Goal: Information Seeking & Learning: Check status

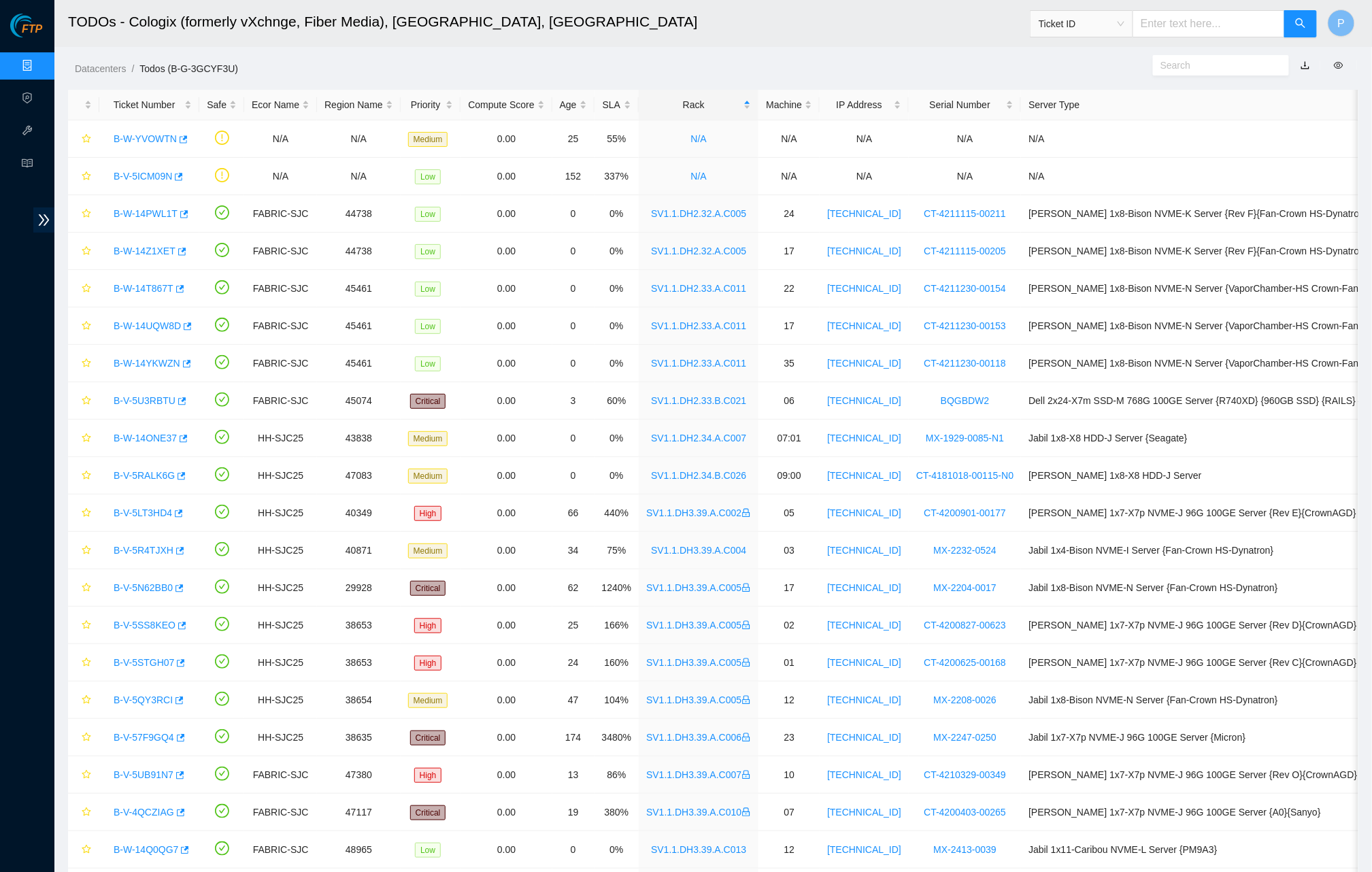
drag, startPoint x: 11, startPoint y: 64, endPoint x: 19, endPoint y: 63, distance: 8.1
click at [40, 64] on link "Data Centers" at bounding box center [67, 66] width 56 height 11
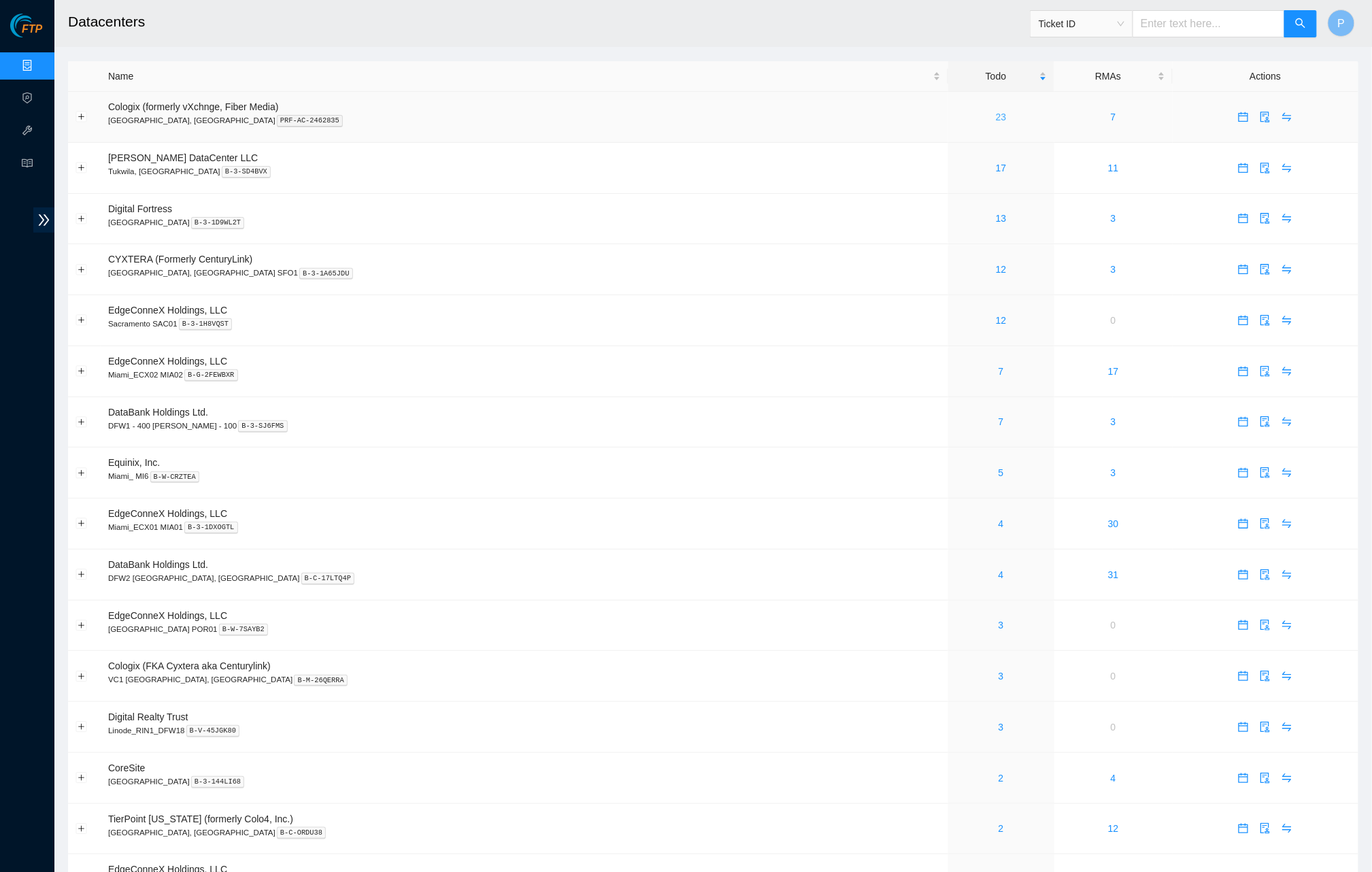
click at [996, 111] on link "23" at bounding box center [1001, 117] width 11 height 11
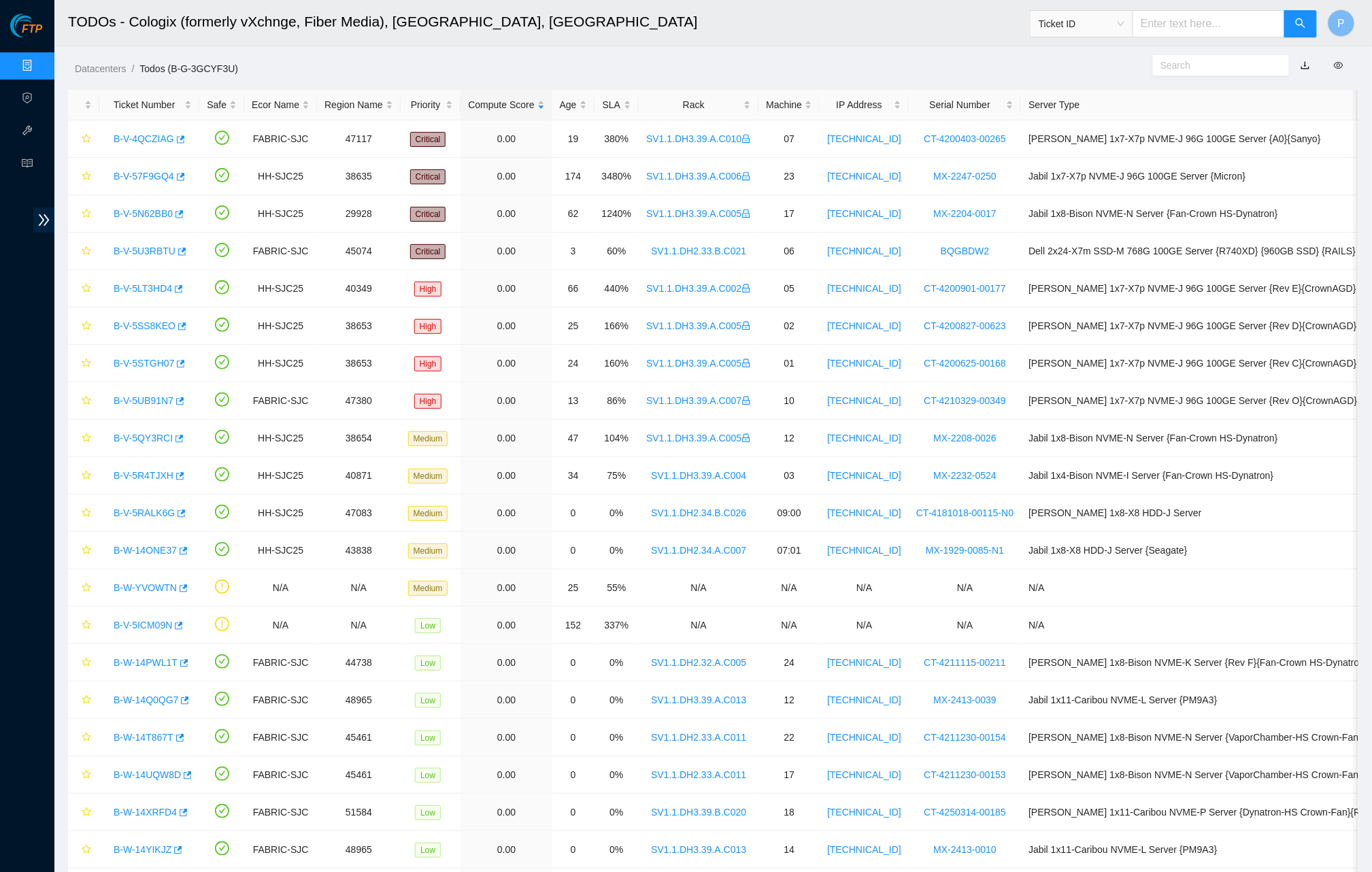
click at [1305, 64] on link "button" at bounding box center [1305, 65] width 10 height 11
click at [40, 62] on link "Data Centers" at bounding box center [67, 66] width 56 height 11
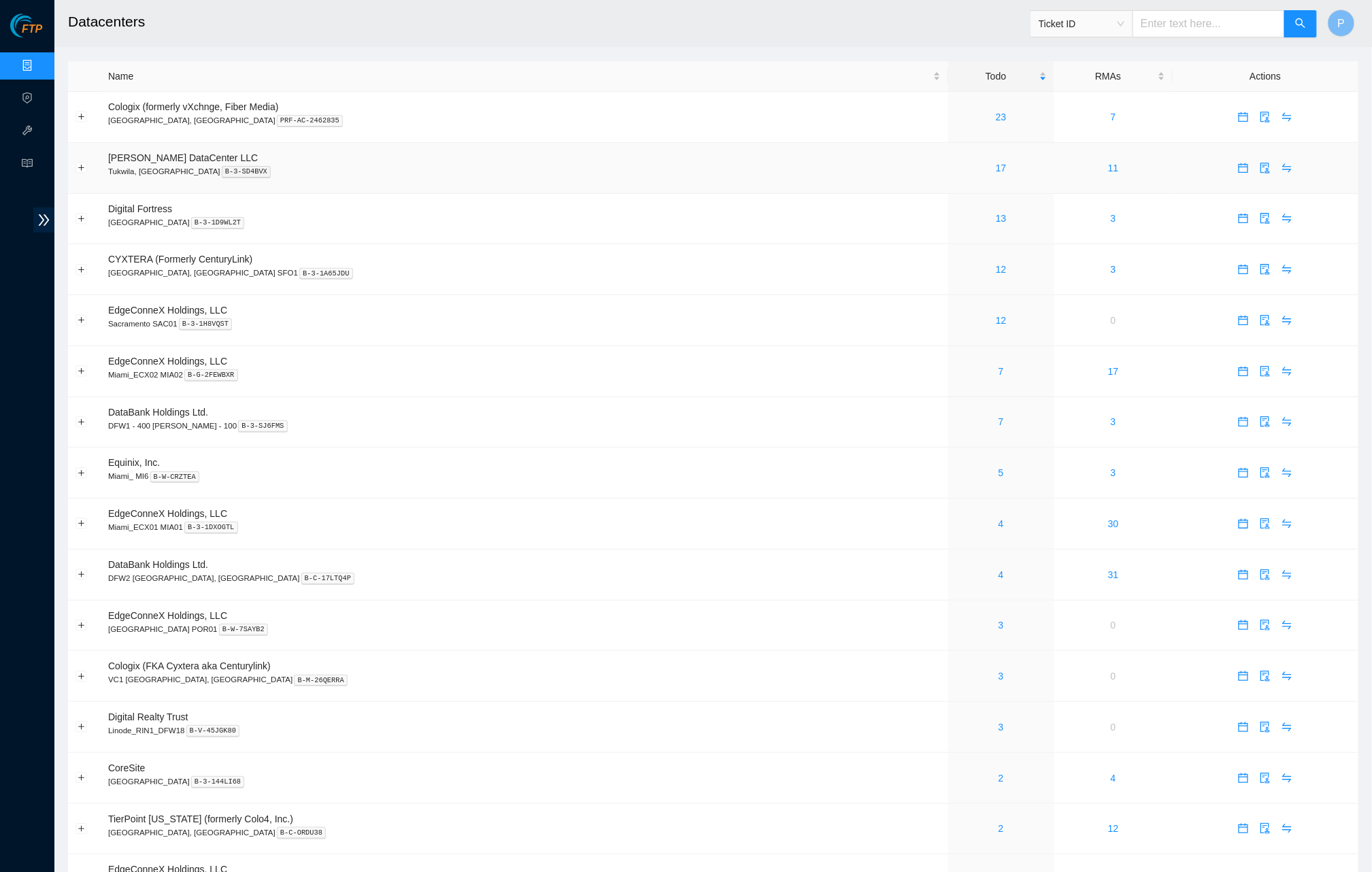
click at [956, 165] on div "17" at bounding box center [1001, 168] width 91 height 15
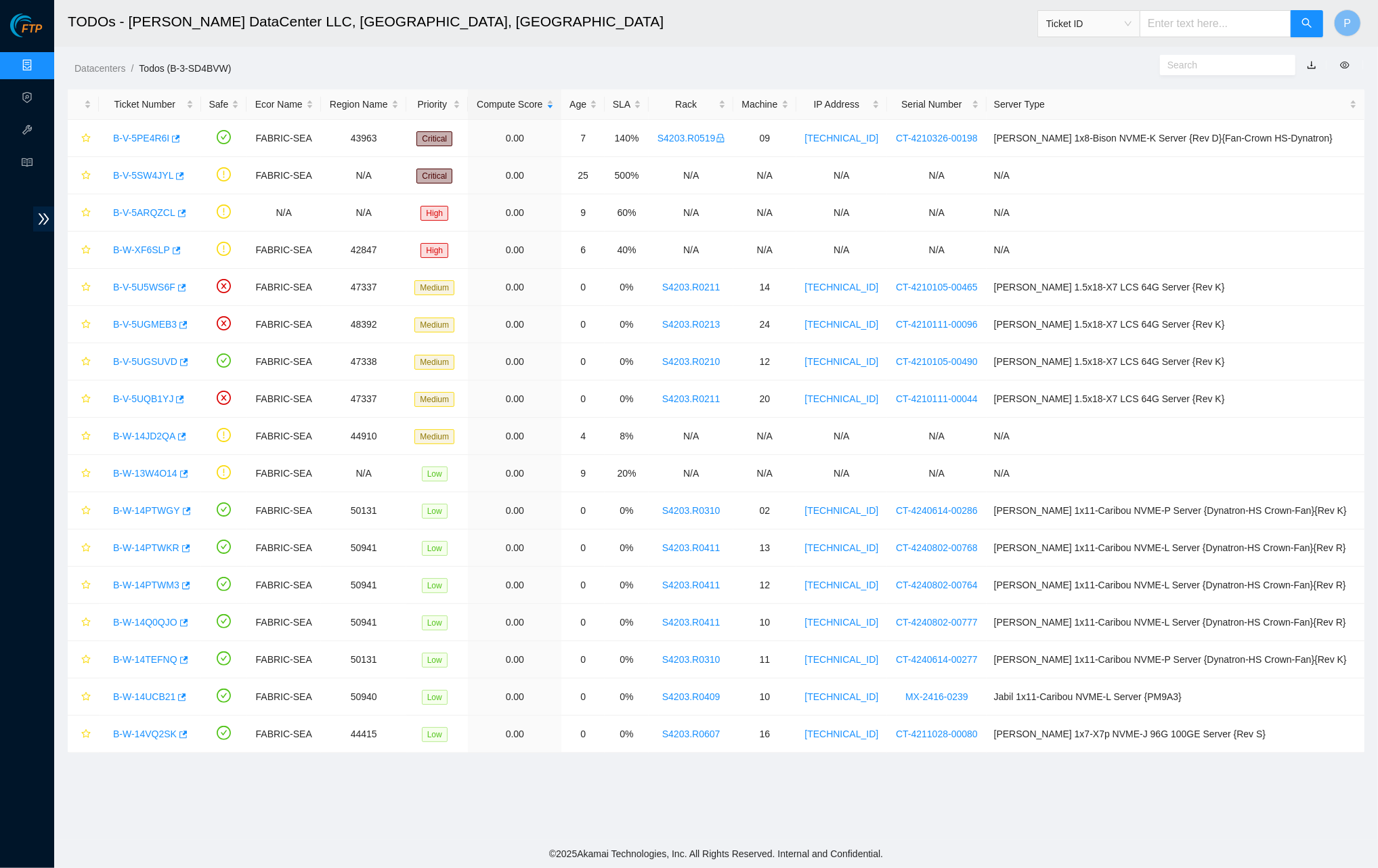
click at [1311, 64] on link "button" at bounding box center [1312, 65] width 10 height 11
drag, startPoint x: 37, startPoint y: 63, endPoint x: 57, endPoint y: 66, distance: 20.2
click at [39, 64] on link "Data Centers" at bounding box center [67, 66] width 56 height 11
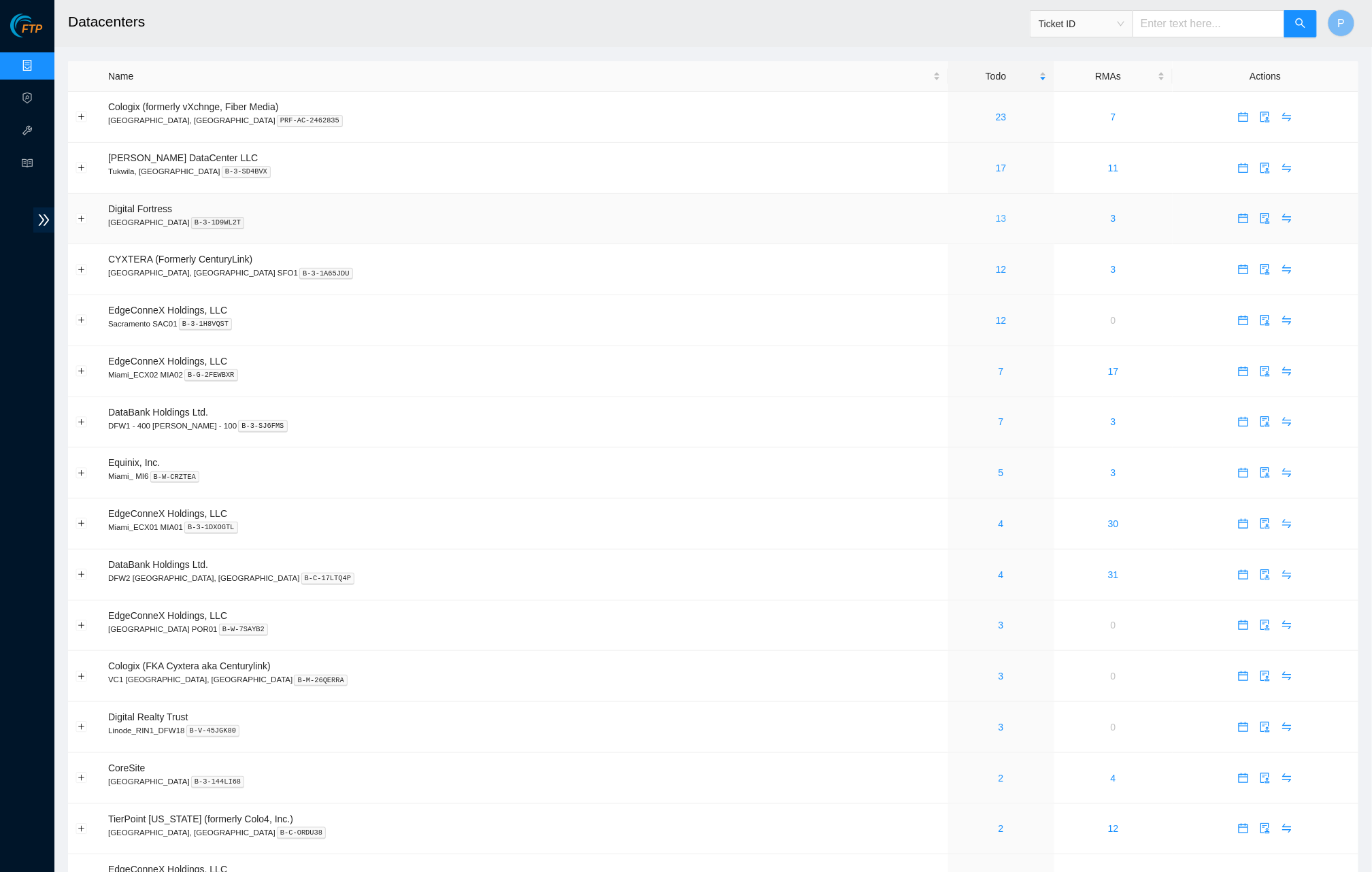
click at [996, 214] on link "13" at bounding box center [1001, 218] width 11 height 11
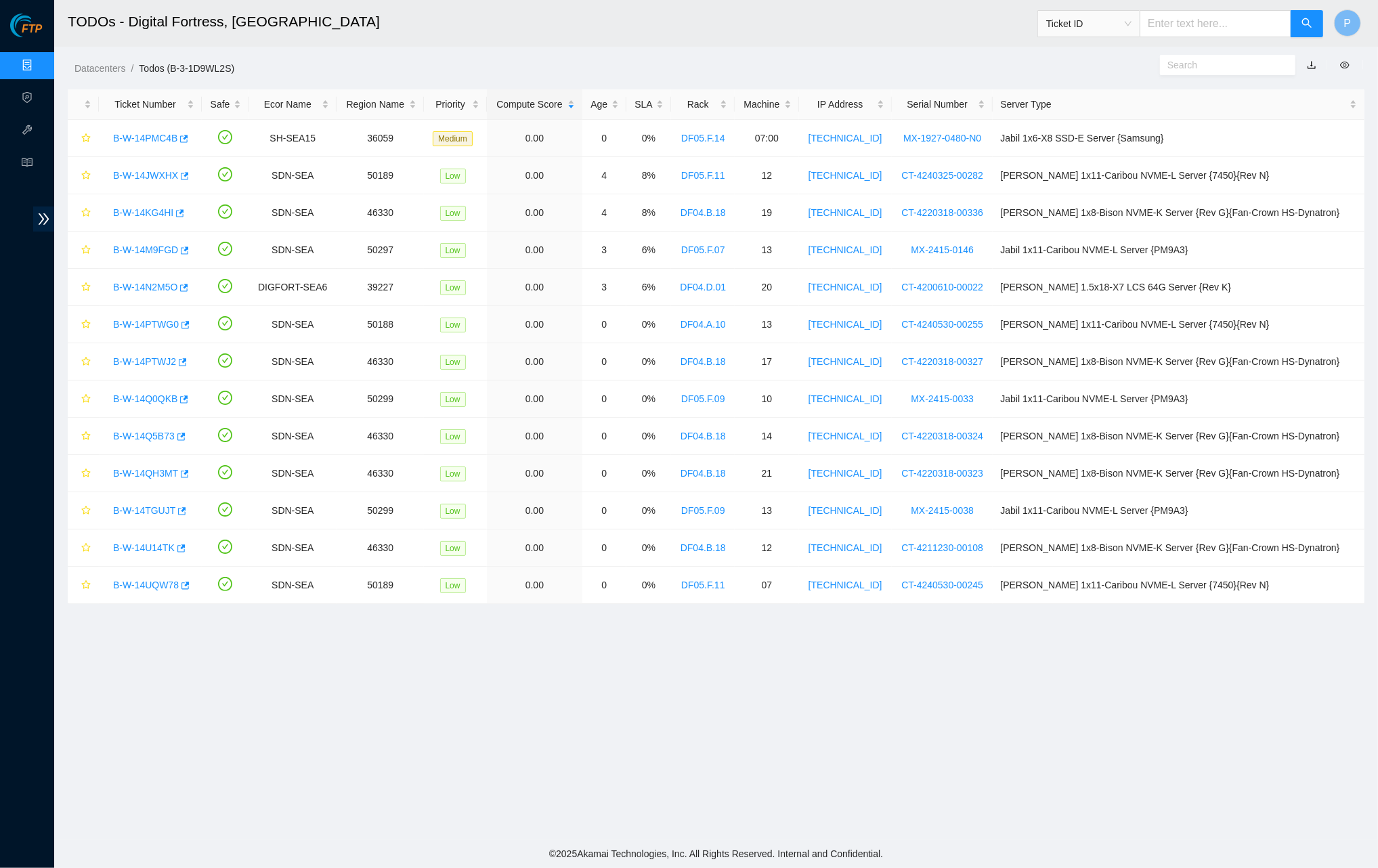
click at [1312, 65] on link "button" at bounding box center [1312, 65] width 10 height 11
drag, startPoint x: 32, startPoint y: 57, endPoint x: 35, endPoint y: 64, distance: 7.6
click at [39, 60] on link "Data Centers" at bounding box center [67, 66] width 56 height 11
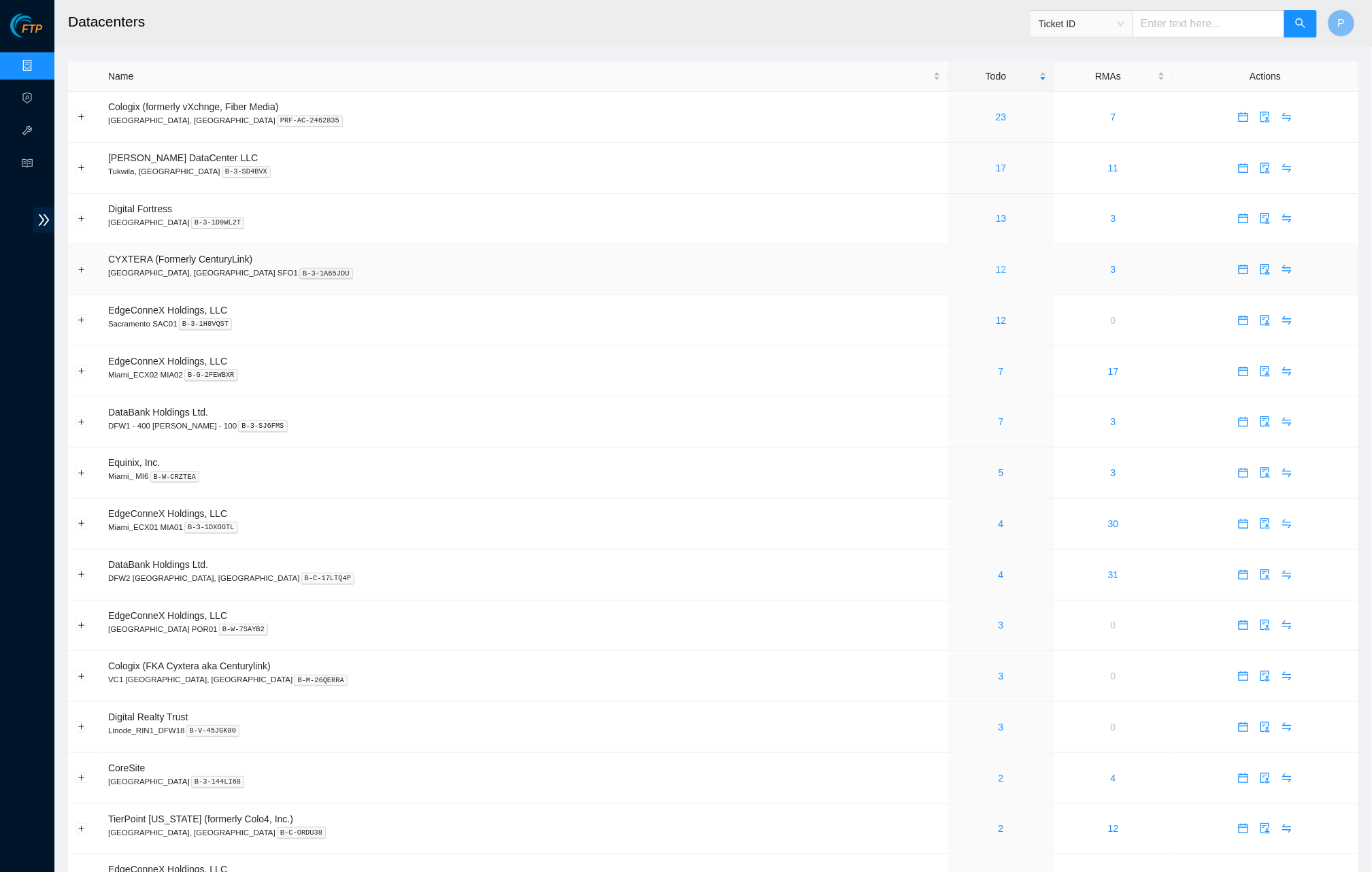
click at [996, 266] on link "12" at bounding box center [1001, 269] width 11 height 11
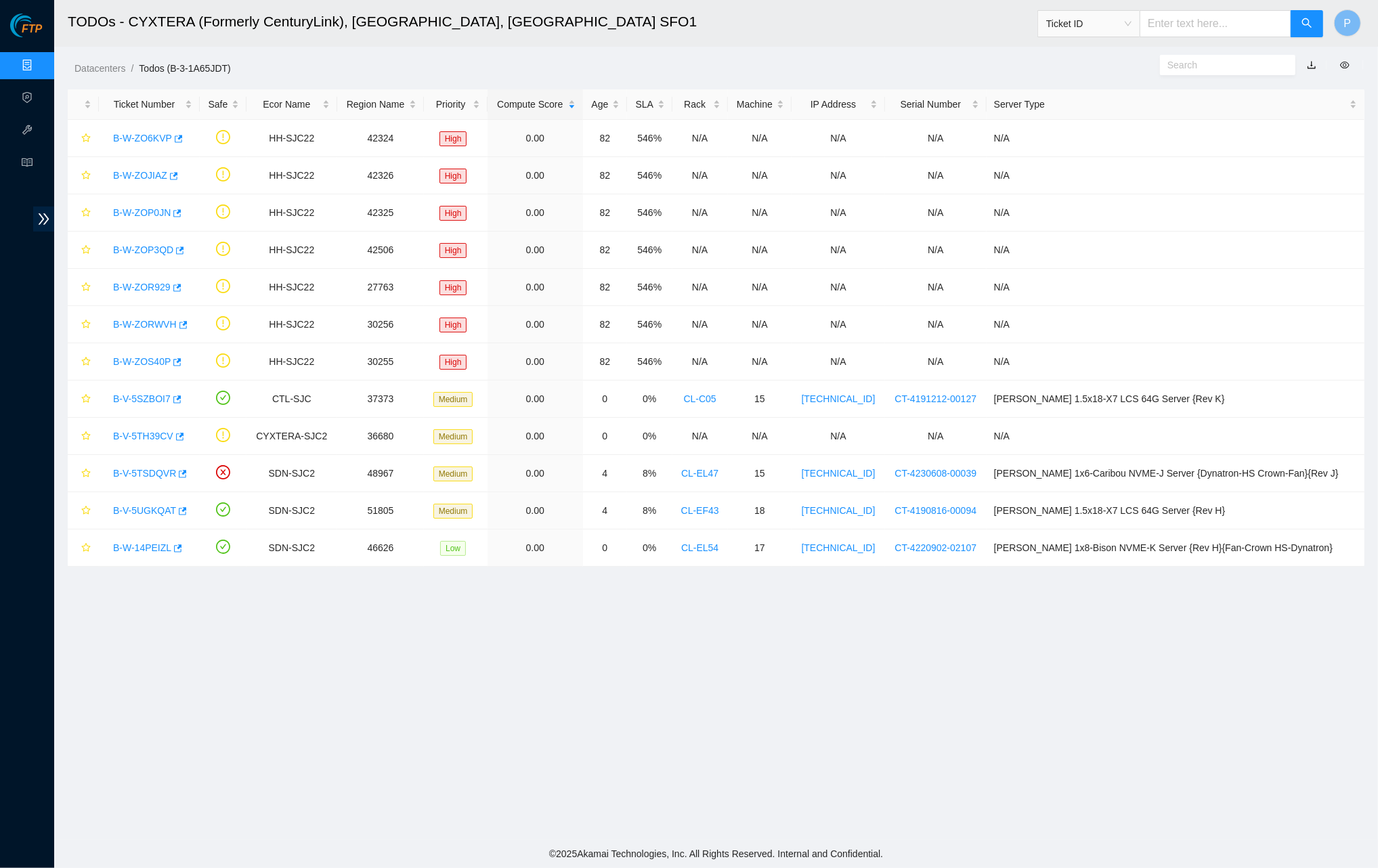
click at [1311, 63] on link "button" at bounding box center [1312, 65] width 10 height 11
click at [141, 441] on link "B-V-5TH39CV" at bounding box center [143, 436] width 60 height 11
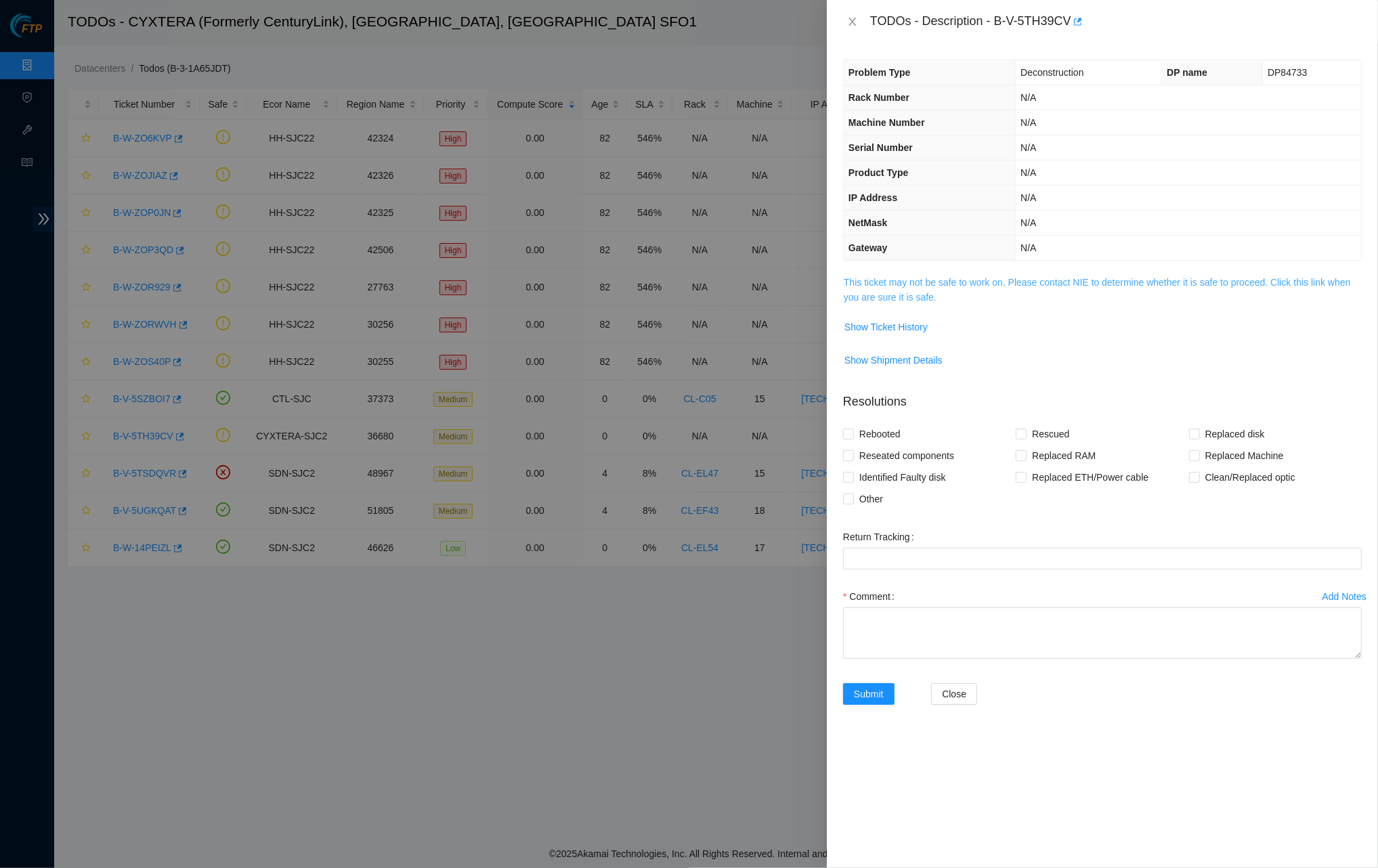
click at [953, 277] on link "This ticket may not be safe to work on. Please contact NIE to determine whether…" at bounding box center [1097, 290] width 507 height 26
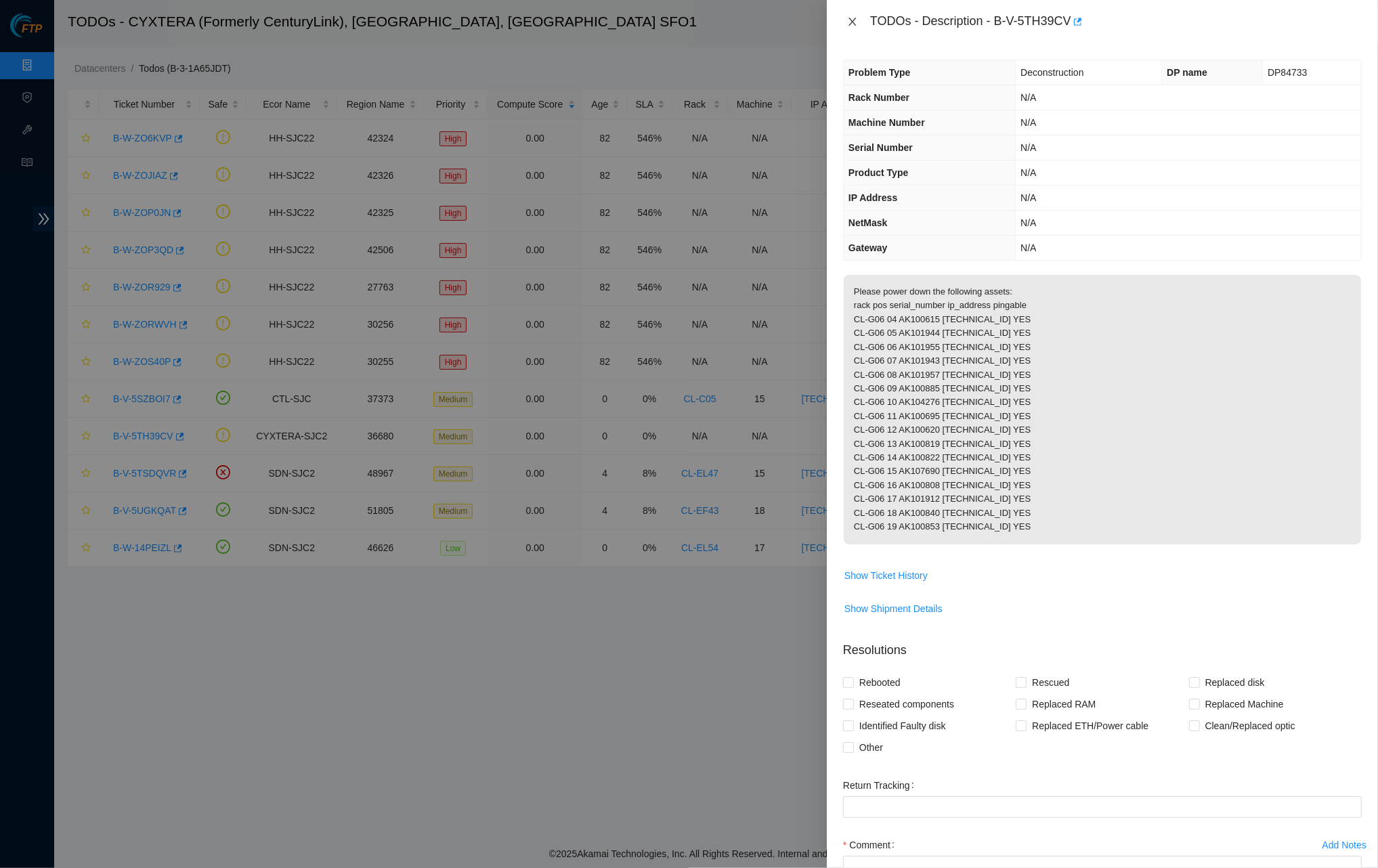
click at [850, 20] on icon "close" at bounding box center [852, 22] width 11 height 11
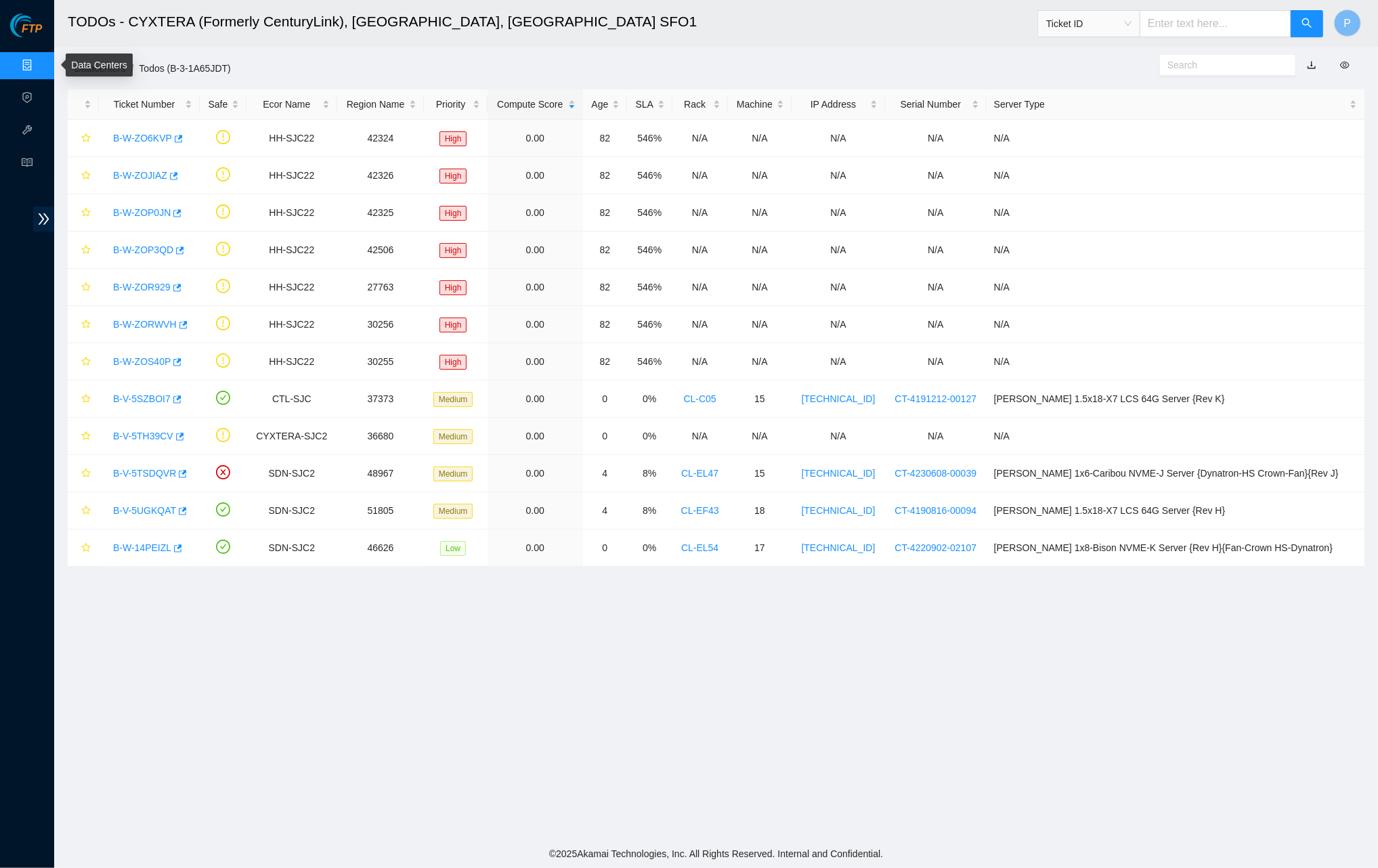
click at [39, 64] on link "Data Centers" at bounding box center [67, 66] width 56 height 11
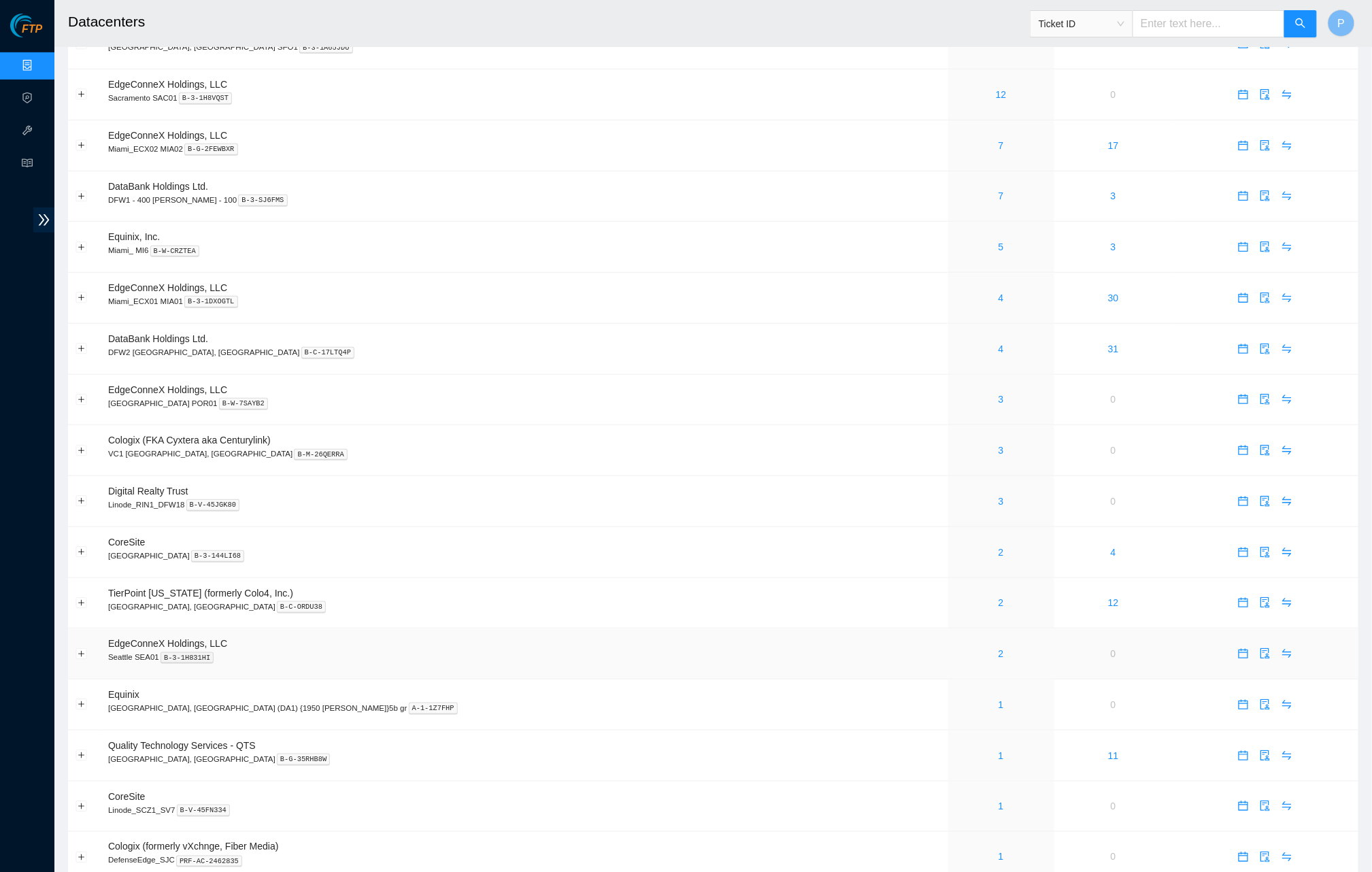
scroll to position [260, 0]
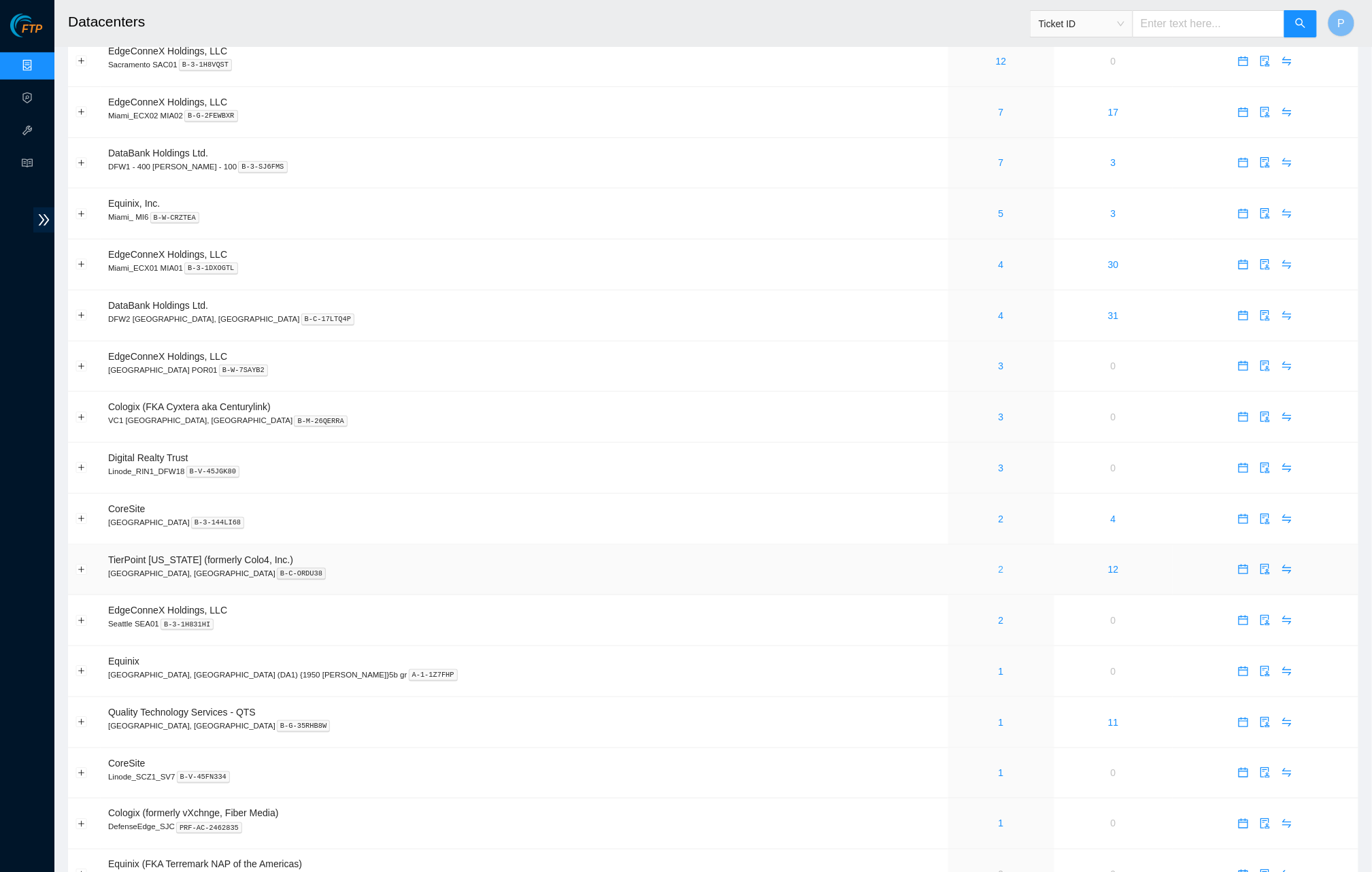
click at [998, 564] on link "2" at bounding box center [1000, 569] width 5 height 11
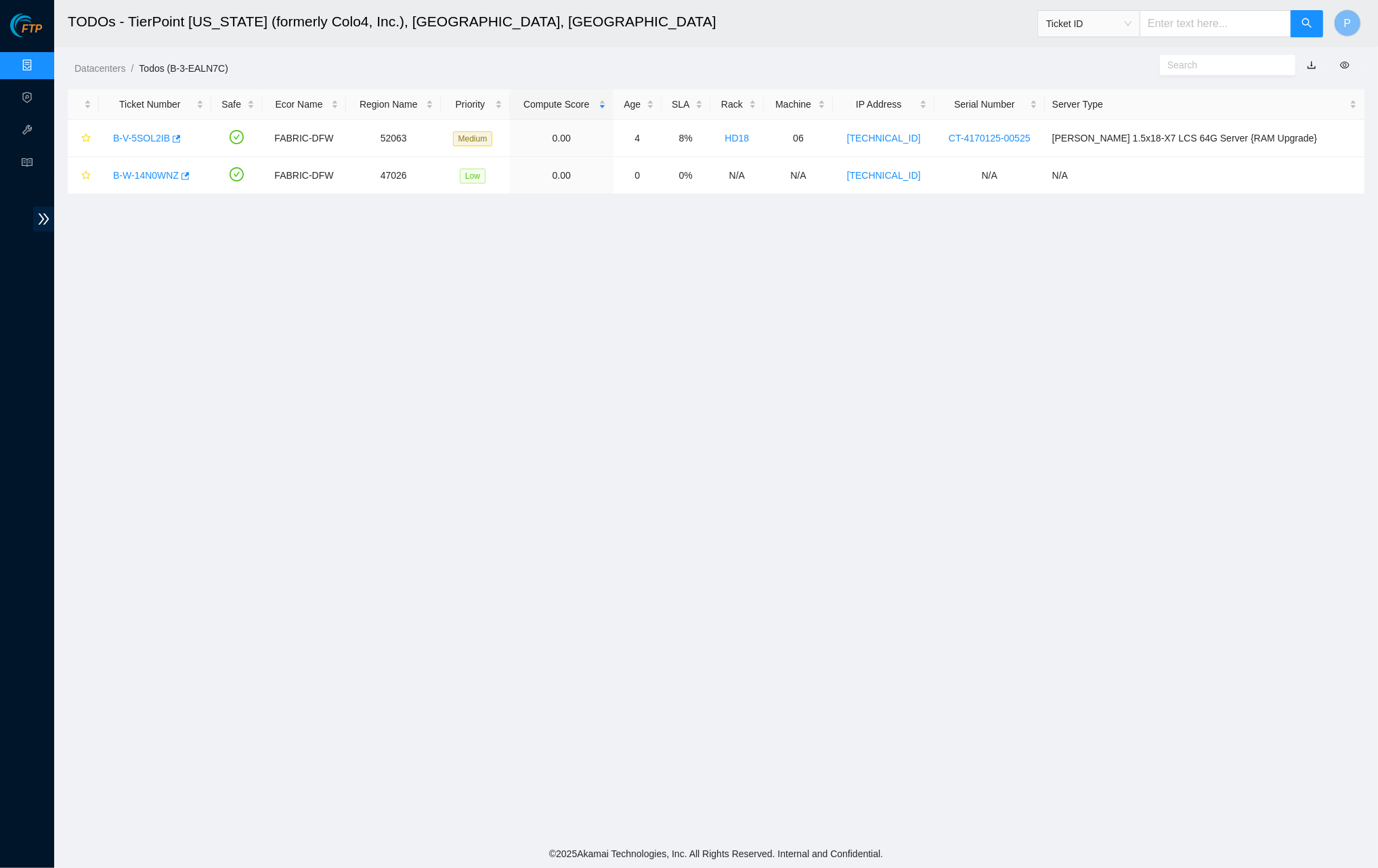
click at [1312, 65] on link "button" at bounding box center [1312, 65] width 10 height 11
click at [39, 66] on link "Data Centers" at bounding box center [67, 66] width 56 height 11
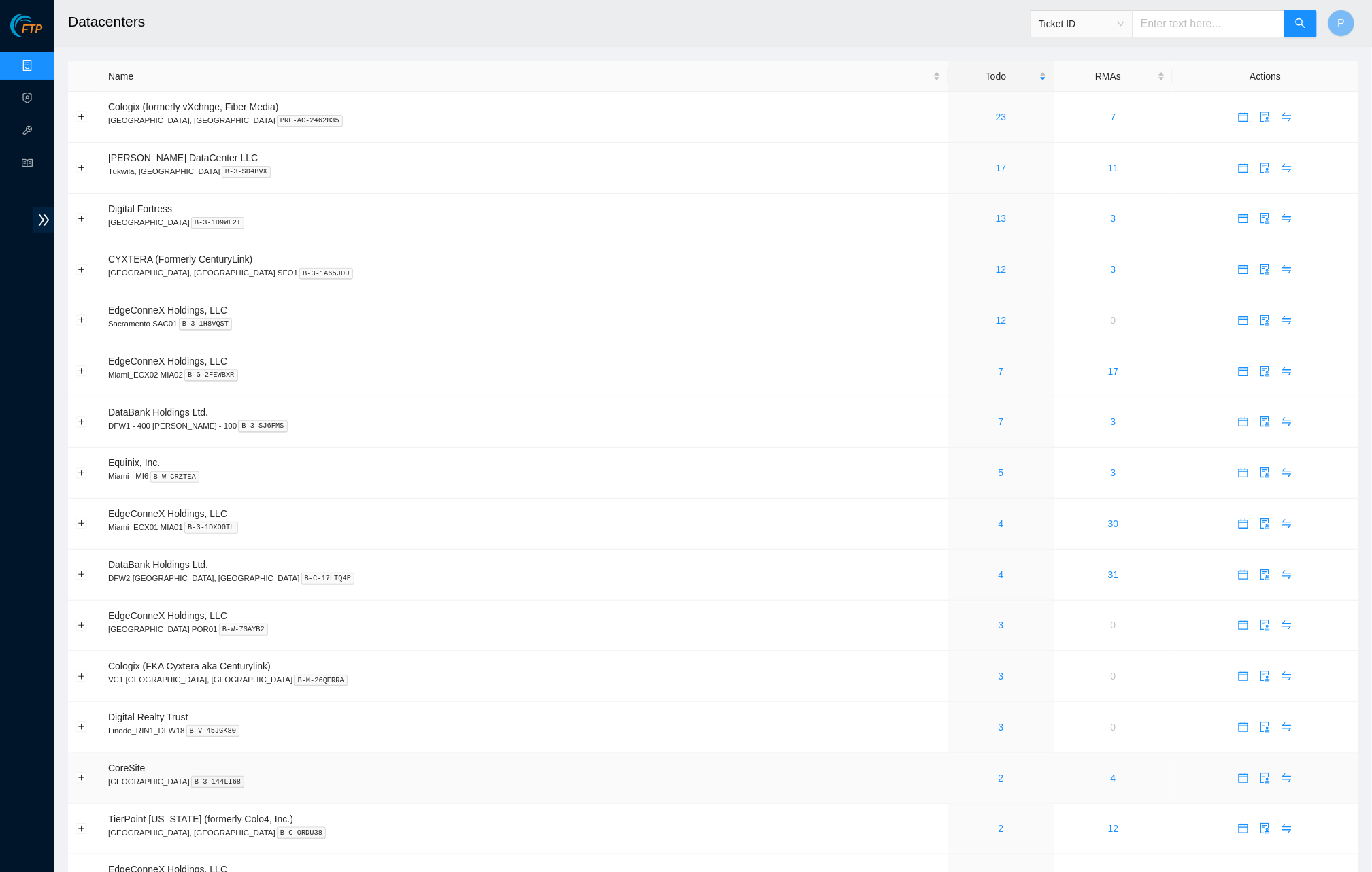
scroll to position [295, 0]
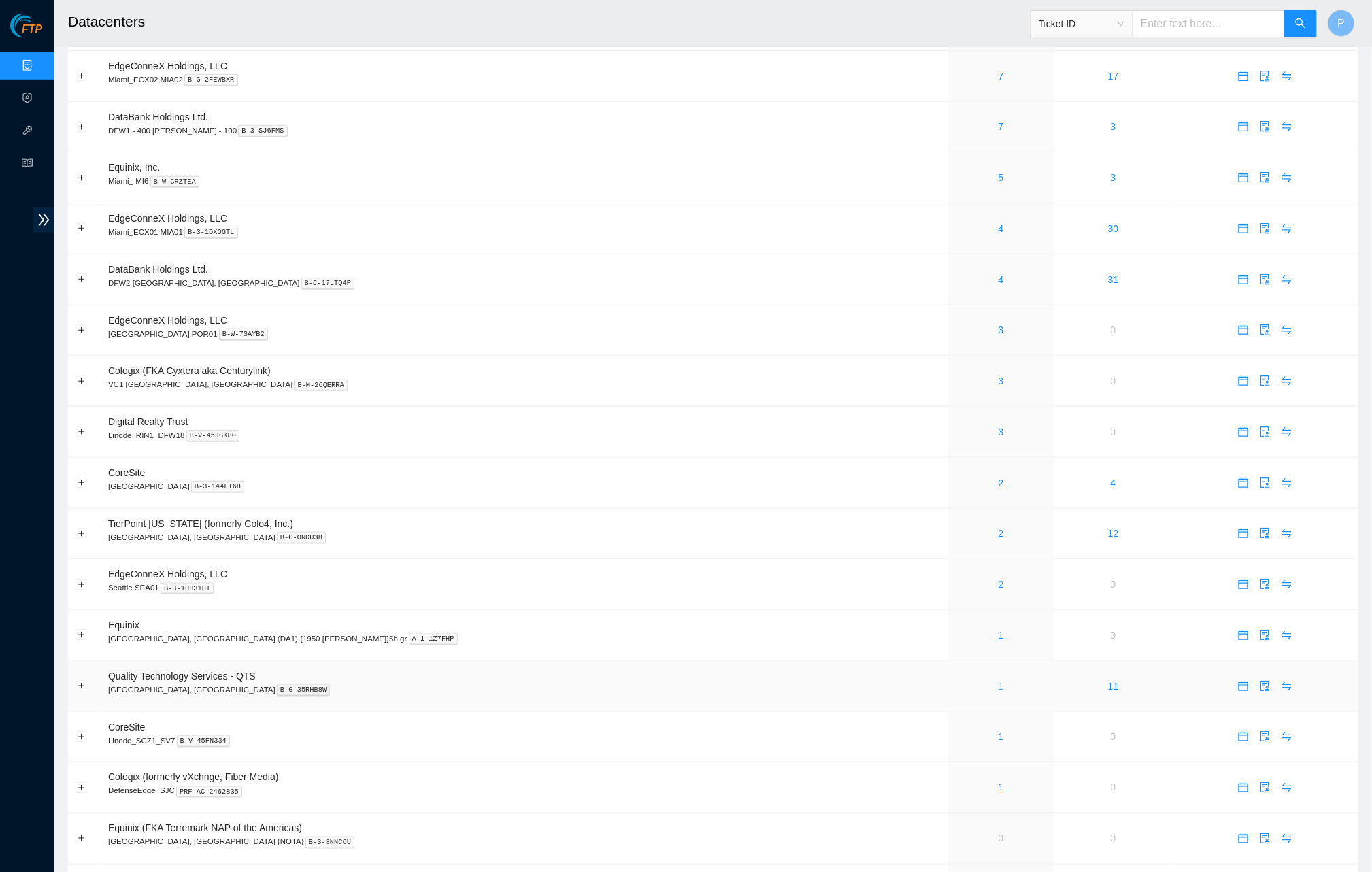
click at [998, 681] on link "1" at bounding box center [1000, 687] width 5 height 11
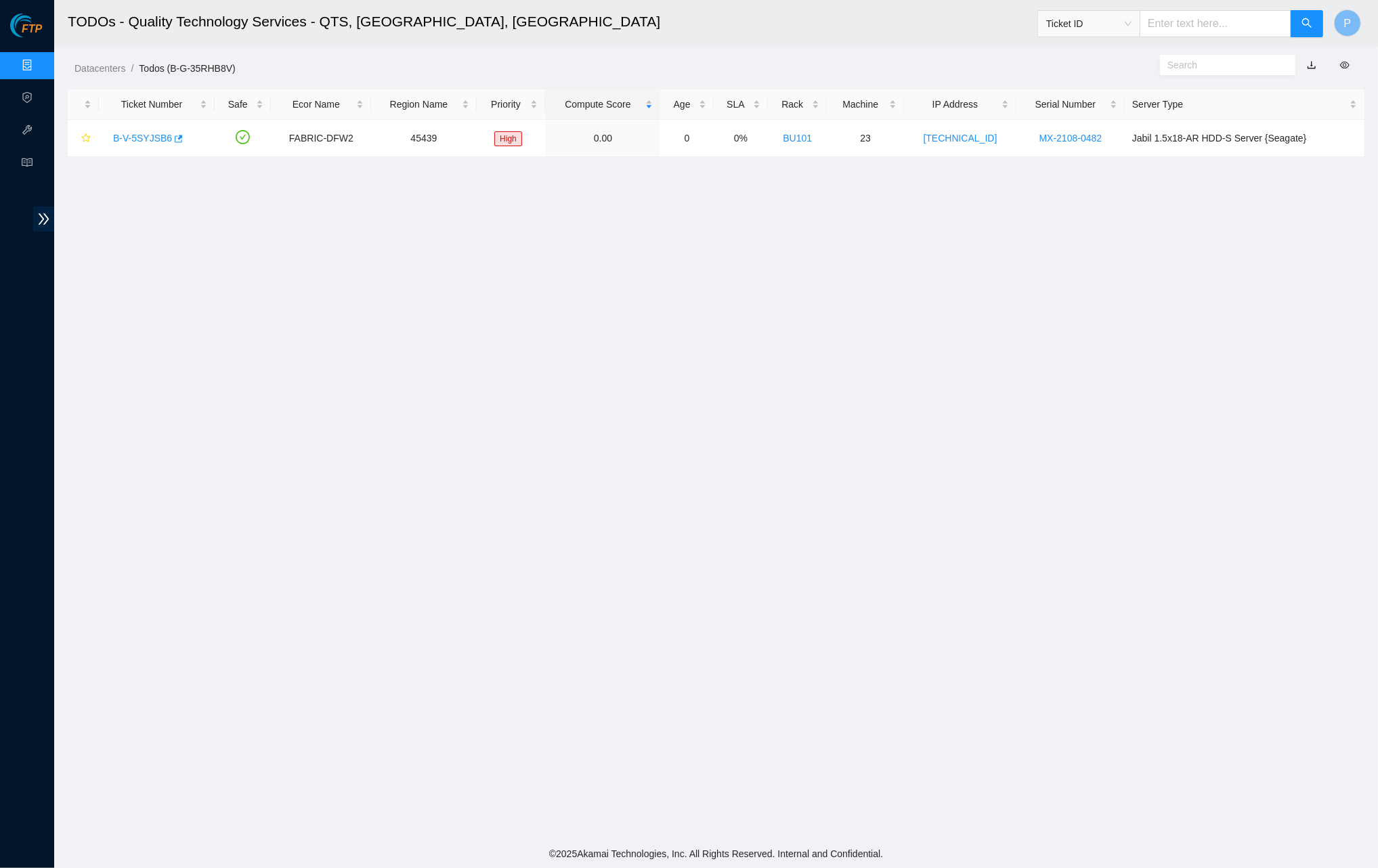
click at [1310, 64] on link "button" at bounding box center [1312, 65] width 10 height 11
click at [39, 61] on link "Data Centers" at bounding box center [67, 66] width 56 height 11
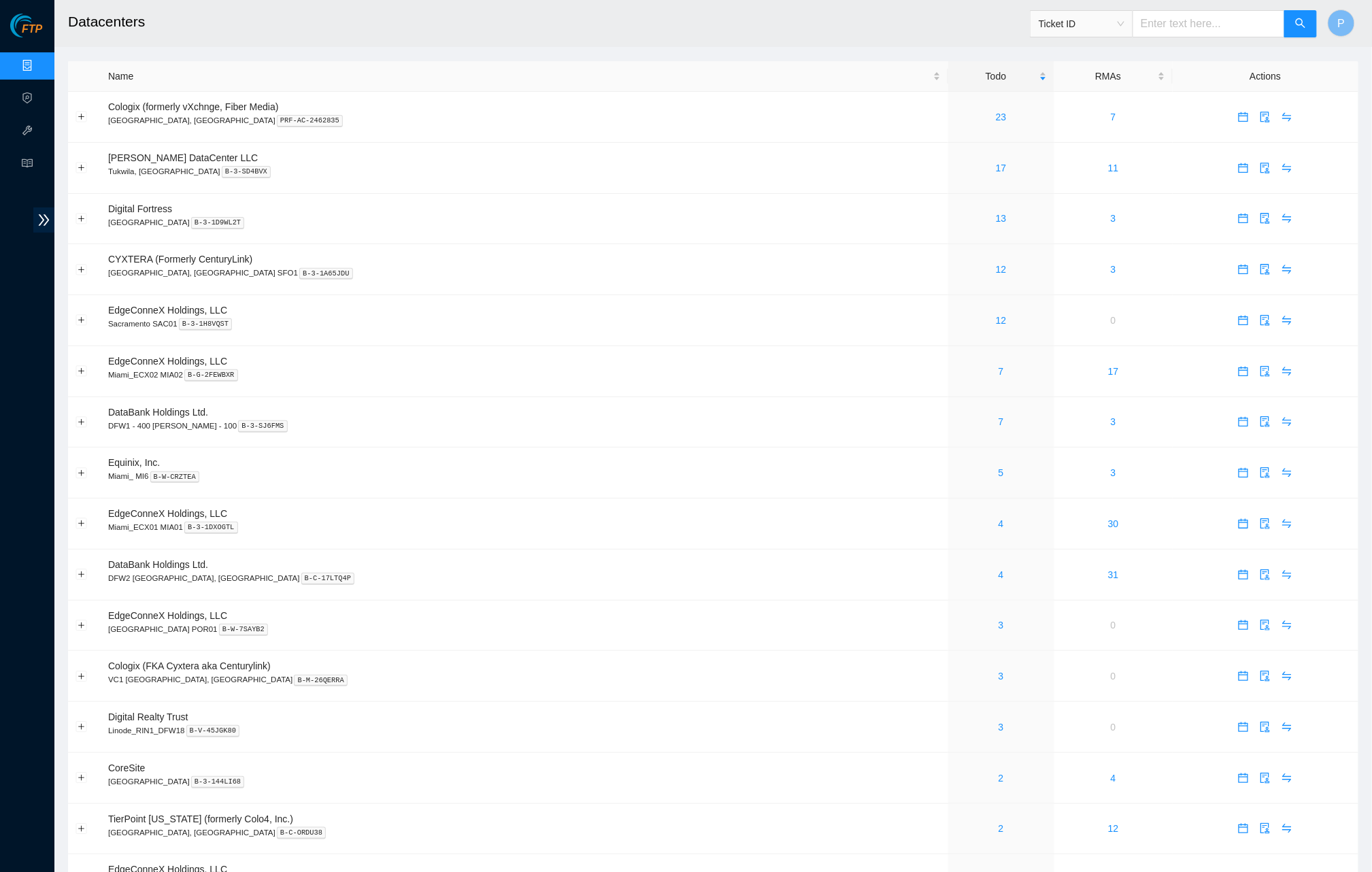
click at [1145, 16] on input "text" at bounding box center [1208, 24] width 153 height 27
paste input "B-V-5Q5RBMQ"
type input "B-V-5Q5RBMQ"
click at [1291, 29] on button "button" at bounding box center [1300, 24] width 33 height 27
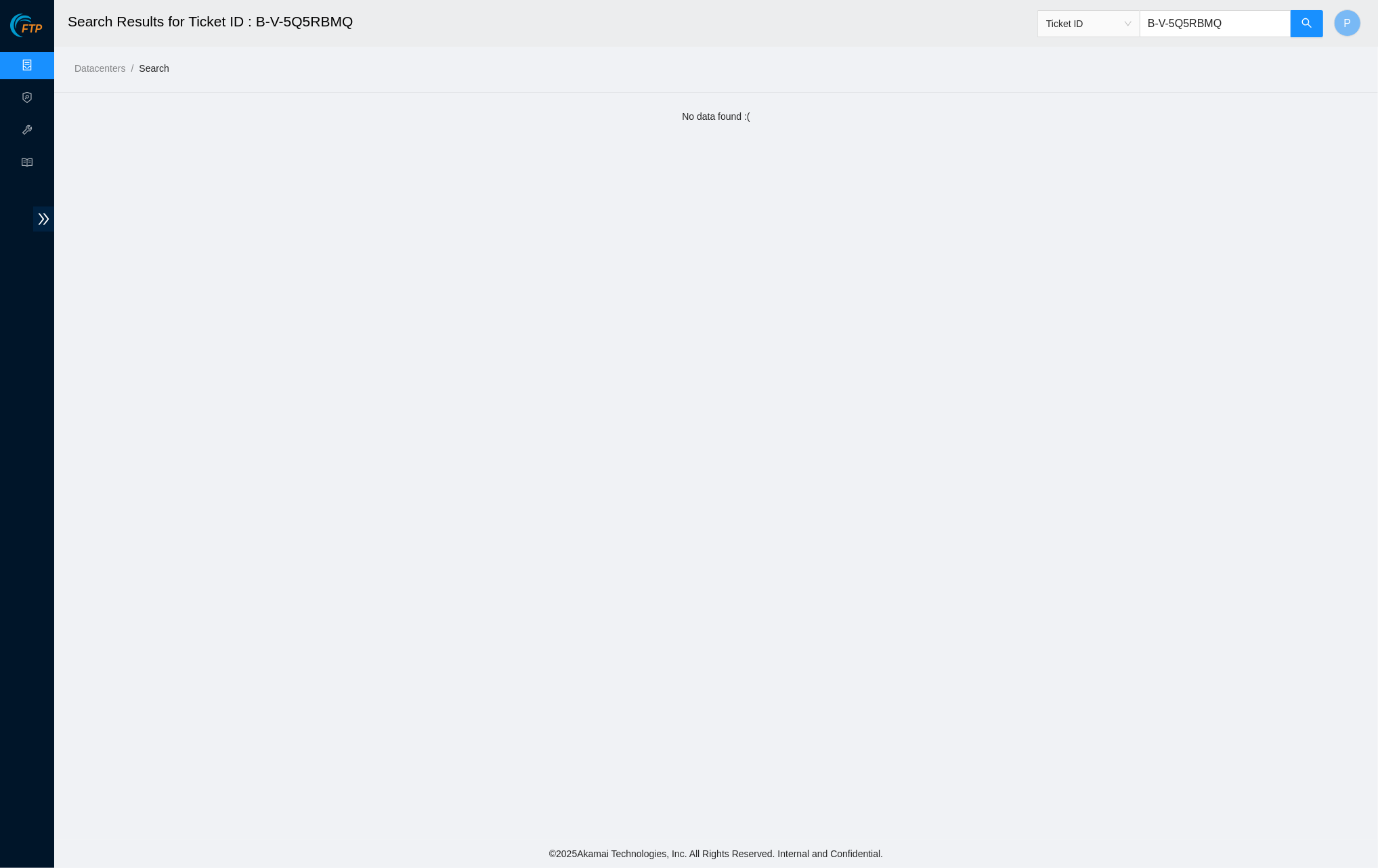
click at [1244, 30] on input "B-V-5Q5RBMQ" at bounding box center [1216, 24] width 152 height 27
click at [1243, 29] on input "B-V-5Q5RBMQ" at bounding box center [1216, 24] width 152 height 27
click at [1243, 28] on input "B-V-5Q5RBMQ" at bounding box center [1216, 24] width 152 height 27
paste input "W-12DIQB5"
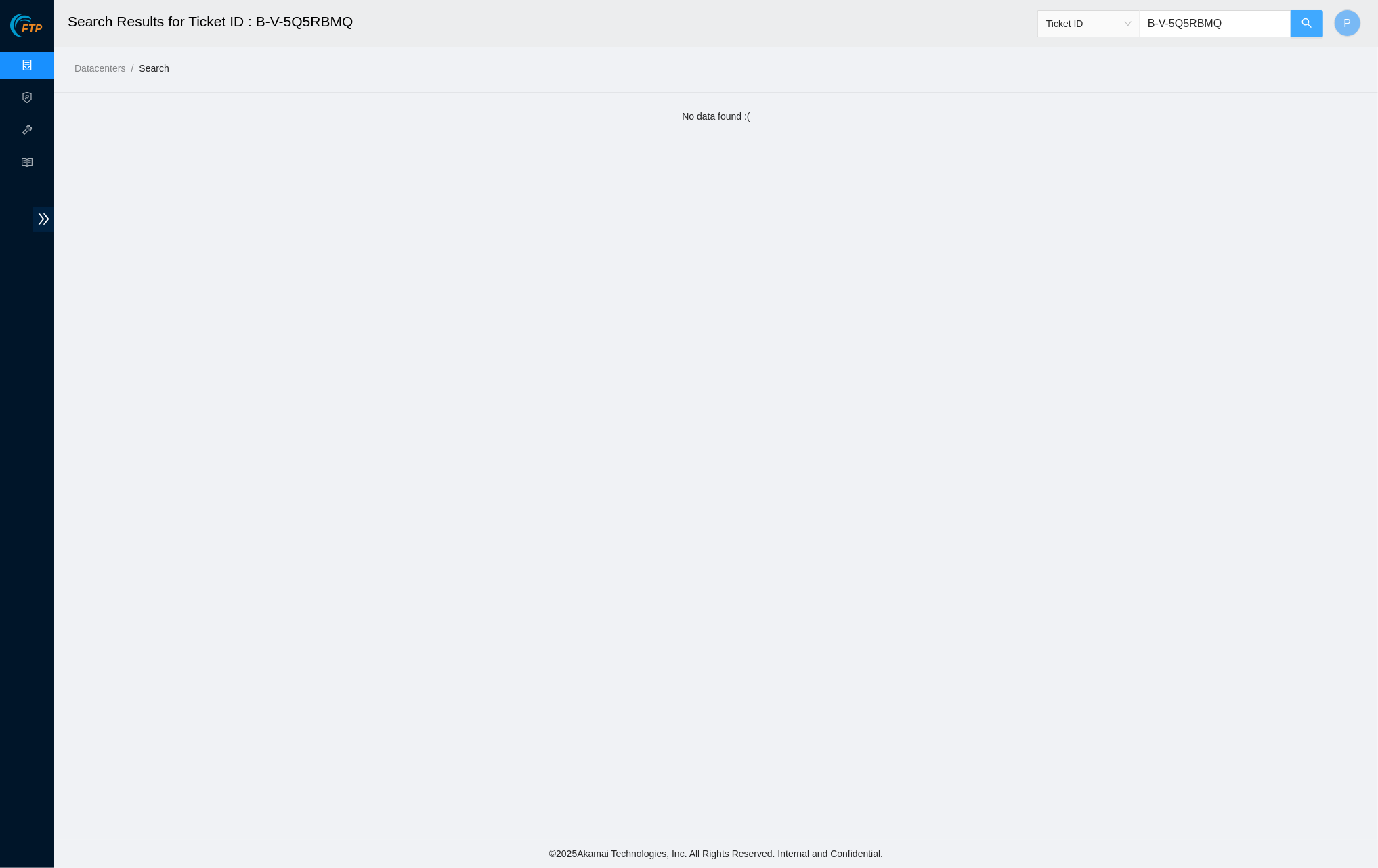
type input "B-W-12DIQB5"
click at [1307, 31] on button "button" at bounding box center [1307, 24] width 33 height 27
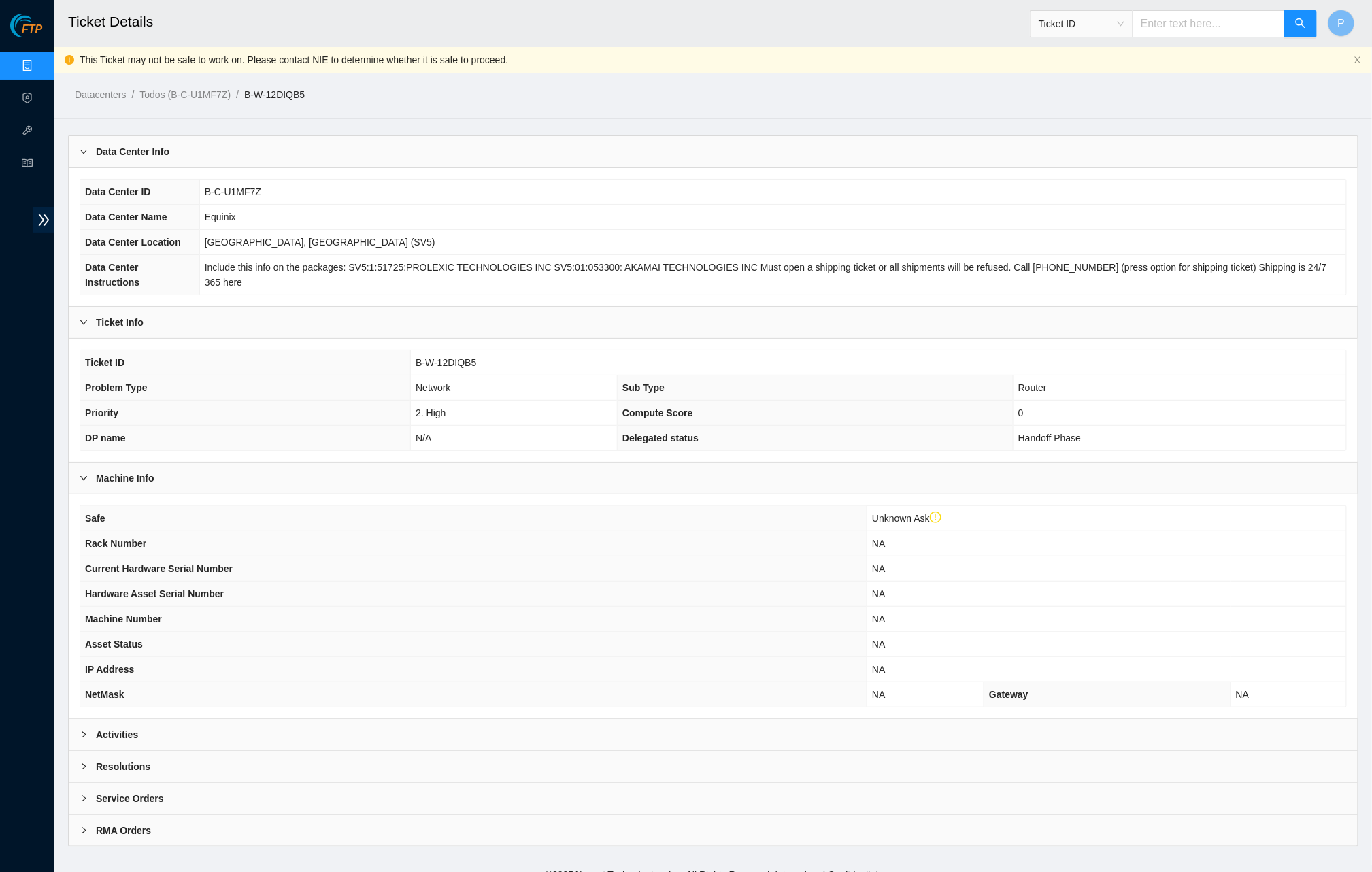
scroll to position [4, 0]
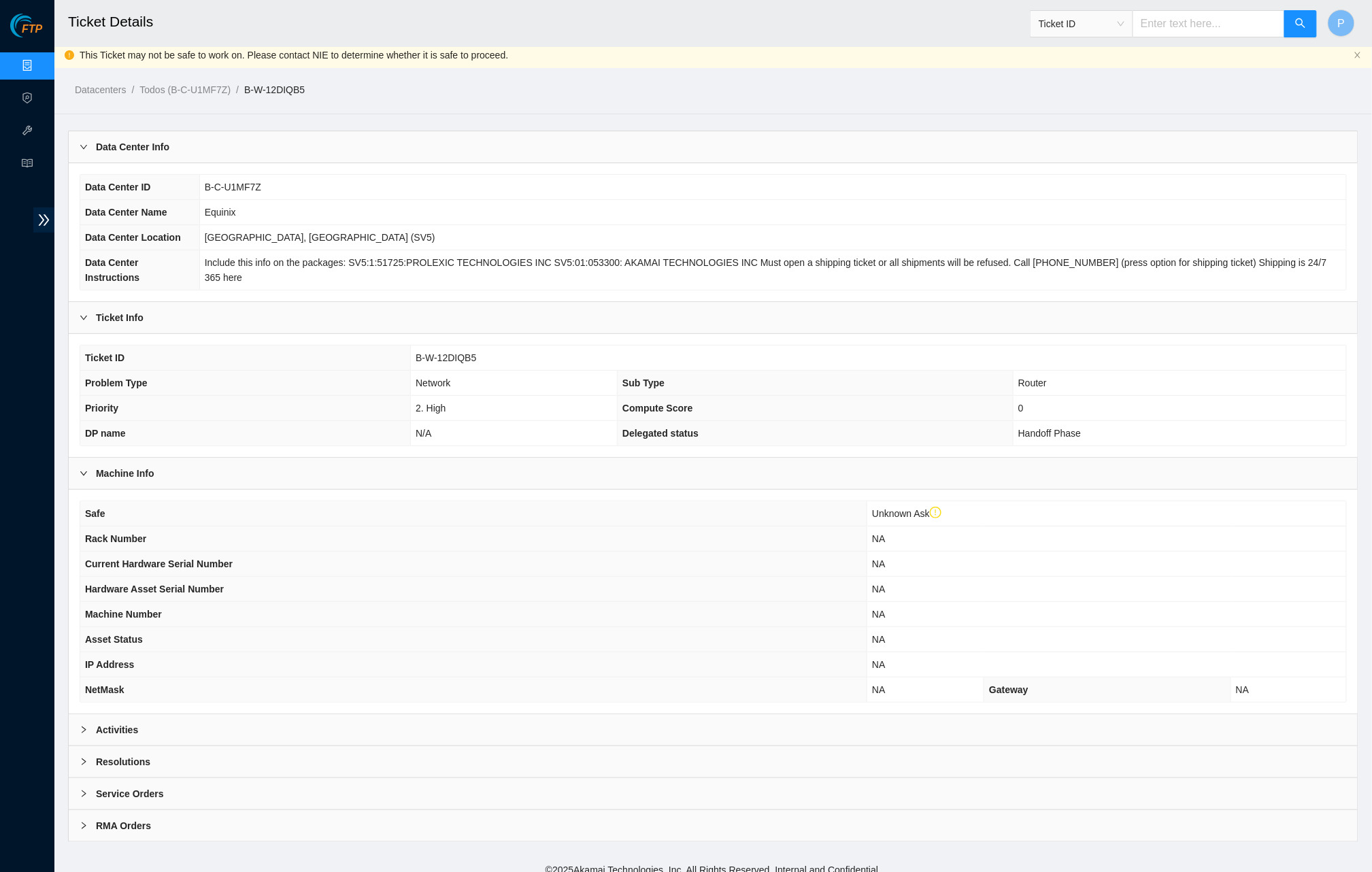
click at [725, 716] on div "Activities" at bounding box center [713, 730] width 1289 height 31
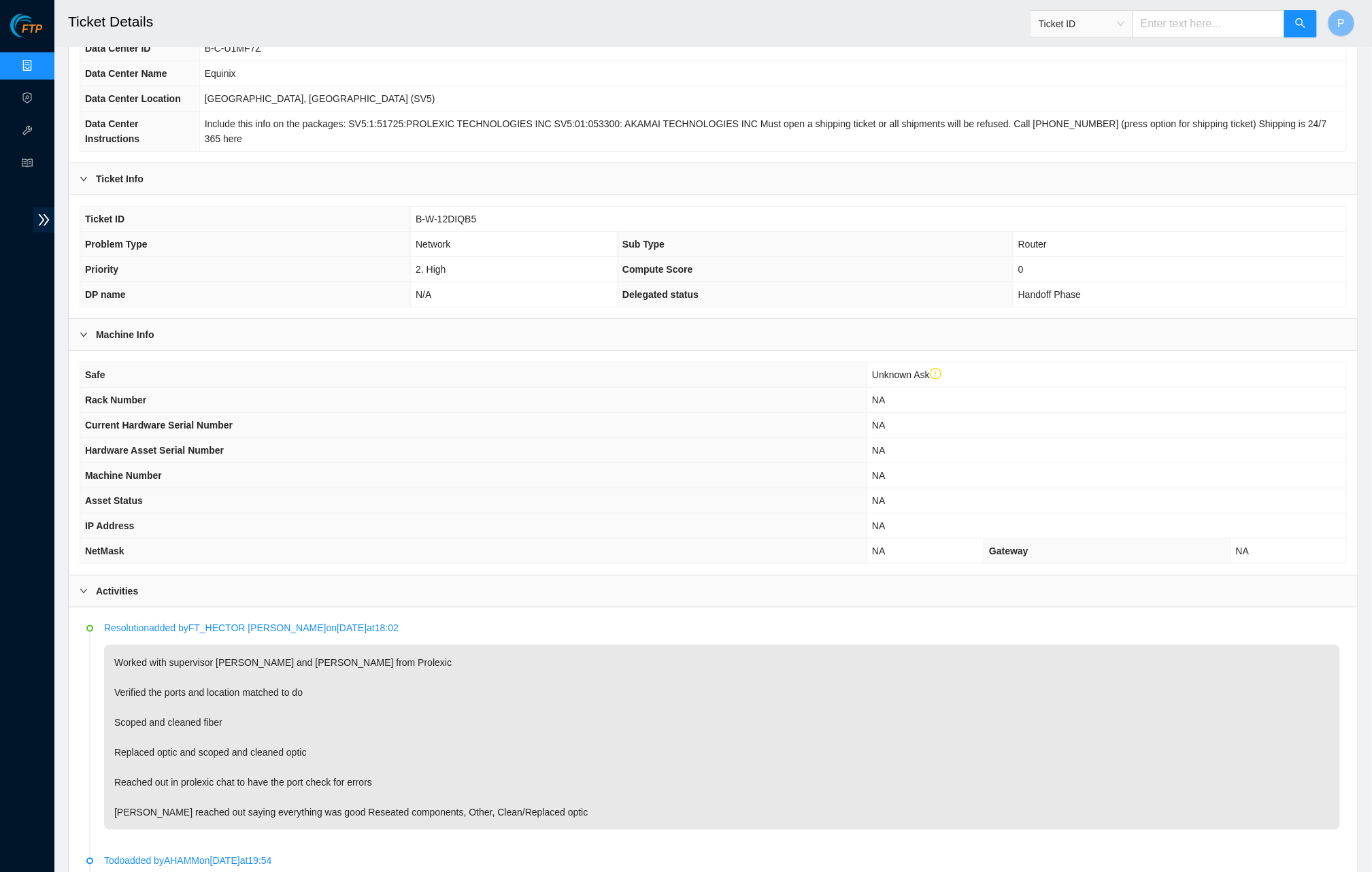
scroll to position [848, 0]
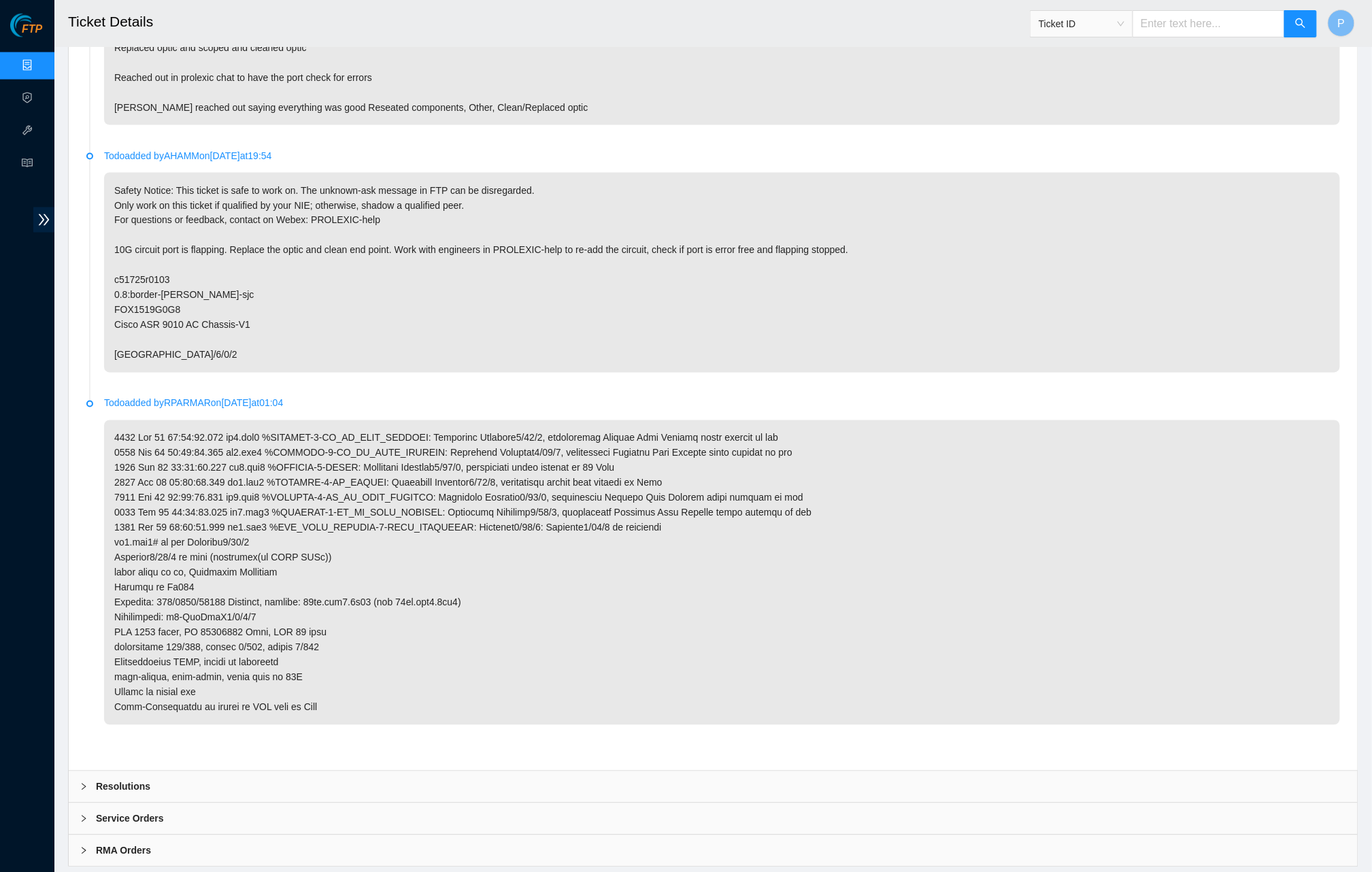
click at [1180, 26] on input "text" at bounding box center [1208, 24] width 153 height 27
paste input "B-W-13HICST"
type input "B-W-13HICST"
click at [1284, 24] on span "Ticket ID B-W-13HICST" at bounding box center [1173, 24] width 288 height 27
click at [1291, 26] on button "button" at bounding box center [1300, 24] width 33 height 27
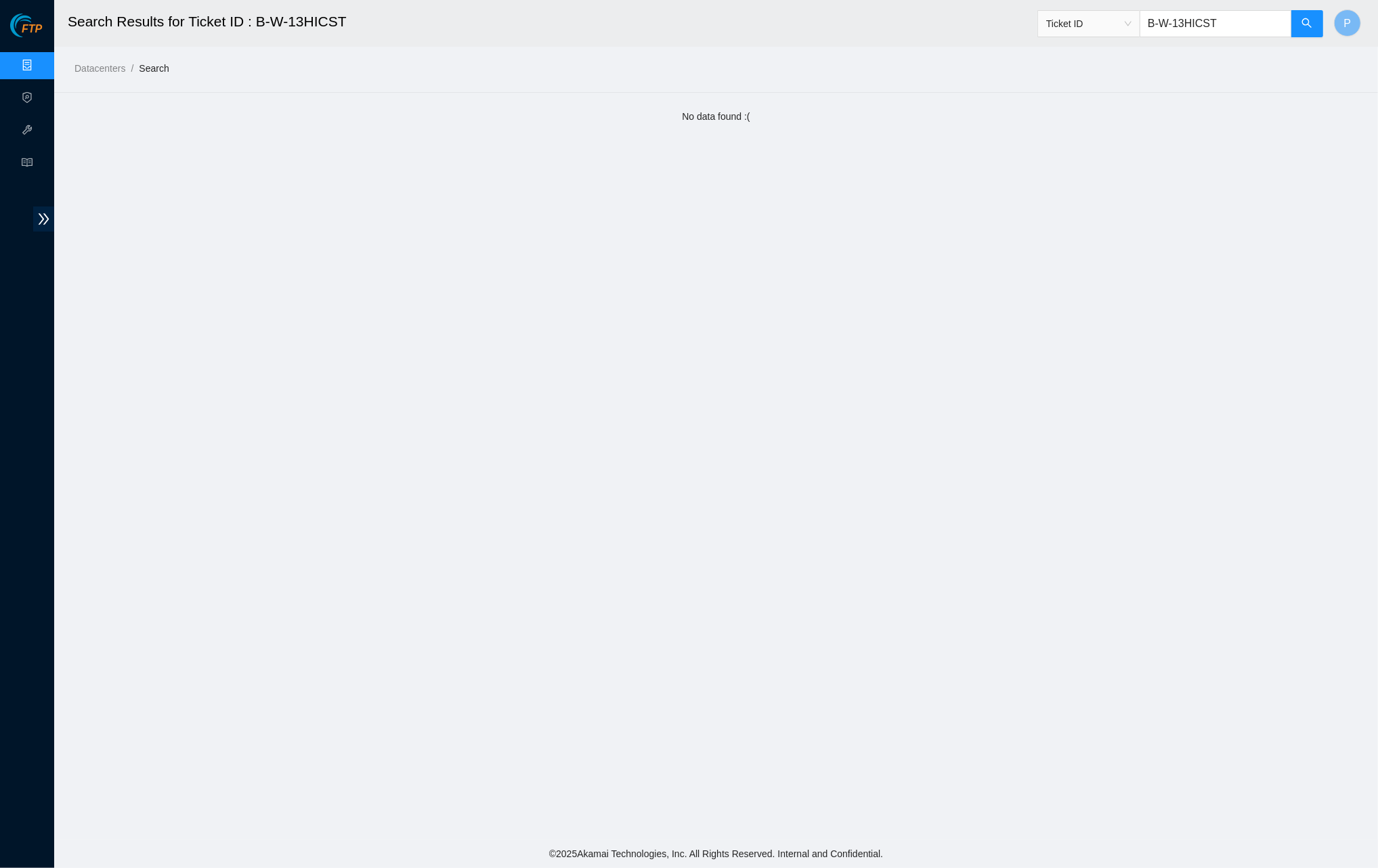
drag, startPoint x: 1225, startPoint y: 21, endPoint x: 1127, endPoint y: 12, distance: 98.4
click at [1127, 12] on span "Ticket ID B-W-13HICST" at bounding box center [1181, 24] width 287 height 27
click at [39, 67] on link "Data Centers" at bounding box center [67, 66] width 56 height 11
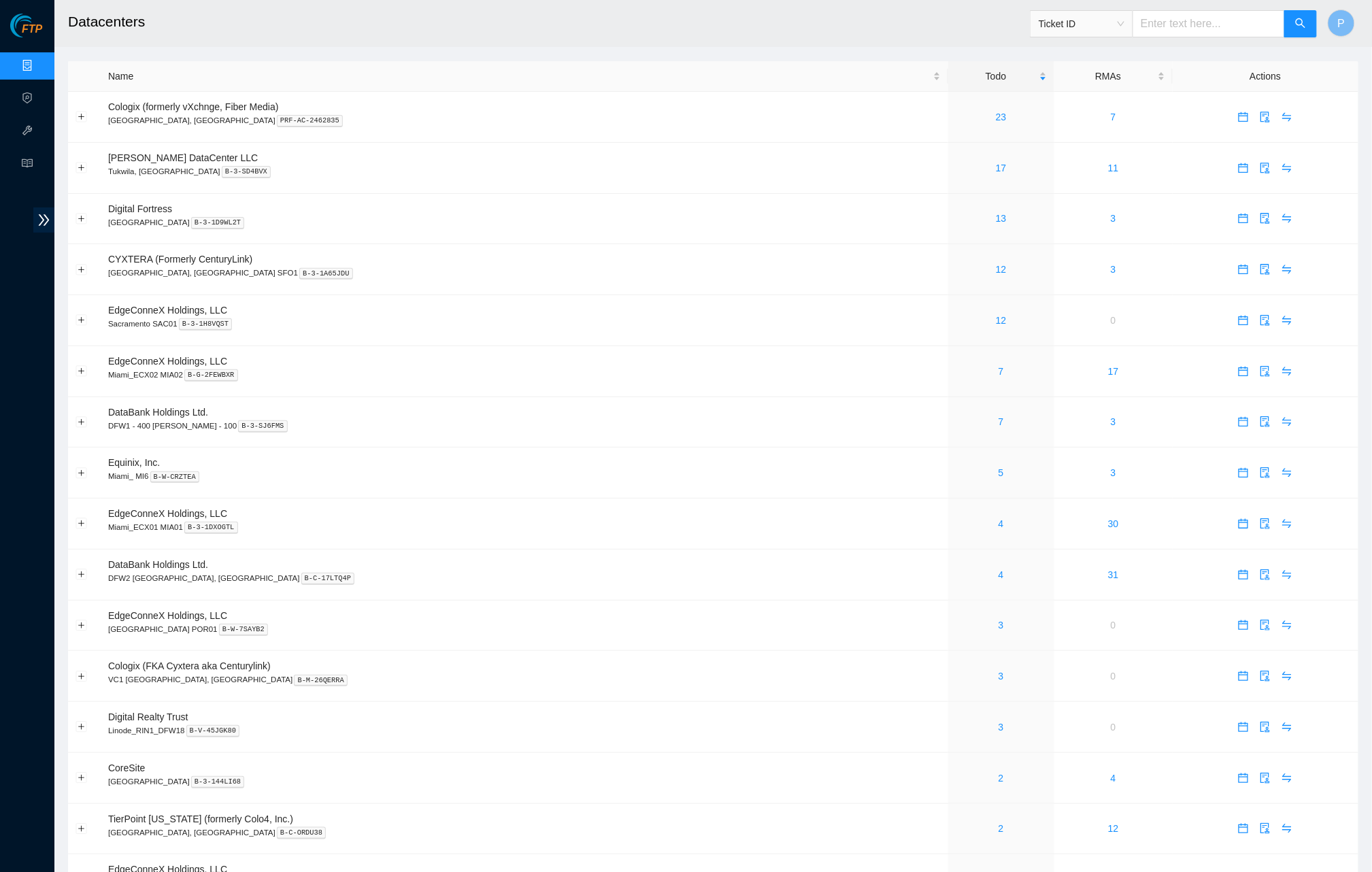
click at [40, 66] on link "Data Centers" at bounding box center [67, 66] width 56 height 11
click at [996, 267] on link "12" at bounding box center [1001, 269] width 11 height 11
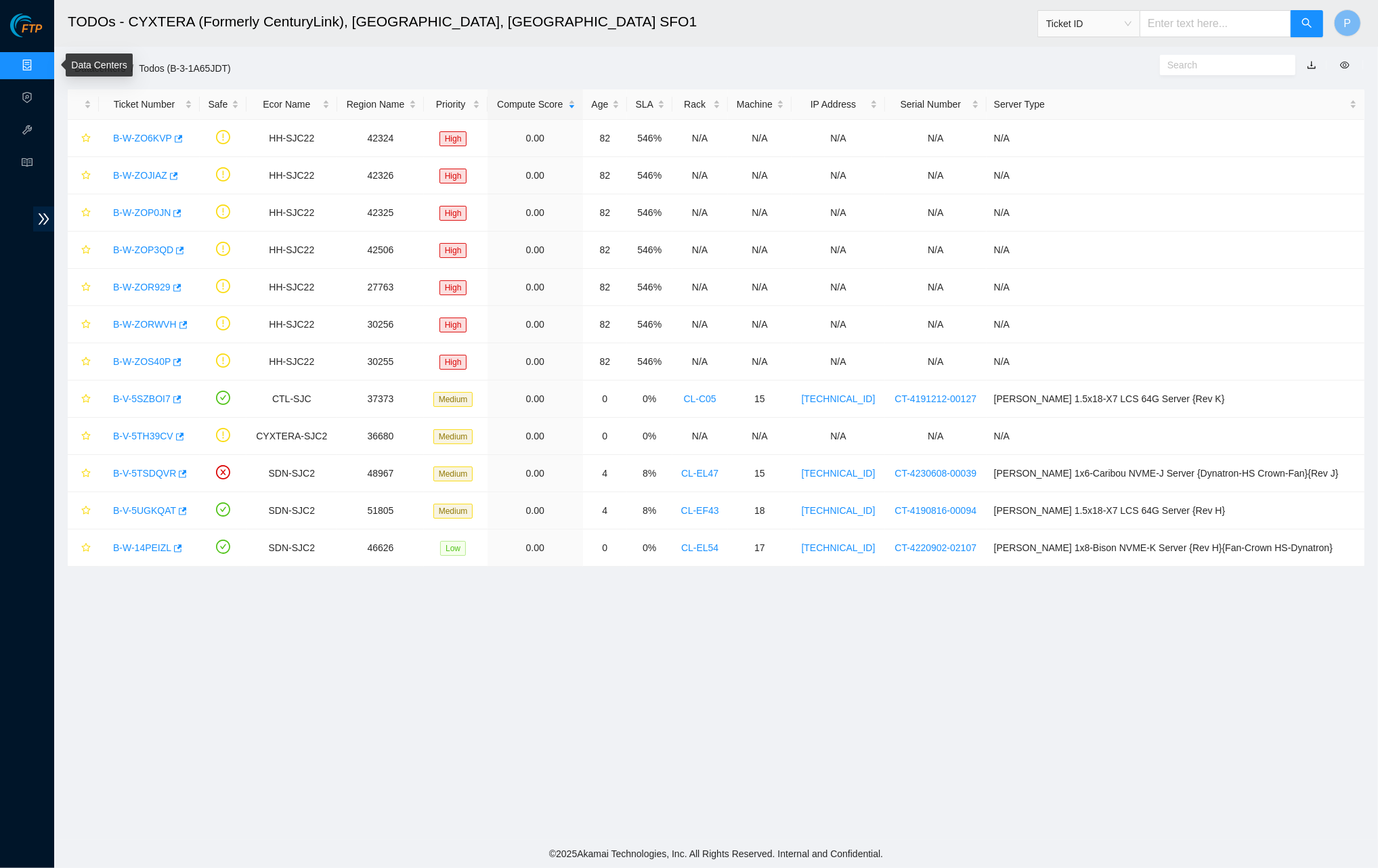
click at [39, 67] on link "Data Centers" at bounding box center [67, 66] width 56 height 11
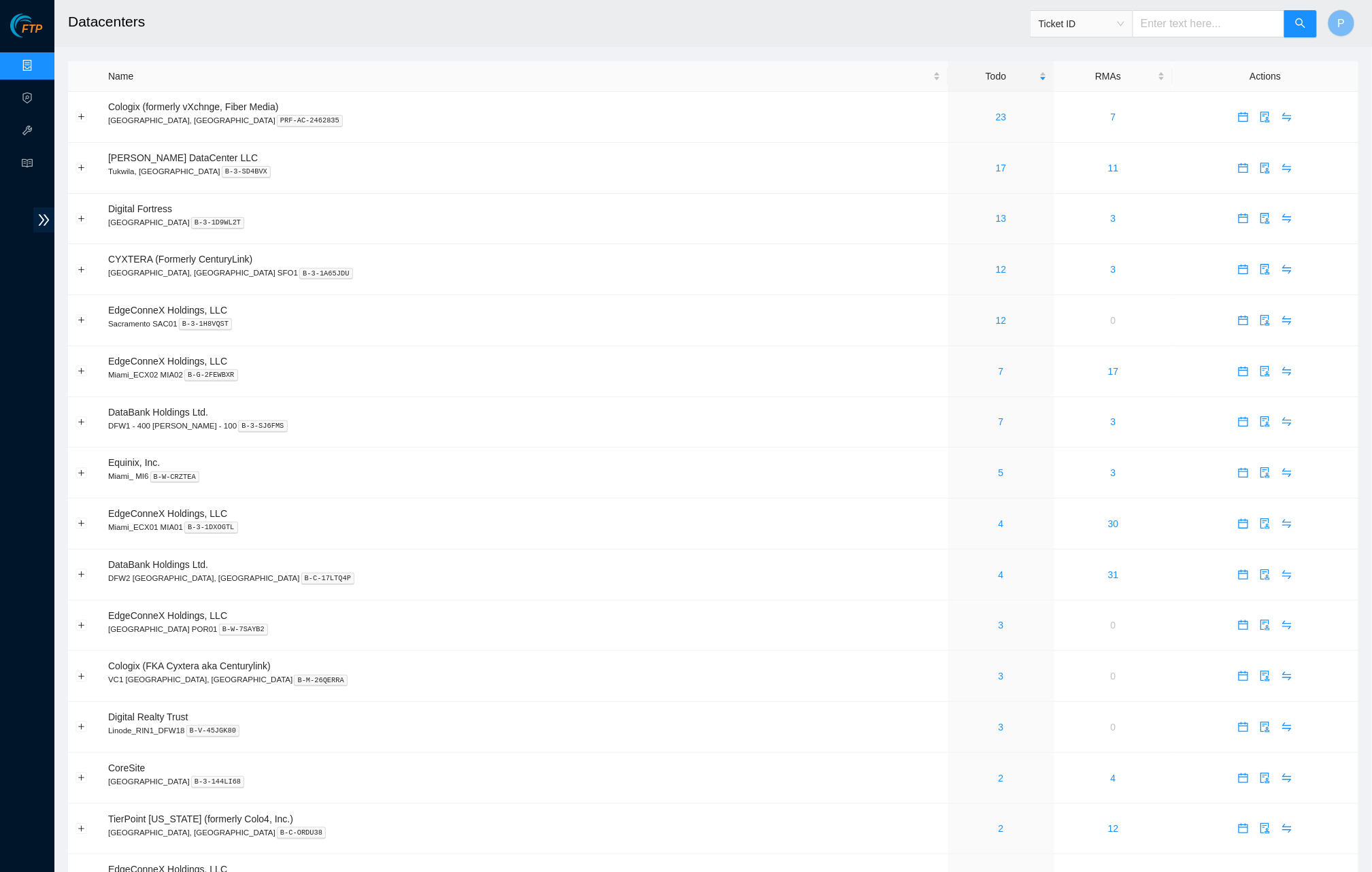
click at [1172, 19] on input "text" at bounding box center [1208, 24] width 153 height 27
paste input "B-V-5IK43NT"
type input "B-V-5IK43NT"
click at [1299, 26] on icon "search" at bounding box center [1300, 23] width 11 height 11
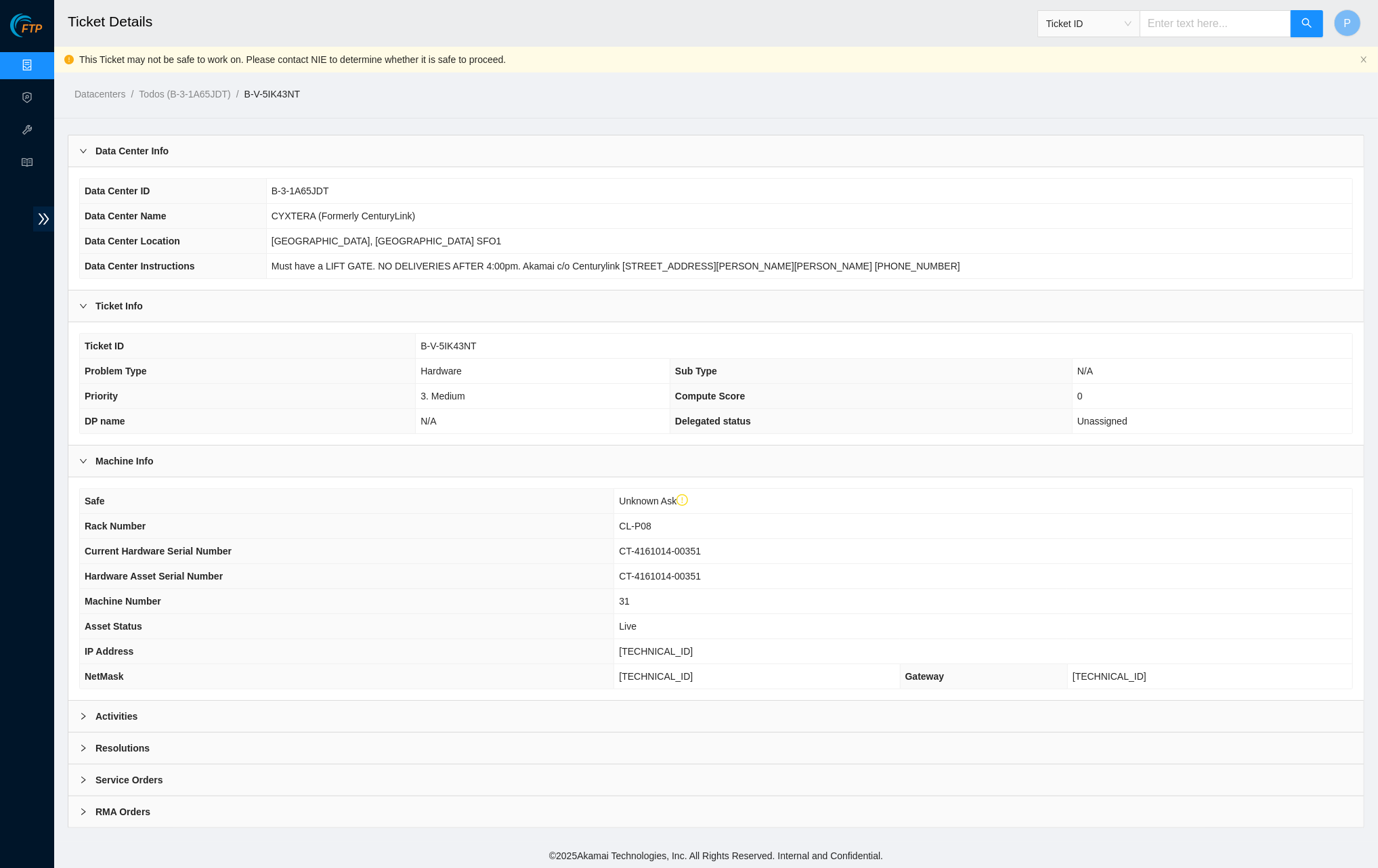
click at [587, 701] on div "Activities" at bounding box center [716, 716] width 1295 height 31
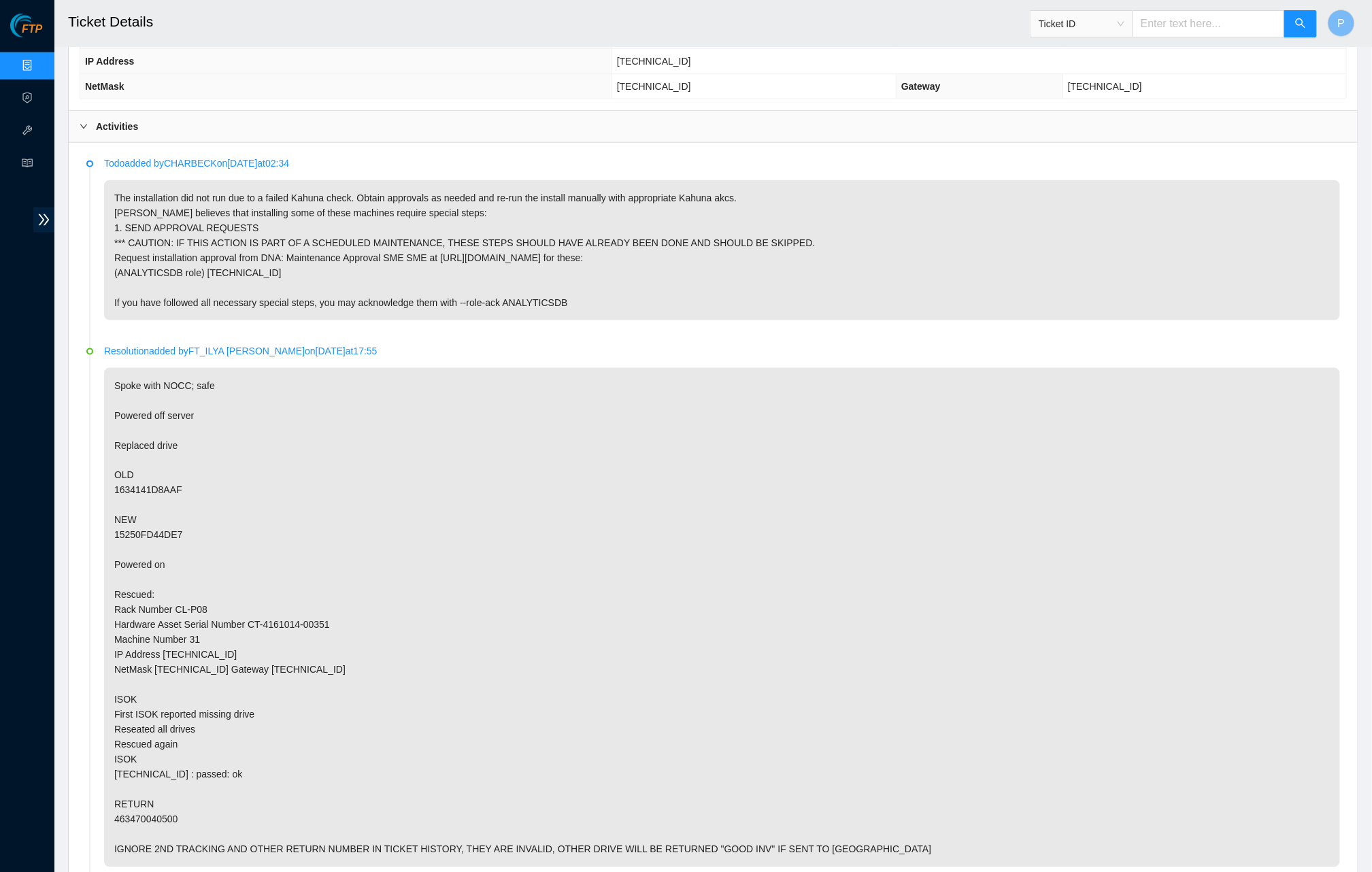
scroll to position [701, 0]
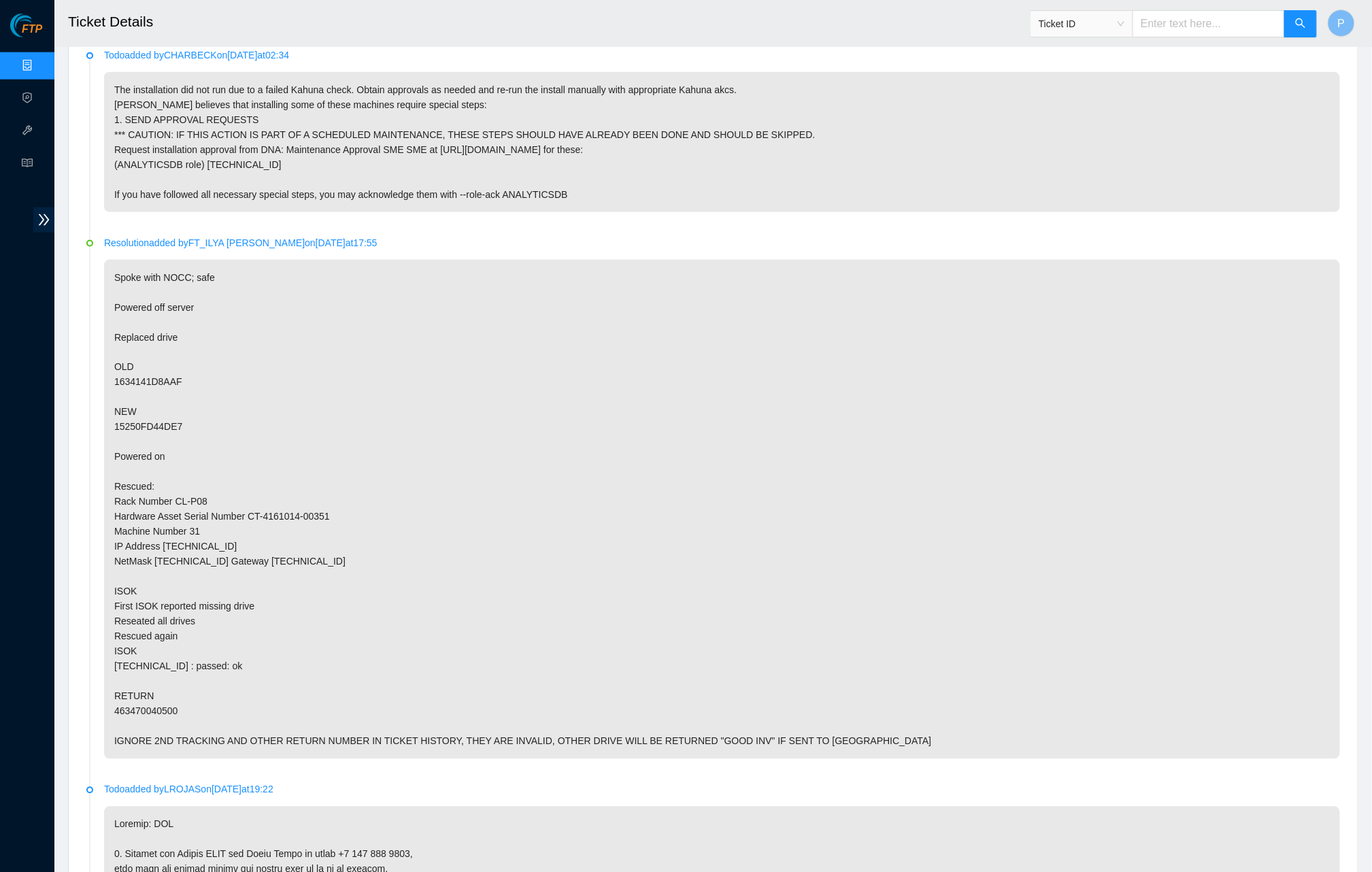
click at [1163, 23] on input "text" at bounding box center [1208, 24] width 153 height 27
paste input "B-V-5U0GMCP"
type input "B-V-5U0GMCP"
click at [1302, 24] on icon "search" at bounding box center [1300, 23] width 10 height 10
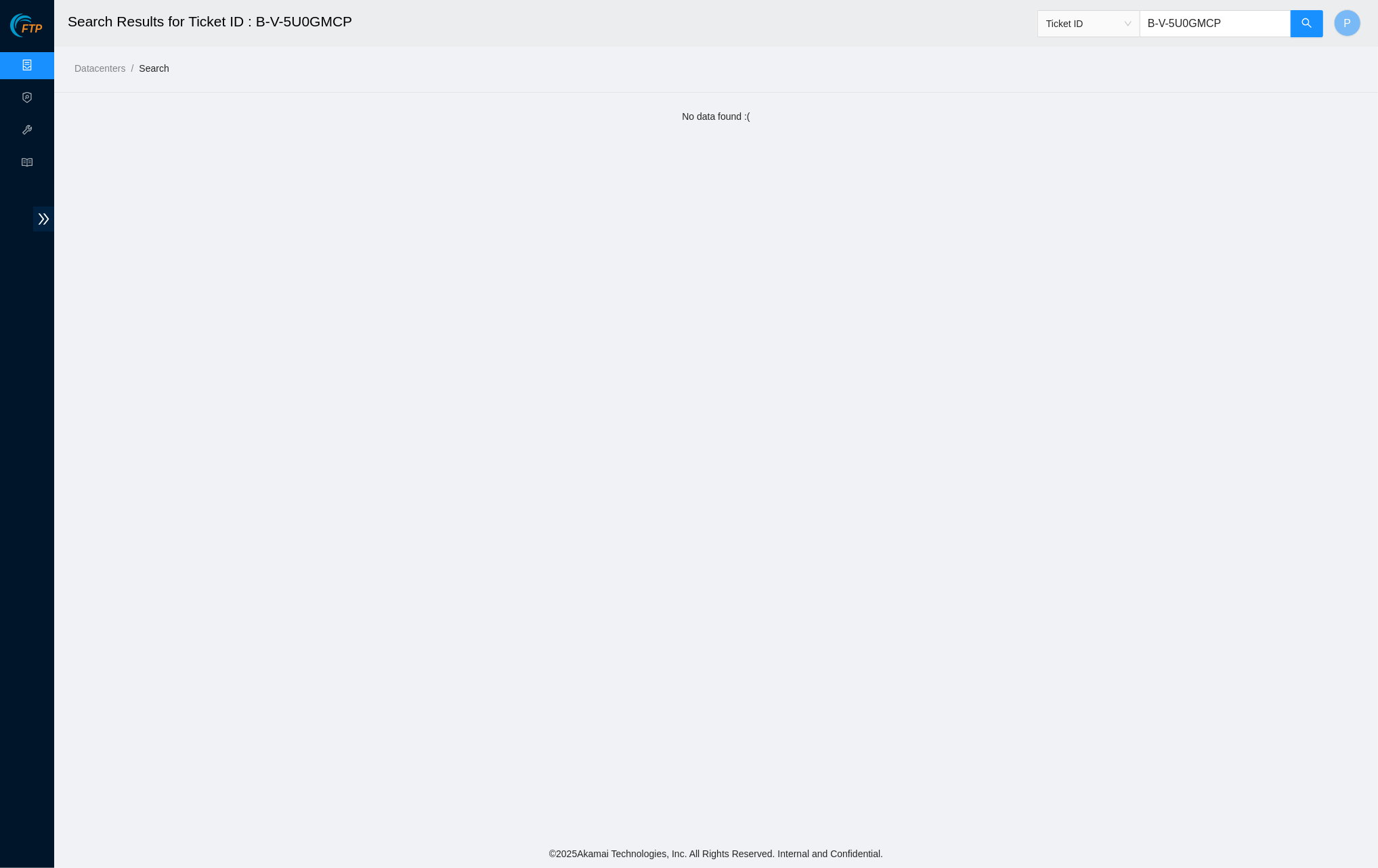
click at [1248, 22] on input "B-V-5U0GMCP" at bounding box center [1216, 24] width 152 height 27
click at [1248, 23] on input "B-V-5U0GMCP" at bounding box center [1216, 24] width 152 height 27
click at [1247, 23] on input "B-V-5U0GMCP" at bounding box center [1216, 24] width 152 height 27
click at [1248, 23] on input "B-V-5U0GMCP" at bounding box center [1216, 24] width 152 height 27
paste input "TSDQVR"
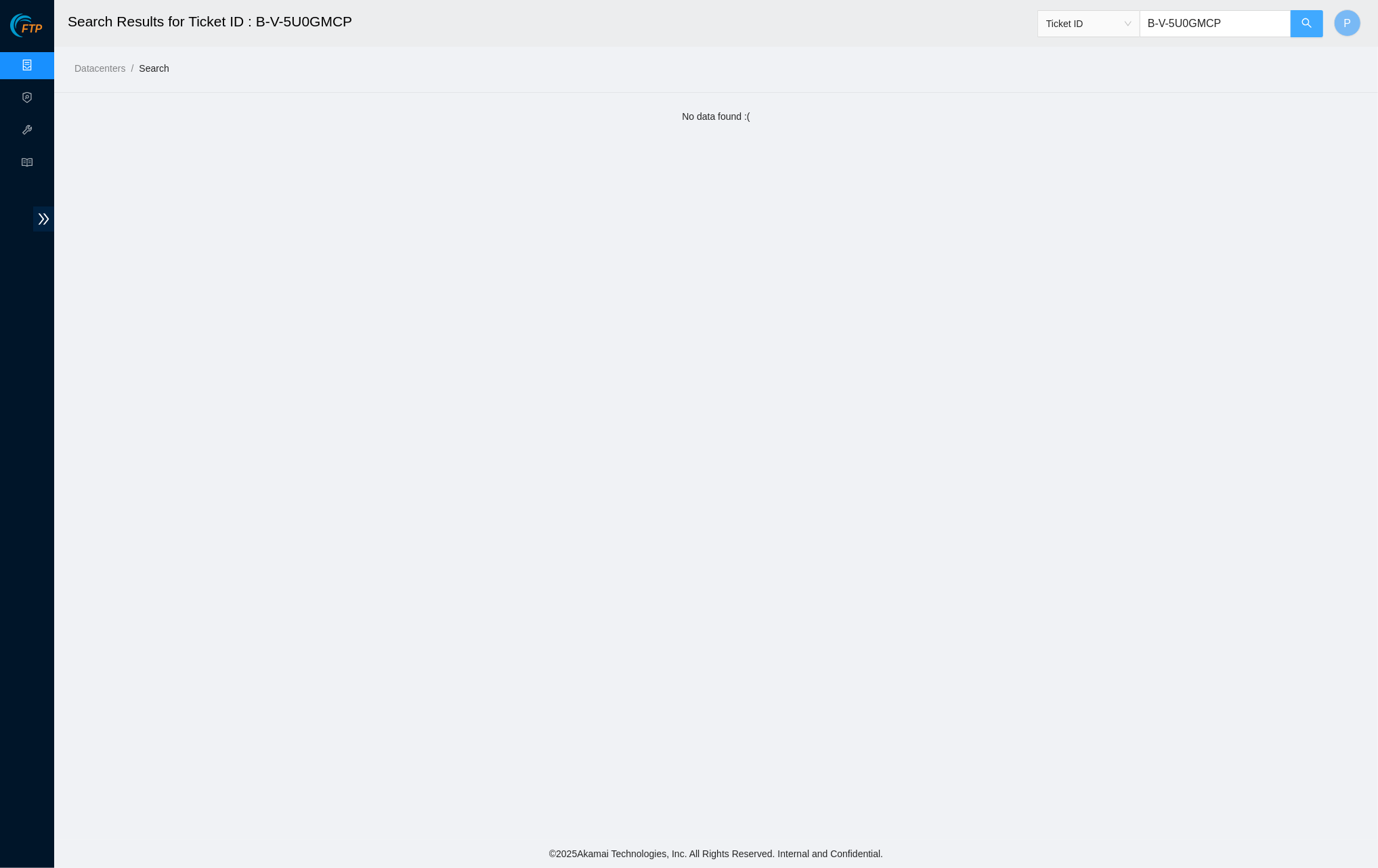
type input "B-V-5TSDQVR"
click at [1312, 30] on span "search" at bounding box center [1307, 24] width 11 height 13
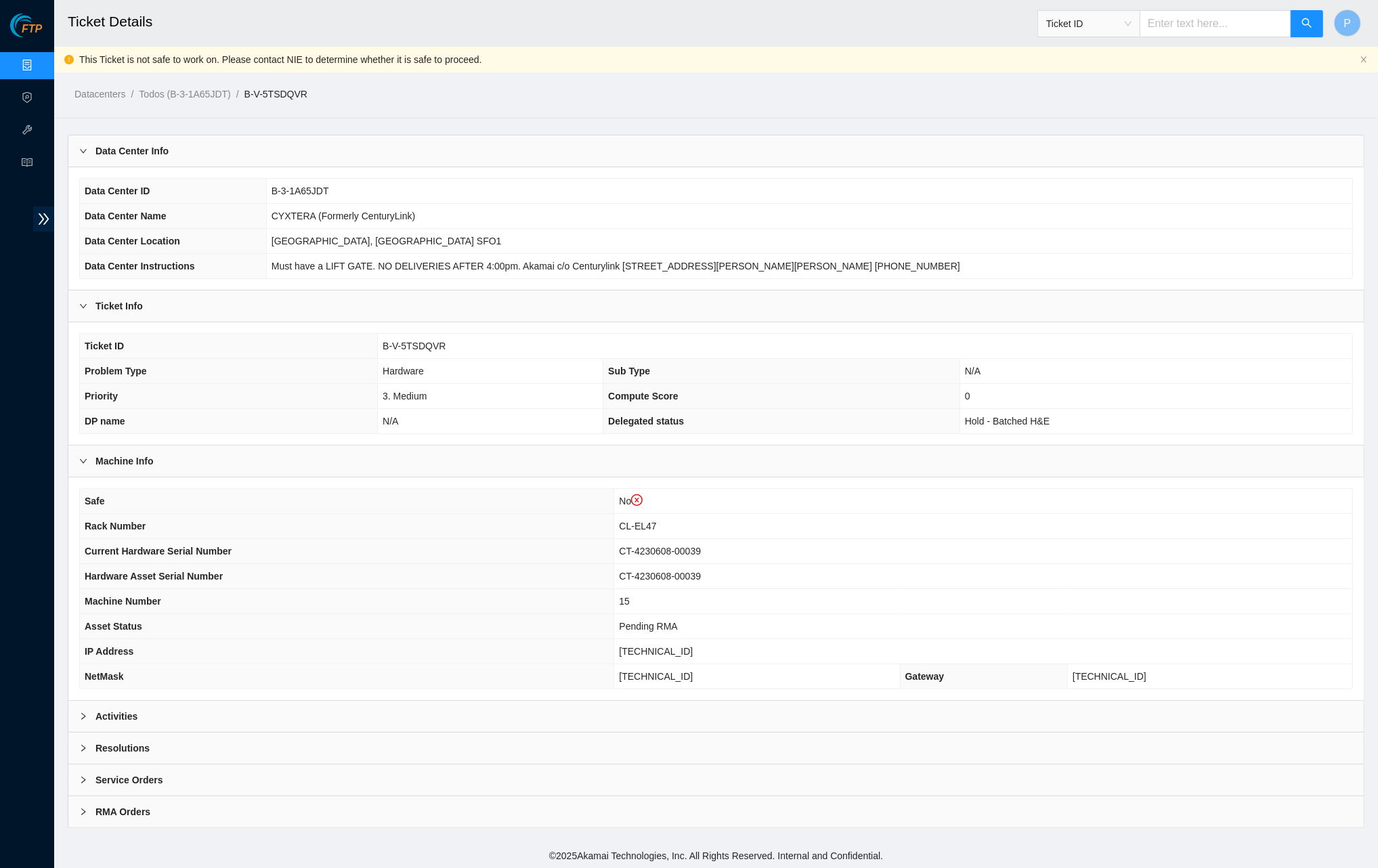
click at [456, 701] on div "Activities" at bounding box center [716, 716] width 1295 height 31
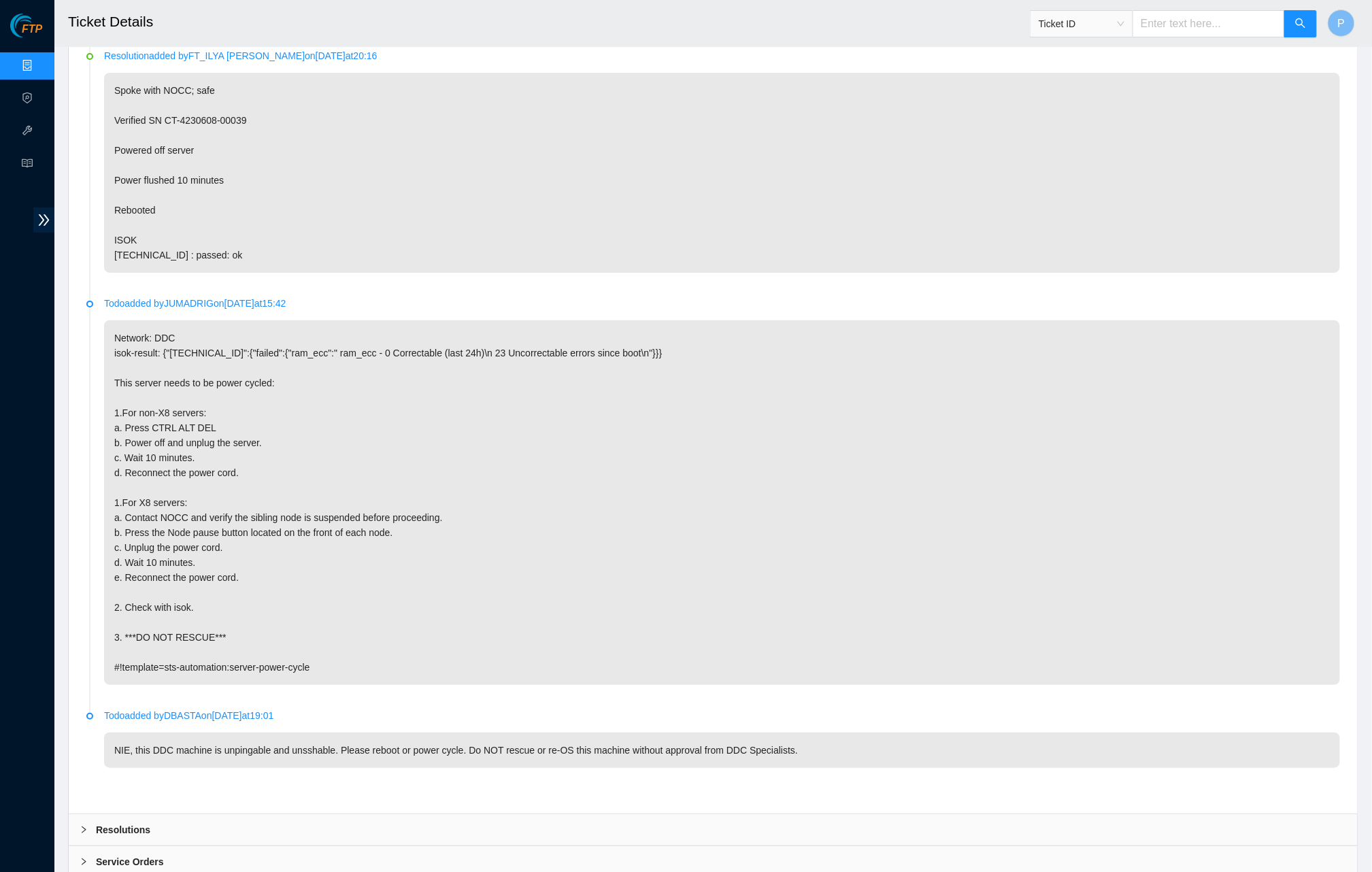
scroll to position [2078, 0]
click at [1172, 19] on input "text" at bounding box center [1208, 24] width 153 height 27
paste input "B-V-5UGKQAT"
type input "B-V-5UGKQAT"
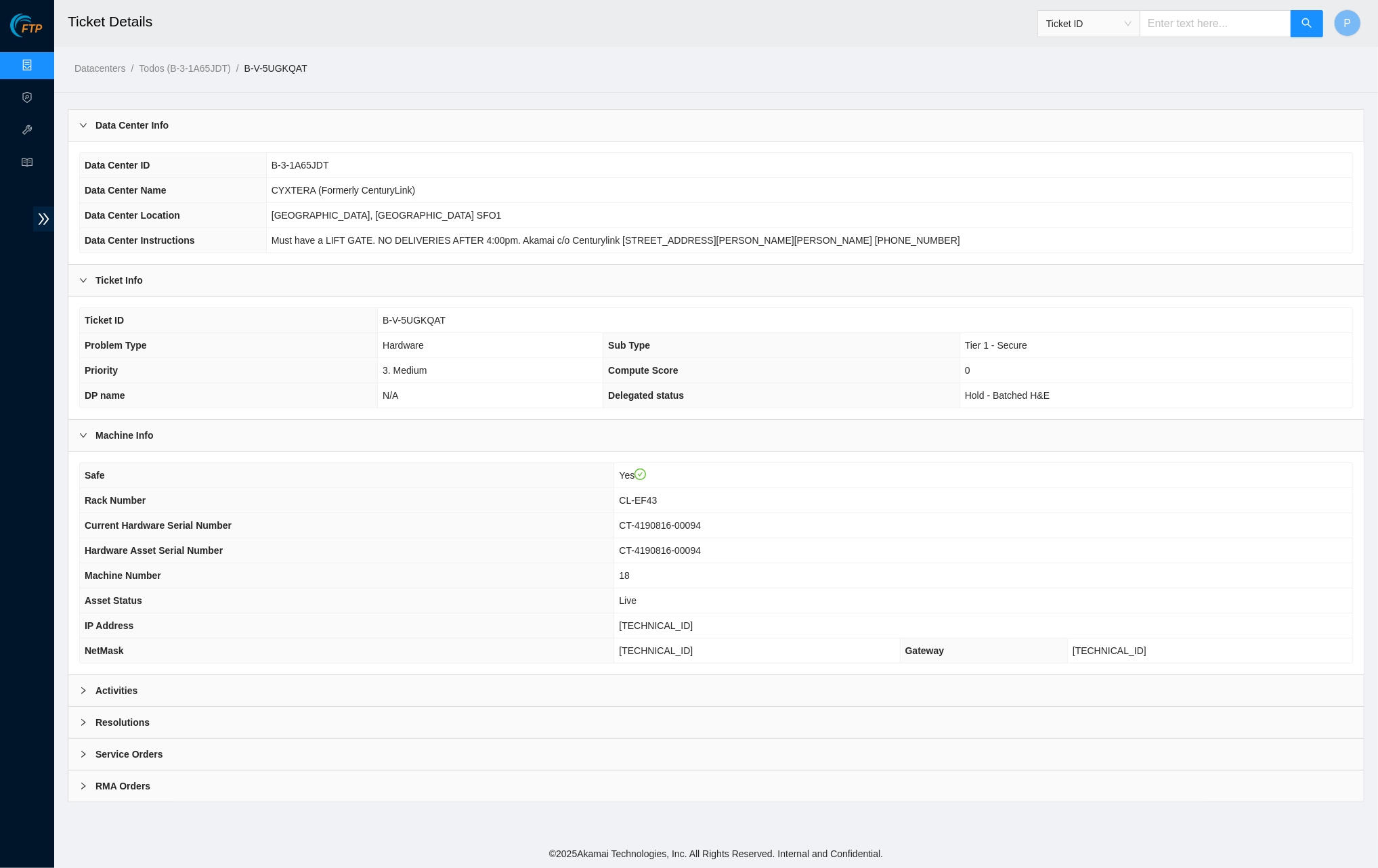
click at [306, 685] on div "Activities" at bounding box center [716, 691] width 1295 height 31
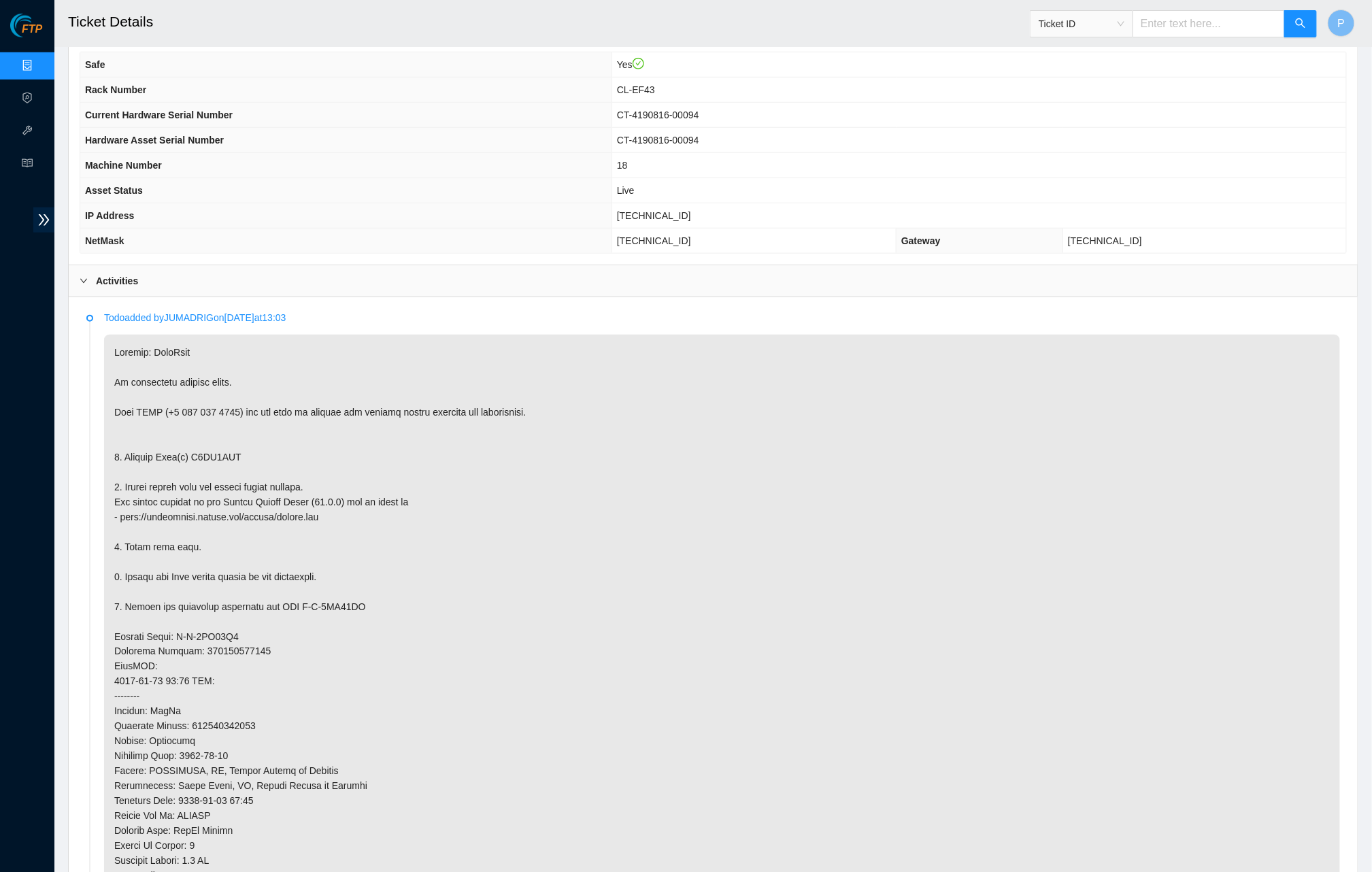
scroll to position [314, 0]
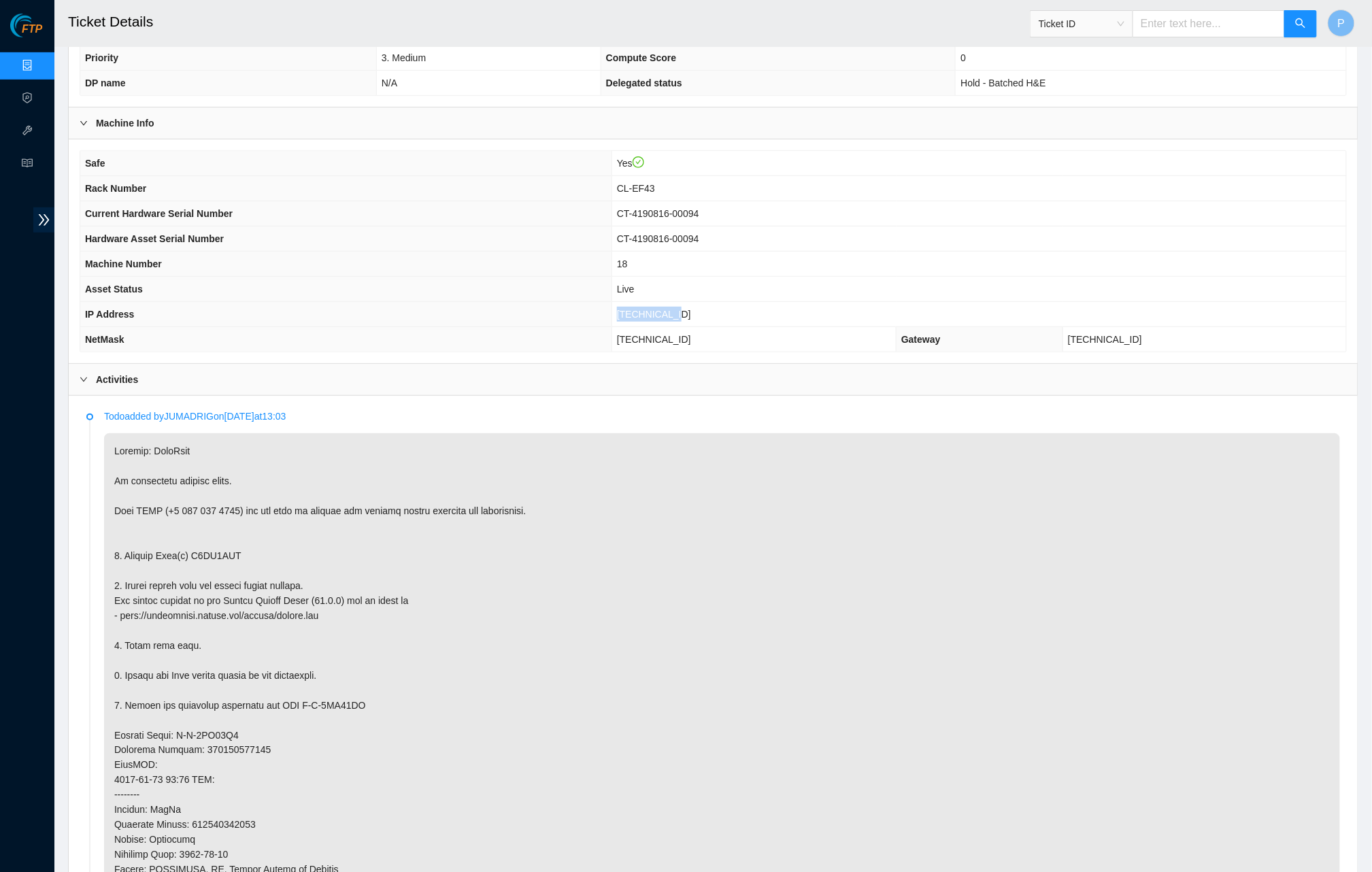
drag, startPoint x: 713, startPoint y: 306, endPoint x: 634, endPoint y: 304, distance: 79.0
click at [634, 304] on td "23.47.148.85" at bounding box center [979, 315] width 734 height 25
copy span "23.47.148.85"
drag, startPoint x: 1357, startPoint y: 182, endPoint x: 816, endPoint y: 303, distance: 554.4
click at [816, 303] on td "23.47.148.85" at bounding box center [979, 315] width 734 height 25
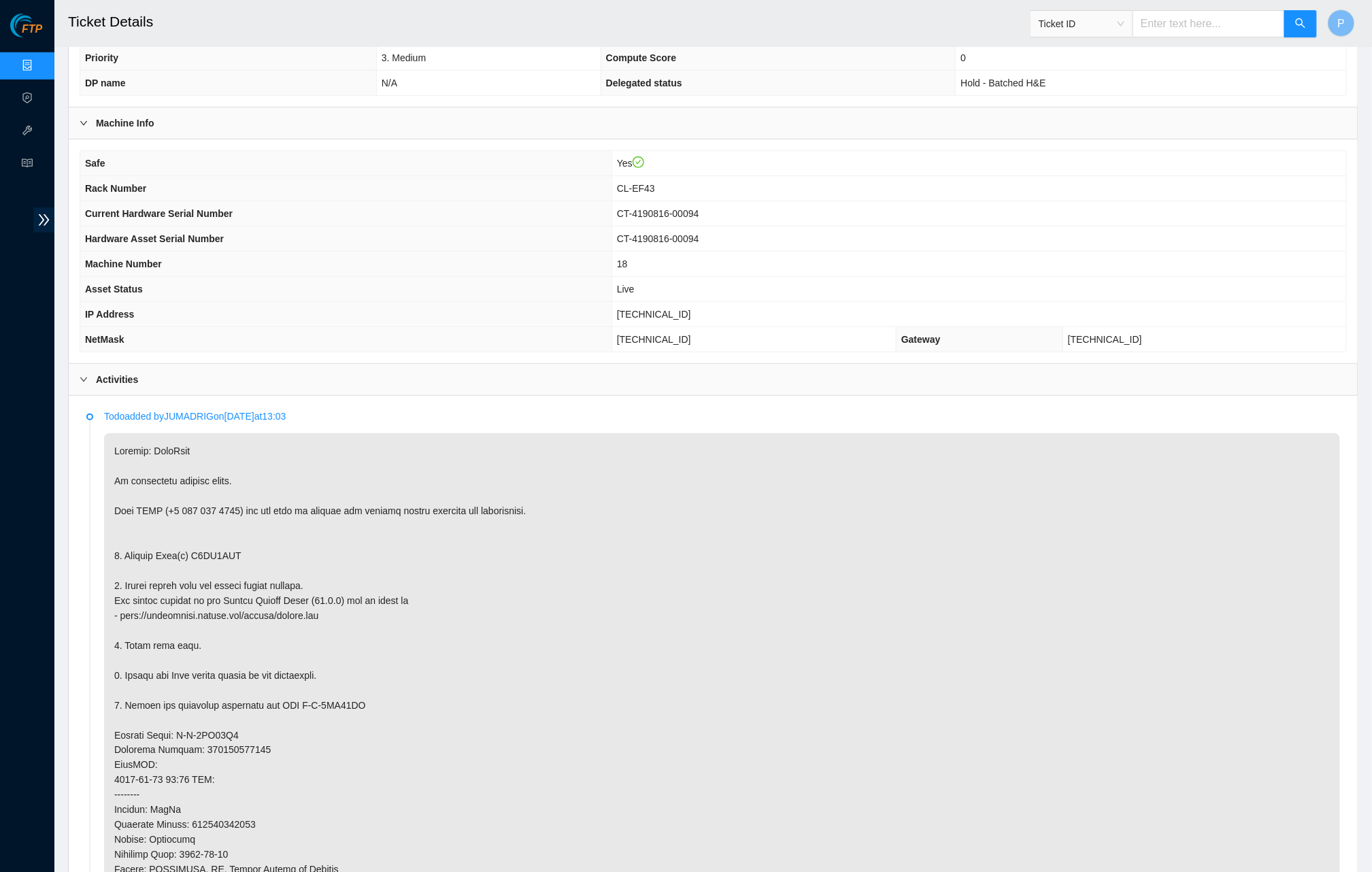
click at [1154, 28] on input "text" at bounding box center [1208, 24] width 153 height 27
paste input "B-W-14DRAHE"
type input "B-W-14DRAHE"
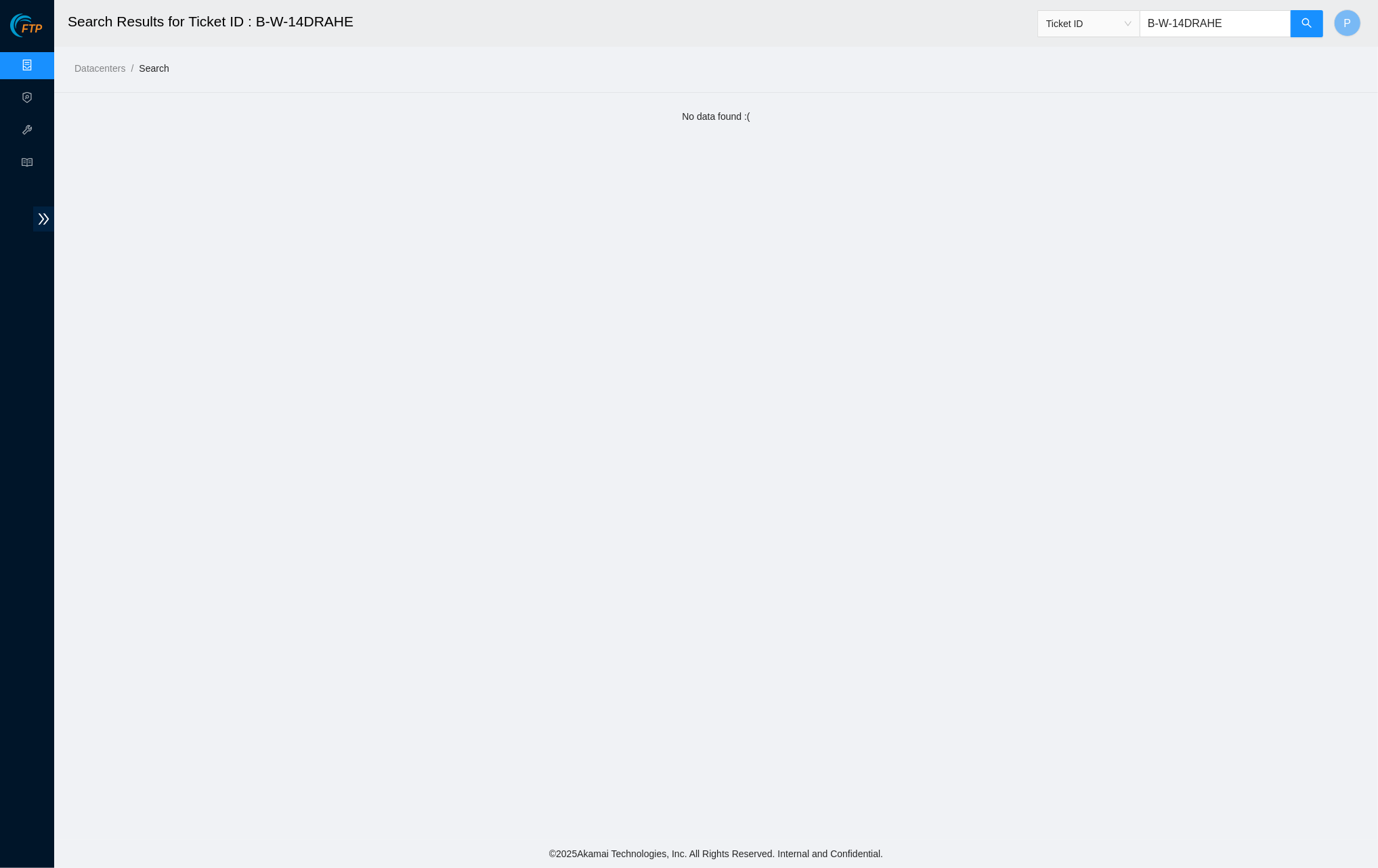
click at [1231, 19] on input "B-W-14DRAHE" at bounding box center [1216, 24] width 152 height 27
click at [1231, 19] on input "B-W-14DRAHE" at bounding box center [1216, 24] width 152 height 27
paste input "H0D0U"
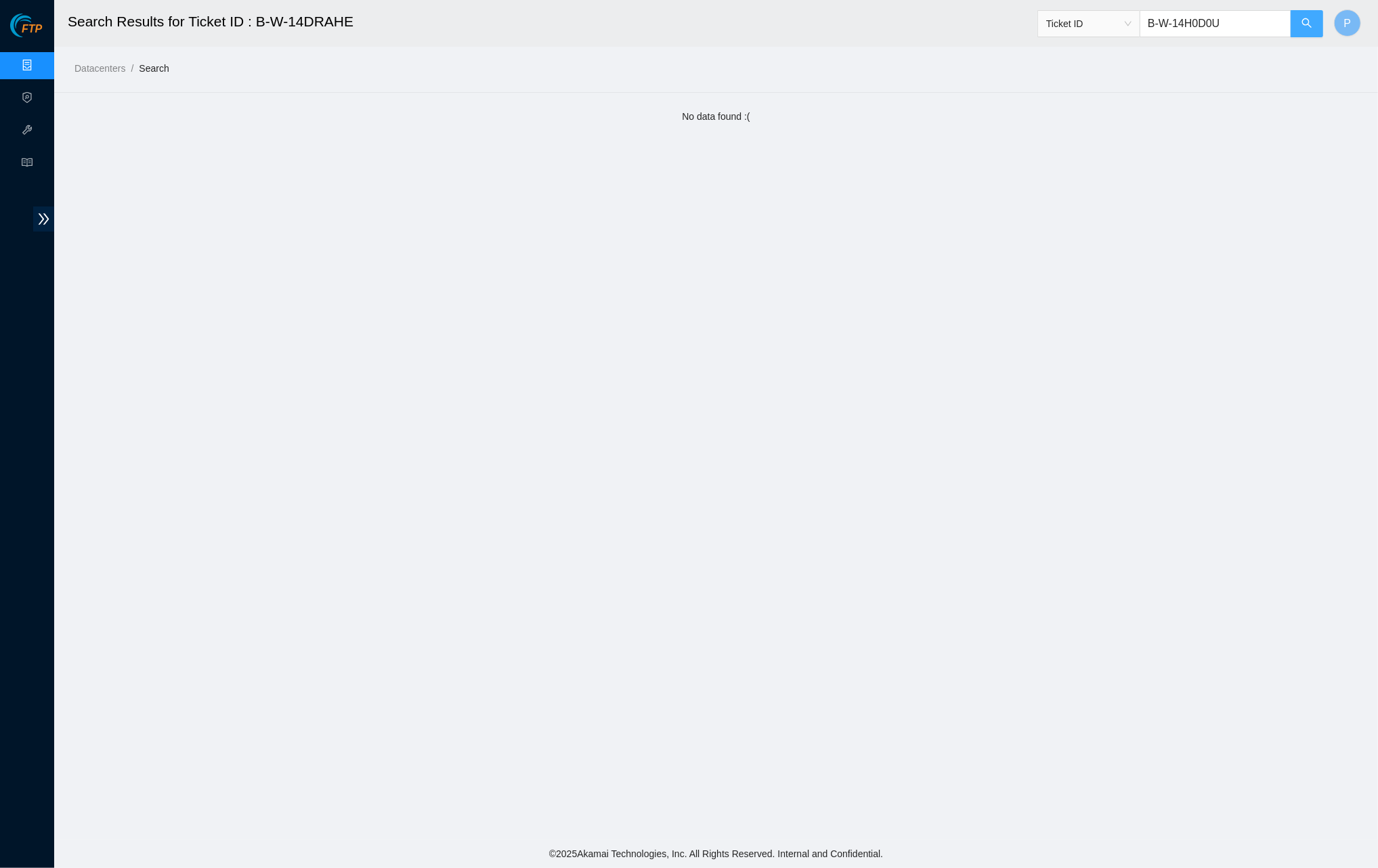
click at [1299, 19] on button "button" at bounding box center [1307, 24] width 33 height 27
click at [1313, 25] on button "button" at bounding box center [1307, 24] width 33 height 27
click at [1224, 36] on div "Ticket ID B-W-14H0D0U" at bounding box center [1181, 24] width 287 height 43
click at [1224, 26] on input "B-W-14H0D0U" at bounding box center [1216, 24] width 152 height 27
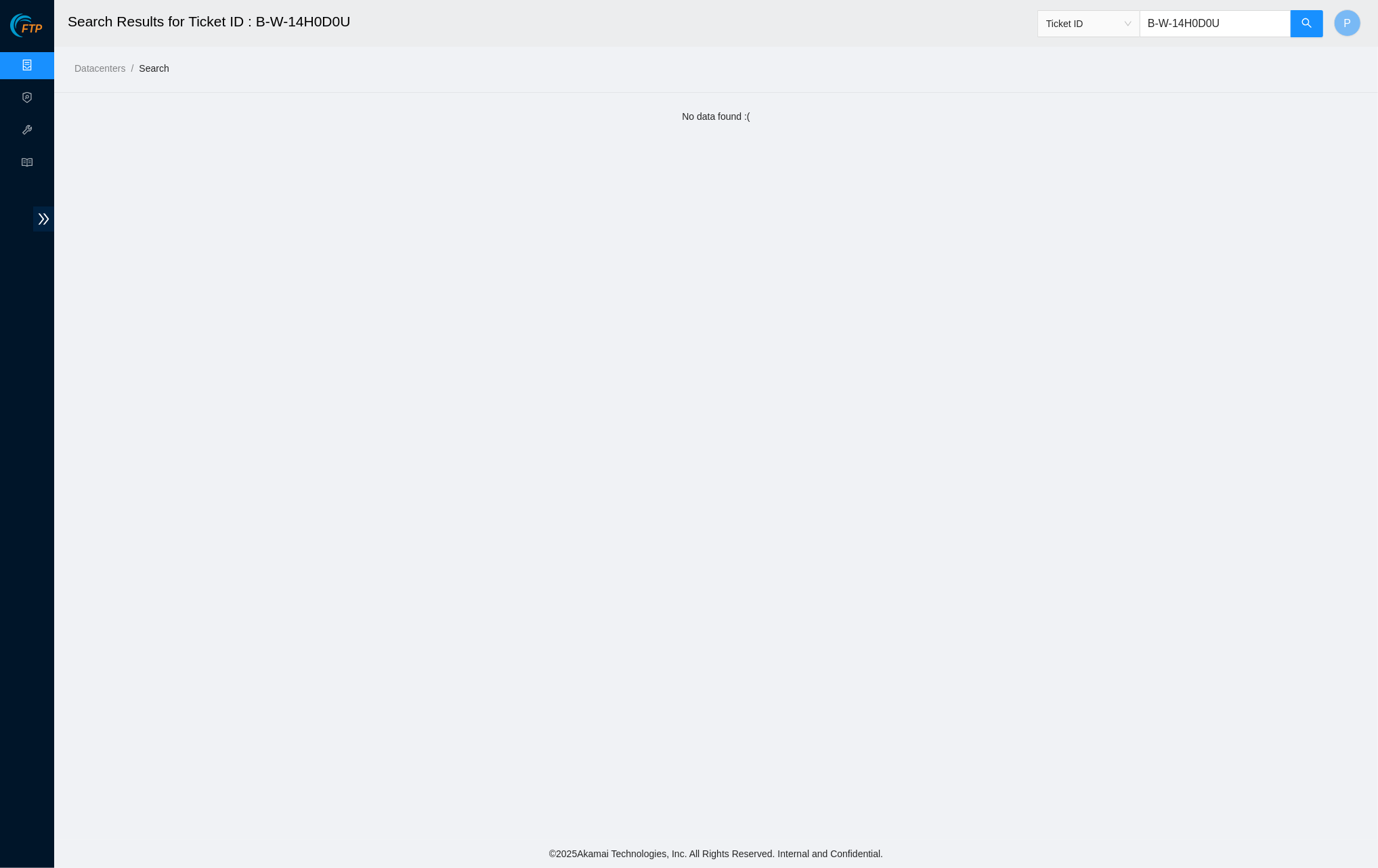
click at [1224, 26] on input "B-W-14H0D0U" at bounding box center [1216, 24] width 152 height 27
paste input "V-5TSDQVR"
type input "B-V-5TSDQVR"
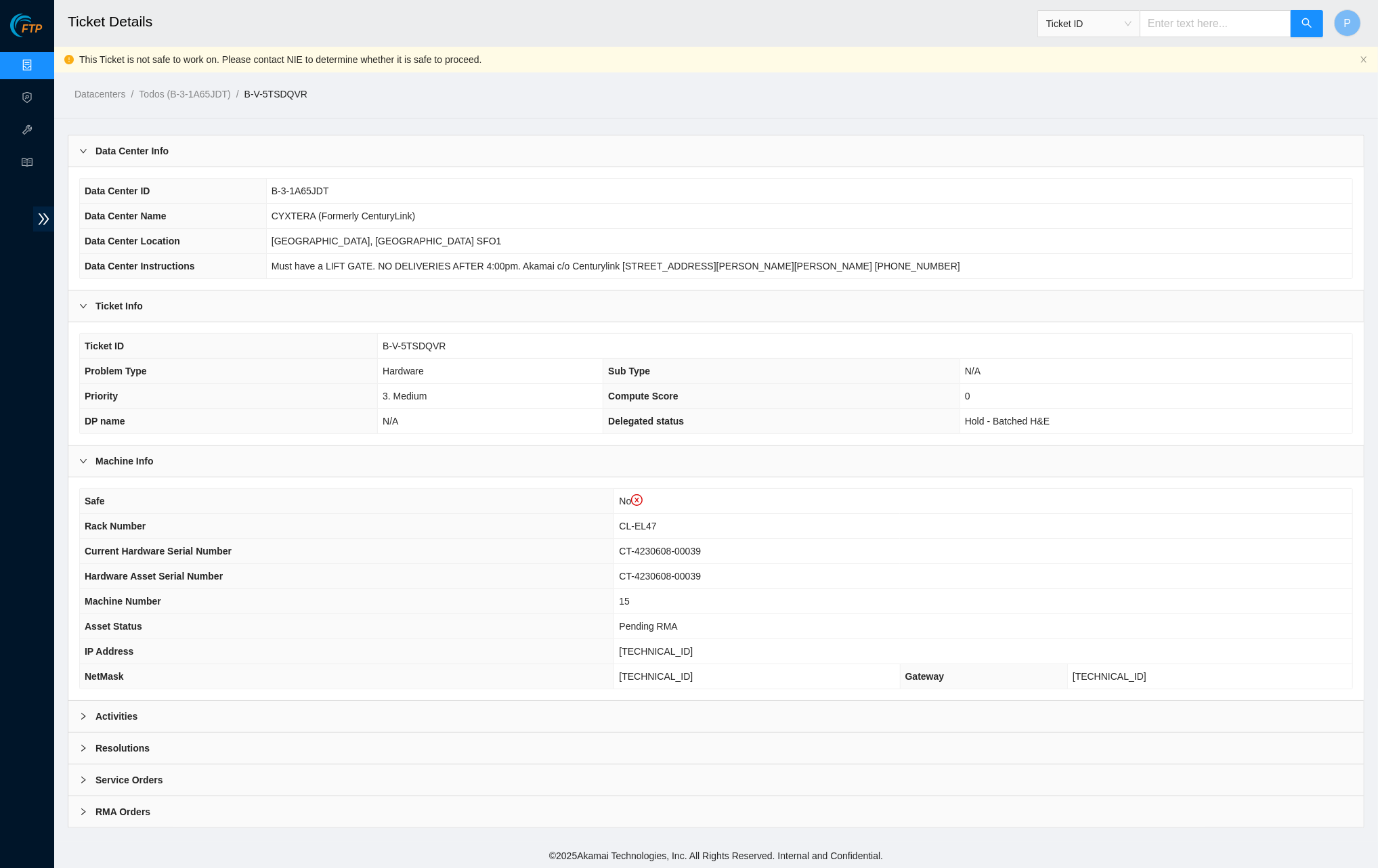
click at [1179, 33] on input "text" at bounding box center [1216, 24] width 152 height 27
paste input "B-V-5R4GN2J"
type input "B-V-5R4GN2J"
click at [1299, 25] on button "button" at bounding box center [1307, 24] width 33 height 27
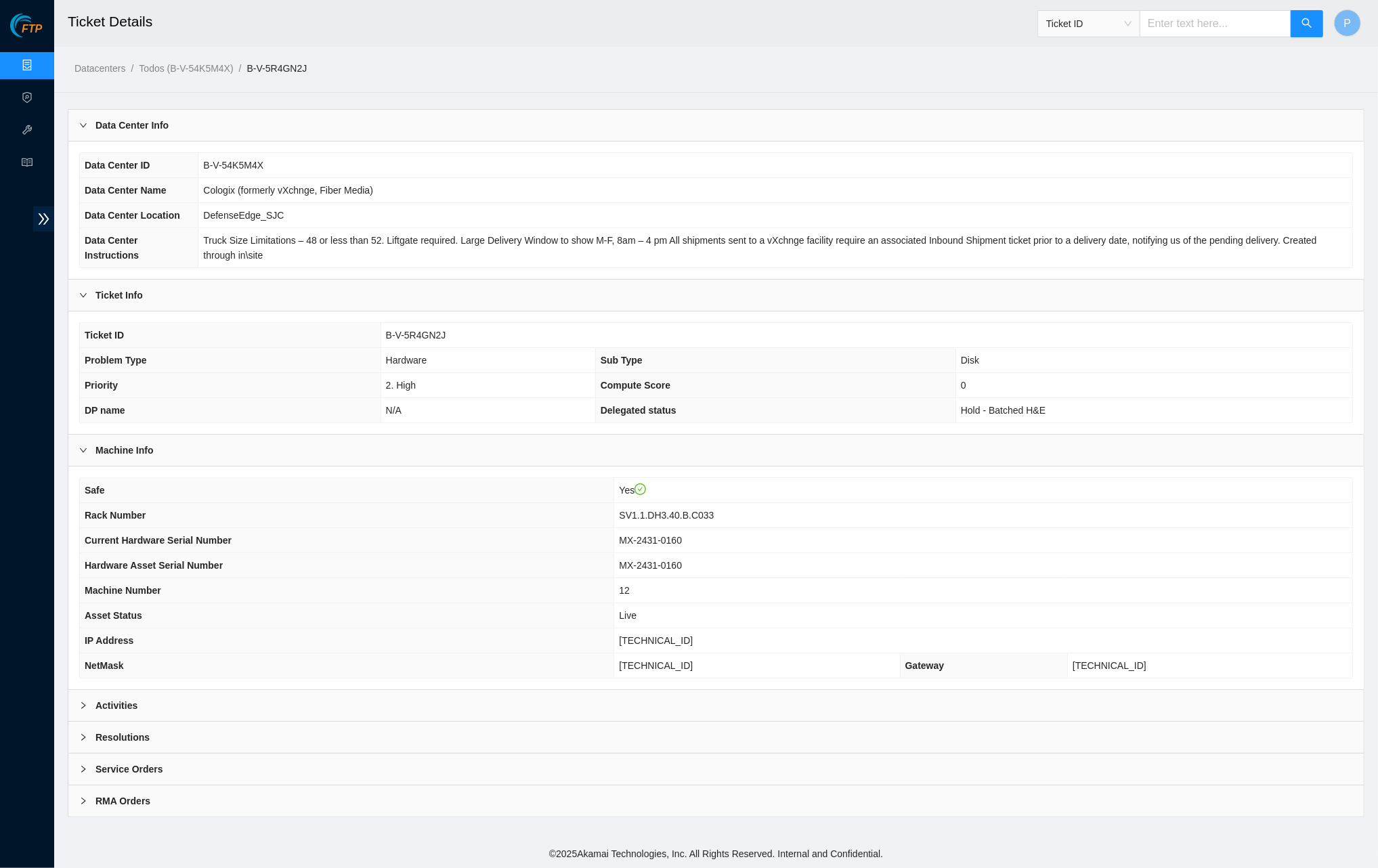
click at [281, 699] on div "Activities" at bounding box center [716, 706] width 1295 height 31
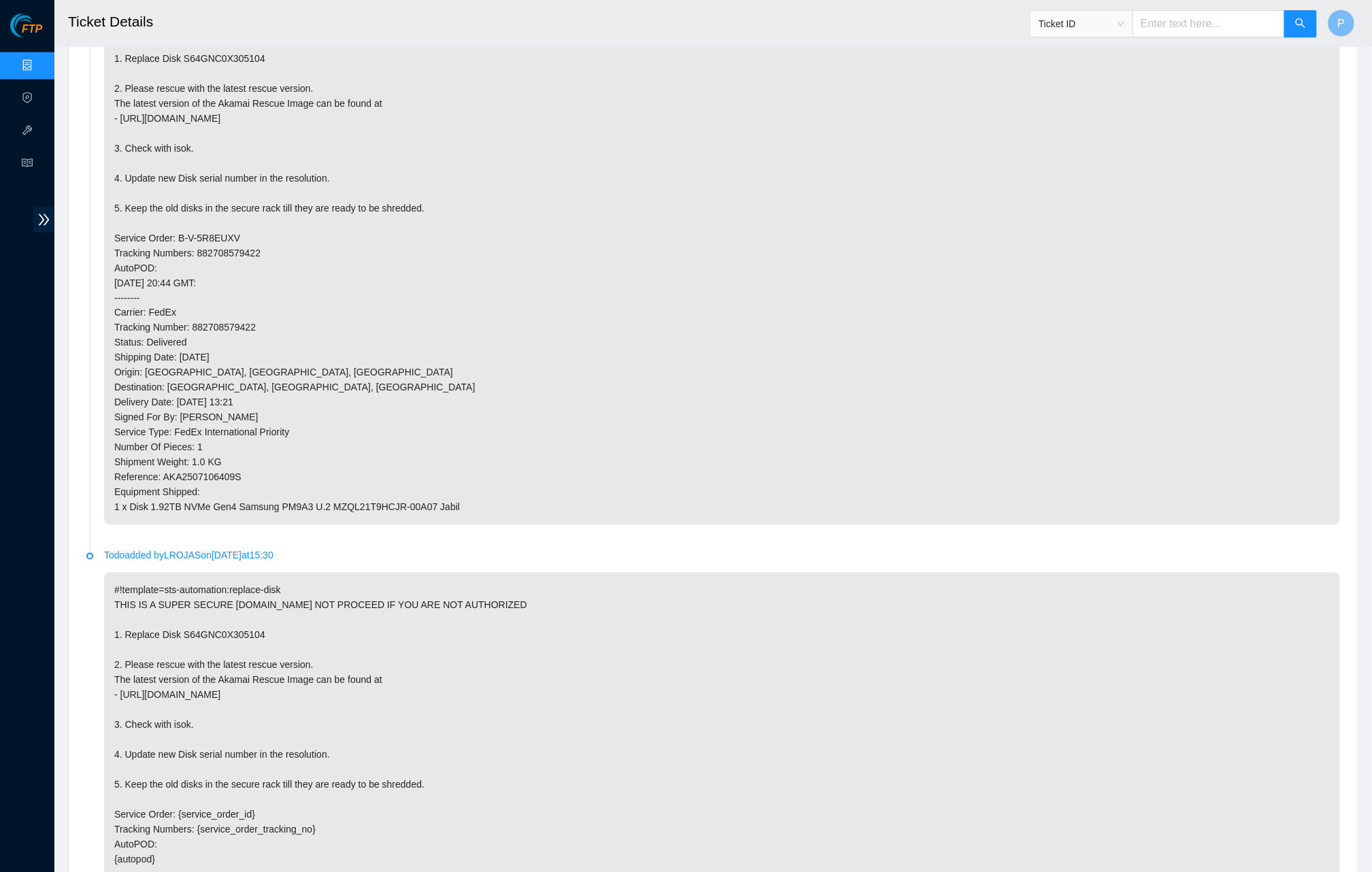
scroll to position [627, 0]
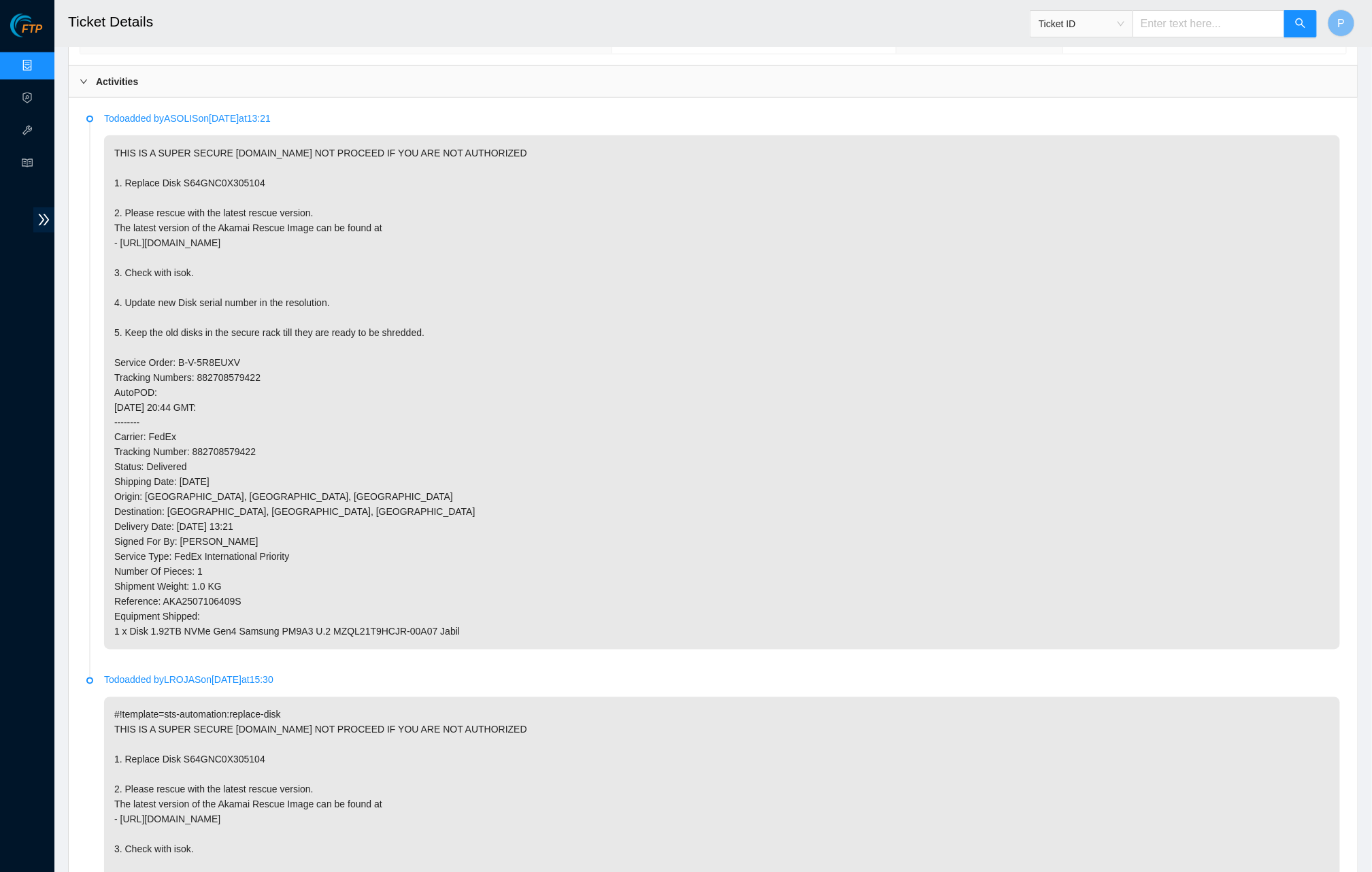
click at [1193, 19] on input "text" at bounding box center [1208, 24] width 153 height 27
paste input "B-V-5S7NC4T"
type input "B-V-5S7NC4T"
click at [1291, 25] on button "button" at bounding box center [1300, 24] width 33 height 27
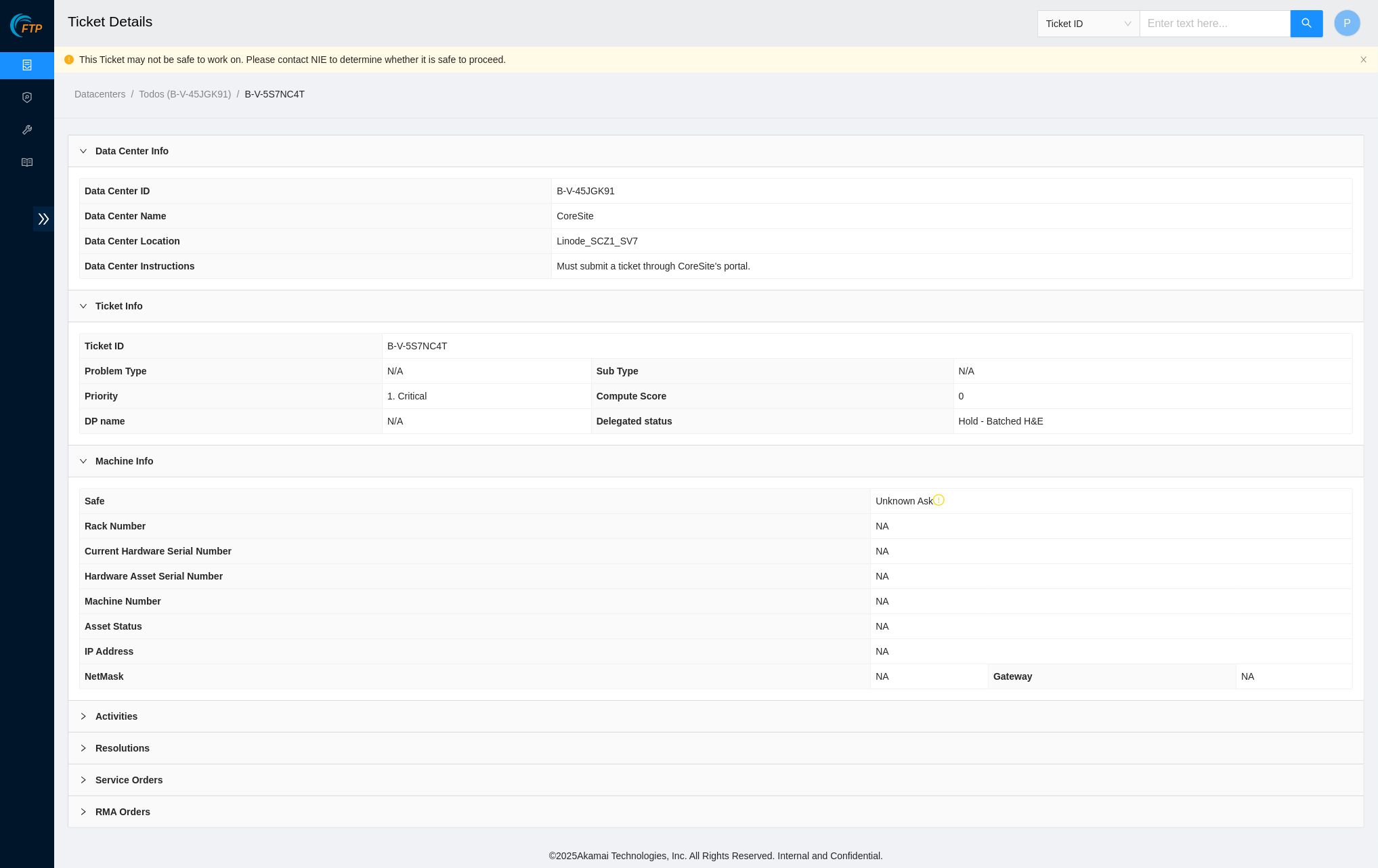
drag, startPoint x: 602, startPoint y: 709, endPoint x: 604, endPoint y: 703, distance: 6.3
click at [602, 709] on div "Activities" at bounding box center [716, 716] width 1295 height 31
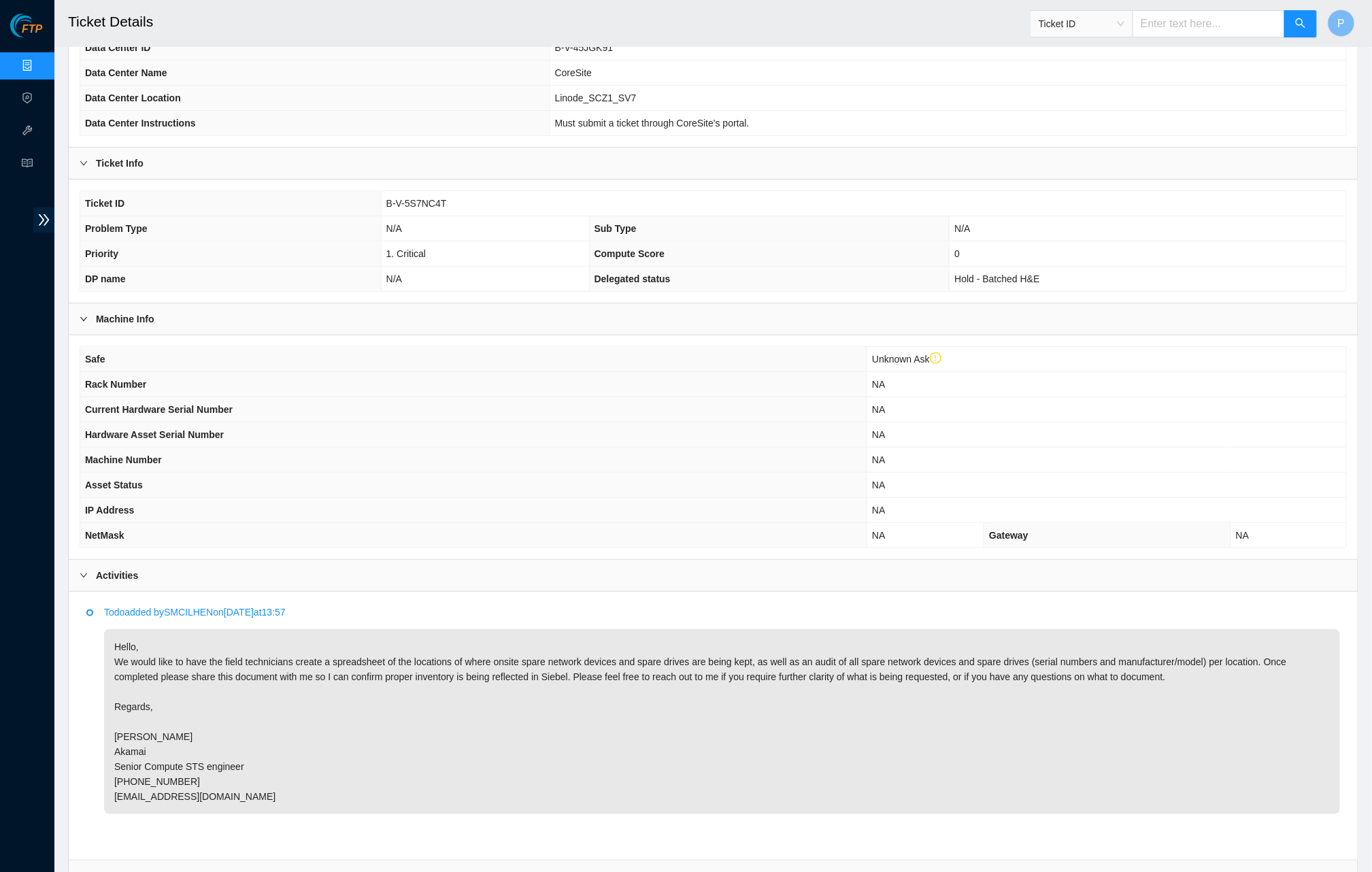
scroll to position [252, 0]
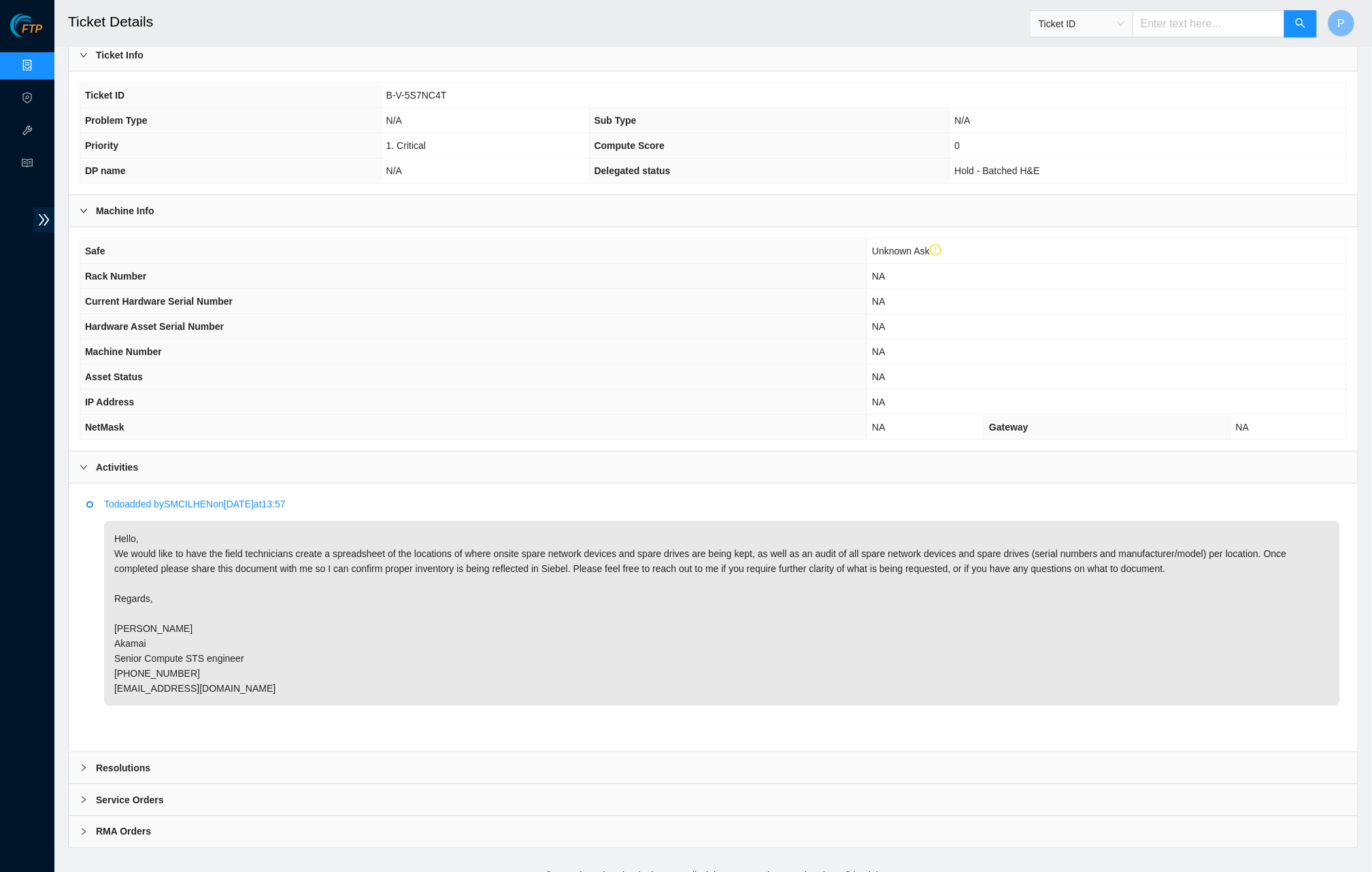
click at [40, 70] on link "Data Centers" at bounding box center [67, 66] width 56 height 11
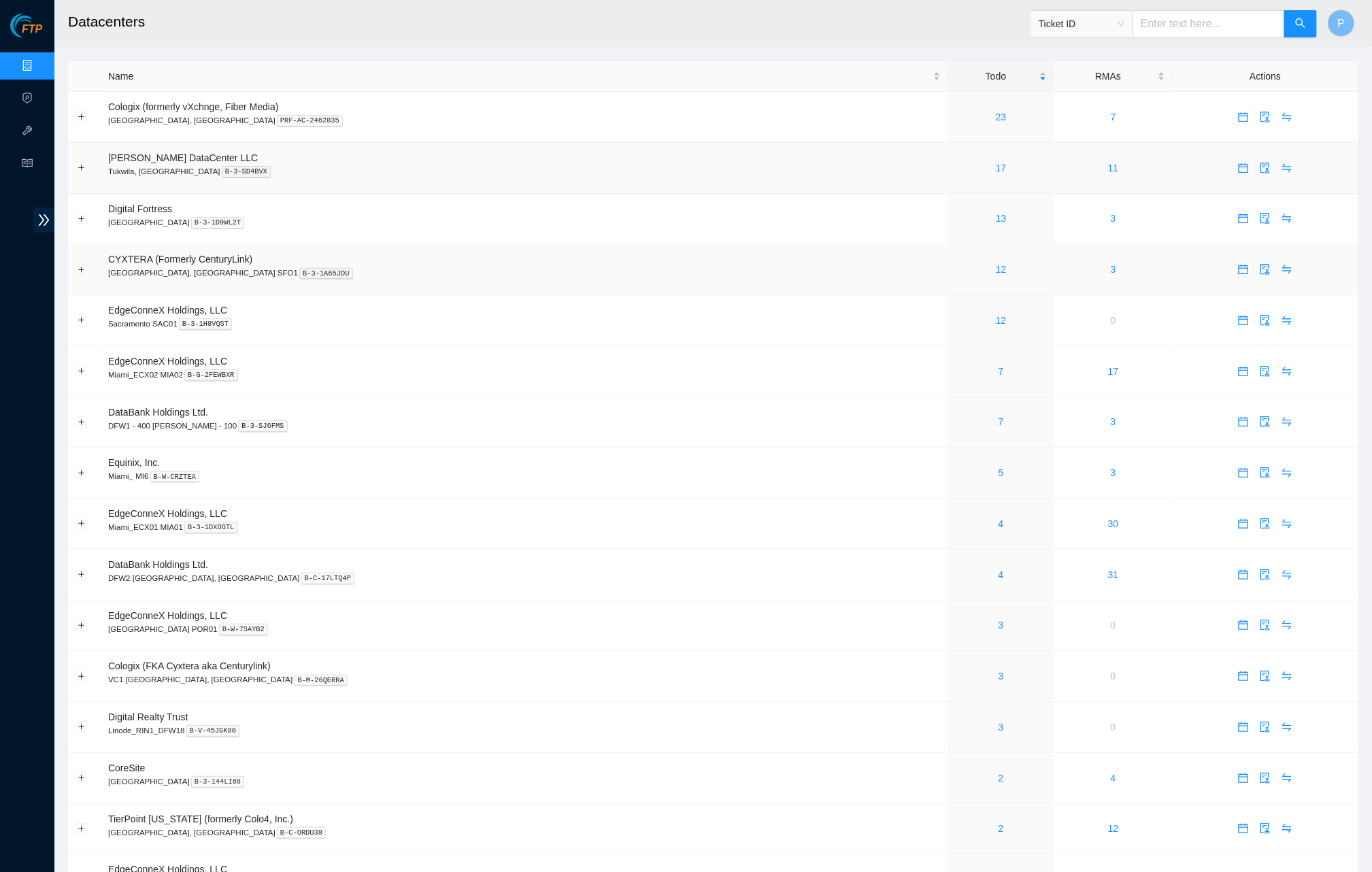
click at [1054, 179] on td "11" at bounding box center [1113, 168] width 118 height 51
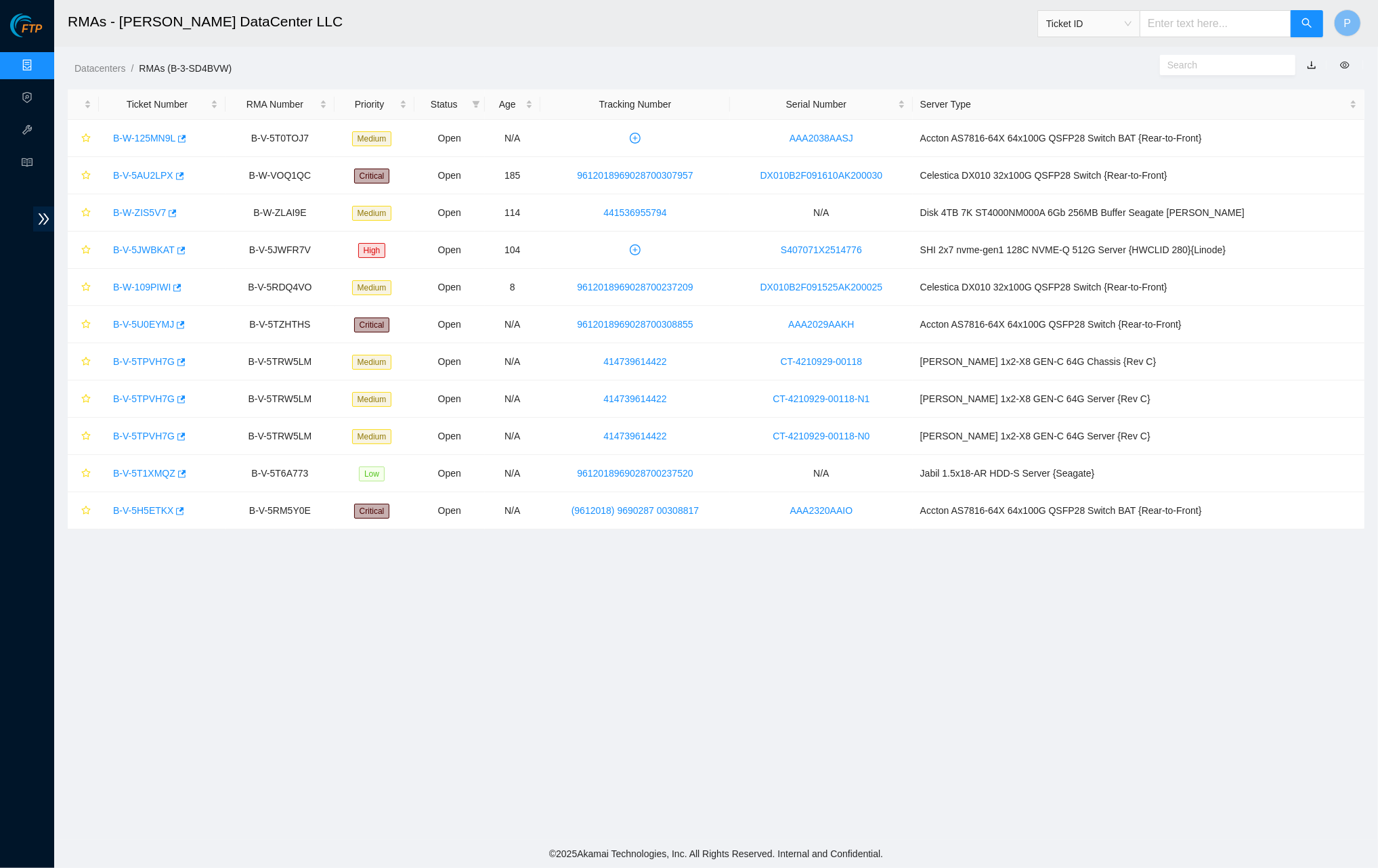
click at [39, 67] on link "Data Centers" at bounding box center [67, 66] width 56 height 11
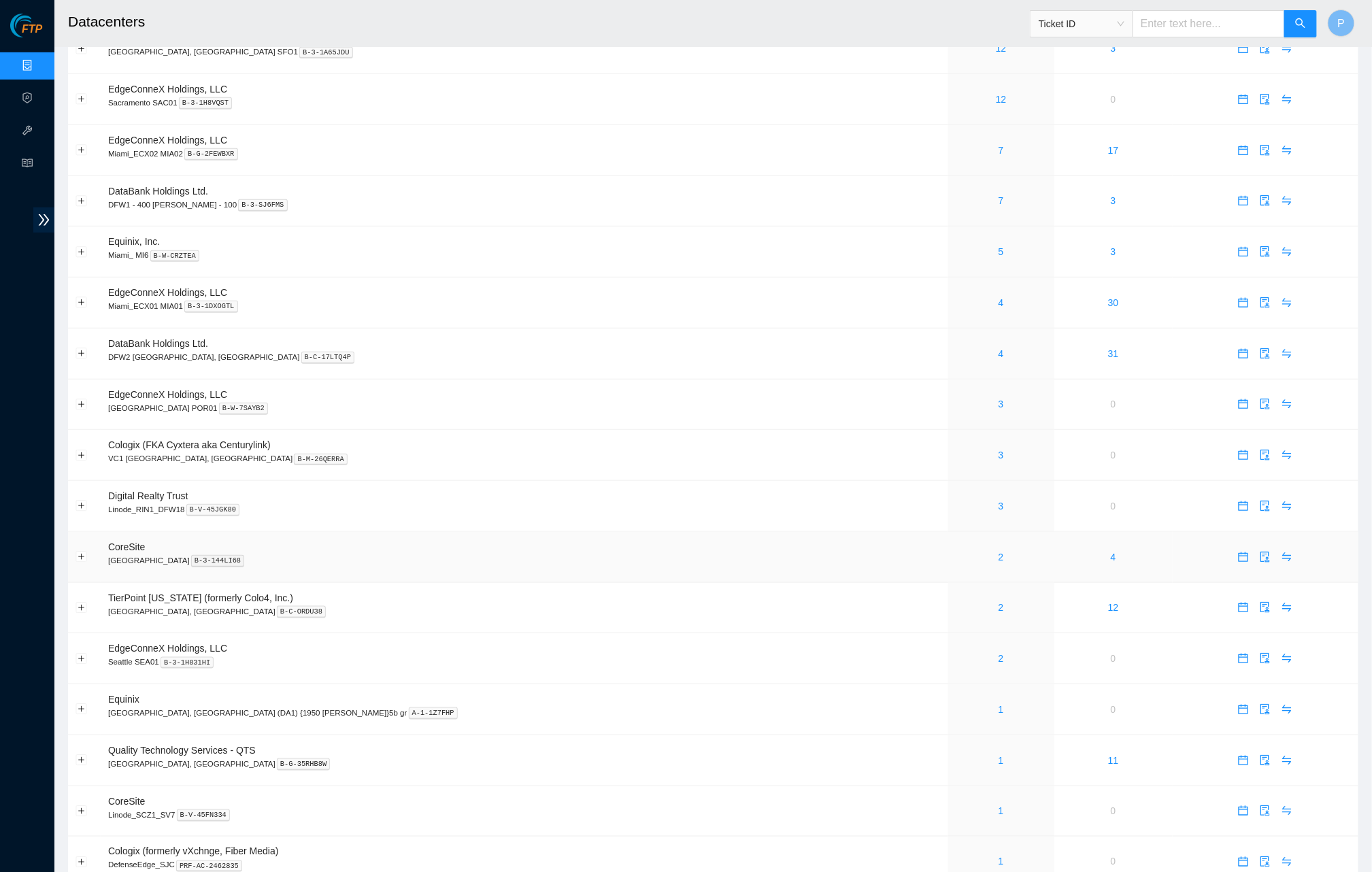
scroll to position [256, 0]
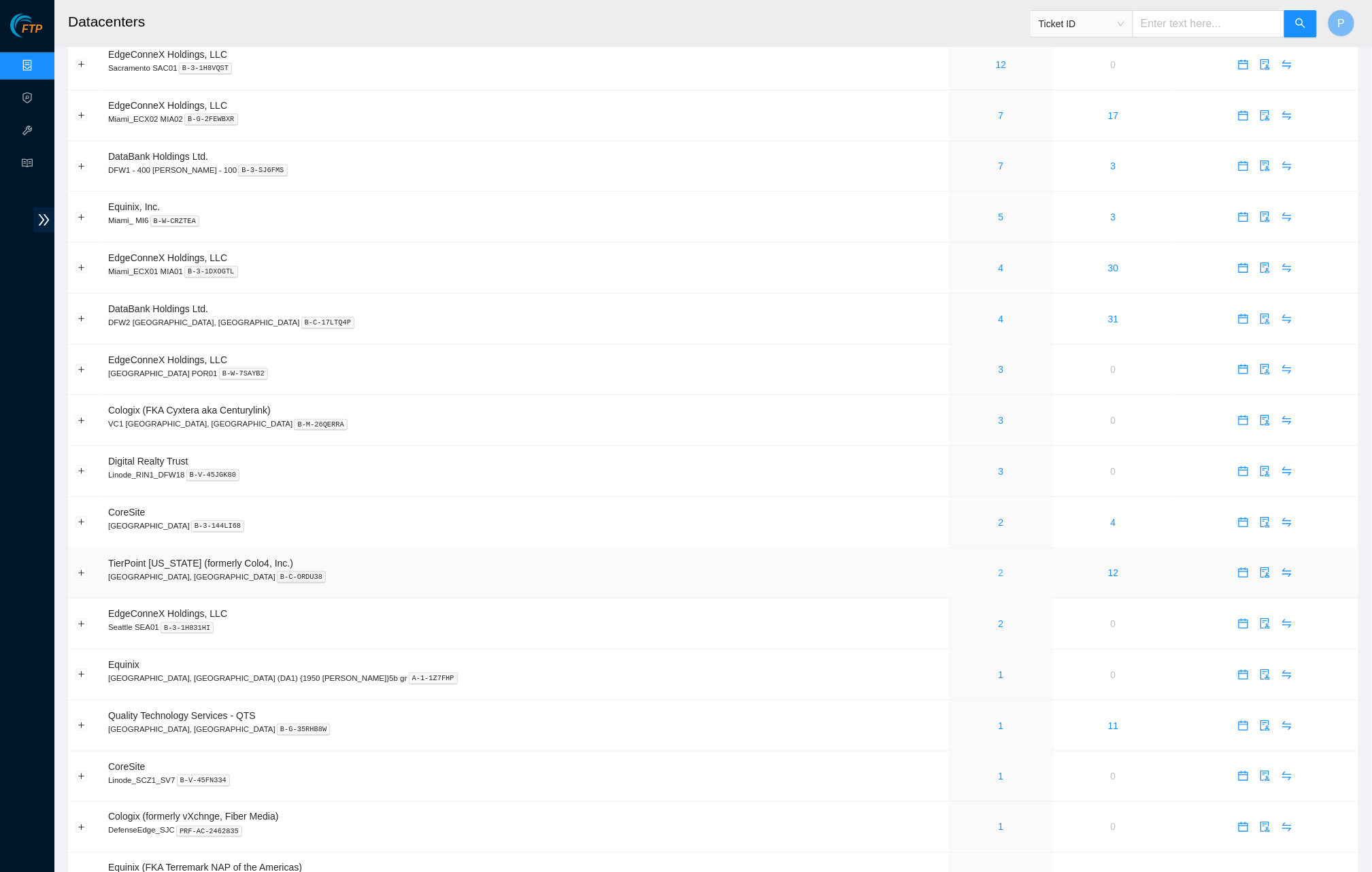
click at [998, 568] on link "2" at bounding box center [1000, 573] width 5 height 11
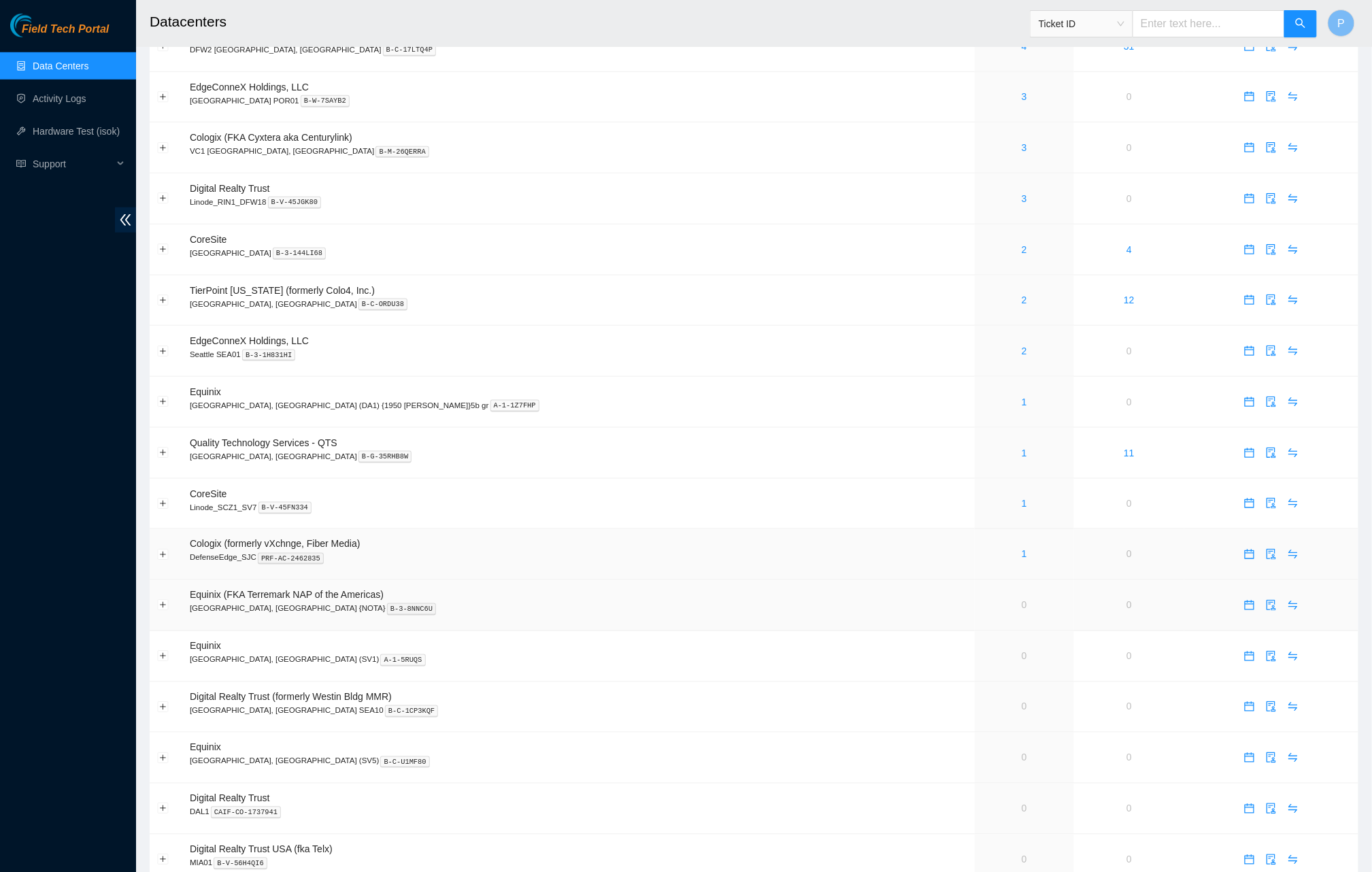
scroll to position [494, 0]
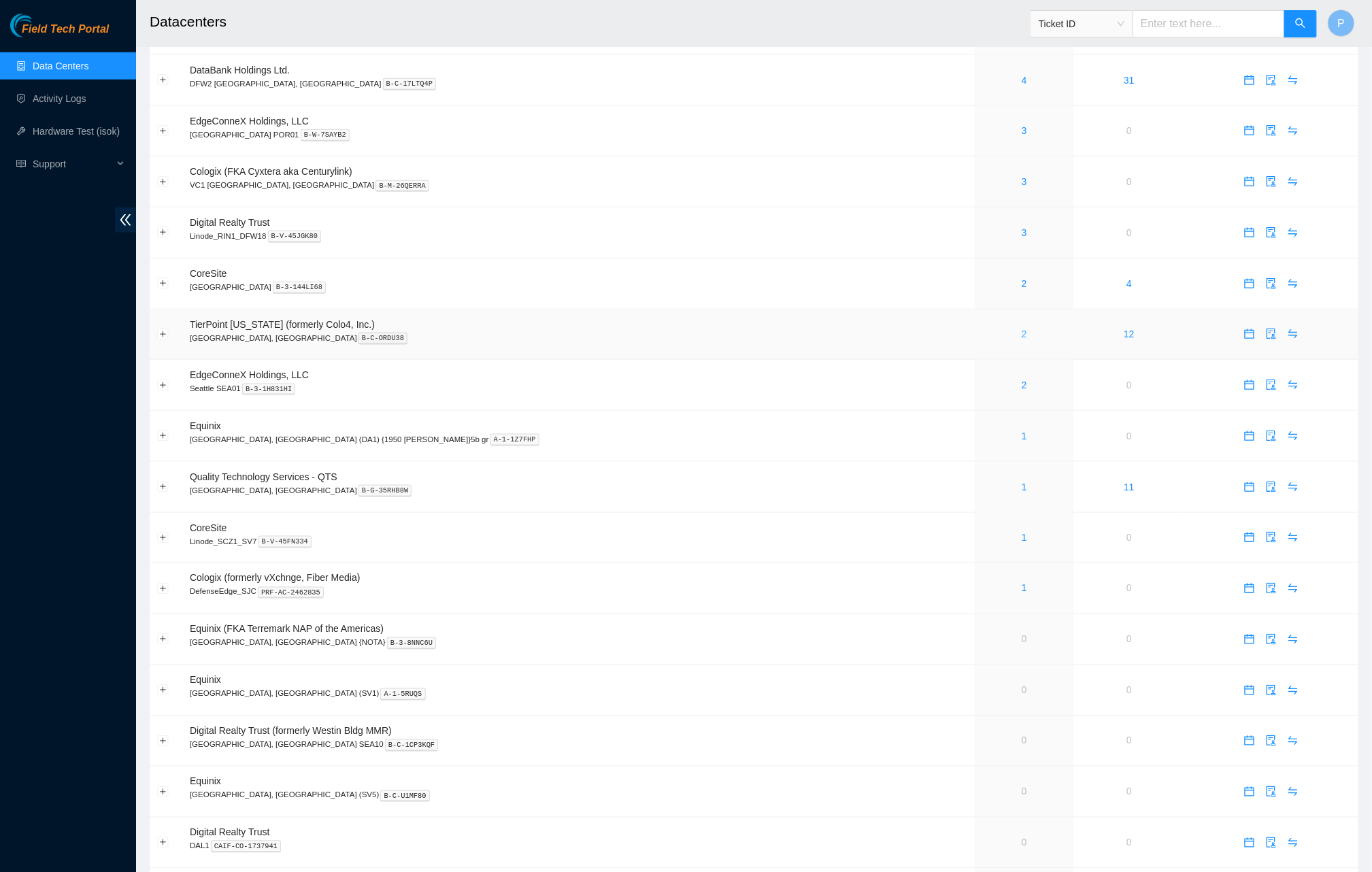
click at [1021, 328] on link "2" at bounding box center [1024, 334] width 5 height 11
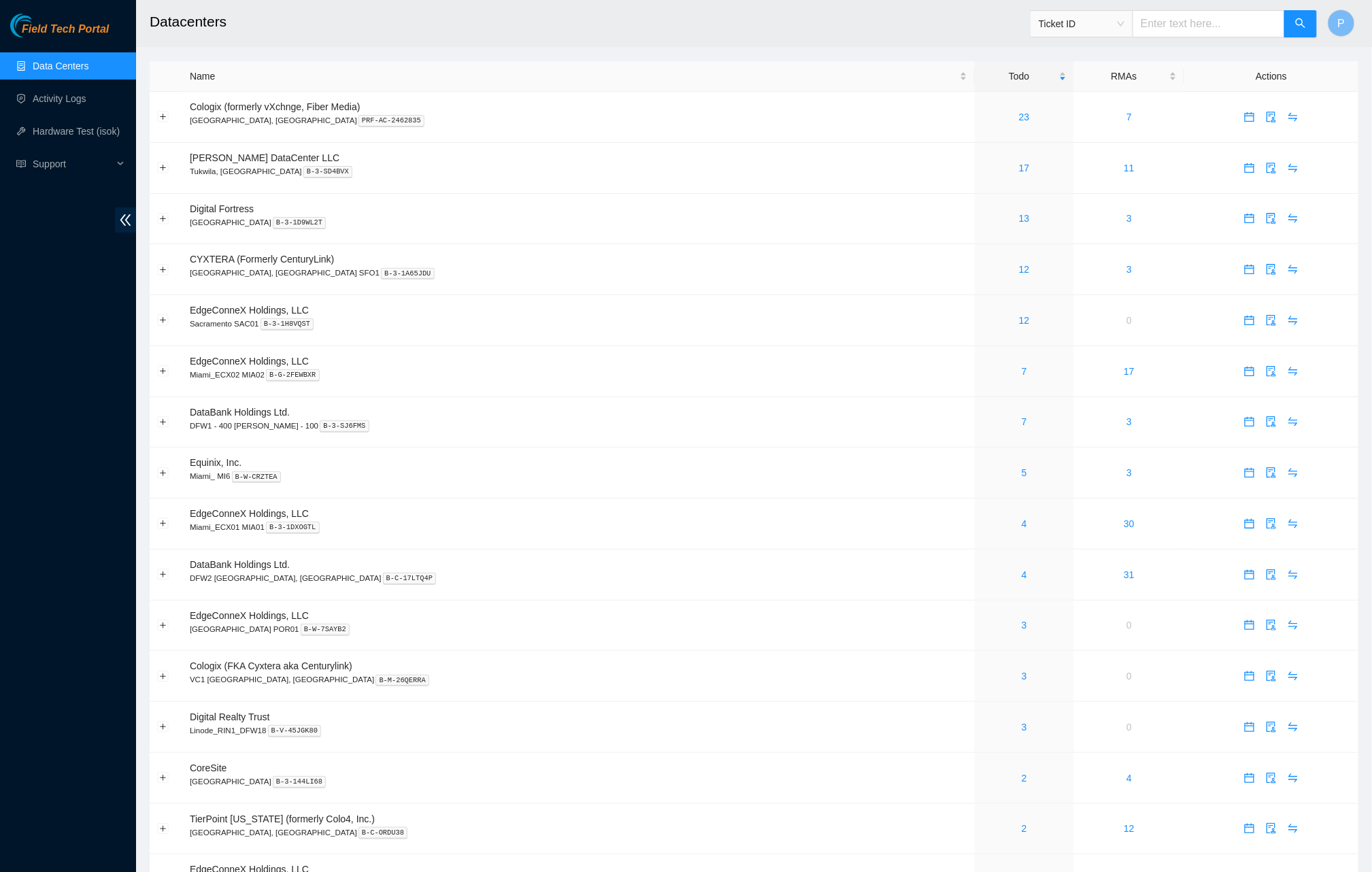
click at [76, 70] on link "Data Centers" at bounding box center [61, 66] width 56 height 11
click at [1019, 111] on link "23" at bounding box center [1024, 117] width 11 height 11
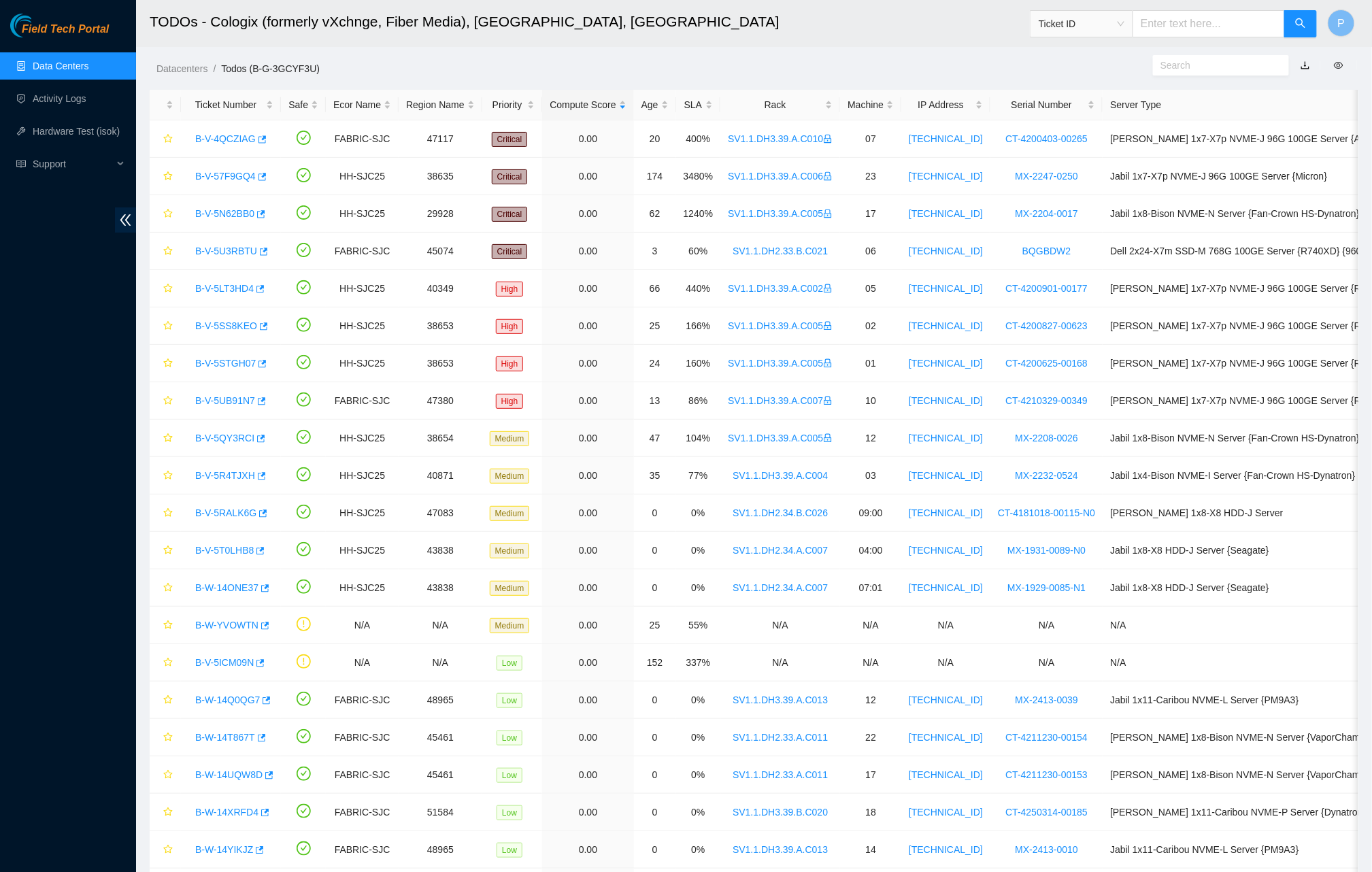
click at [1304, 61] on link "button" at bounding box center [1305, 65] width 10 height 11
click at [937, 55] on div "Datacenters / Todos (B-G-3GCYF3U) /" at bounding box center [600, 38] width 927 height 76
click at [1305, 70] on link "button" at bounding box center [1305, 65] width 10 height 11
drag, startPoint x: 706, startPoint y: 189, endPoint x: 696, endPoint y: 189, distance: 10.0
click at [706, 189] on td "3480%" at bounding box center [698, 176] width 45 height 37
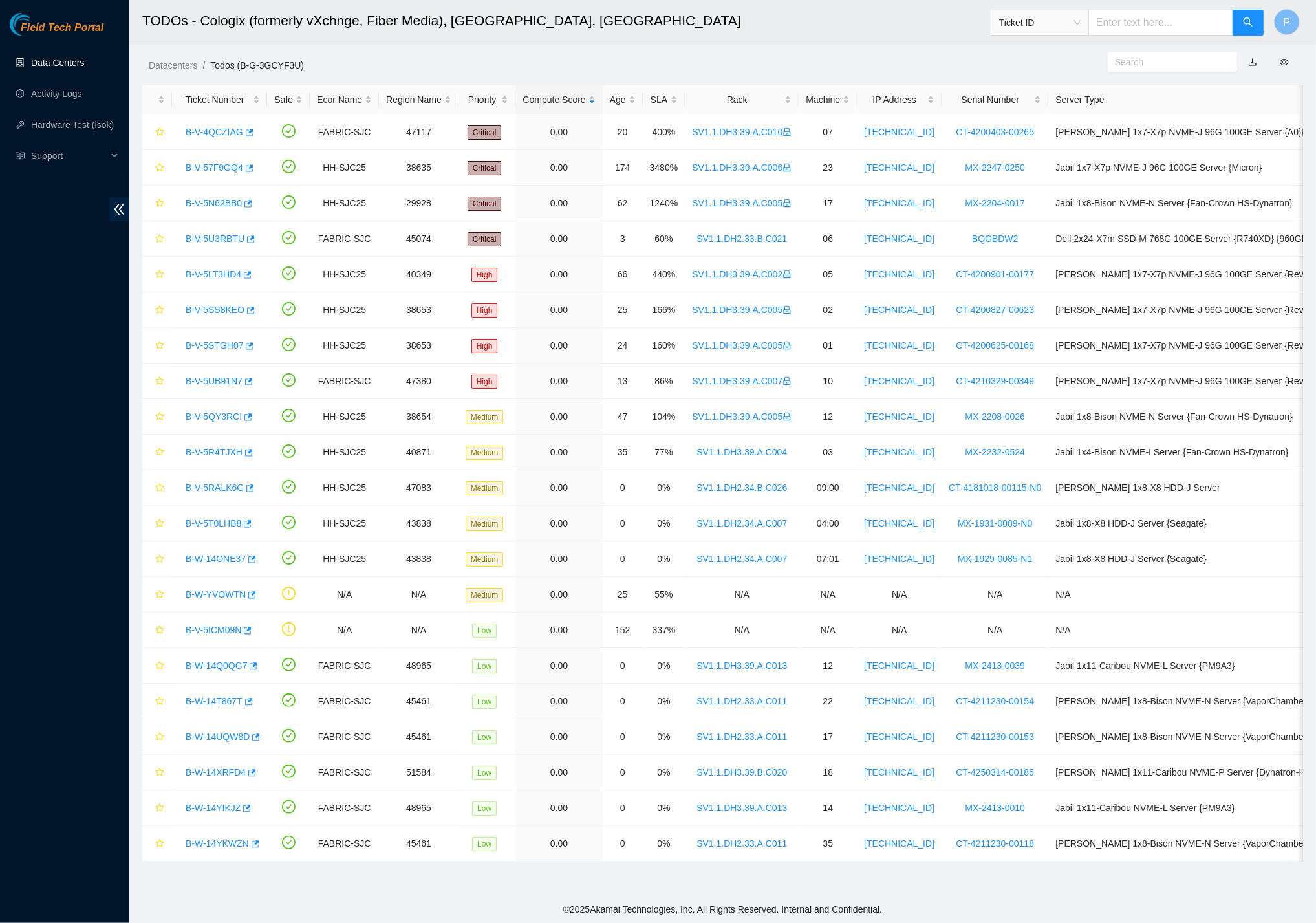
click at [82, 58] on link "Data Centers" at bounding box center [58, 63] width 53 height 11
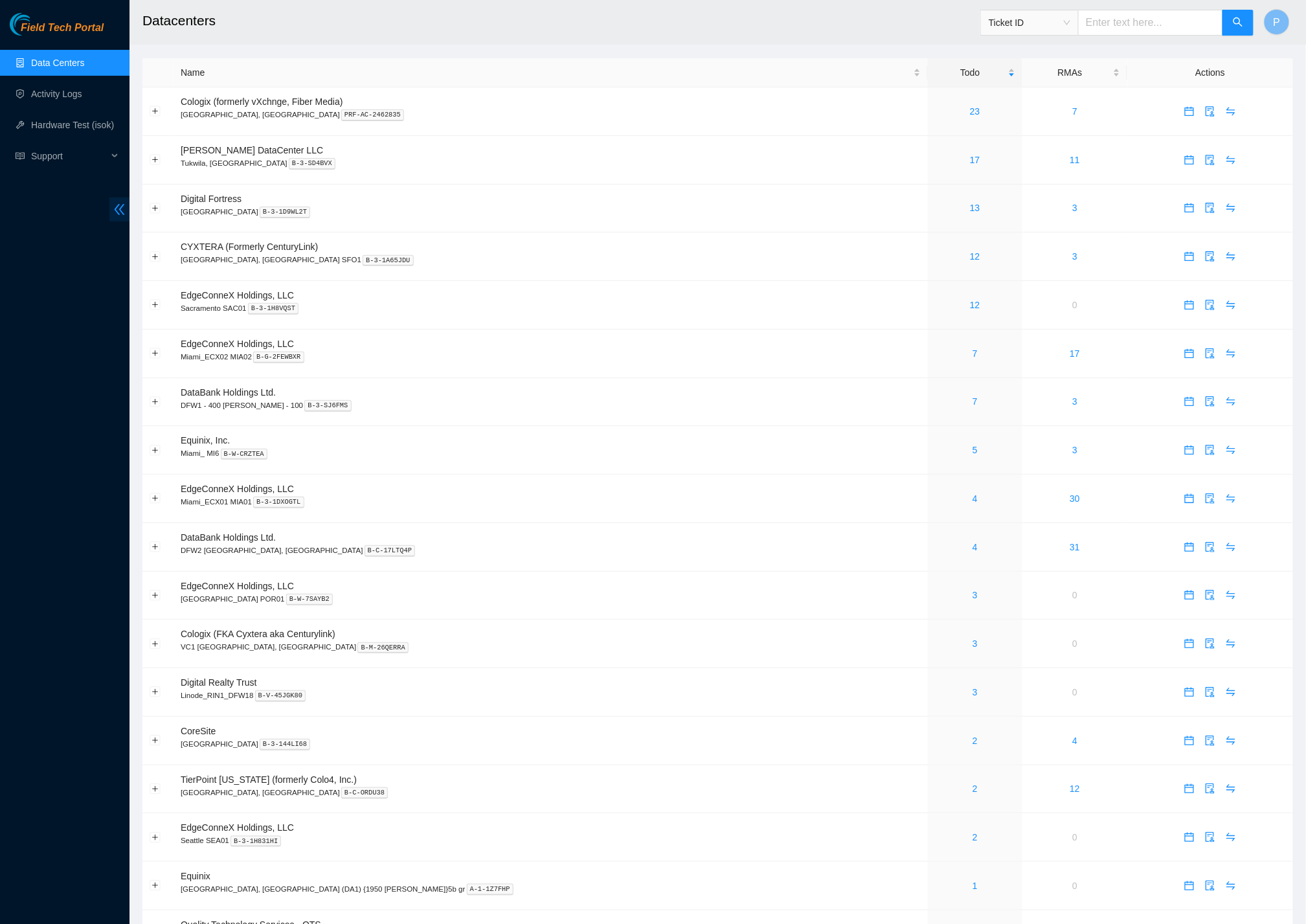
click at [119, 205] on icon "double-left" at bounding box center [119, 209] width 14 height 14
click at [657, 143] on td "Sabey DataCenter LLC Tukwila, WA B-3-SD4BVX" at bounding box center [552, 160] width 756 height 48
click at [1166, 19] on input "text" at bounding box center [1150, 23] width 145 height 26
paste input "B-V-5SC498V"
type input "B-V-5SC498V"
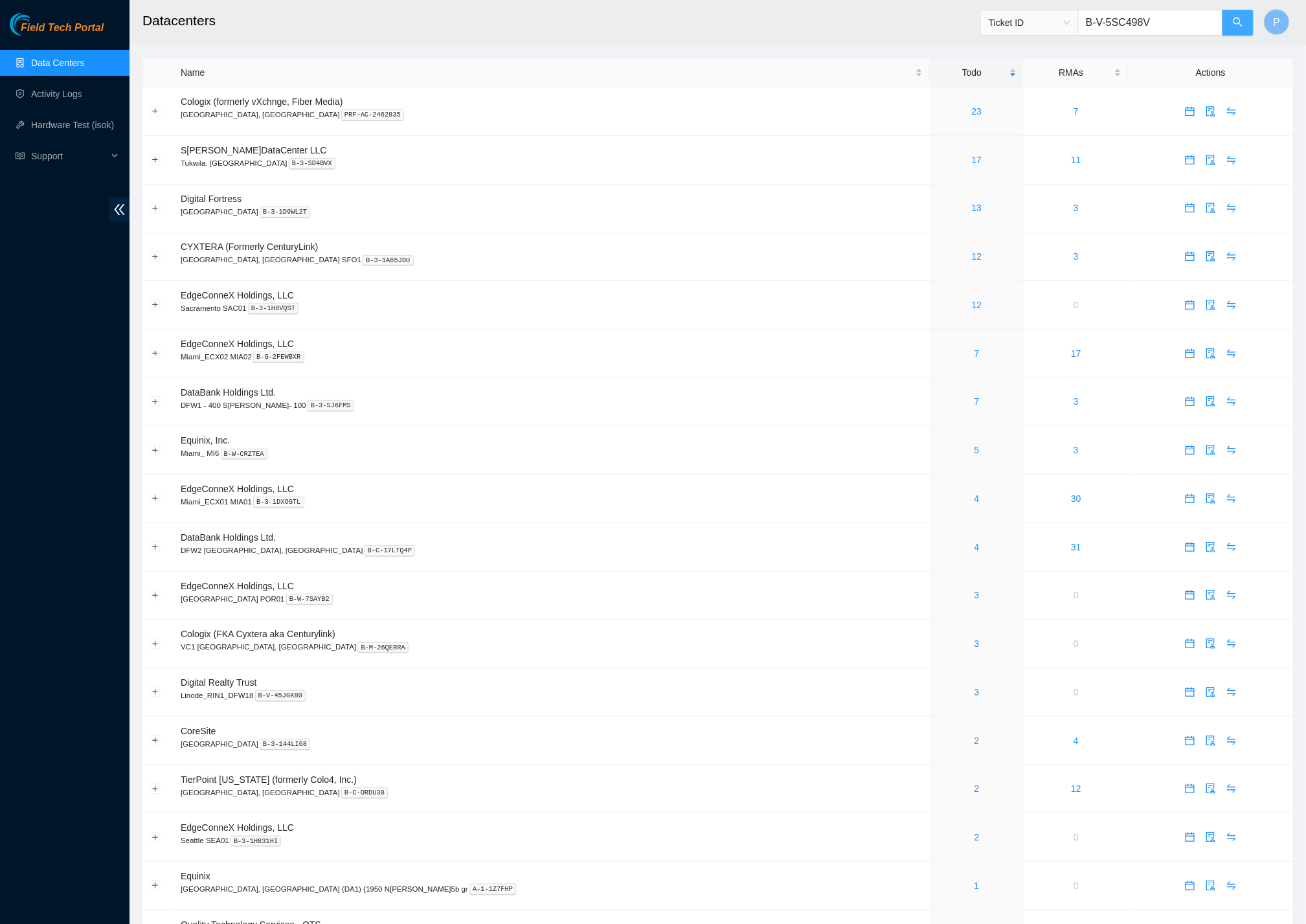
click at [1236, 19] on icon "search" at bounding box center [1238, 22] width 11 height 11
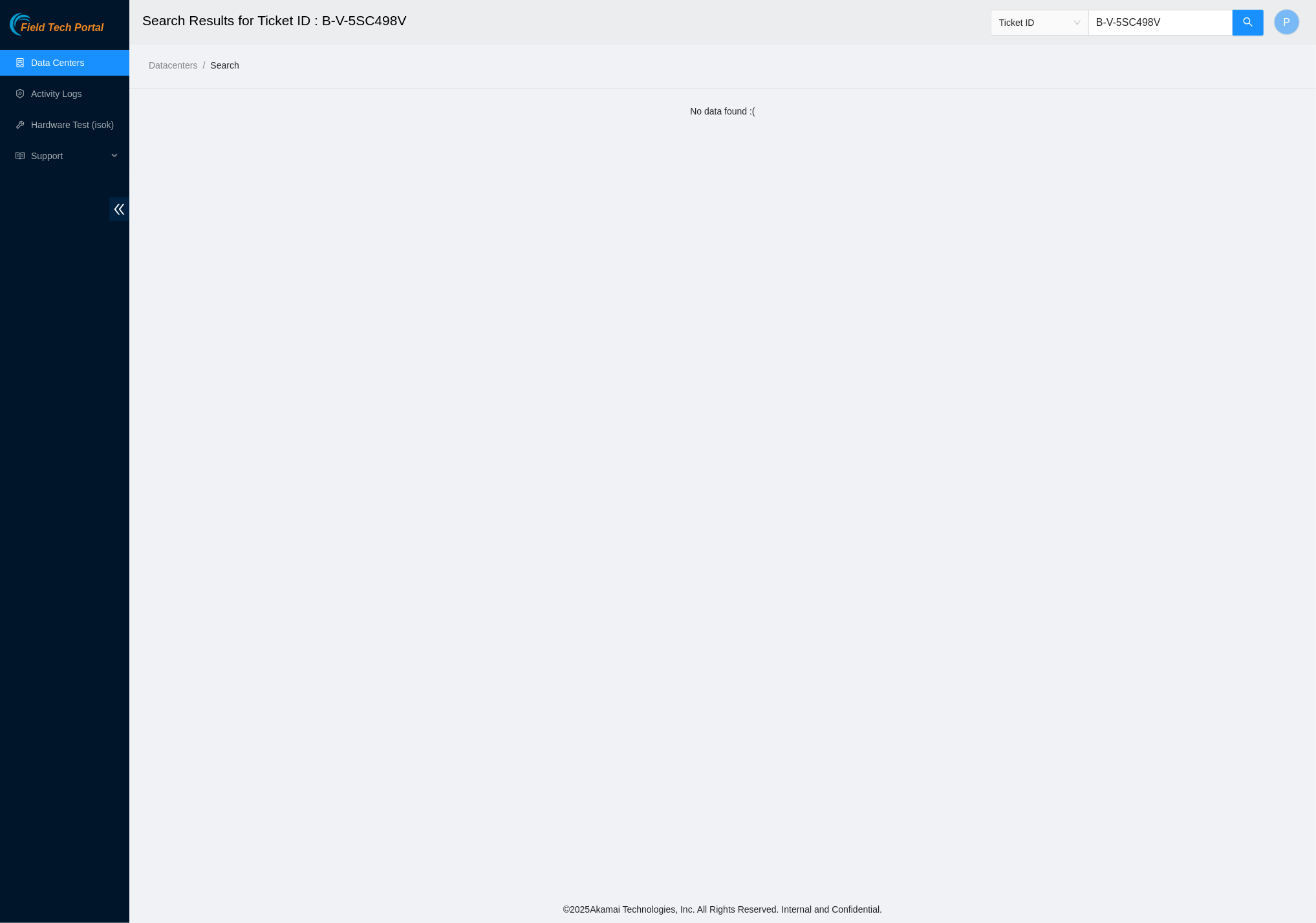
click at [1165, 27] on input "B-V-5SC498V" at bounding box center [1161, 23] width 145 height 26
click at [1243, 26] on icon "search" at bounding box center [1248, 22] width 11 height 11
click at [1162, 21] on input "B-V-5SC498V" at bounding box center [1161, 23] width 145 height 26
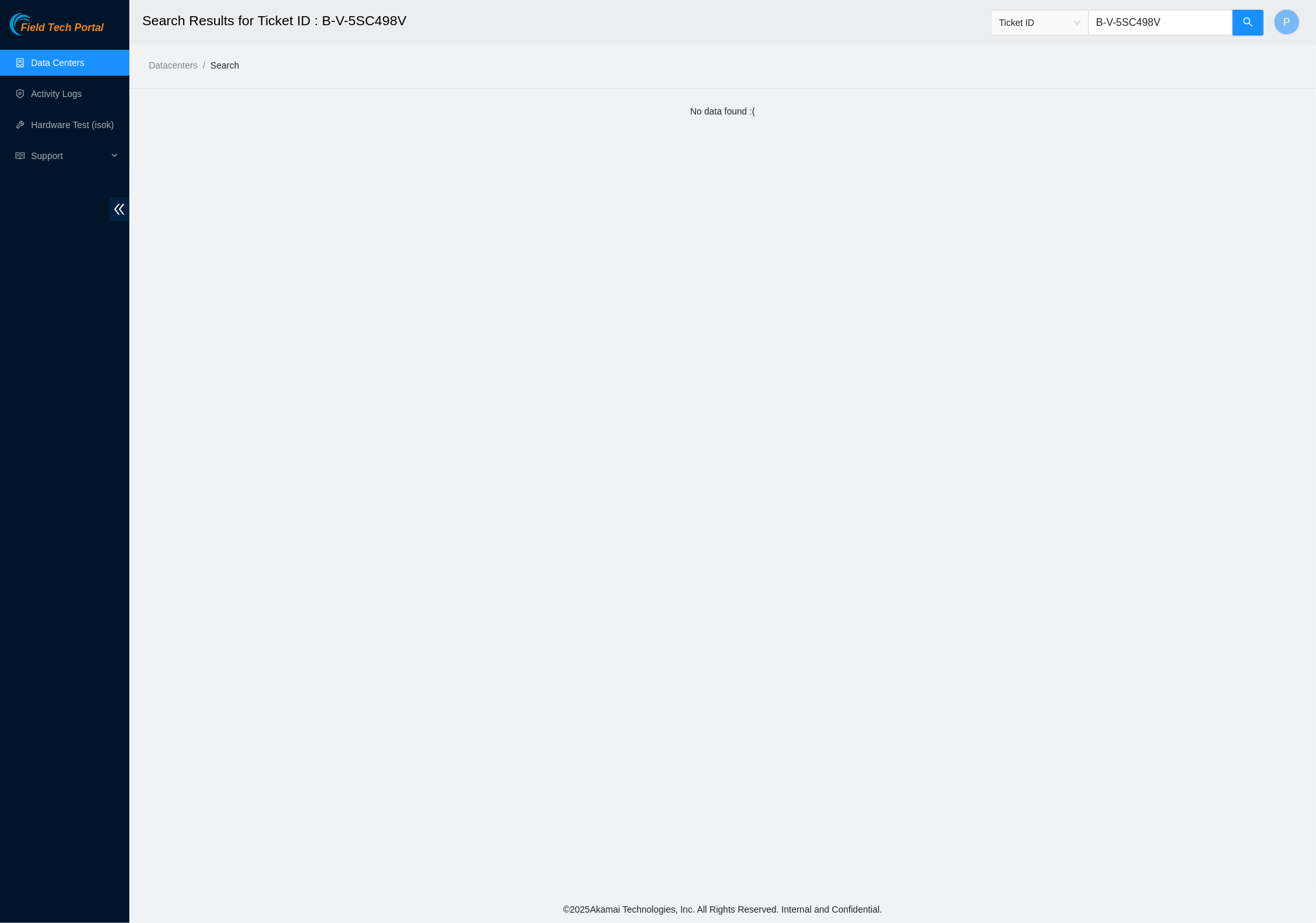
click at [1162, 21] on input "B-V-5SC498V" at bounding box center [1161, 23] width 145 height 26
paste input "QFN37"
click at [1120, 16] on input "B-V-5SQFN37" at bounding box center [1161, 23] width 145 height 26
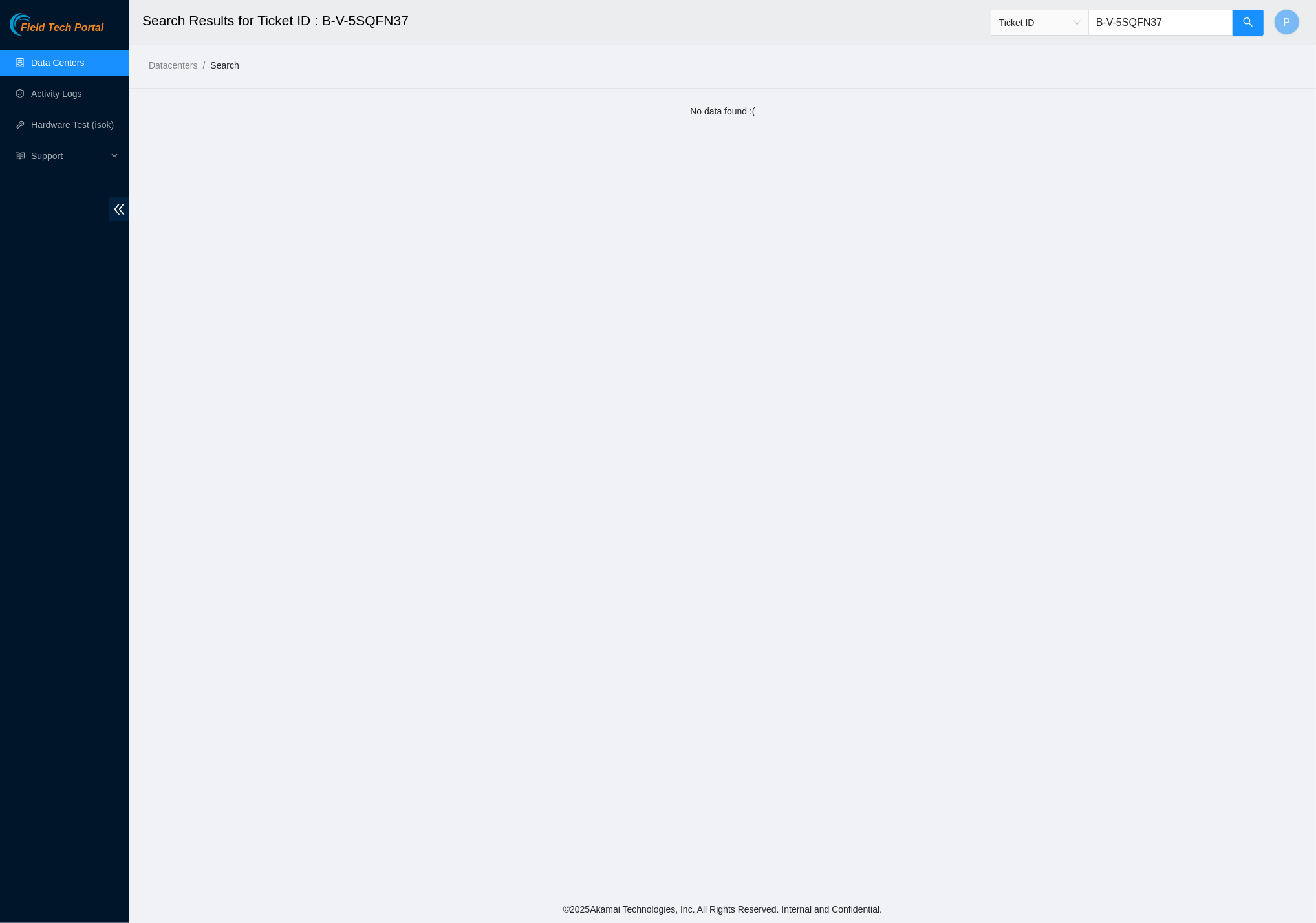
click at [1120, 16] on input "B-V-5SQFN37" at bounding box center [1161, 23] width 145 height 26
paste input "OBFT0"
type input "B-V-5SOBFT0"
click at [77, 68] on link "Data Centers" at bounding box center [58, 63] width 53 height 11
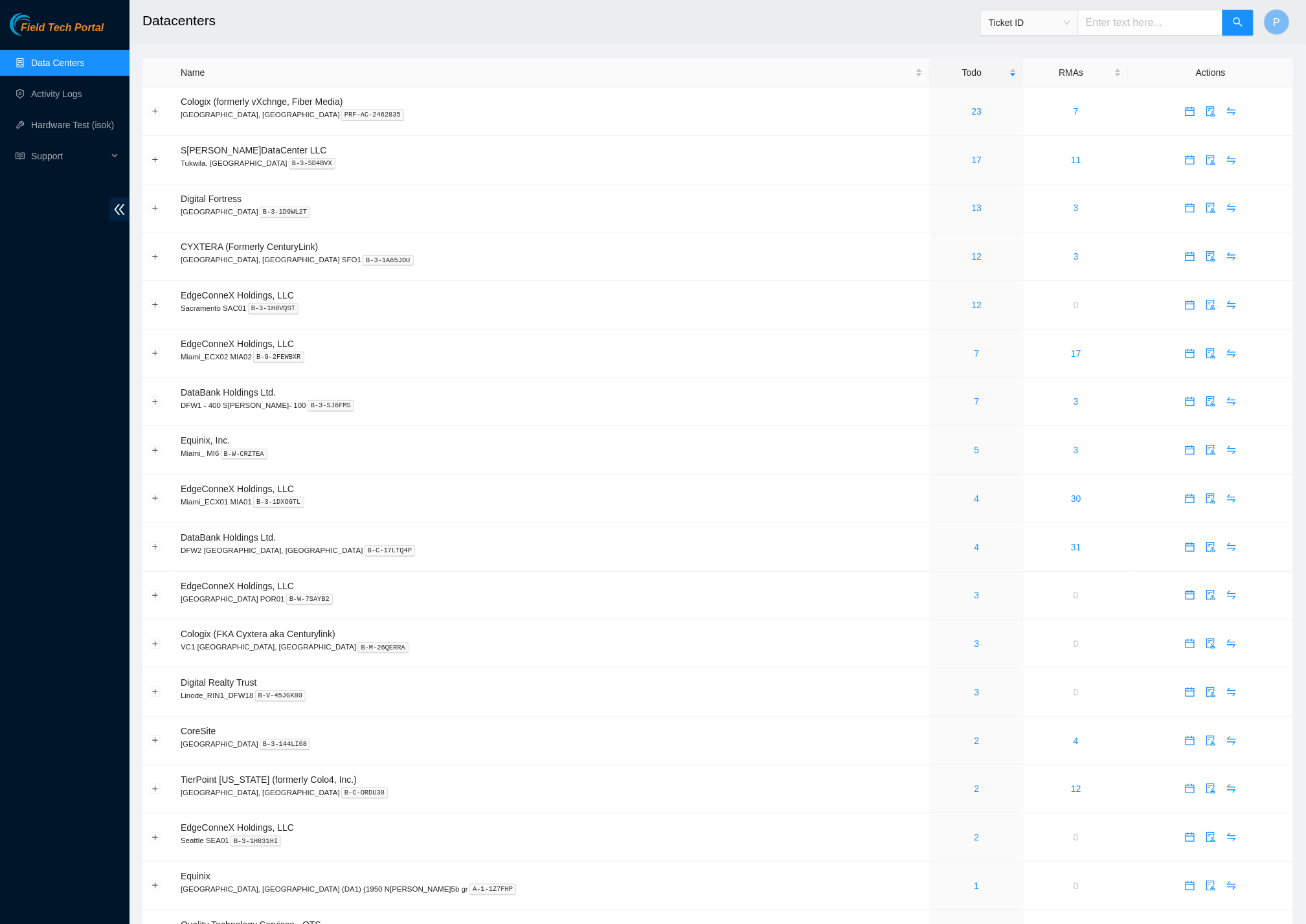
click at [1135, 20] on input "text" at bounding box center [1150, 23] width 145 height 26
paste input "B-V-5Q90JVB"
type input "B-V-5Q90JVB"
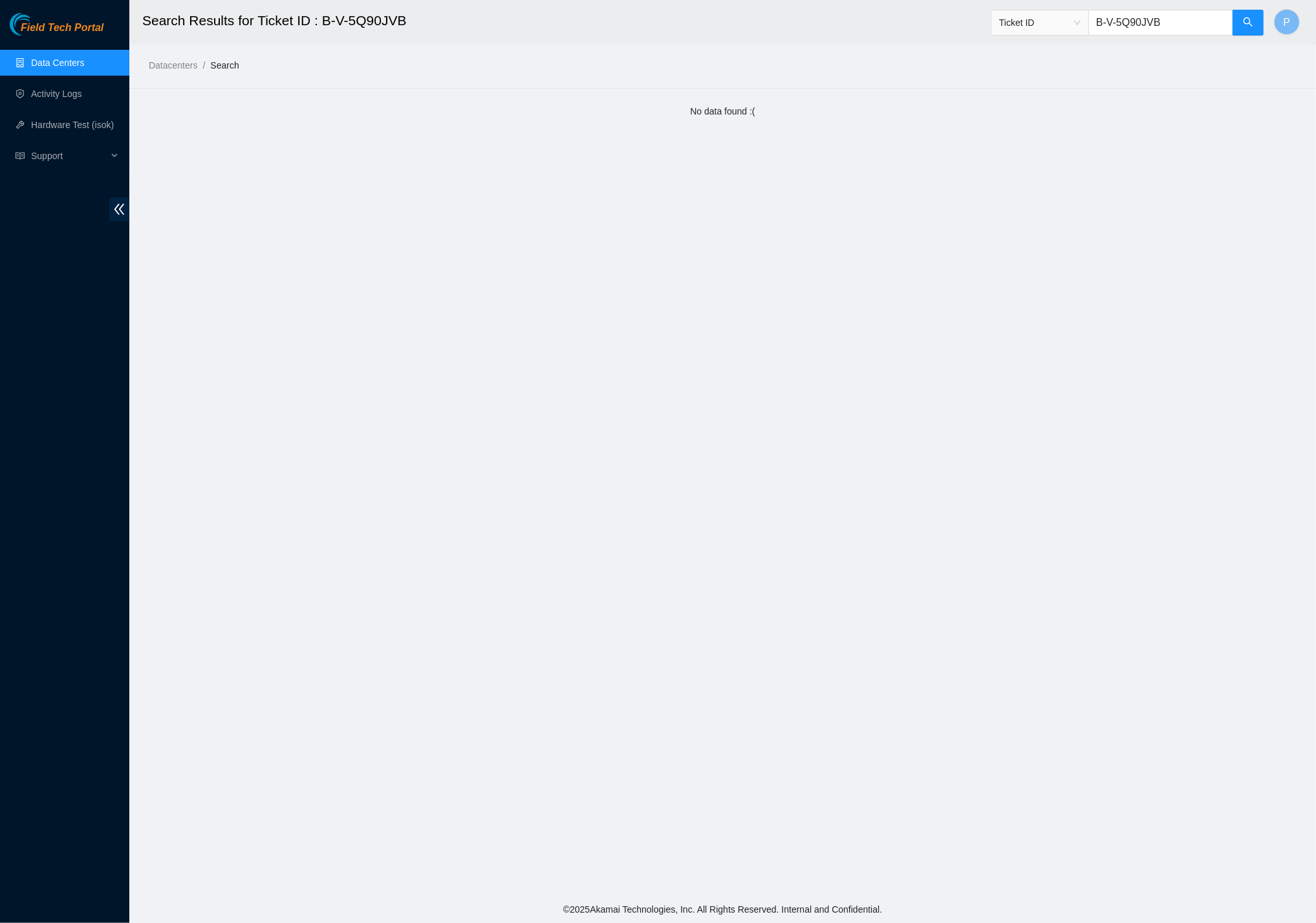
click at [1106, 24] on input "B-V-5Q90JVB" at bounding box center [1161, 23] width 145 height 26
paste input "RZB6UK"
click at [1162, 27] on input "B-V-5RZB6UK" at bounding box center [1161, 23] width 145 height 26
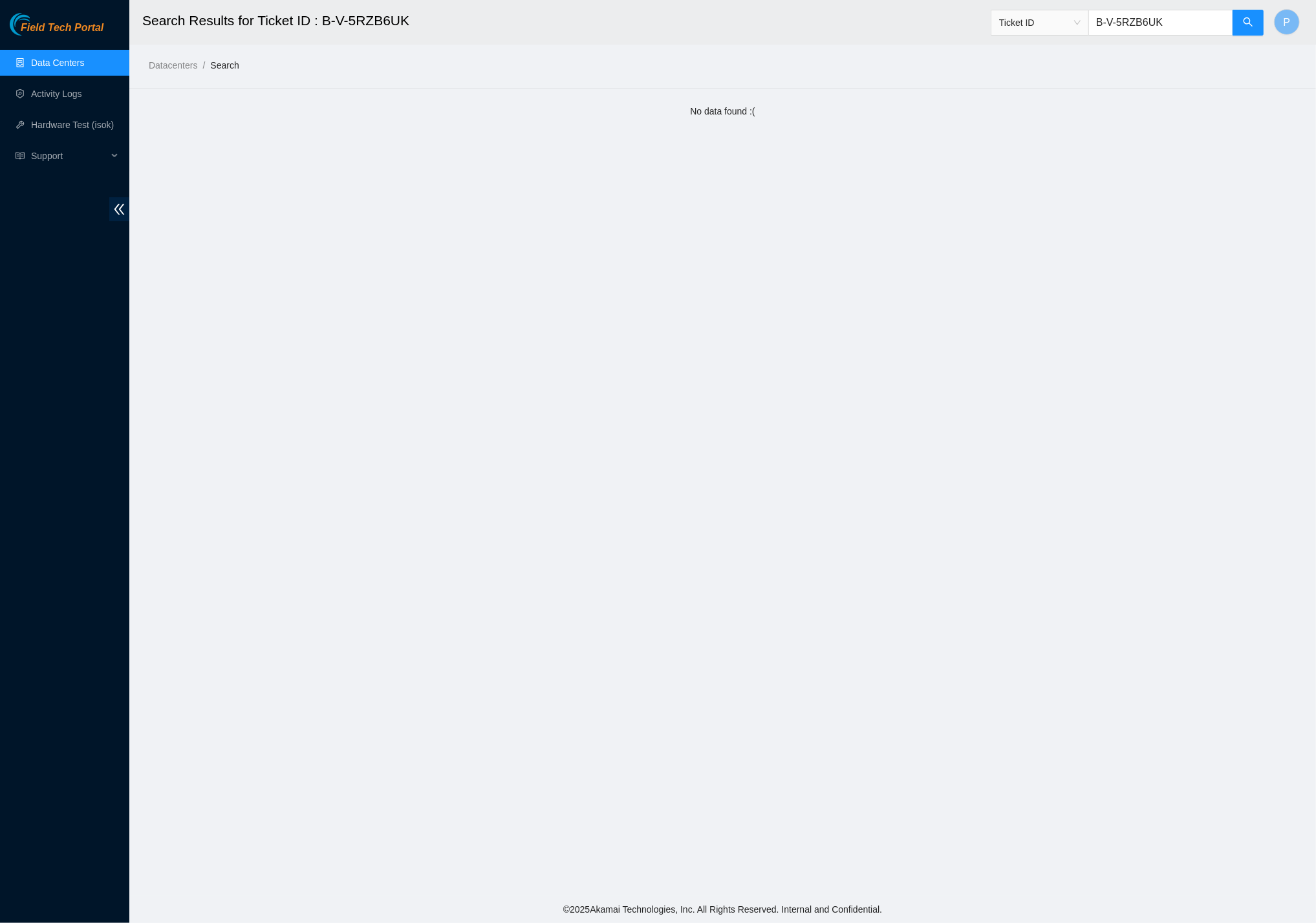
click at [1162, 27] on input "B-V-5RZB6UK" at bounding box center [1161, 23] width 145 height 26
paste input "TS86DX"
click at [1136, 27] on input "B-V-5TS86DX" at bounding box center [1161, 23] width 145 height 26
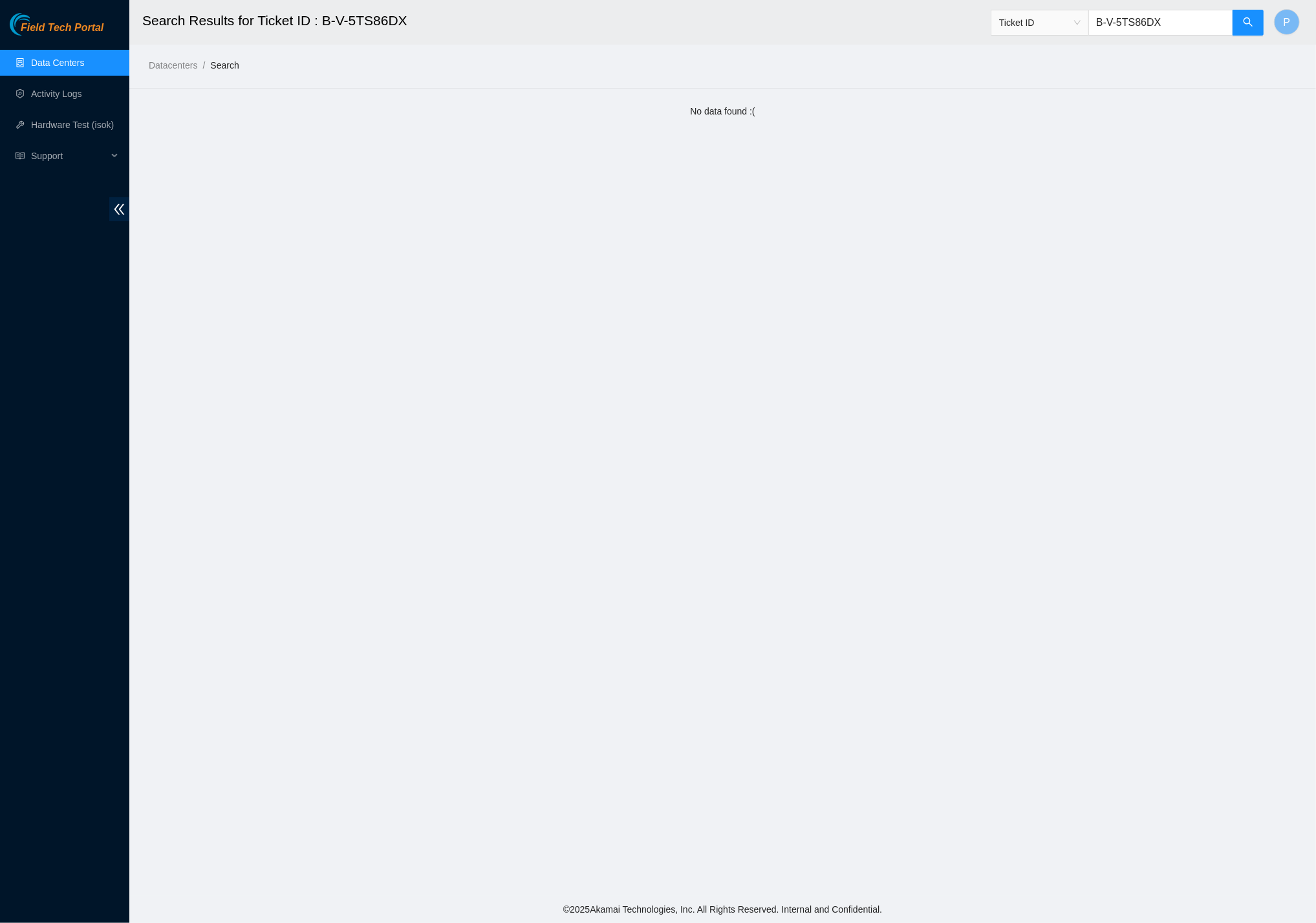
click at [1136, 27] on input "B-V-5TS86DX" at bounding box center [1161, 23] width 145 height 26
paste input "W-122DBKO"
click at [1130, 23] on input "B-W-122DBKO" at bounding box center [1161, 23] width 145 height 26
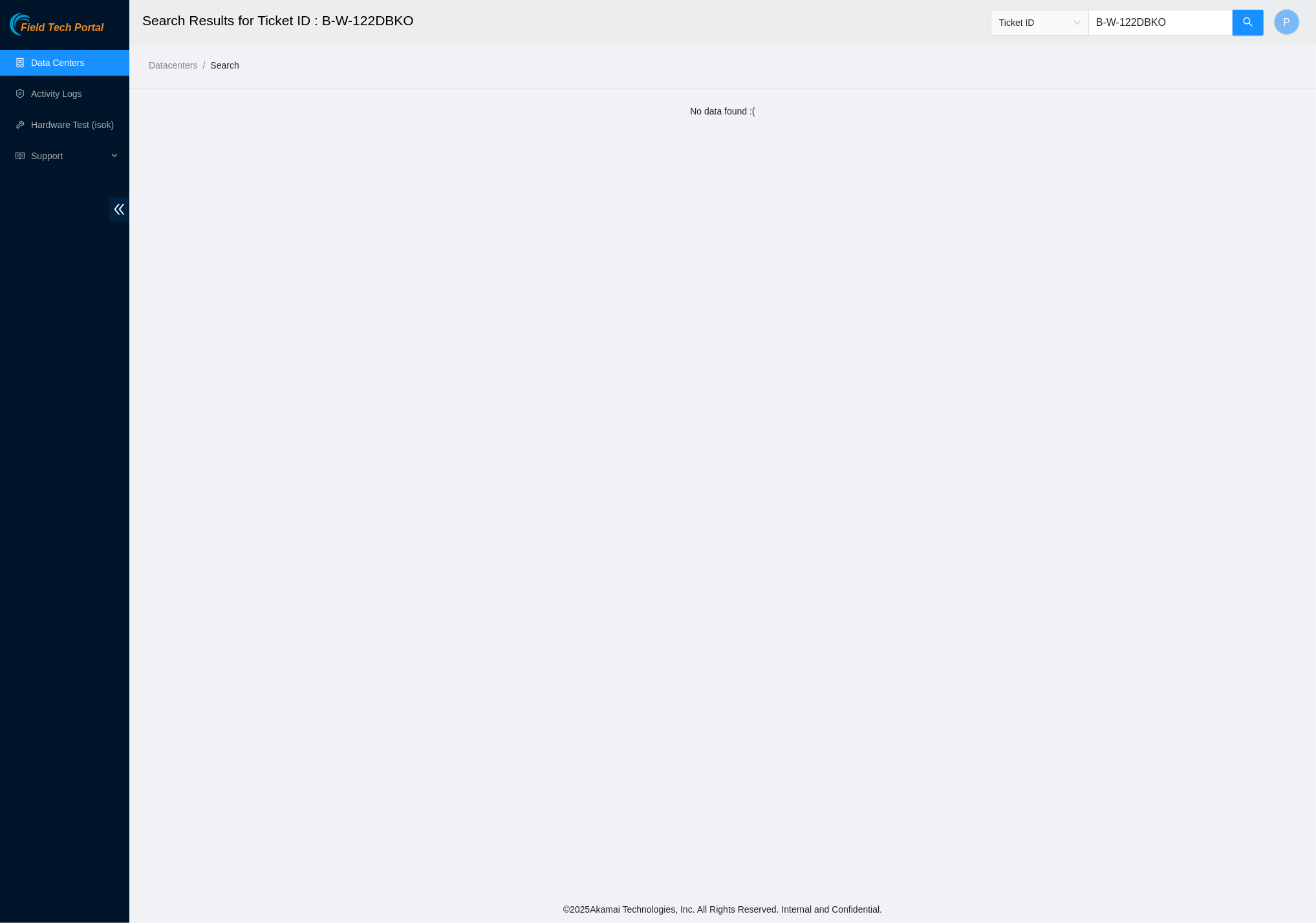
paste input "V-4Z0DYMN"
type input "B-V-4Z0DYMN"
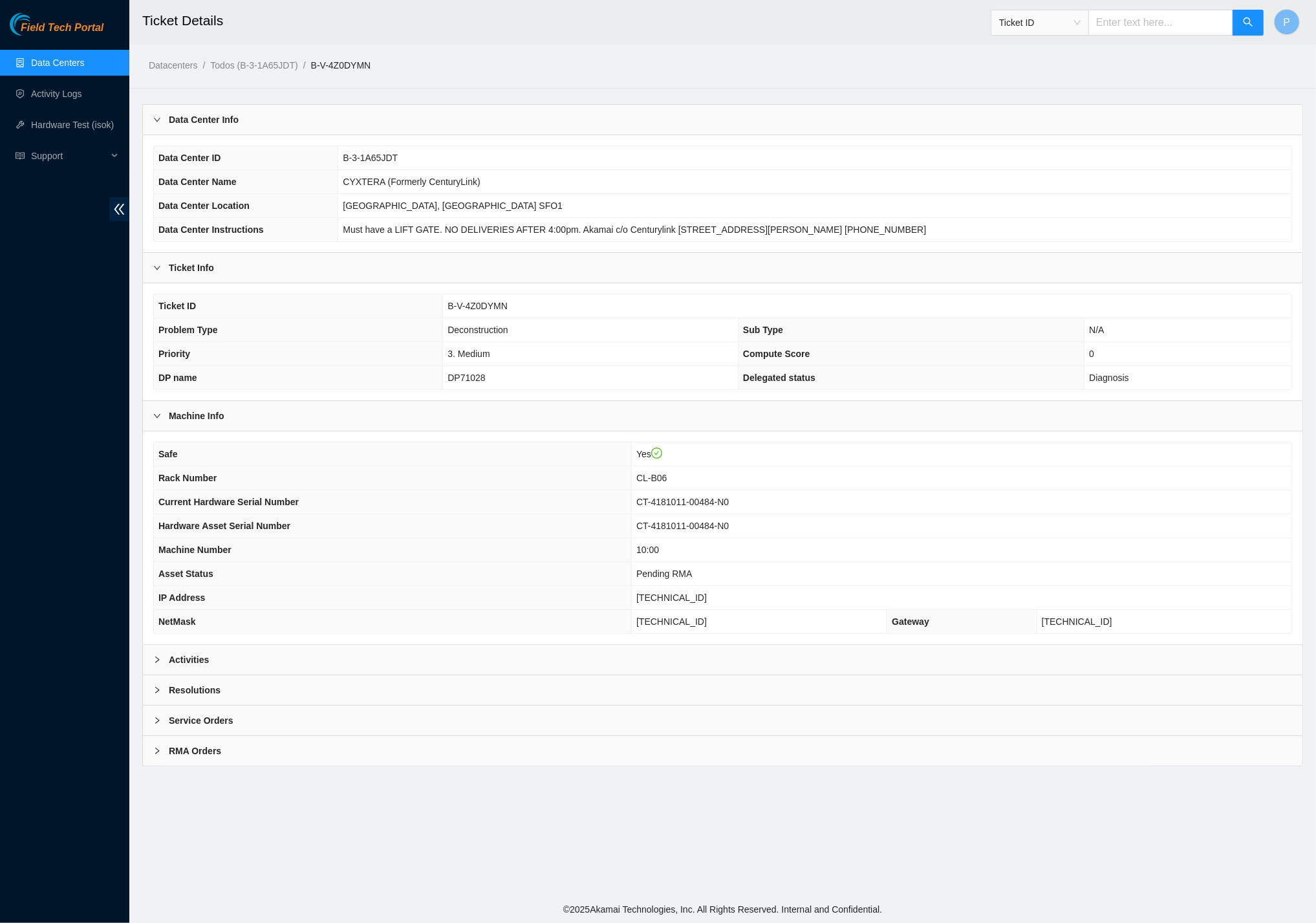
click at [726, 646] on div "Activities" at bounding box center [722, 660] width 1160 height 30
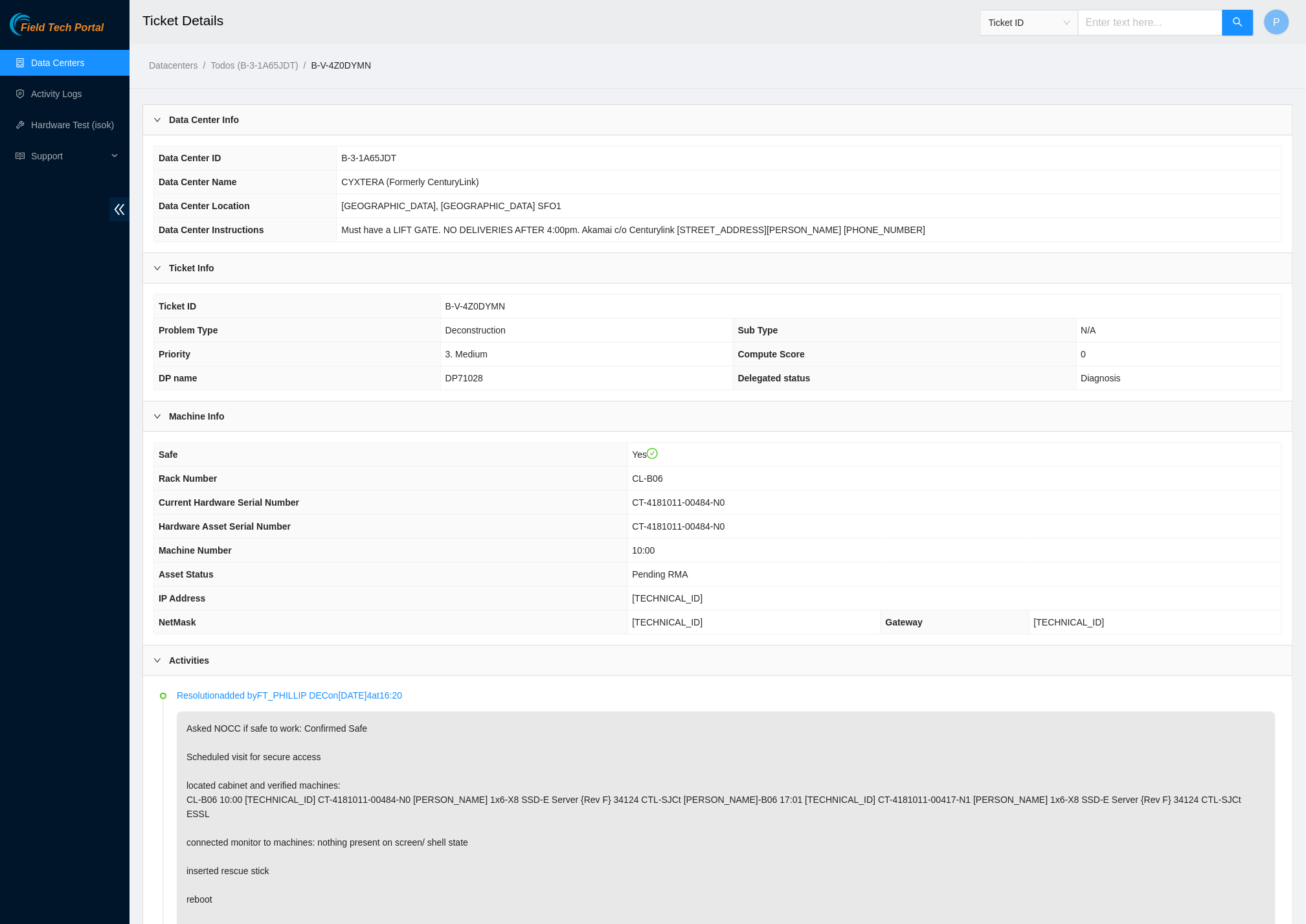
click at [1126, 26] on input "text" at bounding box center [1150, 23] width 145 height 26
paste input "B-V-5S9RJ2R"
type input "B-V-5S9RJ2R"
click at [1240, 28] on span "search" at bounding box center [1238, 23] width 11 height 12
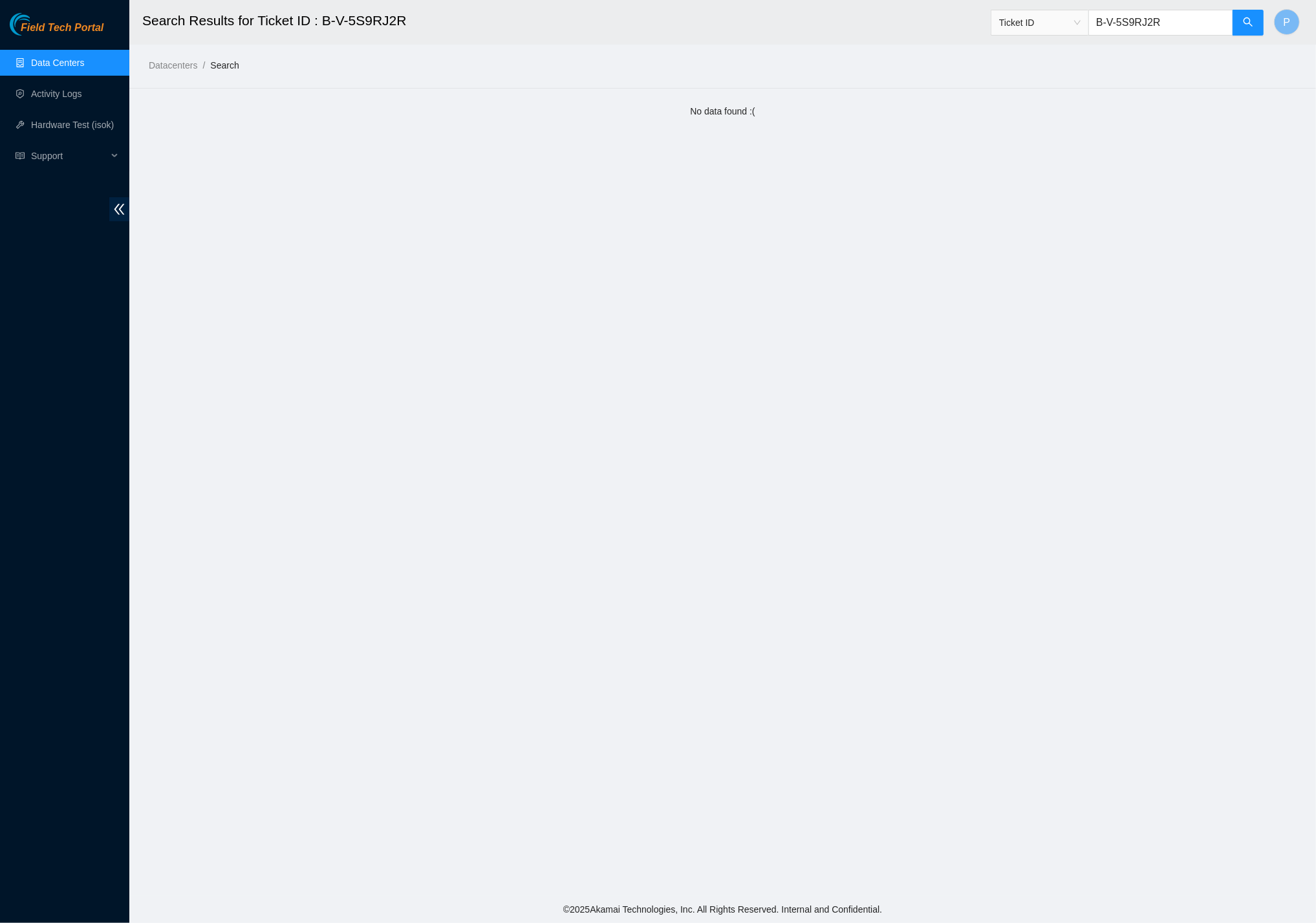
click at [1096, 20] on input "B-V-5S9RJ2R" at bounding box center [1161, 23] width 145 height 26
paste input "W-13KEP9K"
type input "B-W-13KEP9K"
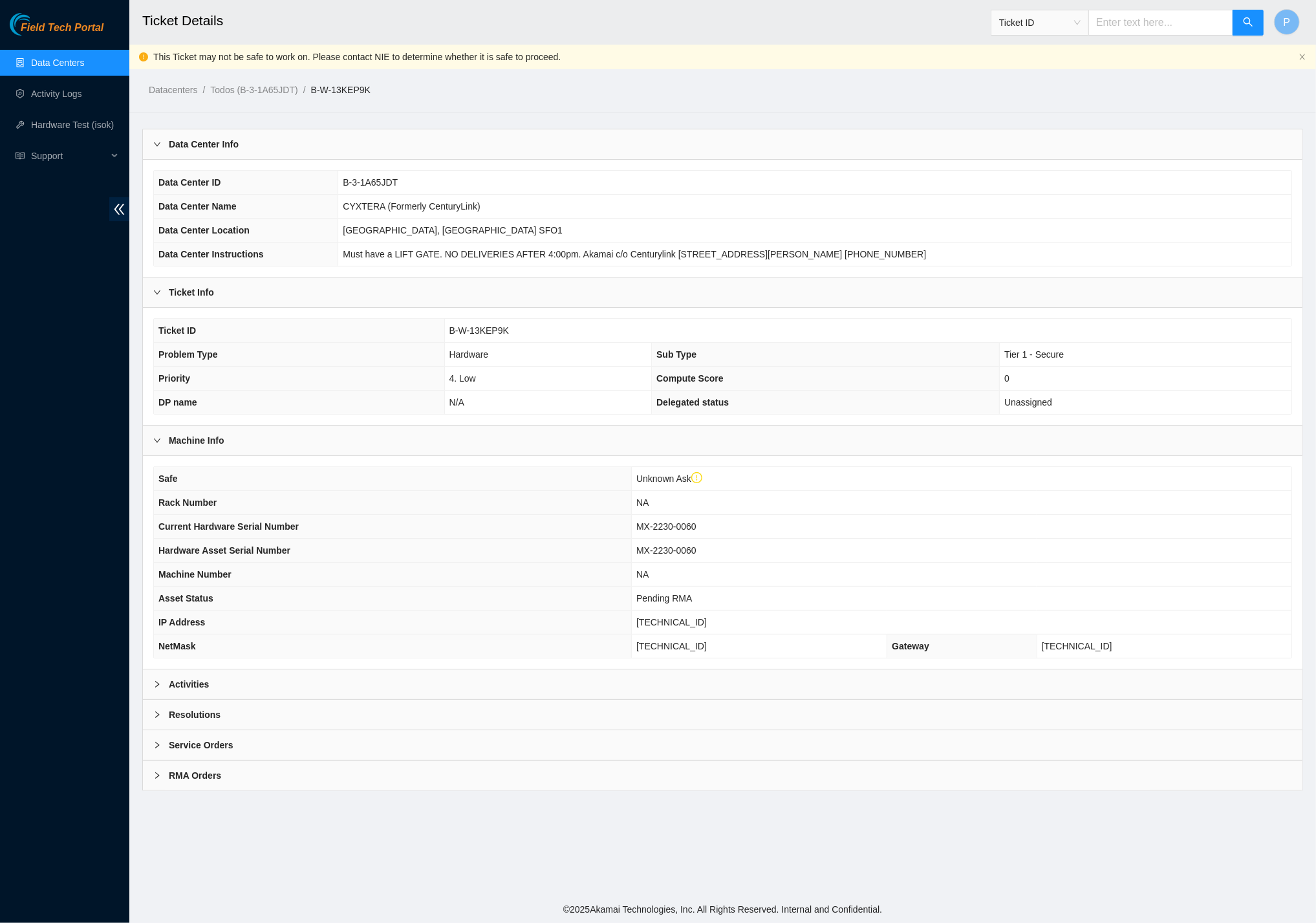
click at [569, 670] on div "Activities" at bounding box center [722, 684] width 1160 height 30
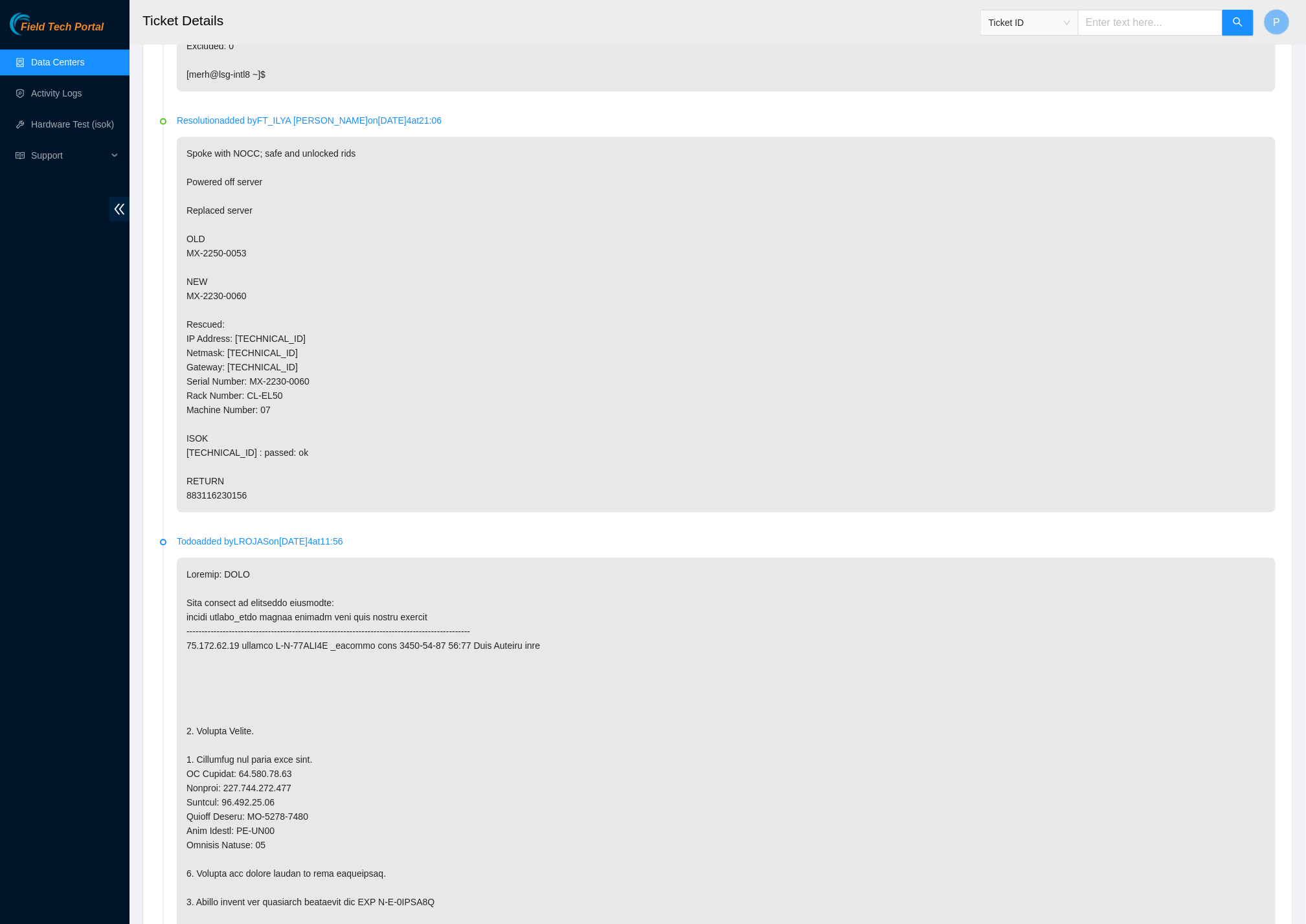
scroll to position [847, 0]
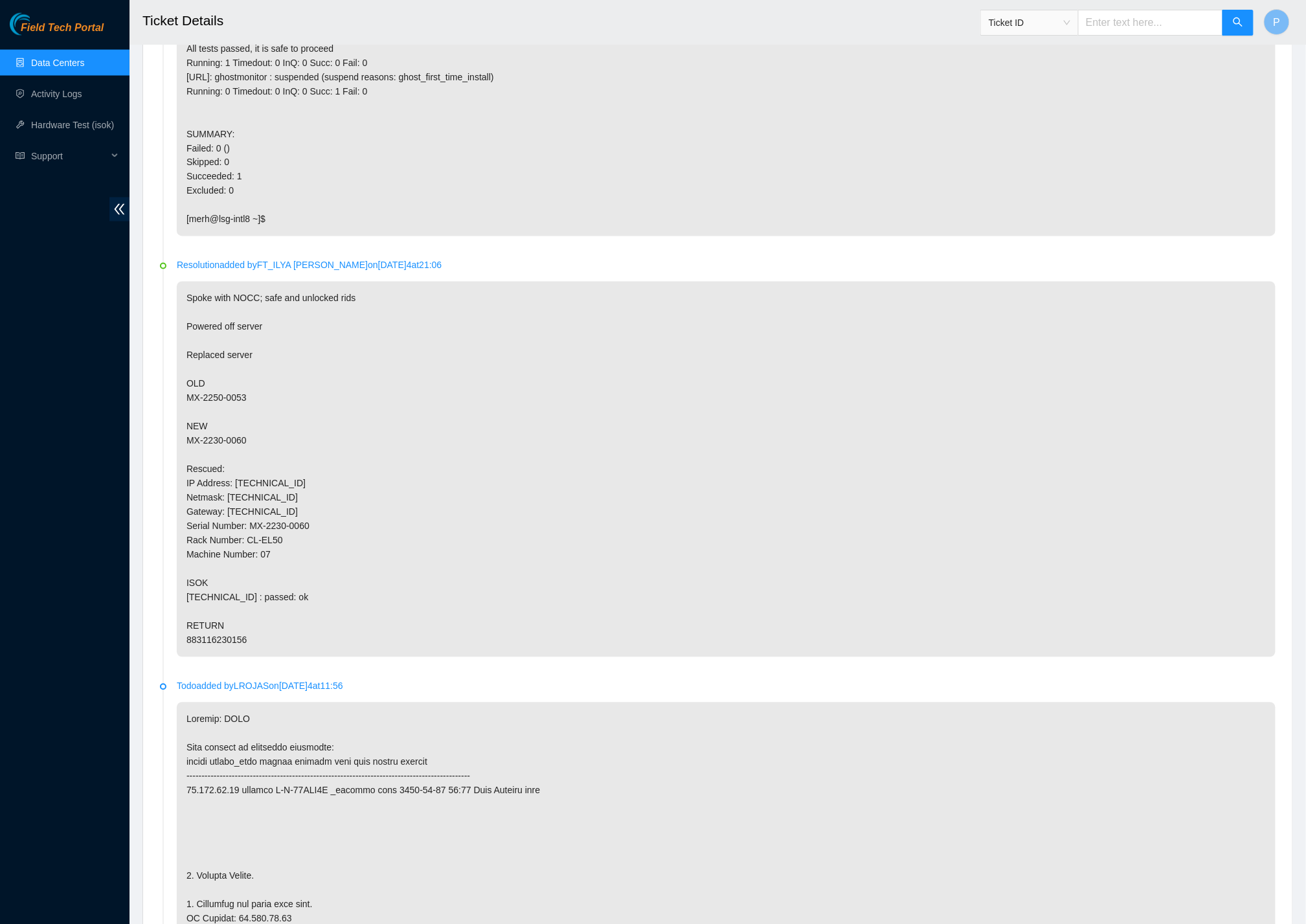
click at [1147, 25] on input "text" at bounding box center [1150, 23] width 145 height 26
paste input "B-V-5SYSRHR"
type input "B-V-5SYSRHR"
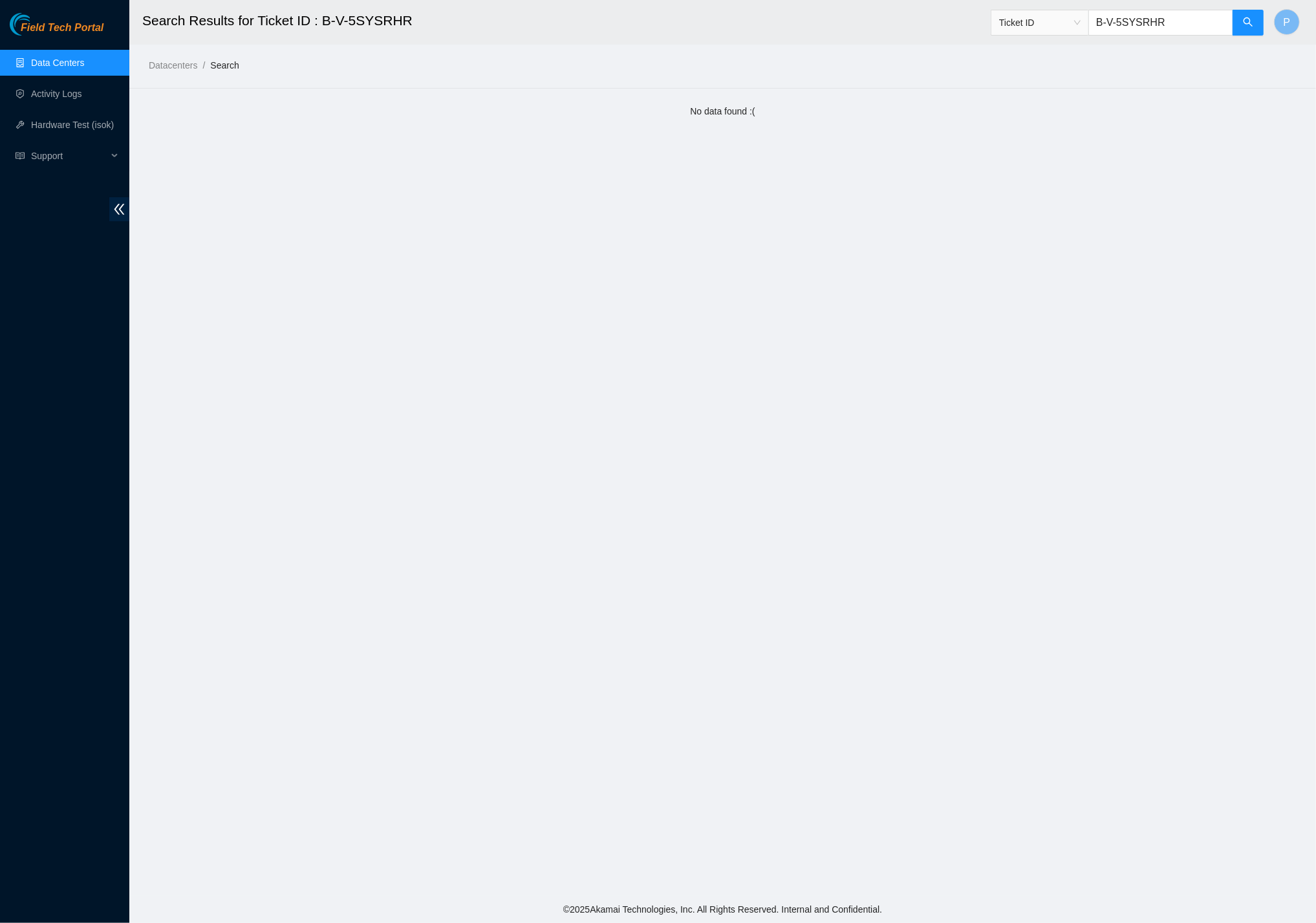
click at [1149, 32] on input "B-V-5SYSRHR" at bounding box center [1161, 23] width 145 height 26
paste input "ZBOI7"
type input "B-V-5SZBOI7"
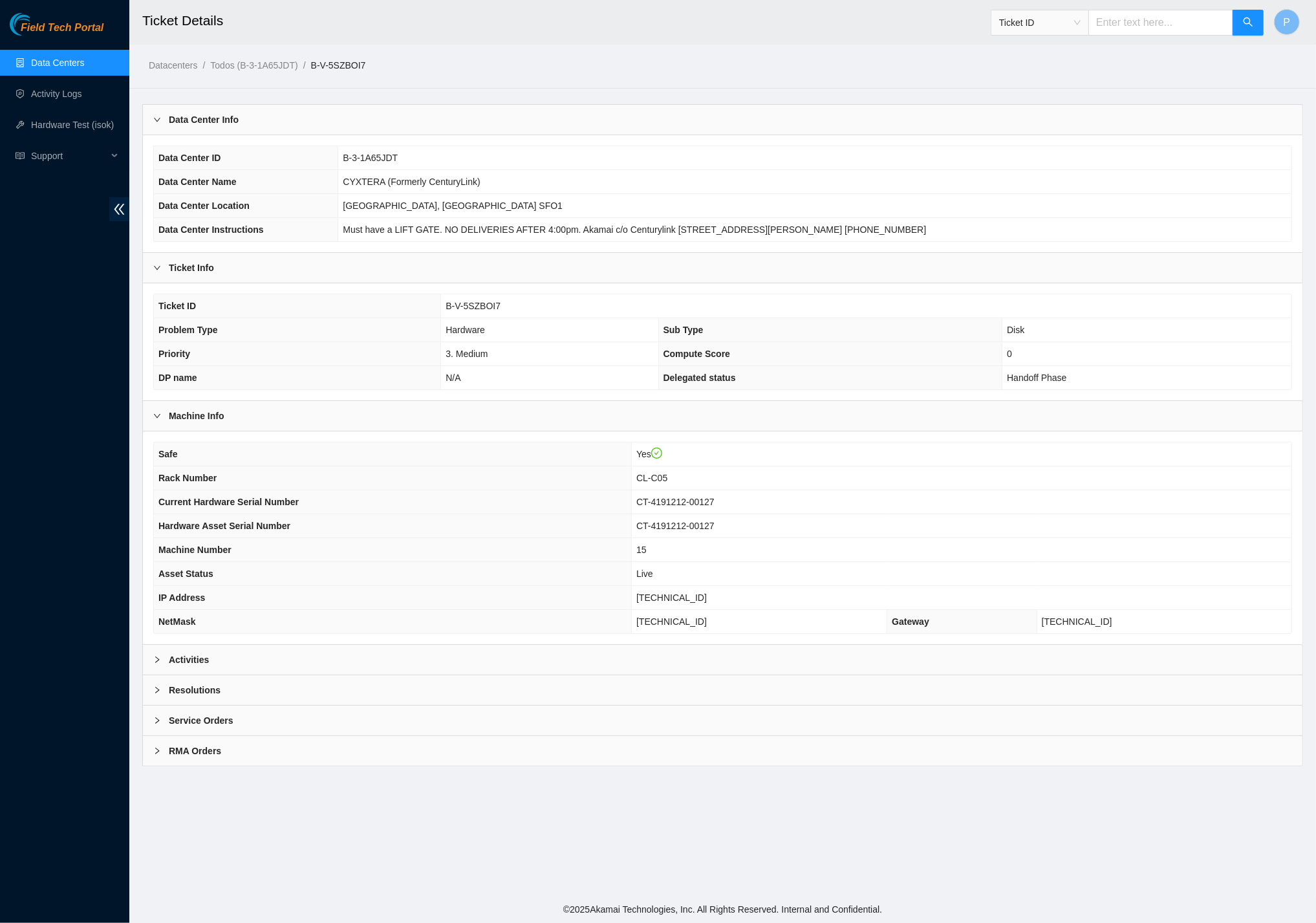
click at [662, 628] on div "Safe Yes Rack Number CL-C05 Current Hardware Serial Number CT-4191212-00127 Har…" at bounding box center [722, 538] width 1160 height 213
click at [648, 645] on div "Activities" at bounding box center [722, 660] width 1160 height 30
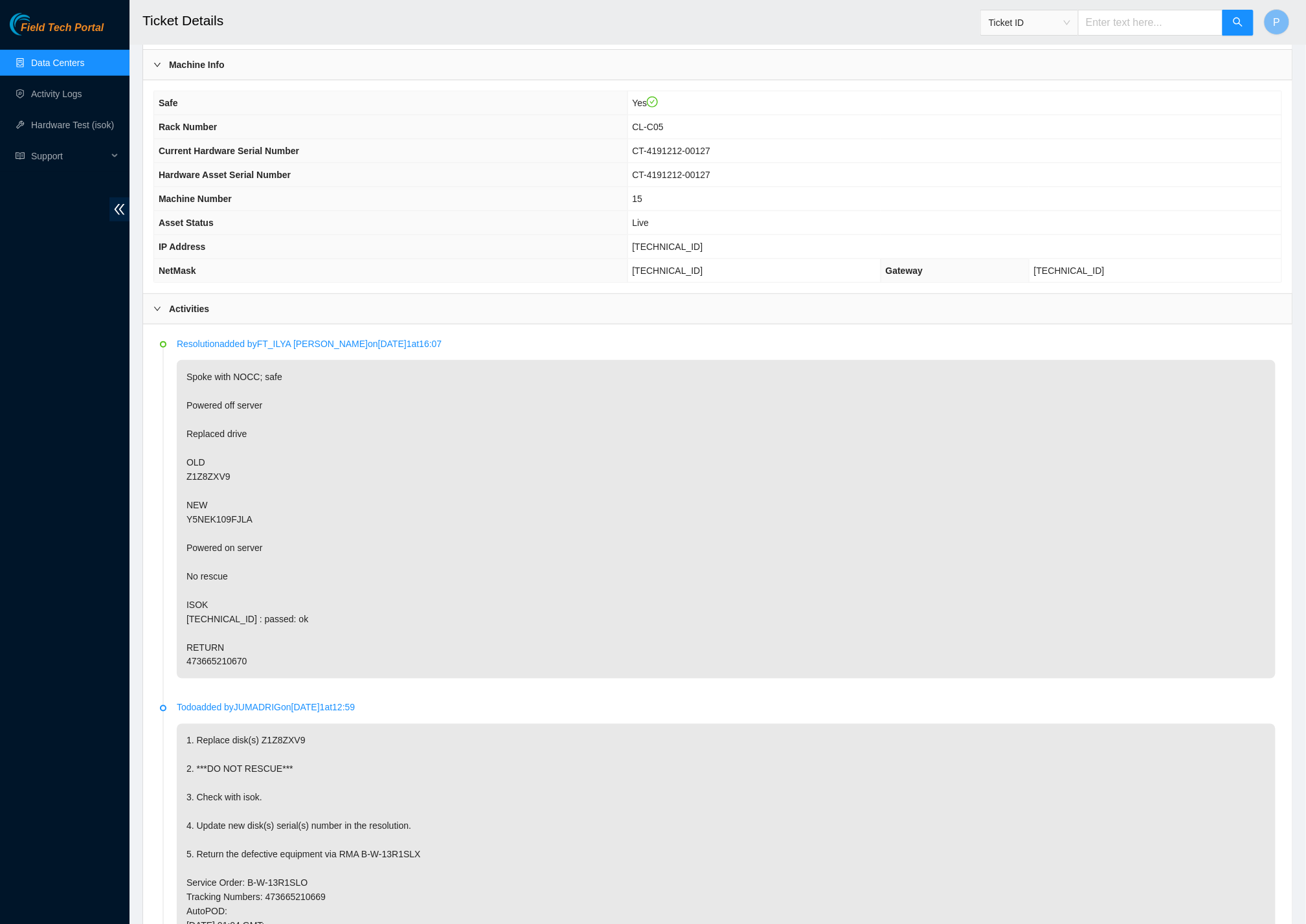
scroll to position [352, 0]
click at [1094, 31] on input "text" at bounding box center [1150, 23] width 145 height 26
paste input "B-W-12CON80"
type input "B-W-12CON80"
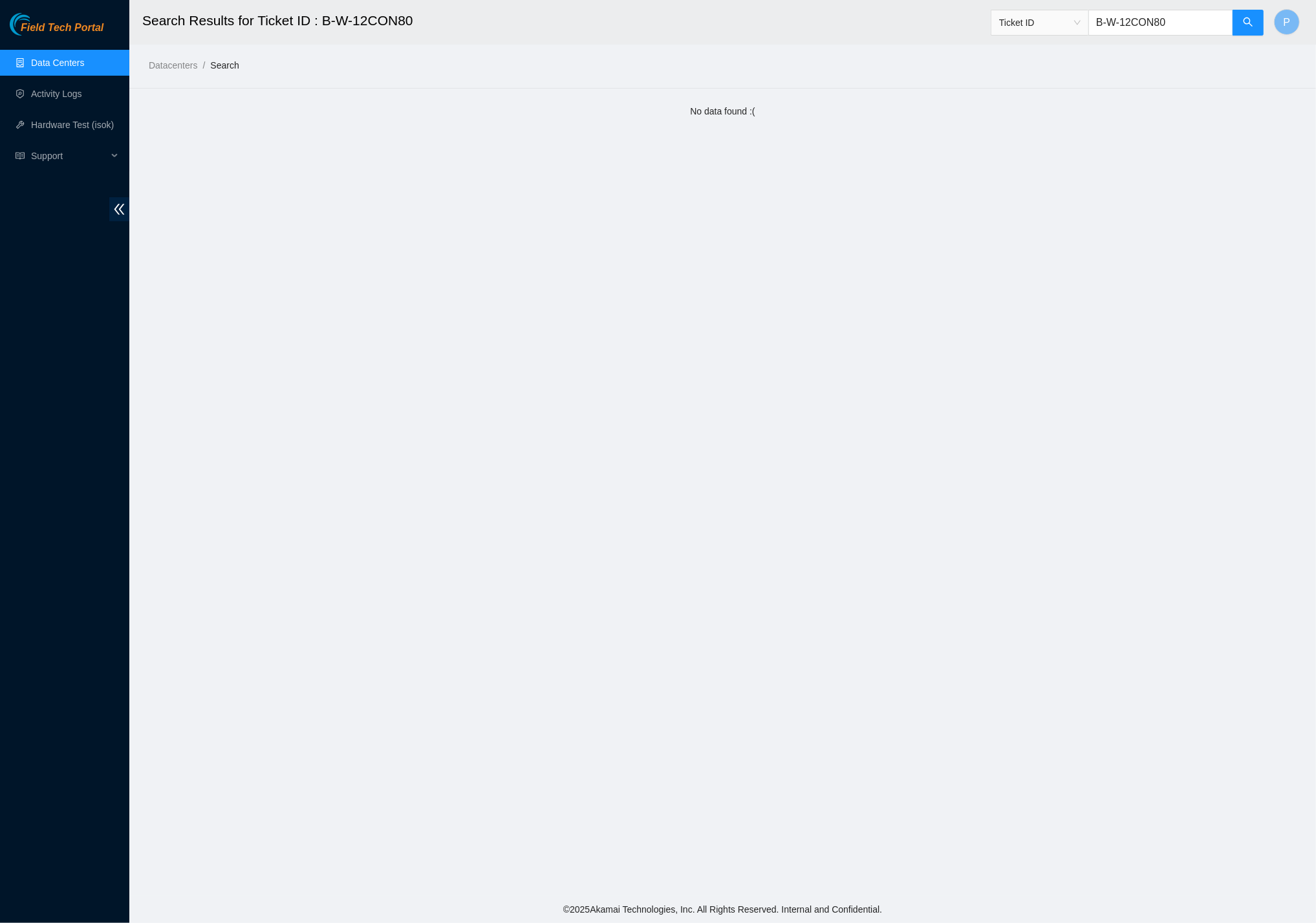
click at [1148, 28] on input "B-W-12CON80" at bounding box center [1161, 23] width 145 height 26
paste input "V-5TA591R"
click at [1171, 11] on input "B-V-5TA591R" at bounding box center [1161, 23] width 145 height 26
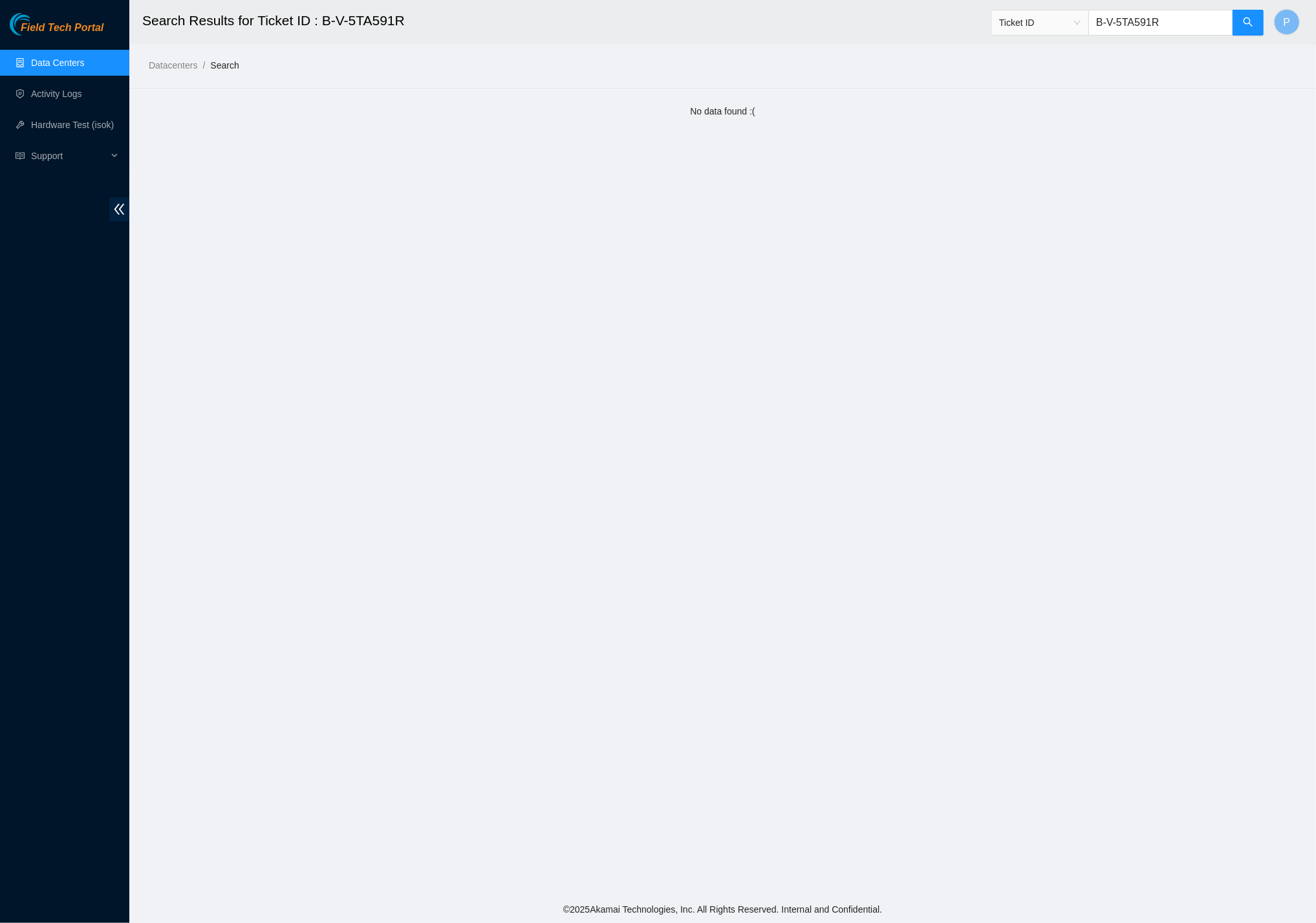
click at [1169, 21] on input "B-V-5TA591R" at bounding box center [1161, 23] width 145 height 26
paste input "BU0E"
type input "B-V-5TBU0ER"
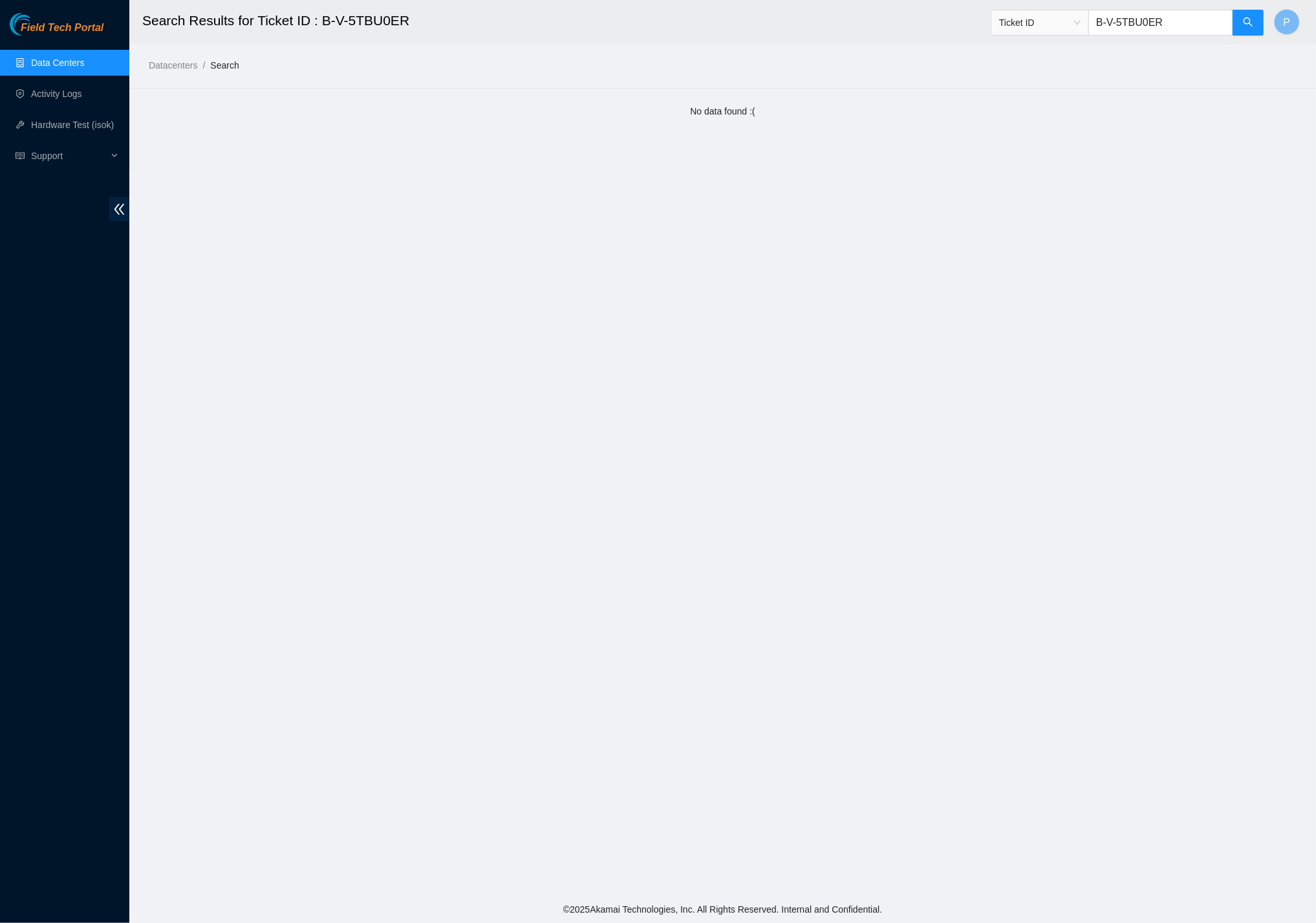
click at [911, 918] on footer "© 2025 Akamai Technologies, Inc. All Rights Reserved. Internal and Confidential." at bounding box center [722, 909] width 1187 height 27
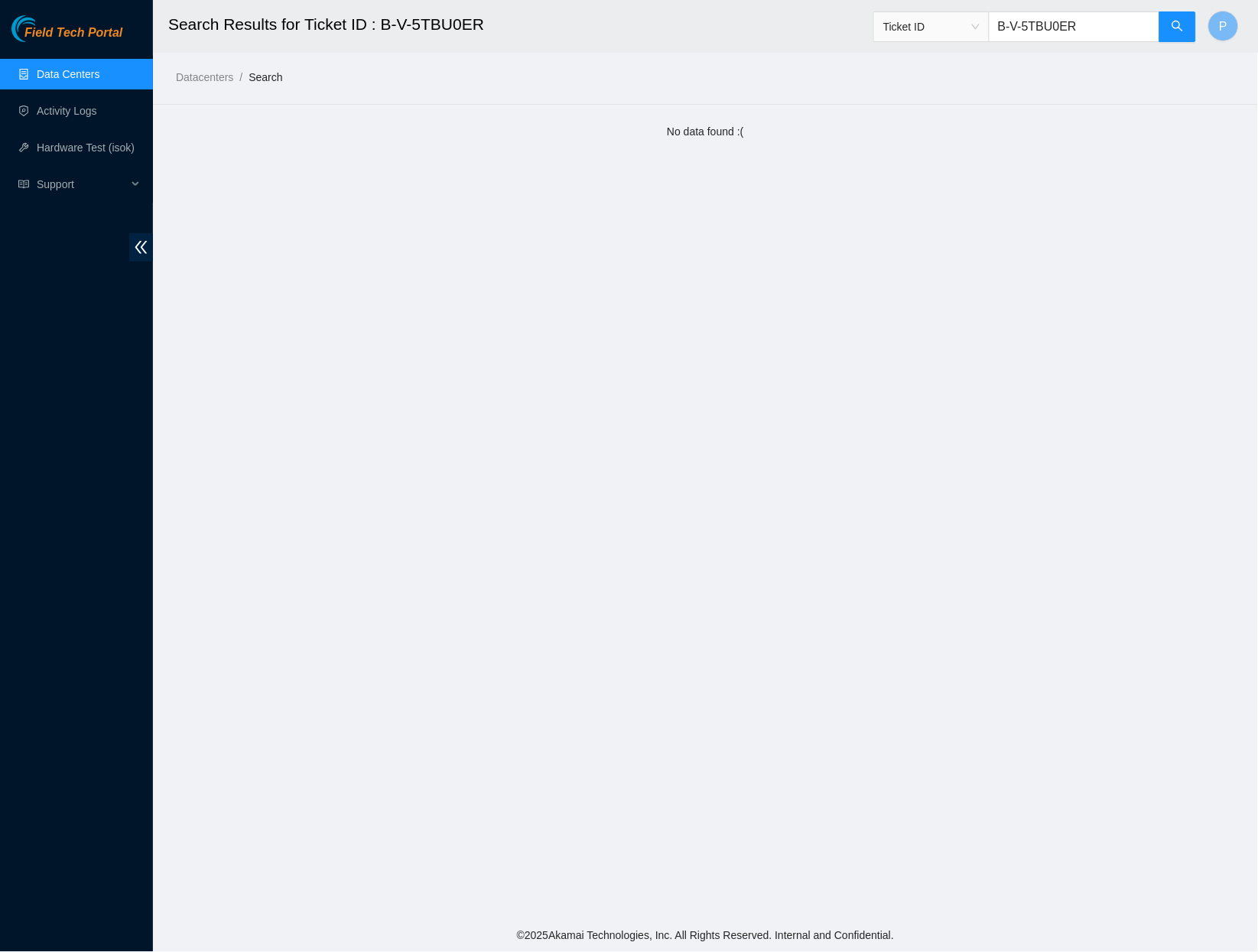
click at [59, 71] on link "Data Centers" at bounding box center [68, 74] width 63 height 13
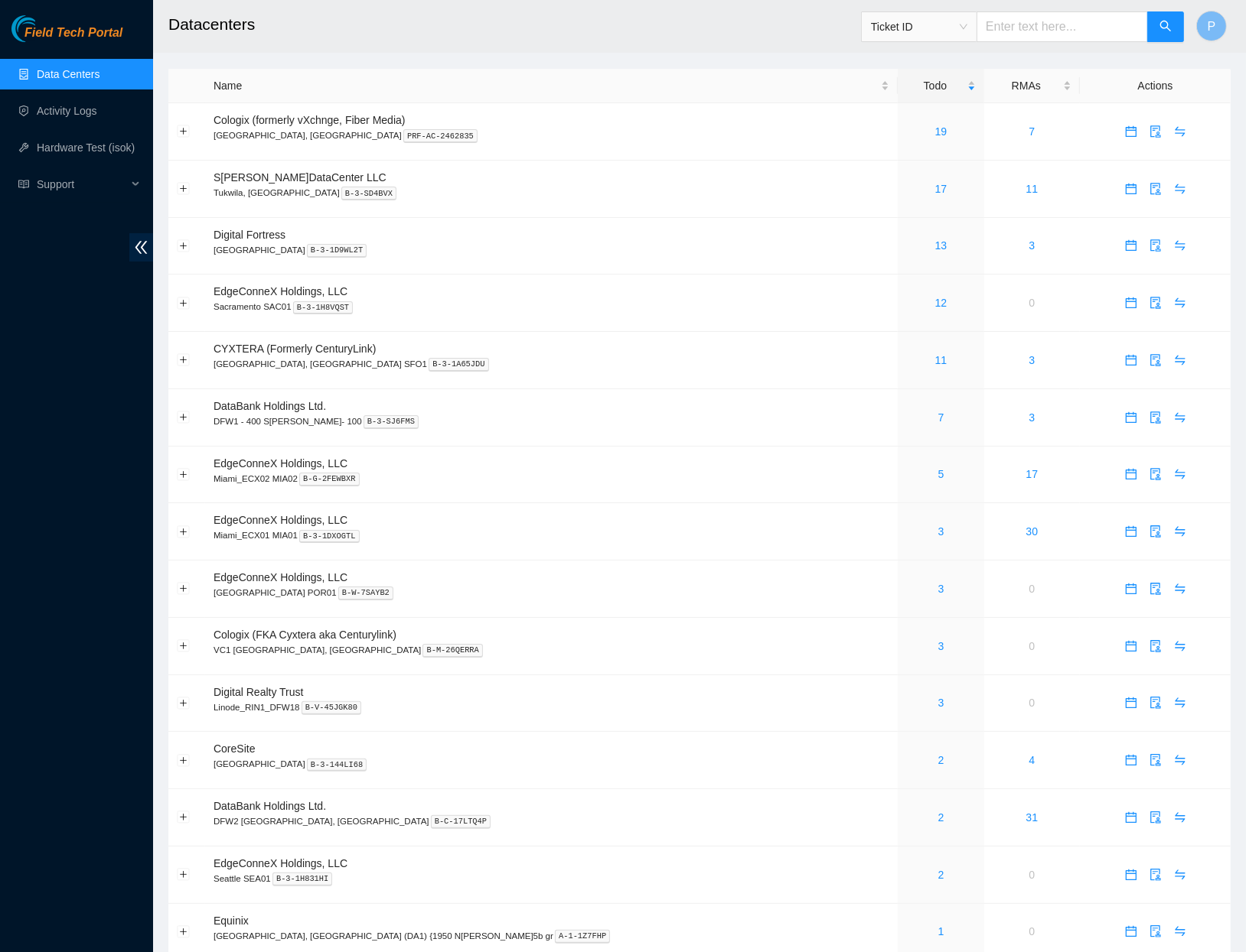
click at [1059, 31] on input "text" at bounding box center [1063, 27] width 172 height 30
paste input "B-V-5S4Y5MH"
type input "B-V-5S4Y5MH"
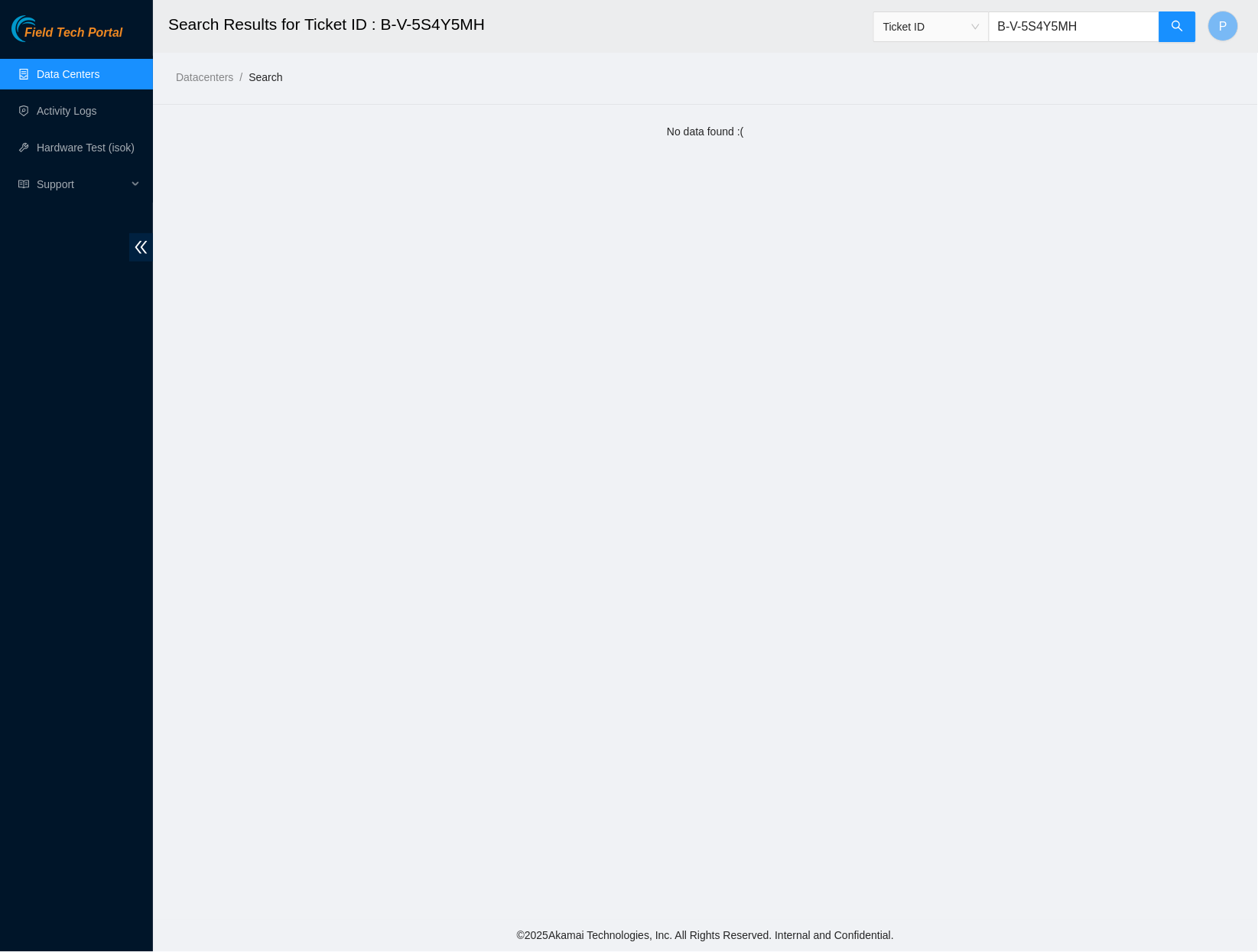
click at [81, 72] on link "Data Centers" at bounding box center [68, 74] width 63 height 13
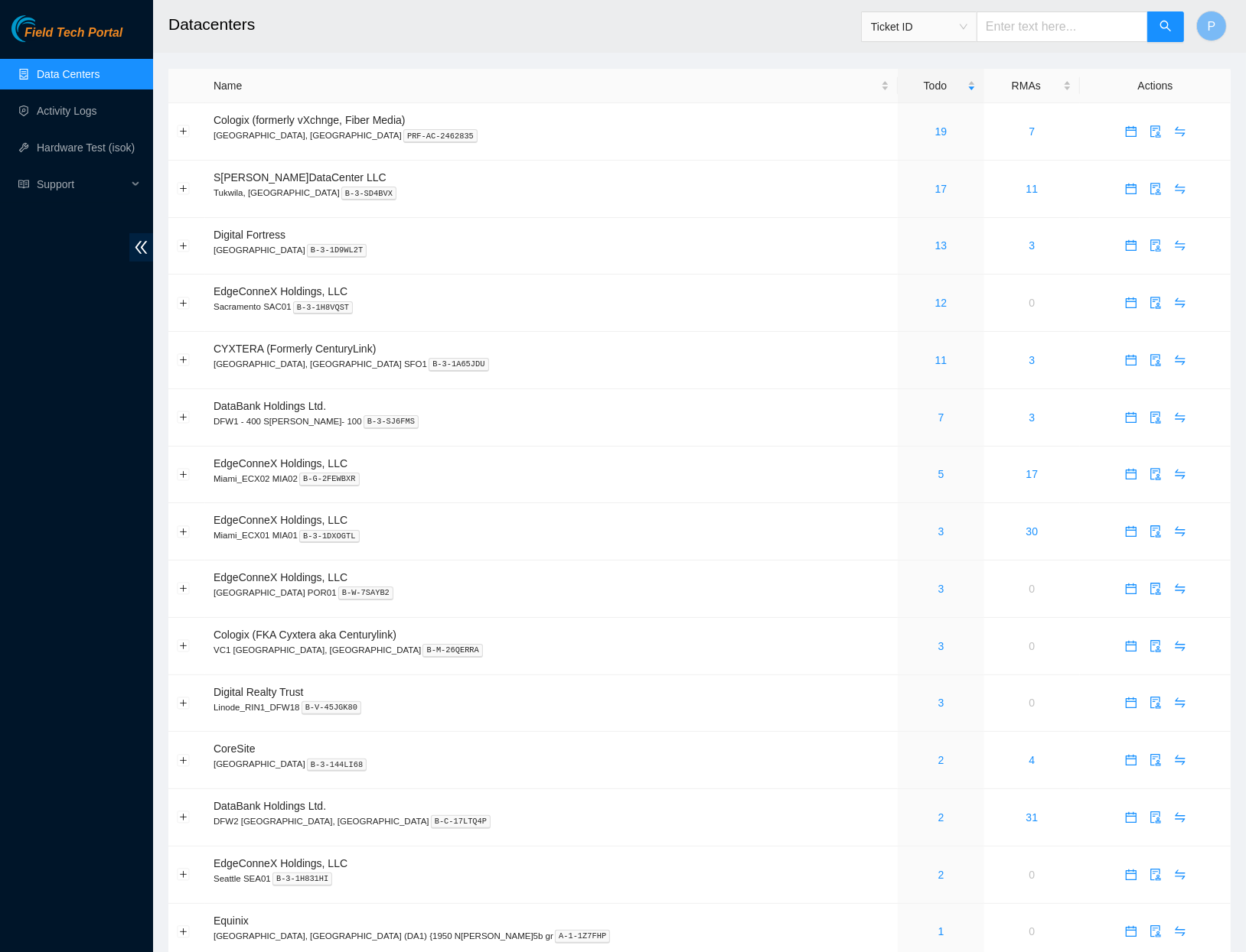
click at [1077, 13] on input "text" at bounding box center [1063, 27] width 172 height 30
paste input "B-V-5UHF5MX"
type input "B-V-5UHF5MX"
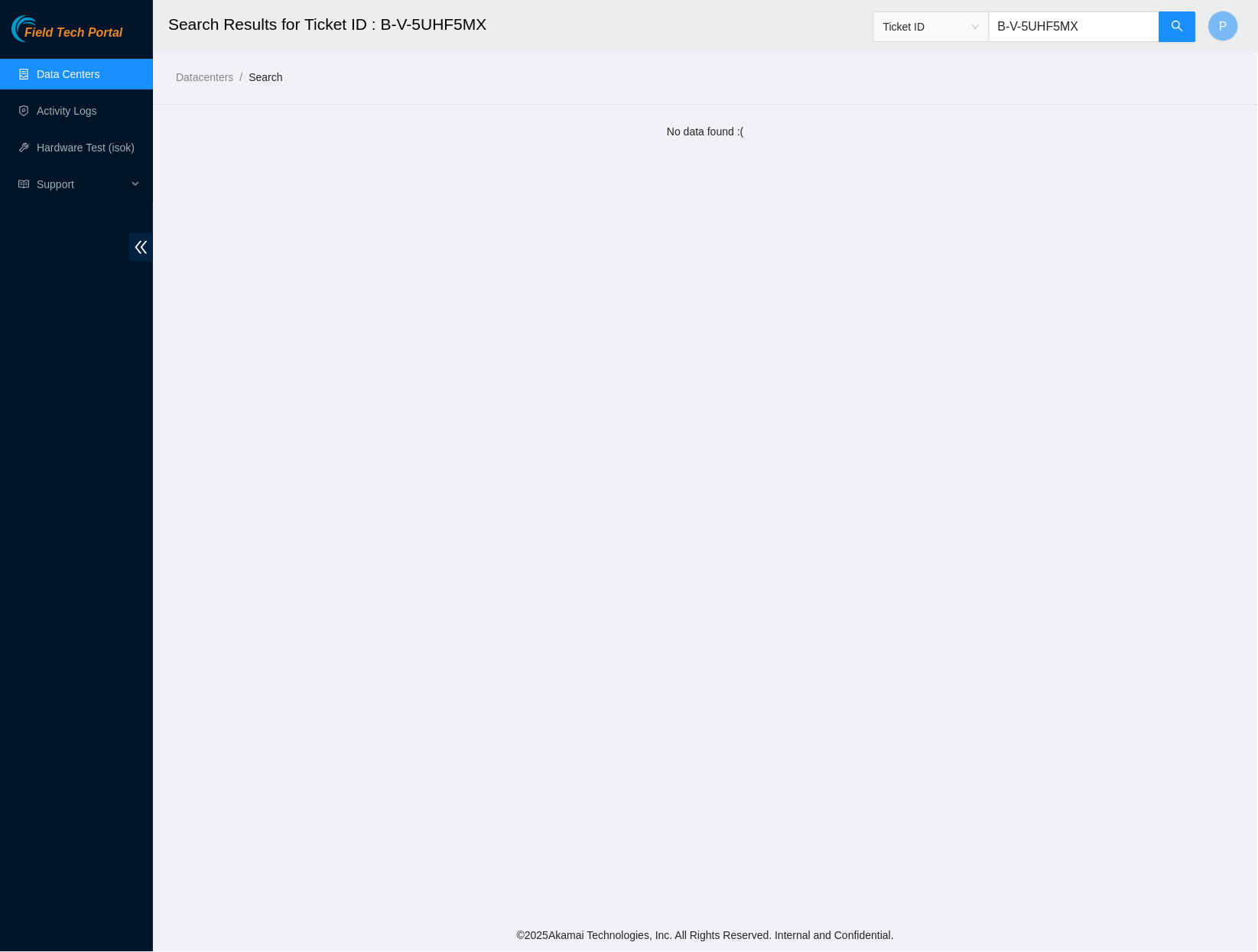
click at [1013, 21] on input "B-V-5UHF5MX" at bounding box center [1075, 27] width 172 height 30
paste input "4Z4PD"
click at [1105, 26] on input "B-V-5U4Z4PD" at bounding box center [1075, 27] width 172 height 30
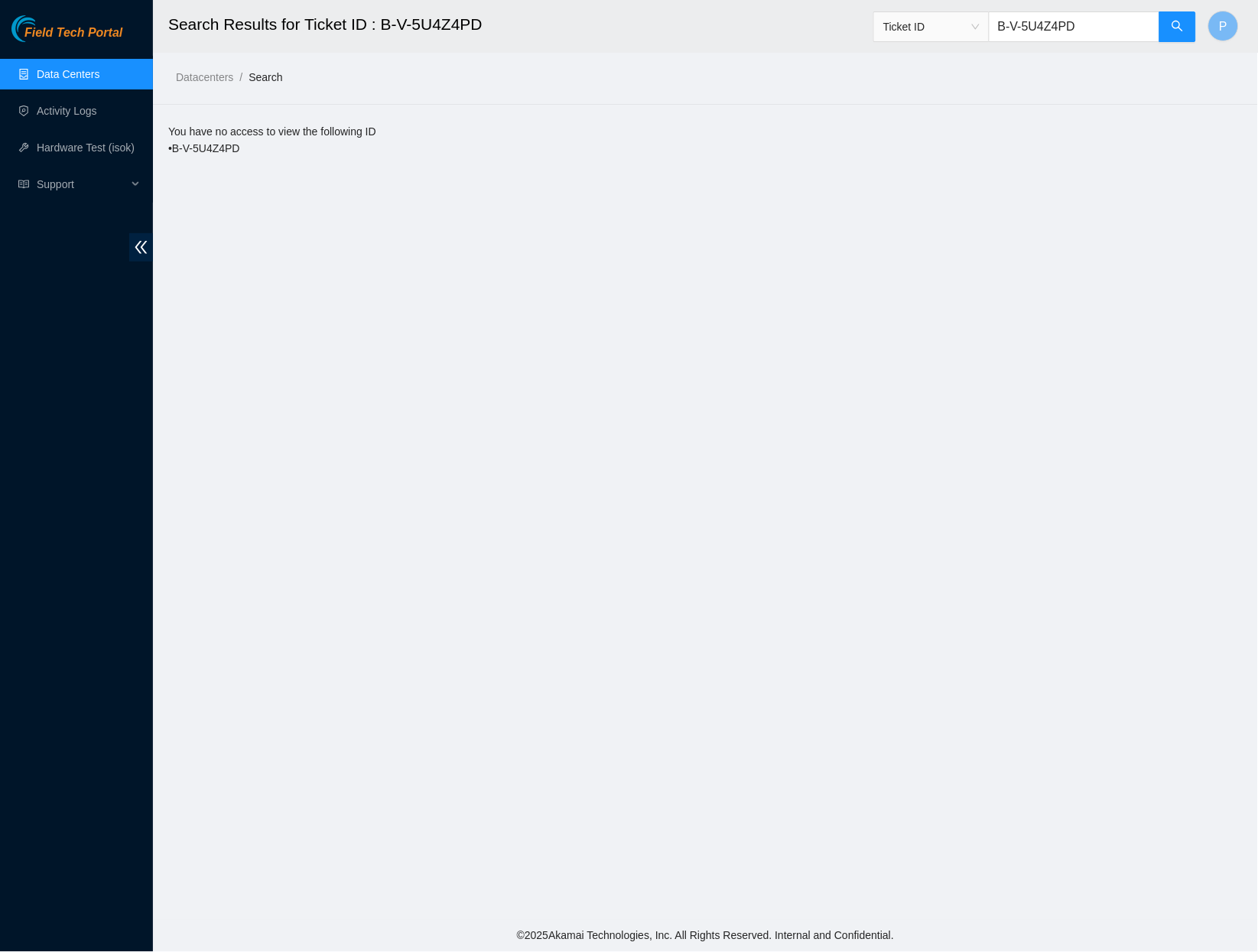
click at [1105, 26] on input "B-V-5U4Z4PD" at bounding box center [1075, 27] width 172 height 30
paste input "TOSMHL"
click at [1128, 39] on input "B-V-5TOSMHL" at bounding box center [1075, 27] width 172 height 30
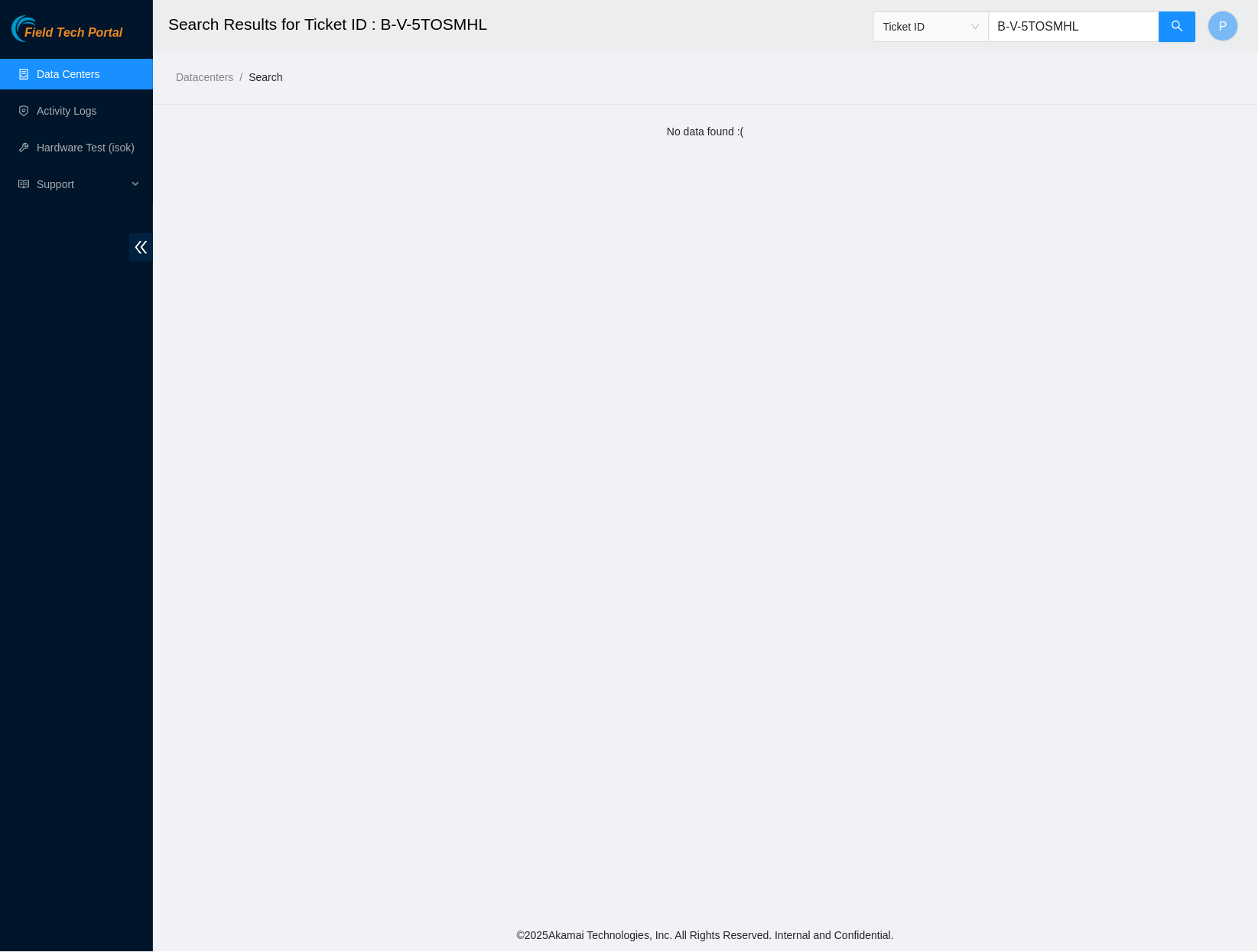
click at [1128, 39] on input "B-V-5TOSMHL" at bounding box center [1075, 27] width 172 height 30
paste input "ZLA7T"
click at [1111, 34] on input "B-V-5TZLA7T" at bounding box center [1075, 27] width 172 height 30
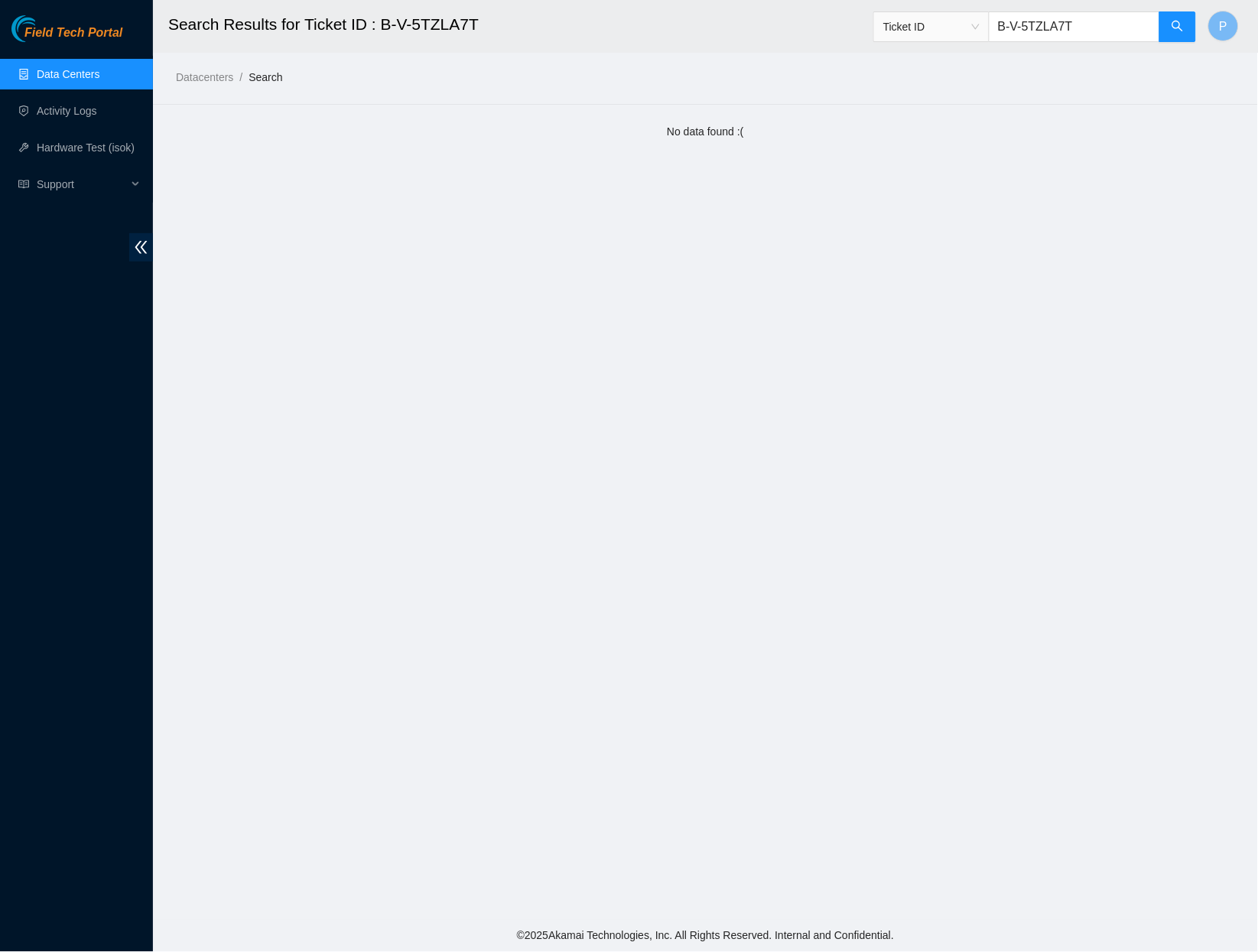
click at [1111, 34] on input "B-V-5TZLA7T" at bounding box center [1075, 27] width 172 height 30
paste input "W-12WTWRX"
click at [1187, 45] on div "Ticket ID B-W-12WTWRX" at bounding box center [1035, 27] width 324 height 49
click at [1187, 31] on button "button" at bounding box center [1178, 27] width 37 height 30
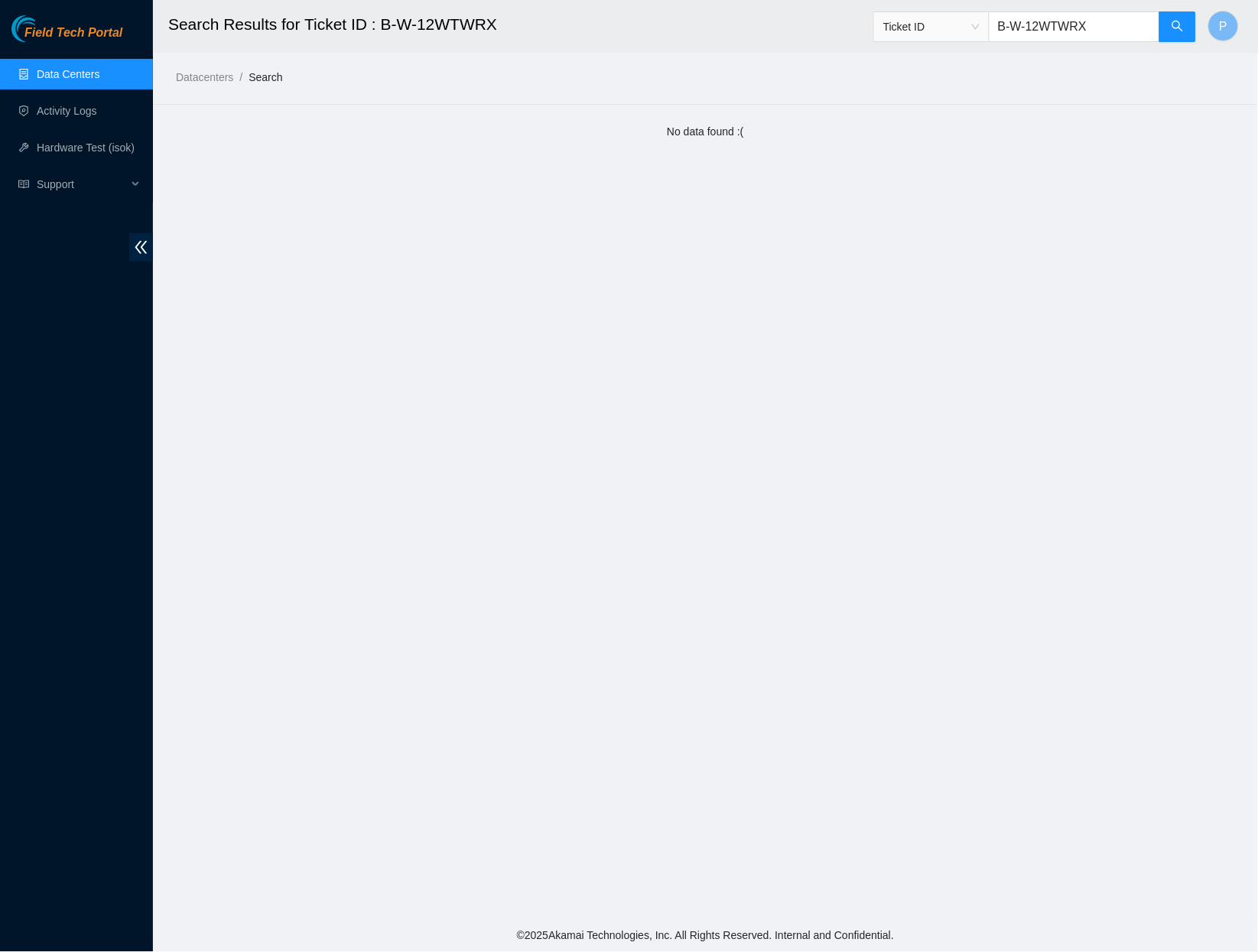
click at [1109, 26] on input "B-W-12WTWRX" at bounding box center [1075, 27] width 172 height 30
drag, startPoint x: 1100, startPoint y: 24, endPoint x: 977, endPoint y: 24, distance: 123.0
click at [977, 24] on span "Ticket ID B-W-12WTWRX" at bounding box center [1035, 27] width 324 height 30
click at [1104, 34] on input "B-W-12WTWRX" at bounding box center [1075, 27] width 172 height 30
click at [1175, 32] on icon "search" at bounding box center [1178, 26] width 13 height 13
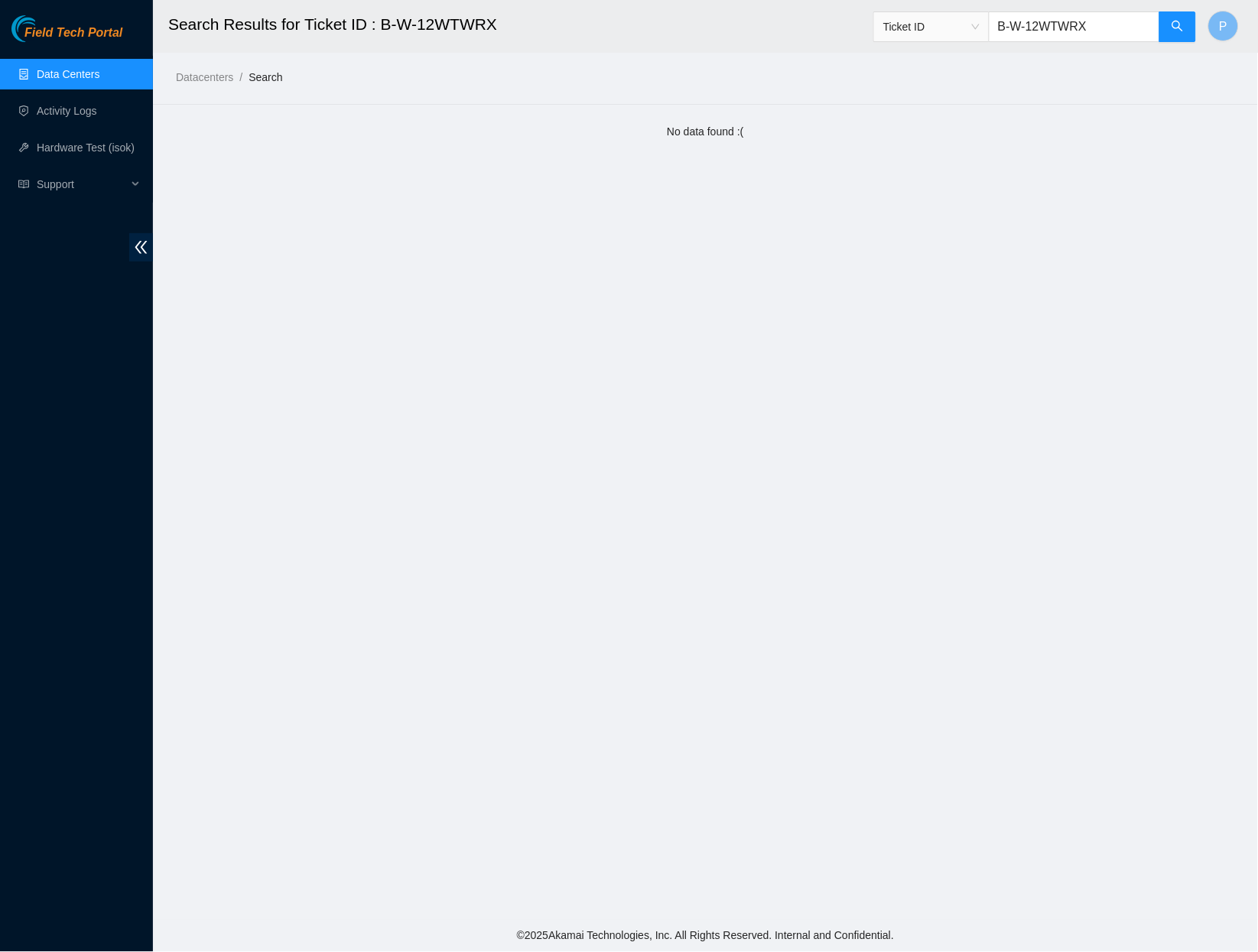
drag, startPoint x: 1103, startPoint y: 29, endPoint x: 994, endPoint y: 21, distance: 109.3
click at [994, 21] on input "B-W-12WTWRX" at bounding box center [1075, 27] width 172 height 30
click at [848, 29] on h2 "Search Results for Ticket ID : B-W-12WTWRX" at bounding box center [598, 24] width 859 height 49
click at [1072, 18] on input "B-W-12WTWRX" at bounding box center [1075, 27] width 172 height 30
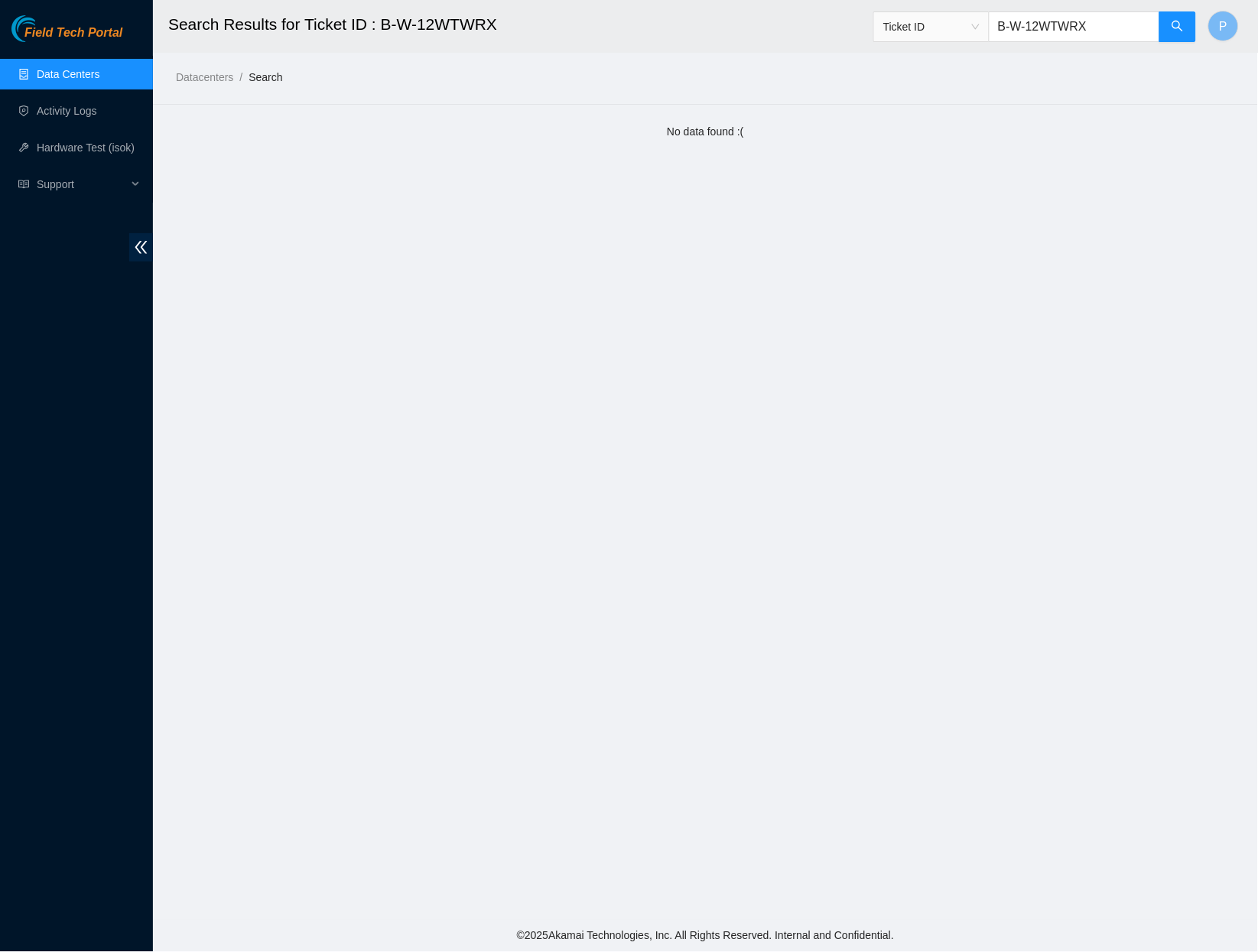
click at [1072, 18] on input "B-W-12WTWRX" at bounding box center [1075, 27] width 172 height 30
paste input "V-5UJCDZ"
type input "B-V-5UJCDZX"
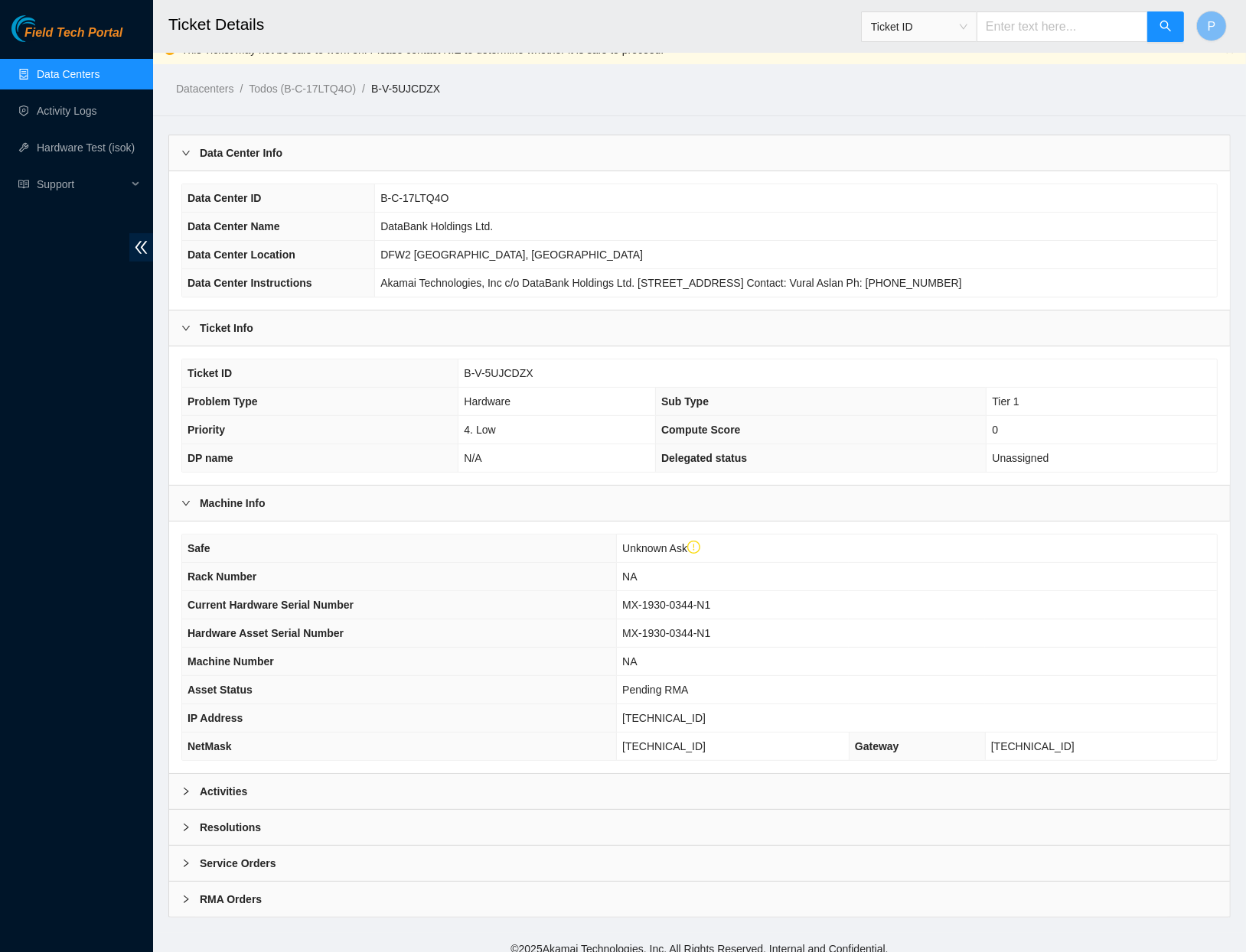
scroll to position [17, 0]
click at [512, 775] on div "Activities" at bounding box center [699, 792] width 1061 height 35
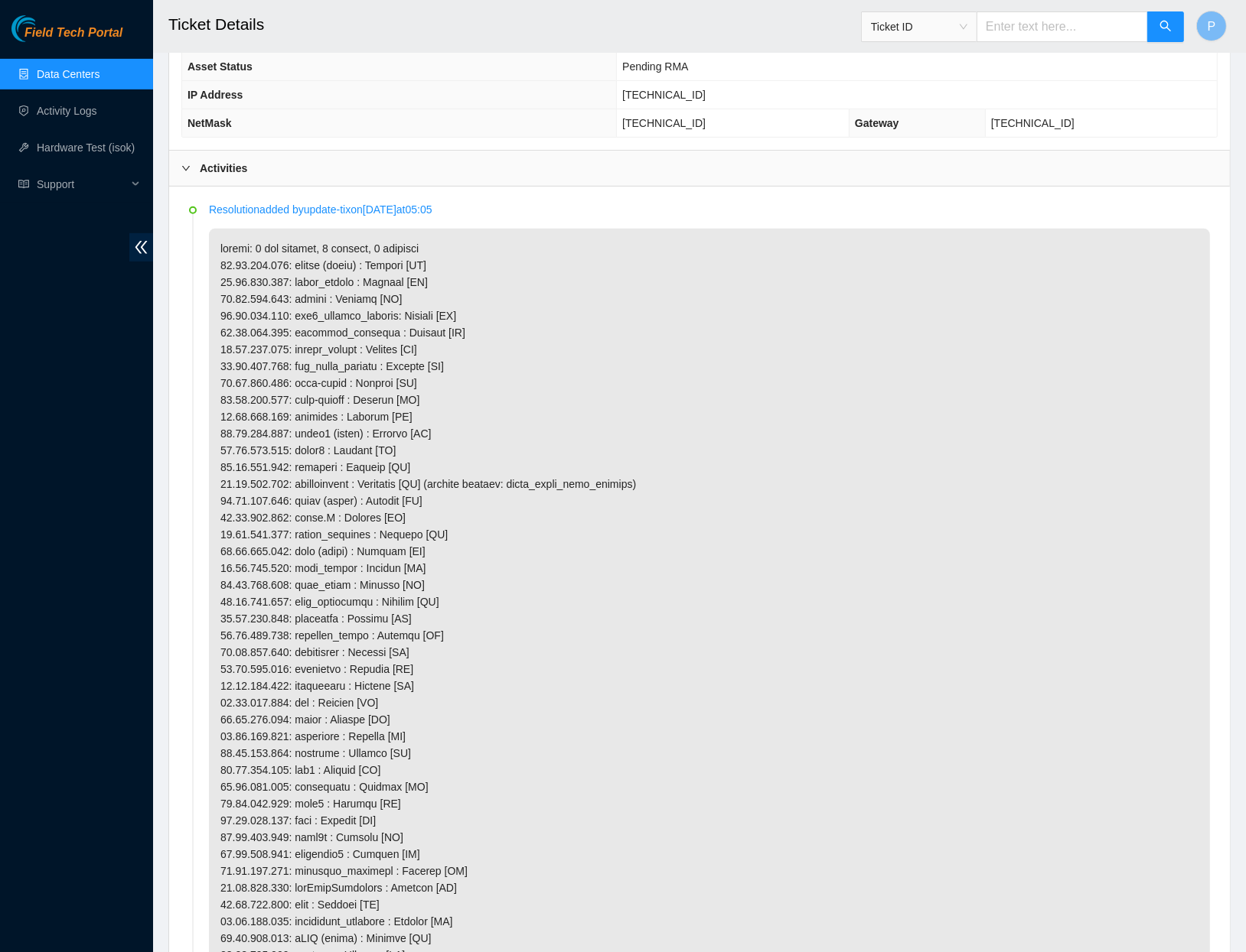
scroll to position [631, 0]
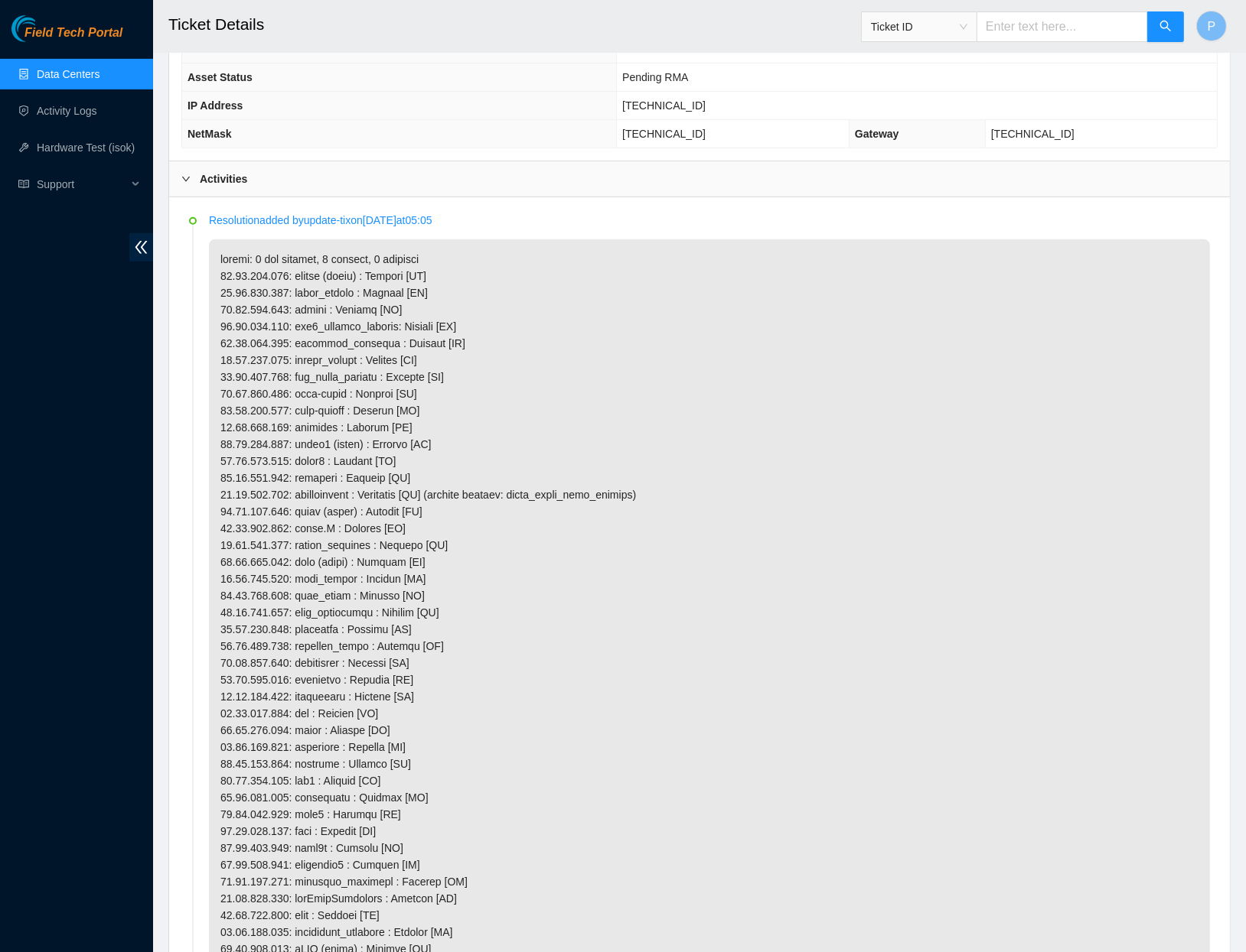
click at [997, 27] on input "text" at bounding box center [1063, 27] width 172 height 30
paste input "B-V-5SZBOI7"
type input "B-V-5SZBOI7"
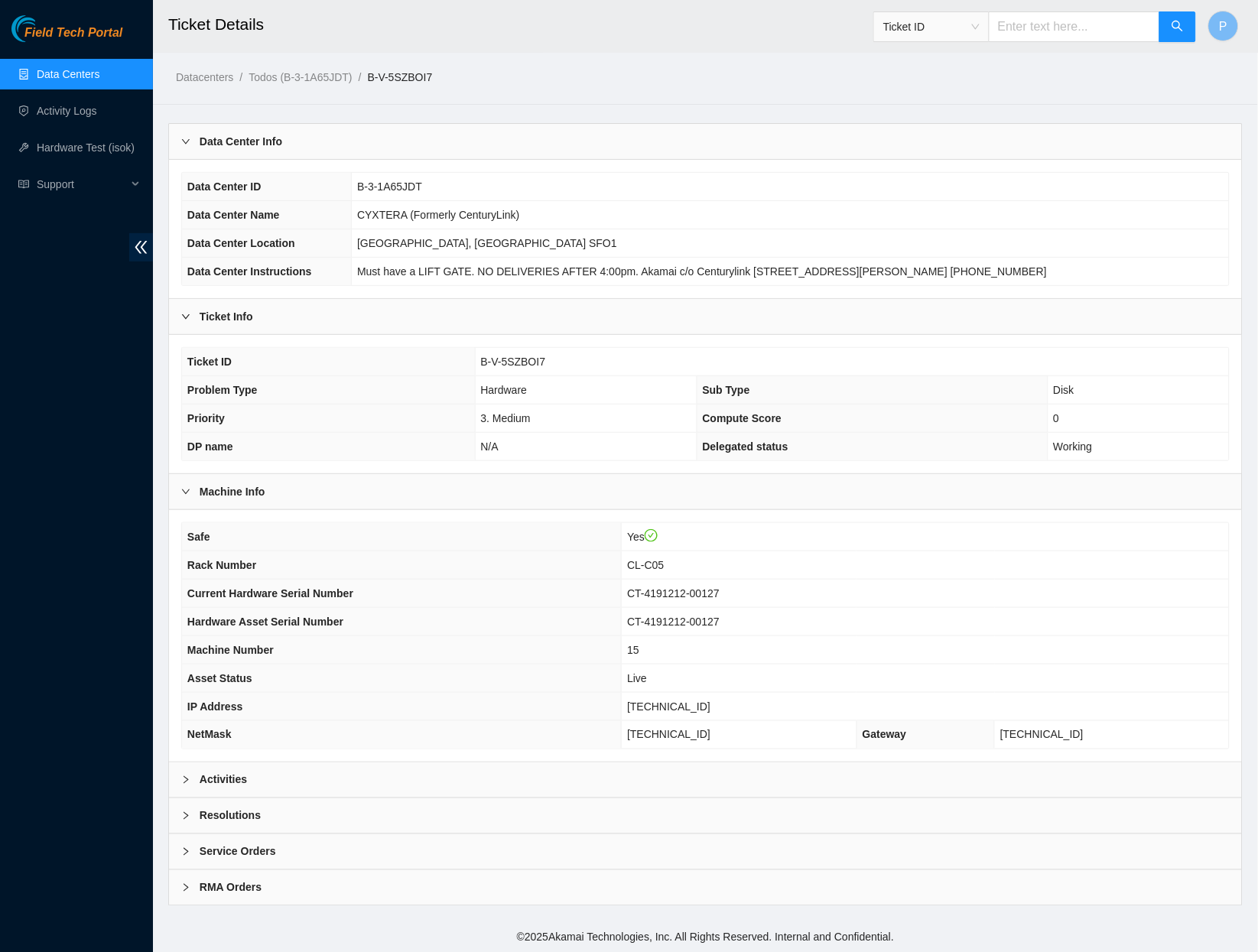
click at [532, 763] on div "Activities" at bounding box center [706, 780] width 1073 height 35
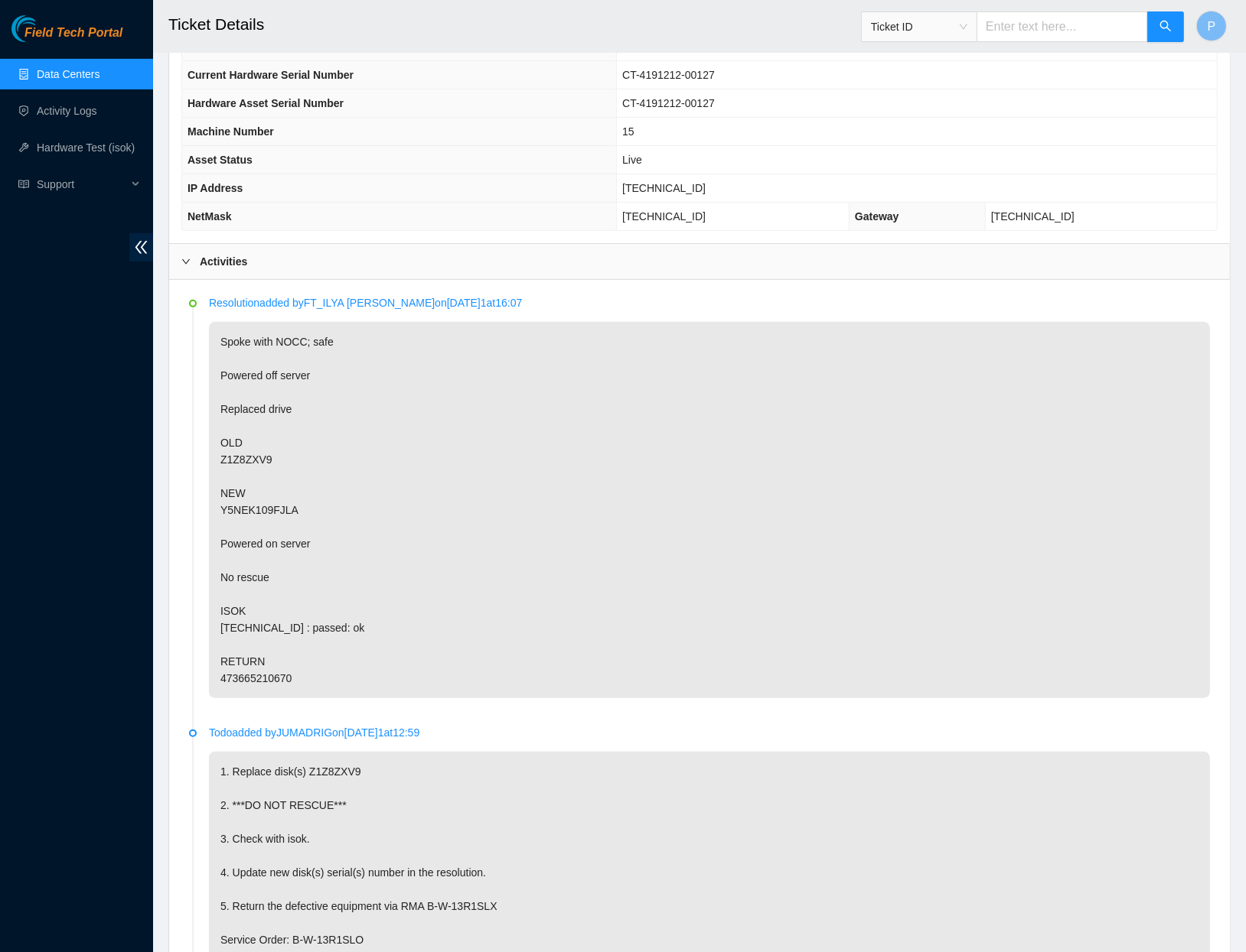
scroll to position [523, 0]
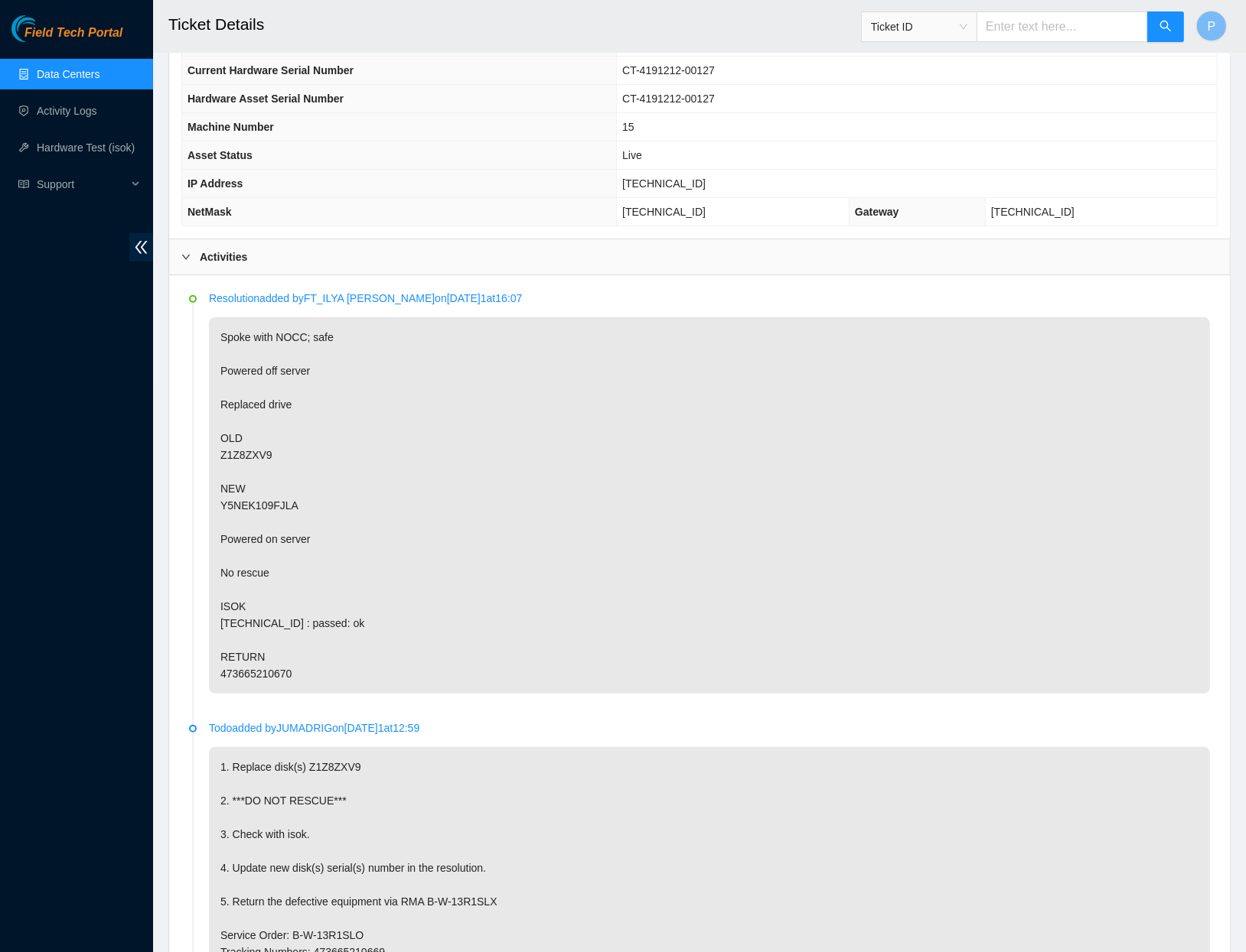
click at [698, 571] on p "Spoke with NOCC; safe Powered off server Replaced drive OLD Z1Z8ZXV9 NEW Y5NEK1…" at bounding box center [709, 505] width 1001 height 377
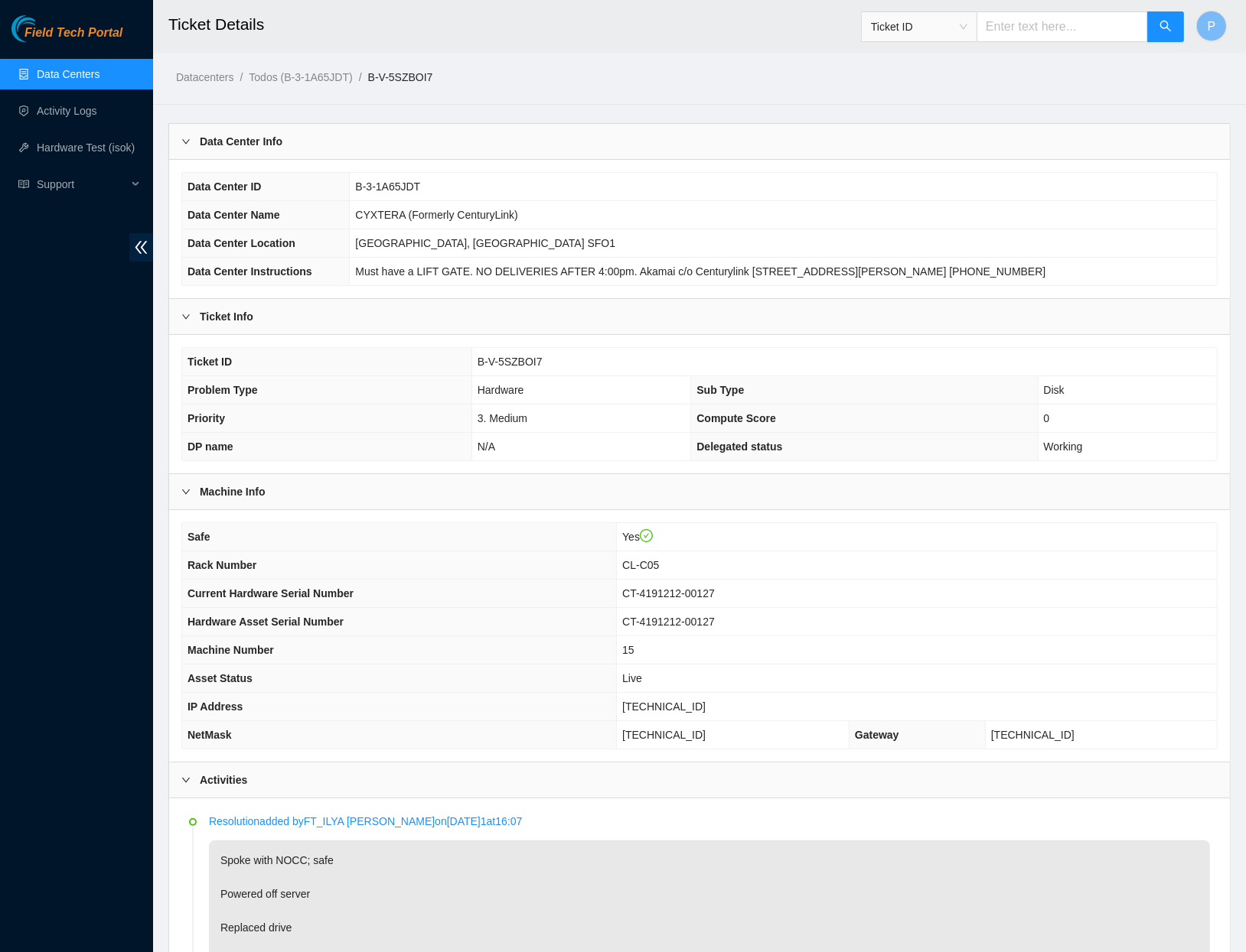
scroll to position [0, 0]
click at [1019, 45] on div "Ticket ID" at bounding box center [1022, 27] width 324 height 49
click at [1019, 38] on input "text" at bounding box center [1063, 27] width 172 height 30
paste input "B-V-5SFNKY6"
type input "B-V-5SFNKY6"
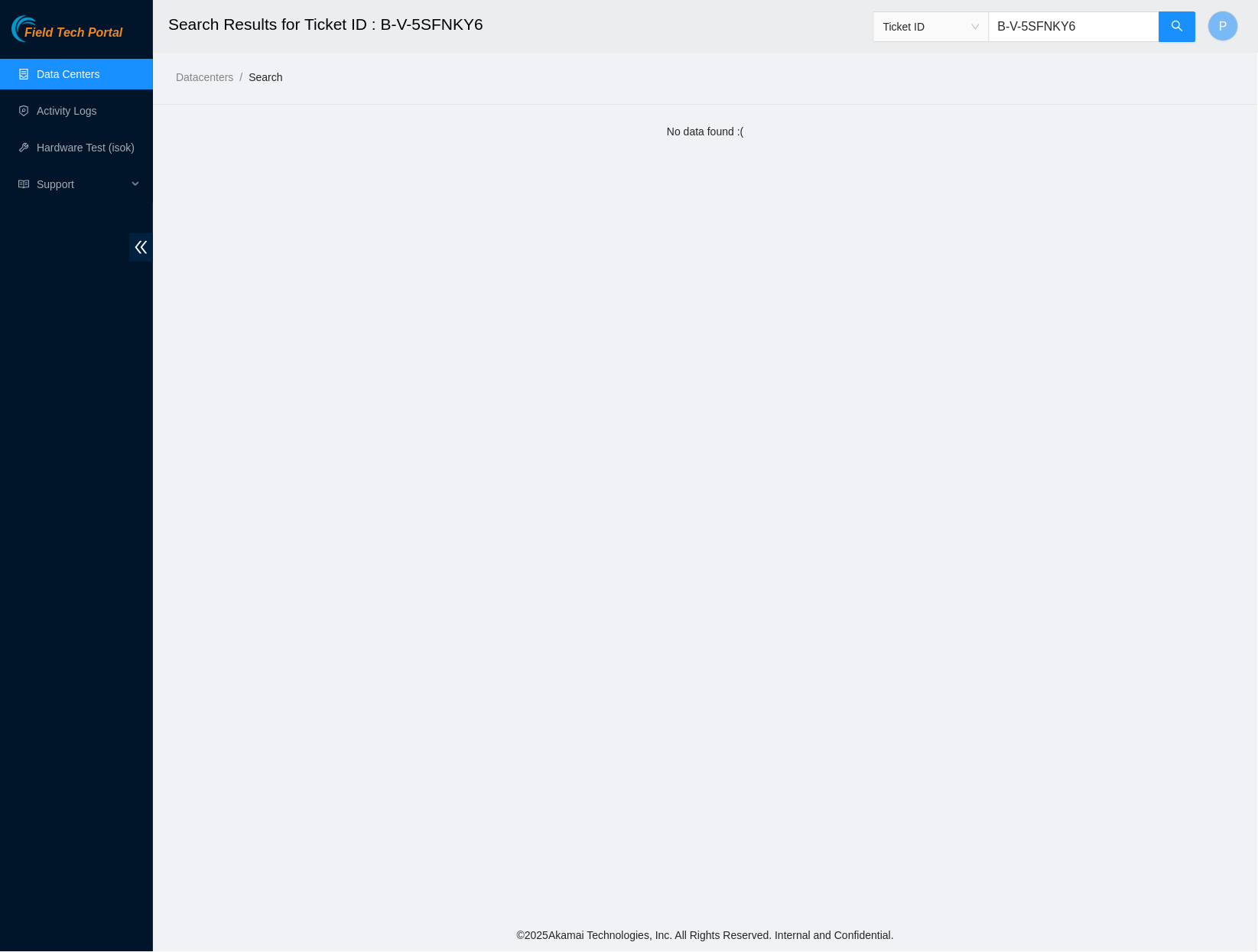
click at [1044, 43] on div "Ticket ID B-V-5SFNKY6" at bounding box center [1035, 27] width 324 height 49
click at [1053, 31] on input "B-V-5SFNKY6" at bounding box center [1075, 27] width 172 height 30
paste input "TB5MQD"
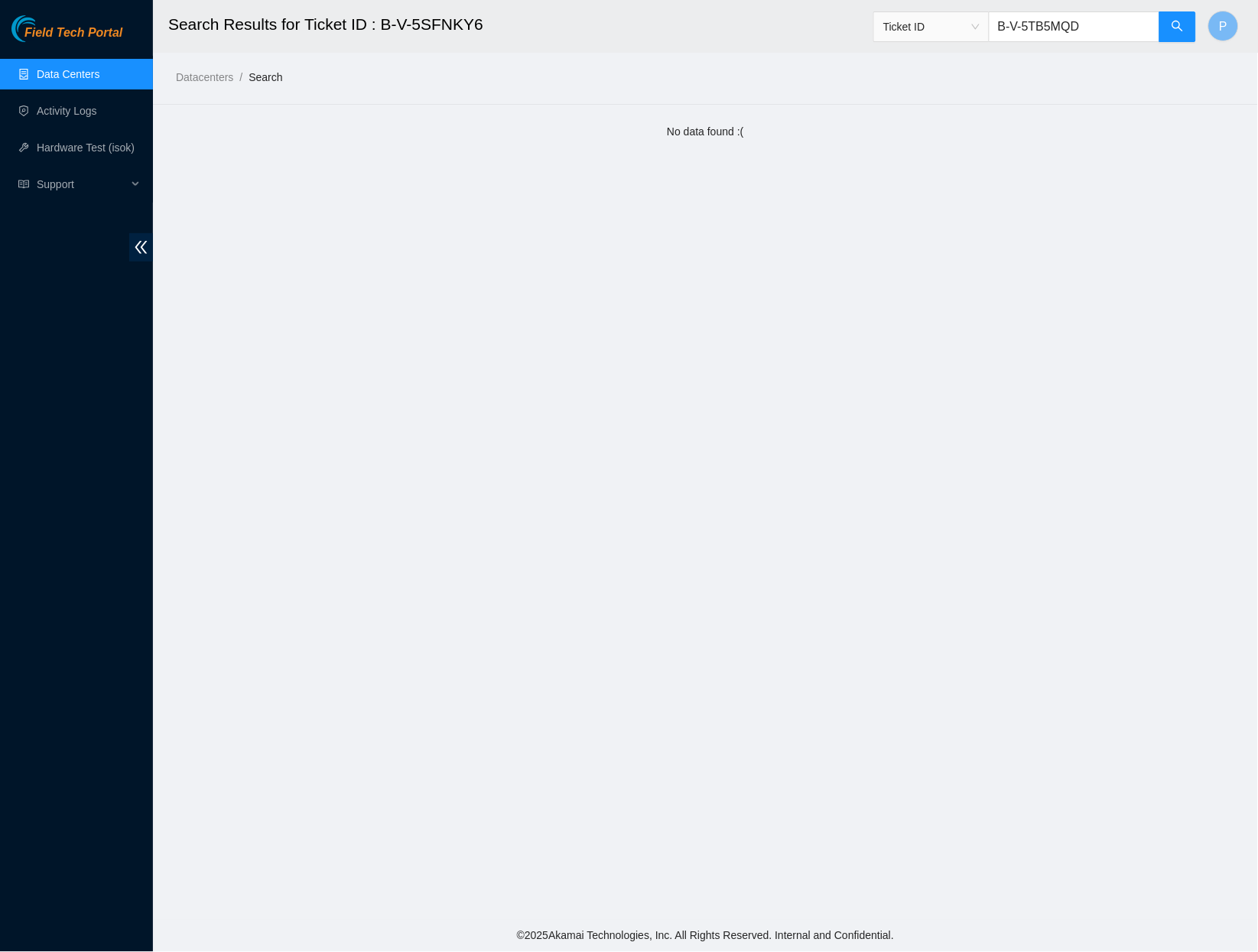
type input "B-V-5TB5MQD"
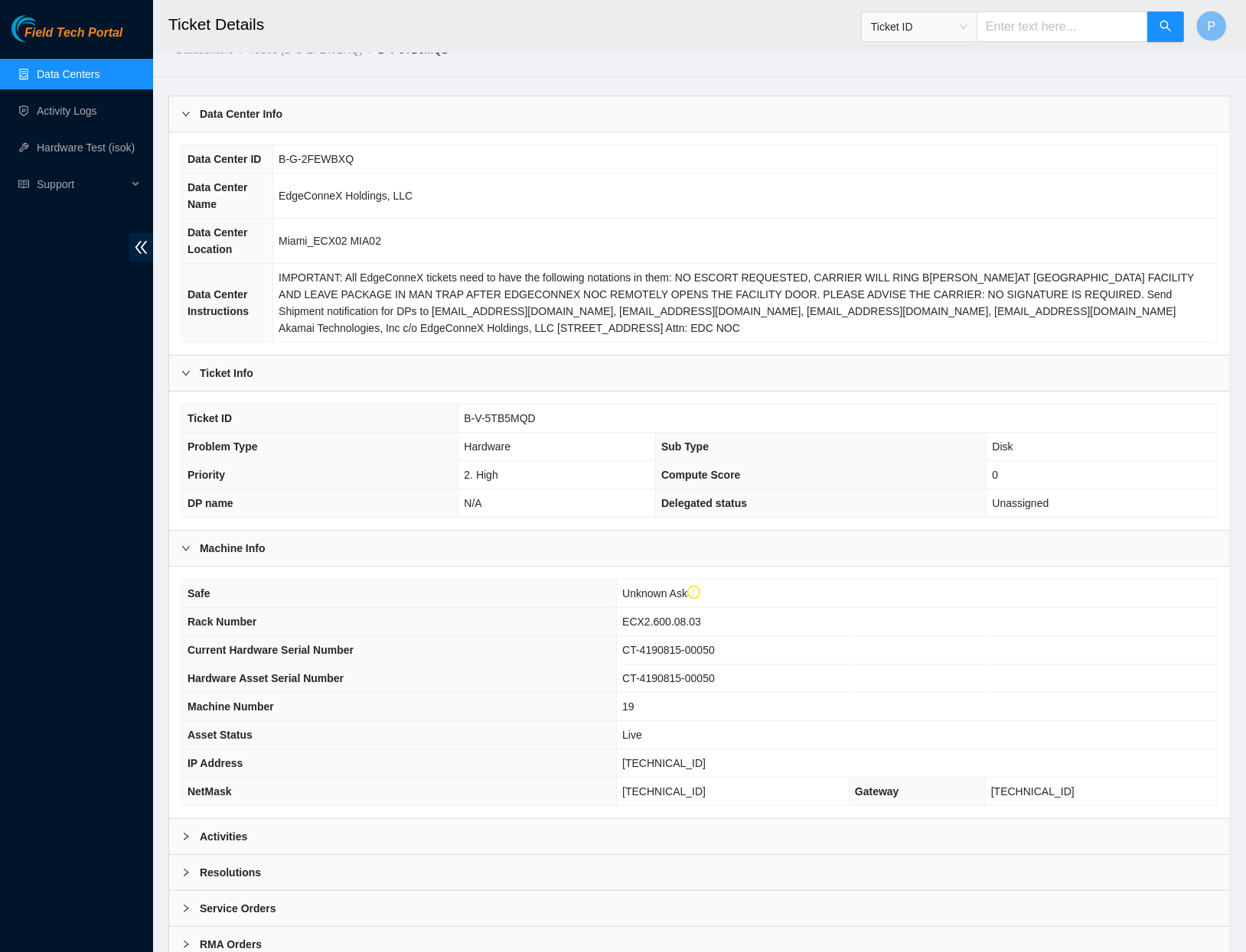
scroll to position [72, 0]
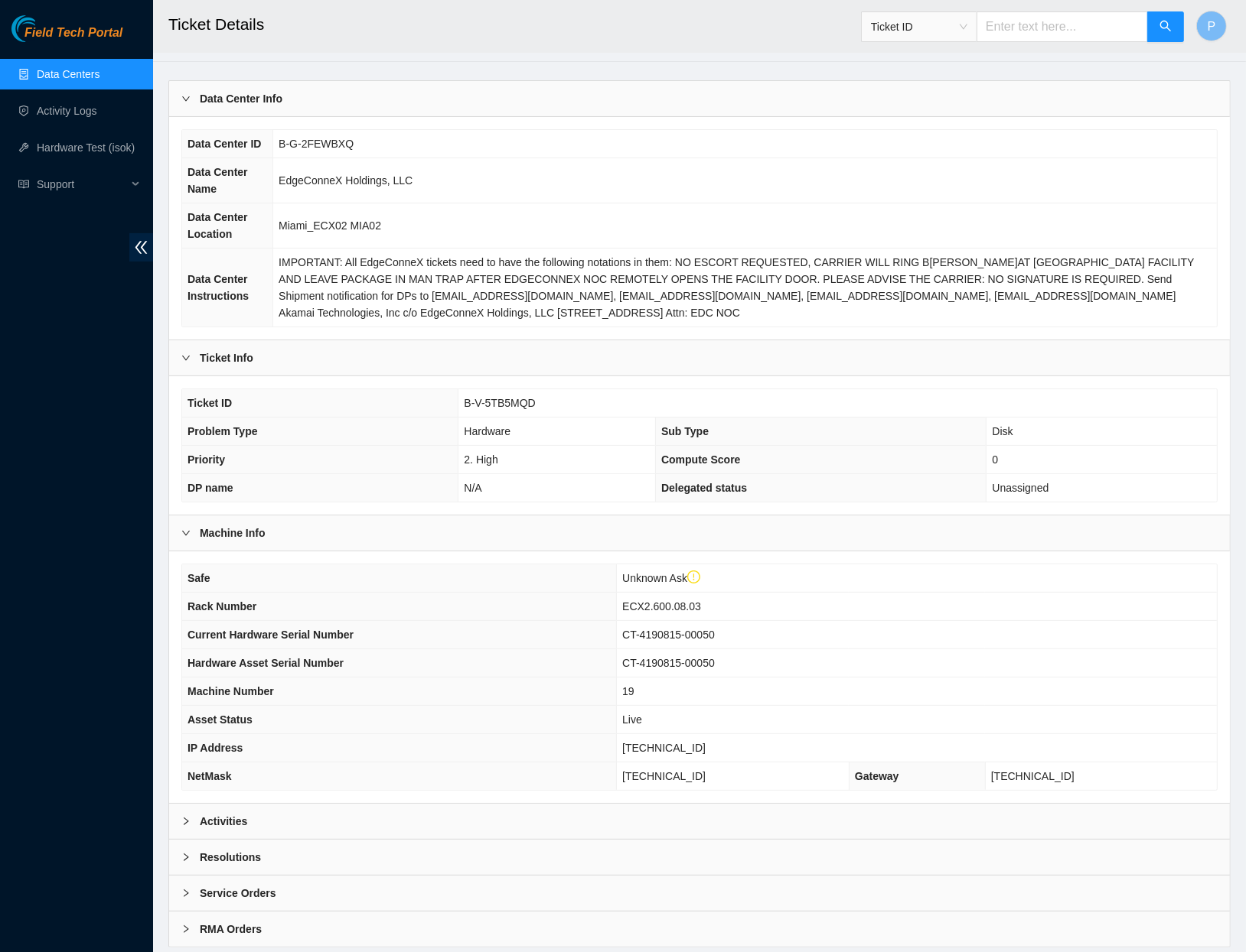
click at [1084, 34] on input "text" at bounding box center [1063, 27] width 172 height 30
paste input "B-V-5RCQSH2"
click at [986, 18] on input "B-V-5RCQSH2" at bounding box center [1063, 27] width 172 height 30
type input "B-V-5RCQSH2"
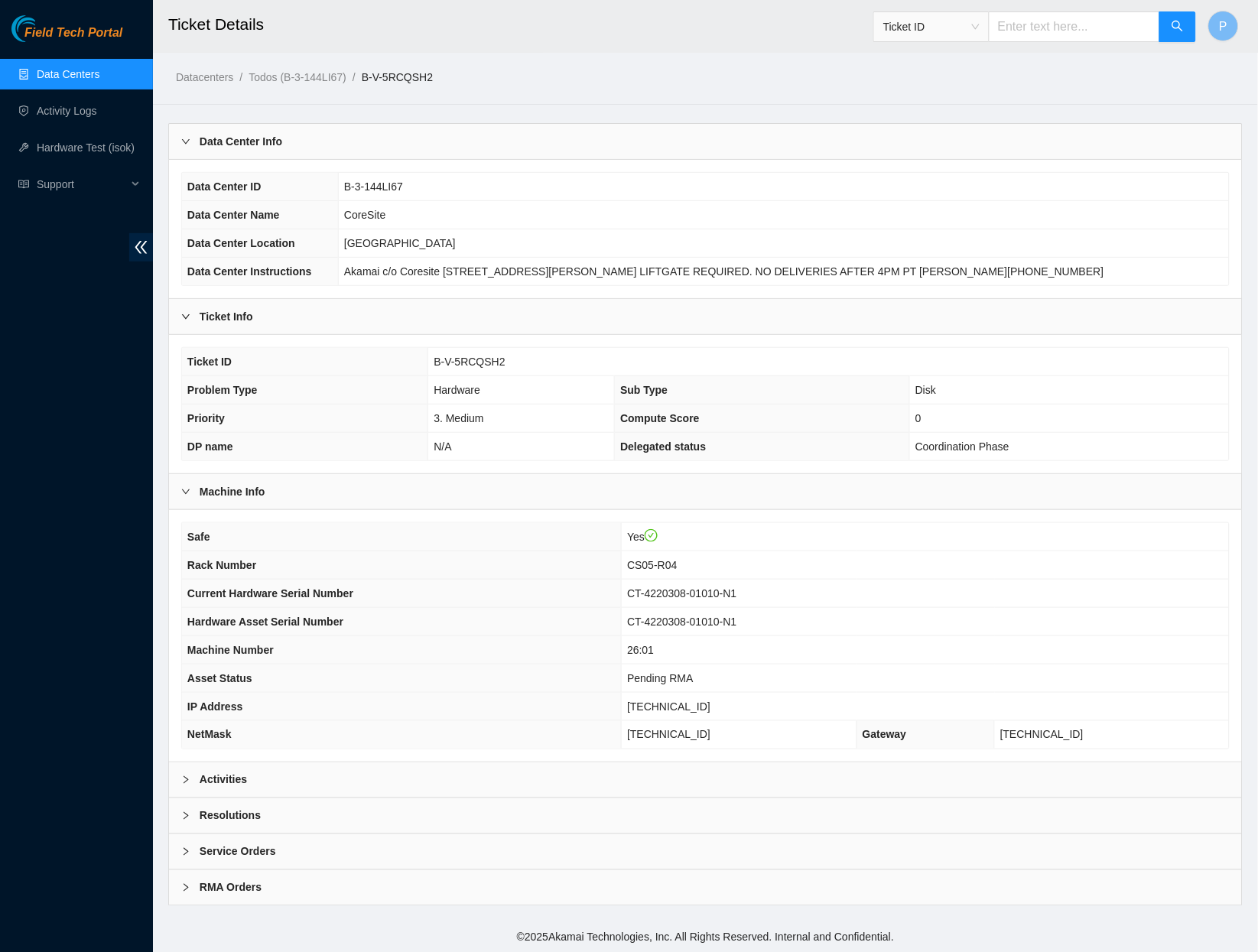
click at [727, 777] on div "Activities" at bounding box center [706, 780] width 1073 height 35
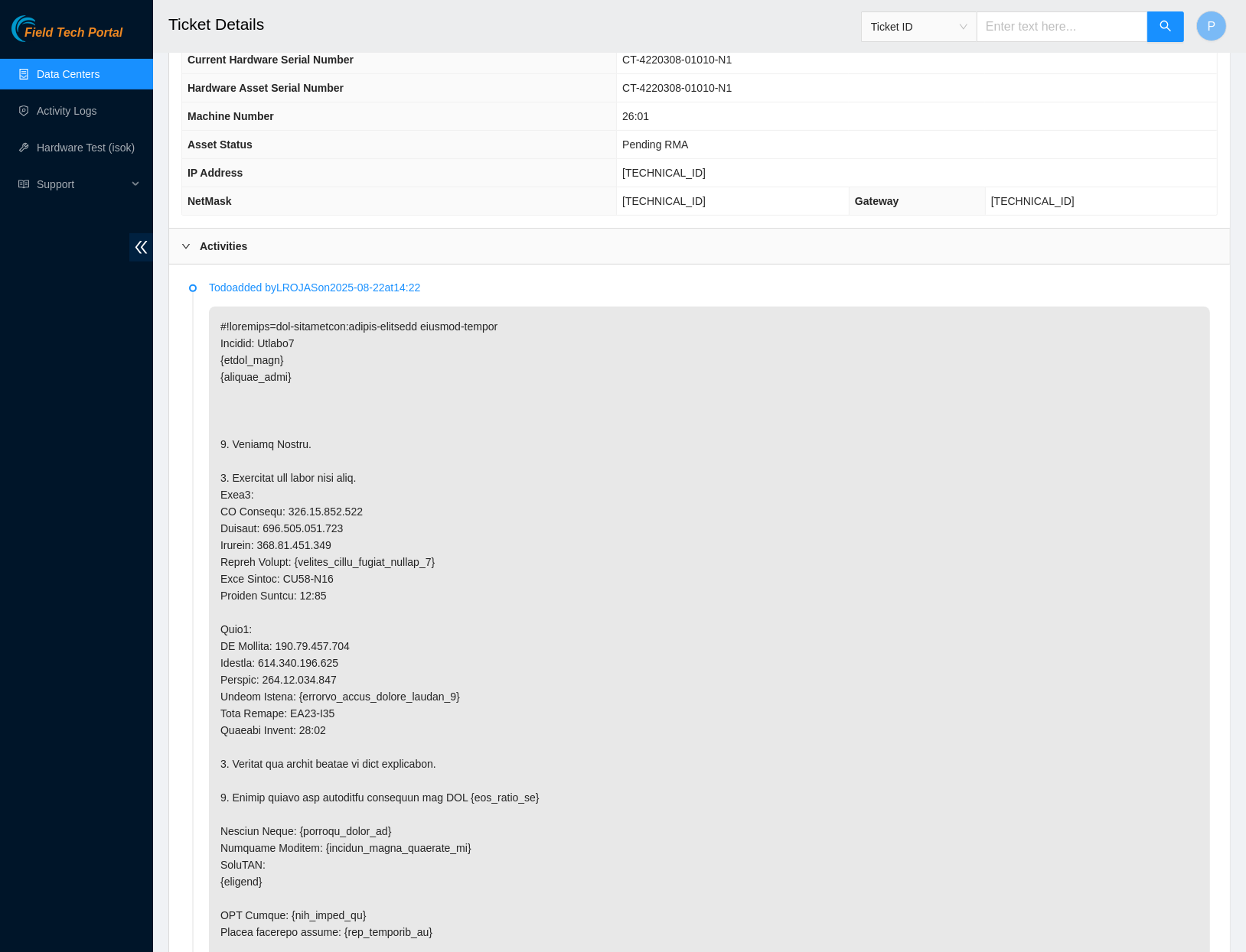
scroll to position [528, 0]
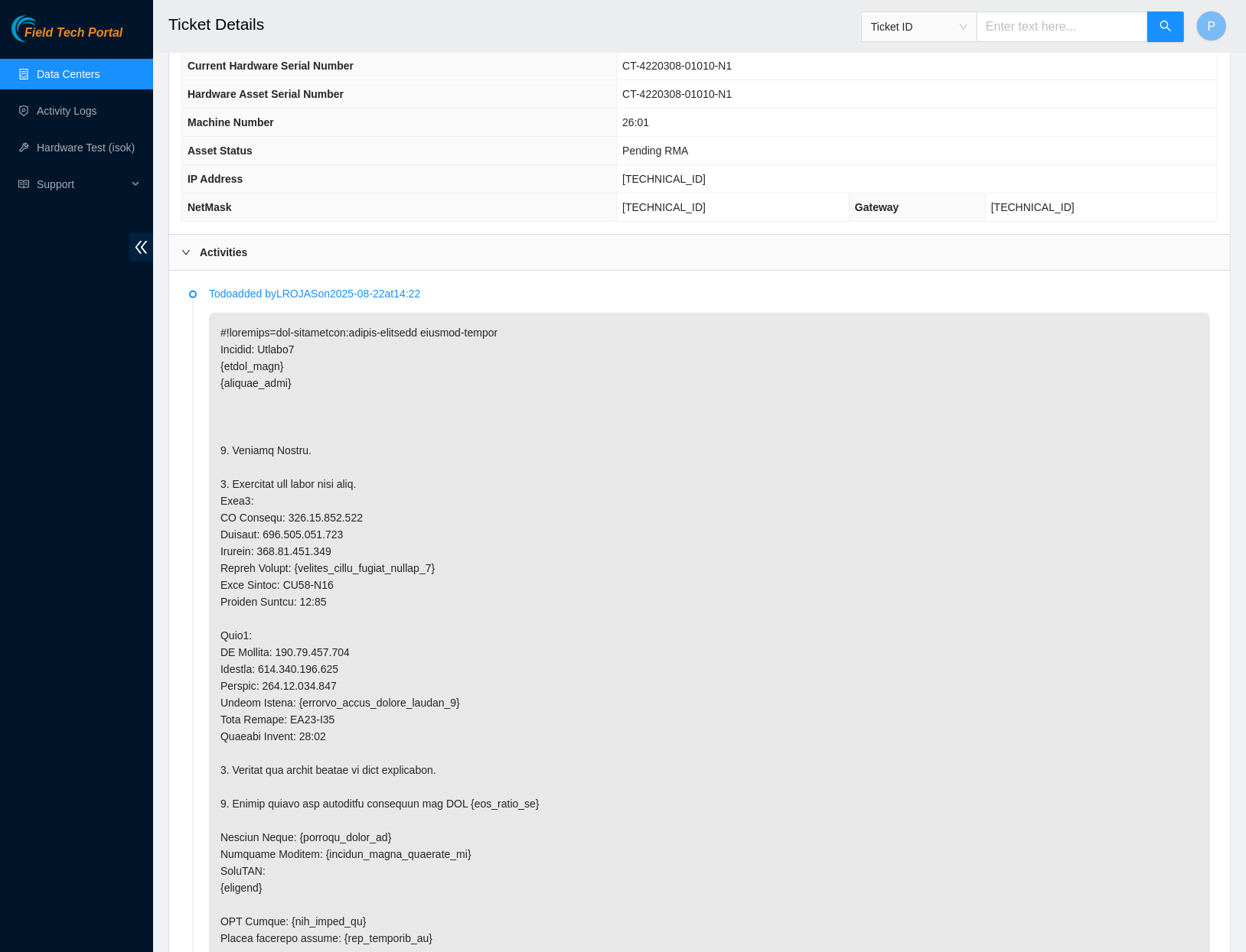
click at [1013, 13] on input "text" at bounding box center [1063, 27] width 172 height 30
paste input "B-W-13G8MD2"
type input "B-W-13G8MD2"
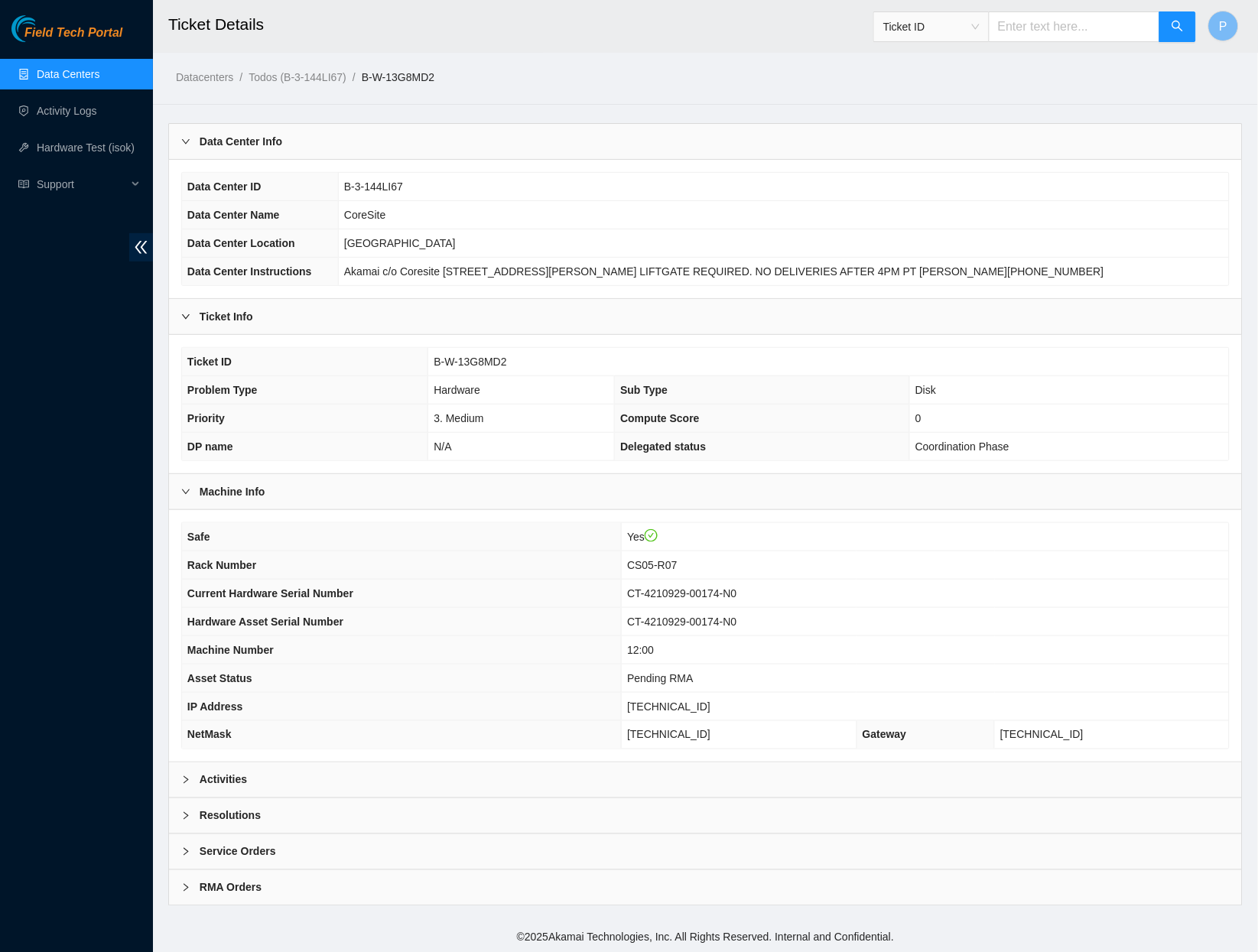
click at [386, 785] on div "Activities" at bounding box center [706, 780] width 1073 height 35
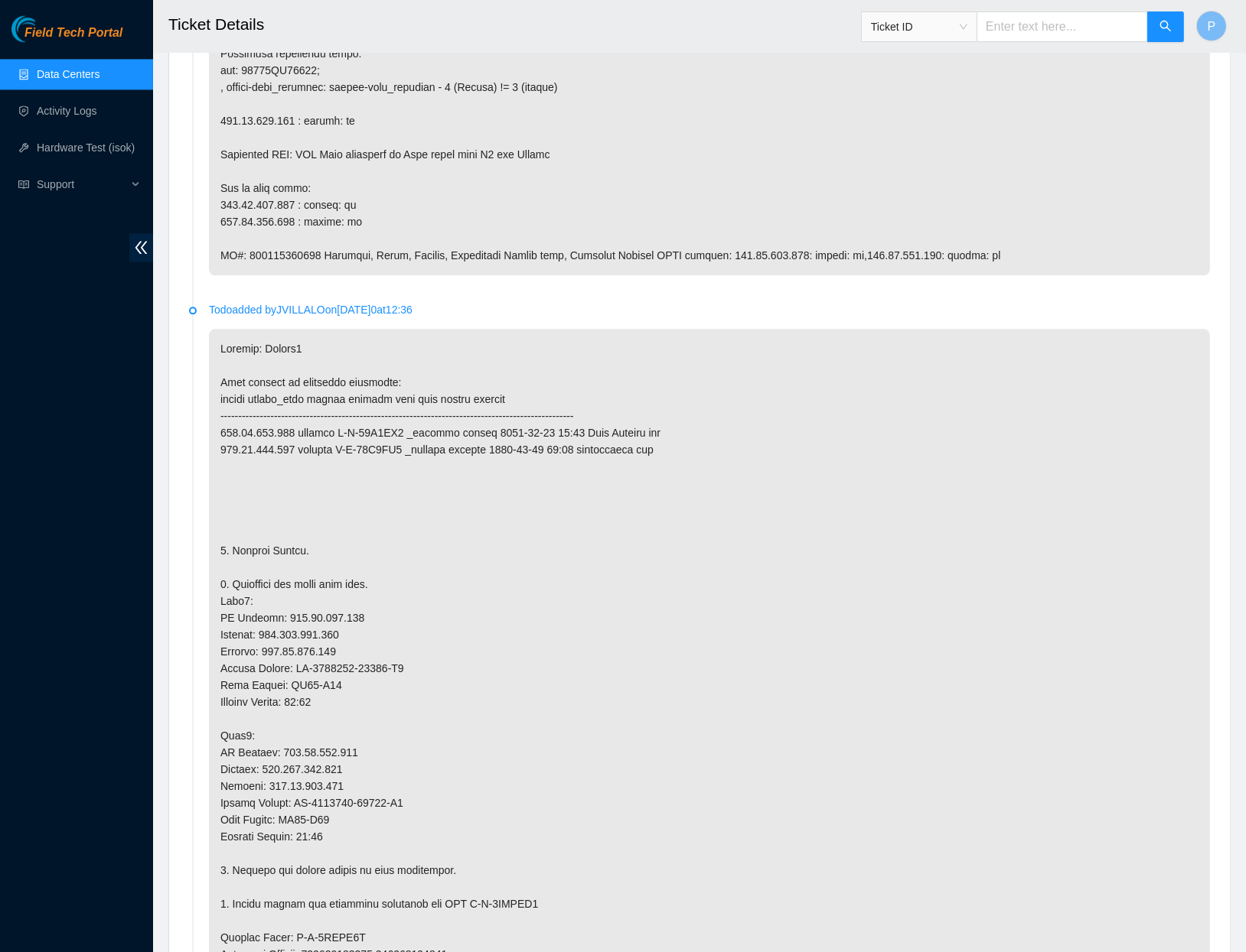
scroll to position [3072, 0]
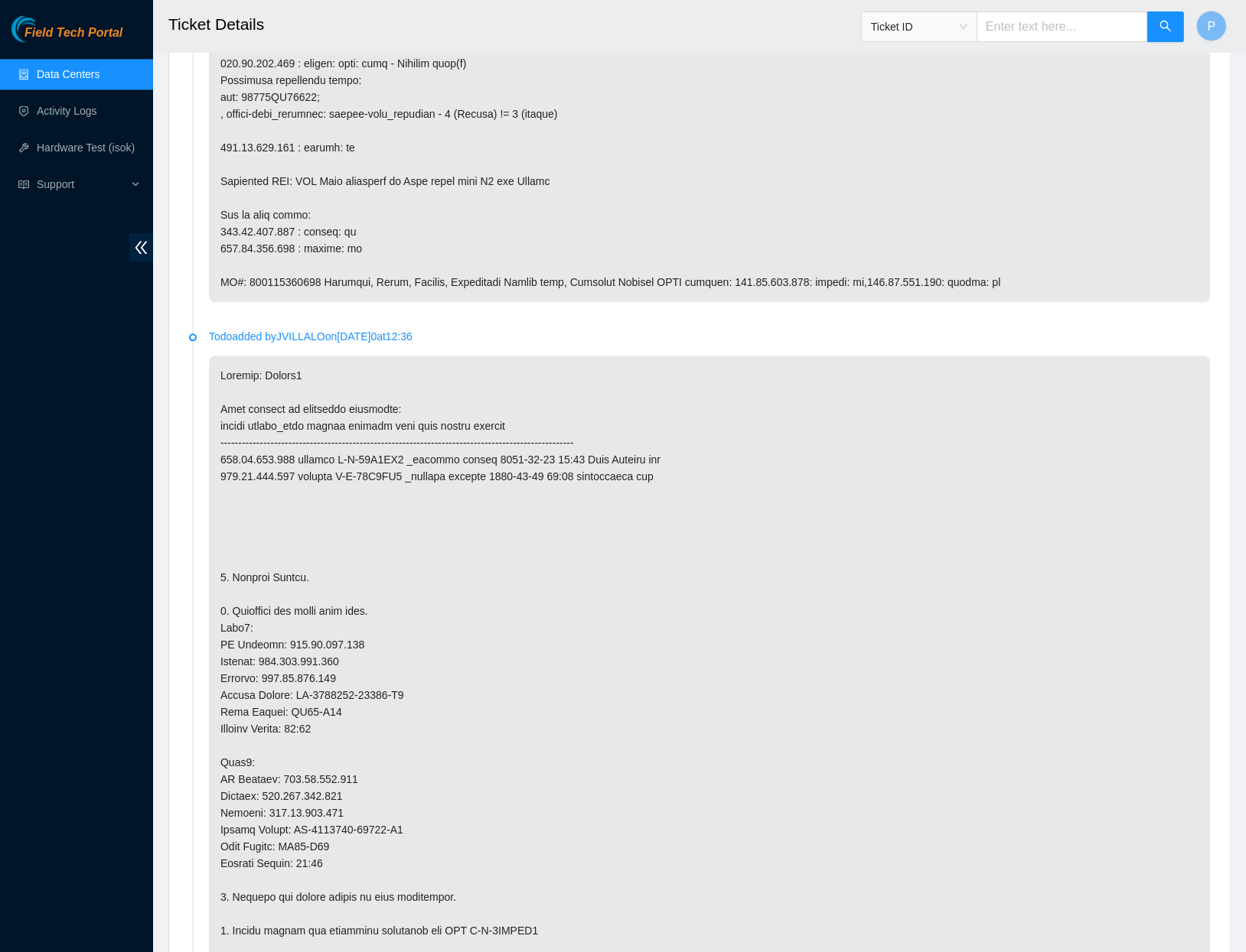
click at [1000, 38] on input "text" at bounding box center [1063, 27] width 172 height 30
paste input "B-W-13HICST"
type input "B-W-13HICST"
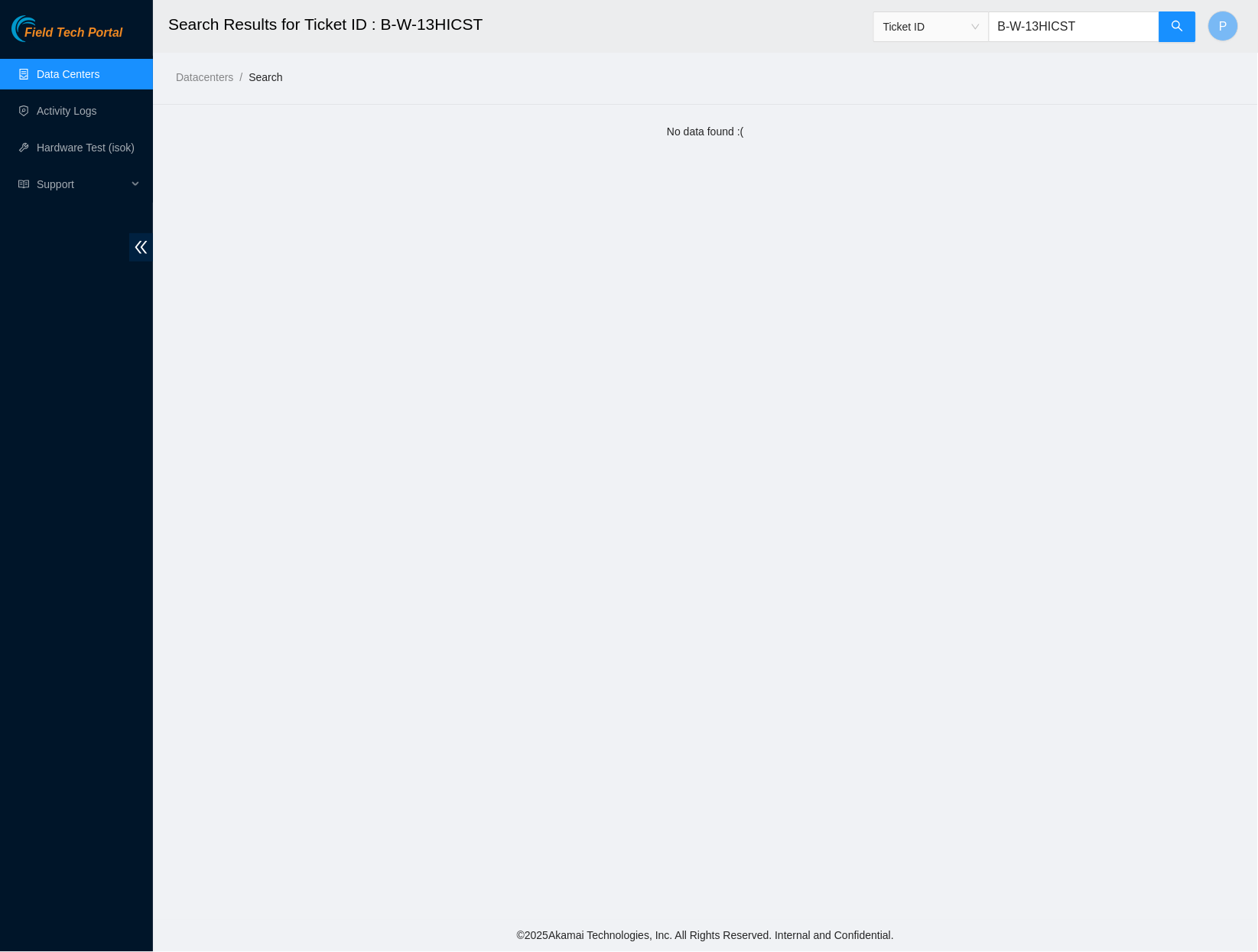
click at [1028, 29] on input "B-W-13HICST" at bounding box center [1075, 27] width 172 height 30
paste input "V-5TQYVH"
click at [1043, 38] on input "B-V-5TQYVHT" at bounding box center [1075, 27] width 172 height 30
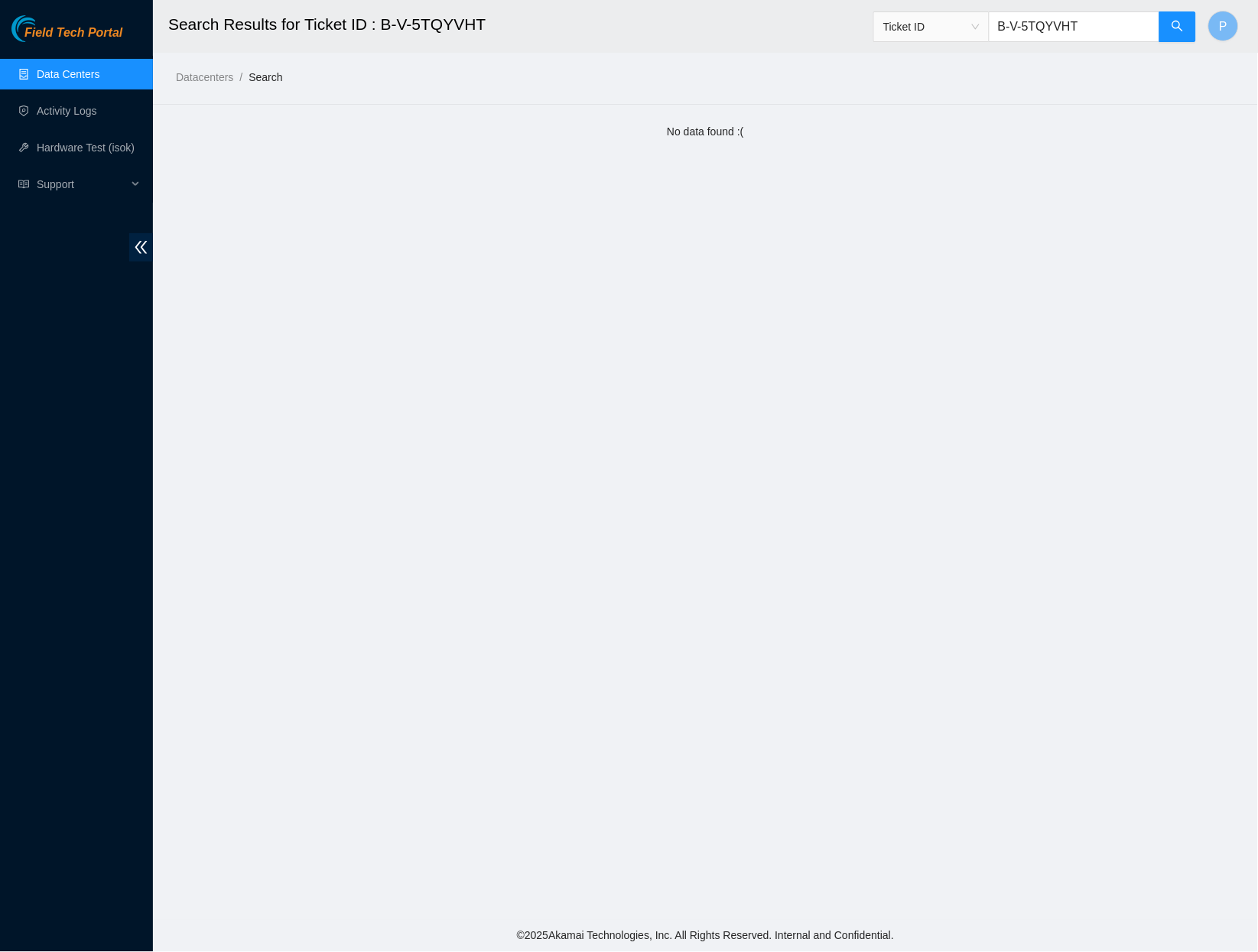
click at [1043, 38] on input "B-V-5TQYVHT" at bounding box center [1075, 27] width 172 height 30
click at [1043, 34] on input "B-V-5TQYVHT" at bounding box center [1075, 27] width 172 height 30
paste input "W-12H2YS7"
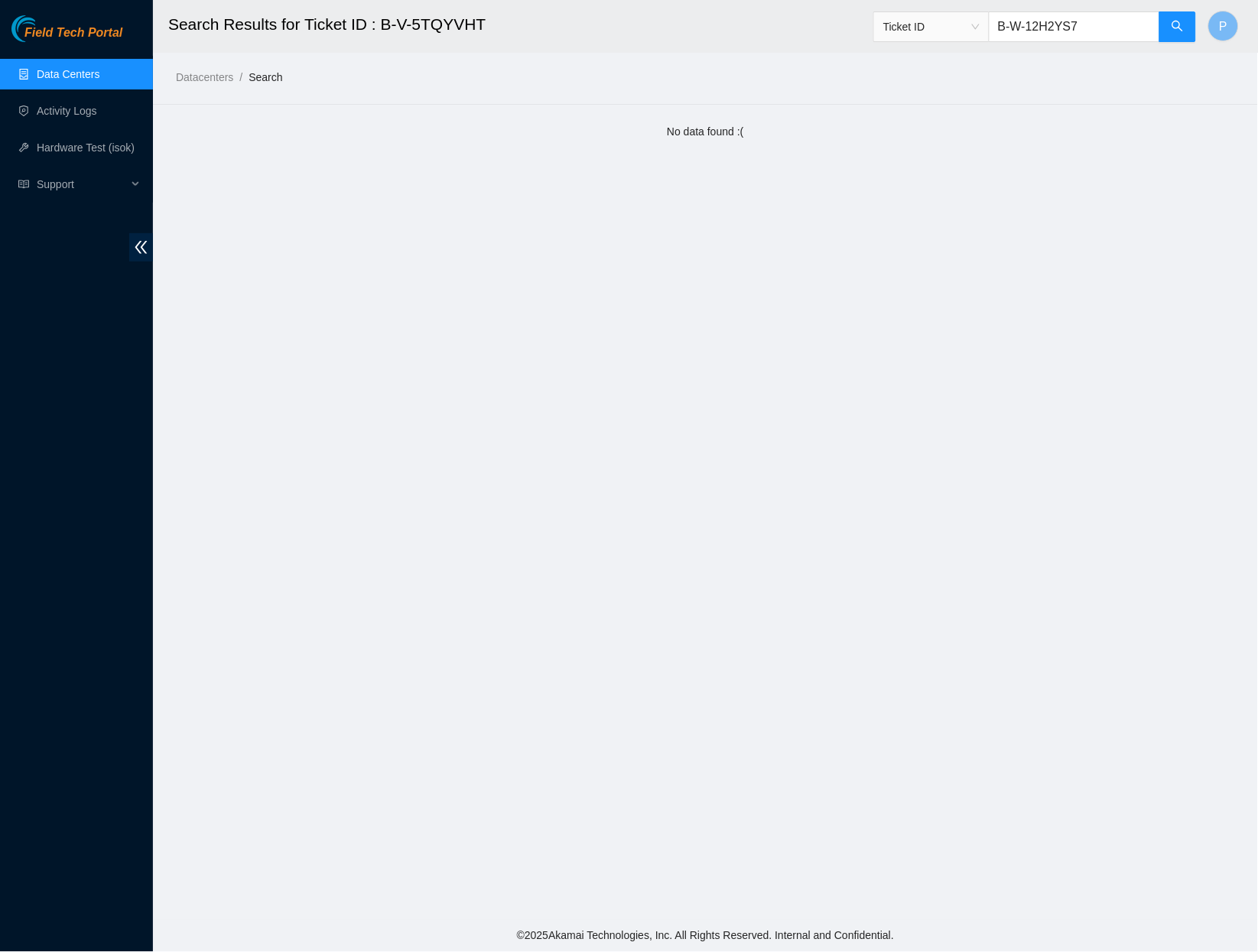
type input "B-W-12H2YS7"
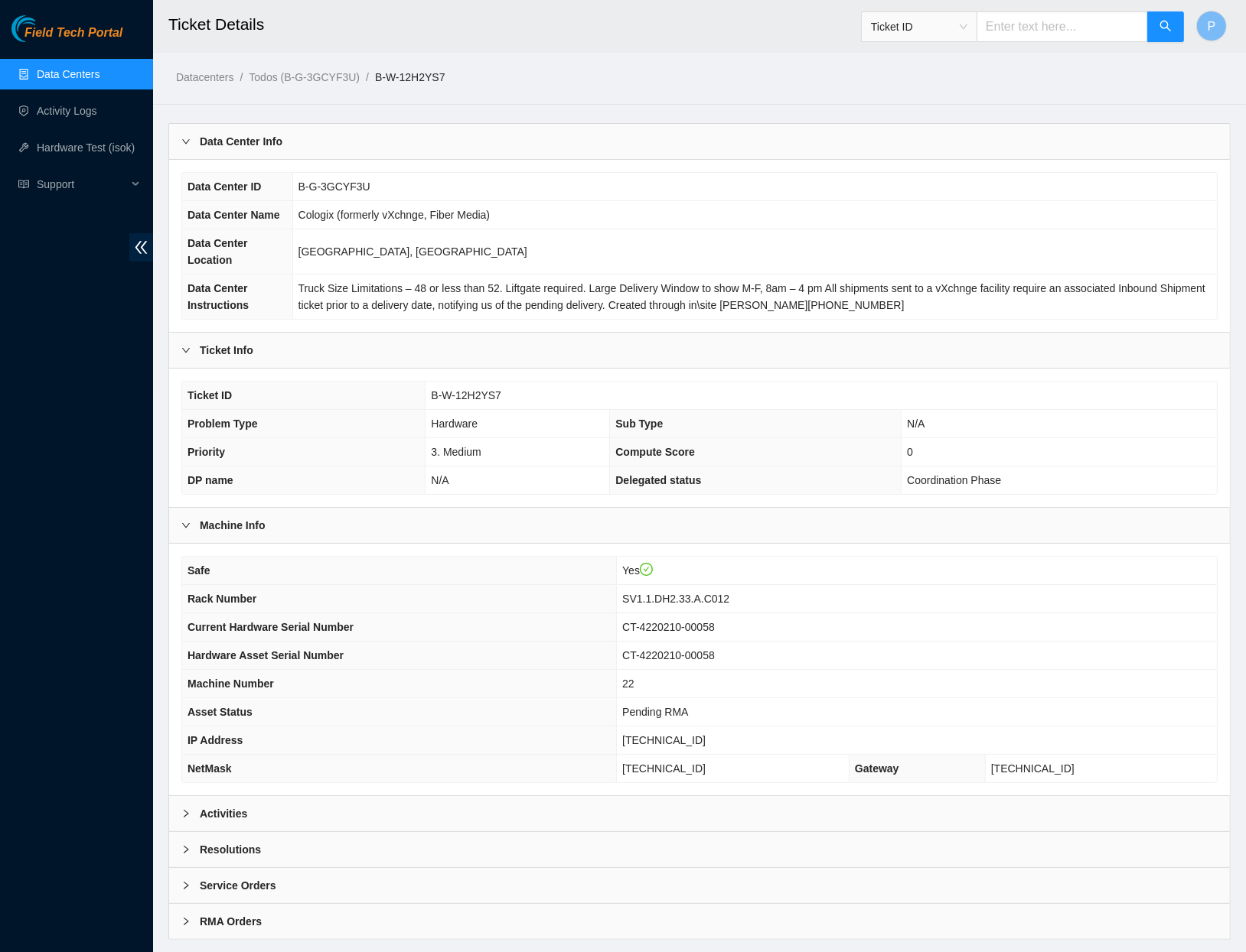
click at [347, 832] on div "Activities" at bounding box center [699, 814] width 1061 height 35
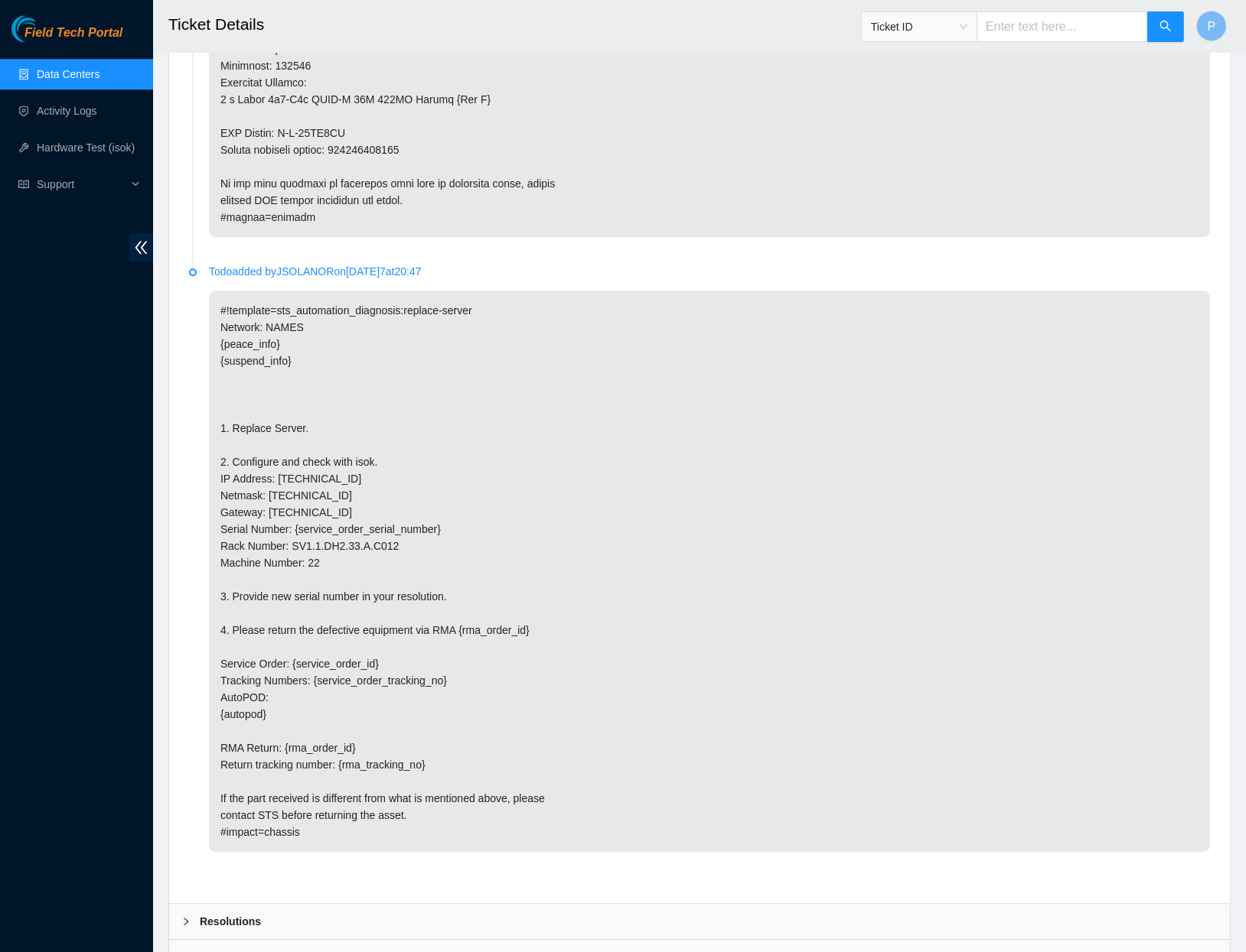
scroll to position [3691, 0]
click at [1052, 29] on input "text" at bounding box center [1063, 27] width 172 height 30
paste input "B-W-1381K03"
type input "B-W-1381K03"
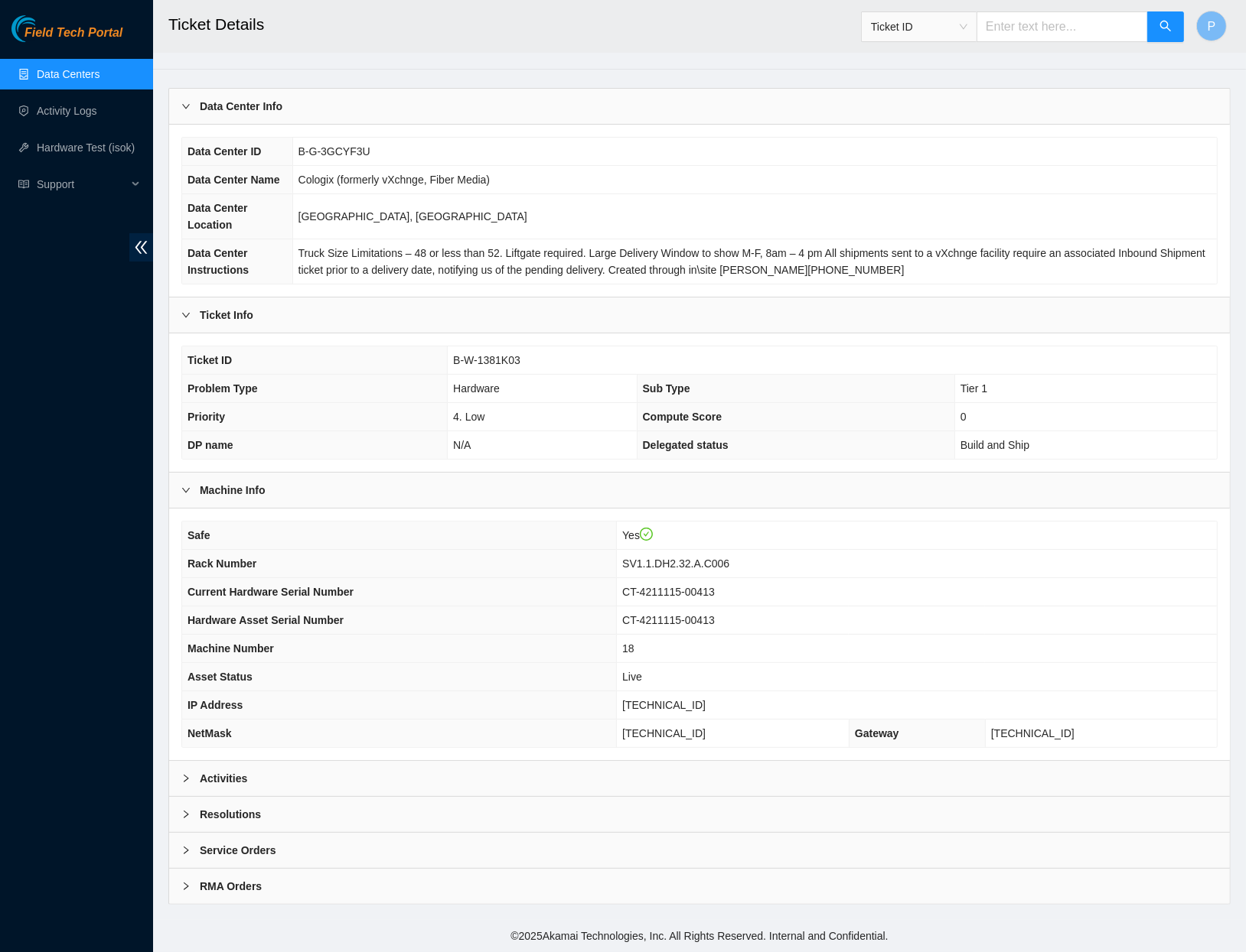
click at [717, 757] on div "Safe Yes Rack Number SV1.1.DH2.32.A.C006 Current Hardware Serial Number CT-4211…" at bounding box center [699, 634] width 1061 height 251
click at [708, 764] on div "Activities" at bounding box center [699, 779] width 1061 height 35
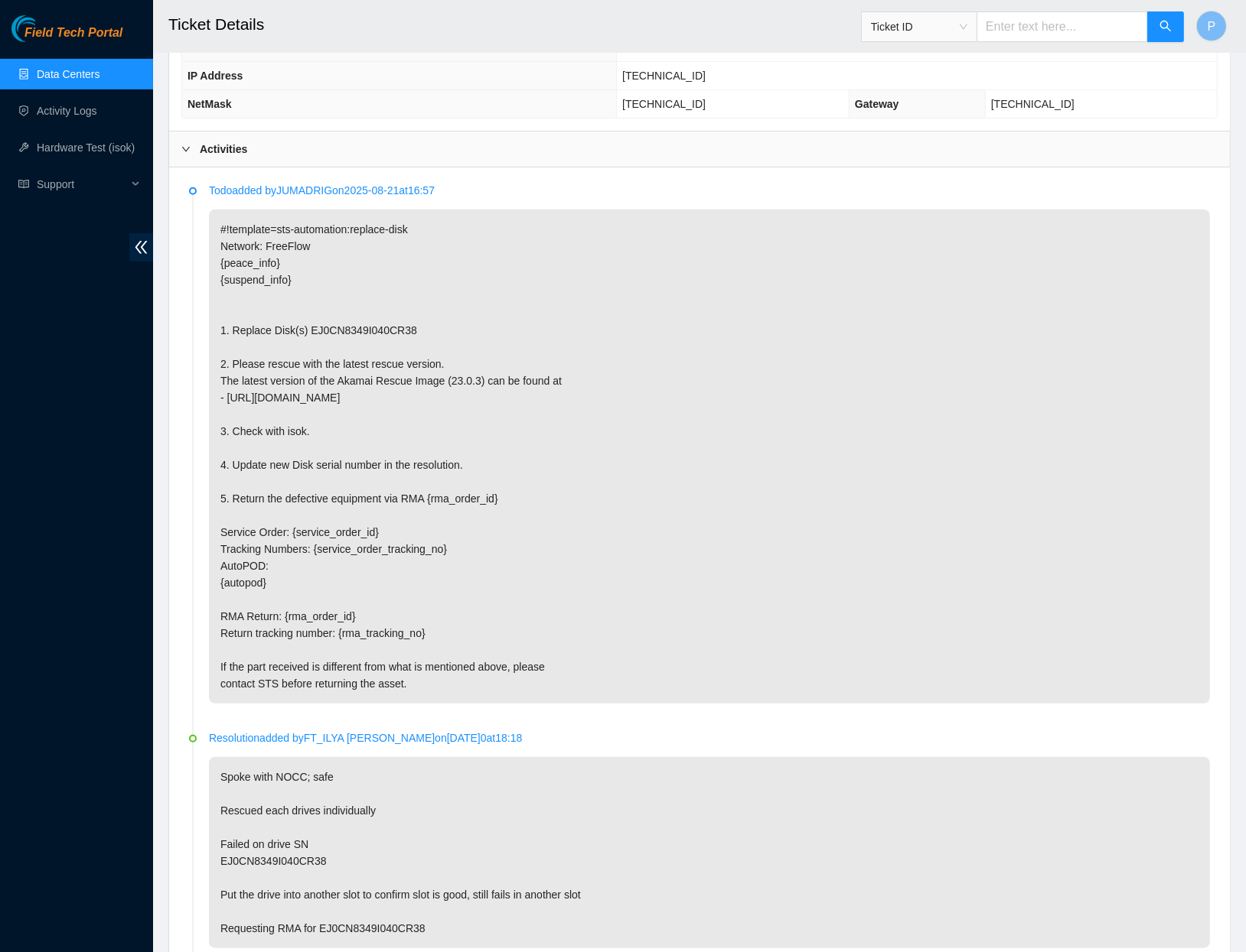
scroll to position [706, 0]
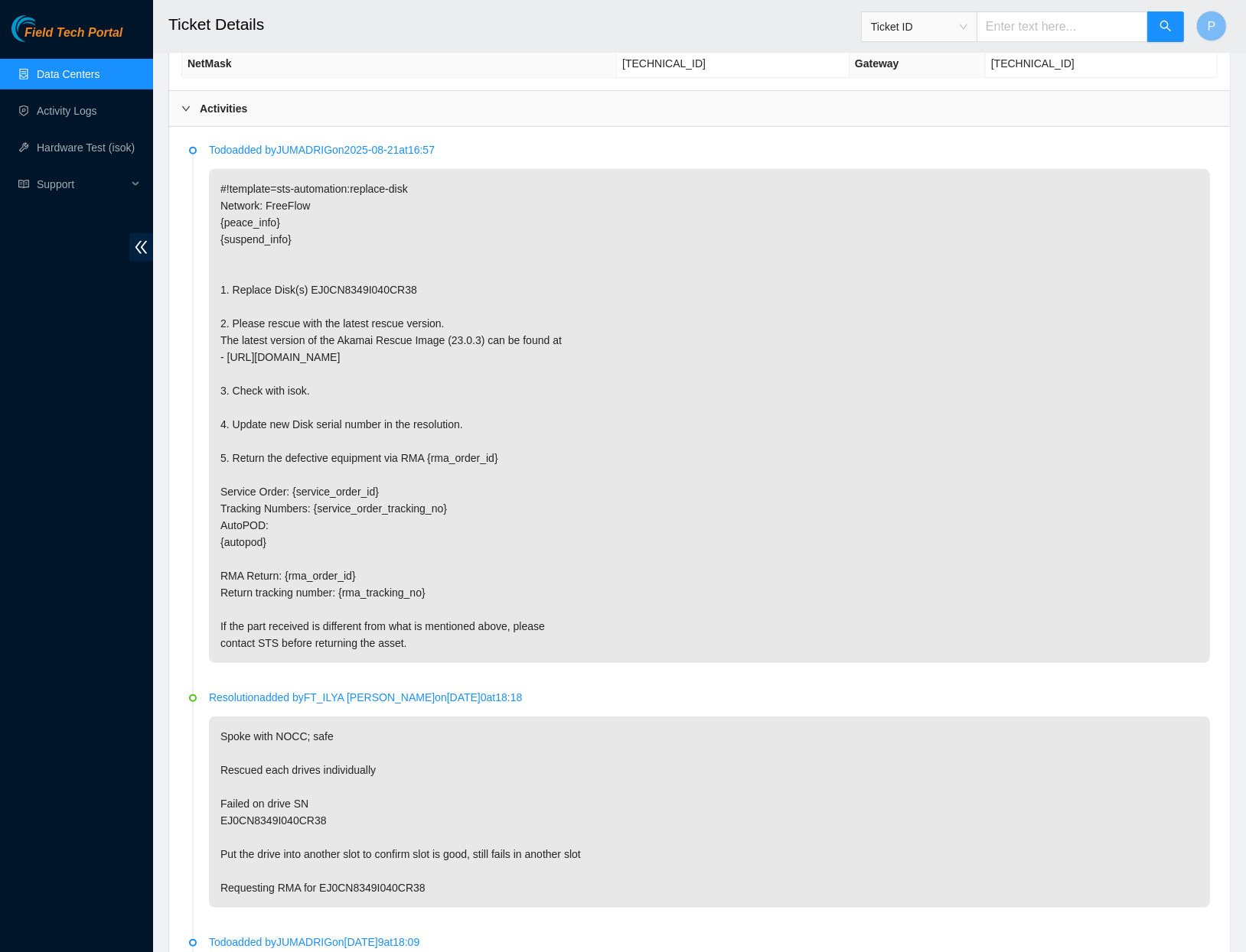
click at [1039, 24] on input "text" at bounding box center [1063, 27] width 172 height 30
paste input "B-V-5TWS14H"
type input "B-V-5TWS14H"
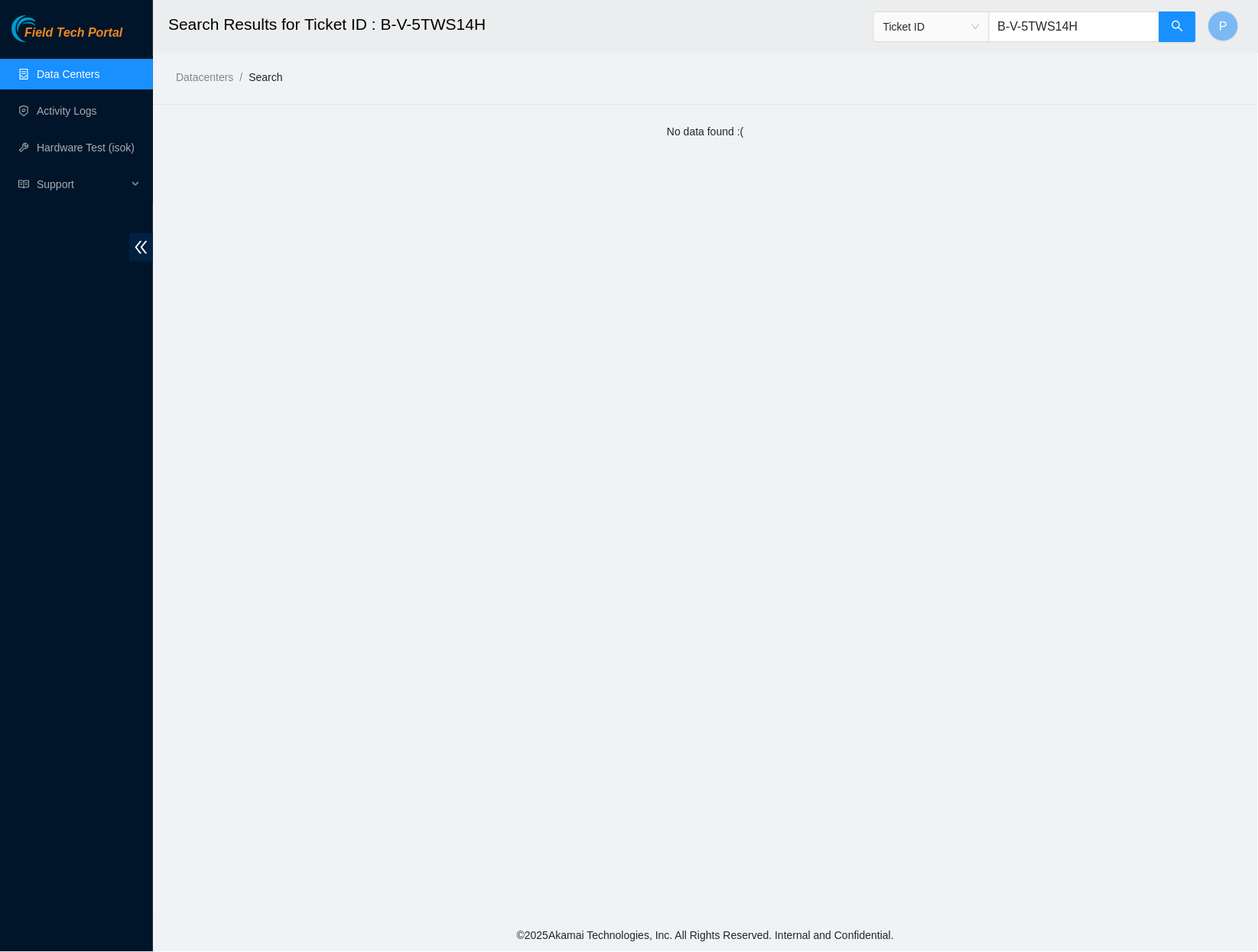
click at [99, 70] on link "Data Centers" at bounding box center [68, 74] width 63 height 13
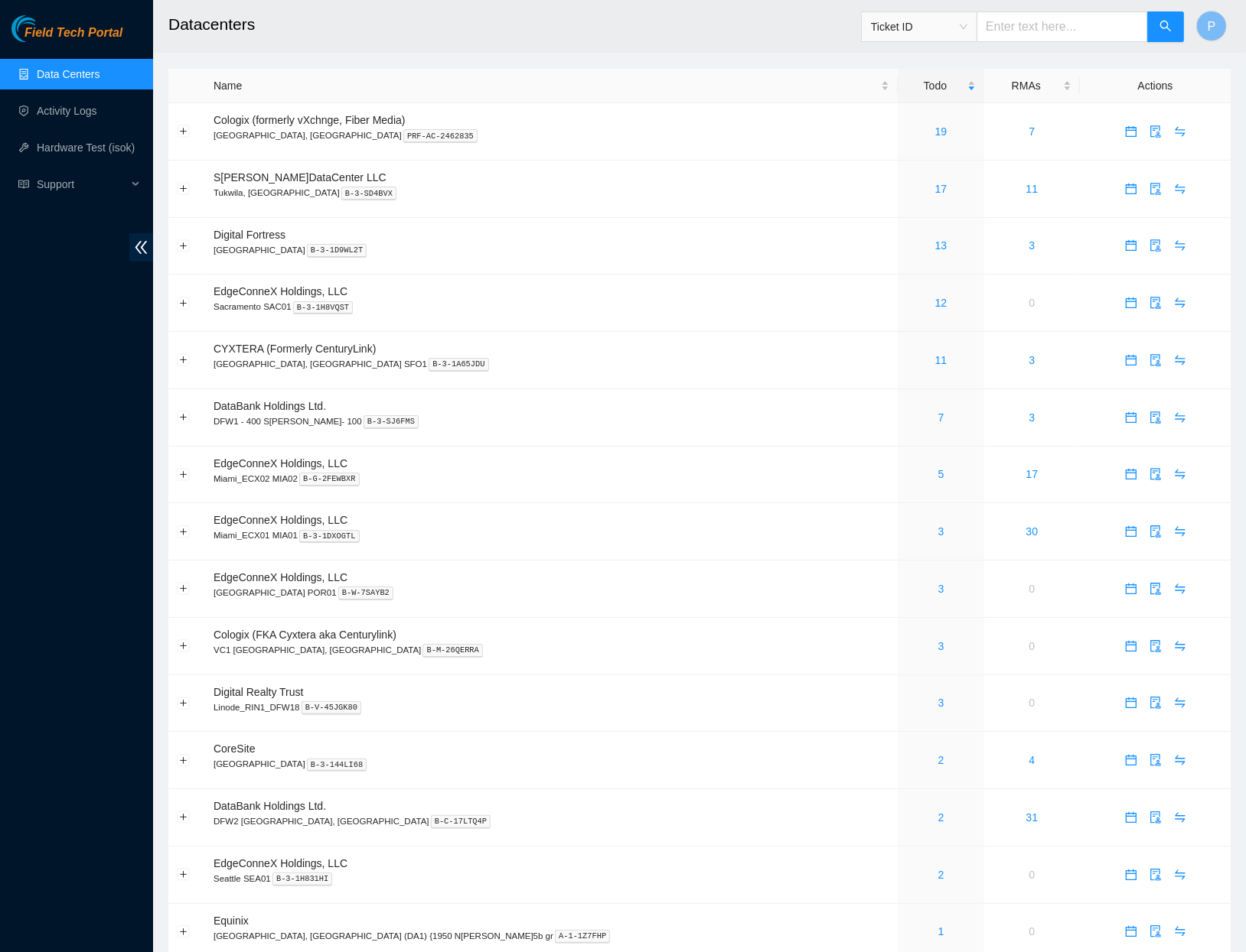
click at [1045, 29] on input "text" at bounding box center [1063, 27] width 172 height 30
paste input "B-V-5SPP48R"
type input "B-V-5SPP48R"
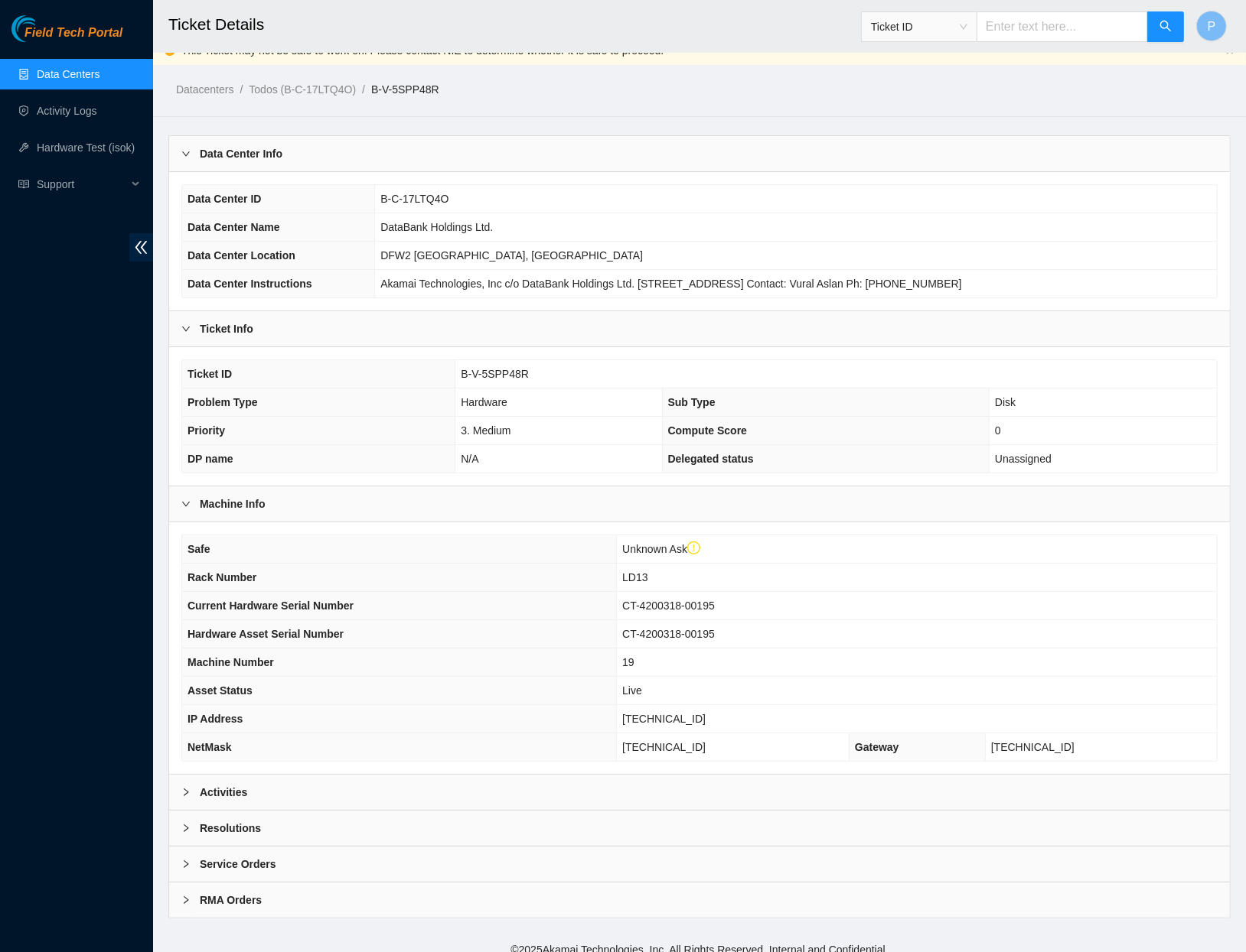
click at [414, 775] on div "Activities" at bounding box center [699, 792] width 1061 height 35
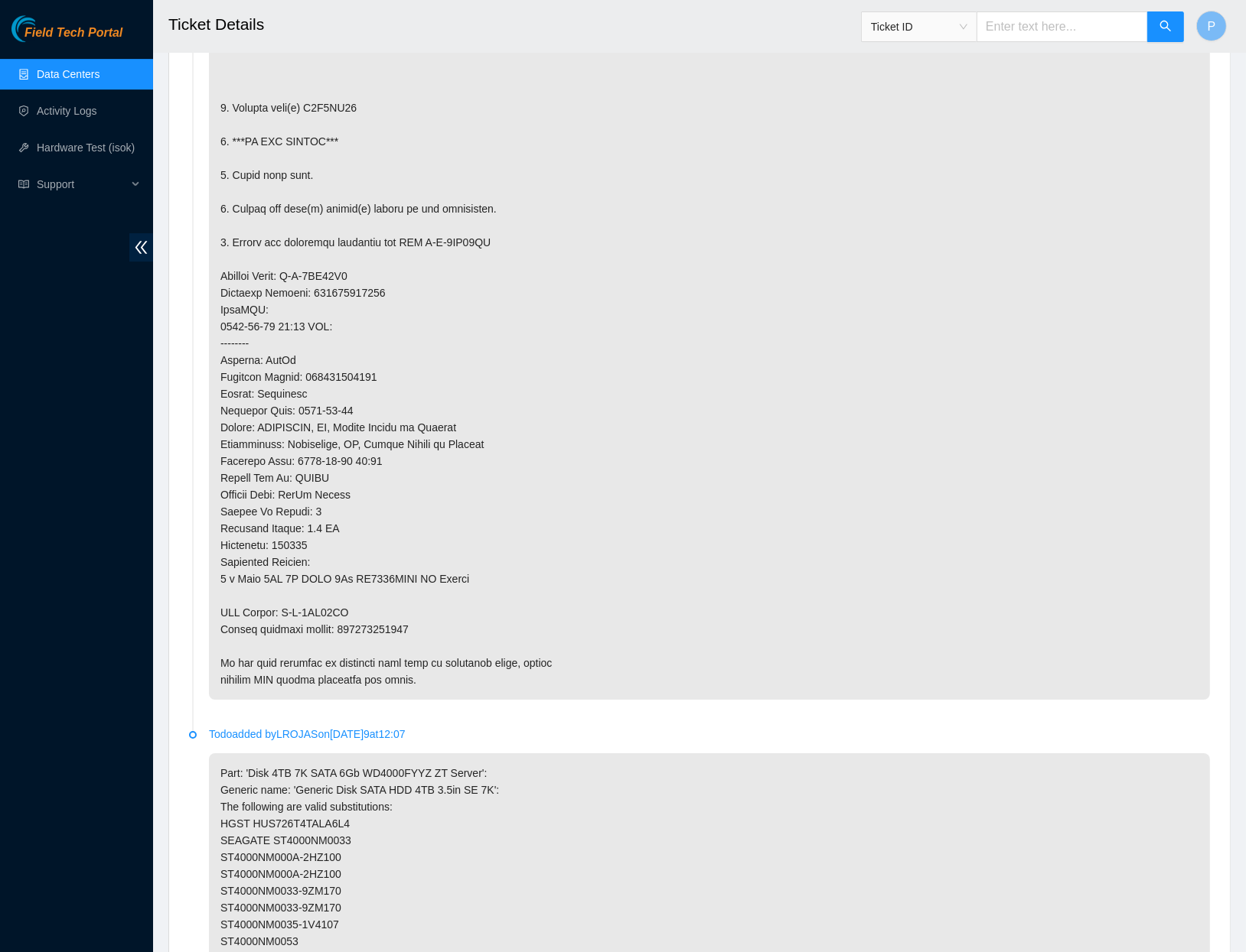
scroll to position [4882, 0]
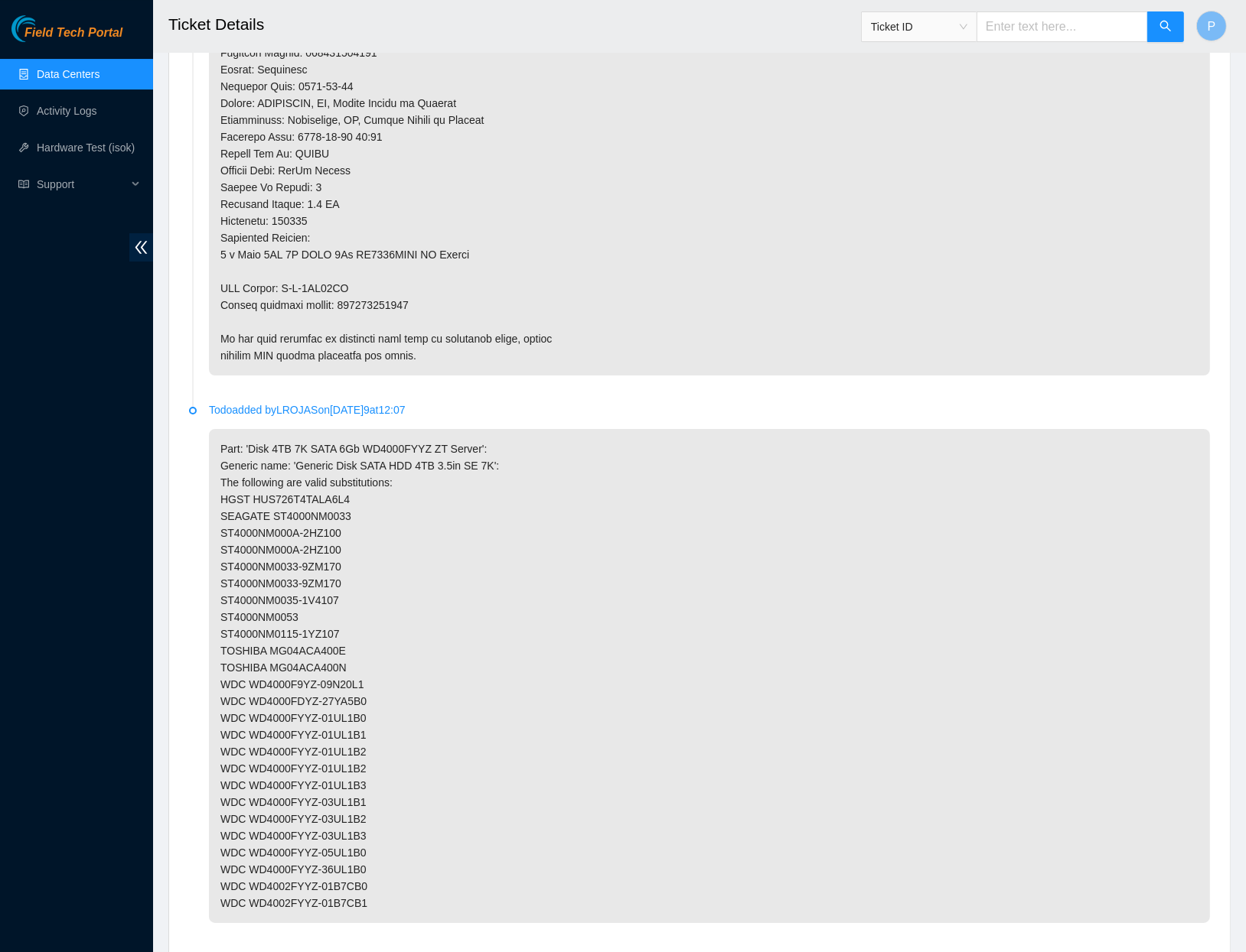
click at [1027, 27] on input "text" at bounding box center [1063, 27] width 172 height 30
paste input "B-V-5RCQSH2"
type input "B-V-5RCQSH2"
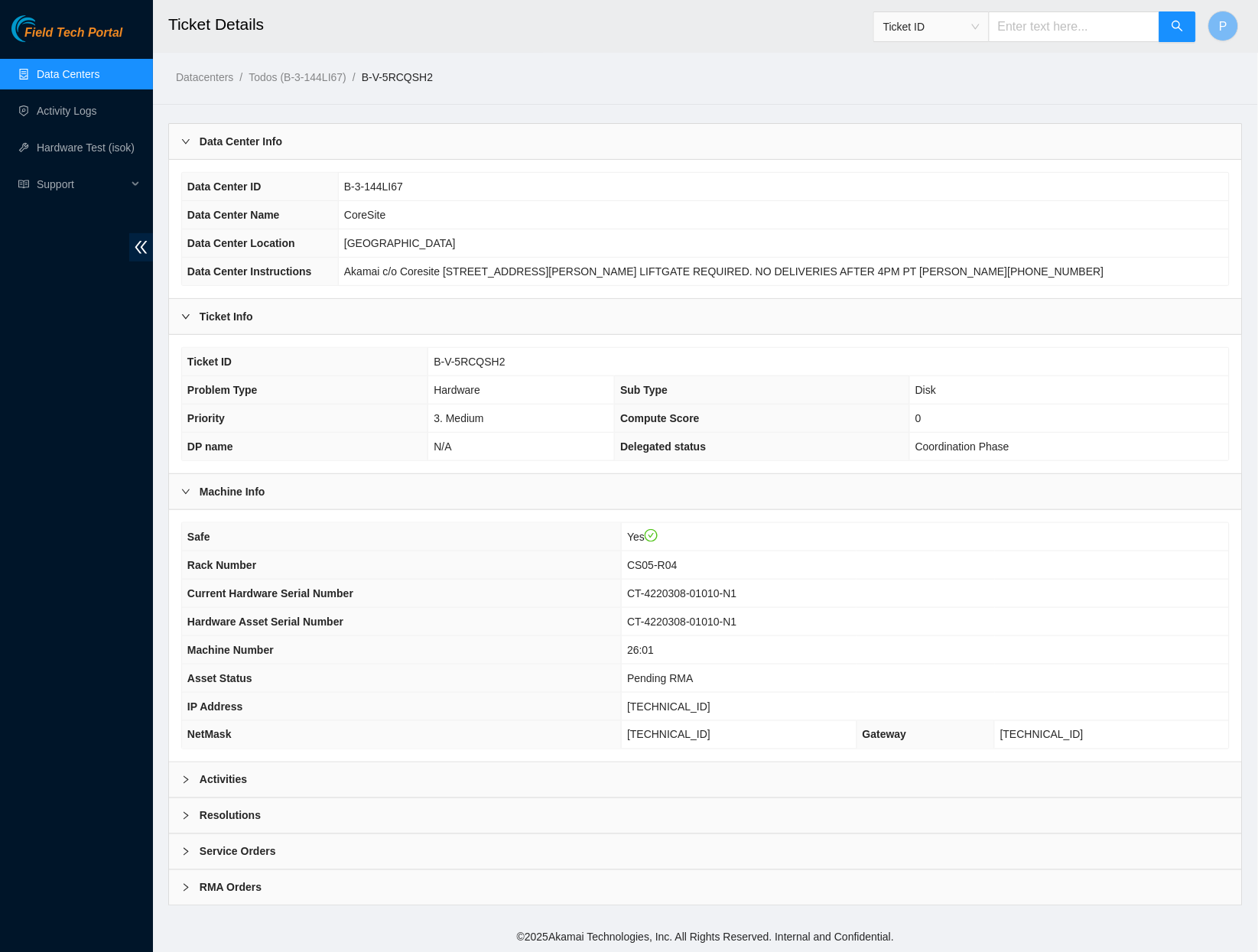
click at [589, 763] on div "Activities" at bounding box center [706, 780] width 1073 height 35
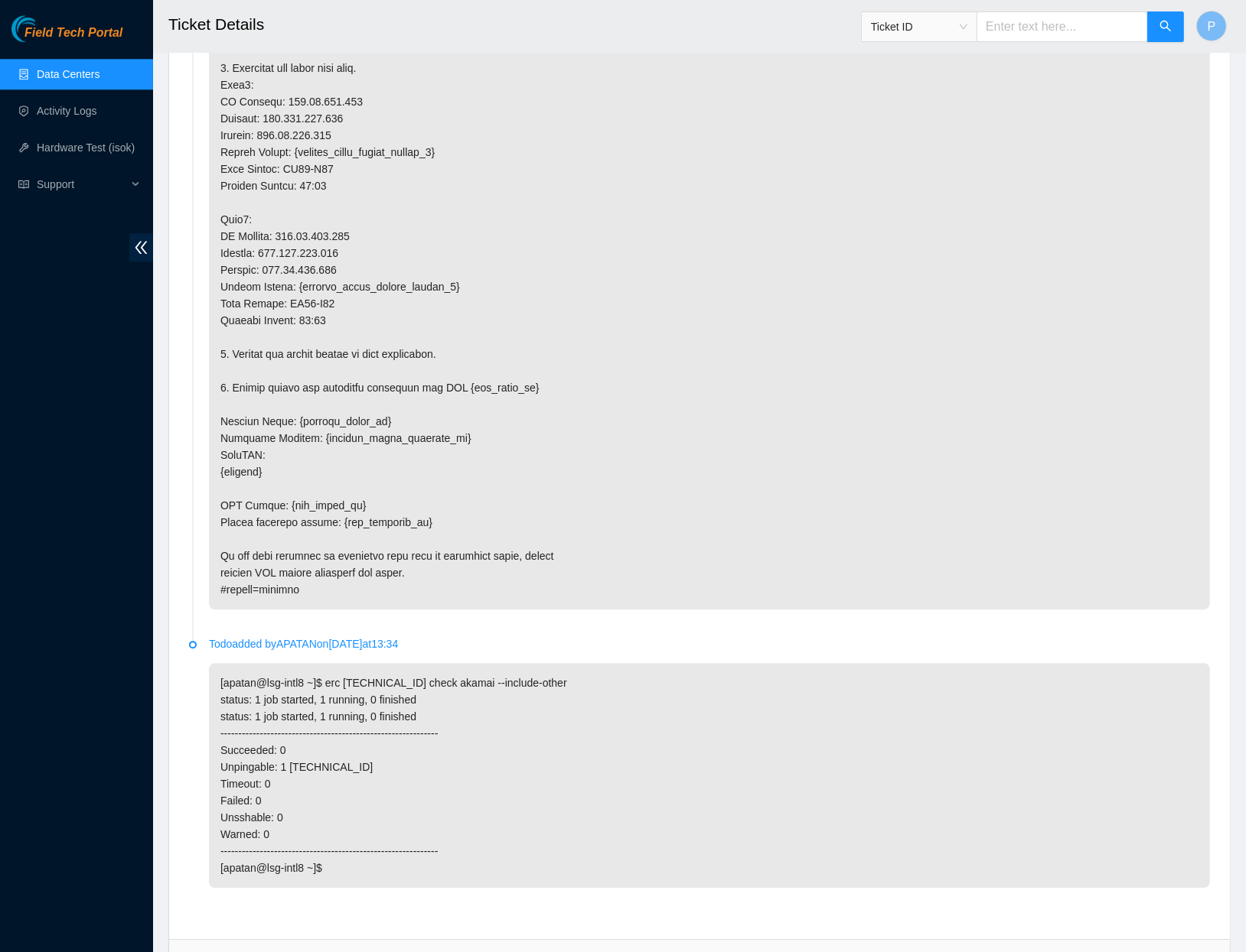
scroll to position [3816, 0]
click at [139, 235] on span "double-left" at bounding box center [141, 247] width 24 height 29
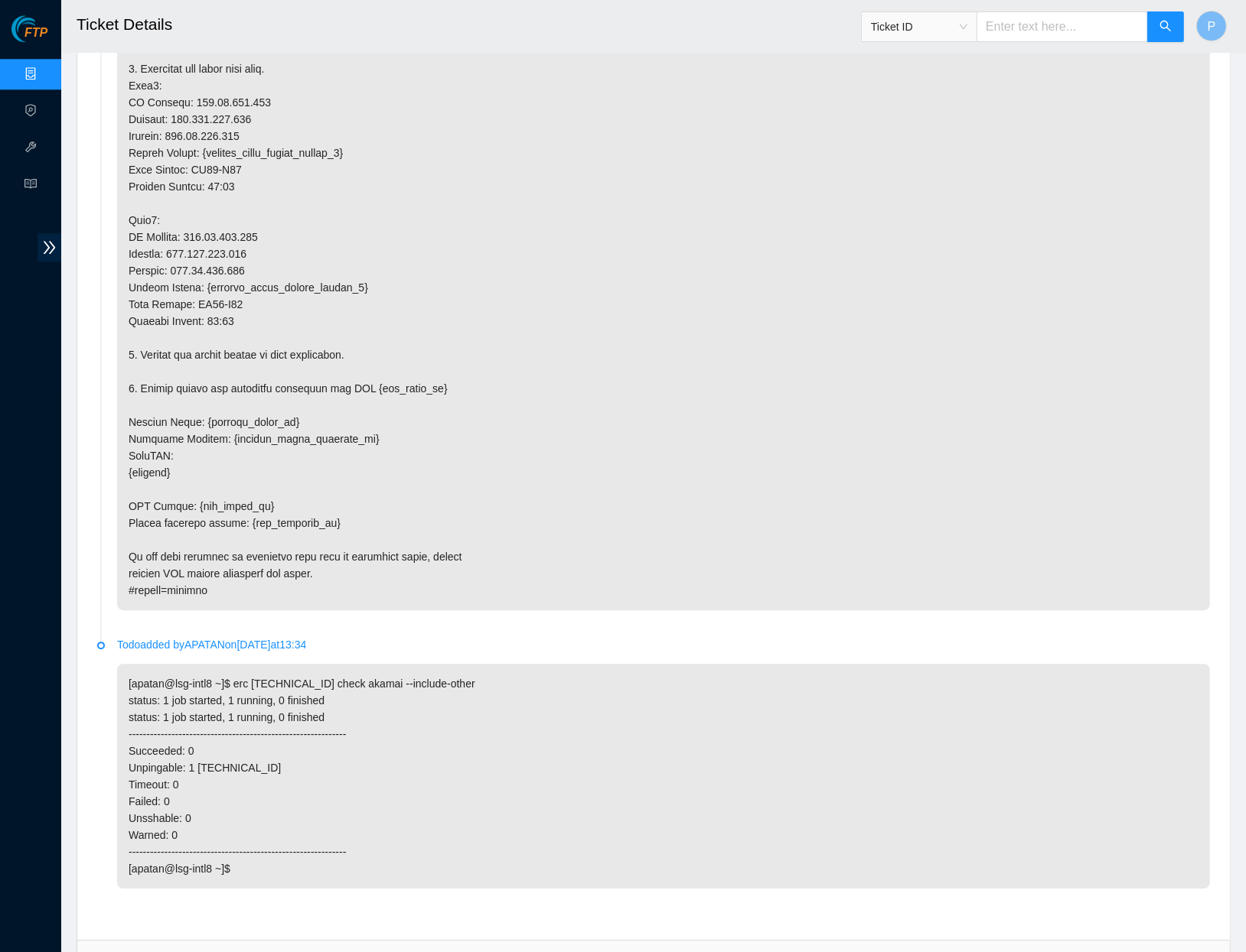
click at [1058, 37] on input "text" at bounding box center [1063, 27] width 172 height 30
paste input "B-V-5SQZG6C"
type input "B-V-5SQZG6C"
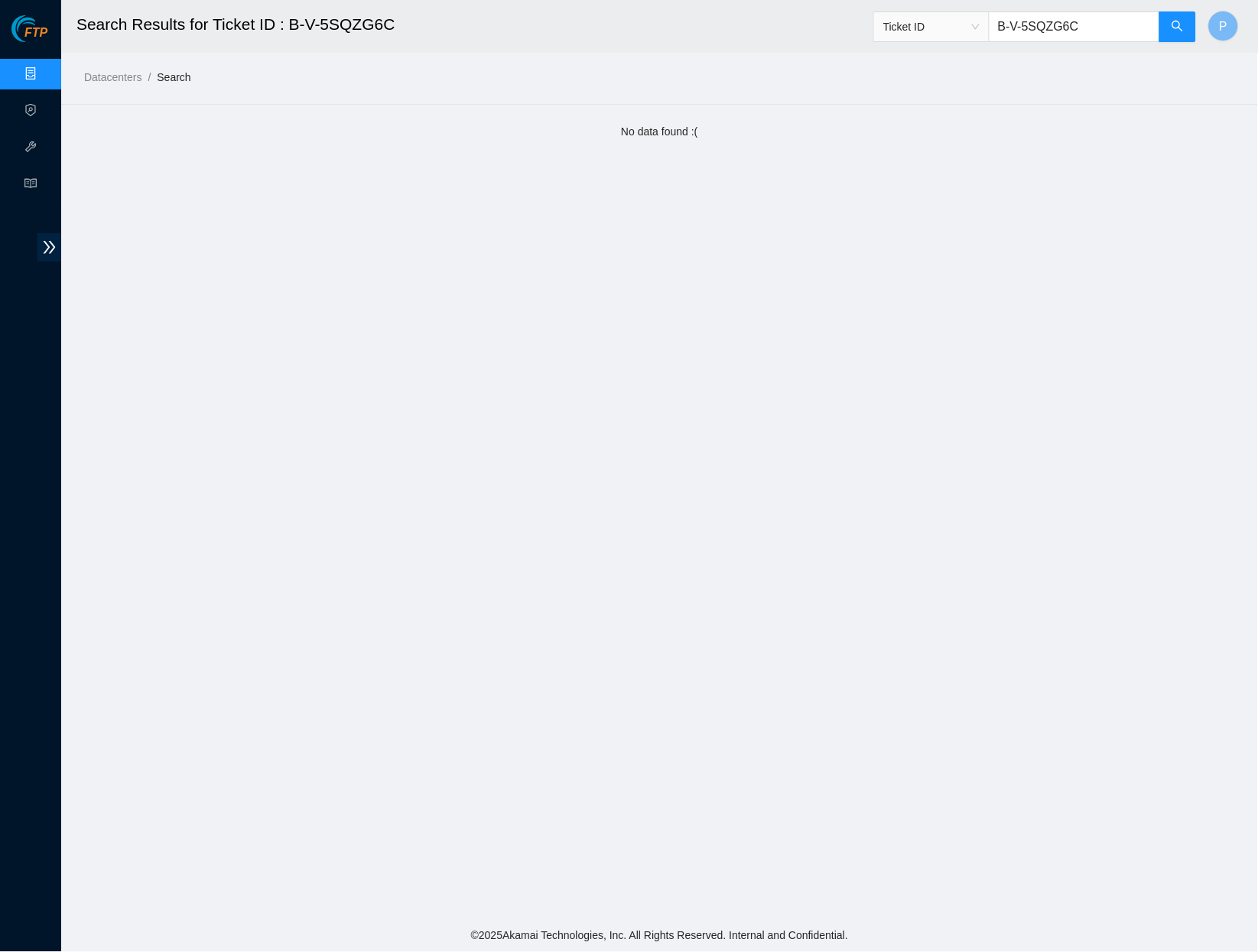
click at [1059, 31] on input "B-V-5SQZG6C" at bounding box center [1075, 27] width 172 height 30
paste input "TQYVHT"
click at [1070, 12] on input "B-V-5TQYVHT" at bounding box center [1075, 27] width 172 height 30
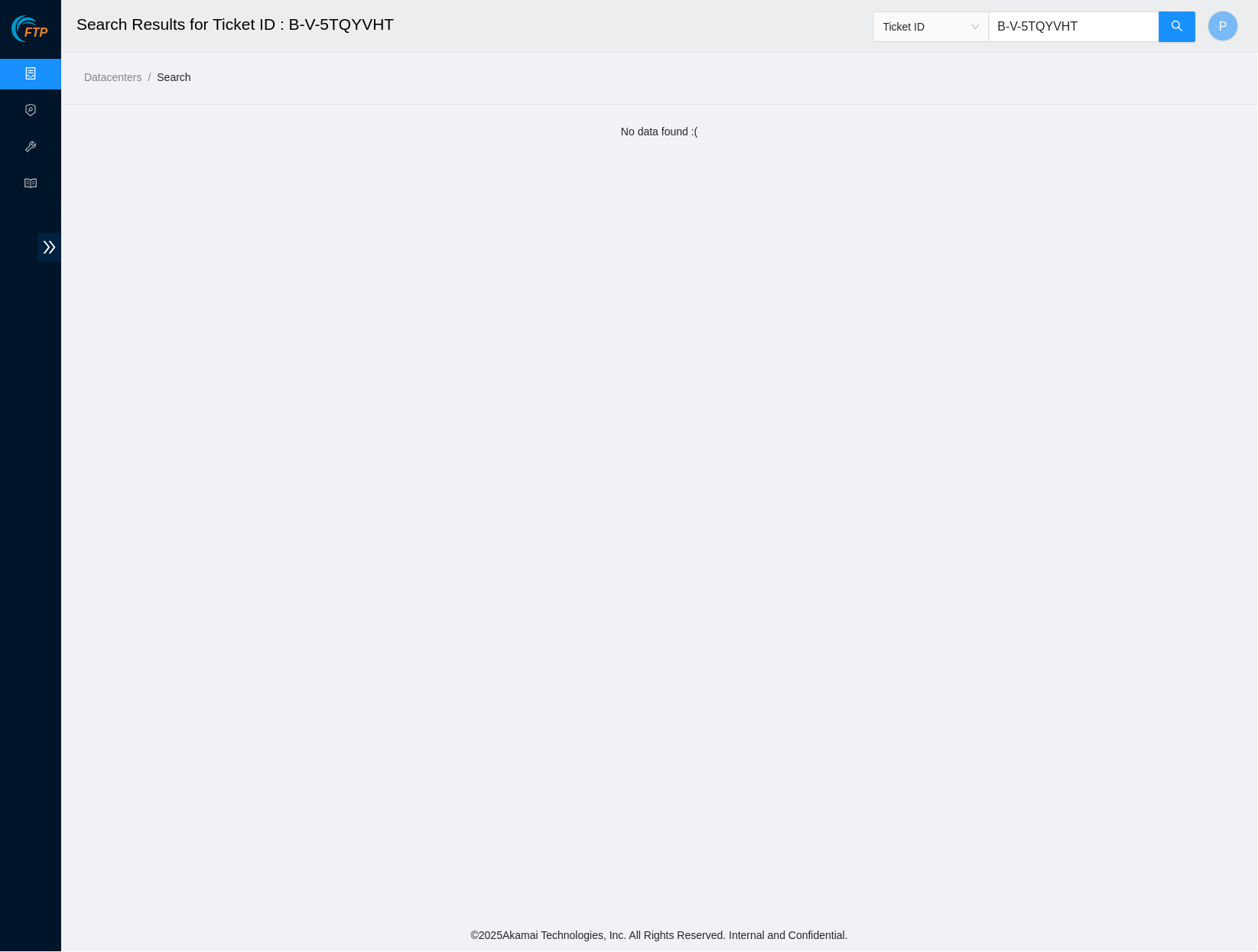
click at [1058, 22] on input "B-V-5TQYVHT" at bounding box center [1075, 27] width 172 height 30
paste input "RO2OO"
click at [1034, 26] on input "B-V-5TRO2OO" at bounding box center [1075, 27] width 172 height 30
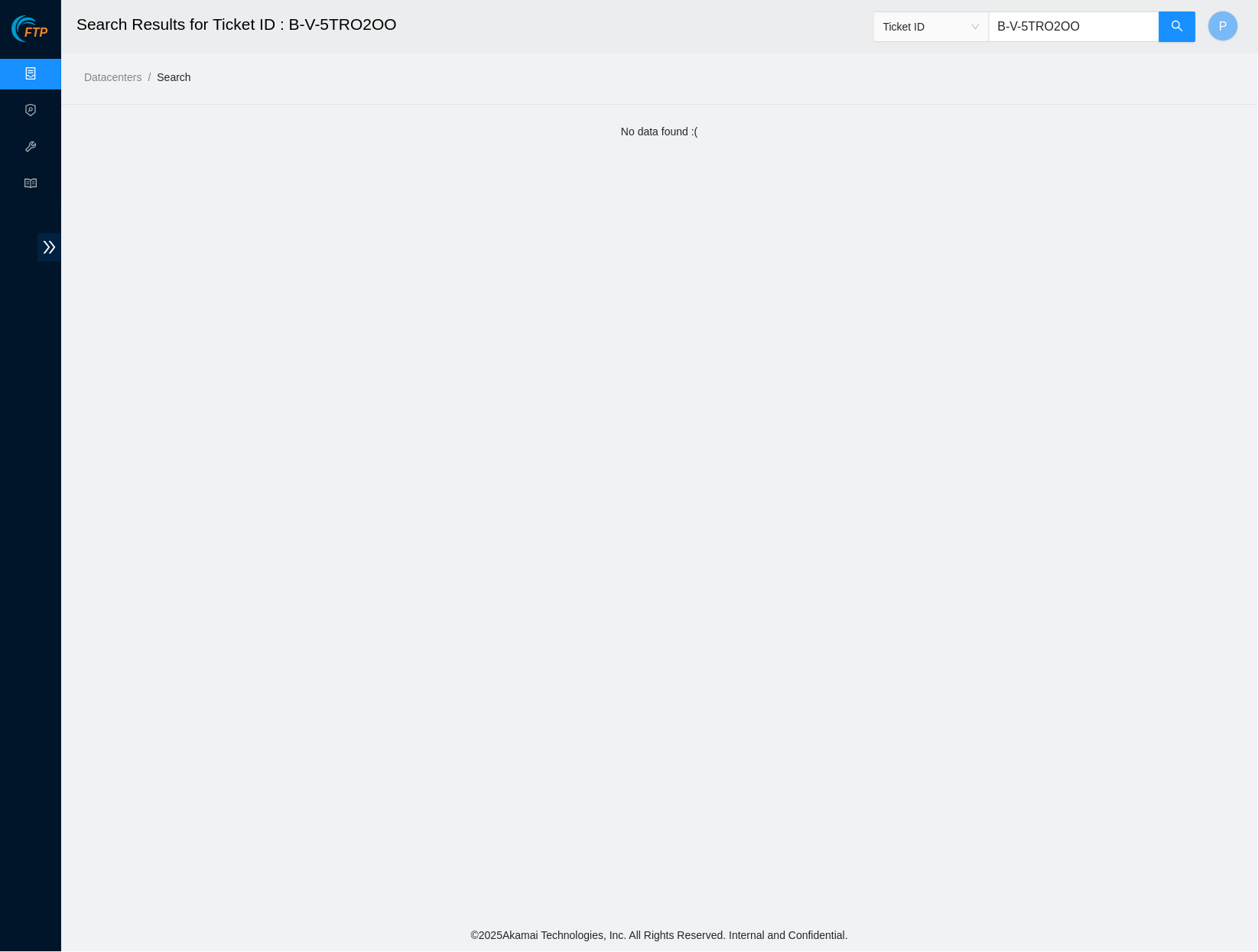
click at [1034, 26] on input "B-V-5TRO2OO" at bounding box center [1075, 27] width 172 height 30
paste input "ZPFMP"
click at [1024, 21] on input "B-V-5TZPFMP" at bounding box center [1075, 27] width 172 height 30
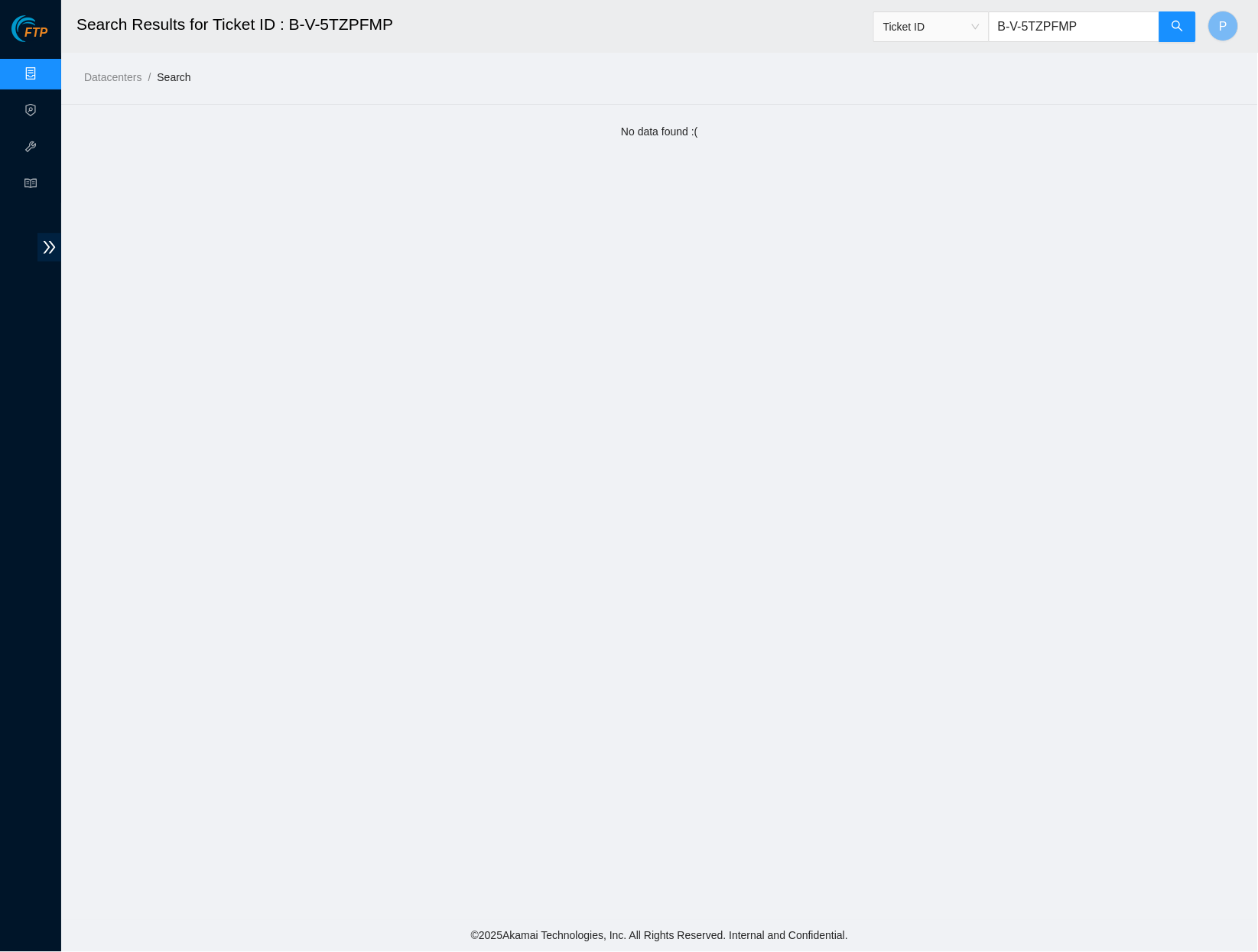
click at [1024, 21] on input "B-V-5TZPFMP" at bounding box center [1075, 27] width 172 height 30
paste input "SDQVR"
type input "B-V-5TSDQVR"
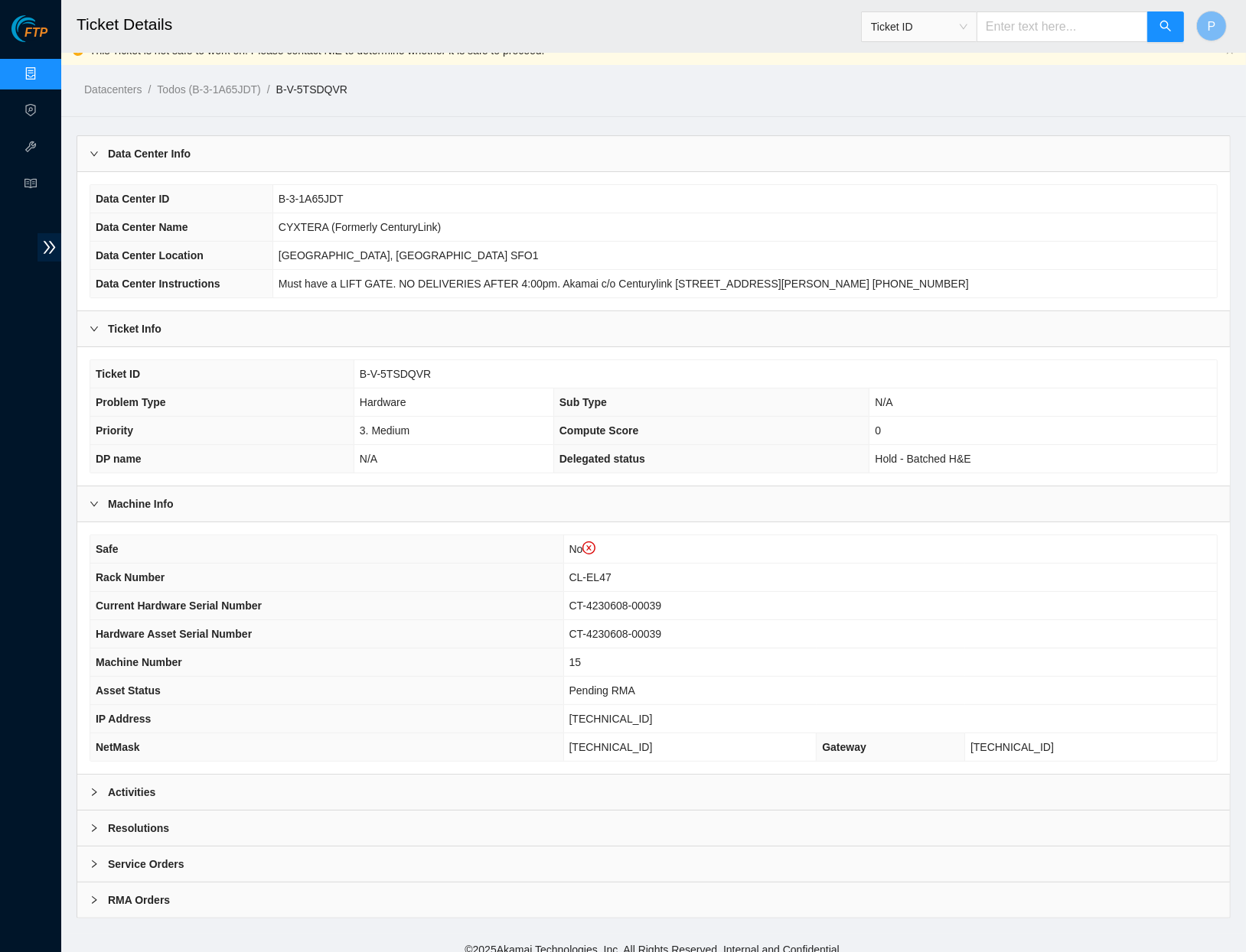
click at [360, 791] on div "Activities" at bounding box center [654, 792] width 1153 height 35
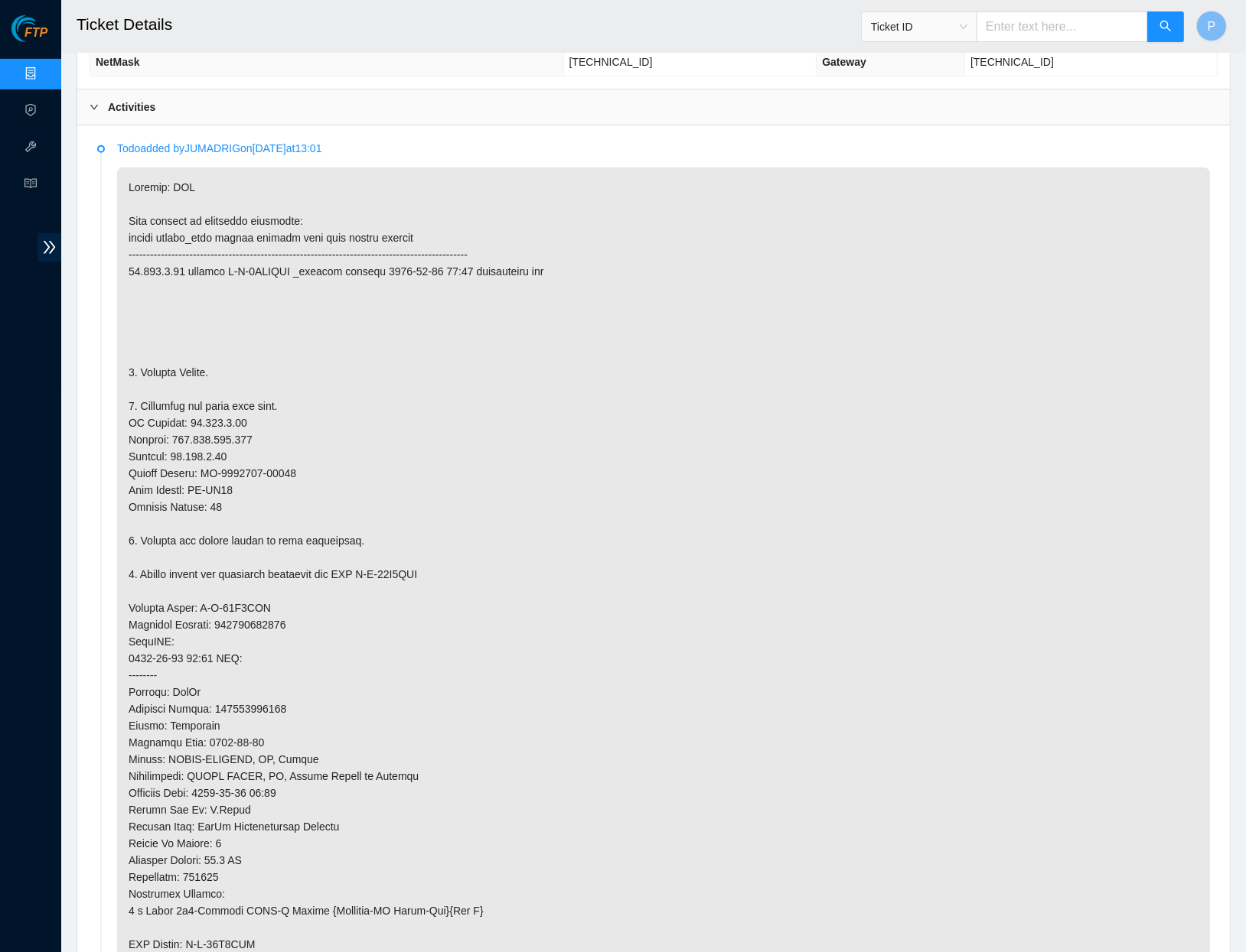
scroll to position [698, 0]
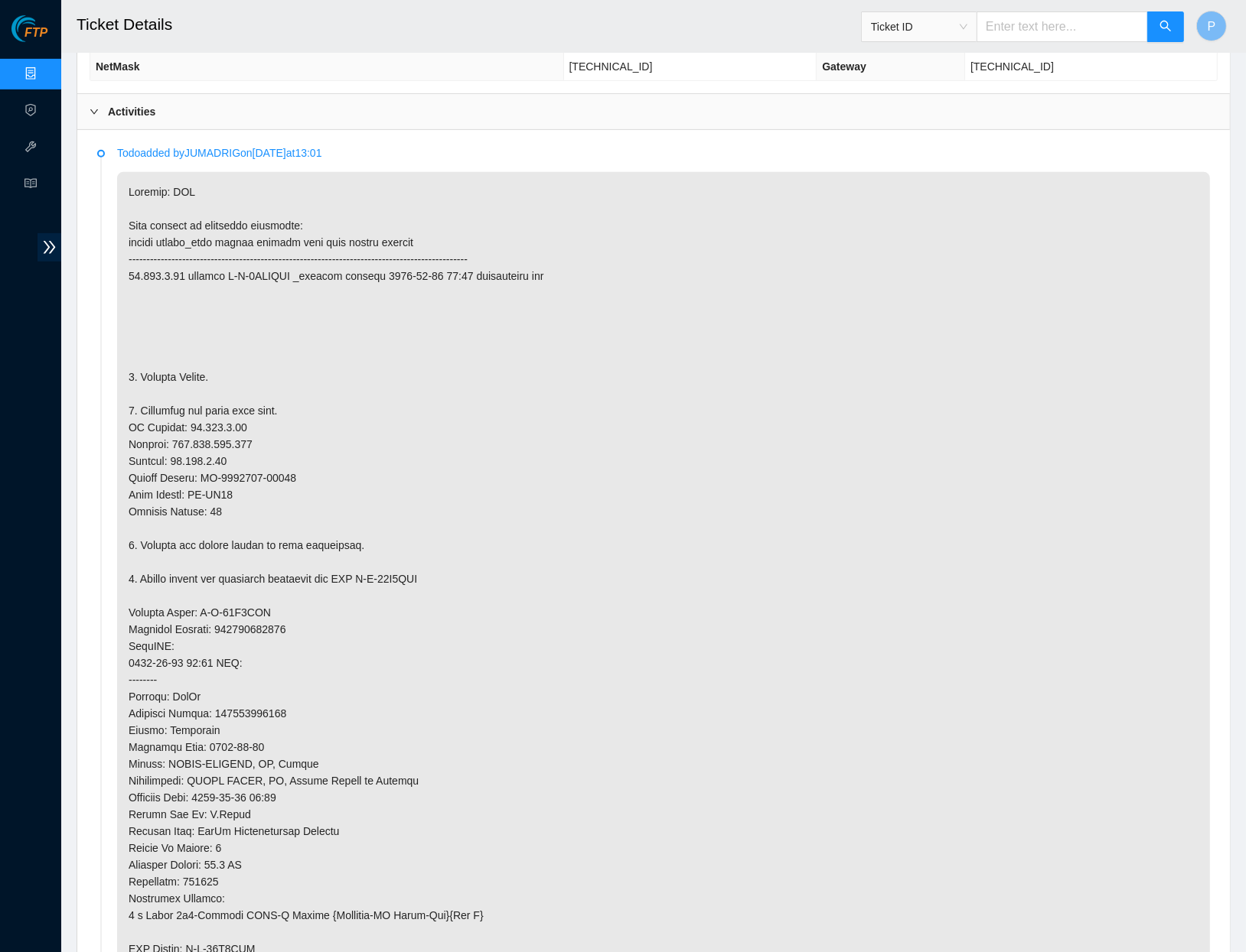
click at [45, 68] on link "Data Centers" at bounding box center [76, 74] width 63 height 13
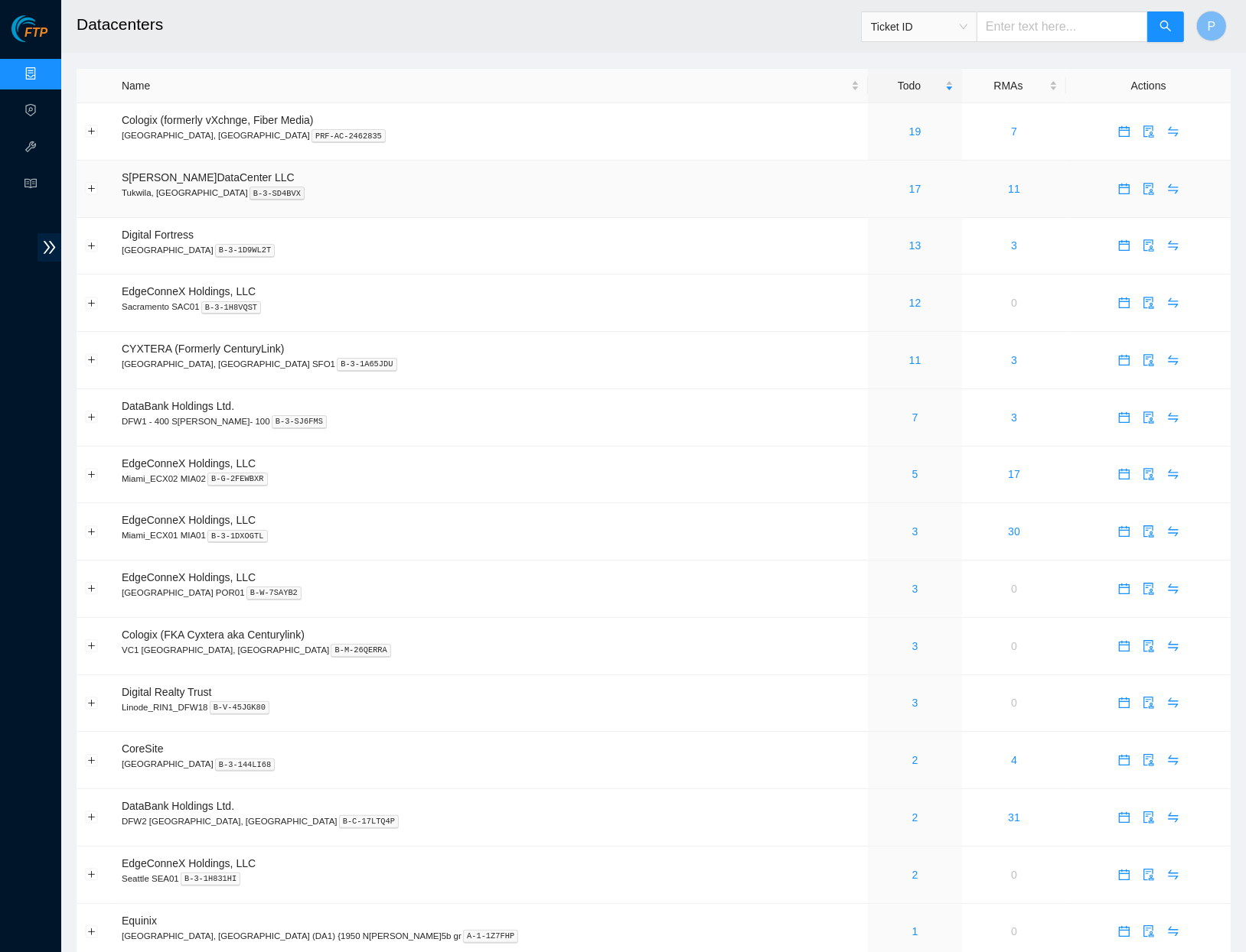
click at [581, 207] on td "Sabey DataCenter LLC Tukwila, WA B-3-SD4BVX" at bounding box center [490, 189] width 755 height 57
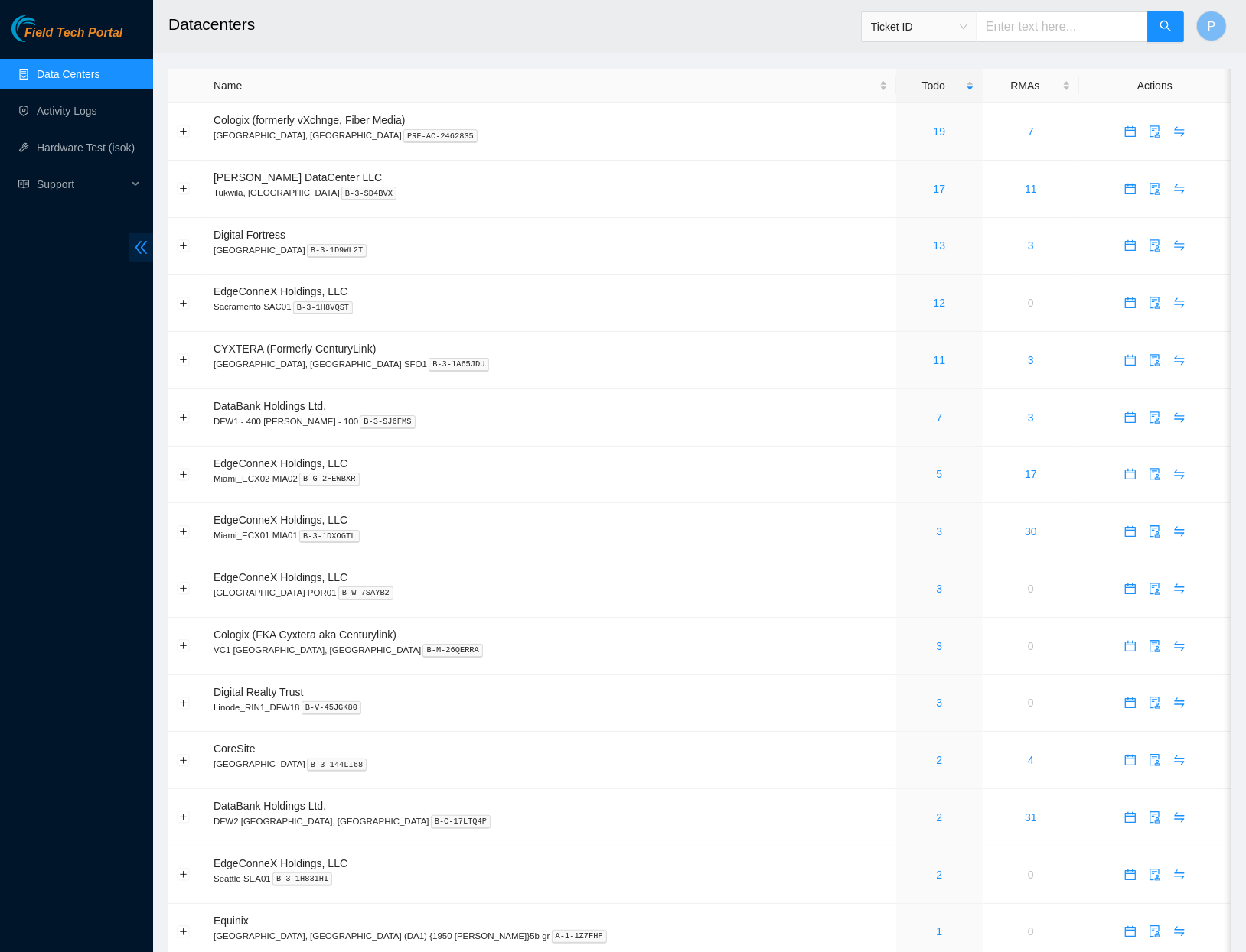
click at [140, 235] on span "double-left" at bounding box center [141, 247] width 24 height 29
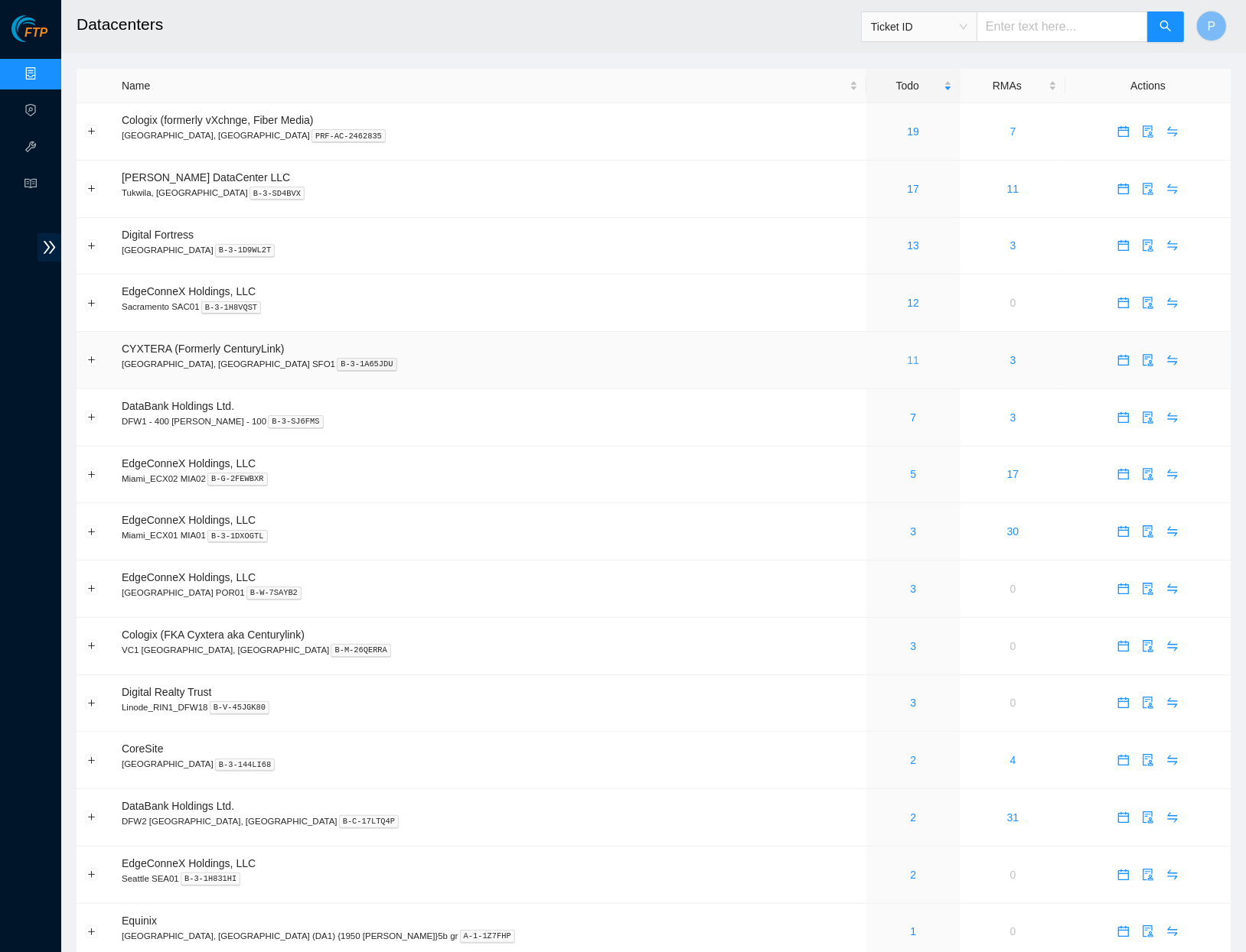
click at [907, 357] on link "11" at bounding box center [913, 360] width 13 height 13
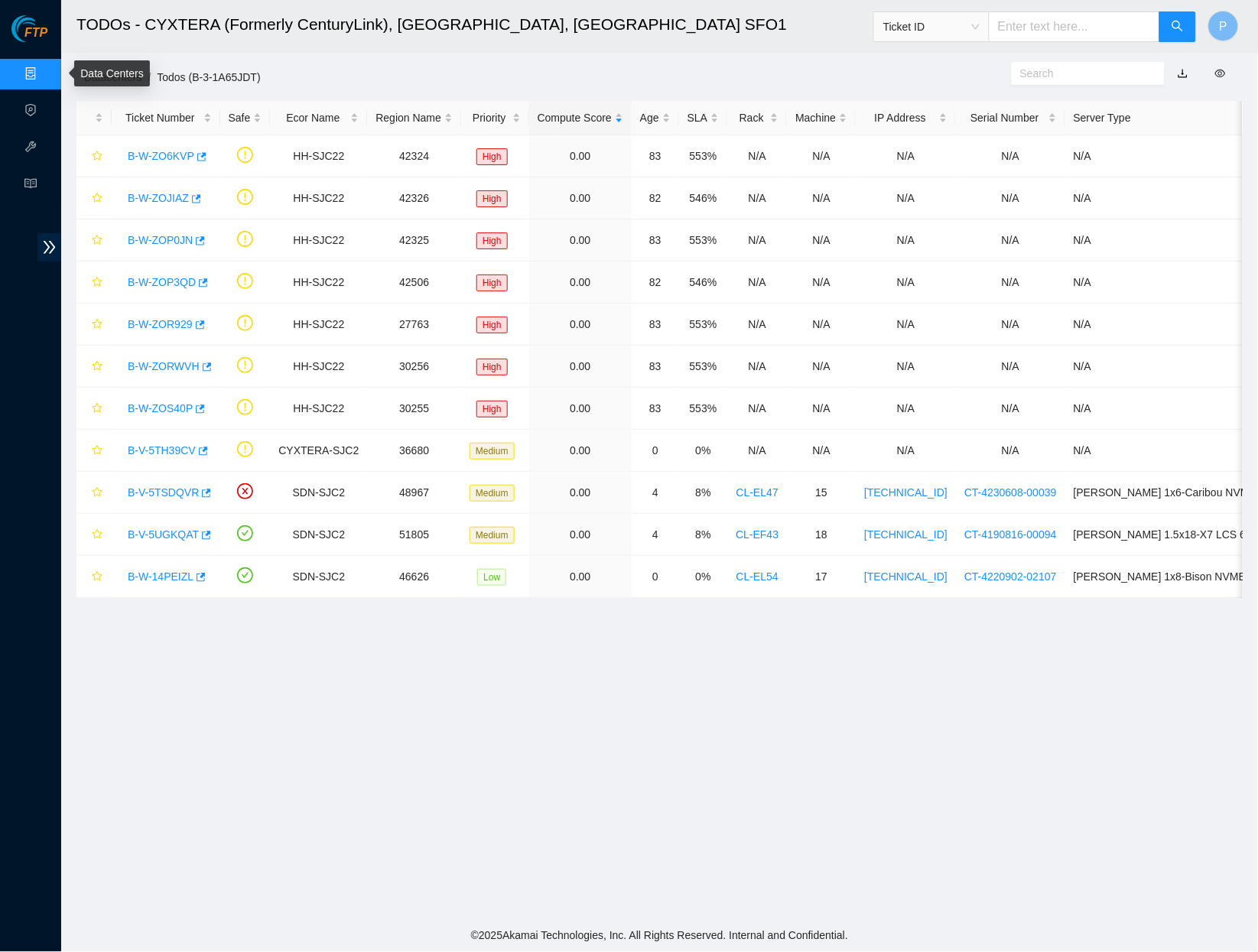
click at [45, 68] on link "Data Centers" at bounding box center [76, 74] width 63 height 13
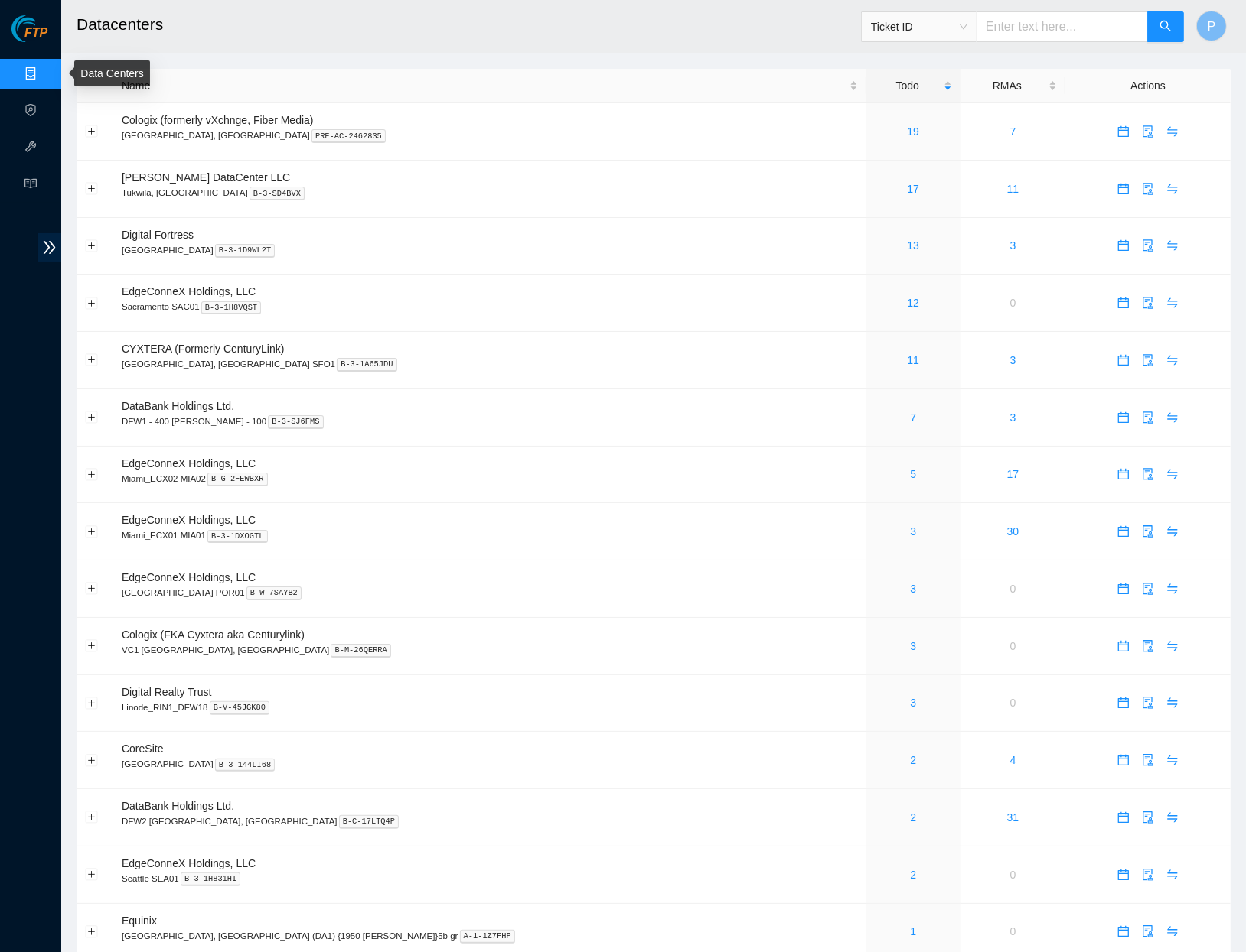
click at [45, 72] on link "Data Centers" at bounding box center [76, 74] width 63 height 13
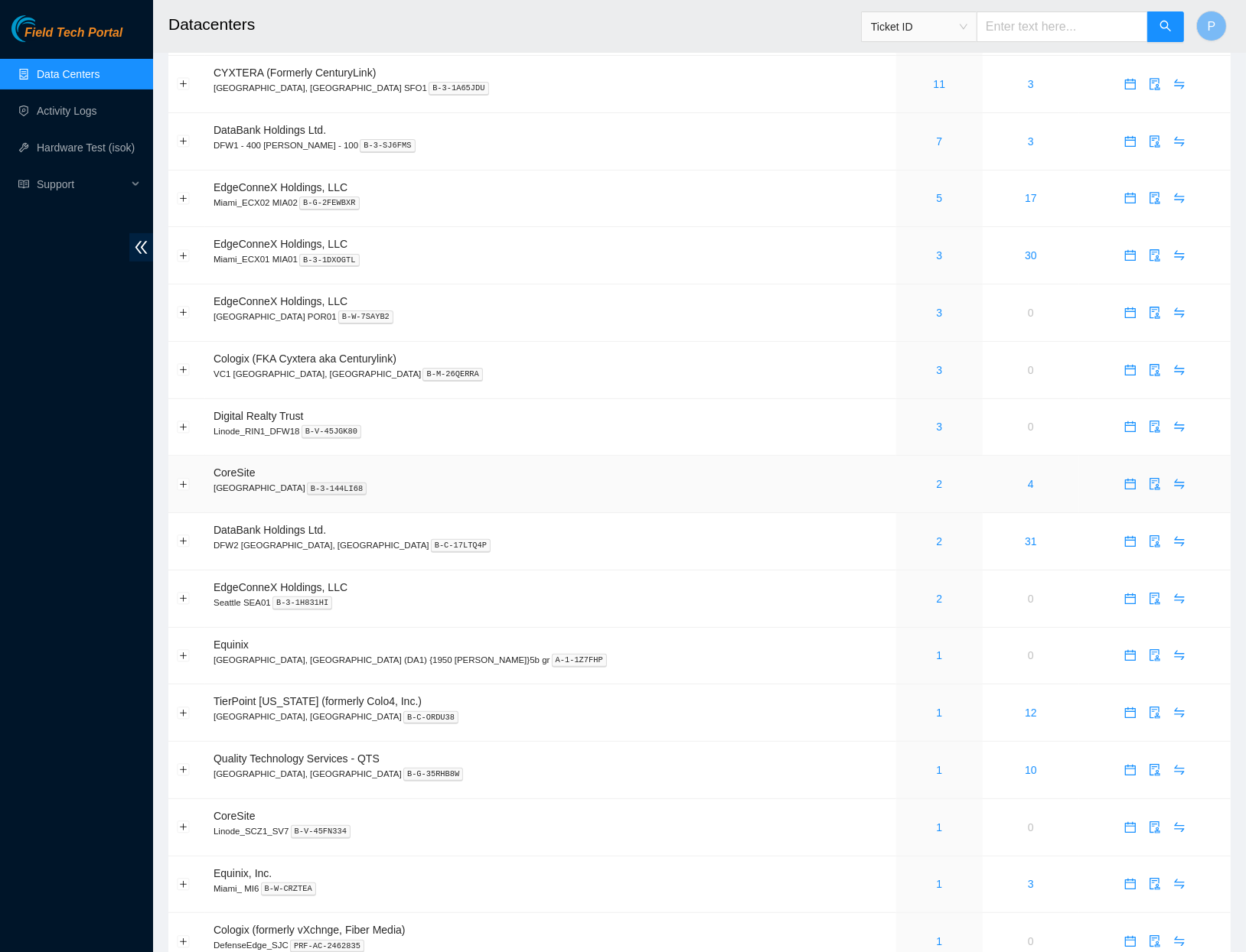
scroll to position [658, 0]
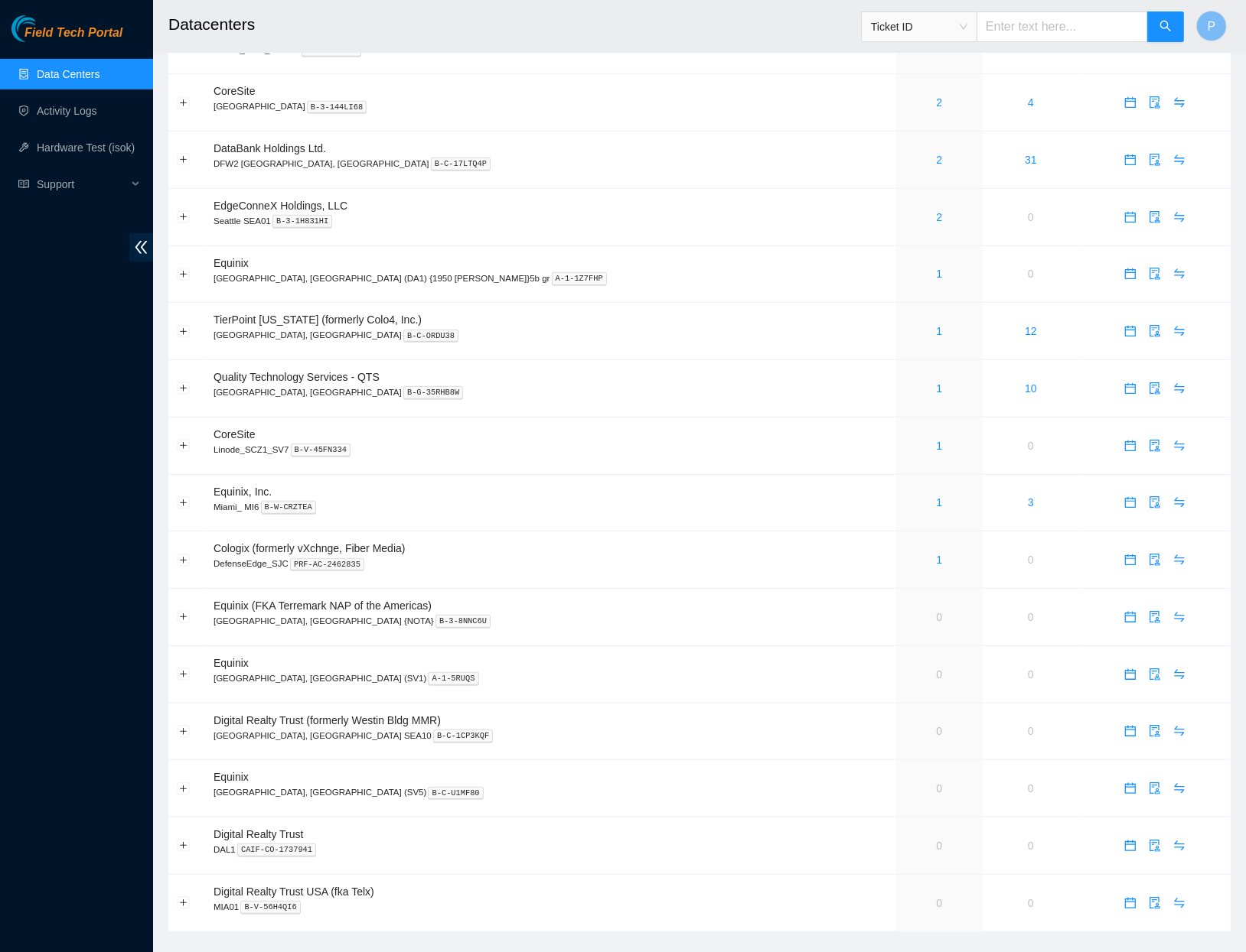
click at [1098, 33] on input "text" at bounding box center [1063, 27] width 172 height 30
paste input "B-V-5TNQQR8"
type input "B-V-5TNQQR8"
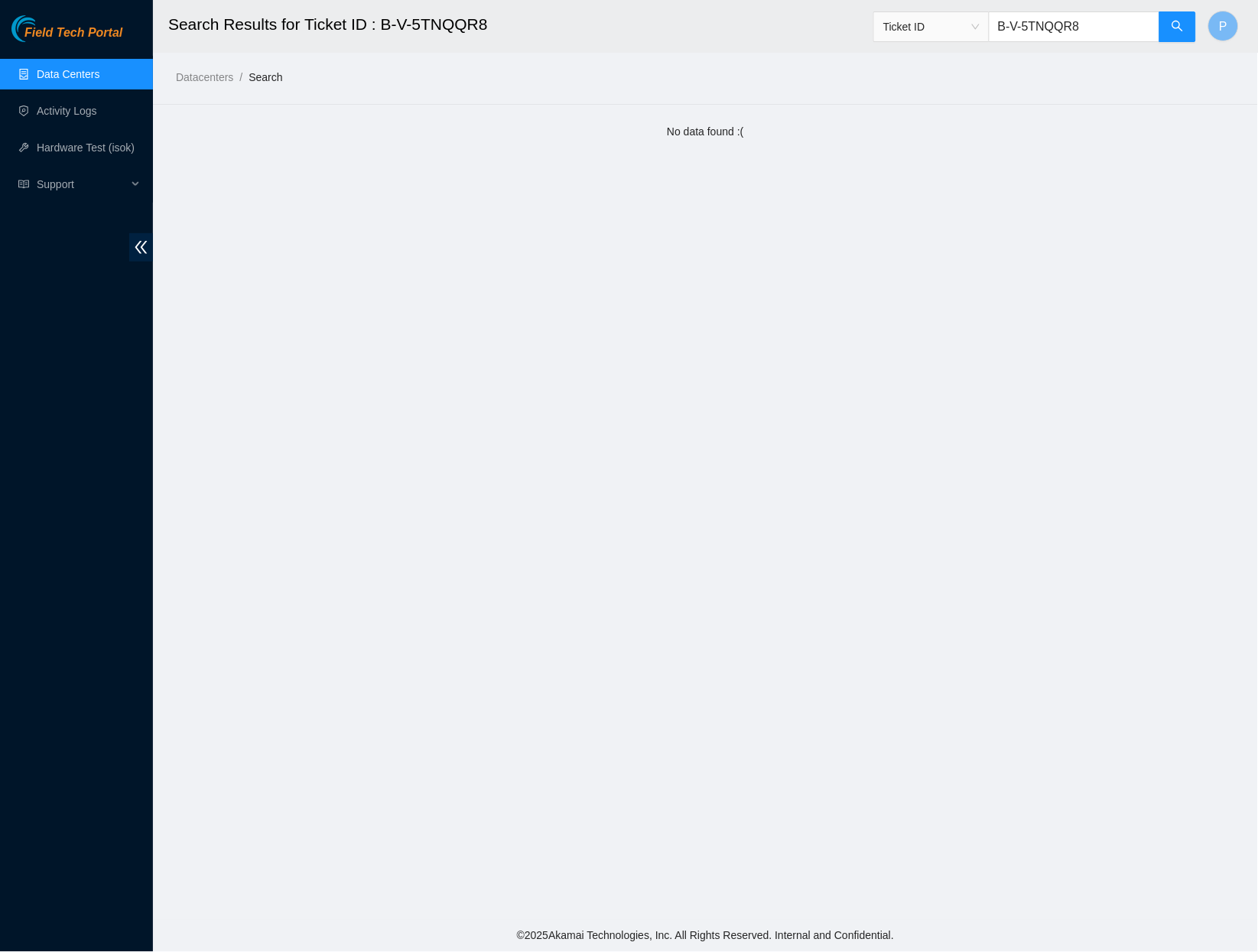
click at [1096, 17] on input "B-V-5TNQQR8" at bounding box center [1075, 27] width 172 height 30
paste input "SJ7R1R"
click at [1105, 32] on input "B-V-5SJ7R1R" at bounding box center [1075, 27] width 172 height 30
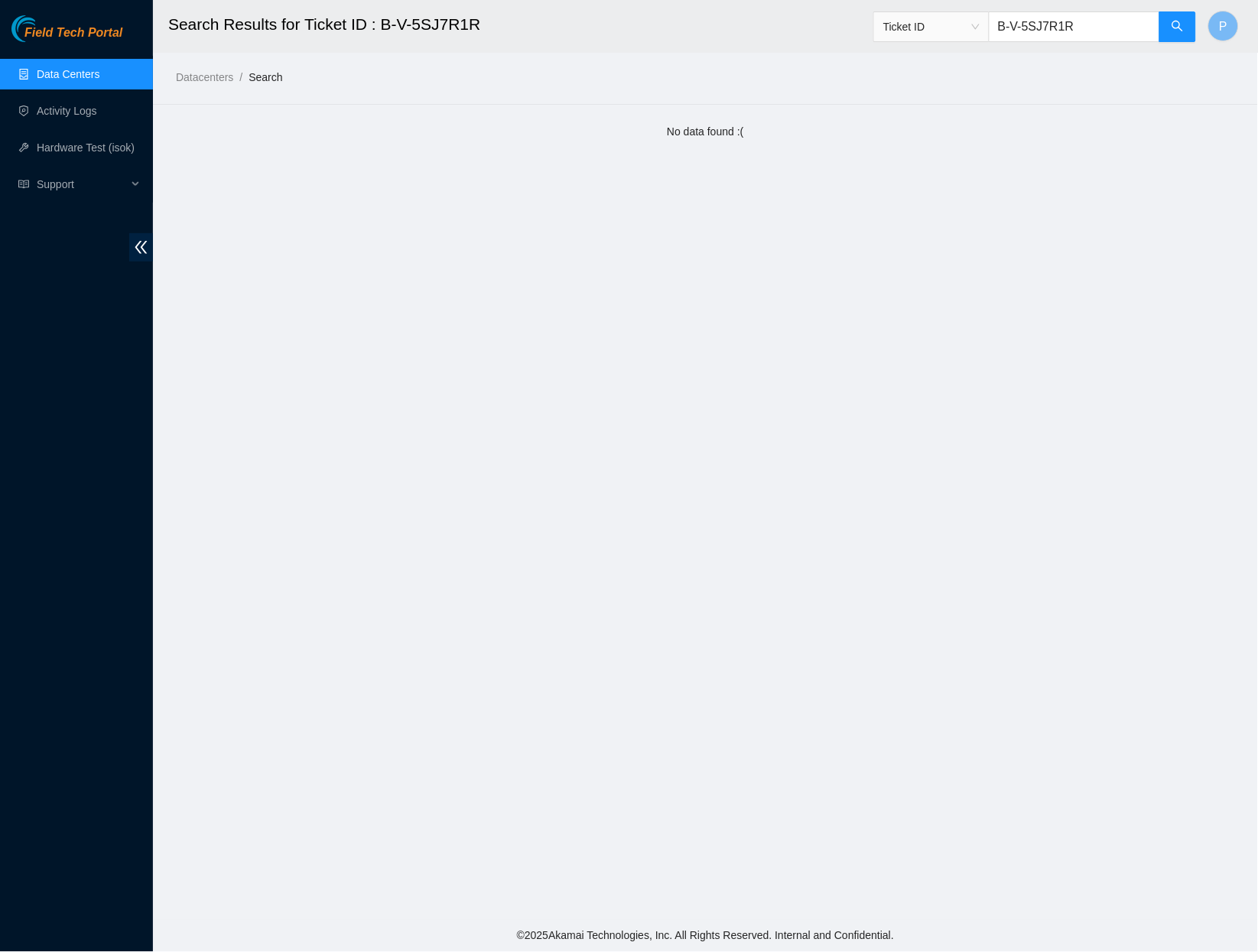
click at [1105, 32] on input "B-V-5SJ7R1R" at bounding box center [1075, 27] width 172 height 30
paste input "F7ZDID"
type input "B-V-5F7ZDID"
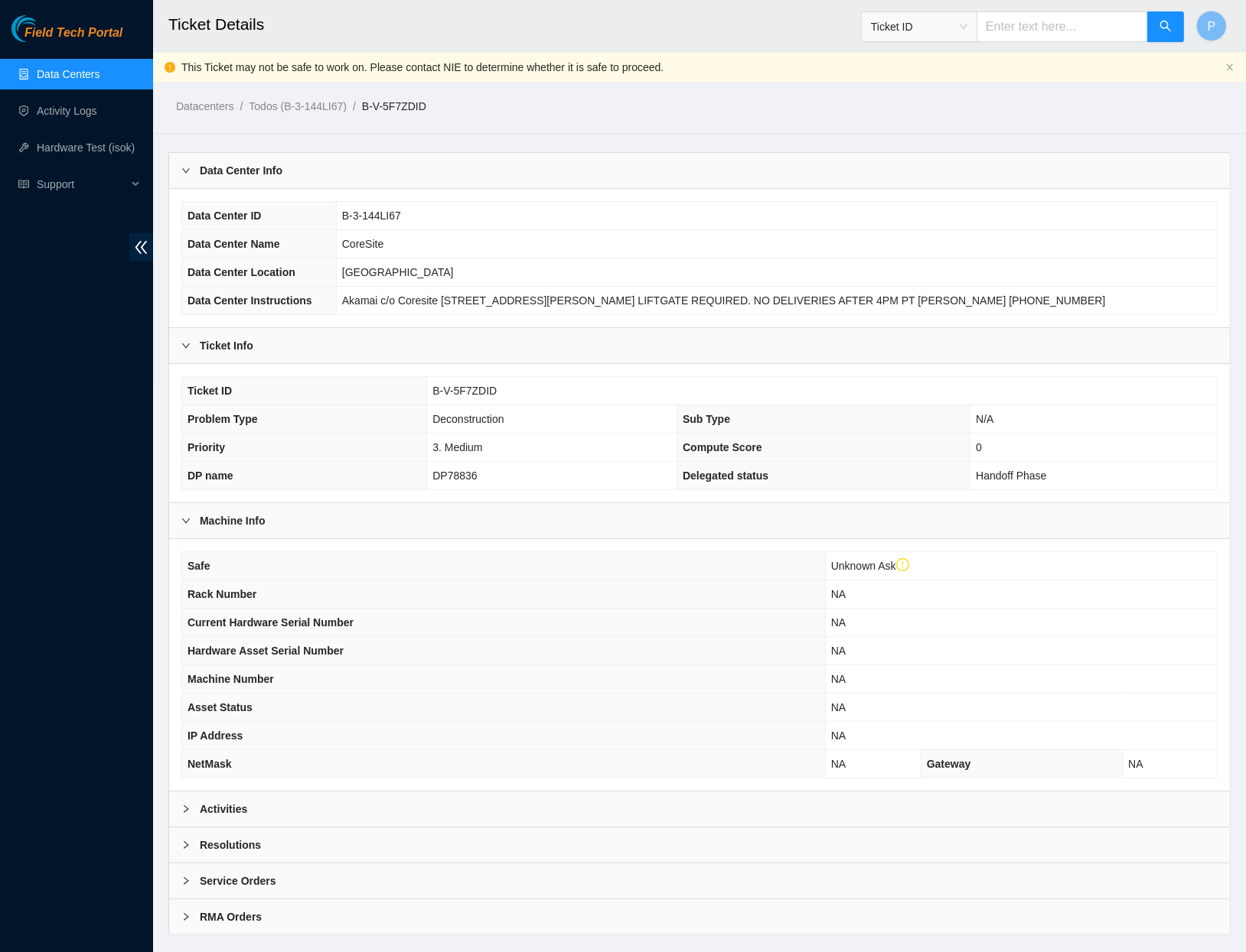
click at [416, 799] on div "Activities" at bounding box center [699, 809] width 1061 height 35
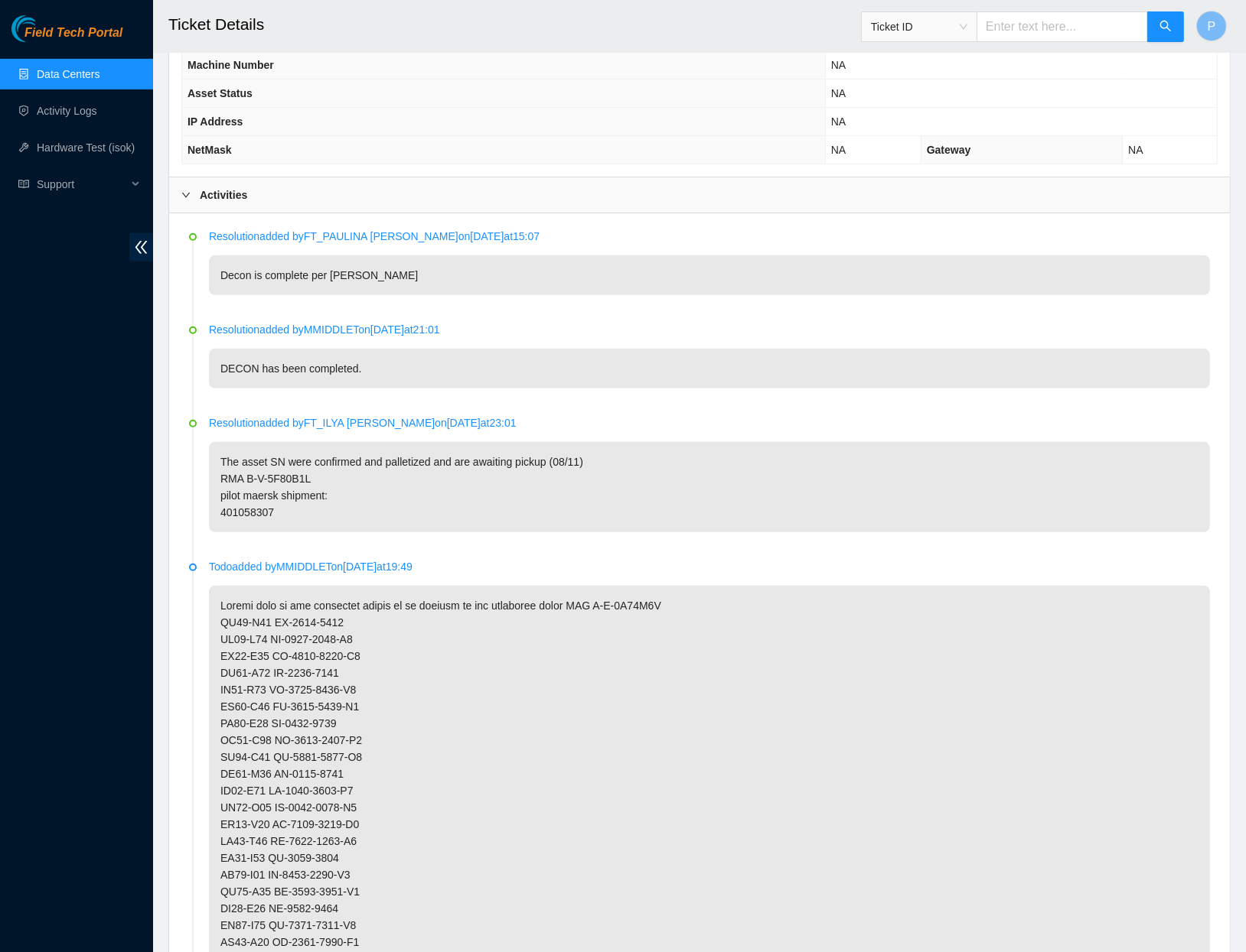
scroll to position [613, 0]
click at [61, 68] on link "Data Centers" at bounding box center [68, 74] width 63 height 13
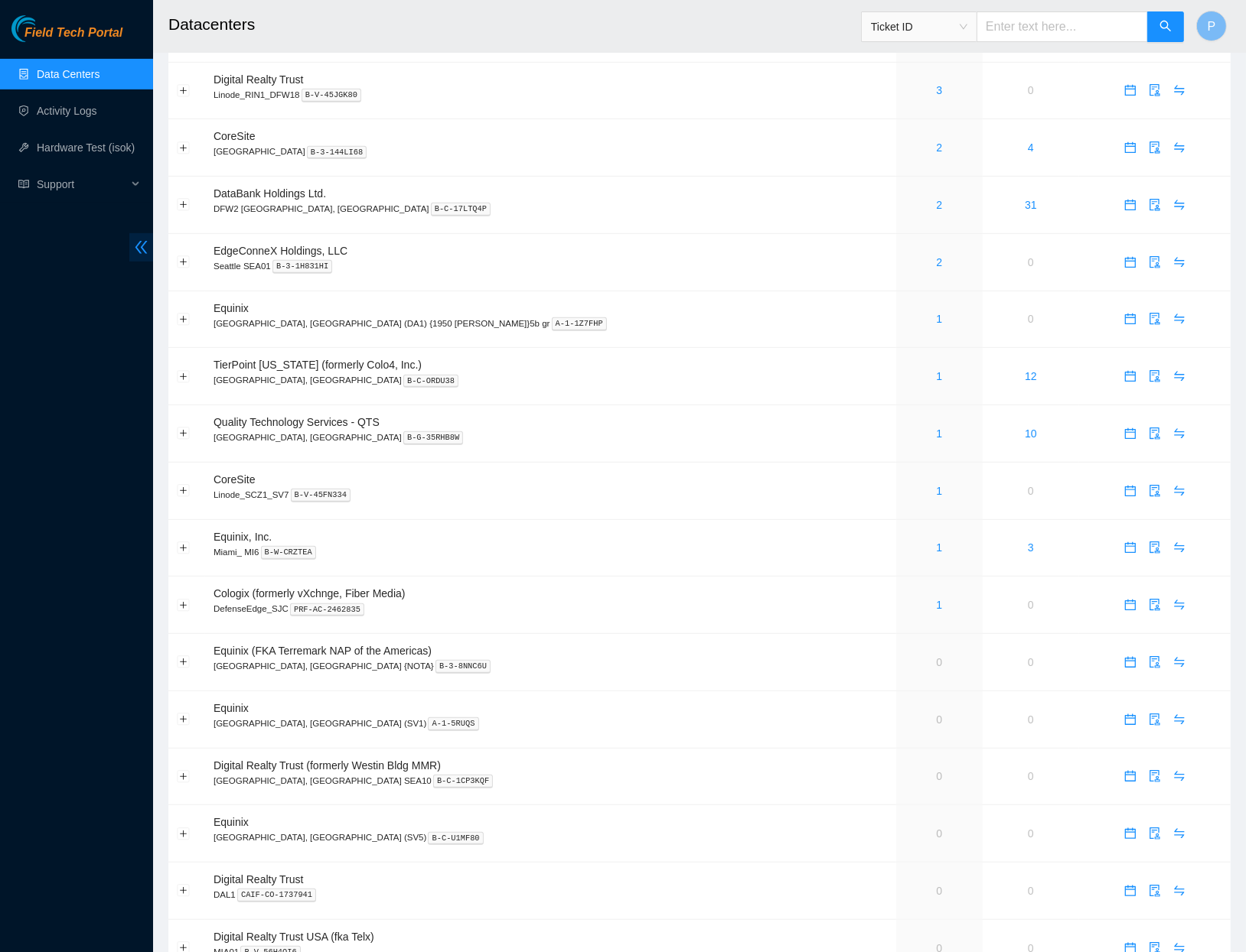
click at [151, 250] on span "double-left" at bounding box center [141, 247] width 24 height 29
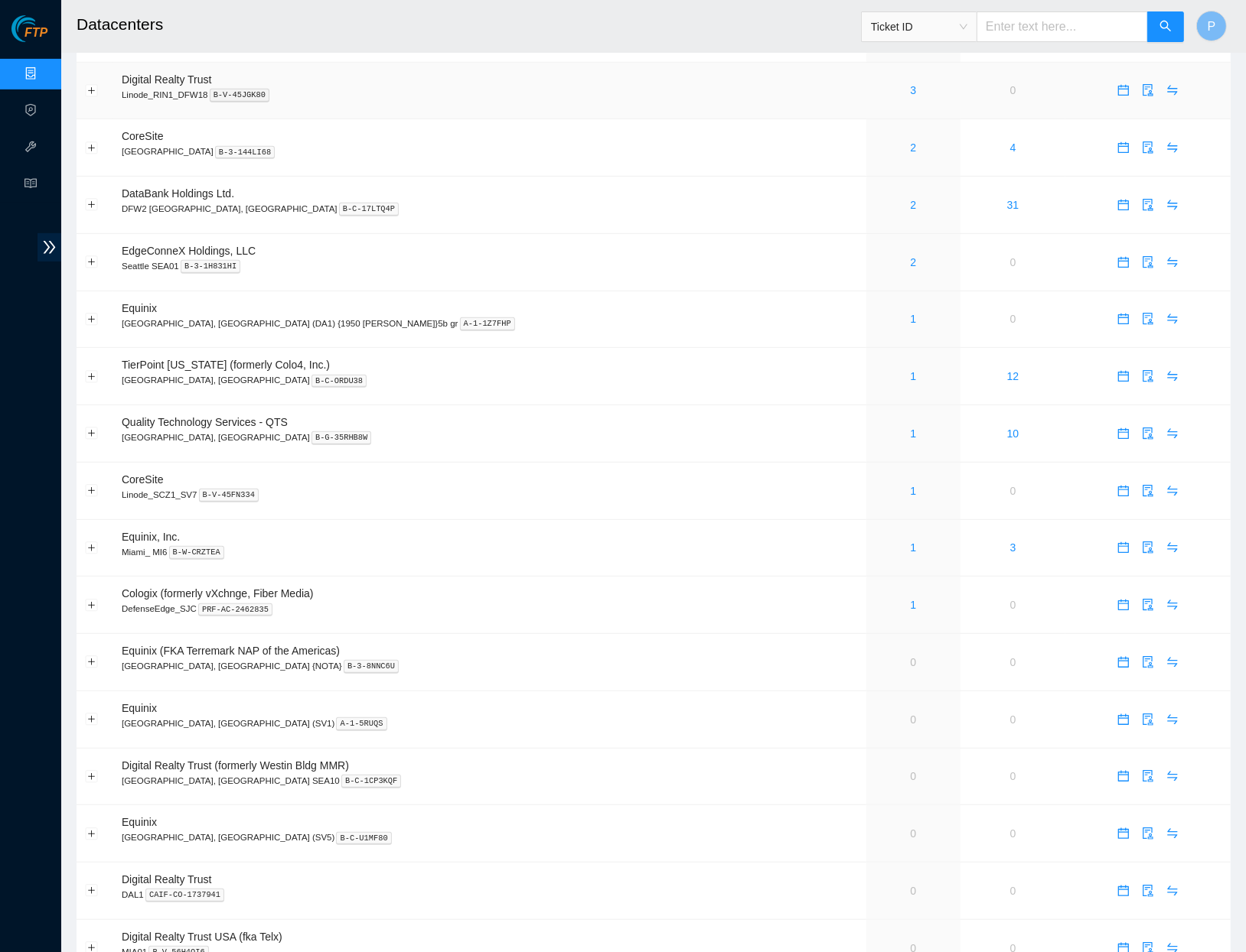
click at [1032, 28] on input "text" at bounding box center [1063, 27] width 172 height 30
paste input "B-V-5RUE4BE"
type input "B-V-5RUE4BE"
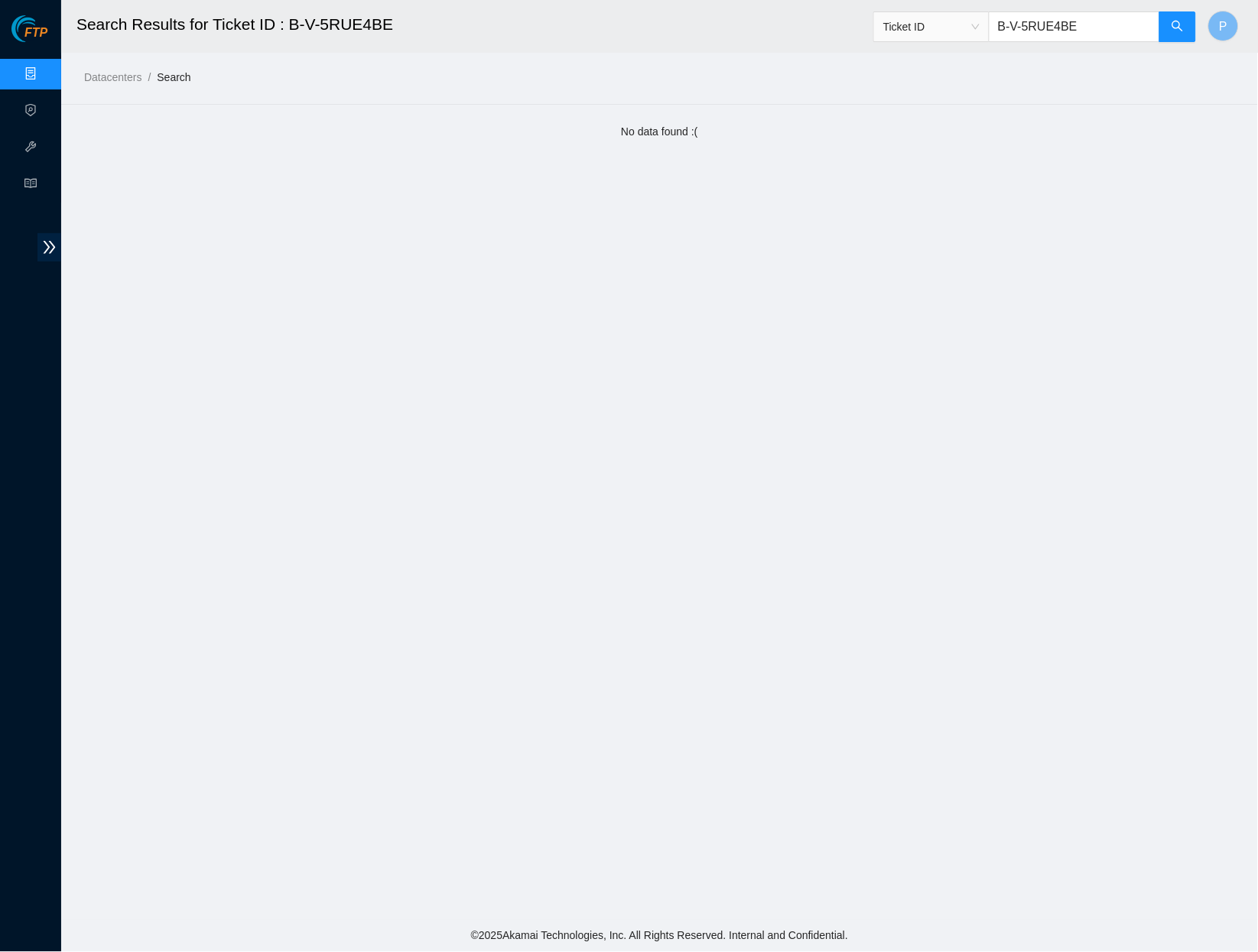
click at [1108, 34] on input "B-V-5RUE4BE" at bounding box center [1075, 27] width 172 height 30
paste input "SR54TL"
click at [1084, 33] on input "B-V-5SR54TL" at bounding box center [1075, 27] width 172 height 30
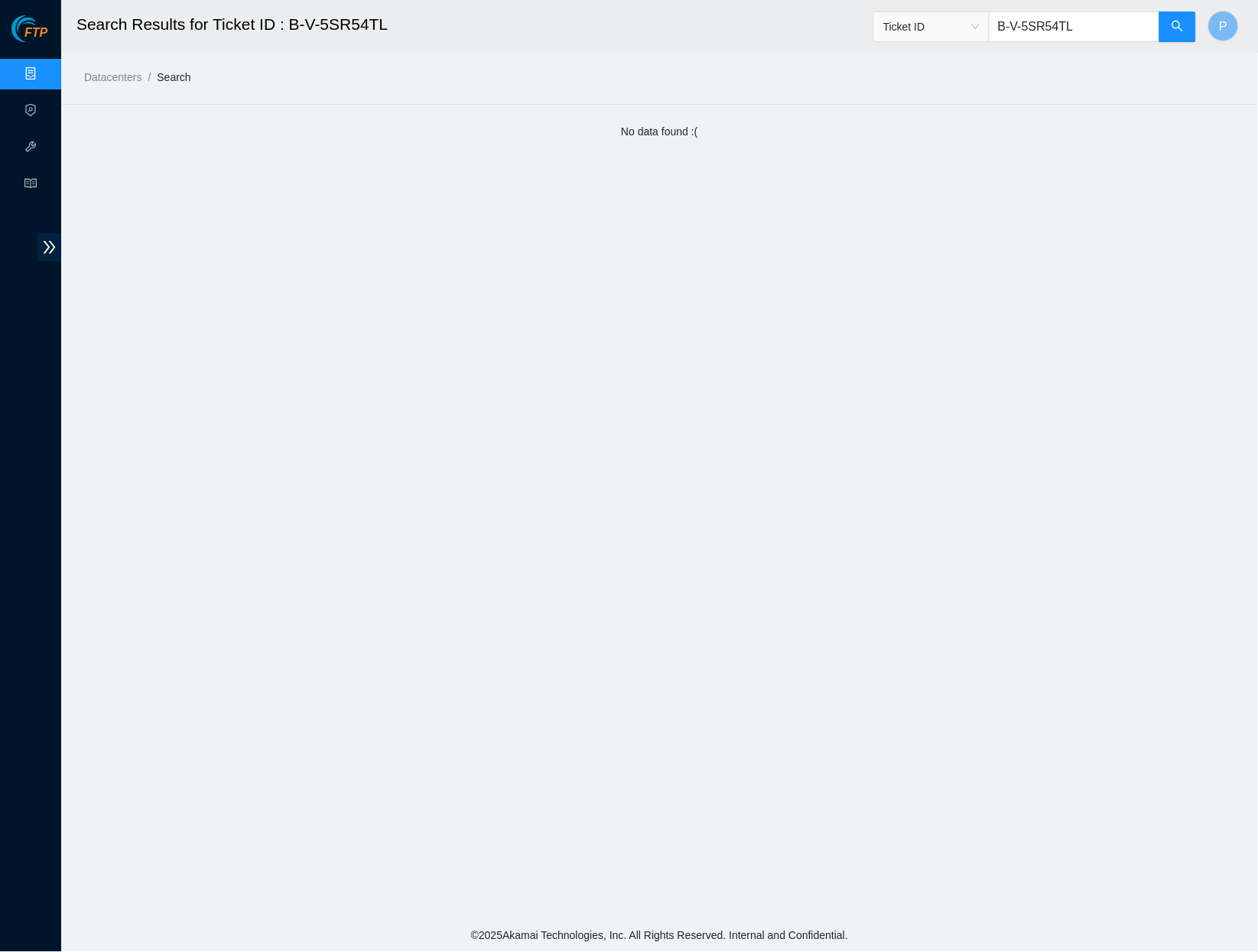
click at [1084, 33] on input "B-V-5SR54TL" at bounding box center [1075, 27] width 172 height 30
click at [1085, 33] on input "B-V-5SR54TL" at bounding box center [1075, 27] width 172 height 30
paste input "X6GLR"
click at [1179, 34] on span "search" at bounding box center [1178, 27] width 13 height 14
click at [1165, 28] on button "button" at bounding box center [1178, 27] width 37 height 30
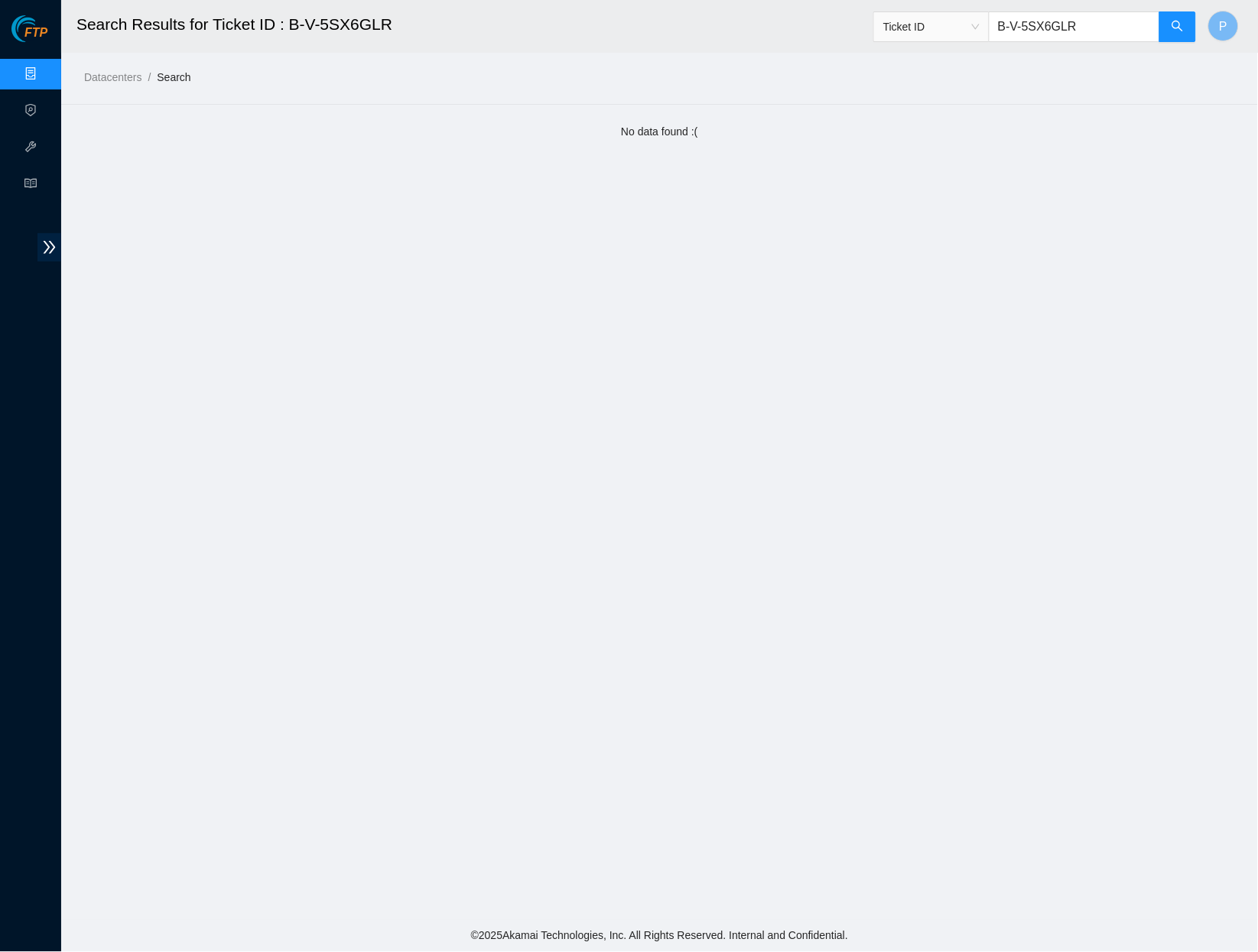
click at [1079, 12] on input "B-V-5SX6GLR" at bounding box center [1075, 27] width 172 height 30
click at [1079, 13] on input "B-V-5SX6GLR" at bounding box center [1075, 27] width 172 height 30
paste input "W-WXCUOZ"
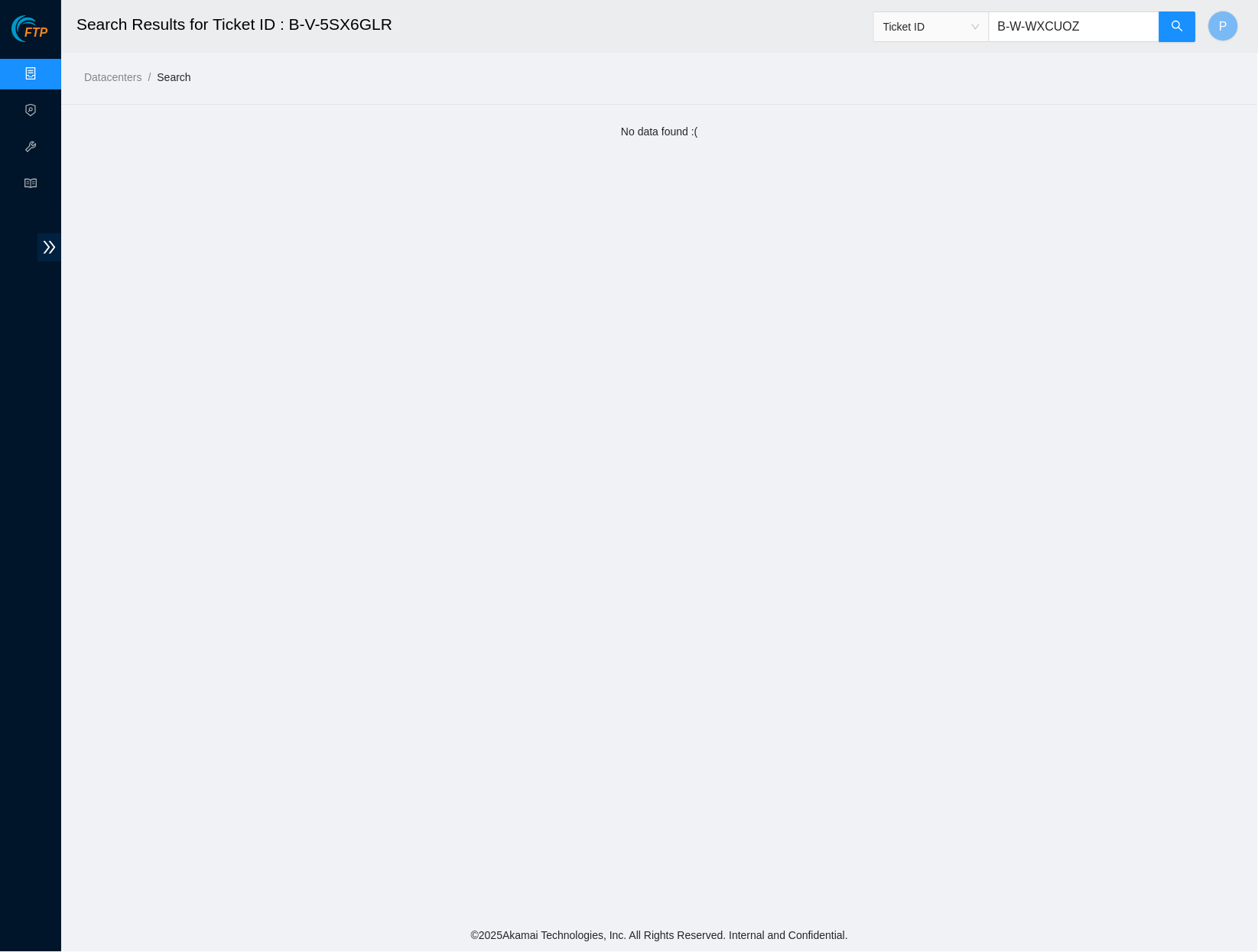
type input "B-W-WXCUOZ"
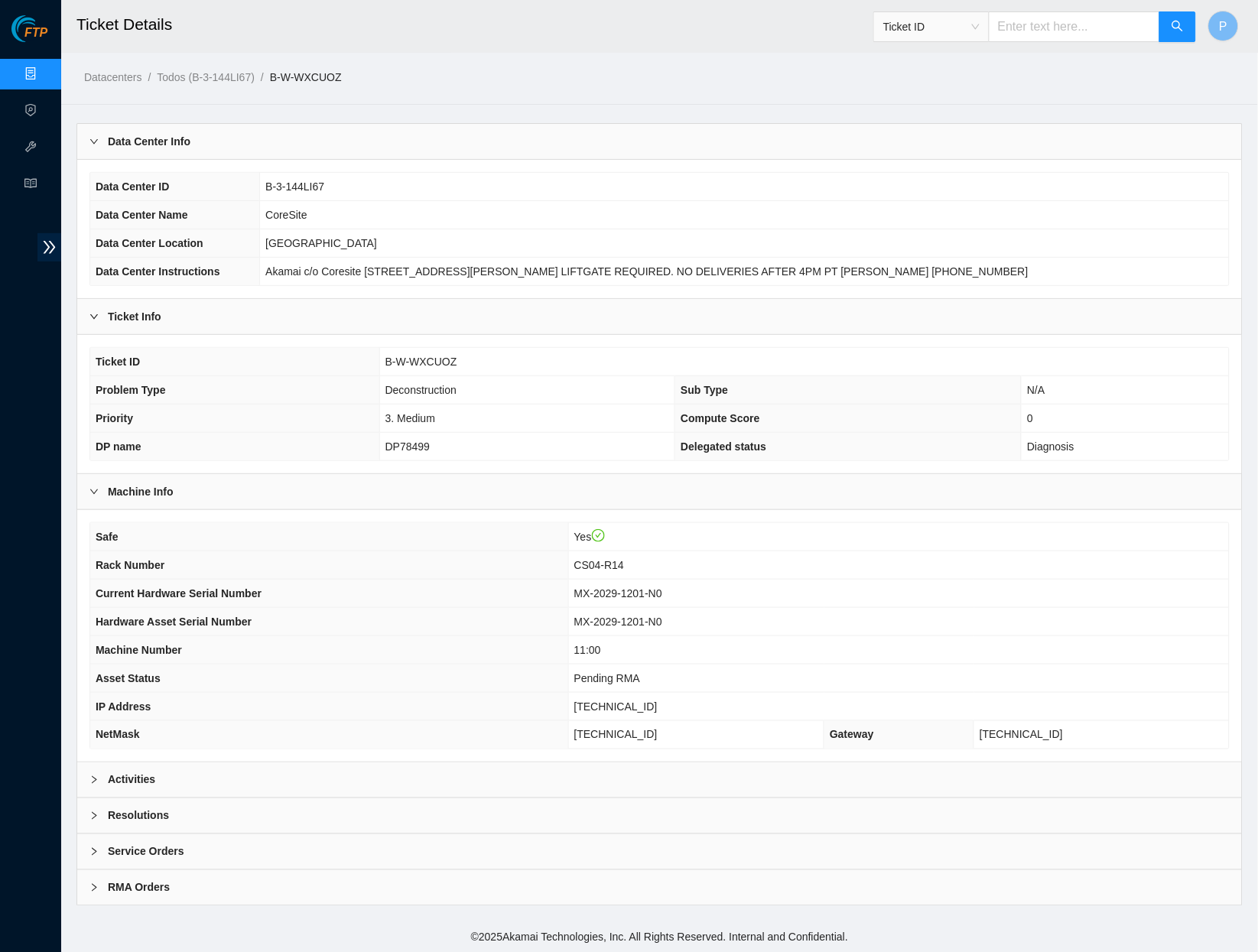
click at [500, 763] on div "Activities" at bounding box center [659, 780] width 1165 height 35
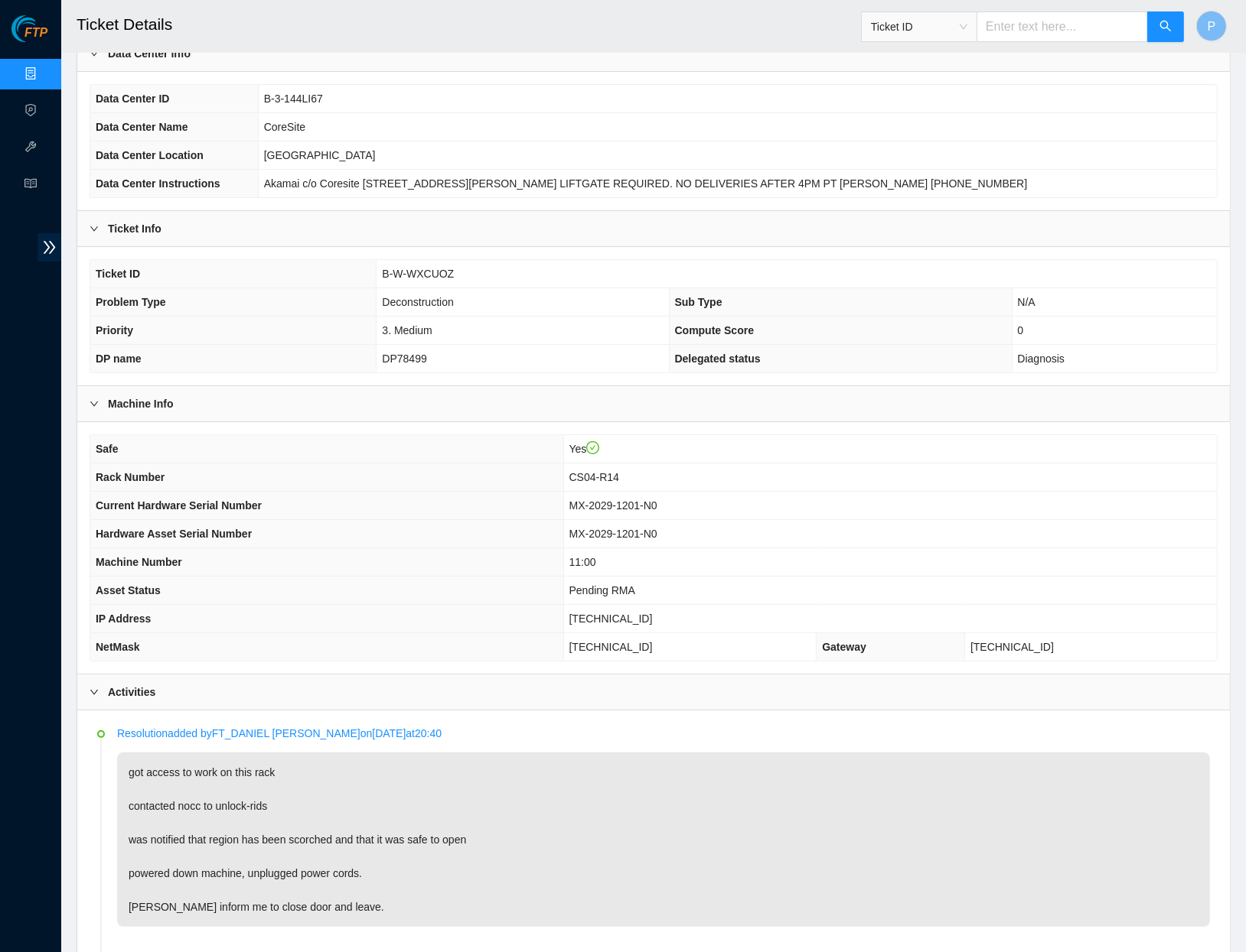
scroll to position [113, 0]
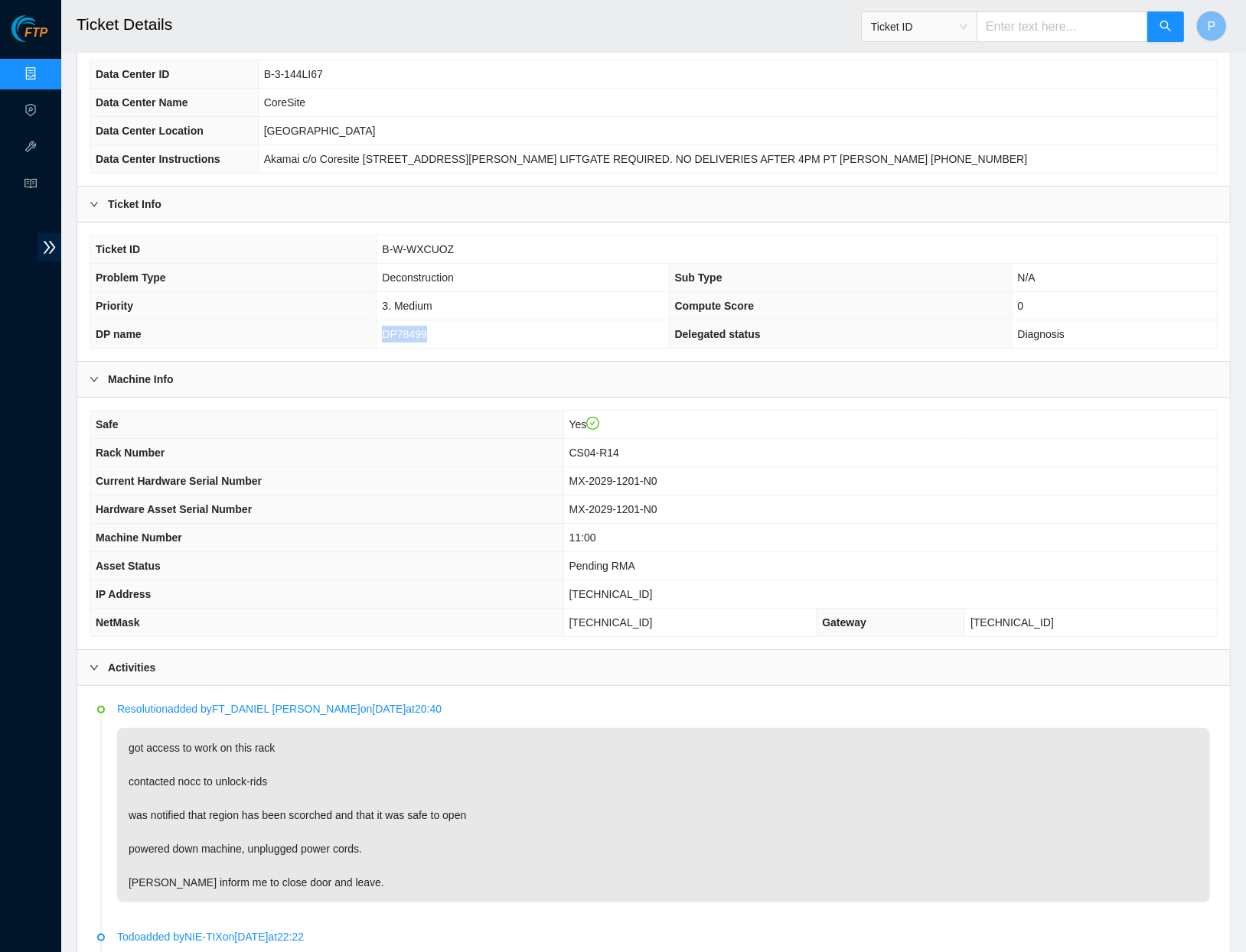
drag, startPoint x: 453, startPoint y: 329, endPoint x: 376, endPoint y: 319, distance: 77.6
click at [377, 320] on td "DP78499" at bounding box center [522, 335] width 292 height 29
copy span "DP78499"
drag, startPoint x: 647, startPoint y: 449, endPoint x: 580, endPoint y: 450, distance: 67.0
click at [580, 450] on td "CS04-R14" at bounding box center [889, 453] width 654 height 29
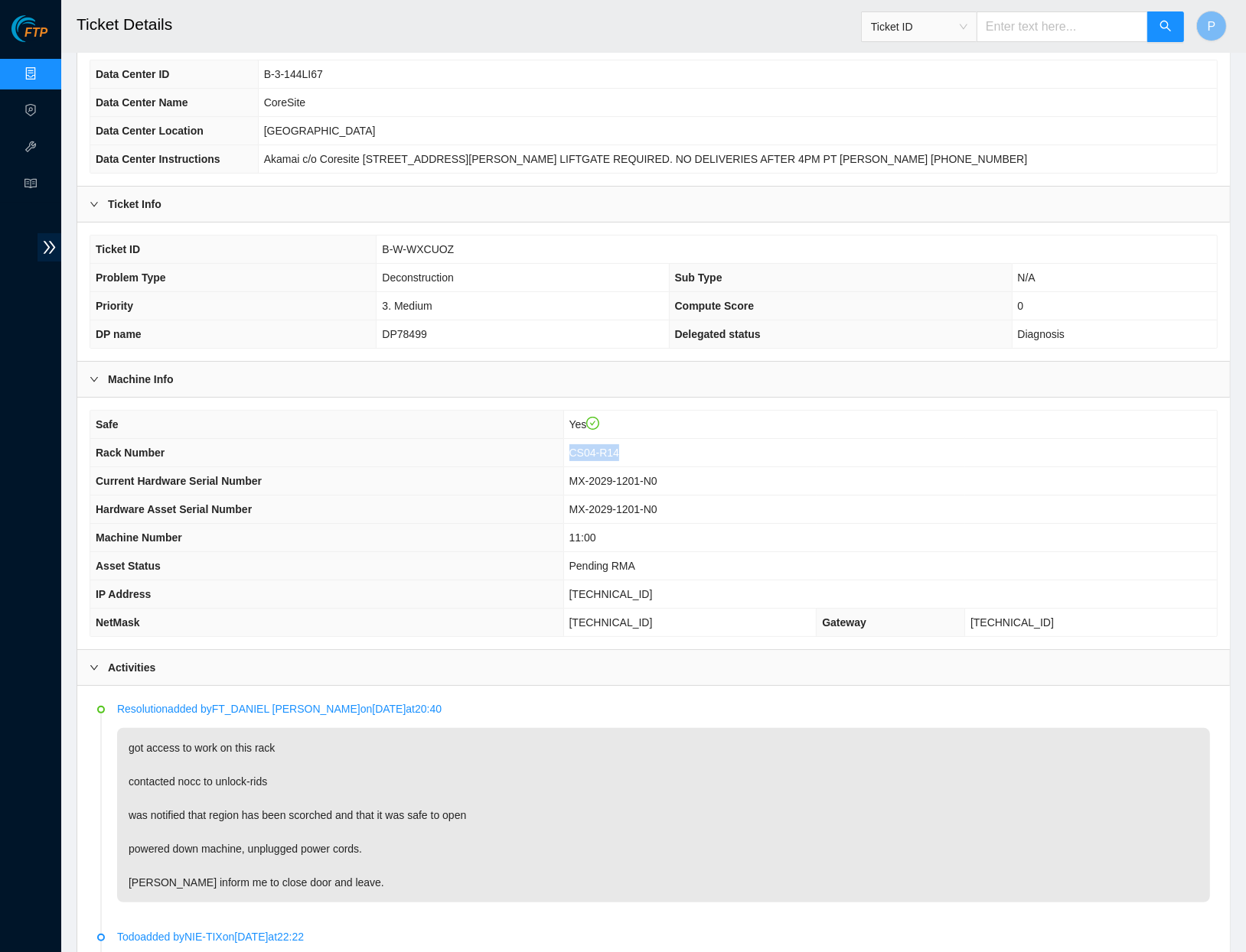
copy span "CS04-R14"
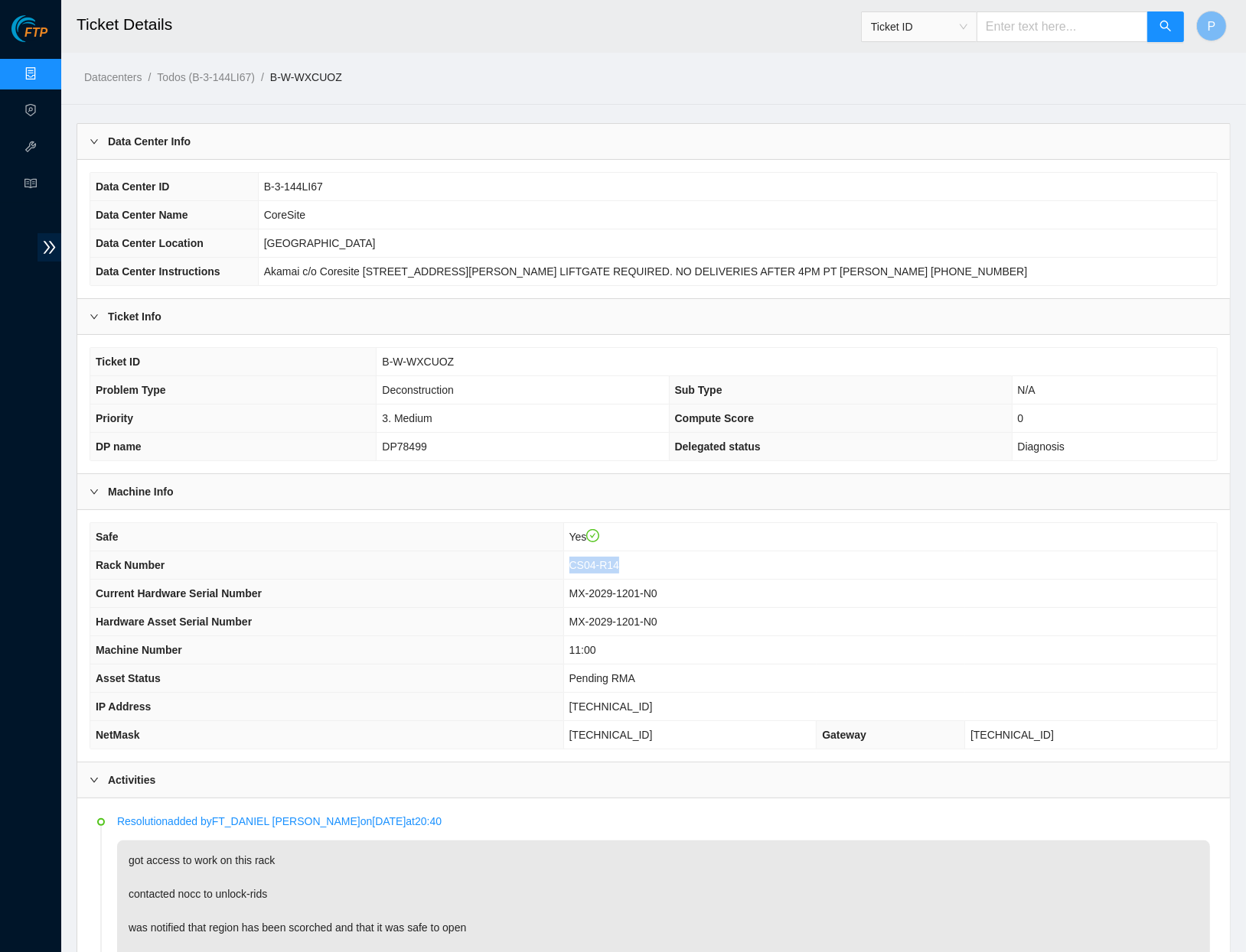
scroll to position [0, 0]
click at [45, 68] on link "Data Centers" at bounding box center [76, 74] width 63 height 13
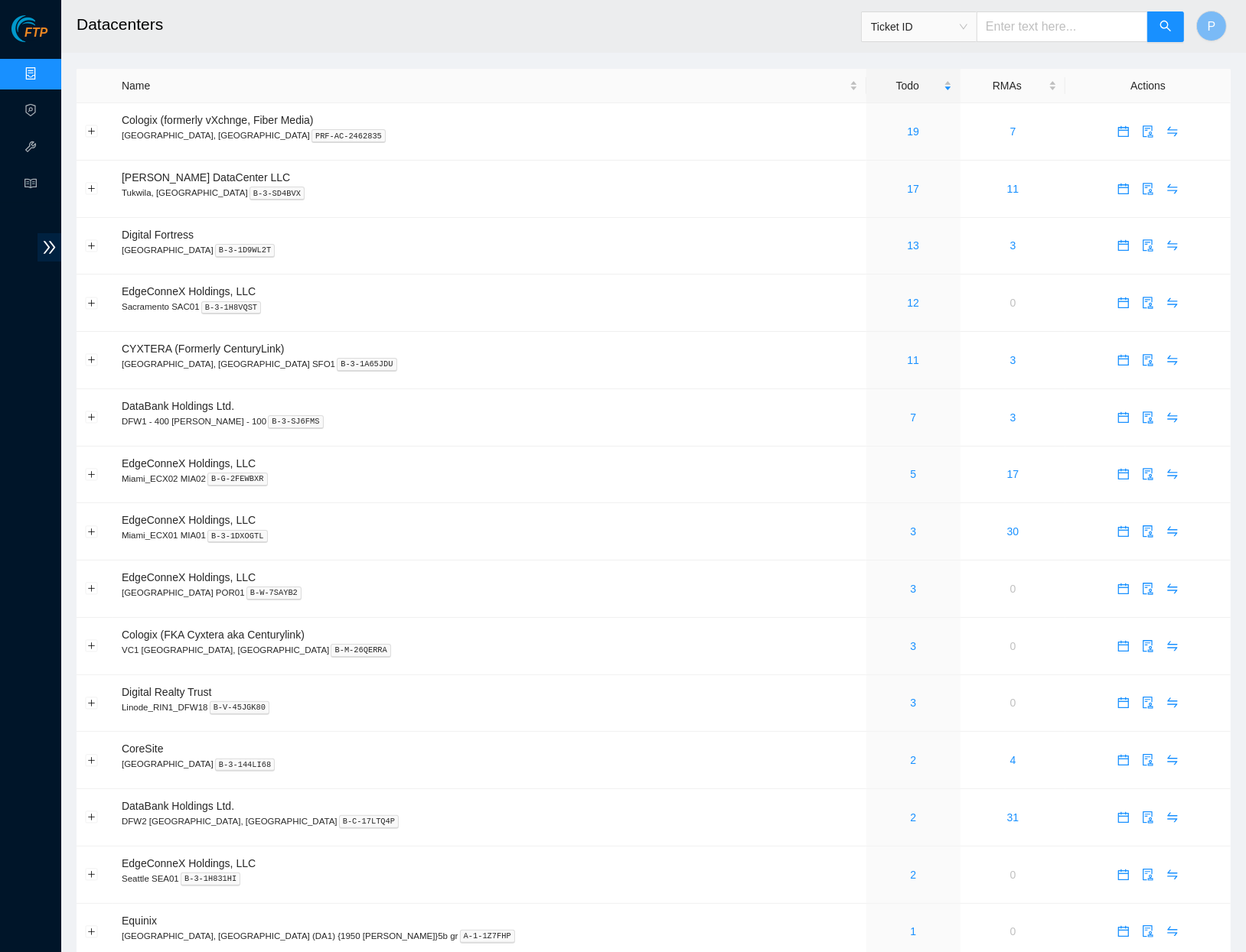
click at [1058, 33] on input "text" at bounding box center [1063, 27] width 172 height 30
paste input "B-W-12BANRZ"
type input "B-W-12BANRZ"
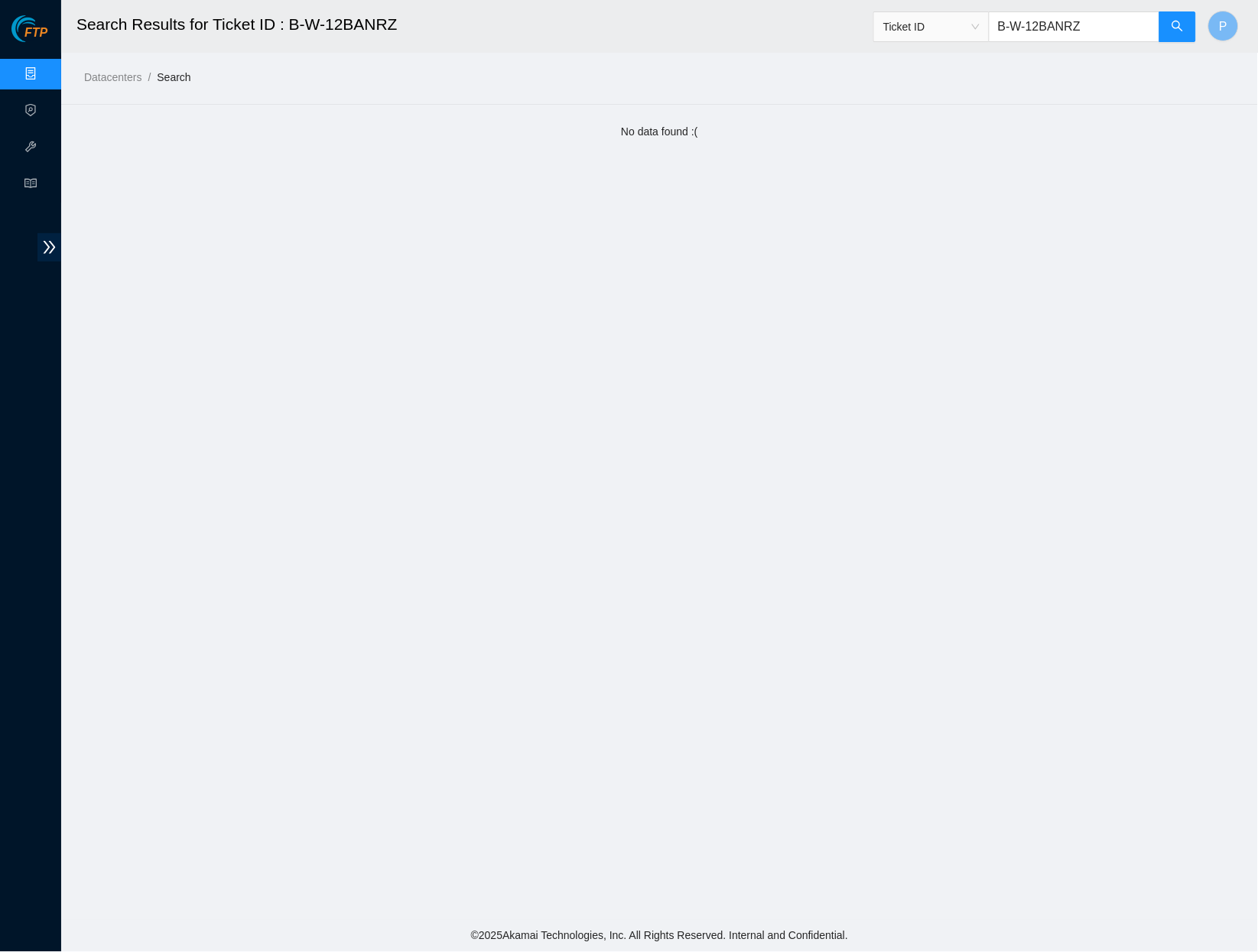
click at [1048, 24] on input "B-W-12BANRZ" at bounding box center [1075, 27] width 172 height 30
click at [1048, 23] on input "B-W-12BANRZ" at bounding box center [1075, 27] width 172 height 30
click at [1048, 22] on input "B-W-12BANRZ" at bounding box center [1075, 27] width 172 height 30
paste input "V-5TWR6PY"
click at [1181, 24] on icon "search" at bounding box center [1177, 26] width 11 height 11
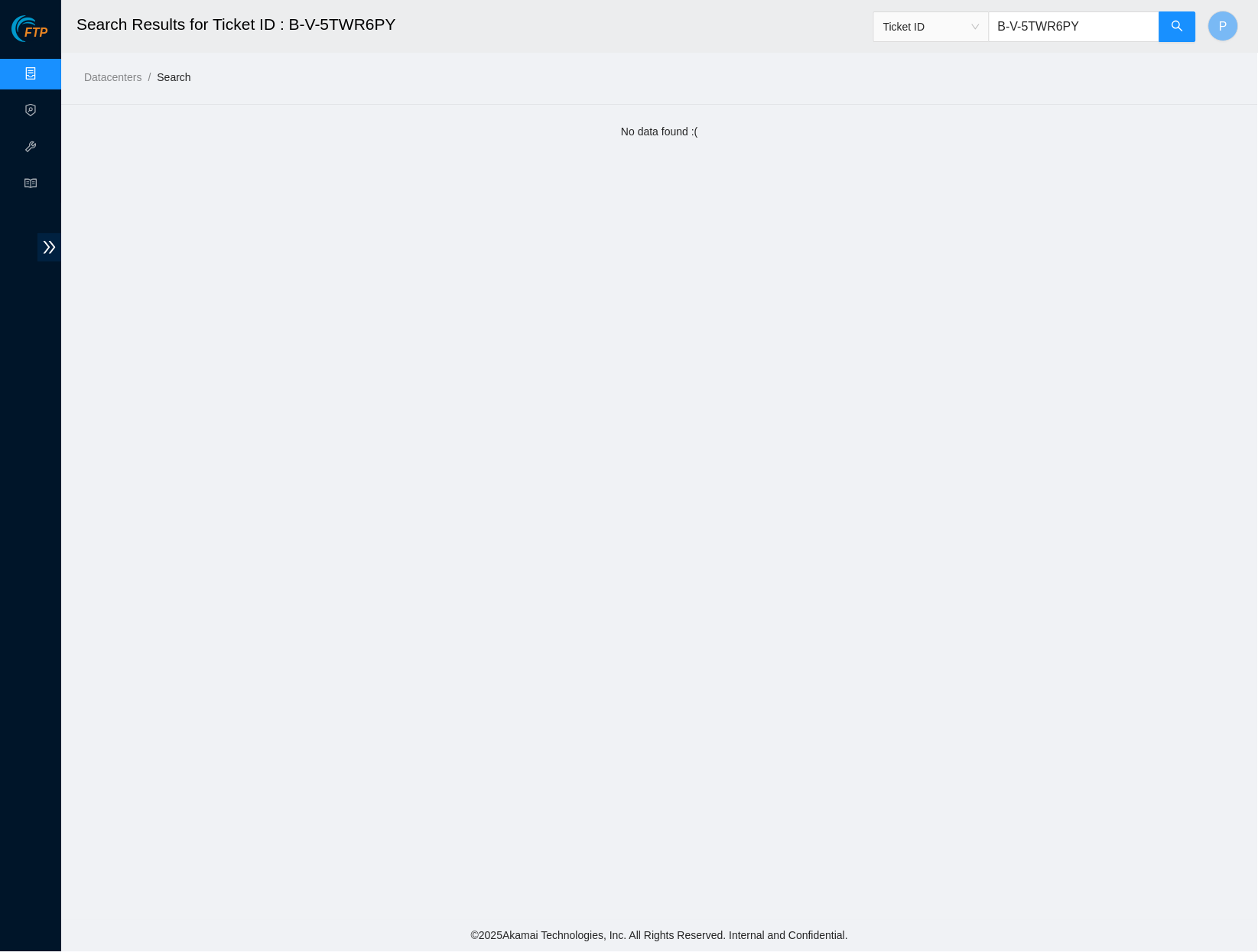
click at [1105, 27] on input "B-V-5TWR6PY" at bounding box center [1075, 27] width 172 height 30
click at [1107, 27] on input "B-V-5TWR6PY" at bounding box center [1075, 27] width 172 height 30
paste input "U4MJ01"
click at [1176, 27] on icon "search" at bounding box center [1178, 26] width 13 height 13
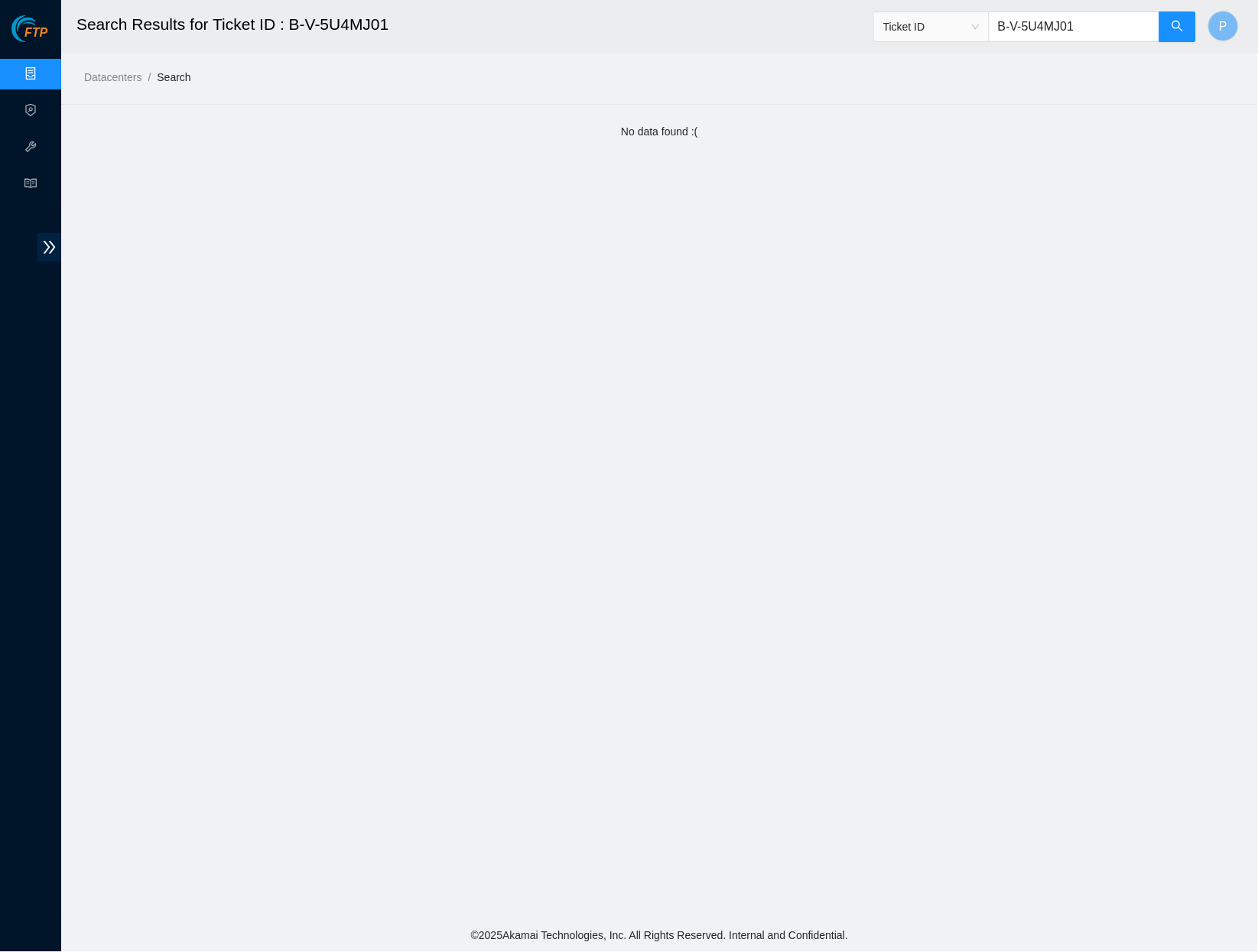
drag, startPoint x: 1092, startPoint y: 26, endPoint x: 996, endPoint y: 29, distance: 96.0
click at [982, 29] on span "Ticket ID B-V-5U4MJ01" at bounding box center [1035, 27] width 324 height 30
paste input "6JYH5"
click at [1172, 33] on span "search" at bounding box center [1178, 27] width 13 height 14
drag, startPoint x: 1097, startPoint y: 33, endPoint x: 993, endPoint y: 27, distance: 104.2
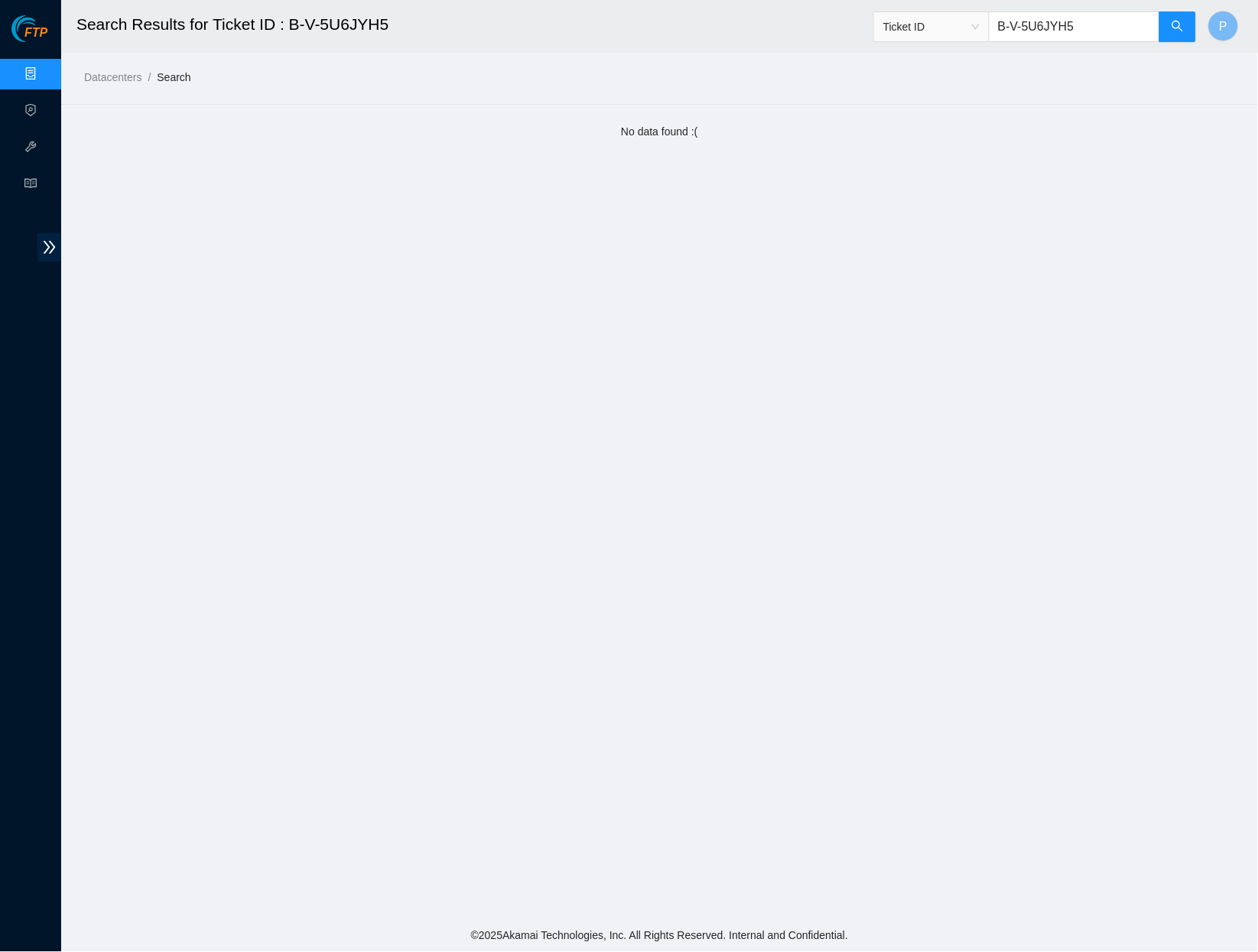
click at [993, 27] on input "B-V-5U6JYH5" at bounding box center [1075, 27] width 172 height 30
paste input "9FVLZ"
click at [1180, 28] on icon "search" at bounding box center [1177, 26] width 11 height 11
drag, startPoint x: 1054, startPoint y: 21, endPoint x: 994, endPoint y: 22, distance: 60.0
click at [993, 22] on input "B-V-5U9FVLZ" at bounding box center [1075, 27] width 172 height 30
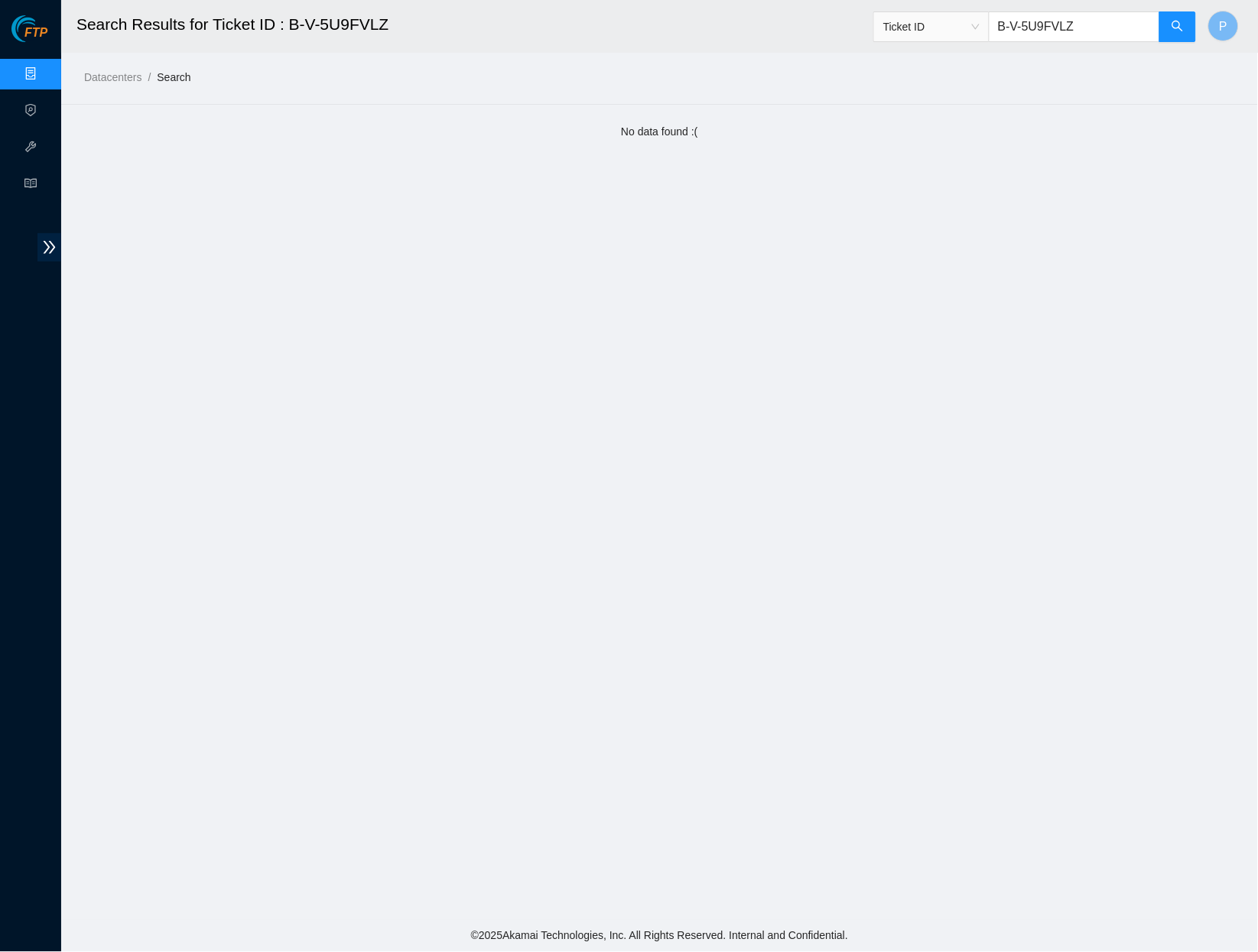
drag, startPoint x: 1083, startPoint y: 28, endPoint x: 1000, endPoint y: 24, distance: 83.1
click at [995, 23] on input "B-V-5U9FVLZ" at bounding box center [1075, 27] width 172 height 30
paste input "S1GDJP"
type input "B-V-5S1GDJP"
click at [1197, 22] on header "Search Results for Ticket ID : B-V-5U9FVLZ Ticket ID B-V-5S1GDJP P" at bounding box center [690, 26] width 1258 height 53
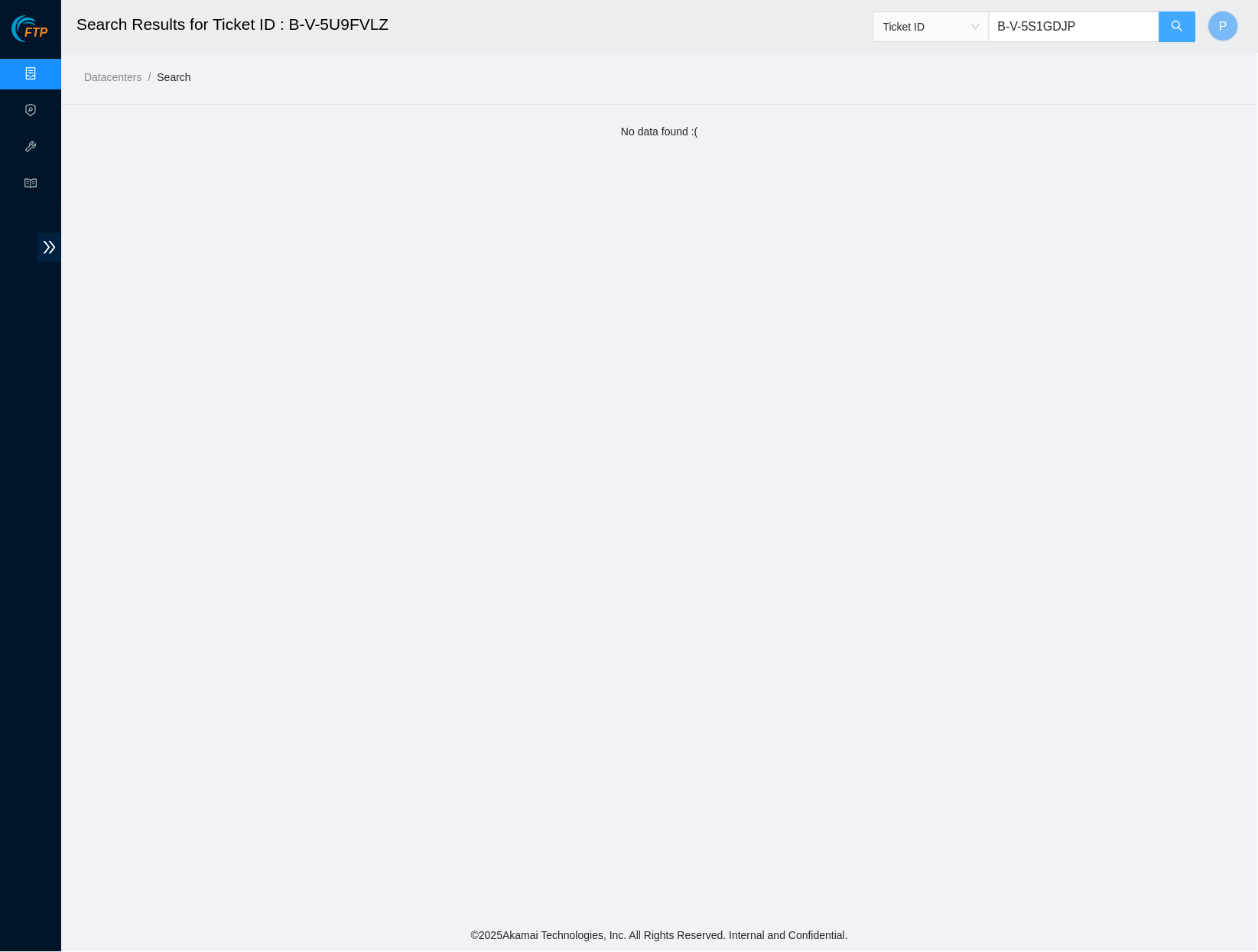
click at [1181, 28] on icon "search" at bounding box center [1178, 26] width 13 height 13
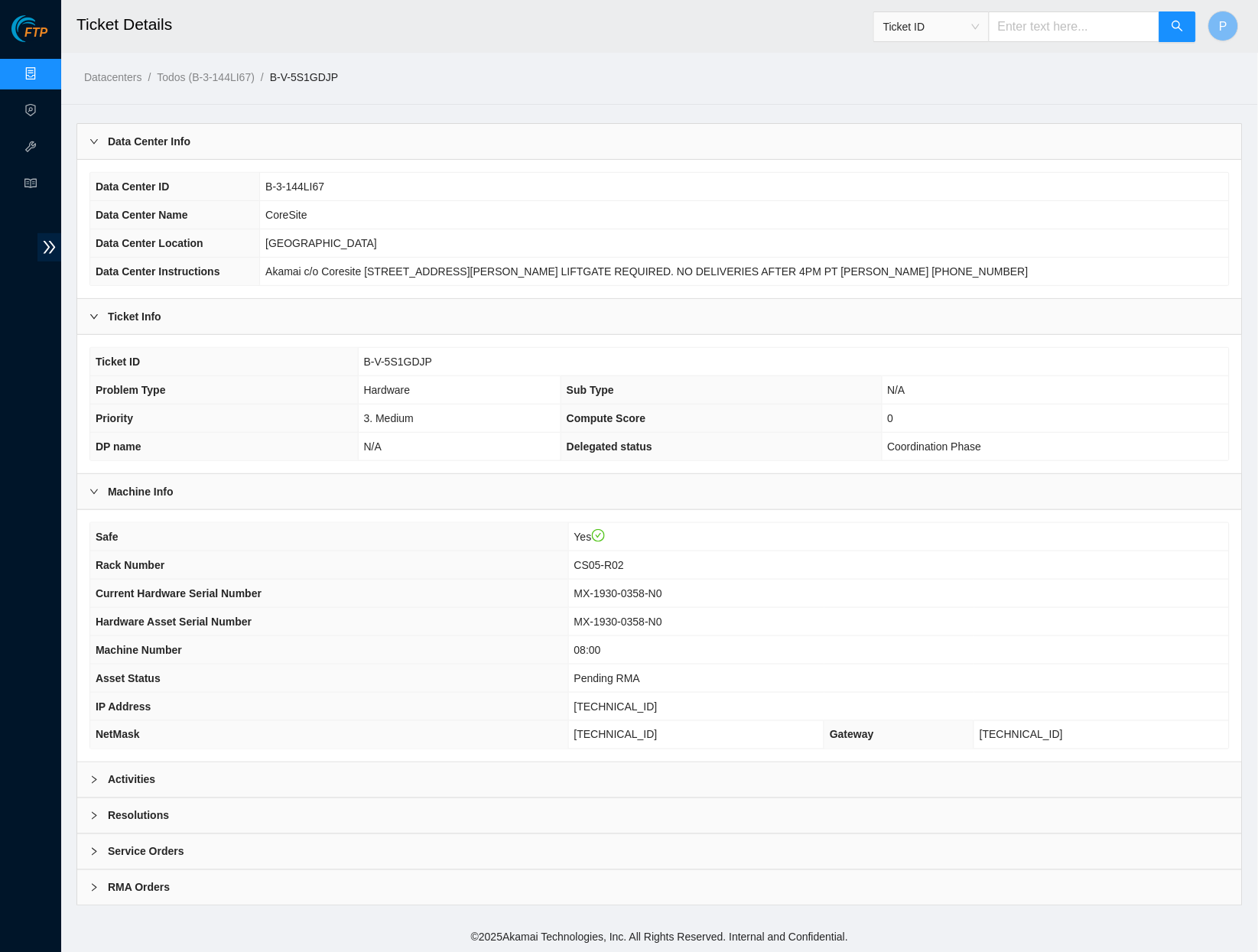
click at [1087, 12] on input "text" at bounding box center [1075, 27] width 172 height 30
click at [518, 763] on div "Activities" at bounding box center [659, 780] width 1165 height 35
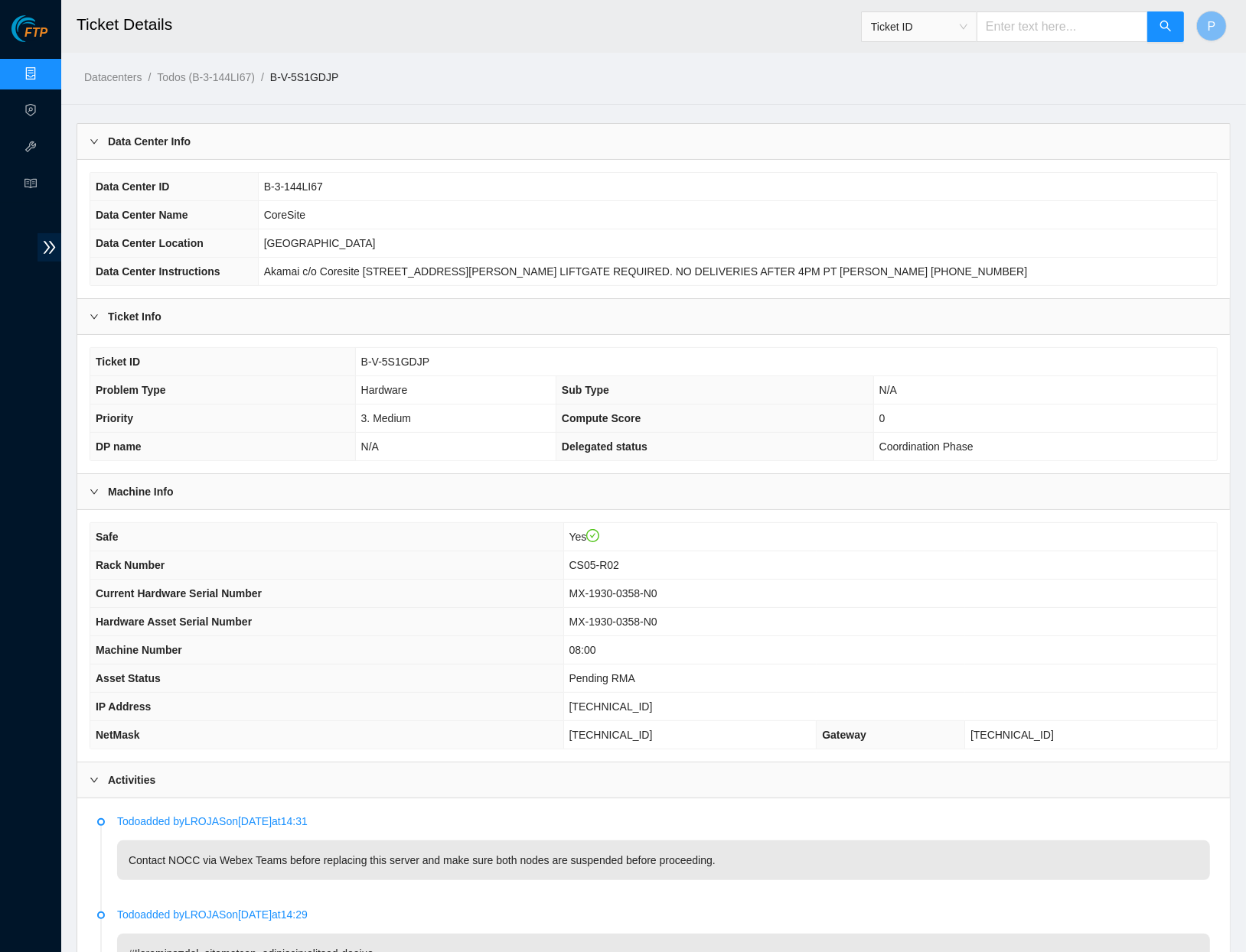
click at [50, 76] on link "Data Centers" at bounding box center [76, 74] width 63 height 13
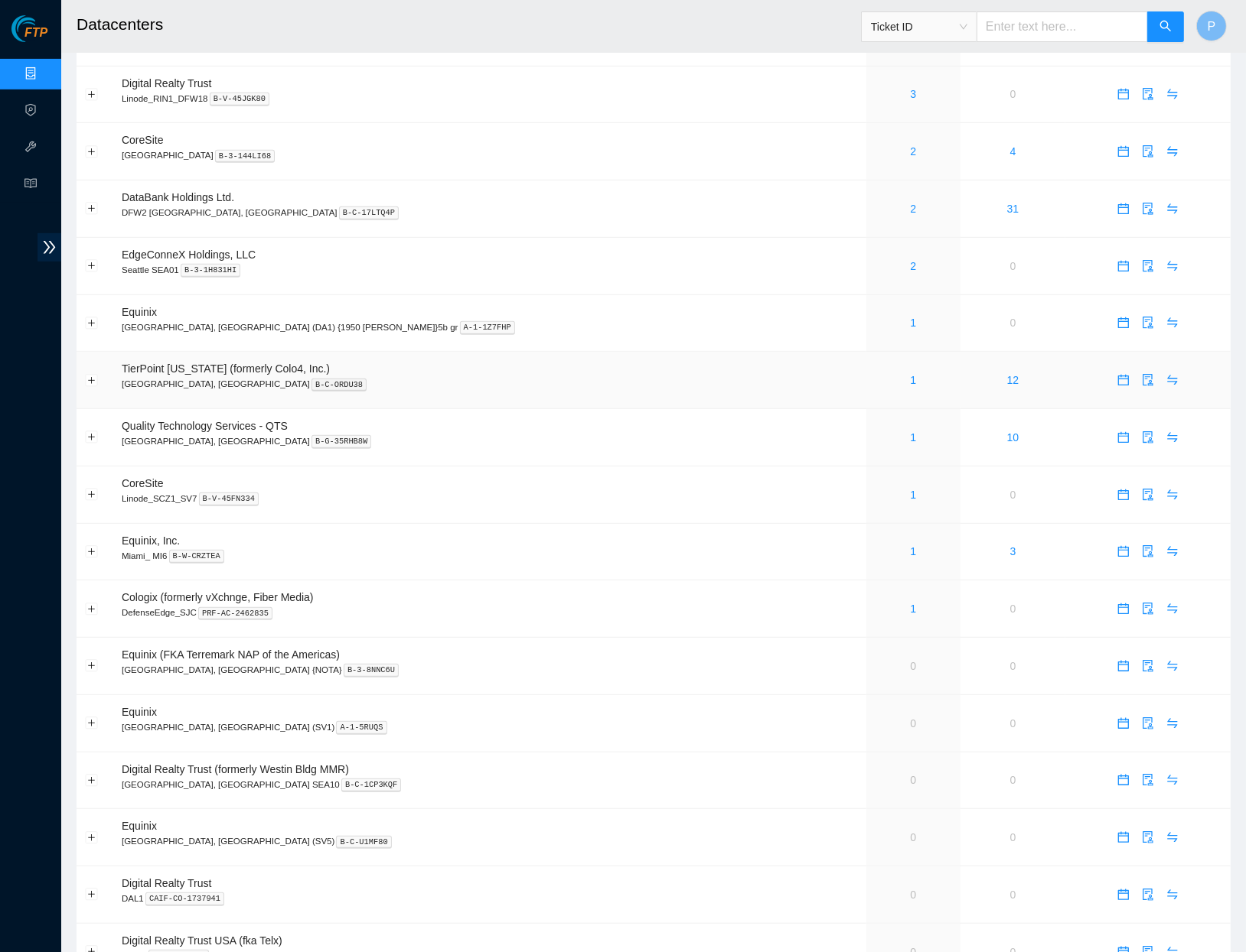
scroll to position [579, 0]
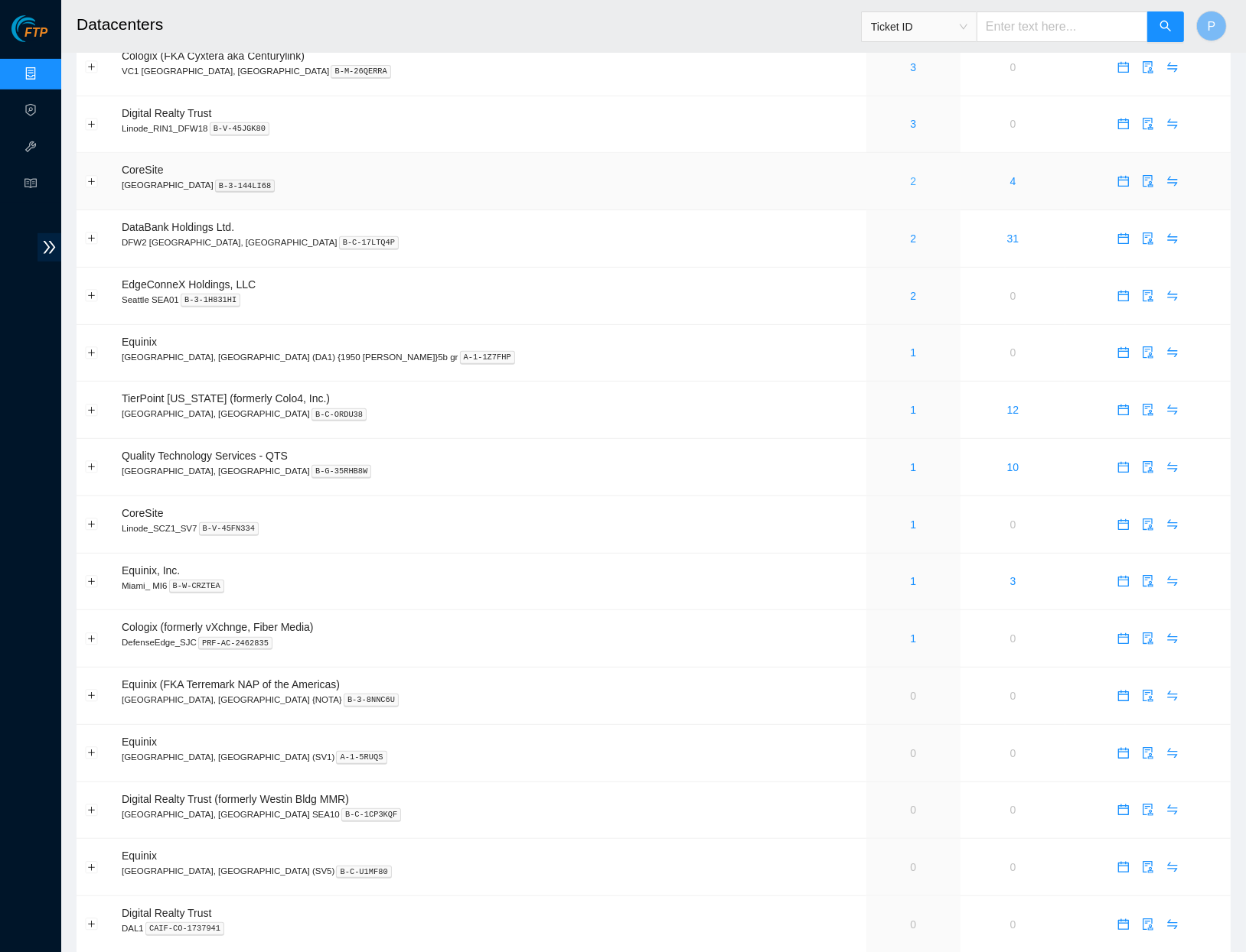
click at [910, 175] on link "2" at bounding box center [913, 181] width 6 height 13
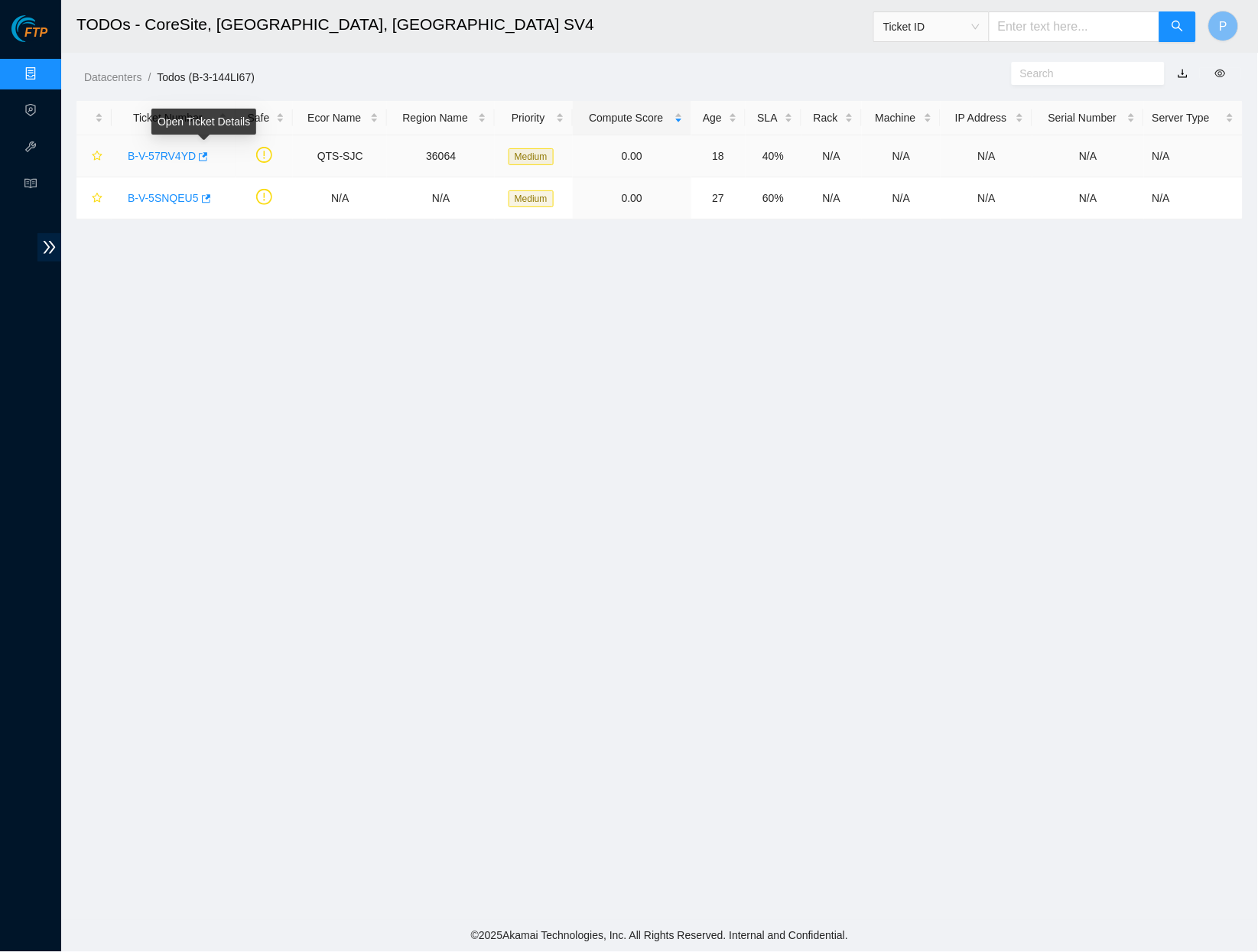
click at [182, 150] on link "B-V-57RV4YD" at bounding box center [161, 156] width 68 height 13
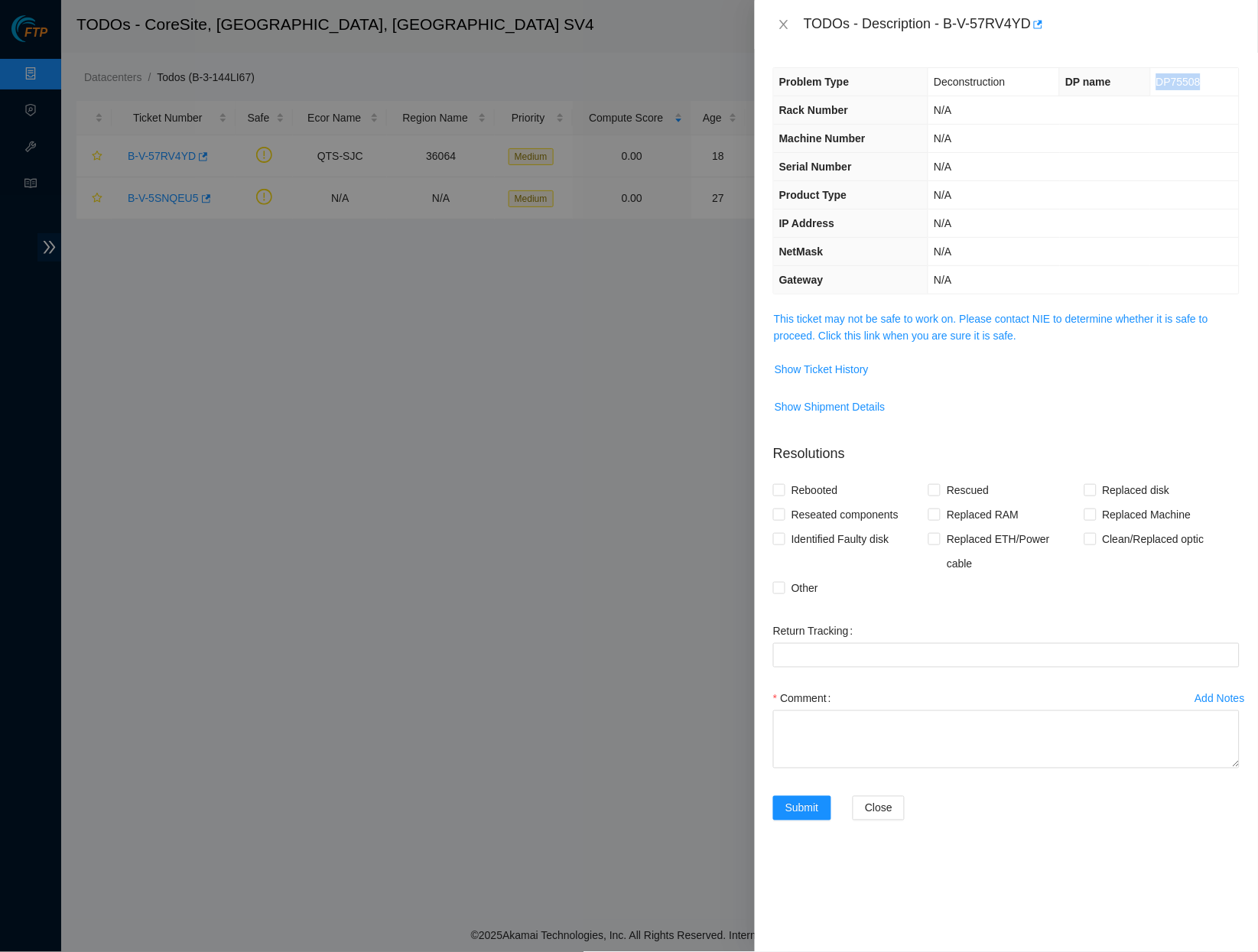
drag, startPoint x: 1208, startPoint y: 78, endPoint x: 1156, endPoint y: 77, distance: 52.0
click at [1156, 77] on td "DP75508" at bounding box center [1195, 82] width 89 height 29
copy span "DP75508"
click at [785, 29] on icon "close" at bounding box center [784, 24] width 13 height 13
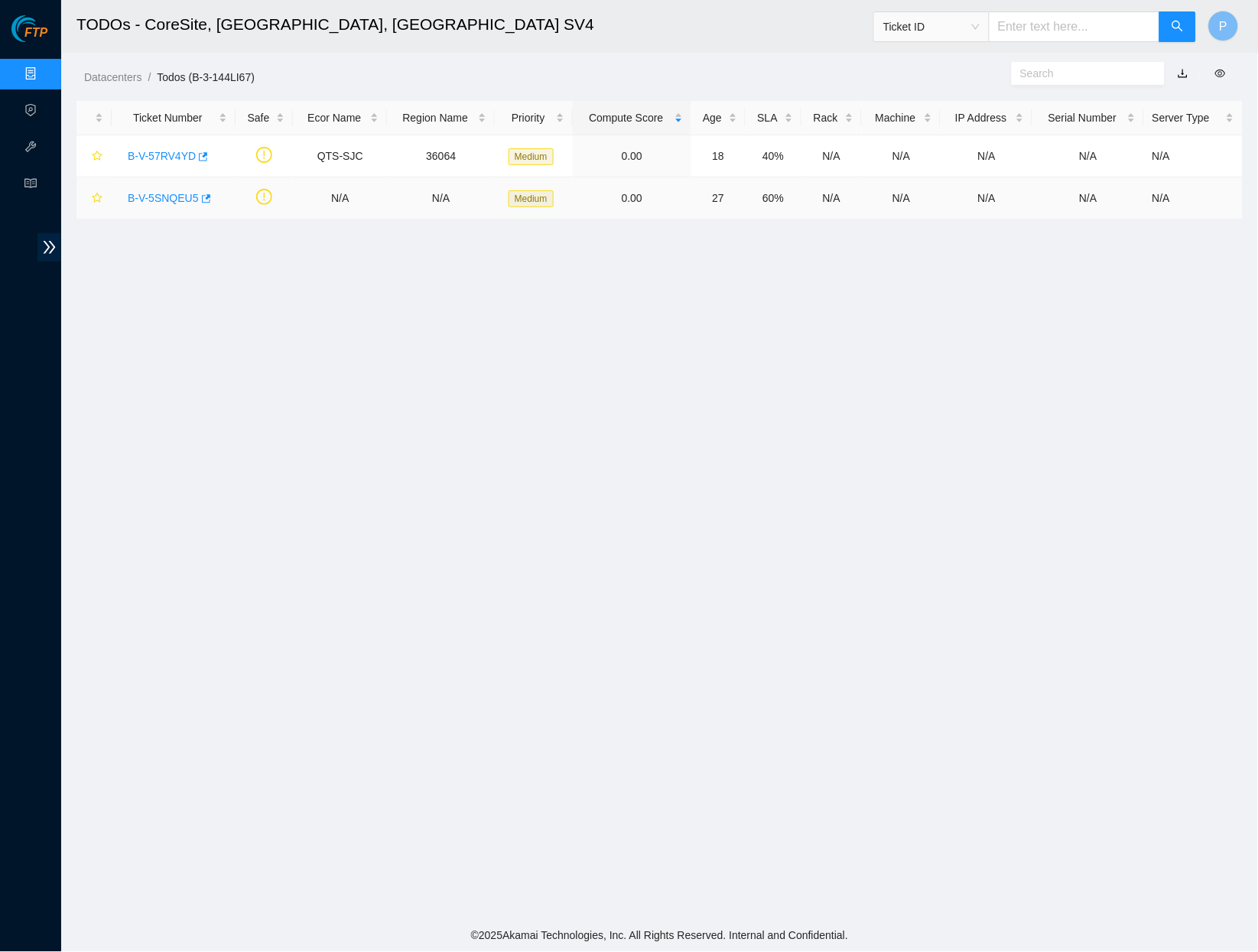
click at [160, 201] on link "B-V-5SNQEU5" at bounding box center [163, 198] width 71 height 13
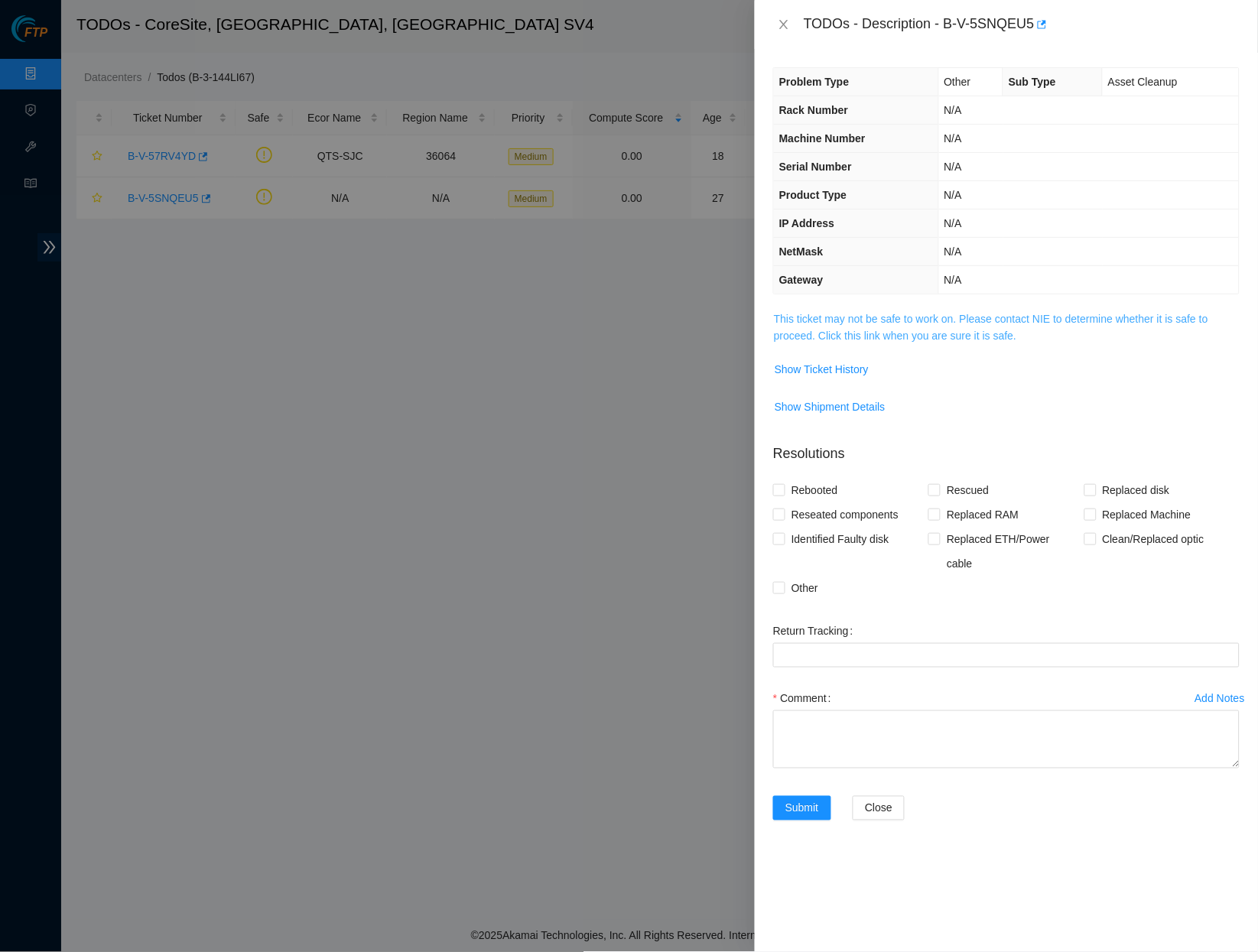
click at [859, 324] on link "This ticket may not be safe to work on. Please contact NIE to determine whether…" at bounding box center [991, 327] width 435 height 29
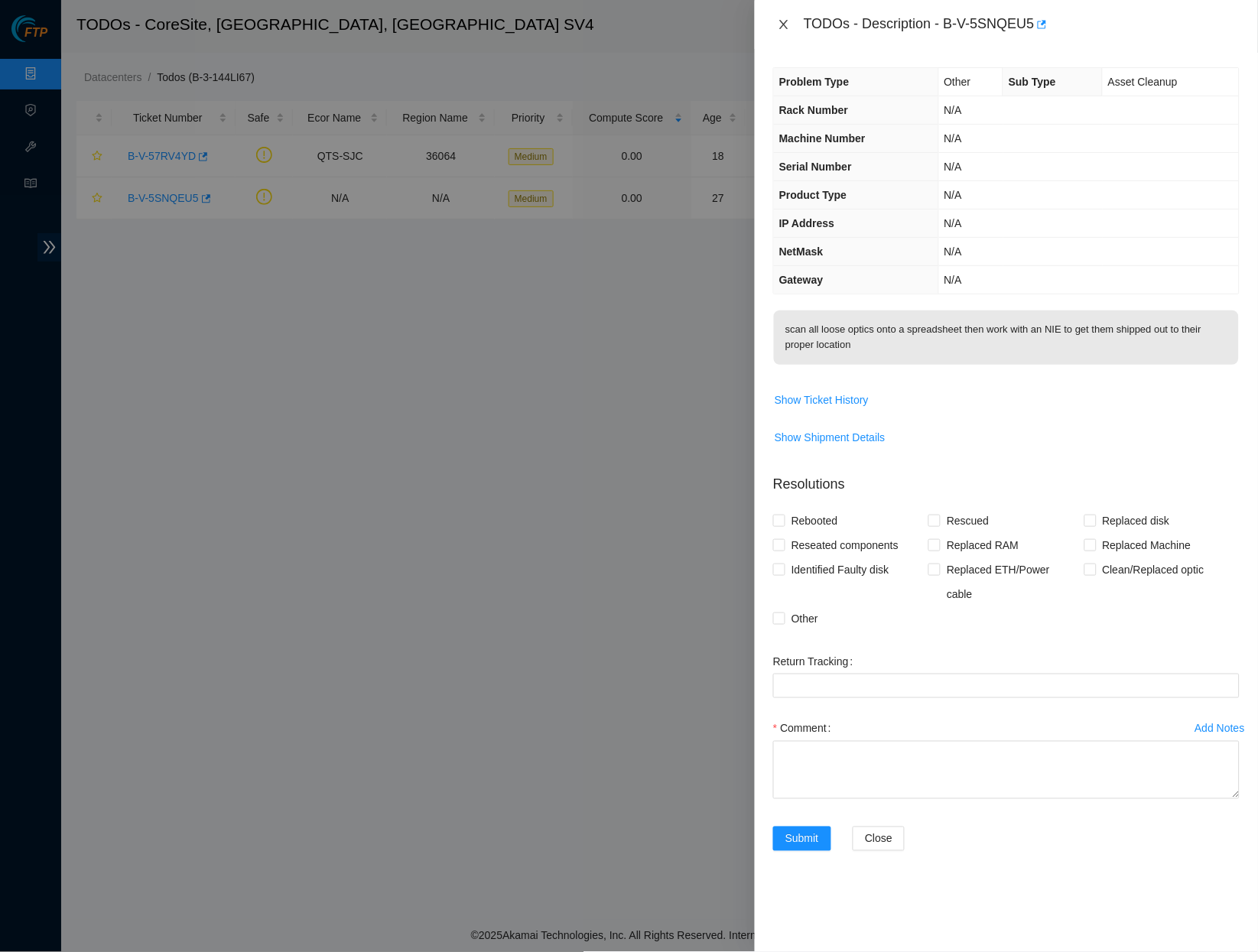
click at [775, 23] on button "Close" at bounding box center [784, 24] width 21 height 14
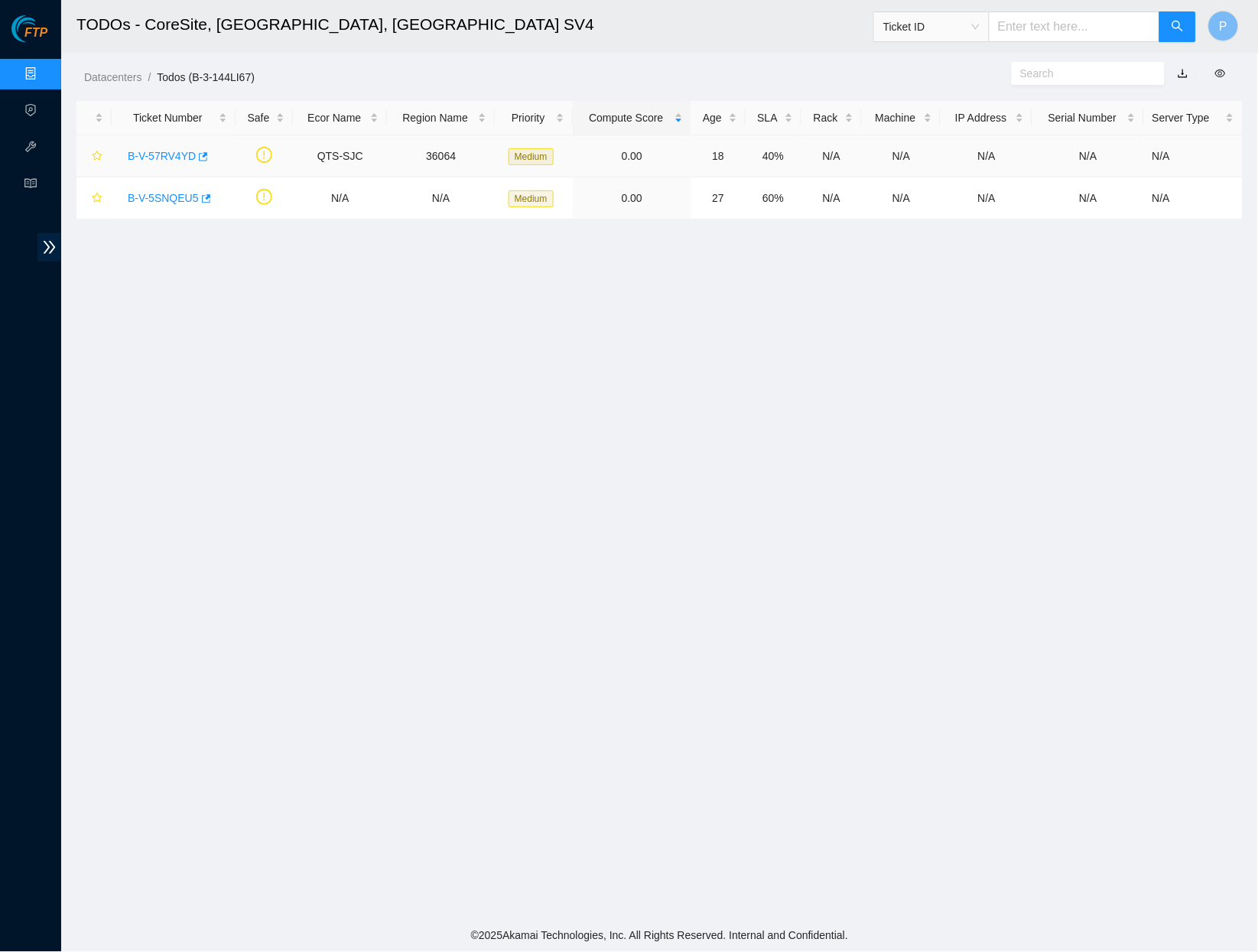
click at [149, 156] on link "B-V-57RV4YD" at bounding box center [161, 156] width 68 height 13
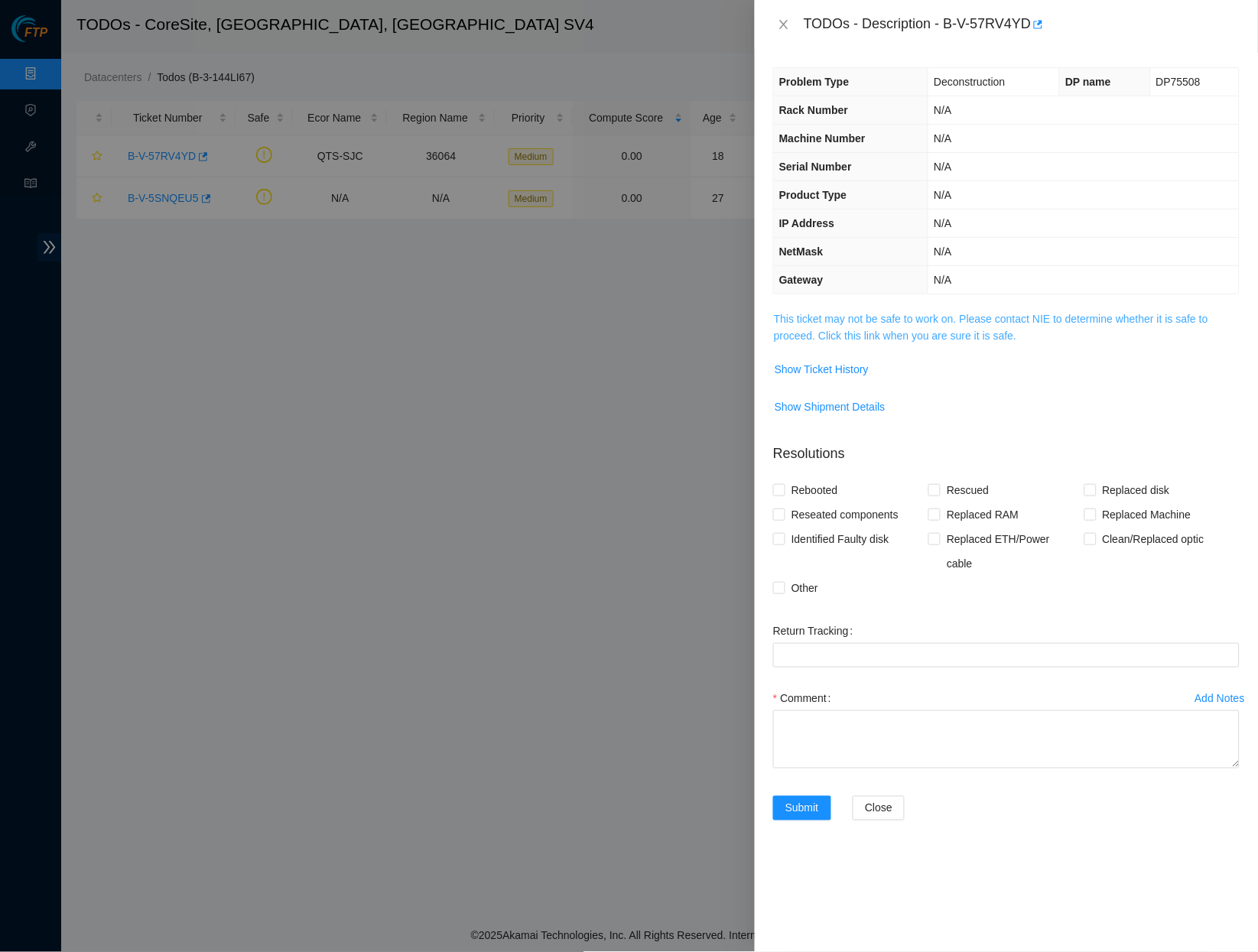
click at [962, 323] on link "This ticket may not be safe to work on. Please contact NIE to determine whether…" at bounding box center [991, 327] width 435 height 29
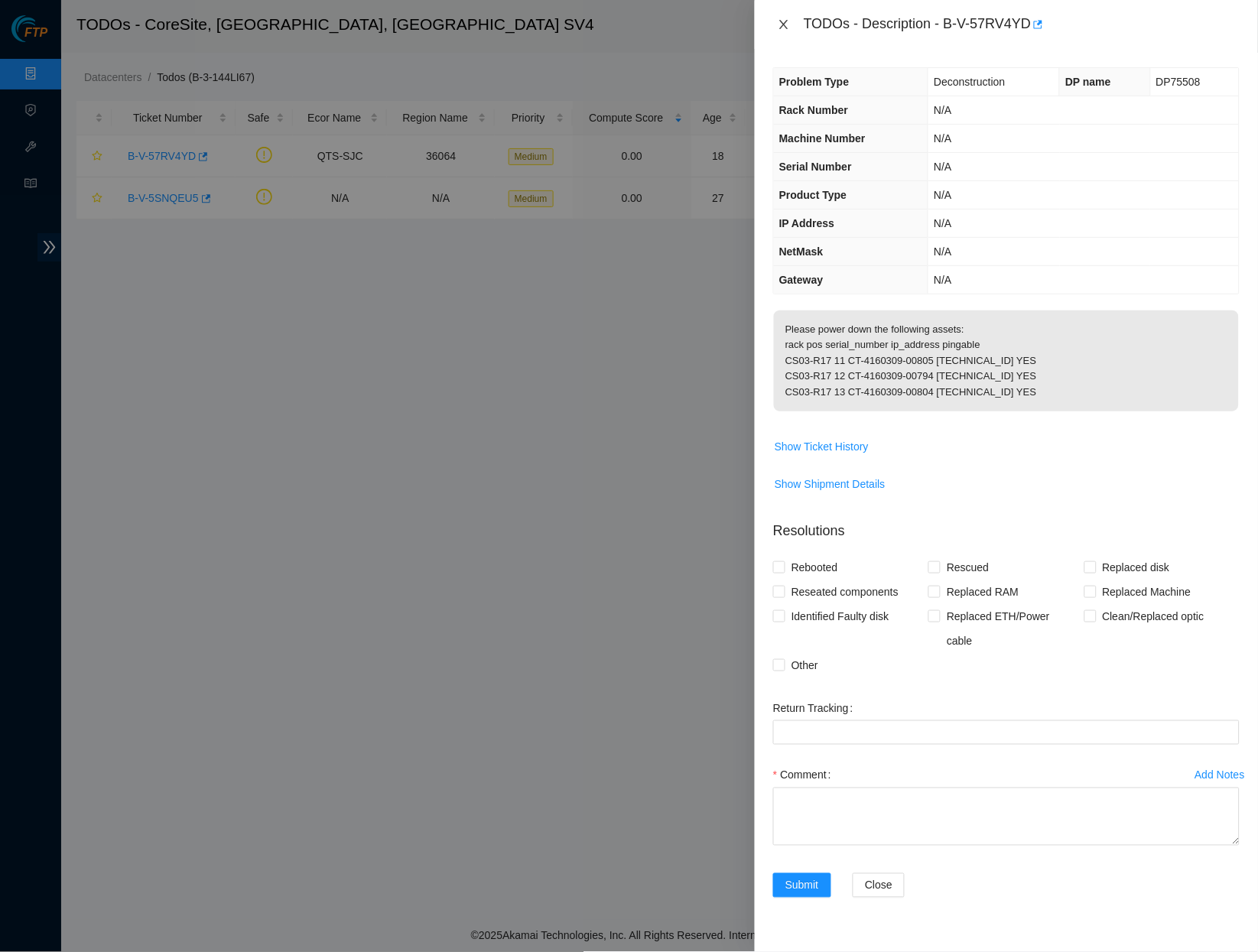
click at [786, 19] on icon "close" at bounding box center [784, 24] width 13 height 13
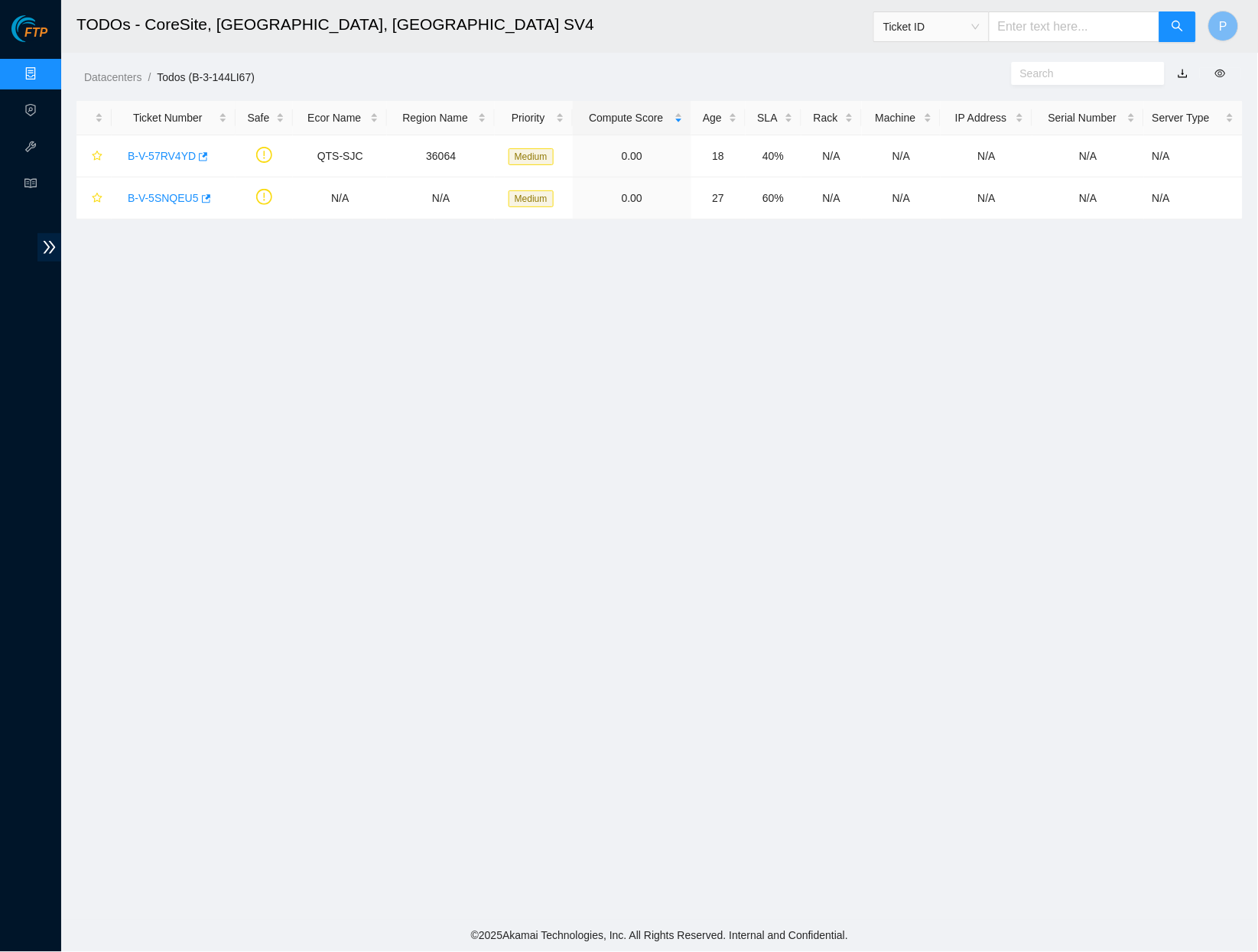
click at [45, 77] on link "Data Centers" at bounding box center [76, 74] width 63 height 13
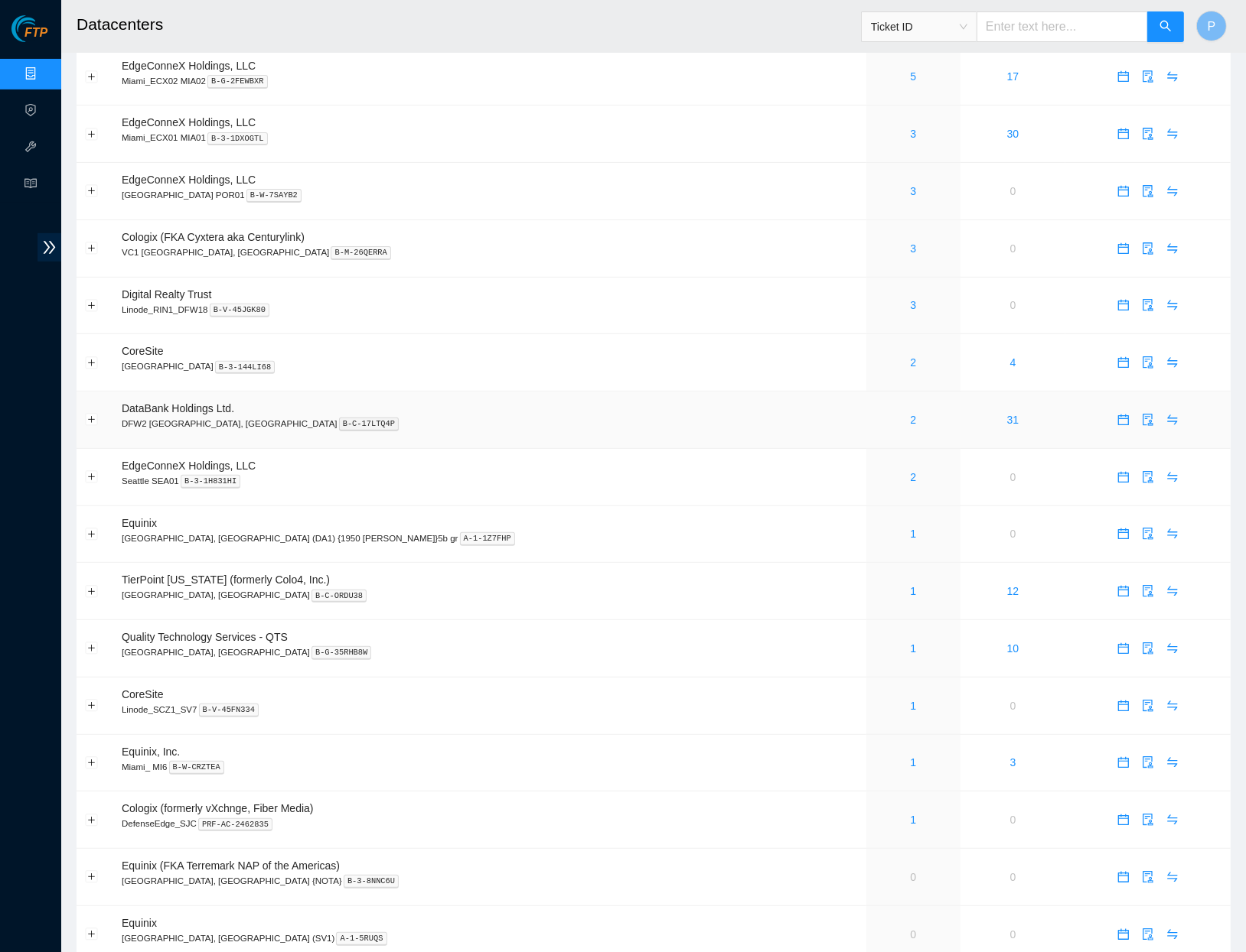
scroll to position [399, 0]
click at [910, 356] on link "2" at bounding box center [913, 362] width 6 height 13
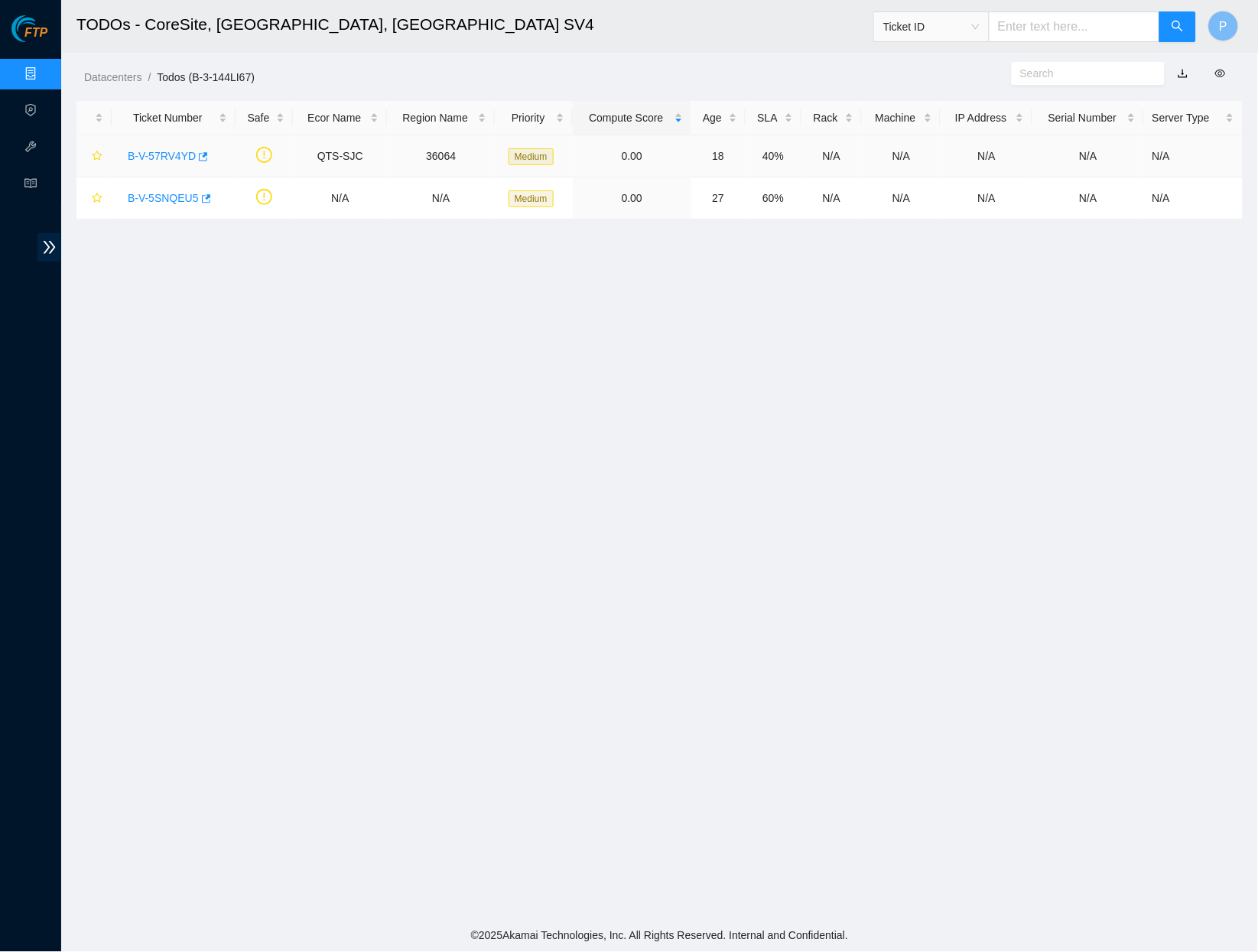
click at [170, 152] on link "B-V-57RV4YD" at bounding box center [161, 156] width 68 height 13
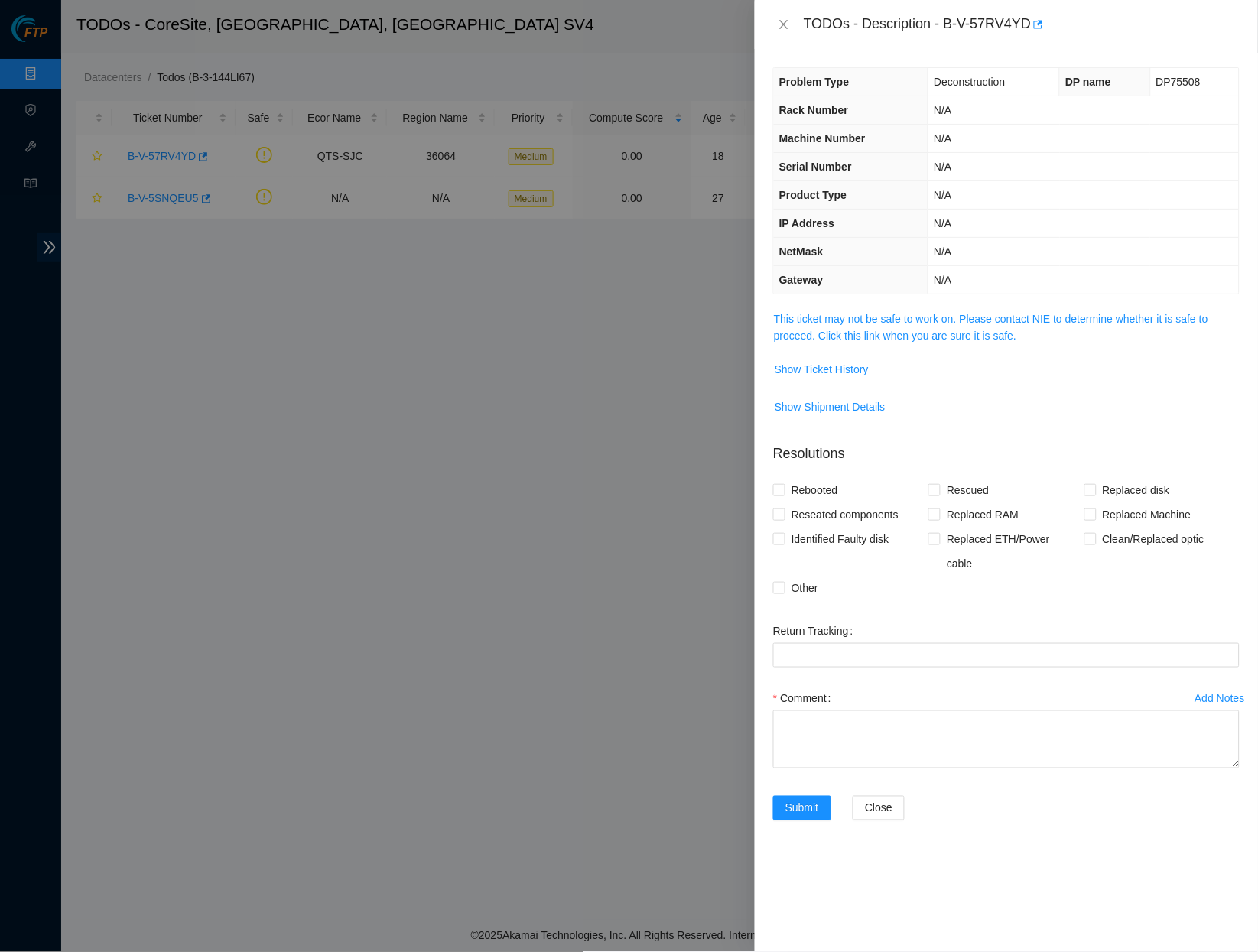
click at [913, 320] on span "This ticket may not be safe to work on. Please contact NIE to determine whether…" at bounding box center [1007, 327] width 465 height 34
click at [911, 318] on link "This ticket may not be safe to work on. Please contact NIE to determine whether…" at bounding box center [991, 327] width 435 height 29
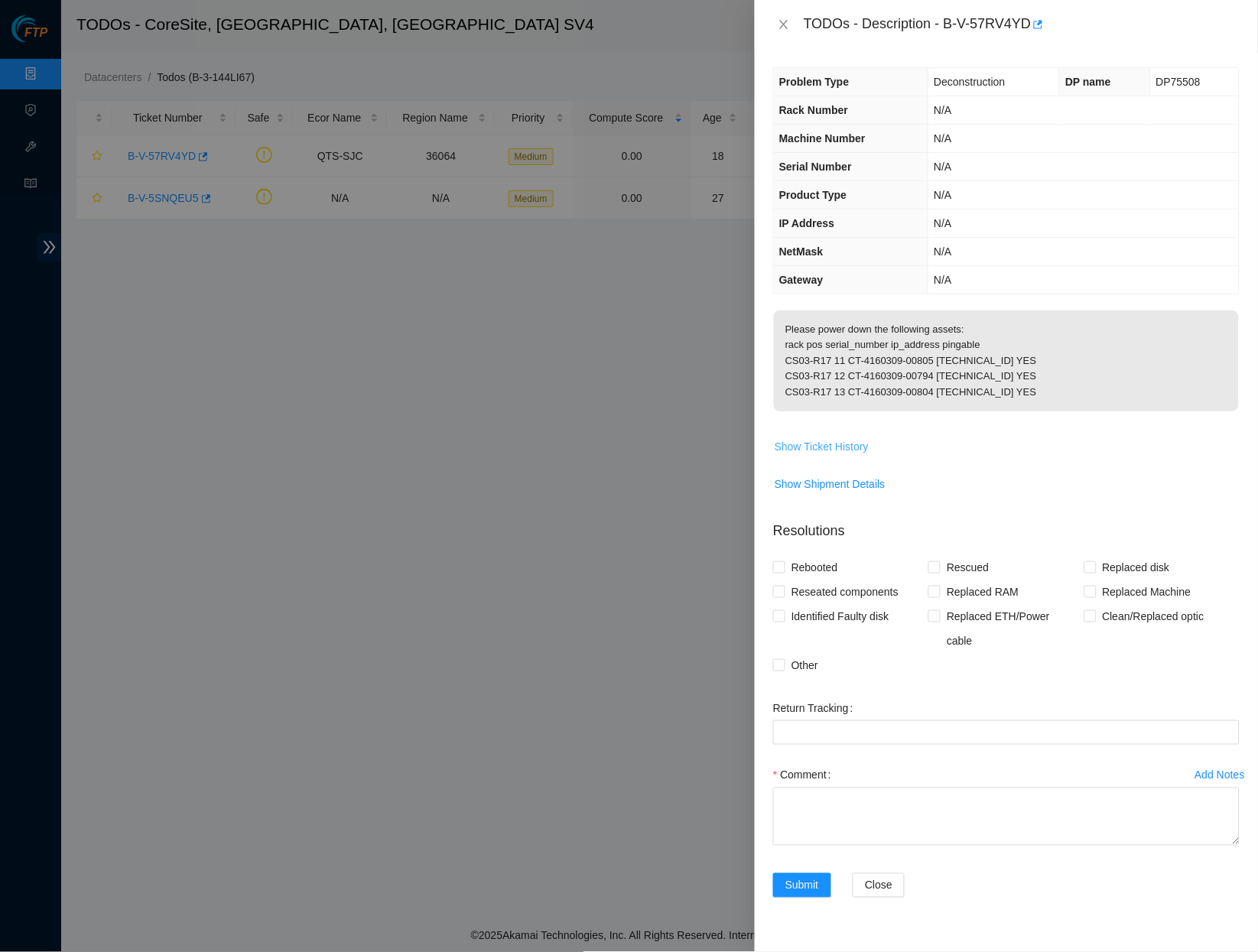
click at [834, 459] on button "Show Ticket History" at bounding box center [822, 447] width 96 height 24
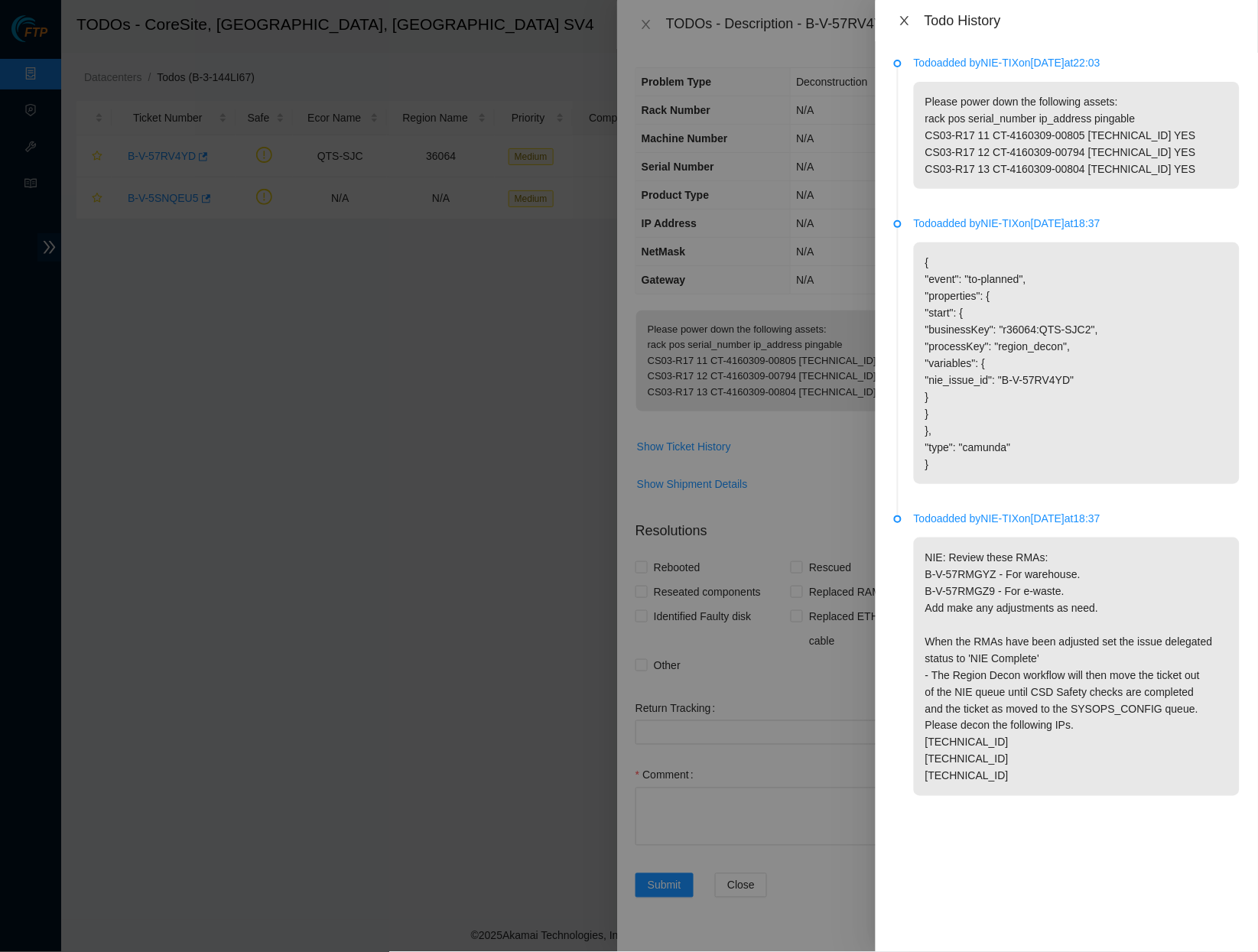
click at [908, 16] on icon "close" at bounding box center [905, 20] width 8 height 9
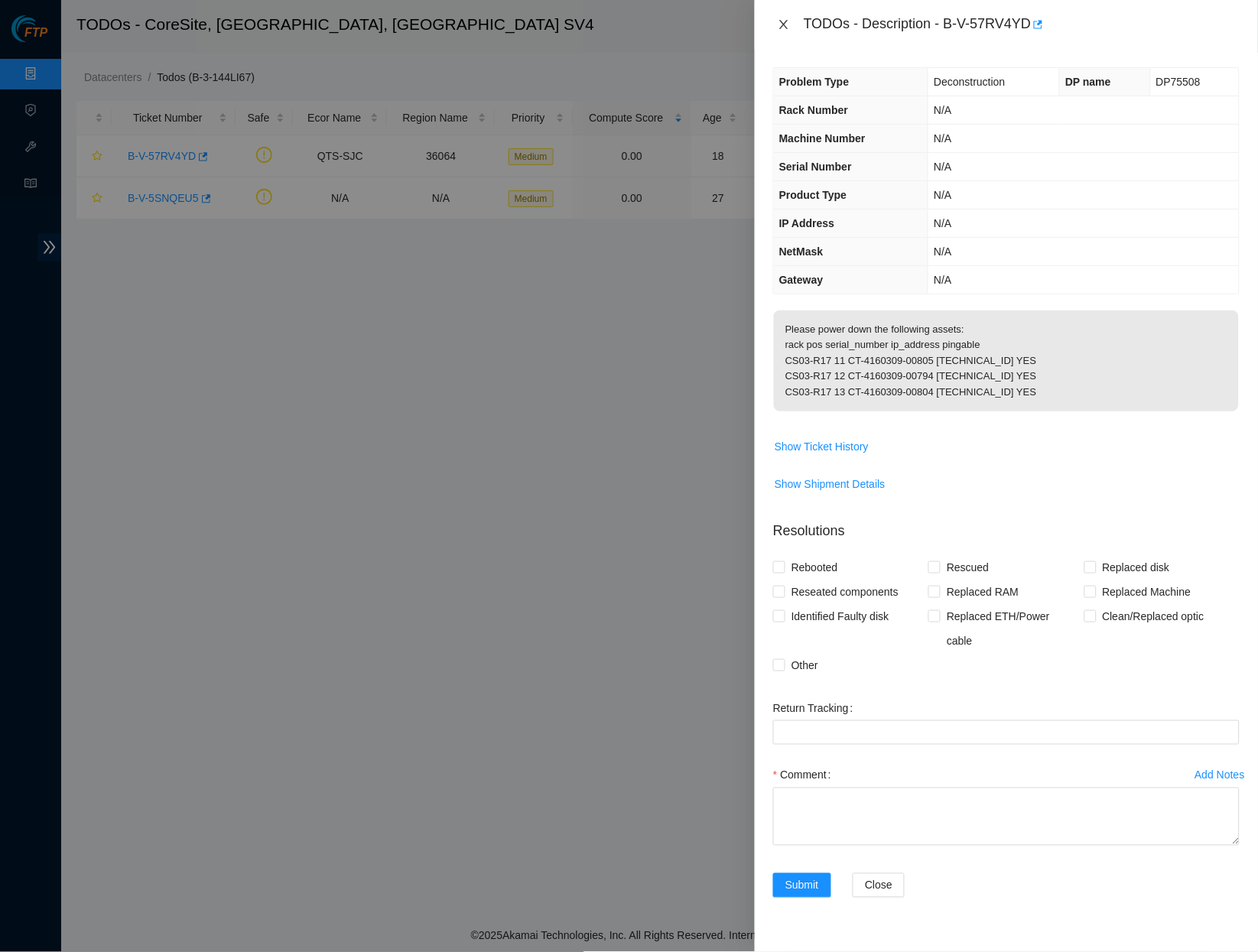
click at [776, 22] on button "Close" at bounding box center [784, 24] width 21 height 14
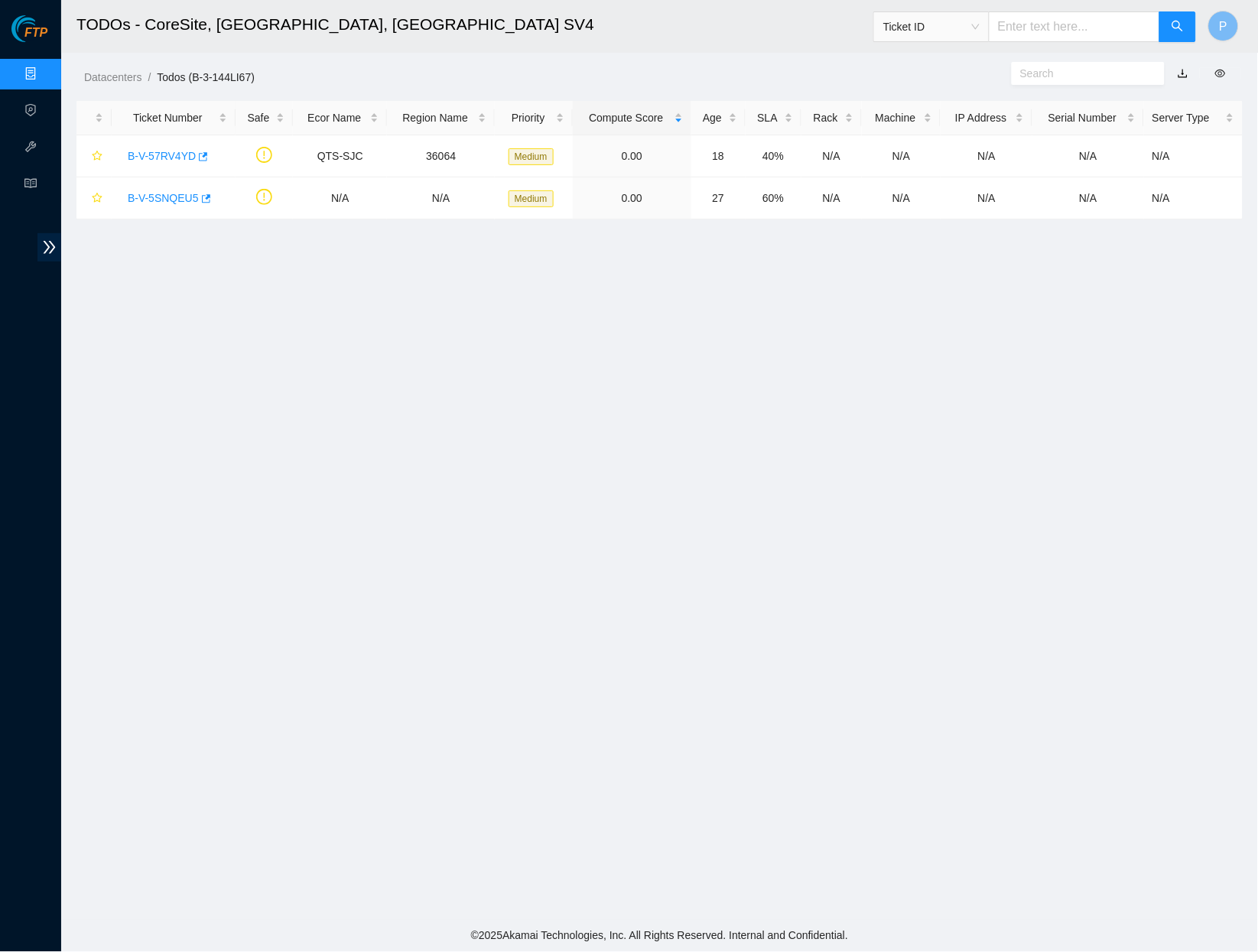
click at [45, 72] on link "Data Centers" at bounding box center [76, 74] width 63 height 13
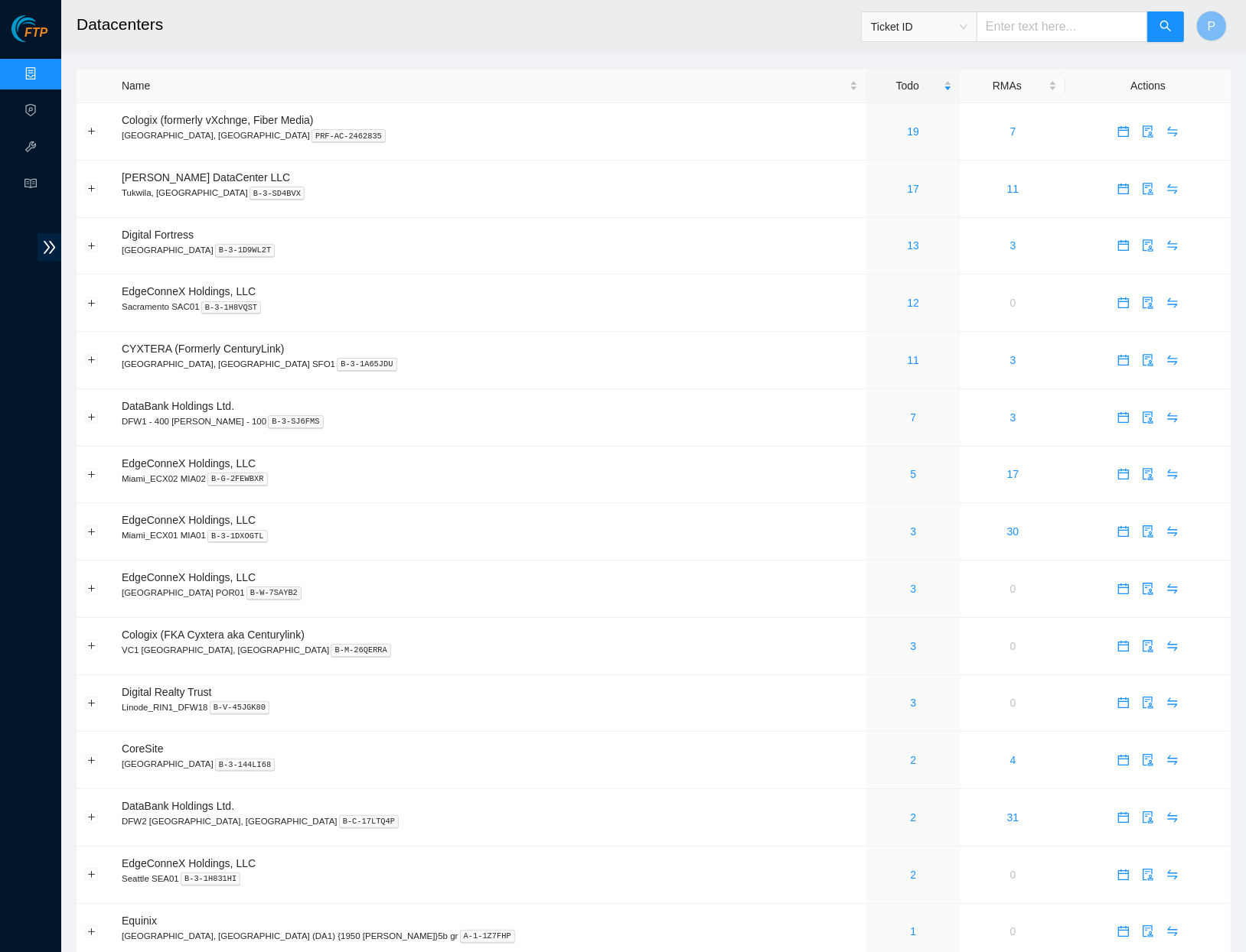
click at [1071, 34] on input "text" at bounding box center [1063, 27] width 172 height 30
paste input "B-V-5UEK1PC"
type input "B-V-5UEK1PC"
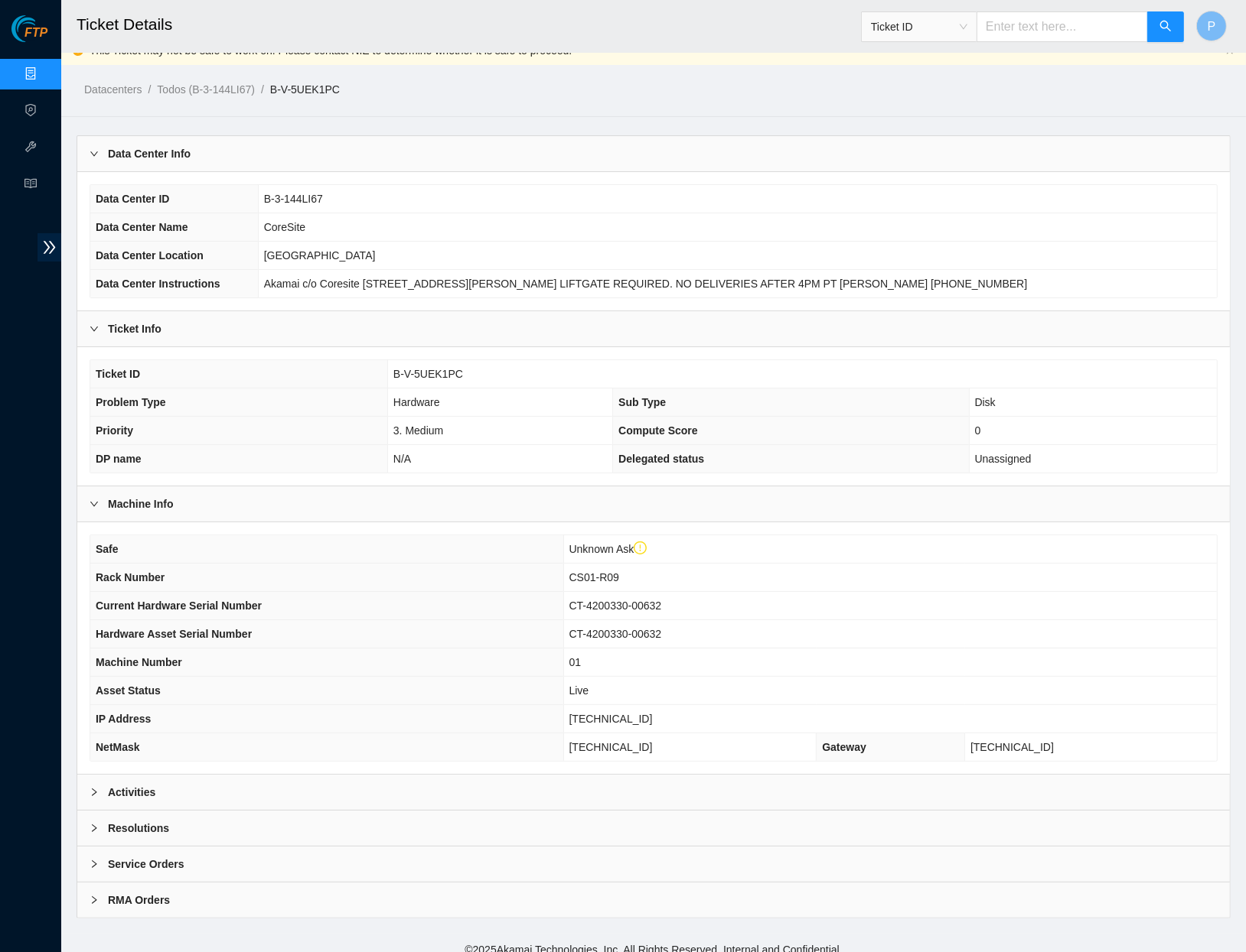
click at [253, 762] on div "Safe Unknown Ask Rack Number CS01-R09 Current Hardware Serial Number CT-4200330…" at bounding box center [654, 648] width 1153 height 251
click at [228, 779] on div "Activities" at bounding box center [654, 792] width 1153 height 35
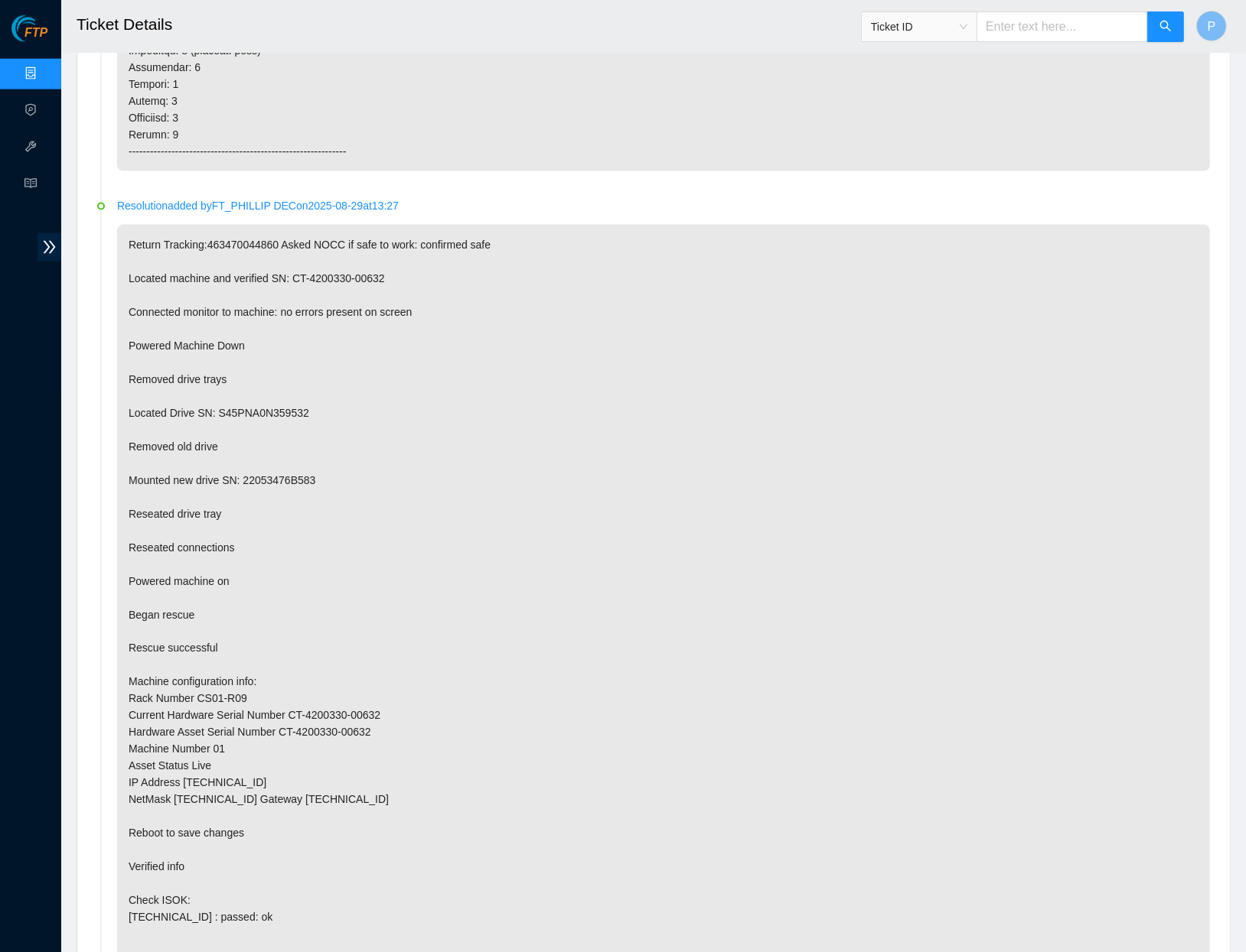
scroll to position [2016, 0]
click at [1052, 34] on input "text" at bounding box center [1063, 27] width 172 height 30
paste input "B-V-5RPFWUM"
type input "B-V-5RPFWUM"
click at [1161, 24] on icon "search" at bounding box center [1165, 26] width 13 height 13
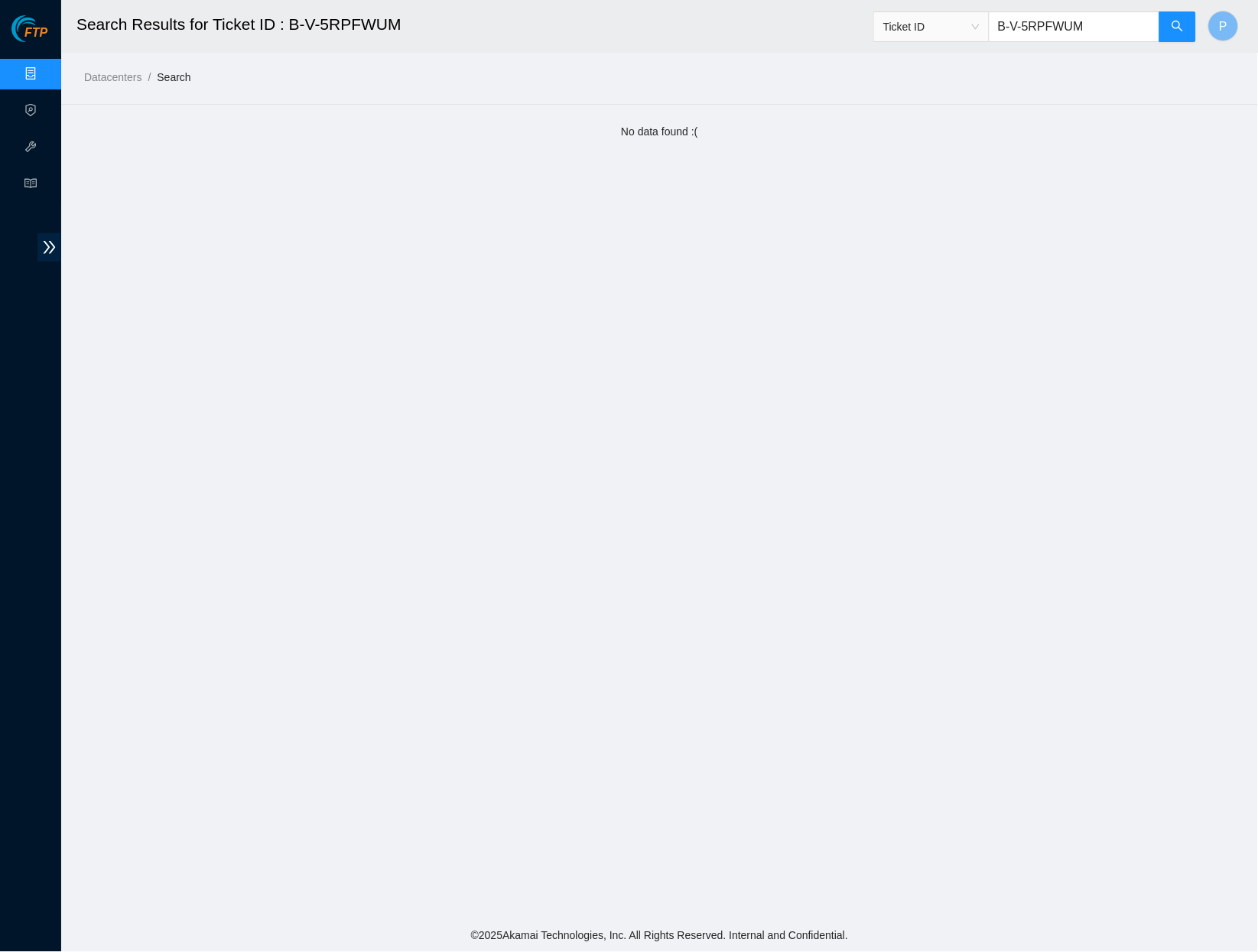
drag, startPoint x: 1102, startPoint y: 29, endPoint x: 995, endPoint y: 27, distance: 107.0
click at [995, 27] on input "B-V-5RPFWUM" at bounding box center [1075, 27] width 172 height 30
paste input "TS86DX"
click at [1160, 33] on button "button" at bounding box center [1178, 27] width 37 height 30
click at [1099, 21] on input "B-V-5TS86DX" at bounding box center [1075, 27] width 172 height 30
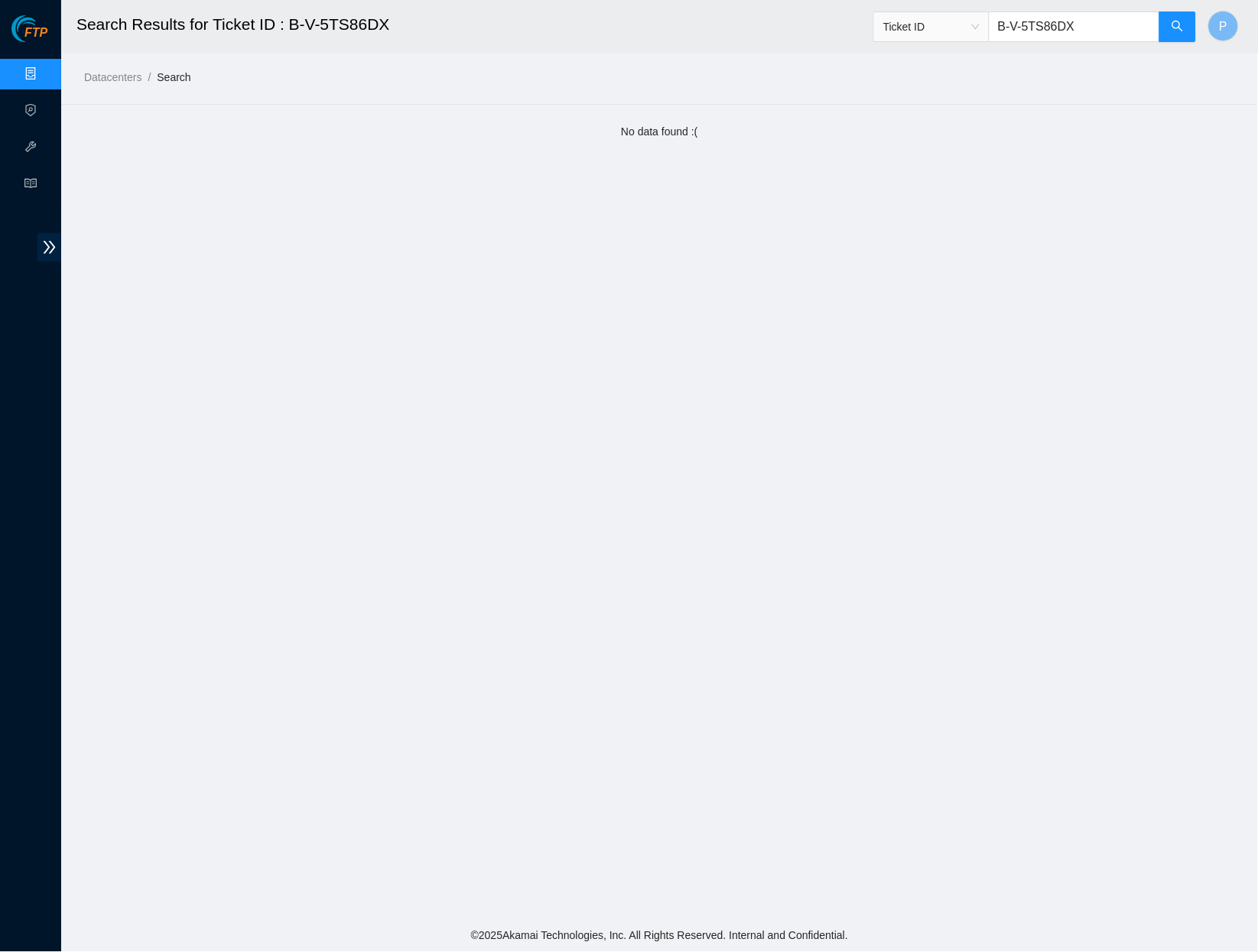
click at [1099, 21] on input "B-V-5TS86DX" at bounding box center [1075, 27] width 172 height 30
paste input "RPFWUM"
click at [1181, 27] on icon "search" at bounding box center [1177, 26] width 11 height 11
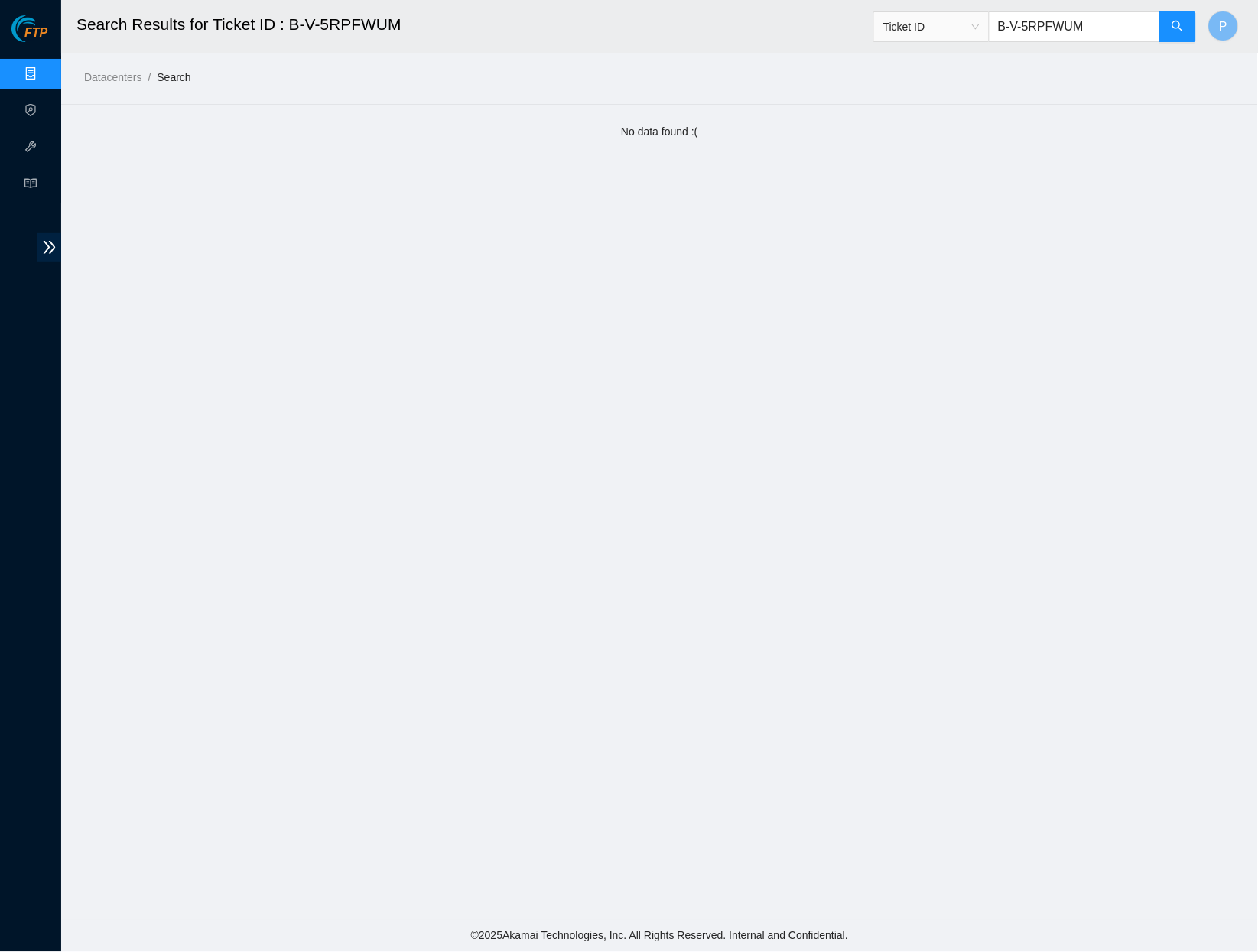
drag, startPoint x: 1107, startPoint y: 28, endPoint x: 993, endPoint y: 29, distance: 114.0
click at [993, 29] on input "B-V-5RPFWUM" at bounding box center [1075, 27] width 172 height 30
paste input "KJA9A3"
type input "B-V-5KJA9A3"
click at [1163, 31] on button "button" at bounding box center [1178, 27] width 37 height 30
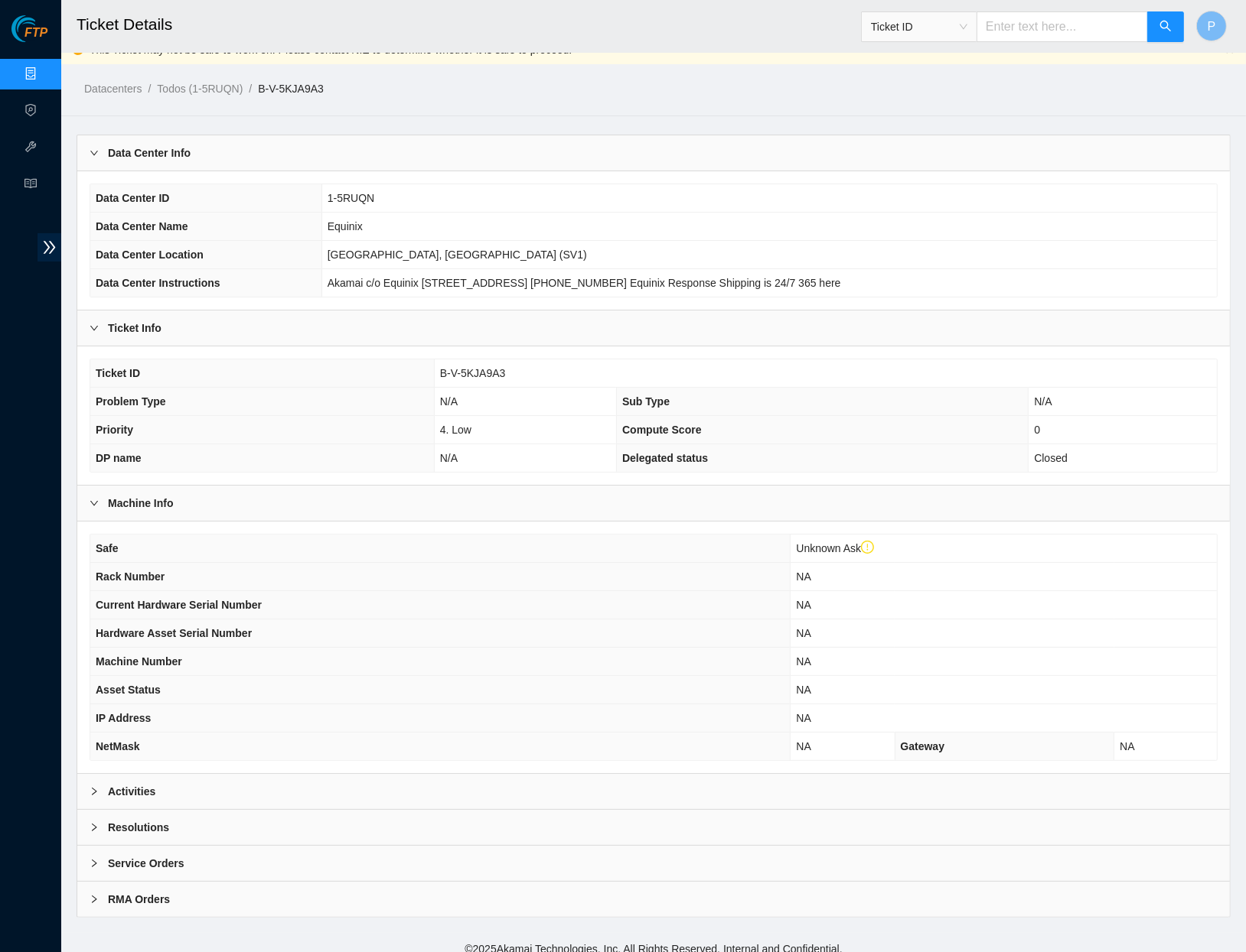
scroll to position [17, 0]
click at [529, 775] on div "Activities" at bounding box center [654, 792] width 1153 height 35
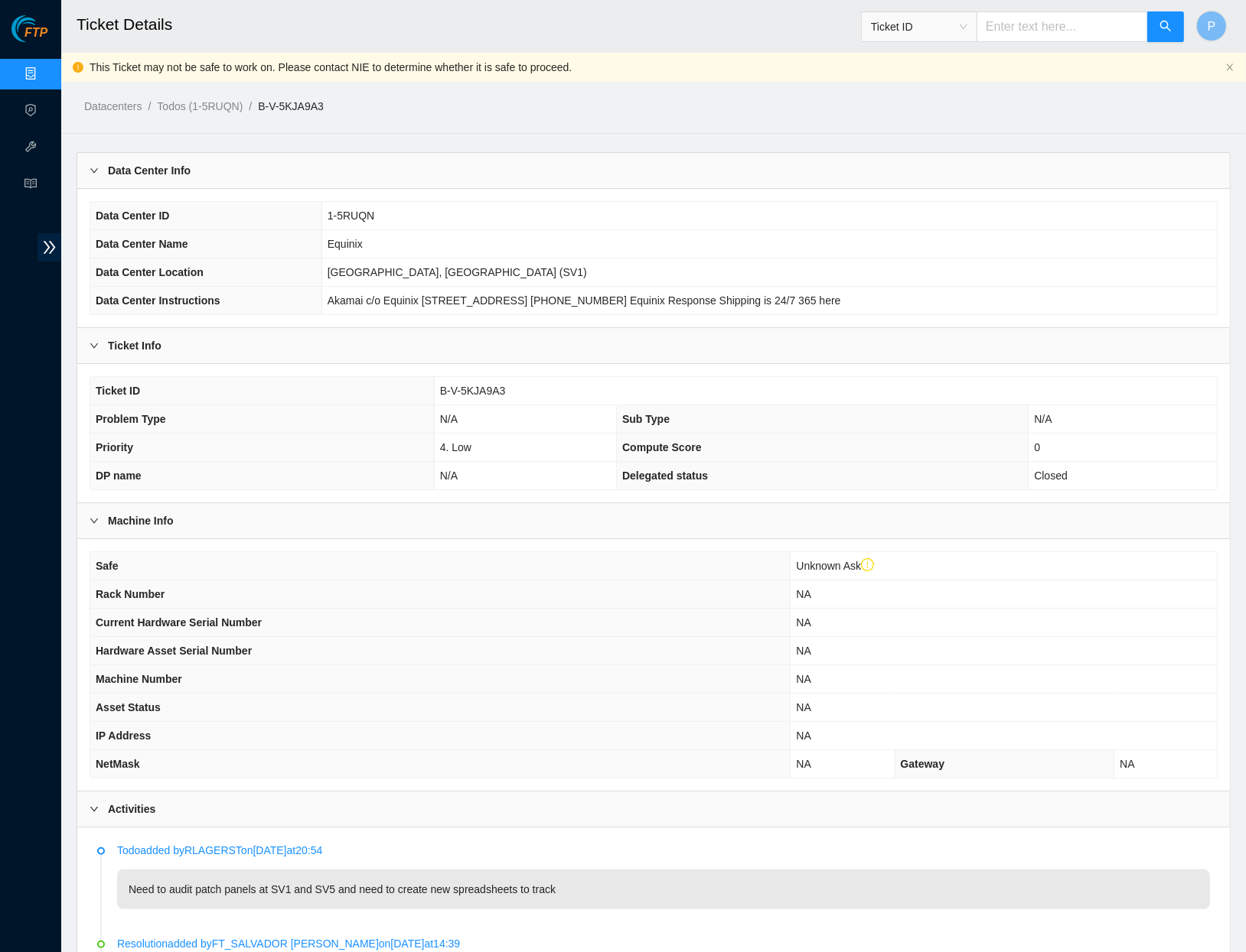
scroll to position [0, 0]
click at [45, 81] on link "Data Centers" at bounding box center [76, 74] width 63 height 13
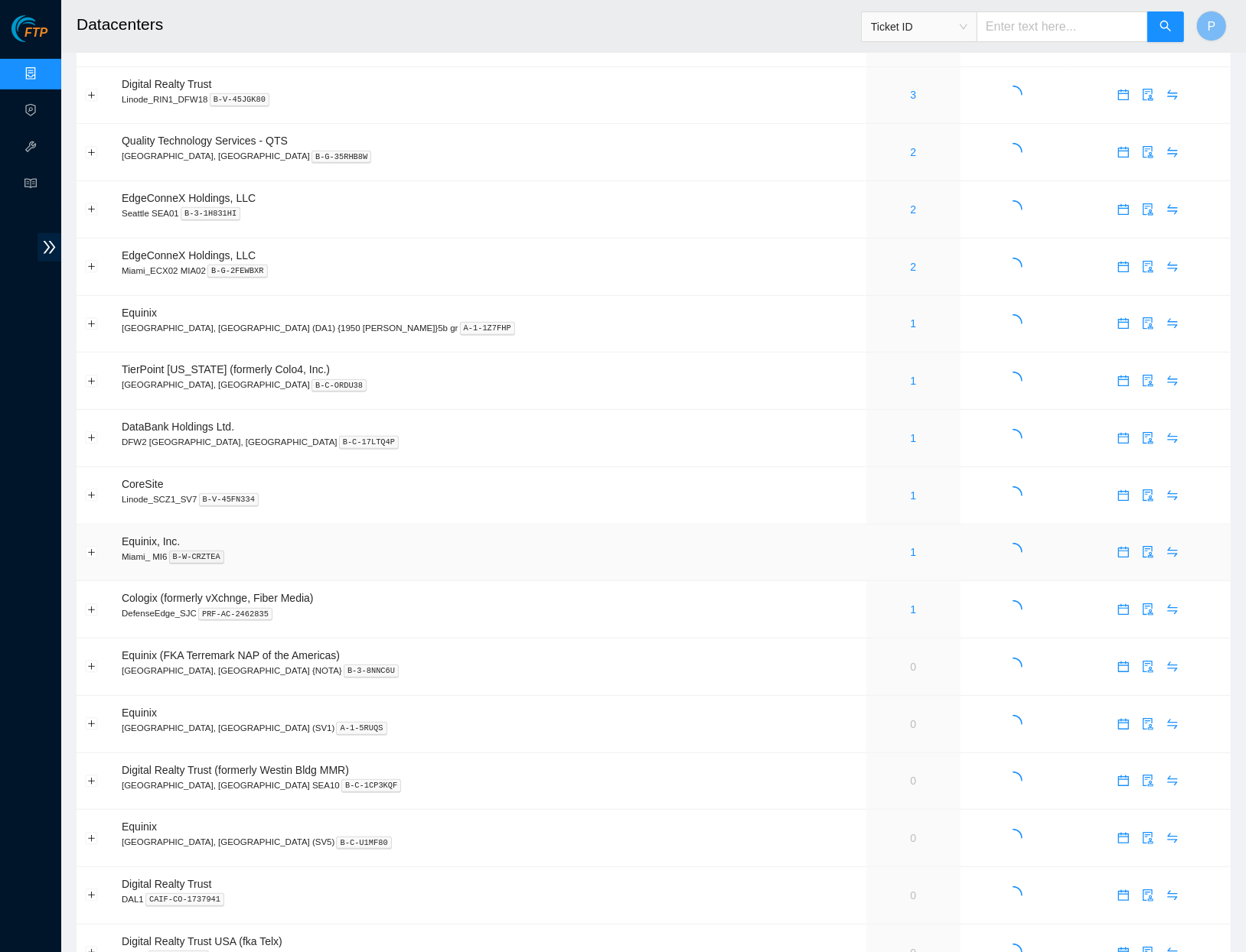
scroll to position [658, 0]
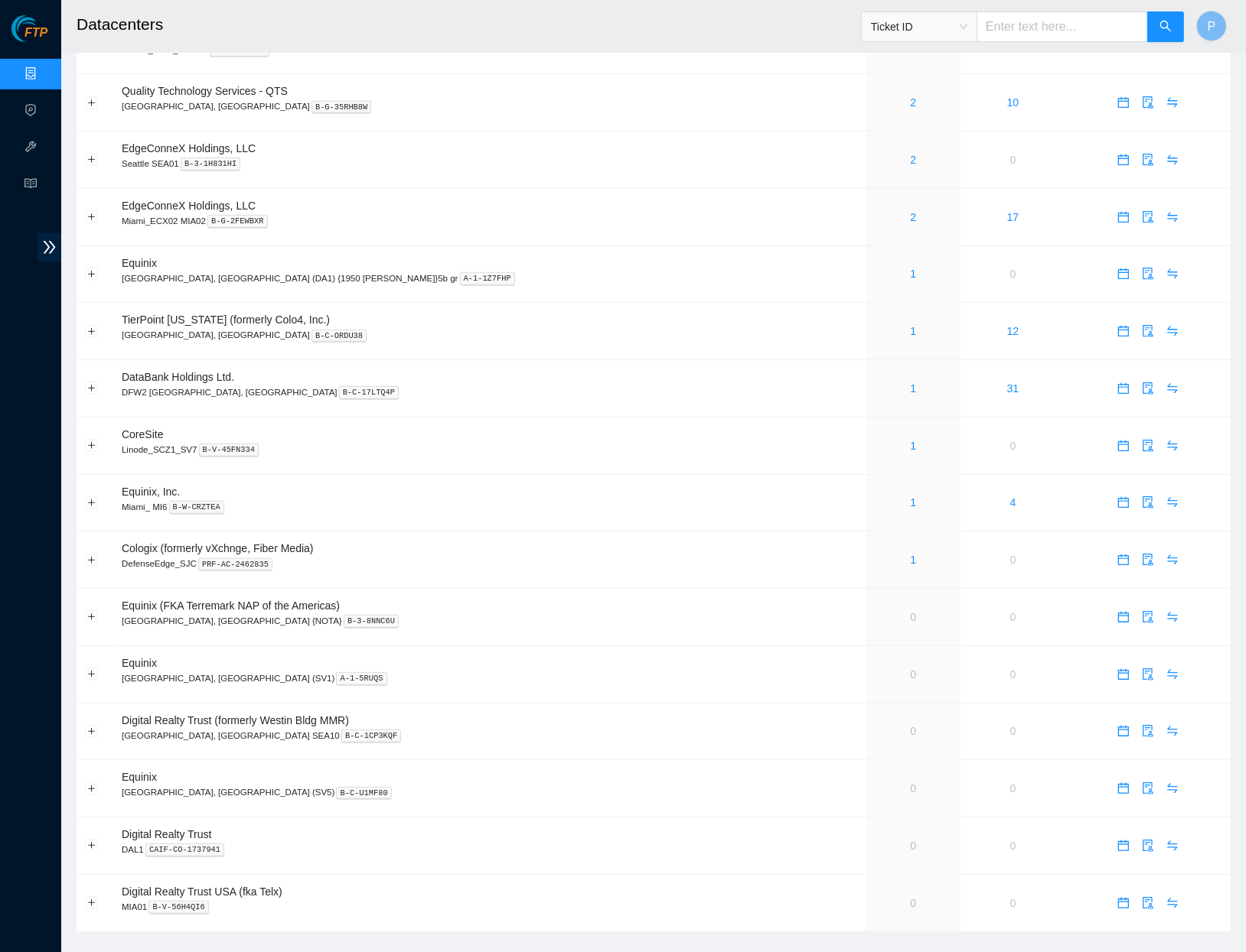
click at [1052, 29] on input "text" at bounding box center [1063, 27] width 172 height 30
paste input "B-V-5TFF0B2"
type input "B-V-5TFF0B2"
click at [1171, 18] on button "button" at bounding box center [1165, 27] width 37 height 30
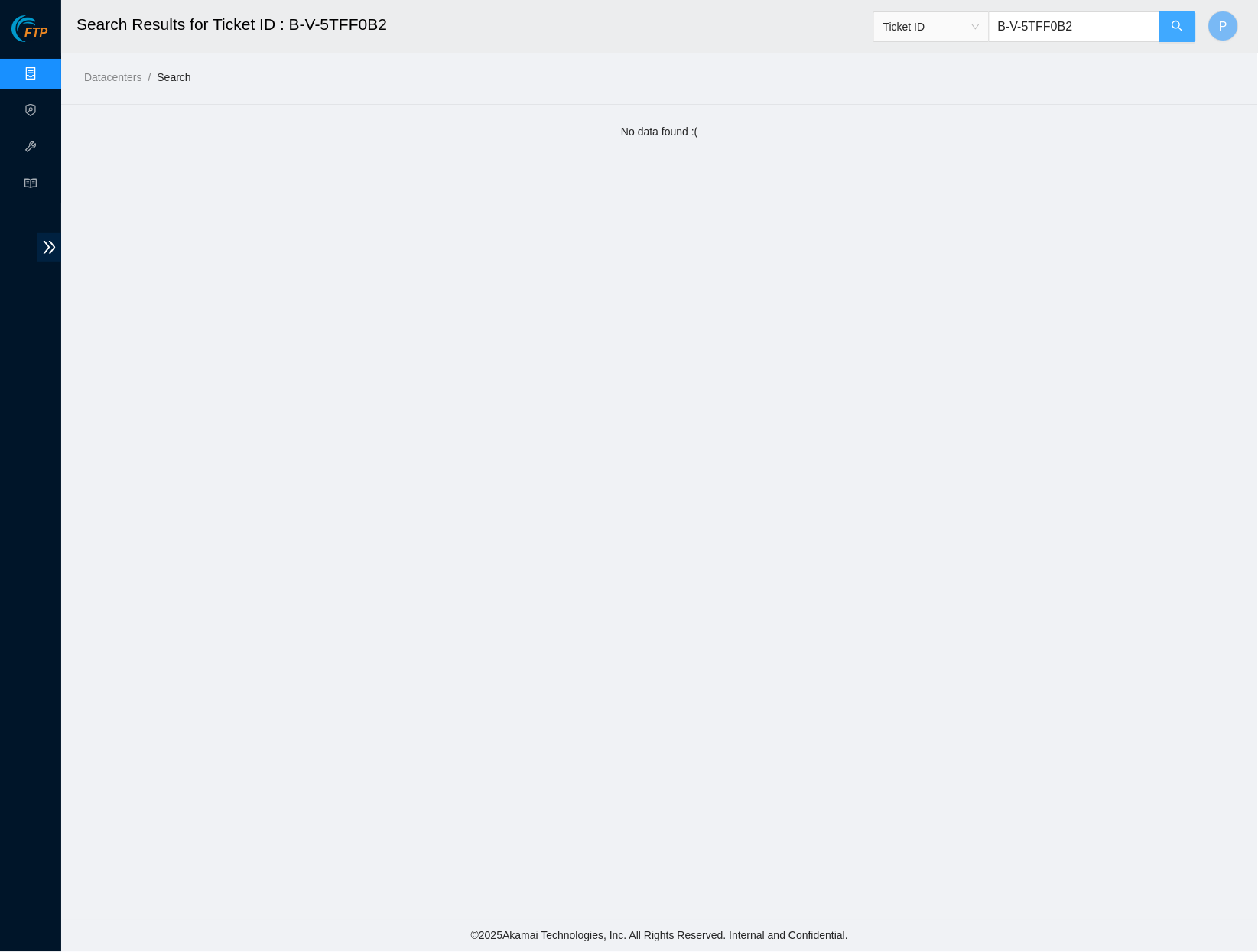
click at [1162, 16] on button "button" at bounding box center [1178, 27] width 37 height 30
click at [1123, 24] on input "B-V-5TFF0B2" at bounding box center [1075, 27] width 172 height 30
paste input "W-14LYNDF"
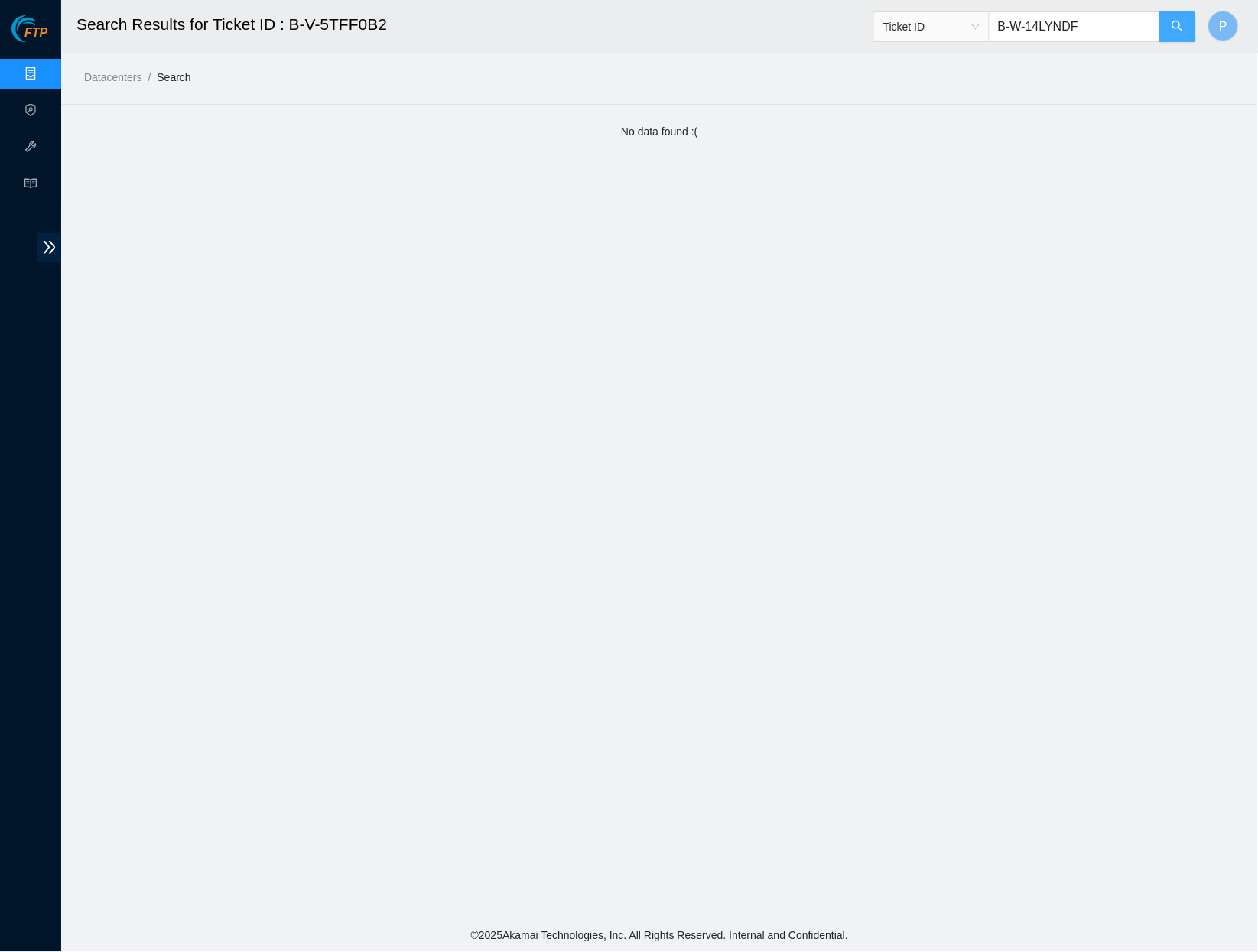
click at [1181, 31] on icon "search" at bounding box center [1178, 26] width 13 height 13
type input "B-W-14LYNDF"
click at [46, 72] on link "Data Centers" at bounding box center [76, 74] width 63 height 13
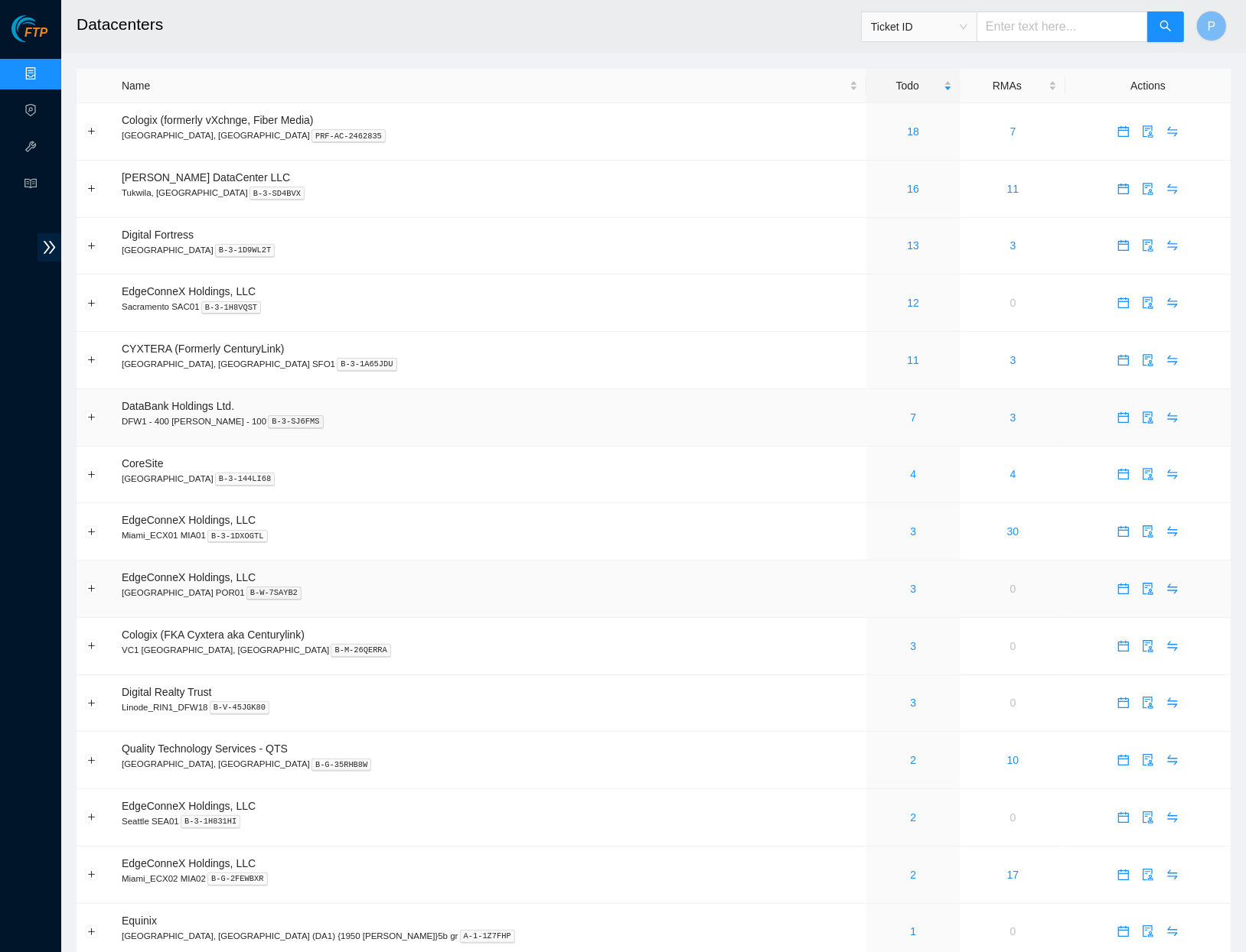
scroll to position [326, 0]
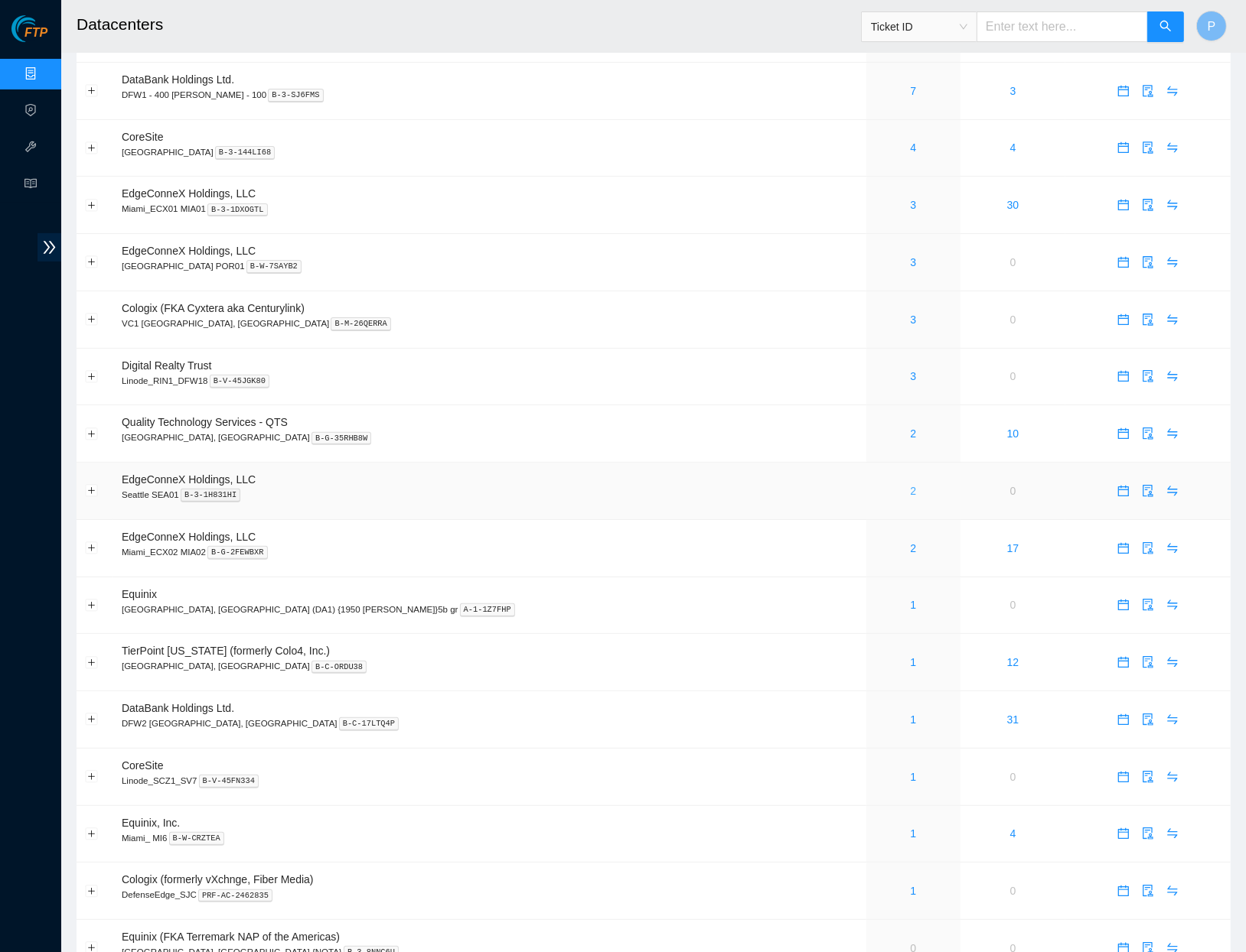
click at [910, 485] on link "2" at bounding box center [913, 491] width 6 height 13
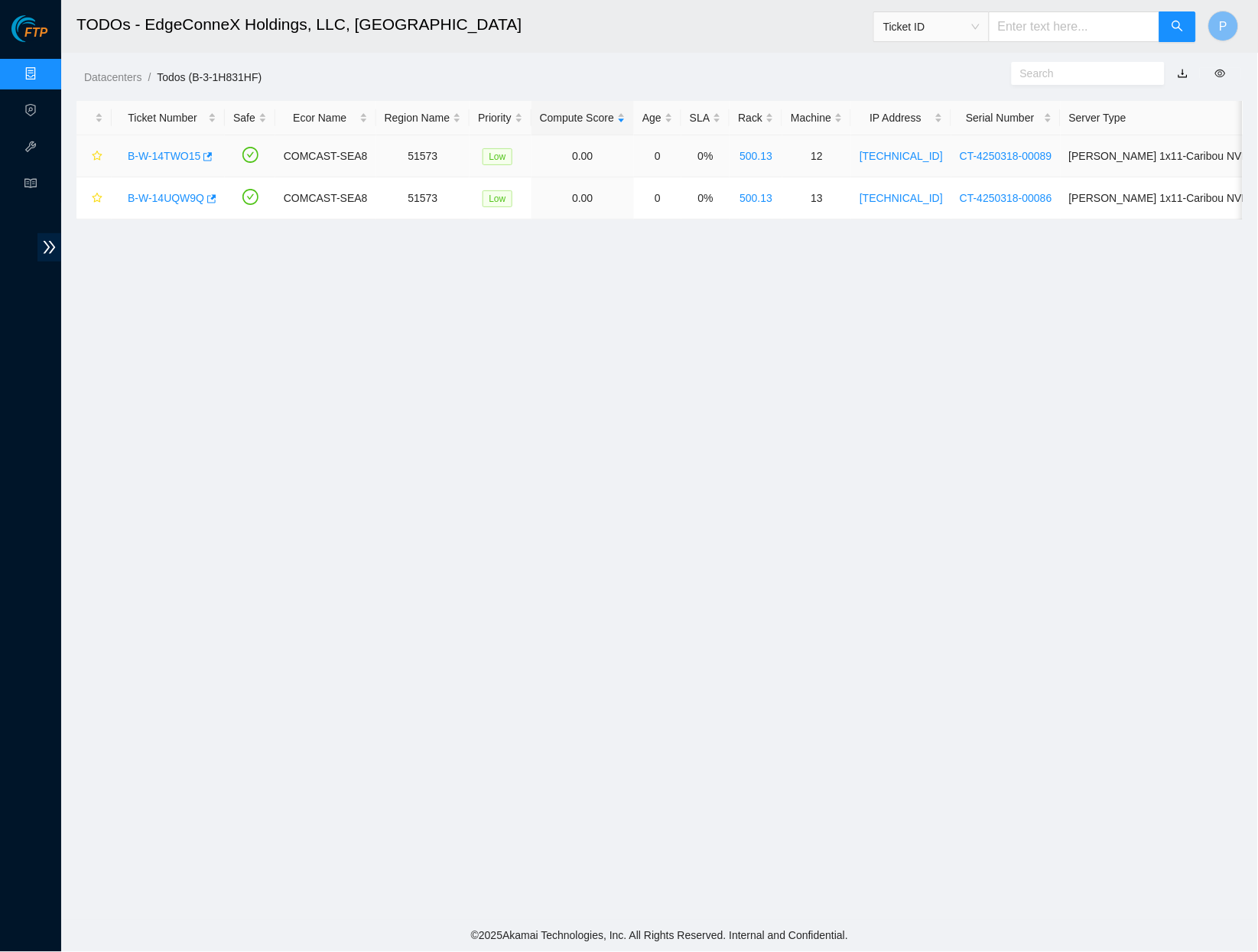
click at [166, 152] on link "B-W-14TWO15" at bounding box center [164, 156] width 72 height 13
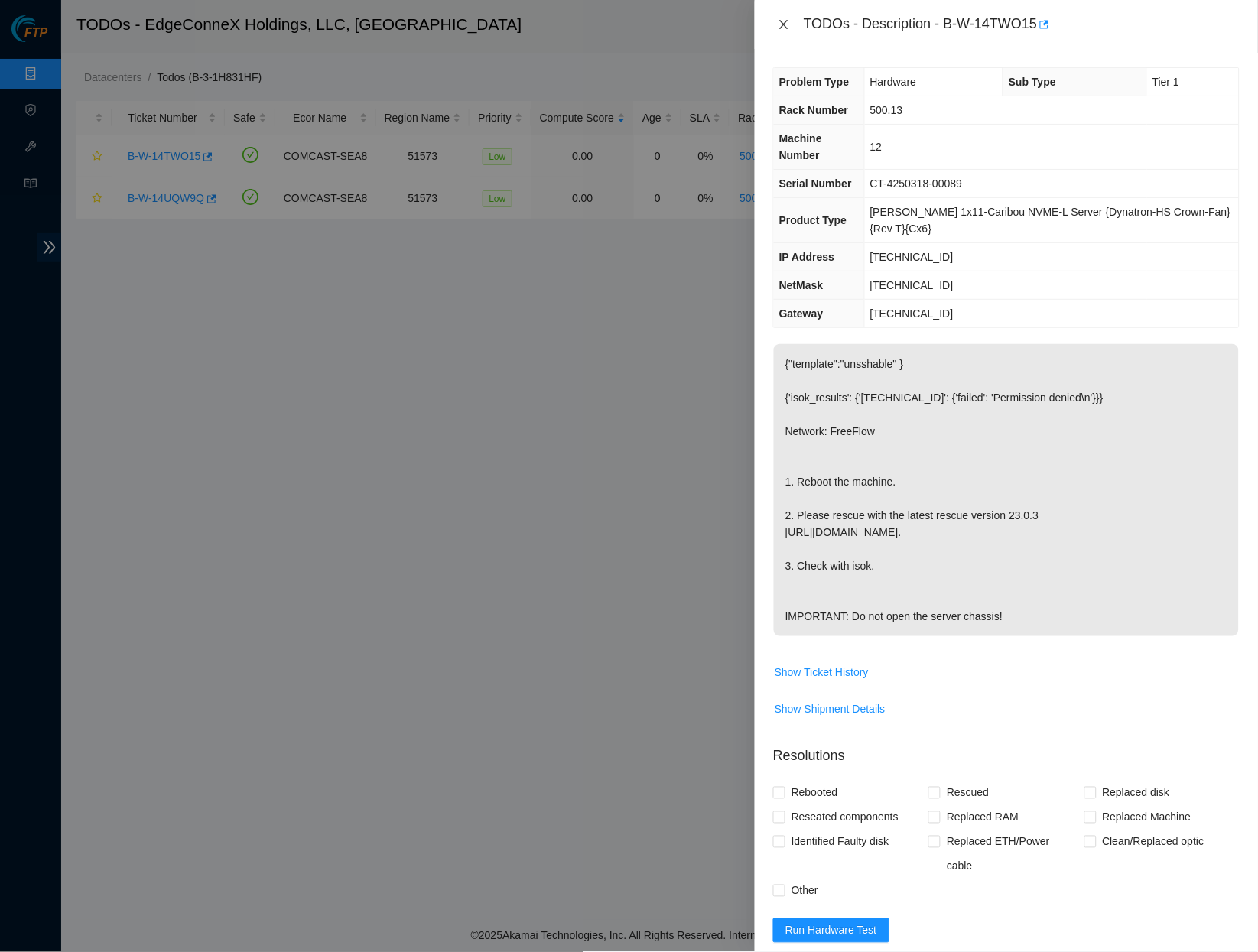
click at [788, 28] on icon "close" at bounding box center [784, 24] width 13 height 13
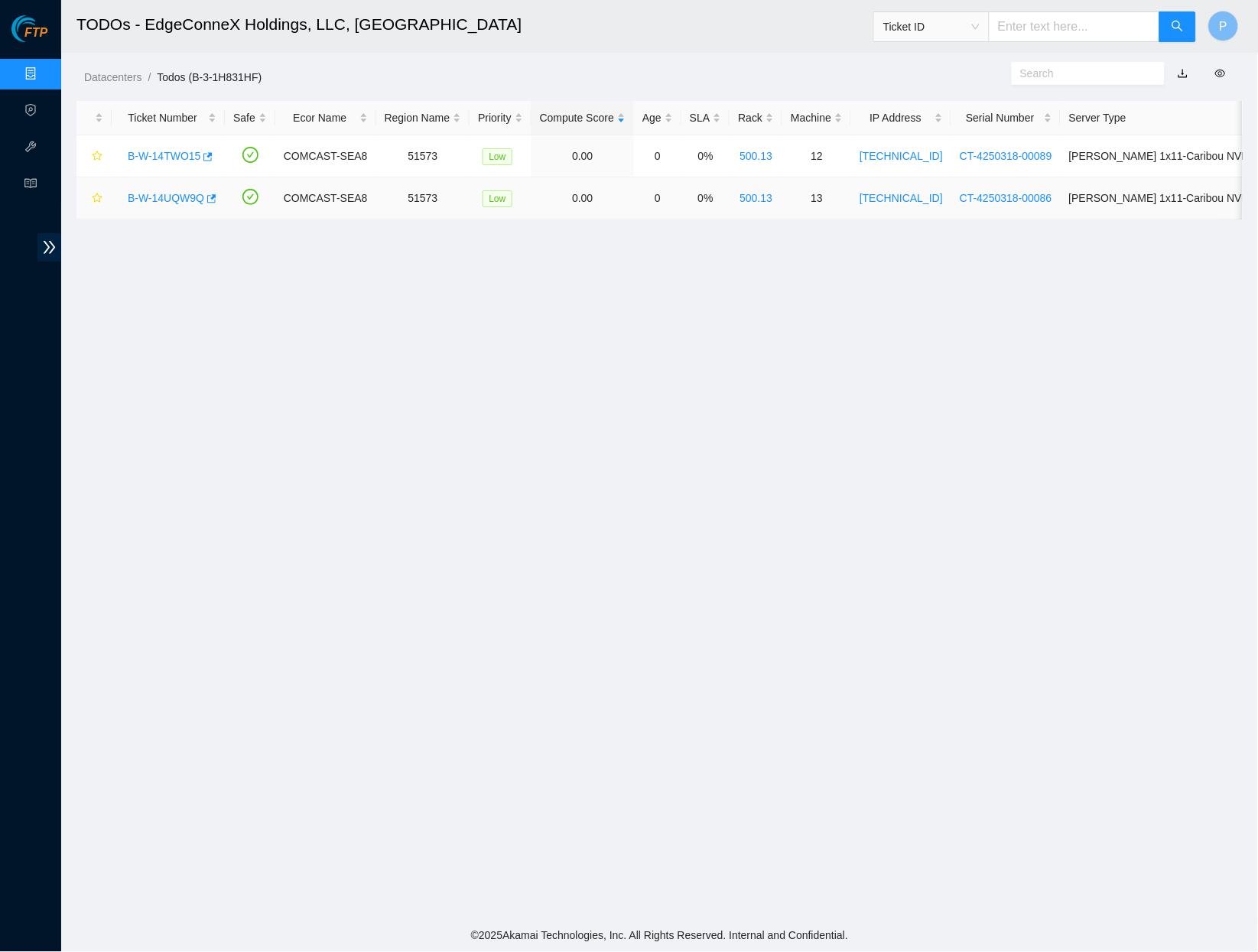
click at [161, 203] on link "B-W-14UQW9Q" at bounding box center [166, 198] width 77 height 13
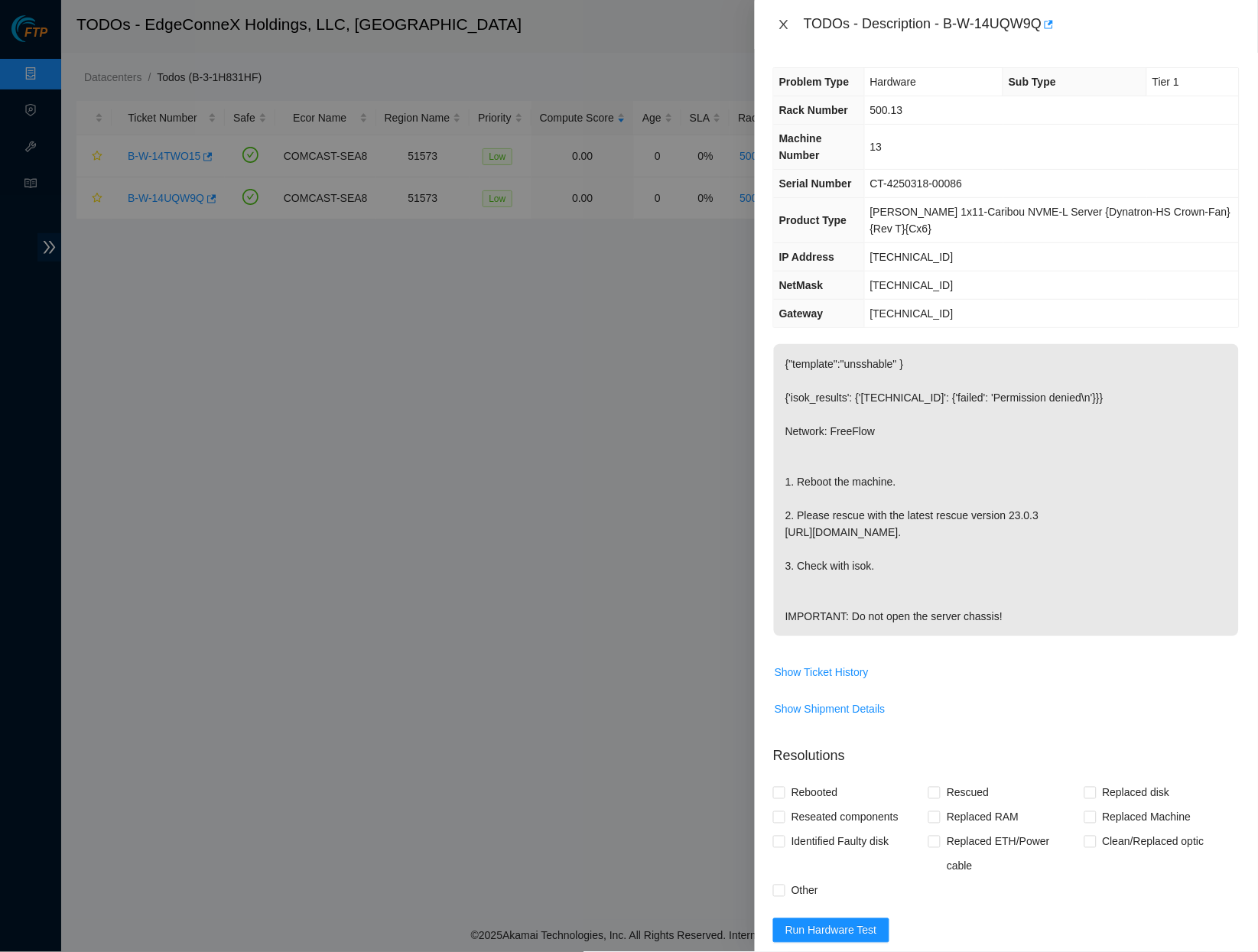
click at [786, 29] on button "Close" at bounding box center [784, 24] width 21 height 14
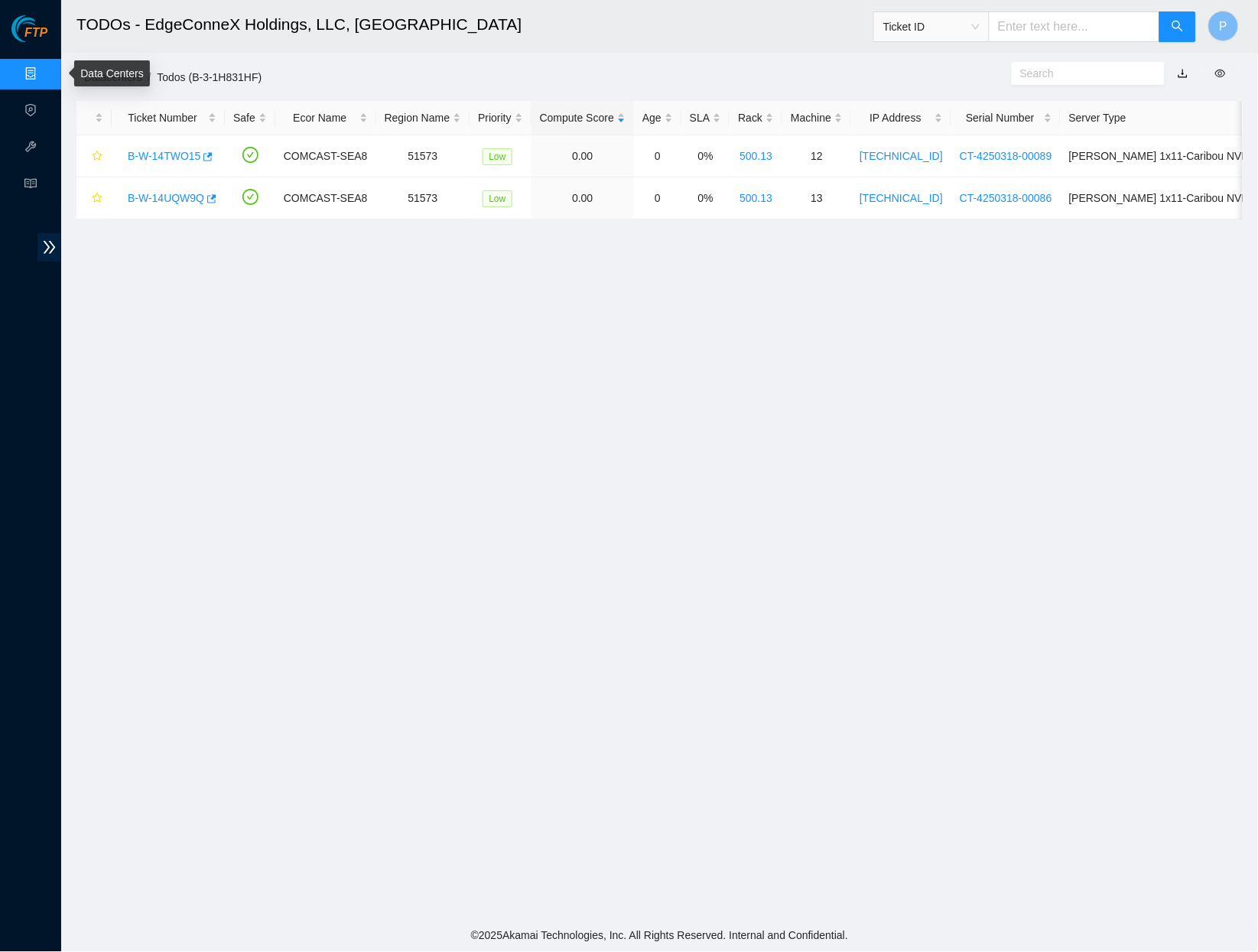
click at [45, 72] on link "Data Centers" at bounding box center [76, 74] width 63 height 13
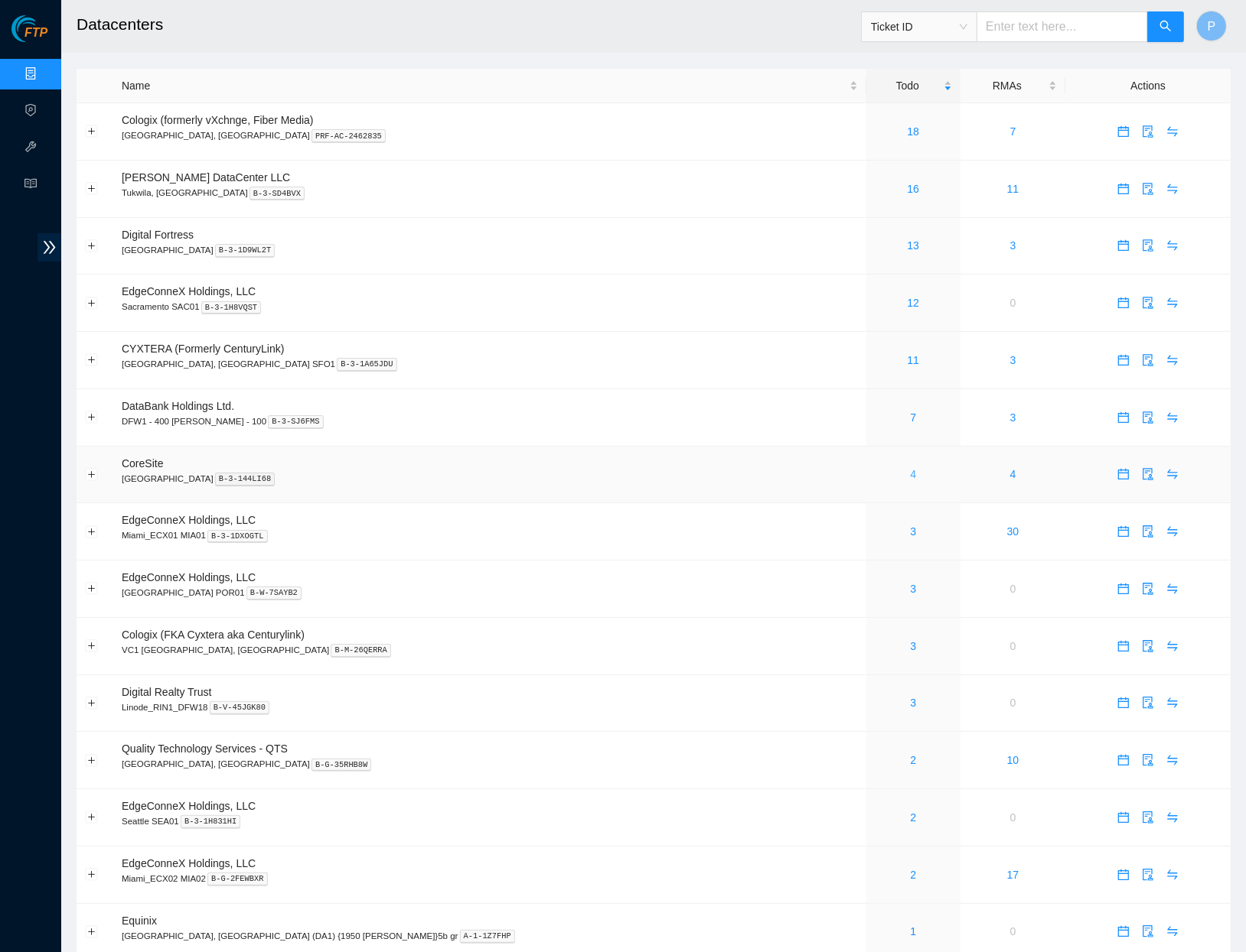
click at [910, 468] on link "4" at bounding box center [913, 474] width 6 height 13
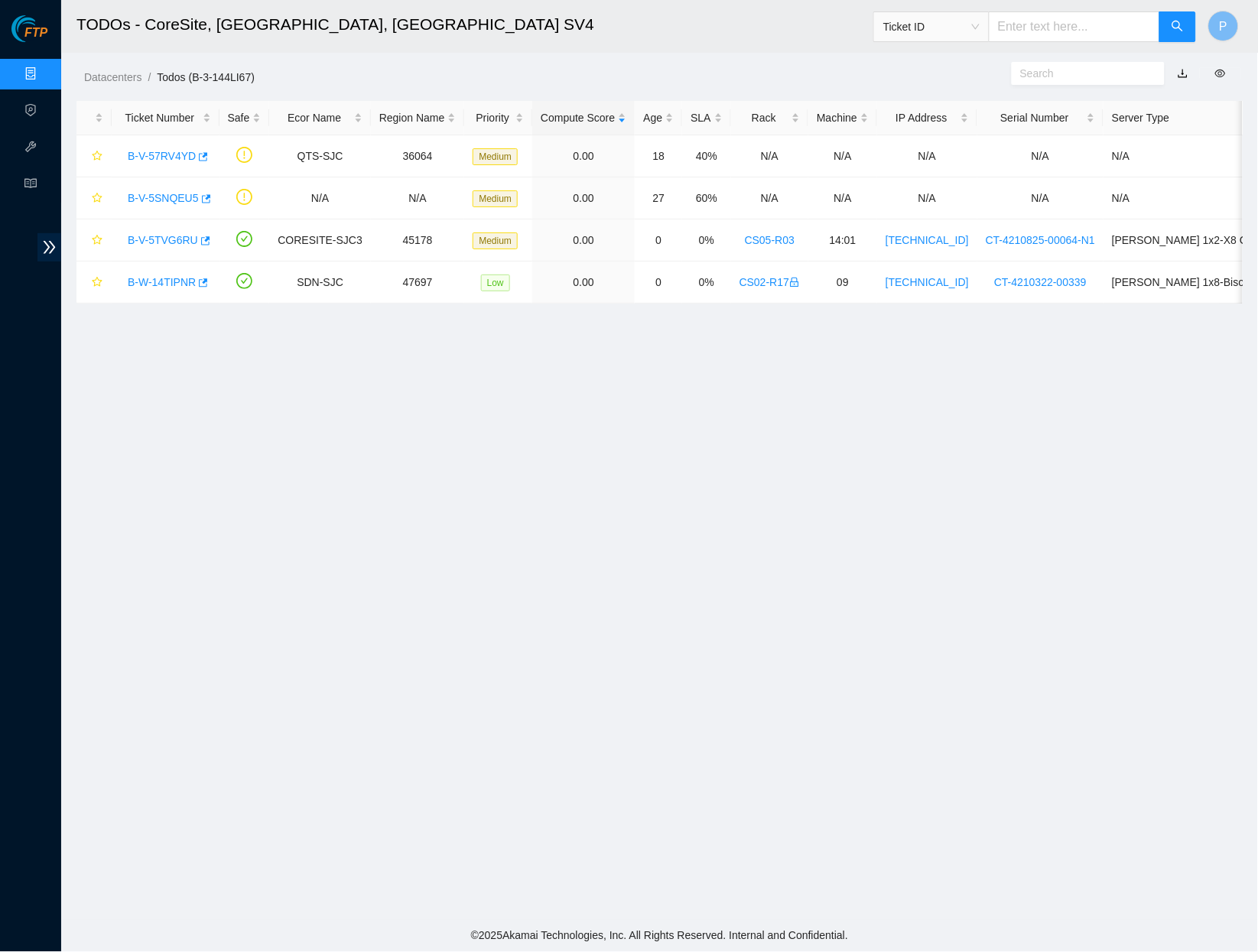
click at [1185, 72] on link "button" at bounding box center [1183, 73] width 11 height 13
click at [177, 278] on link "B-W-14TIPNR" at bounding box center [161, 282] width 68 height 13
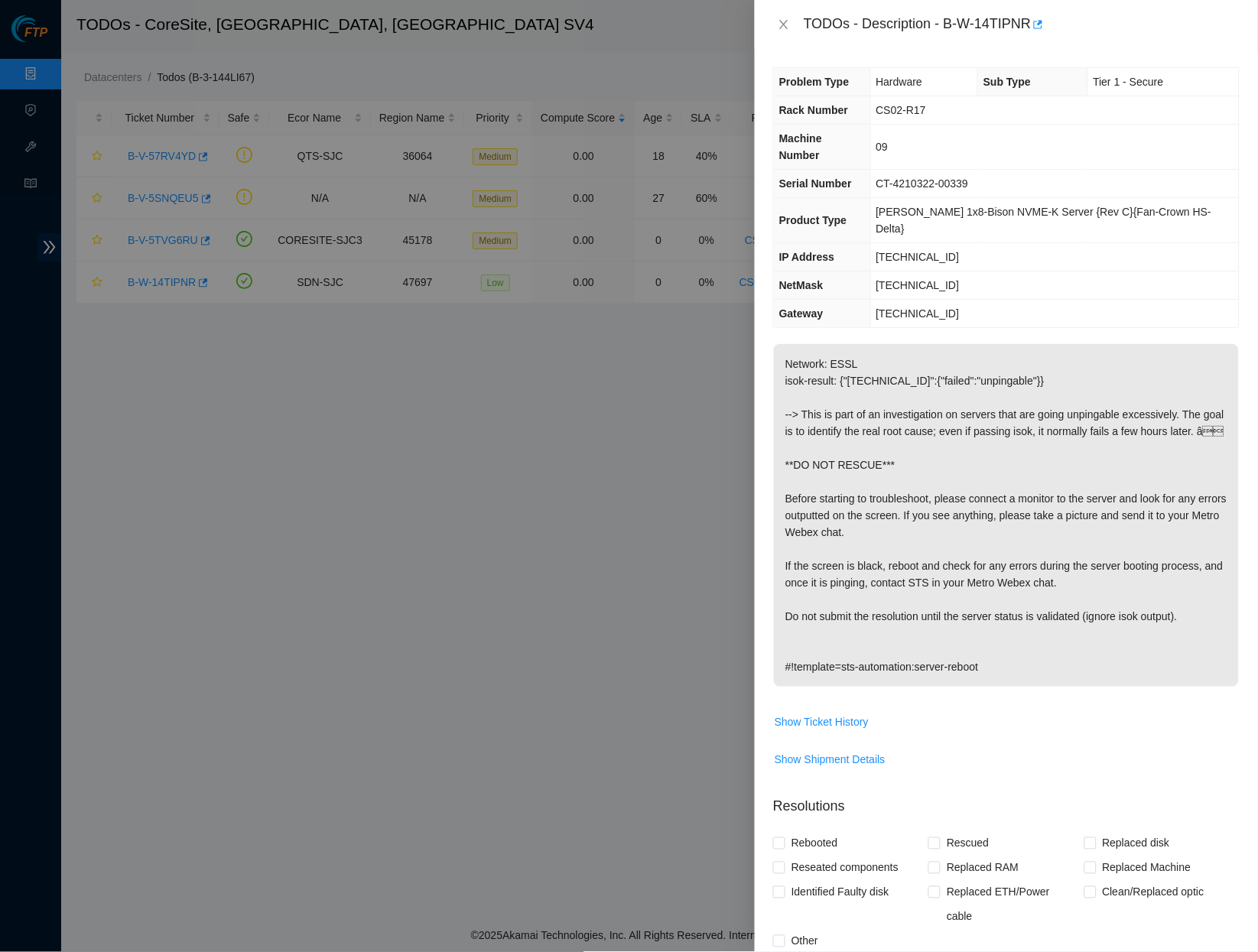
click at [944, 352] on p "Network: ESSL isok-result: {"23.62.45.140":{"failed":"unpingable"}} --> This is…" at bounding box center [1007, 515] width 465 height 342
click at [787, 18] on div "TODOs - Description - B-W-14TIPNR" at bounding box center [1007, 24] width 467 height 24
click at [778, 22] on icon "close" at bounding box center [784, 24] width 13 height 13
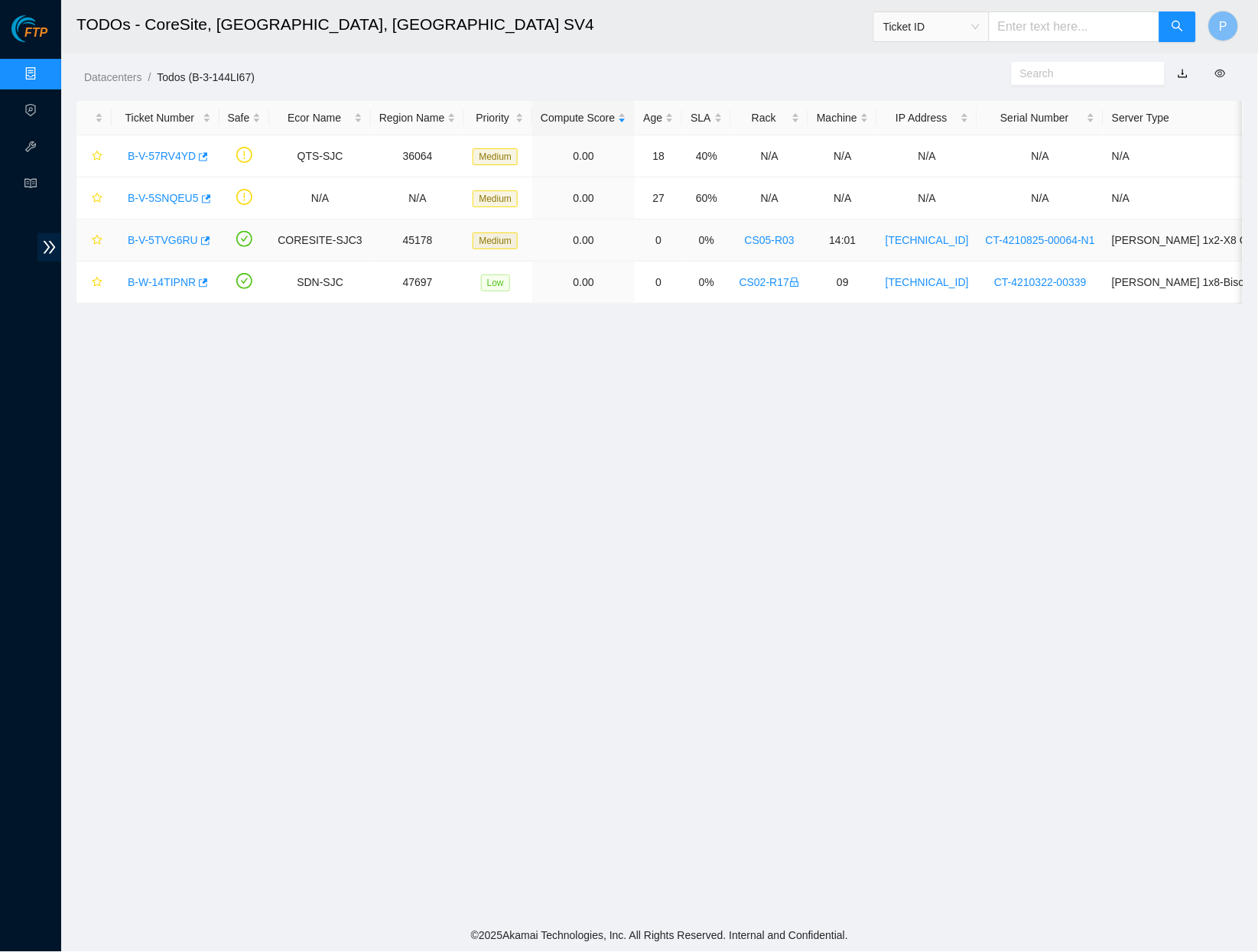
click at [151, 234] on link "B-V-5TVG6RU" at bounding box center [163, 240] width 71 height 13
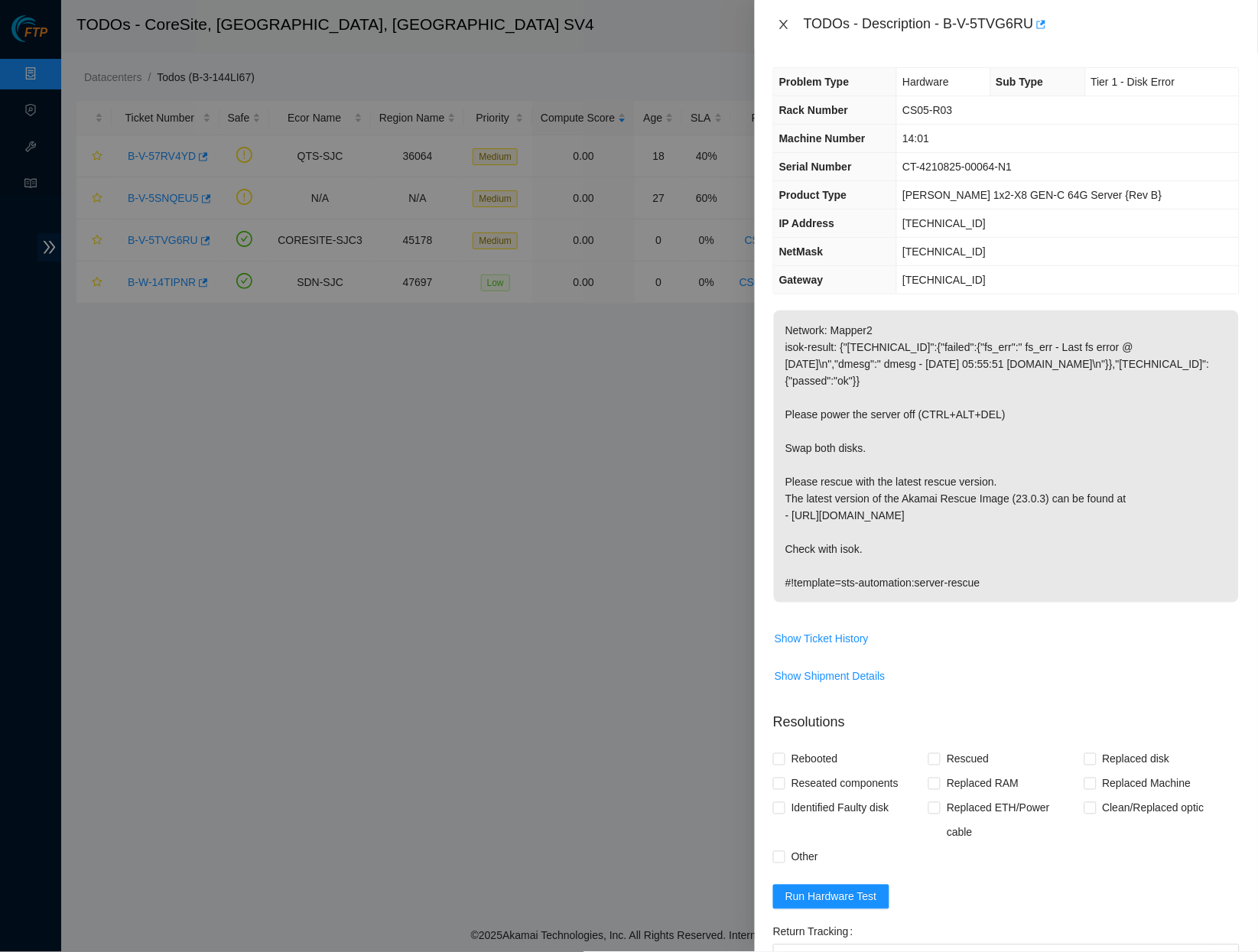
click at [784, 19] on icon "close" at bounding box center [784, 24] width 13 height 13
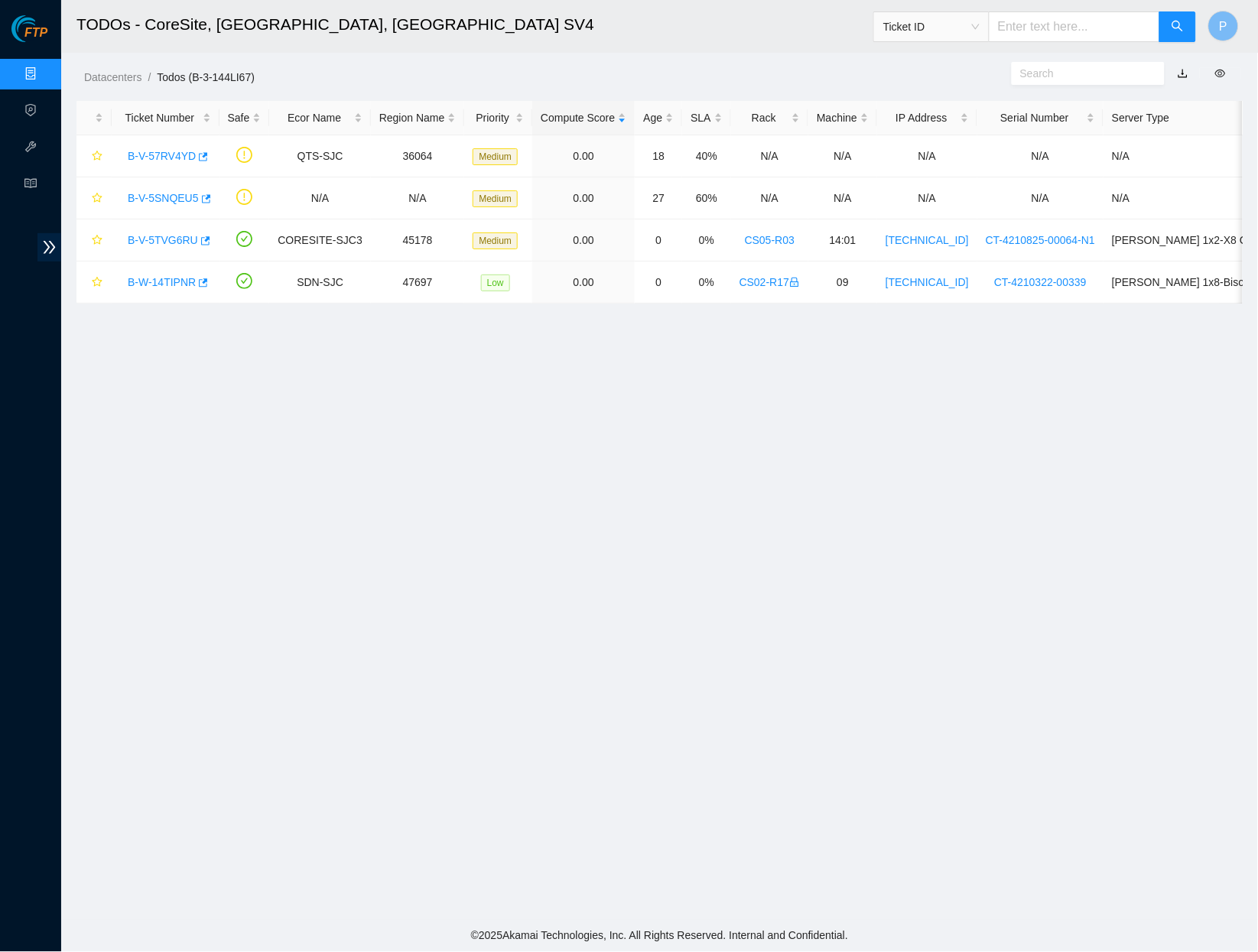
drag, startPoint x: 33, startPoint y: 60, endPoint x: 49, endPoint y: 81, distance: 26.4
click at [45, 68] on link "Data Centers" at bounding box center [76, 74] width 63 height 13
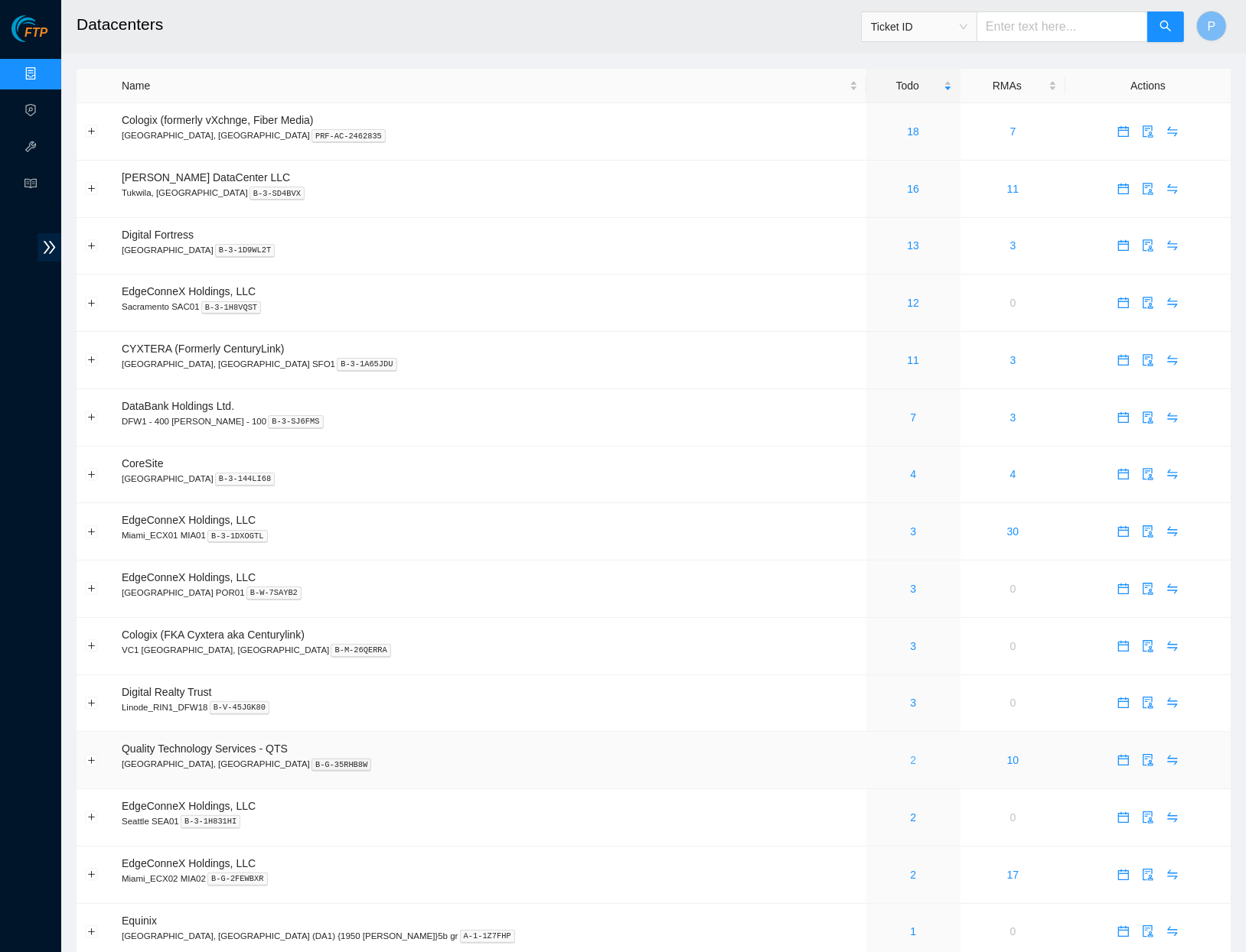
click at [910, 754] on link "2" at bounding box center [913, 760] width 6 height 13
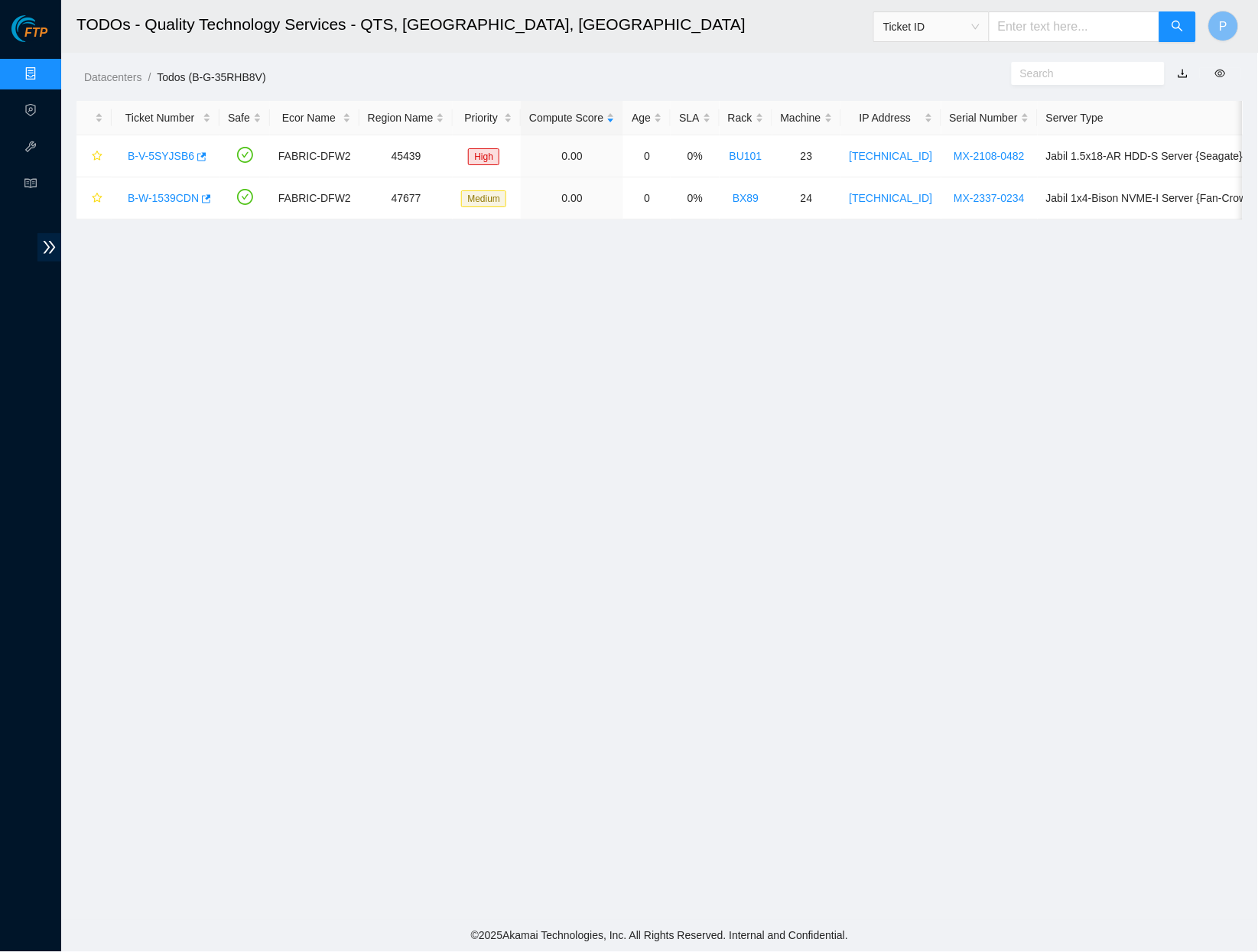
click at [1183, 74] on link "button" at bounding box center [1183, 73] width 11 height 13
click at [762, 47] on h2 "TODOs - Quality Technology Services - QTS, Irving, TX" at bounding box center [506, 24] width 859 height 49
click at [1006, 34] on input "text" at bounding box center [1075, 27] width 172 height 30
paste input "B-V-5S5RU3X"
type input "B-V-5S5RU3X"
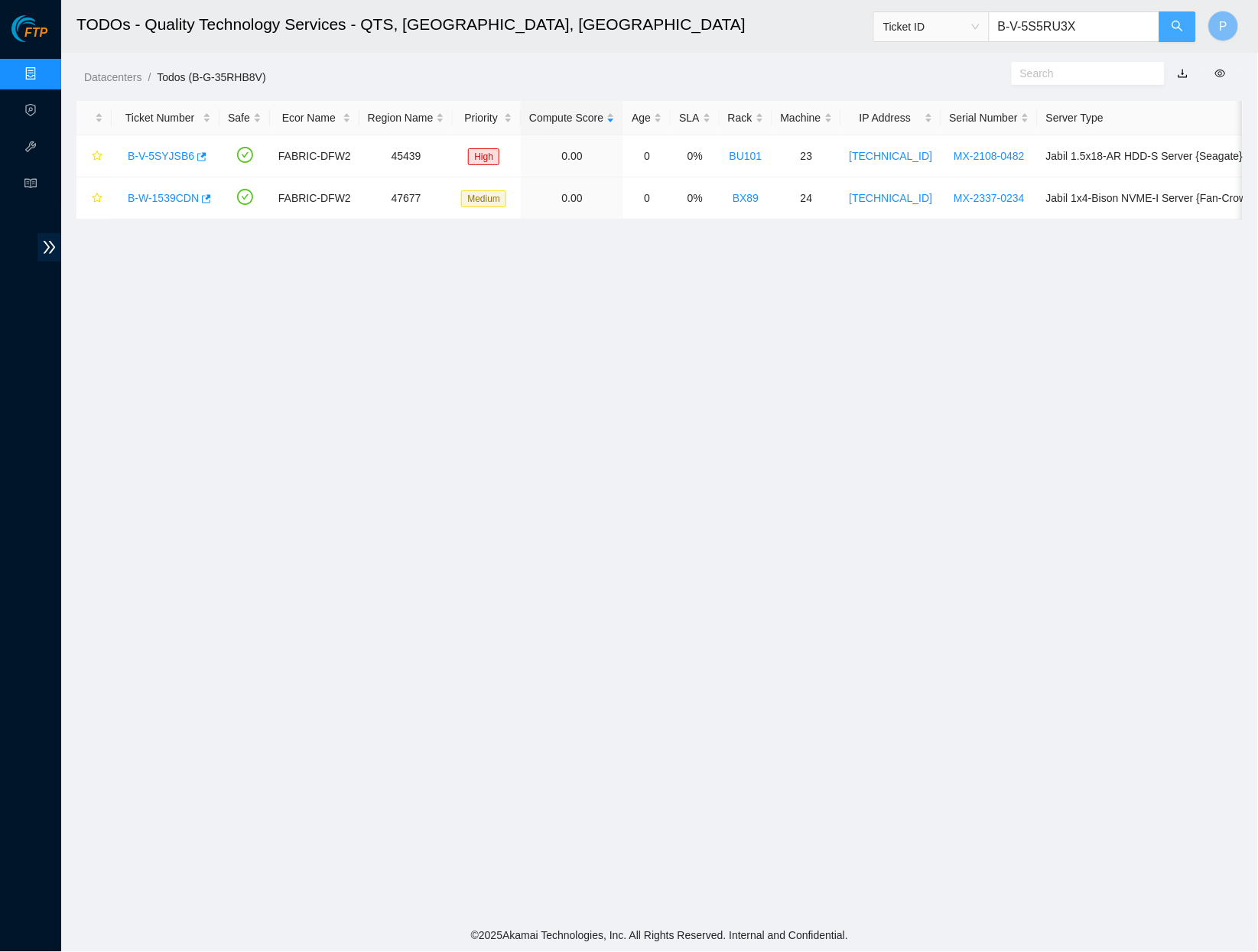
click at [1175, 19] on button "button" at bounding box center [1178, 27] width 37 height 30
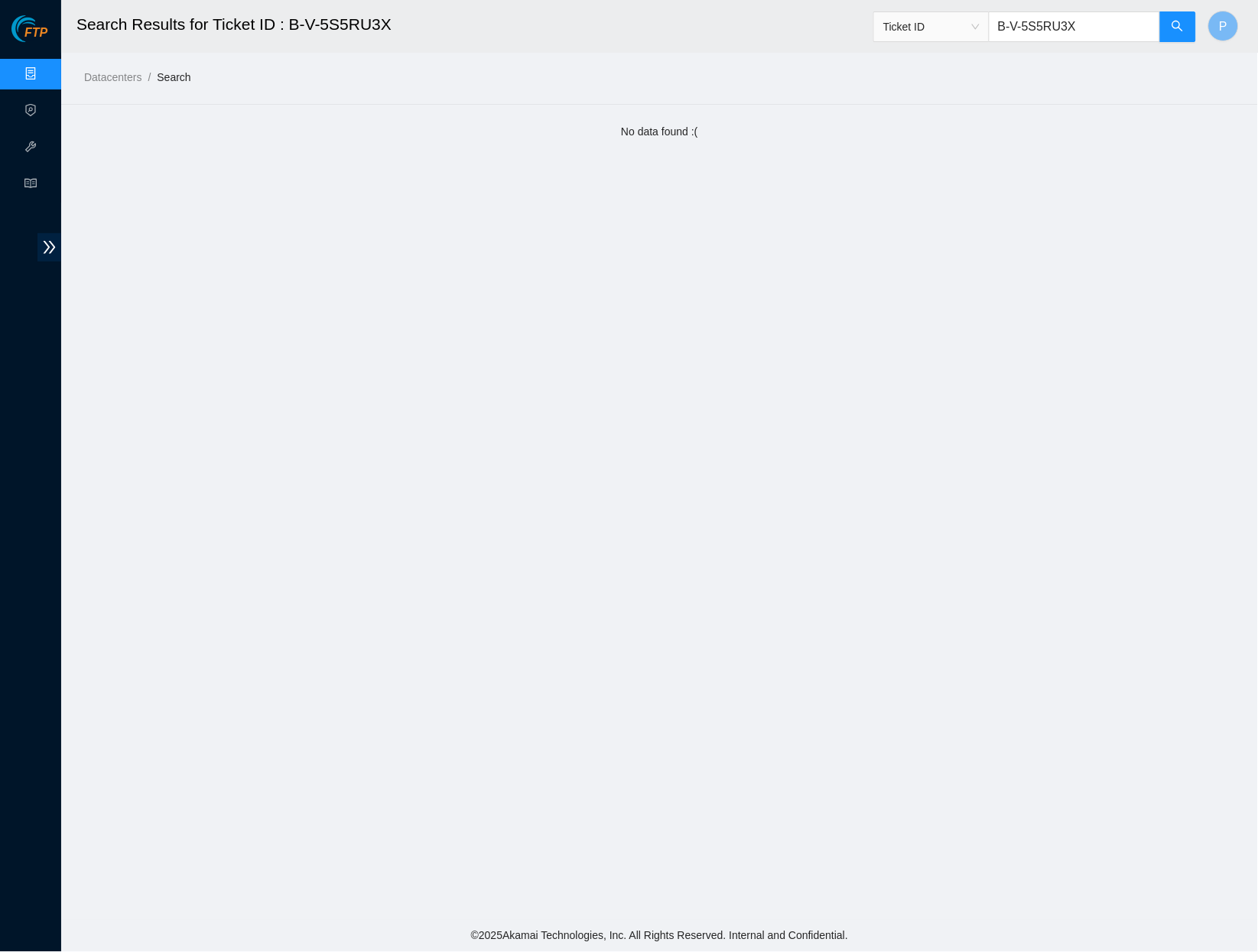
drag, startPoint x: 1085, startPoint y: 29, endPoint x: 963, endPoint y: 24, distance: 122.1
click at [963, 24] on span "Ticket ID B-V-5S5RU3X" at bounding box center [1035, 27] width 324 height 30
paste input "I1AFT"
type input "B-V-5I1AFTX"
click at [1170, 36] on button "button" at bounding box center [1178, 27] width 37 height 30
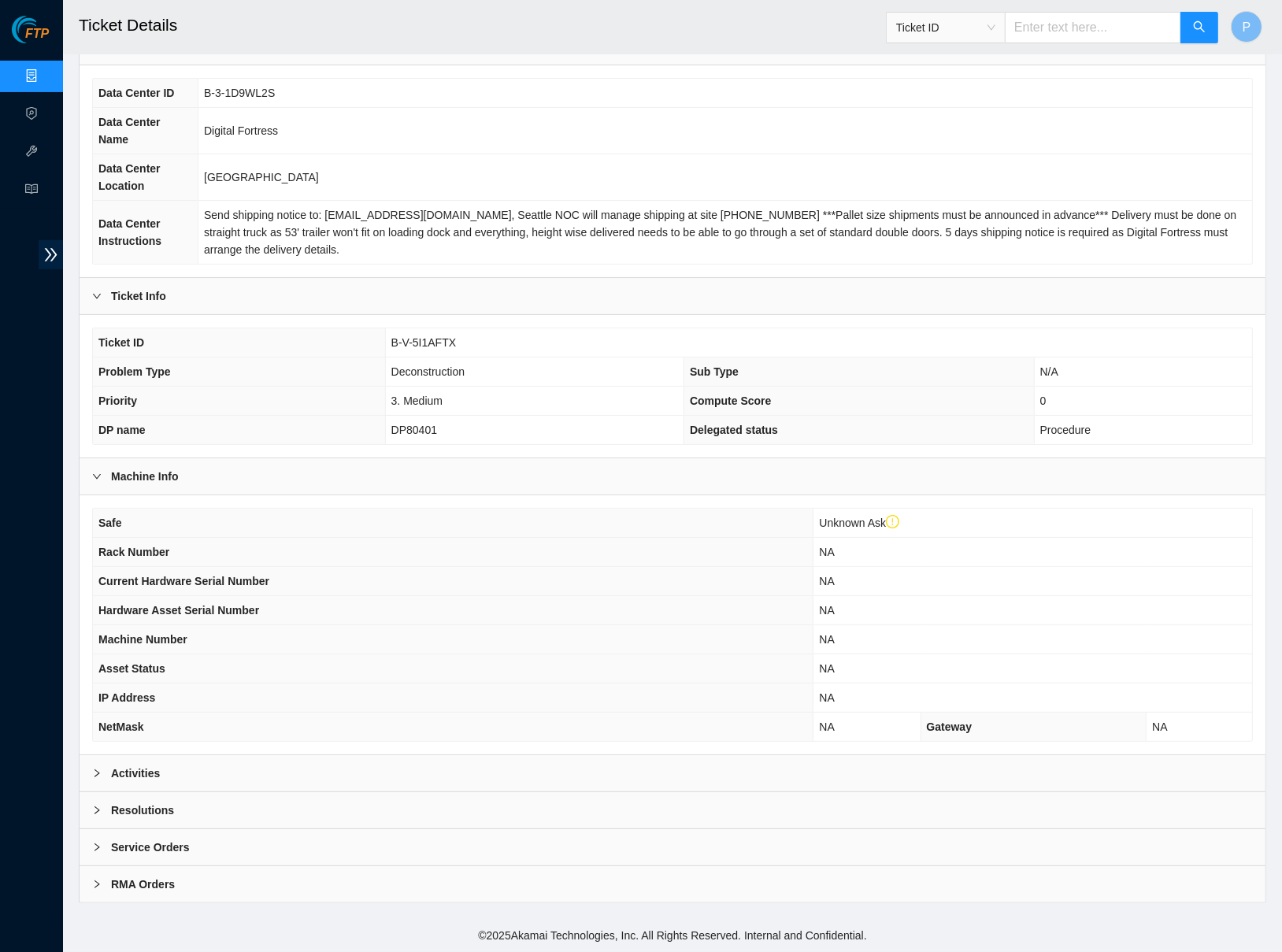
click at [536, 770] on div "Activities" at bounding box center [673, 773] width 1186 height 36
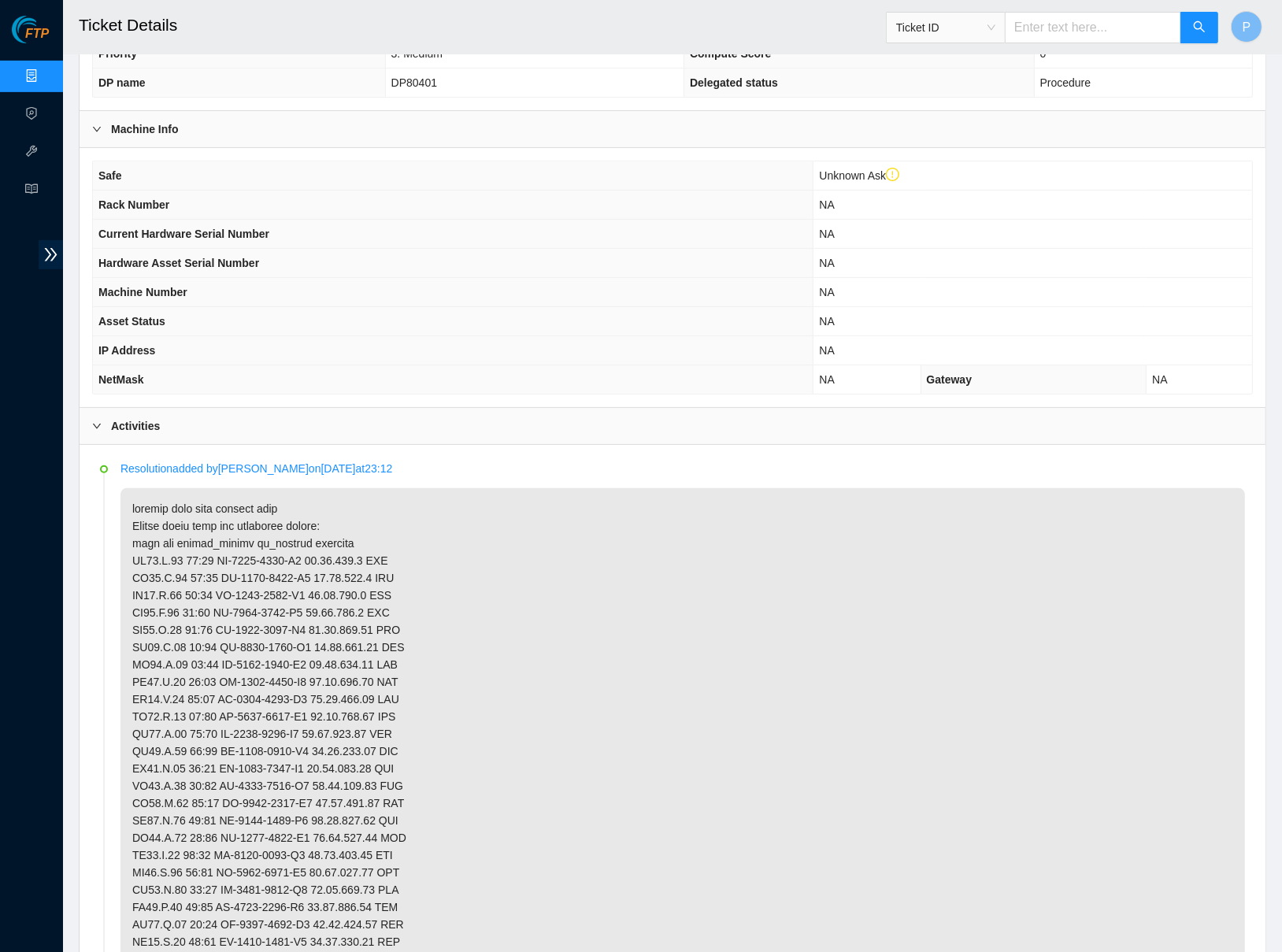
scroll to position [471, 0]
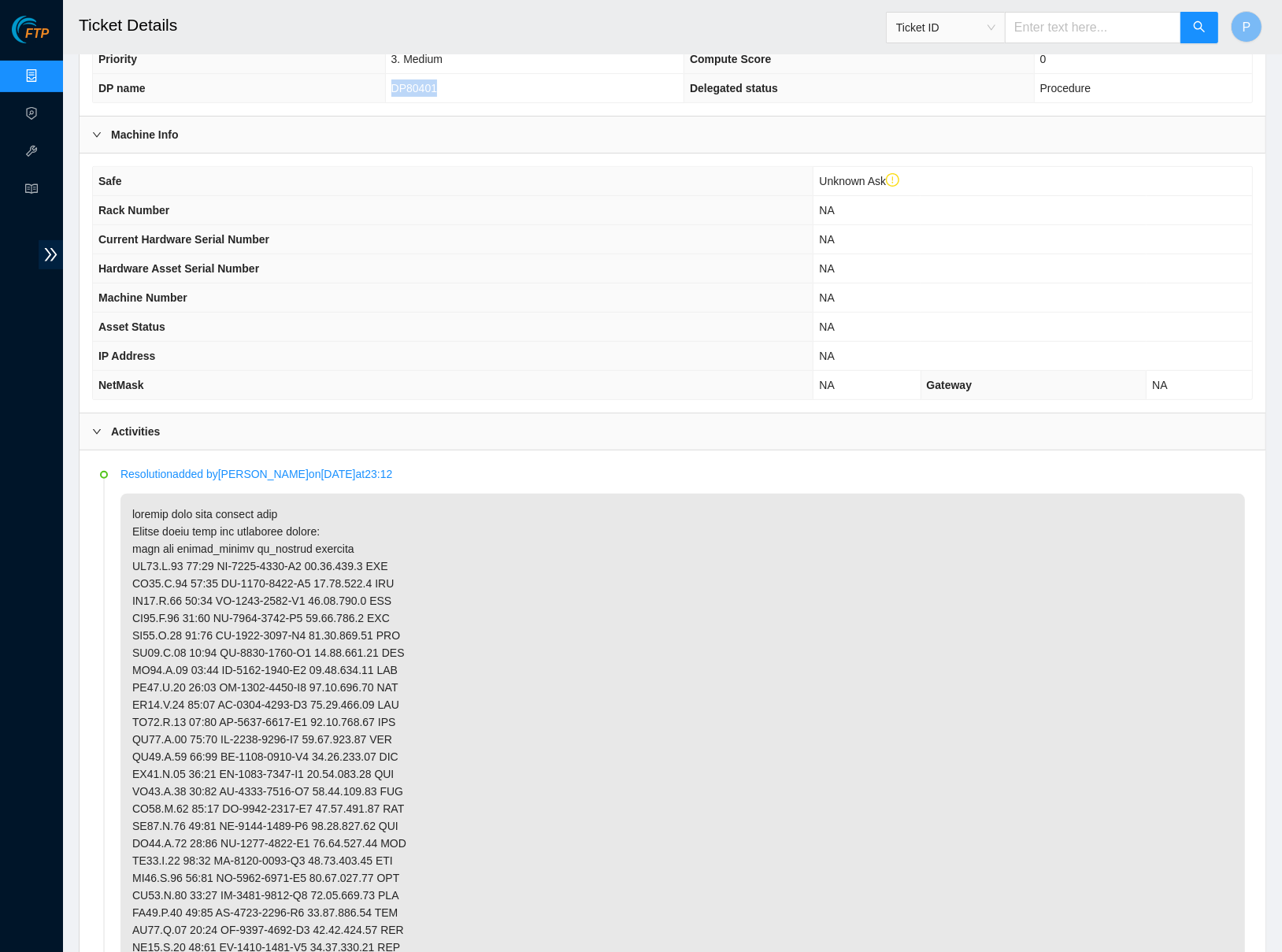
drag, startPoint x: 448, startPoint y: 95, endPoint x: 381, endPoint y: 93, distance: 67.0
click at [385, 93] on td "DP80401" at bounding box center [534, 89] width 299 height 29
copy span "DP80401"
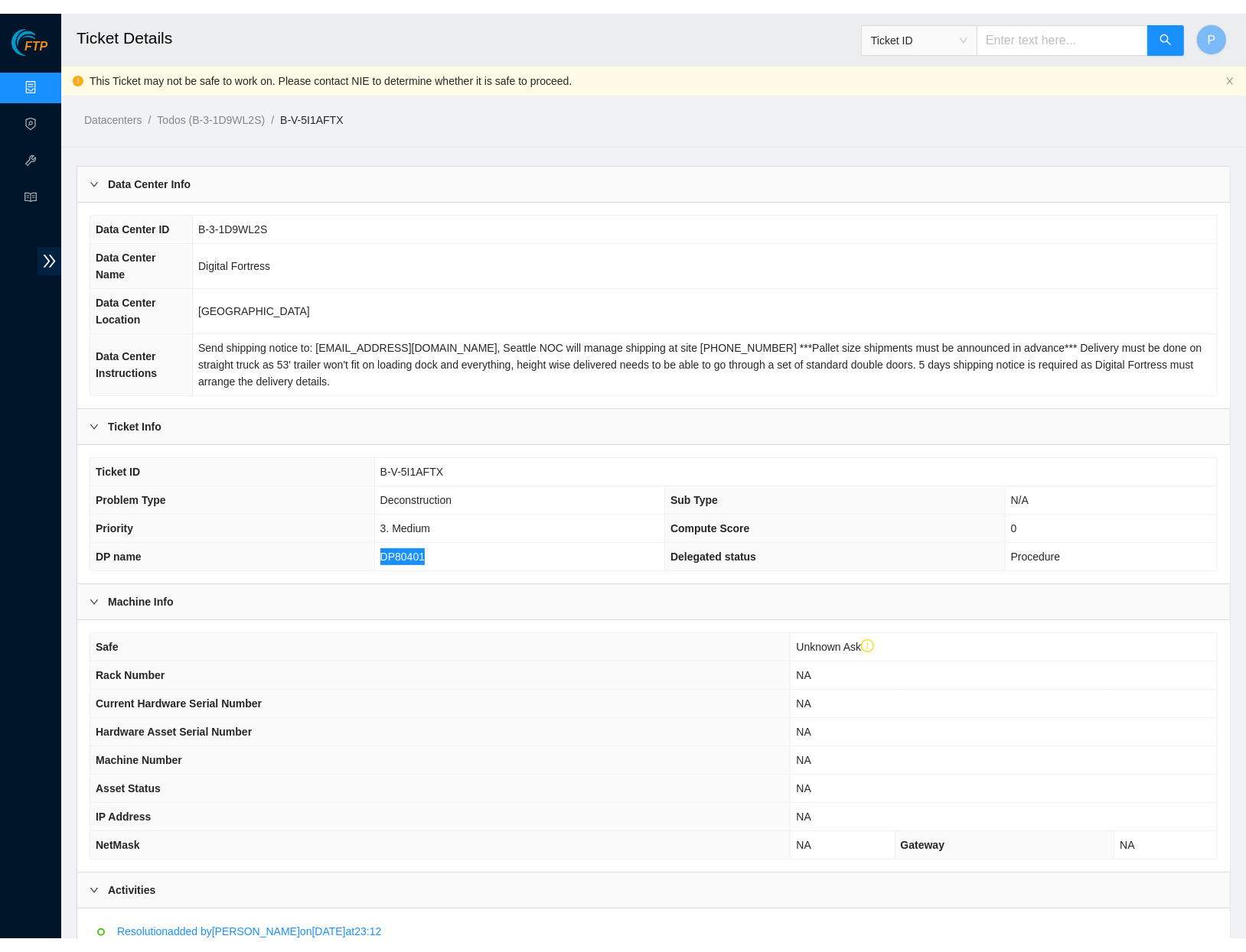
scroll to position [0, 0]
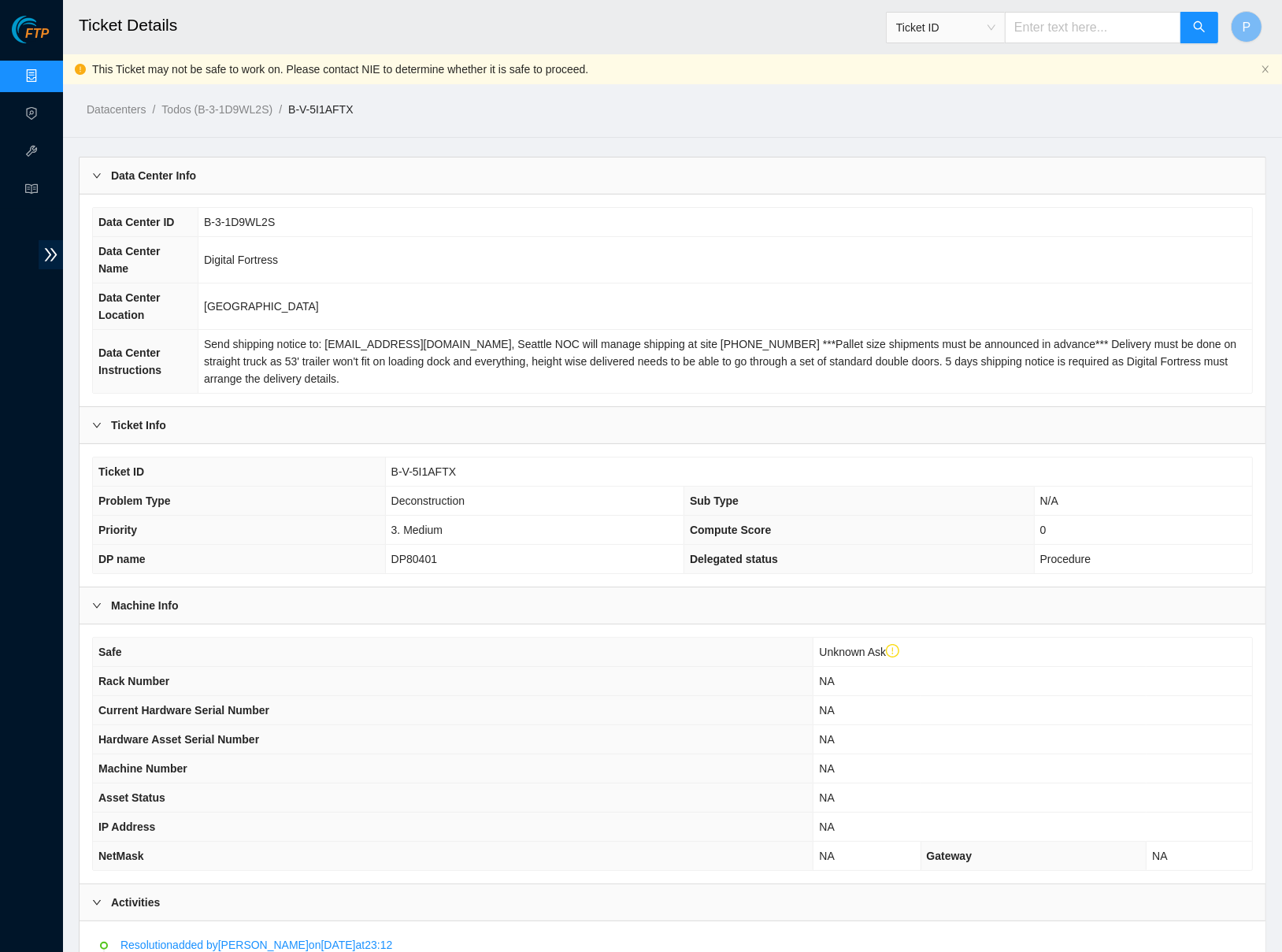
click at [1104, 34] on input "text" at bounding box center [1093, 28] width 177 height 31
paste input "B-V-5SI08JW"
type input "B-V-5SI08JW"
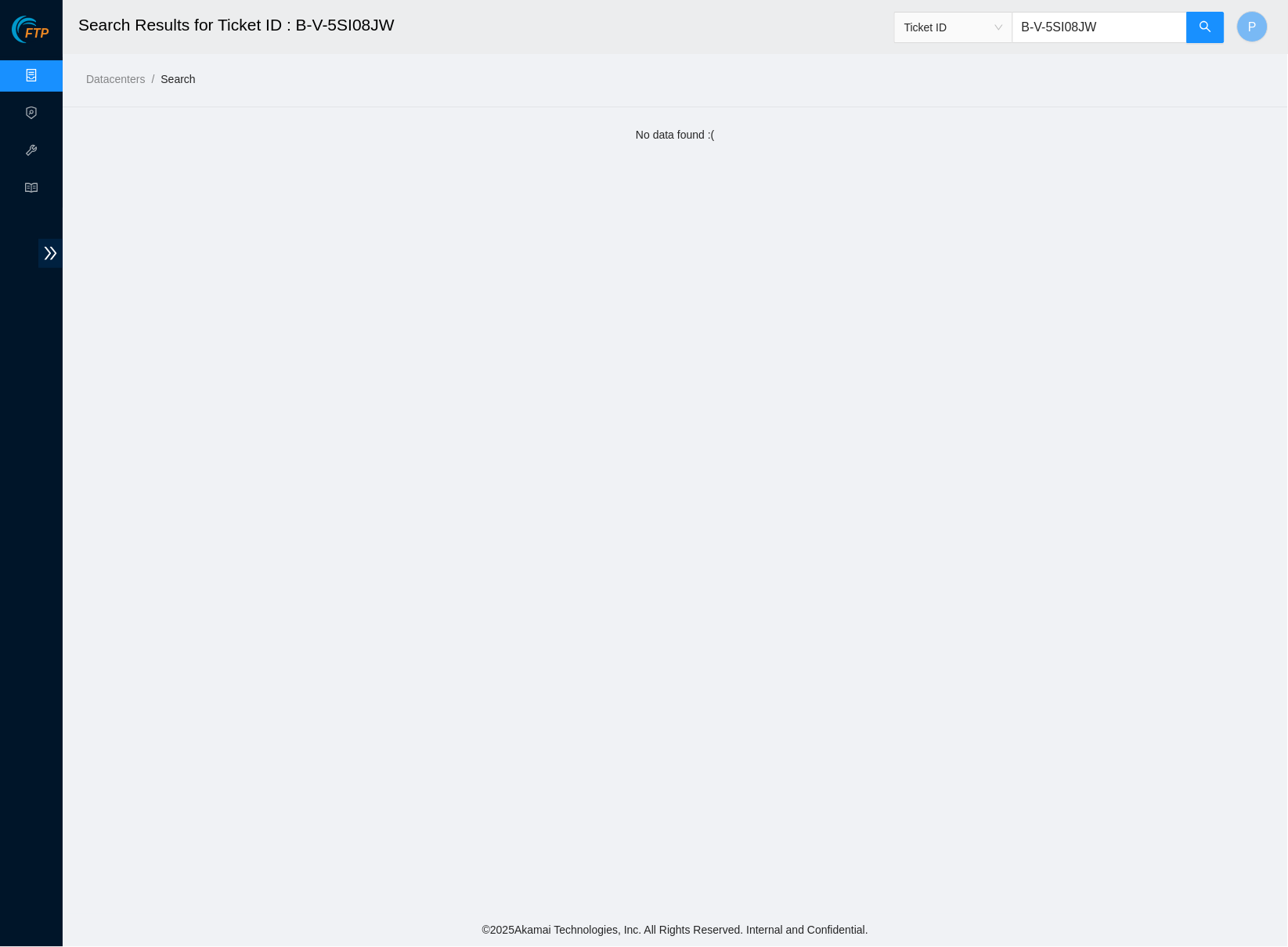
click at [1079, 20] on input "B-V-5SI08JW" at bounding box center [1100, 28] width 176 height 31
paste input "YCR8"
click at [1037, 24] on input "B-V-5SIYCR8" at bounding box center [1100, 28] width 176 height 31
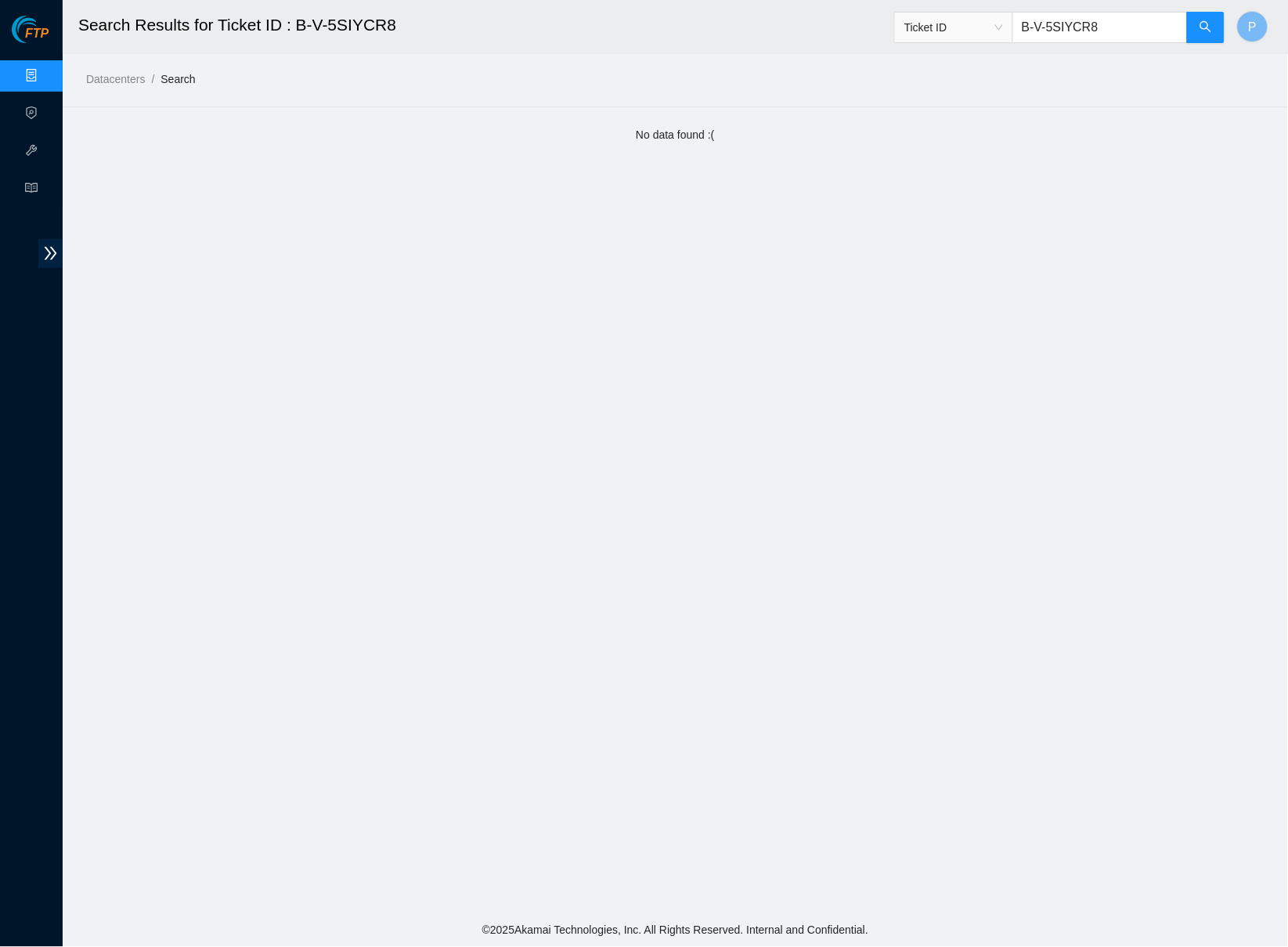
click at [1037, 24] on input "B-V-5SIYCR8" at bounding box center [1100, 28] width 176 height 31
paste input "TK7SZH"
click at [1111, 40] on input "B-V-5TK7SZH" at bounding box center [1100, 28] width 176 height 31
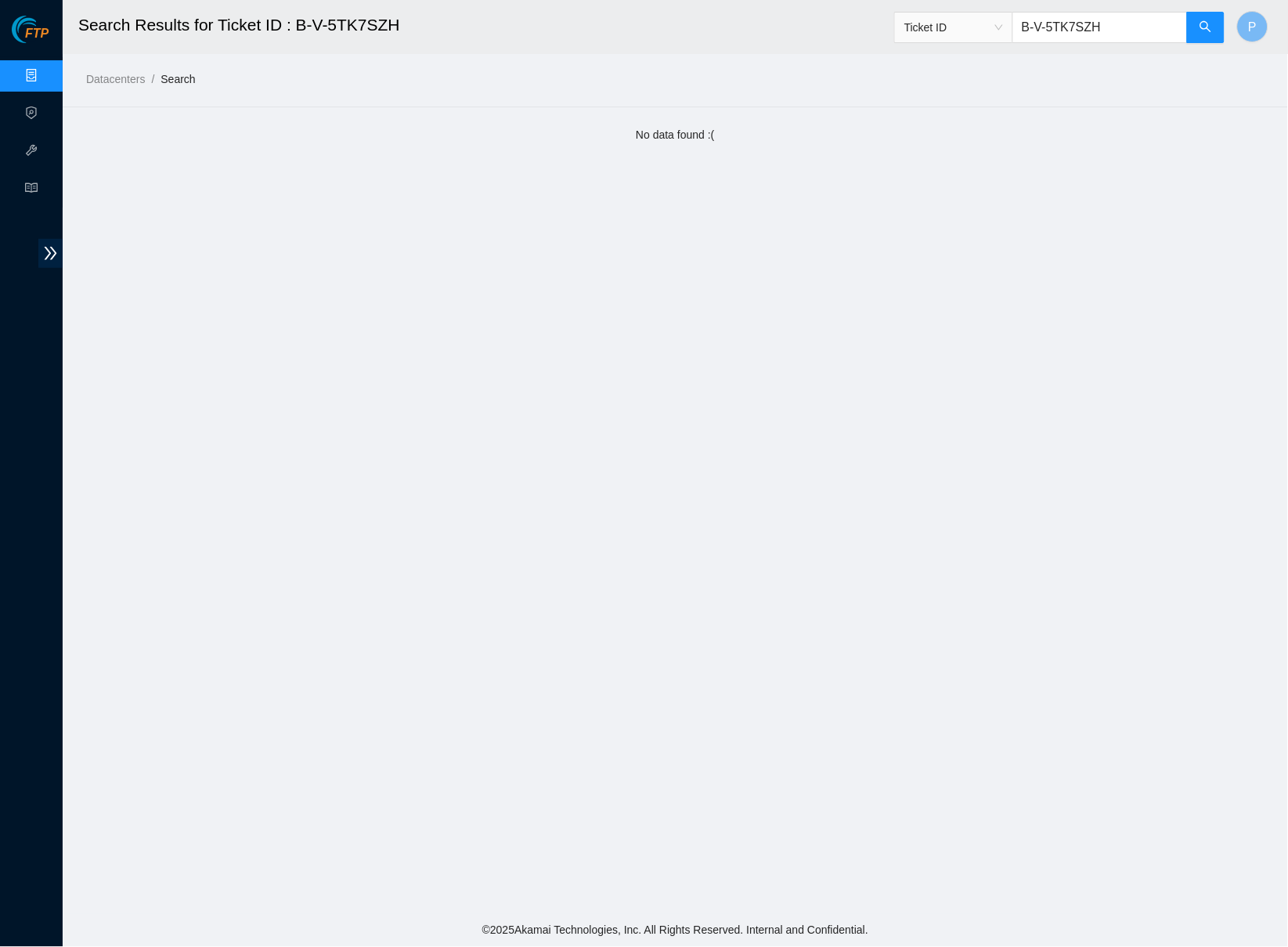
click at [1111, 40] on input "B-V-5TK7SZH" at bounding box center [1100, 28] width 176 height 31
paste input "W-122OUWJ"
type input "B-W-122OUWJ"
click at [1126, 27] on input "B-W-122OUWJ" at bounding box center [1100, 28] width 176 height 31
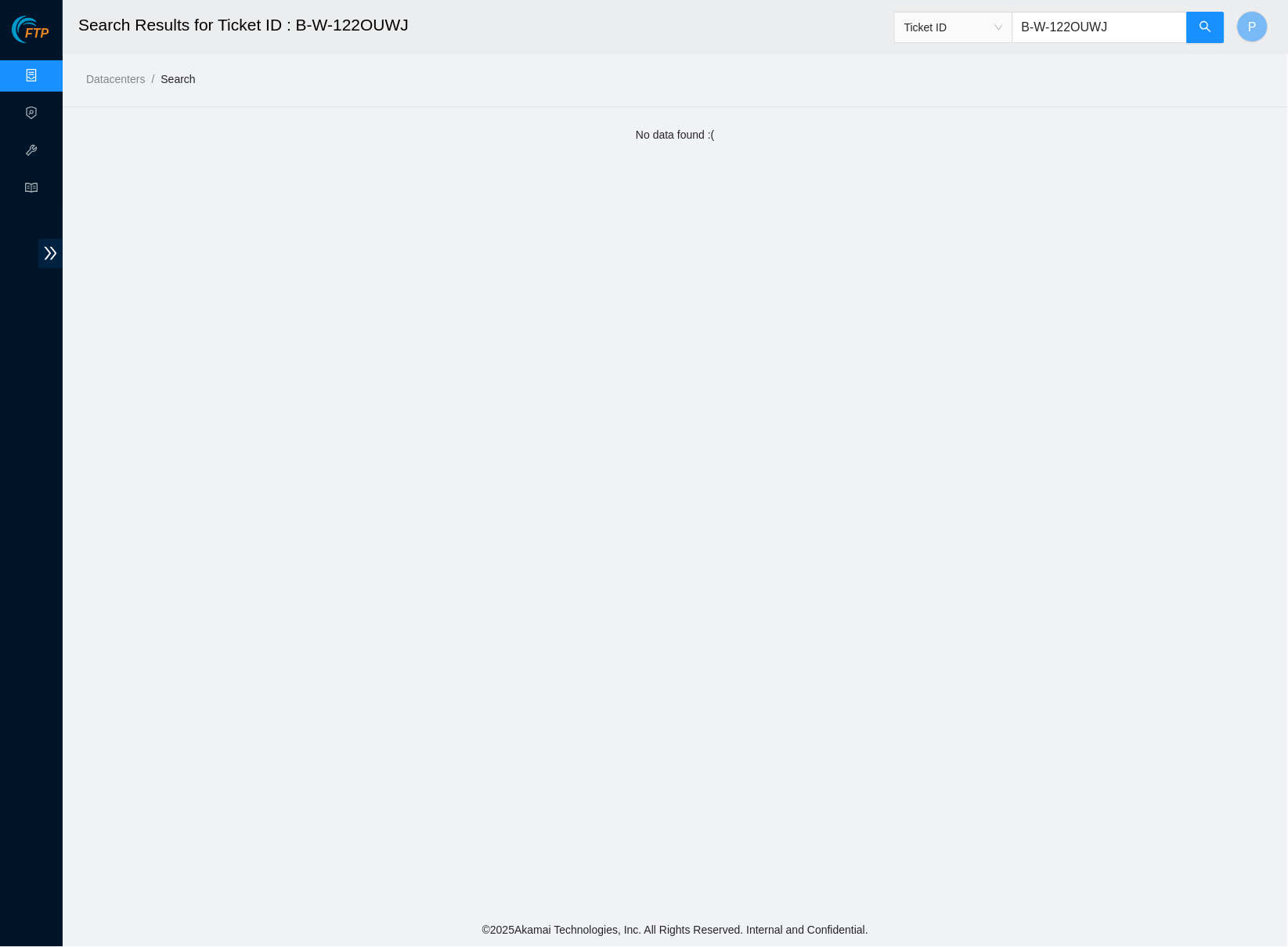
click at [1126, 27] on input "B-W-122OUWJ" at bounding box center [1100, 28] width 176 height 31
paste input "B-W-13N3E1J"
click at [1027, 23] on input "B-W-13N3E1J" at bounding box center [1100, 28] width 176 height 31
click at [1096, 30] on input "B-W-13N3E1J" at bounding box center [1100, 28] width 176 height 31
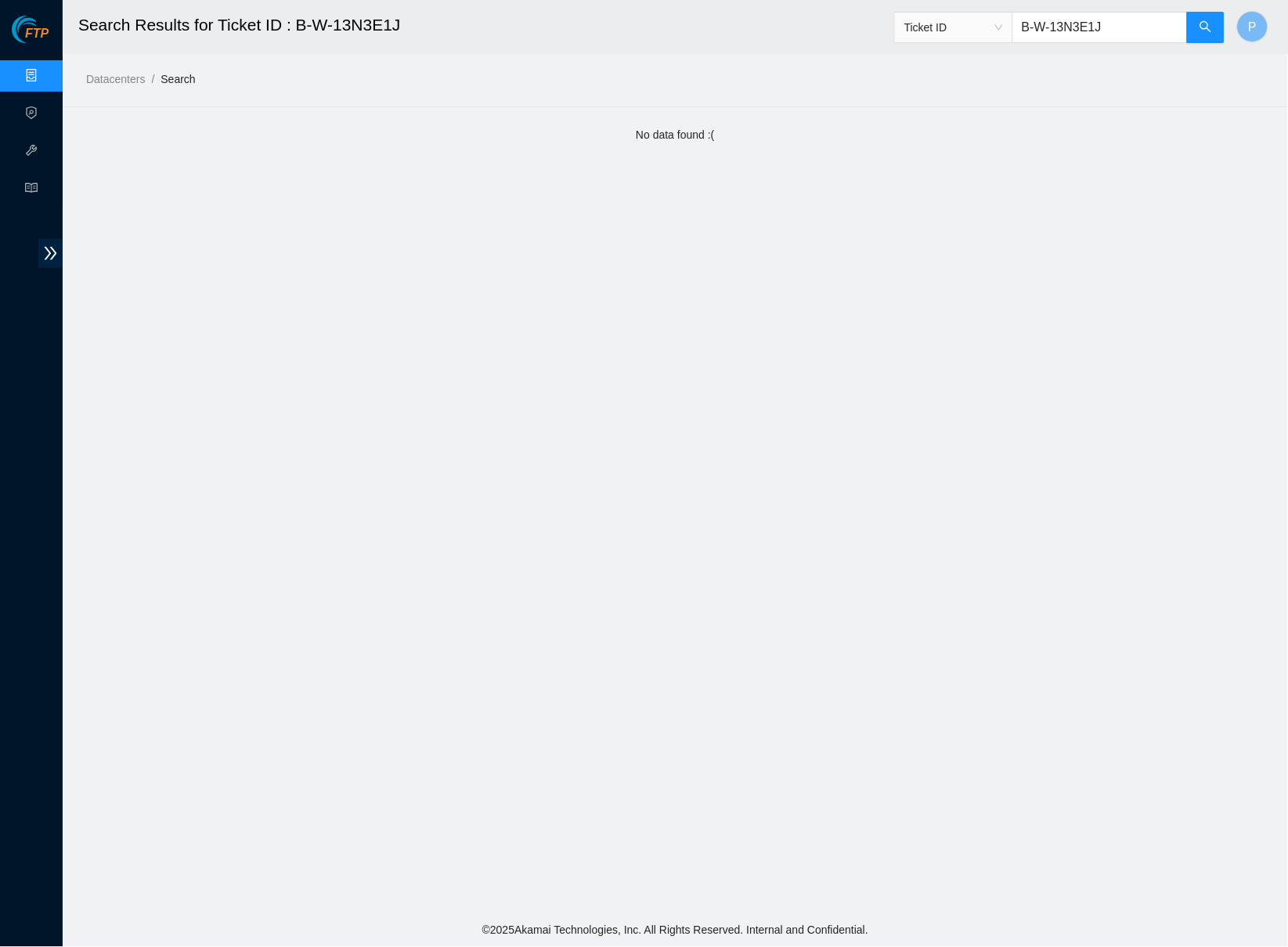
click at [1096, 30] on input "B-W-13N3E1J" at bounding box center [1100, 28] width 176 height 31
paste input "V-5T7F6NF"
click at [1084, 30] on input "B-V-5T7F6NF" at bounding box center [1100, 28] width 176 height 31
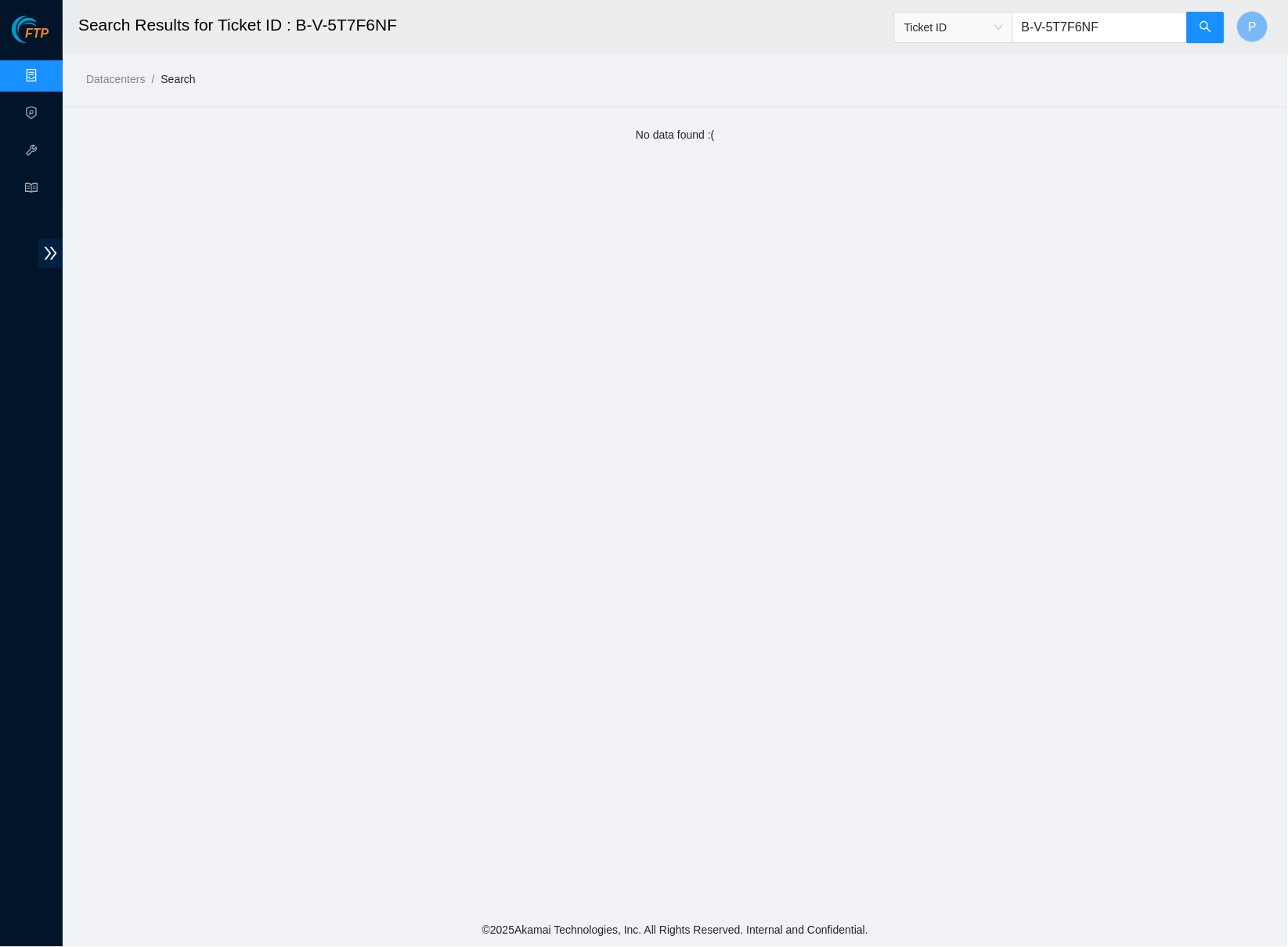
click at [1084, 30] on input "B-V-5T7F6NF" at bounding box center [1100, 28] width 176 height 31
paste input "SUDRV9"
click at [1098, 29] on input "B-V-5SUDRV9" at bounding box center [1100, 28] width 176 height 31
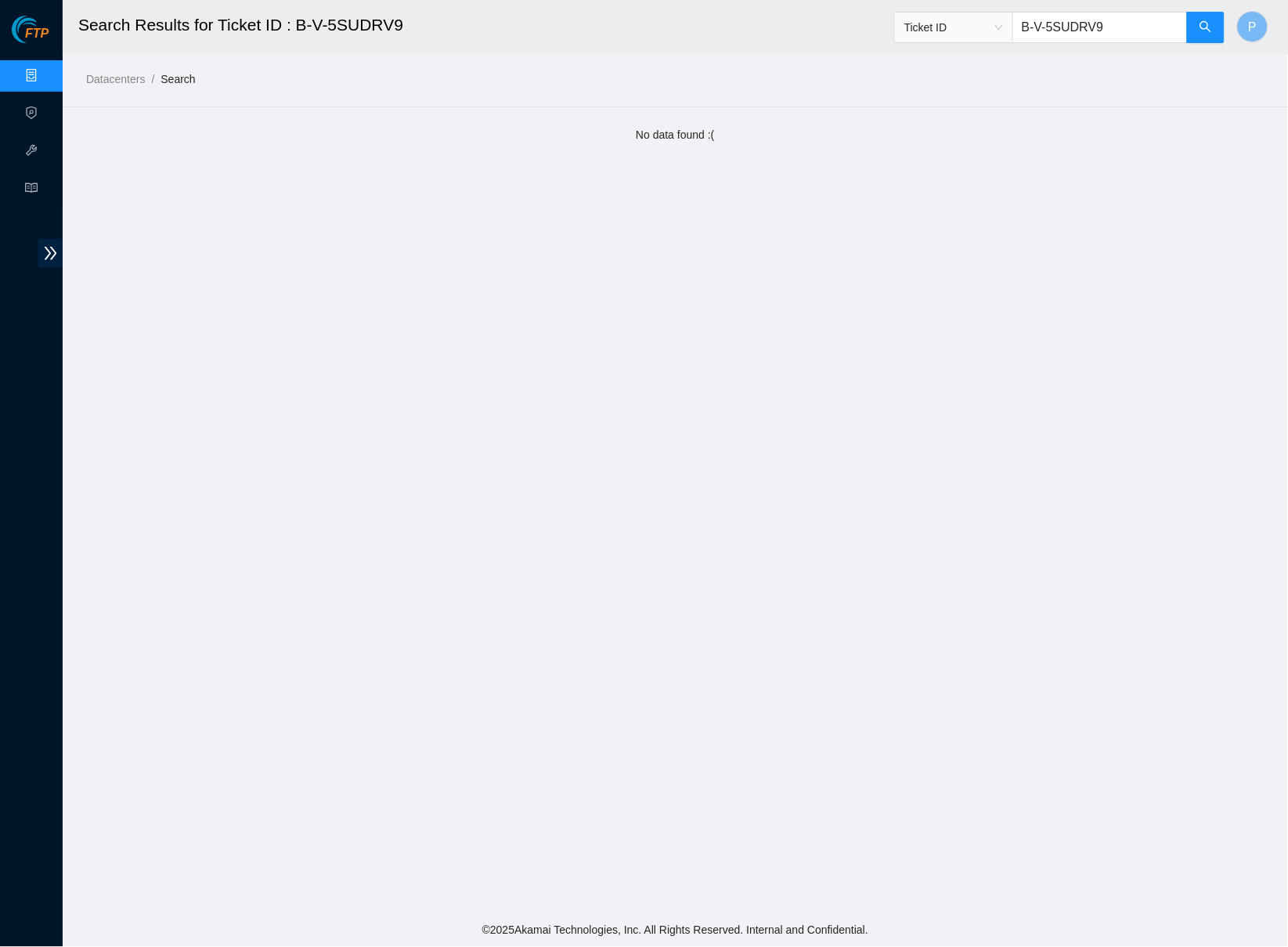
paste input "TS70A8"
drag, startPoint x: 1122, startPoint y: 24, endPoint x: 1022, endPoint y: 20, distance: 100.1
click at [1022, 20] on input "B-V-5TS70A8" at bounding box center [1100, 28] width 176 height 31
paste input "YKCK1"
click at [1126, 35] on input "B-V-5TYKCK1" at bounding box center [1100, 28] width 176 height 31
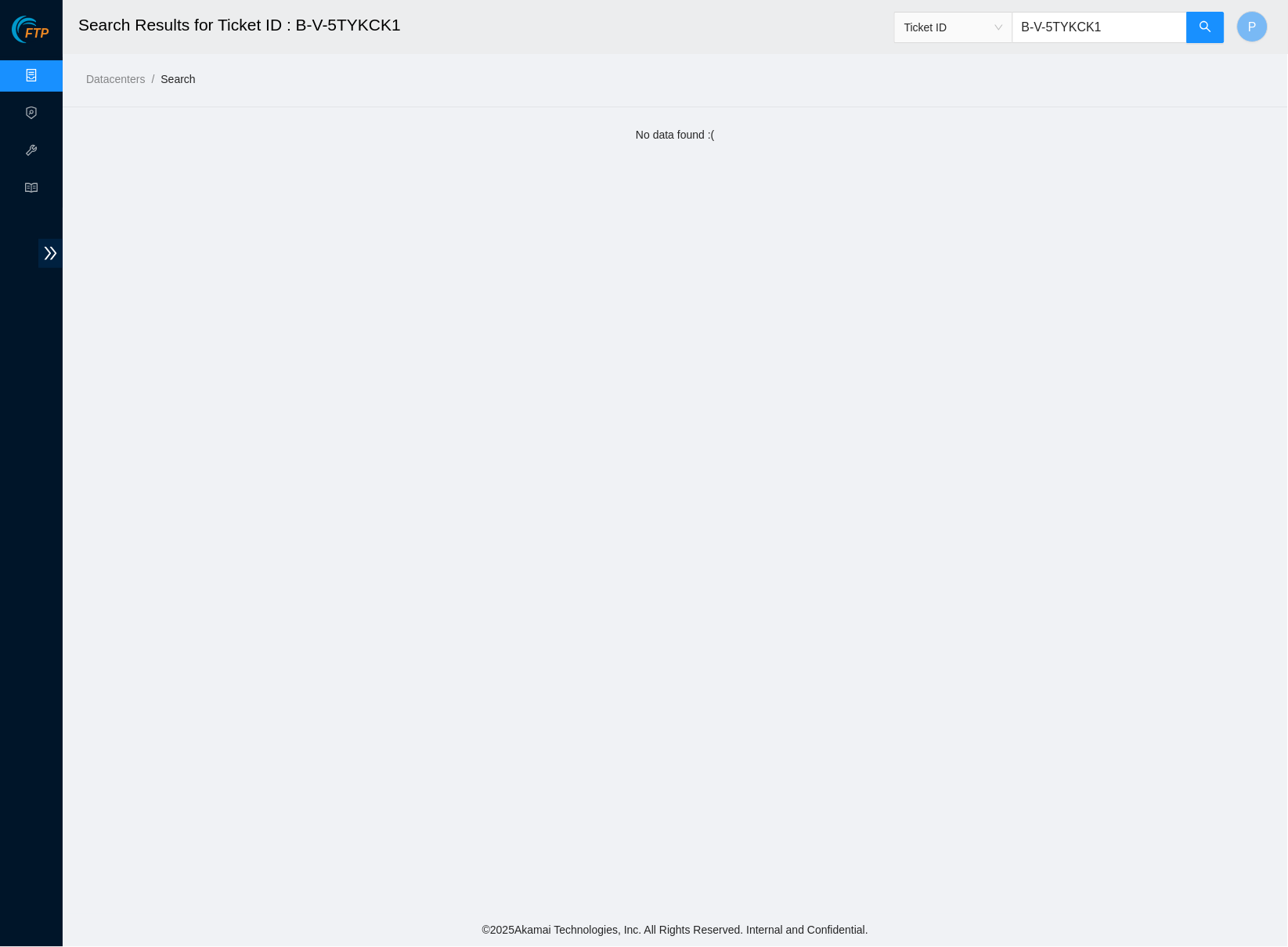
click at [1126, 35] on input "B-V-5TYKCK1" at bounding box center [1100, 28] width 176 height 31
paste input "W-14JWXHX"
type input "B-W-14JWXHX"
click at [1265, 0] on html "FTP Data Centers Activity Logs Hardware Test (isok) Support Search Results for …" at bounding box center [644, 474] width 1288 height 947
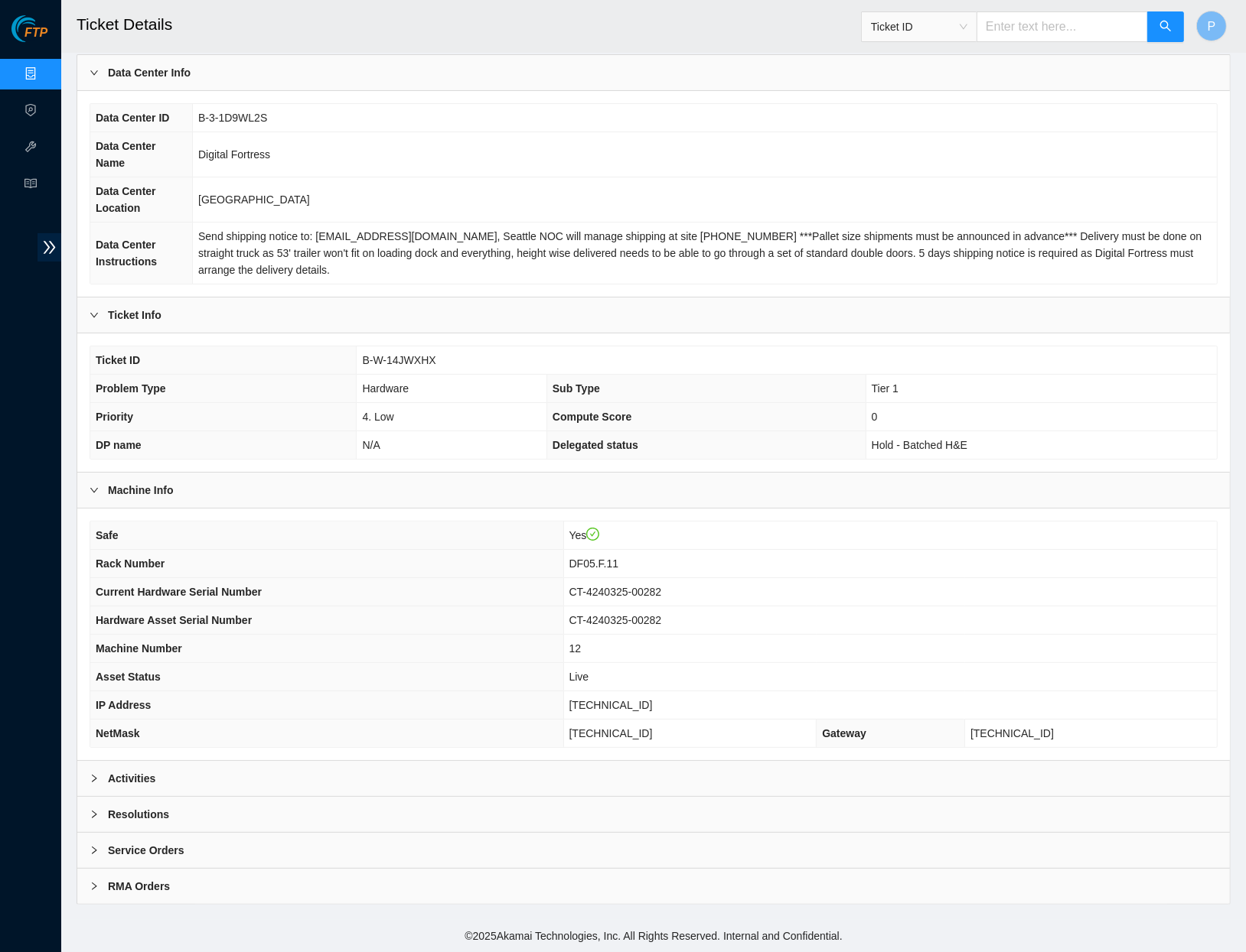
click at [360, 788] on div "Activities" at bounding box center [654, 779] width 1153 height 35
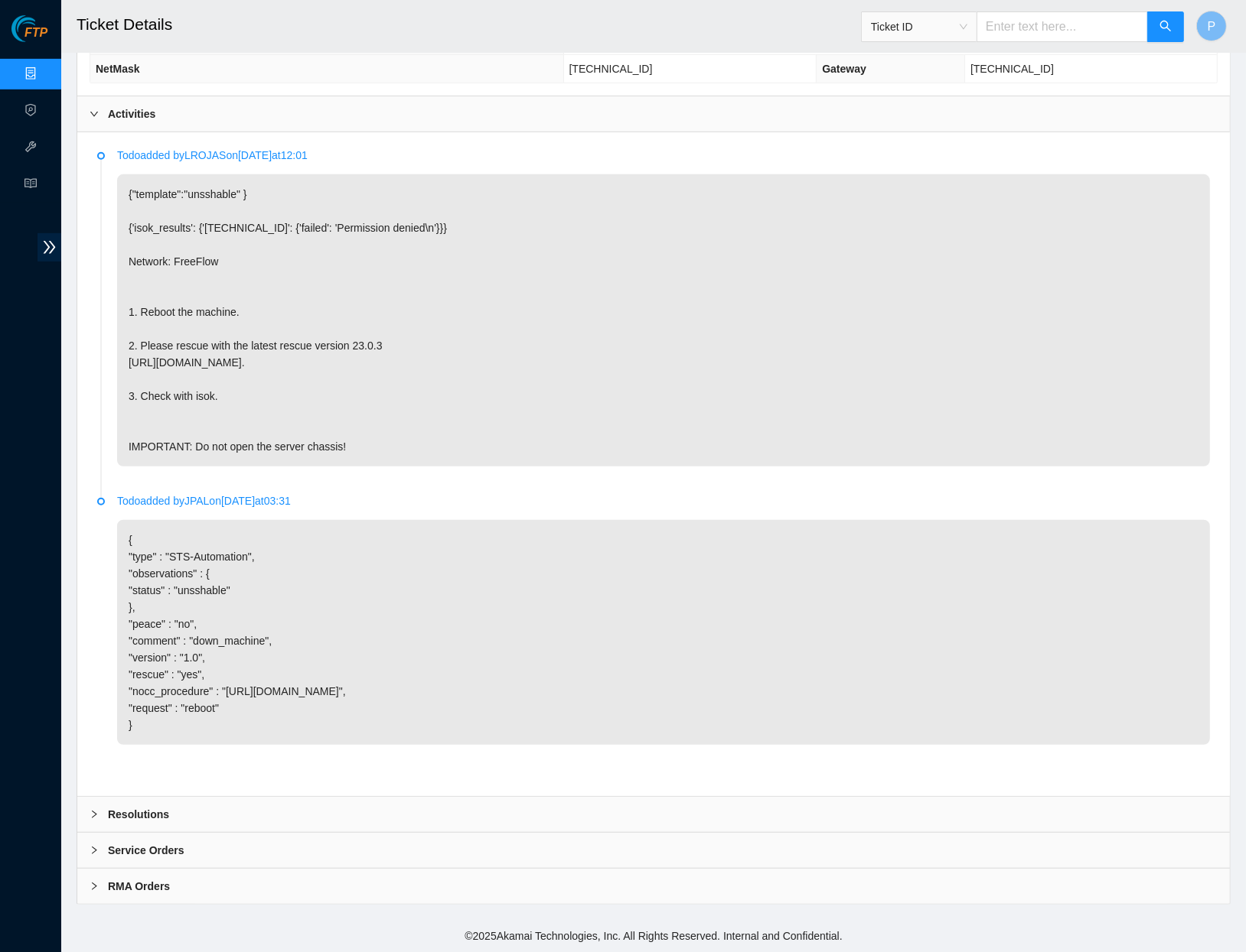
scroll to position [748, 0]
click at [1003, 24] on input "text" at bounding box center [1063, 27] width 172 height 30
paste input "B-V-5ST4T44"
type input "B-V-5ST4T44"
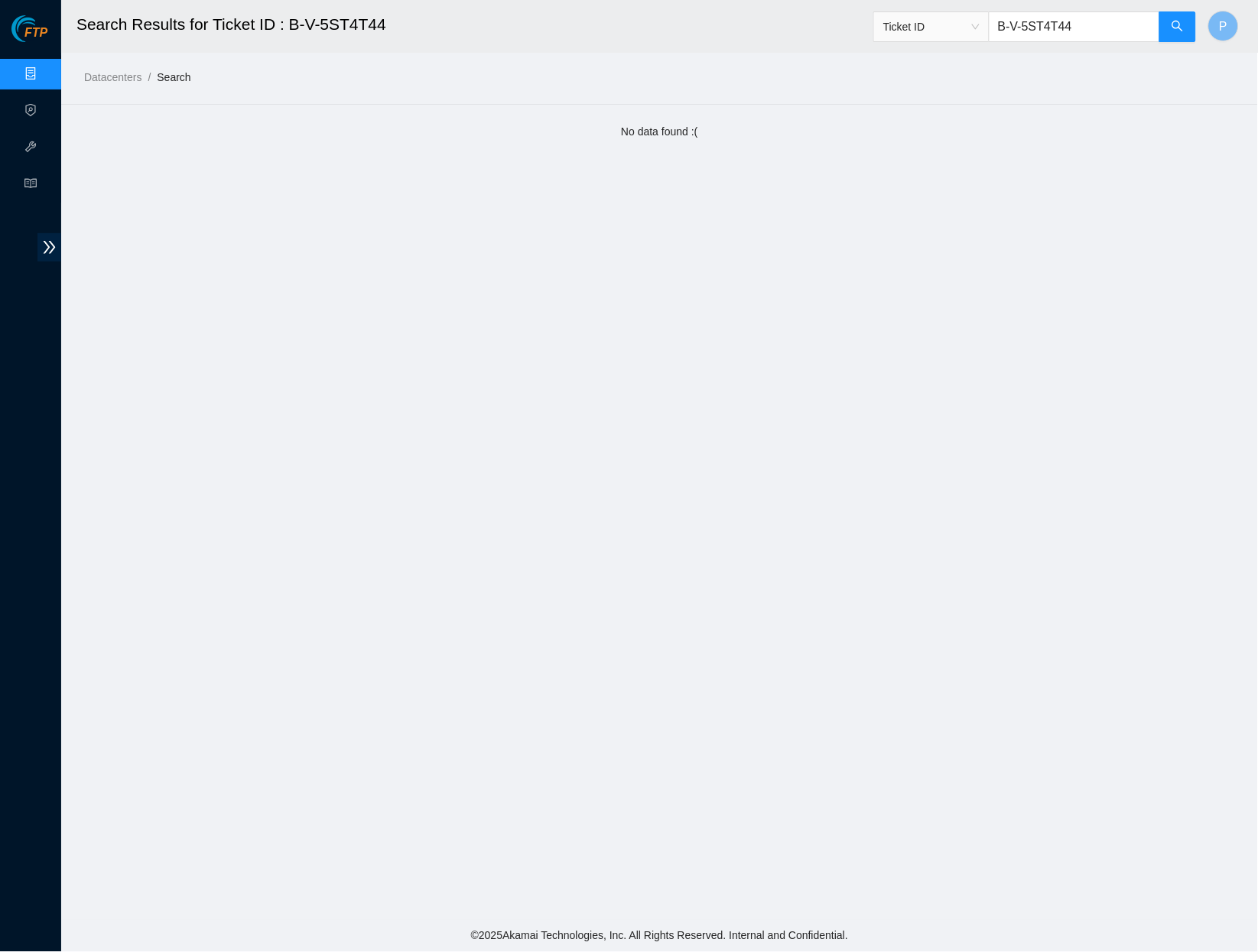
click at [1072, 21] on input "B-V-5ST4T44" at bounding box center [1075, 27] width 172 height 30
paste input "I1BMYF"
type input "B-V-5I1BMYF"
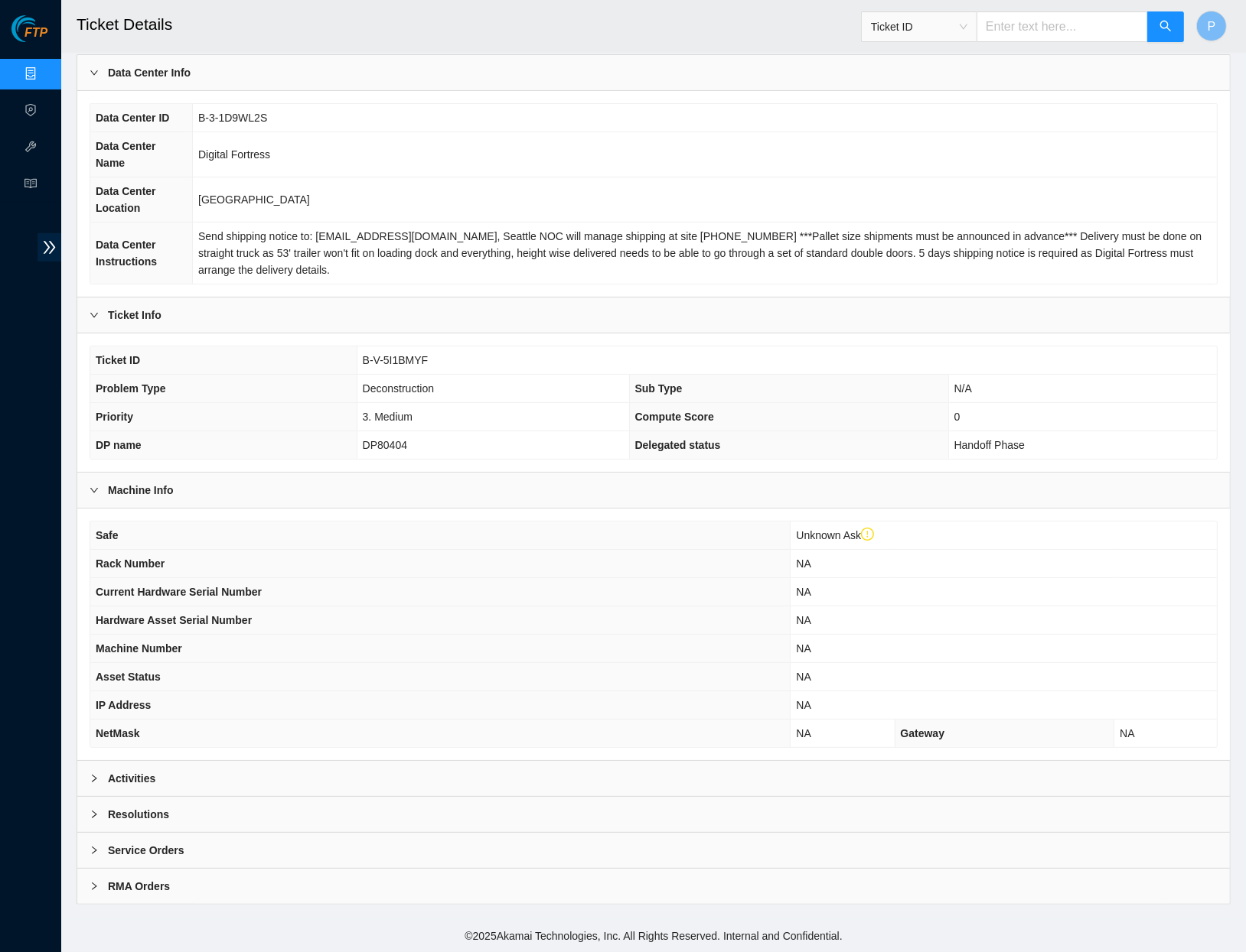
scroll to position [98, 0]
drag, startPoint x: 427, startPoint y: 446, endPoint x: 353, endPoint y: 446, distance: 74.0
click at [357, 446] on td "DP80404" at bounding box center [493, 446] width 273 height 29
copy span "DP80404"
click at [572, 768] on div "Activities" at bounding box center [654, 779] width 1153 height 35
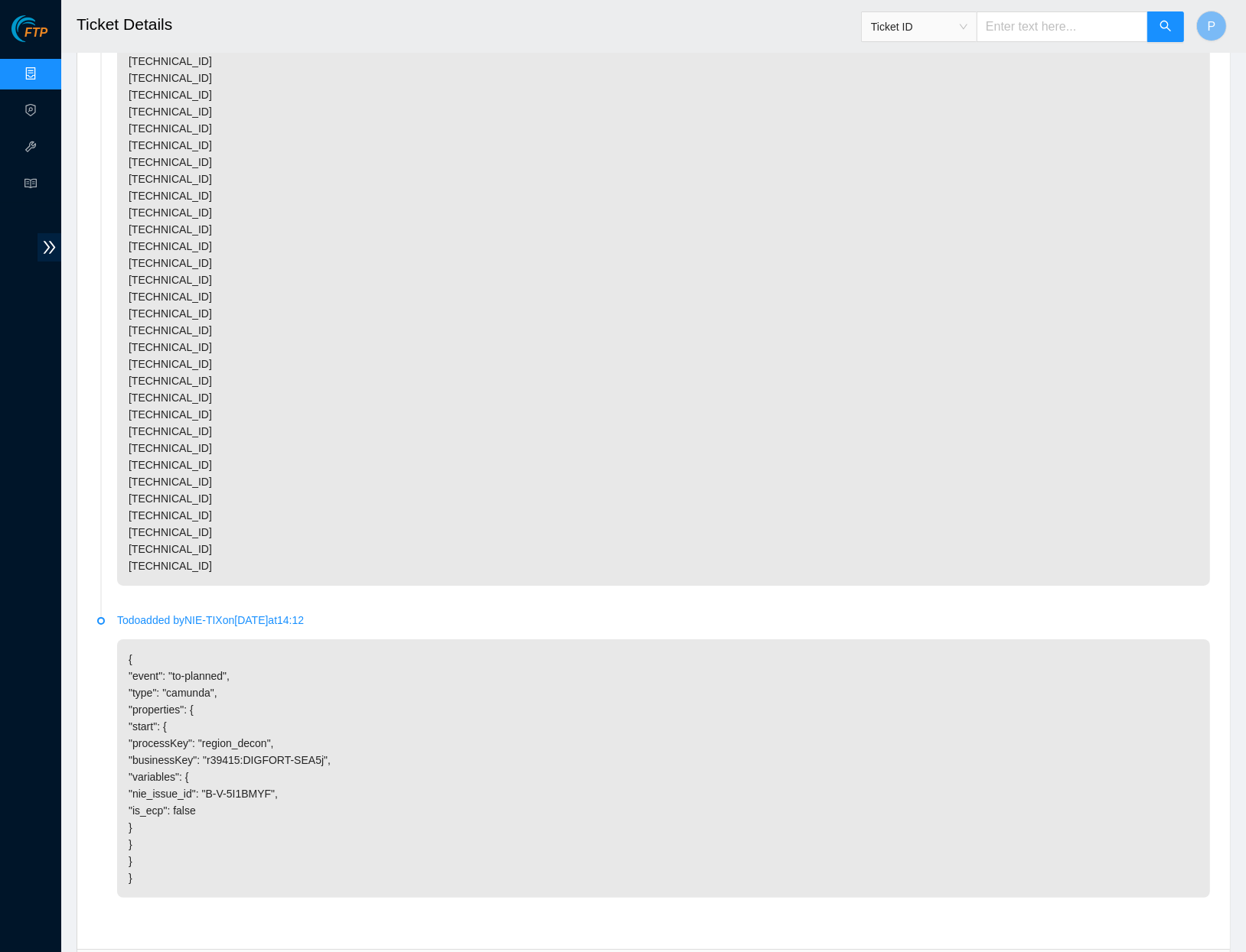
scroll to position [5281, 0]
click at [1017, 29] on input "text" at bounding box center [1063, 27] width 172 height 30
paste input "B-V-5SUDRV9"
type input "B-V-5SUDRV9"
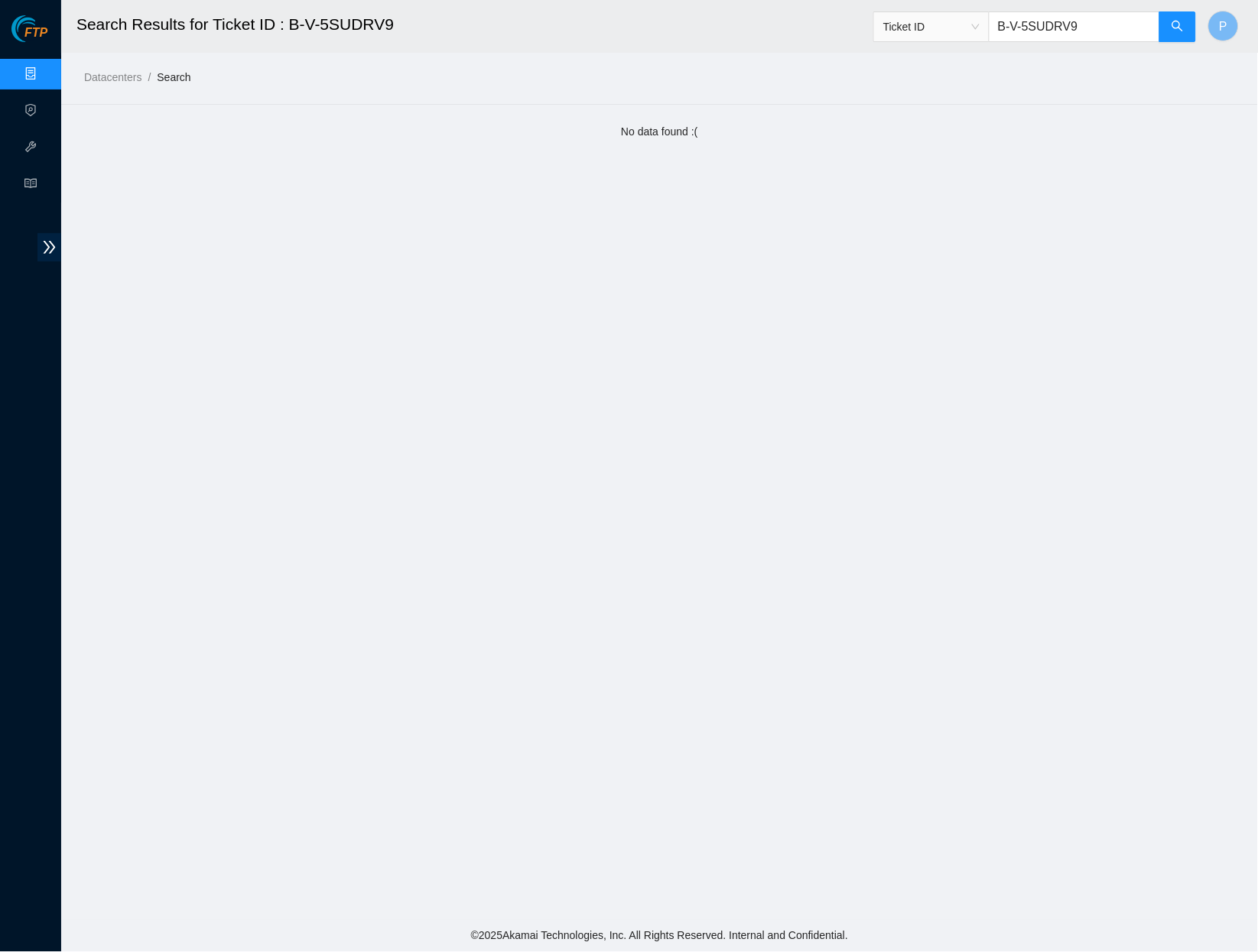
click at [1083, 32] on input "B-V-5SUDRV9" at bounding box center [1075, 27] width 172 height 30
click at [1181, 40] on button "button" at bounding box center [1178, 27] width 37 height 30
click at [1061, 12] on input "B-V-5SUDRV9" at bounding box center [1075, 27] width 172 height 30
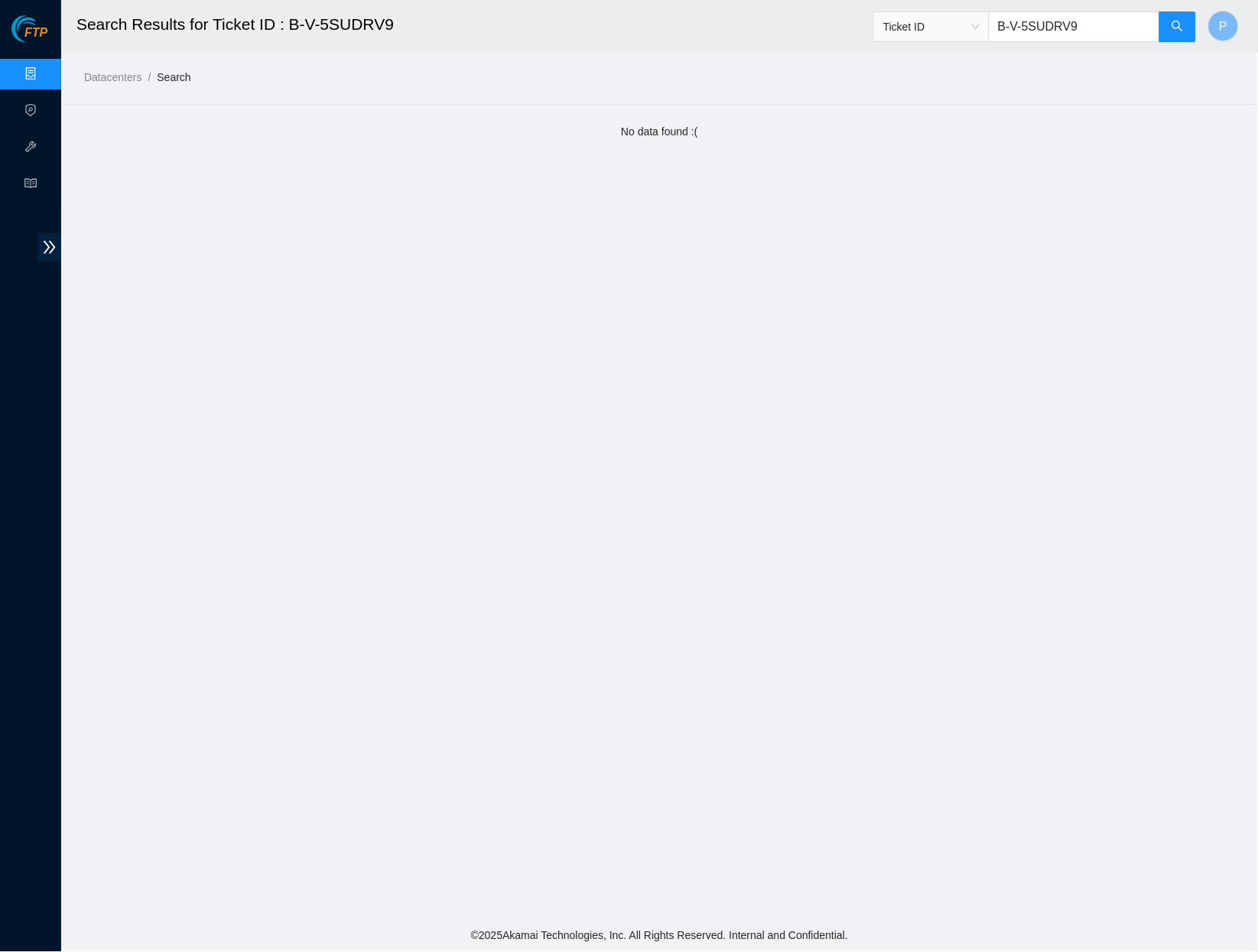
click at [1054, 22] on input "B-V-5SUDRV9" at bounding box center [1075, 27] width 172 height 30
paste input "I1BMYF"
type input "B-V-5I1BMYF"
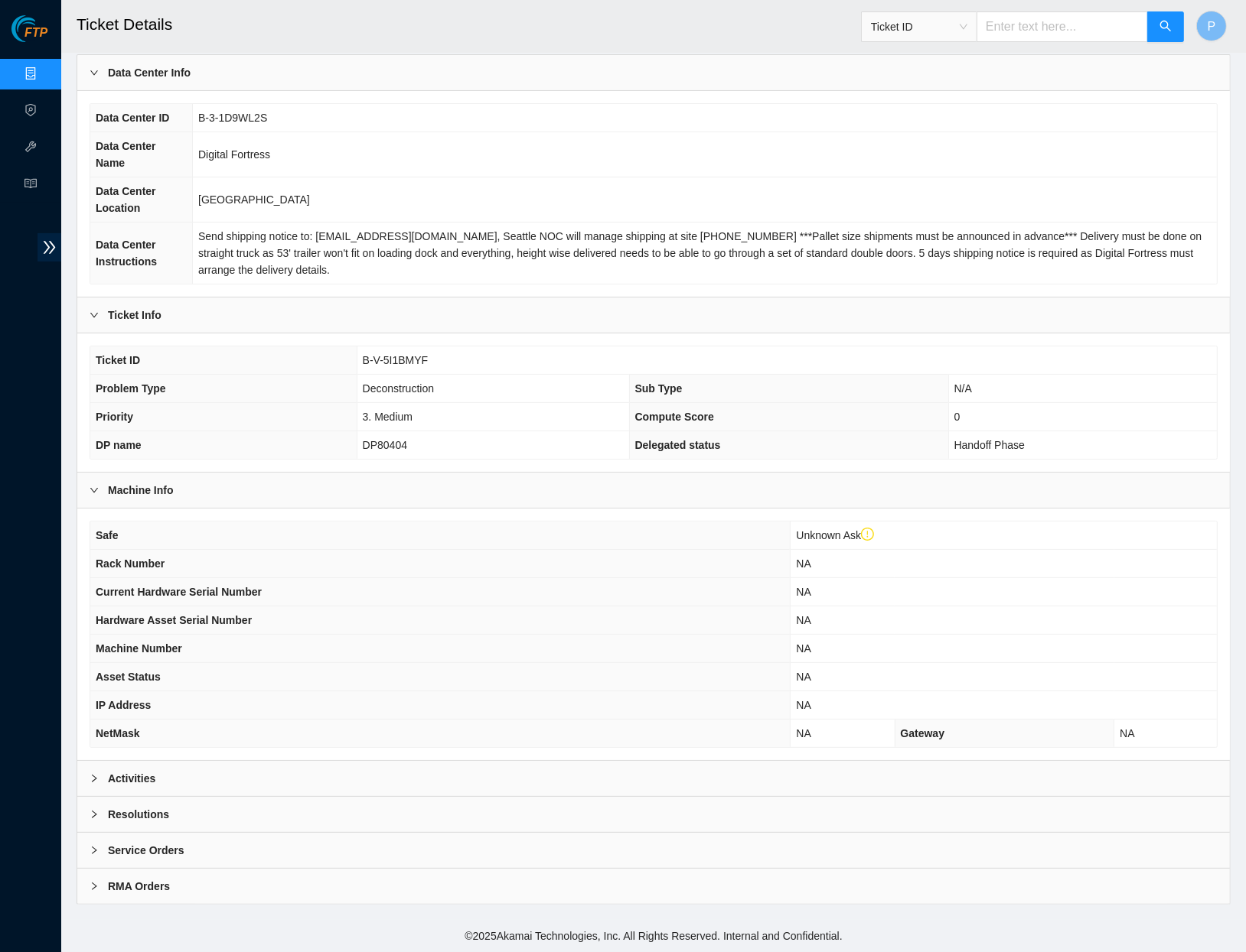
scroll to position [98, 0]
click at [416, 773] on div "Activities" at bounding box center [654, 779] width 1153 height 35
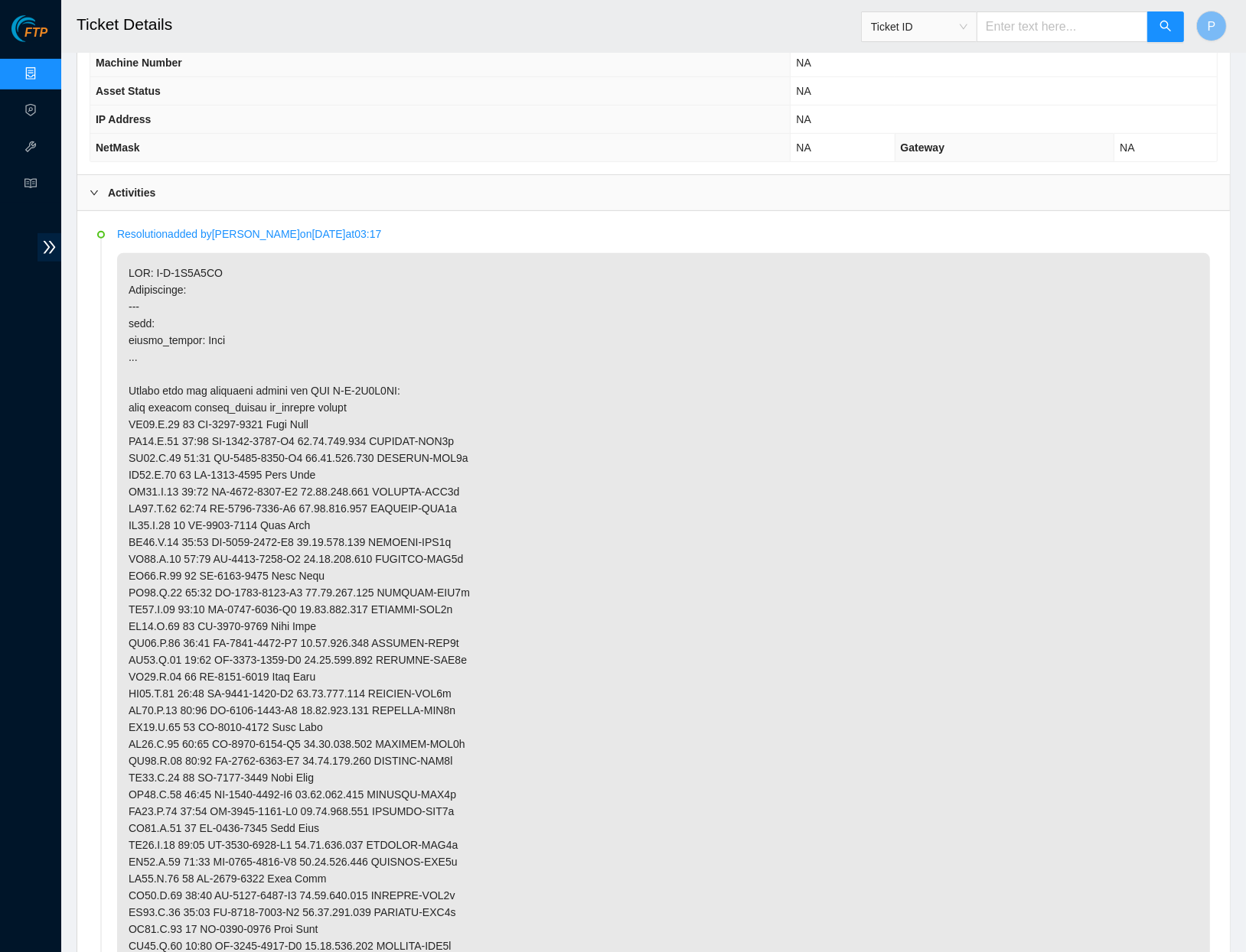
scroll to position [685, 0]
click at [364, 173] on div "Safe Unknown Ask Rack Number NA Current Hardware Serial Number NA Hardware Asse…" at bounding box center [654, 46] width 1153 height 251
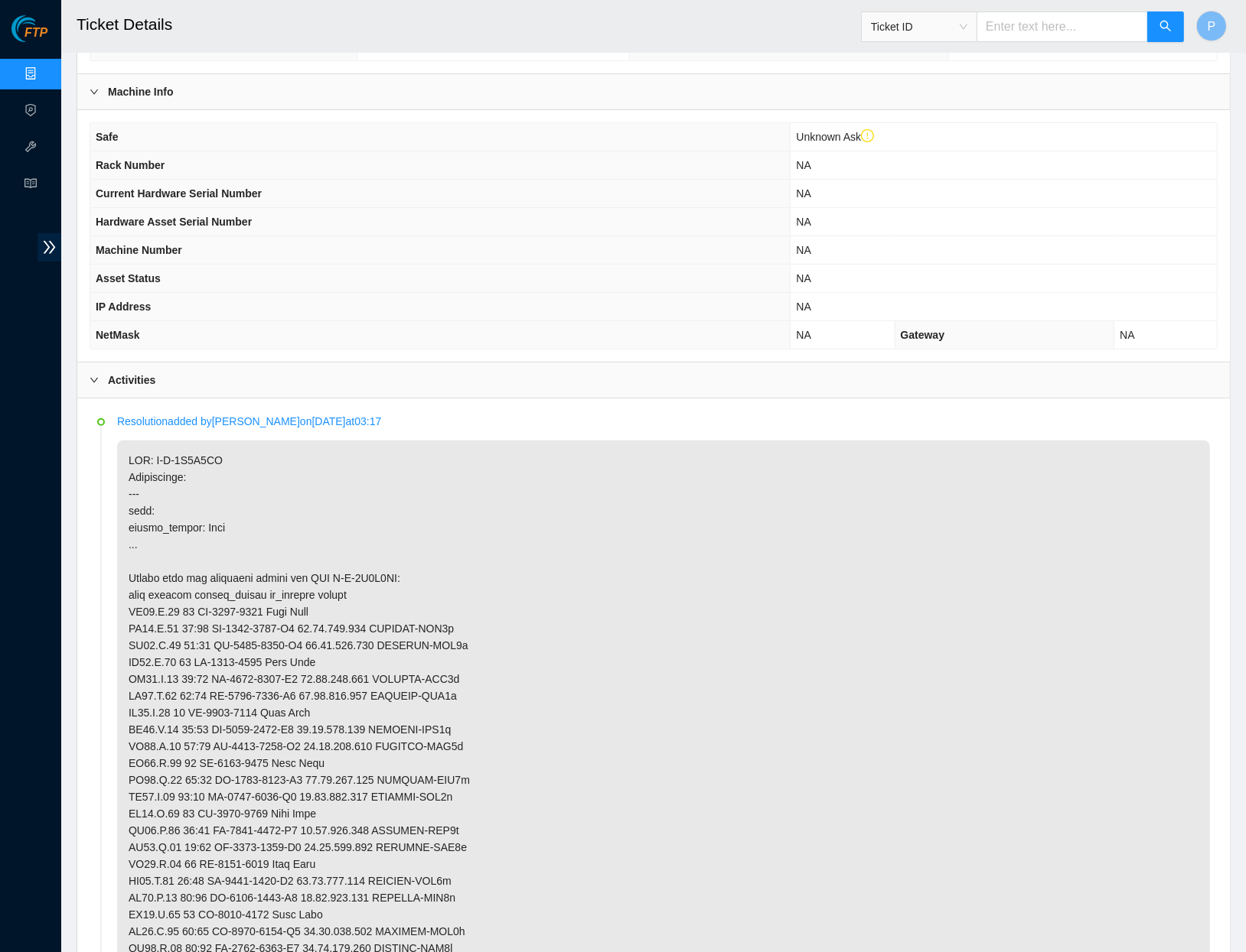
scroll to position [424, 0]
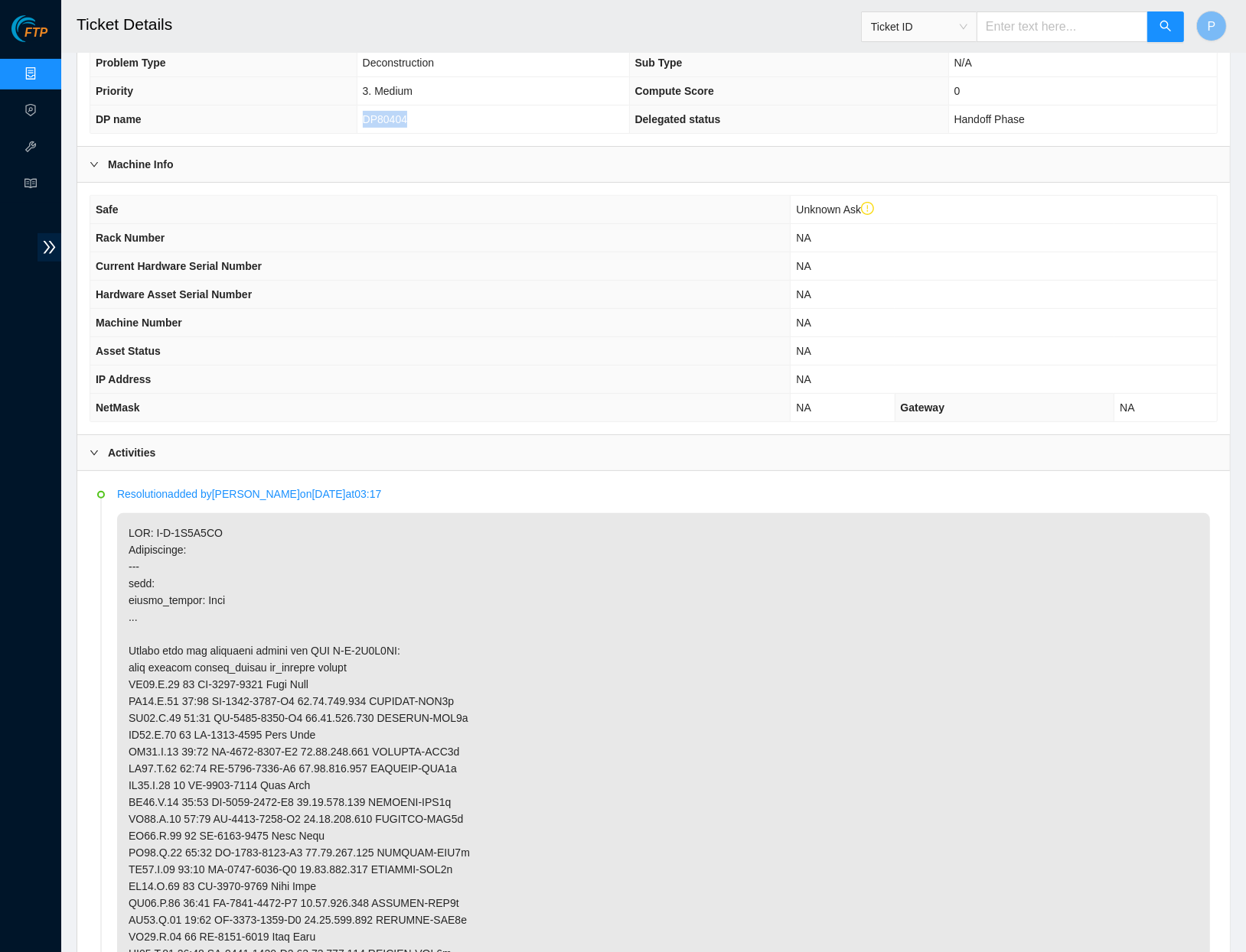
drag, startPoint x: 436, startPoint y: 128, endPoint x: 353, endPoint y: 126, distance: 83.0
click at [357, 126] on td "DP80404" at bounding box center [493, 120] width 273 height 29
copy span "DP80404"
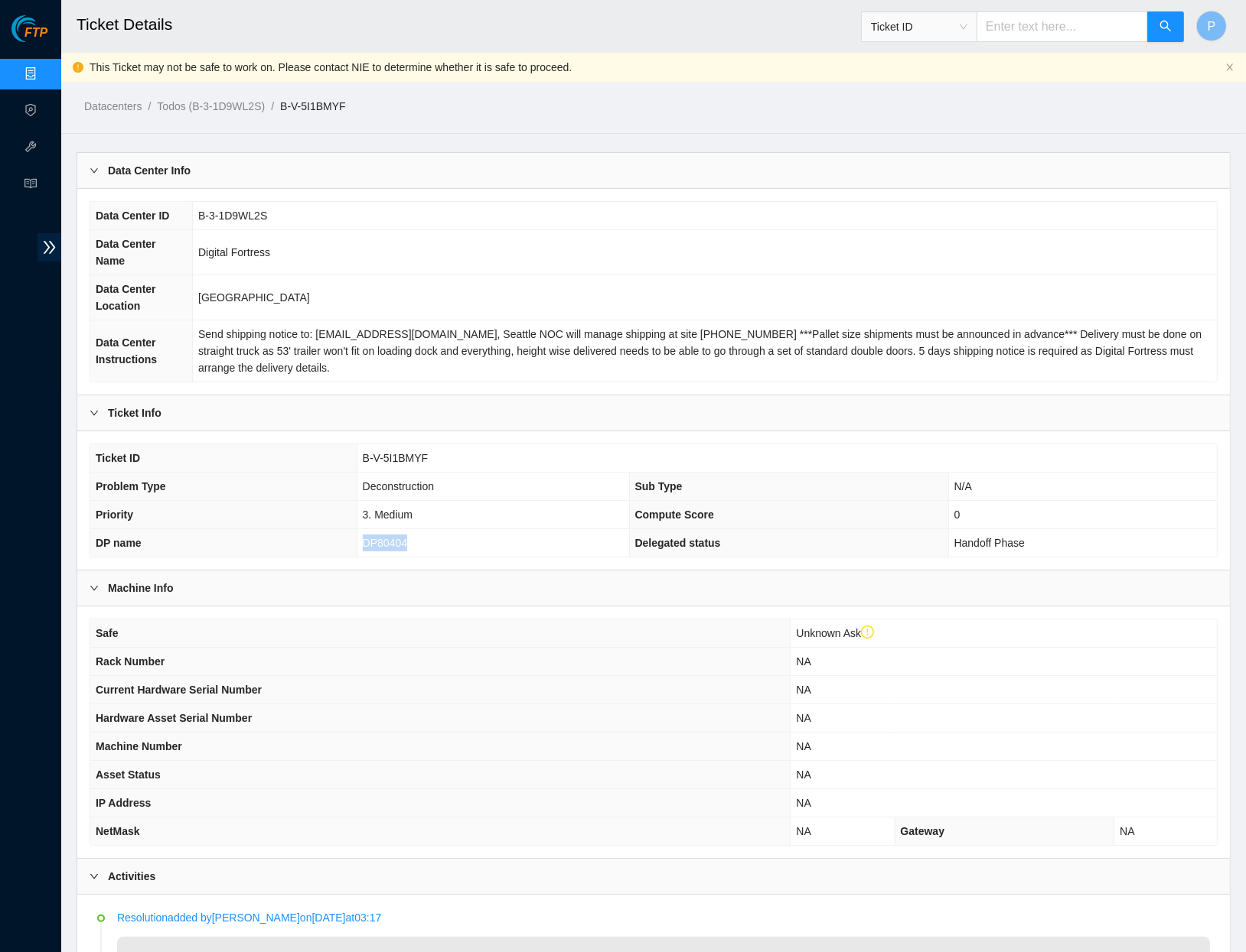
scroll to position [0, 0]
click at [980, 13] on input "text" at bounding box center [1063, 27] width 172 height 30
paste input "B-V-5SMMAJ2"
type input "B-V-5SMMAJ2"
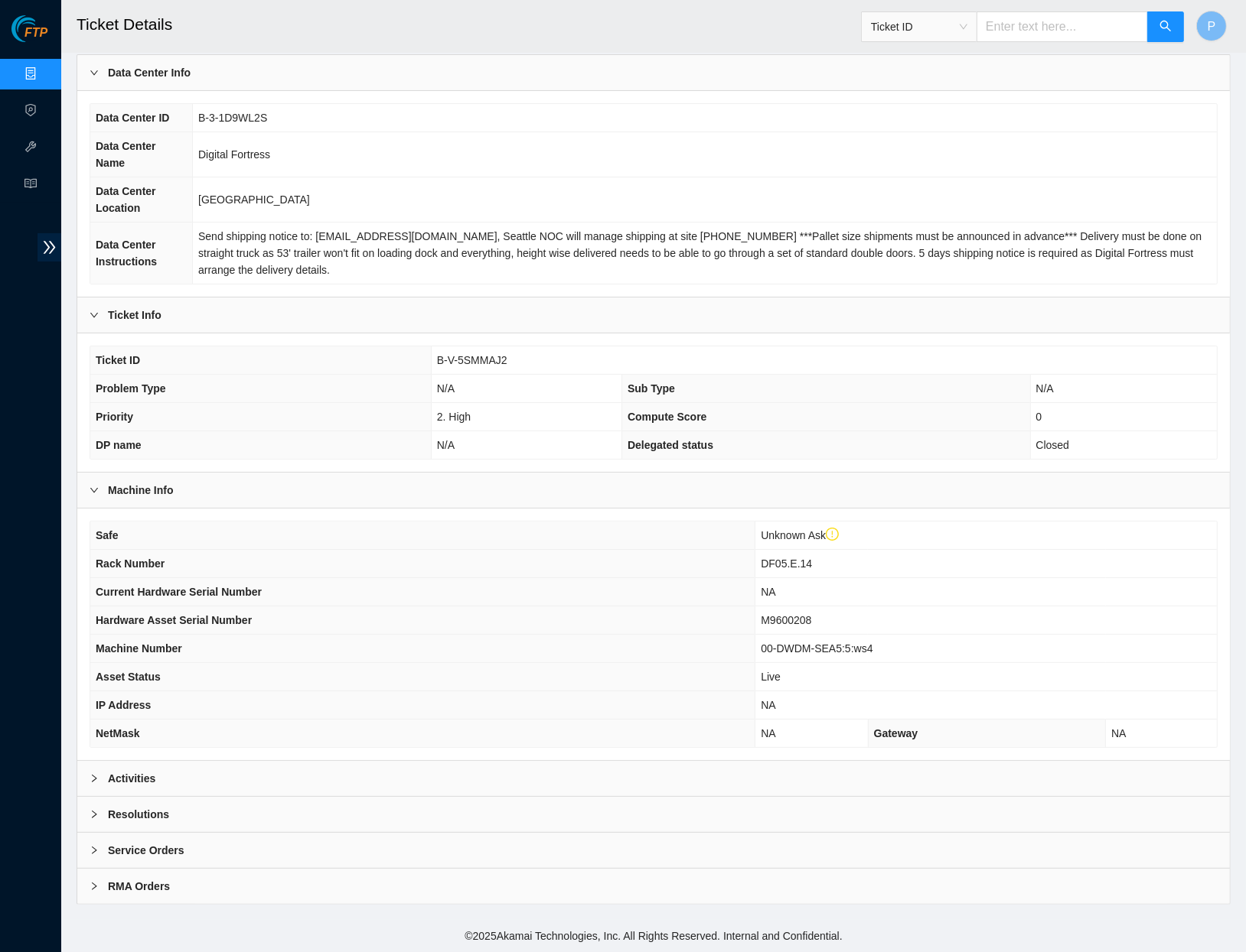
scroll to position [98, 0]
click at [488, 766] on div "Activities" at bounding box center [654, 779] width 1153 height 35
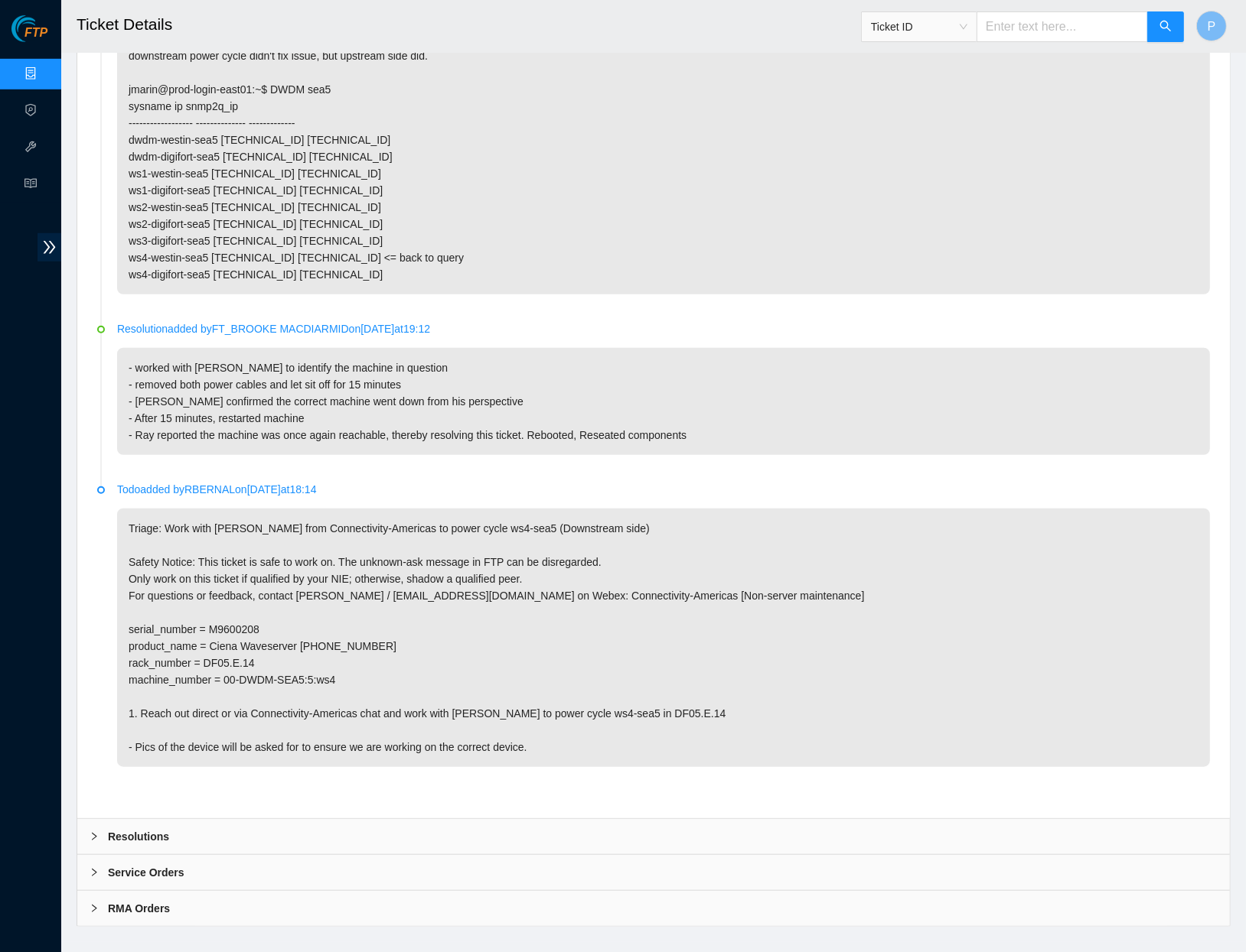
scroll to position [933, 0]
click at [1007, 24] on input "text" at bounding box center [1063, 27] width 172 height 30
paste input "B-V-5ST4T44"
type input "B-V-5ST4T44"
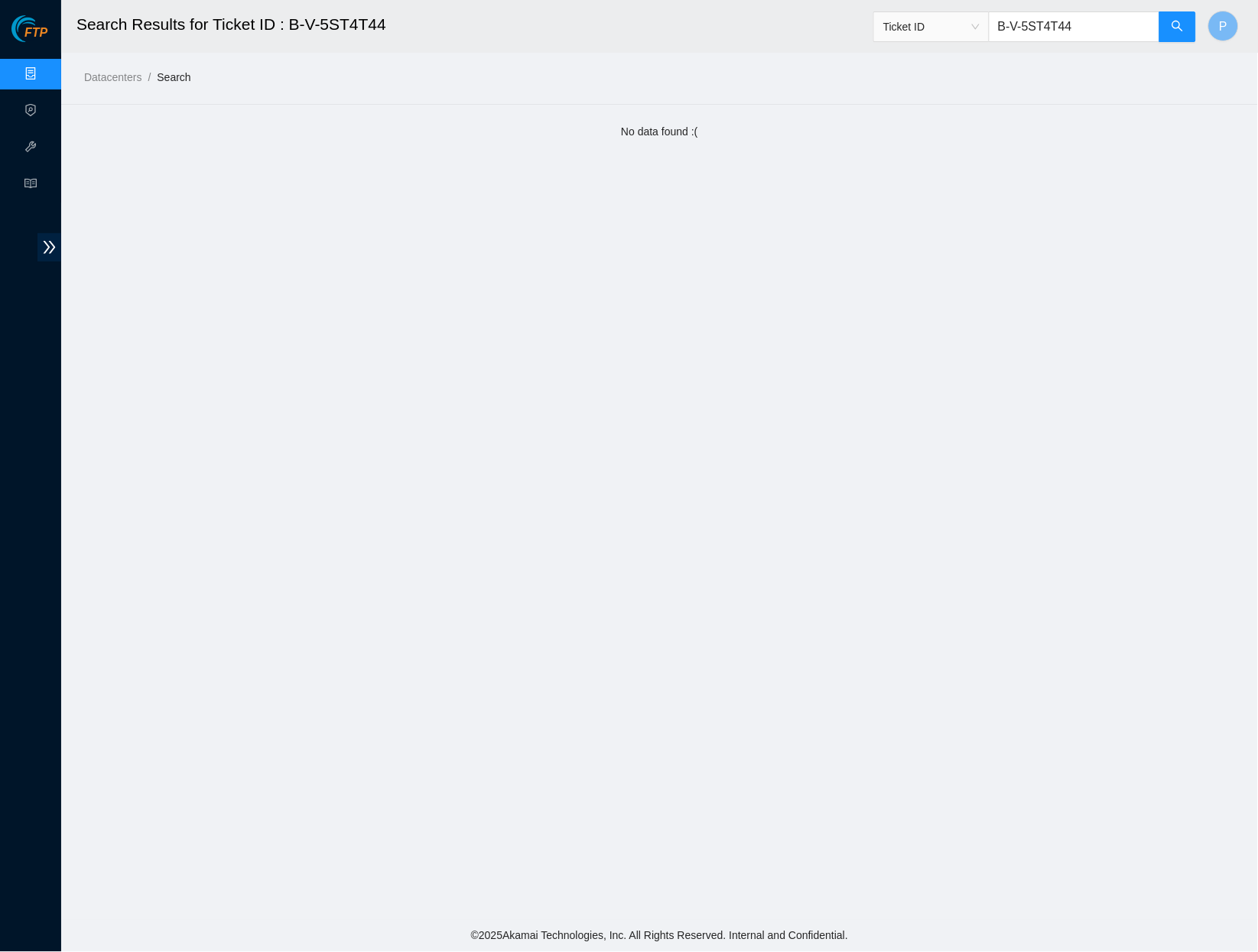
click at [45, 81] on link "Data Centers" at bounding box center [76, 74] width 63 height 13
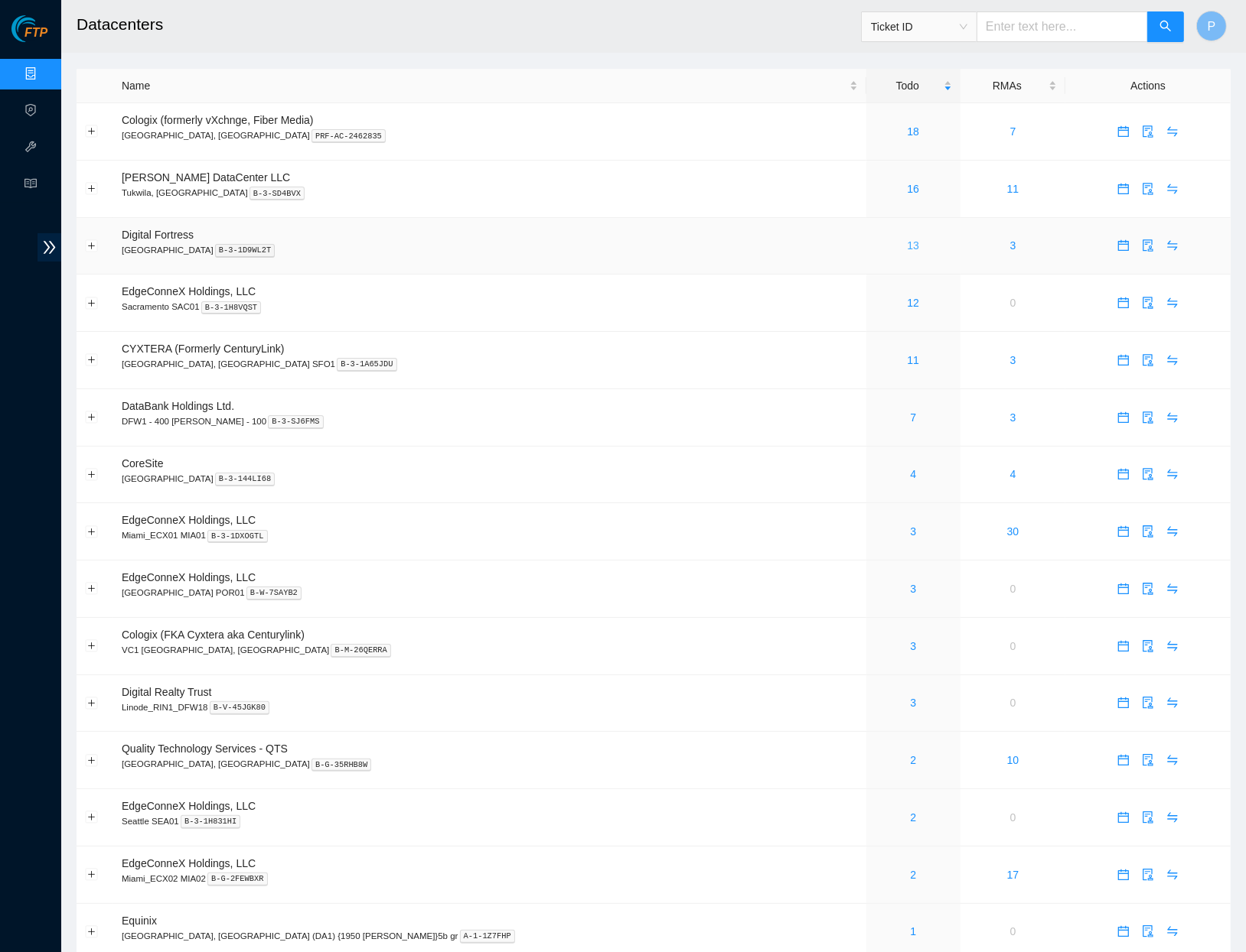
click at [907, 240] on link "13" at bounding box center [913, 246] width 13 height 13
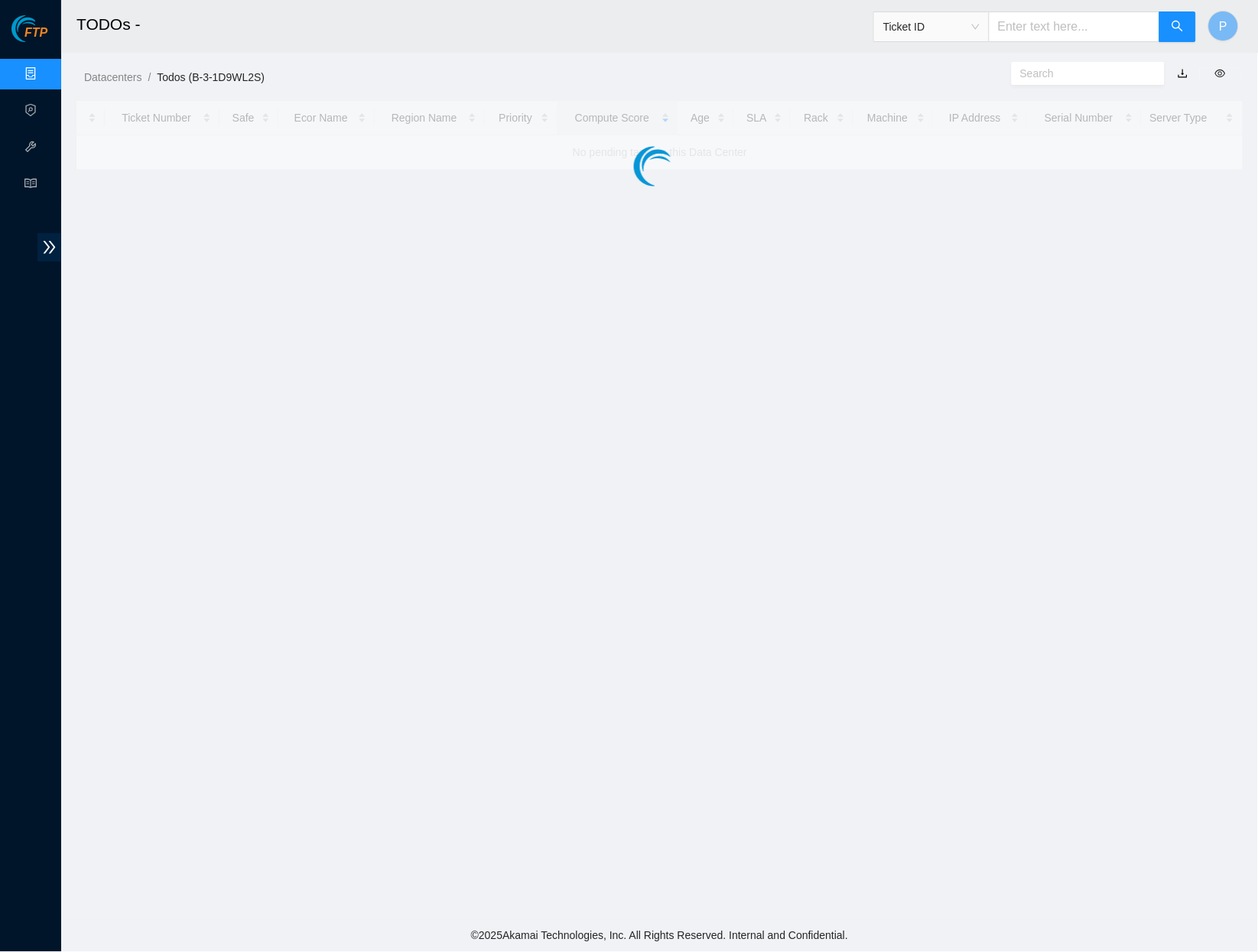
drag, startPoint x: 16, startPoint y: 67, endPoint x: 27, endPoint y: 72, distance: 12.1
click at [45, 68] on link "Data Centers" at bounding box center [76, 74] width 63 height 13
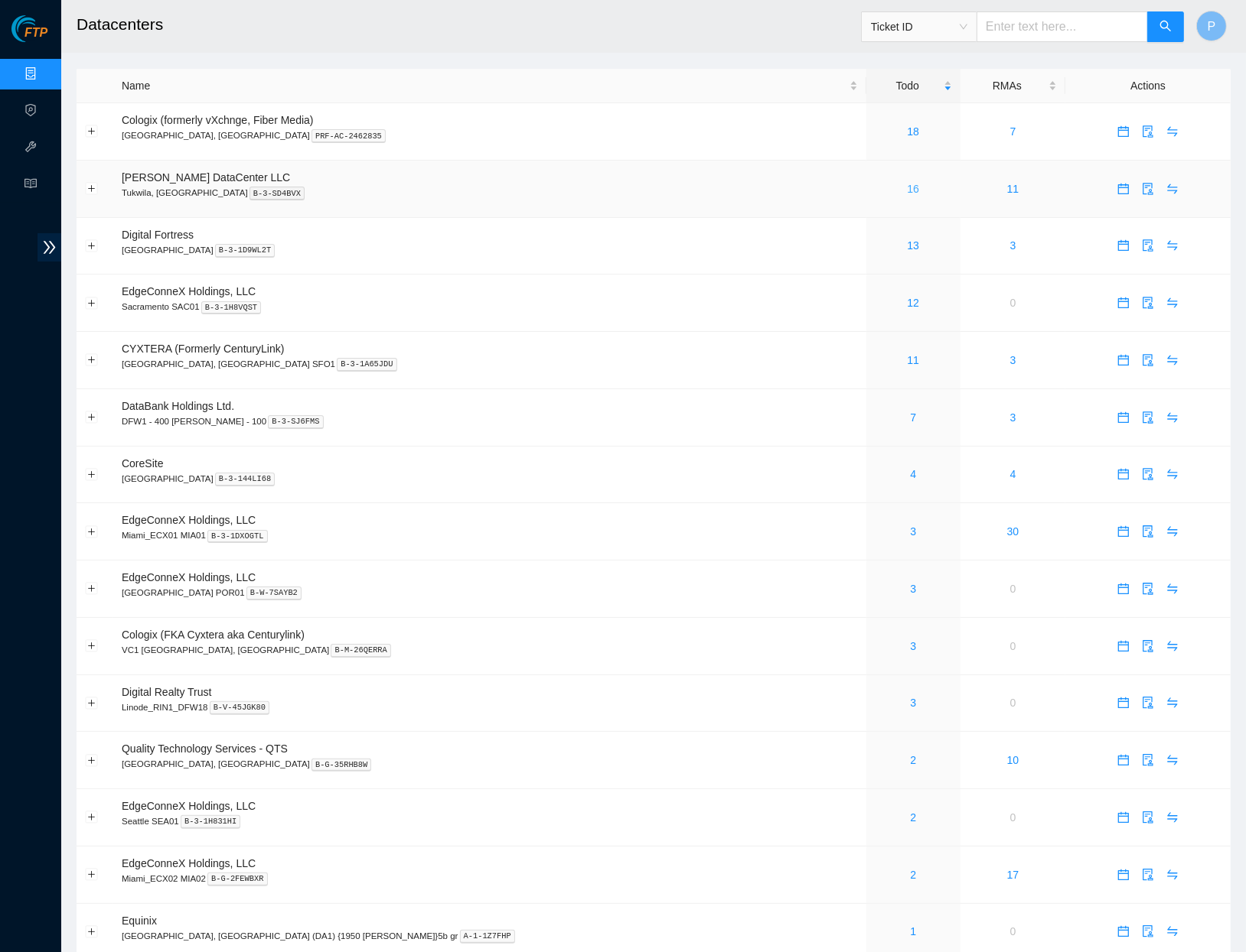
click at [907, 182] on link "16" at bounding box center [913, 188] width 13 height 13
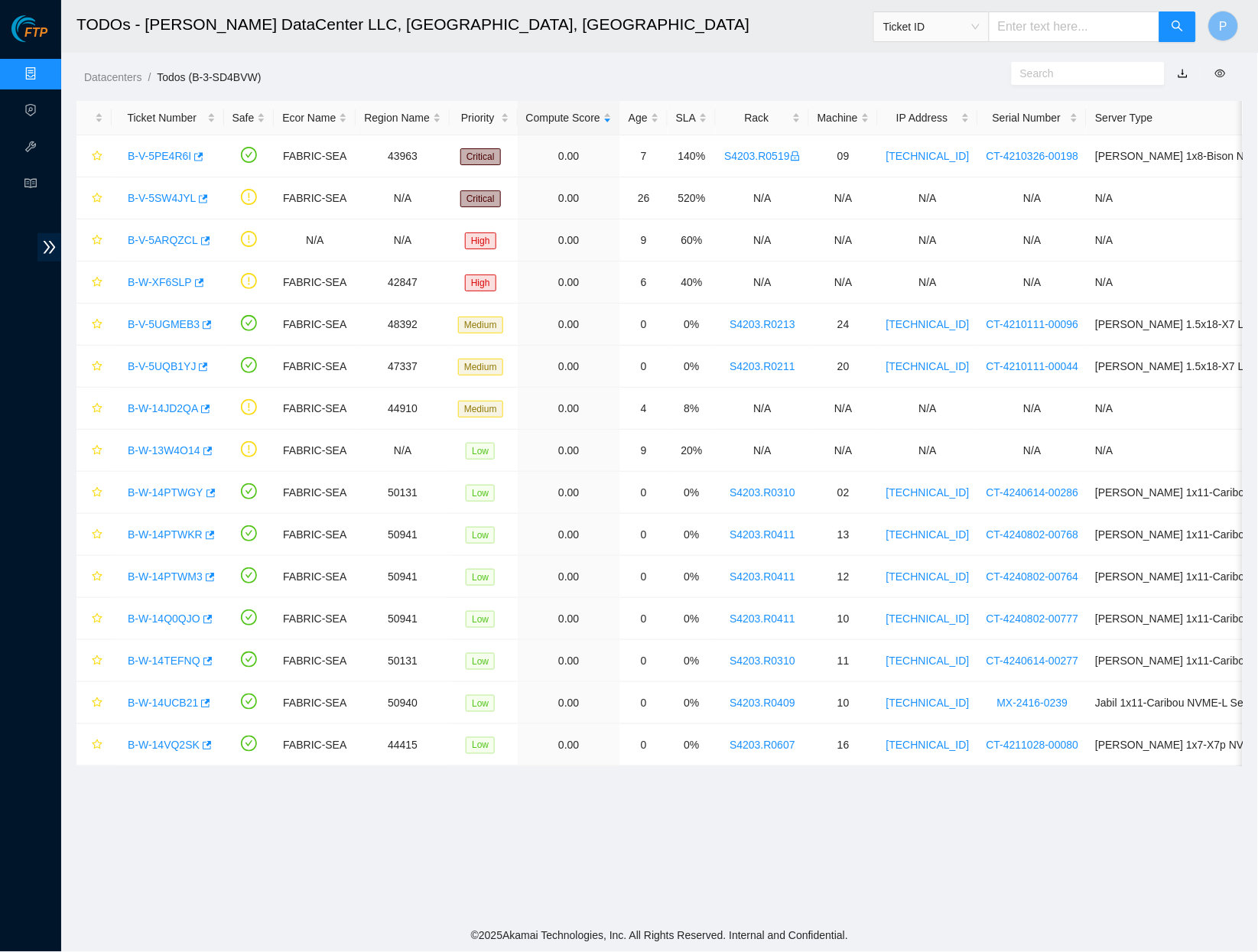
click at [1183, 71] on link "button" at bounding box center [1183, 73] width 11 height 13
click at [802, 65] on div "Datacenters / Todos (B-3-SD4BVW) /" at bounding box center [510, 43] width 898 height 86
click at [1131, 29] on input "text" at bounding box center [1075, 27] width 172 height 30
paste input "B-V-5U5WS6F"
type input "B-V-5U5WS6F"
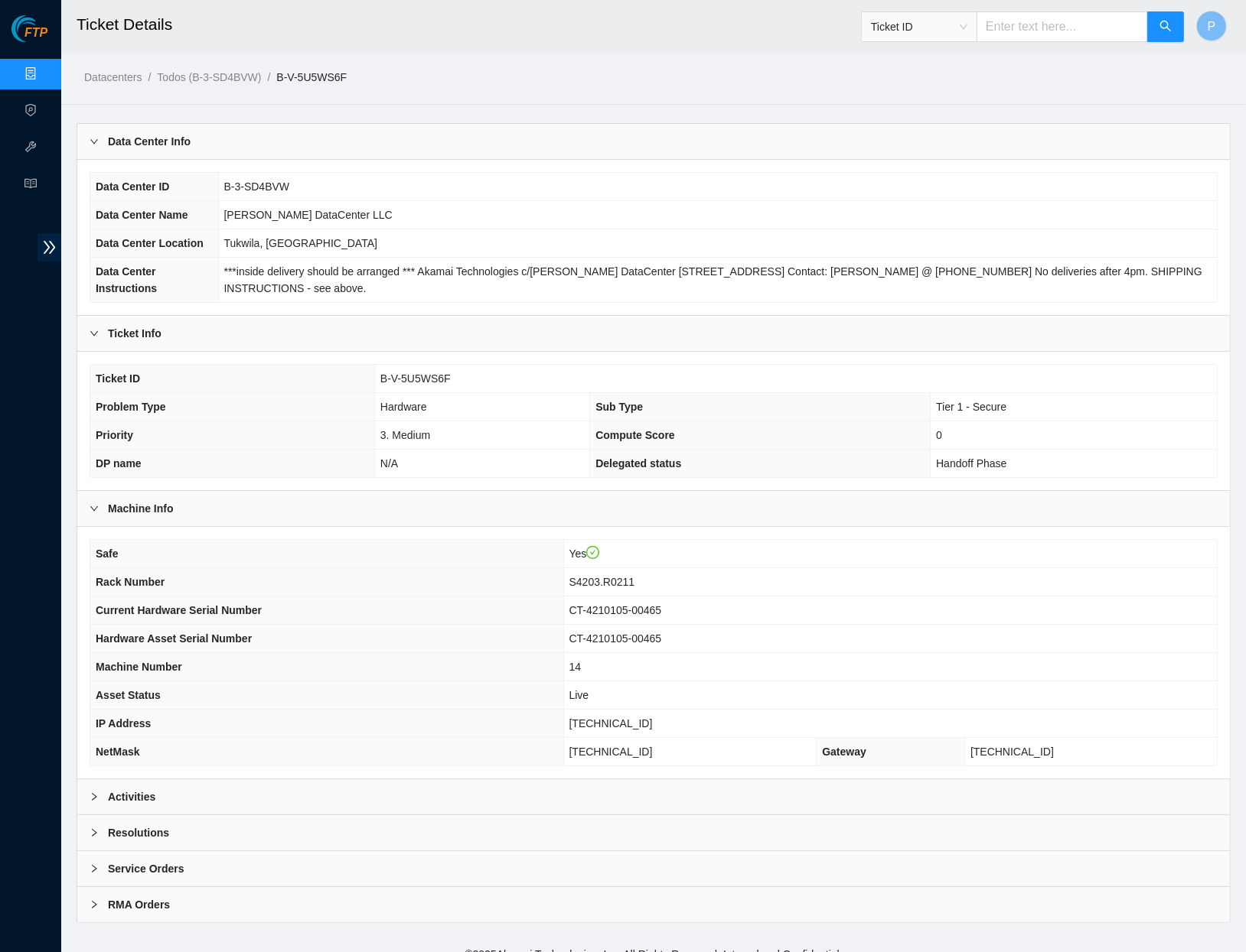
click at [257, 784] on div "Activities" at bounding box center [654, 797] width 1153 height 35
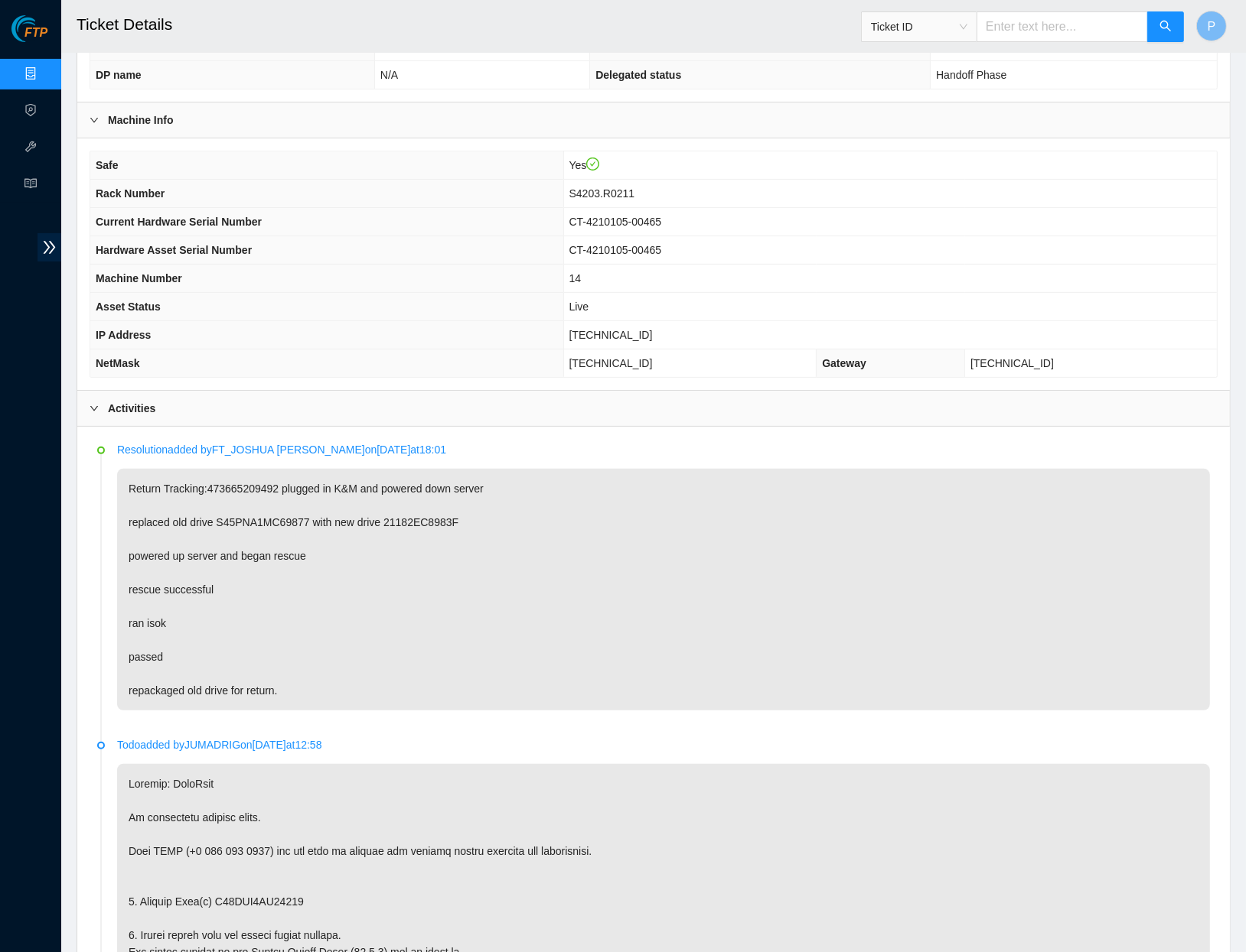
scroll to position [406, 0]
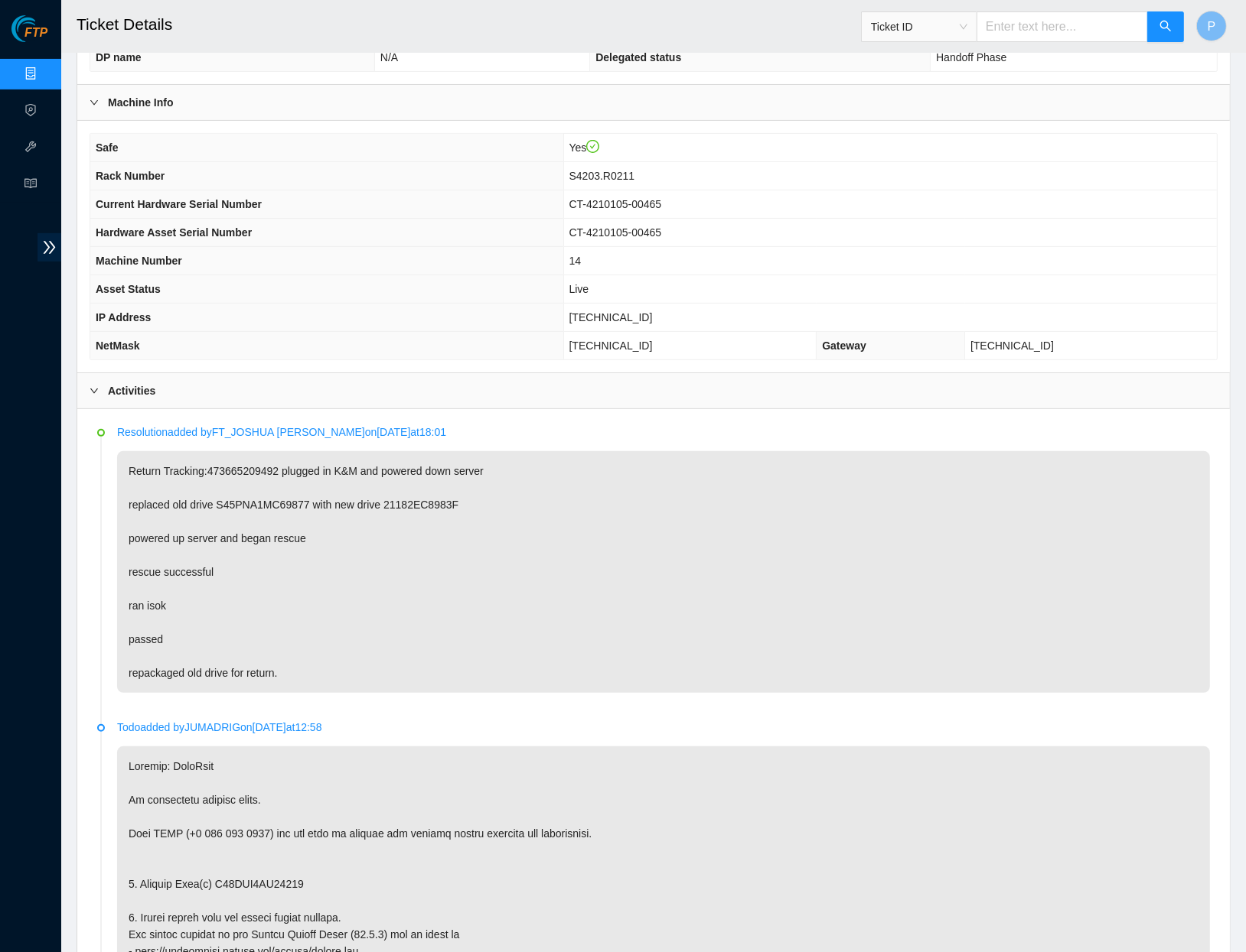
click at [1057, 23] on input "text" at bounding box center [1063, 27] width 172 height 30
paste input "B-V-5UGSUVD"
type input "B-V-5UGSUVD"
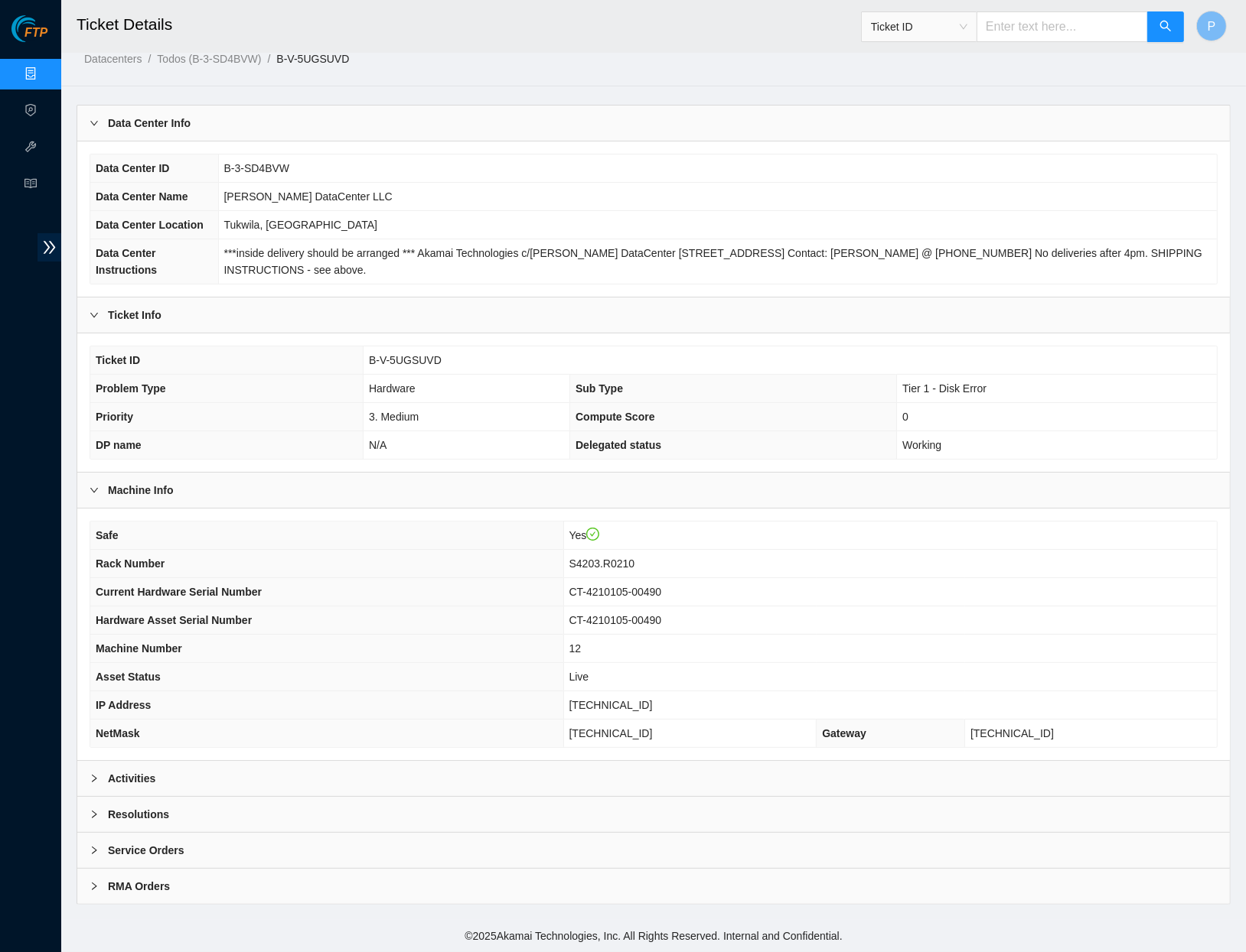
click at [434, 768] on div "Activities" at bounding box center [654, 779] width 1153 height 35
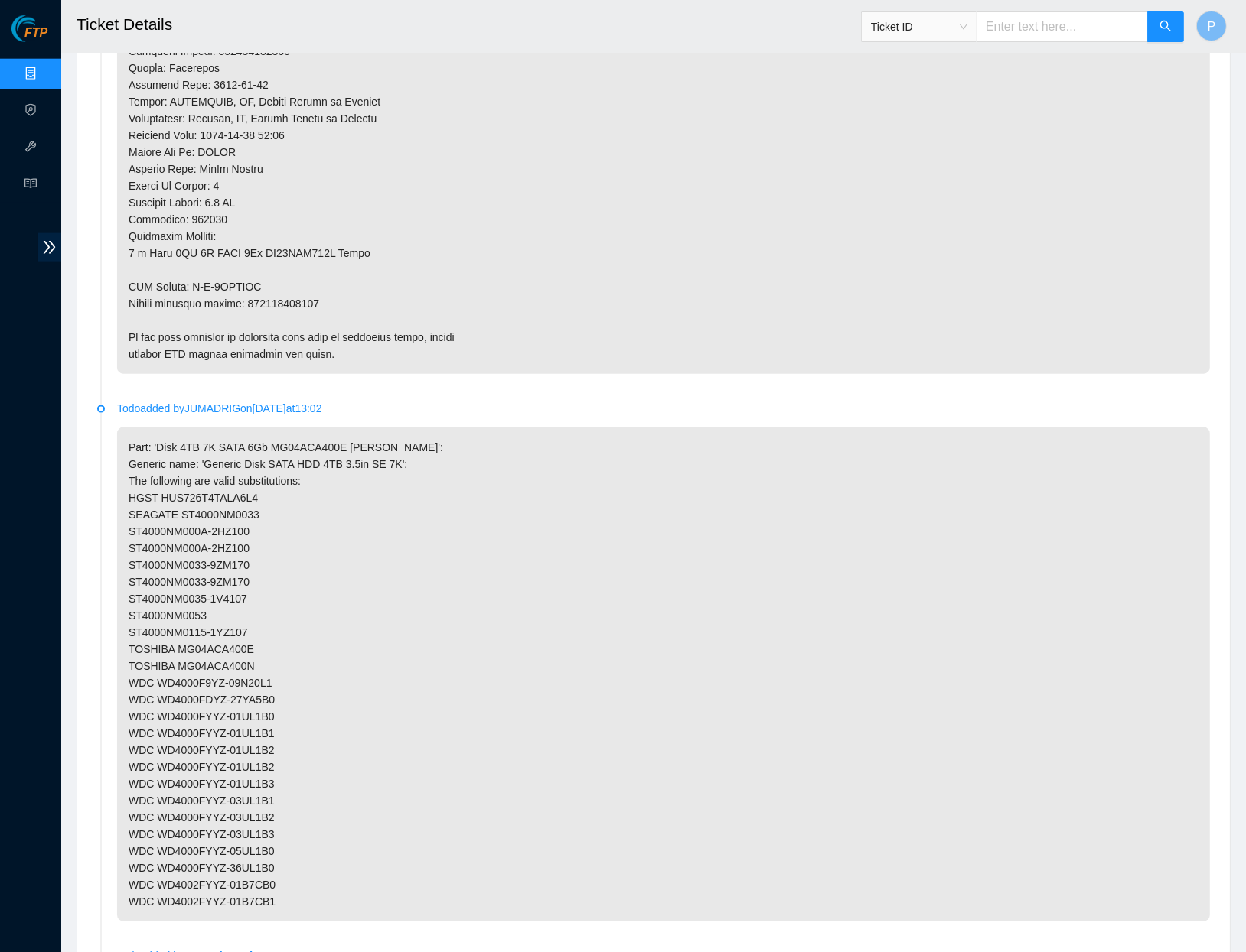
scroll to position [1589, 0]
click at [45, 78] on link "Data Centers" at bounding box center [76, 74] width 63 height 13
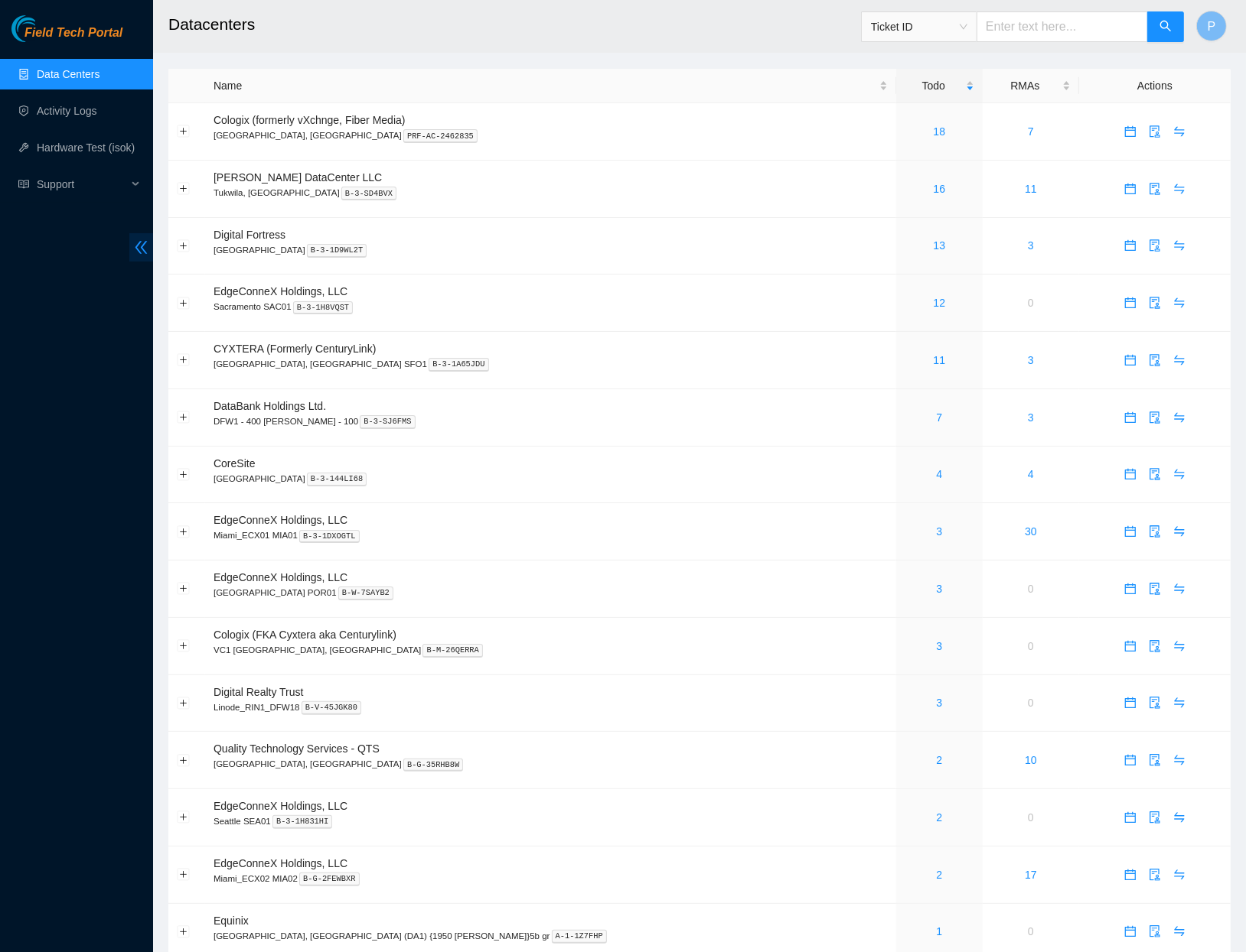
click at [141, 240] on icon "double-left" at bounding box center [141, 247] width 16 height 16
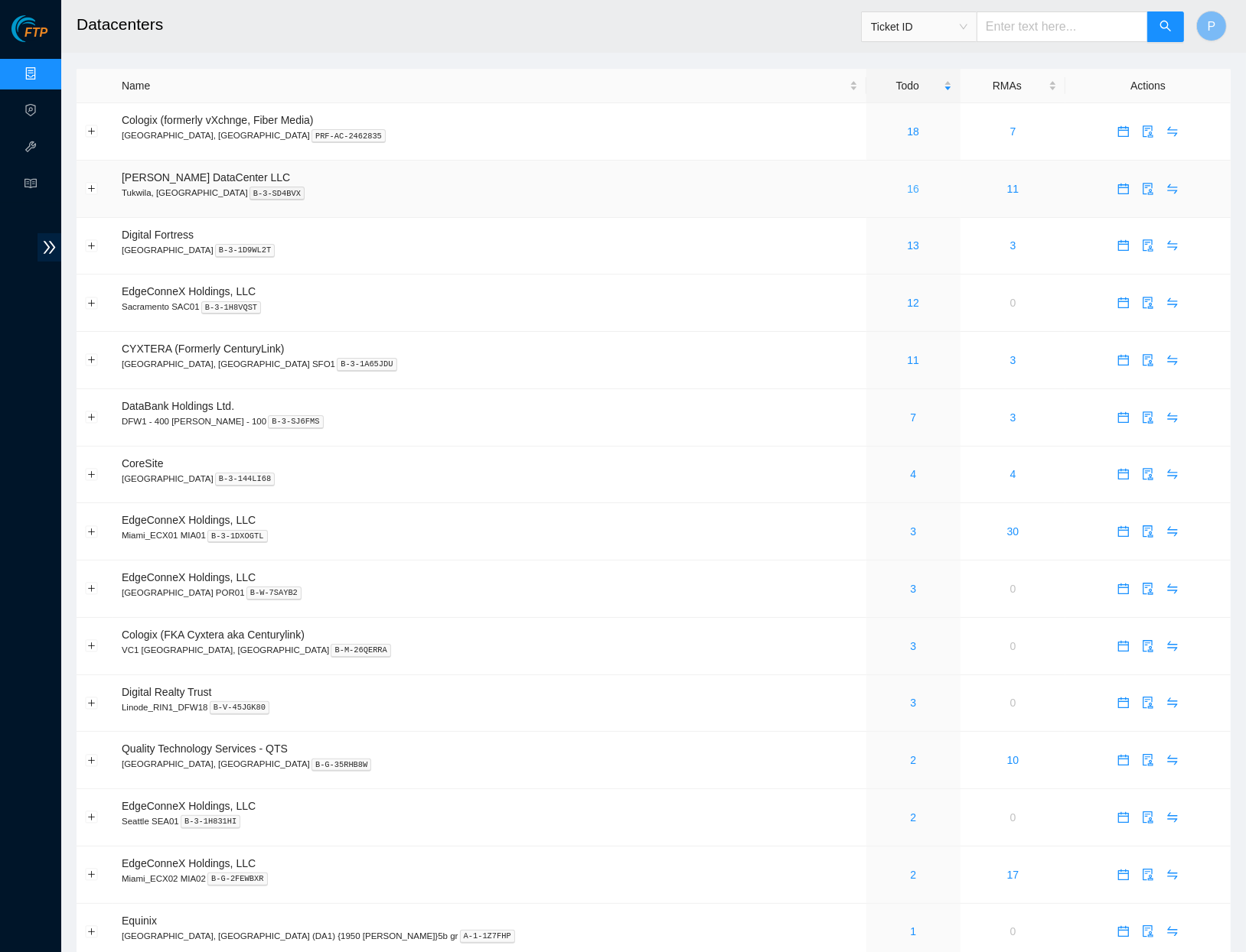
click at [907, 182] on link "16" at bounding box center [913, 188] width 13 height 13
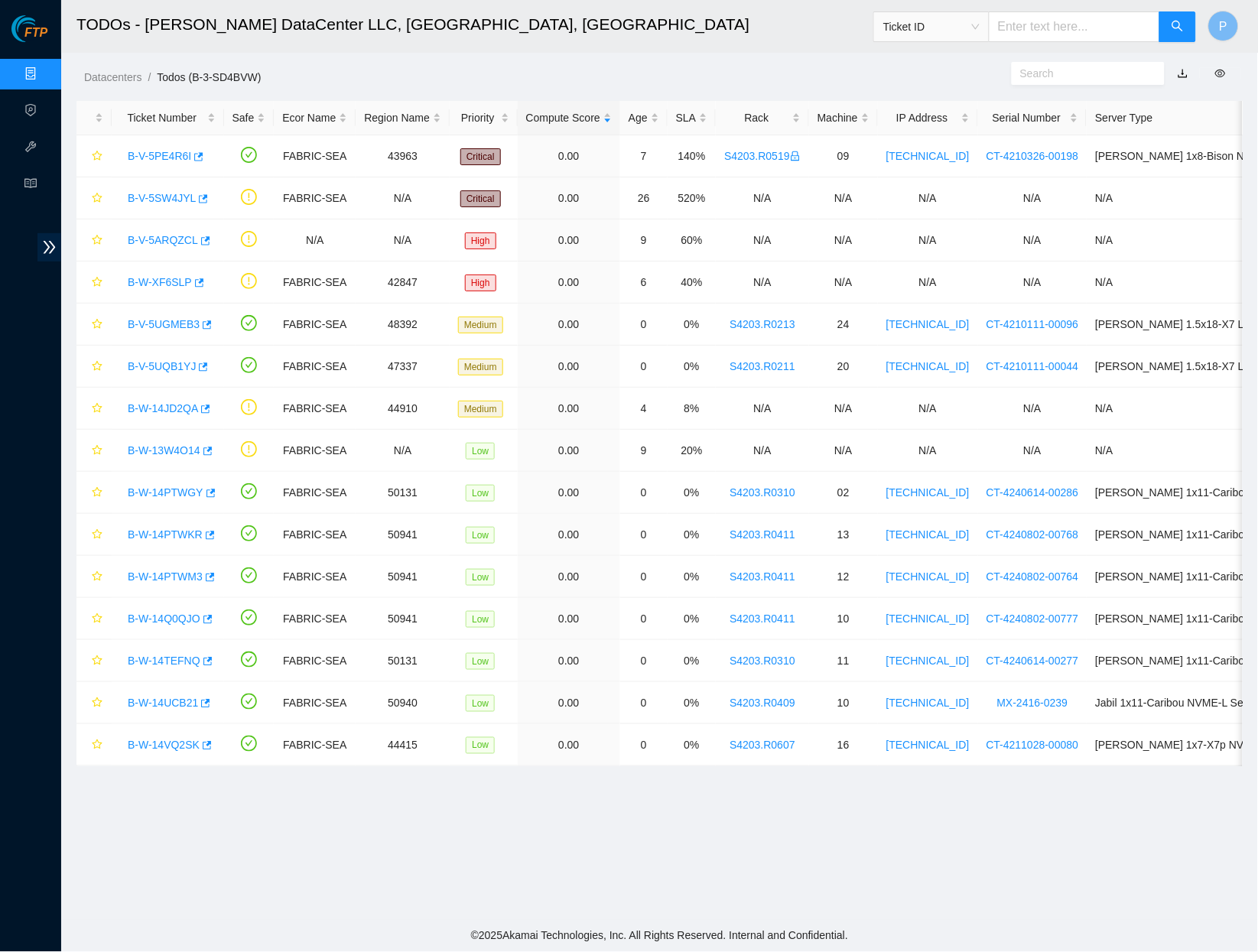
click at [45, 72] on link "Data Centers" at bounding box center [76, 74] width 63 height 13
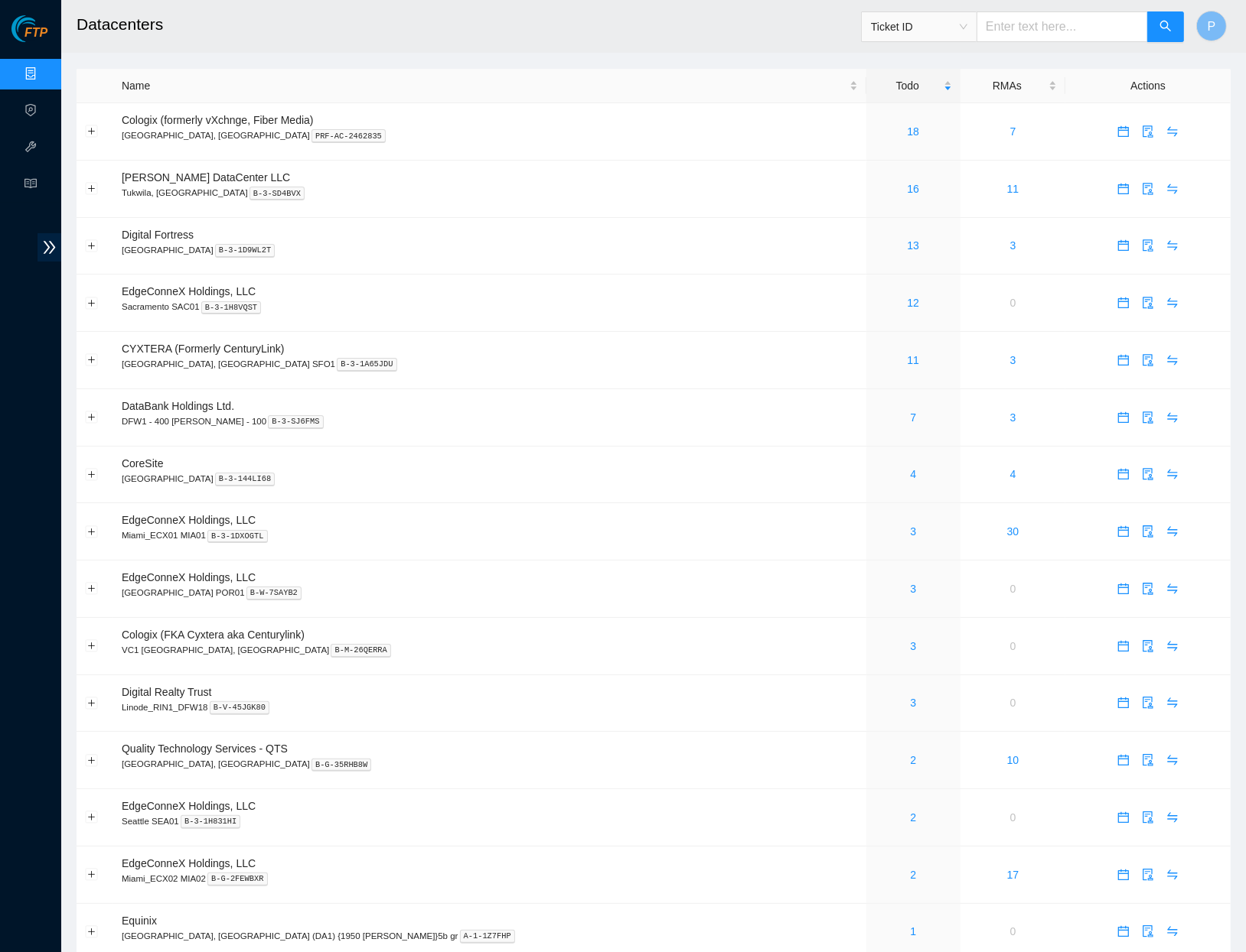
click at [1040, 34] on input "text" at bounding box center [1063, 27] width 172 height 30
paste input "B-V-5TBU0ER"
type input "B-V-5TBU0ER"
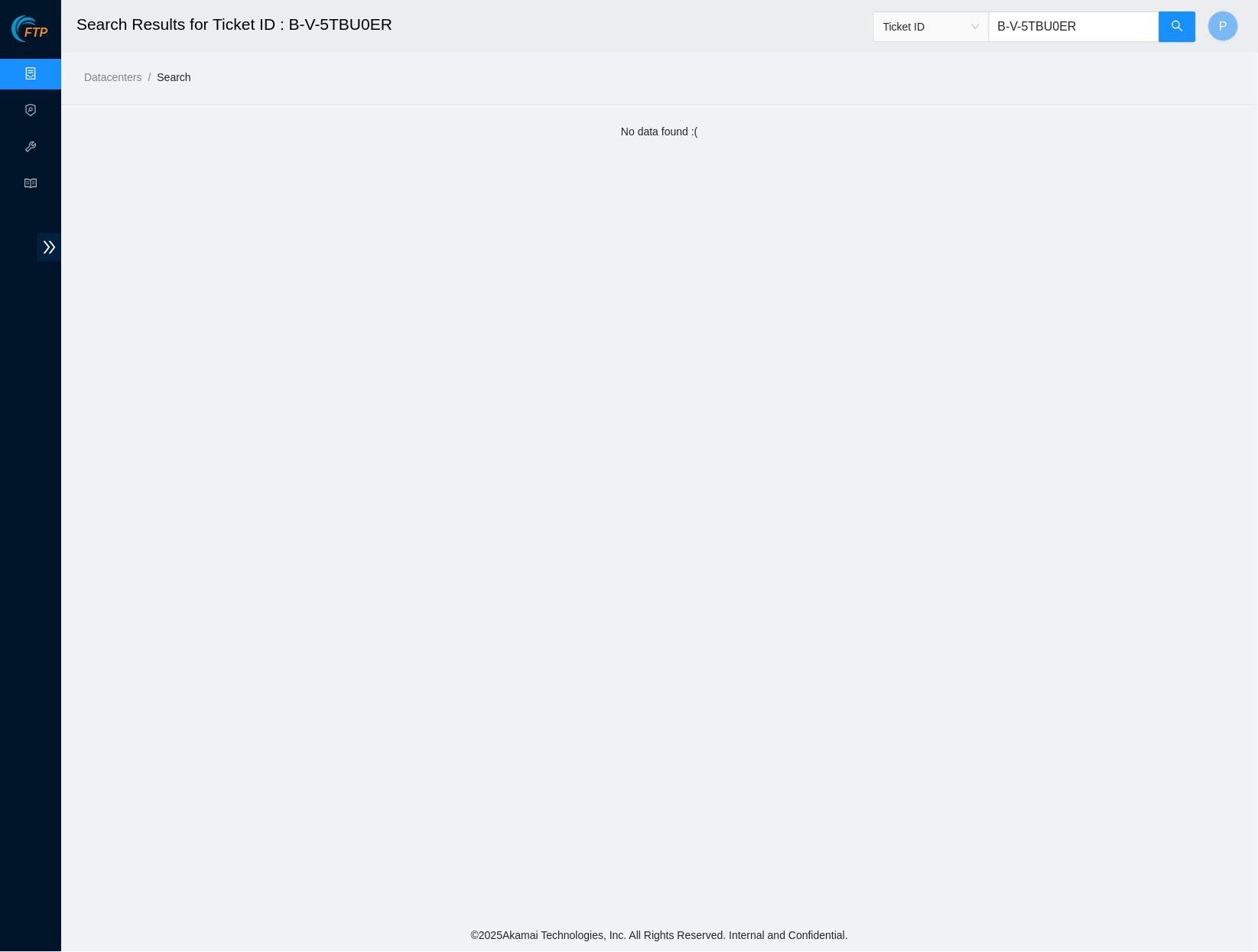
click at [1108, 29] on input "B-V-5TBU0ER" at bounding box center [1075, 27] width 172 height 30
paste input "SMSX6"
type input "B-V-5SMSX6R"
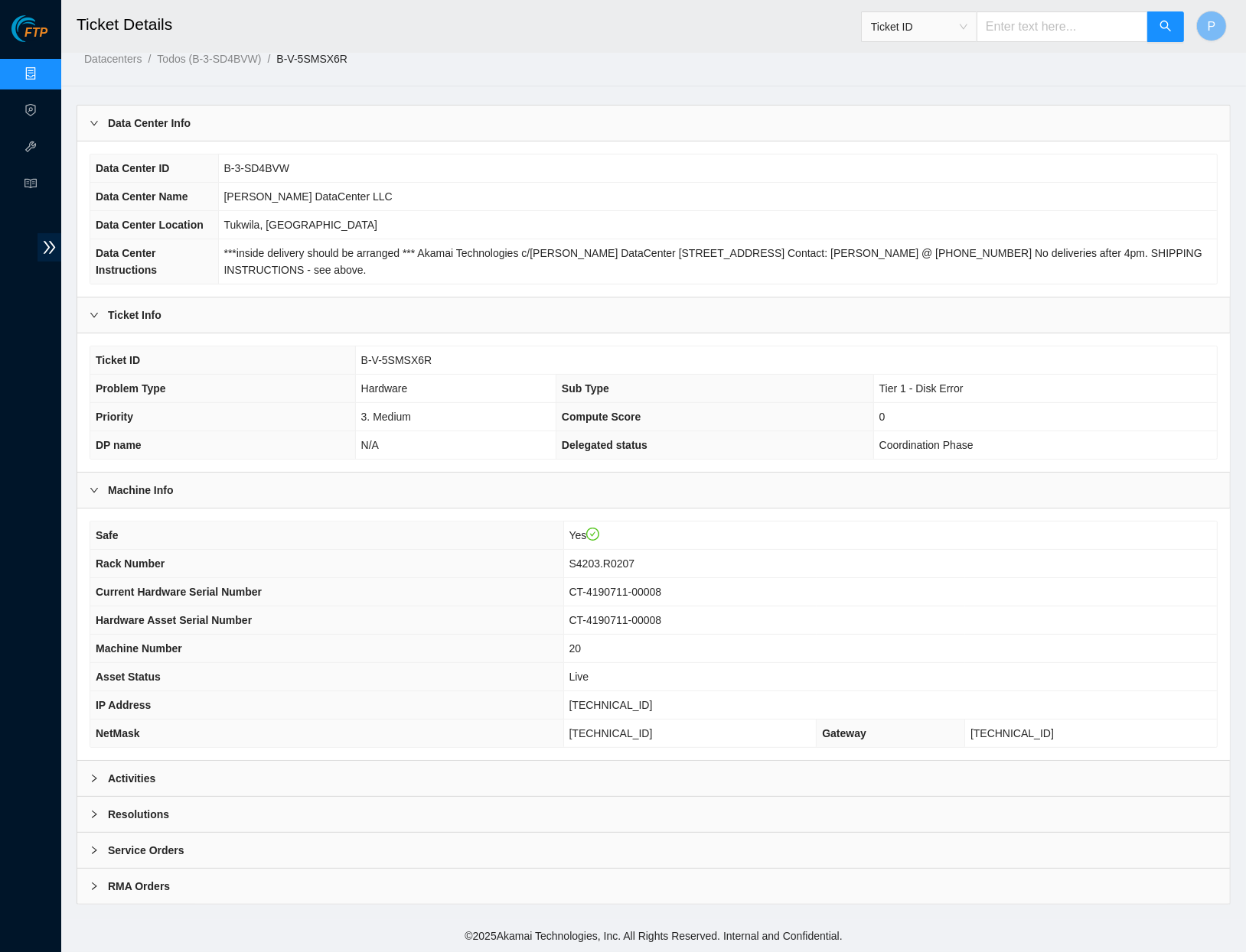
click at [513, 779] on div "Activities" at bounding box center [654, 779] width 1153 height 35
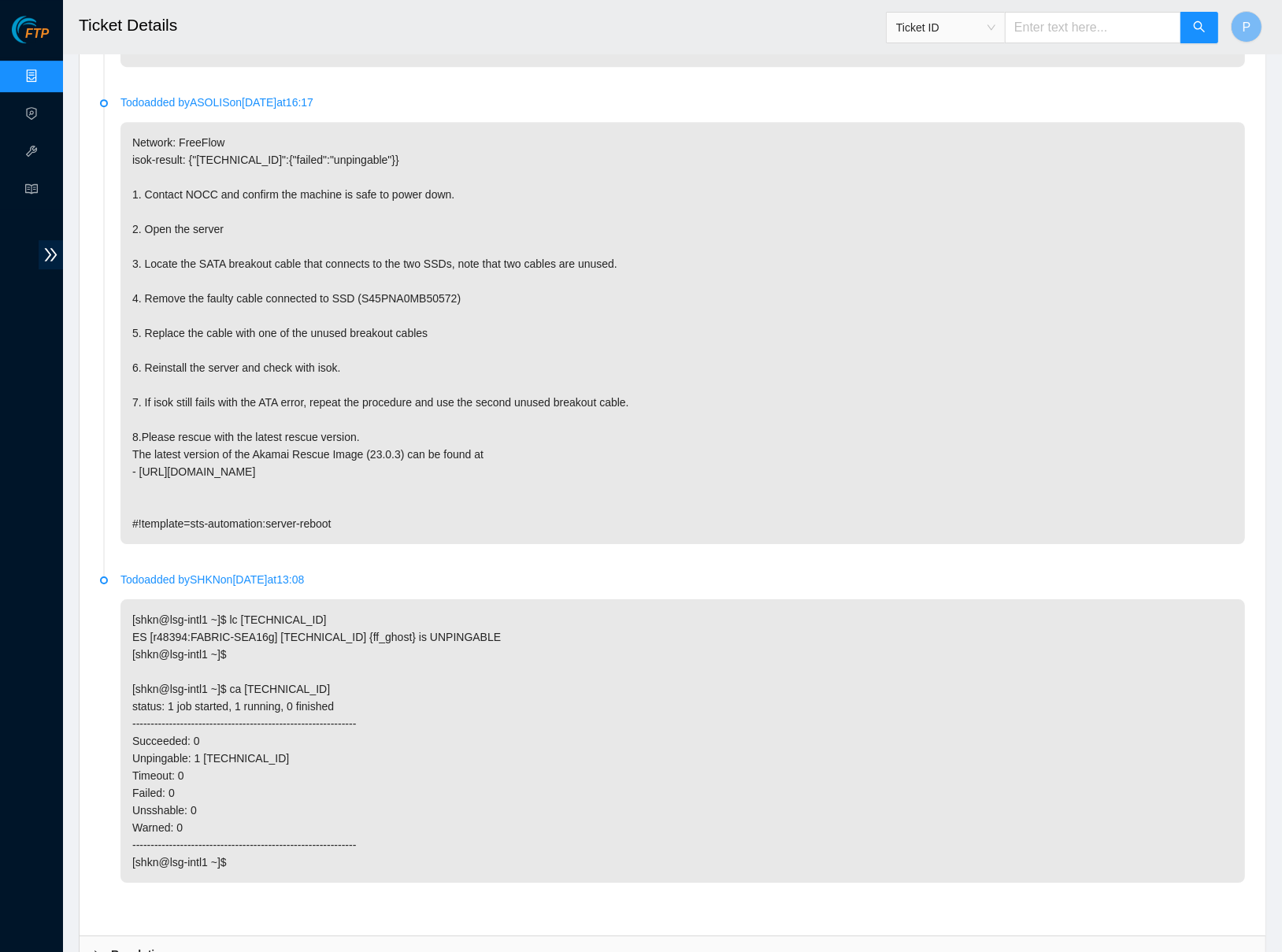
scroll to position [4523, 0]
click at [1053, 20] on input "text" at bounding box center [1093, 28] width 177 height 31
paste input "B-V-5STCTMA"
type input "B-V-5STCTMA"
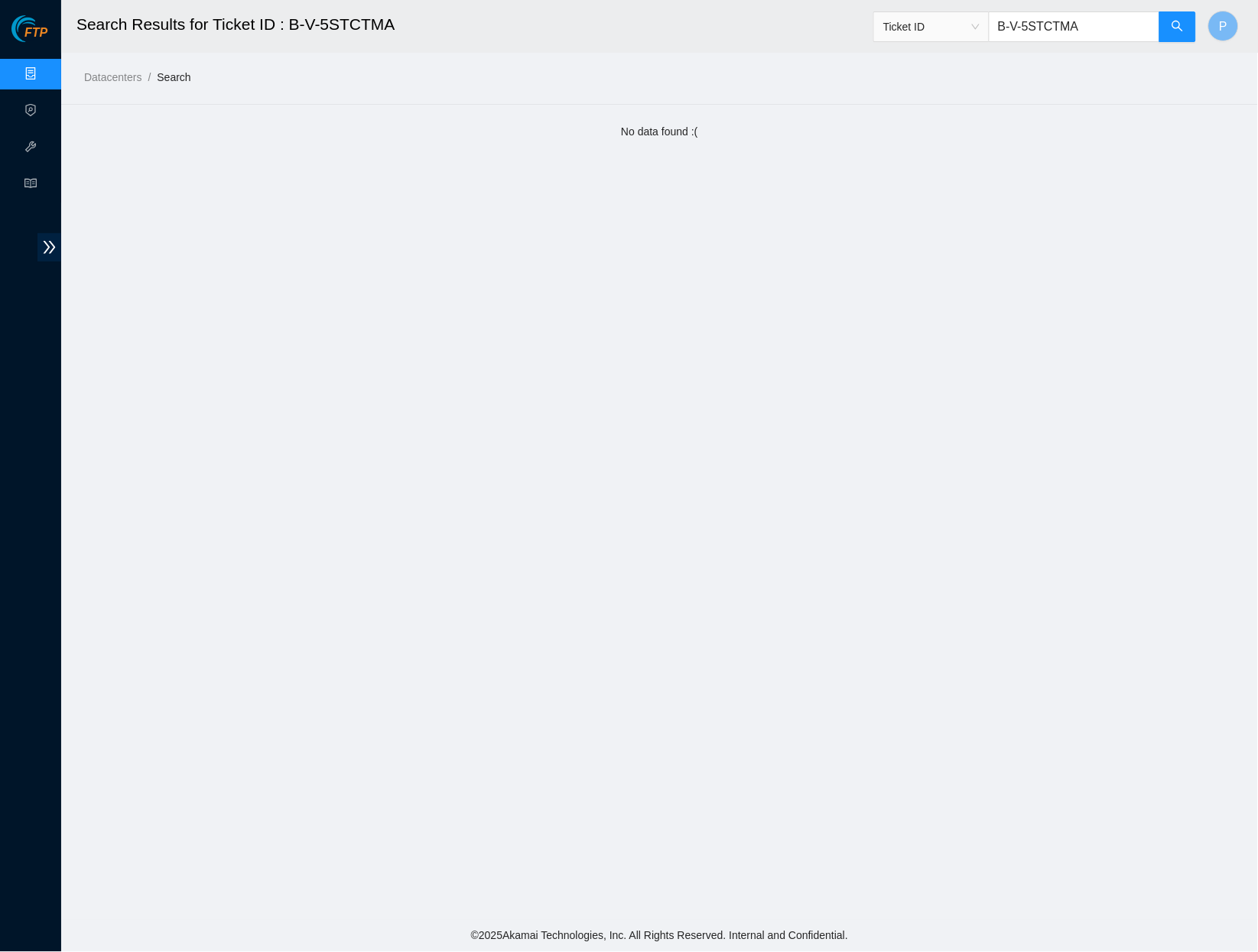
click at [1110, 38] on input "B-V-5STCTMA" at bounding box center [1075, 27] width 172 height 30
paste input "H5ETKX"
type input "B-V-5H5ETKX"
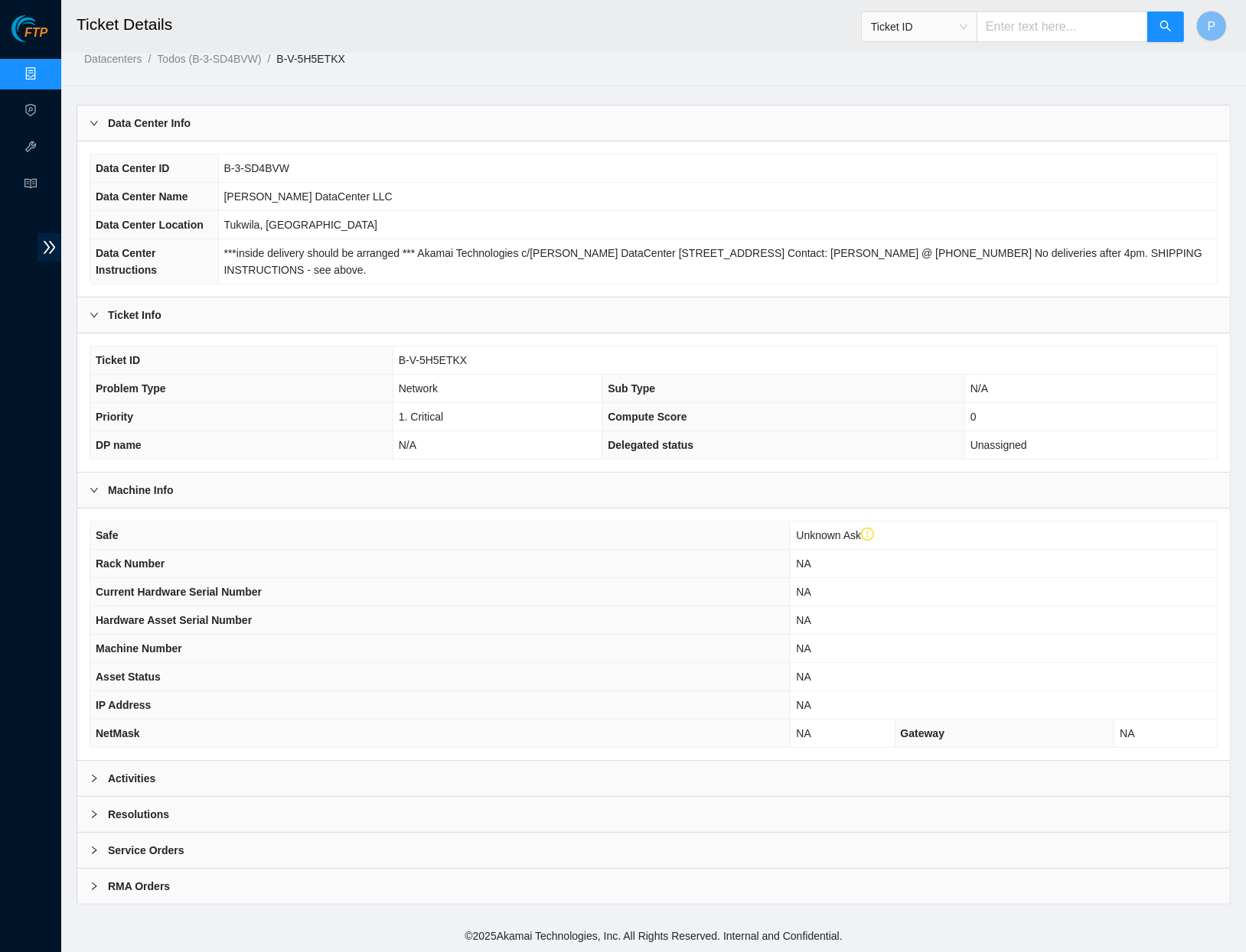
click at [250, 778] on div "Activities" at bounding box center [654, 779] width 1153 height 35
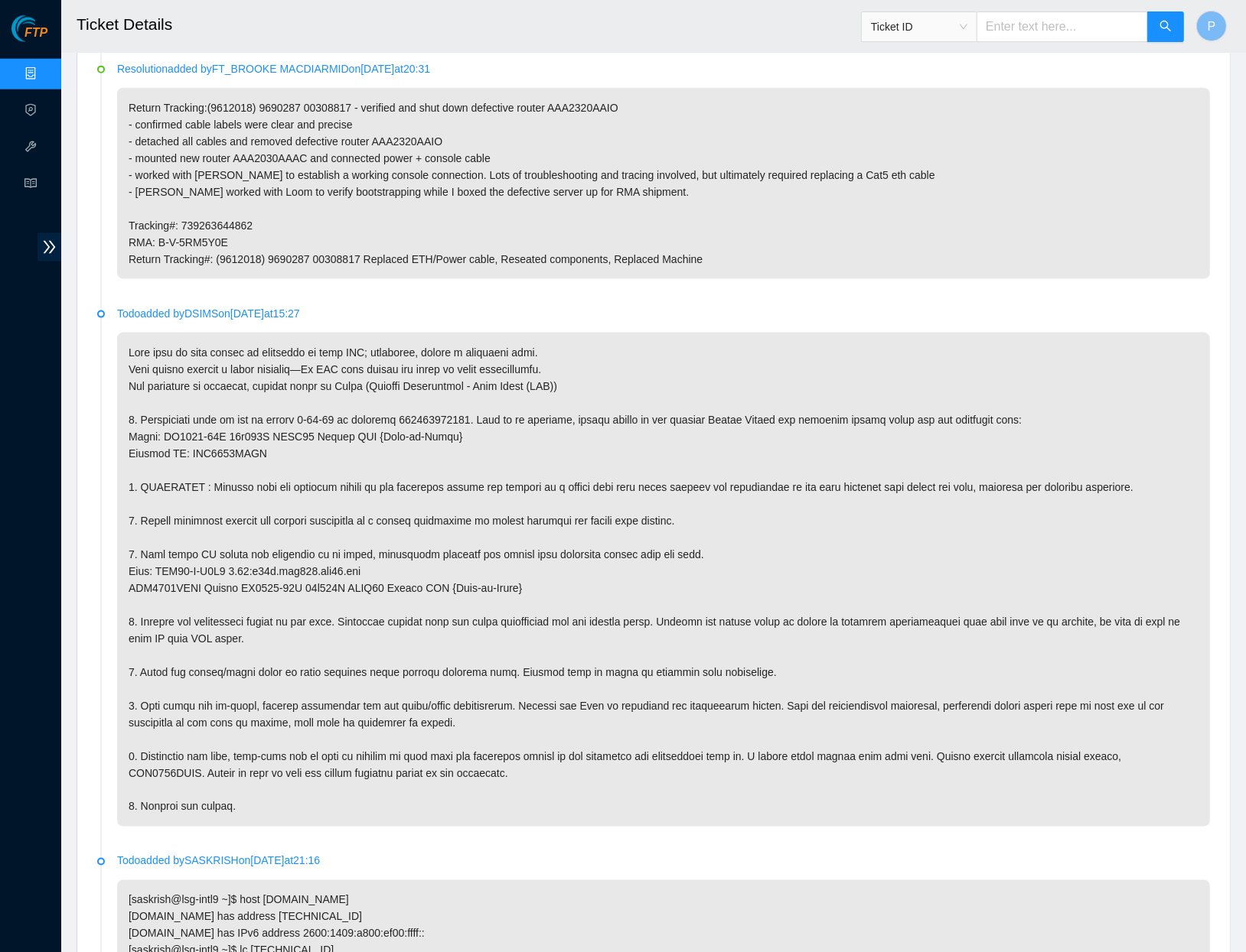
scroll to position [1839, 0]
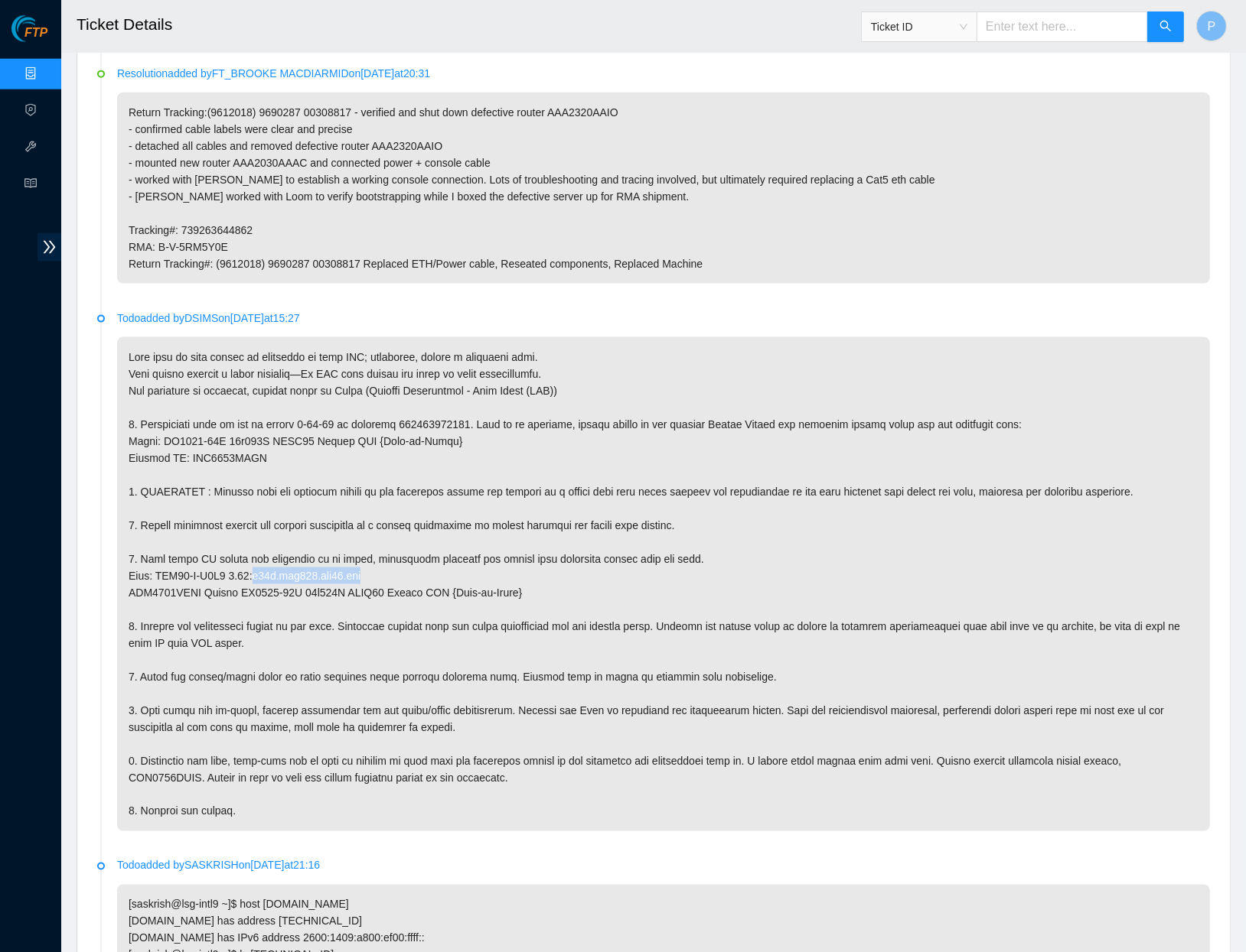
drag, startPoint x: 268, startPoint y: 564, endPoint x: 407, endPoint y: 560, distance: 139.1
click at [409, 560] on p at bounding box center [663, 584] width 1093 height 495
copy p "r07b.tor108.sea01.fab"
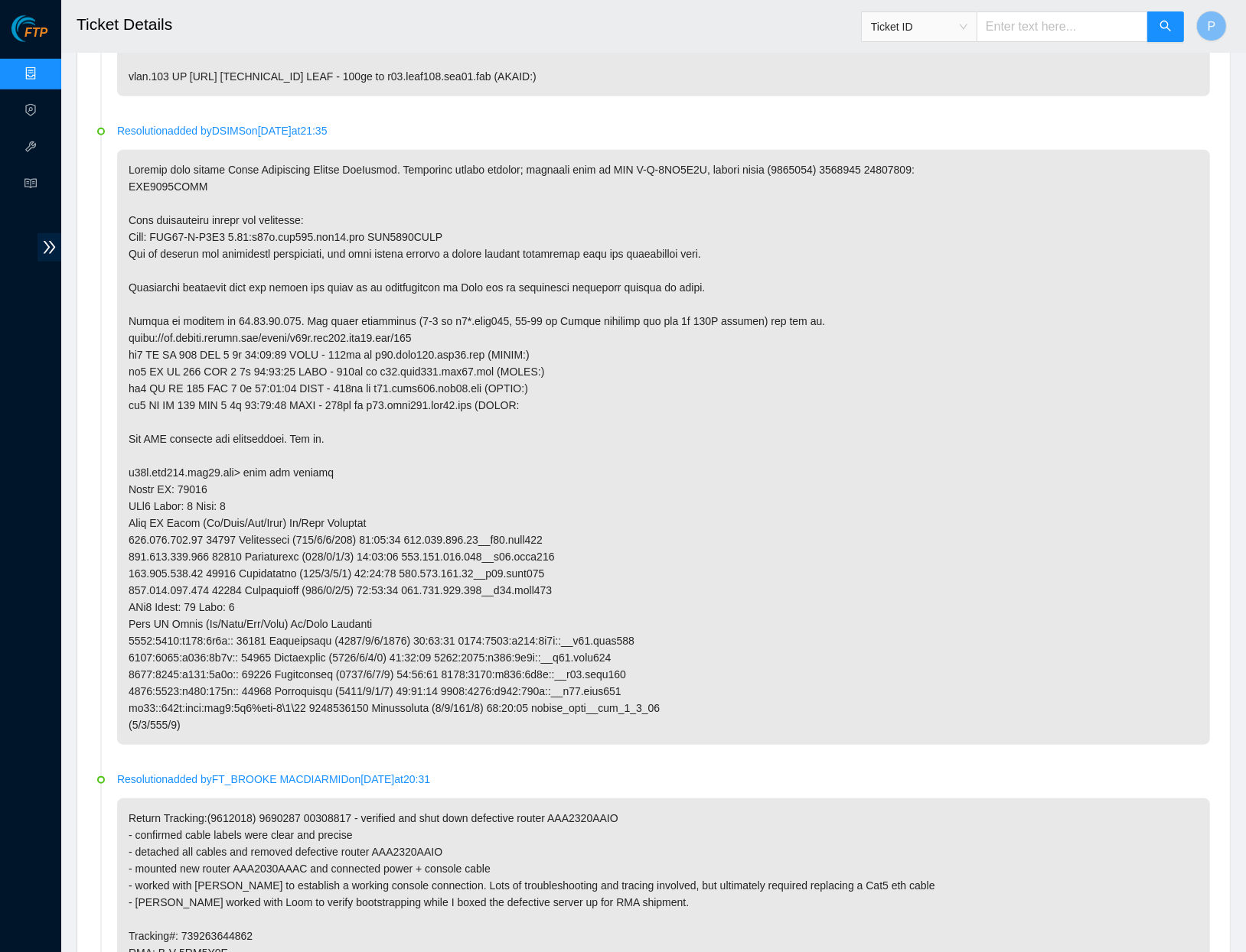
scroll to position [1134, 0]
click at [1040, 28] on input "text" at bounding box center [1063, 27] width 172 height 30
paste input "B-W-13LD6TU"
type input "B-W-13LD6TU"
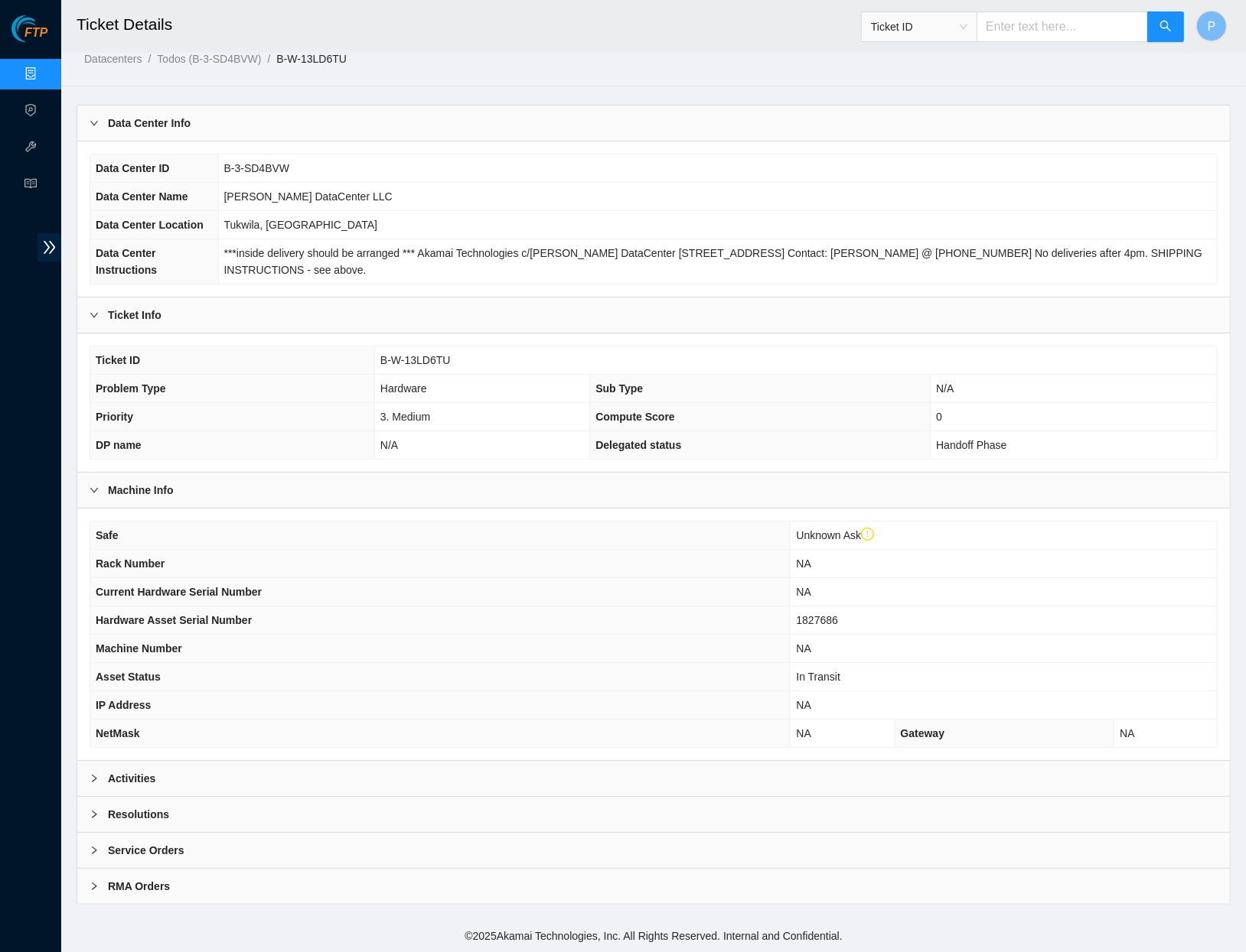
click at [297, 783] on div "Activities" at bounding box center [654, 779] width 1153 height 35
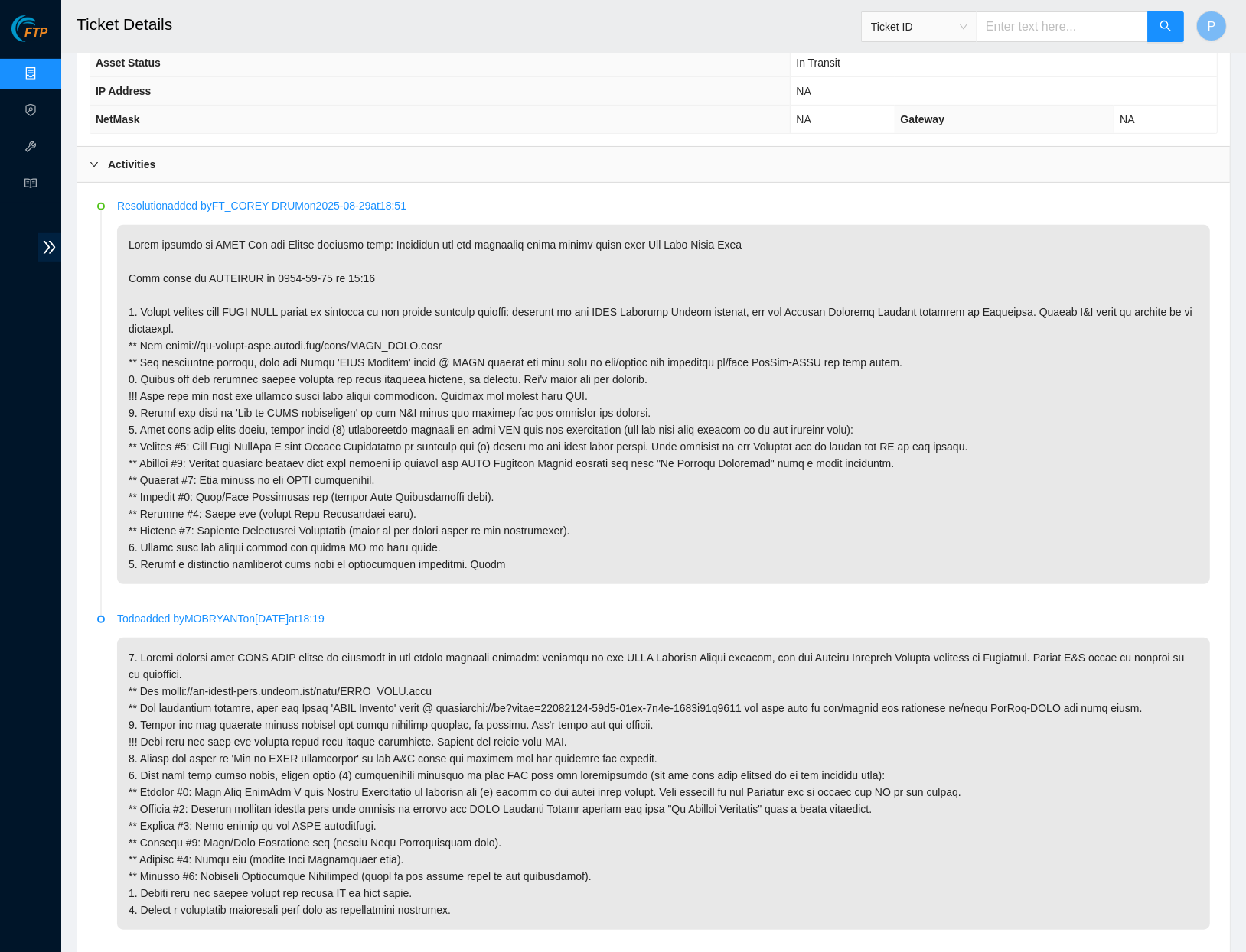
scroll to position [641, 0]
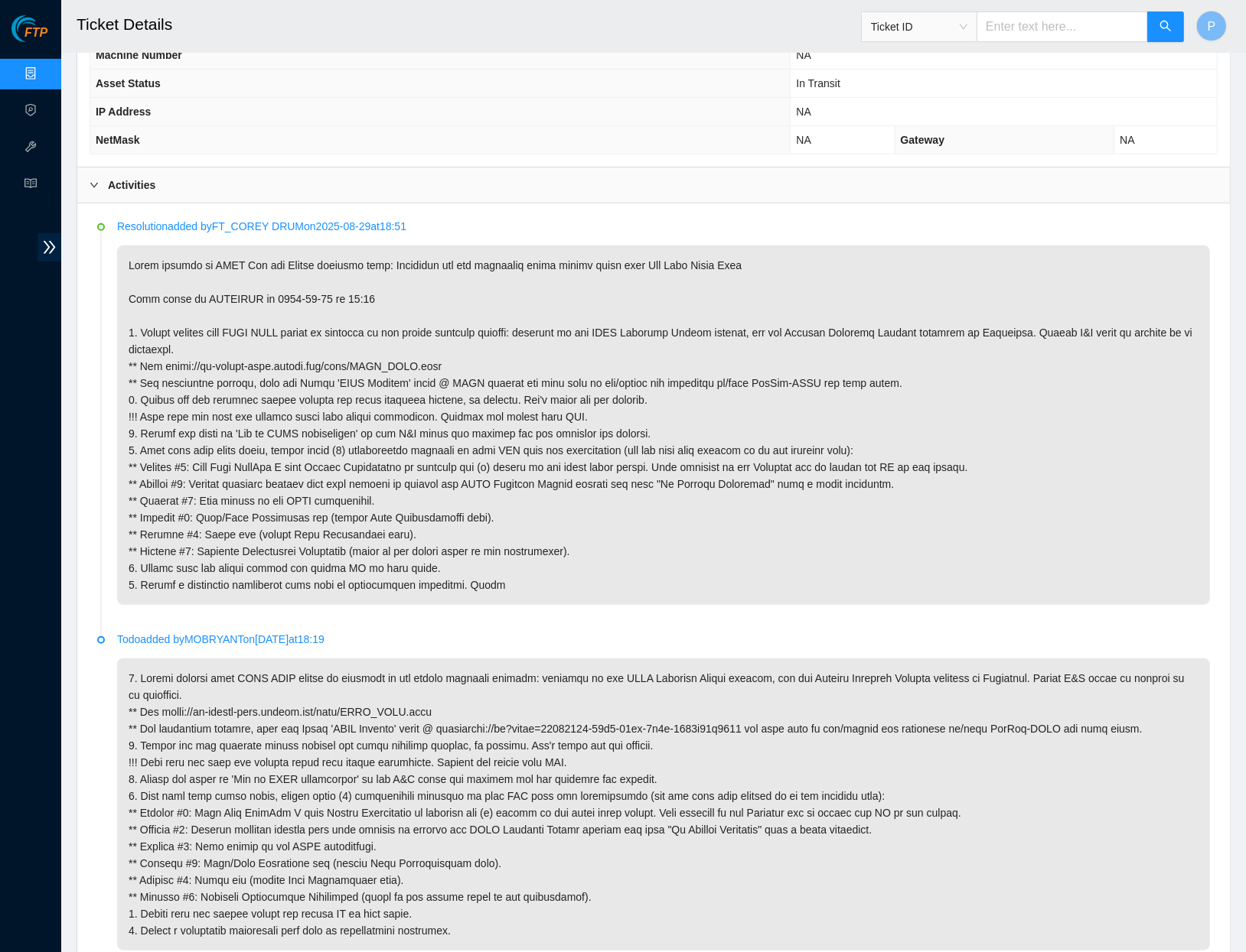
click at [1062, 45] on div "Ticket ID" at bounding box center [1022, 27] width 324 height 49
click at [1059, 28] on input "text" at bounding box center [1063, 27] width 172 height 30
paste input "B-V-5S57PPE"
type input "B-V-5S57PPE"
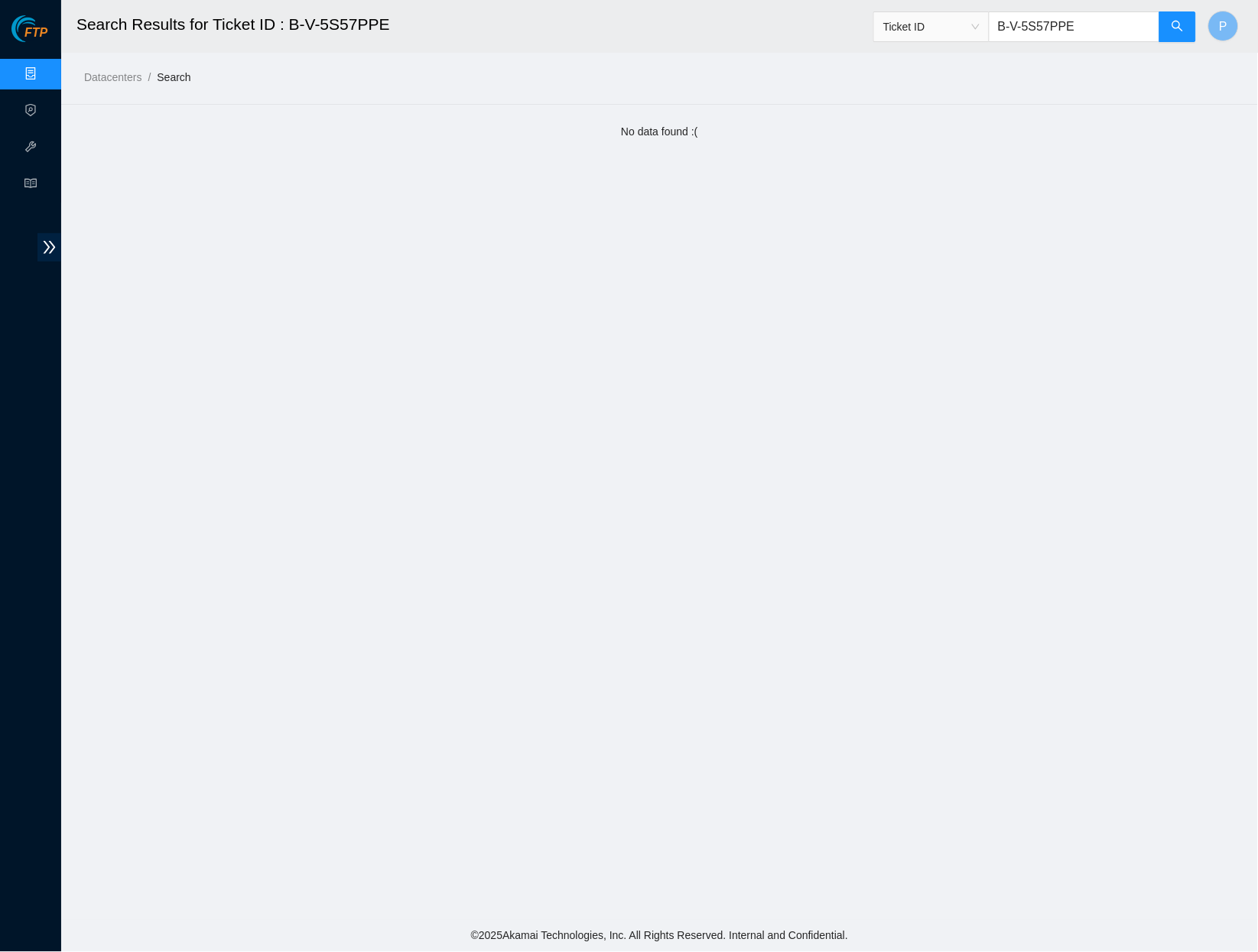
click at [1084, 29] on input "B-V-5S57PPE" at bounding box center [1075, 27] width 172 height 30
paste input "PE98N"
click at [1051, 24] on input "B-V-5SPE98N" at bounding box center [1075, 27] width 172 height 30
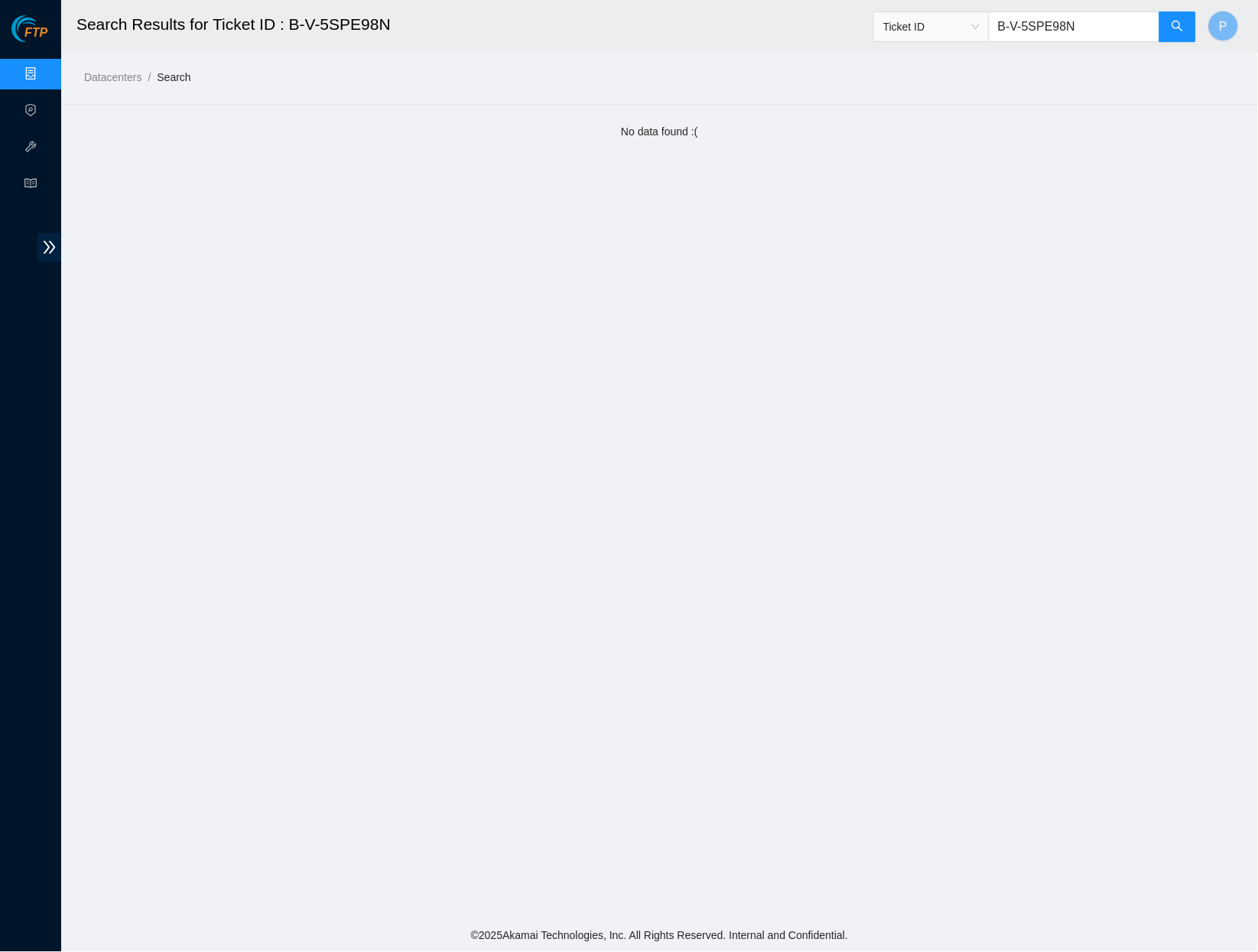
click at [1051, 24] on input "B-V-5SPE98N" at bounding box center [1075, 27] width 172 height 30
paste input "TRQY0P"
click at [1090, 34] on input "B-V-5TRQY0P" at bounding box center [1075, 27] width 172 height 30
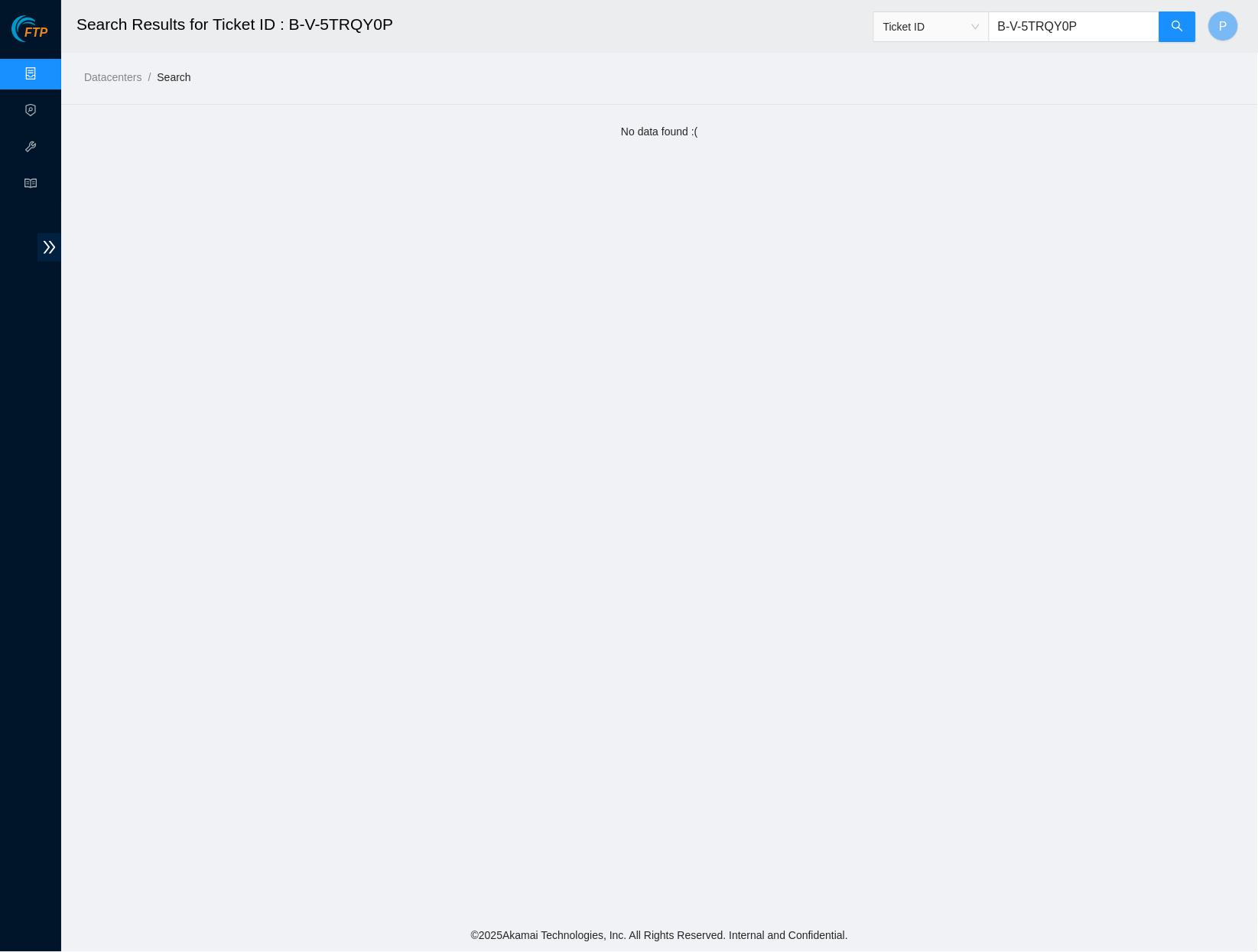
click at [1090, 34] on input "B-V-5TRQY0P" at bounding box center [1075, 27] width 172 height 30
paste input "S4WAQ1"
type input "B-V-5S4WAQ1"
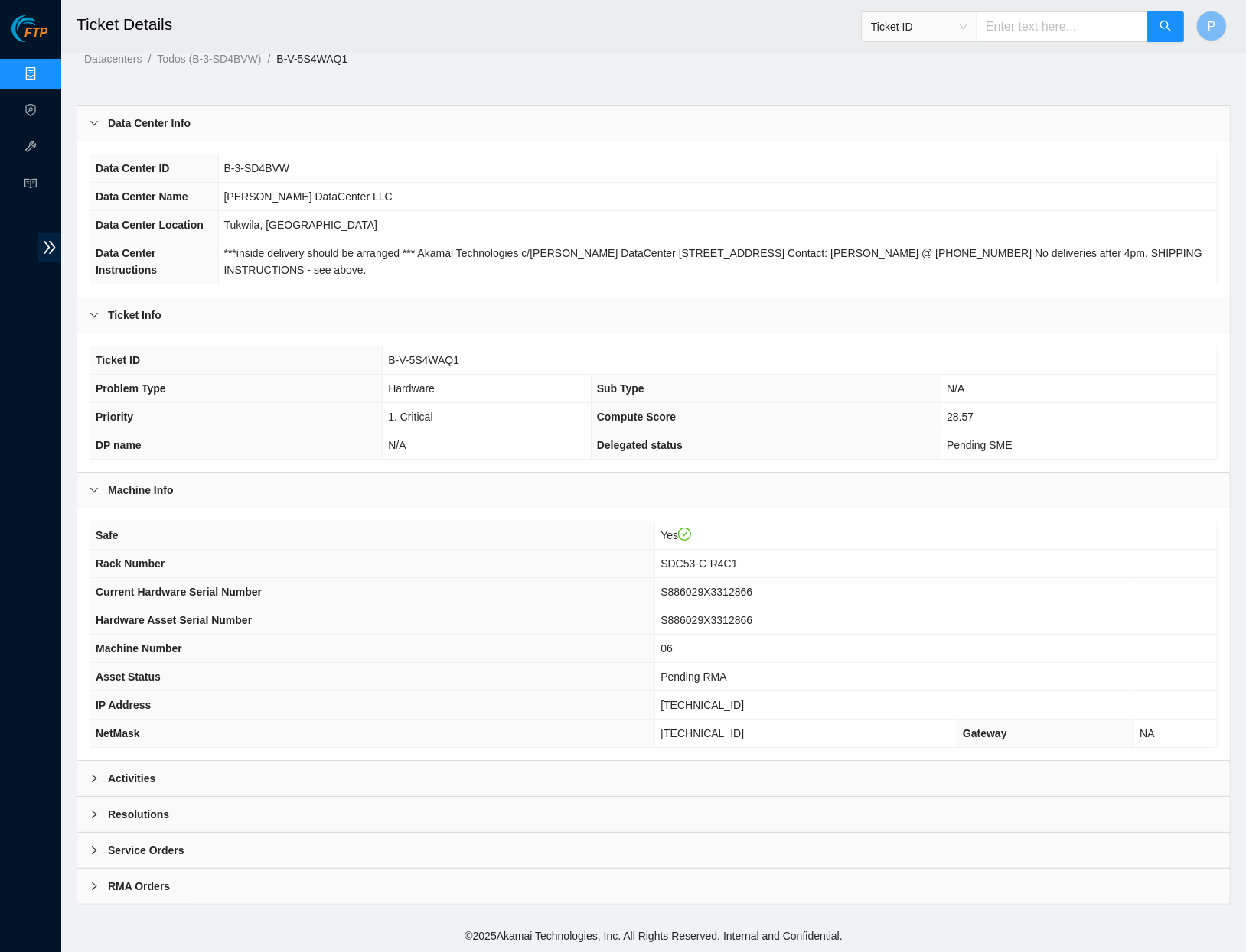
click at [793, 783] on div "Activities" at bounding box center [654, 779] width 1153 height 35
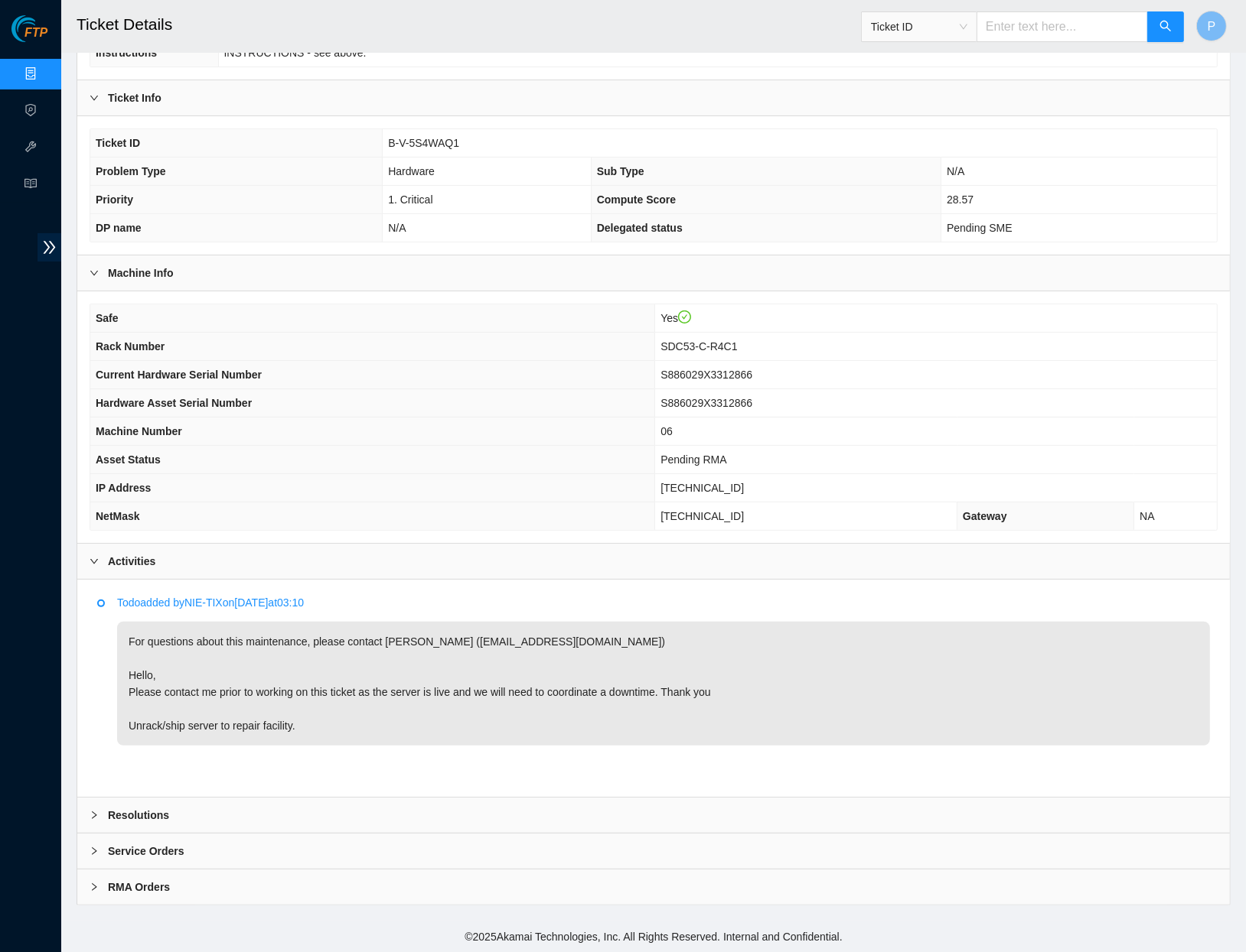
scroll to position [235, 0]
click at [1013, 40] on input "text" at bounding box center [1063, 27] width 172 height 30
paste input "B-V-5P3MRY5"
type input "B-V-5P3MRY5"
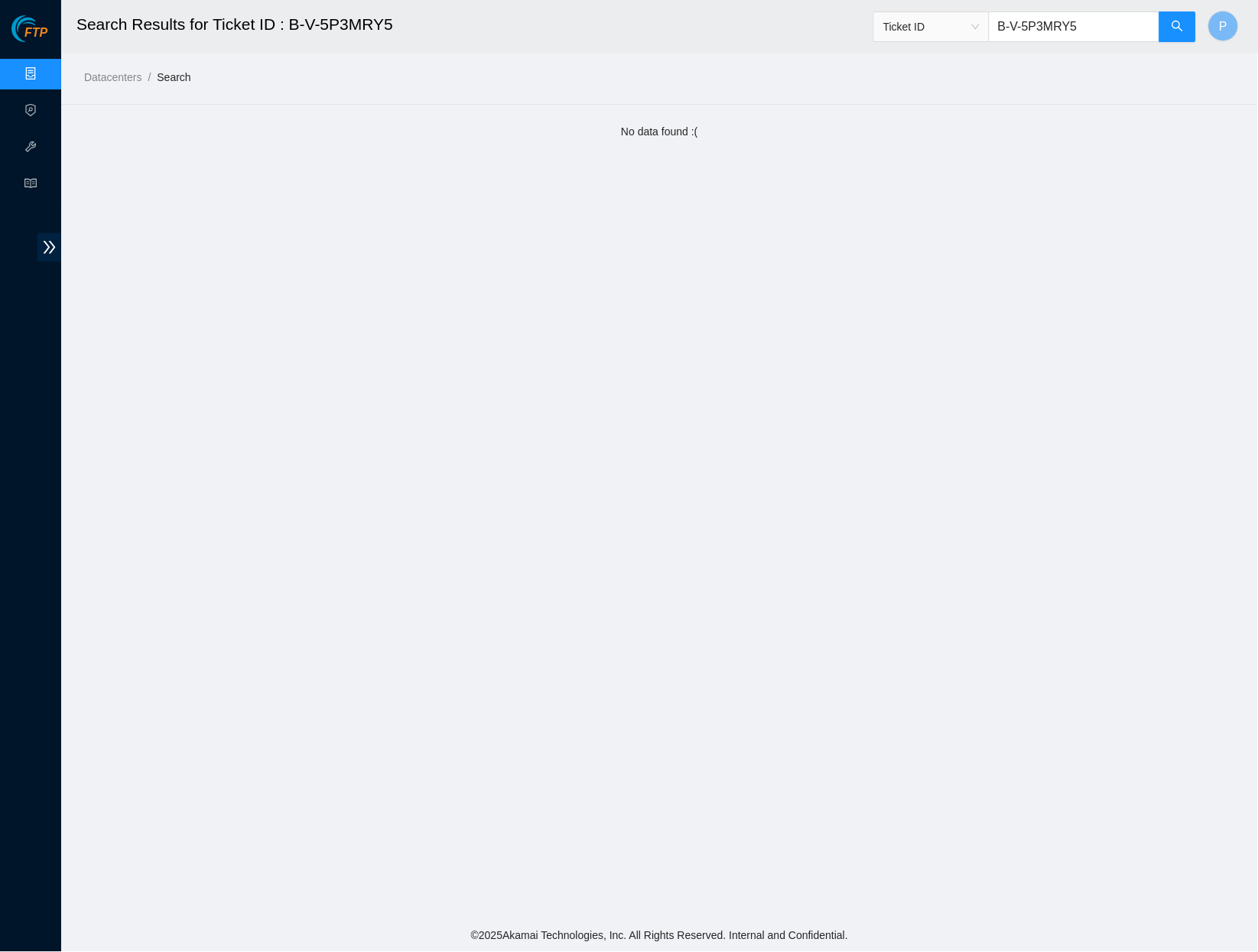
click at [1125, 24] on input "B-V-5P3MRY5" at bounding box center [1075, 27] width 172 height 30
paste input "W-XF6SLP"
type input "B-W-XF6SLP"
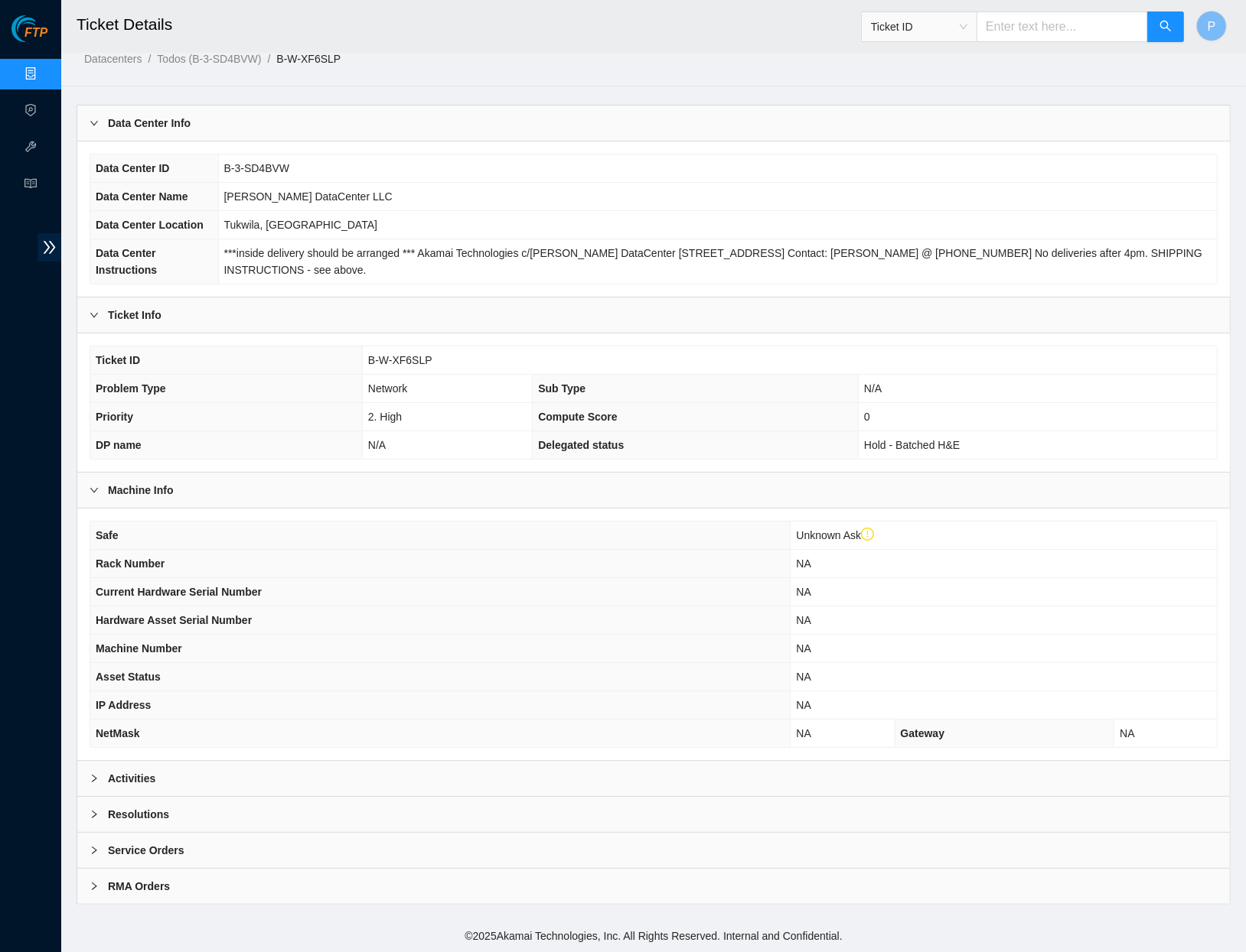
click at [329, 772] on div "Activities" at bounding box center [654, 779] width 1153 height 35
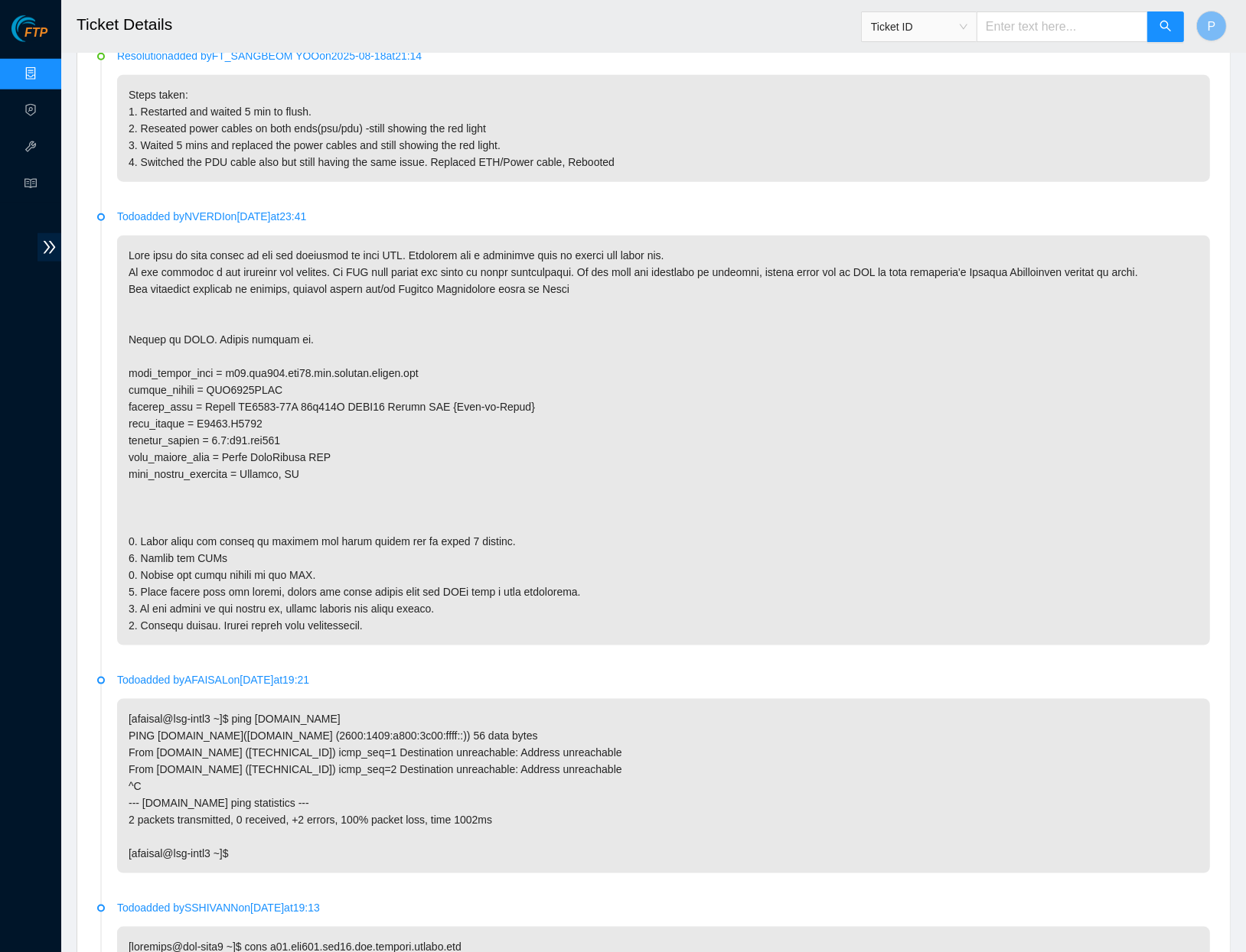
scroll to position [1392, 0]
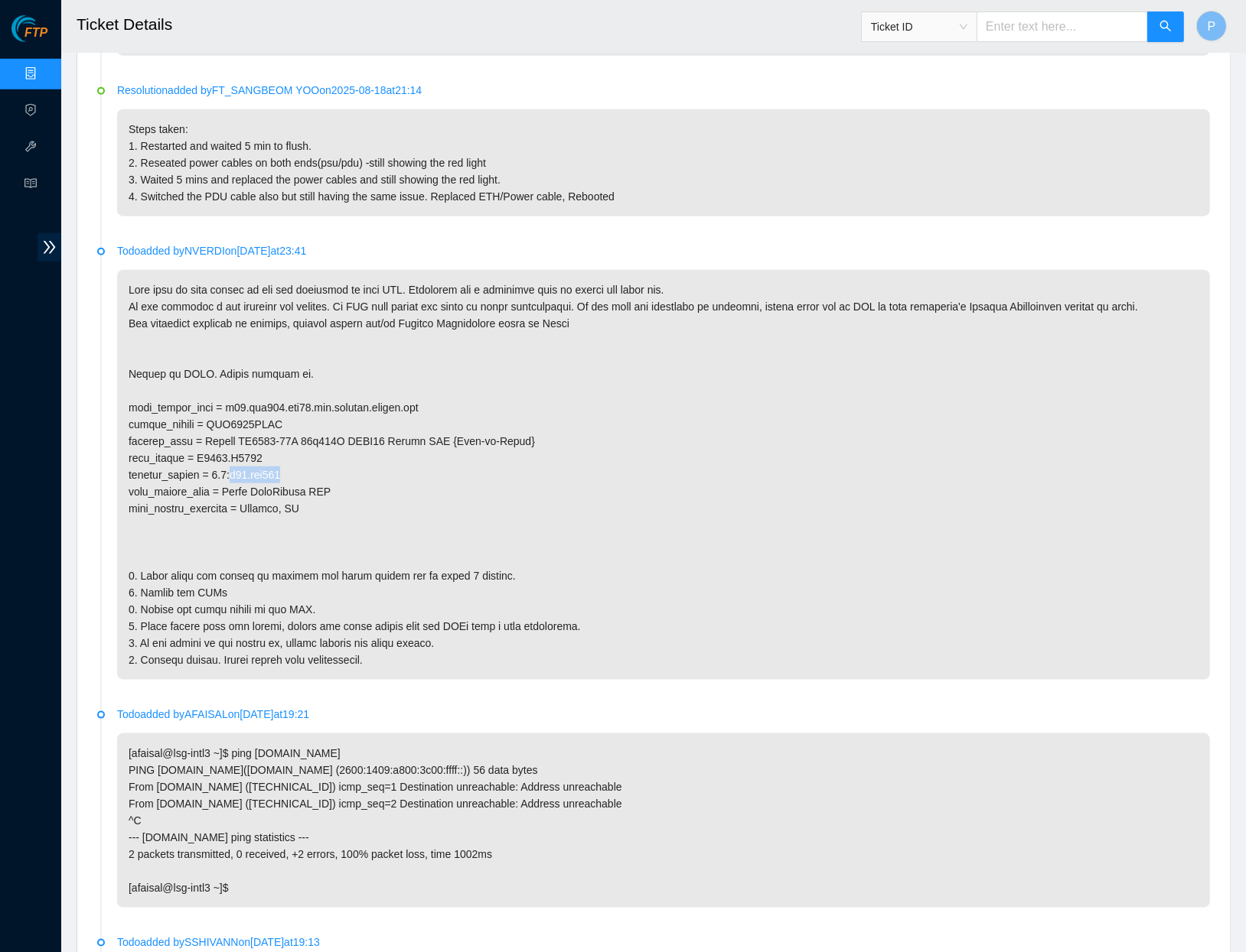
drag, startPoint x: 249, startPoint y: 479, endPoint x: 338, endPoint y: 475, distance: 89.1
click at [338, 475] on p at bounding box center [663, 475] width 1093 height 410
copy p "r15.tor101"
click at [277, 410] on p at bounding box center [663, 475] width 1093 height 410
drag, startPoint x: 233, startPoint y: 414, endPoint x: 344, endPoint y: 410, distance: 111.1
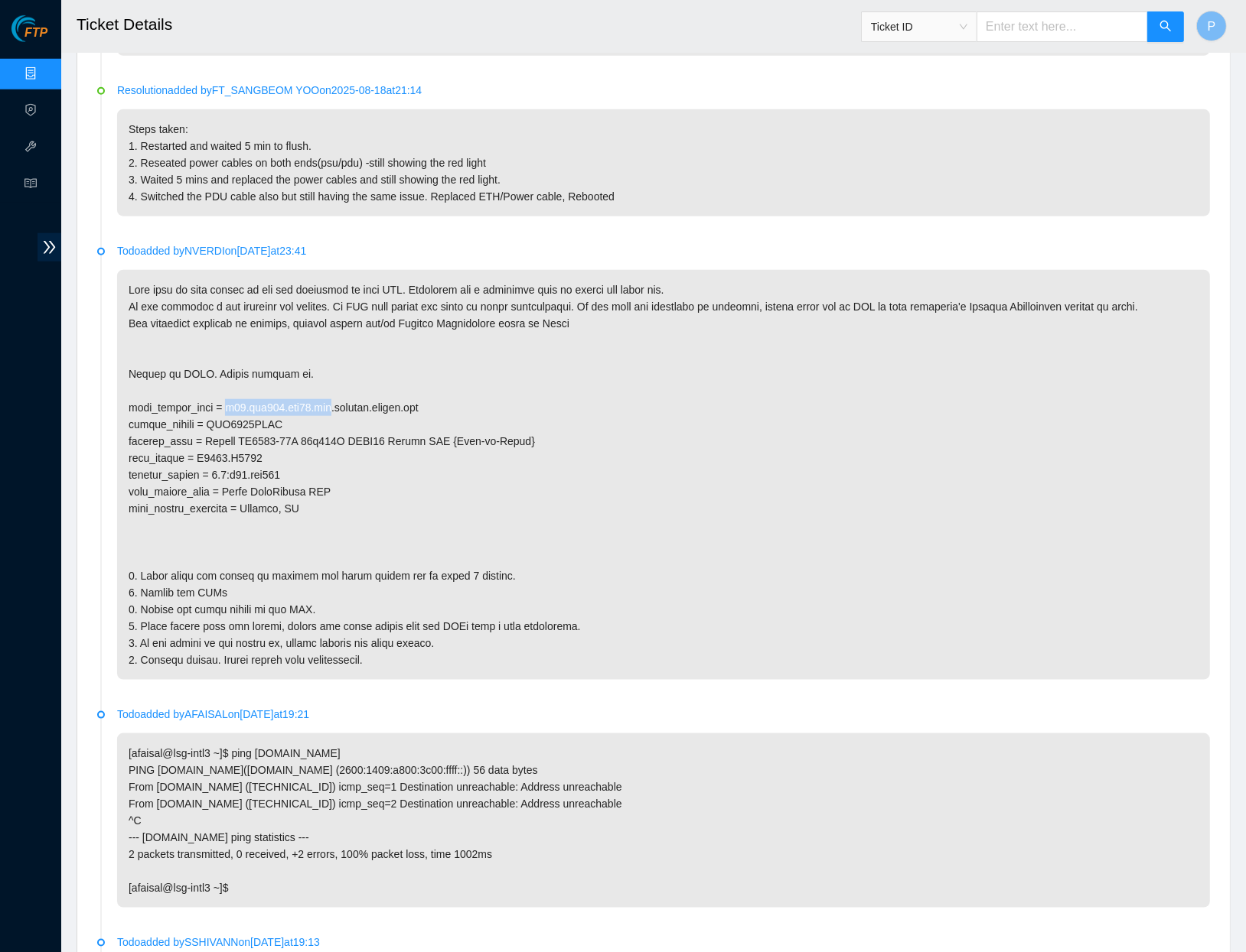
click at [344, 410] on p at bounding box center [663, 475] width 1093 height 410
copy p "r15.tor101.sea01.fab"
click at [1001, 19] on input "text" at bounding box center [1063, 27] width 172 height 30
paste input "B-V-5U22O1Y"
type input "B-V-5U22O1Y"
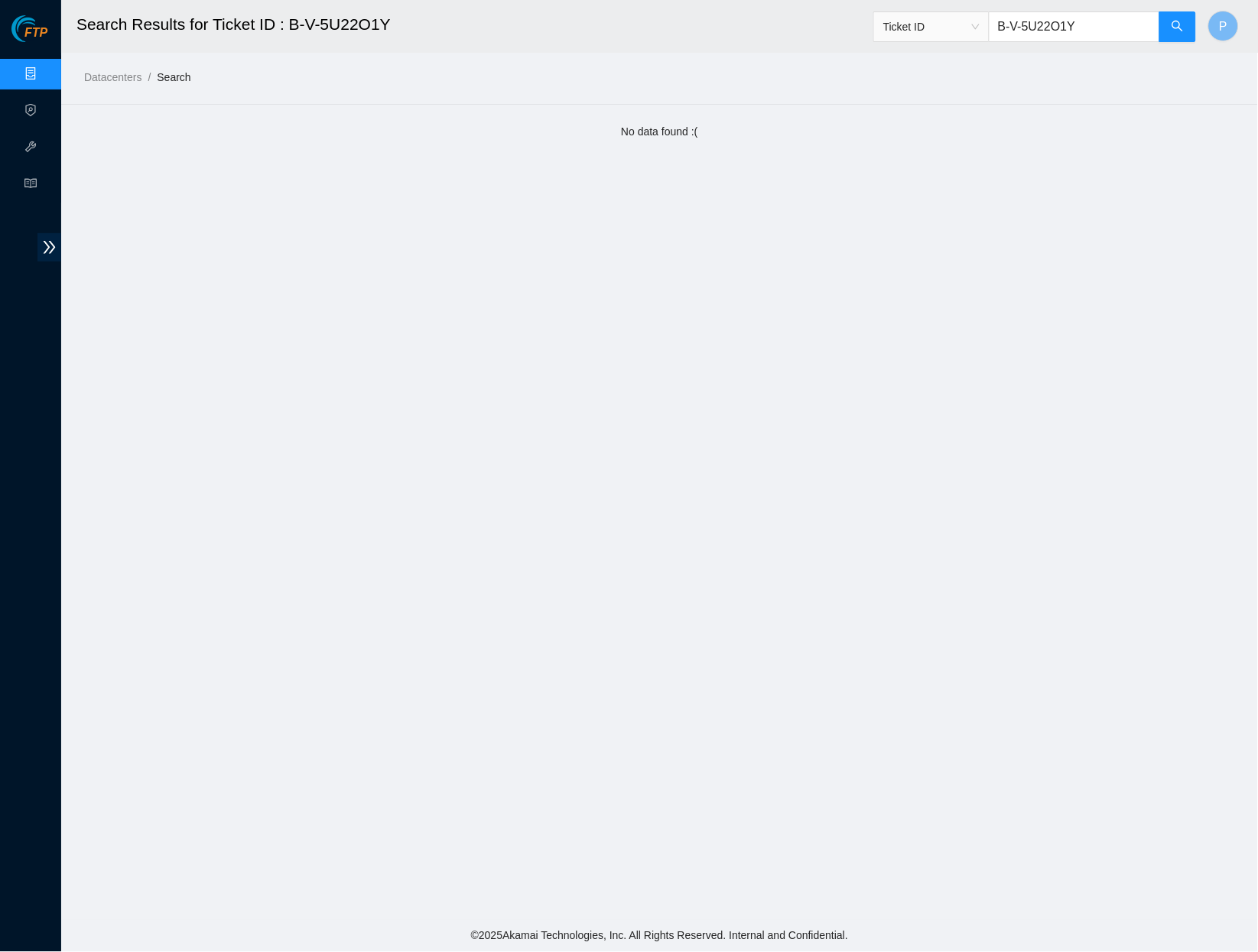
click at [1070, 22] on input "B-V-5U22O1Y" at bounding box center [1075, 27] width 172 height 30
paste input "99APV"
type input "B-V-5U99APV"
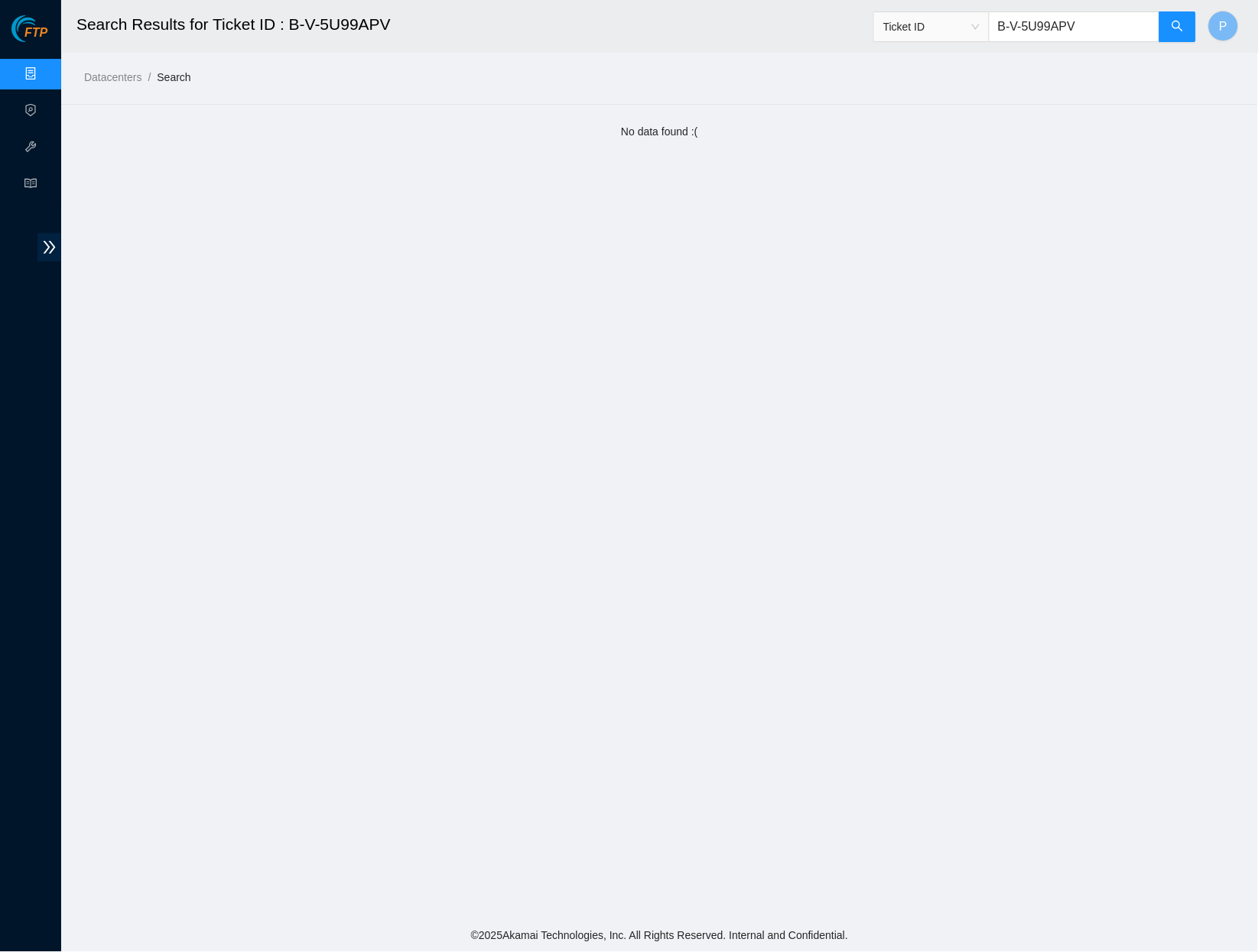
click at [1104, 26] on input "B-V-5U99APV" at bounding box center [1075, 27] width 172 height 30
click at [264, 89] on main "Search Results for Ticket ID : B-V-5U99APV Ticket ID B-V-5U99APV P Datacenters …" at bounding box center [660, 460] width 1197 height 920
click at [45, 68] on link "Data Centers" at bounding box center [76, 74] width 63 height 13
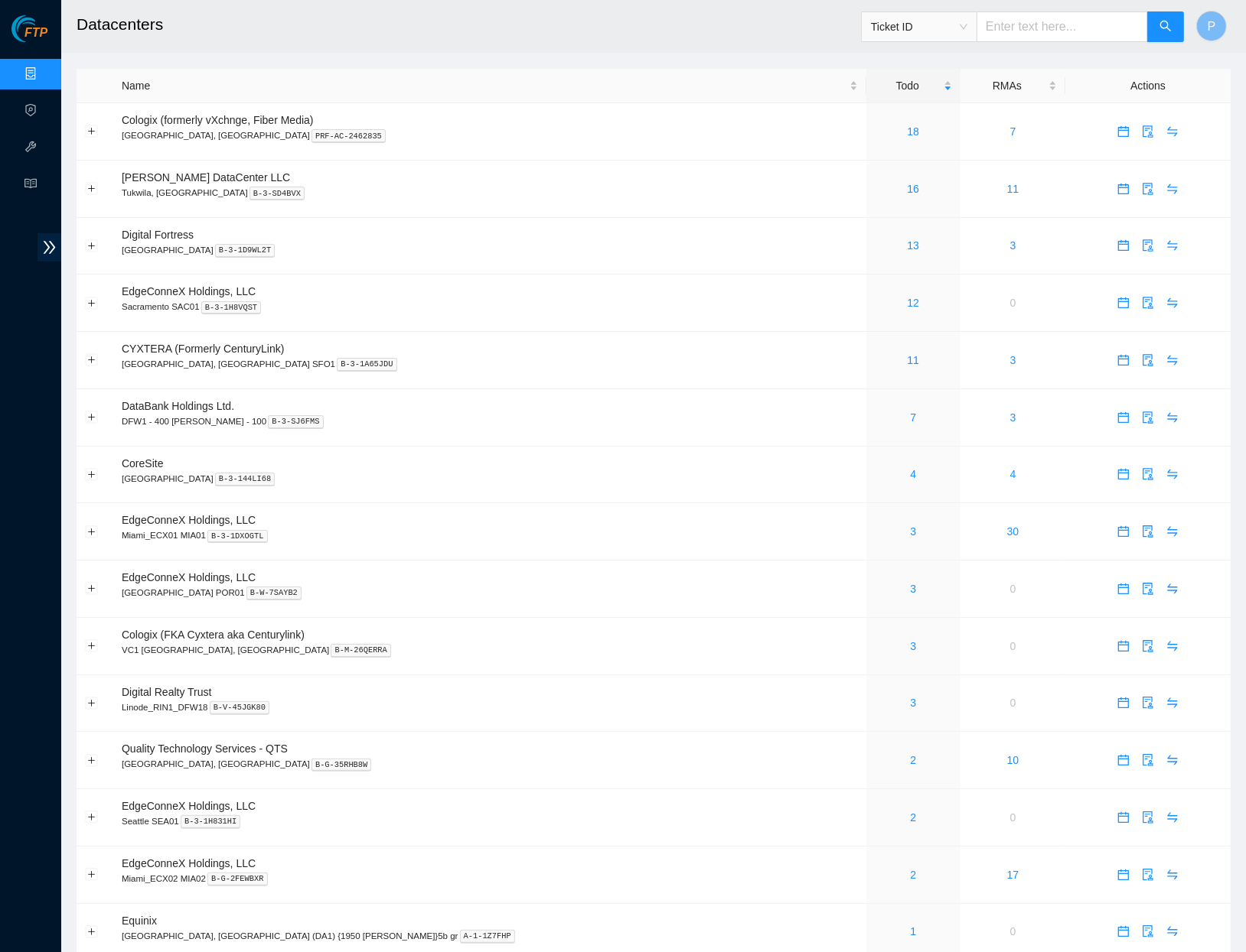
click at [1068, 31] on input "text" at bounding box center [1063, 27] width 172 height 30
paste input "B-V-5JZ2DSD"
type input "B-V-5JZ2DSD"
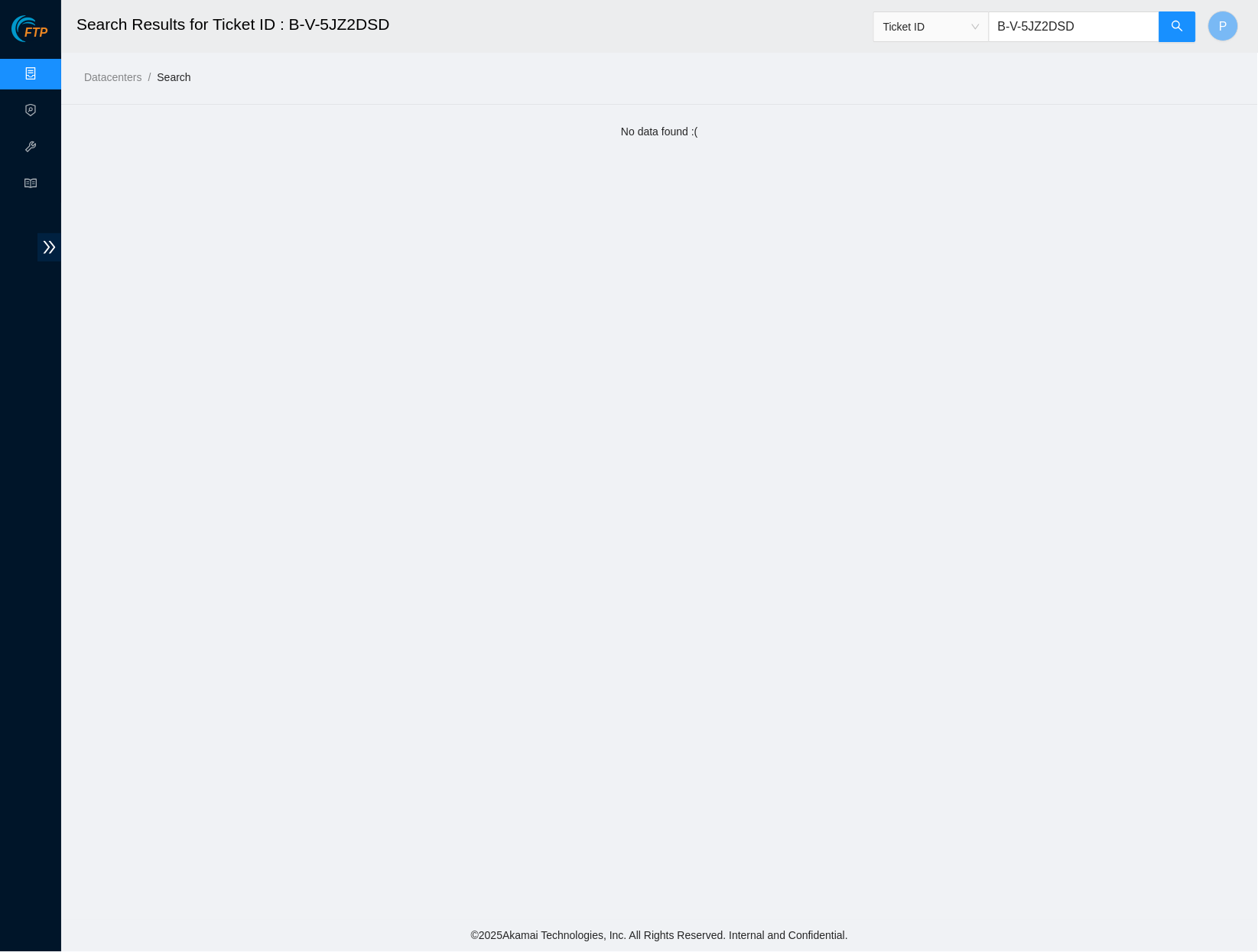
click at [1075, 29] on input "B-V-5JZ2DSD" at bounding box center [1075, 27] width 172 height 30
click at [1187, 29] on button "button" at bounding box center [1178, 27] width 37 height 30
click at [1104, 24] on input "B-V-5JZ2DSD" at bounding box center [1075, 27] width 172 height 30
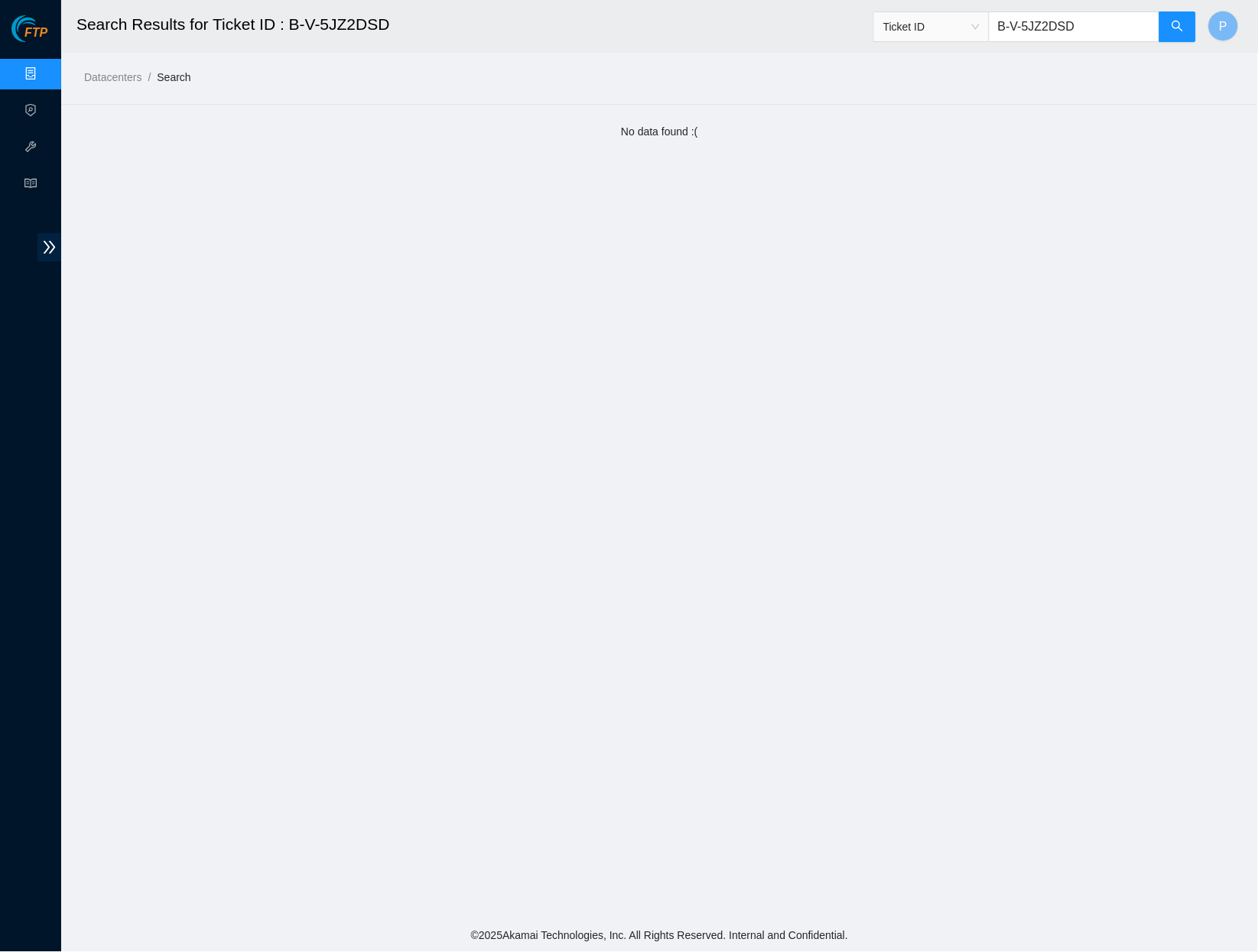
click at [1104, 24] on input "B-V-5JZ2DSD" at bounding box center [1075, 27] width 172 height 30
paste input "O0YBUU"
click at [1104, 29] on input "B-V-5O0YBUU" at bounding box center [1075, 27] width 172 height 30
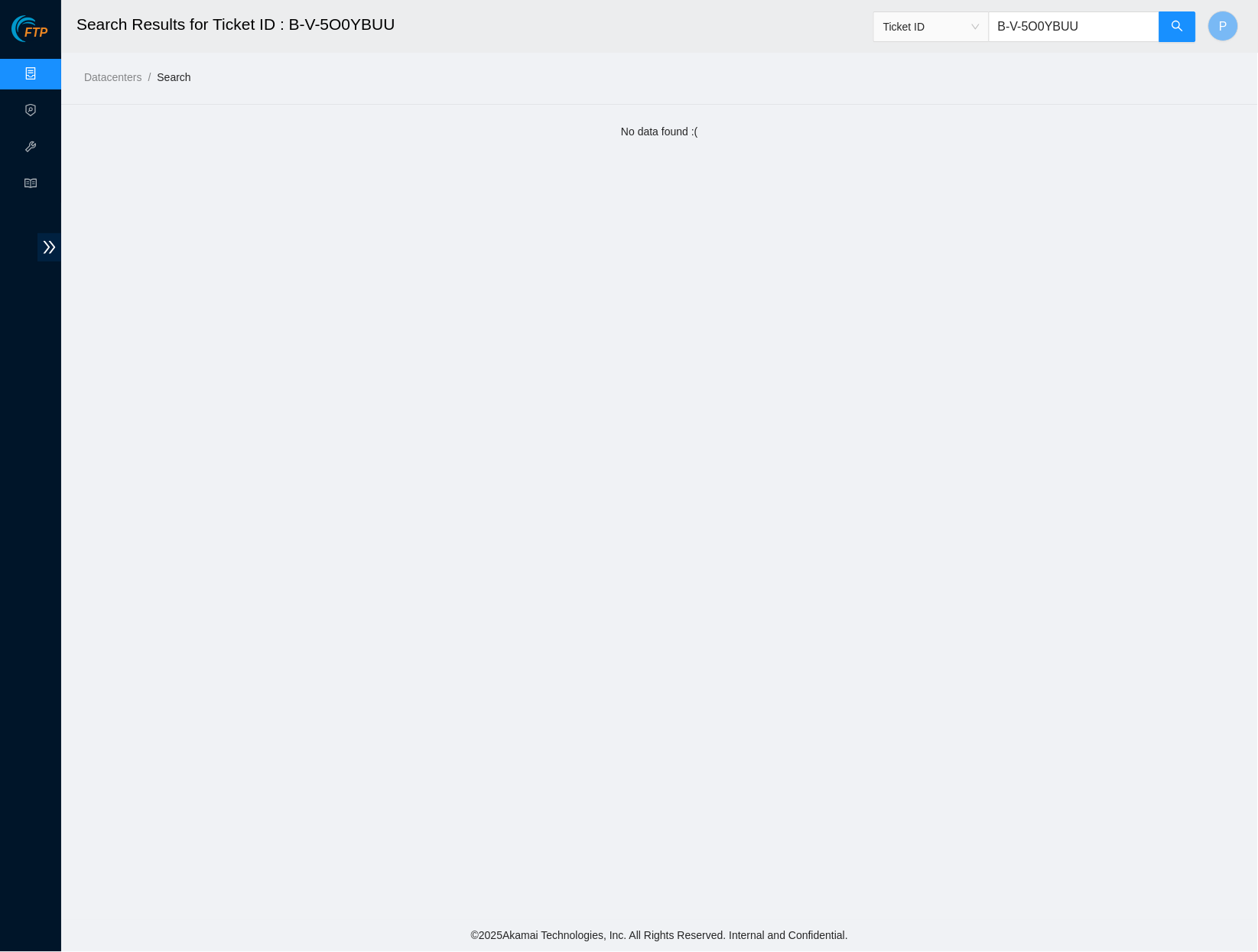
click at [1104, 29] on input "B-V-5O0YBUU" at bounding box center [1075, 27] width 172 height 30
paste input "TD47DF"
click at [1093, 29] on input "B-V-5TD47DF" at bounding box center [1075, 27] width 172 height 30
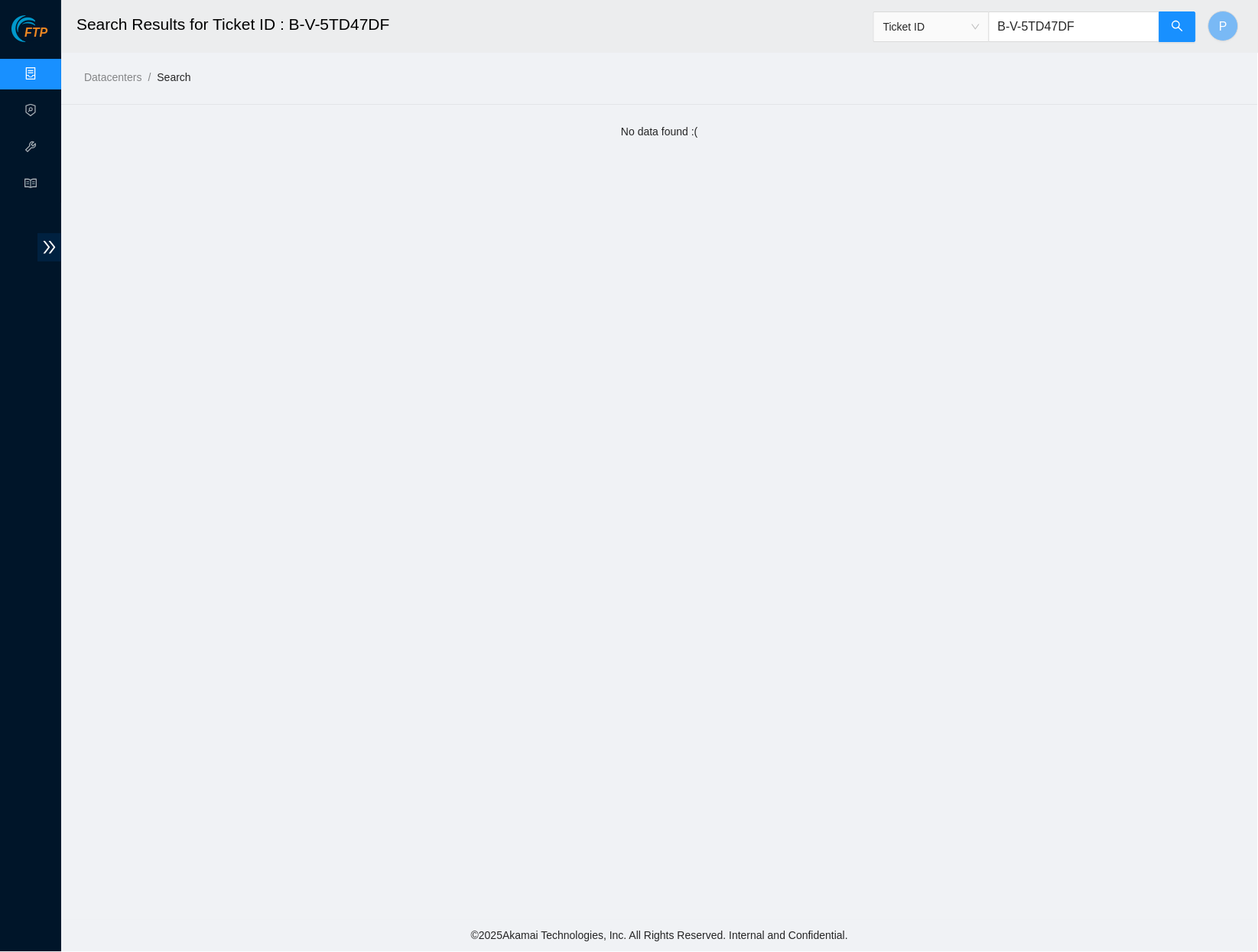
click at [1093, 29] on input "B-V-5TD47DF" at bounding box center [1075, 27] width 172 height 30
paste input "GLGHD"
click at [1089, 29] on input "B-V-5TGLGHD" at bounding box center [1075, 27] width 172 height 30
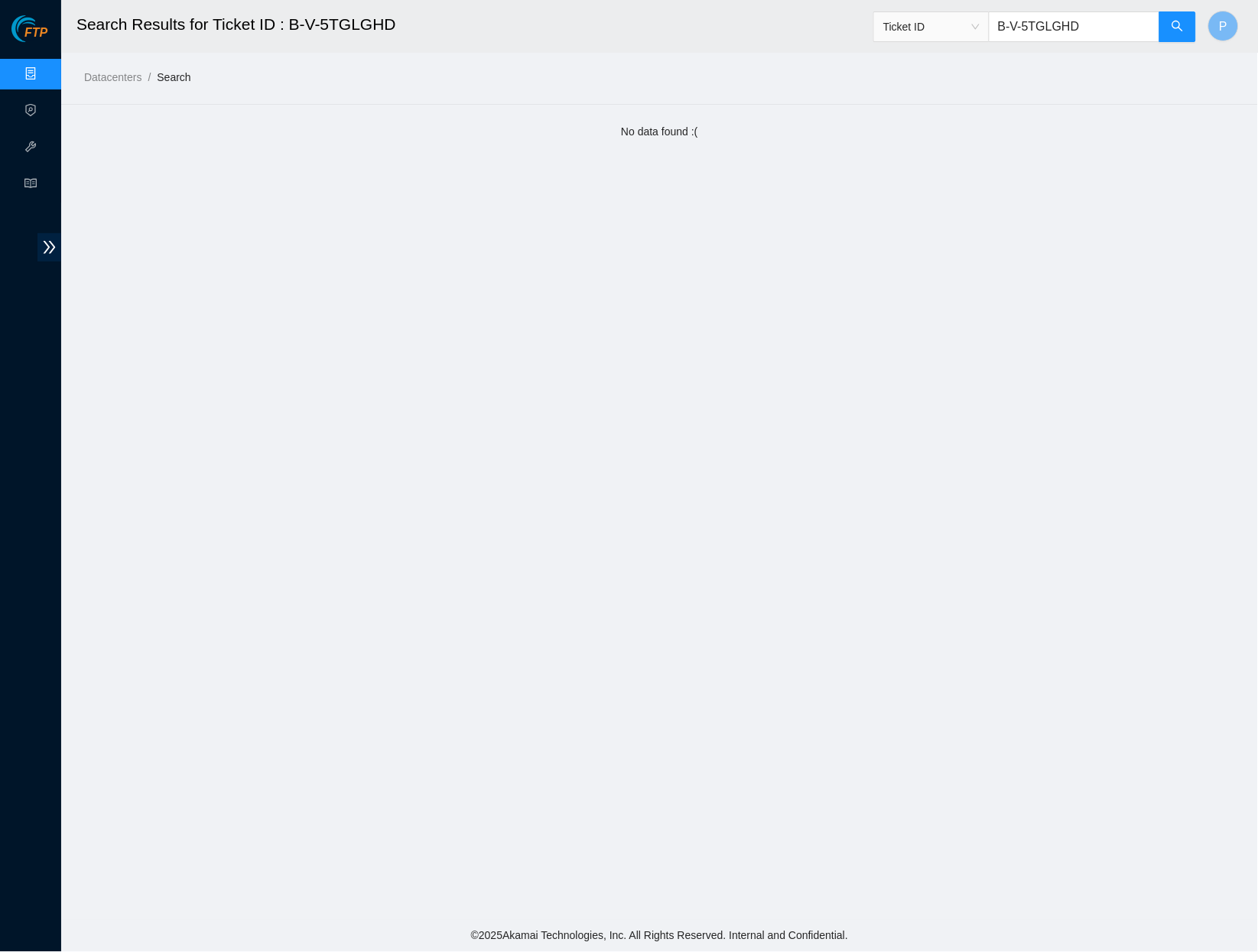
paste input "W-109PIWI"
type input "B-W-109PIWI"
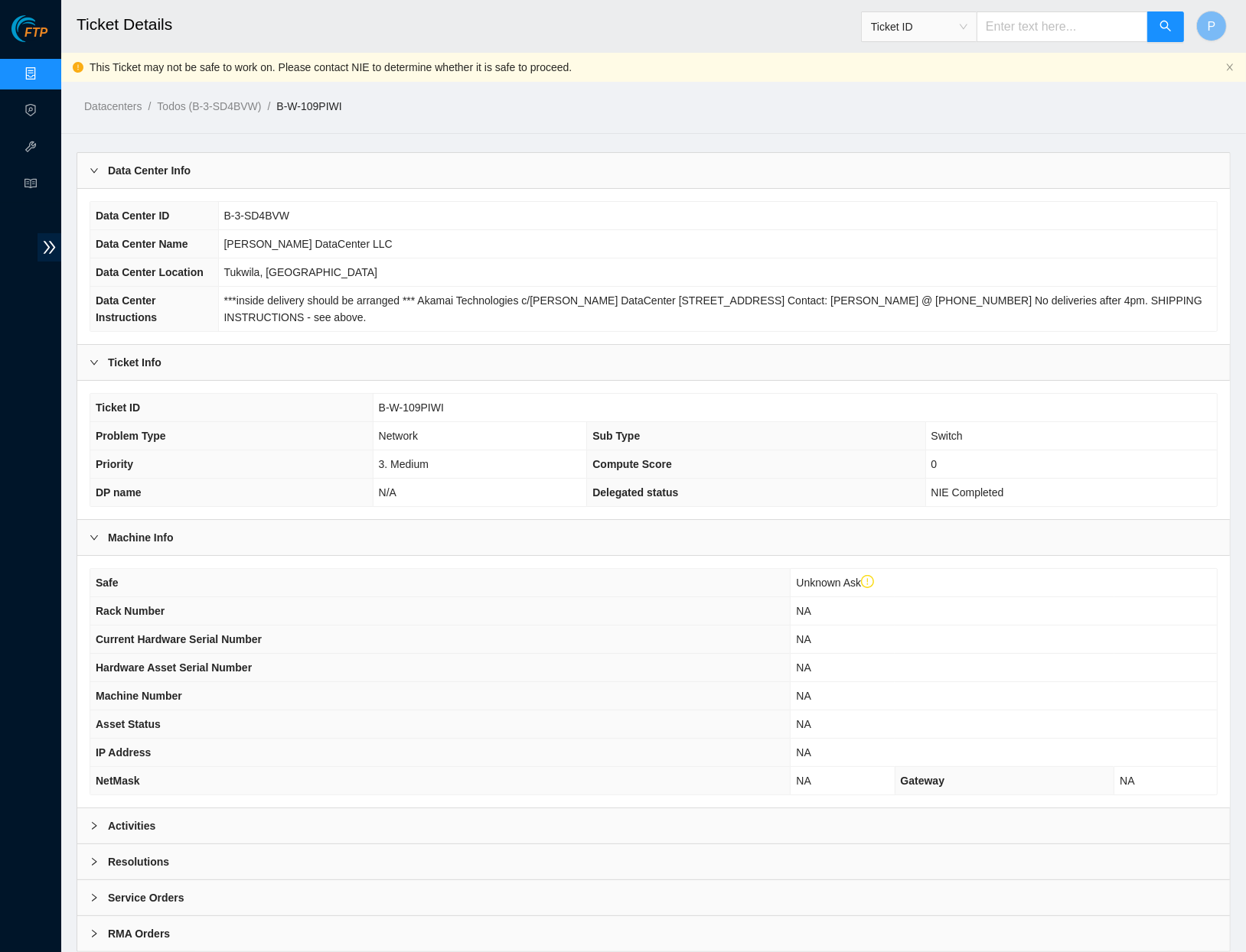
click at [451, 828] on div "Activities" at bounding box center [654, 826] width 1153 height 35
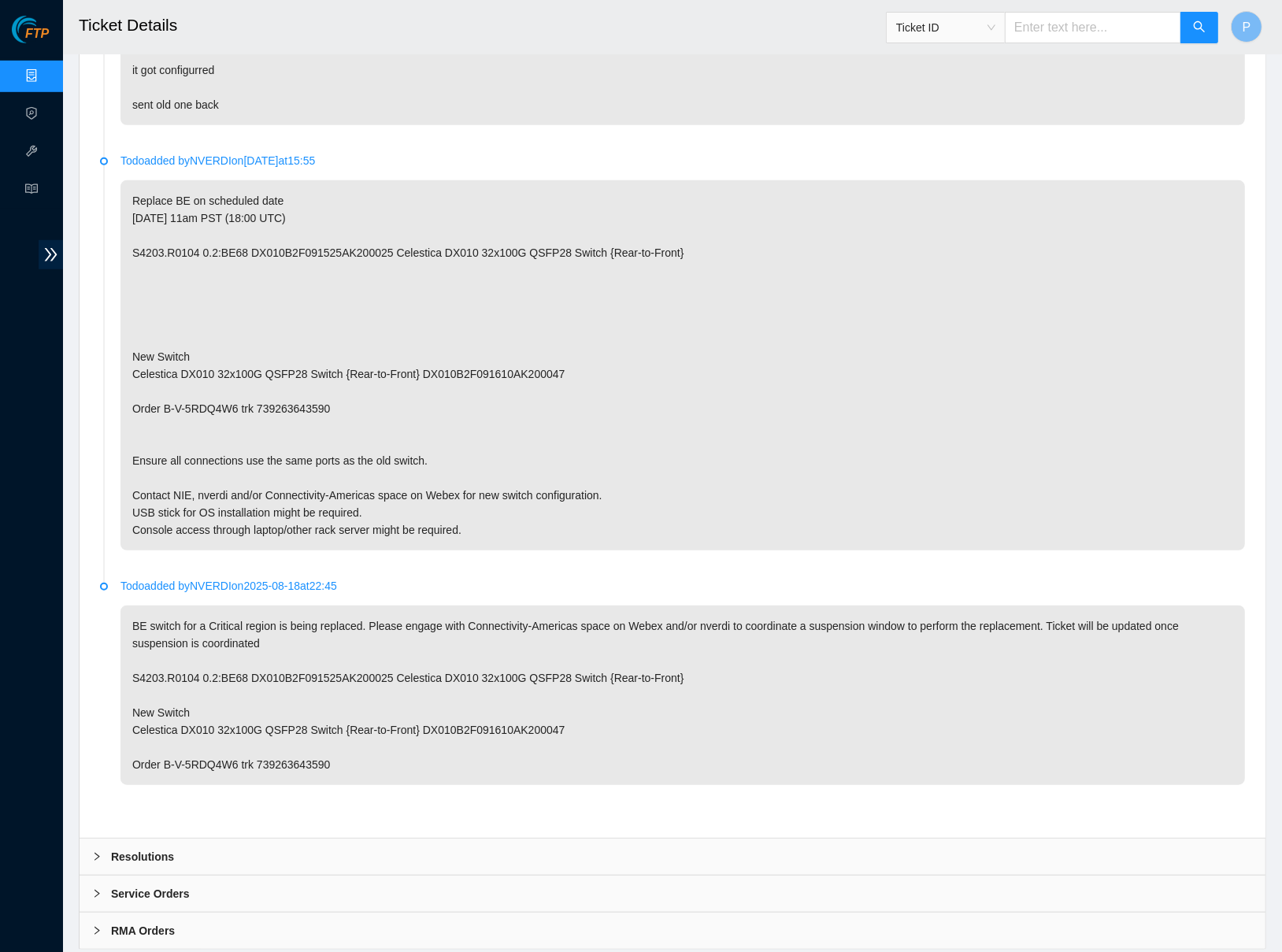
scroll to position [940, 0]
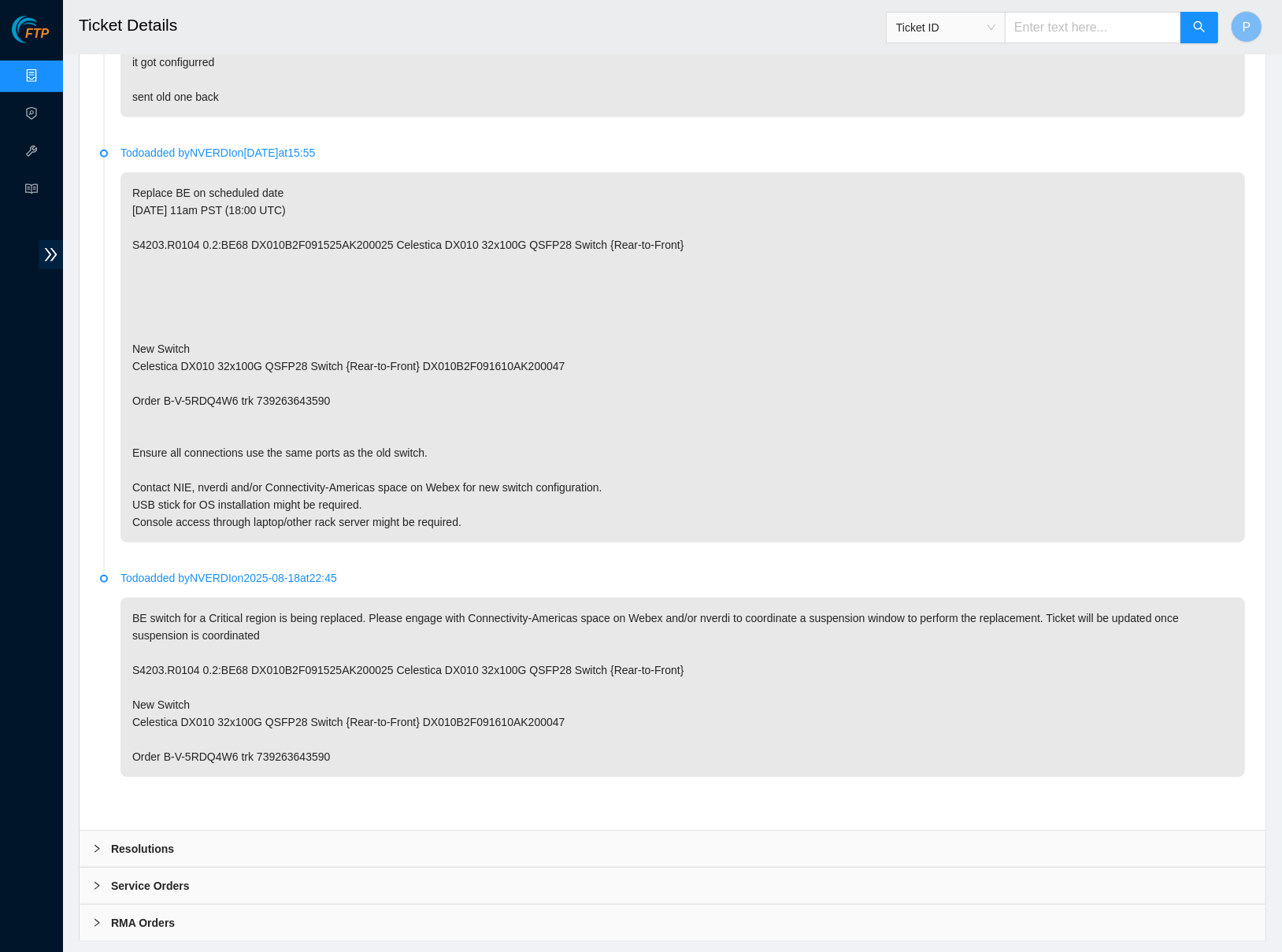
click at [138, 190] on p "Replace BE on scheduled date [DATE] 11am PST (18:00 UTC) S4203.R0104 0.2:BE68 D…" at bounding box center [682, 357] width 1124 height 370
drag, startPoint x: 132, startPoint y: 188, endPoint x: 190, endPoint y: 188, distance: 58.0
click at [190, 188] on p "Replace BE on scheduled date [DATE] 11am PST (18:00 UTC) S4203.R0104 0.2:BE68 D…" at bounding box center [682, 357] width 1124 height 370
copy p "Replace BE"
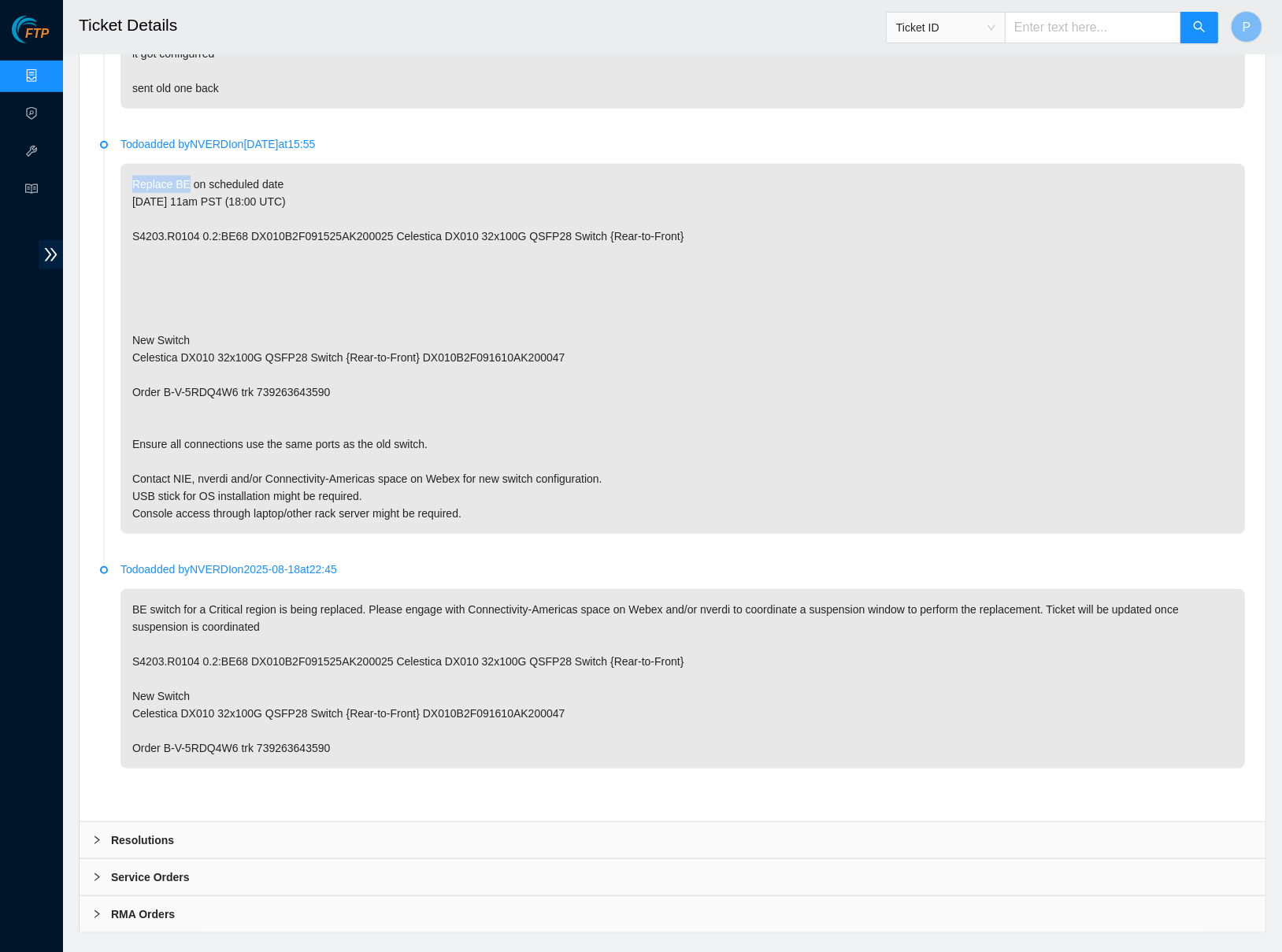
scroll to position [950, 0]
click at [732, 608] on p "BE switch for a Critical region is being replaced. Please engage with Connectiv…" at bounding box center [682, 677] width 1124 height 179
click at [1053, 30] on input "text" at bounding box center [1093, 28] width 177 height 31
paste input "B-W-147YO7J"
type input "B-W-147YO7J"
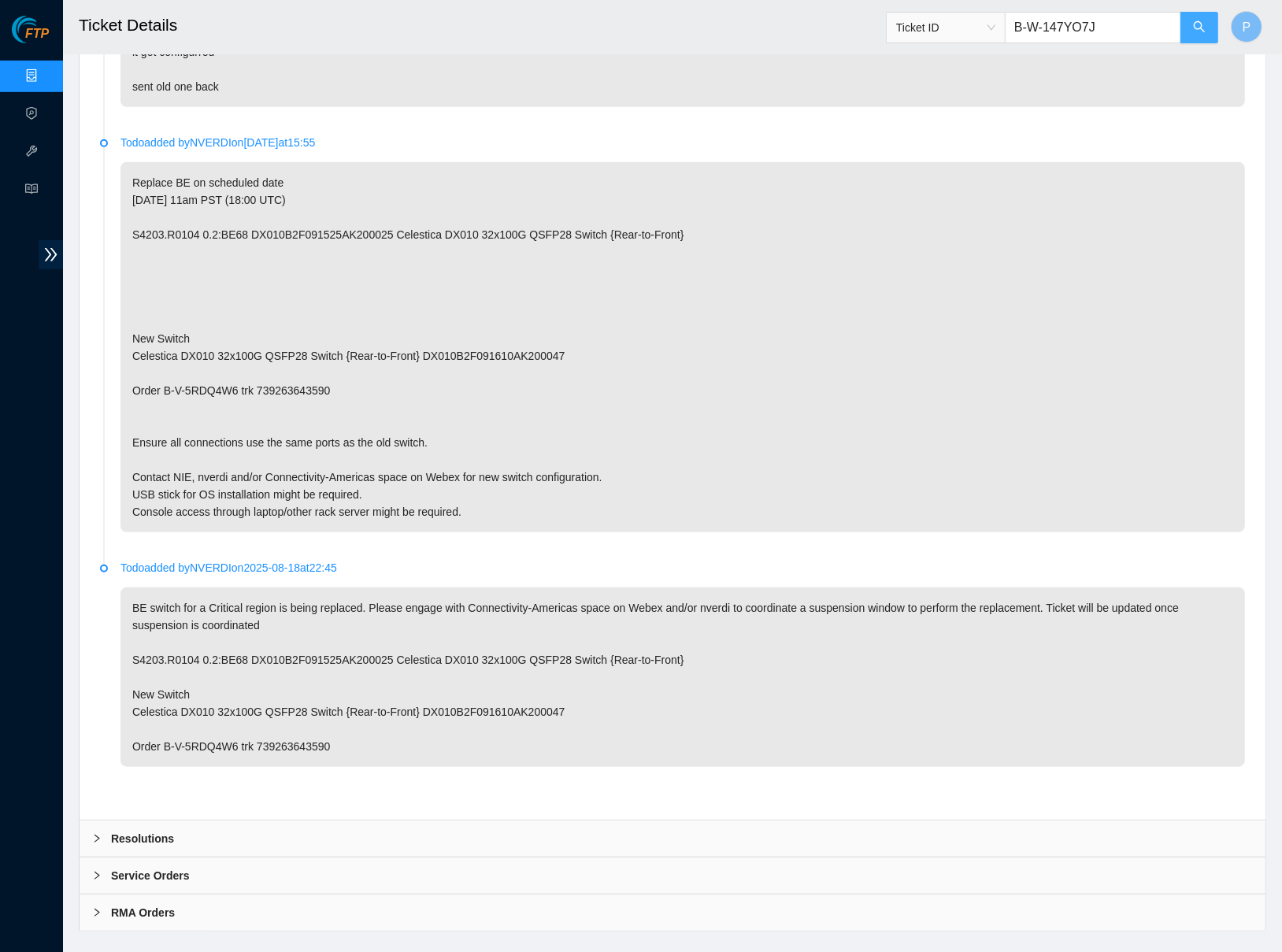
click at [1205, 29] on button "button" at bounding box center [1199, 28] width 38 height 31
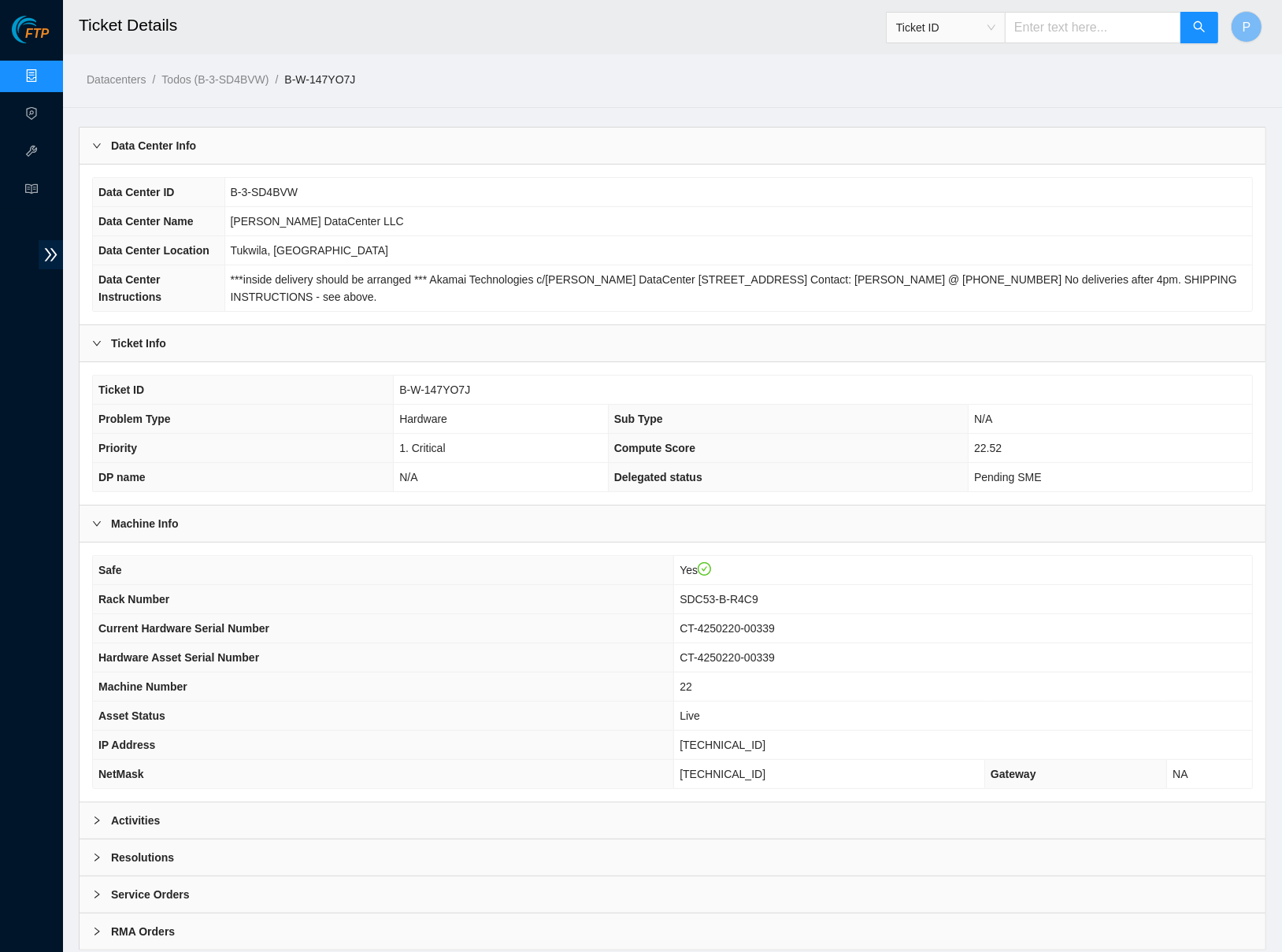
scroll to position [49, 0]
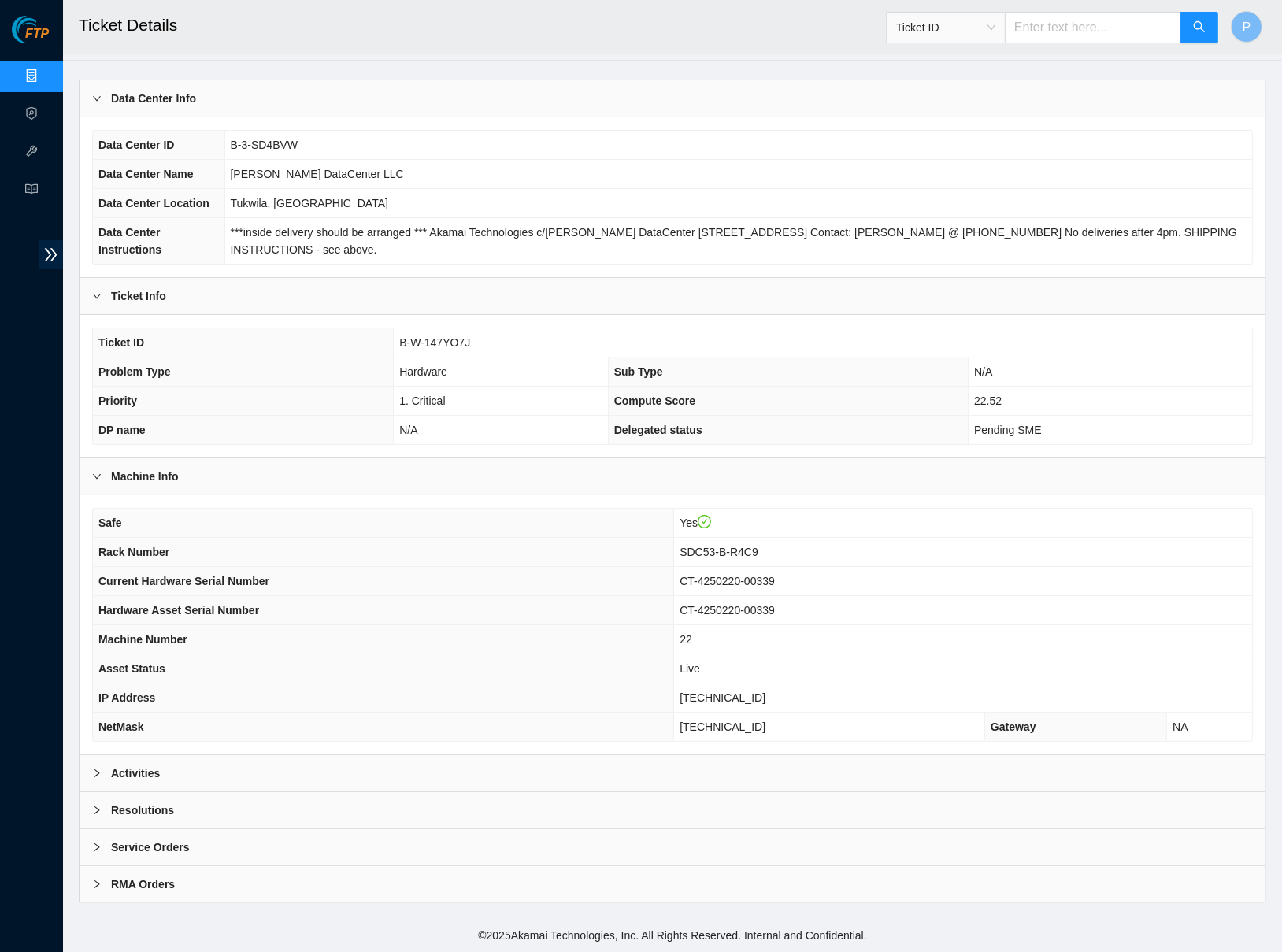
drag, startPoint x: 416, startPoint y: 787, endPoint x: 416, endPoint y: 774, distance: 13.0
click at [416, 787] on div "Activities" at bounding box center [673, 773] width 1186 height 36
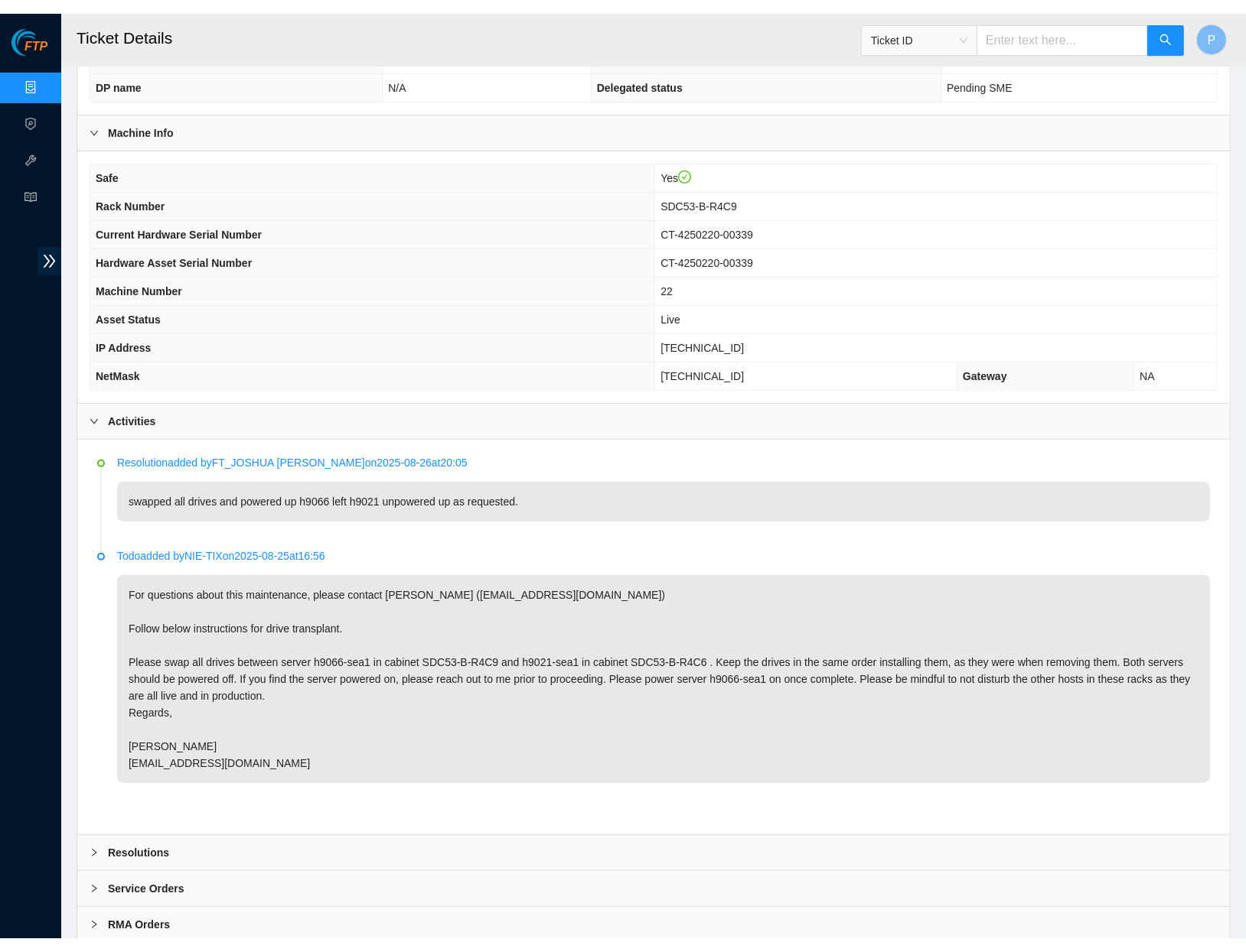
scroll to position [0, 0]
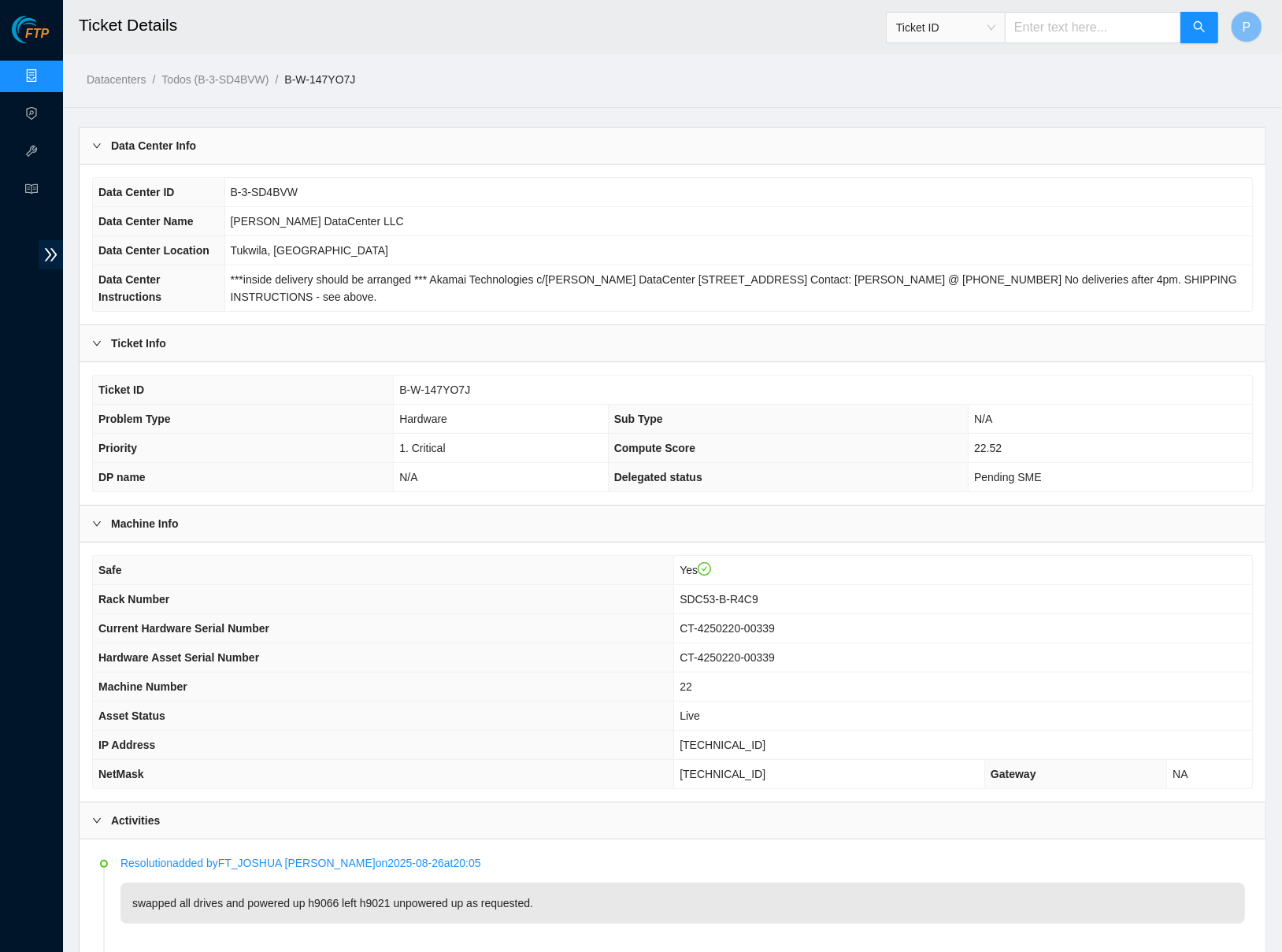
click at [1105, 30] on input "text" at bounding box center [1093, 28] width 177 height 31
paste input "B-W-147YOQF"
type input "B-W-147YOQF"
click at [1247, 17] on span "P" at bounding box center [1247, 27] width 9 height 20
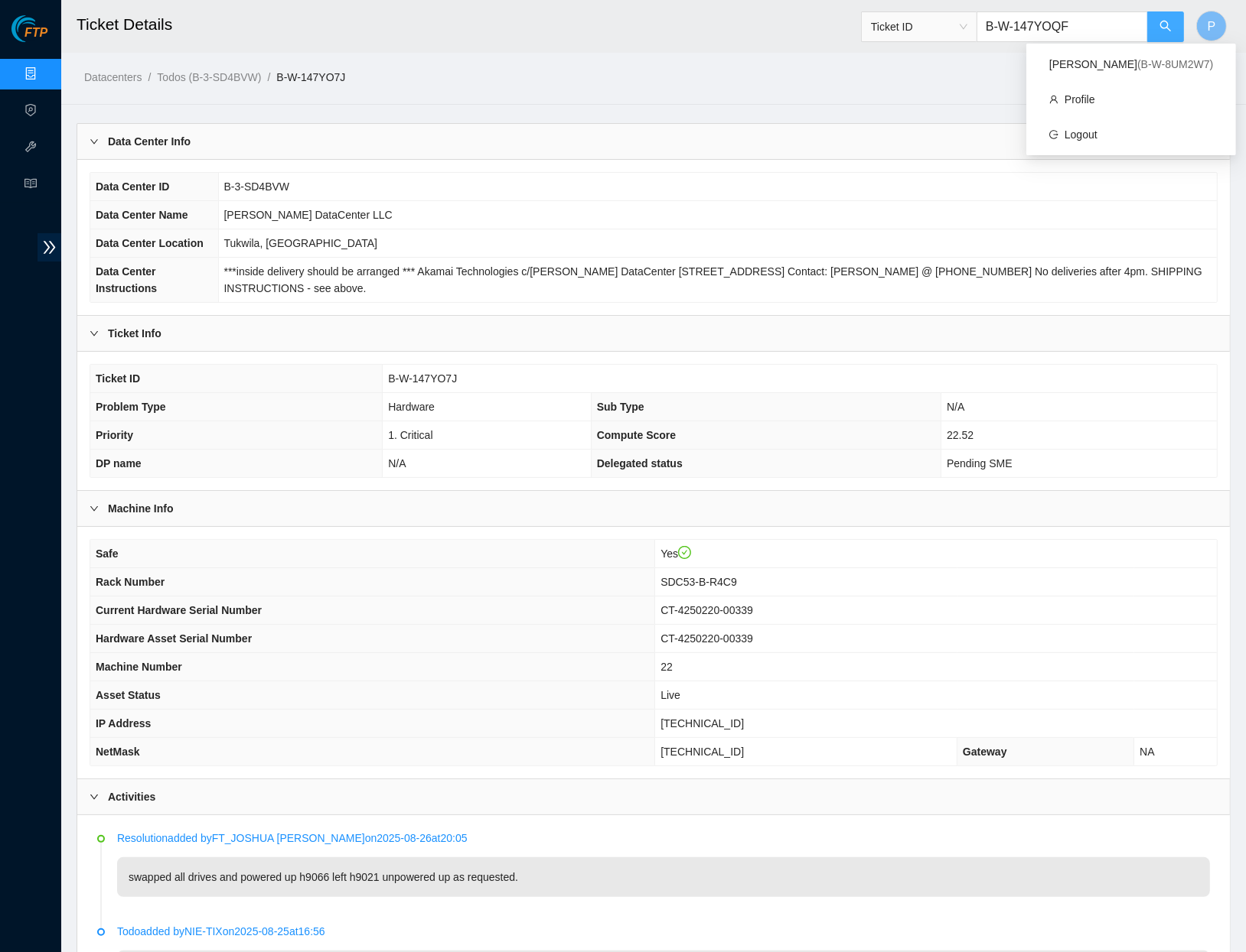
click at [1160, 29] on icon "search" at bounding box center [1165, 26] width 13 height 13
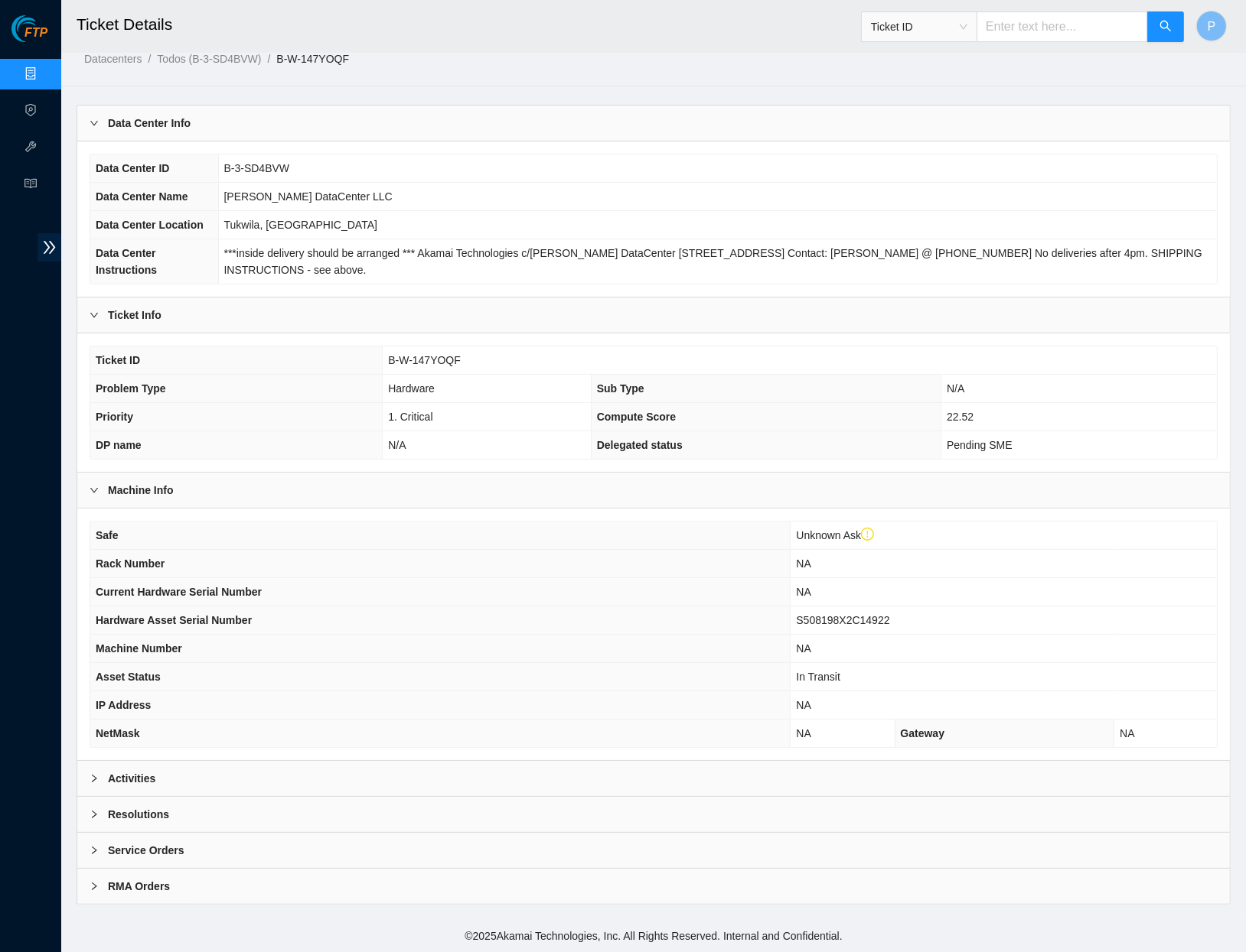
click at [687, 767] on div "Activities" at bounding box center [654, 779] width 1153 height 35
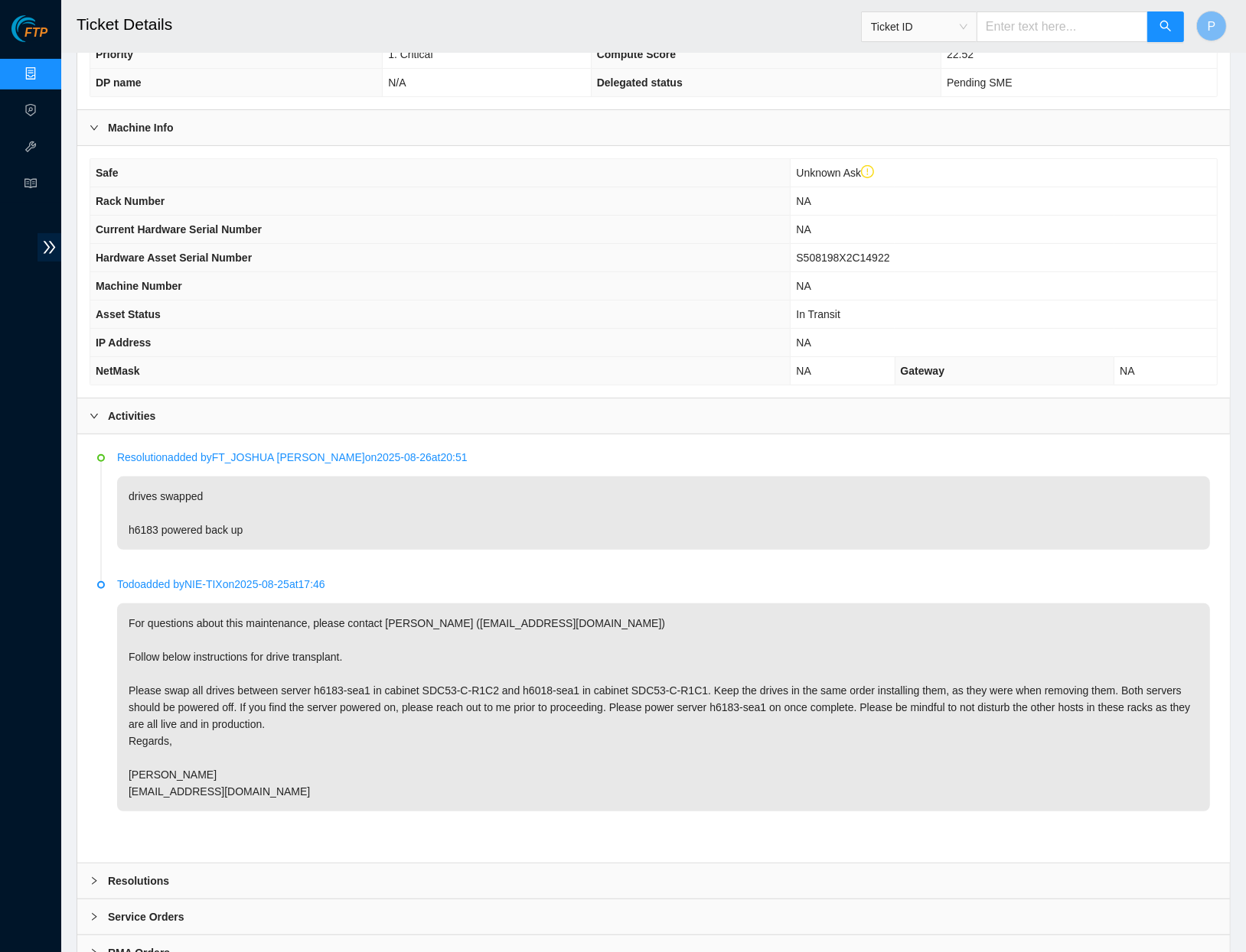
scroll to position [364, 0]
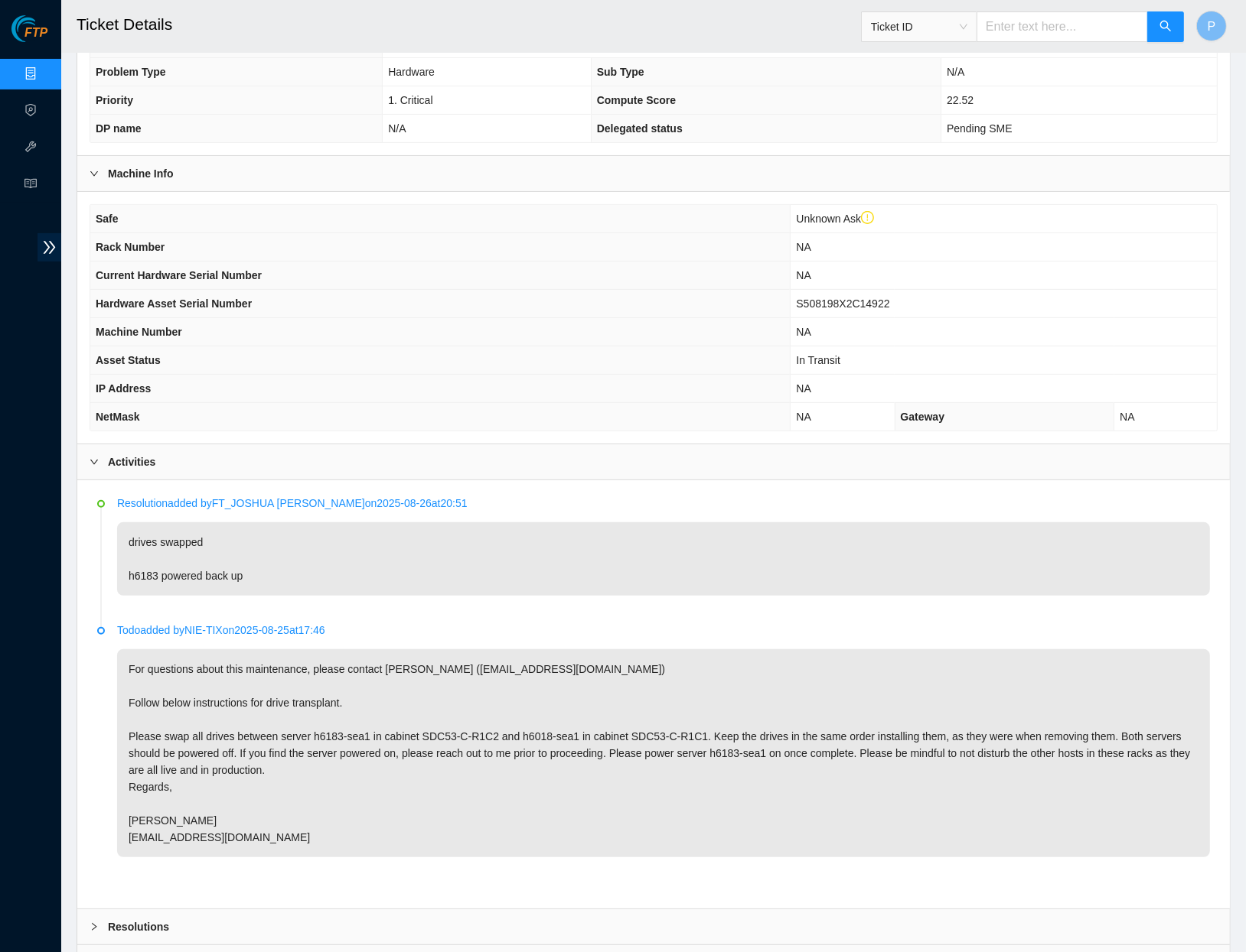
click at [1083, 32] on input "text" at bounding box center [1063, 27] width 172 height 30
paste input "B-V-5TUKERQ"
type input "B-V-5TUKERQ"
click at [1155, 23] on button "button" at bounding box center [1165, 27] width 37 height 30
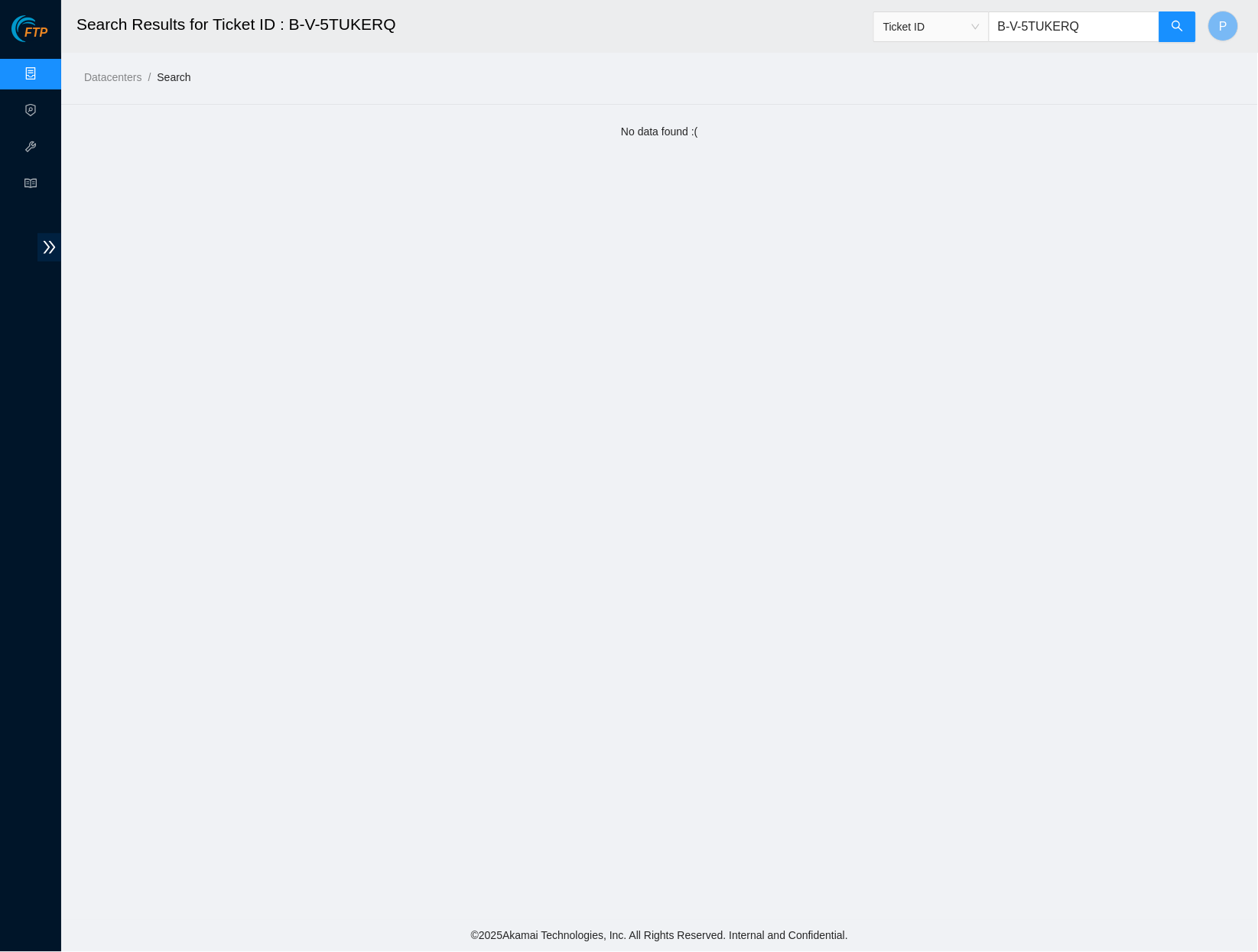
drag, startPoint x: 1086, startPoint y: 29, endPoint x: 1002, endPoint y: 24, distance: 84.1
click at [1002, 24] on input "B-V-5TUKERQ" at bounding box center [1075, 27] width 172 height 30
click at [1071, 22] on input "B-V-5TUKERQ" at bounding box center [1075, 27] width 172 height 30
click at [1075, 23] on input "B-V-5TUKERQ" at bounding box center [1075, 27] width 172 height 30
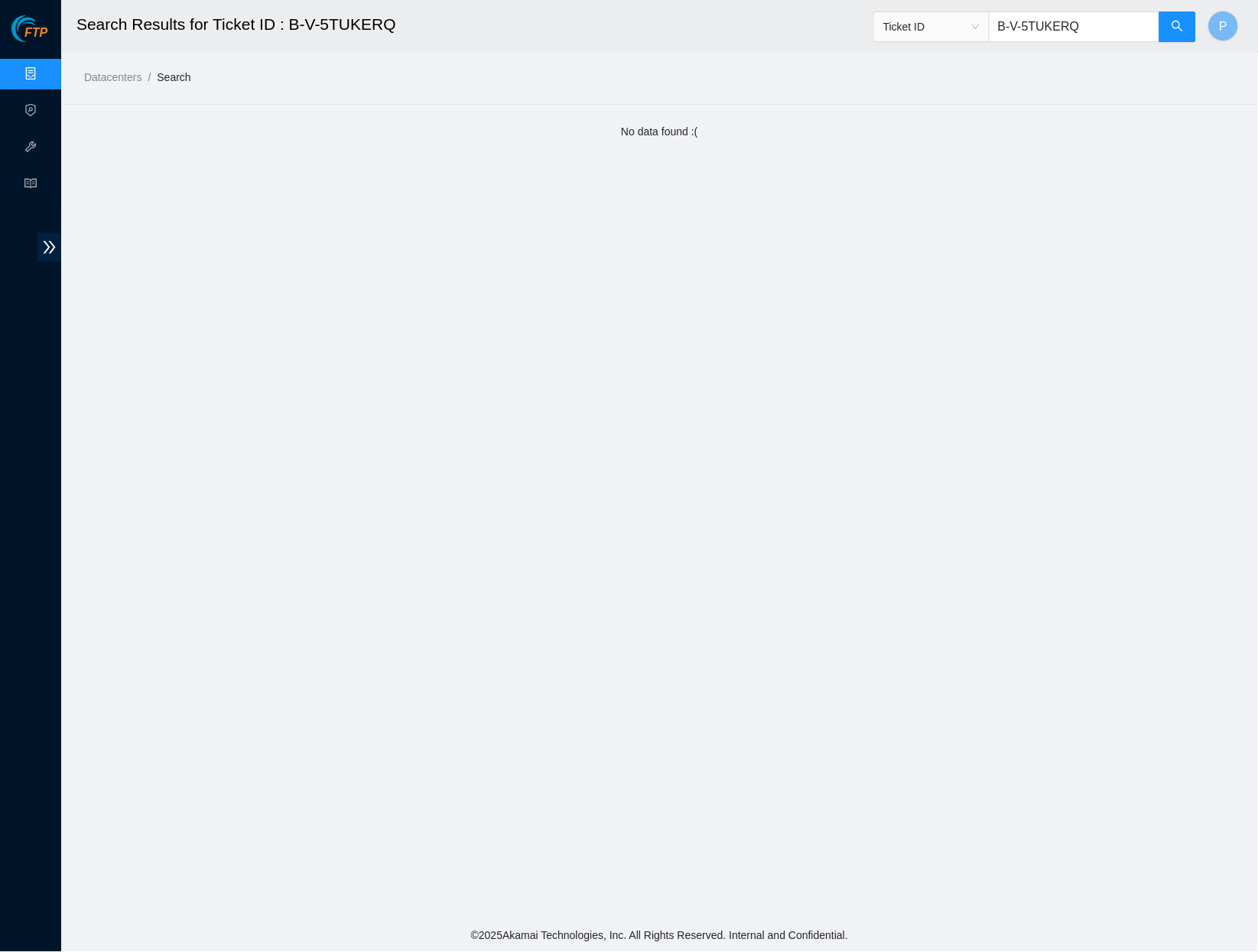
drag, startPoint x: 1072, startPoint y: 23, endPoint x: 1062, endPoint y: 26, distance: 10.4
click at [1062, 26] on input "B-V-5TUKERQ" at bounding box center [1075, 27] width 172 height 30
click at [1061, 24] on input "B-V-5TUKERQ" at bounding box center [1075, 27] width 172 height 30
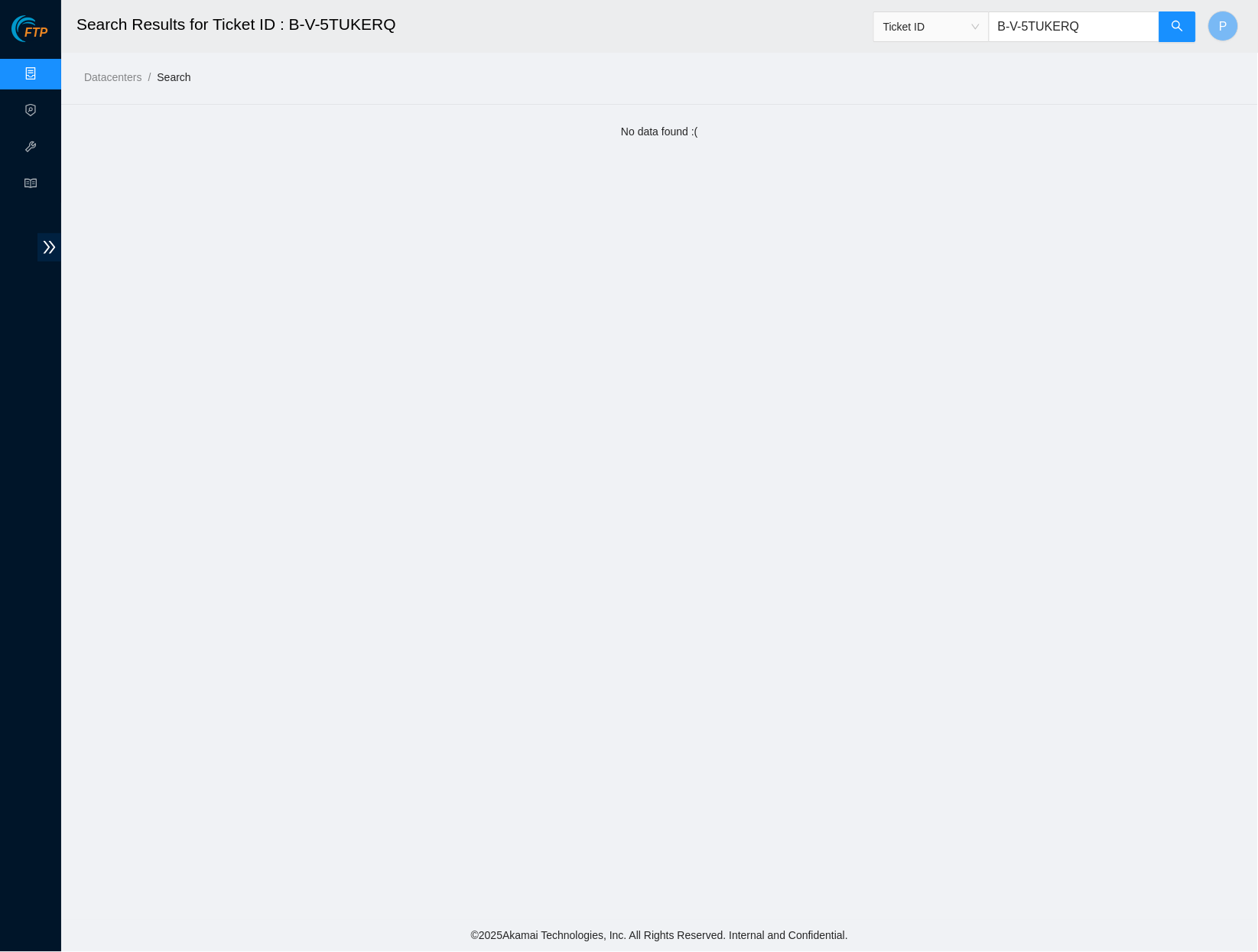
click at [1060, 24] on input "B-V-5TUKERQ" at bounding box center [1075, 27] width 172 height 30
click at [1028, 24] on input "B-V-5TUKERQ" at bounding box center [1075, 27] width 172 height 30
paste input "SU09F8"
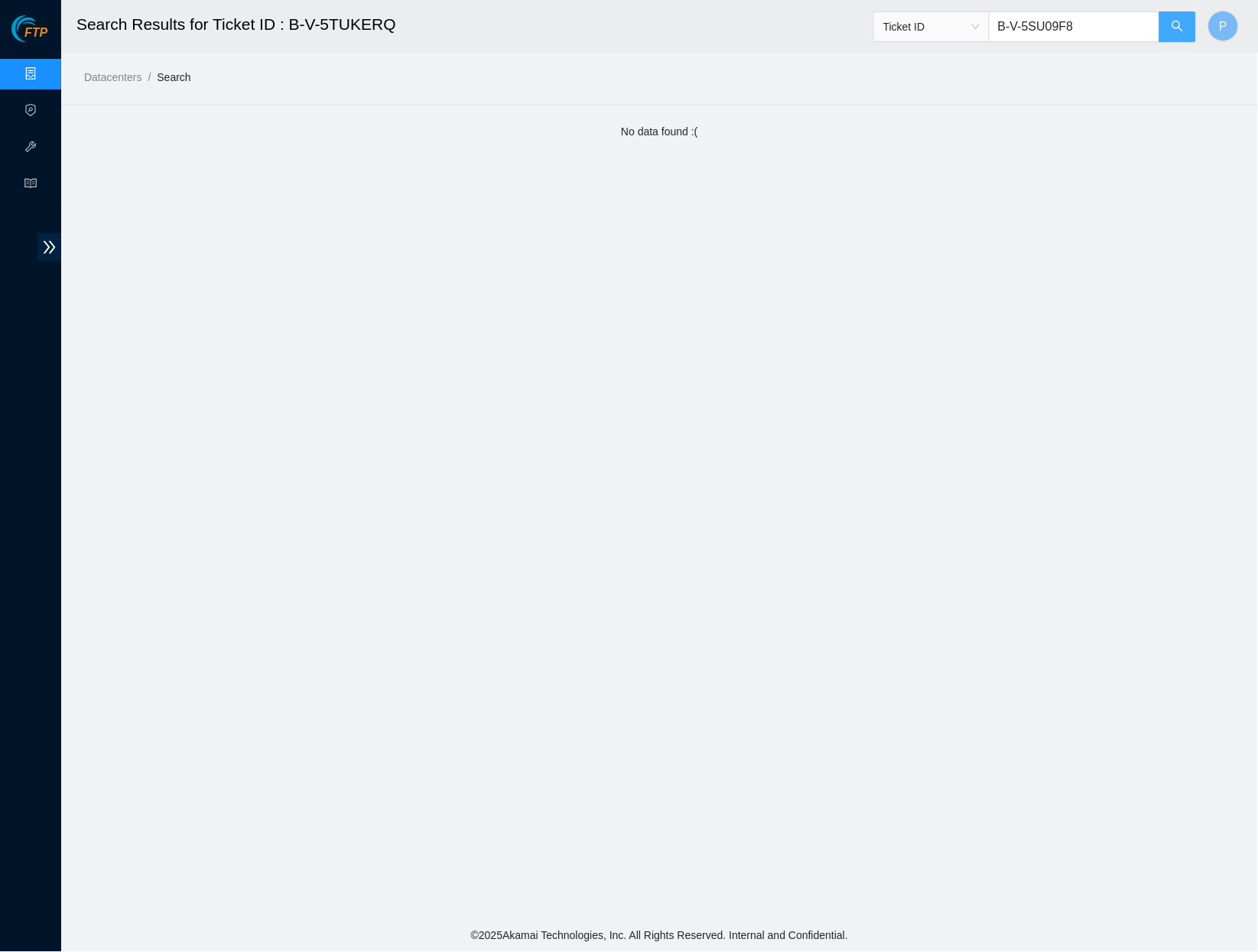
click at [1171, 19] on button "button" at bounding box center [1178, 27] width 37 height 30
click at [1121, 22] on input "B-V-5SU09F8" at bounding box center [1075, 27] width 172 height 30
click at [1118, 21] on input "B-V-5SU09F8" at bounding box center [1075, 27] width 172 height 30
drag, startPoint x: 1118, startPoint y: 21, endPoint x: 981, endPoint y: 19, distance: 137.0
click at [981, 19] on span "Ticket ID B-V-5SU09F8" at bounding box center [1035, 27] width 324 height 30
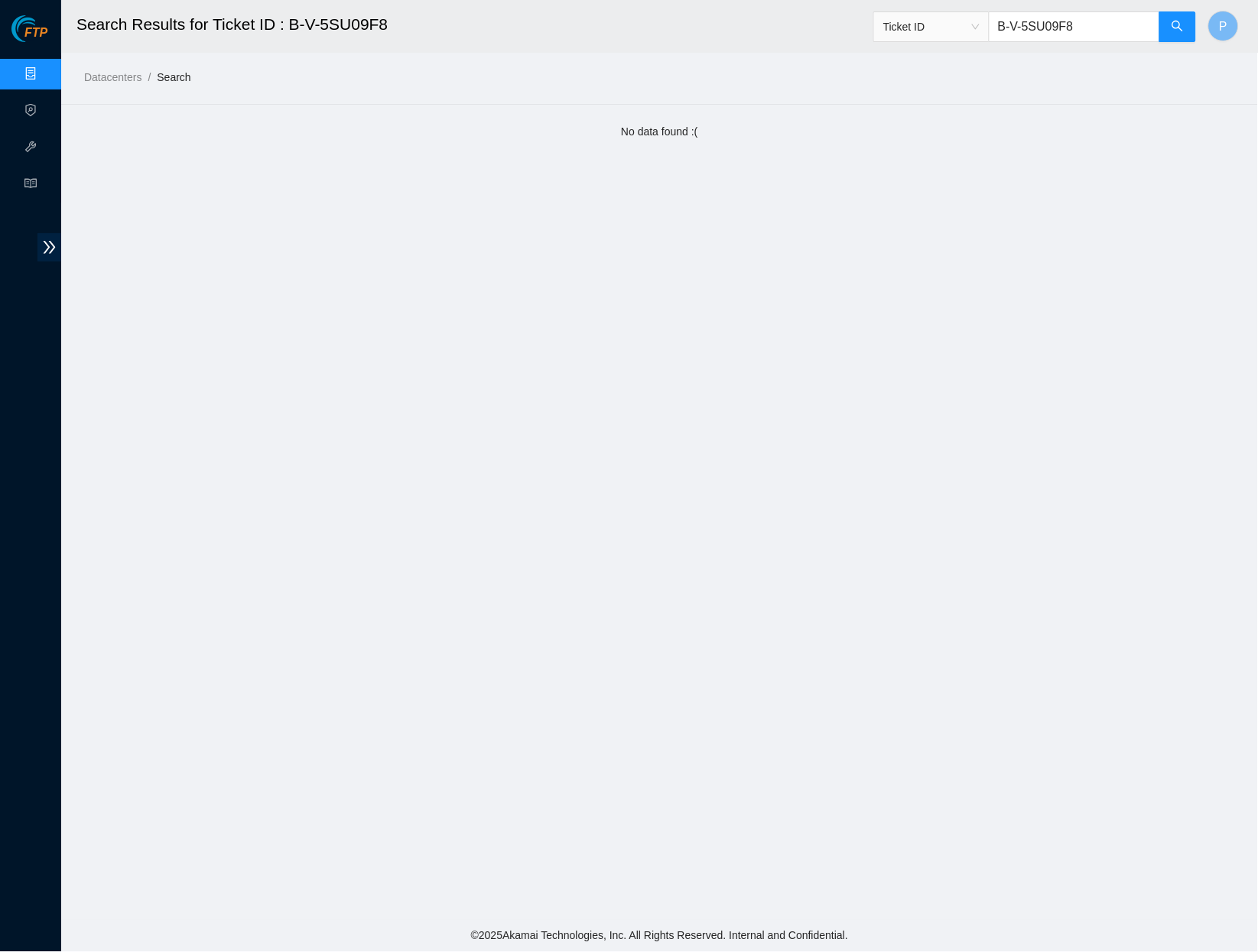
paste input "W-1497W7B"
click at [1176, 33] on span "search" at bounding box center [1178, 27] width 13 height 14
drag, startPoint x: 1123, startPoint y: 21, endPoint x: 961, endPoint y: 22, distance: 162.0
click at [957, 21] on span "Ticket ID B-W-1497W7B" at bounding box center [1035, 27] width 324 height 30
paste input "V-5PE4R6I"
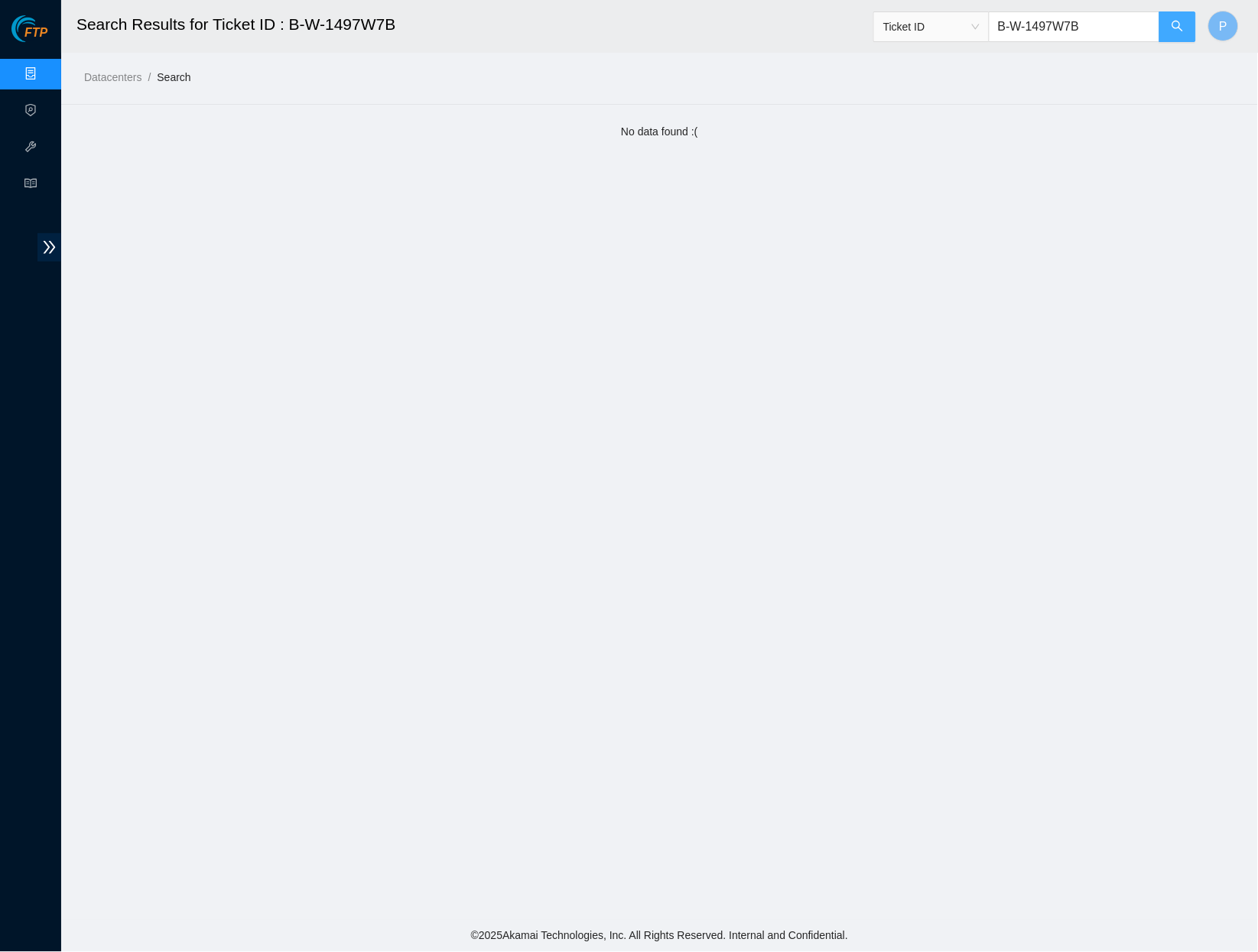
type input "B-V-5PE4R6I"
click at [1183, 34] on button "button" at bounding box center [1178, 27] width 37 height 30
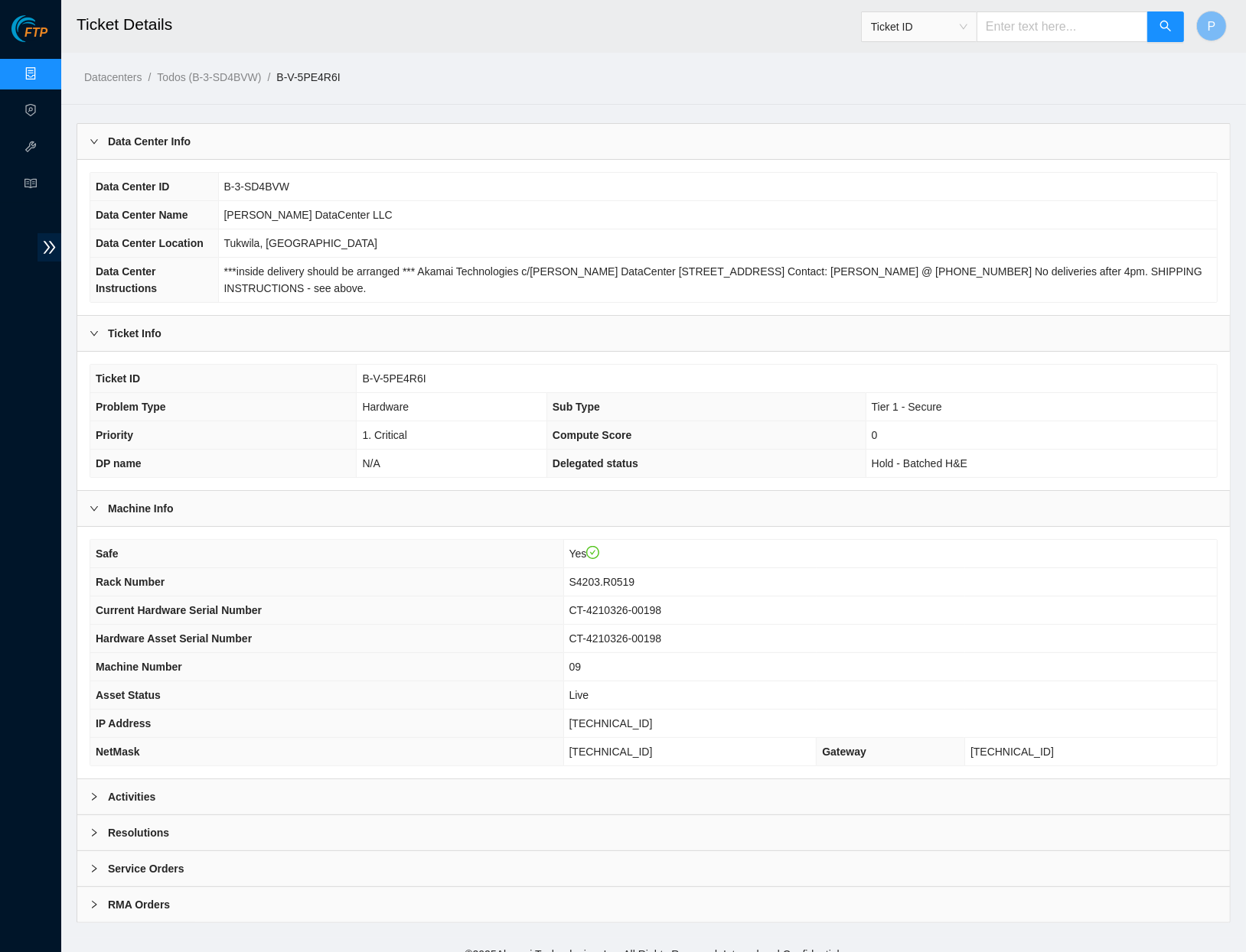
scroll to position [21, 0]
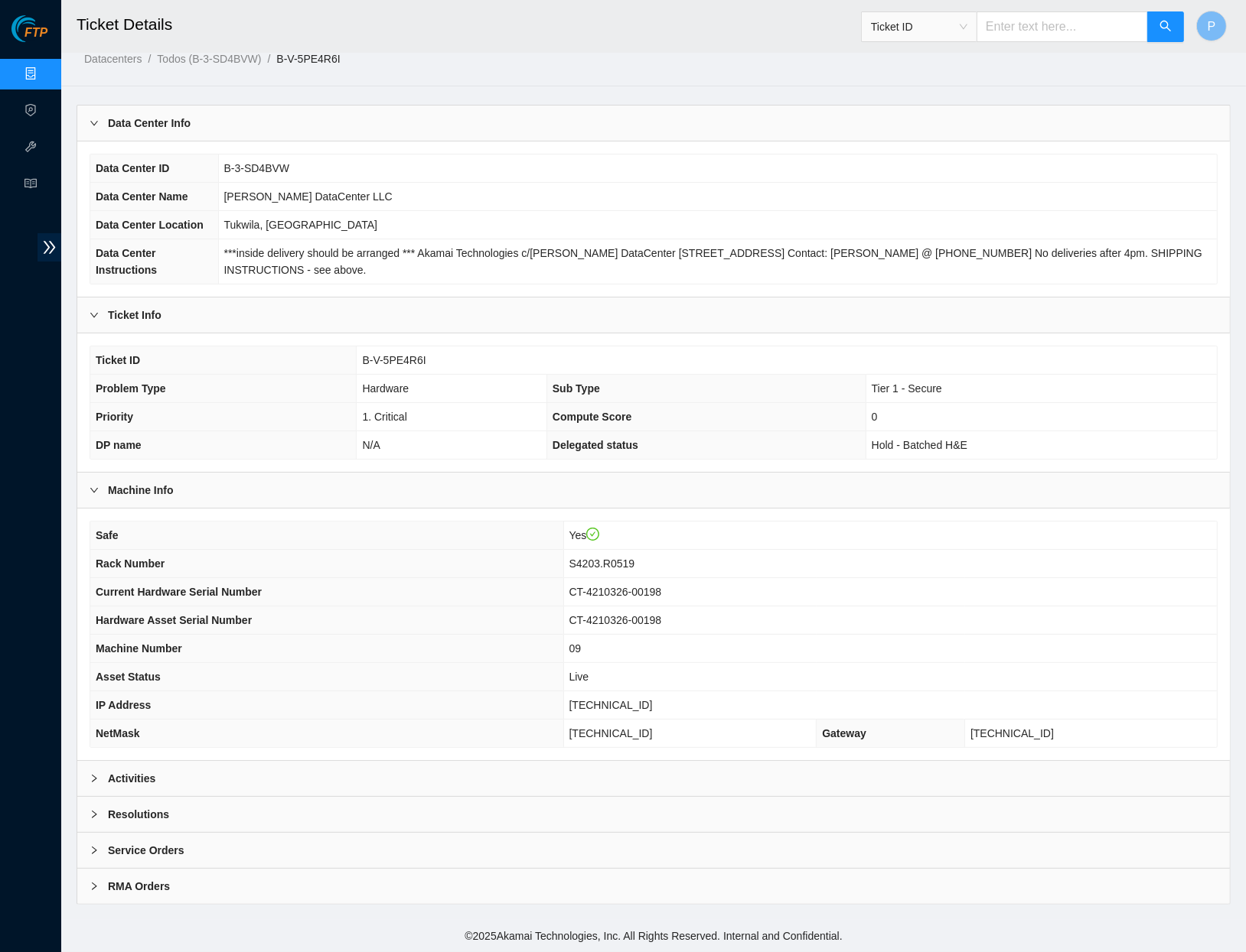
drag, startPoint x: 385, startPoint y: 777, endPoint x: 415, endPoint y: 737, distance: 50.0
click at [385, 776] on div "Activities" at bounding box center [654, 779] width 1153 height 35
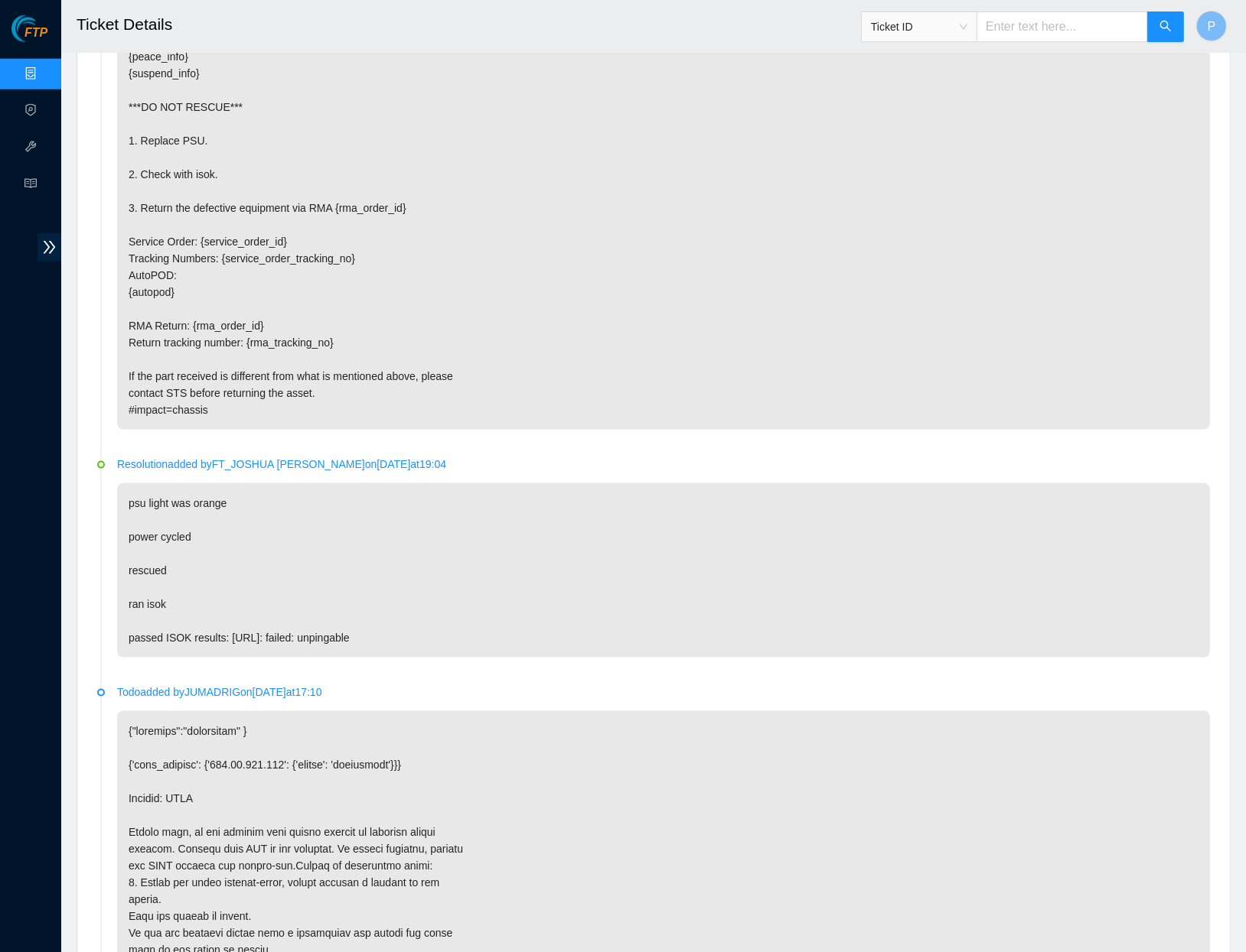
scroll to position [1798, 0]
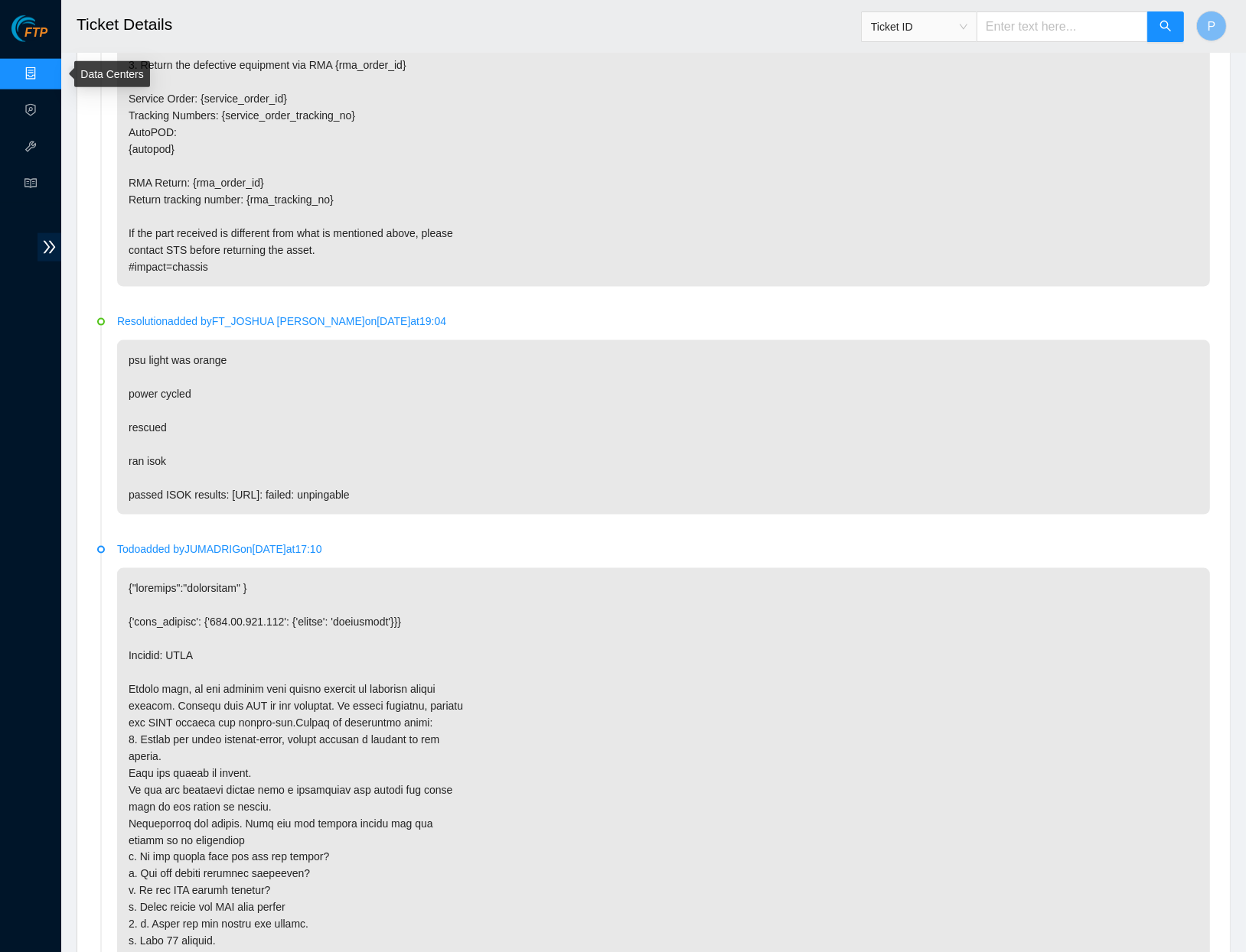
click at [45, 68] on link "Data Centers" at bounding box center [76, 74] width 63 height 13
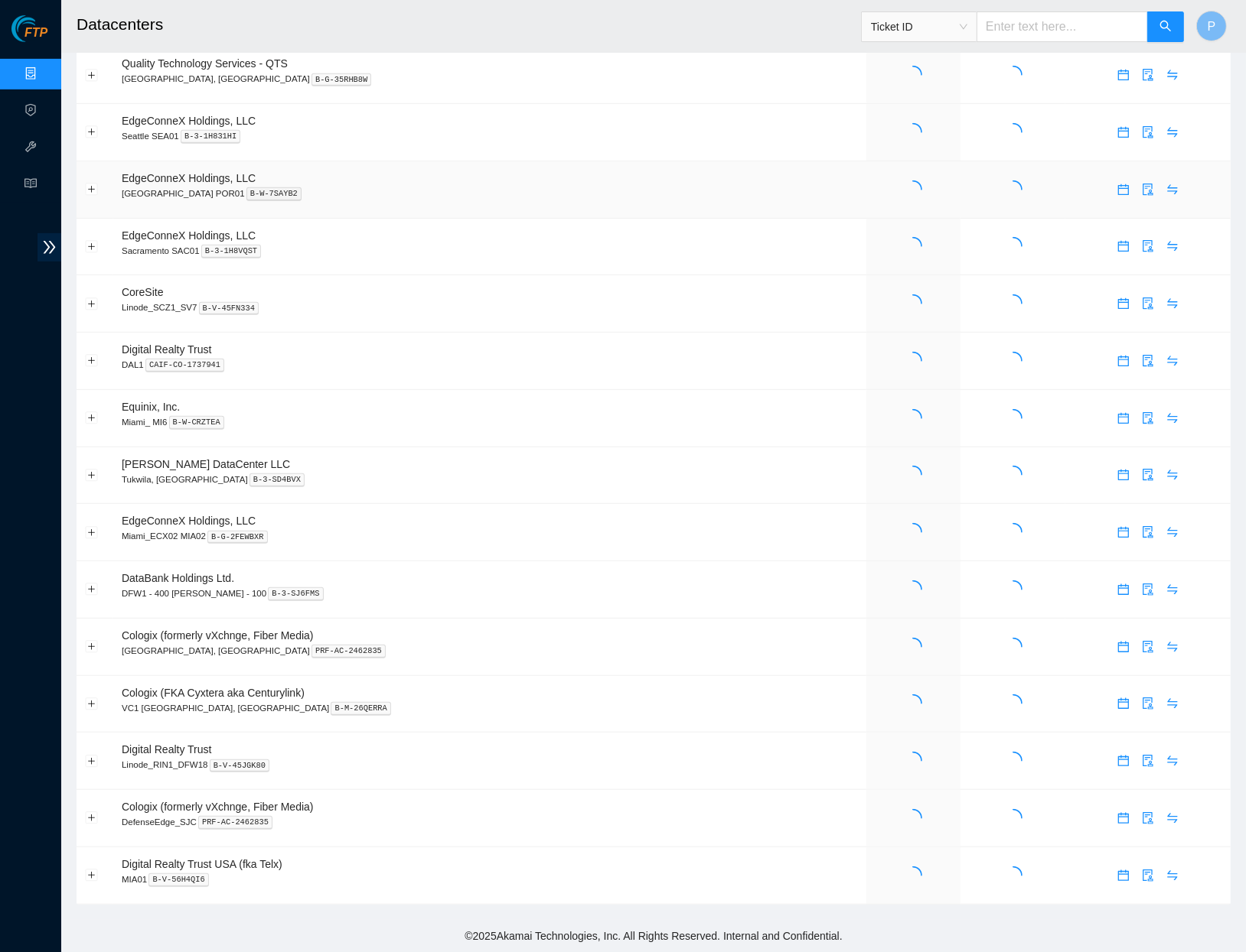
scroll to position [658, 0]
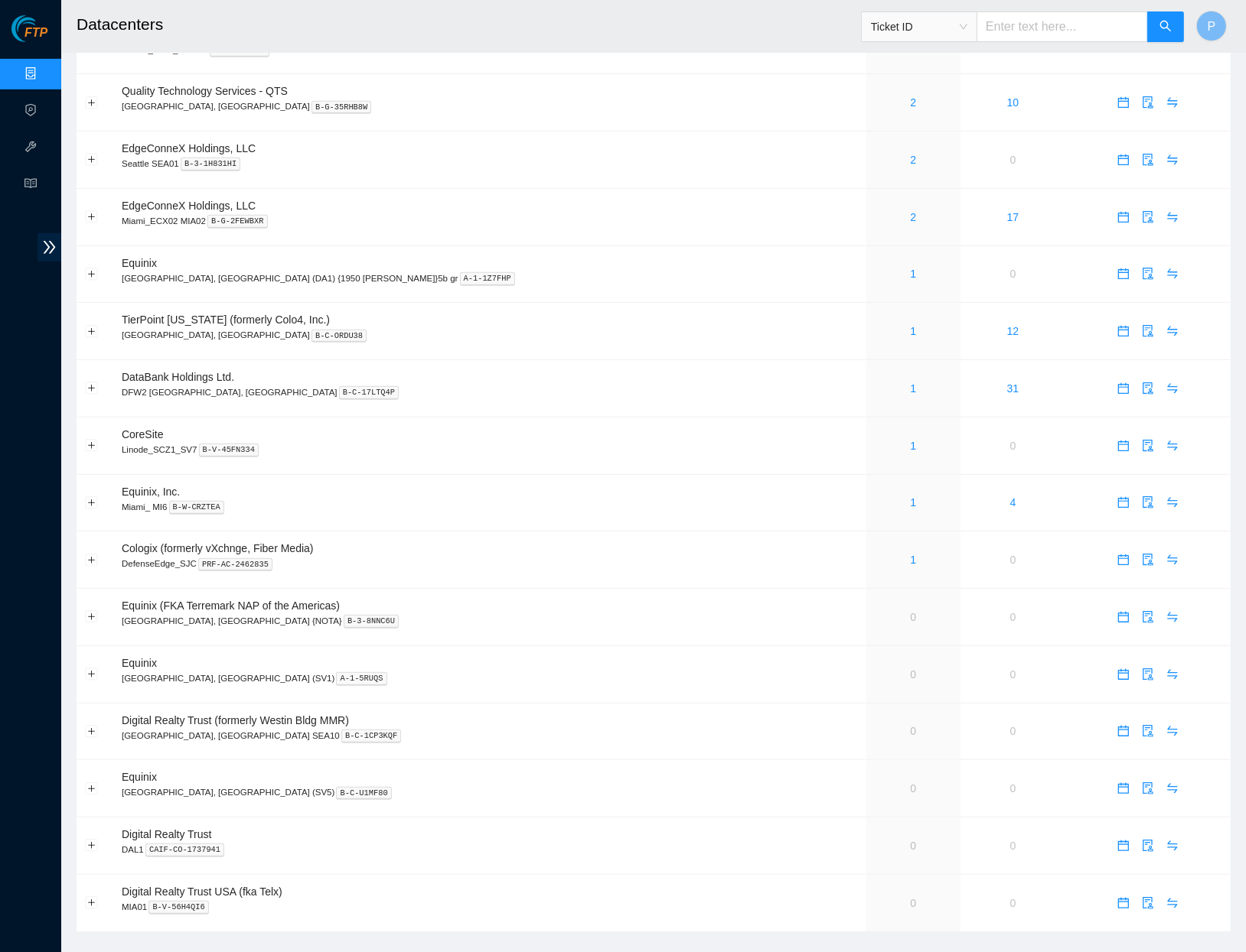
click at [1059, 28] on input "text" at bounding box center [1063, 27] width 172 height 30
paste input "B-V-5L6Y4VF"
type input "B-V-5L6Y4VF"
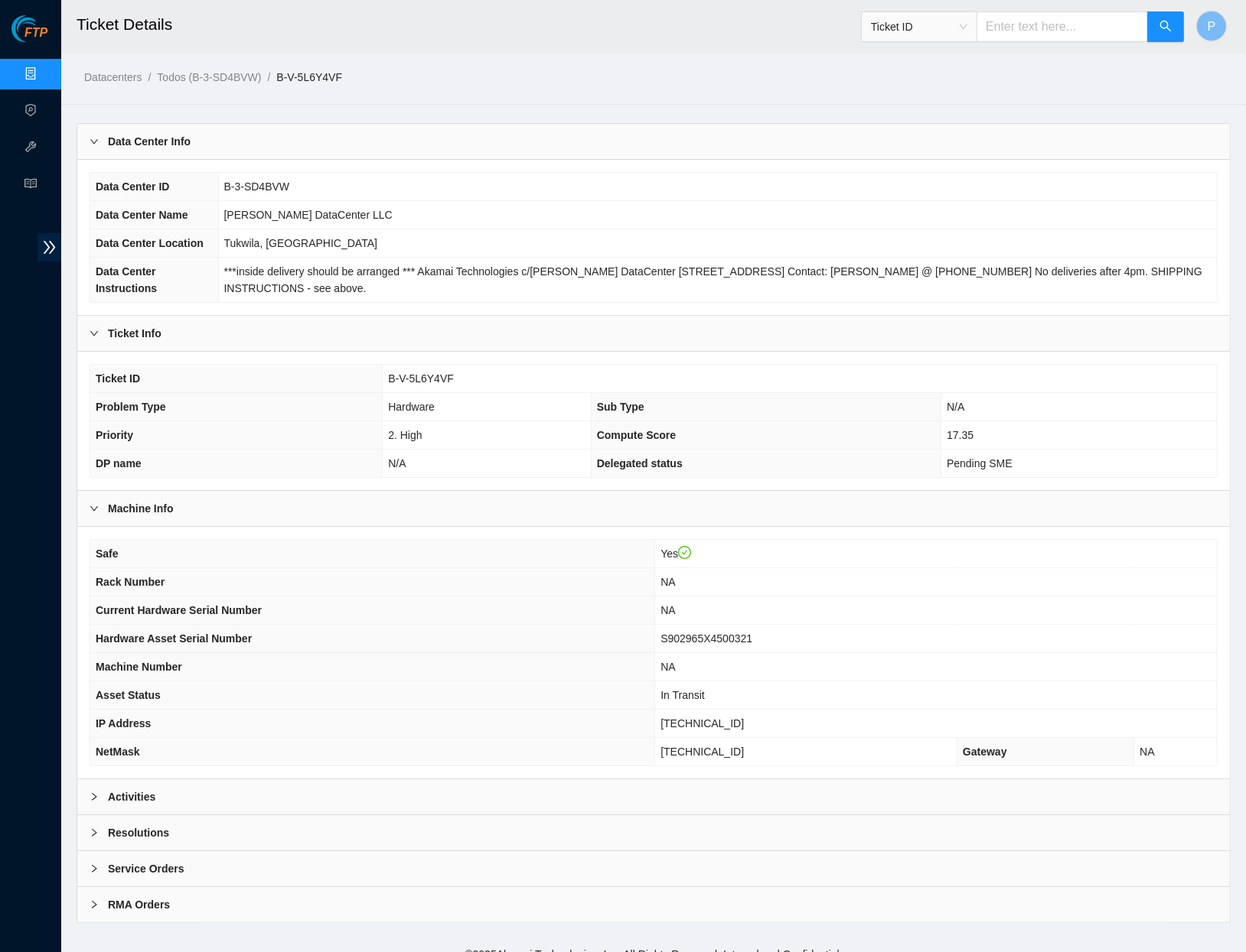
scroll to position [21, 0]
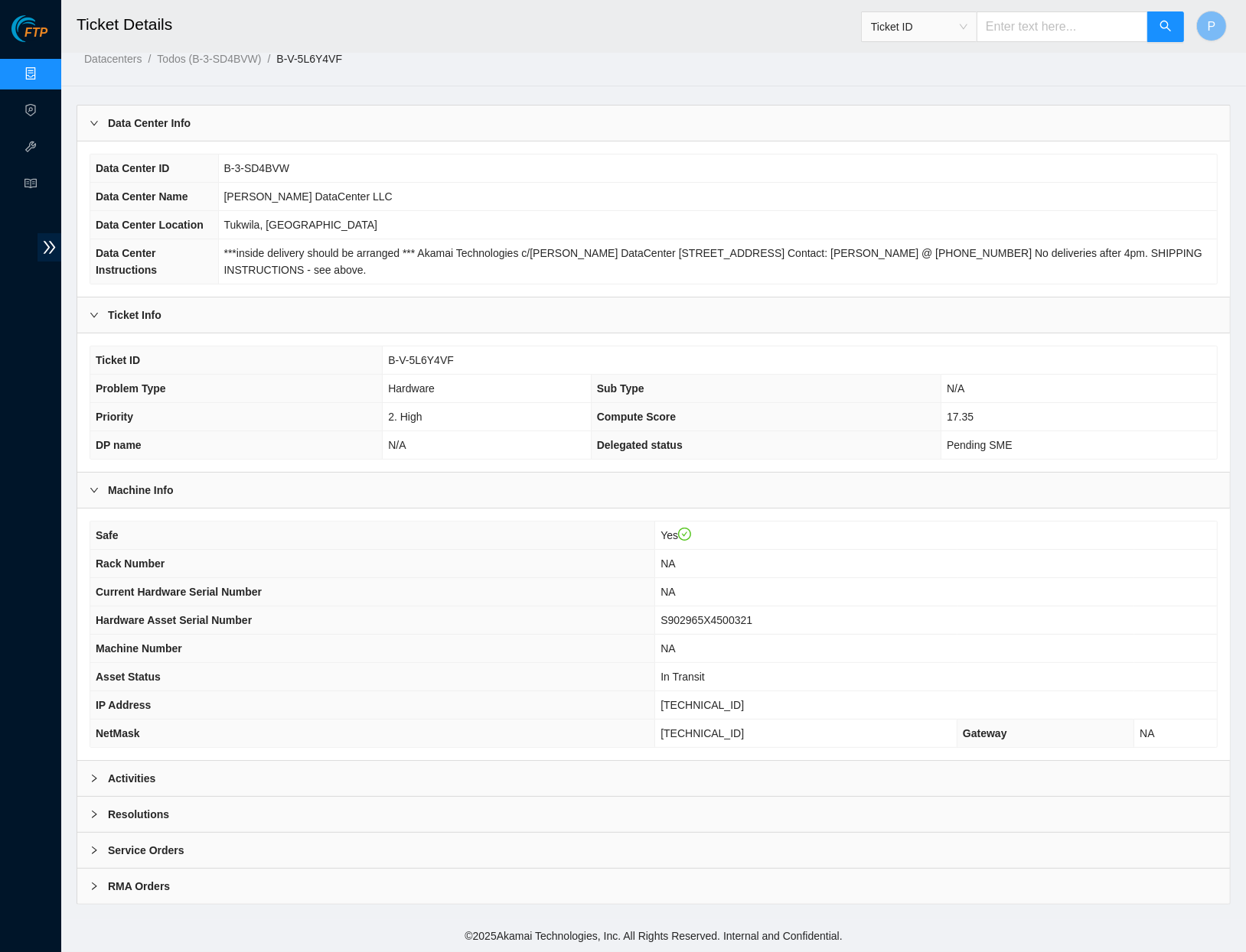
click at [472, 784] on div "Activities" at bounding box center [654, 779] width 1153 height 35
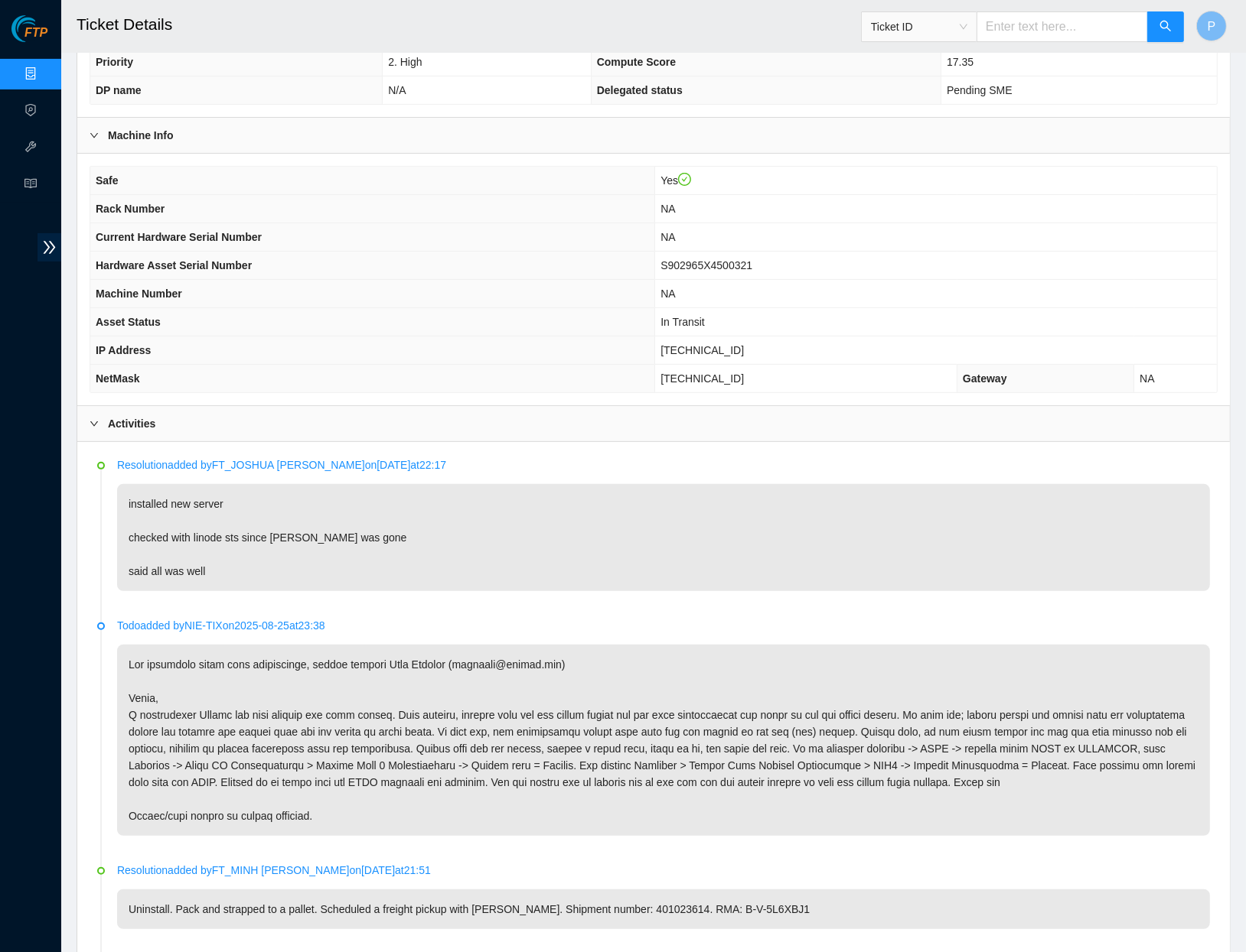
scroll to position [400, 0]
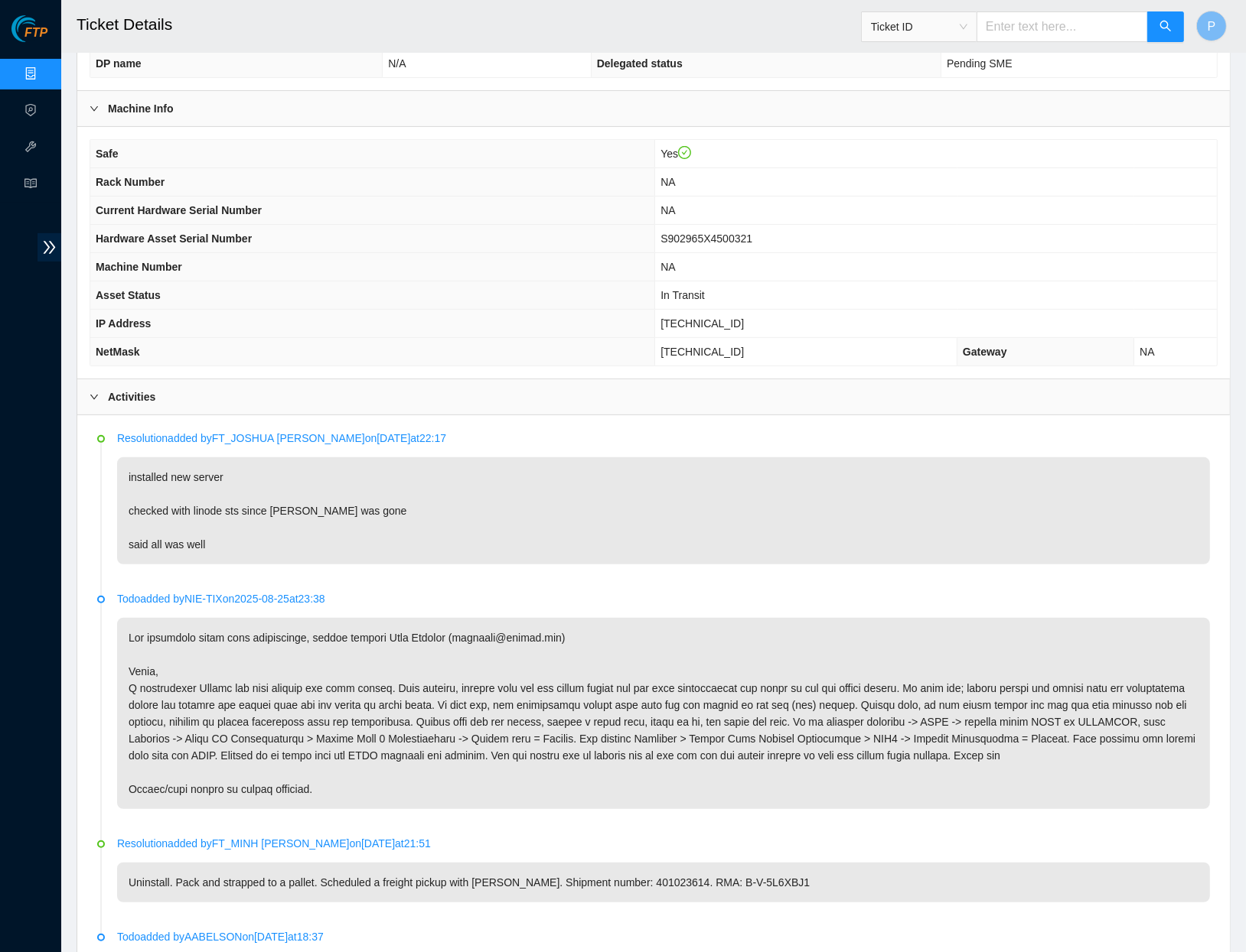
click at [1055, 31] on input "text" at bounding box center [1063, 27] width 172 height 30
paste input "B-V-5F7ZPXL"
type input "B-V-5F7ZPXL"
click at [1155, 29] on button "button" at bounding box center [1165, 27] width 37 height 30
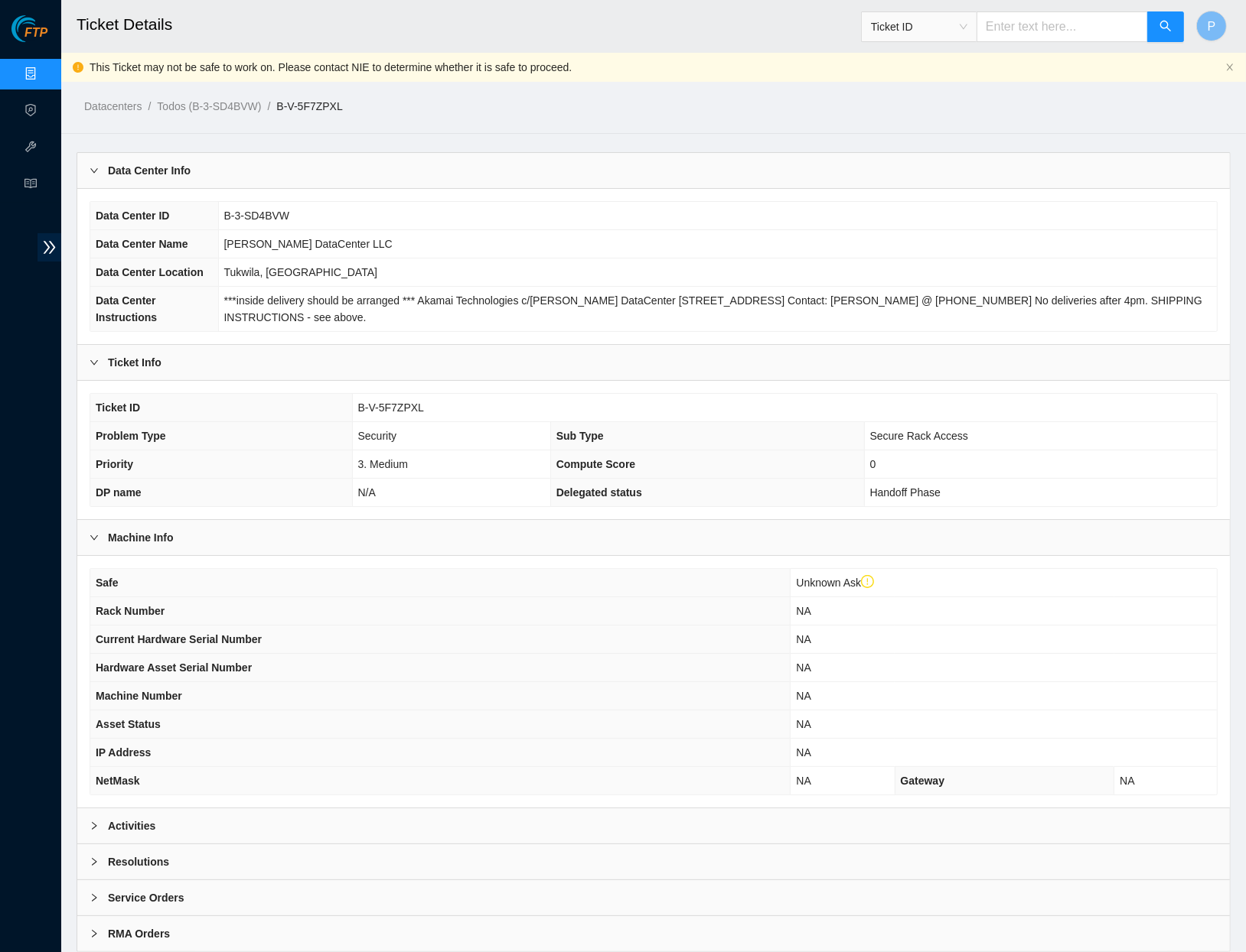
scroll to position [49, 0]
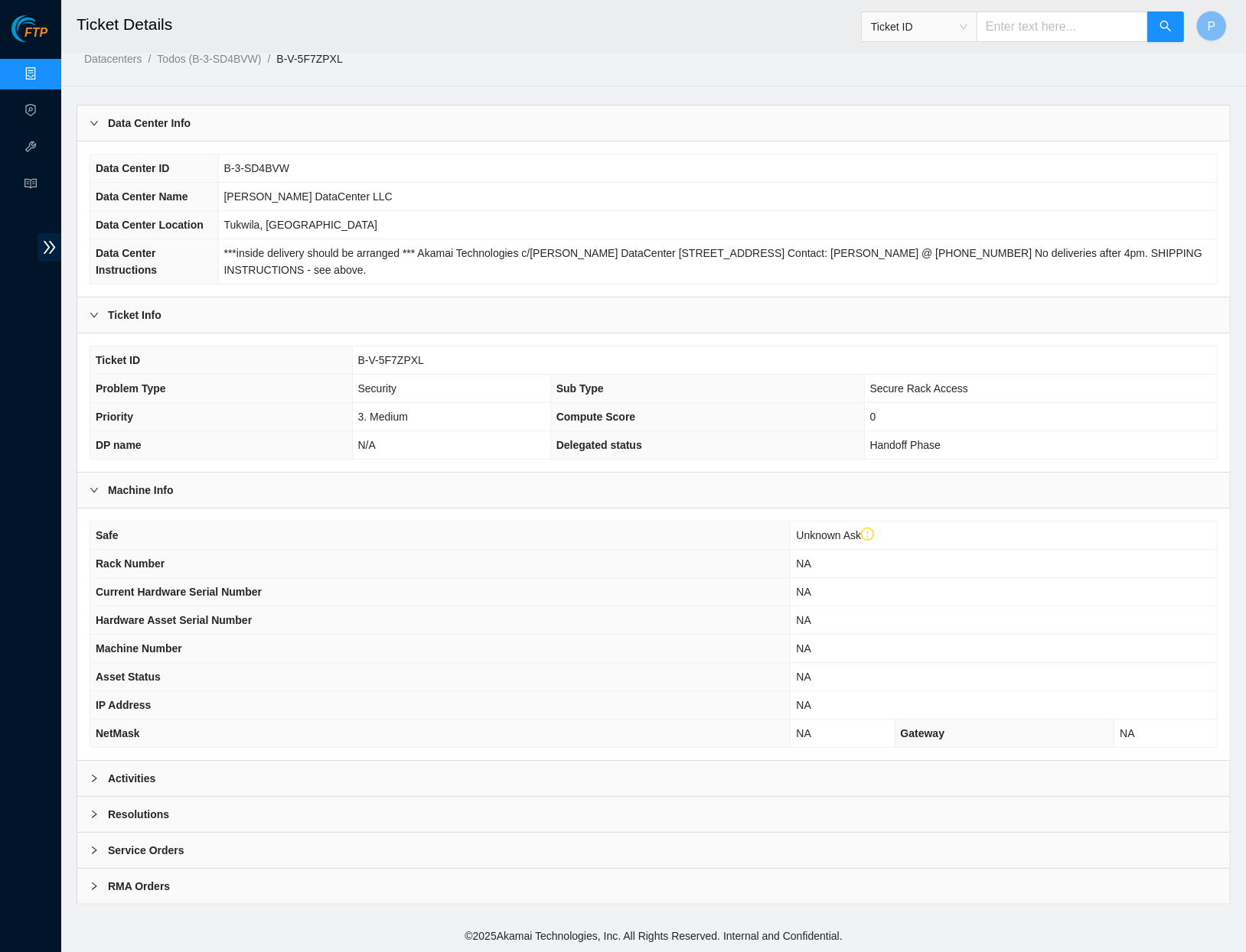
click at [528, 774] on div "Activities" at bounding box center [654, 779] width 1153 height 35
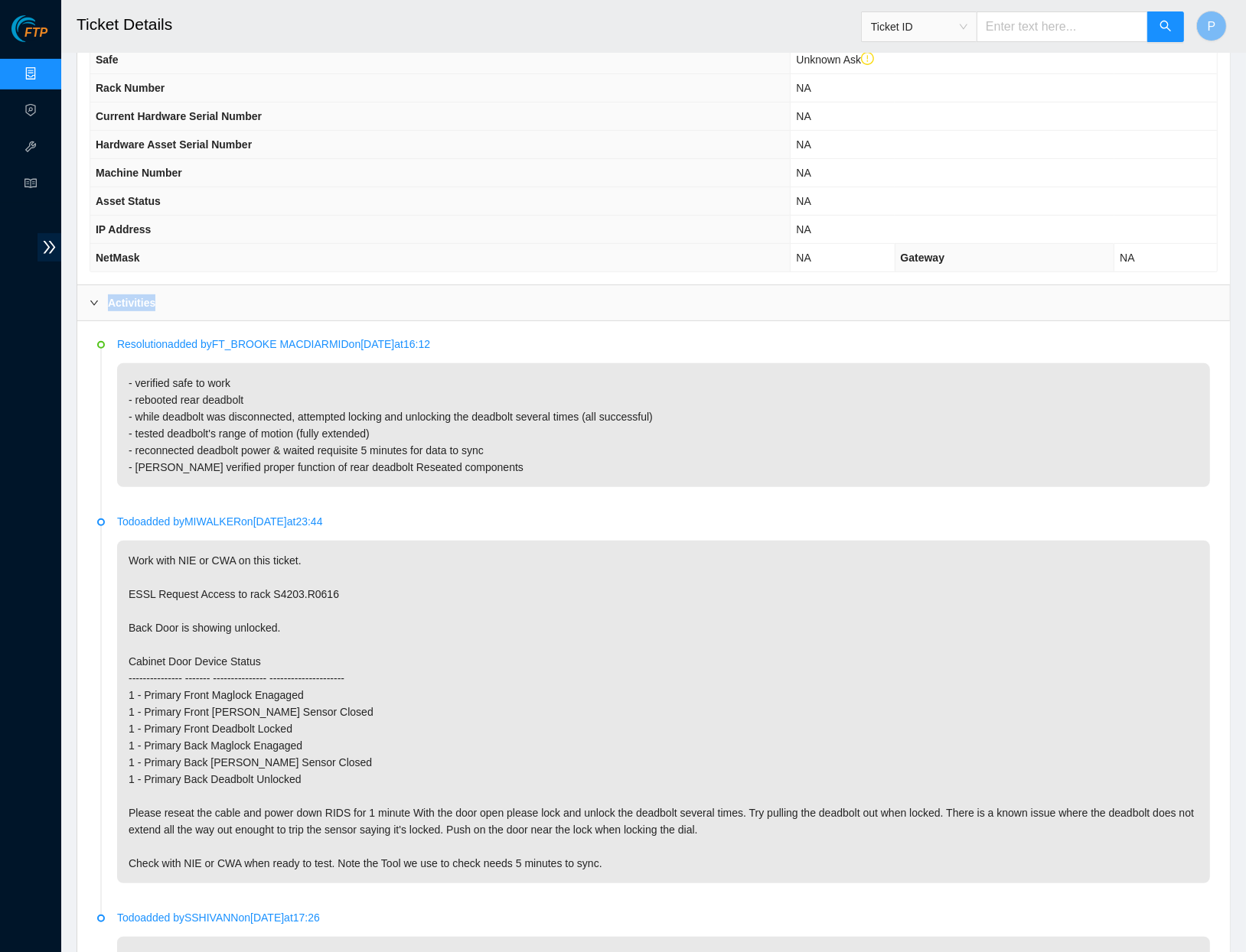
scroll to position [612, 0]
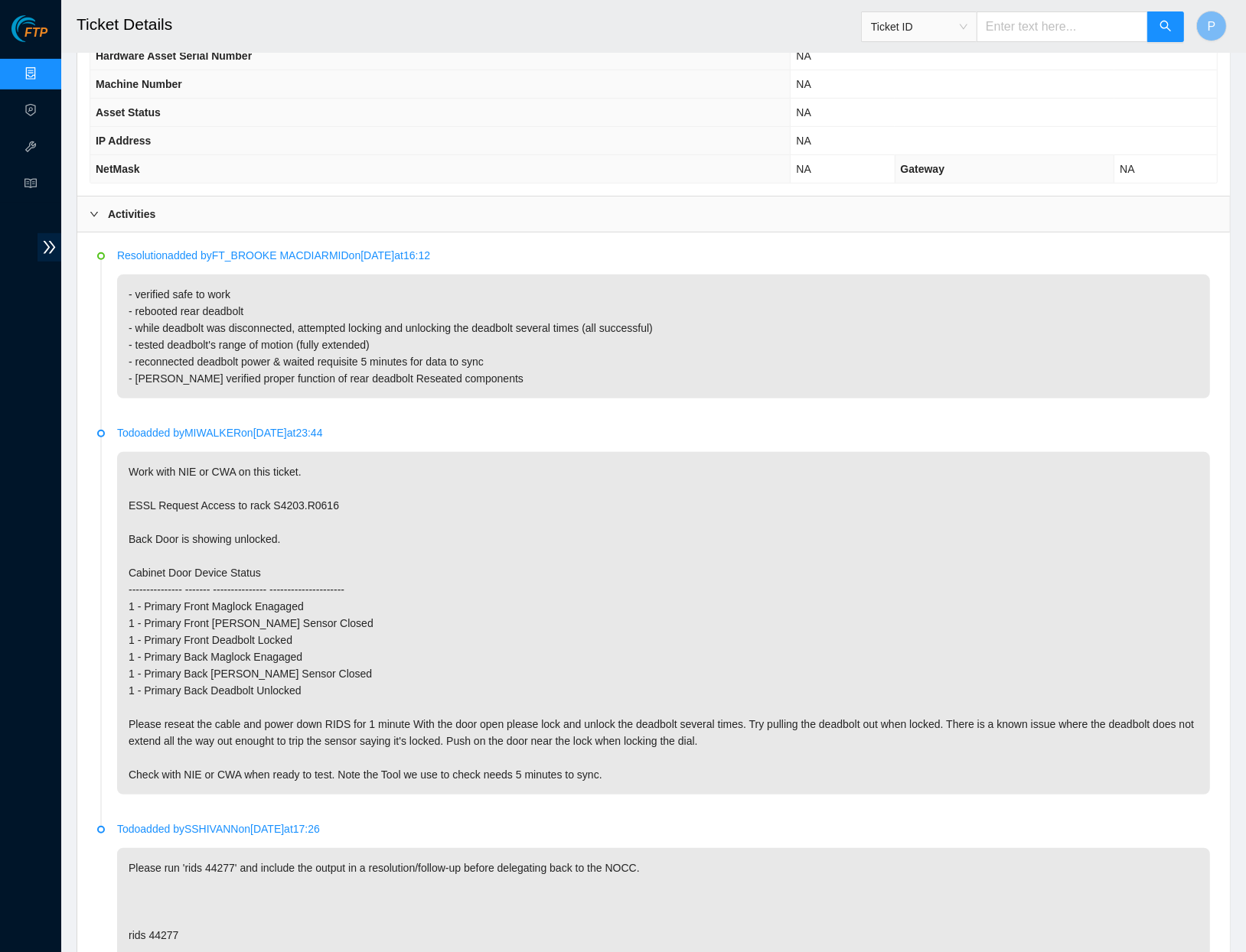
click at [1013, 34] on input "text" at bounding box center [1063, 27] width 172 height 30
paste input "B-W-1484O7A"
type input "B-W-1484O7A"
click at [1153, 23] on button "button" at bounding box center [1165, 27] width 37 height 30
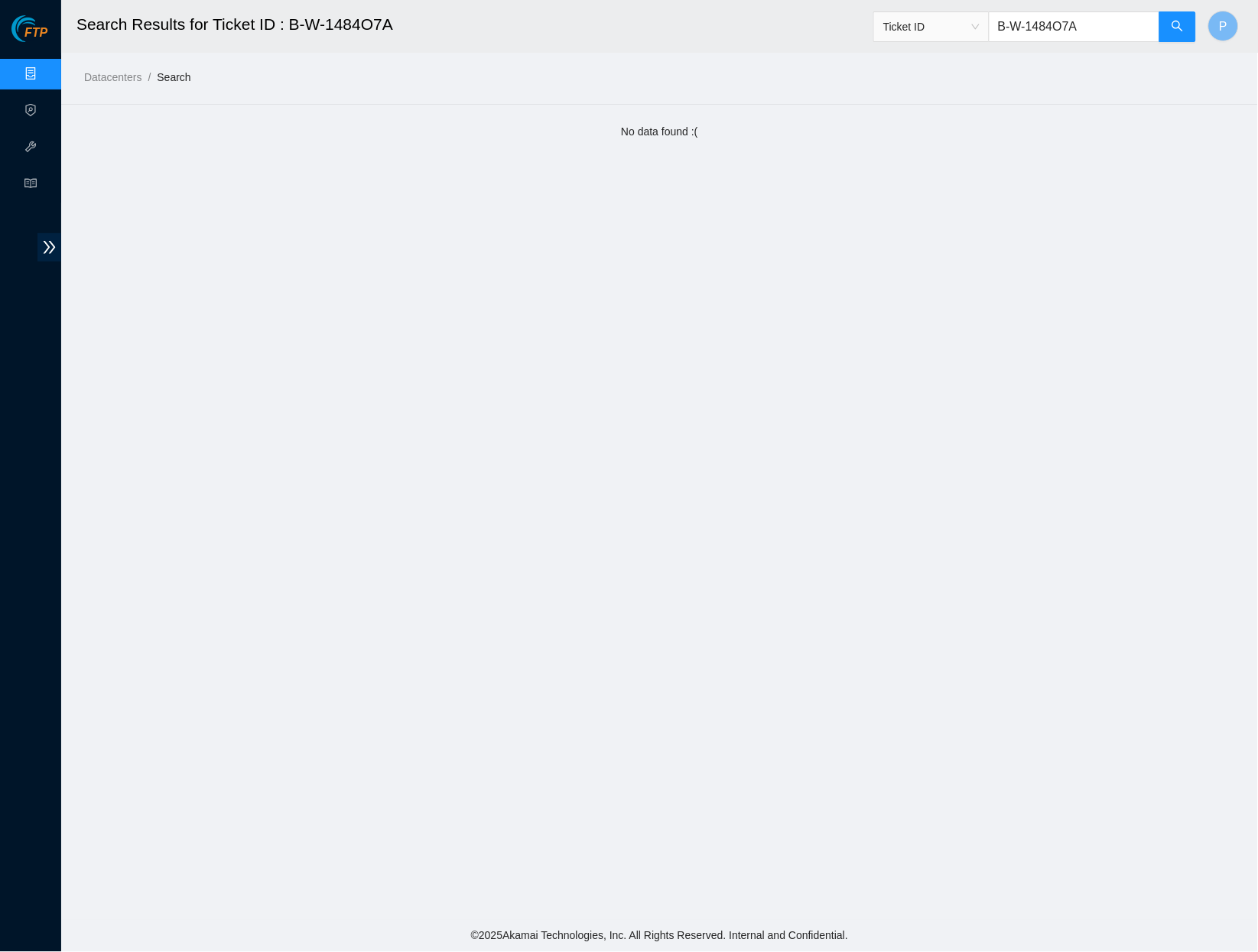
drag, startPoint x: 1114, startPoint y: 24, endPoint x: 988, endPoint y: 19, distance: 126.1
click at [989, 19] on input "B-W-1484O7A" at bounding box center [1075, 27] width 172 height 30
click at [1086, 29] on input "B-W-1484O7A" at bounding box center [1075, 27] width 172 height 30
drag, startPoint x: 1085, startPoint y: 28, endPoint x: 994, endPoint y: 19, distance: 91.4
click at [989, 19] on input "B-W-1484O7A" at bounding box center [1075, 27] width 172 height 30
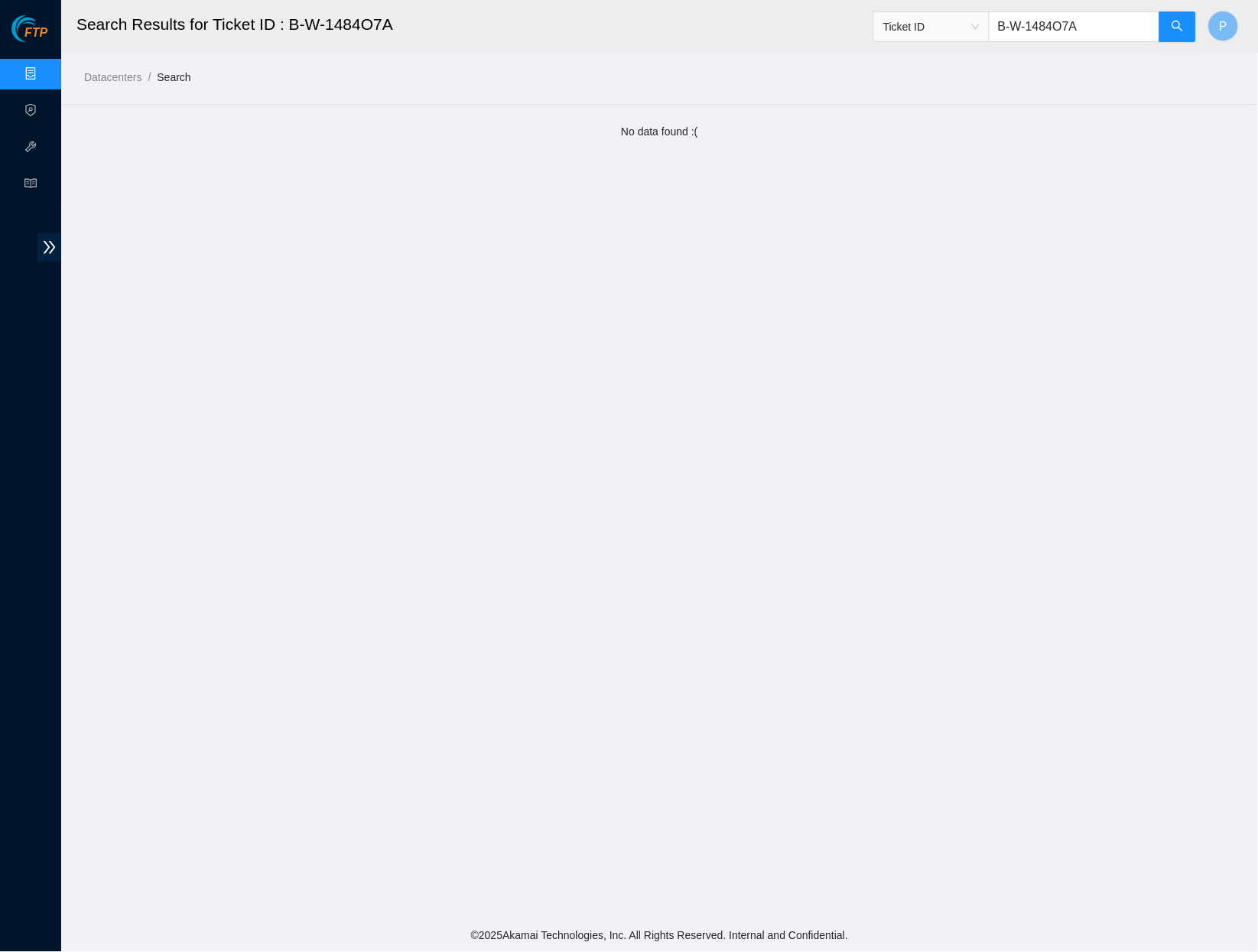
paste input "JJBDU"
click at [1160, 19] on span "Ticket ID B-W-14JJBDU" at bounding box center [1035, 27] width 324 height 30
drag, startPoint x: 1170, startPoint y: 21, endPoint x: 1150, endPoint y: 8, distance: 23.9
click at [1170, 21] on button "button" at bounding box center [1178, 27] width 37 height 30
click at [1184, 24] on icon "search" at bounding box center [1178, 26] width 13 height 13
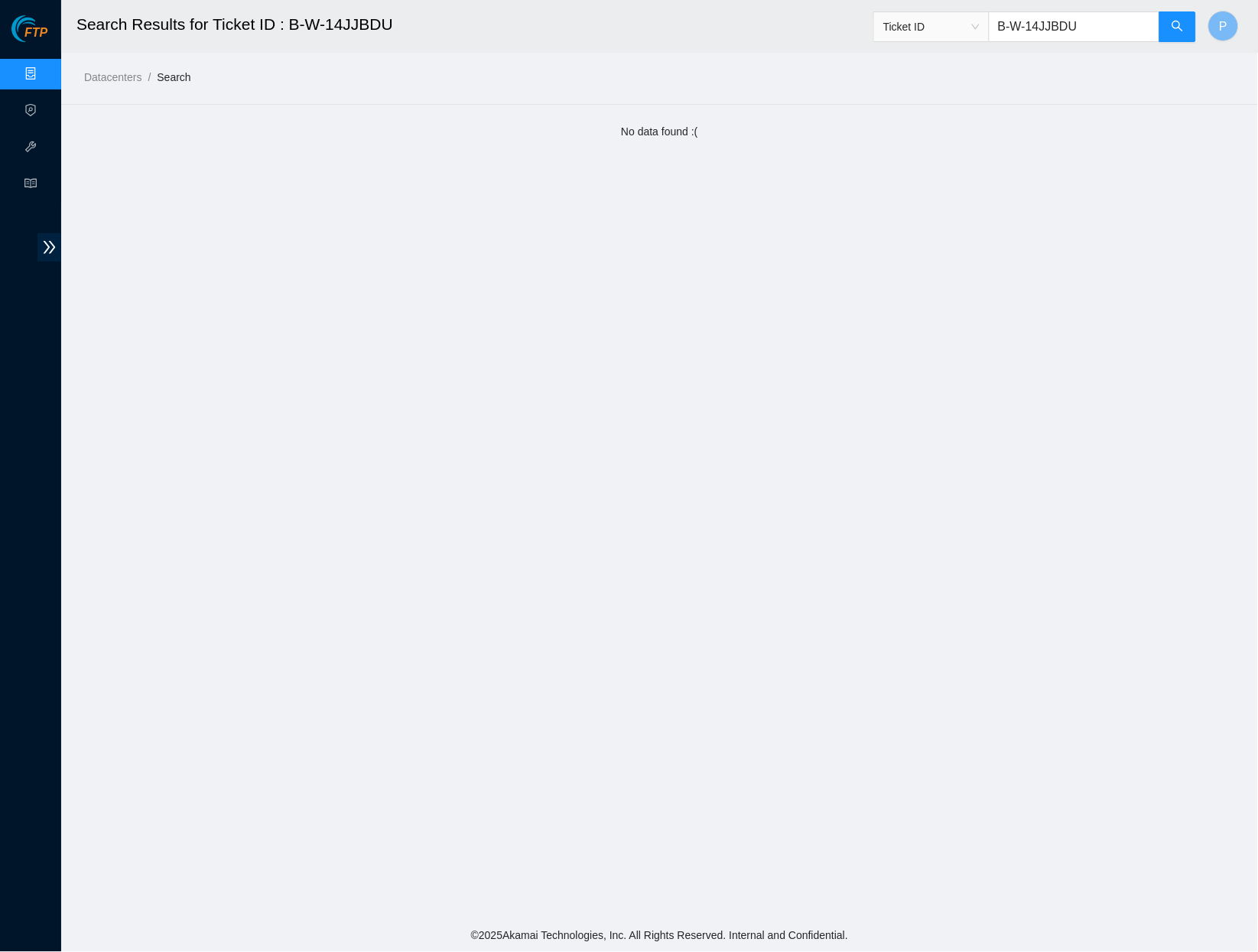
drag, startPoint x: 1105, startPoint y: 16, endPoint x: 1086, endPoint y: 23, distance: 20.2
click at [1086, 23] on input "B-W-14JJBDU" at bounding box center [1075, 27] width 172 height 30
paste input "3T3LPL"
click at [1176, 29] on icon "search" at bounding box center [1177, 26] width 11 height 11
drag, startPoint x: 1103, startPoint y: 22, endPoint x: 991, endPoint y: 26, distance: 112.1
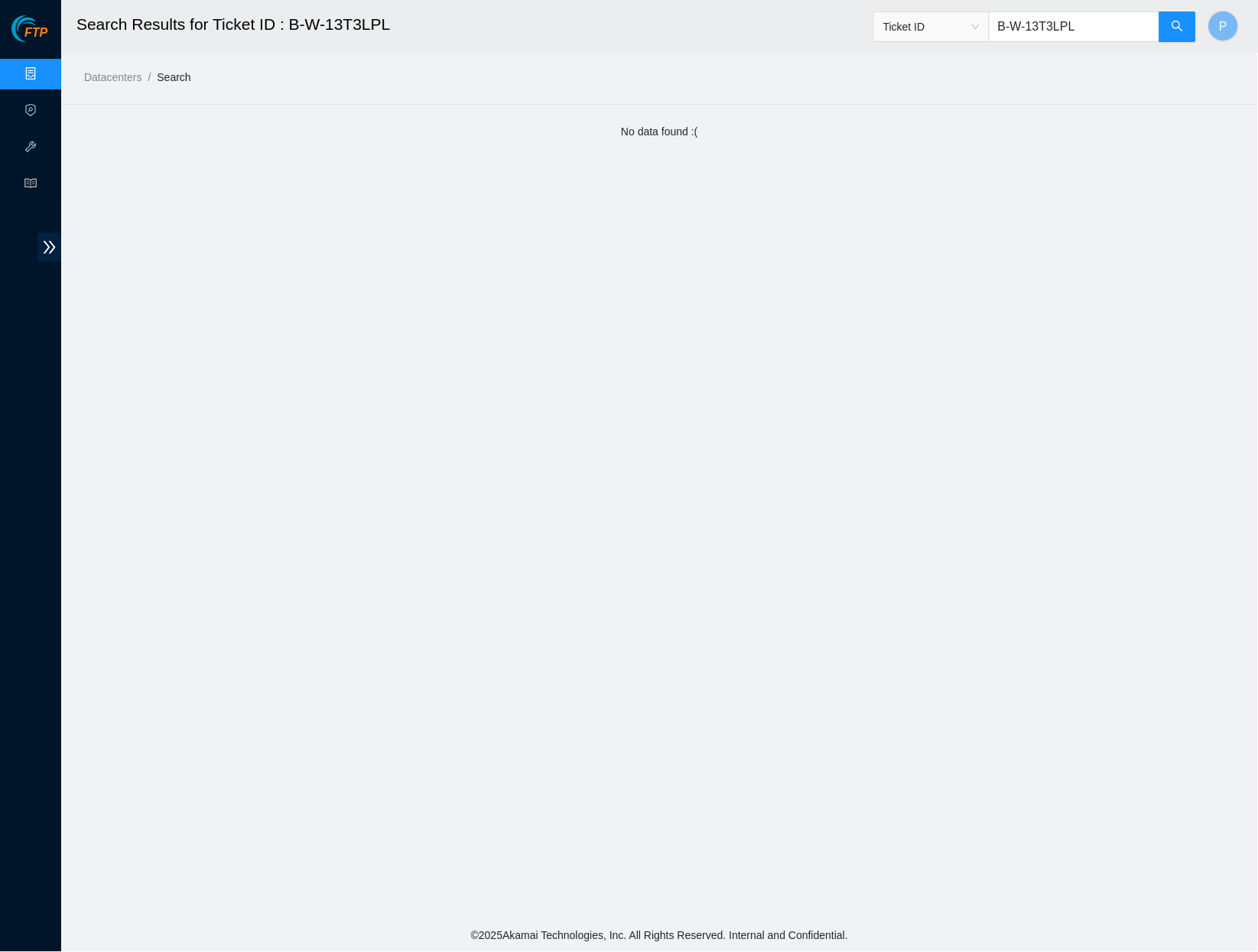
click at [991, 26] on input "B-W-13T3LPL" at bounding box center [1075, 27] width 172 height 30
paste input "4E9B3D"
type input "B-W-14E9B3D"
click at [1164, 29] on button "button" at bounding box center [1178, 27] width 37 height 30
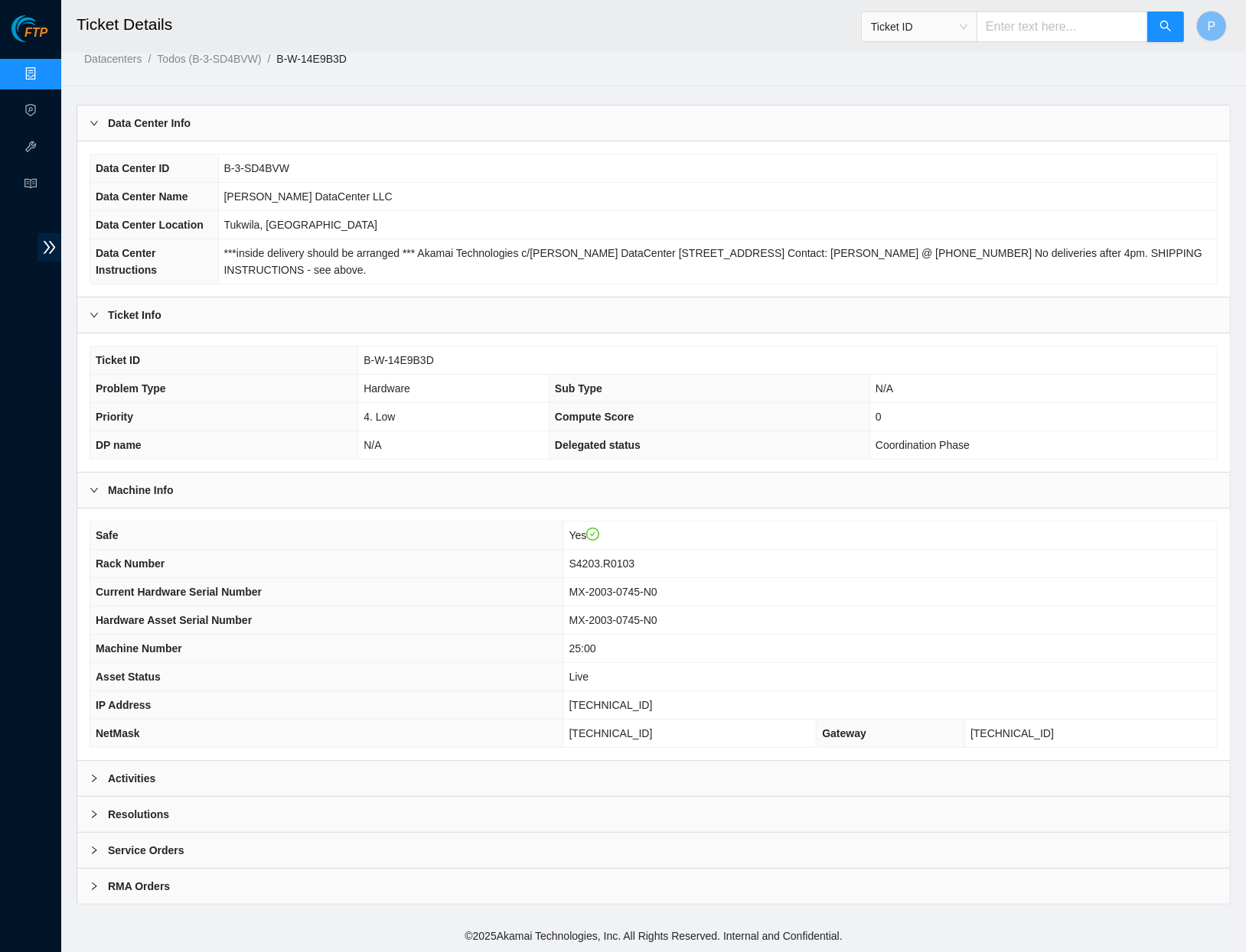
click at [360, 775] on div "Activities" at bounding box center [654, 779] width 1153 height 35
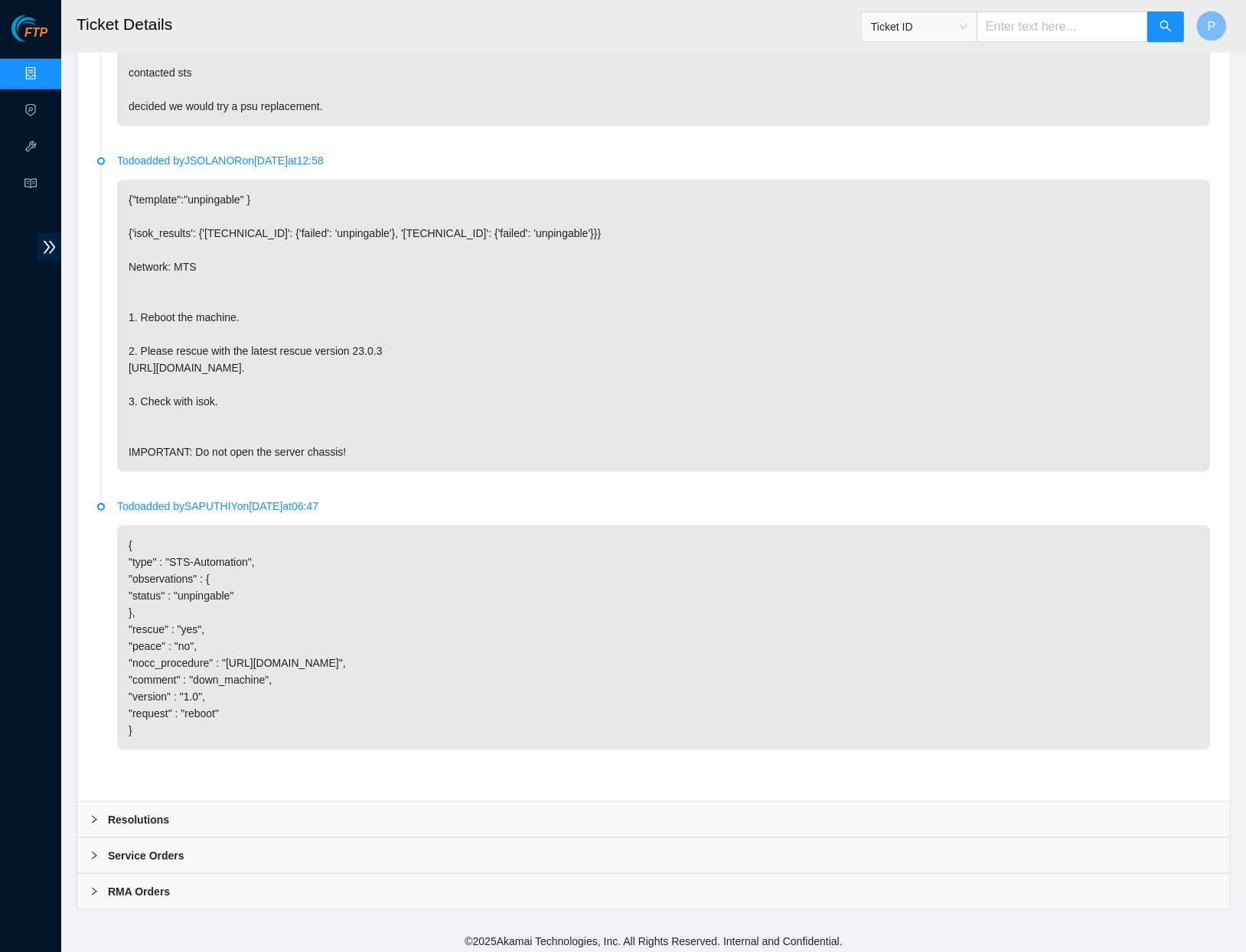
scroll to position [1418, 0]
click at [1035, 34] on input "text" at bounding box center [1063, 27] width 172 height 30
paste input "B-W-14JSAND"
type input "B-W-14JSAND"
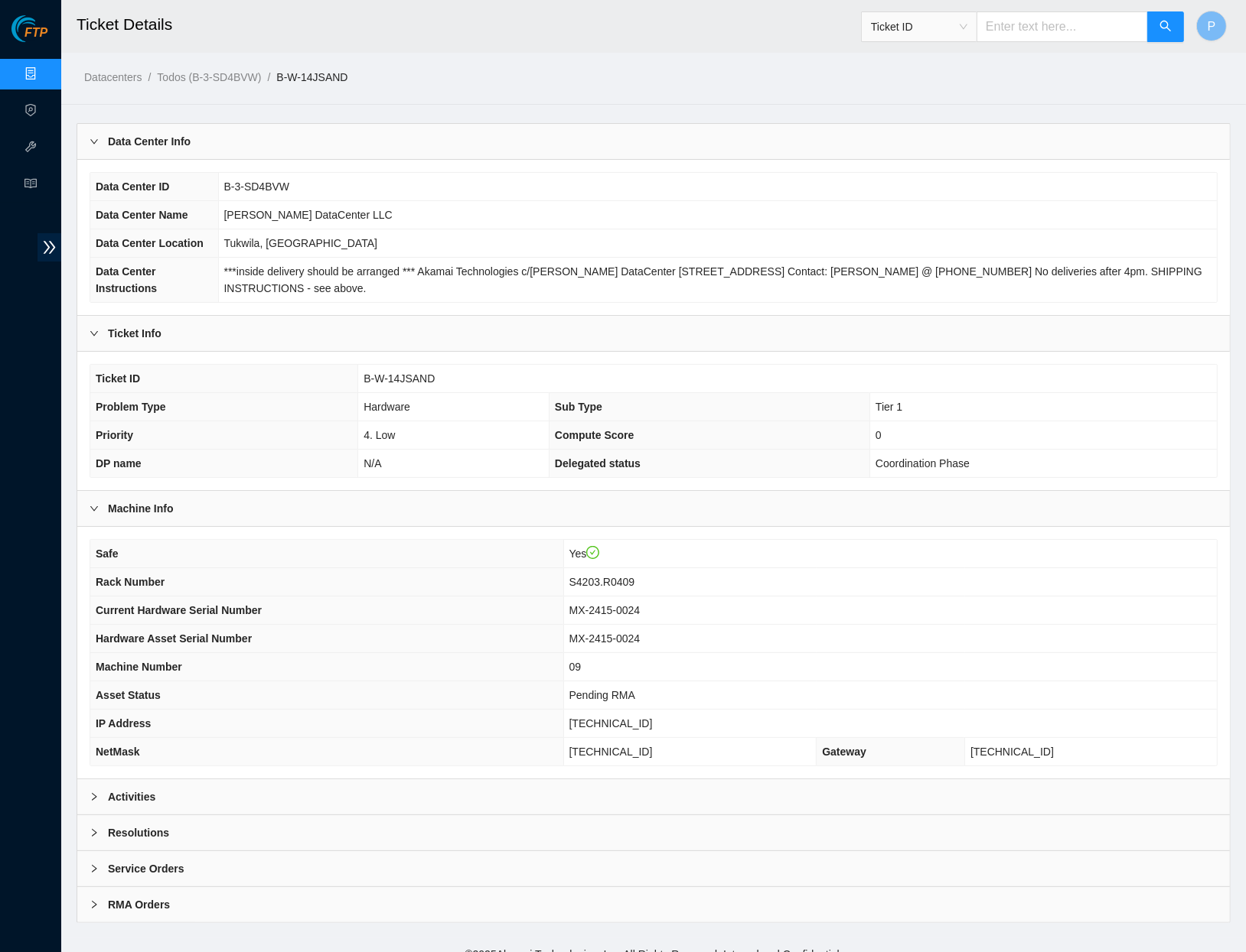
click at [309, 788] on div "Activities" at bounding box center [654, 797] width 1153 height 35
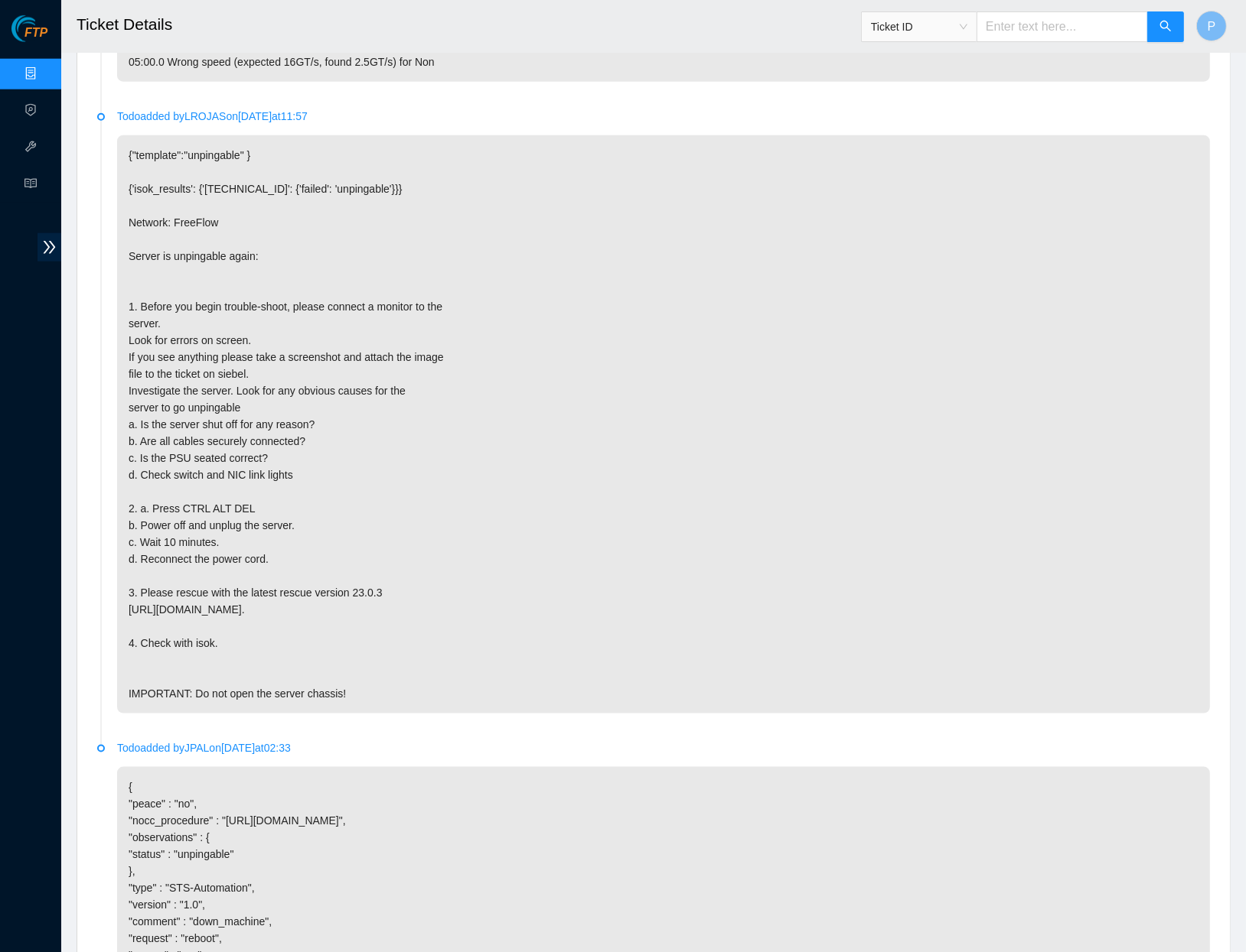
scroll to position [1920, 0]
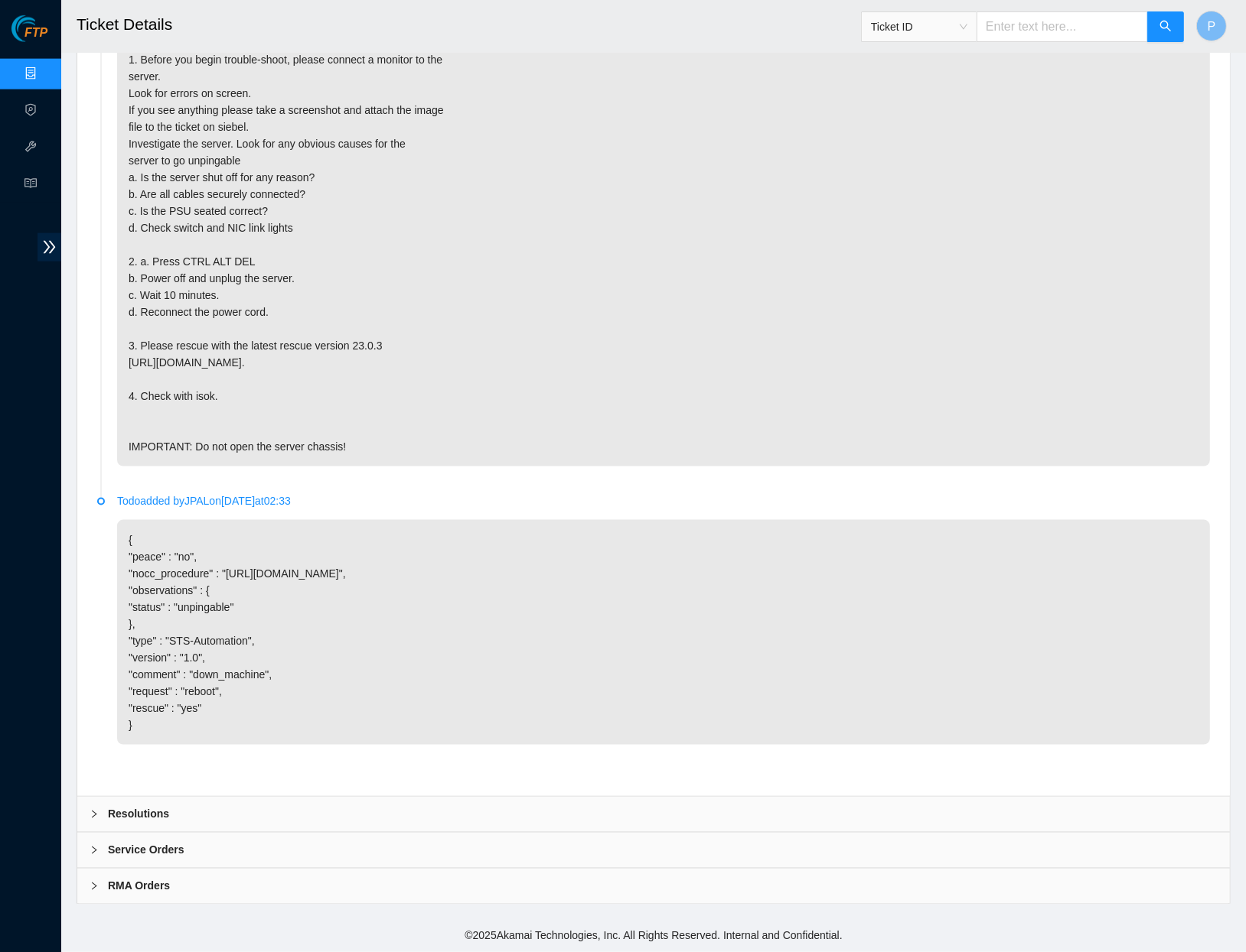
click at [1047, 9] on span "Ticket ID" at bounding box center [1022, 22] width 324 height 40
click at [1047, 18] on input "text" at bounding box center [1063, 27] width 172 height 30
paste input "B-W-14NU7D3"
type input "B-W-14NU7D3"
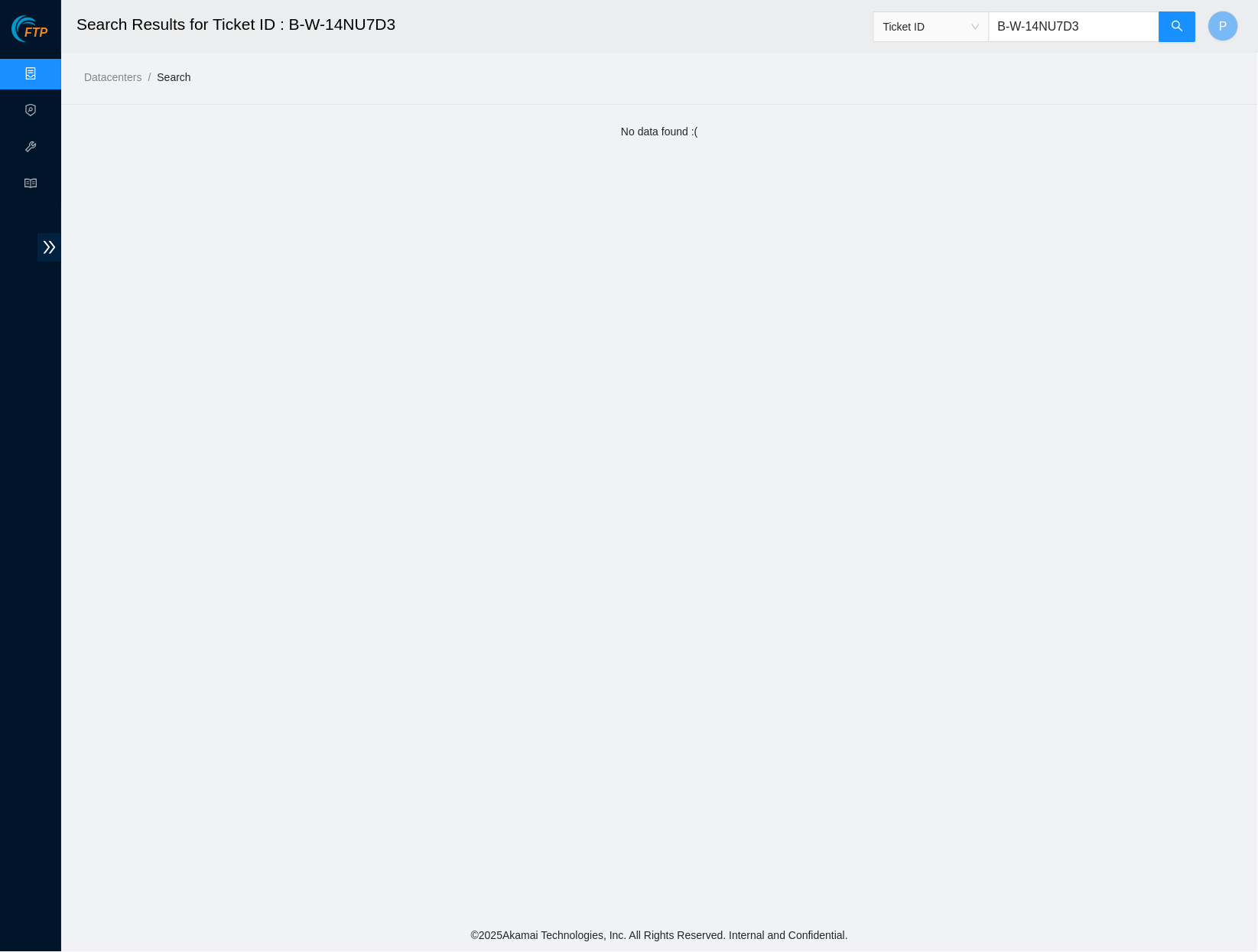
click at [998, 29] on input "B-W-14NU7D3" at bounding box center [1075, 27] width 172 height 30
paste input "3L4DLV"
type input "B-W-13L4DLV"
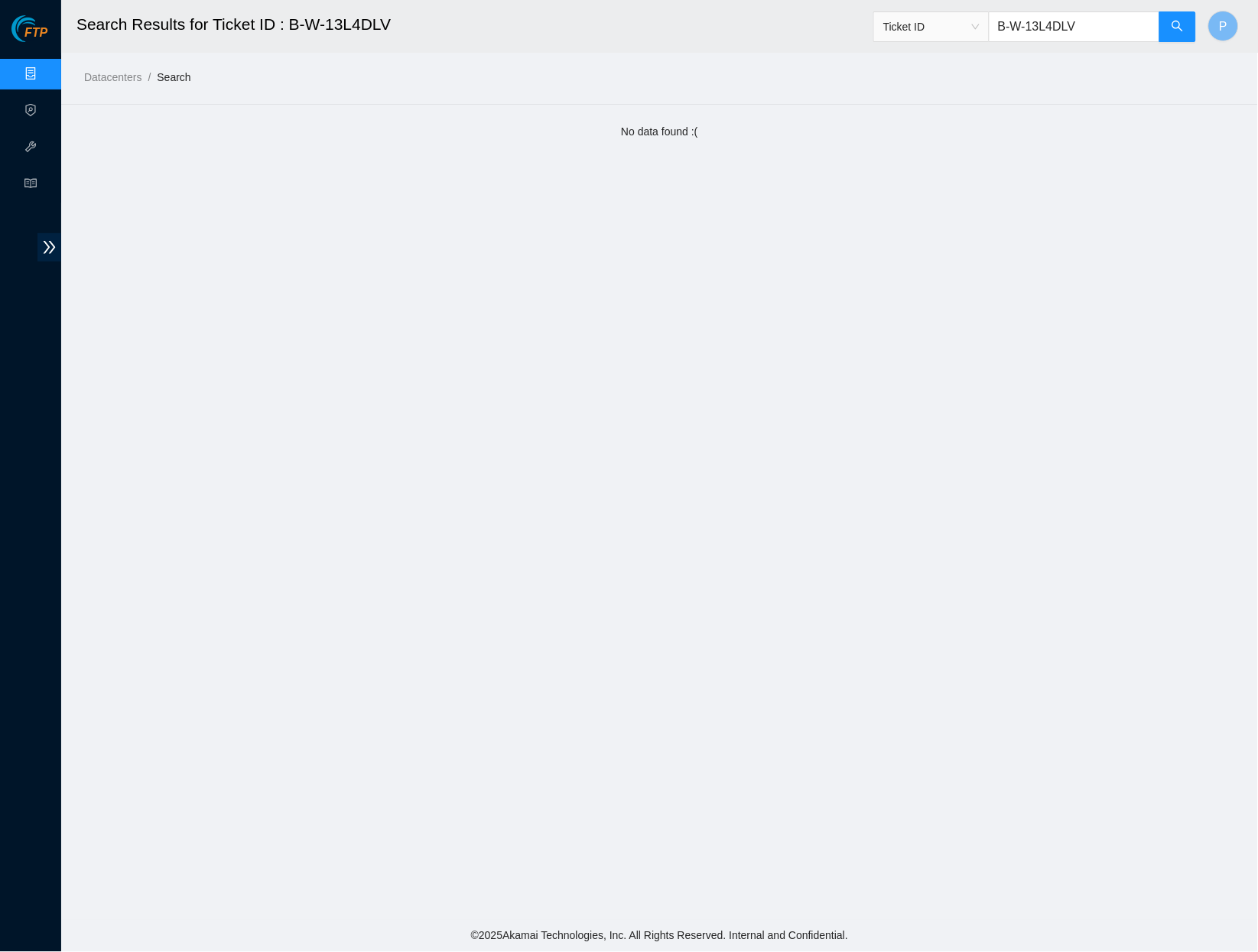
click at [45, 68] on link "Data Centers" at bounding box center [76, 74] width 63 height 13
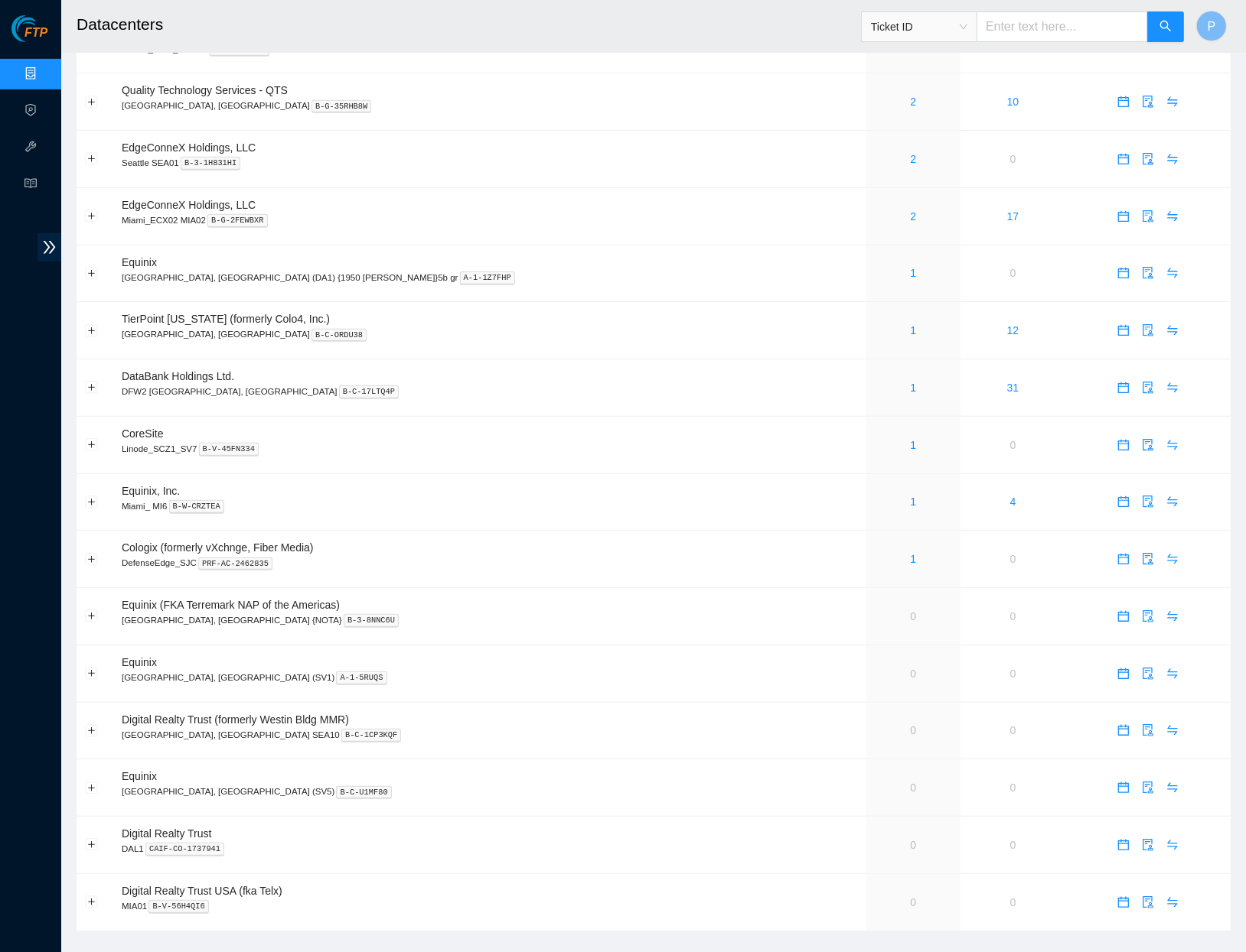
scroll to position [658, 0]
click at [1042, 18] on input "text" at bounding box center [1063, 27] width 172 height 30
paste input "B-W-PNOPNL"
type input "B-W-PNOPNL"
click at [1174, 24] on button "button" at bounding box center [1165, 27] width 37 height 30
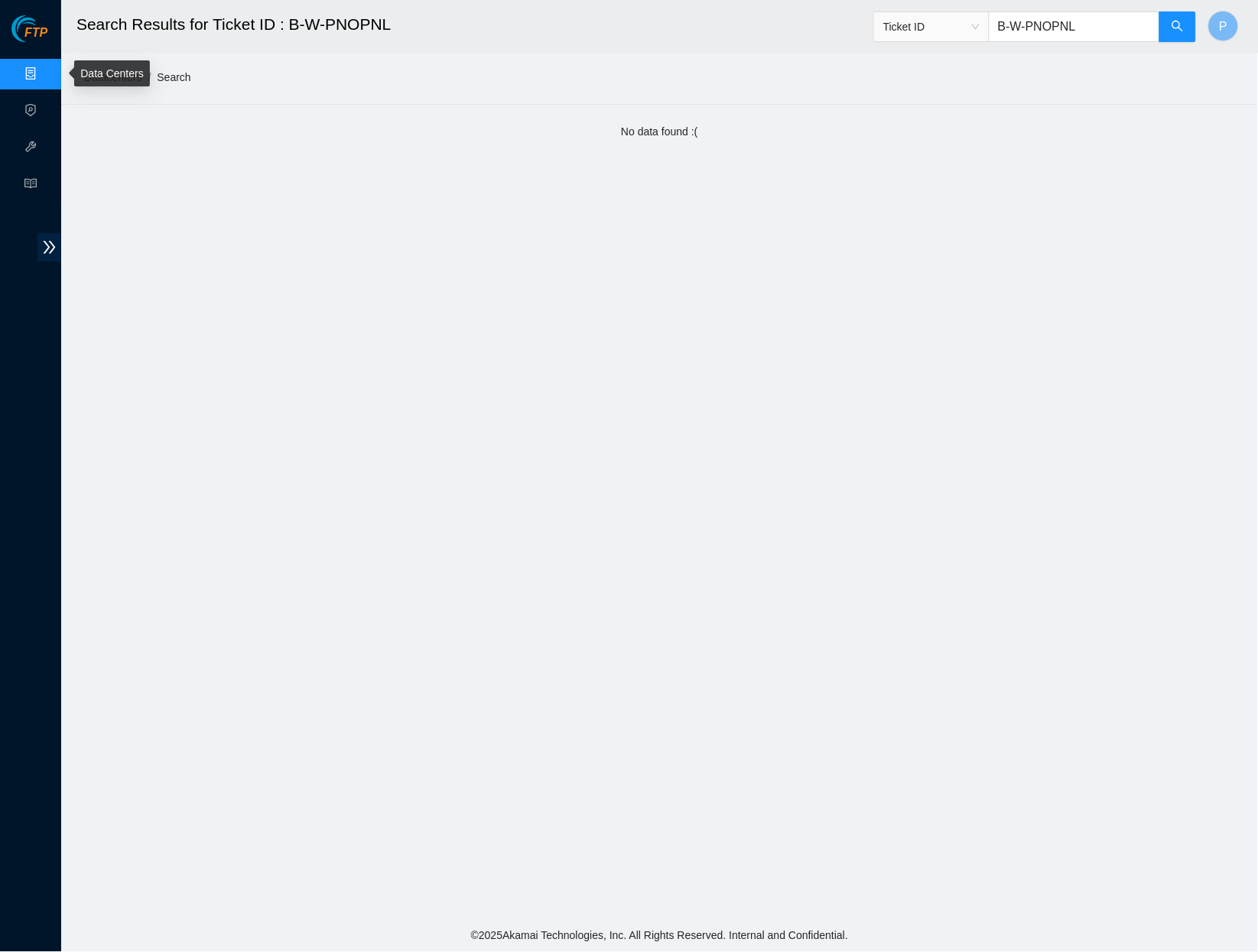
click at [45, 72] on link "Data Centers" at bounding box center [76, 74] width 63 height 13
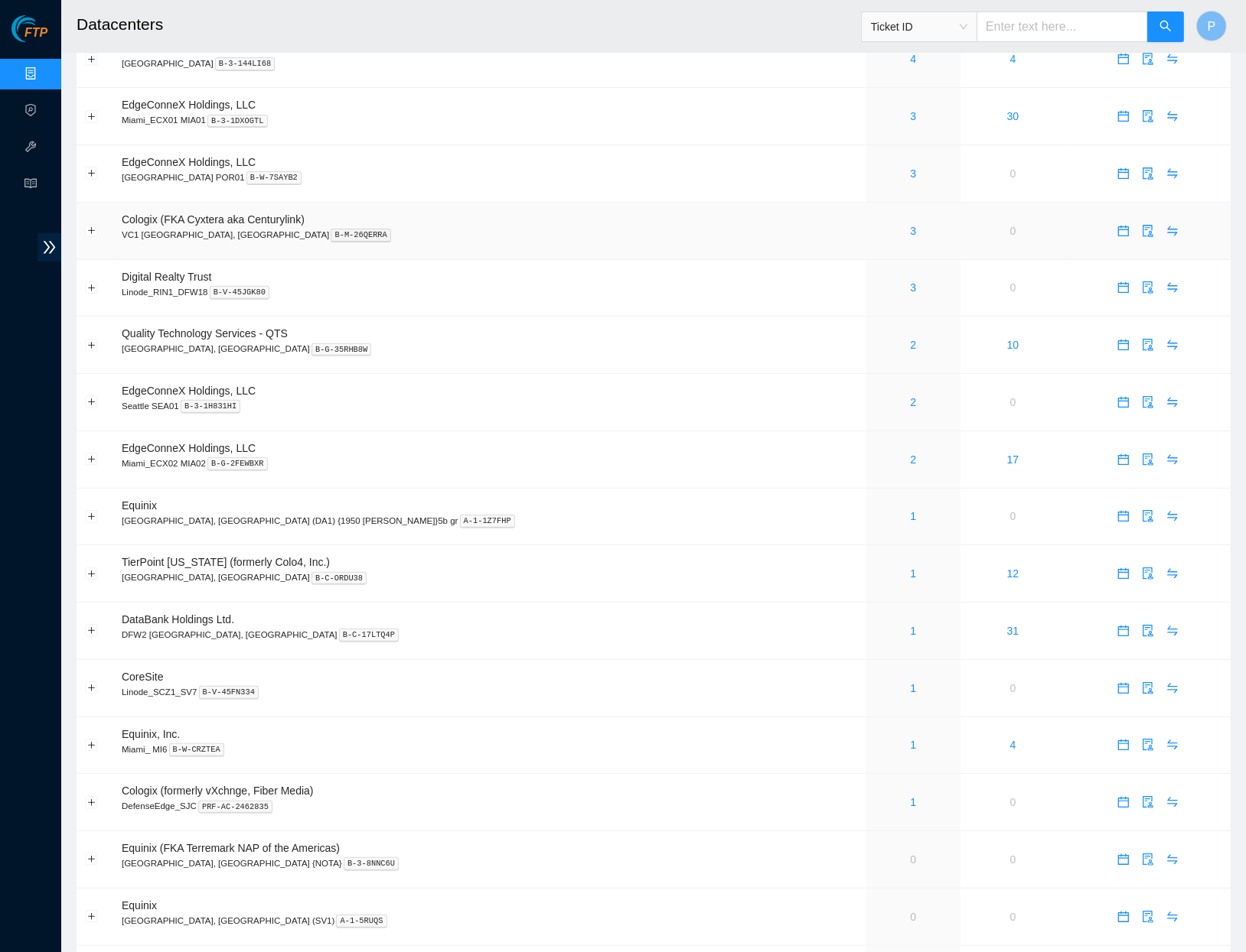
scroll to position [337, 0]
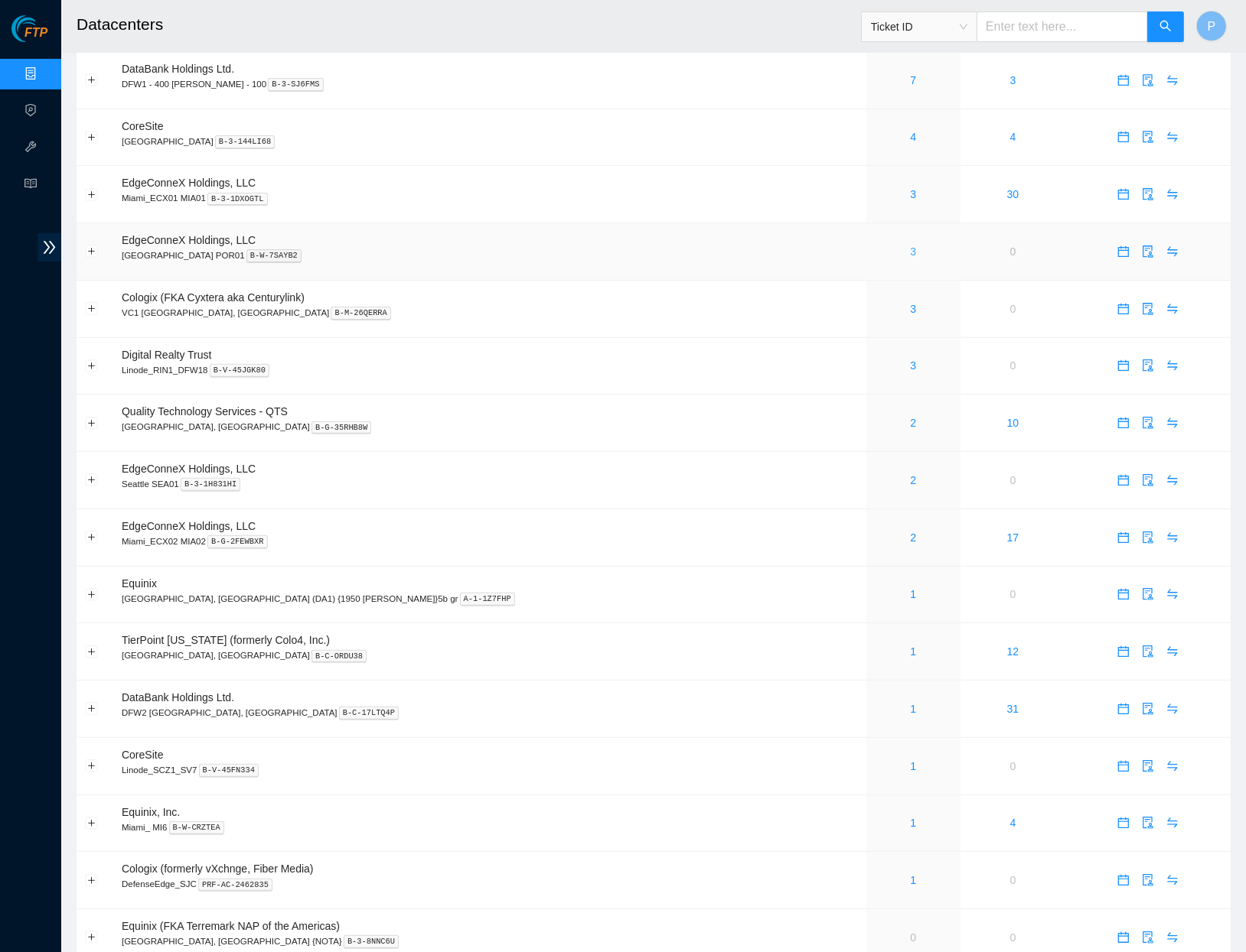
click at [910, 246] on link "3" at bounding box center [913, 251] width 6 height 13
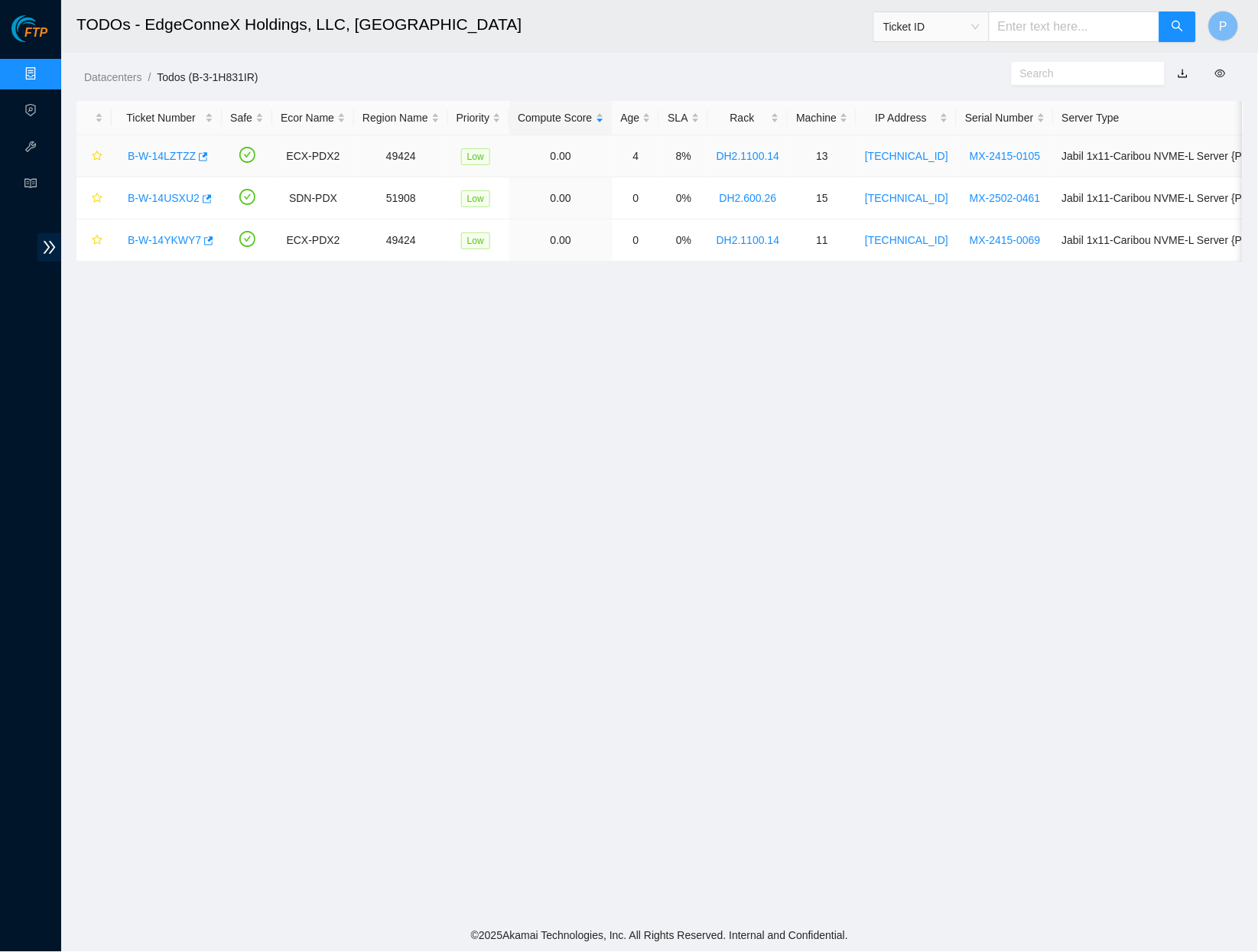
click at [161, 151] on link "B-W-14LZTZZ" at bounding box center [161, 156] width 68 height 13
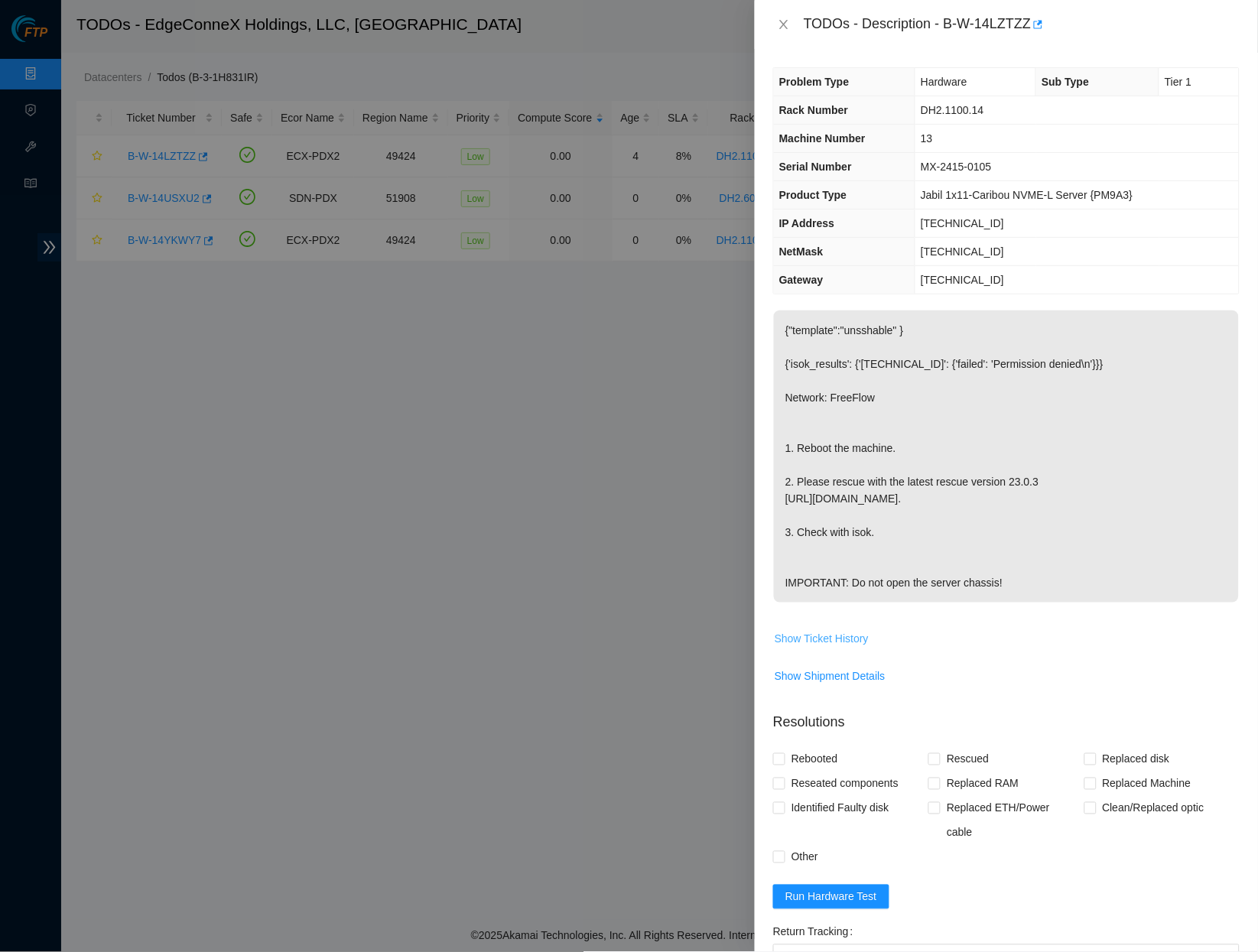
click at [864, 651] on button "Show Ticket History" at bounding box center [822, 638] width 96 height 24
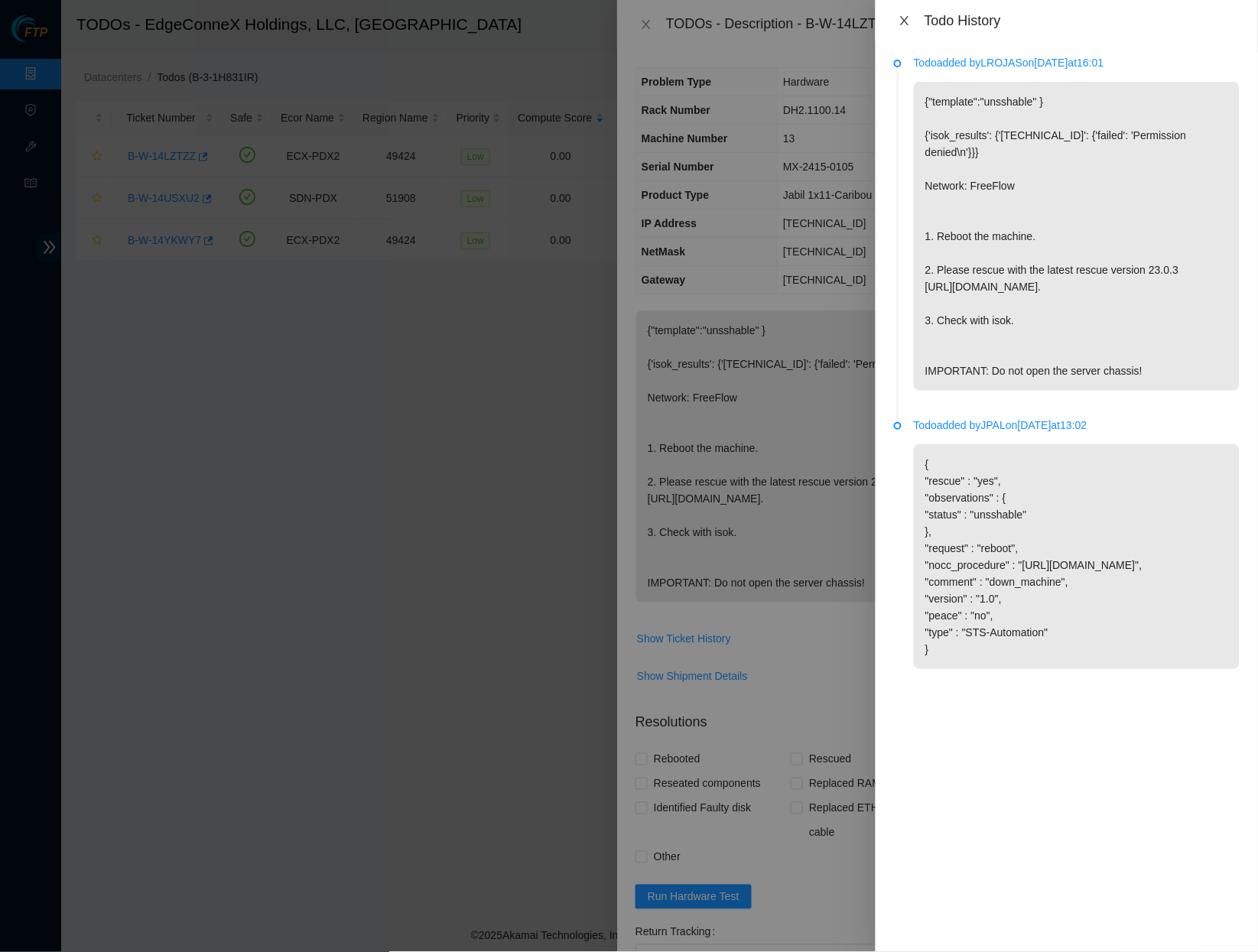
click at [908, 24] on icon "close" at bounding box center [905, 20] width 13 height 13
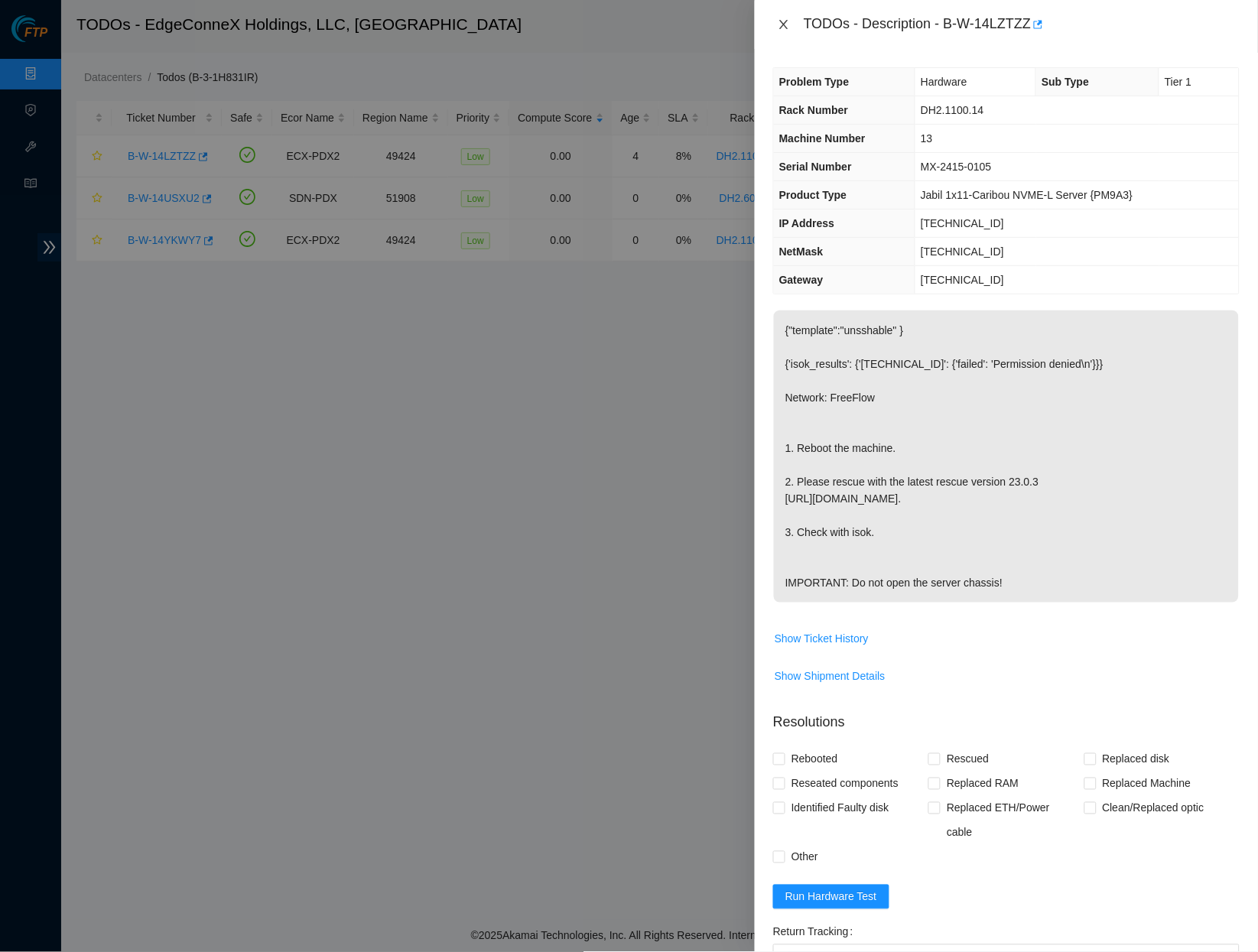
click at [789, 19] on icon "close" at bounding box center [784, 24] width 13 height 13
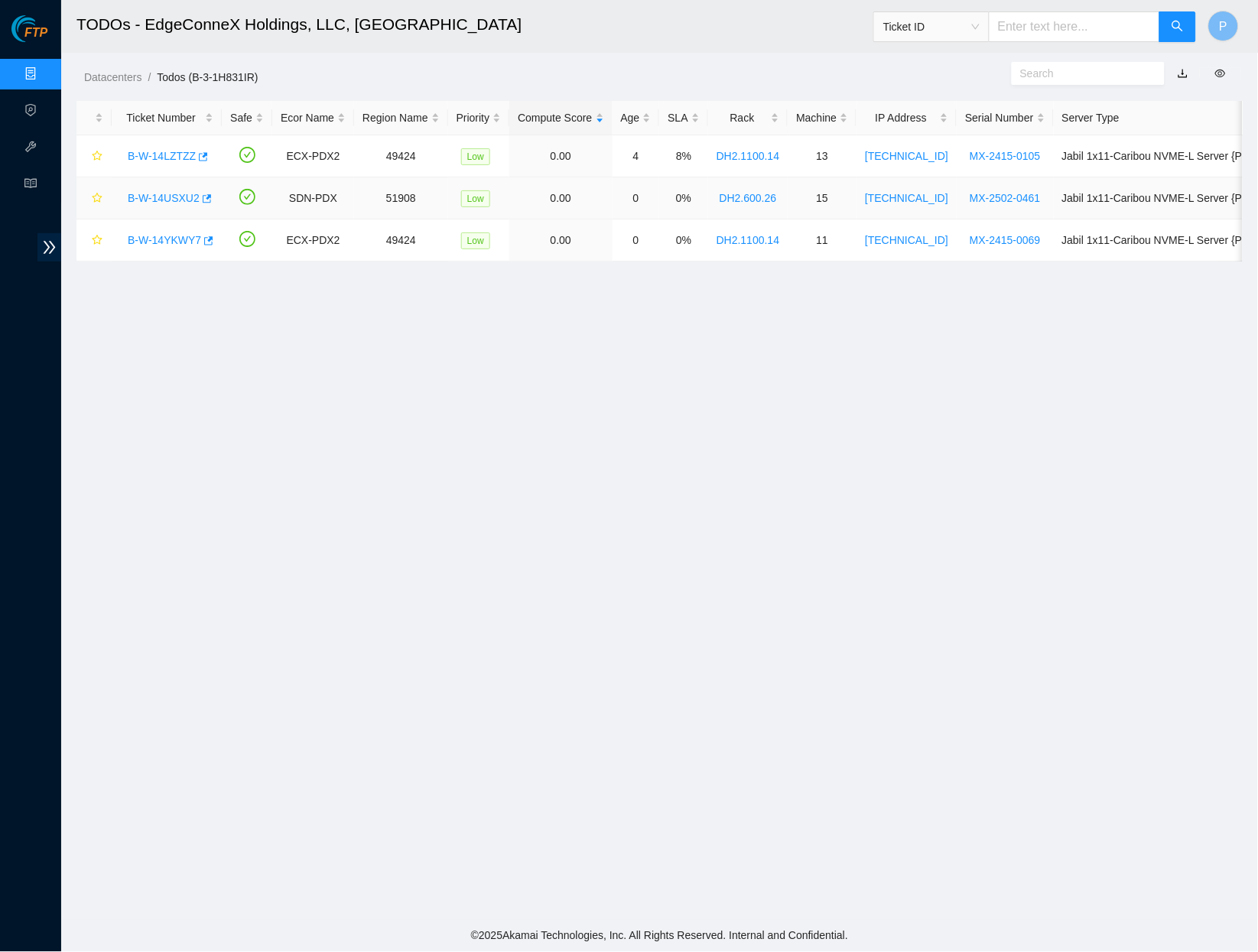
click at [182, 196] on link "B-W-14USXU2" at bounding box center [164, 198] width 72 height 13
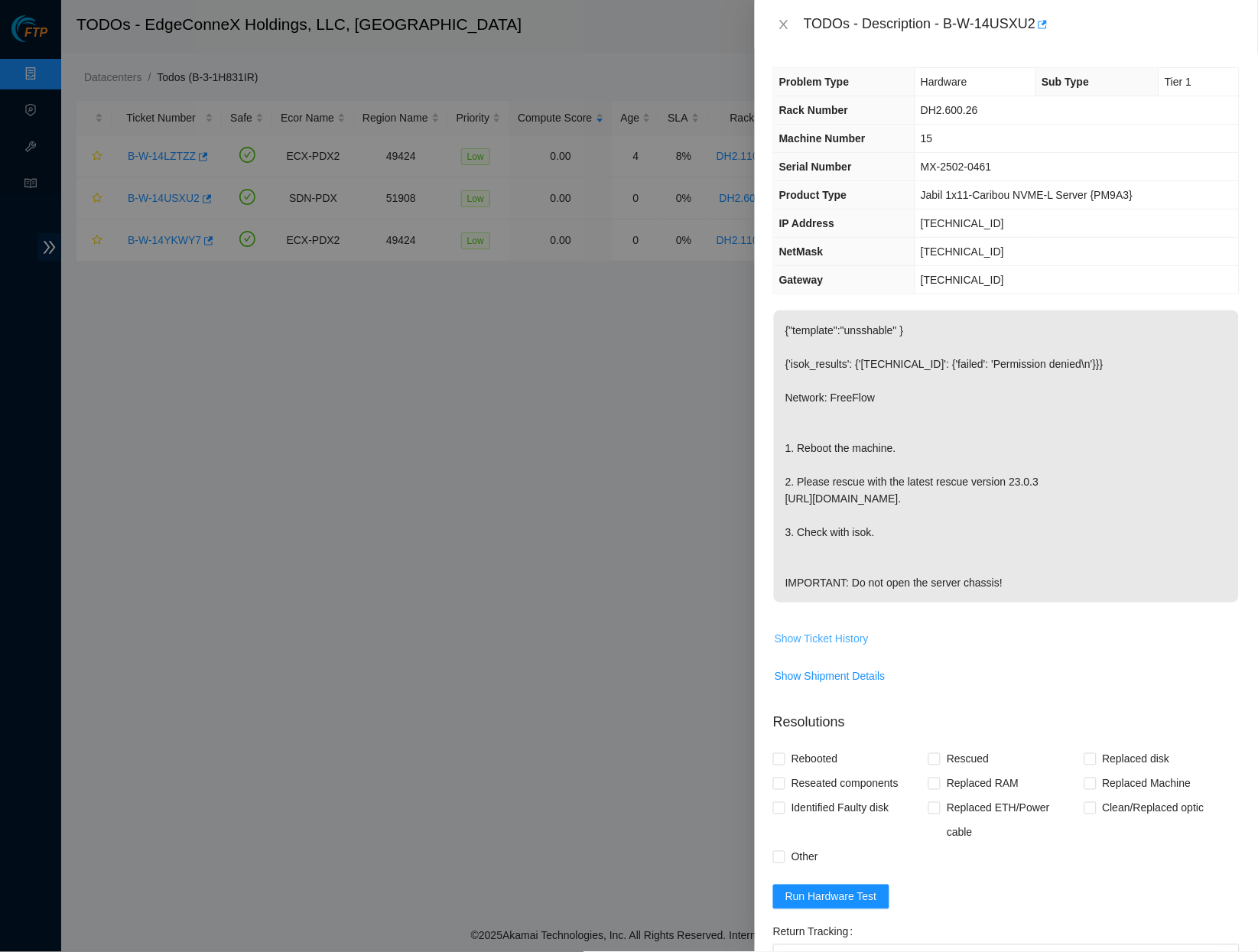
click at [823, 648] on span "Show Ticket History" at bounding box center [822, 639] width 94 height 17
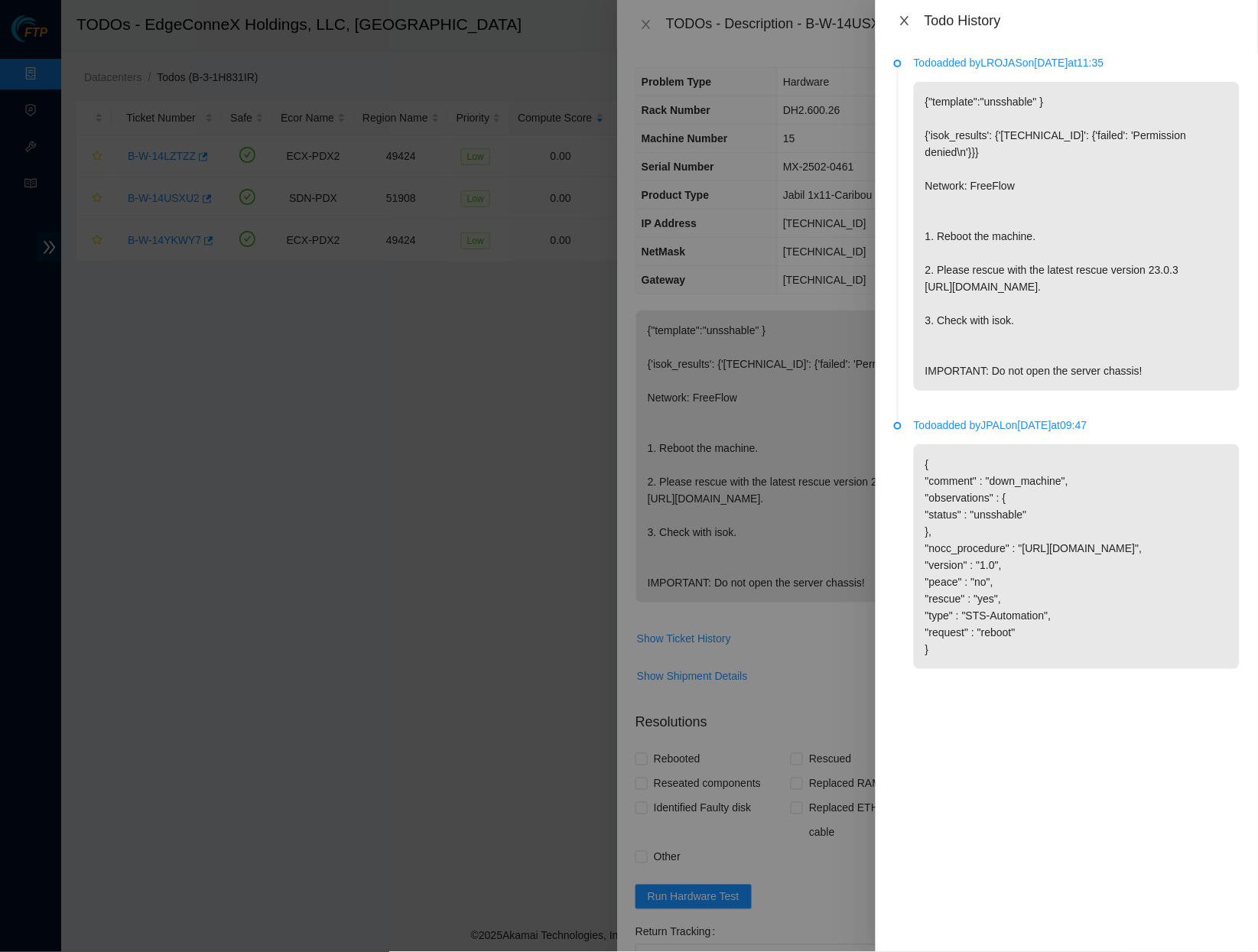
click at [910, 18] on button "Close" at bounding box center [904, 20] width 21 height 14
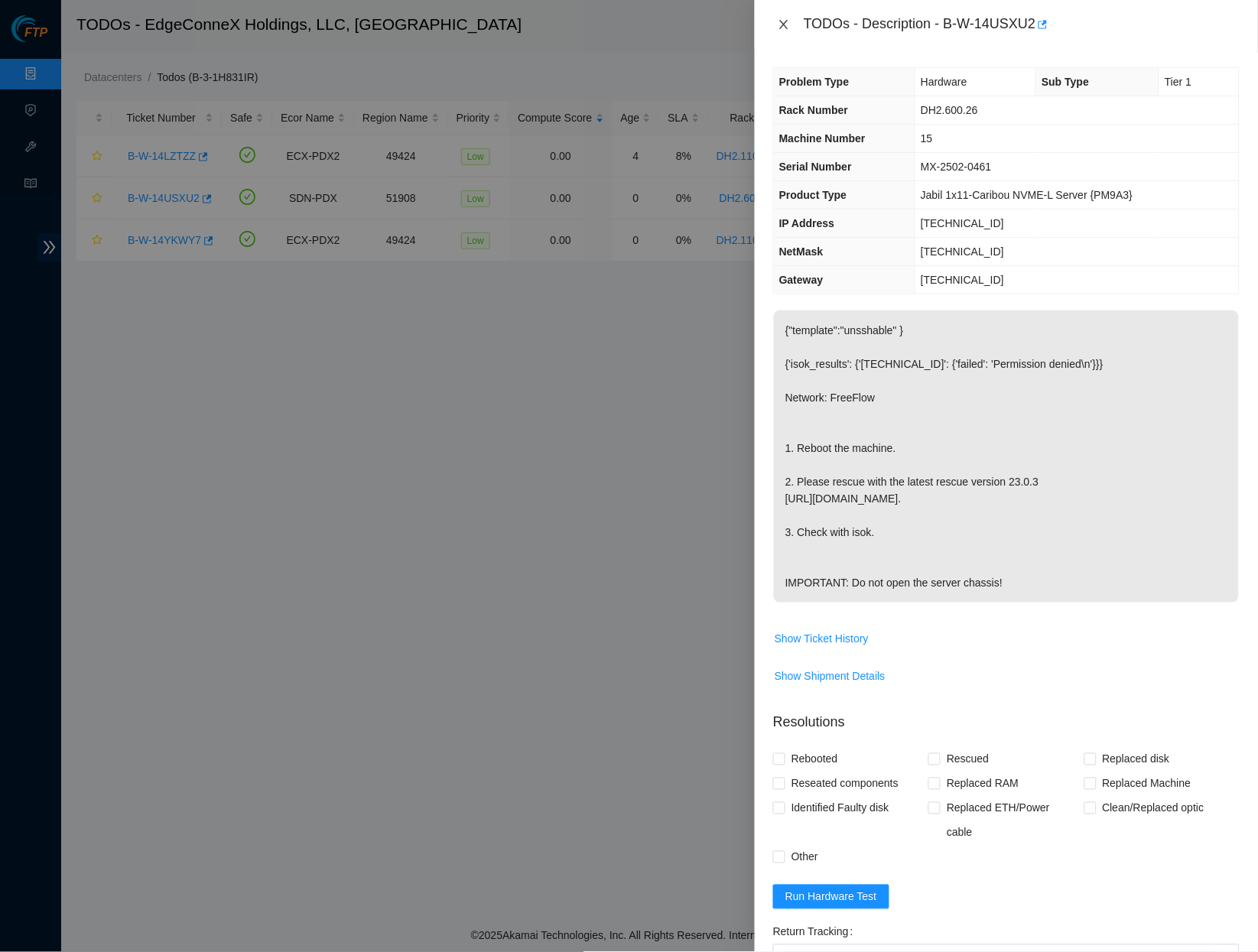
click at [790, 24] on icon "close" at bounding box center [784, 24] width 13 height 13
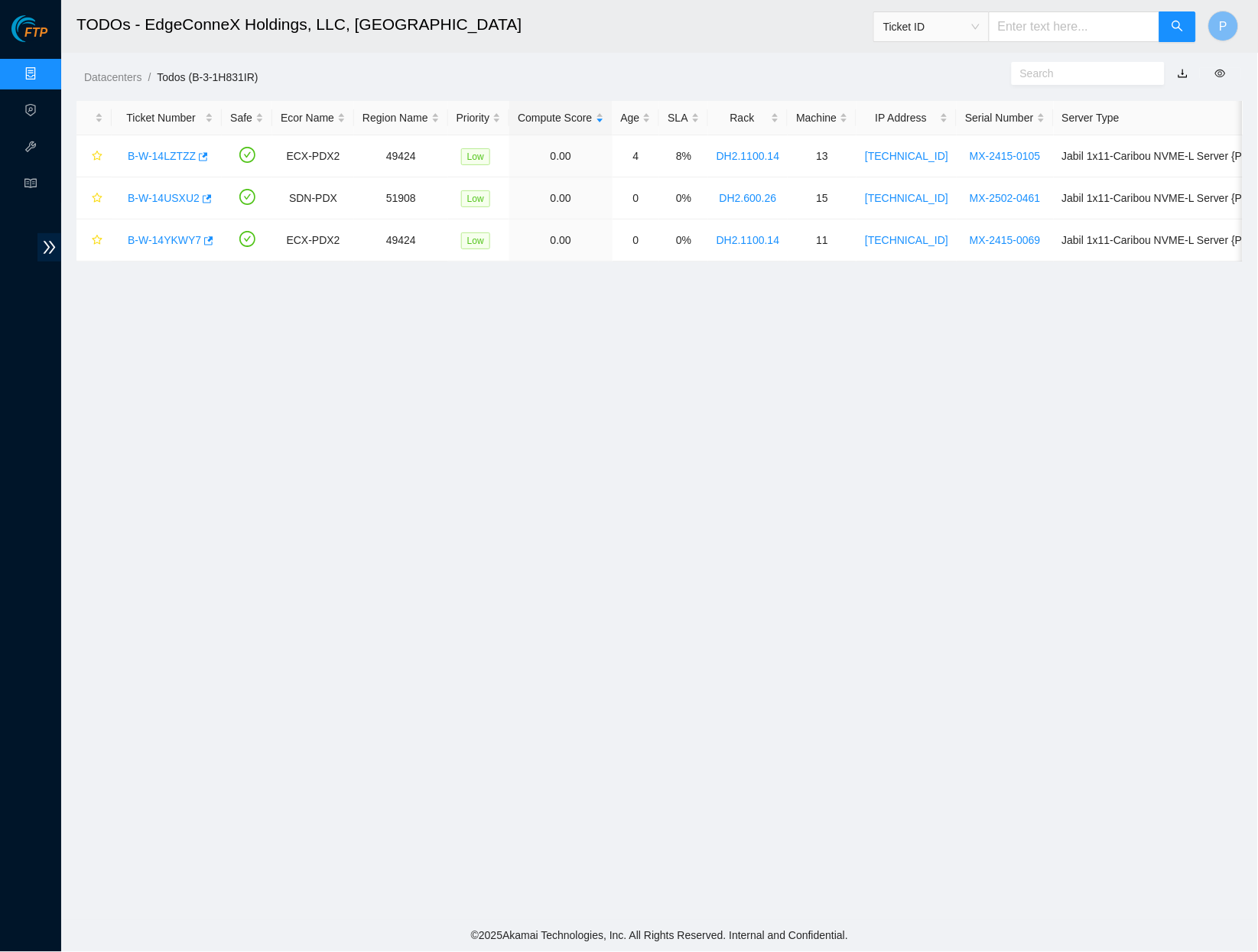
click at [1084, 34] on input "text" at bounding box center [1075, 27] width 172 height 30
paste input "B-W-WQ1IIB"
type input "B-W-WQ1IIB"
click at [1176, 33] on span "search" at bounding box center [1178, 27] width 13 height 14
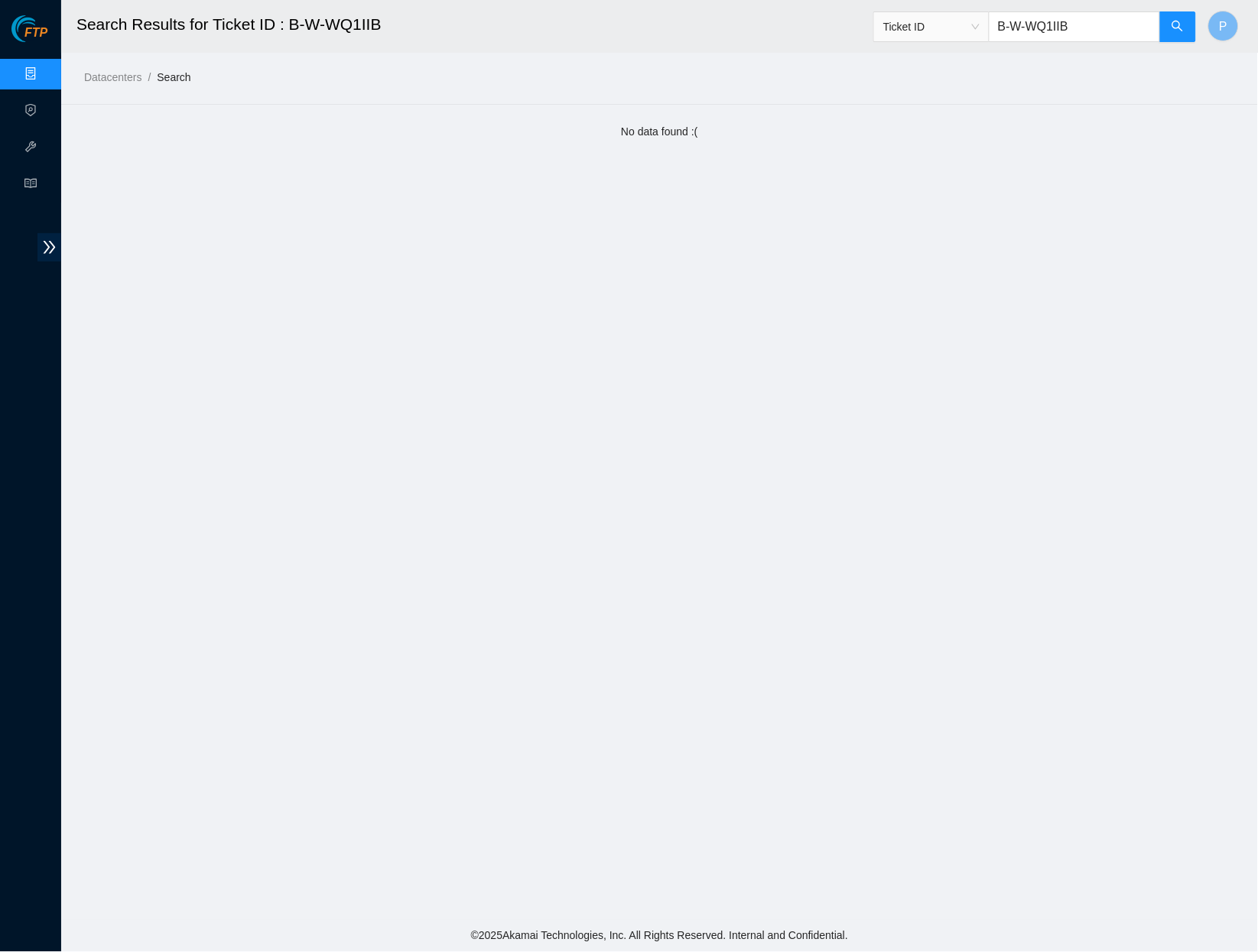
drag, startPoint x: 1068, startPoint y: 21, endPoint x: 986, endPoint y: 18, distance: 82.1
click at [986, 18] on span "Ticket ID B-W-WQ1IIB" at bounding box center [1035, 27] width 324 height 30
paste input "V-584NHJJ"
type input "B-V-584NHJJ"
click at [1174, 38] on button "button" at bounding box center [1178, 27] width 37 height 30
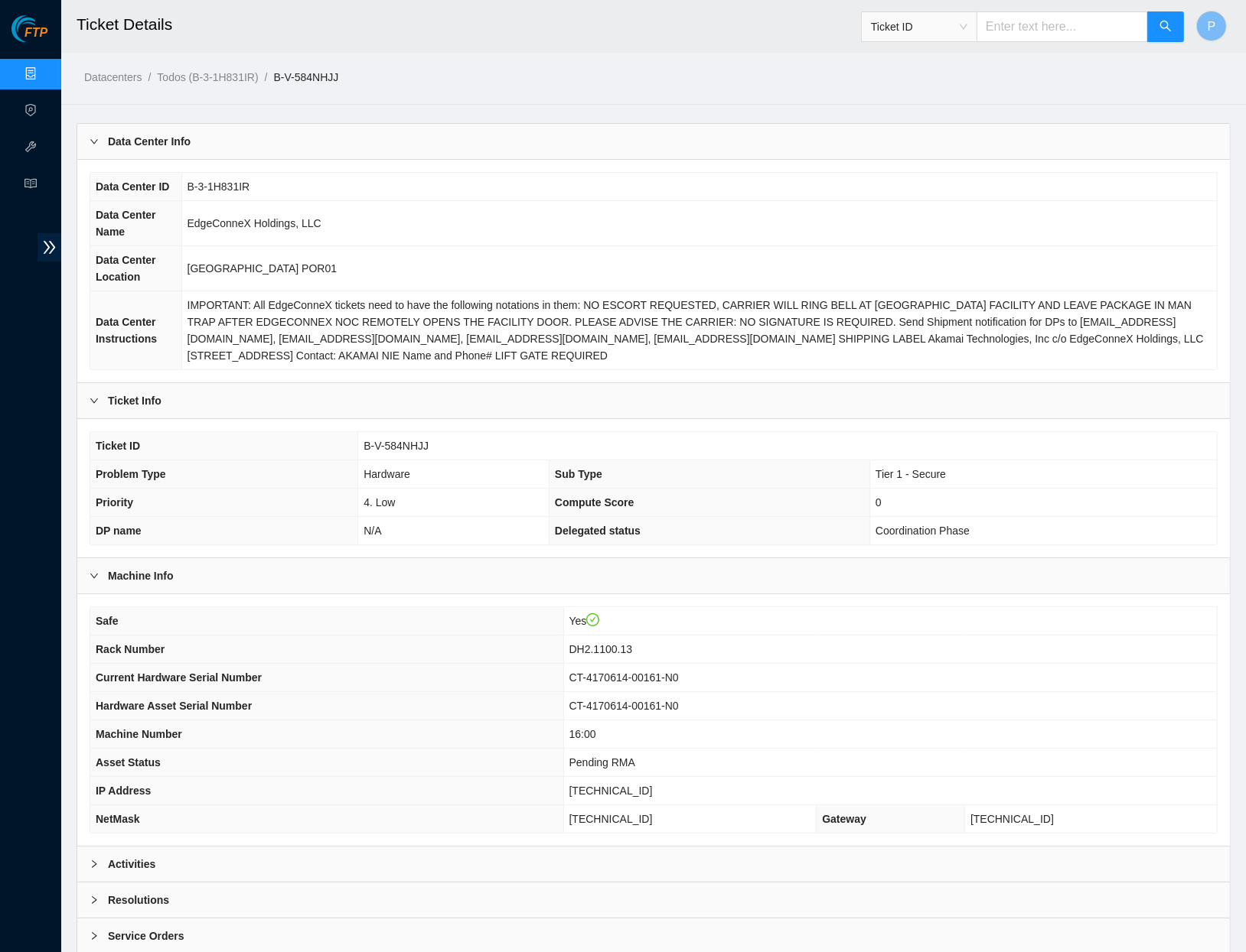
scroll to position [85, 0]
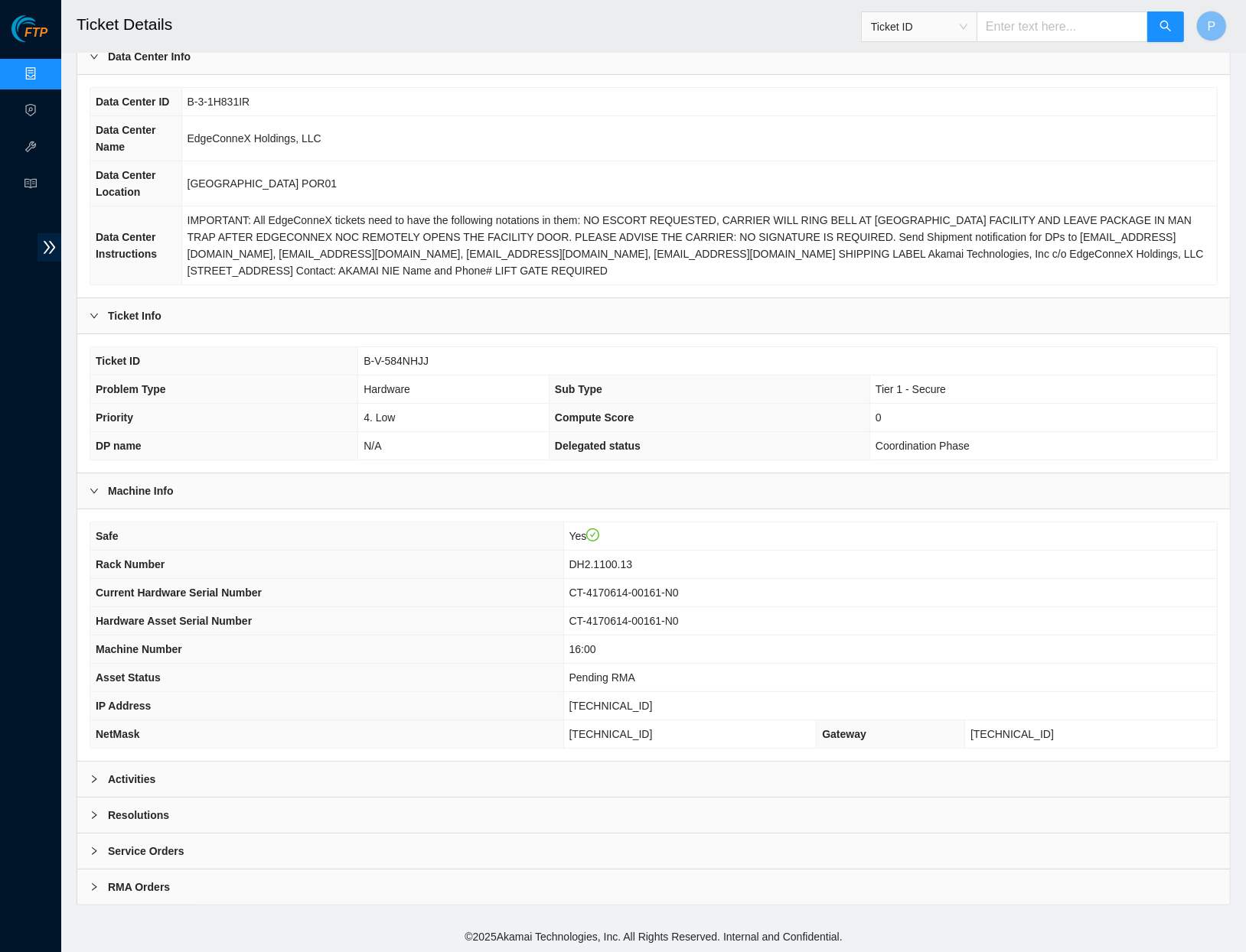
click at [474, 777] on div "Activities" at bounding box center [654, 780] width 1153 height 35
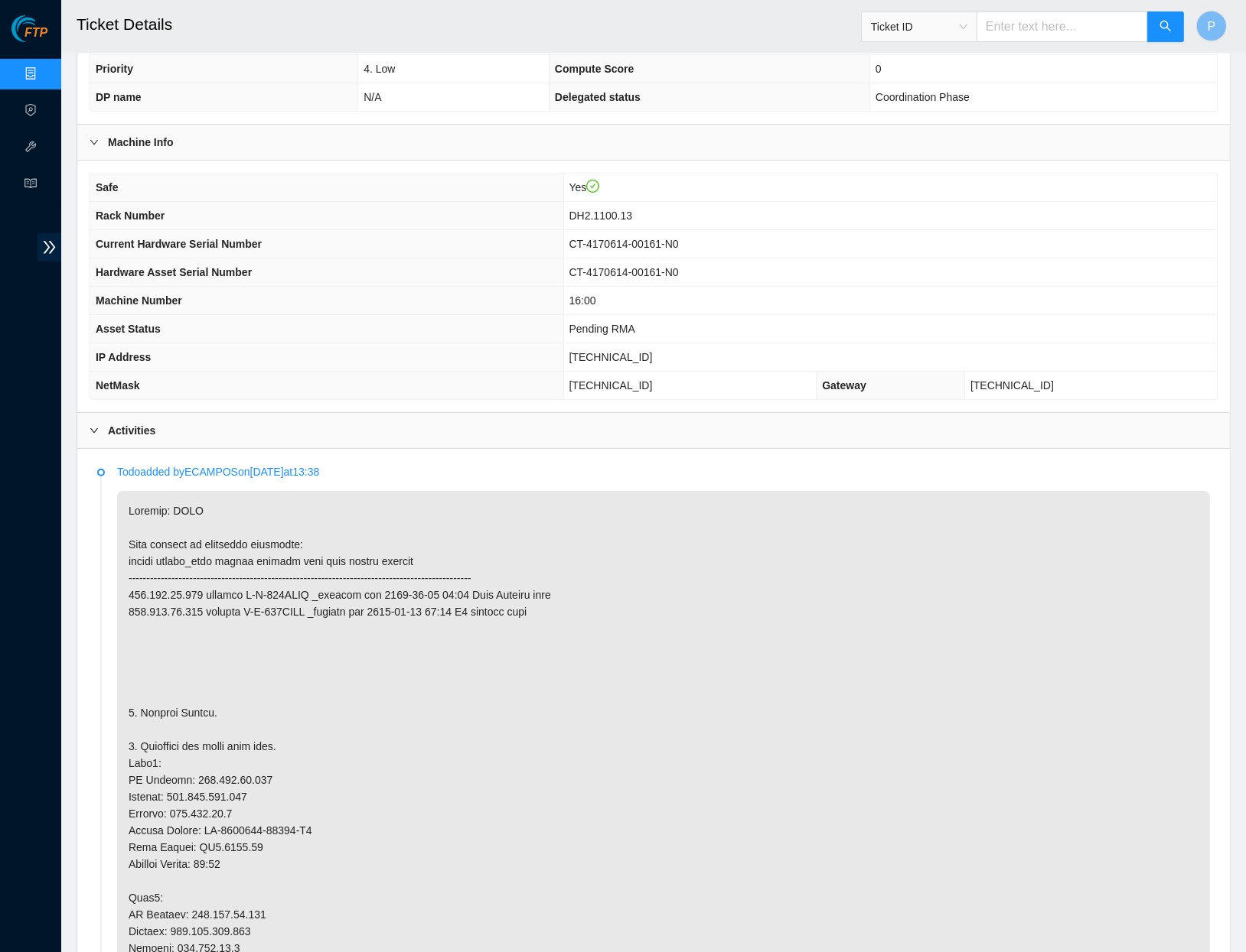
scroll to position [0, 0]
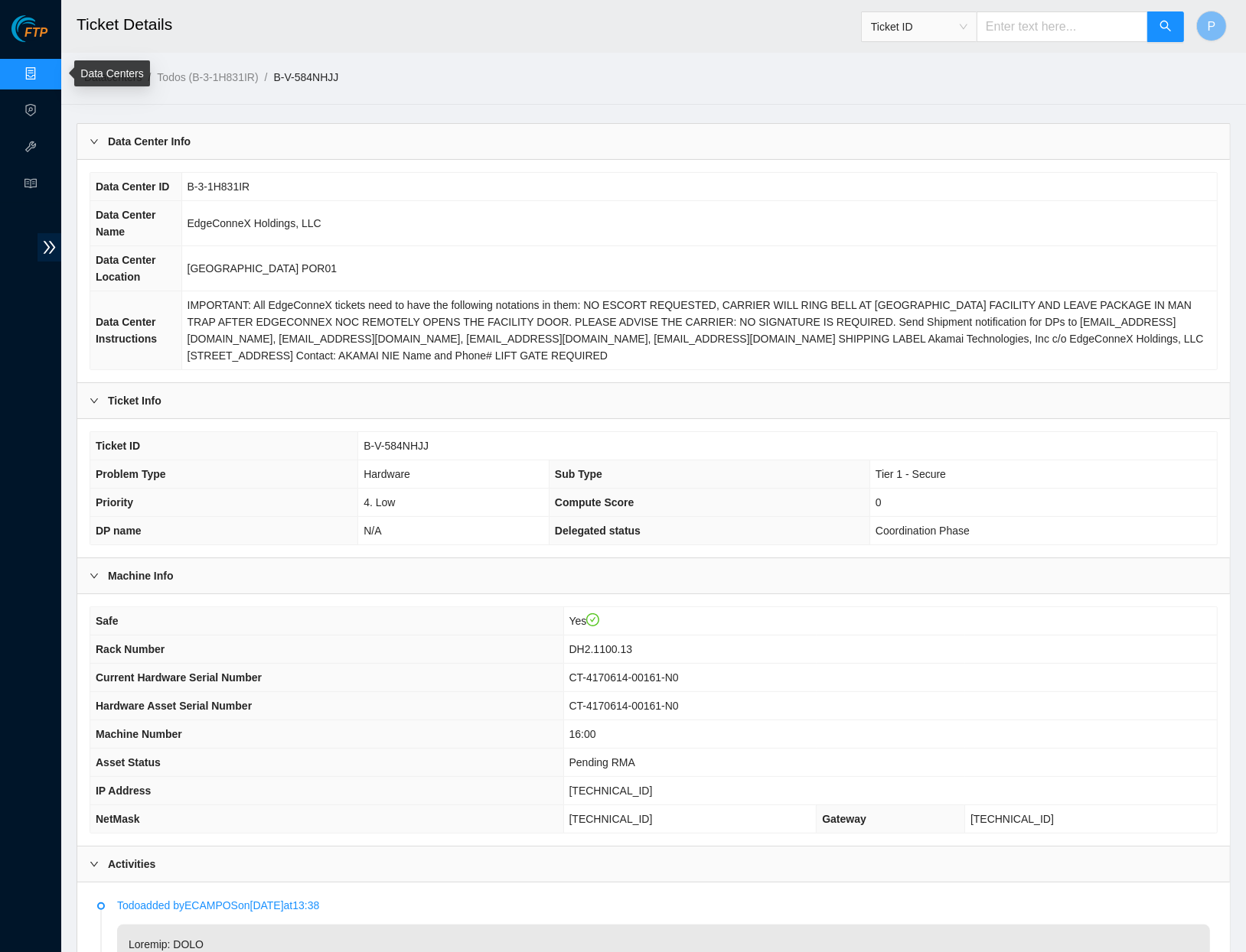
click at [45, 72] on link "Data Centers" at bounding box center [76, 74] width 63 height 13
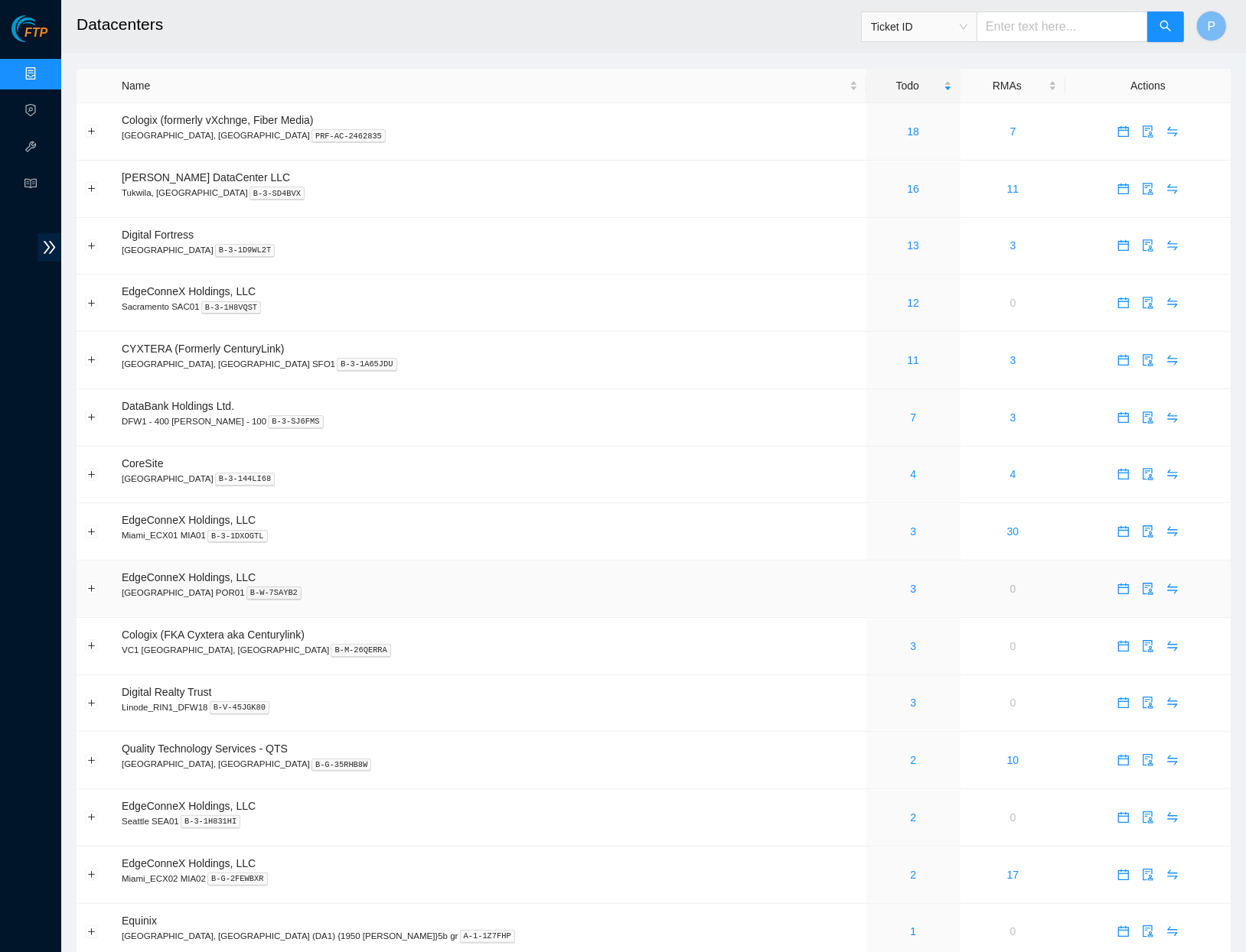
click at [875, 580] on div "3" at bounding box center [914, 589] width 77 height 17
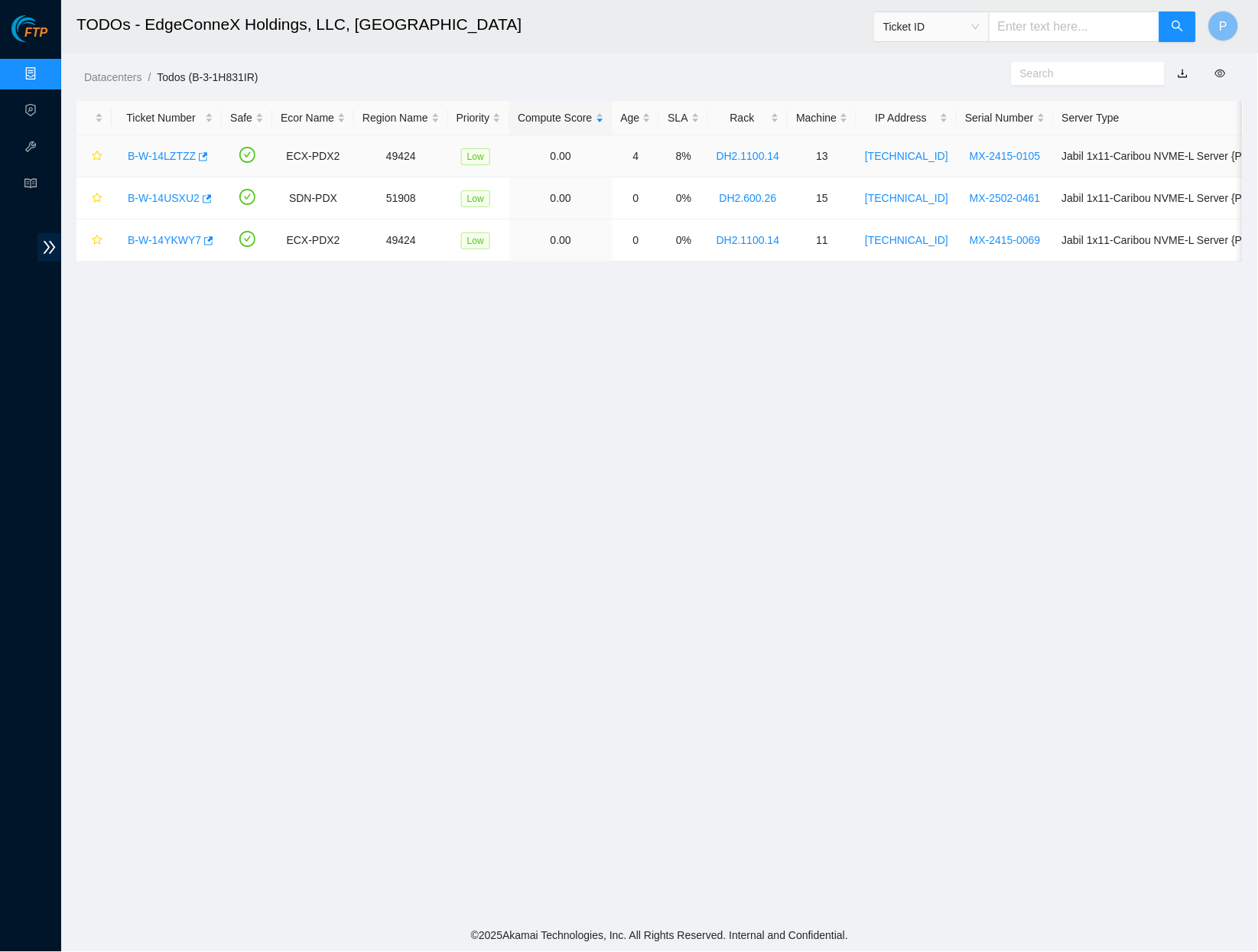
click at [175, 155] on link "B-W-14LZTZZ" at bounding box center [161, 156] width 68 height 13
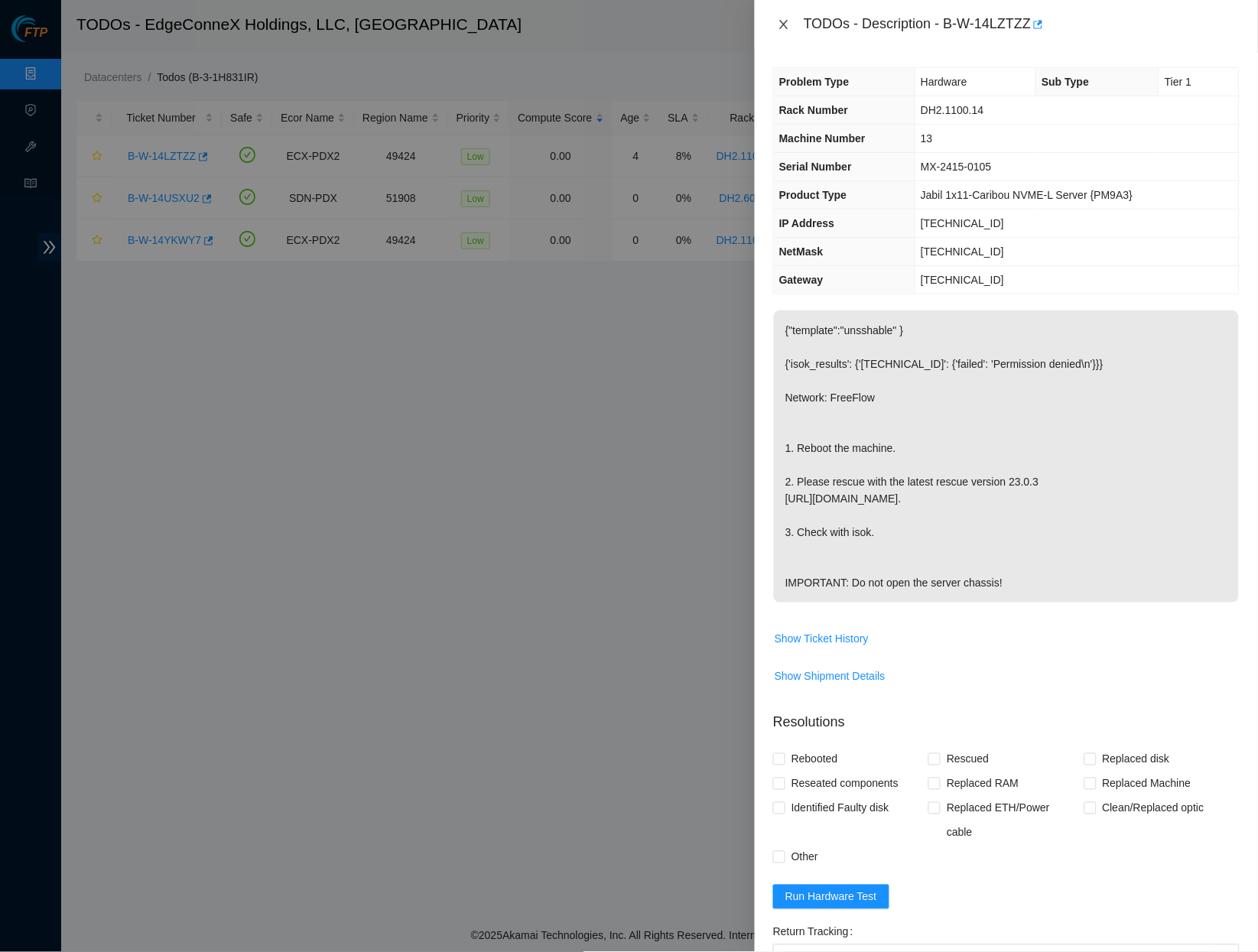
click at [782, 18] on button "Close" at bounding box center [784, 24] width 21 height 14
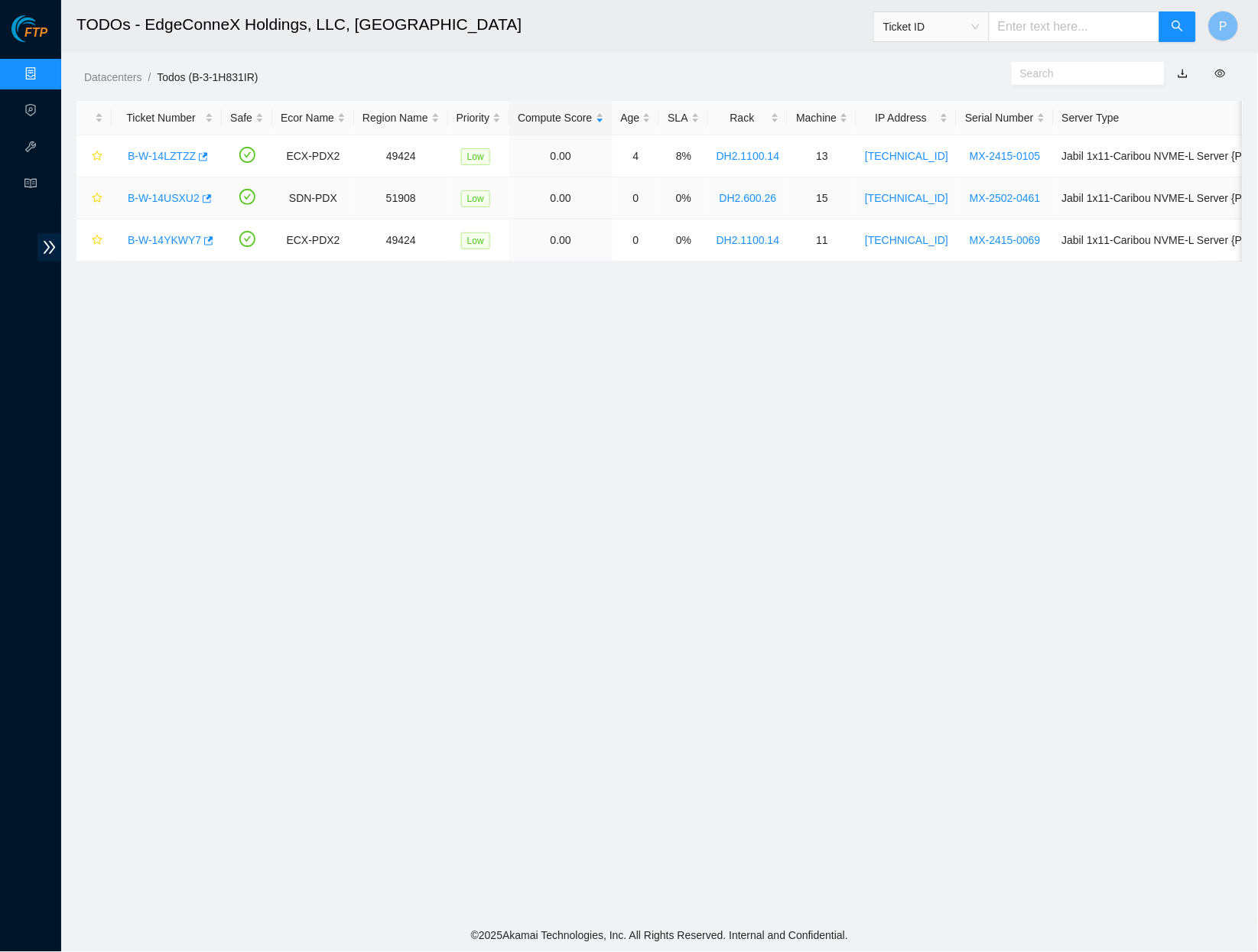
click at [169, 193] on link "B-W-14USXU2" at bounding box center [164, 198] width 72 height 13
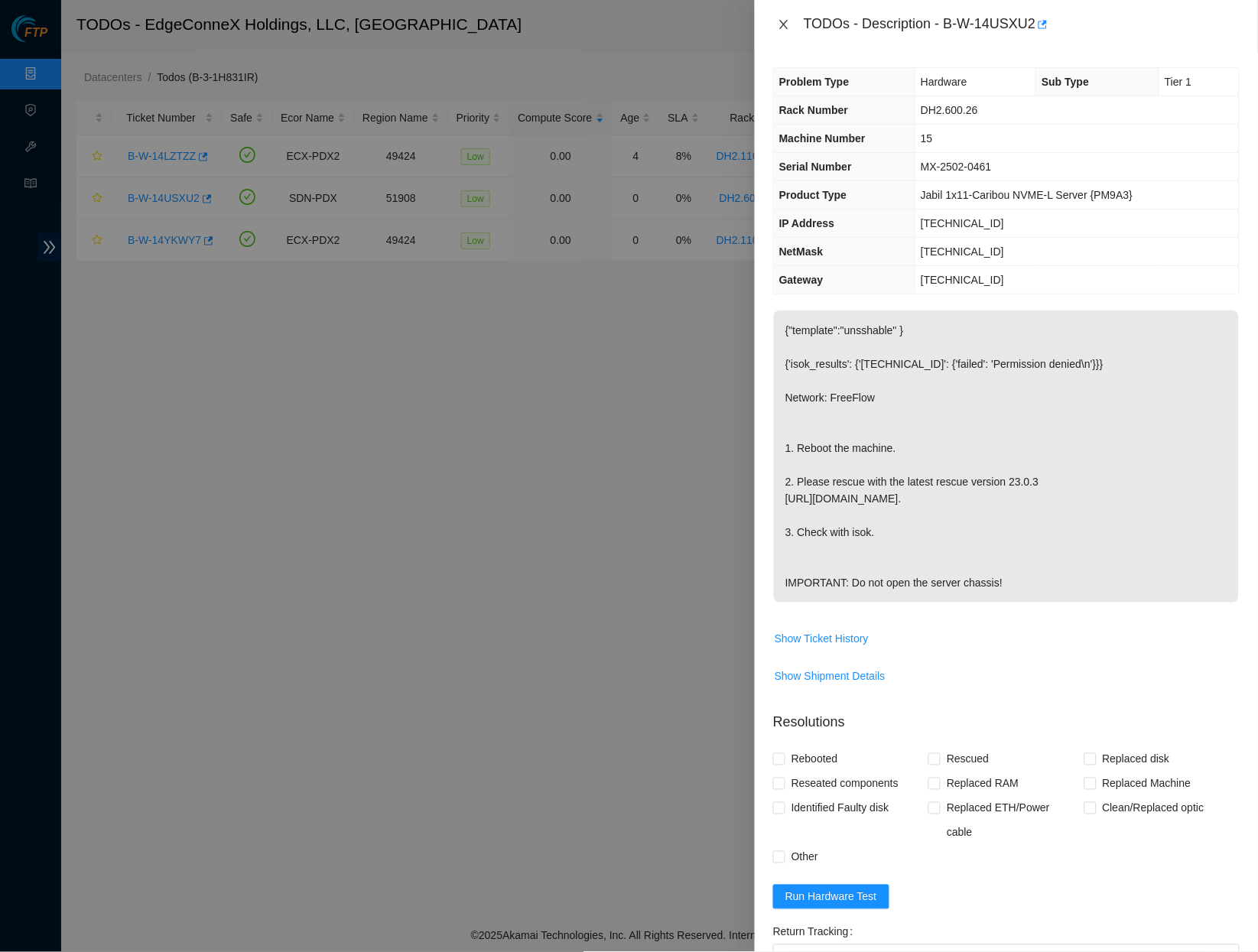
click at [783, 23] on icon "close" at bounding box center [784, 24] width 13 height 13
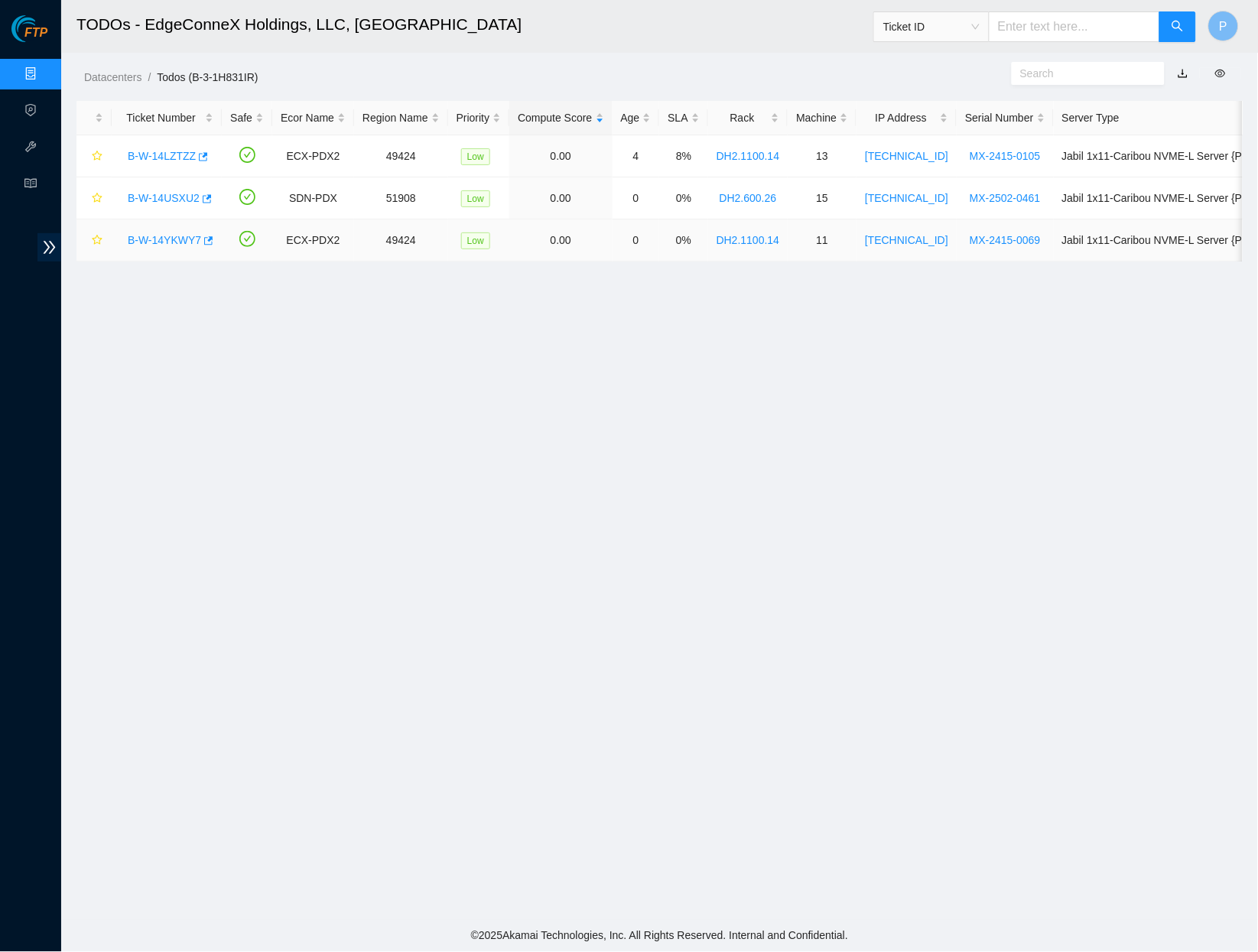
click at [162, 241] on link "B-W-14YKWY7" at bounding box center [164, 240] width 73 height 13
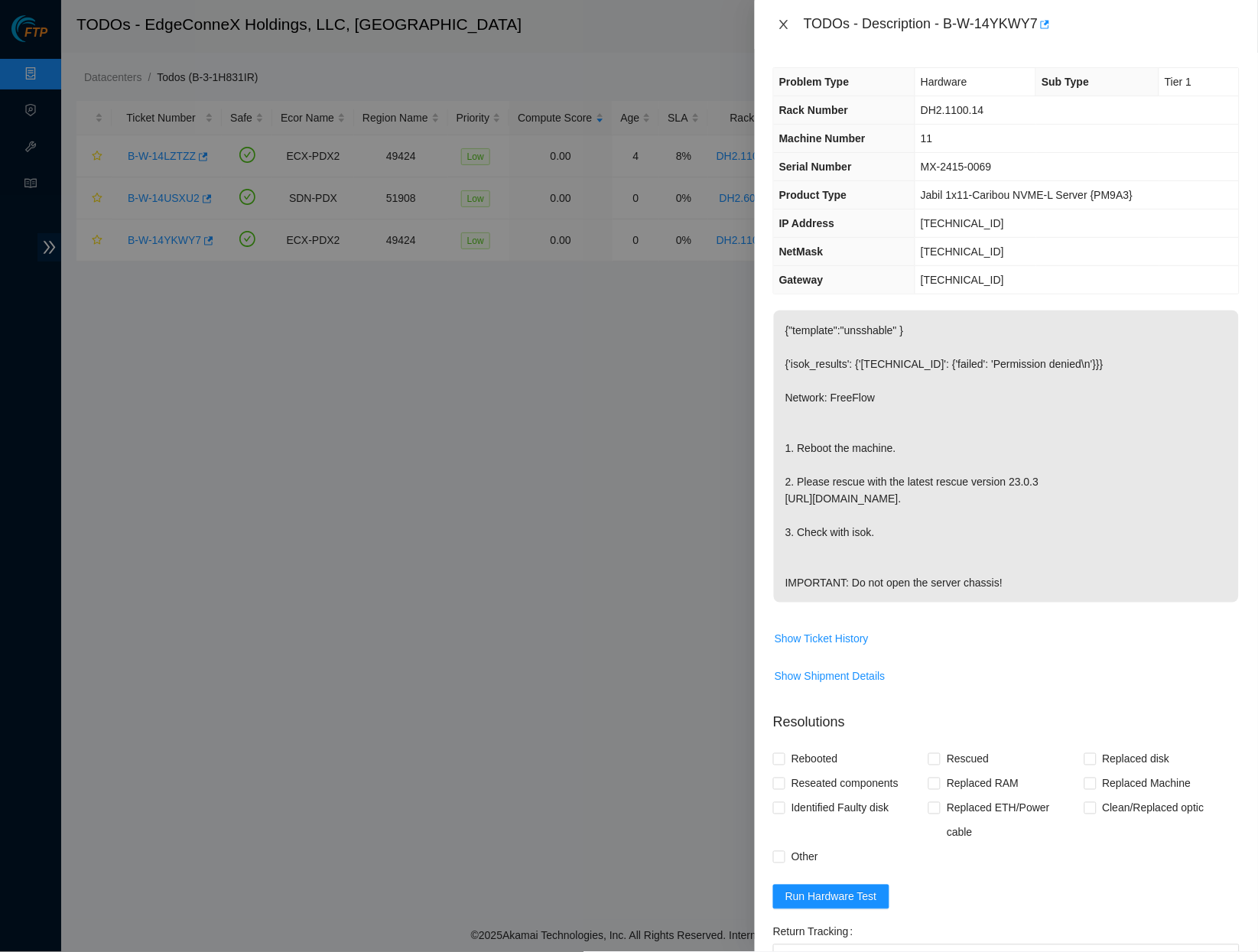
click at [790, 23] on icon "close" at bounding box center [784, 24] width 13 height 13
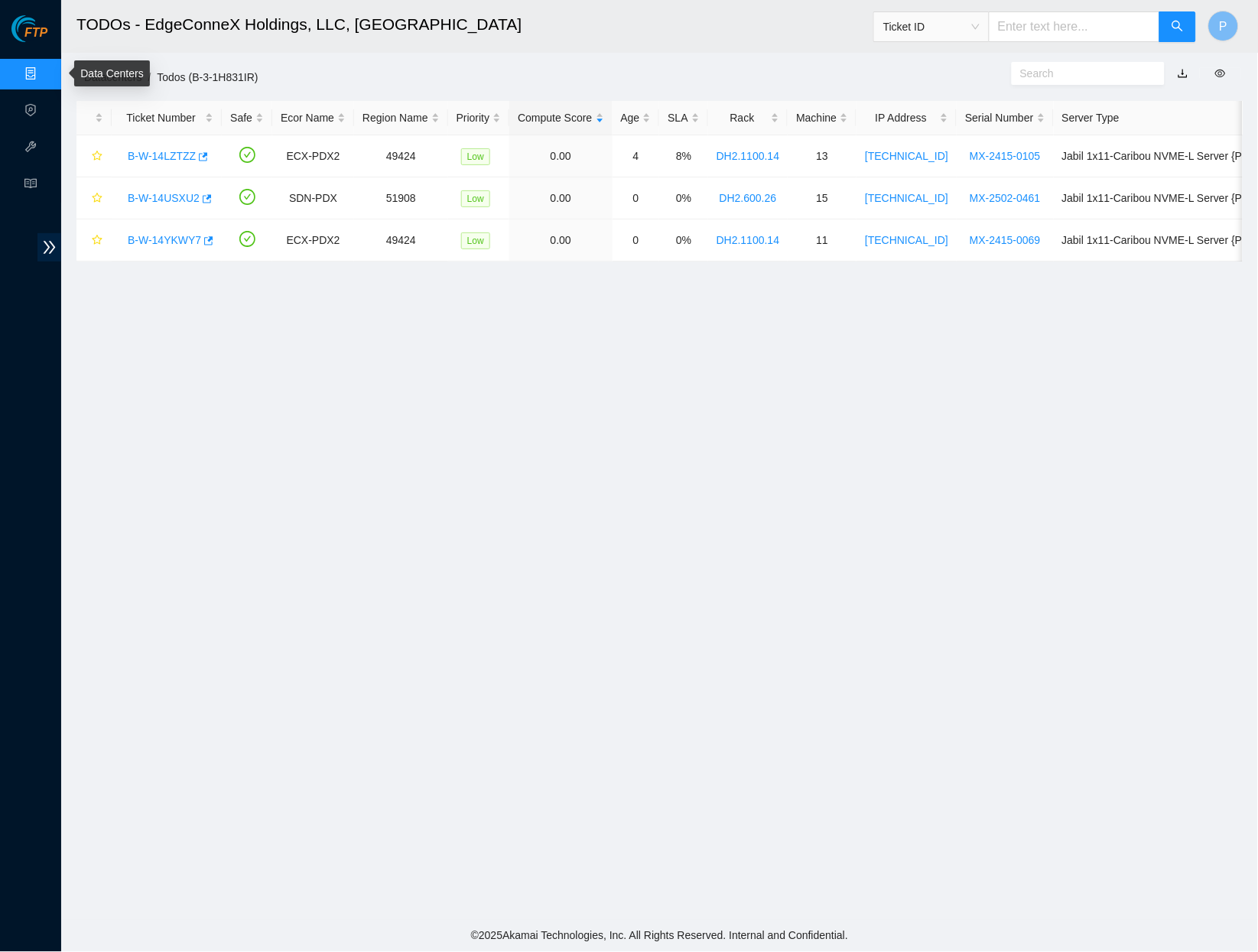
click at [45, 68] on link "Data Centers" at bounding box center [76, 74] width 63 height 13
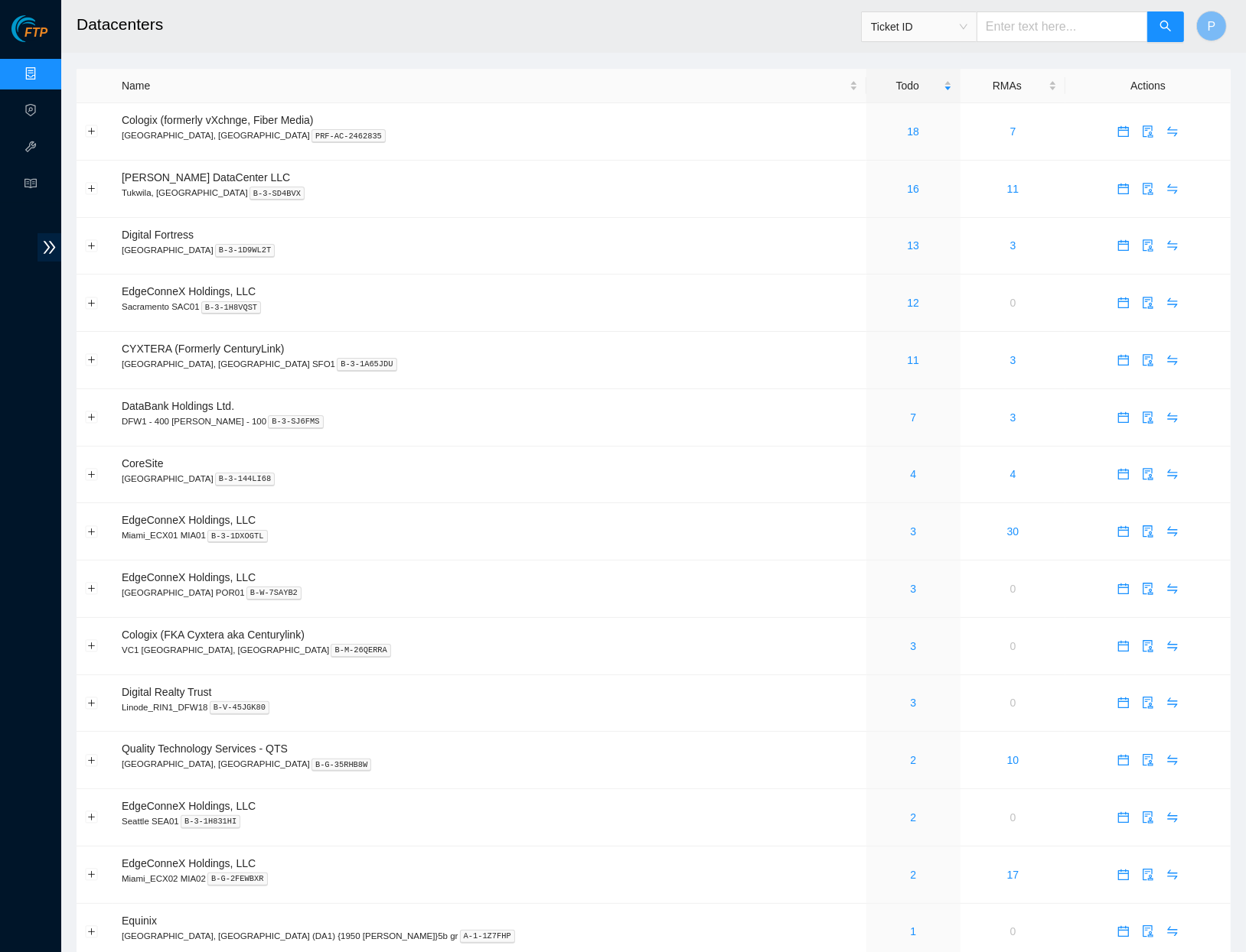
click at [1037, 33] on input "text" at bounding box center [1063, 27] width 172 height 30
paste input "B-V-5RHCGW5"
type input "B-V-5RHCGW5"
click at [1154, 27] on button "button" at bounding box center [1165, 27] width 37 height 30
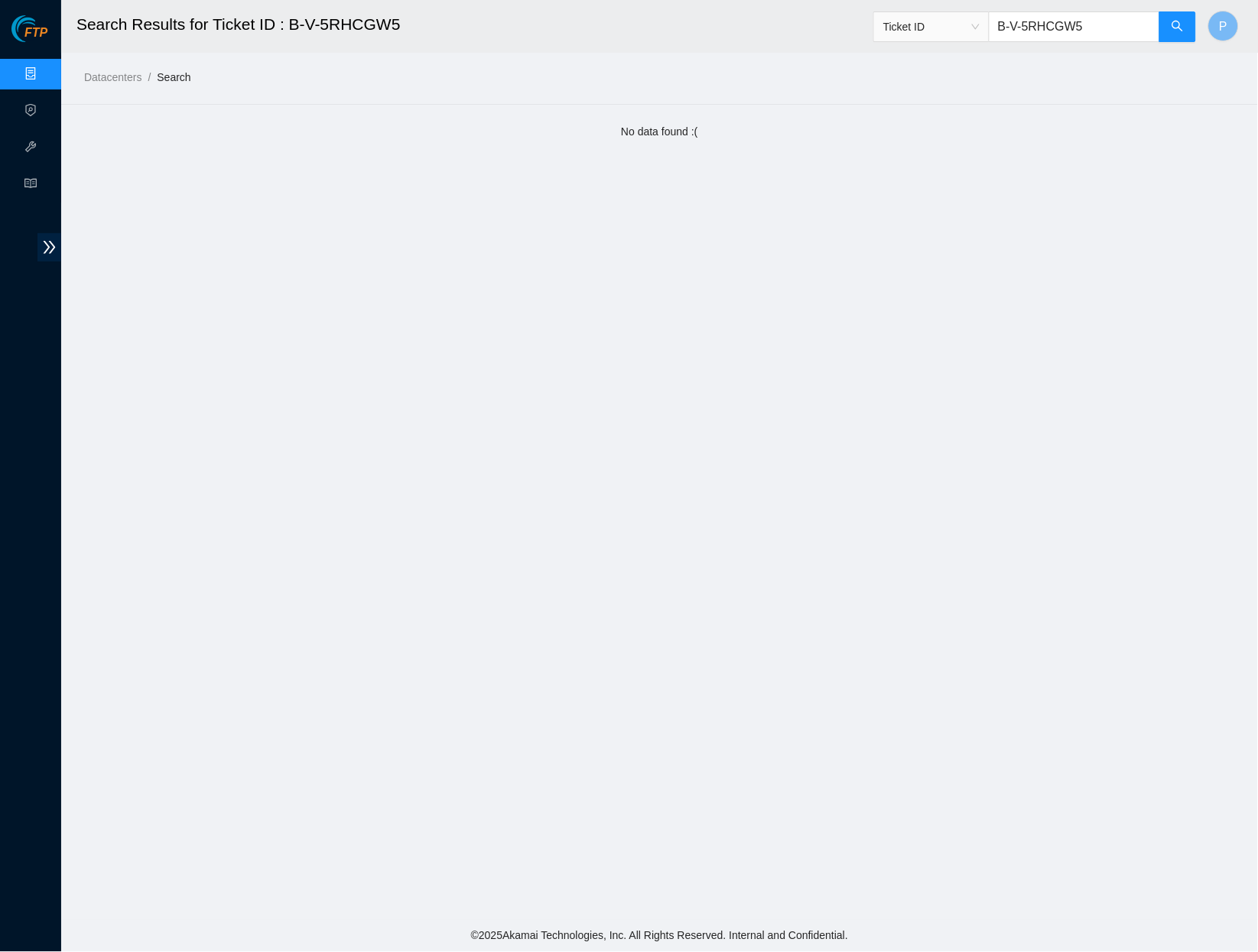
drag, startPoint x: 1081, startPoint y: 26, endPoint x: 1054, endPoint y: 21, distance: 27.5
click at [1003, 18] on input "B-V-5RHCGW5" at bounding box center [1075, 27] width 172 height 30
drag, startPoint x: 1084, startPoint y: 24, endPoint x: 1021, endPoint y: 21, distance: 63.1
click at [978, 19] on span "Ticket ID B-V-5RHCGW5" at bounding box center [1035, 27] width 324 height 30
paste input "TKI5QB"
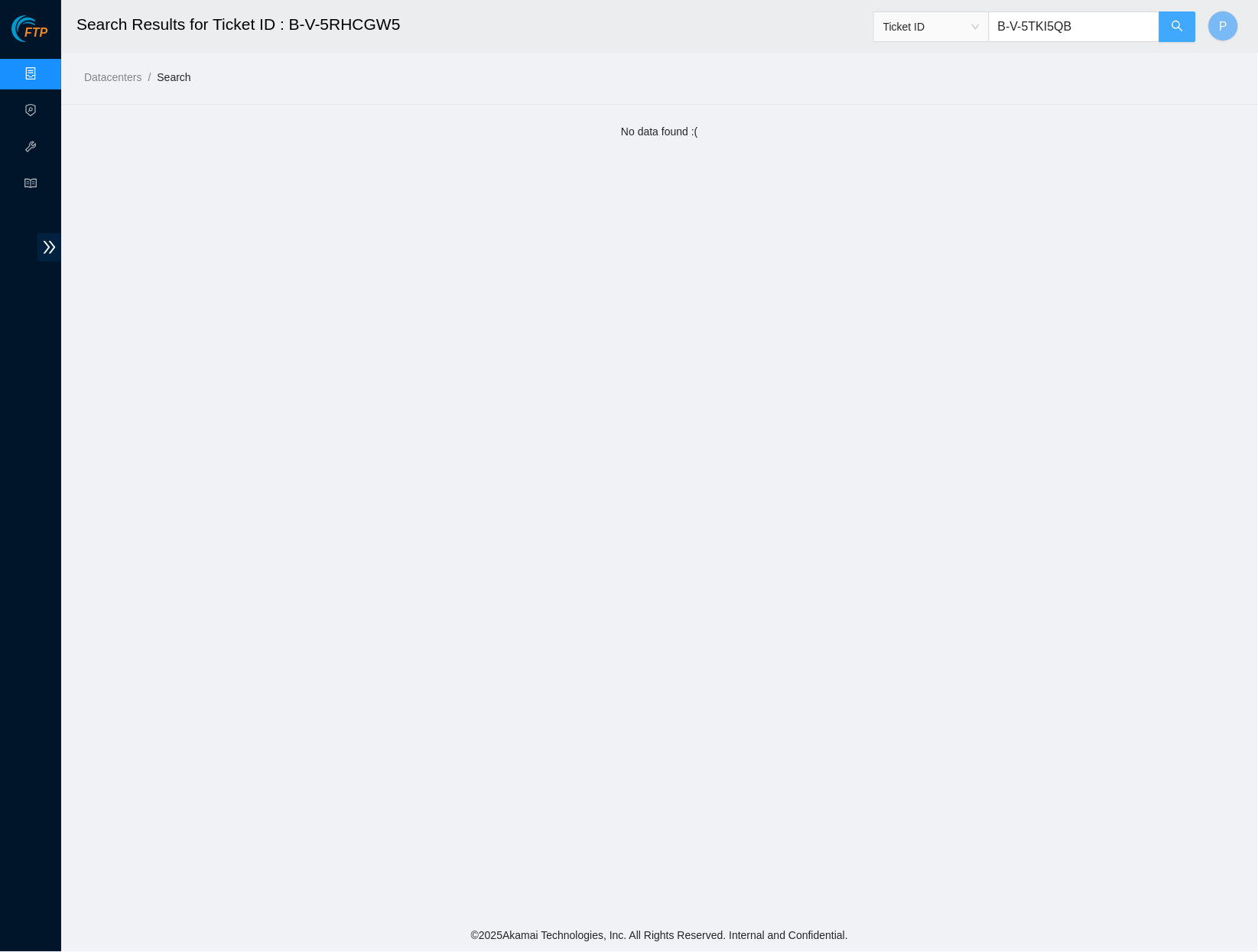
click at [1187, 37] on button "button" at bounding box center [1178, 27] width 37 height 30
drag, startPoint x: 1087, startPoint y: 28, endPoint x: 986, endPoint y: 21, distance: 101.2
click at [986, 21] on span "Ticket ID B-V-5TKI5QB" at bounding box center [1035, 27] width 324 height 30
paste input "RFKE93"
type input "B-V-5RFKE93"
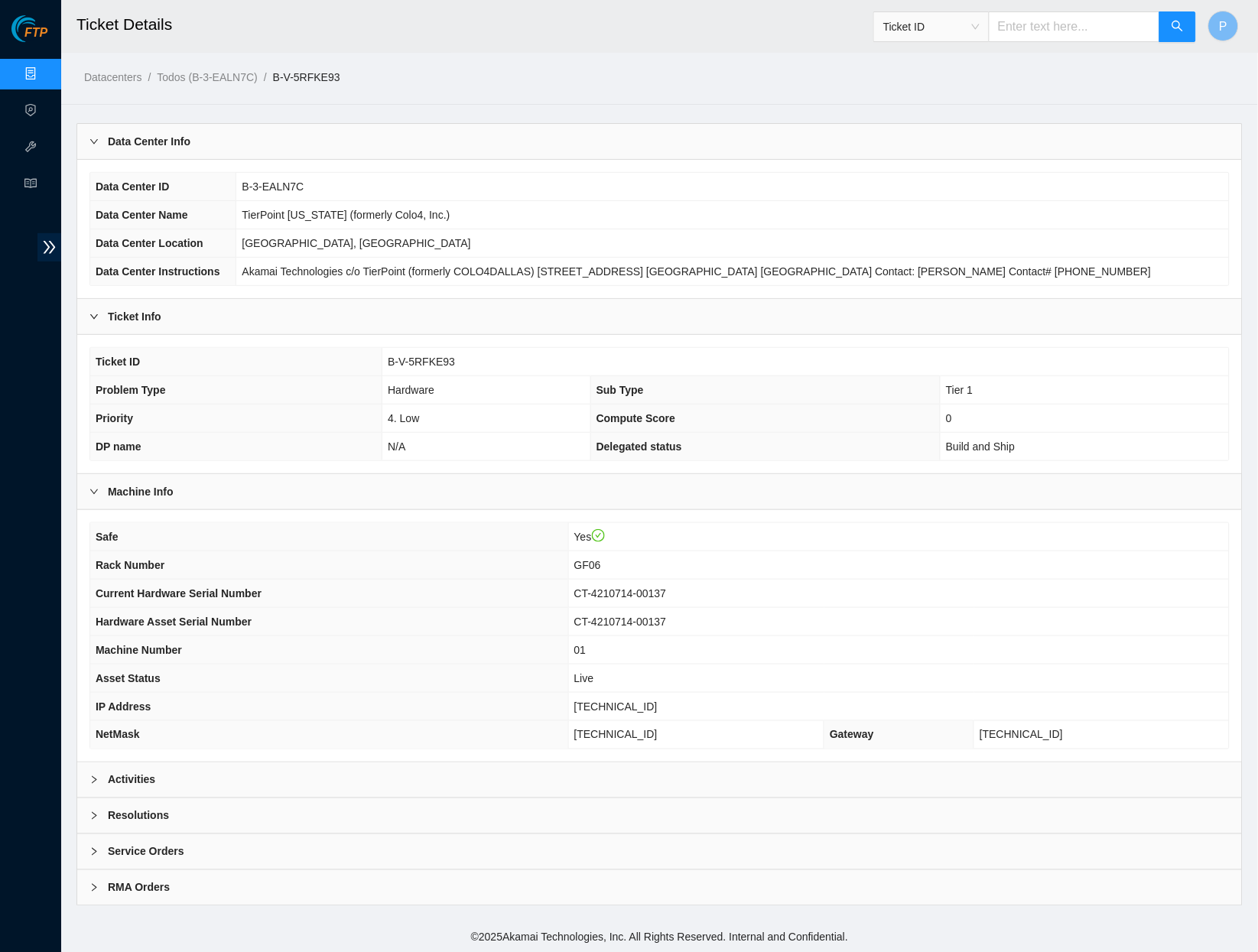
click at [437, 767] on div "Activities" at bounding box center [659, 780] width 1165 height 35
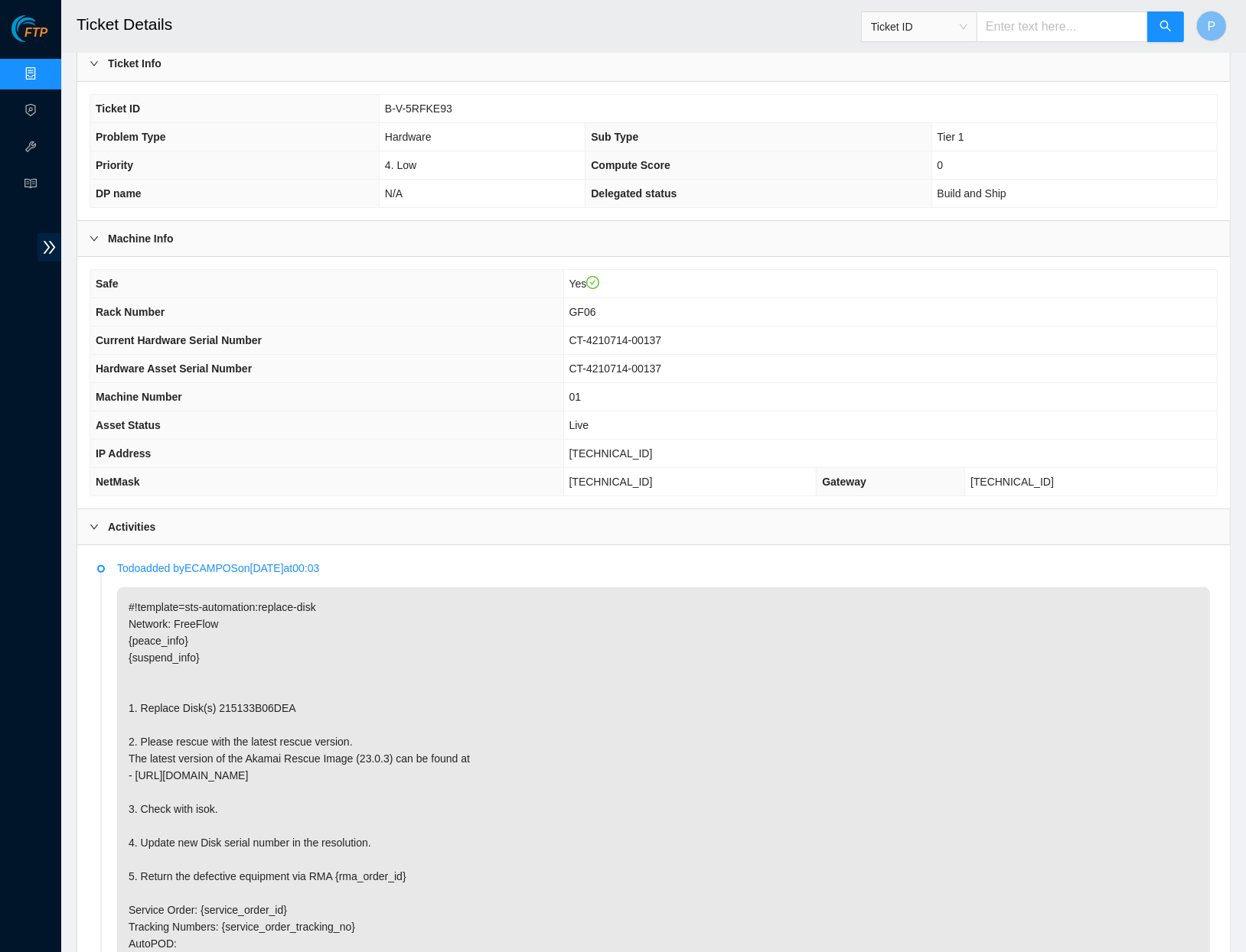
scroll to position [232, 0]
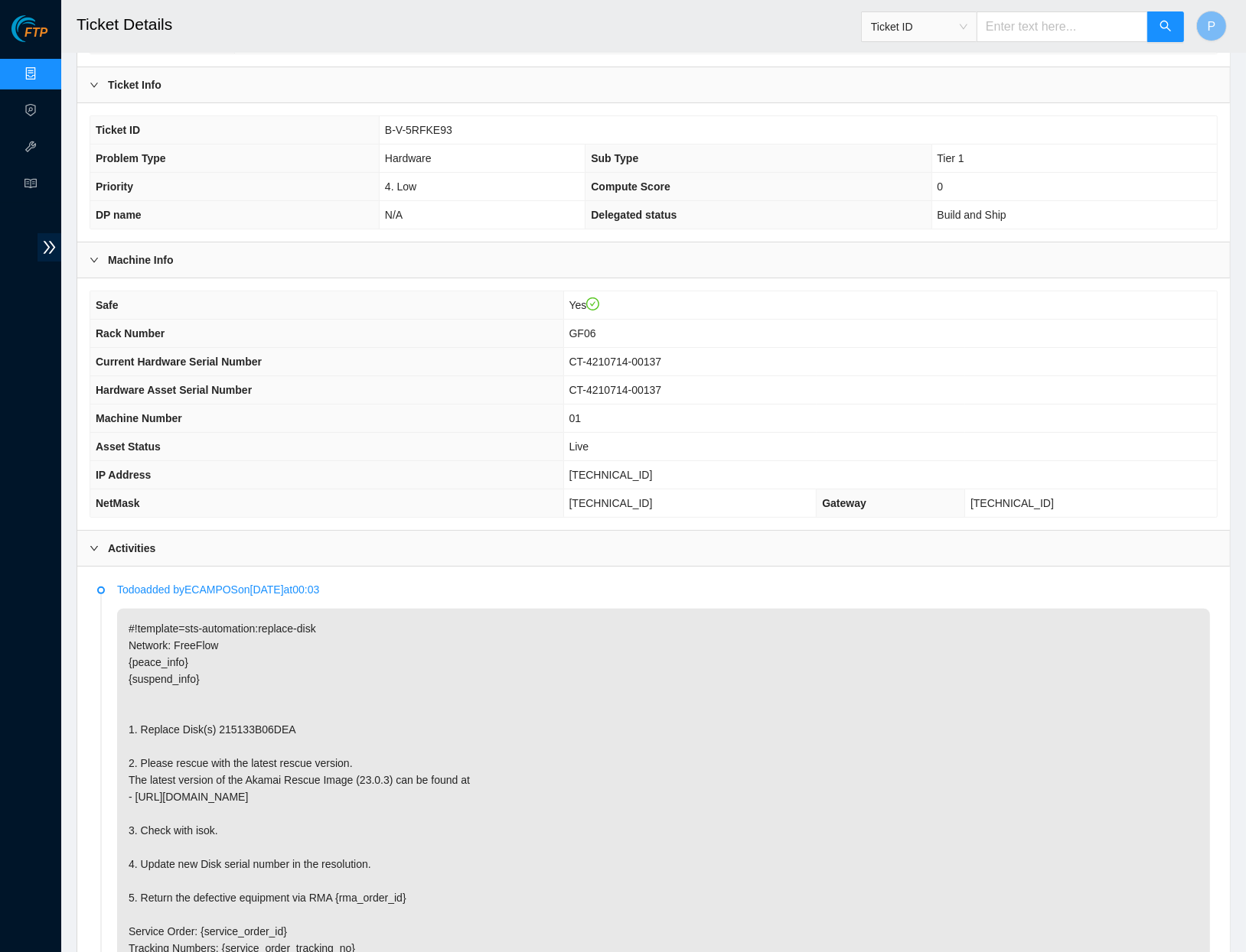
click at [1064, 29] on input "text" at bounding box center [1063, 27] width 172 height 30
paste input "B-W-13BVOCS"
type input "B-W-13BVOCS"
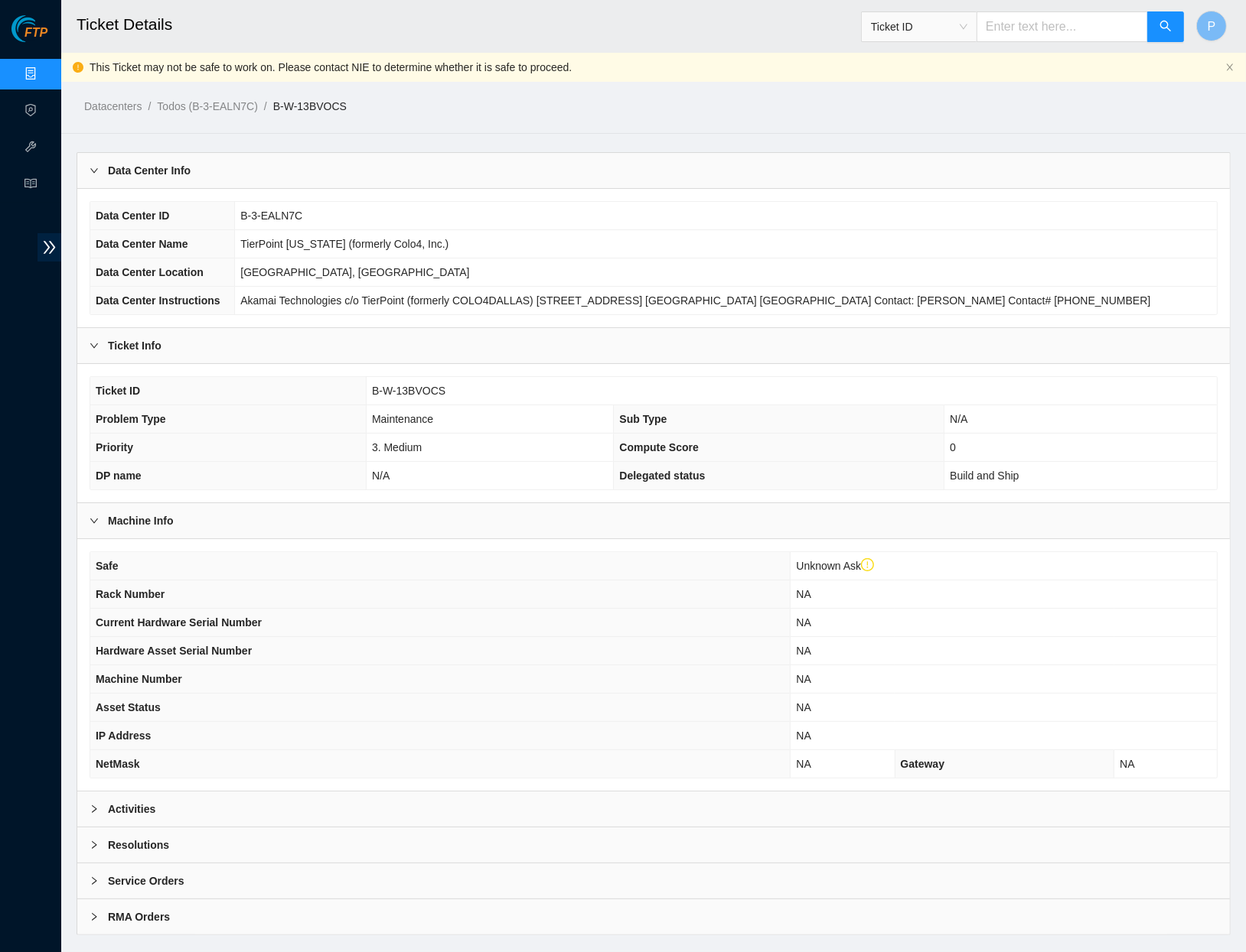
scroll to position [17, 0]
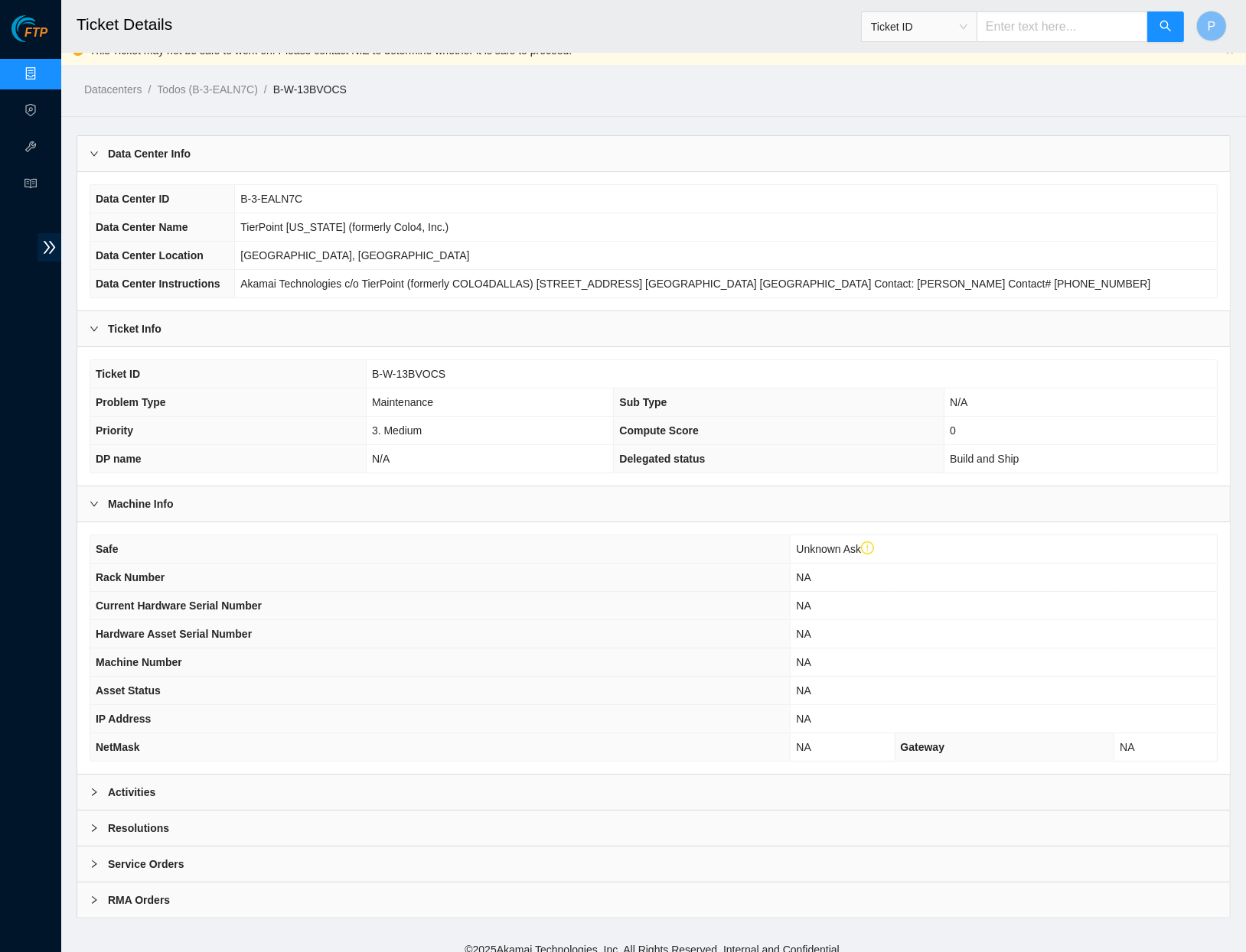
click at [563, 780] on div "Activities" at bounding box center [654, 792] width 1153 height 35
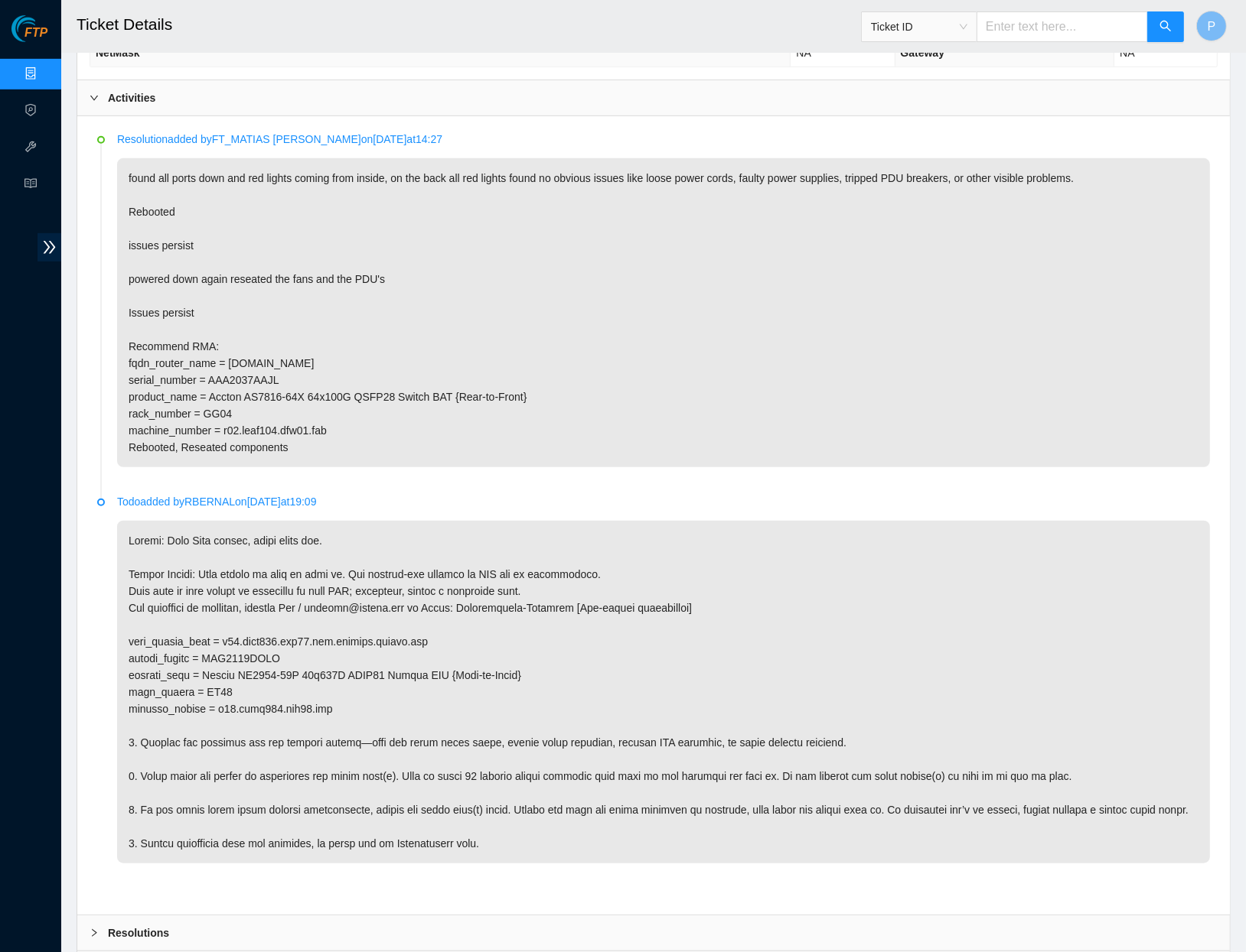
scroll to position [808, 0]
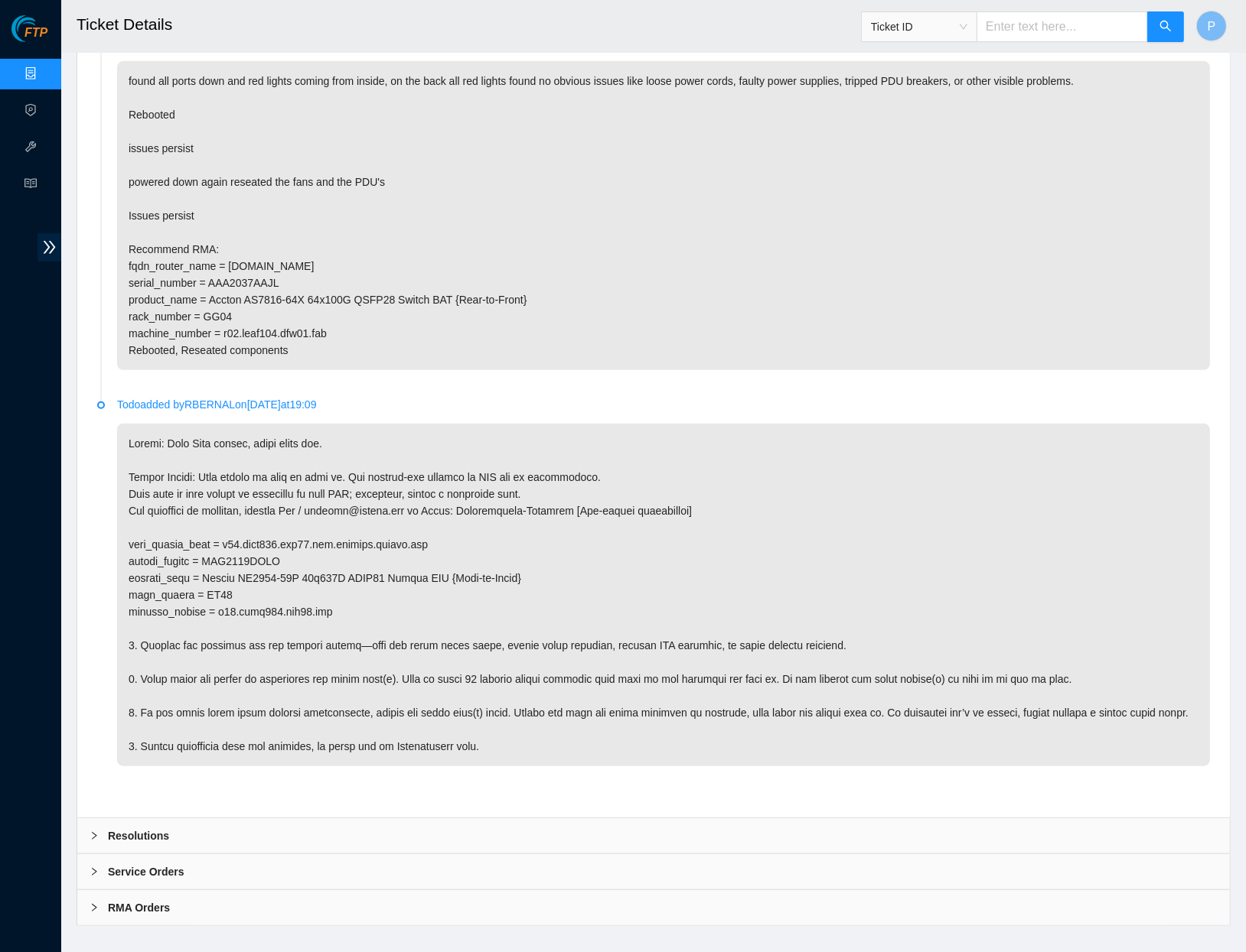
click at [407, 516] on p at bounding box center [663, 595] width 1093 height 342
drag, startPoint x: 233, startPoint y: 514, endPoint x: 348, endPoint y: 517, distance: 115.0
click at [348, 517] on p at bounding box center [663, 595] width 1093 height 342
copy p "r02.leaf104.dfw01.fab"
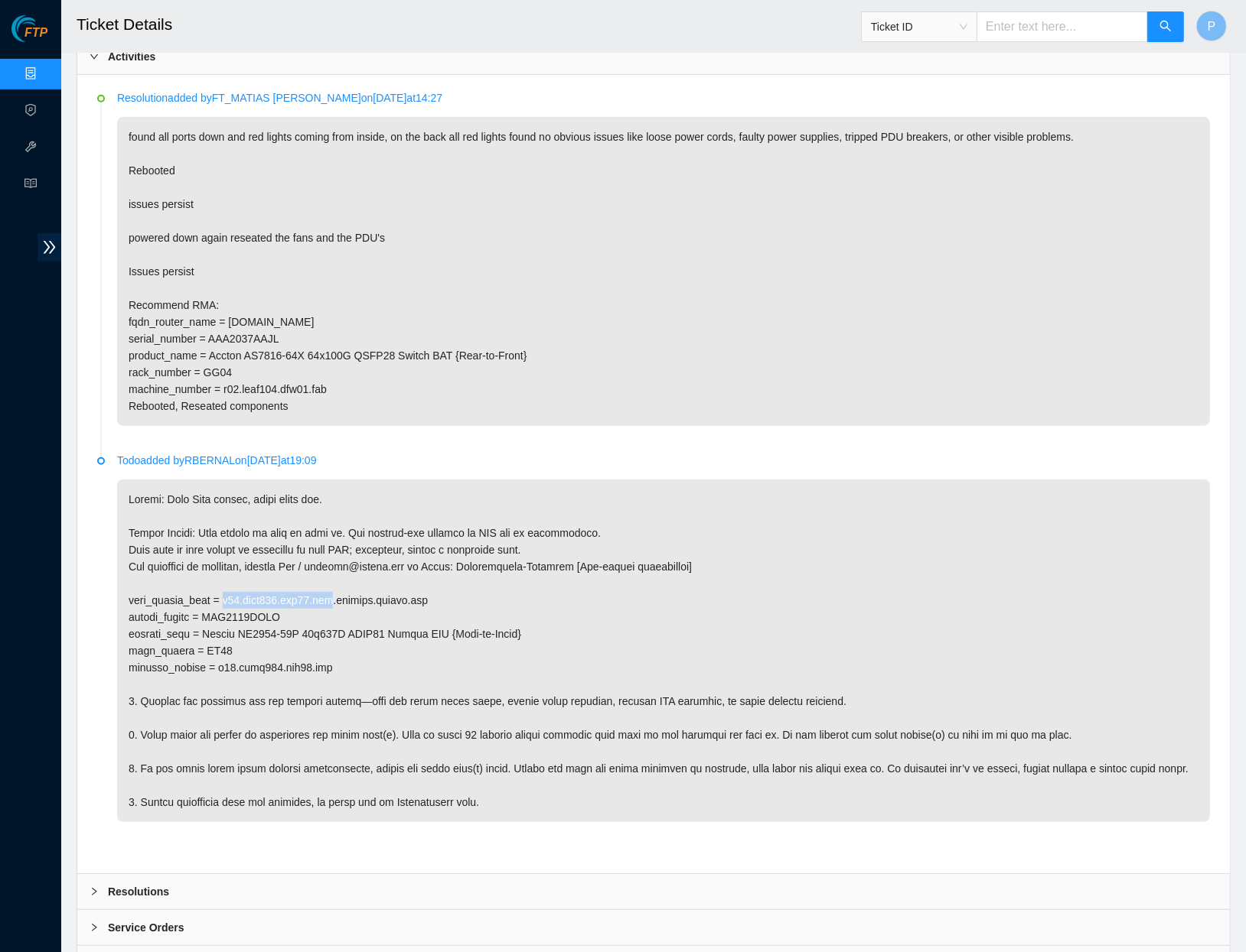
scroll to position [719, 0]
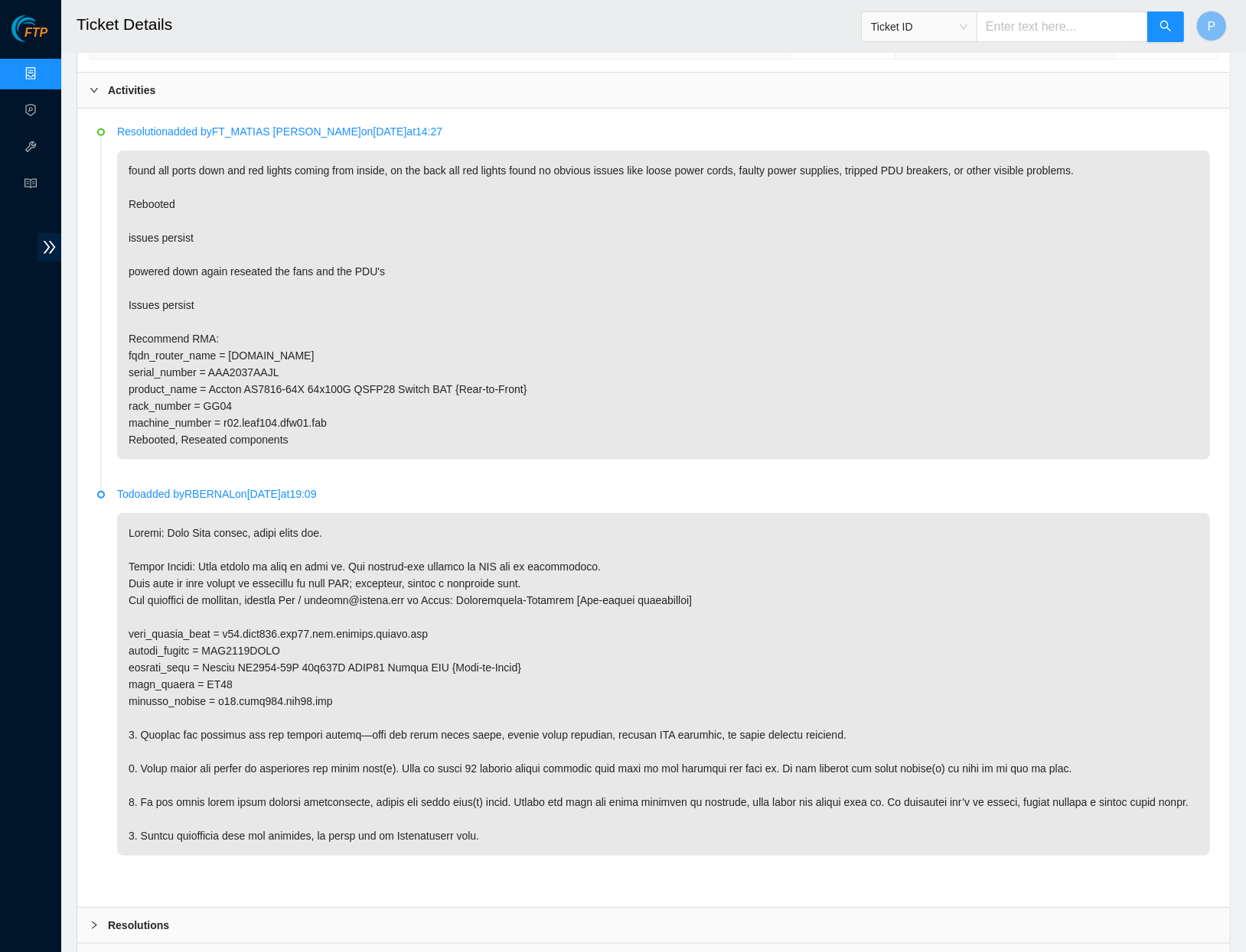
click at [340, 309] on p "found all ports down and red lights coming from inside, on the back all red lig…" at bounding box center [663, 304] width 1093 height 309
click at [426, 307] on p "found all ports down and red lights coming from inside, on the back all red lig…" at bounding box center [663, 304] width 1093 height 309
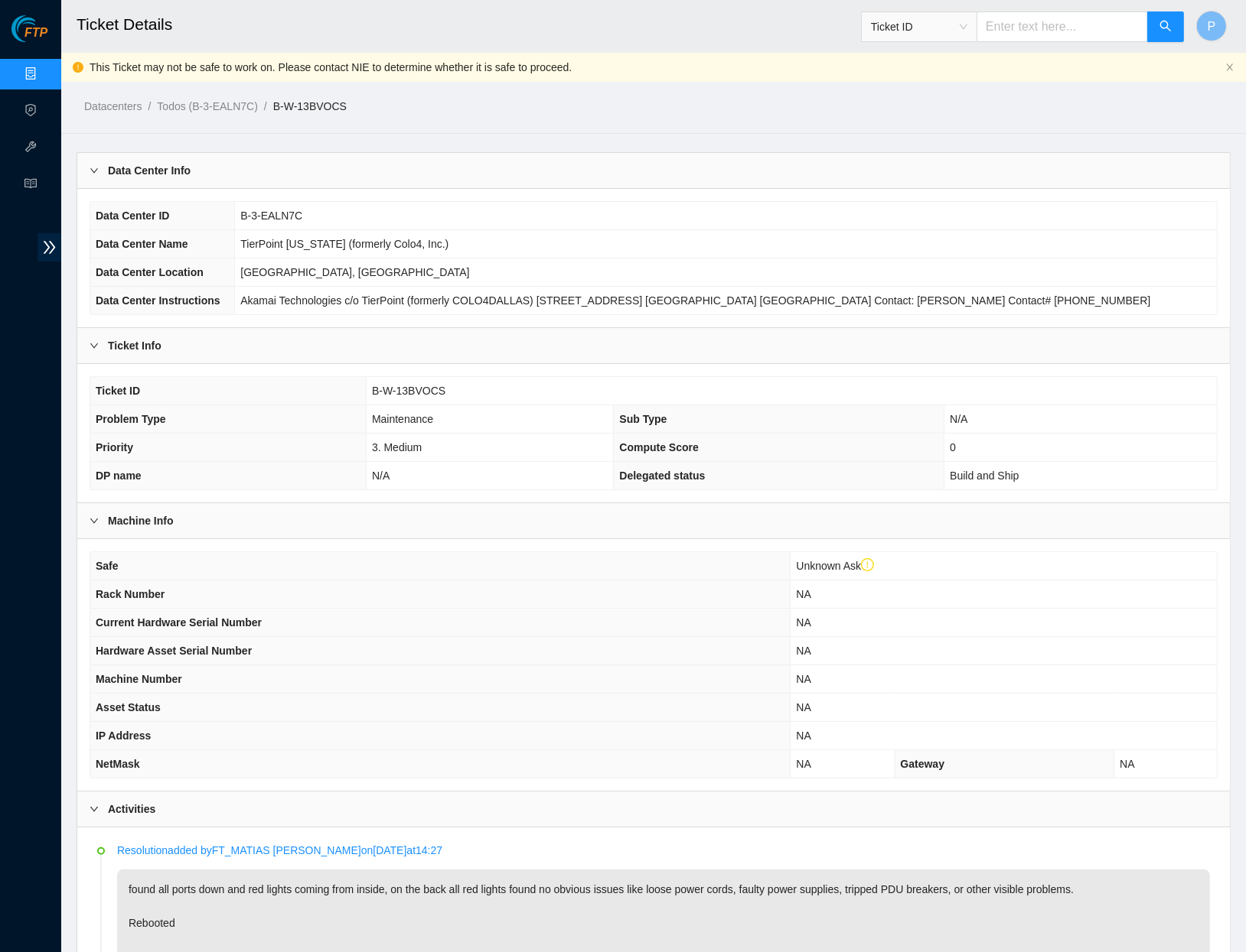
scroll to position [29, 0]
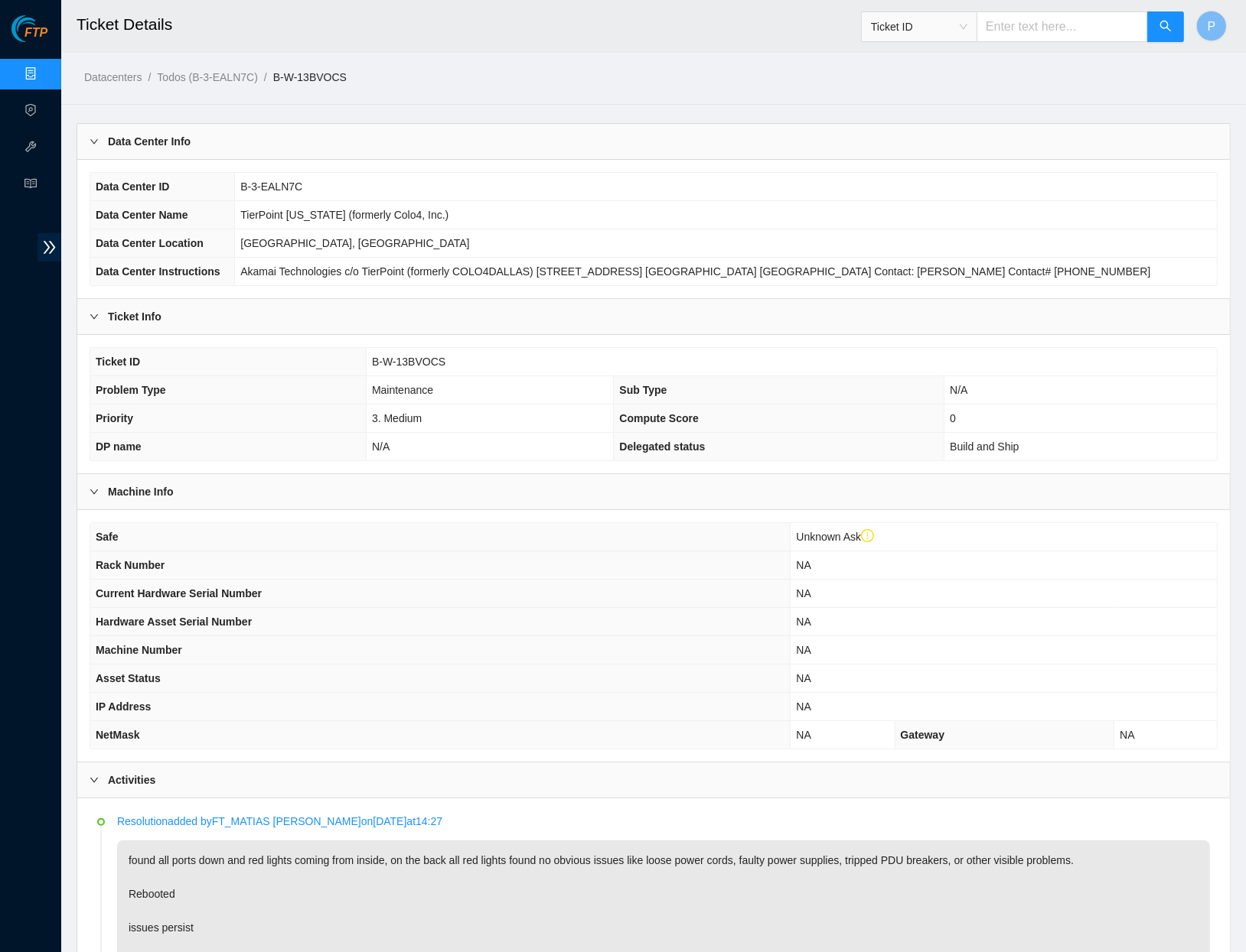
click at [1028, 27] on input "text" at bounding box center [1063, 27] width 172 height 30
paste input "B-V-5S6CJZO"
type input "B-V-5S6CJZO"
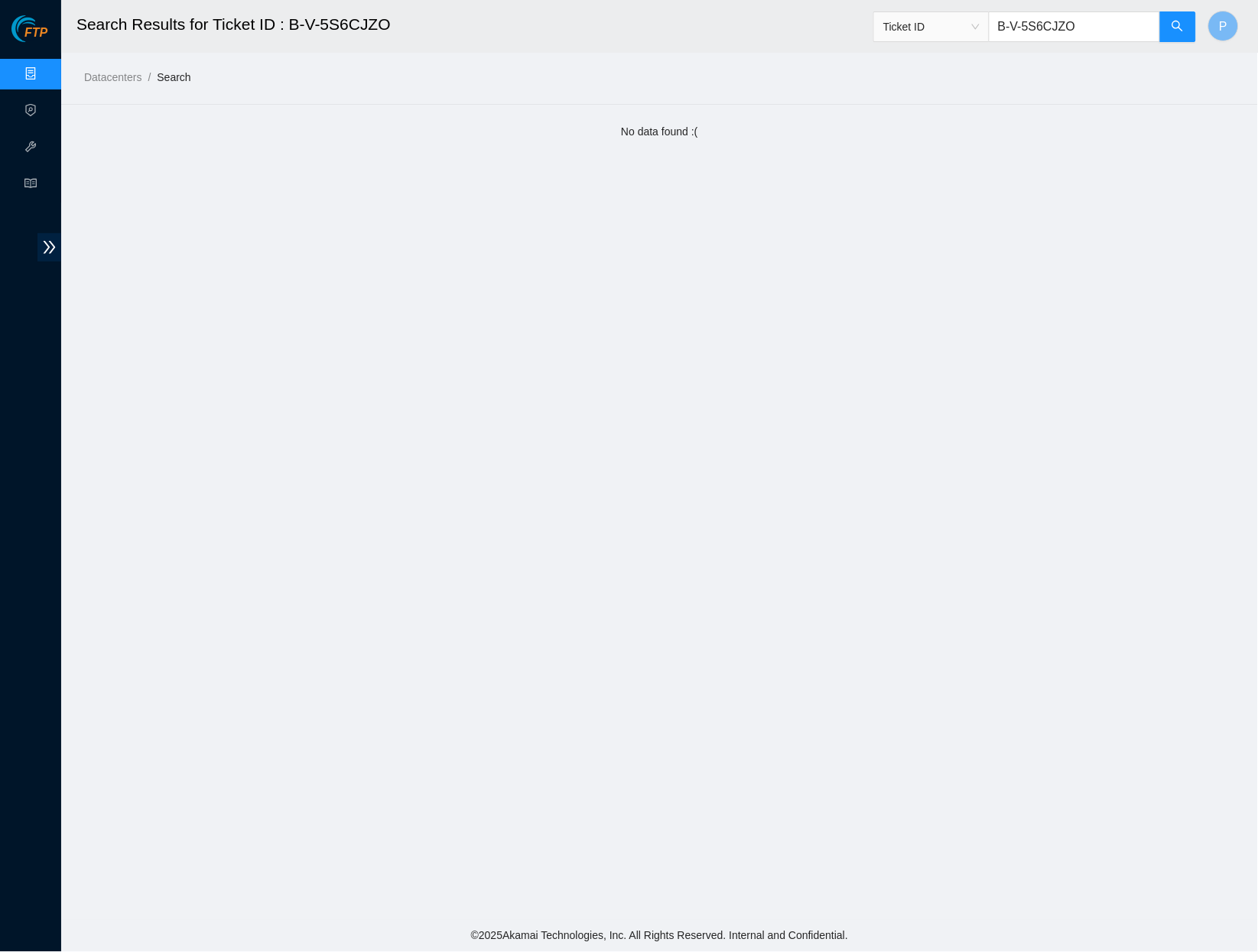
drag, startPoint x: 1100, startPoint y: 19, endPoint x: 955, endPoint y: 19, distance: 145.0
click at [955, 19] on span "Ticket ID B-V-5S6CJZO" at bounding box center [1035, 27] width 324 height 30
paste input "T8KFQY"
type input "B-V-5T8KFQY"
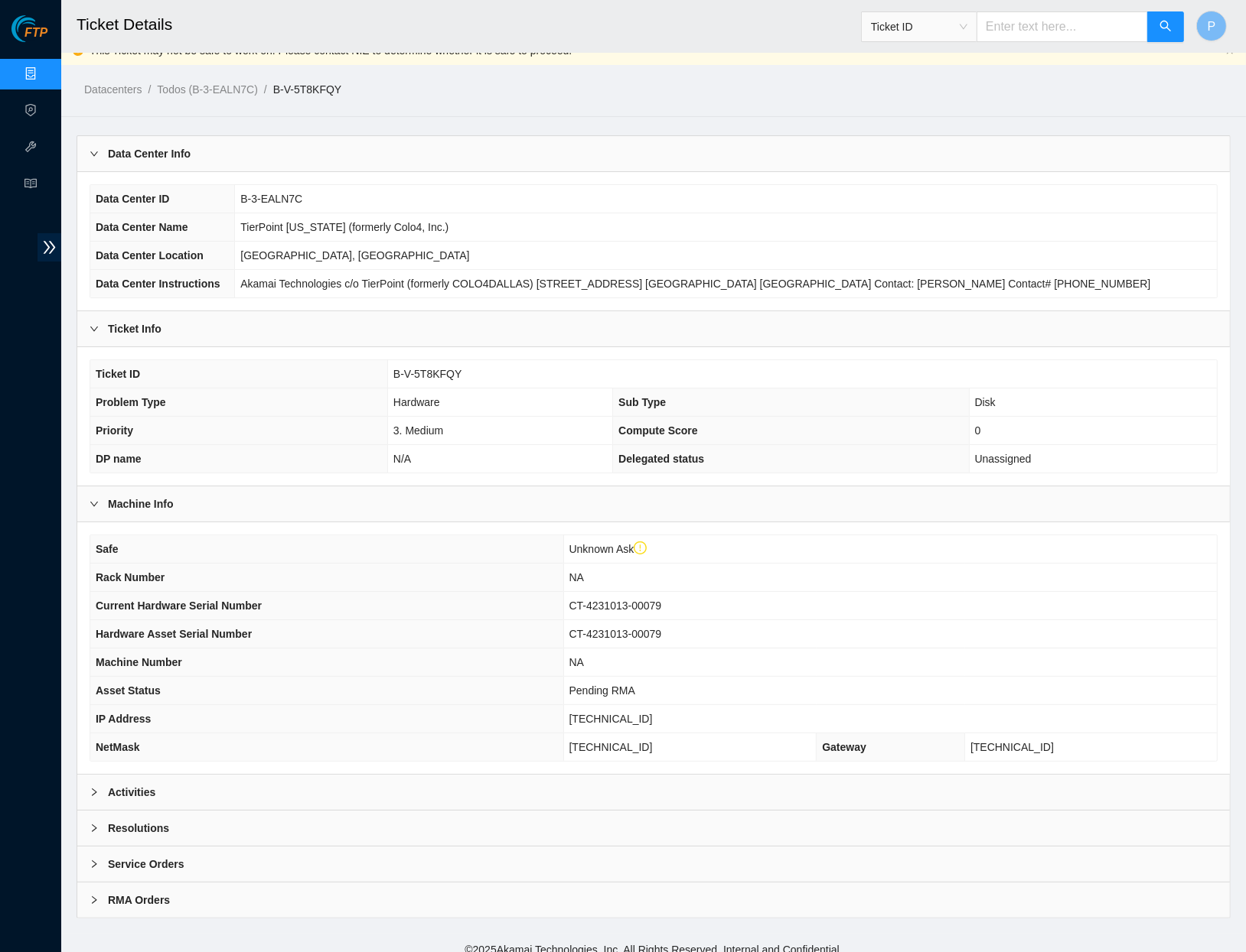
click at [461, 775] on div "Activities" at bounding box center [654, 792] width 1153 height 35
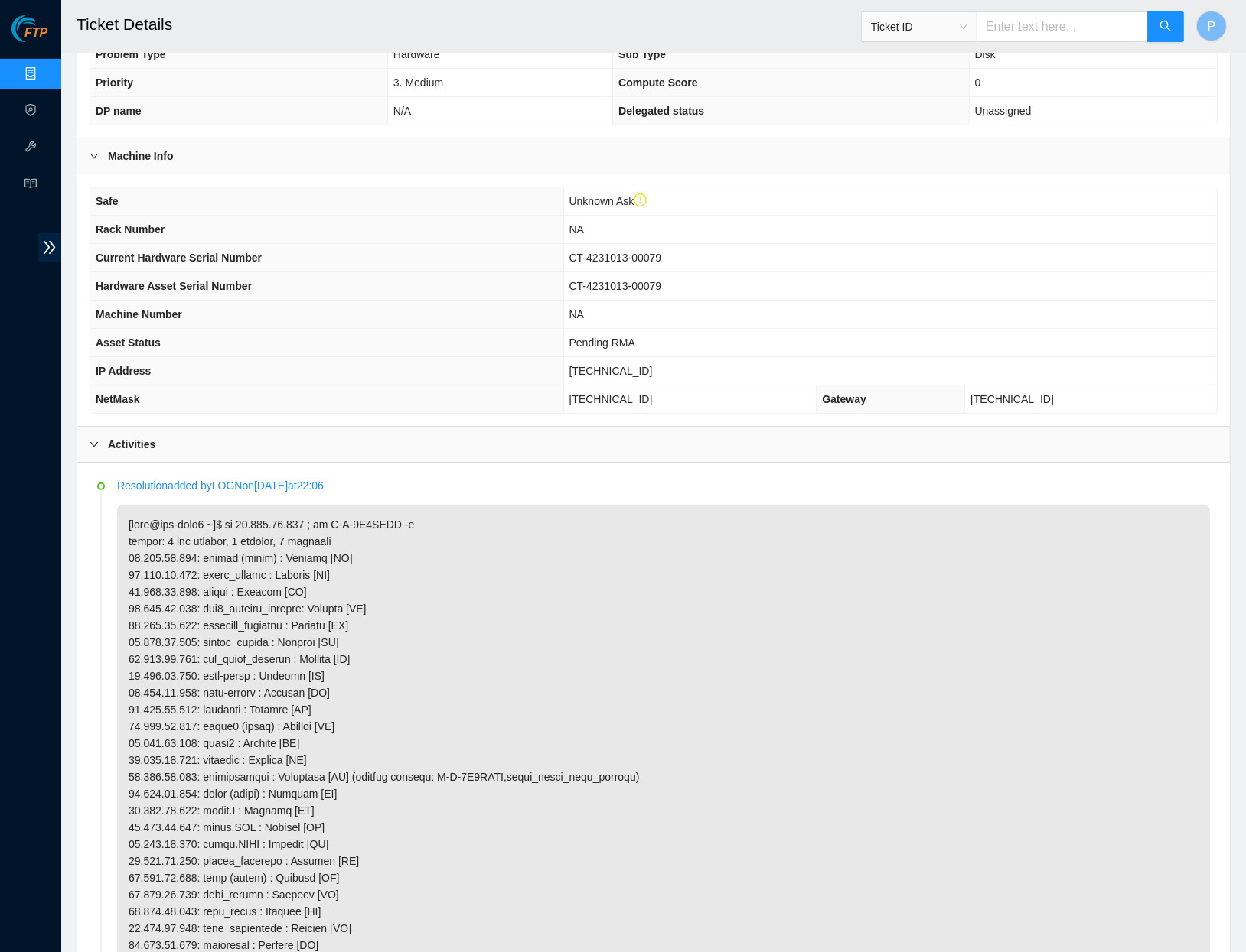
scroll to position [342, 0]
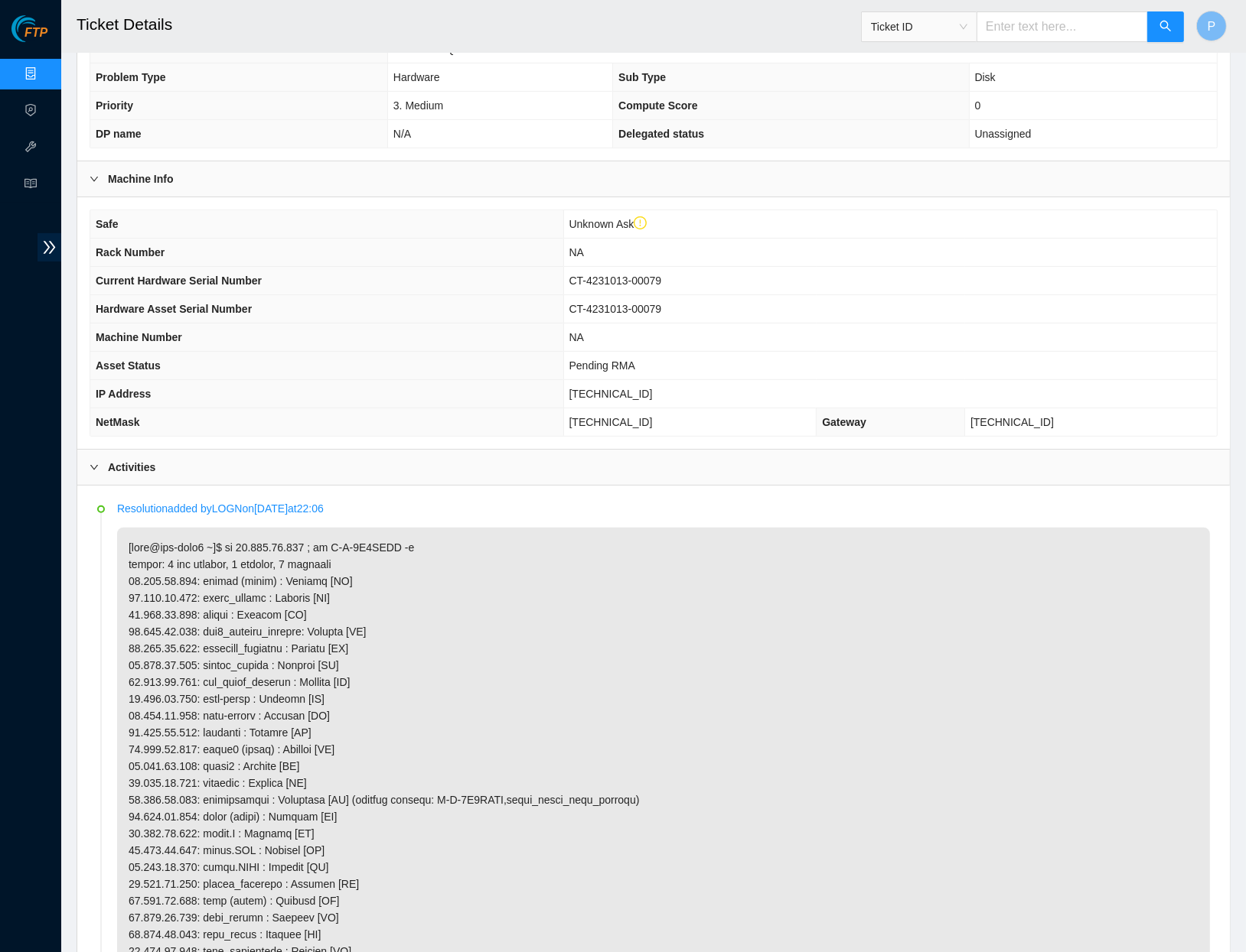
click at [1082, 19] on input "text" at bounding box center [1063, 27] width 172 height 30
paste input "B-V-5TOOA8L"
type input "B-V-5TOOA8L"
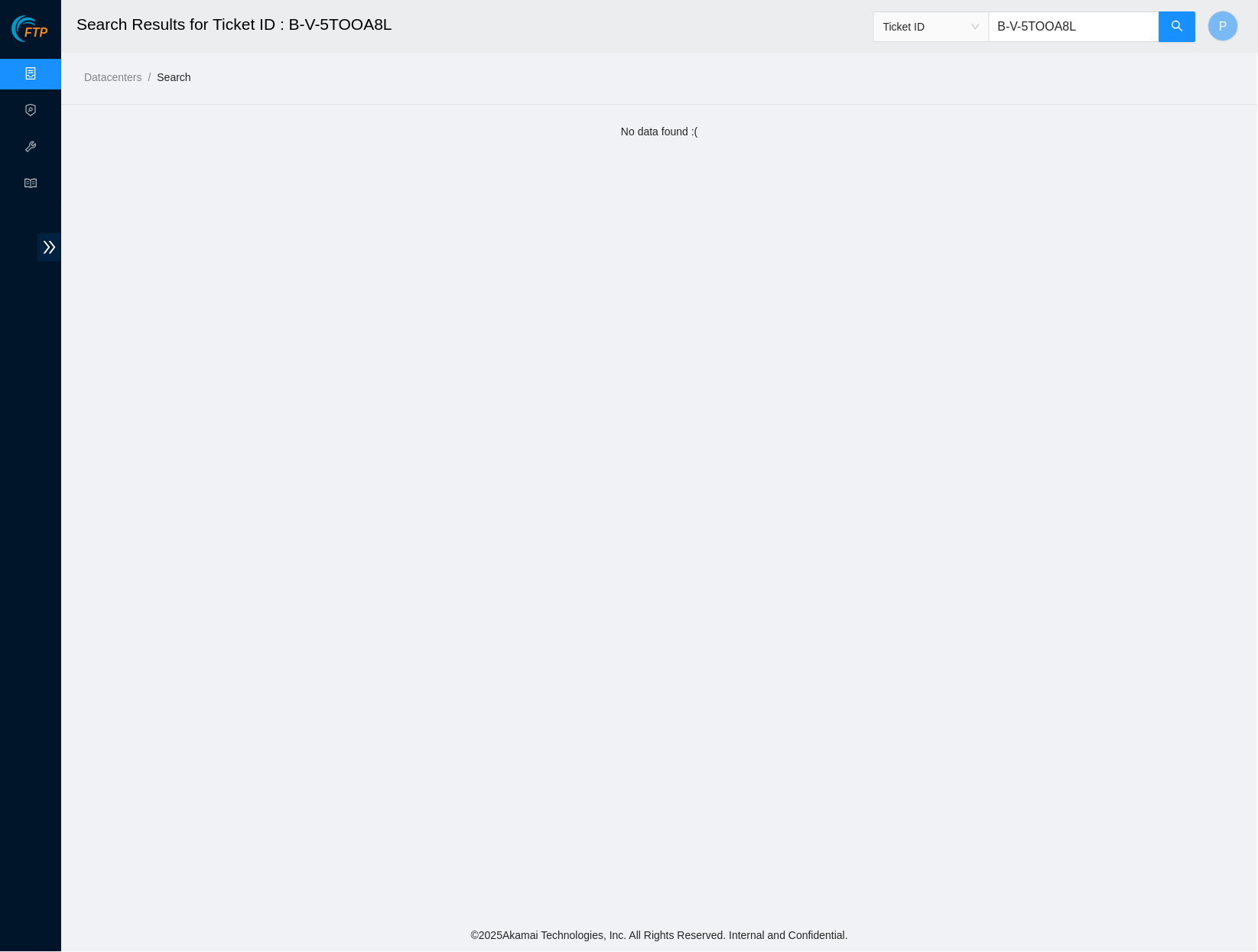
click at [1118, 27] on input "B-V-5TOOA8L" at bounding box center [1075, 27] width 172 height 30
paste input "W-12Z2BY"
drag, startPoint x: 1094, startPoint y: 28, endPoint x: 1008, endPoint y: 28, distance: 86.0
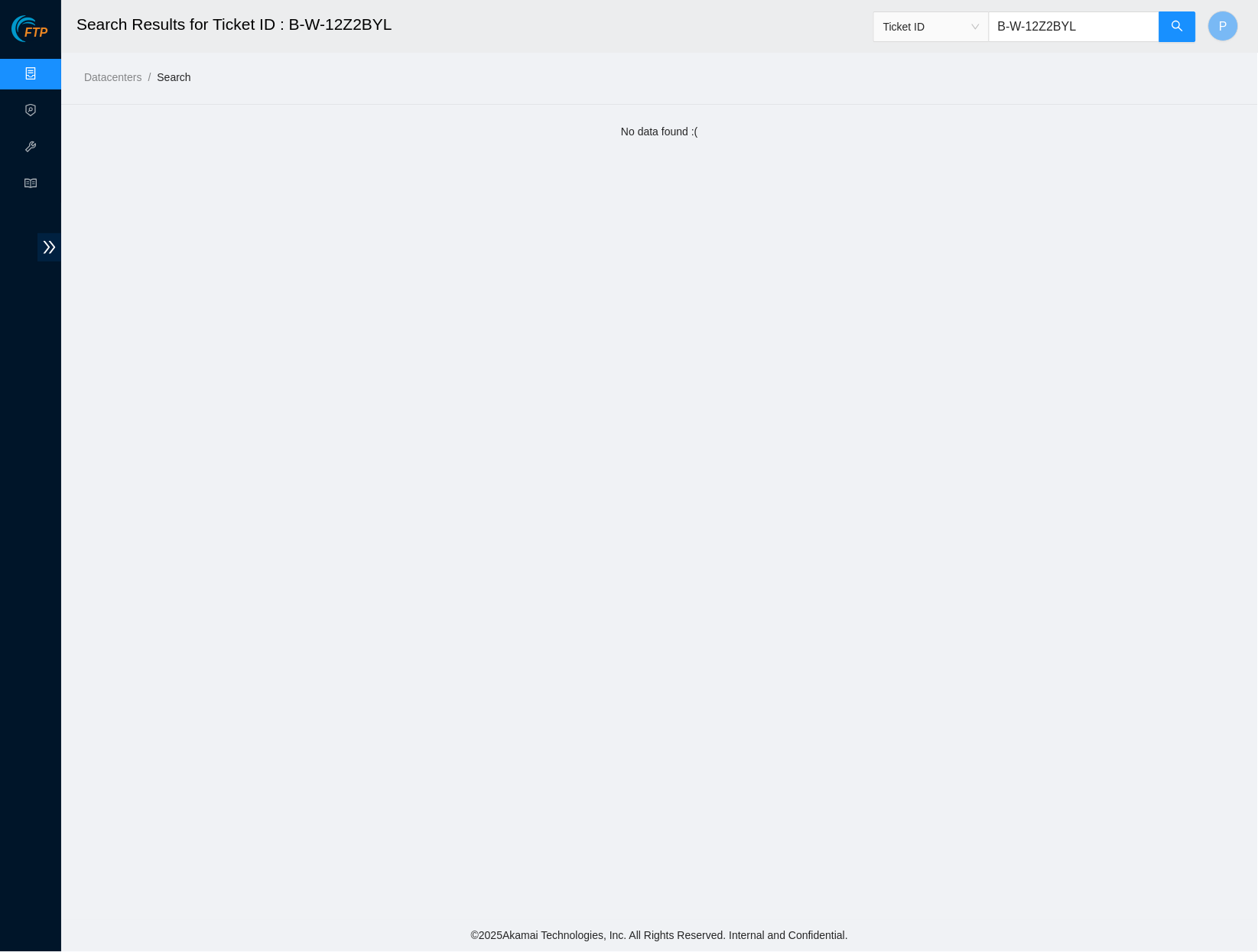
click at [1008, 28] on input "B-W-12Z2BYL" at bounding box center [1075, 27] width 172 height 30
click at [1085, 13] on input "B-W-12Z2BYL" at bounding box center [1075, 27] width 172 height 30
drag, startPoint x: 1096, startPoint y: 29, endPoint x: 976, endPoint y: 29, distance: 120.0
click at [976, 29] on span "Ticket ID B-W-12Z2BYL" at bounding box center [1035, 27] width 324 height 30
paste input "V-5PZ0KT"
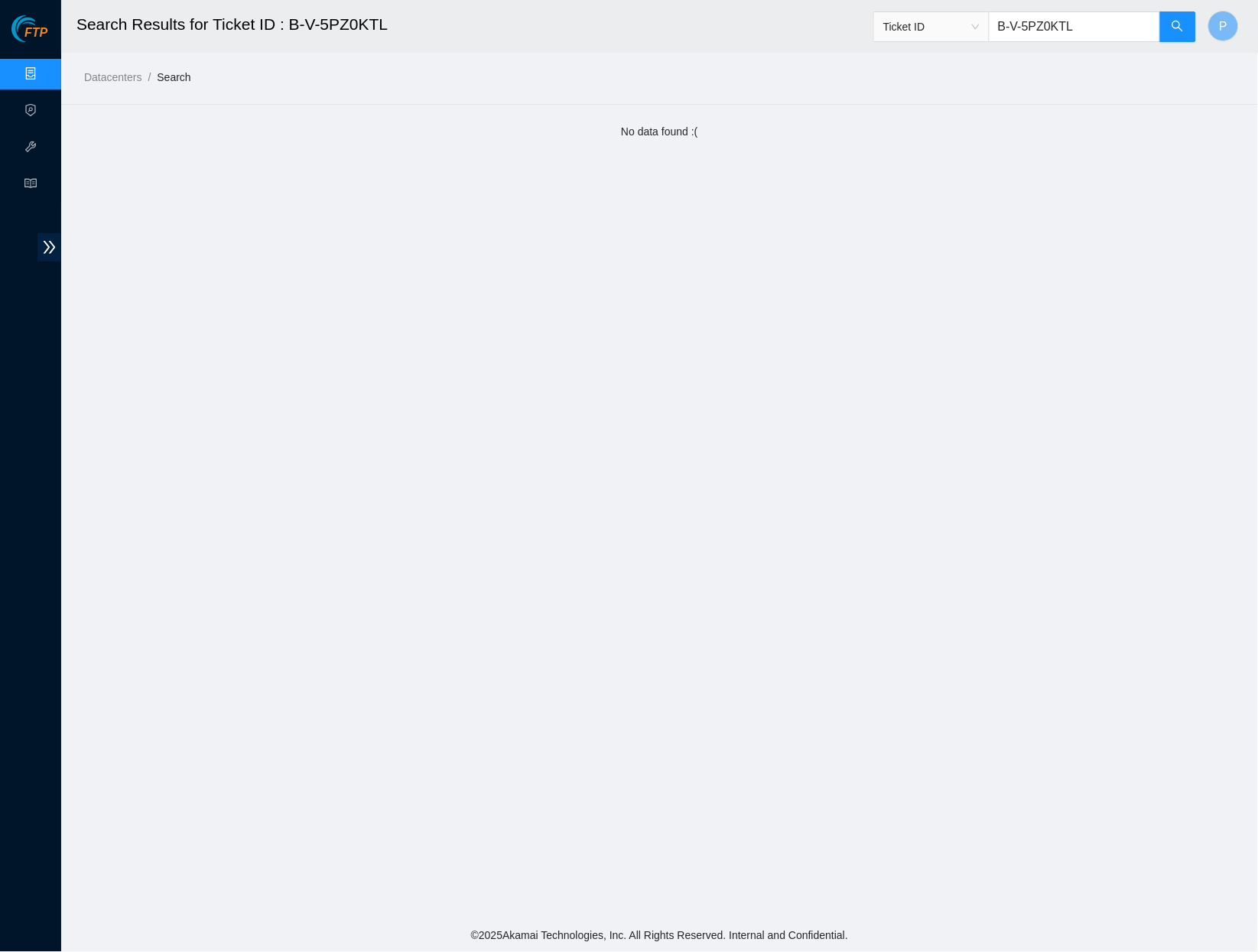
drag, startPoint x: 1114, startPoint y: 23, endPoint x: 986, endPoint y: 26, distance: 128.0
click at [986, 26] on span "Ticket ID B-V-5PZ0KTL" at bounding box center [1035, 27] width 324 height 30
drag, startPoint x: 1171, startPoint y: 137, endPoint x: 1090, endPoint y: 31, distance: 133.4
click at [1090, 31] on input "B-V-5PZ0KTL" at bounding box center [1075, 27] width 172 height 30
paste input "THGKP9"
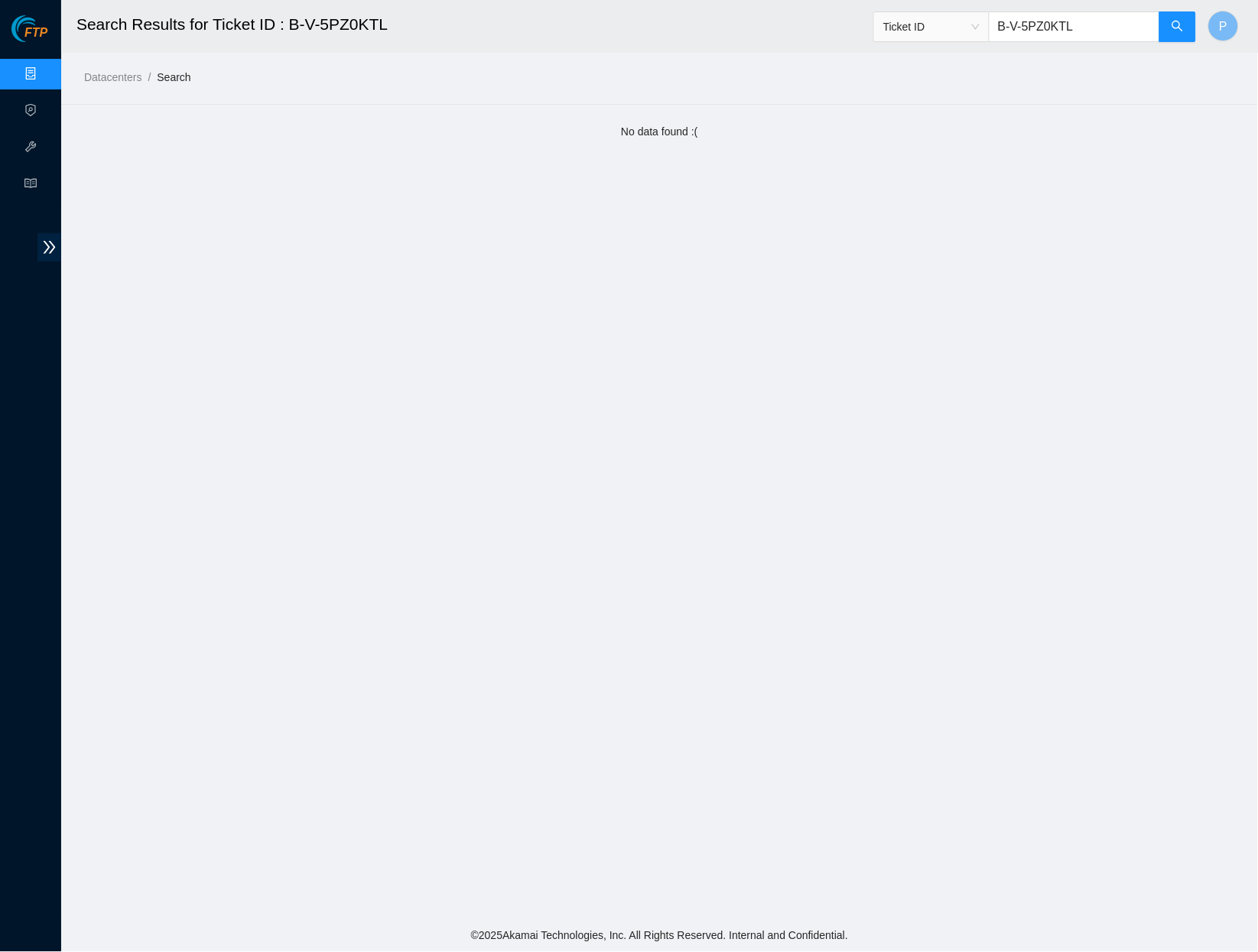
type input "B-V-5THGKP9"
click at [1181, 19] on button "button" at bounding box center [1178, 27] width 37 height 30
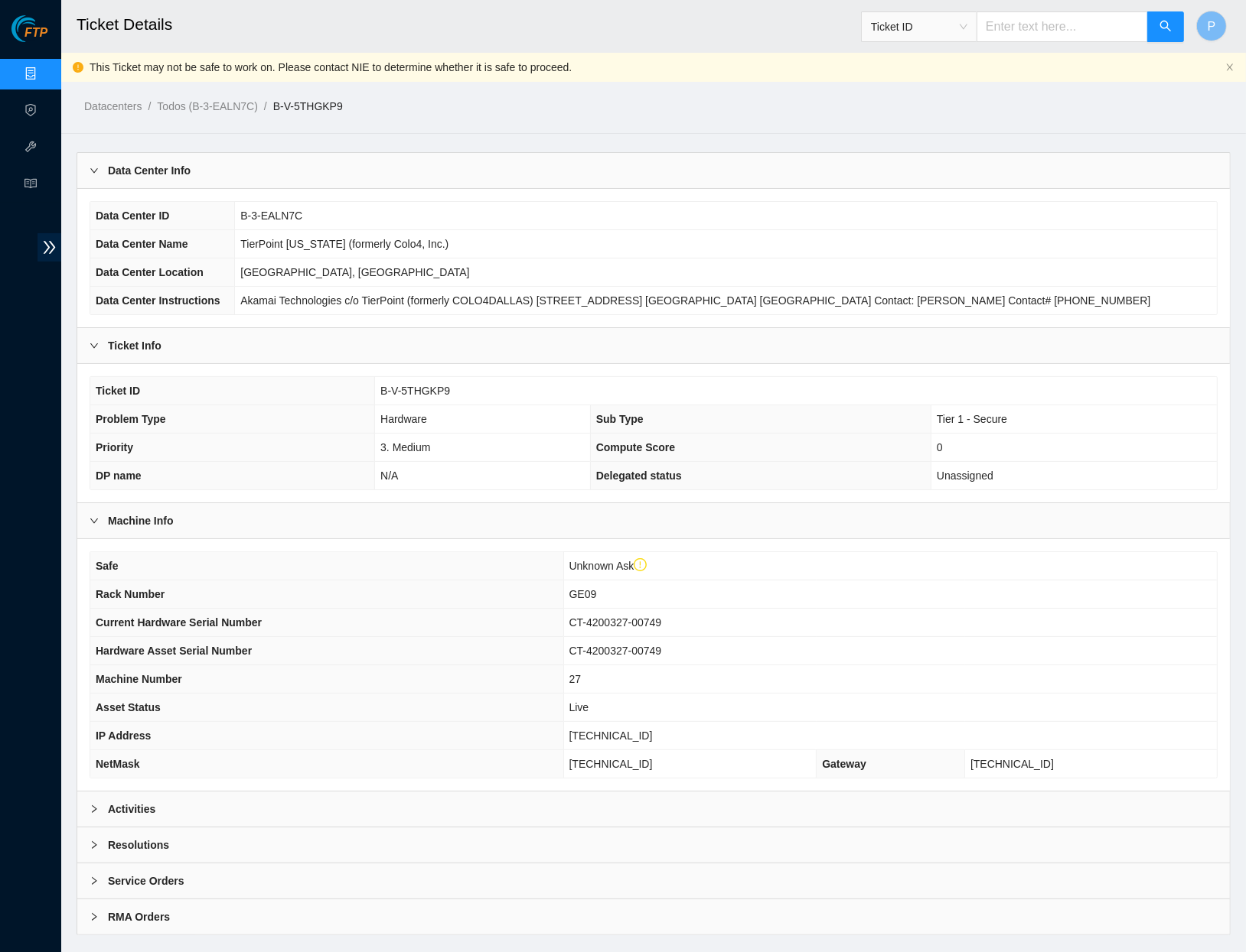
scroll to position [17, 0]
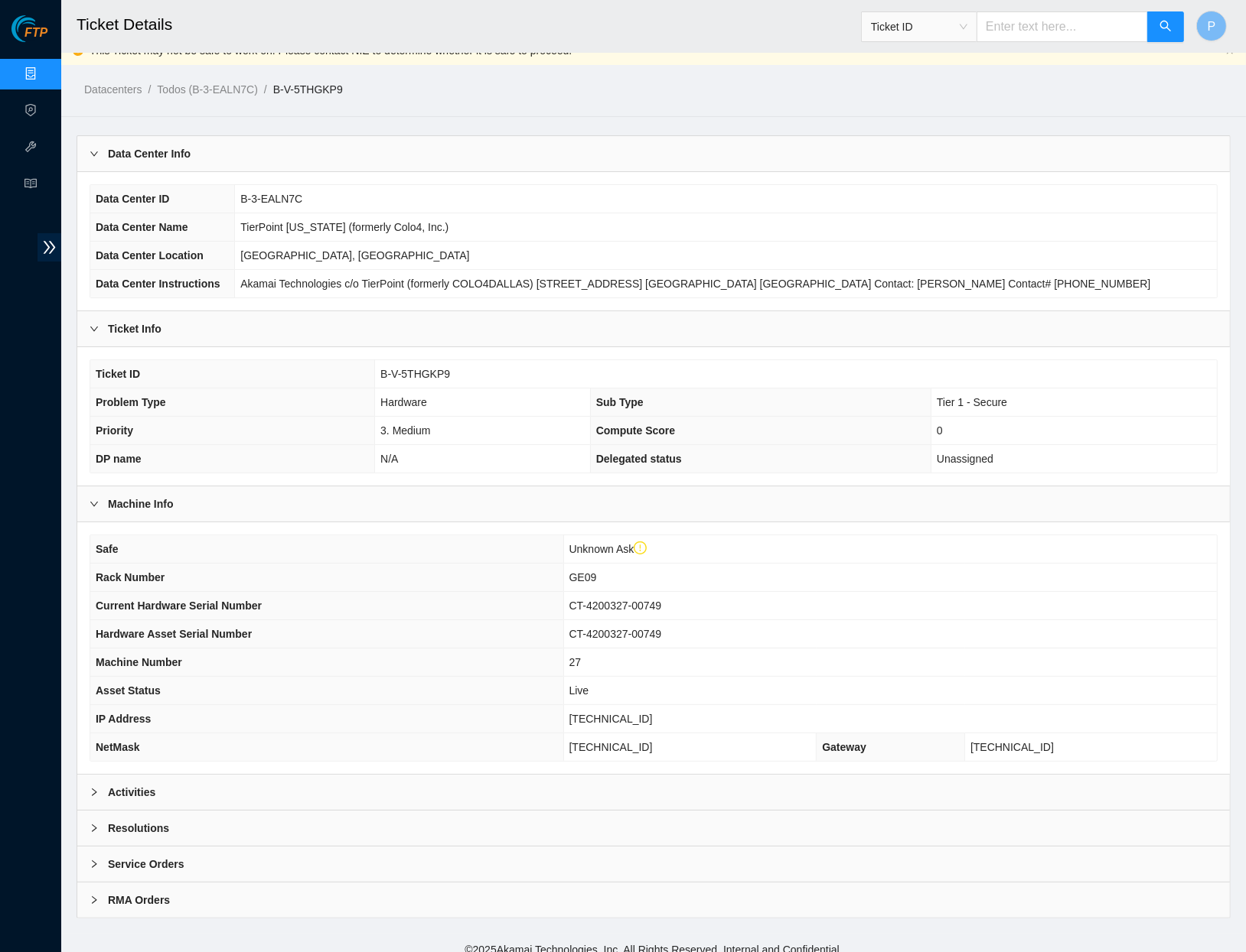
click at [414, 777] on div "Activities" at bounding box center [654, 792] width 1153 height 35
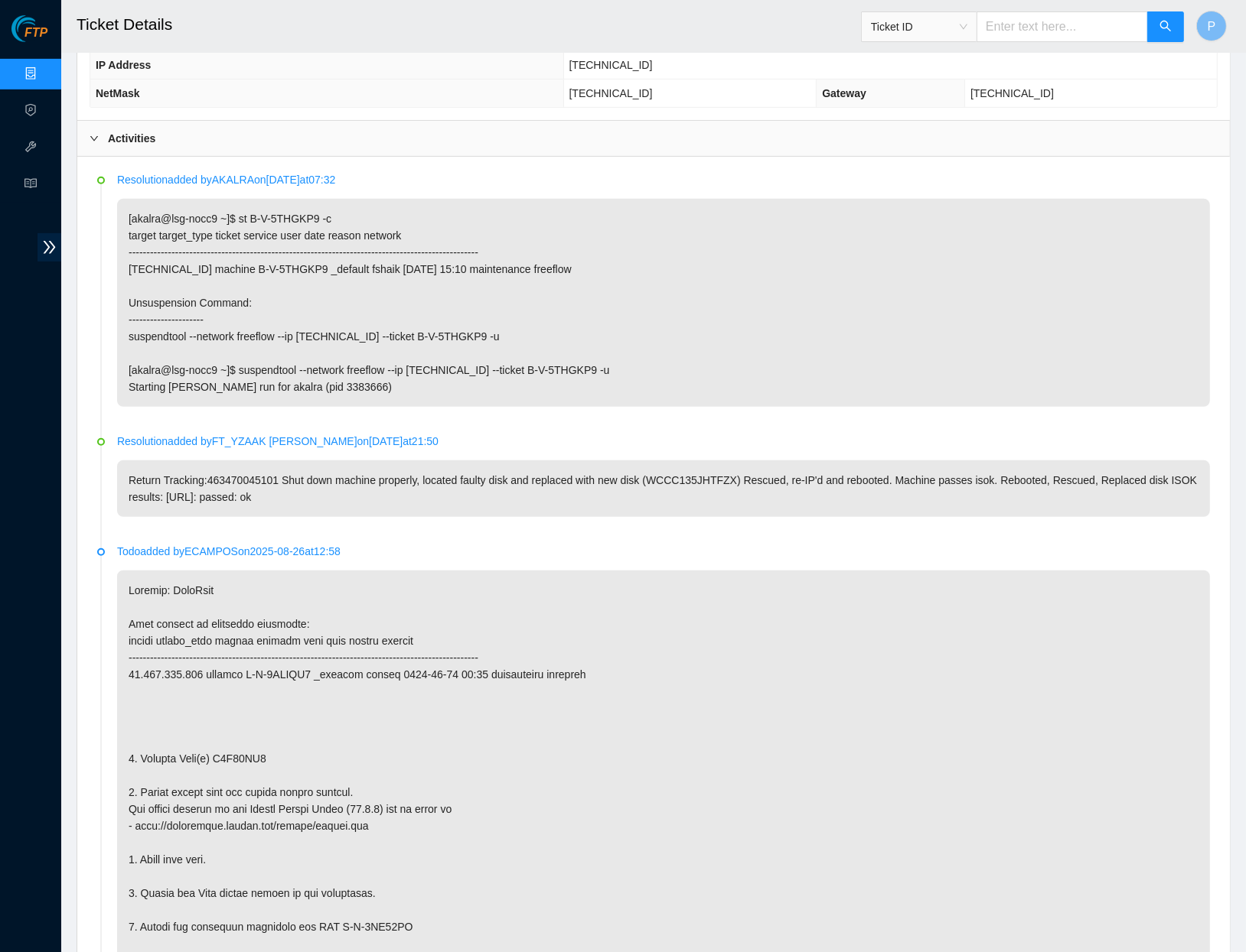
scroll to position [669, 0]
click at [45, 68] on link "Data Centers" at bounding box center [76, 74] width 63 height 13
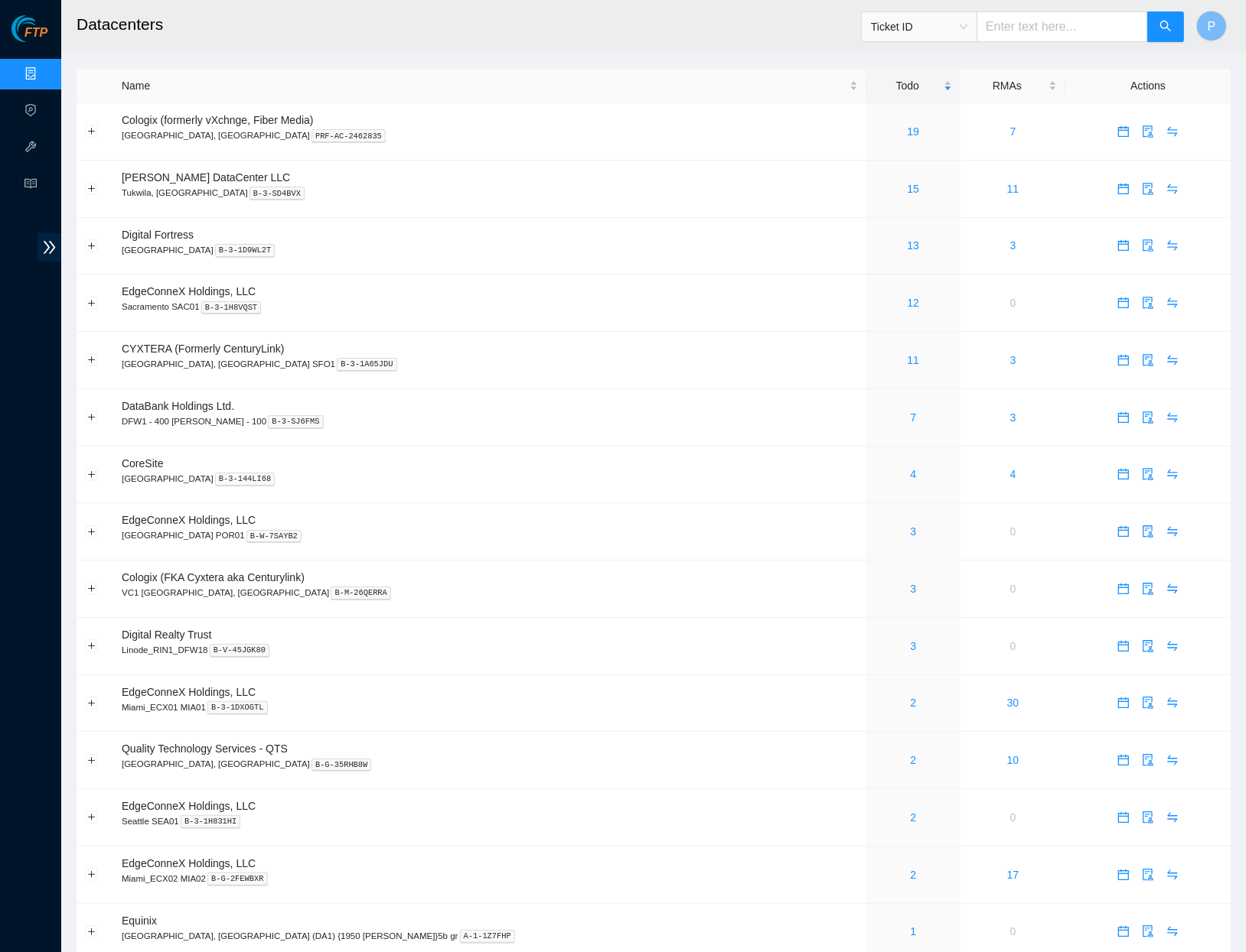
click at [1021, 28] on input "text" at bounding box center [1063, 27] width 172 height 30
paste input "B-V-5NM962T"
type input "B-V-5NM962T"
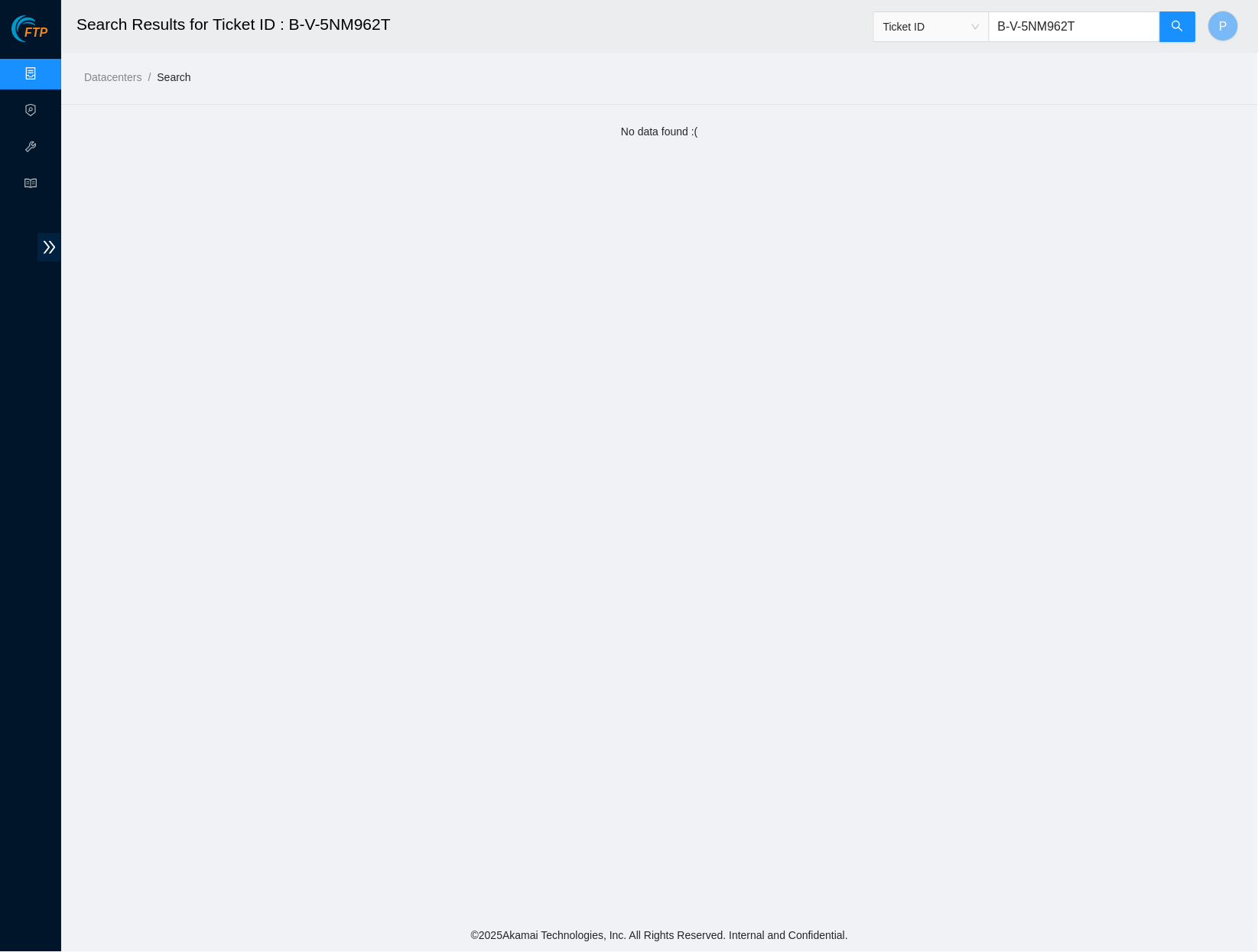
drag, startPoint x: 1105, startPoint y: 29, endPoint x: 986, endPoint y: 28, distance: 119.0
click at [986, 28] on span "Ticket ID B-V-5NM962T" at bounding box center [1035, 27] width 324 height 30
paste input "GHB1SX"
type input "B-V-5GHB1SX"
click at [1084, 22] on input "text" at bounding box center [1075, 27] width 172 height 30
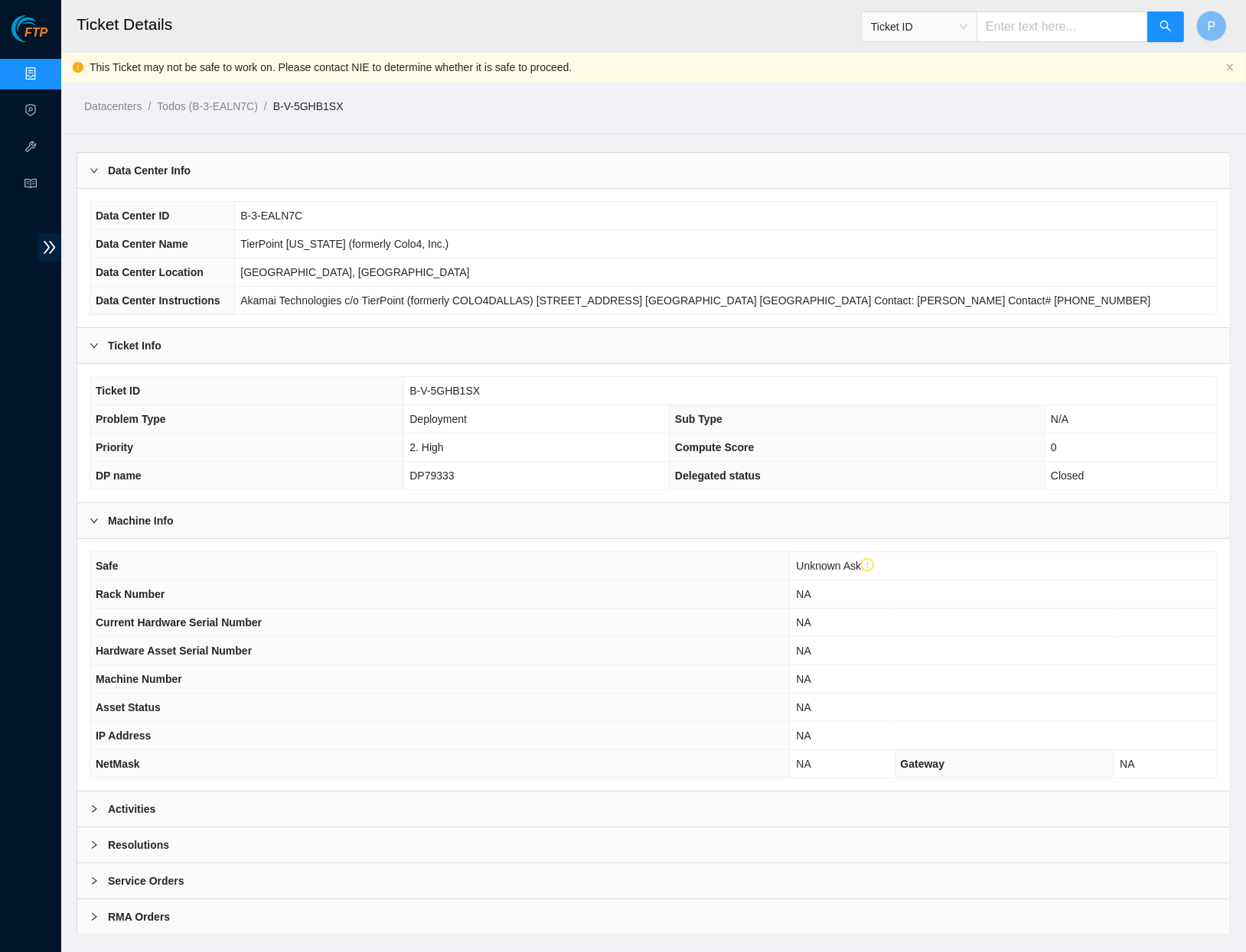
paste input "B-V-5GHDAO1"
type input "B-V-5GHDAO1"
click at [564, 810] on div "Activities" at bounding box center [654, 809] width 1153 height 35
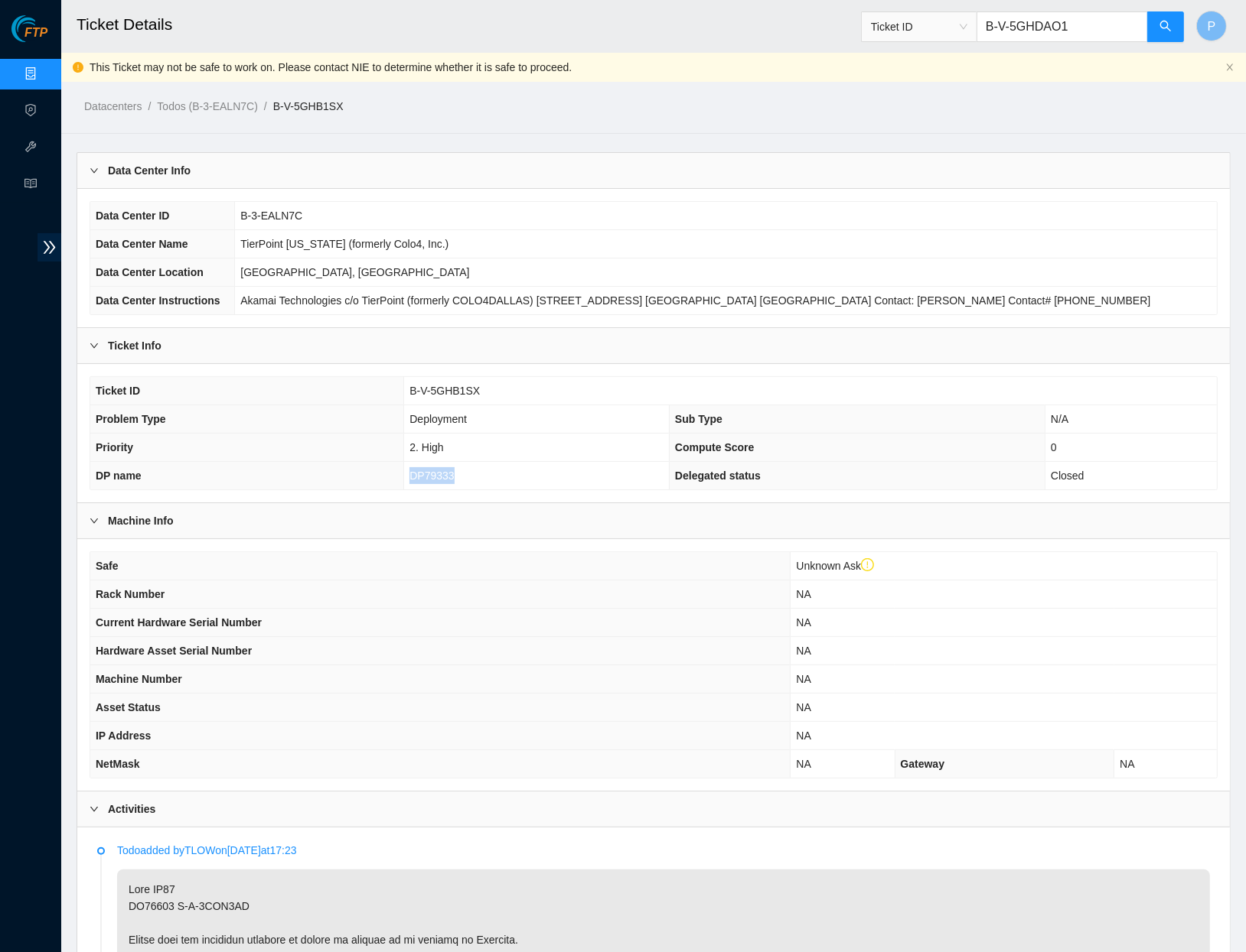
drag, startPoint x: 475, startPoint y: 468, endPoint x: 403, endPoint y: 468, distance: 72.0
click at [404, 468] on td "DP79333" at bounding box center [537, 476] width 266 height 29
copy span "DP79333"
click at [1159, 27] on icon "search" at bounding box center [1165, 26] width 13 height 13
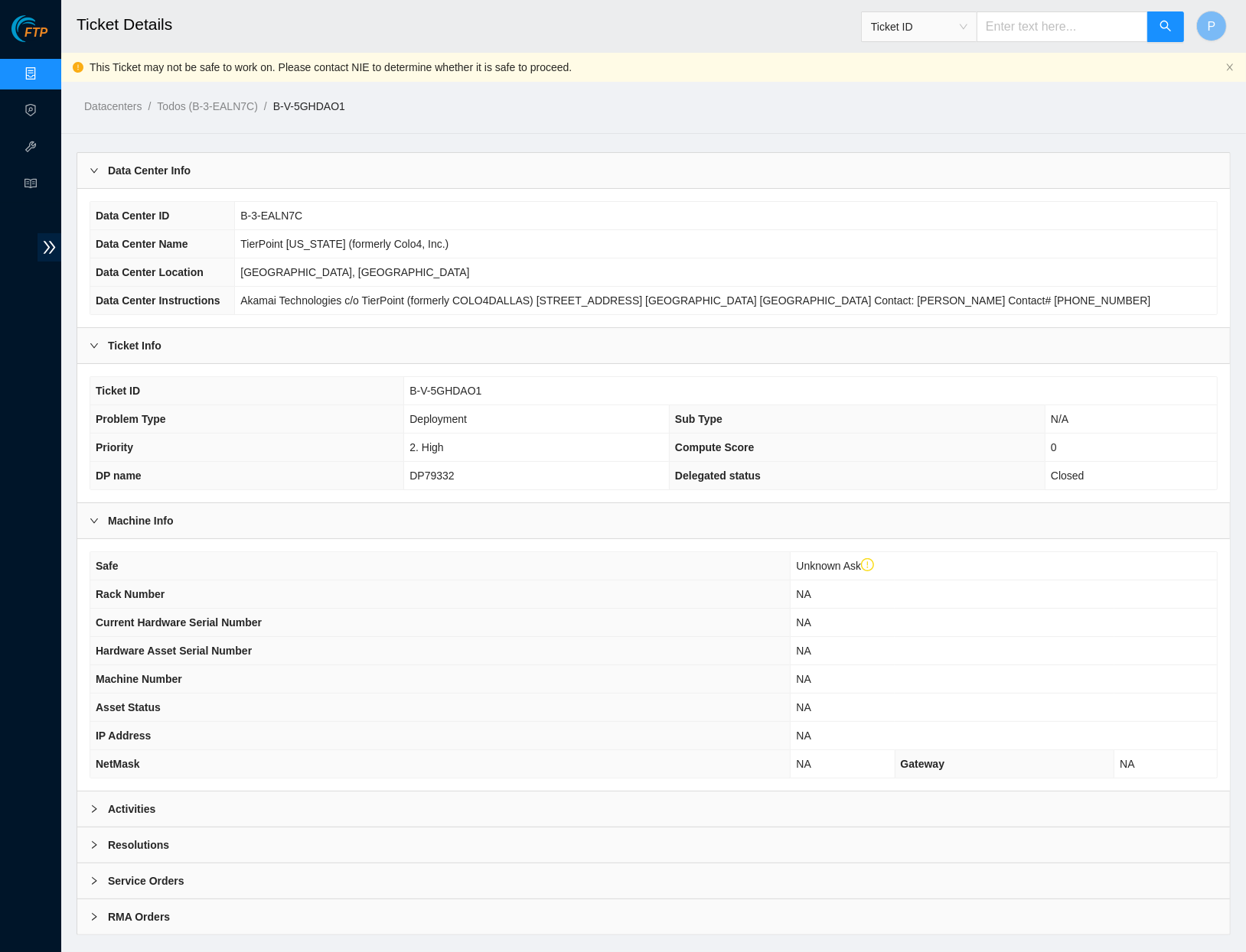
click at [1003, 18] on input "text" at bounding box center [1063, 27] width 172 height 30
paste input "B-V-5PZ0KTL"
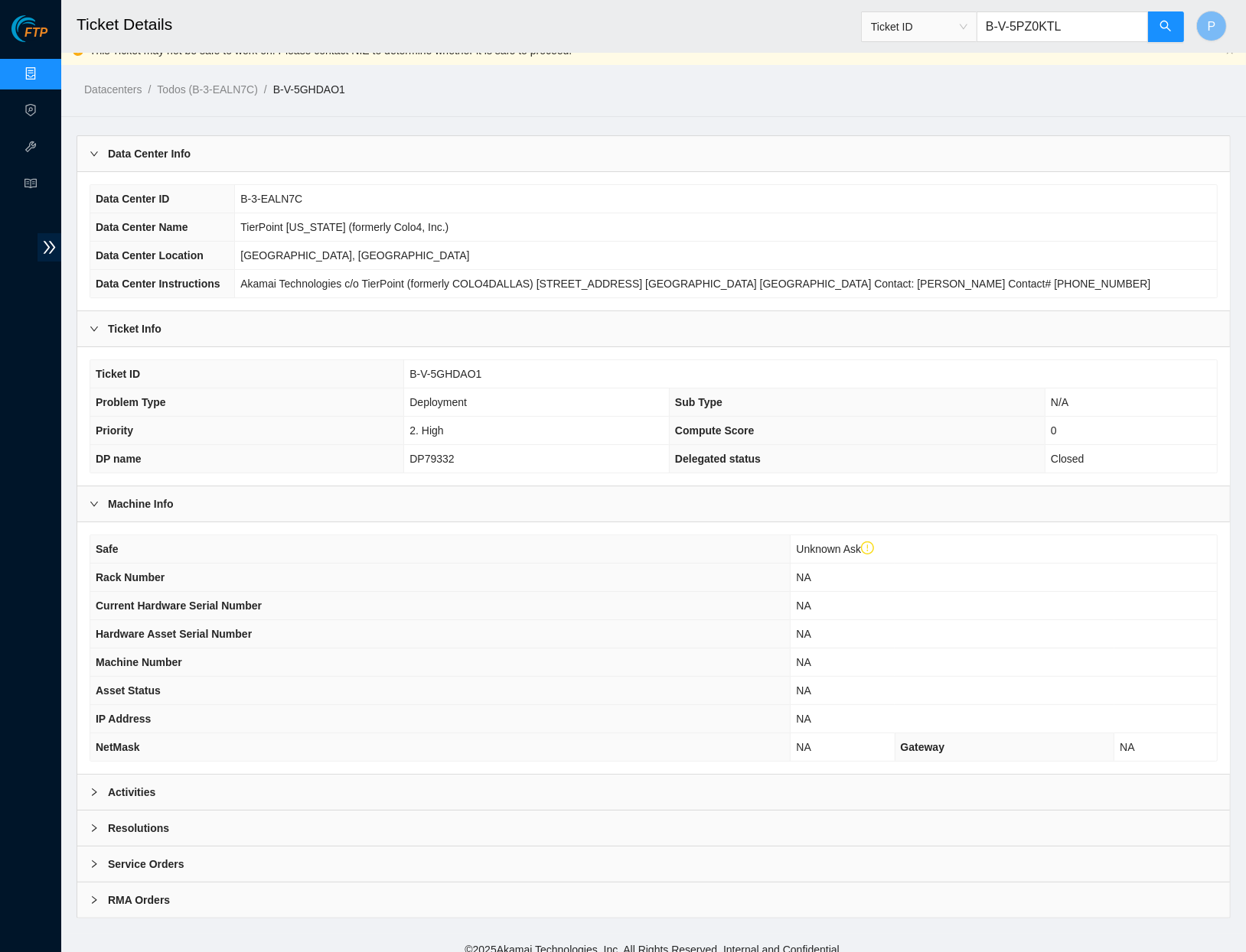
type input "B-V-5PZ0KTL"
click at [583, 791] on div "Activities" at bounding box center [654, 792] width 1153 height 35
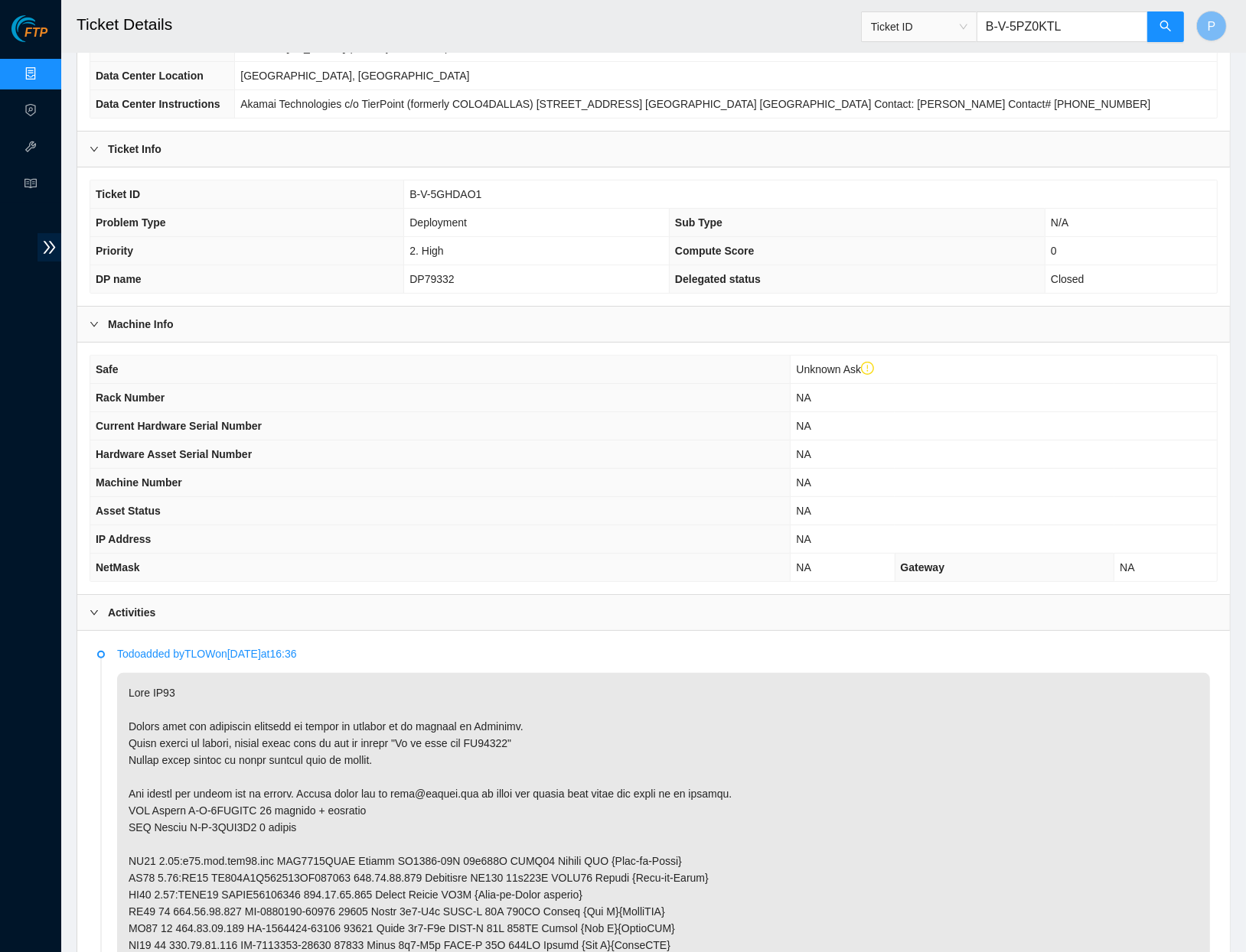
scroll to position [200, 0]
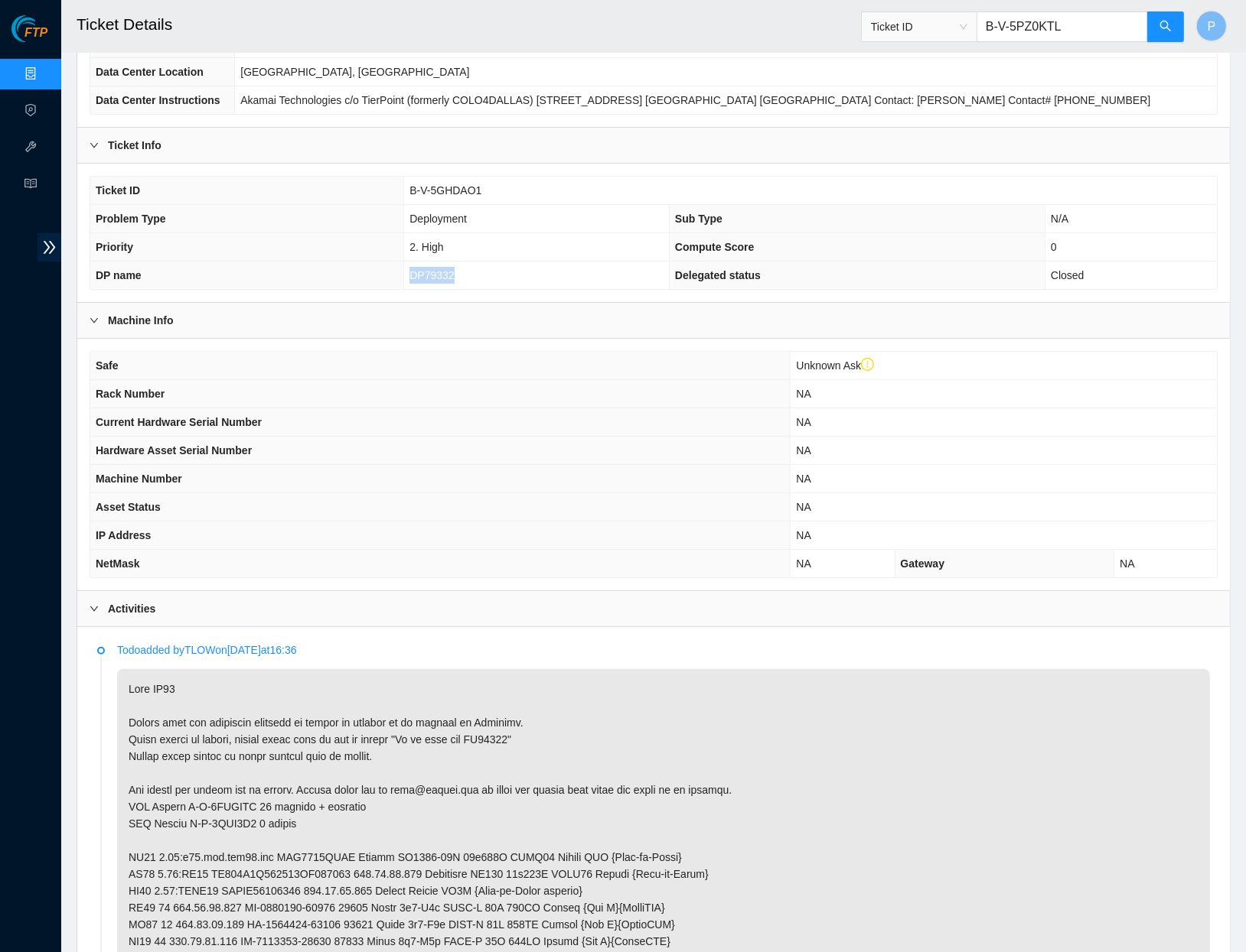
drag, startPoint x: 472, startPoint y: 267, endPoint x: 407, endPoint y: 267, distance: 65.0
click at [407, 267] on td "DP79332" at bounding box center [537, 276] width 266 height 29
copy span "DP79332"
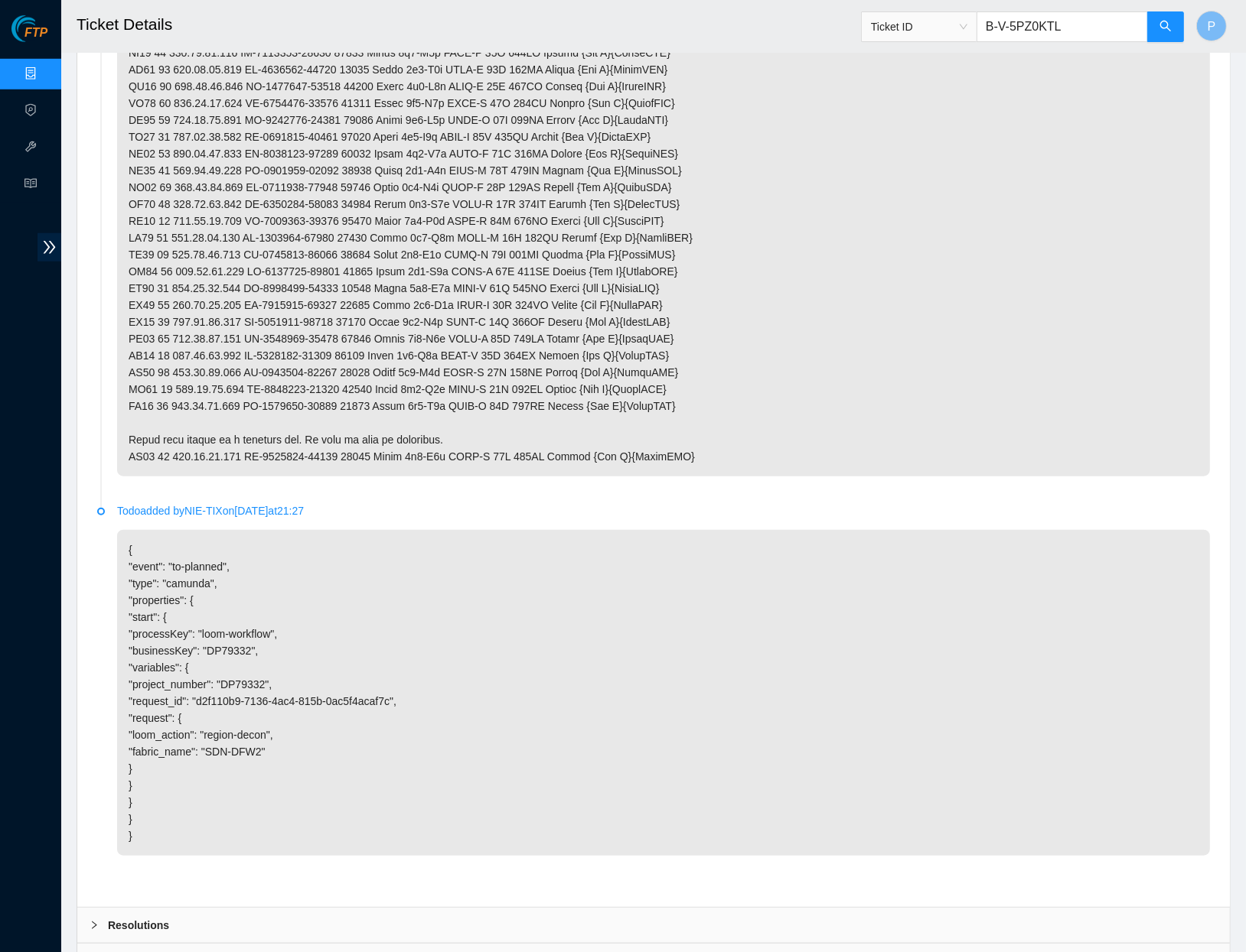
scroll to position [1118, 0]
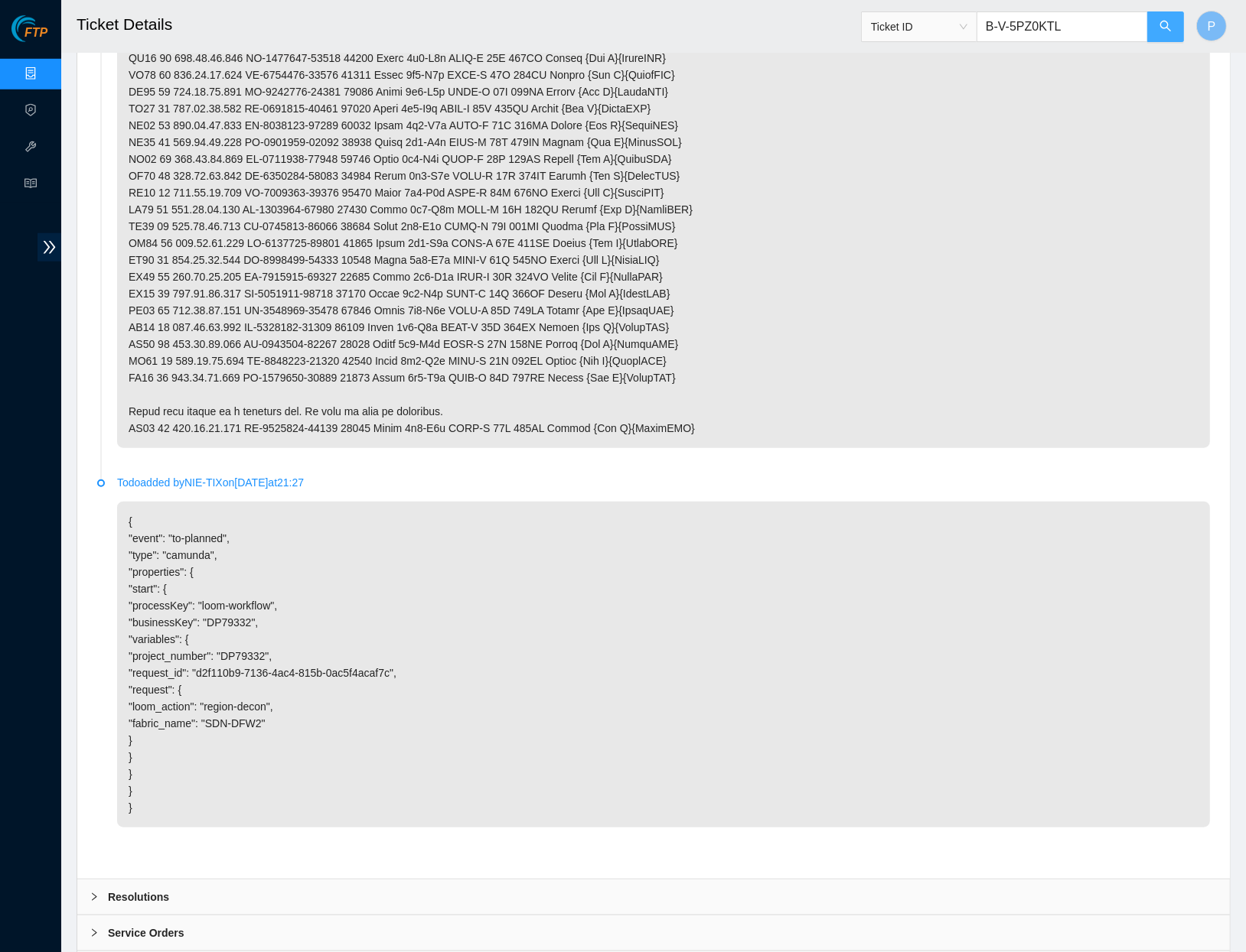
click at [1157, 38] on button "button" at bounding box center [1165, 27] width 37 height 30
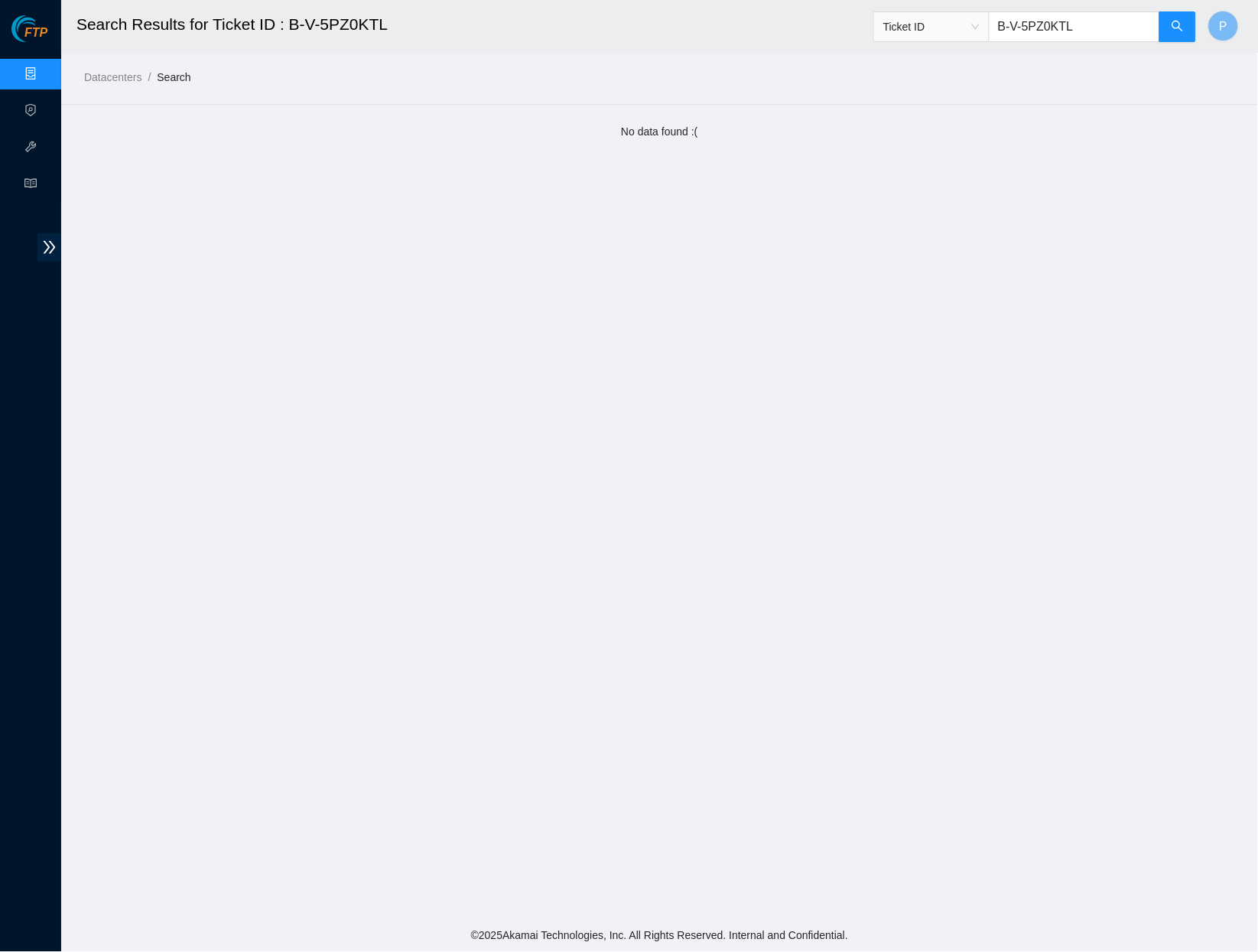
click at [1120, 33] on input "B-V-5PZ0KTL" at bounding box center [1075, 27] width 172 height 30
paste input "B-V-5U50ZF0"
click at [1011, 24] on input "vB-V-5U50ZF0" at bounding box center [1075, 27] width 172 height 30
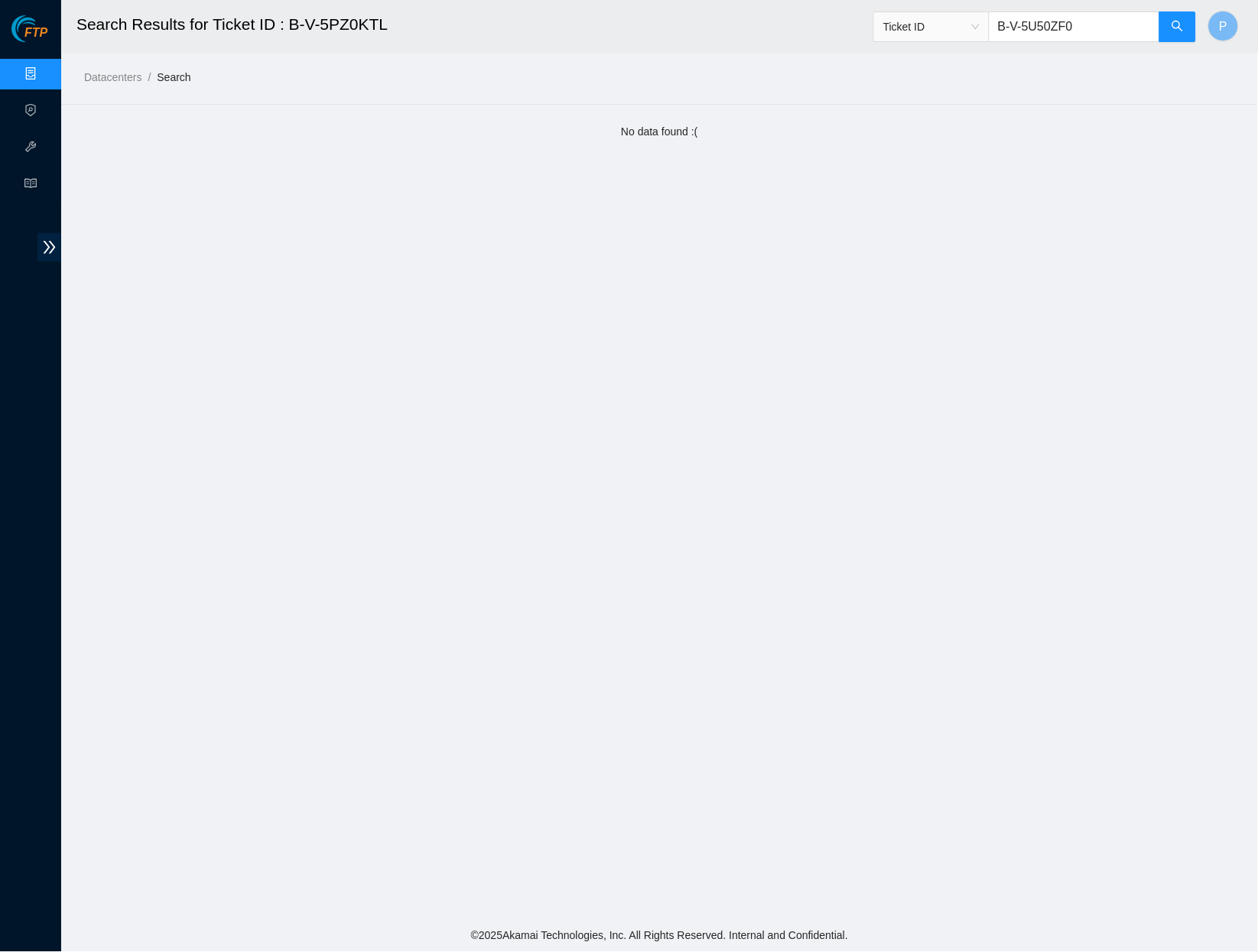
type input "B-V-5U50ZF0"
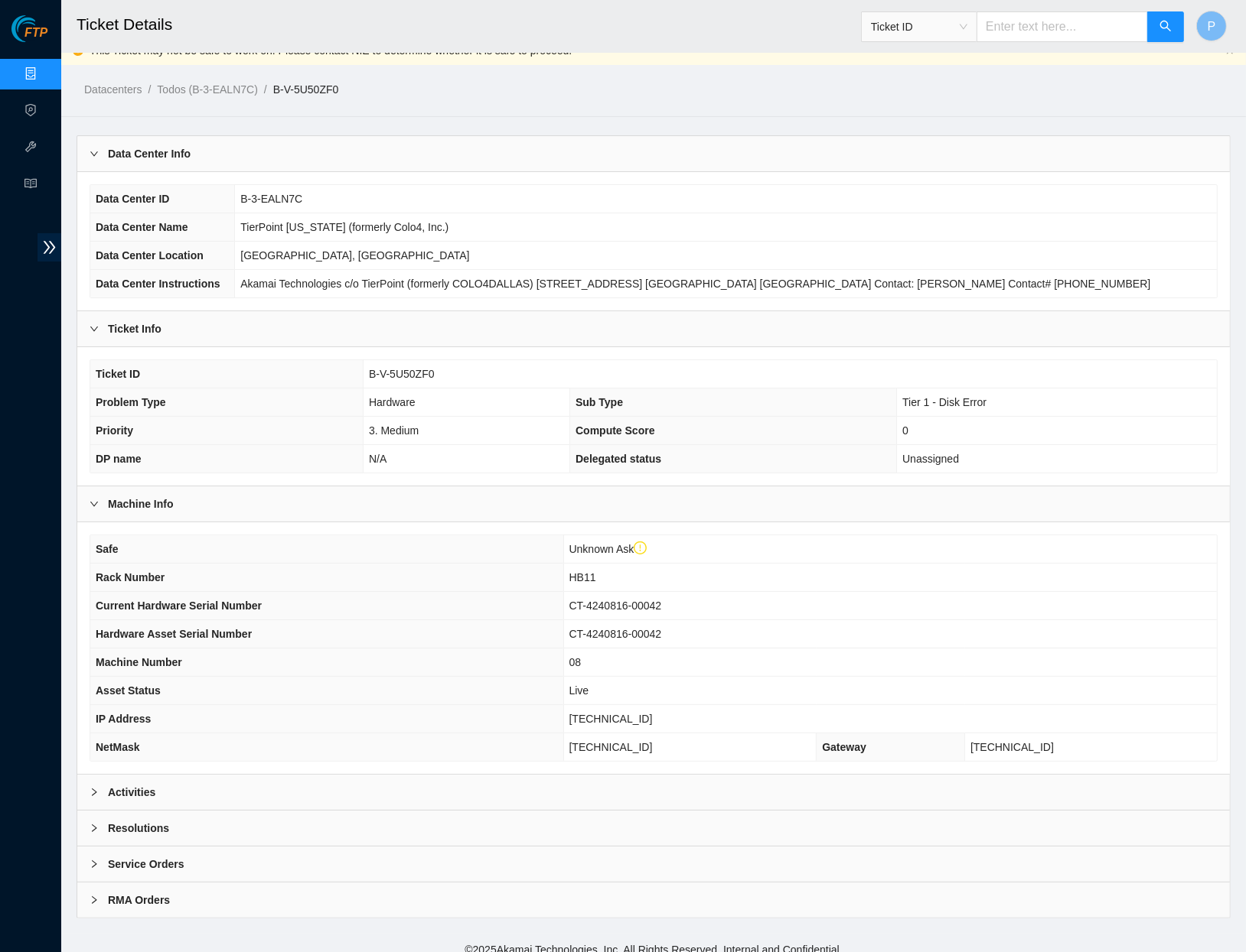
click at [436, 777] on div "Activities" at bounding box center [654, 792] width 1153 height 35
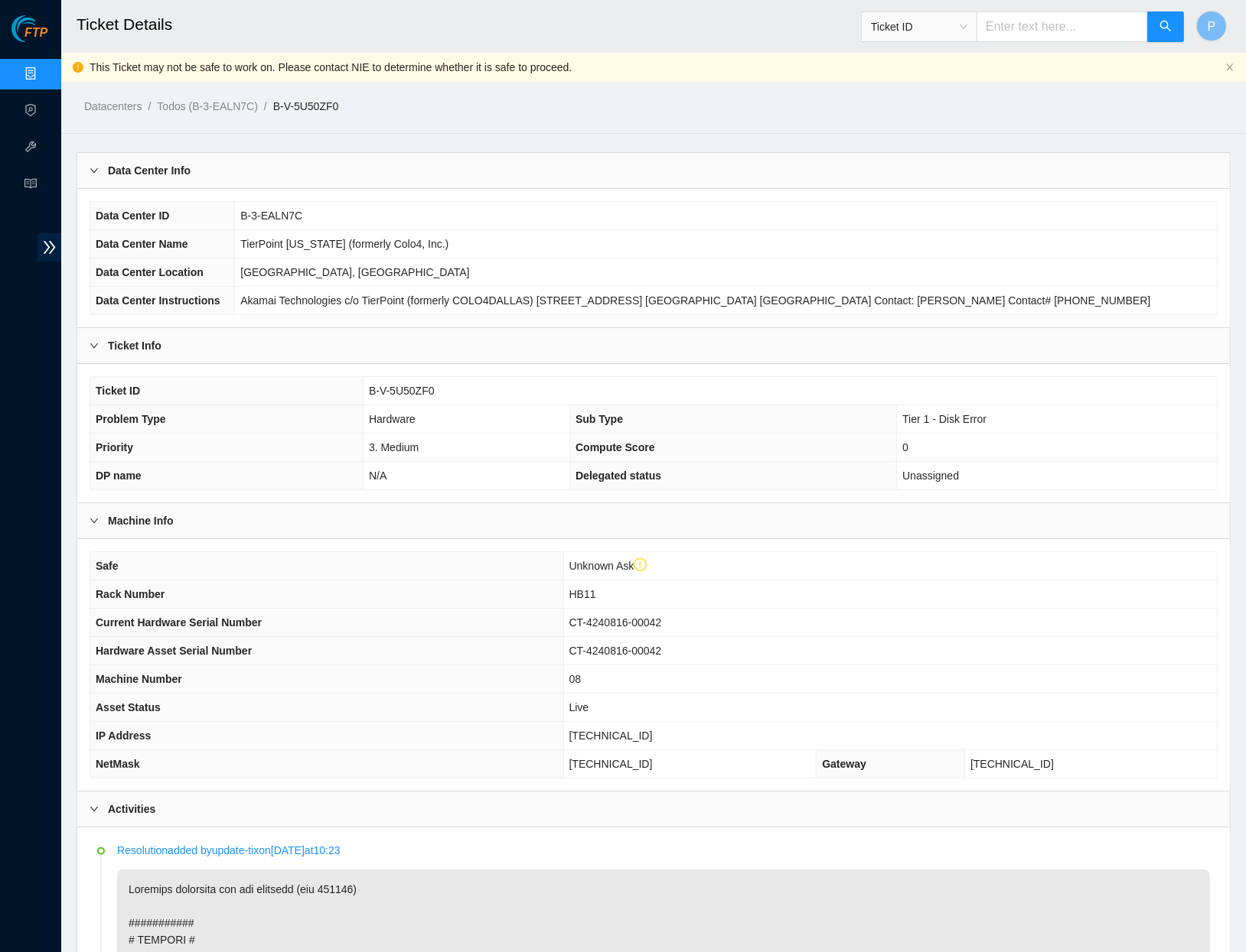
click at [1020, 12] on input "text" at bounding box center [1063, 27] width 172 height 30
paste input "B-V-5U50ZF0"
type input "B-V-5U50ZF0"
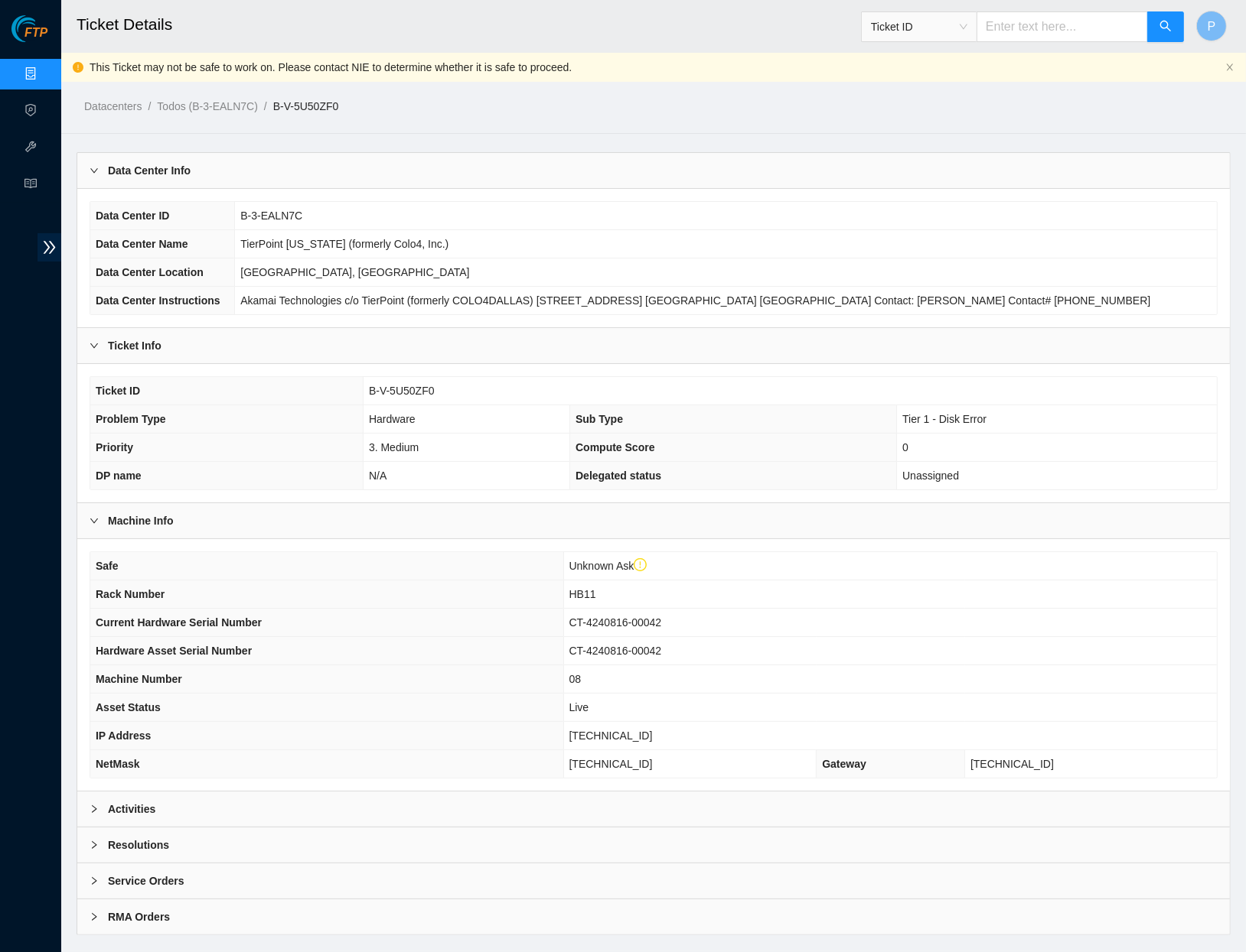
click at [1047, 40] on input "text" at bounding box center [1063, 27] width 172 height 30
paste input "B-V-5UASWW4"
type input "B-V-5UASWW4"
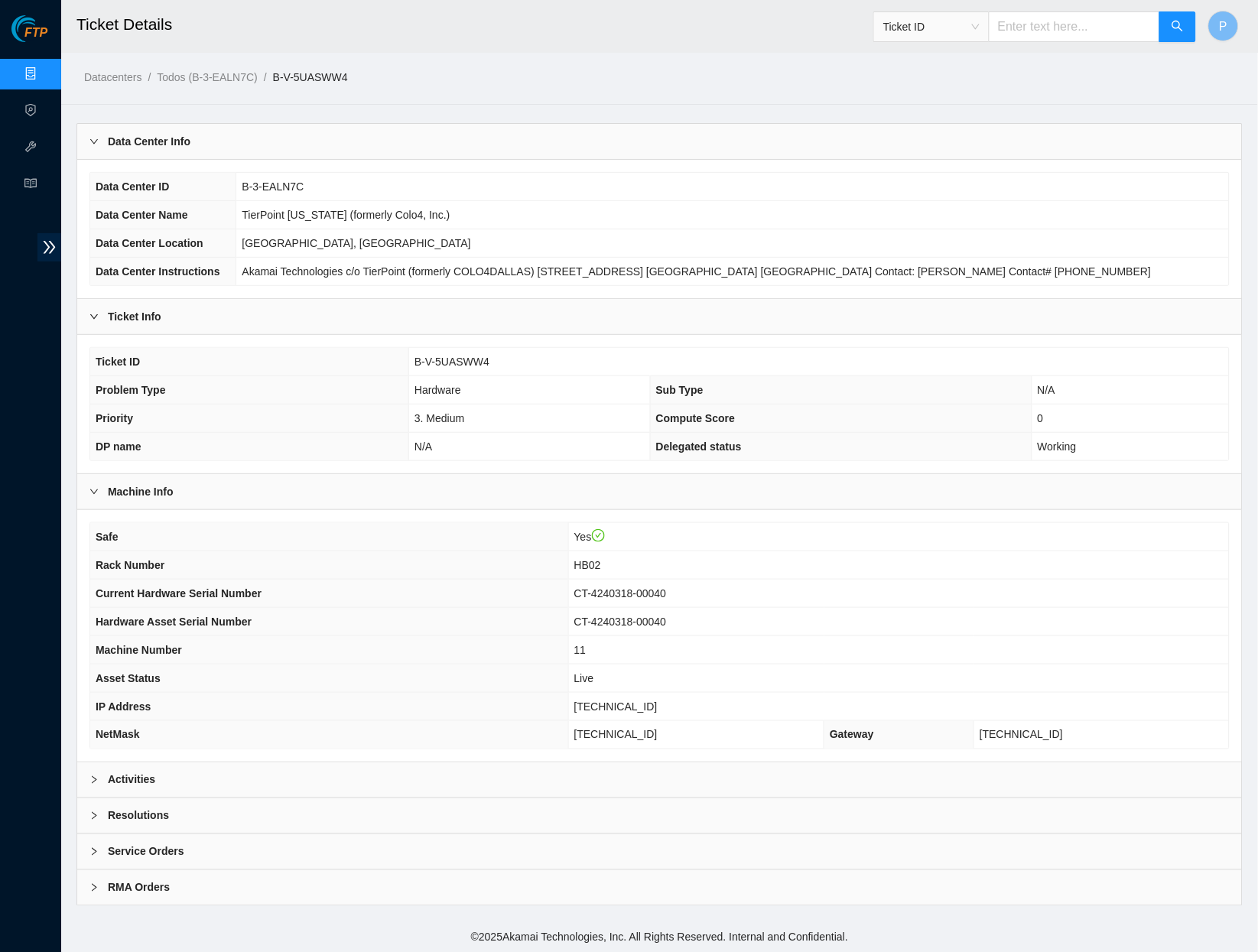
click at [412, 777] on div "Activities" at bounding box center [659, 780] width 1165 height 35
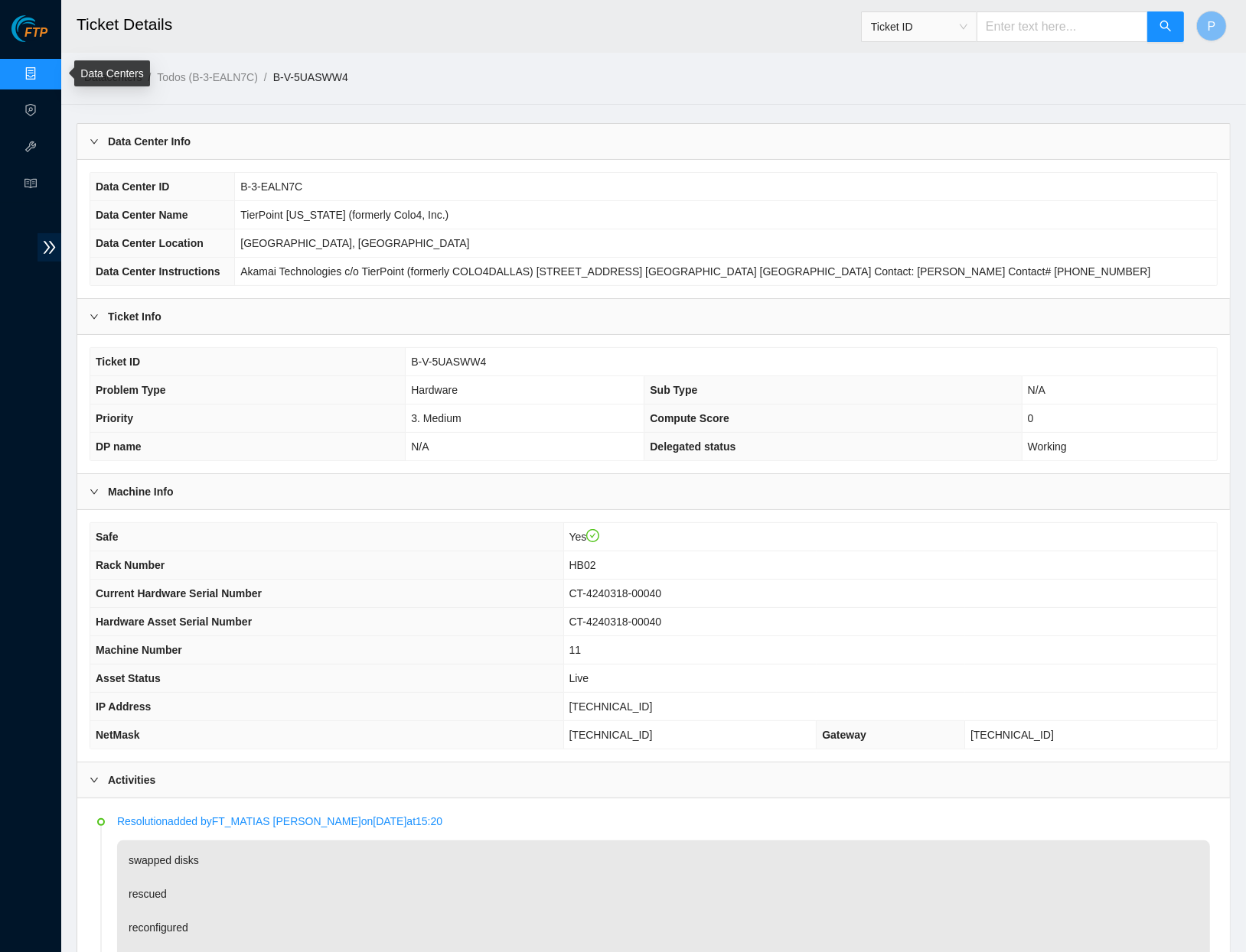
click at [45, 71] on link "Data Centers" at bounding box center [76, 74] width 63 height 13
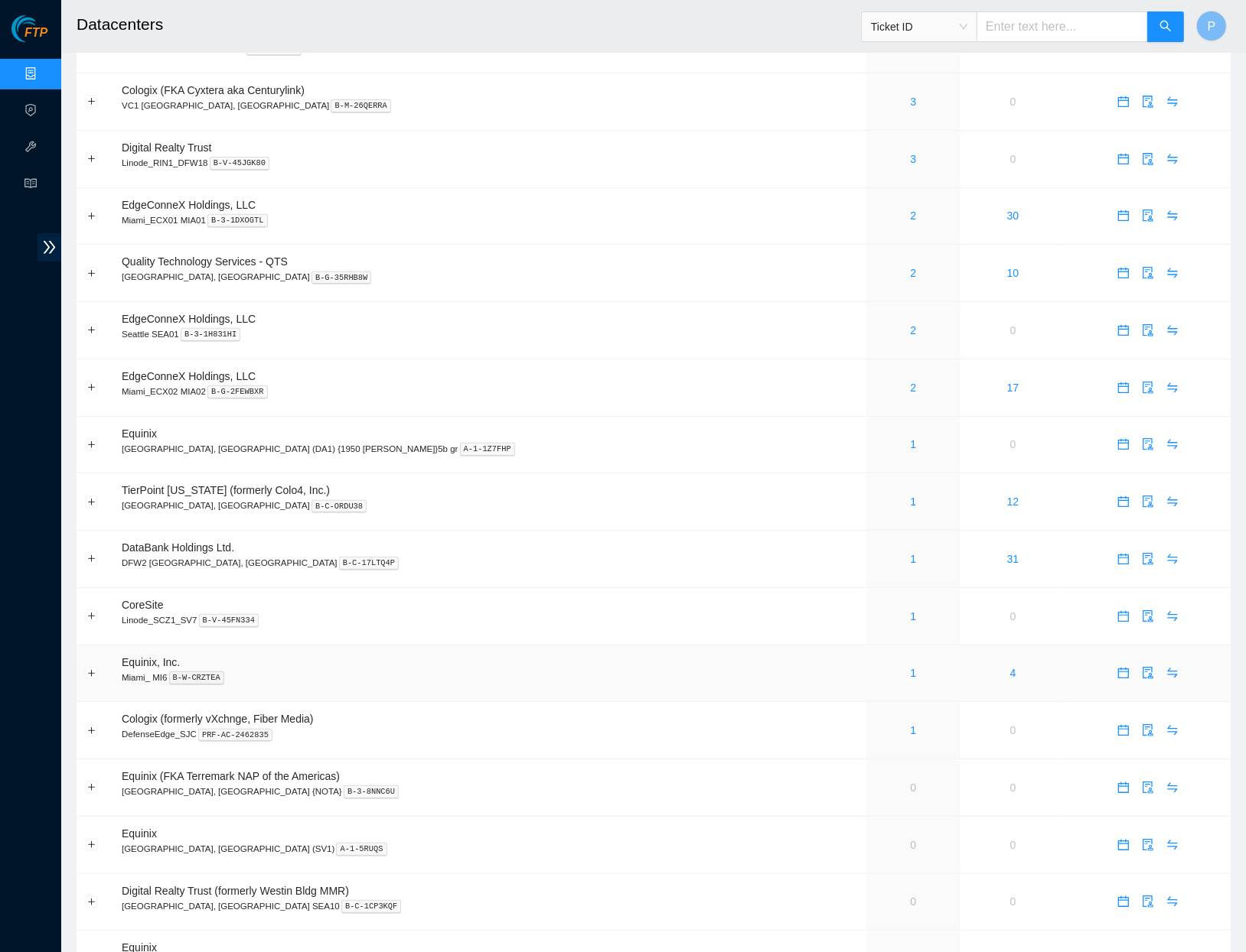
scroll to position [487, 0]
click at [910, 495] on link "1" at bounding box center [913, 501] width 6 height 13
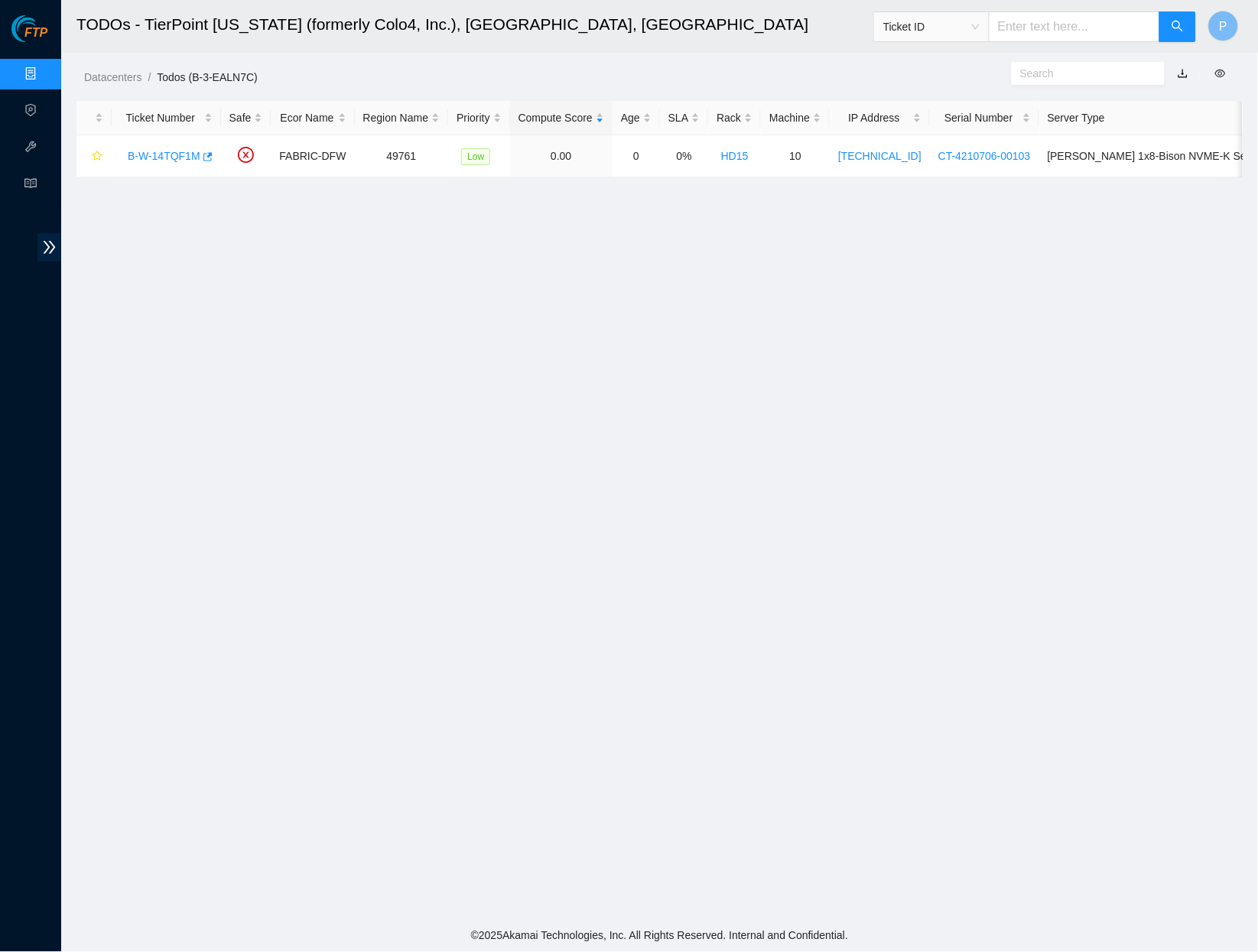
click at [1180, 69] on link "button" at bounding box center [1183, 73] width 11 height 13
click at [1063, 44] on div "Ticket ID" at bounding box center [1035, 27] width 324 height 49
click at [1063, 24] on input "text" at bounding box center [1075, 27] width 172 height 30
paste input "B-V-5UASWW4"
type input "B-V-5UASWW4"
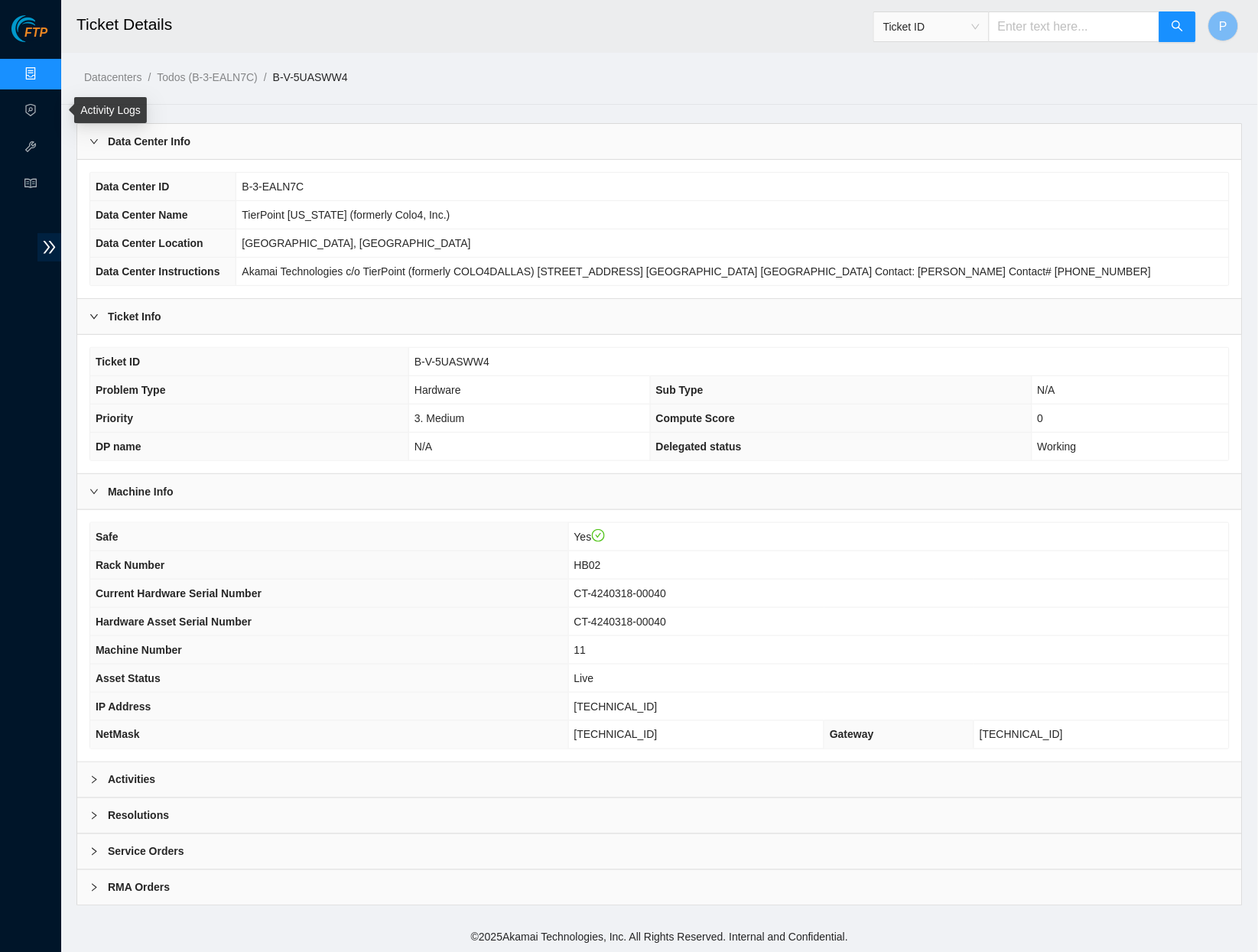
click at [45, 76] on link "Data Centers" at bounding box center [76, 74] width 63 height 13
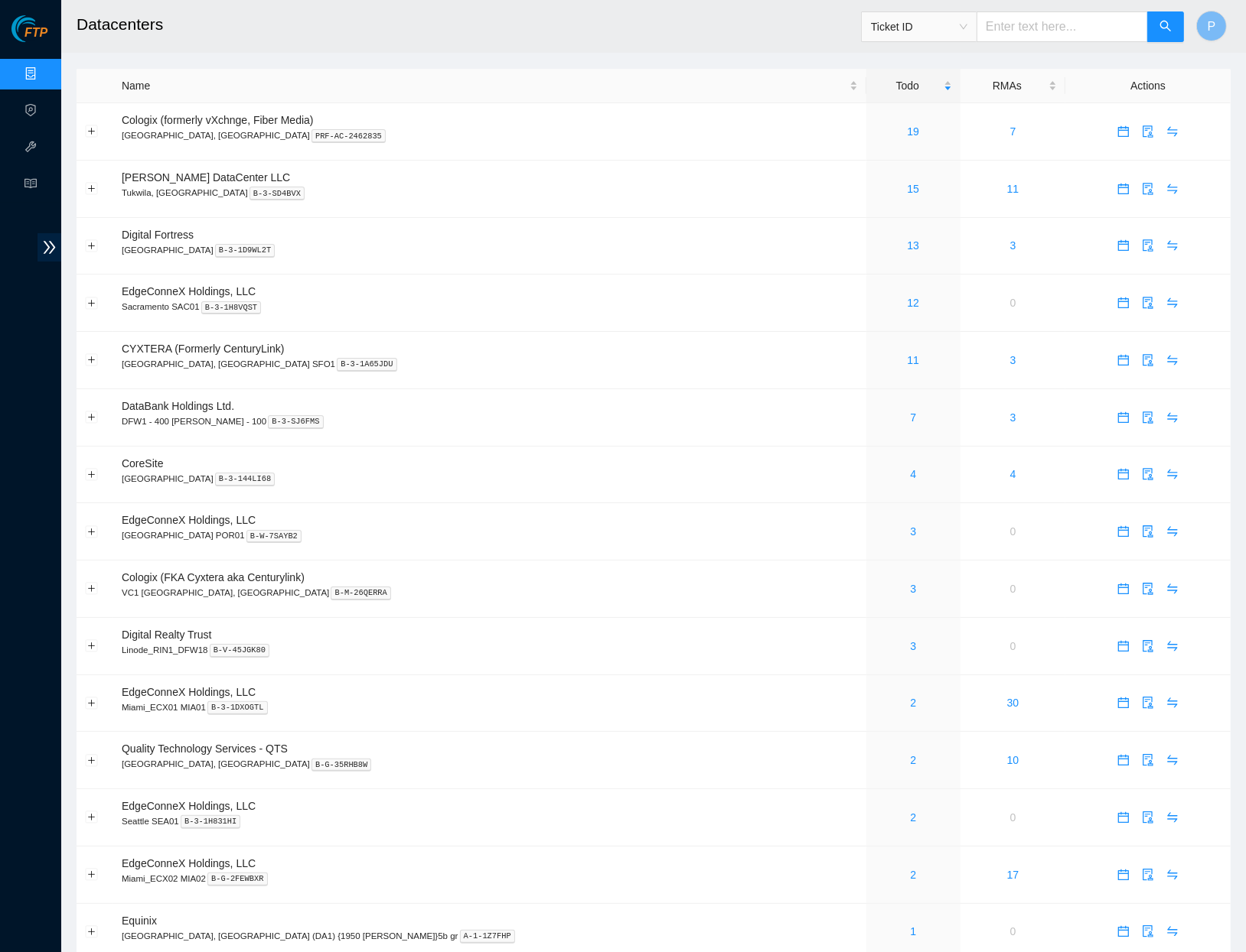
click at [1034, 21] on input "text" at bounding box center [1063, 27] width 172 height 30
paste input "B-V-5P0ISDF"
type input "B-V-5P0ISDF"
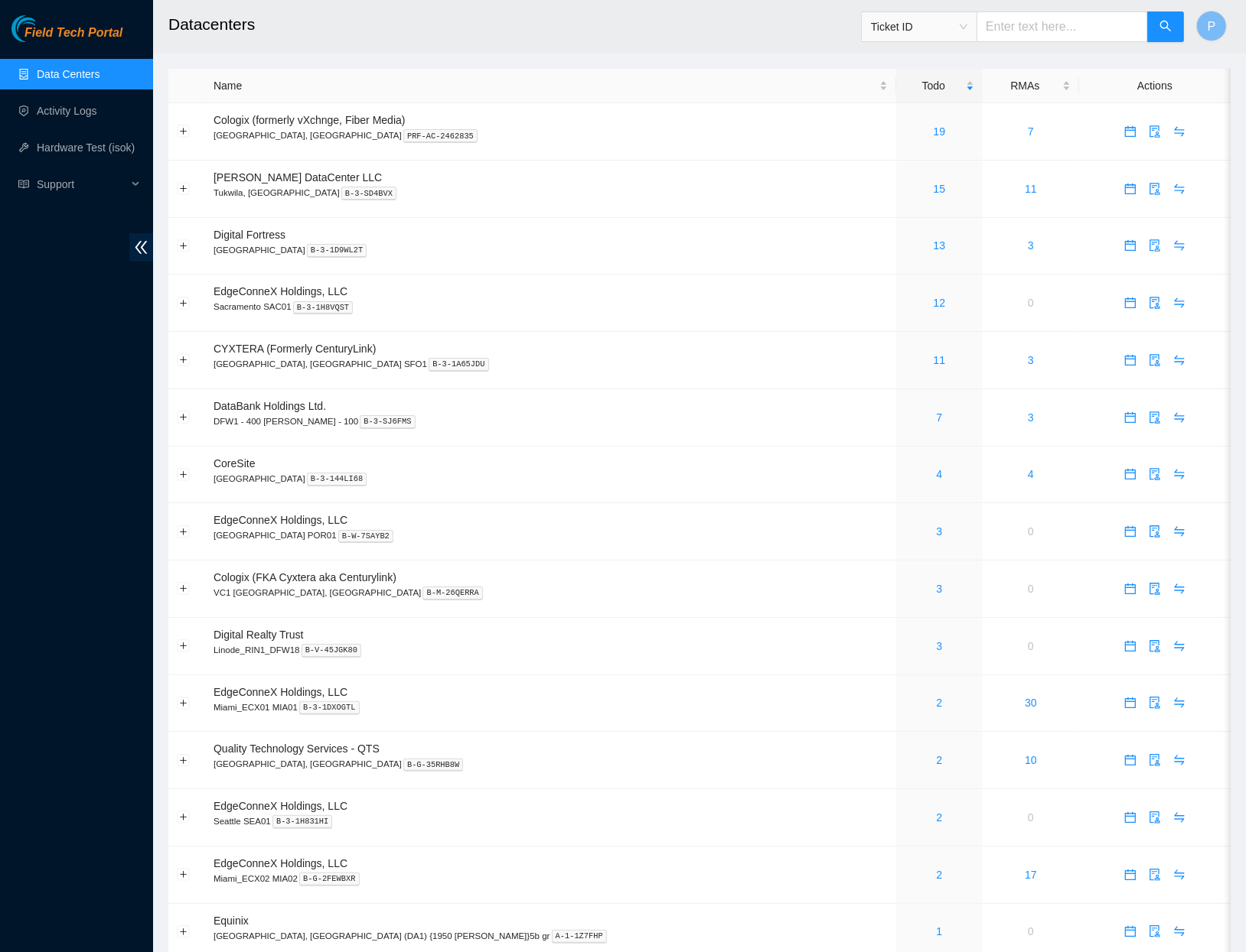
click at [1039, 14] on input "text" at bounding box center [1063, 27] width 172 height 30
paste input "B-W-13XACR5"
type input "B-W-13XACR5"
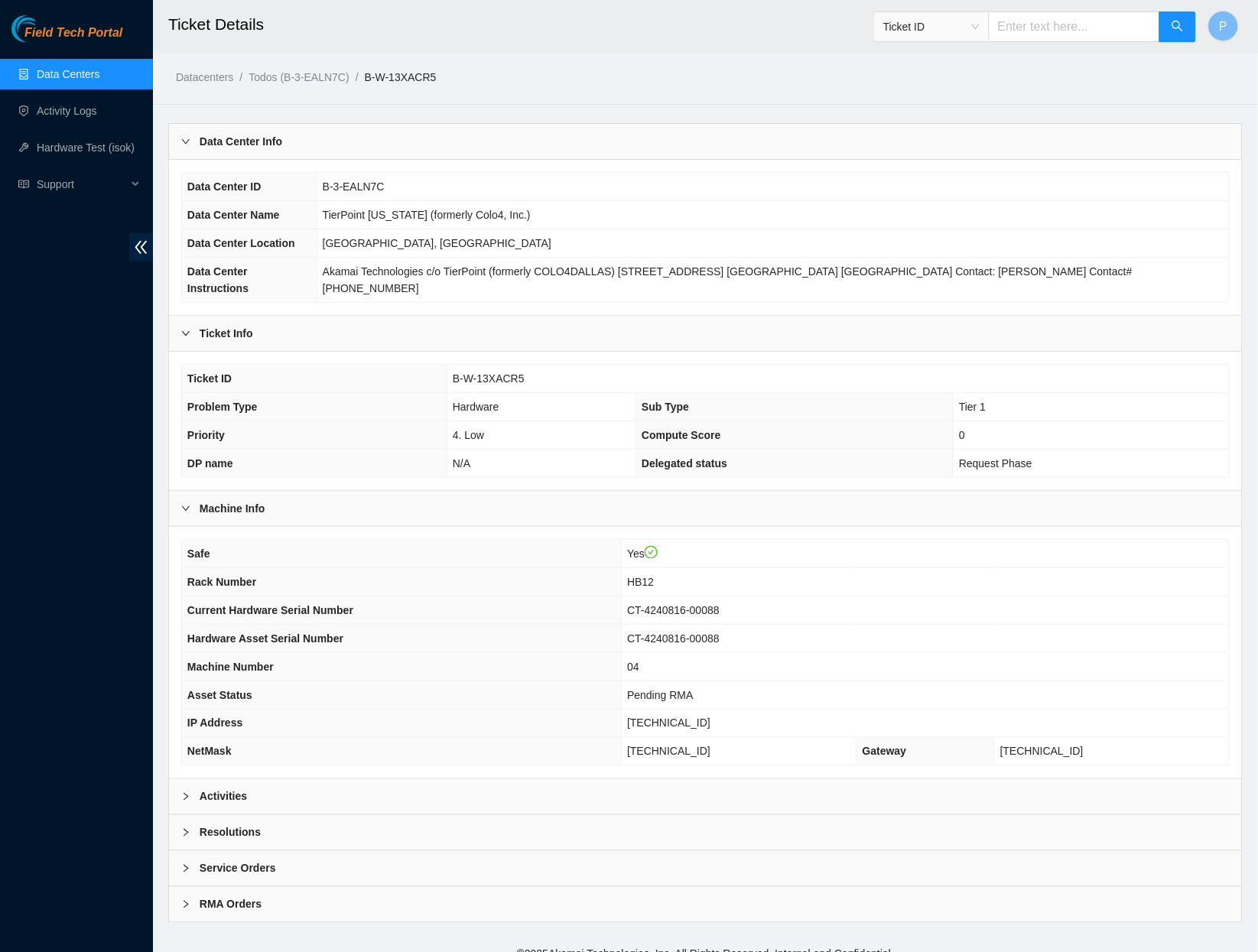
click at [557, 780] on div "Activities" at bounding box center [706, 797] width 1073 height 35
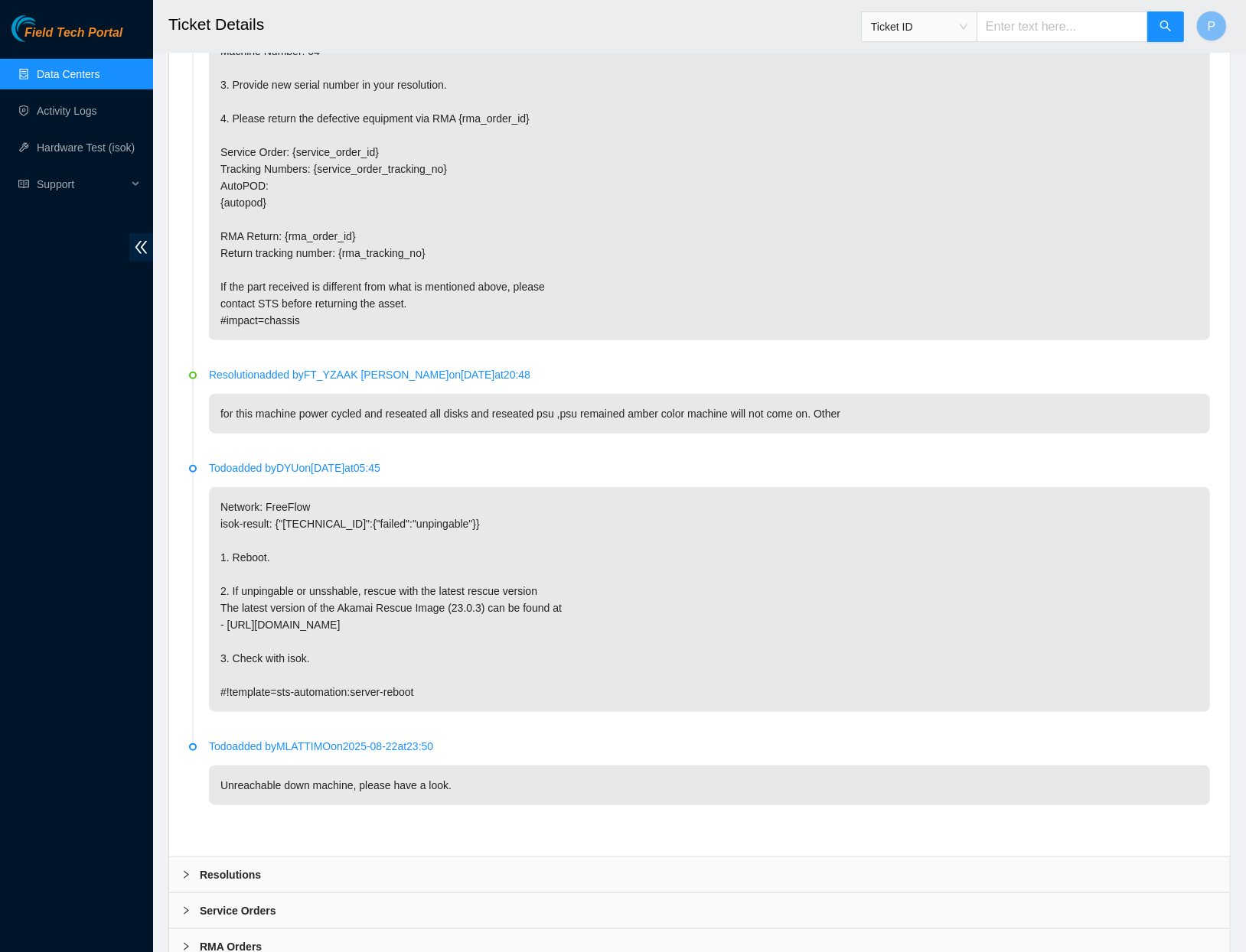
scroll to position [1078, 0]
click at [1019, 29] on input "text" at bounding box center [1063, 27] width 172 height 30
paste input "B-V-5P0ISDF"
type input "B-V-5P0ISDF"
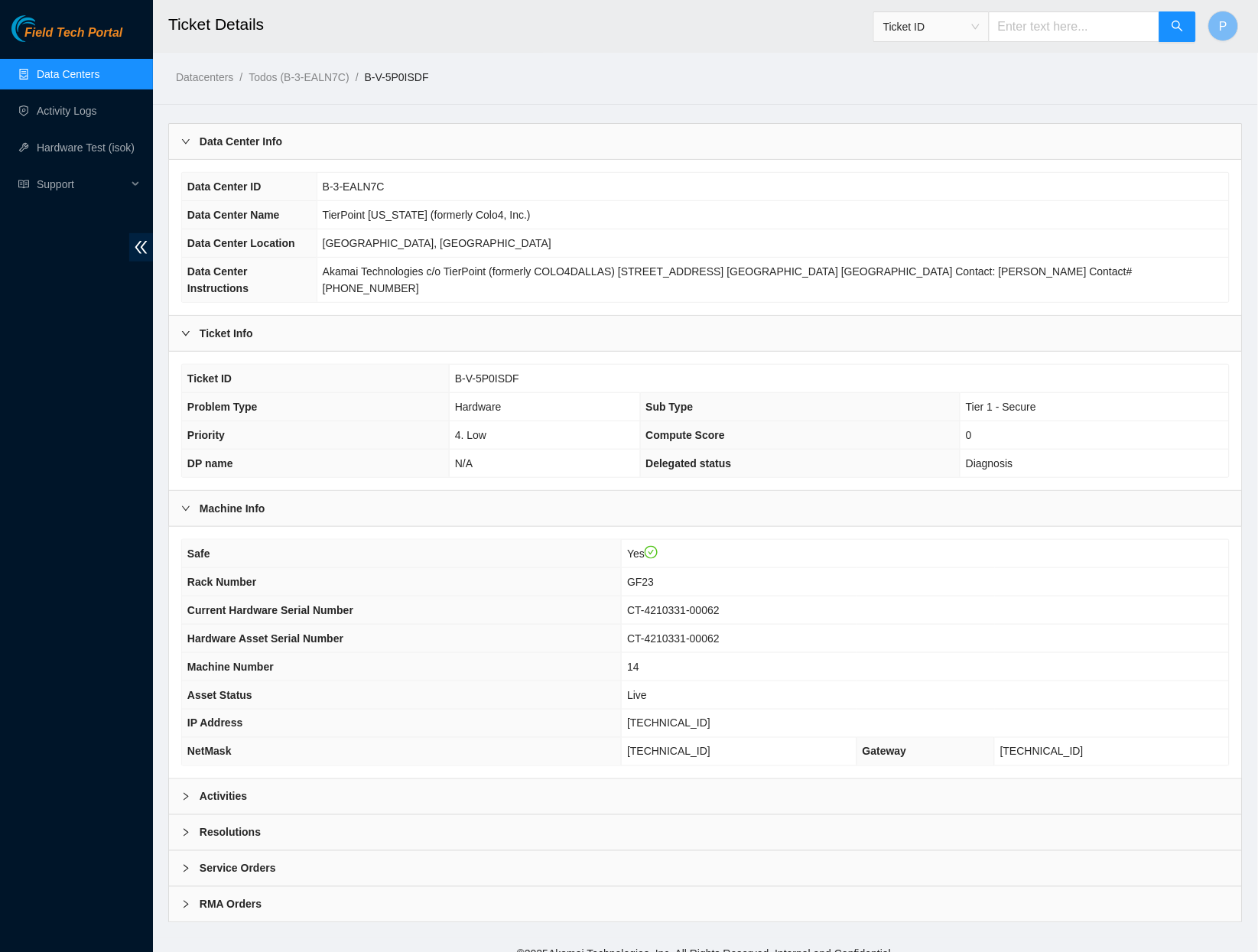
click at [399, 783] on div "Activities" at bounding box center [706, 797] width 1073 height 35
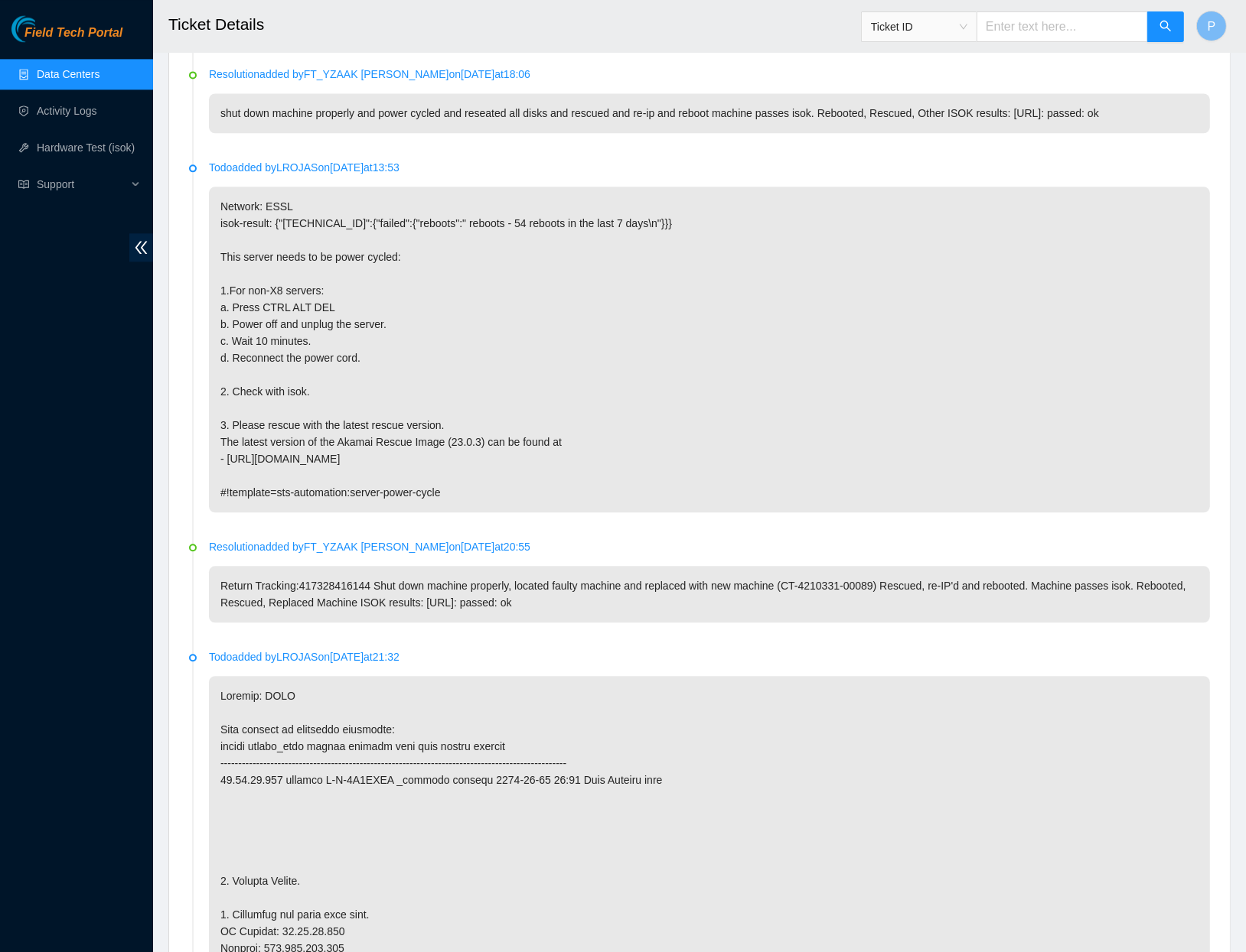
scroll to position [3228, 0]
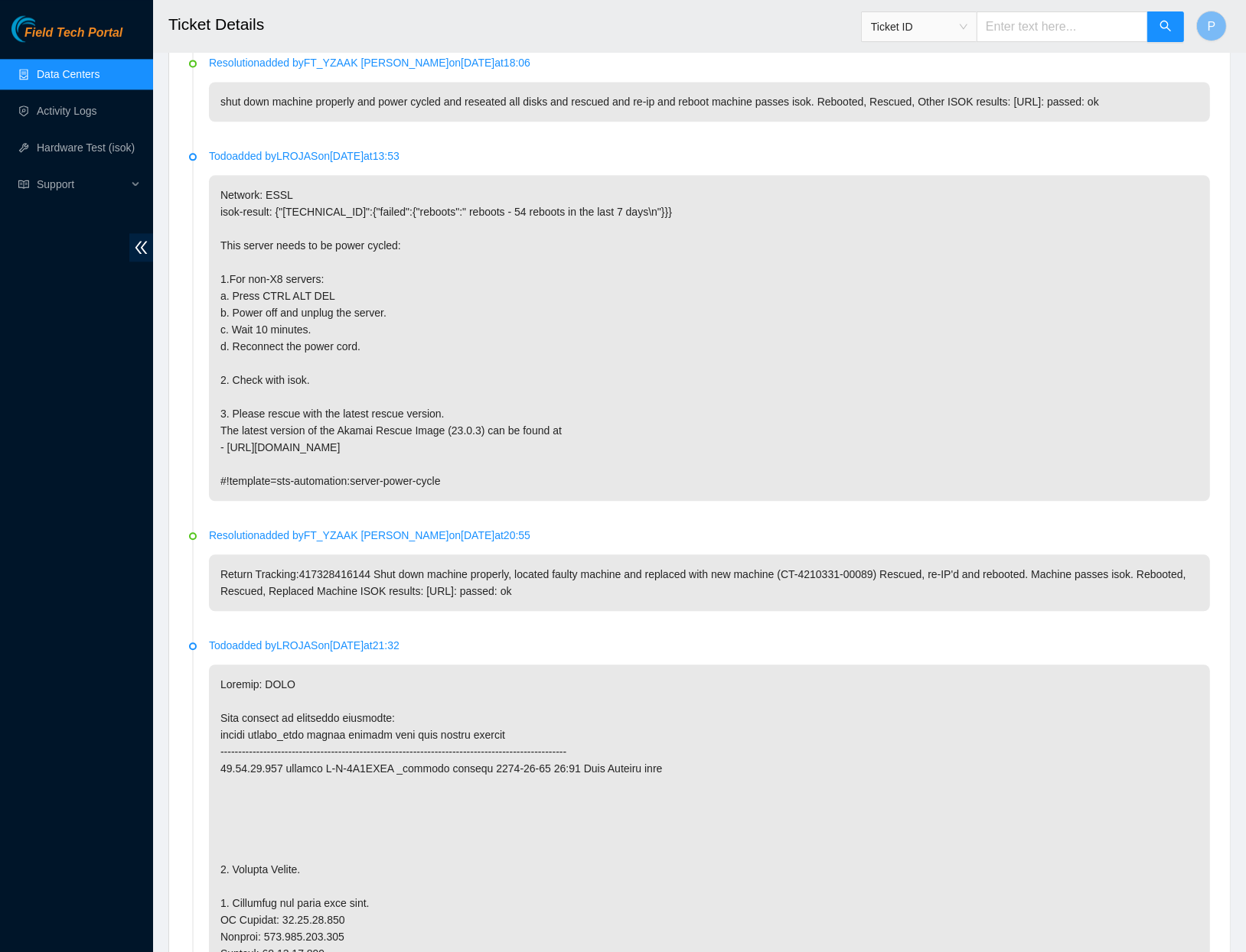
click at [1104, 36] on input "text" at bounding box center [1063, 27] width 172 height 30
paste input "B-W-14KT46D"
type input "B-W-14KT46D"
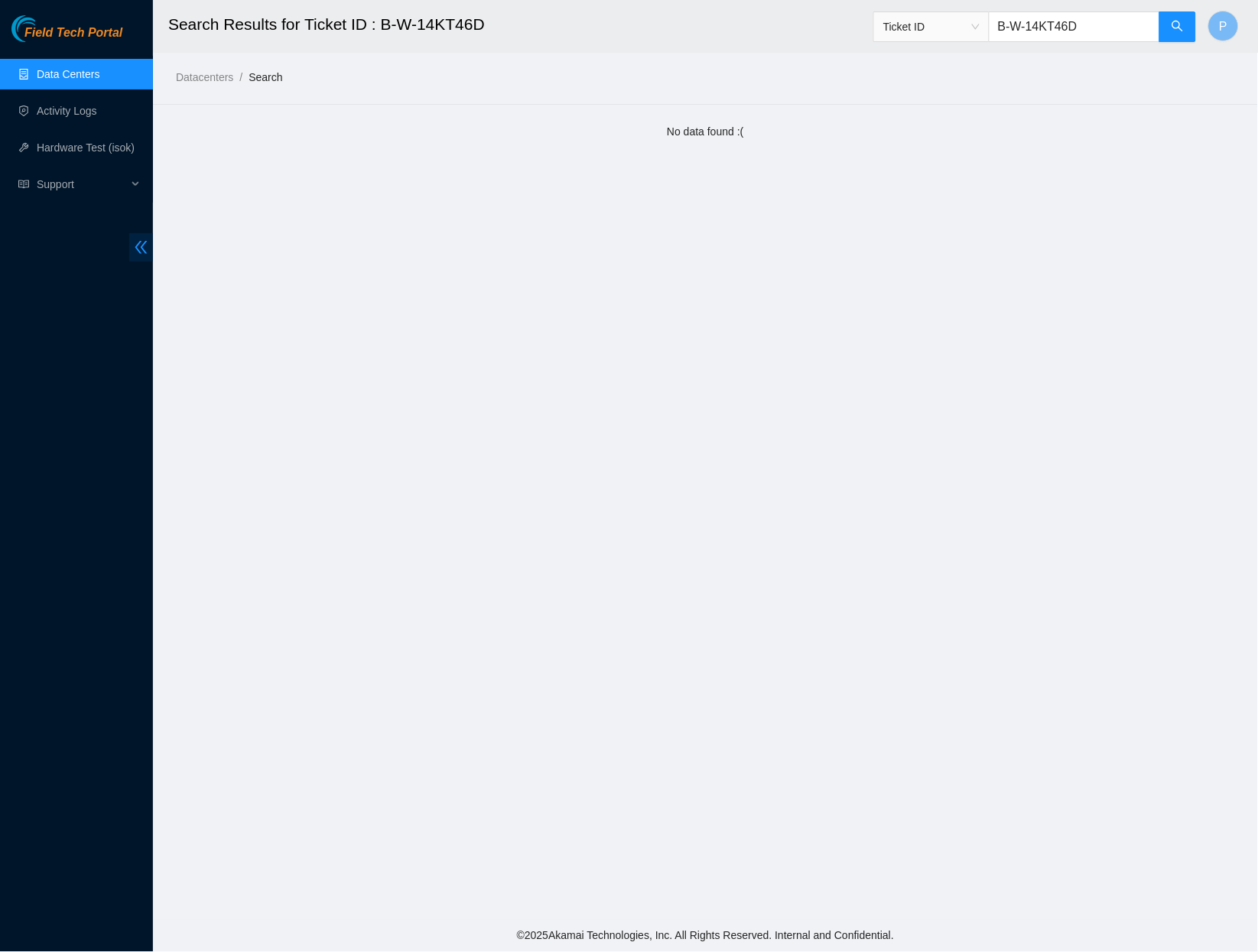
click at [130, 233] on span "double-left" at bounding box center [141, 247] width 24 height 29
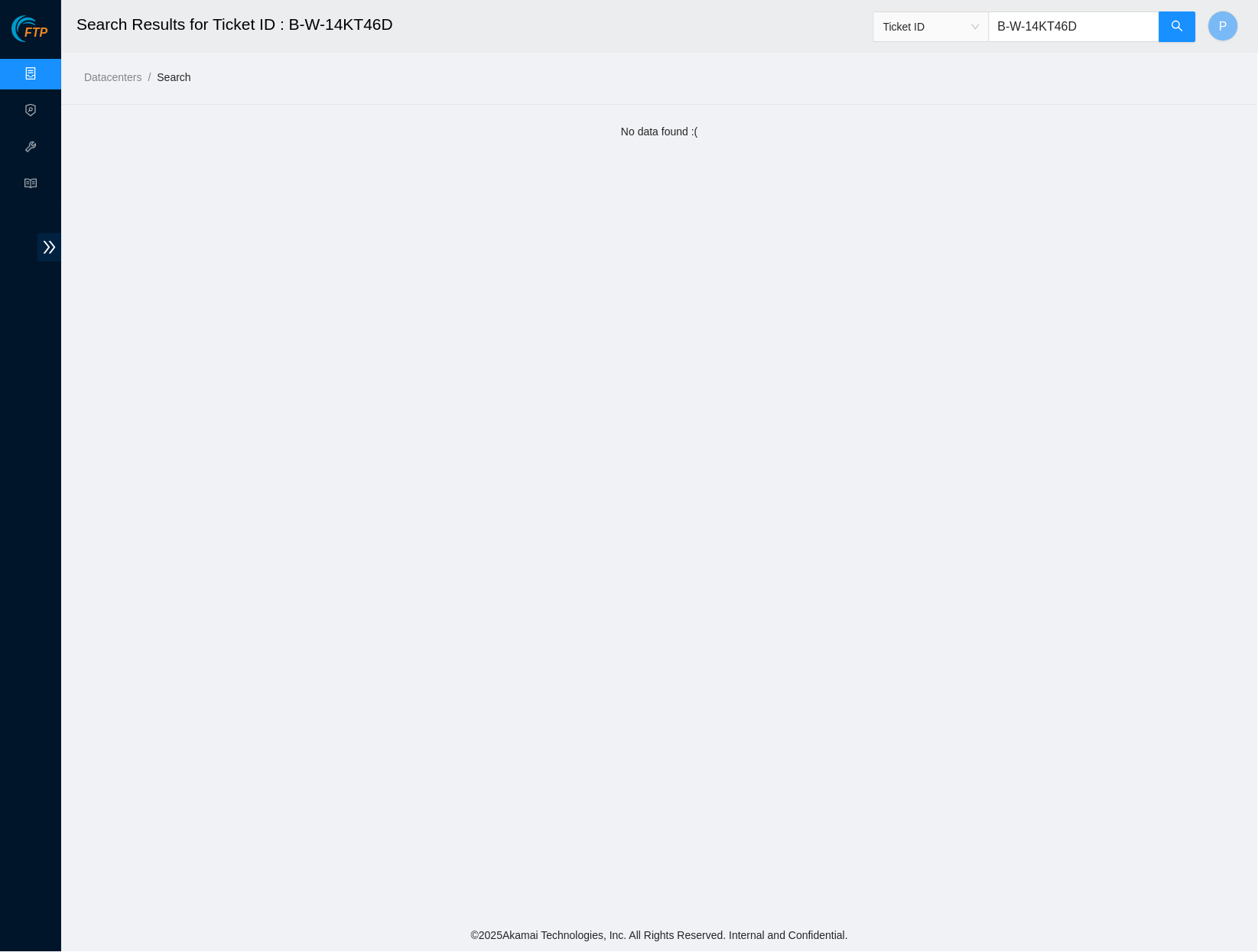
click at [1046, 14] on input "B-W-14KT46D" at bounding box center [1075, 27] width 172 height 30
paste input "X"
click at [1172, 29] on icon "search" at bounding box center [1178, 26] width 13 height 13
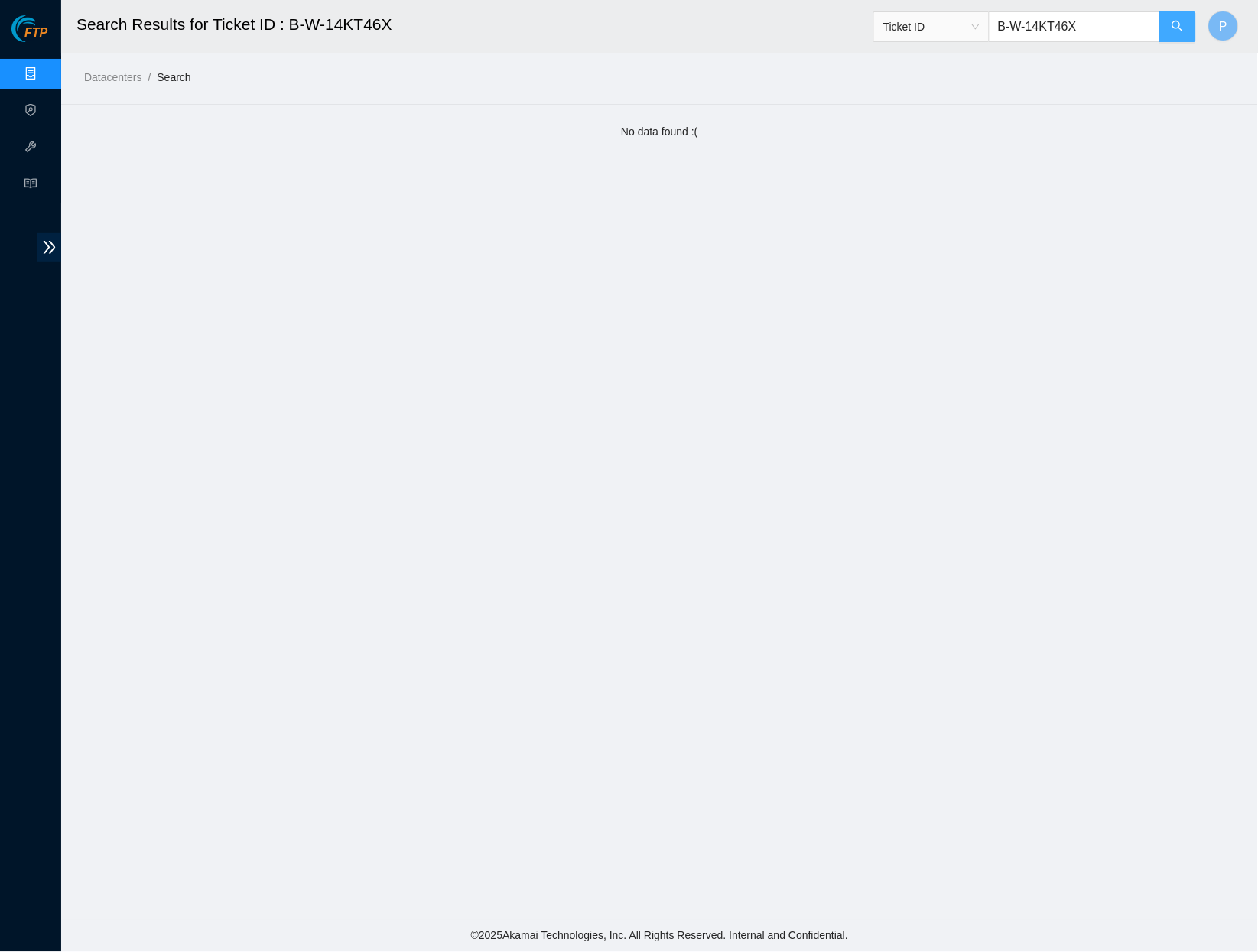
click at [1166, 27] on button "button" at bounding box center [1178, 27] width 37 height 30
click at [1093, 32] on input "B-W-14KT46X" at bounding box center [1075, 27] width 172 height 30
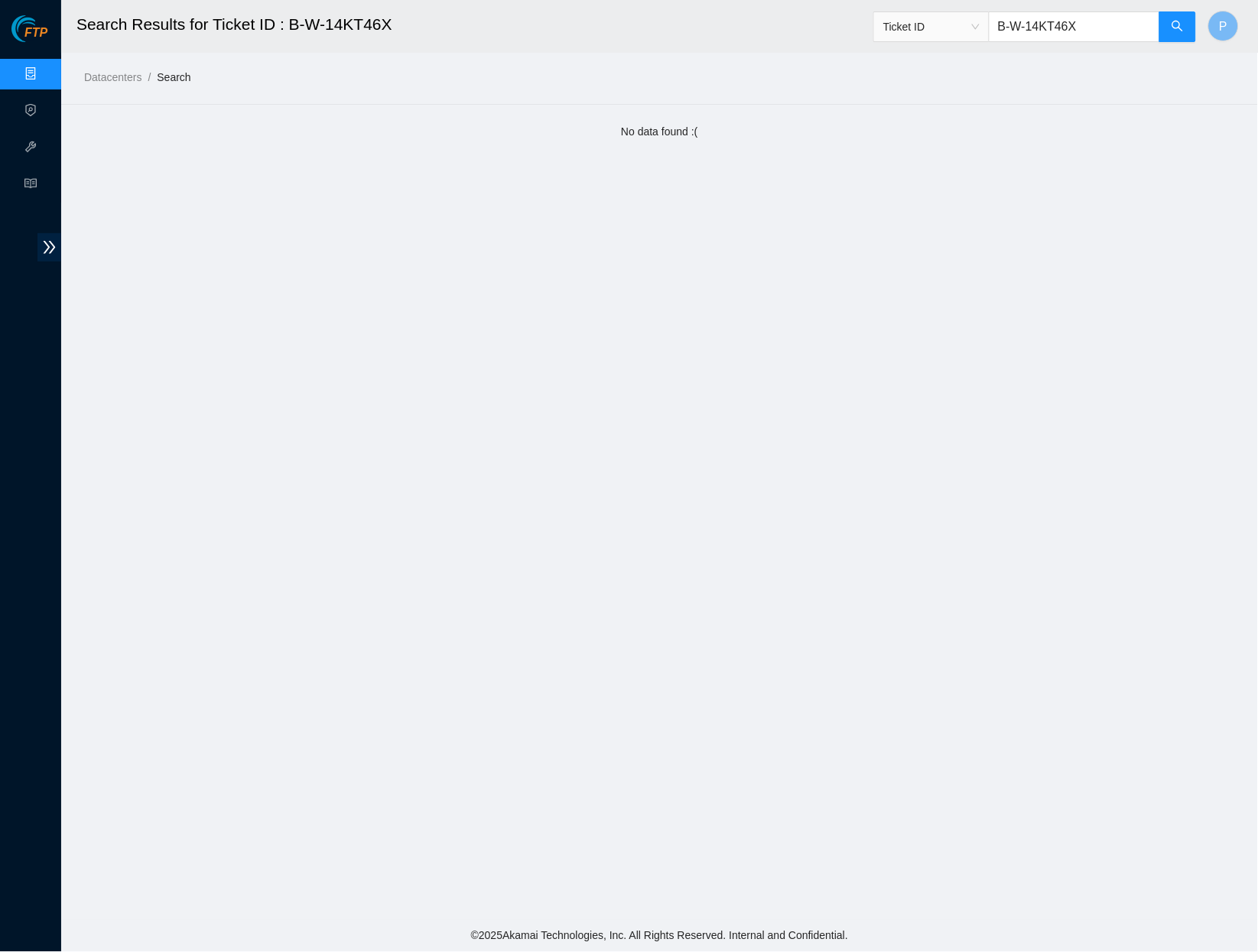
paste input "L2FJ8"
click at [1103, 24] on input "B-W-14L2FJ8" at bounding box center [1075, 27] width 172 height 30
paste input "M3J59"
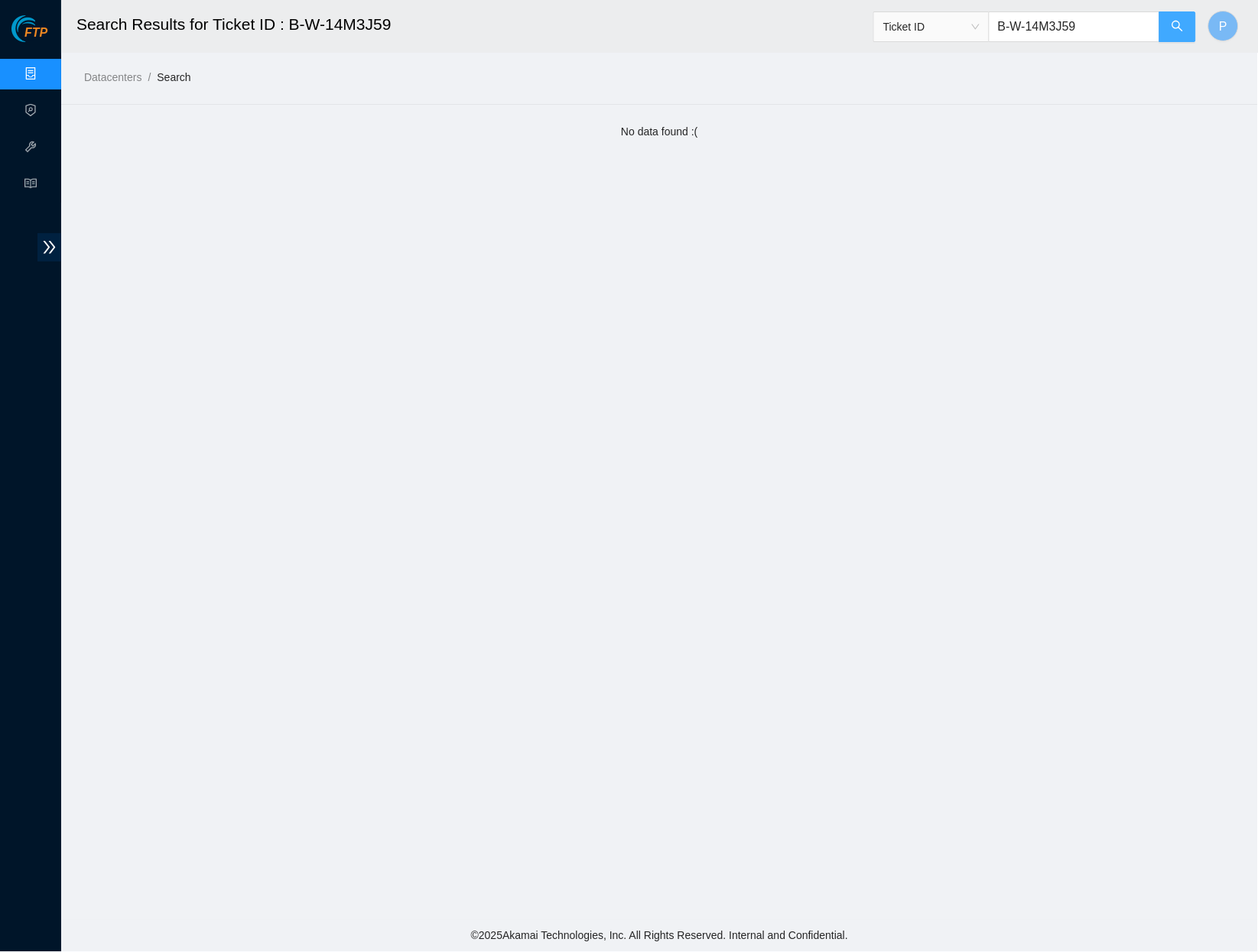
click at [1196, 31] on button "button" at bounding box center [1178, 27] width 37 height 30
drag, startPoint x: 1103, startPoint y: 28, endPoint x: 977, endPoint y: 28, distance: 126.0
click at [977, 28] on span "Ticket ID B-W-14M3J59" at bounding box center [1035, 27] width 324 height 30
paste input "QF4TV"
type input "B-W-14QF4TV"
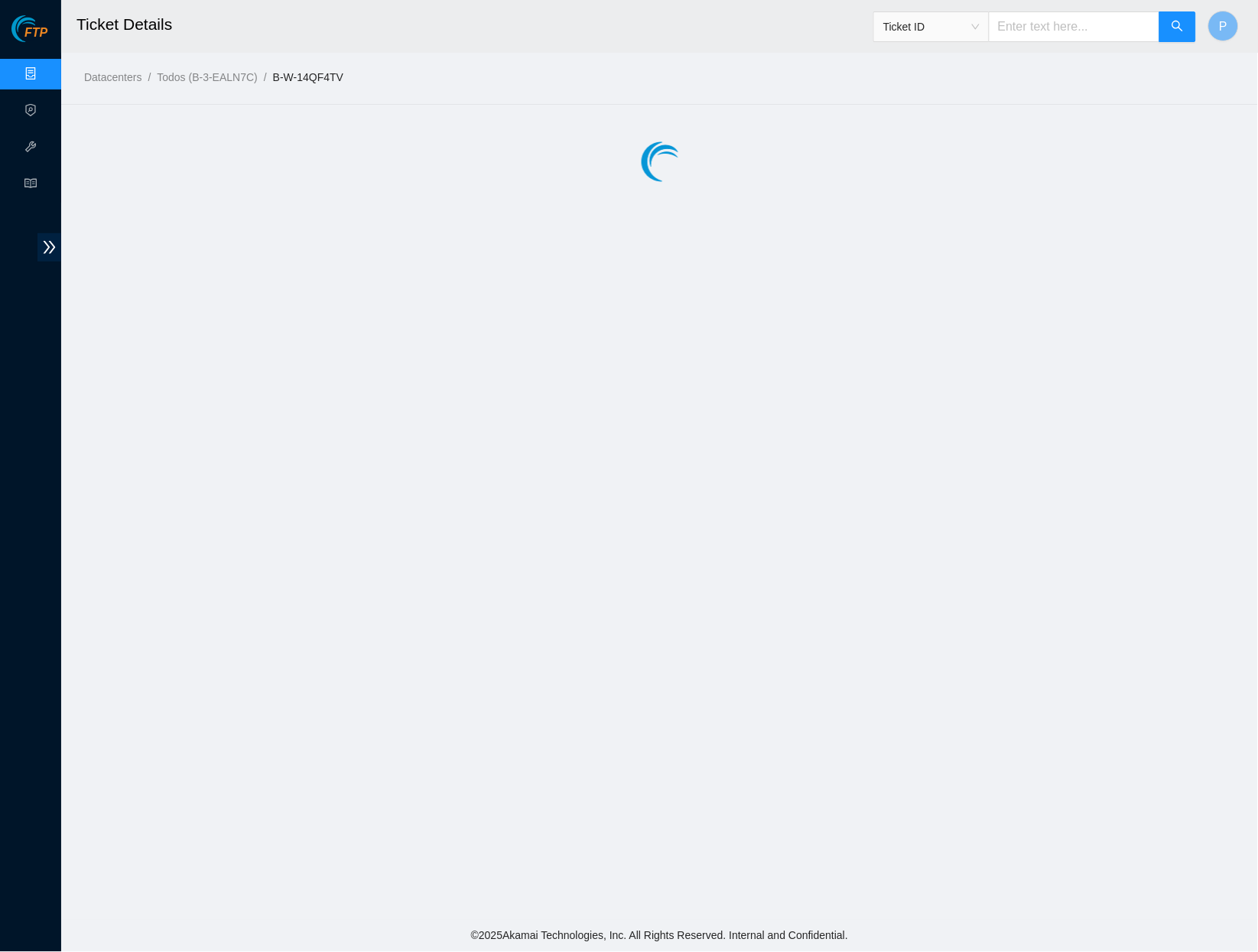
click at [1028, 40] on input "text" at bounding box center [1075, 27] width 172 height 30
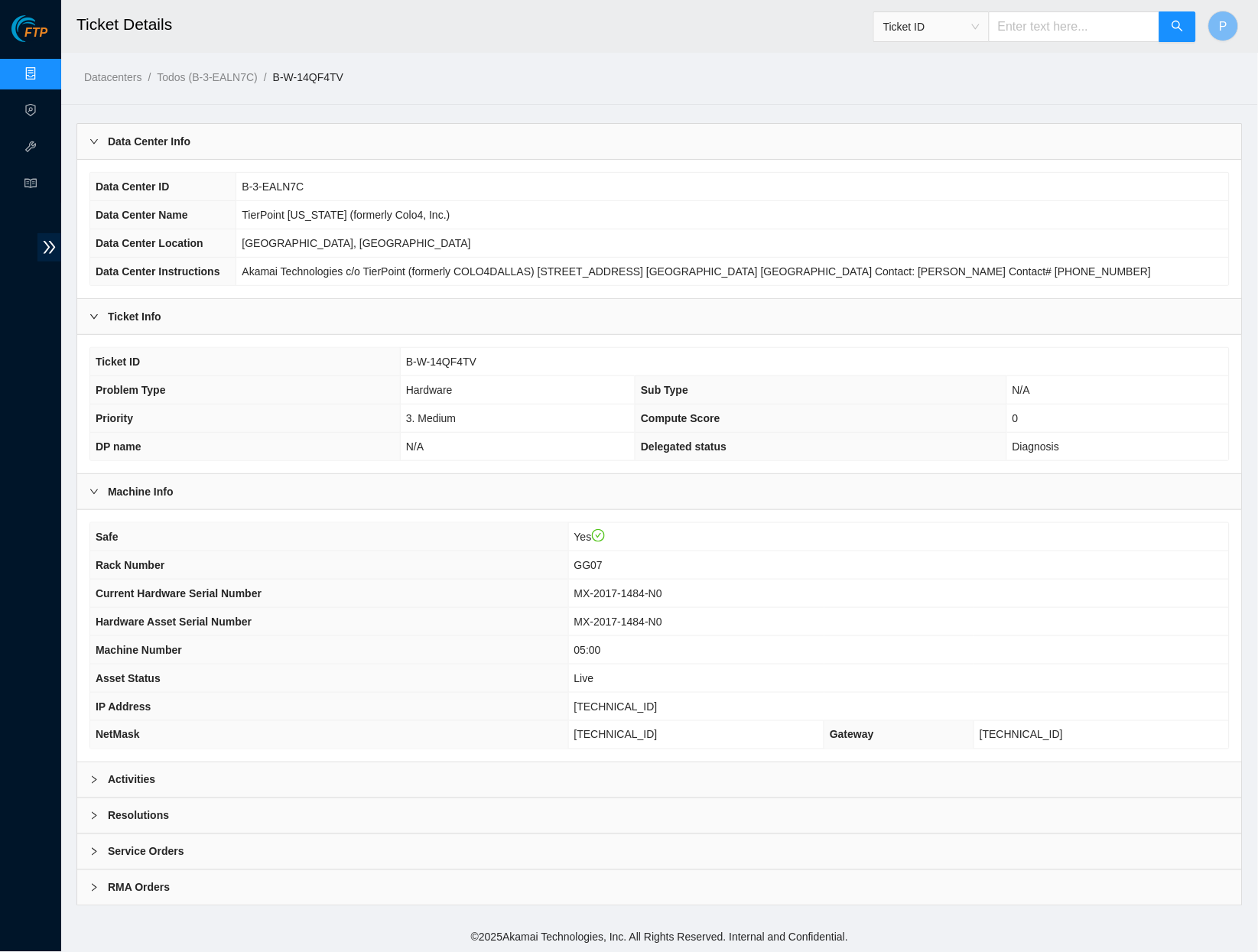
paste input "B-W-14PMRL5"
type input "B-W-14PMRL5"
click at [378, 772] on div "Activities" at bounding box center [659, 780] width 1165 height 35
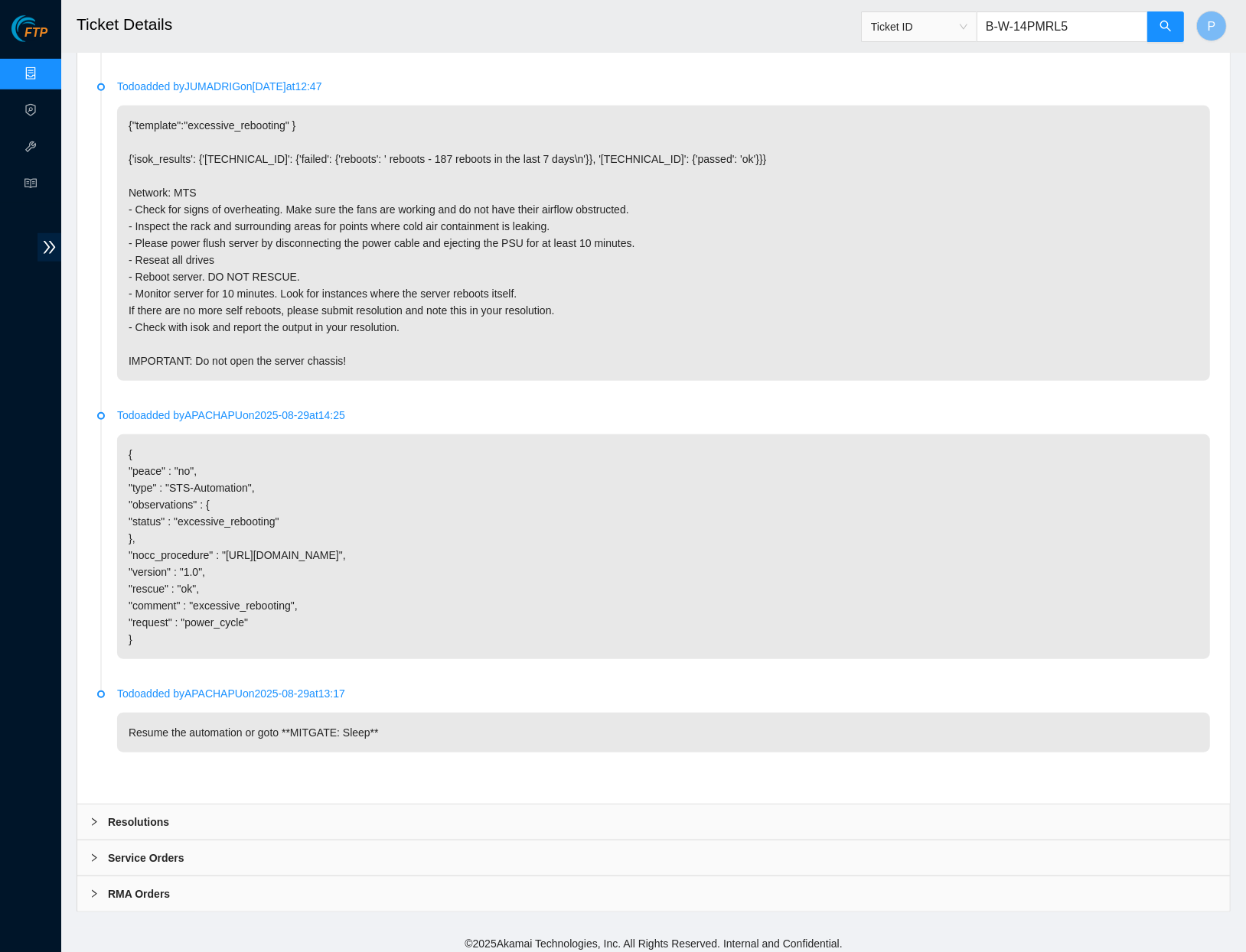
scroll to position [1013, 0]
click at [1172, 31] on button "button" at bounding box center [1165, 27] width 37 height 30
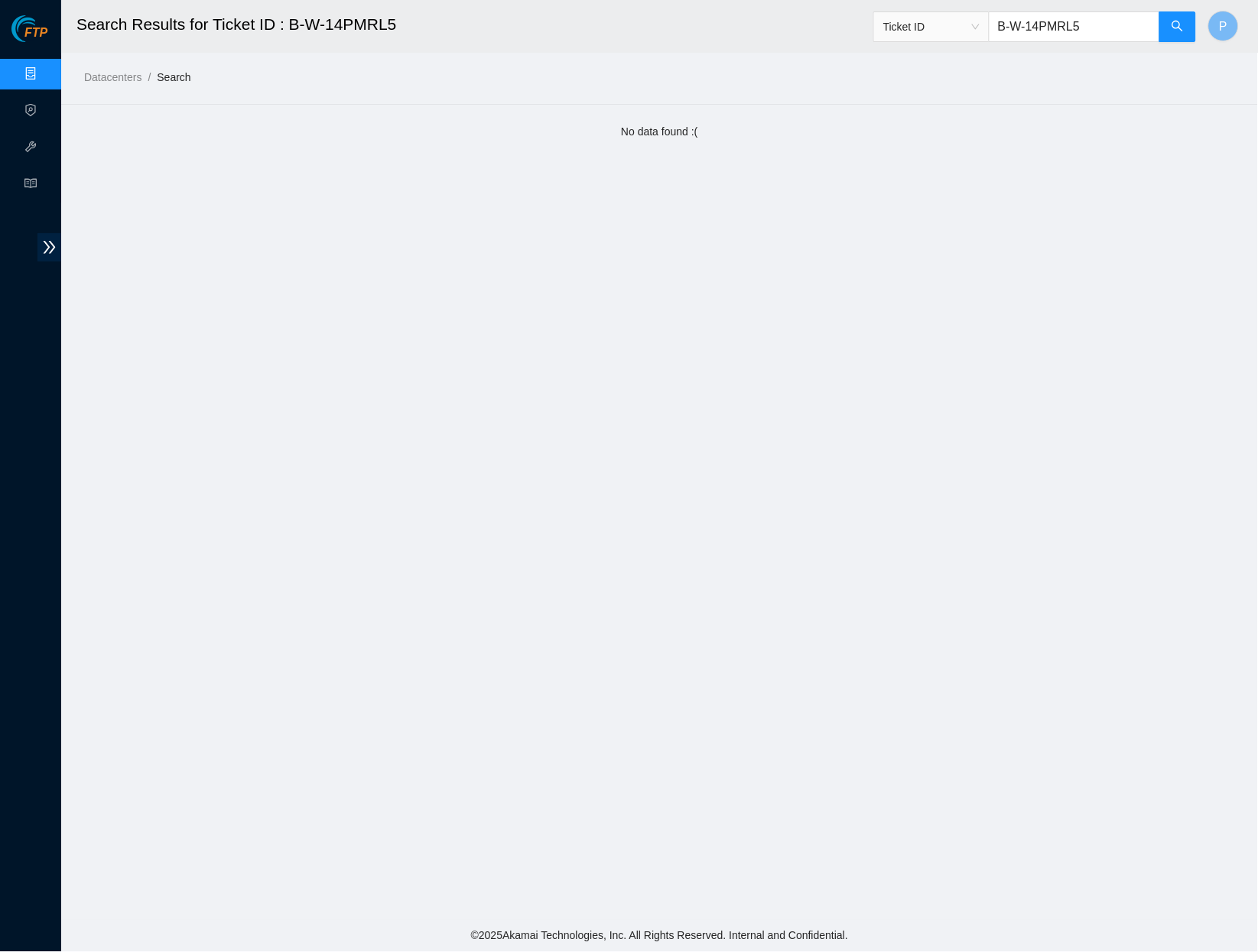
click at [1027, 26] on input "B-W-14PMRL5" at bounding box center [1075, 27] width 172 height 30
paste input "SCNOH"
drag, startPoint x: 1111, startPoint y: 32, endPoint x: 991, endPoint y: 23, distance: 120.3
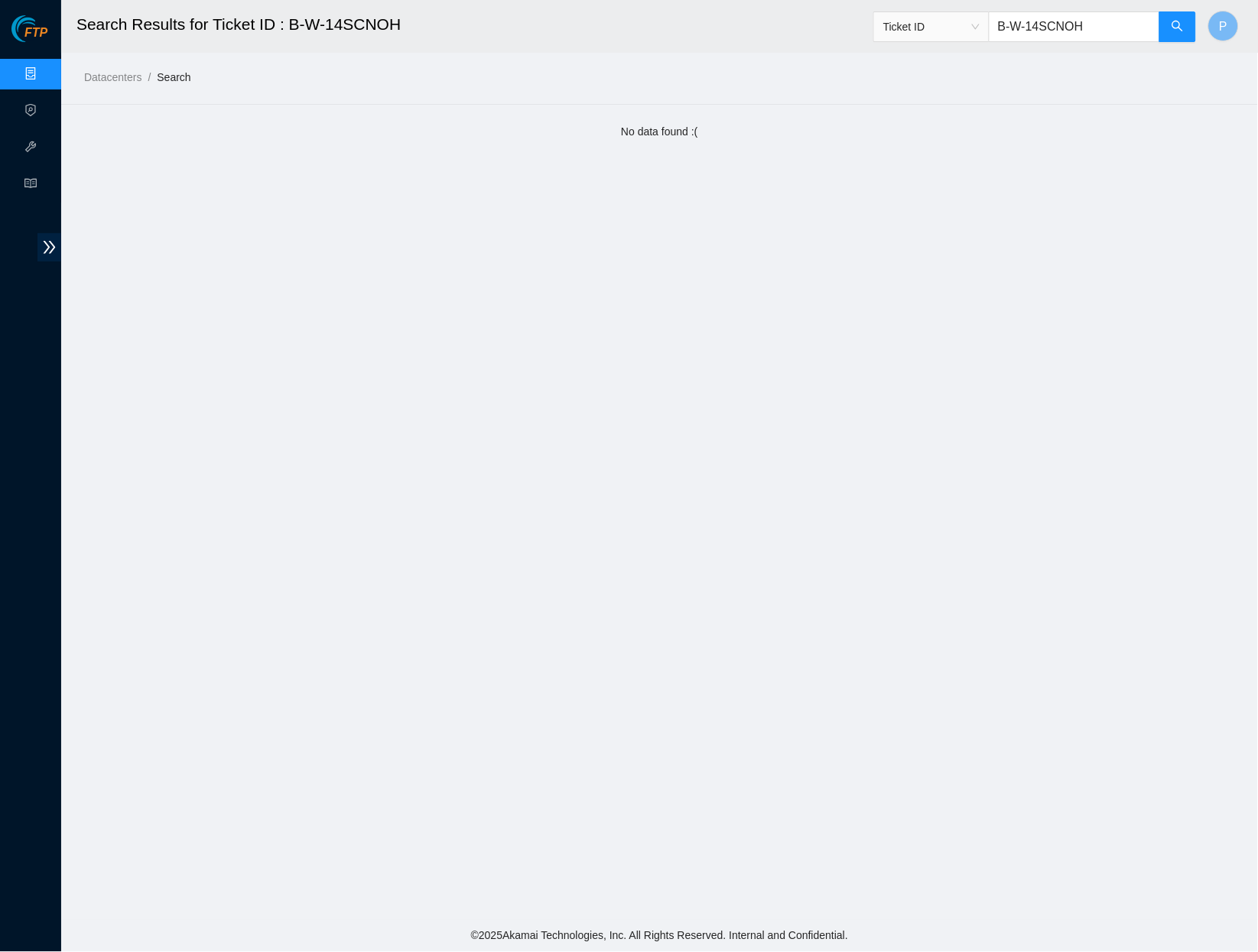
click at [991, 23] on input "B-W-14SCNOH" at bounding box center [1075, 27] width 172 height 30
paste input "P1"
type input "B-W-14SCNP1"
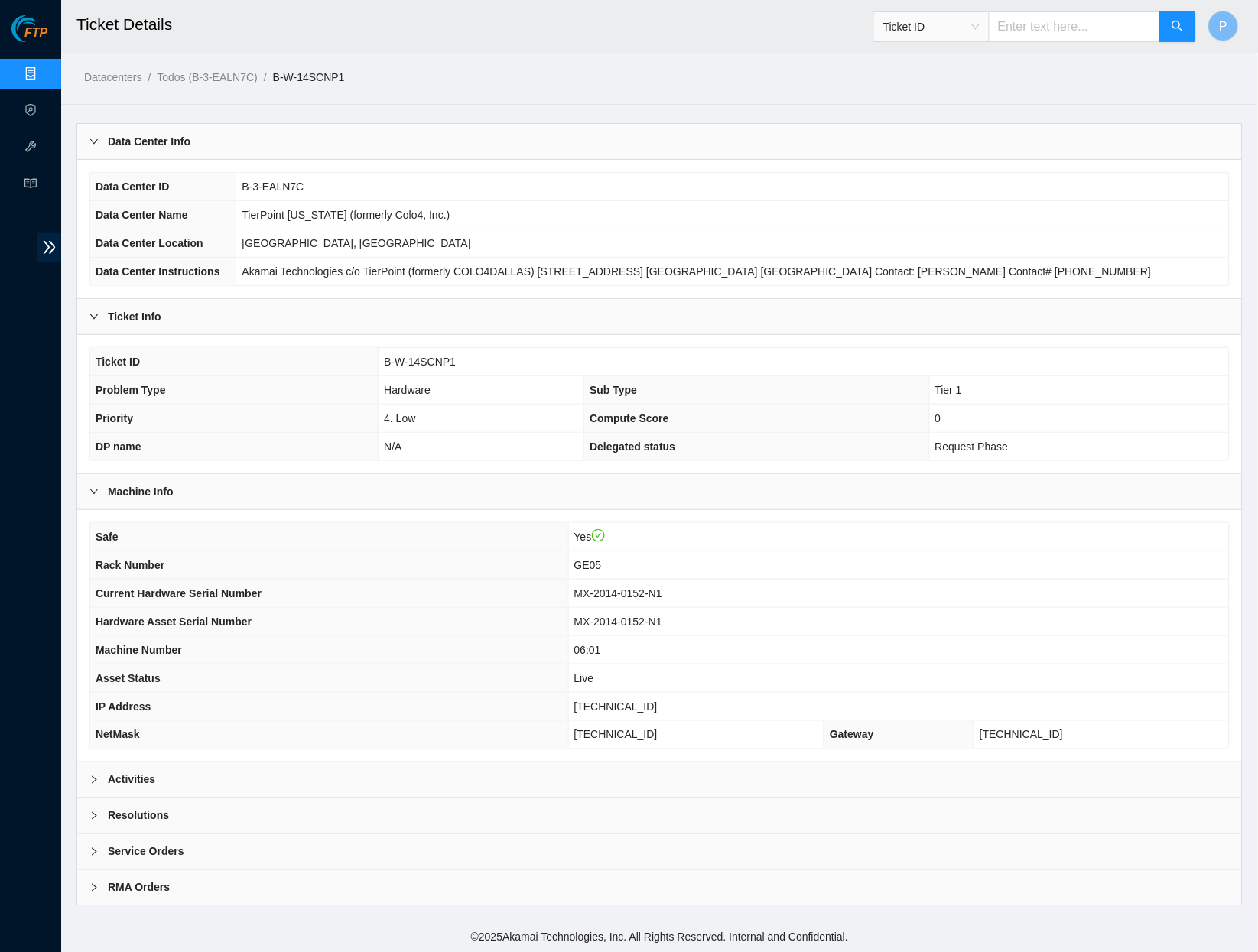
click at [560, 763] on div "Activities" at bounding box center [659, 780] width 1165 height 35
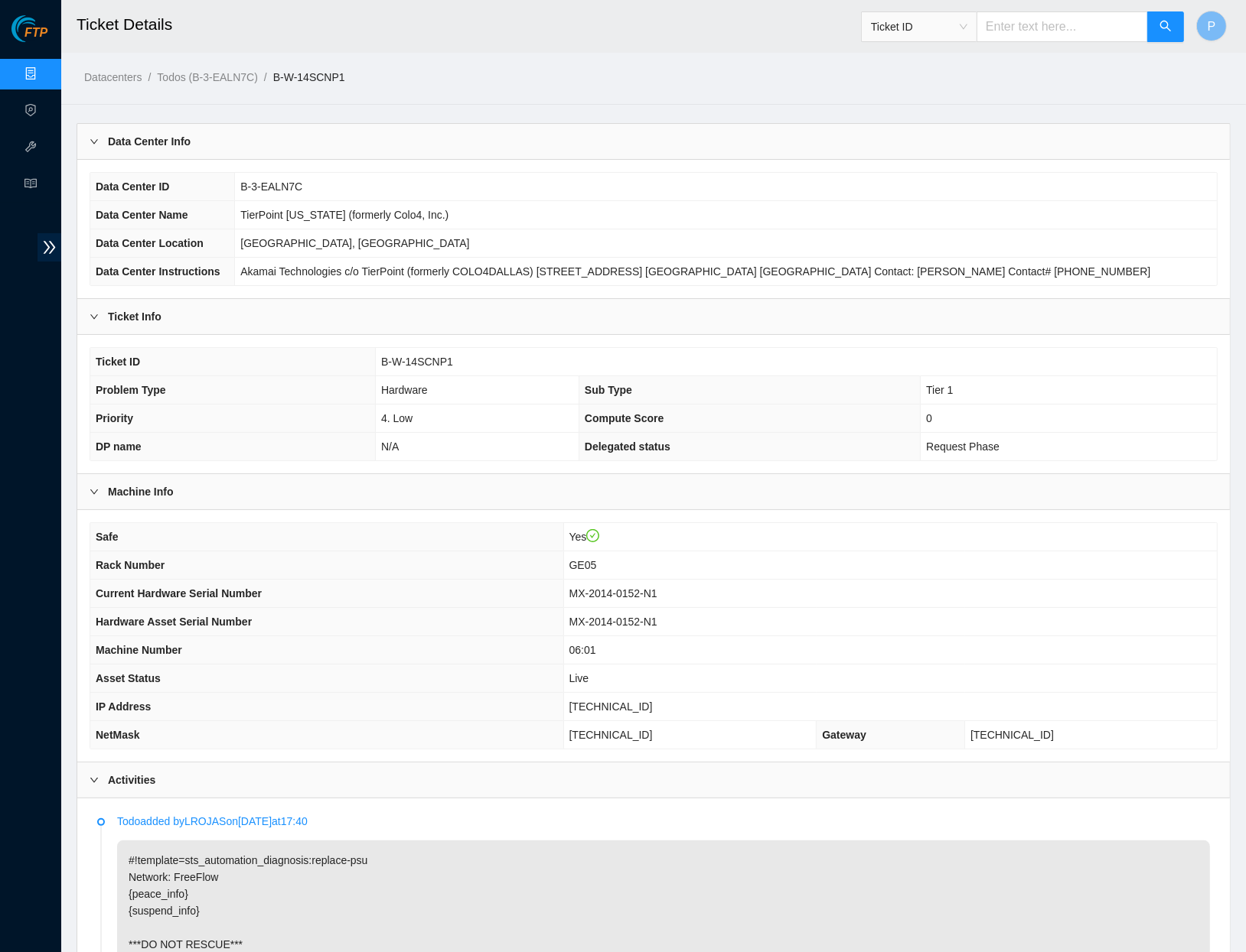
click at [1008, 24] on input "text" at bounding box center [1063, 27] width 172 height 30
paste input "B-V-5SOL2IB"
type input "B-V-5SOL2IB"
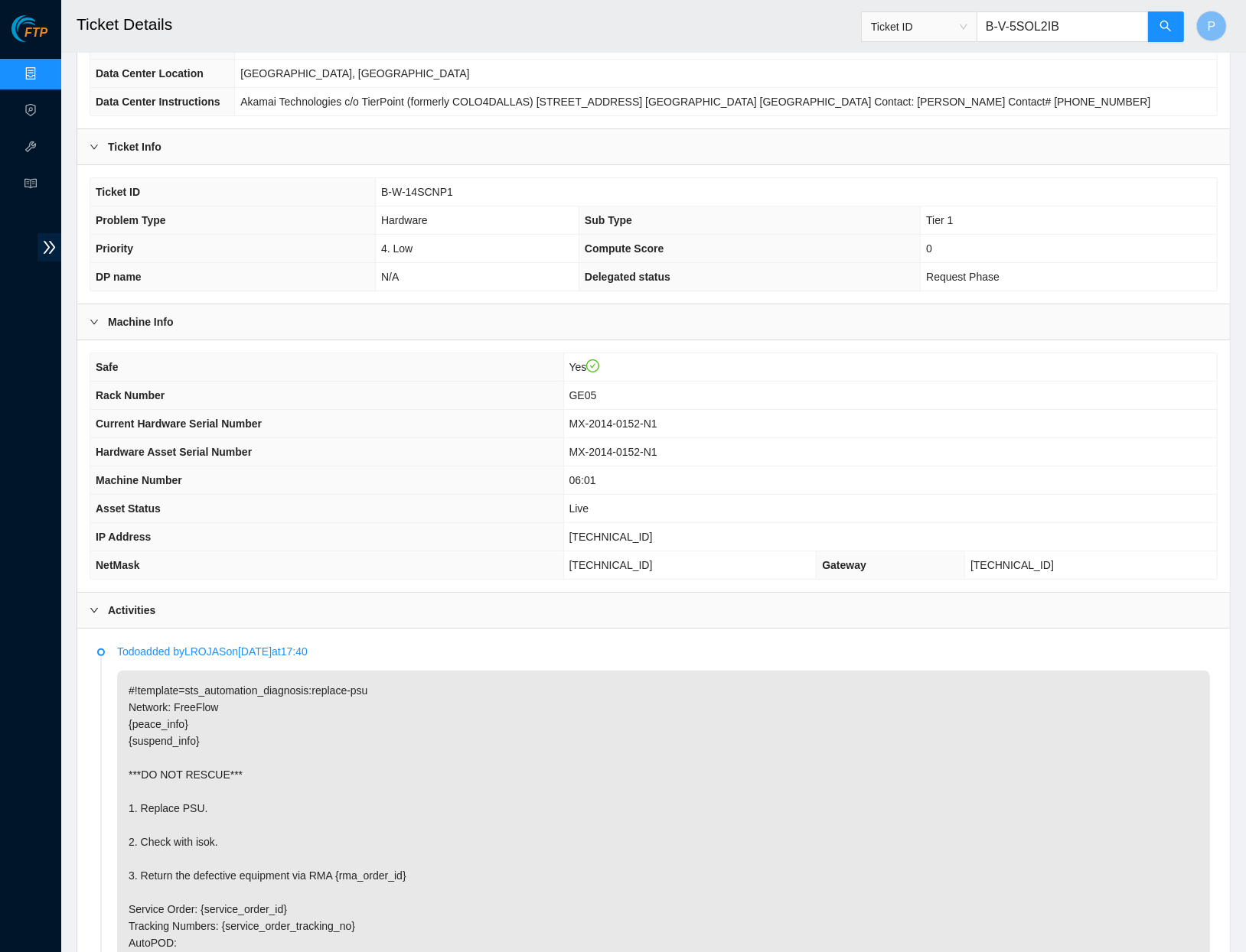
scroll to position [172, 0]
click at [1166, 17] on button "button" at bounding box center [1165, 27] width 37 height 30
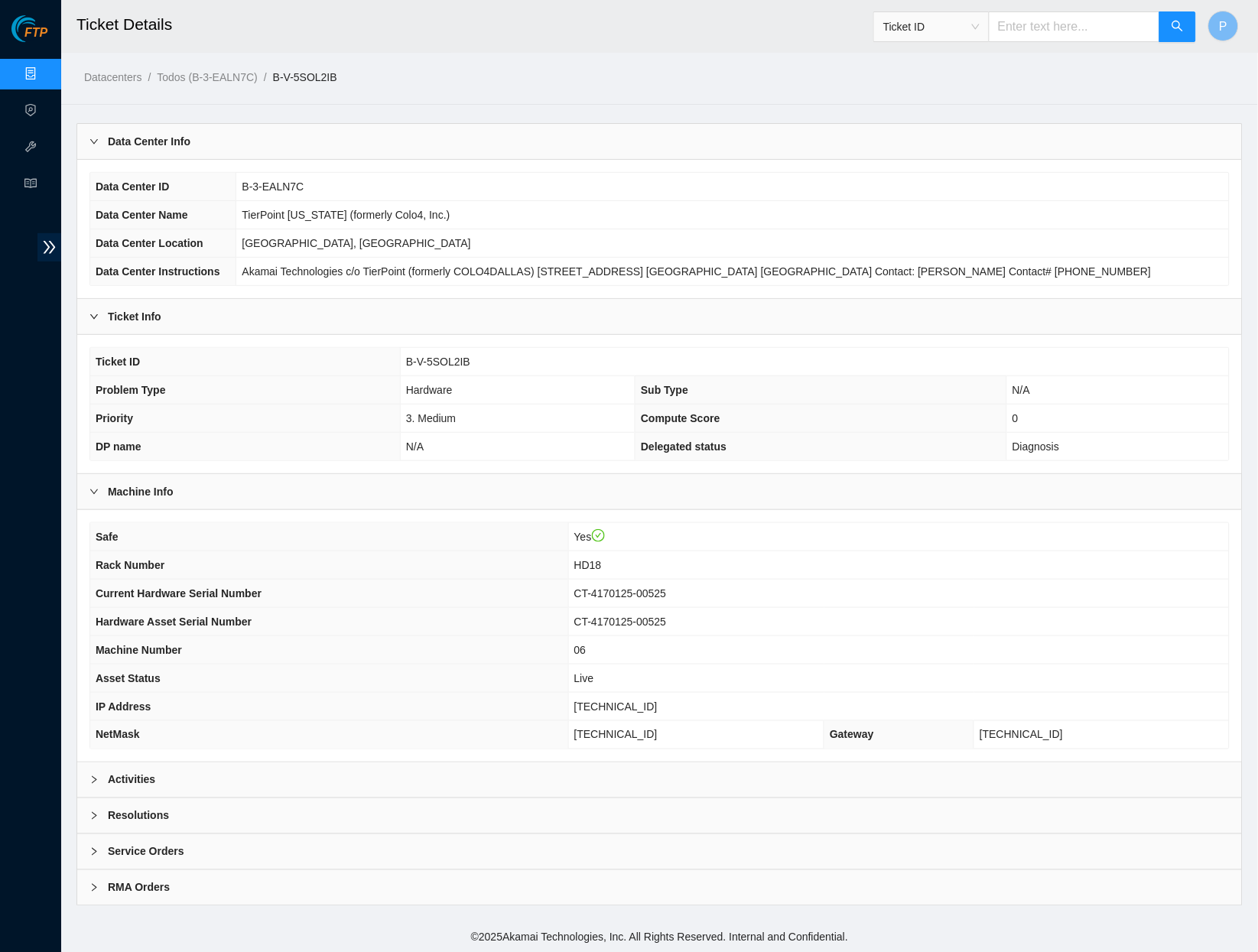
click at [1054, 13] on input "text" at bounding box center [1075, 27] width 172 height 30
paste input "B-W-14N0WNZ"
type input "B-W-14N0WNZ"
click at [625, 772] on div "Activities" at bounding box center [659, 780] width 1165 height 35
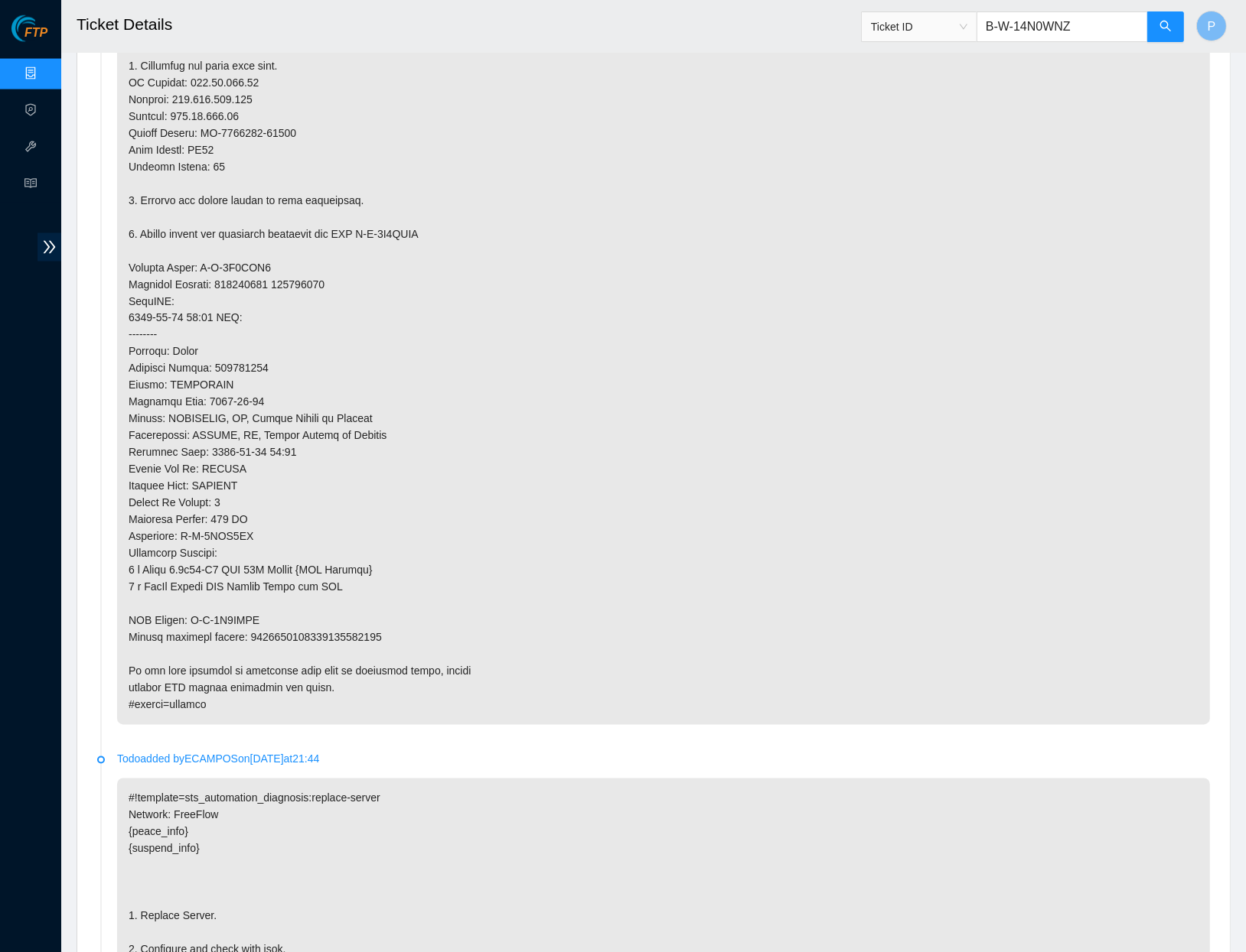
scroll to position [2340, 0]
click at [1157, 29] on button "button" at bounding box center [1165, 27] width 37 height 30
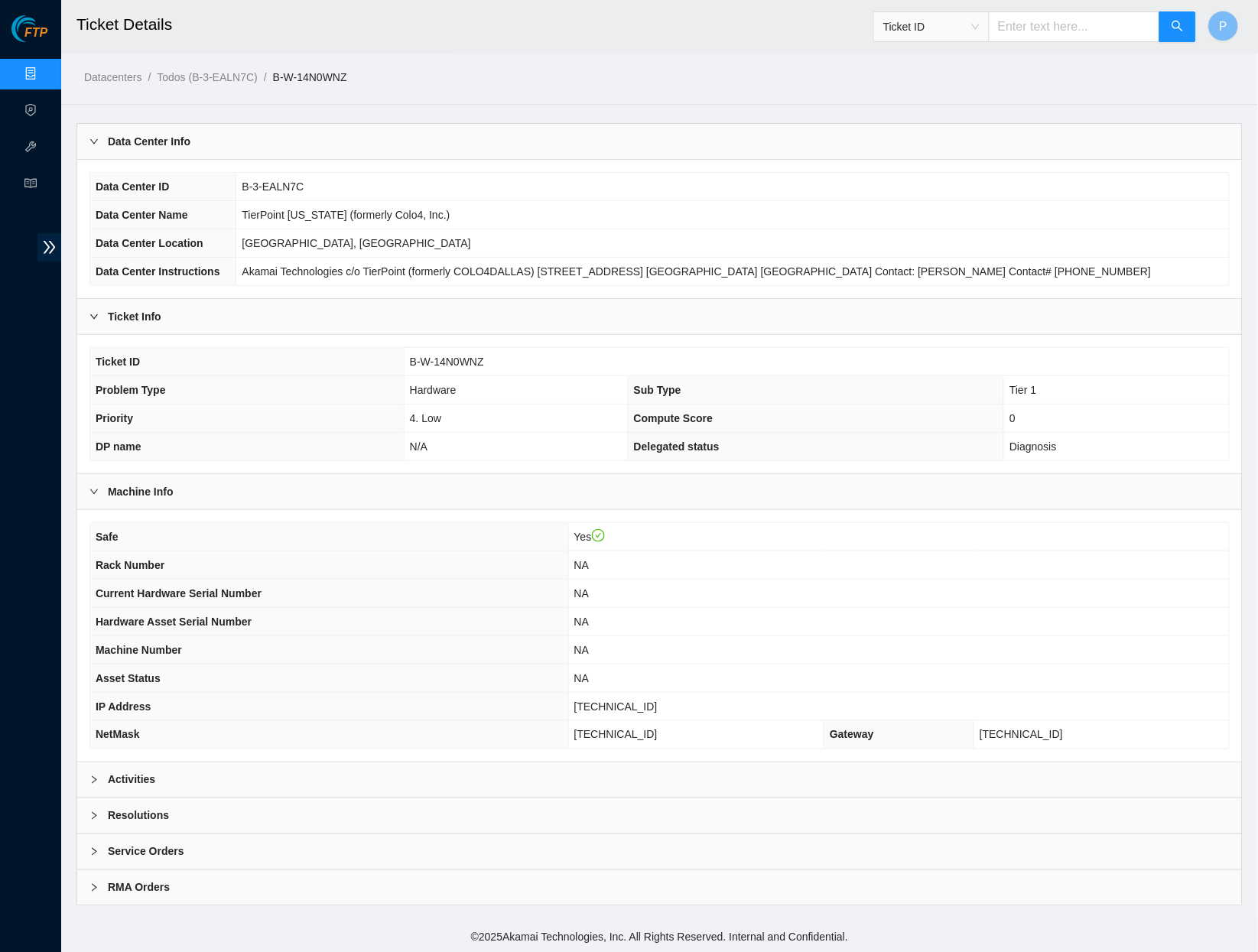
click at [1061, 37] on input "text" at bounding box center [1075, 27] width 172 height 30
paste input "B-W-14U122J"
type input "B-W-14U122J"
click at [465, 763] on div "Activities" at bounding box center [659, 780] width 1165 height 35
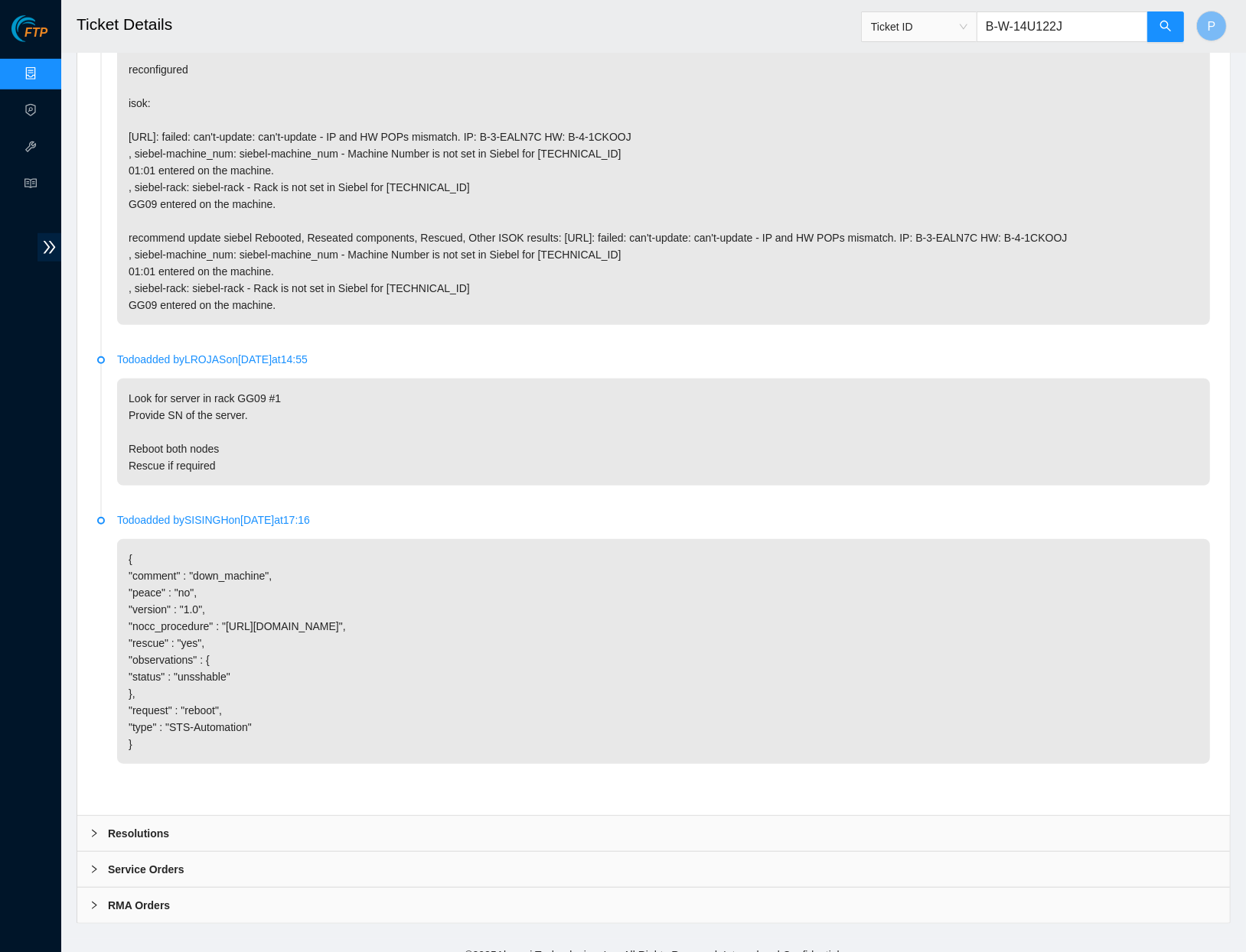
scroll to position [954, 0]
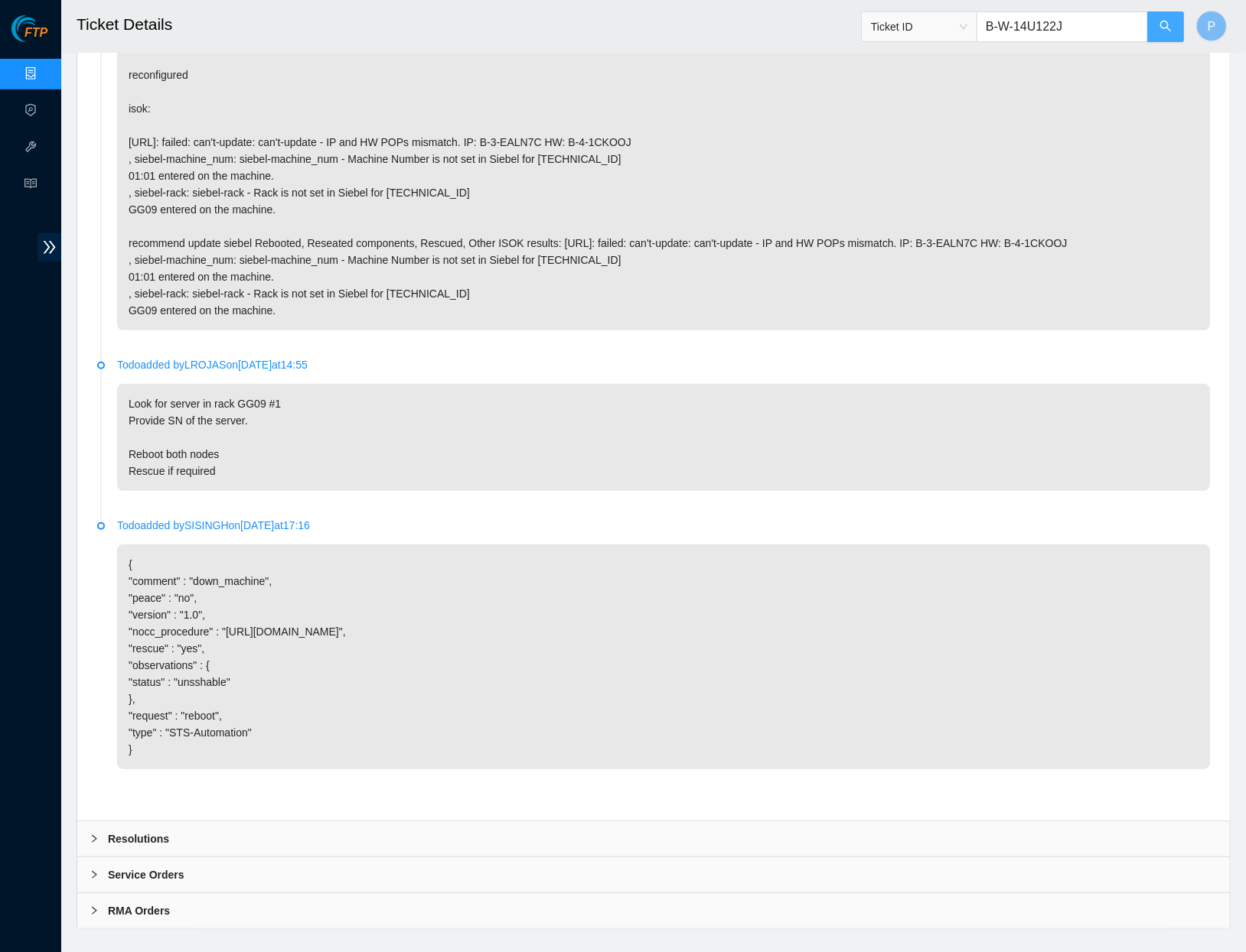
click at [1156, 18] on button "button" at bounding box center [1165, 27] width 37 height 30
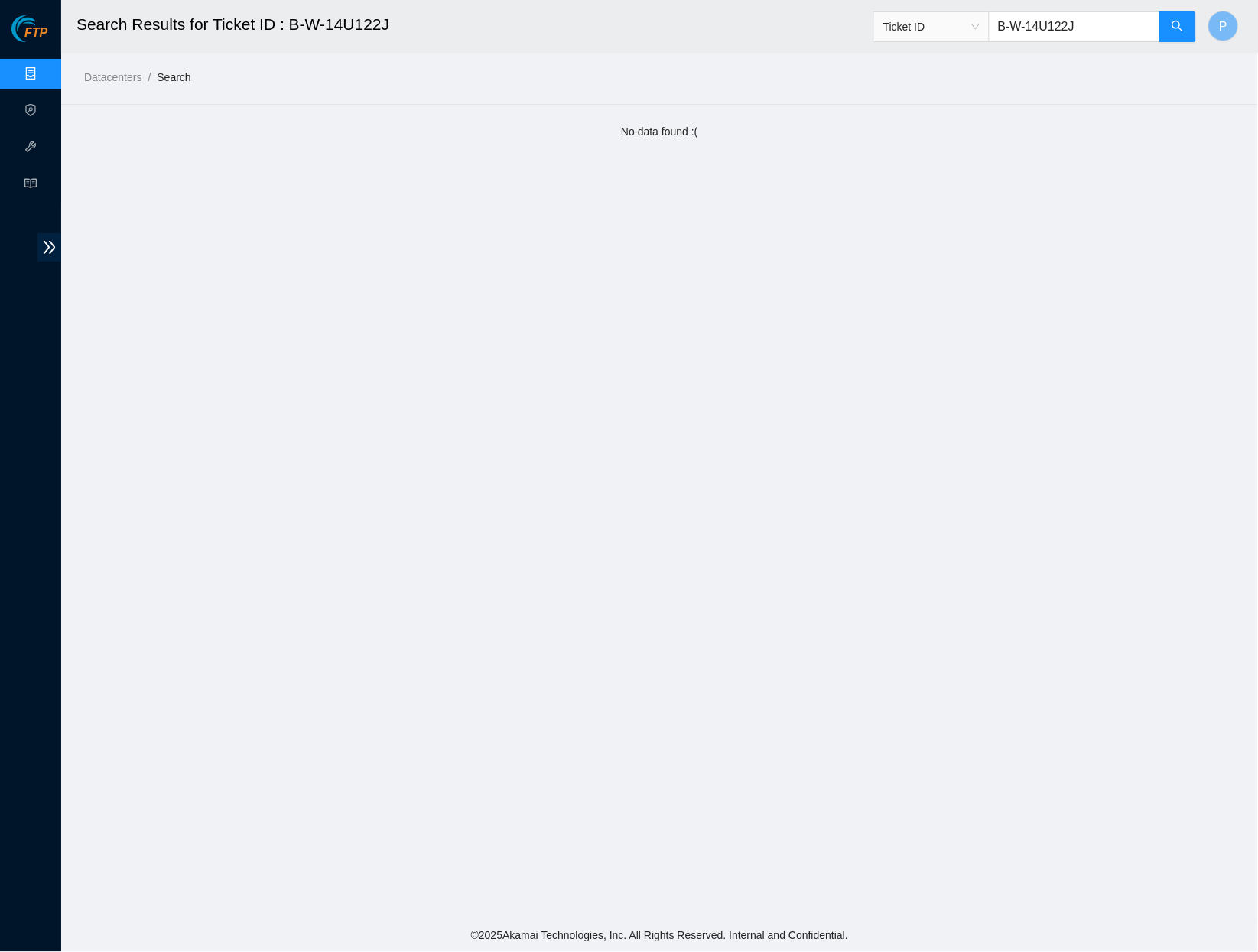
click at [45, 68] on link "Data Centers" at bounding box center [76, 74] width 63 height 13
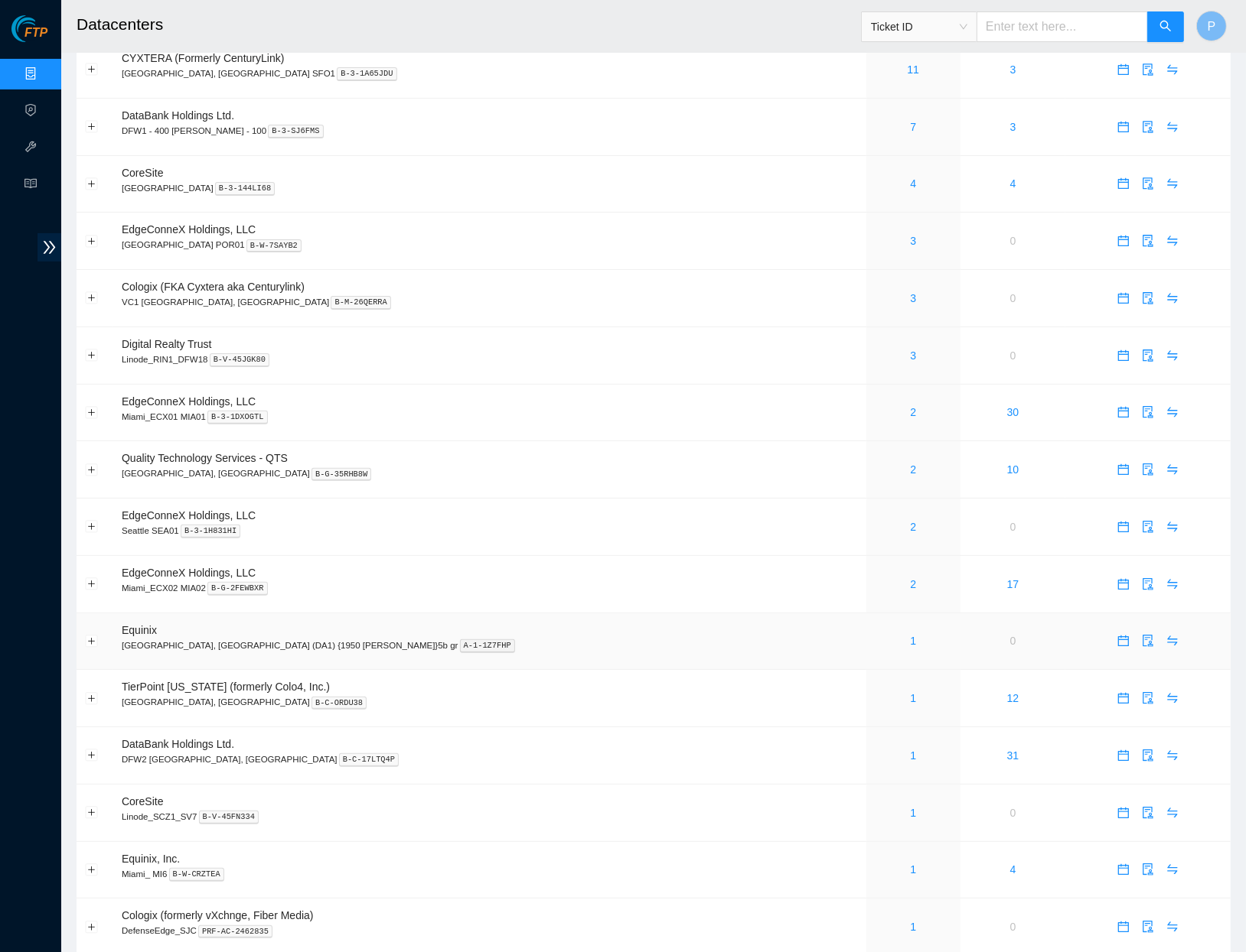
scroll to position [318, 0]
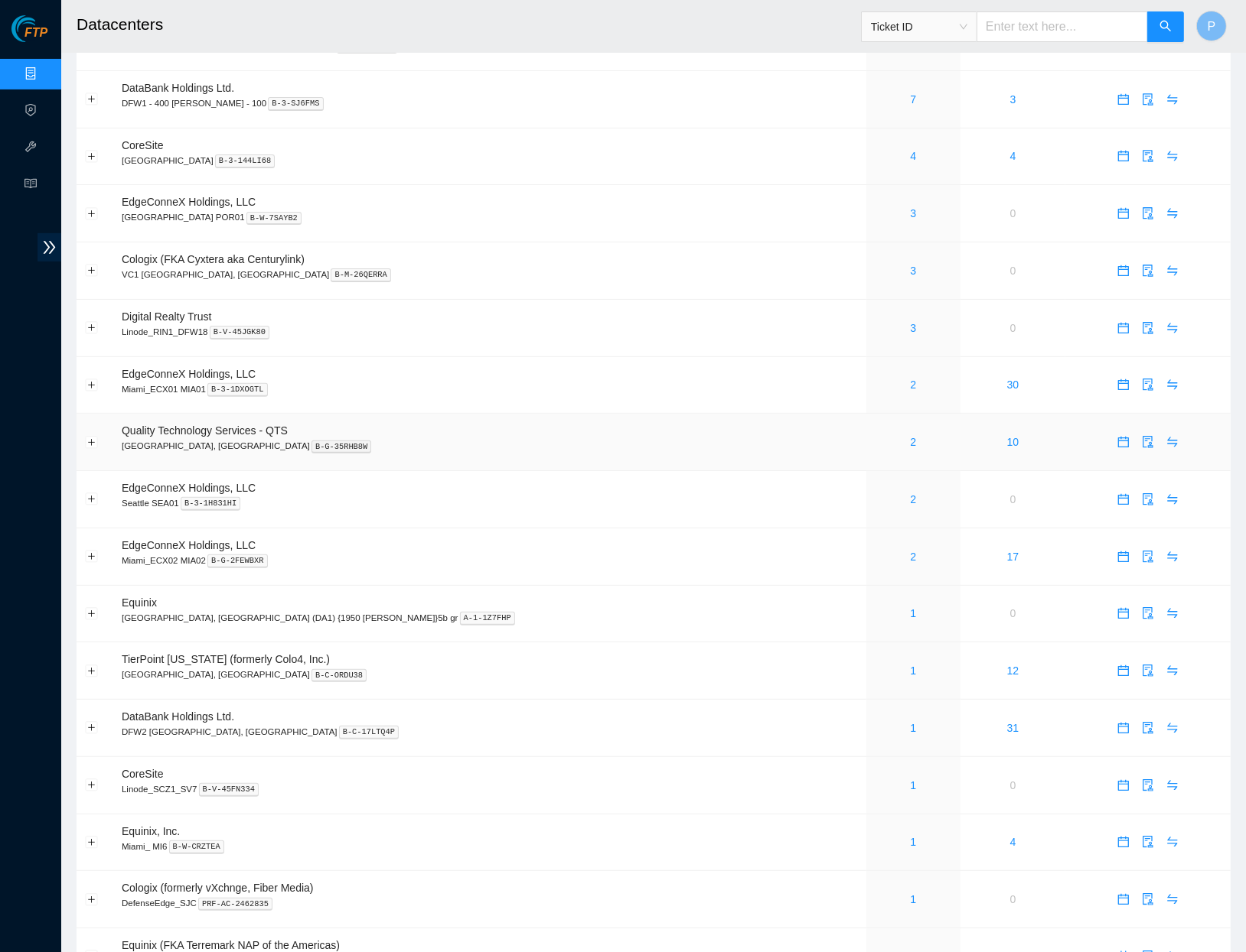
click at [875, 434] on div "2" at bounding box center [914, 442] width 77 height 17
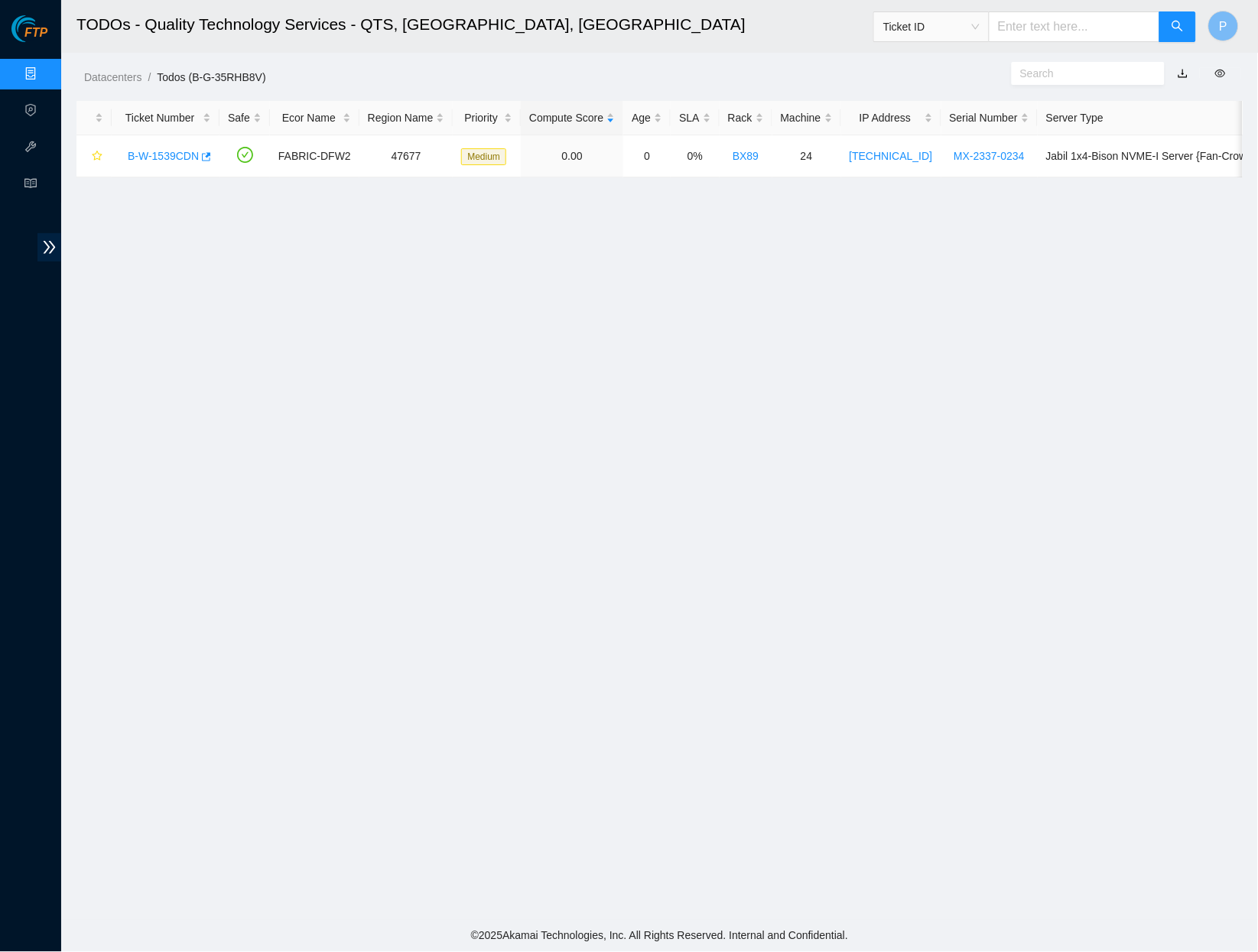
click at [1186, 72] on link "button" at bounding box center [1183, 73] width 11 height 13
click at [45, 75] on link "Data Centers" at bounding box center [76, 74] width 63 height 13
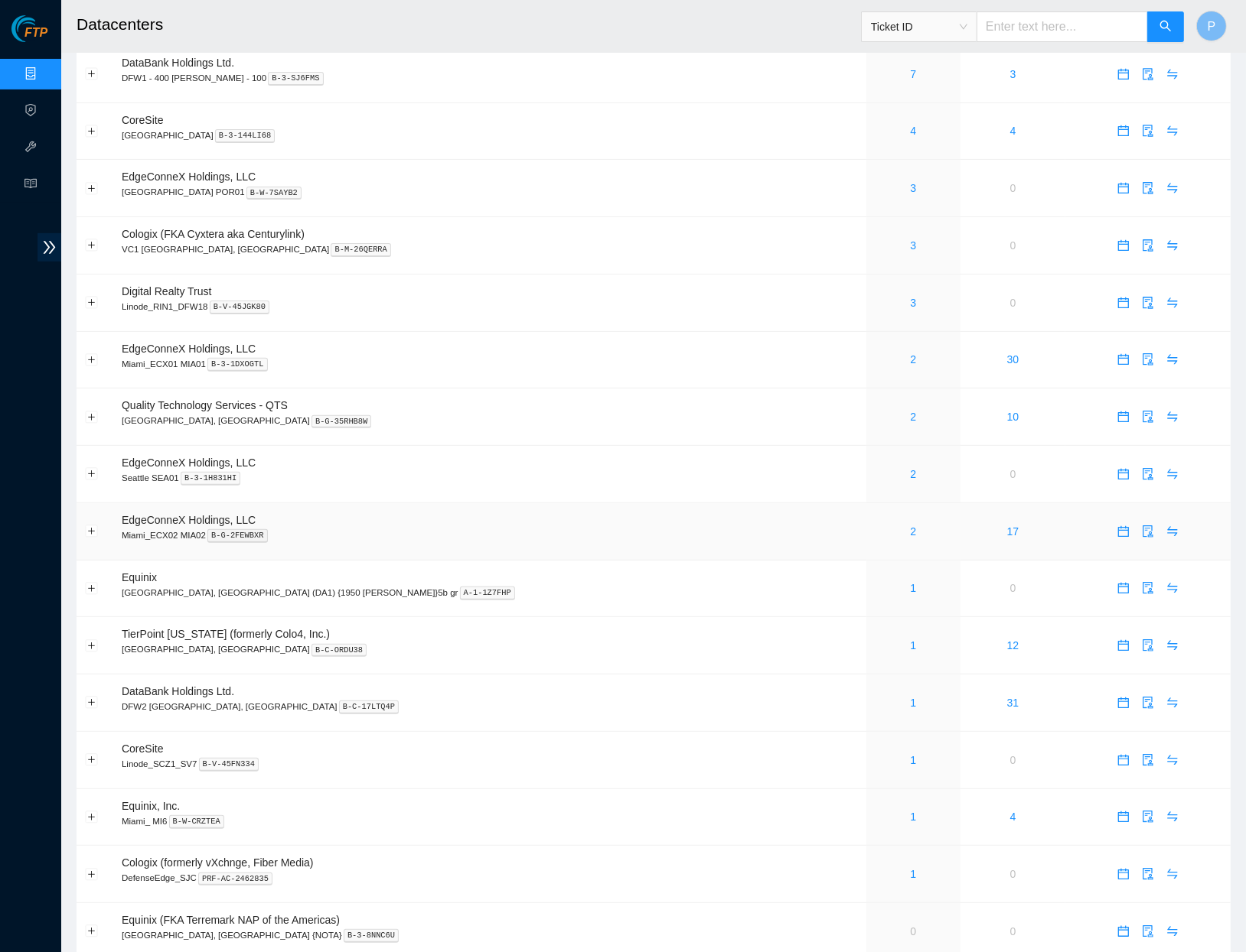
scroll to position [430, 0]
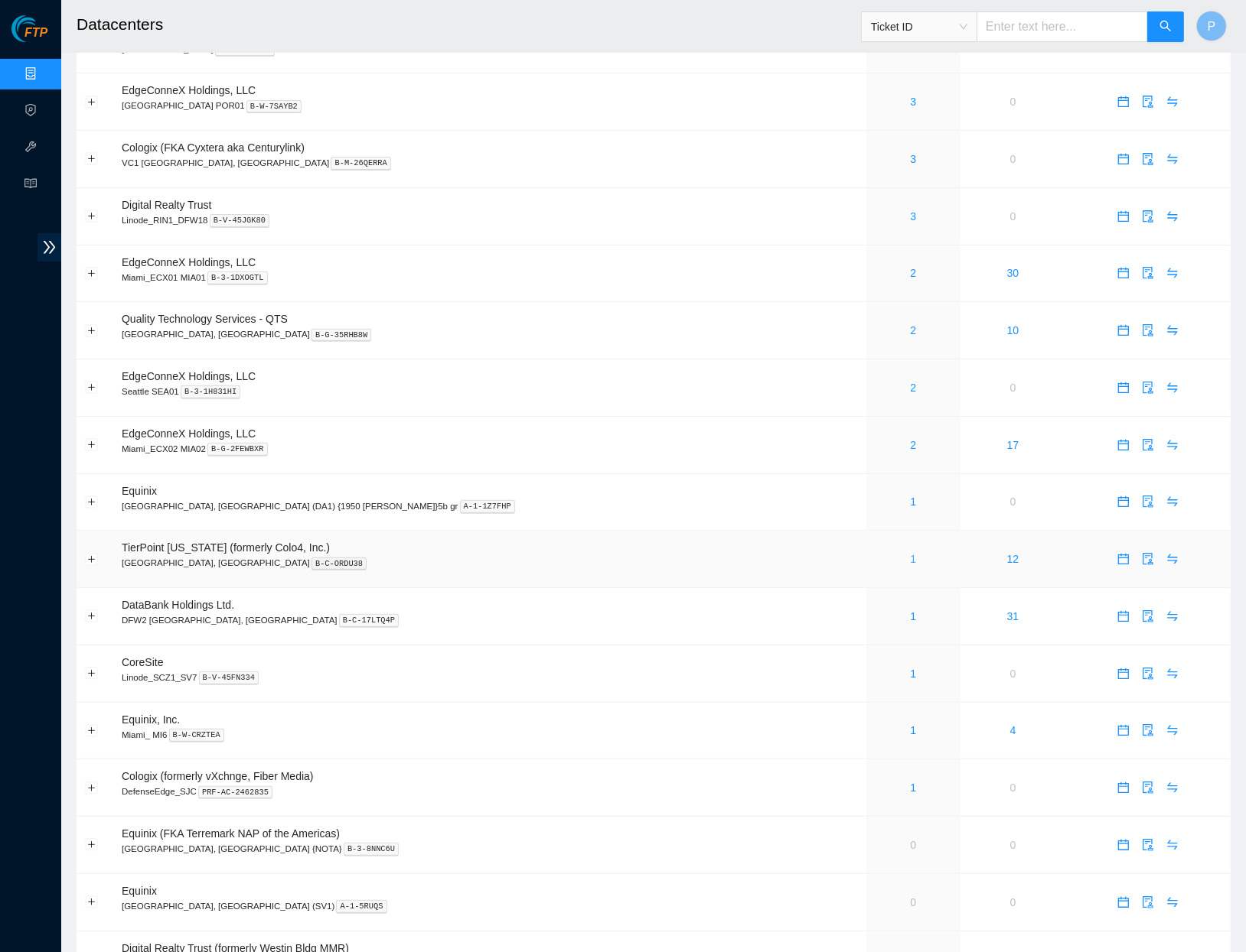
click at [910, 553] on link "1" at bounding box center [913, 559] width 6 height 13
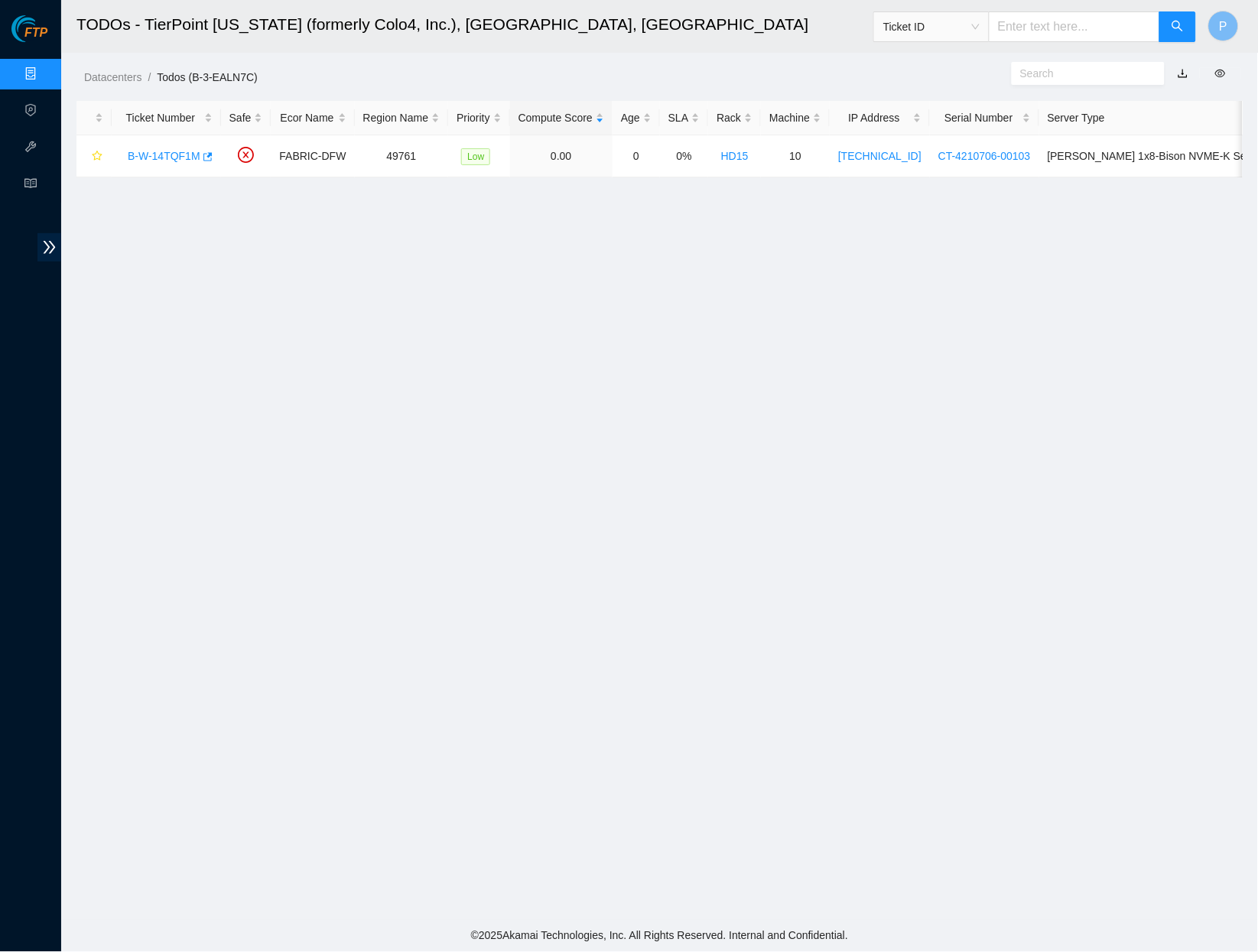
click at [45, 72] on link "Data Centers" at bounding box center [76, 74] width 63 height 13
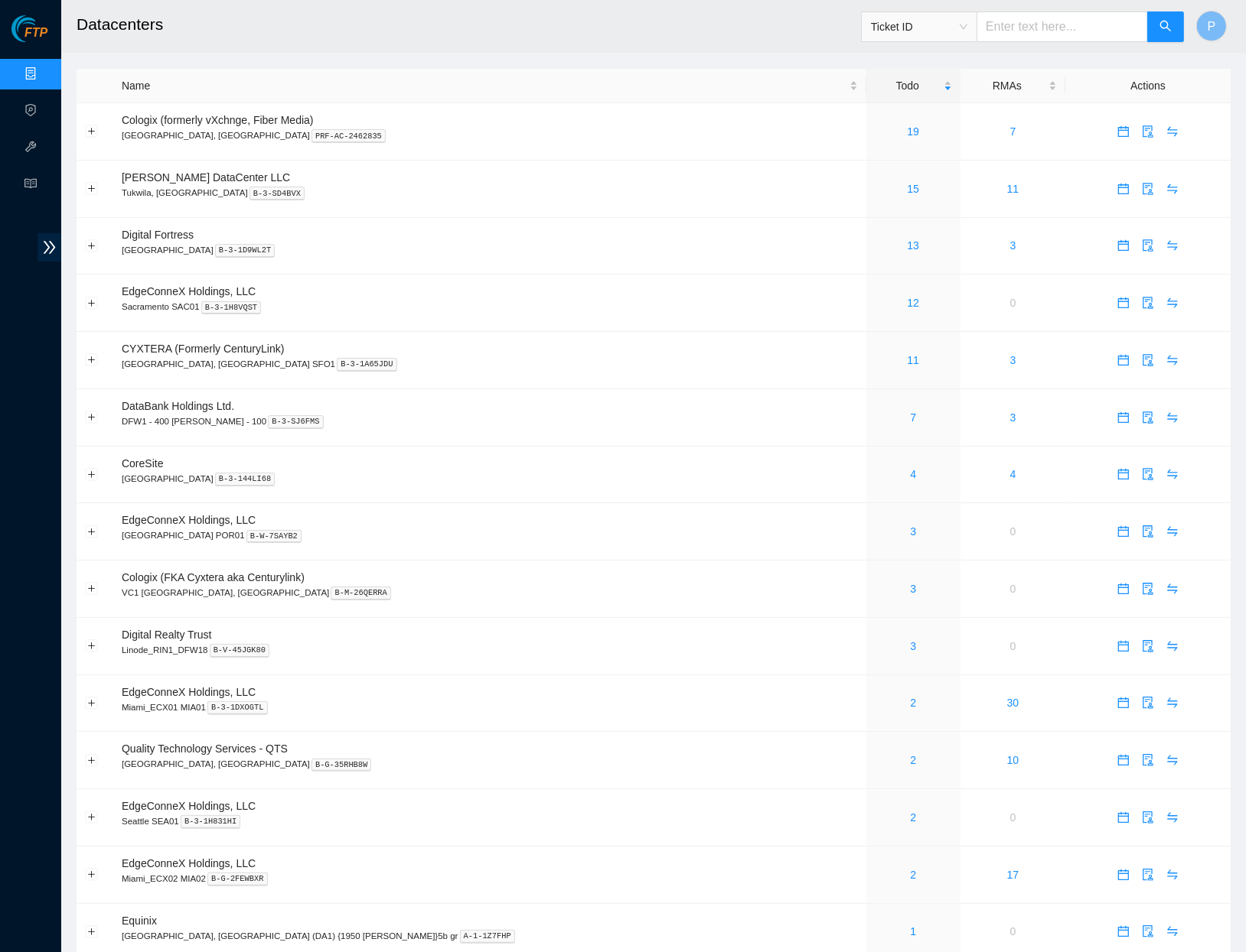
click at [1034, 38] on input "text" at bounding box center [1063, 27] width 172 height 30
paste input "B-V-5UASWW4"
type input "B-V-5UASWW4"
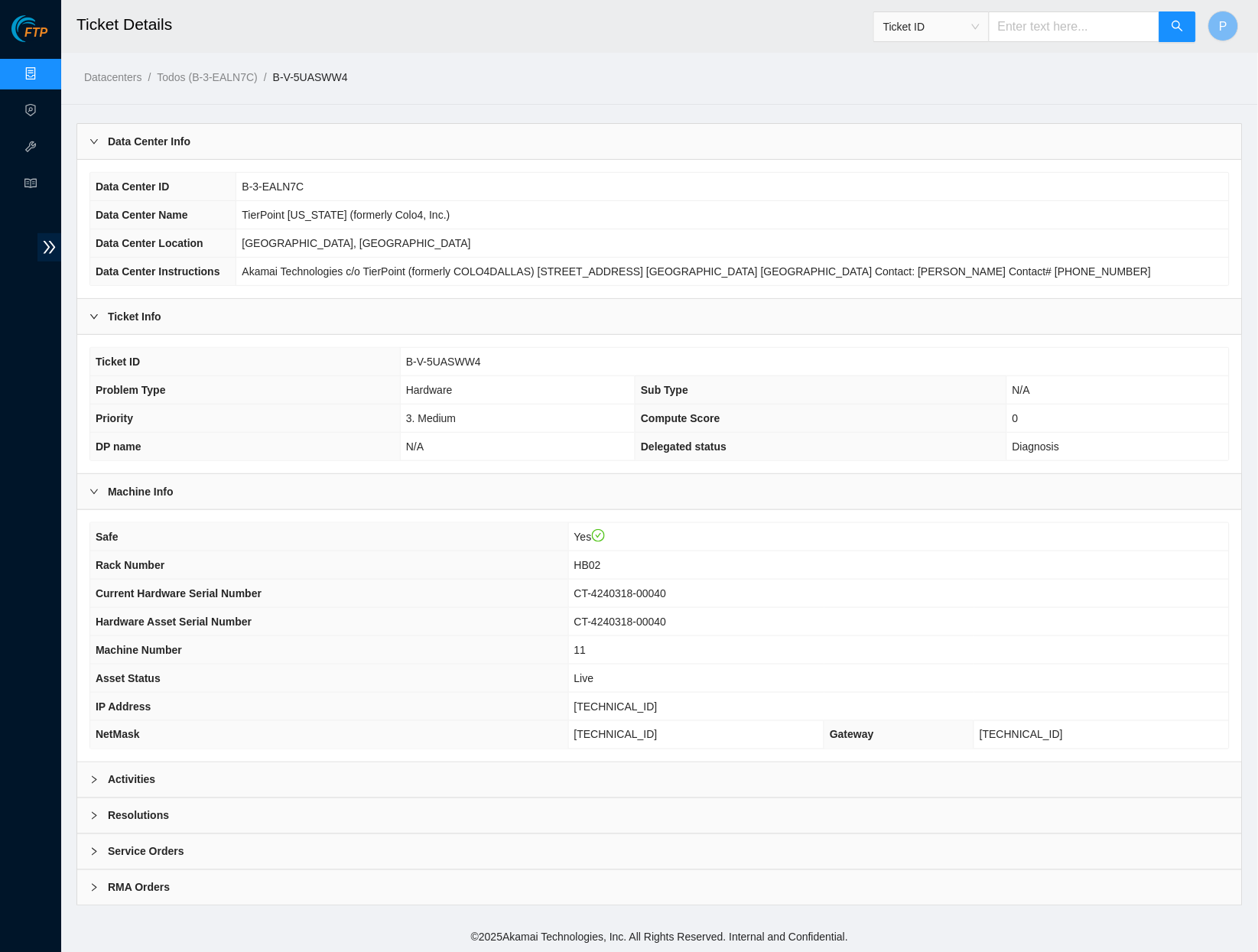
click at [521, 763] on div "Activities" at bounding box center [659, 780] width 1165 height 35
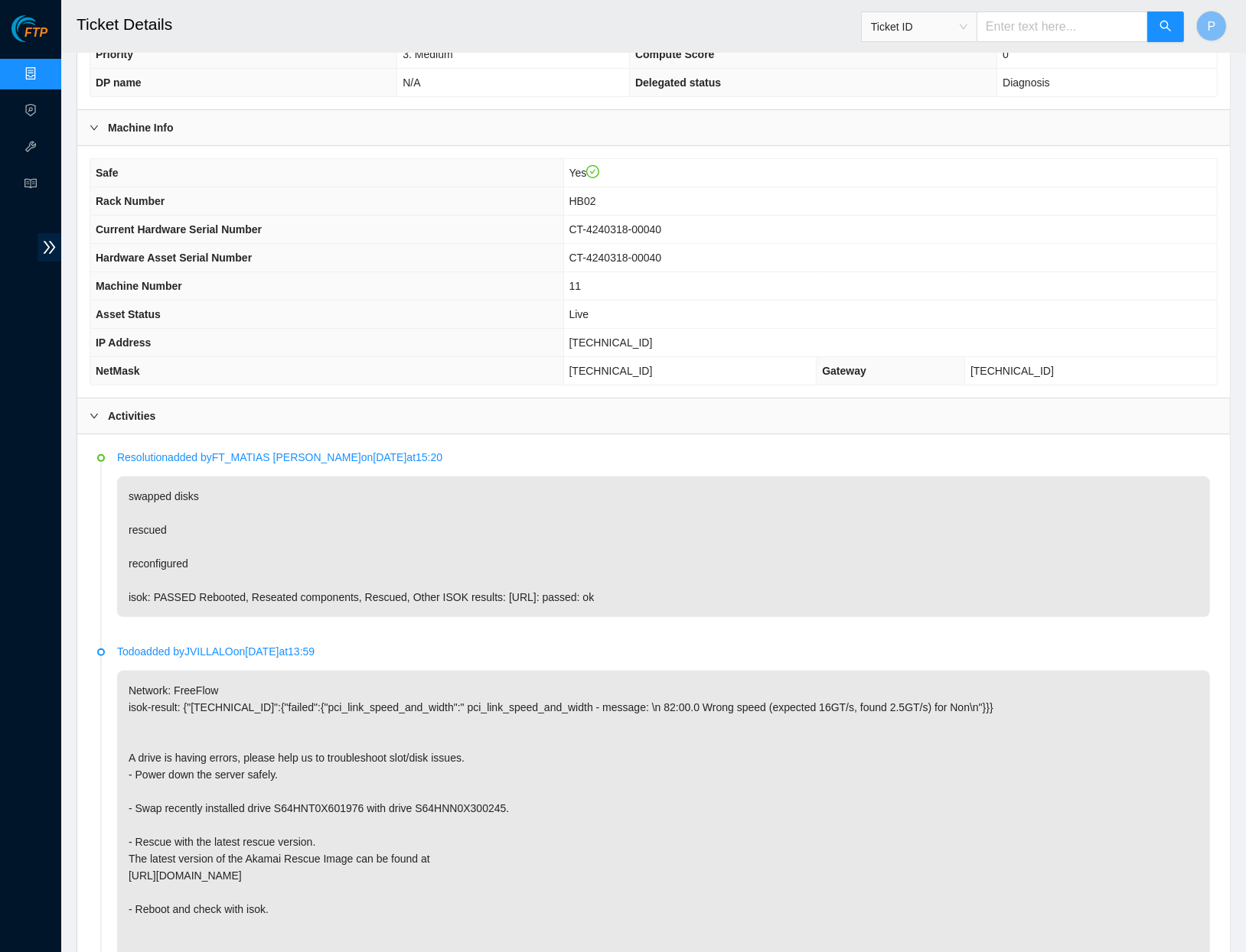
scroll to position [389, 0]
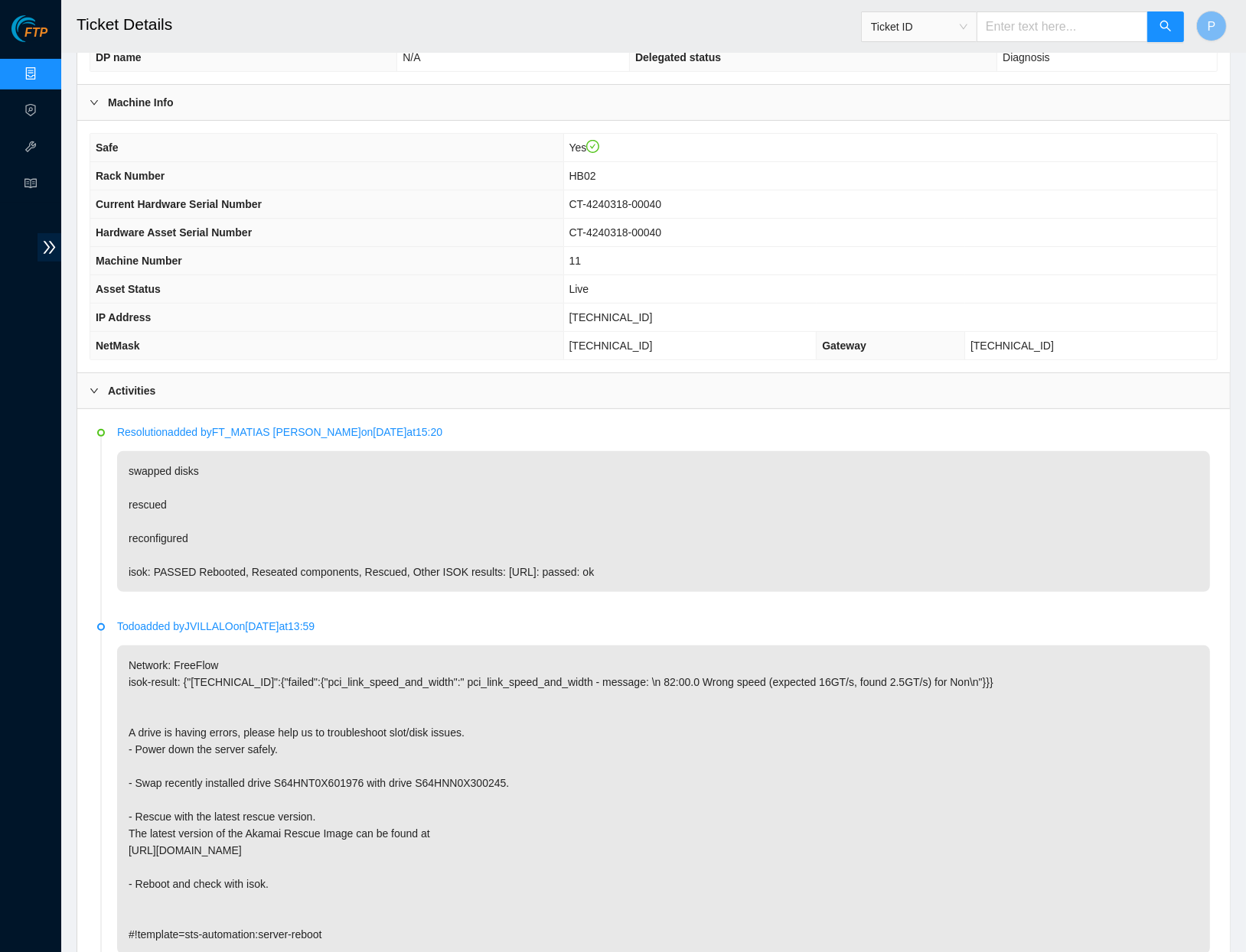
click at [45, 75] on link "Data Centers" at bounding box center [76, 74] width 63 height 13
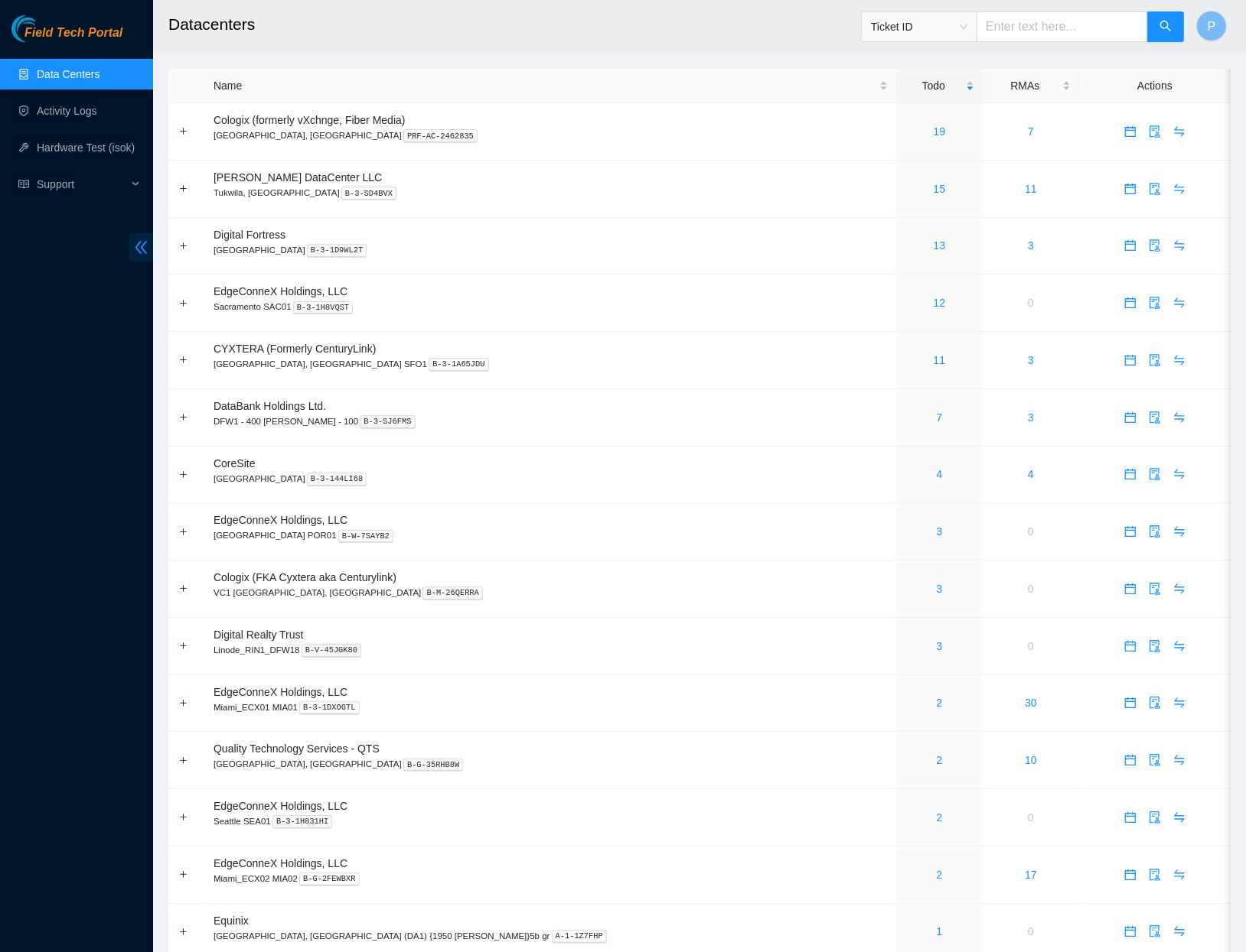
click at [135, 251] on icon "double-left" at bounding box center [141, 247] width 16 height 16
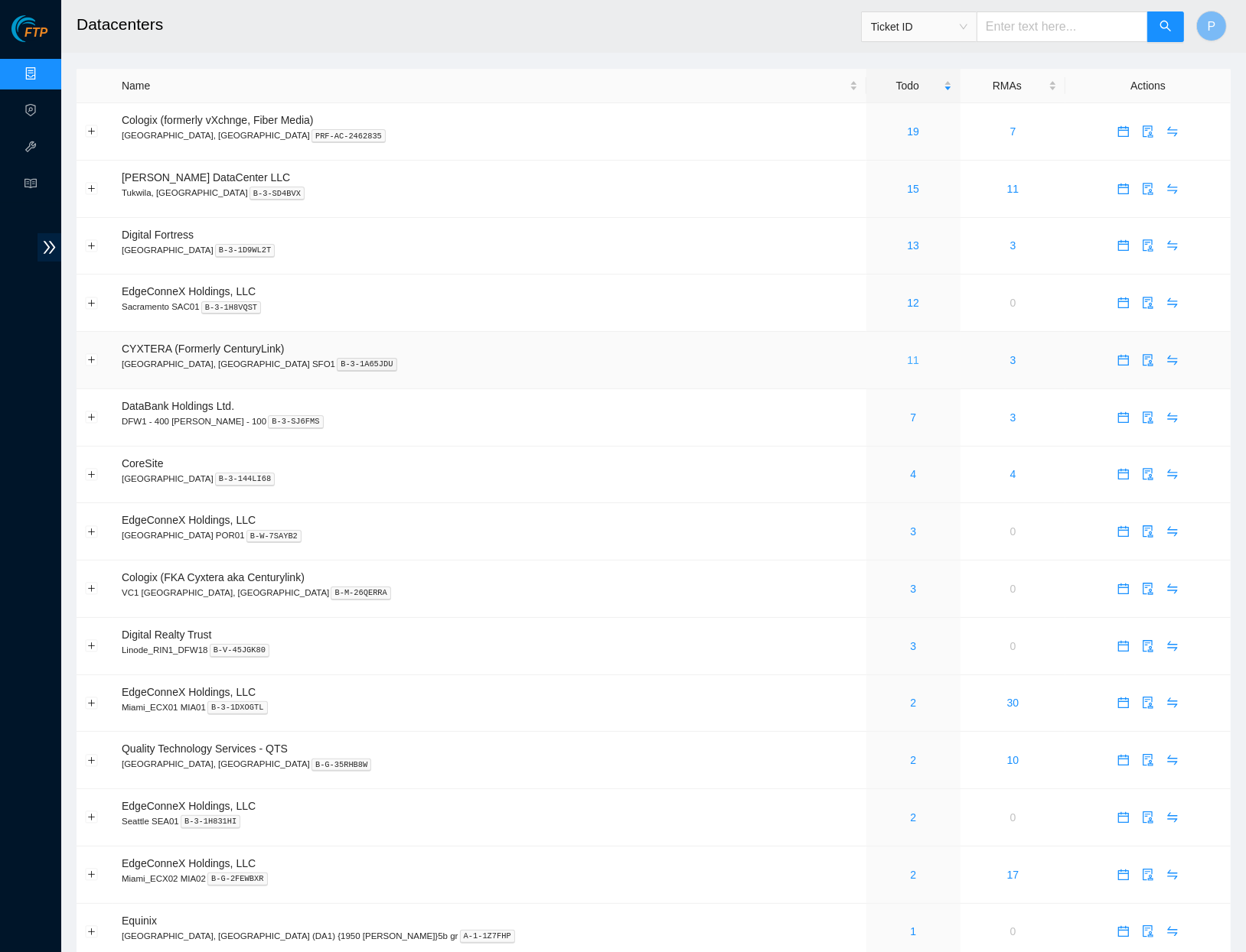
click at [907, 354] on link "11" at bounding box center [913, 360] width 13 height 13
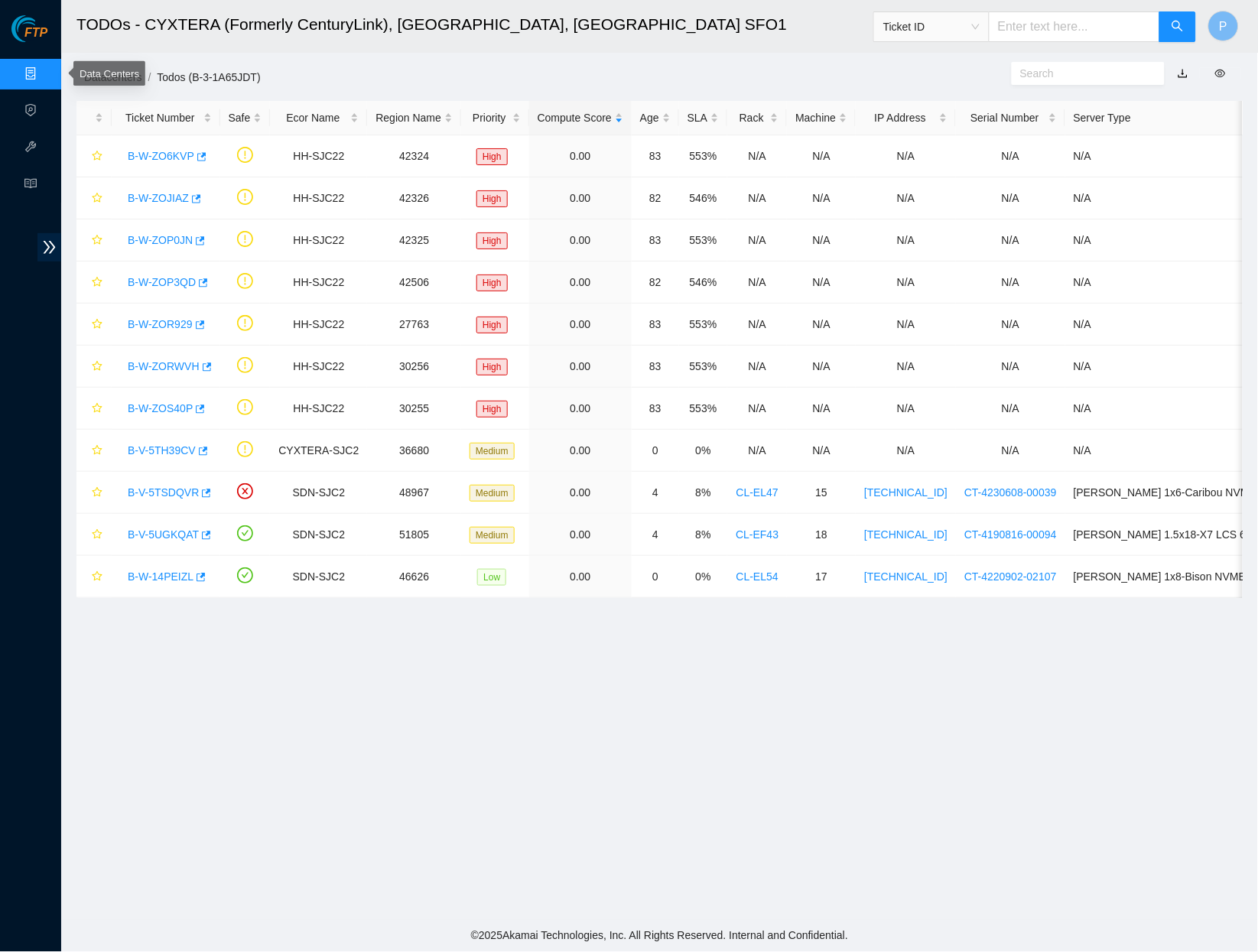
click at [45, 72] on link "Data Centers" at bounding box center [76, 74] width 63 height 13
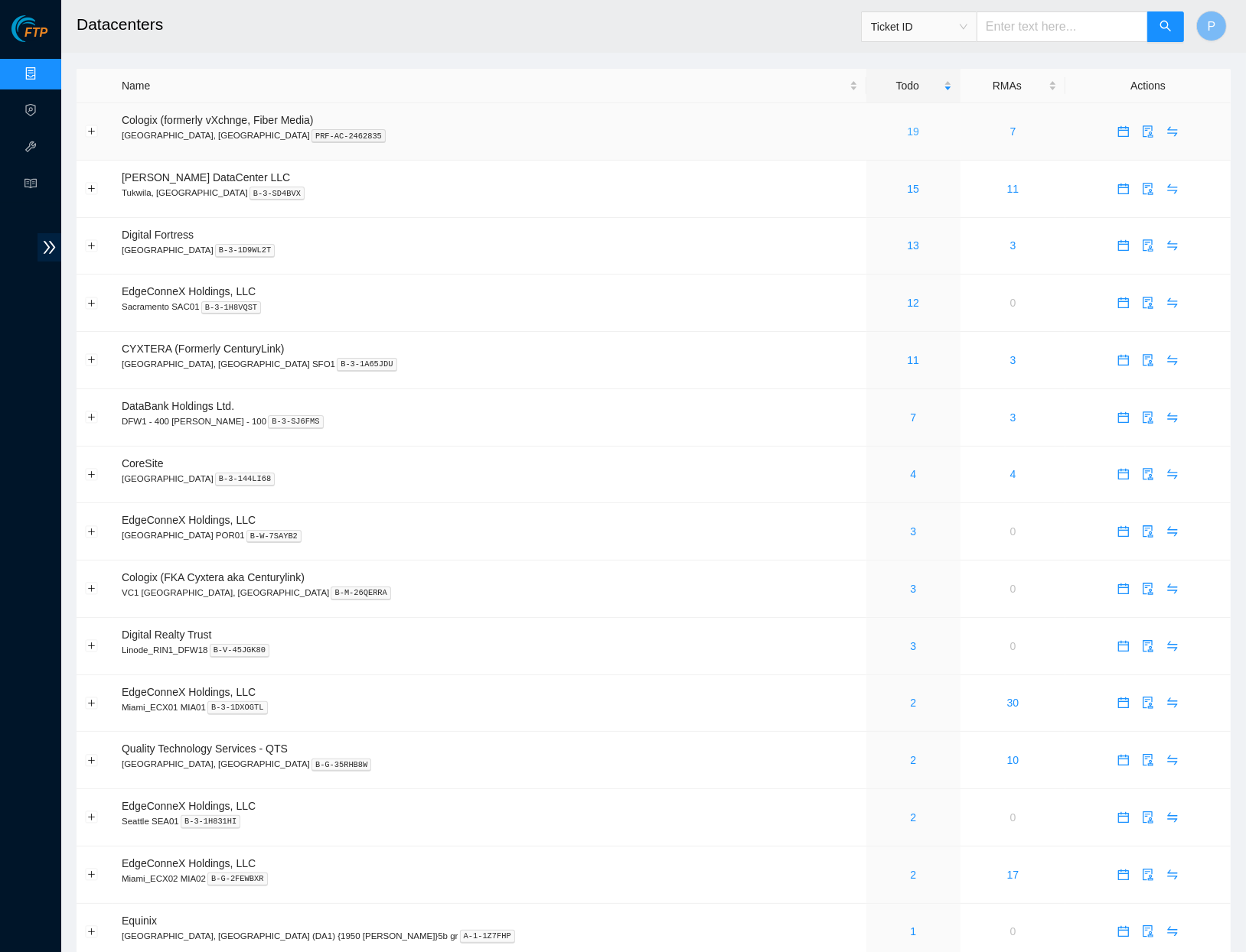
click at [907, 129] on link "19" at bounding box center [913, 131] width 13 height 13
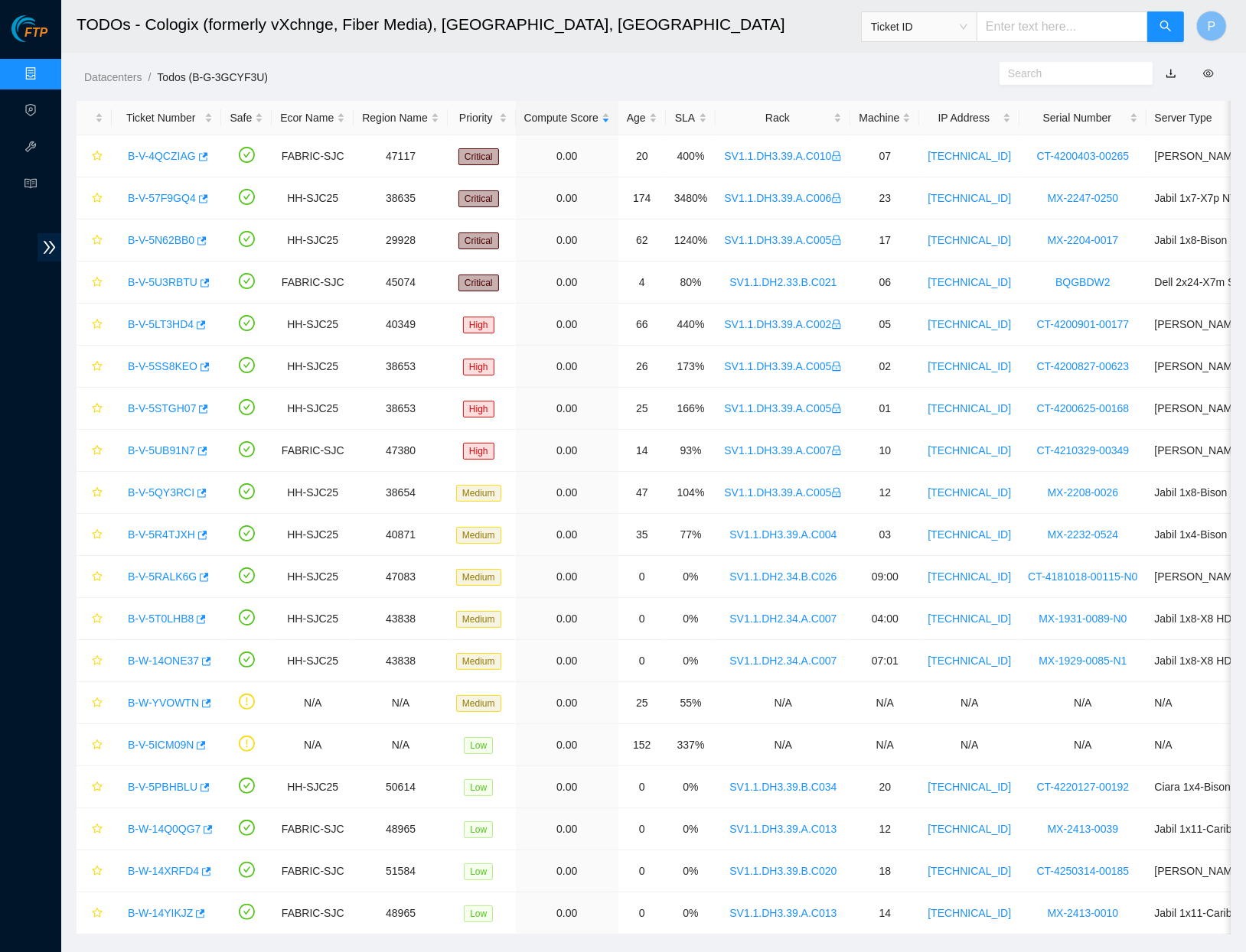
click at [1171, 73] on link "button" at bounding box center [1170, 73] width 11 height 13
click at [809, 38] on h2 "TODOs - Cologix (formerly vXchnge, Fiber Media), [GEOGRAPHIC_DATA], [GEOGRAPHIC…" at bounding box center [501, 24] width 851 height 49
click at [1028, 23] on input "text" at bounding box center [1063, 27] width 172 height 30
paste input "B-W-14PWL1T"
type input "B-W-14PWL1T"
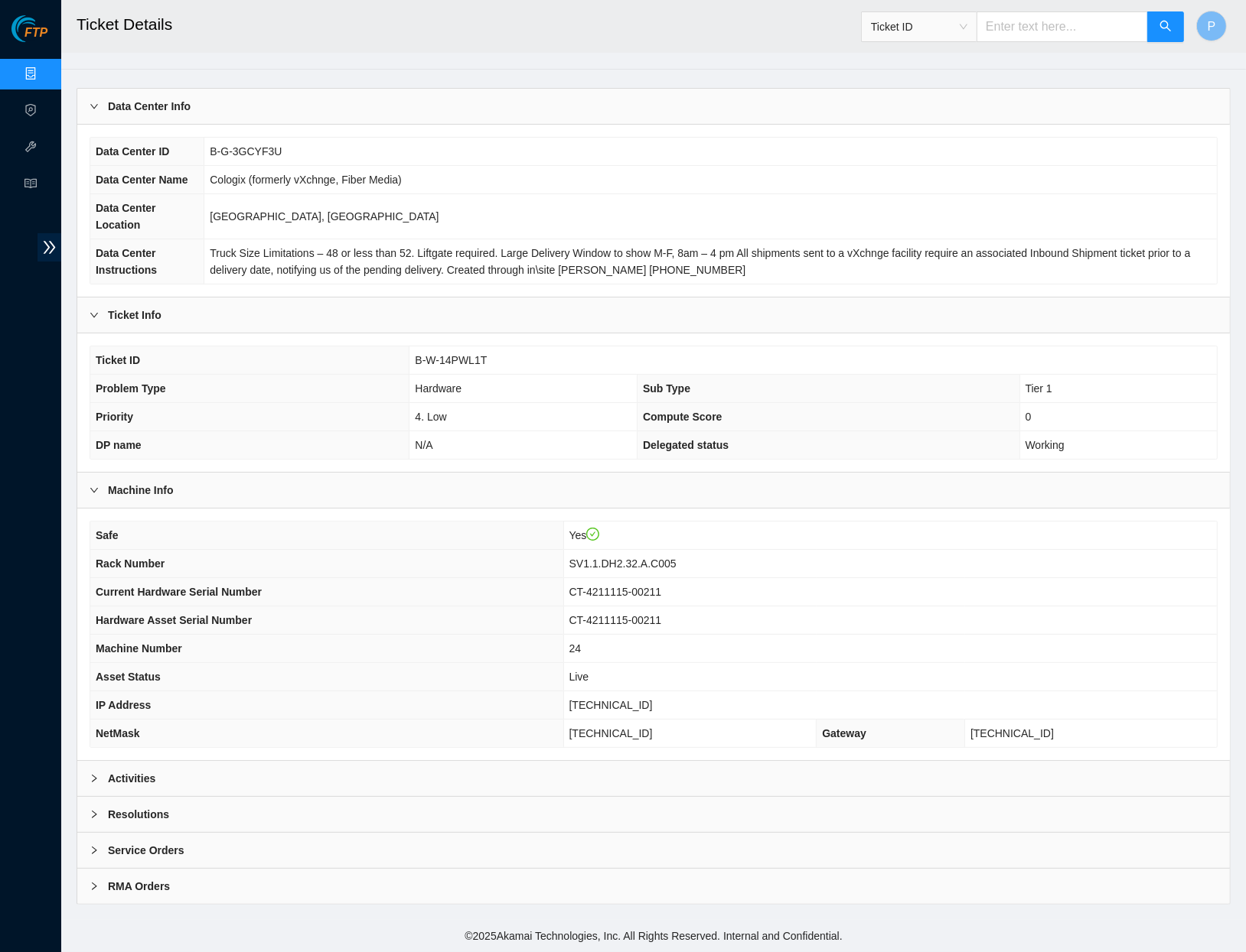
click at [435, 773] on div "Activities" at bounding box center [654, 779] width 1153 height 35
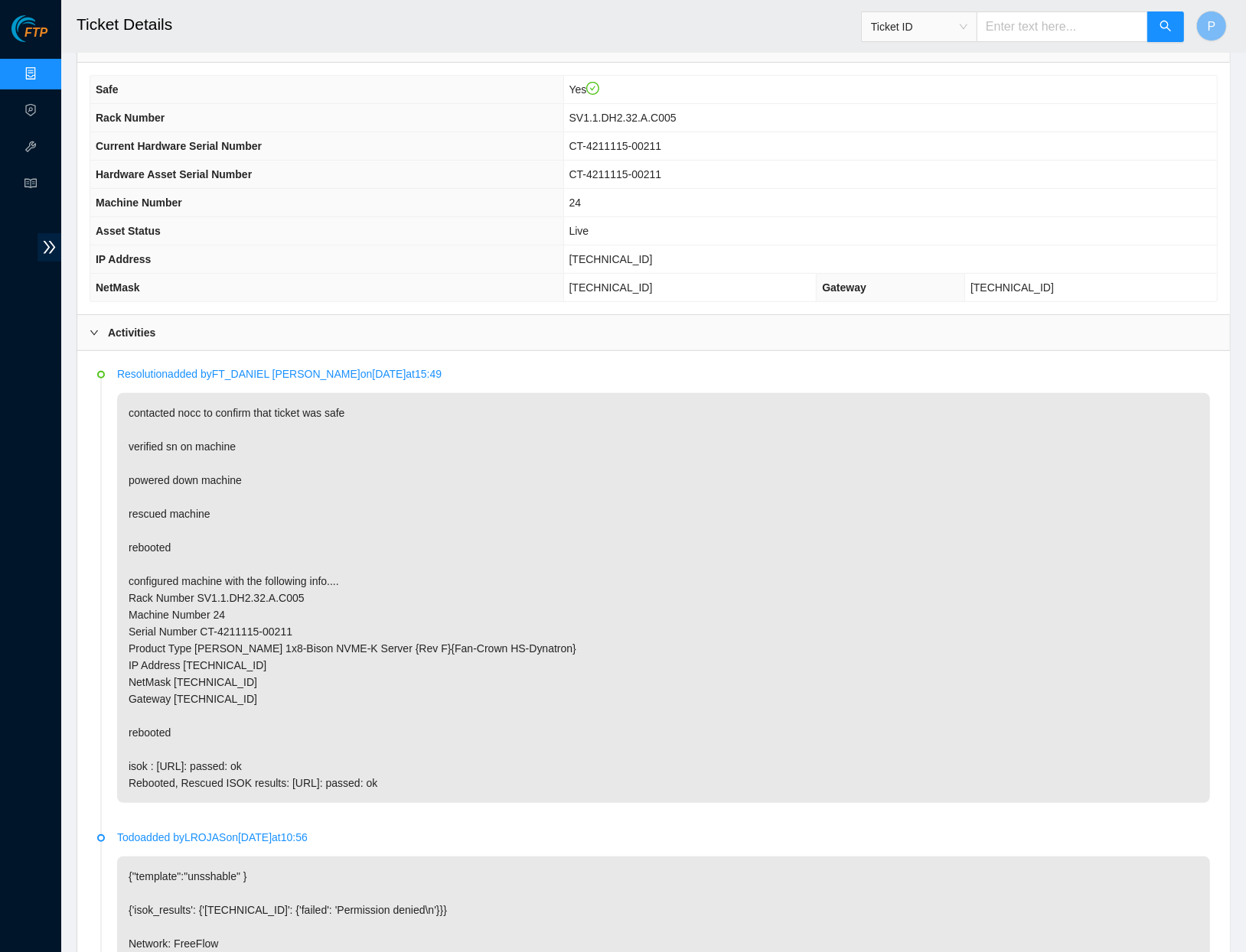
scroll to position [214, 0]
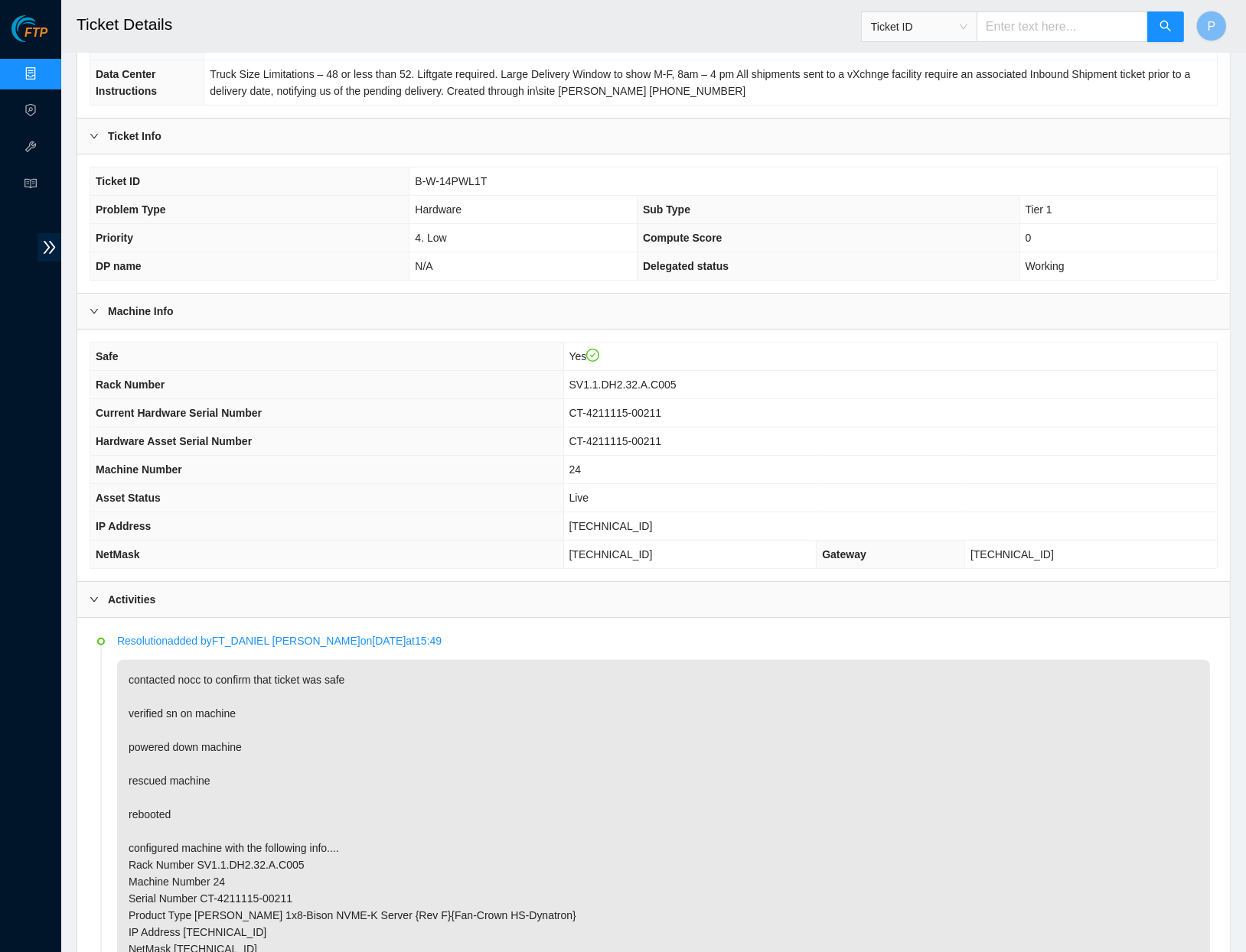
click at [1052, 19] on input "text" at bounding box center [1063, 27] width 172 height 30
paste input "B-W-13WK0H9"
type input "B-W-13WK0H9"
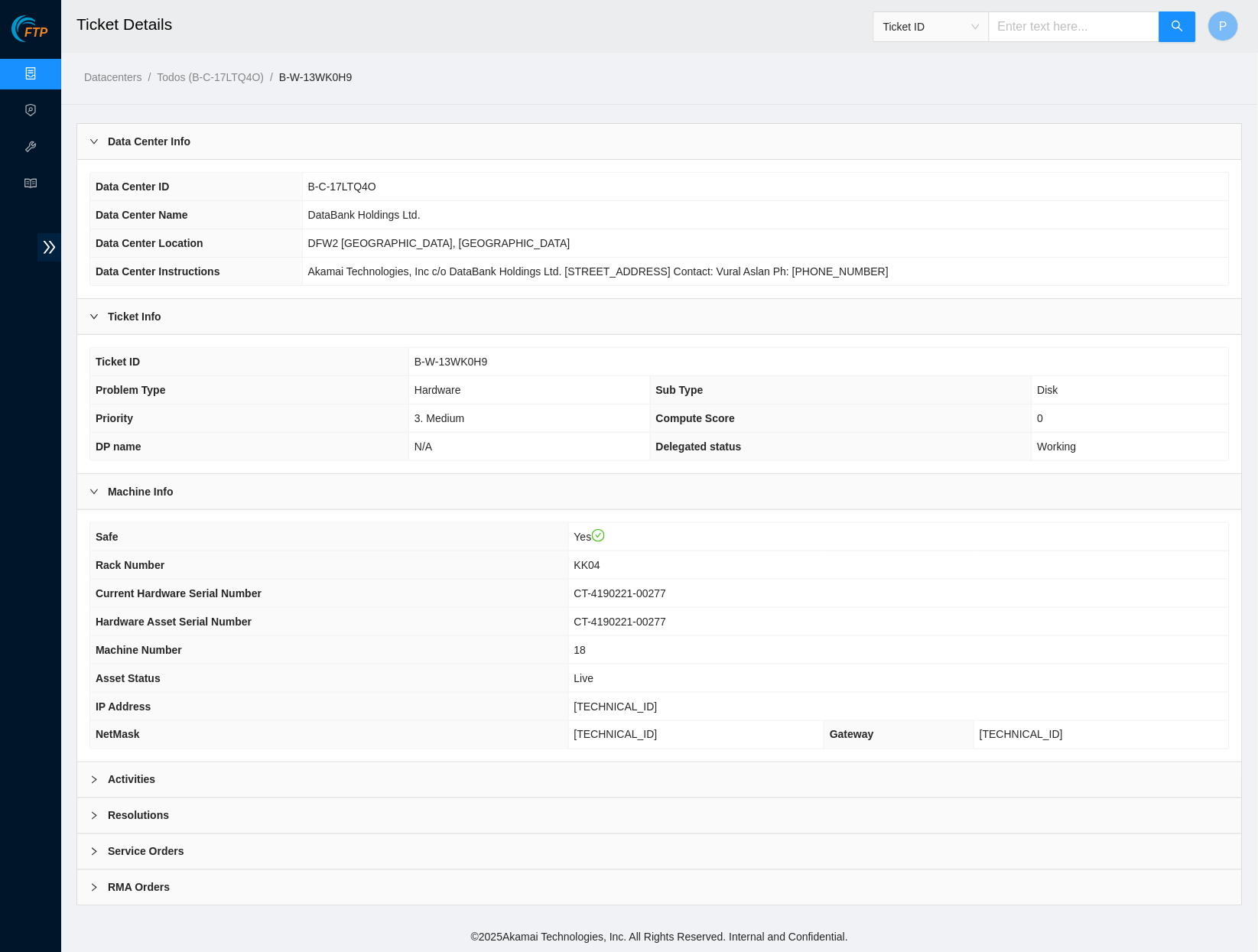
click at [773, 767] on div "Activities" at bounding box center [659, 780] width 1165 height 35
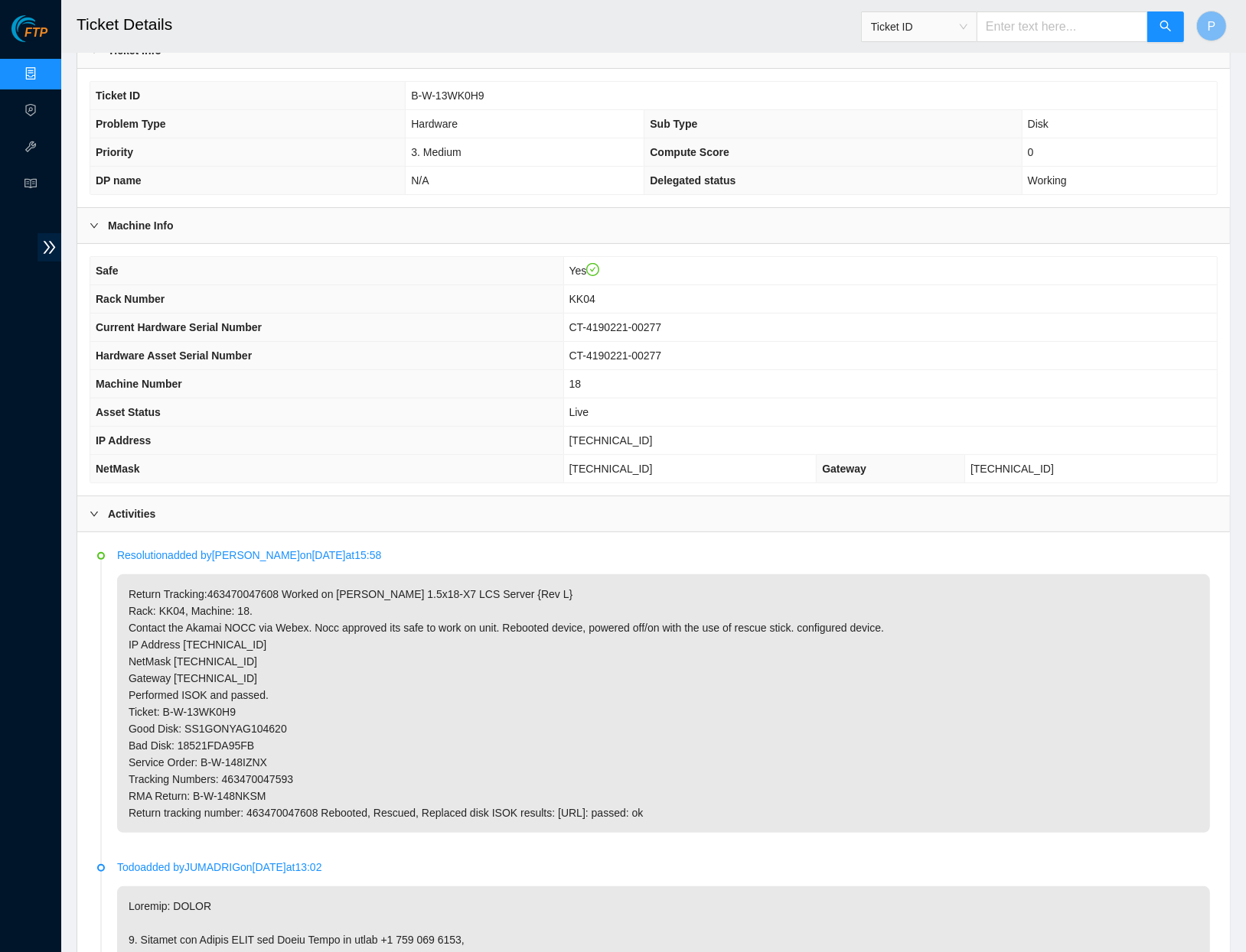
scroll to position [264, 0]
click at [45, 68] on link "Data Centers" at bounding box center [76, 74] width 63 height 13
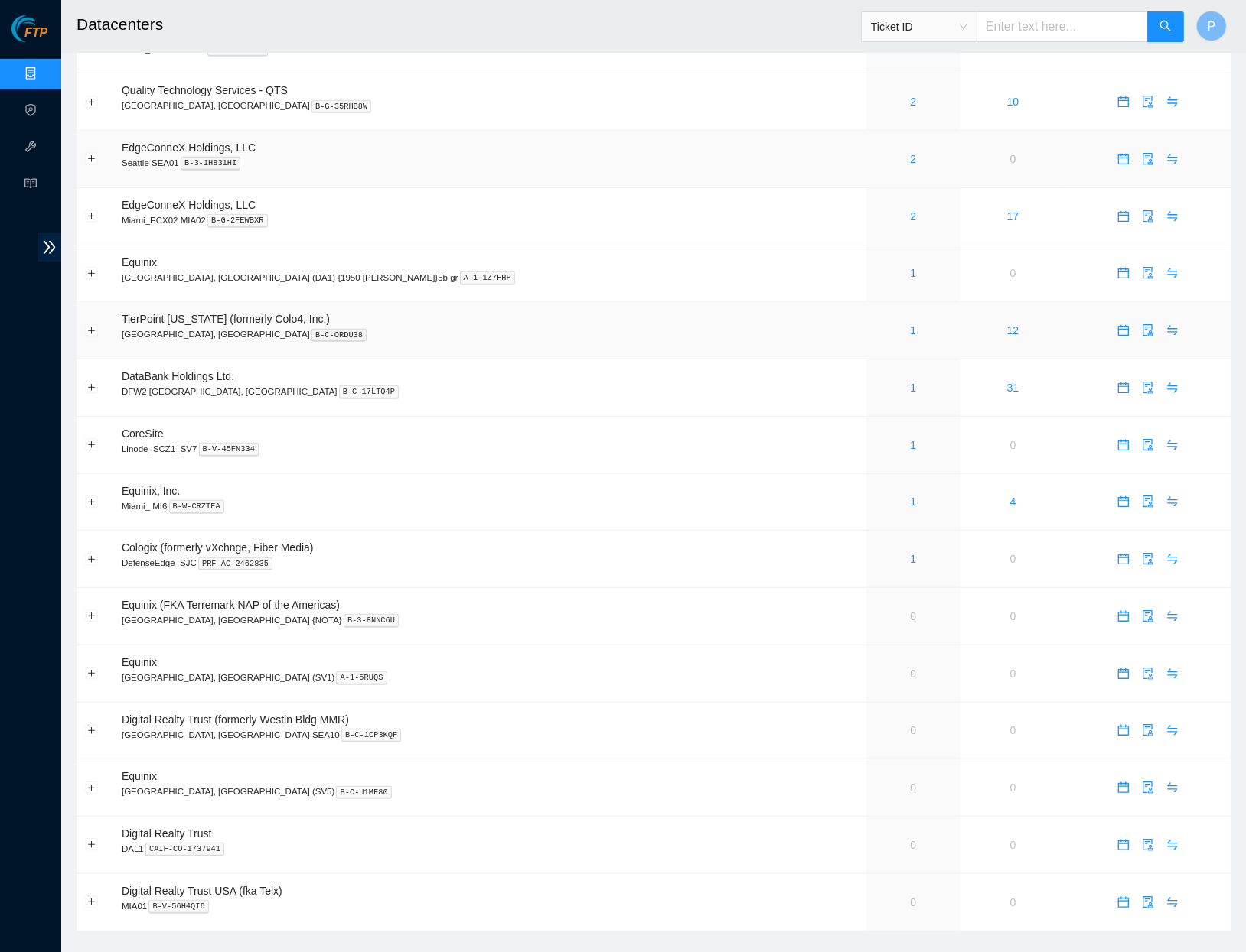
scroll to position [658, 0]
click at [910, 383] on link "1" at bounding box center [913, 389] width 6 height 13
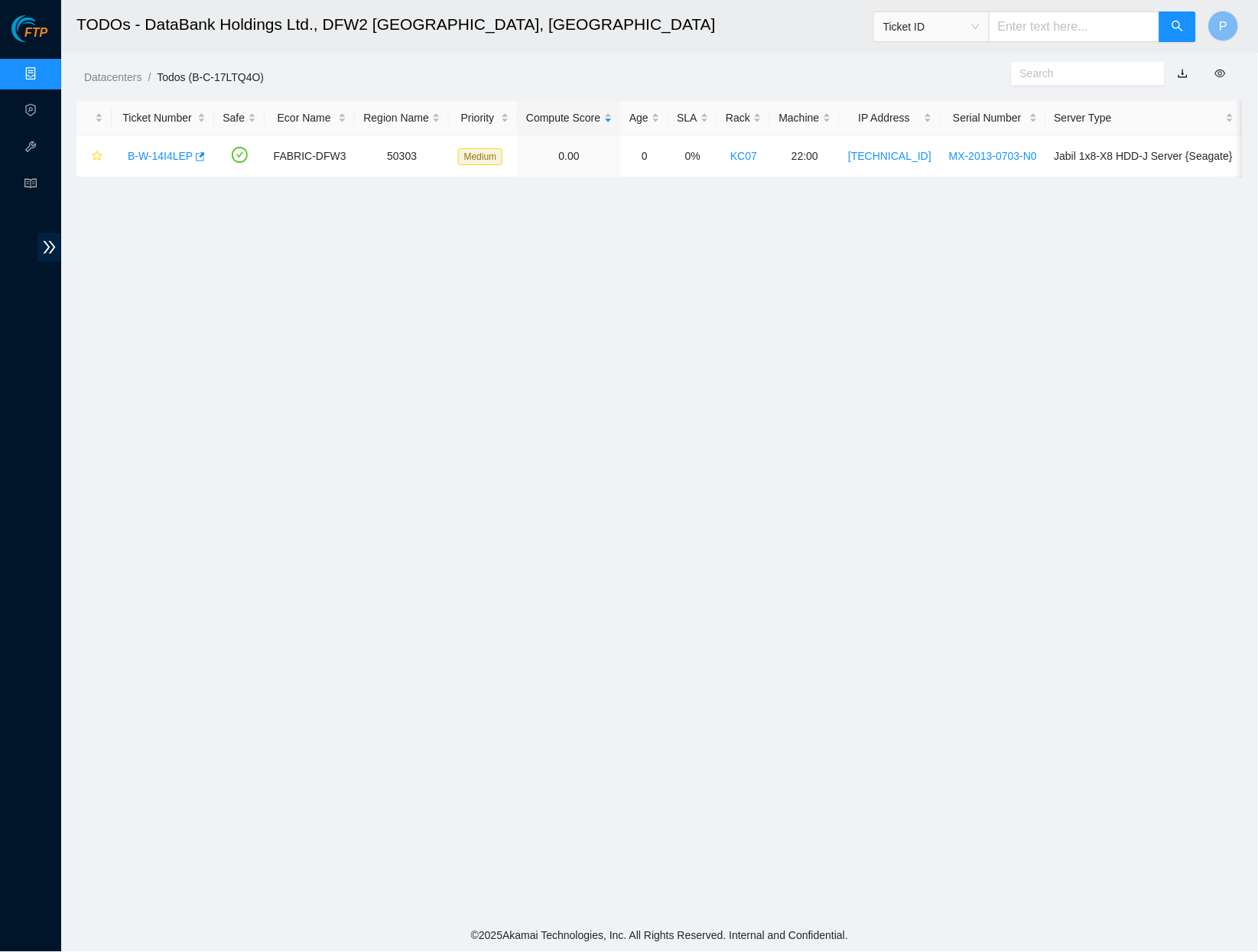
click at [1189, 70] on link "button" at bounding box center [1183, 73] width 11 height 13
click at [45, 68] on link "Data Centers" at bounding box center [76, 74] width 63 height 13
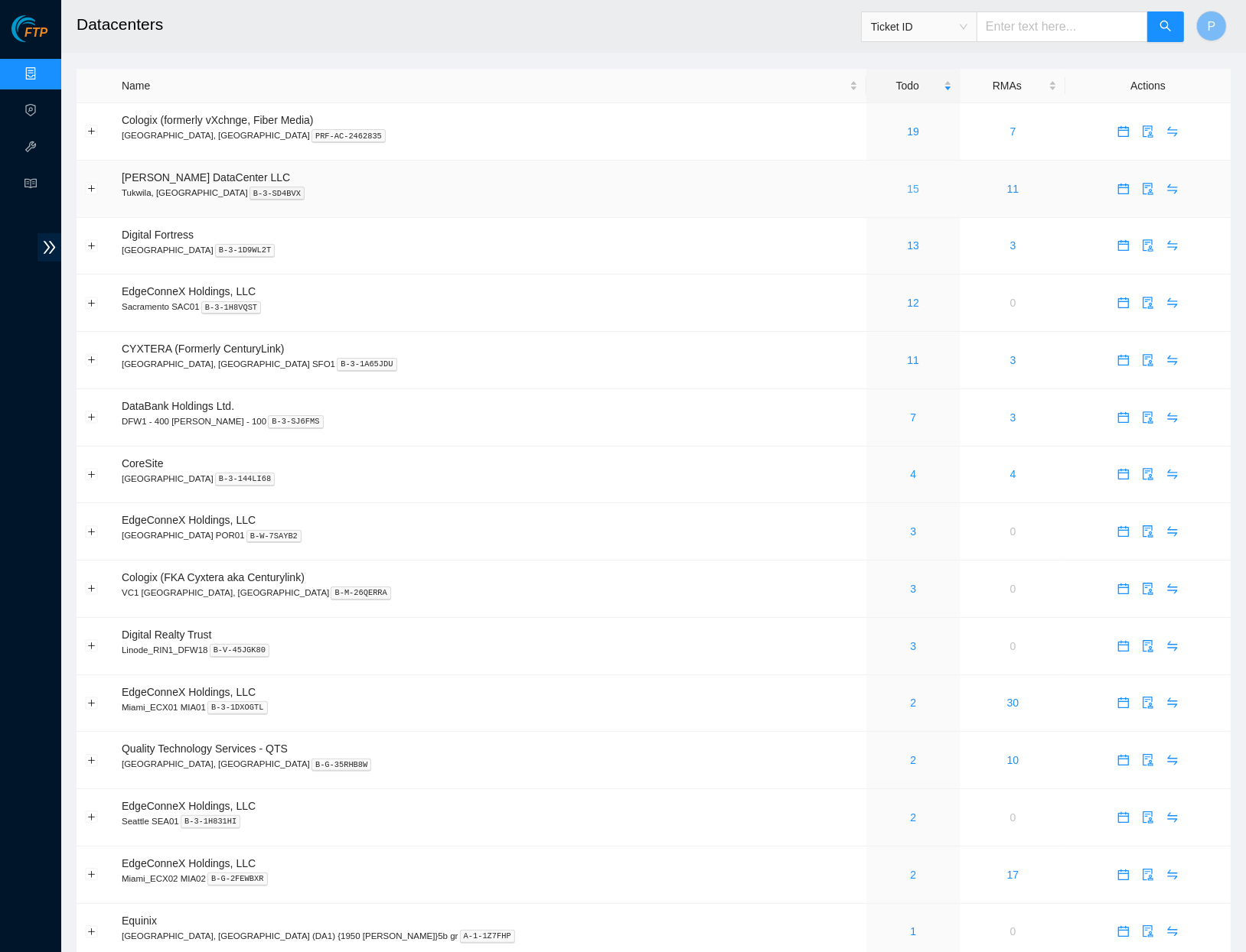
click at [907, 182] on link "15" at bounding box center [913, 188] width 13 height 13
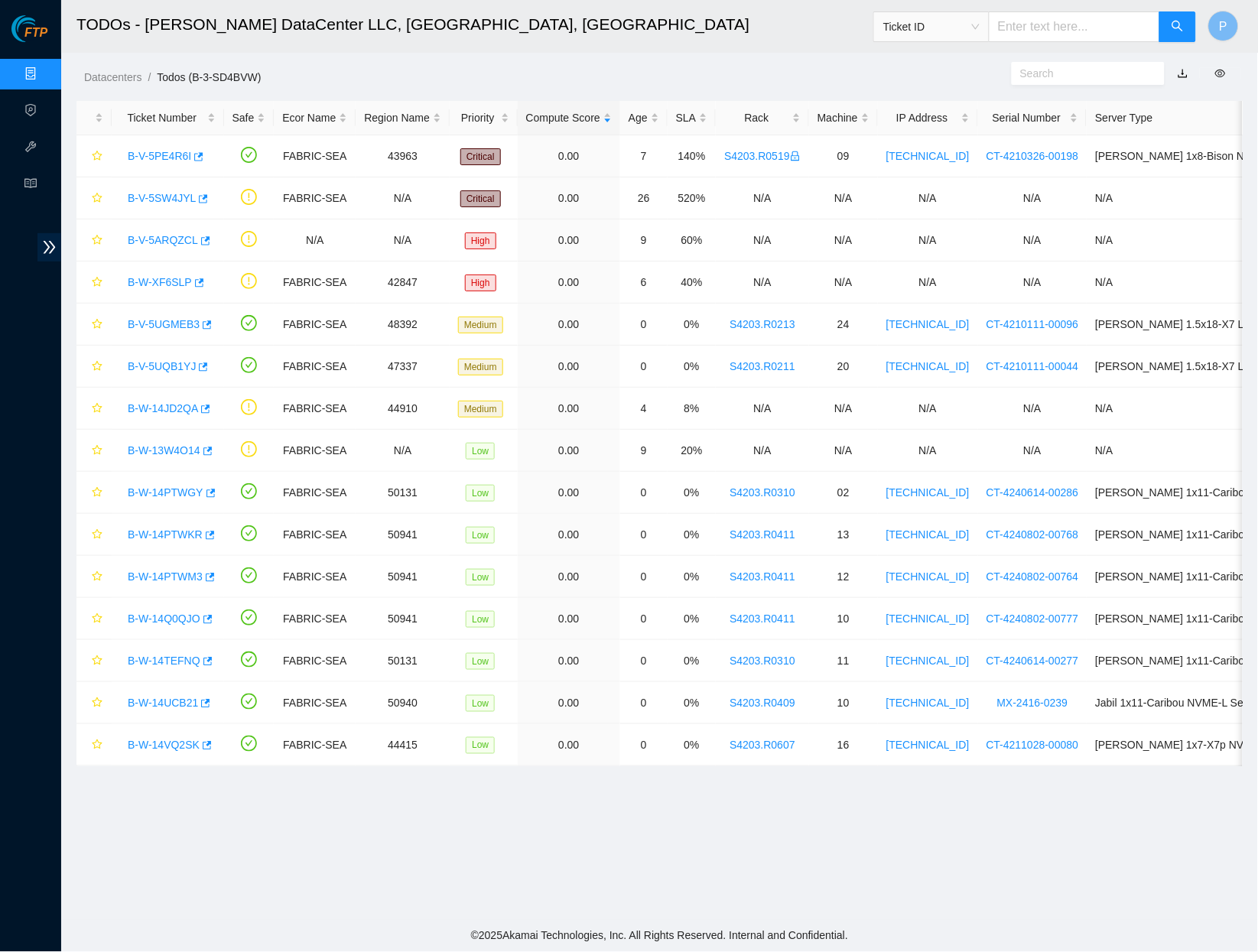
click at [1186, 75] on link "button" at bounding box center [1183, 73] width 11 height 13
click at [874, 63] on div "Datacenters / Todos (B-3-SD4BVW) /" at bounding box center [510, 43] width 898 height 86
click at [1065, 31] on input "text" at bounding box center [1075, 27] width 172 height 30
paste input "B-W-14TBGVC"
type input "B-W-14TBGVC"
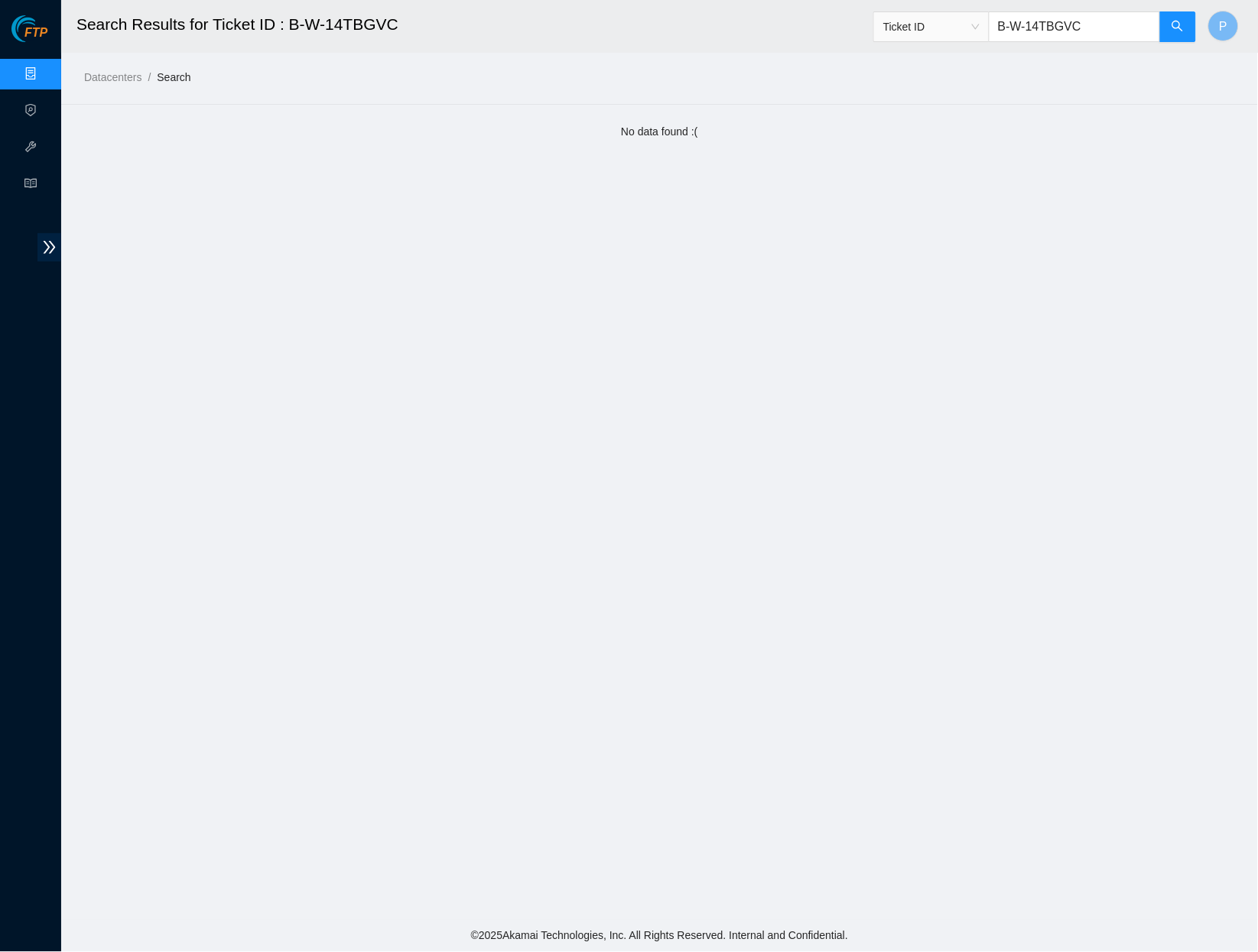
click at [1130, 31] on input "B-W-14TBGVC" at bounding box center [1075, 27] width 172 height 30
paste input "U0LX3"
click at [1100, 26] on input "B-W-14U0LX3" at bounding box center [1075, 27] width 172 height 30
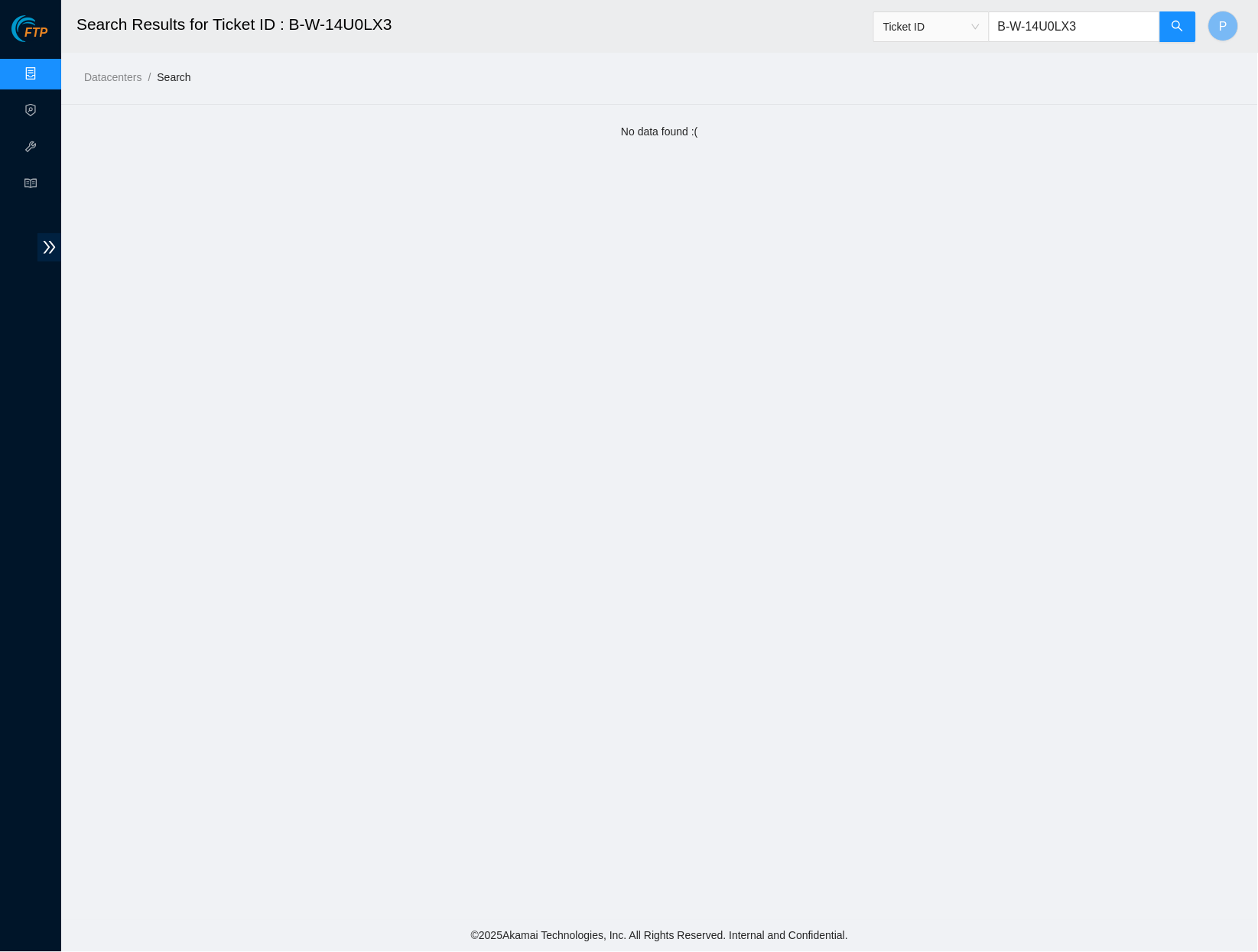
click at [1100, 26] on input "B-W-14U0LX3" at bounding box center [1075, 27] width 172 height 30
click at [1063, 21] on input "B-W-14U0LX3" at bounding box center [1075, 27] width 172 height 30
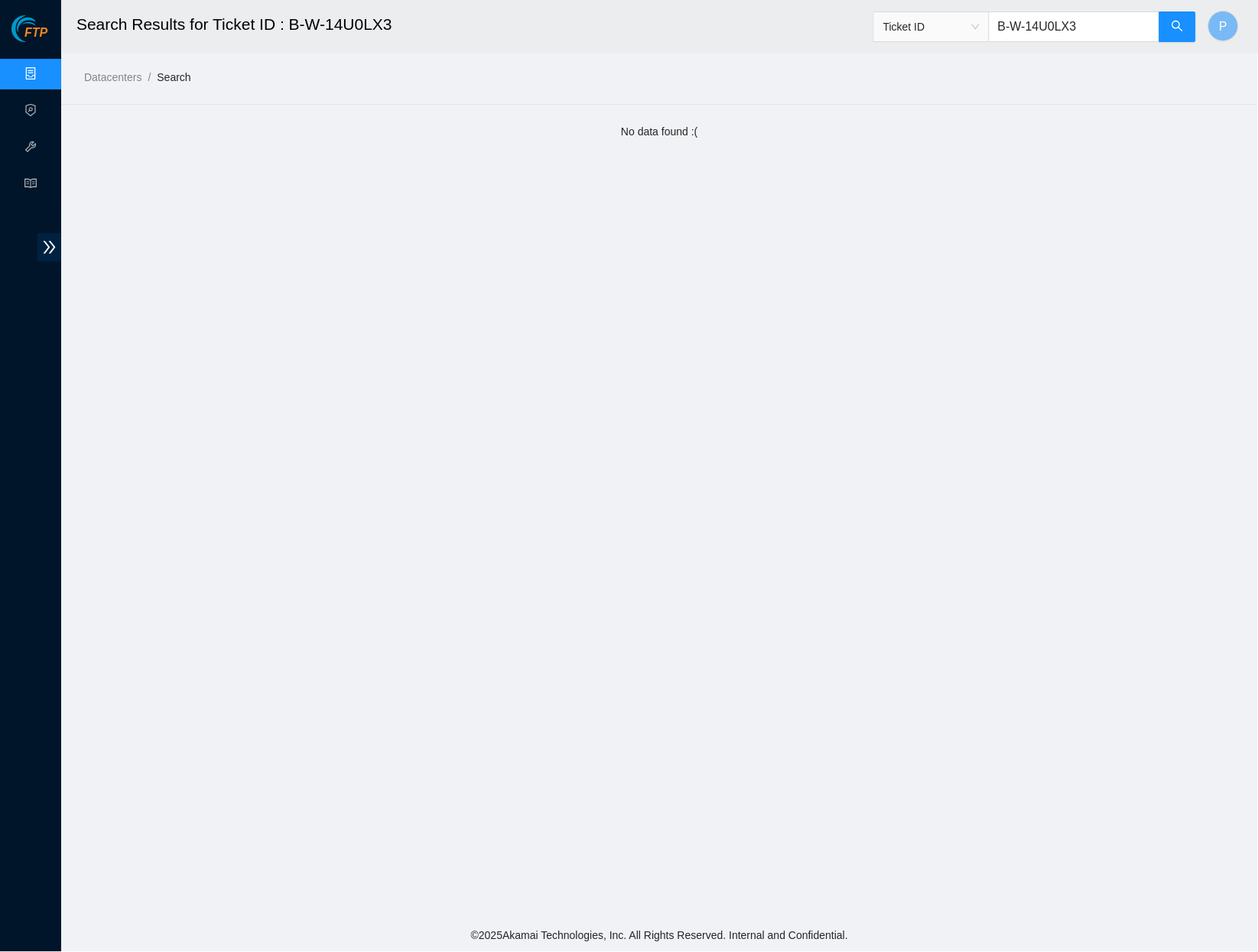
paste input "YIKL"
click at [1174, 32] on icon "search" at bounding box center [1178, 26] width 13 height 13
click at [1056, 29] on input "B-W-14YIKL3" at bounding box center [1075, 27] width 172 height 30
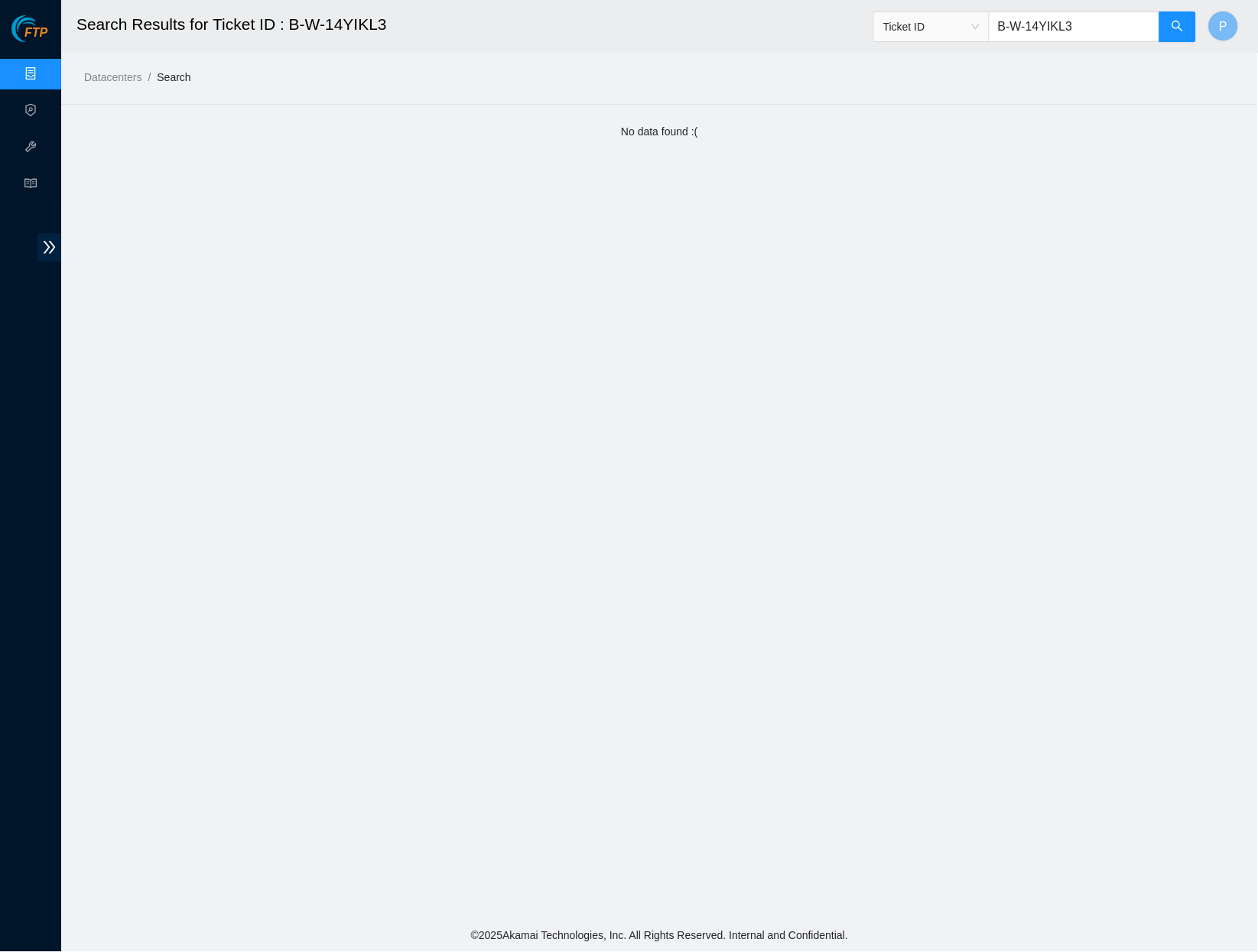
paste input "TBGVC"
type input "B-W-14TBGVC"
click at [426, 108] on main "Search Results for Ticket ID : B-W-14TBGVC Ticket ID B-W-14TBGVC P Datacenters …" at bounding box center [660, 460] width 1197 height 920
click at [46, 71] on link "Data Centers" at bounding box center [76, 74] width 63 height 13
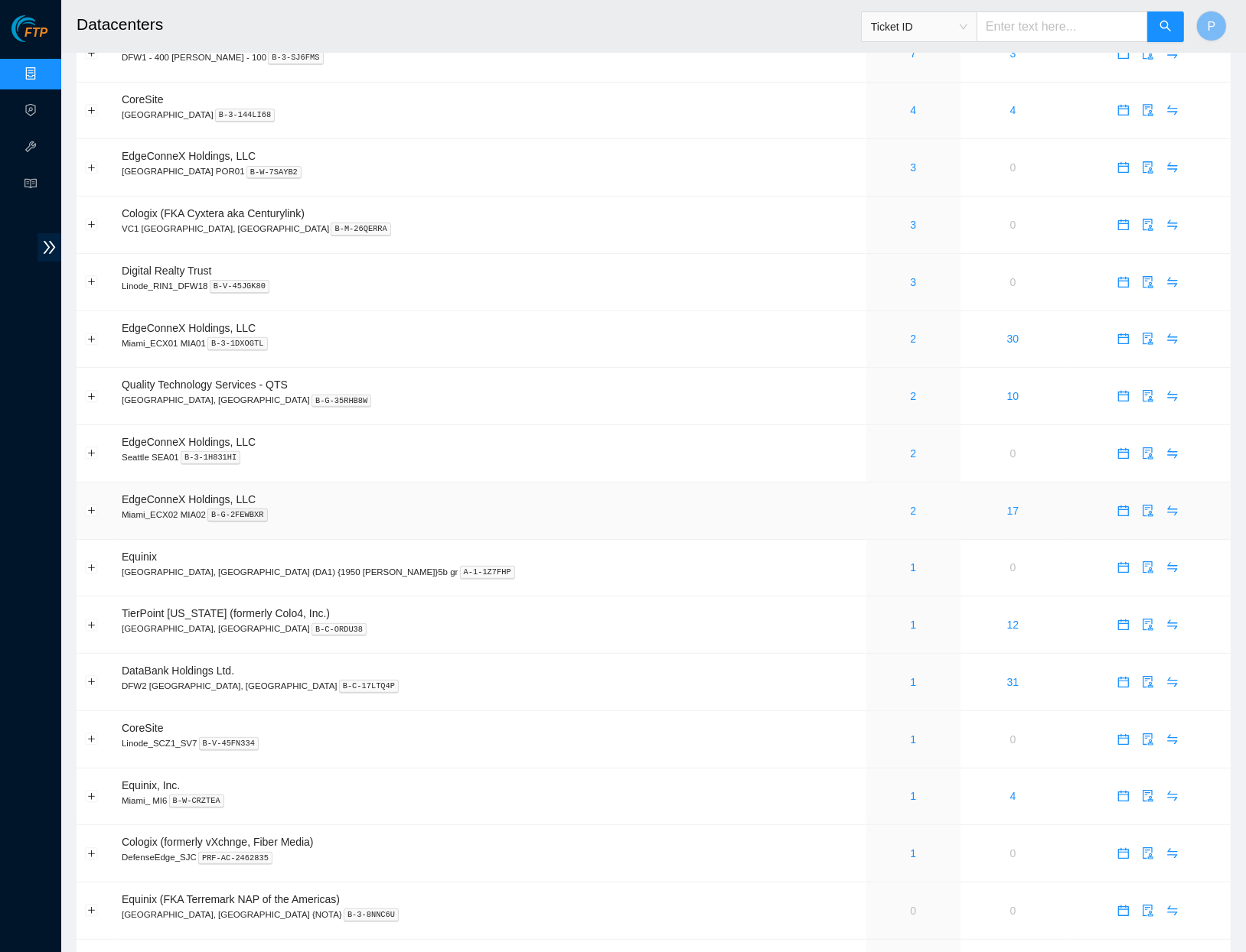
scroll to position [394, 0]
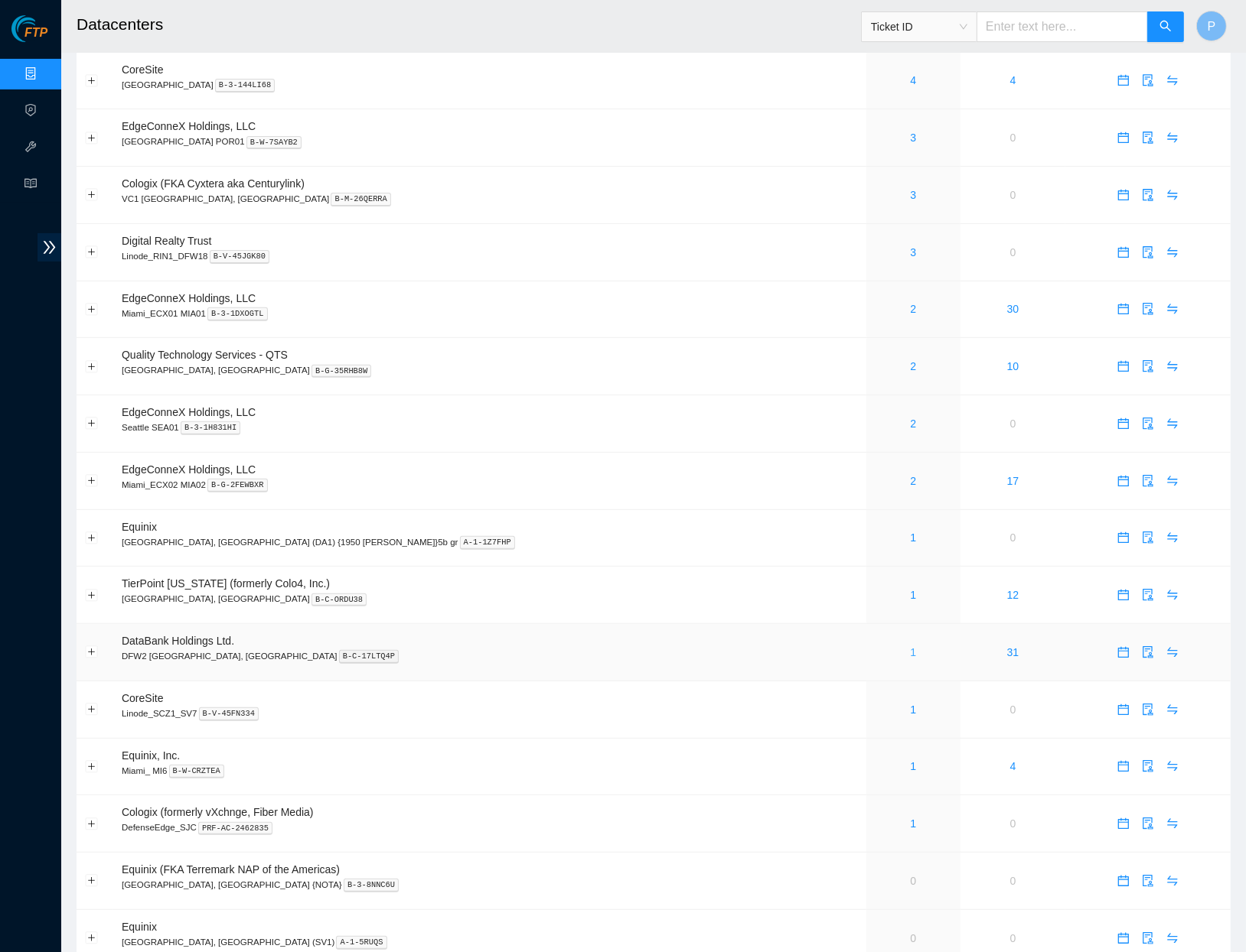
click at [910, 647] on link "1" at bounding box center [913, 653] width 6 height 13
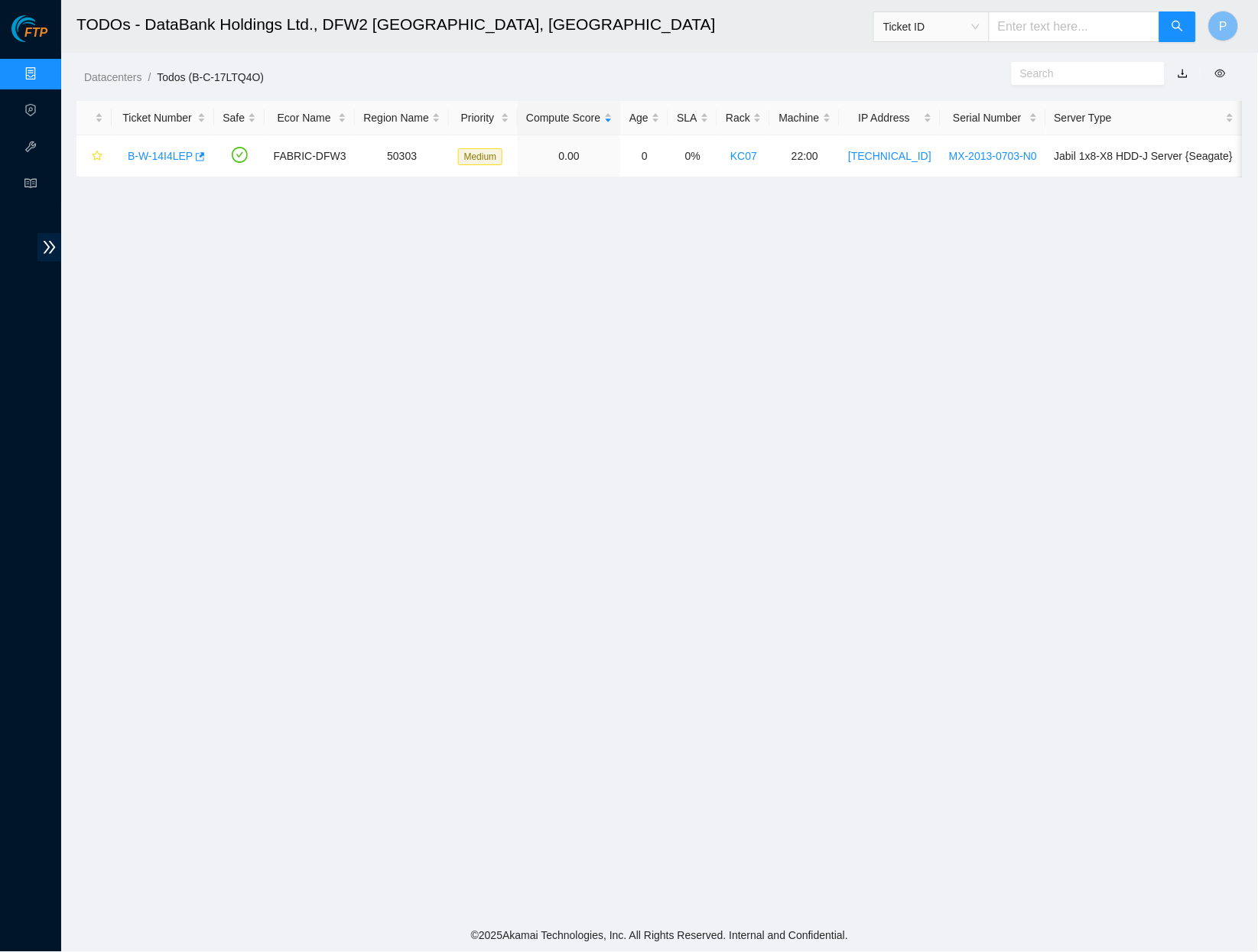
click at [45, 71] on link "Data Centers" at bounding box center [76, 74] width 63 height 13
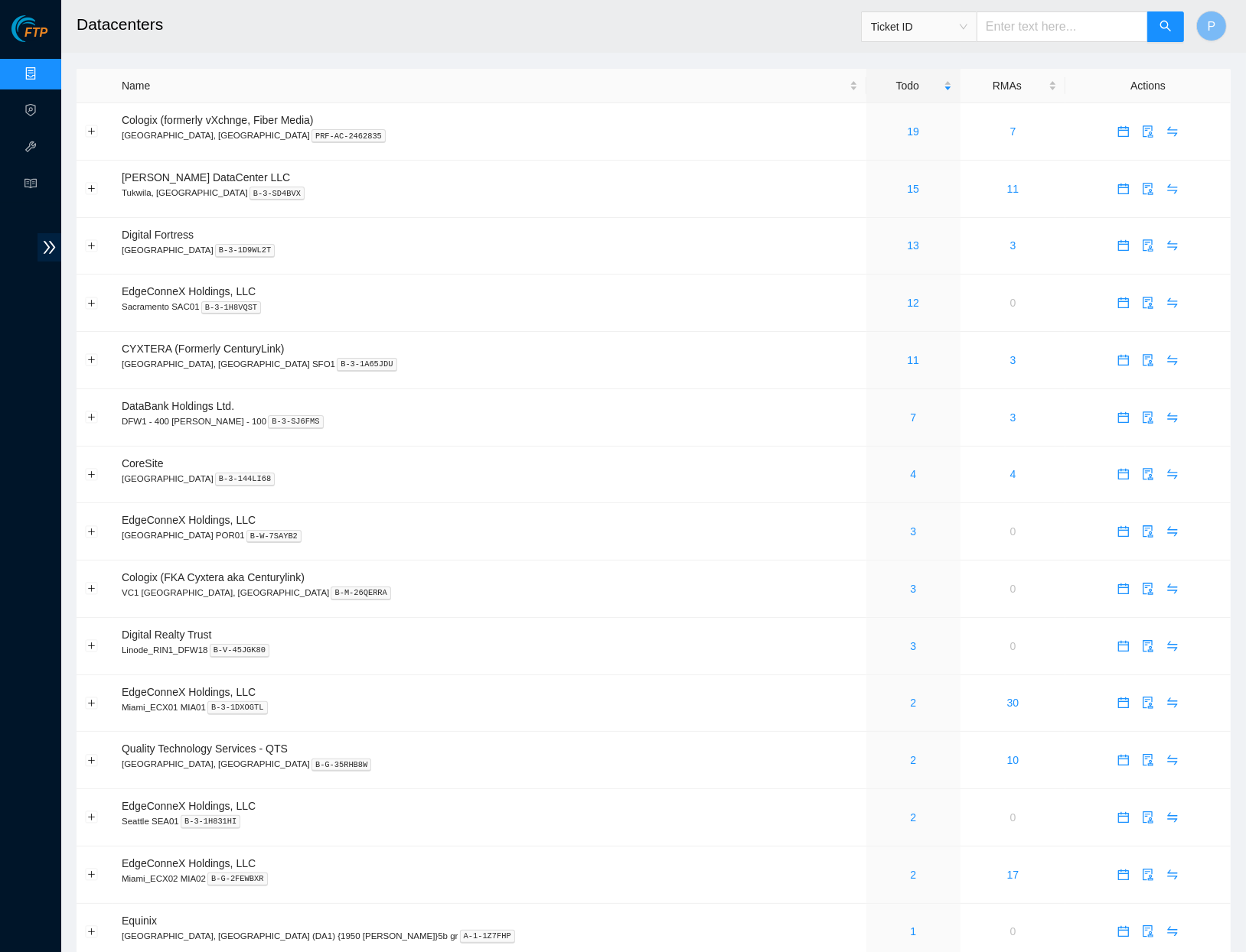
click at [1092, 23] on input "text" at bounding box center [1063, 27] width 172 height 30
paste input "B-W-13W01XJ"
type input "B-W-13W01XJ"
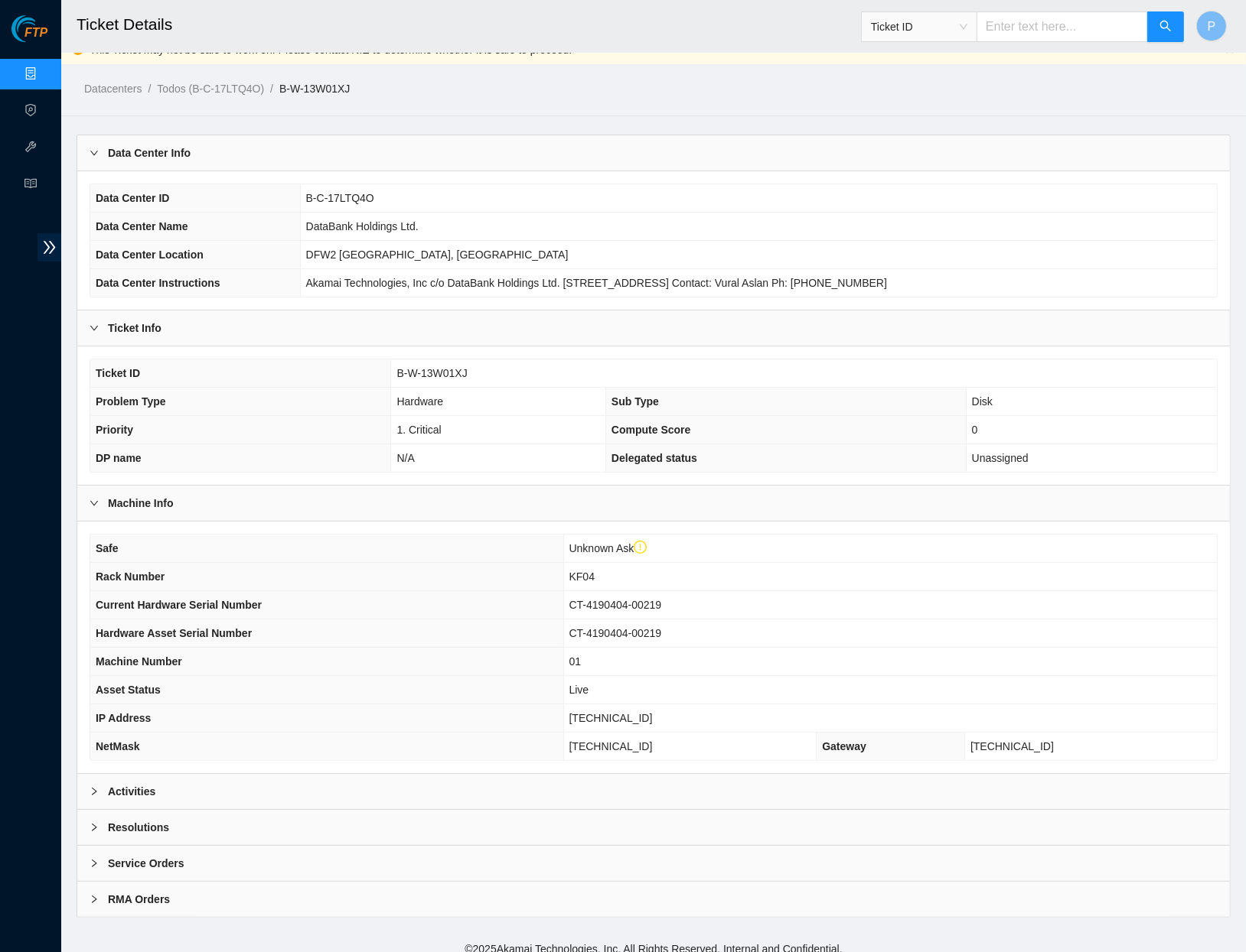
scroll to position [17, 0]
click at [371, 778] on div "Activities" at bounding box center [654, 792] width 1153 height 35
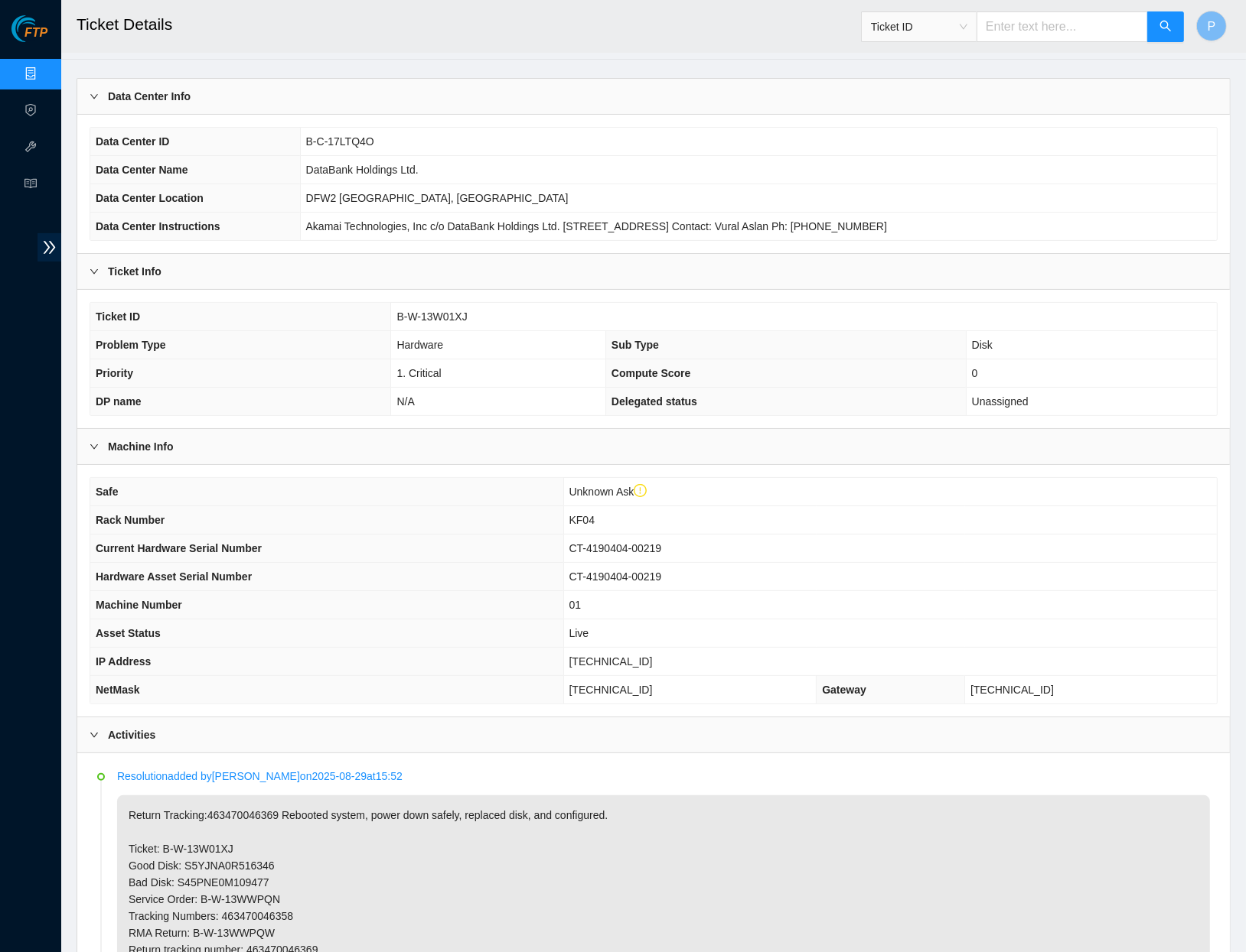
scroll to position [89, 0]
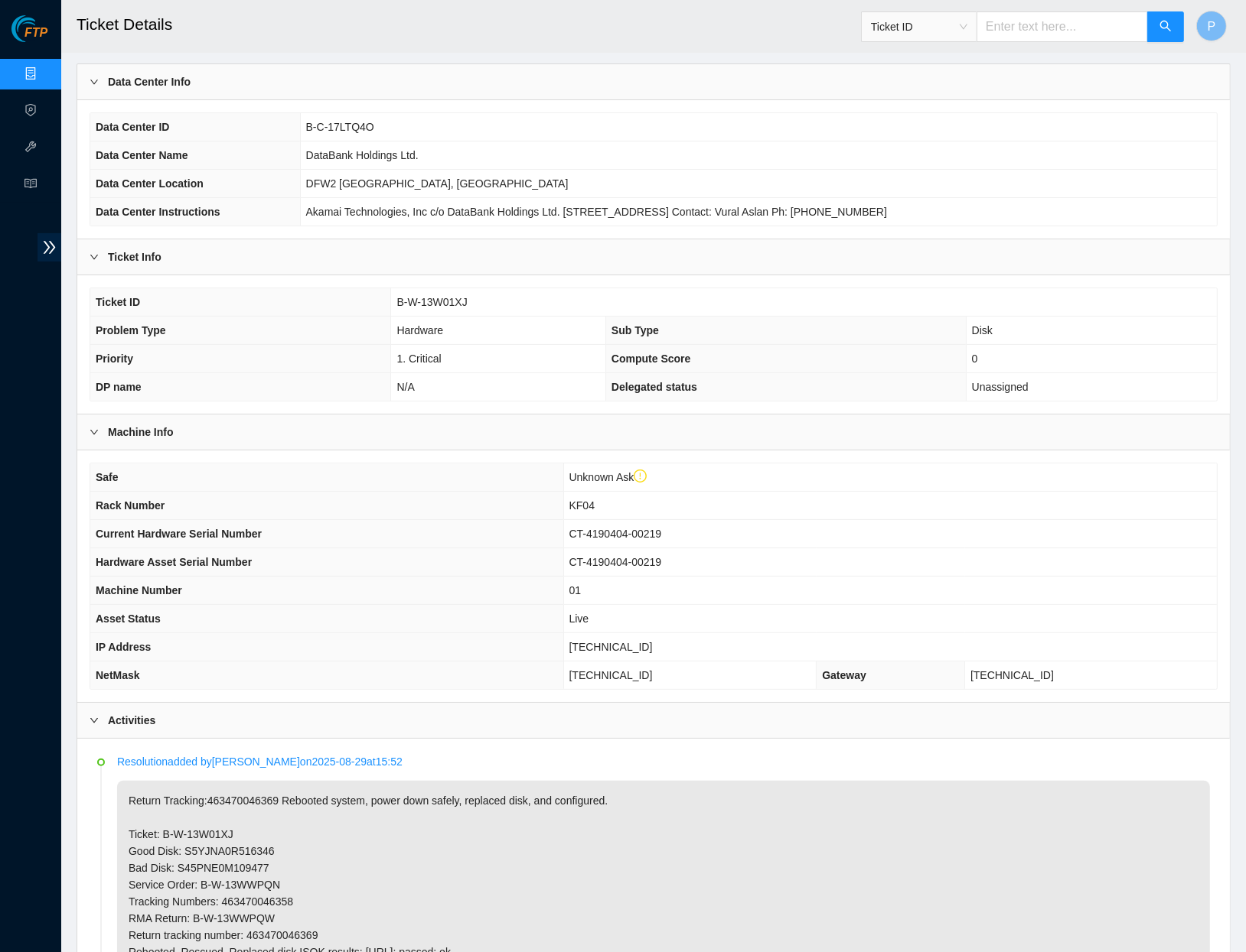
click at [1073, 29] on input "text" at bounding box center [1063, 27] width 172 height 30
paste input "B-V-51Z2KNF"
type input "B-V-51Z2KNF"
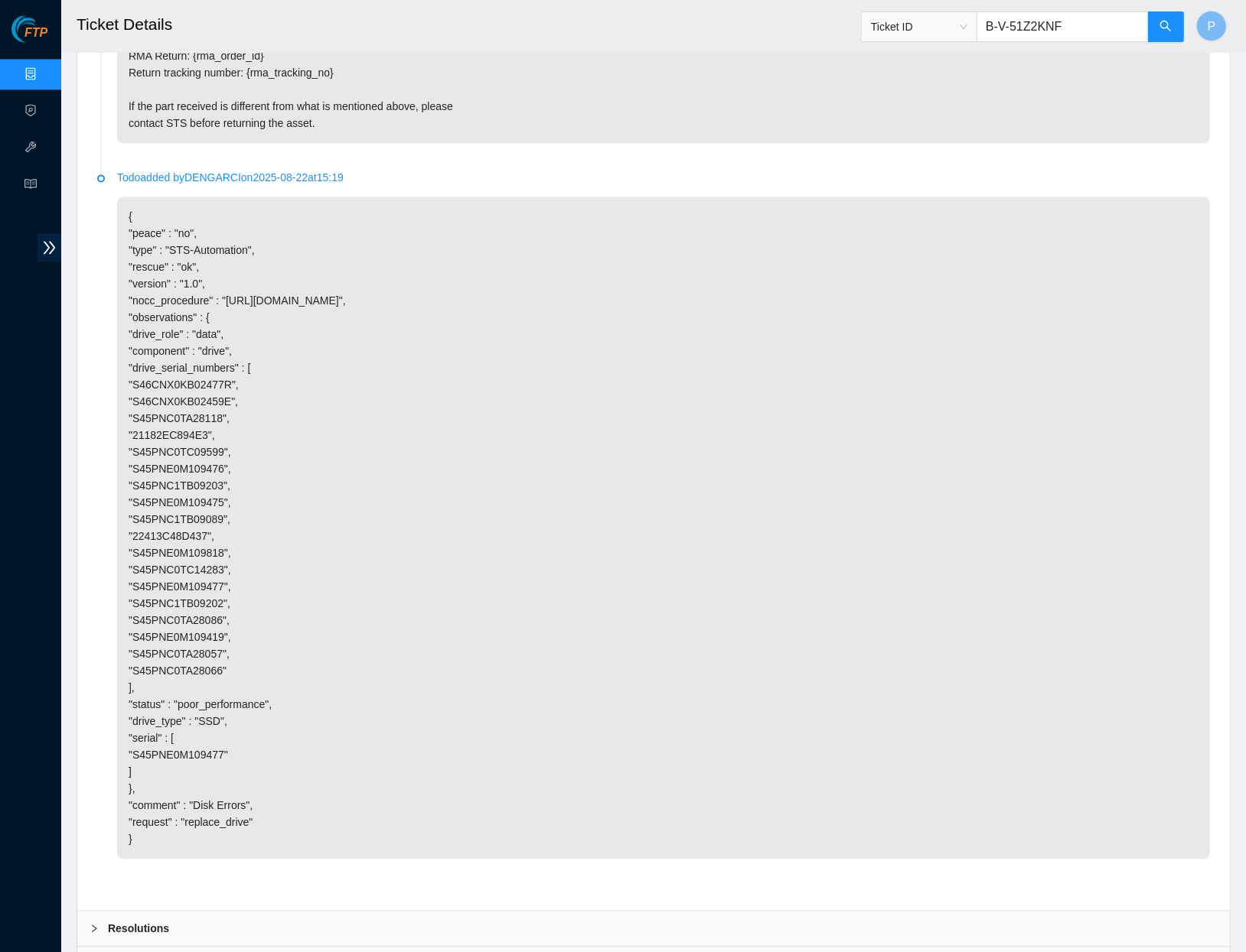
scroll to position [3023, 0]
click at [1164, 34] on button "button" at bounding box center [1165, 27] width 37 height 30
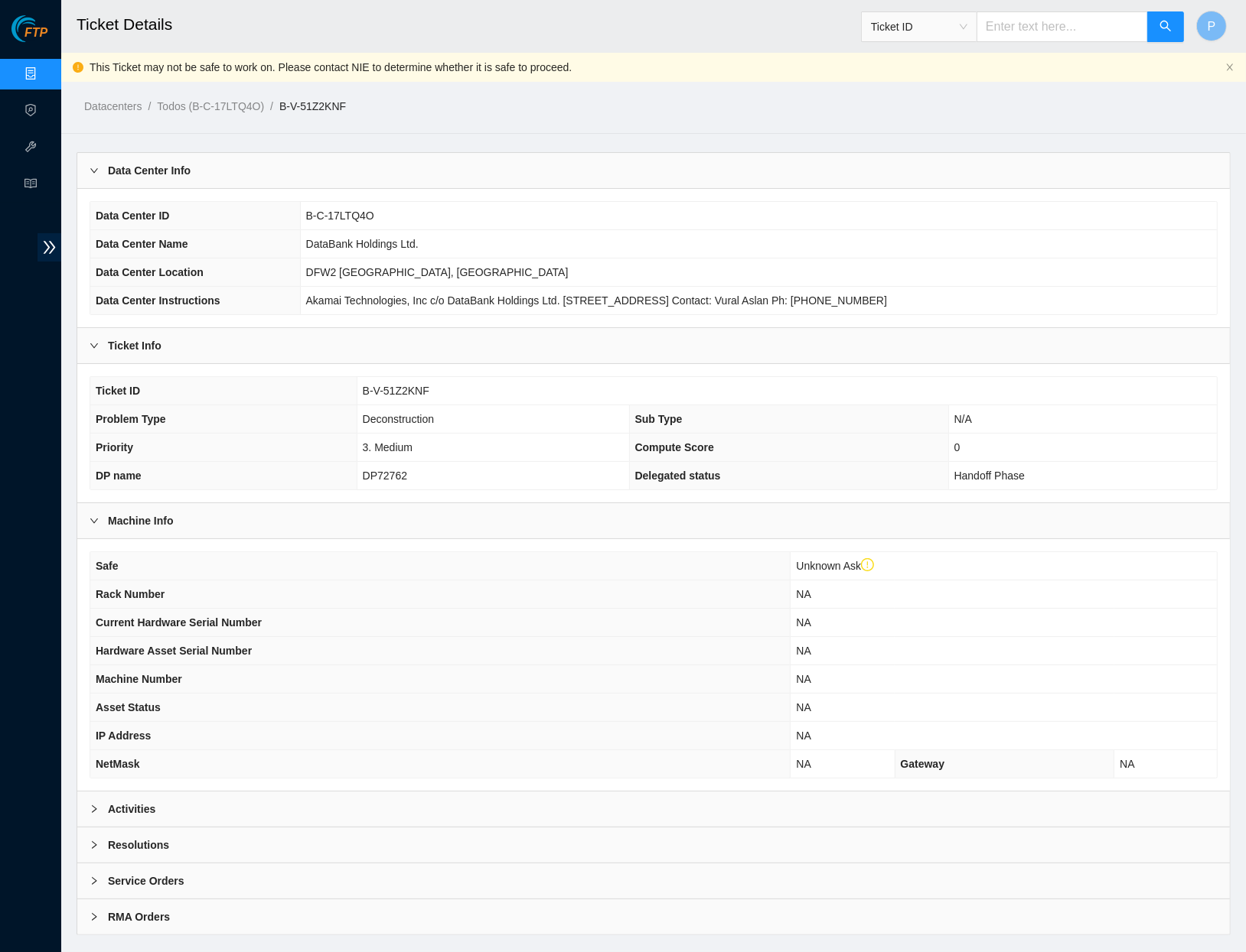
click at [1060, 21] on input "text" at bounding box center [1063, 27] width 172 height 30
paste input "B-W-YDP54Z"
type input "B-W-YDP54Z"
drag, startPoint x: 422, startPoint y: 471, endPoint x: 354, endPoint y: 468, distance: 68.1
click at [357, 468] on td "DP72762" at bounding box center [493, 476] width 273 height 29
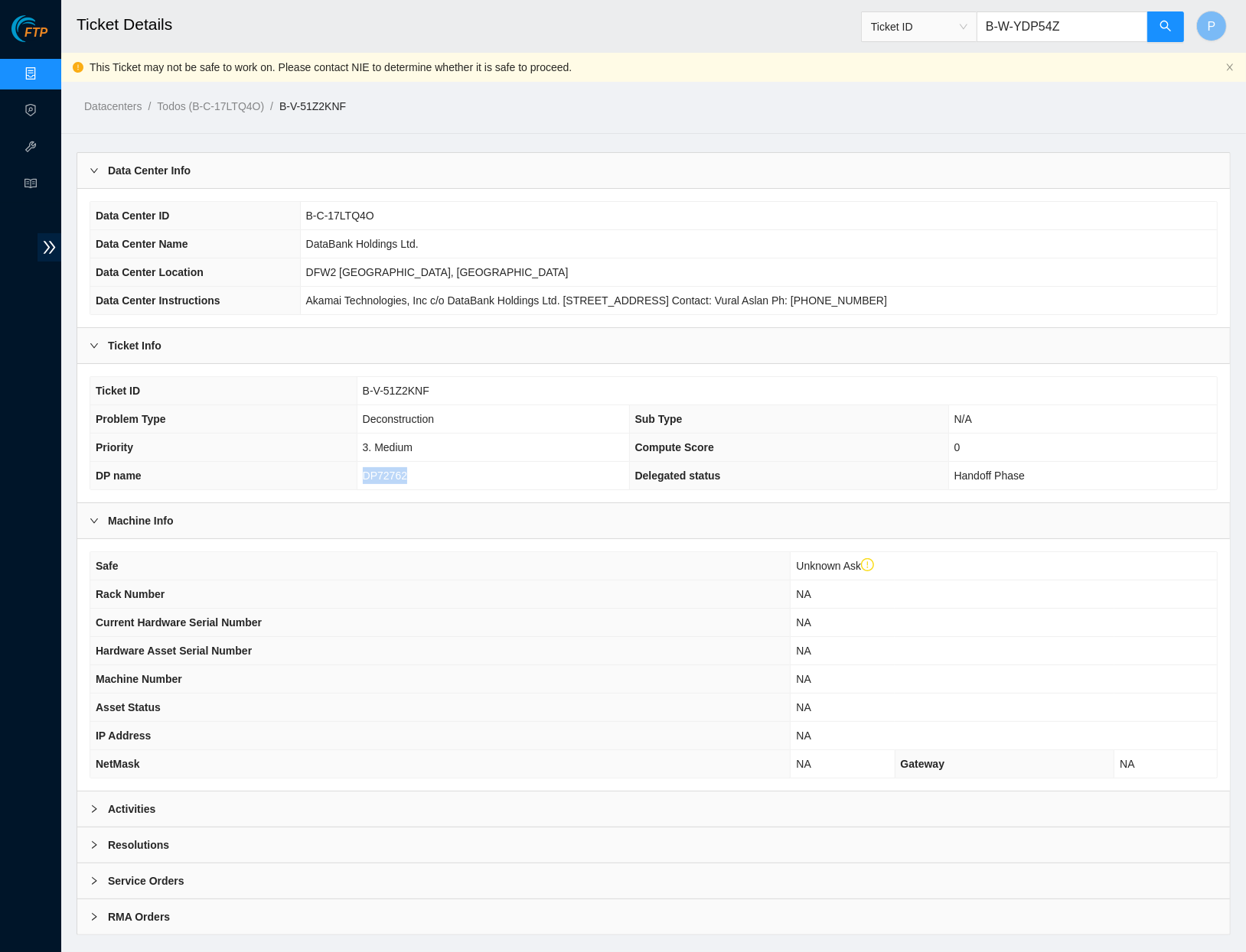
copy span "DP72762"
click at [474, 780] on div "Safe Unknown Ask Rack Number NA Current Hardware Serial Number NA Hardware Asse…" at bounding box center [654, 664] width 1153 height 251
click at [443, 793] on div "Activities" at bounding box center [654, 809] width 1153 height 35
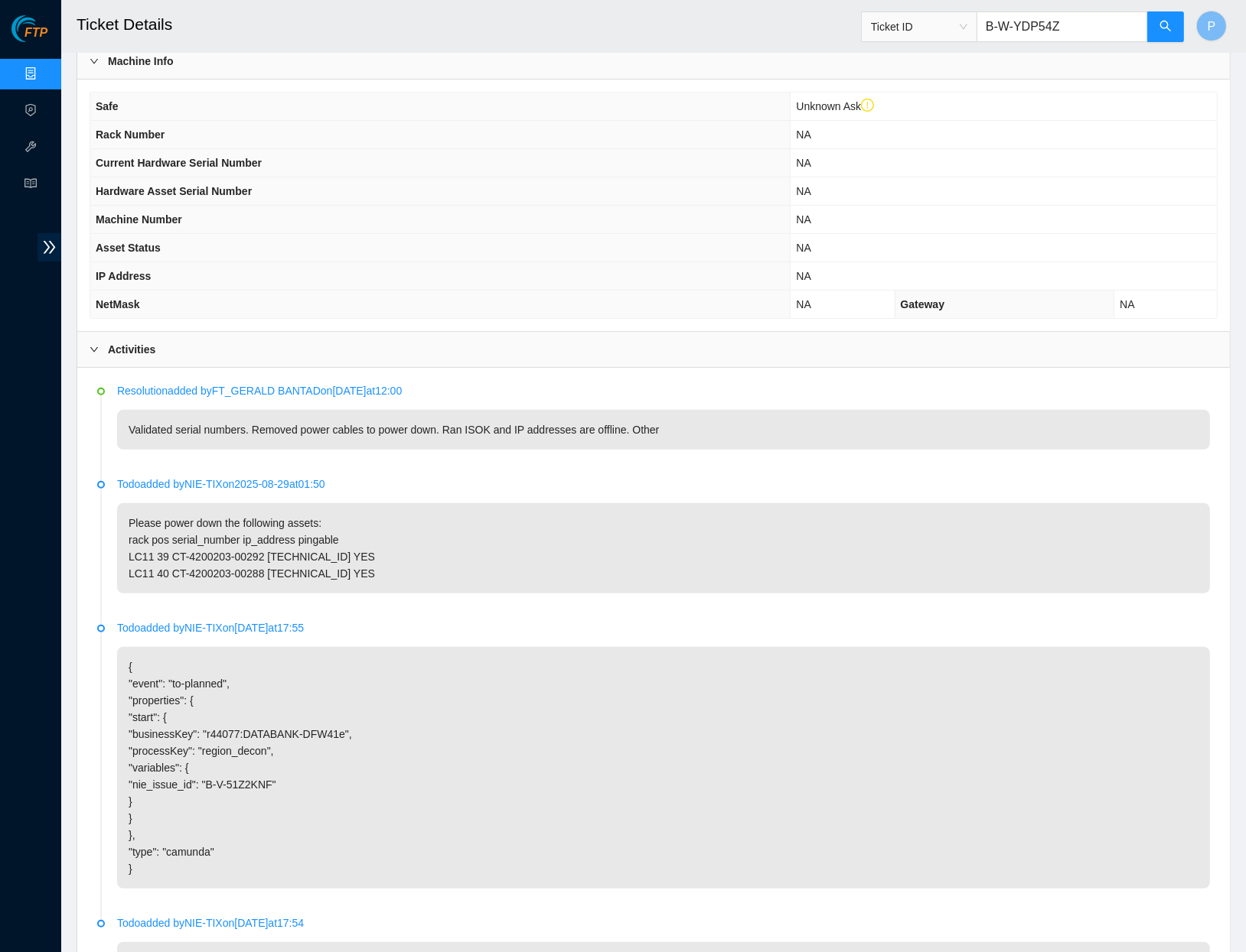
scroll to position [460, 0]
click at [45, 68] on link "Data Centers" at bounding box center [76, 74] width 63 height 13
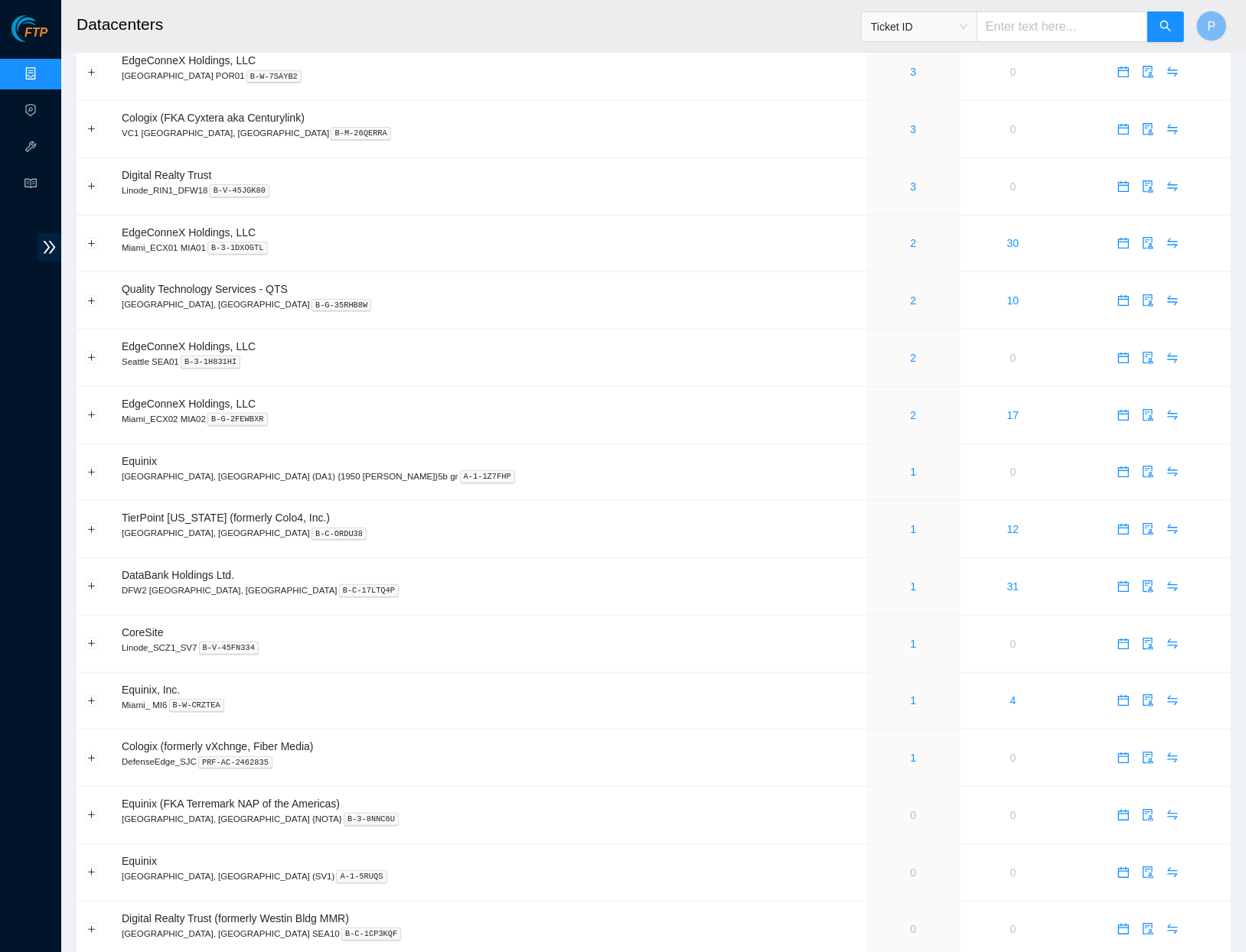
click at [1029, 34] on input "text" at bounding box center [1063, 27] width 172 height 30
paste input "B-W-YDP54Z"
type input "B-W-YDP54Z"
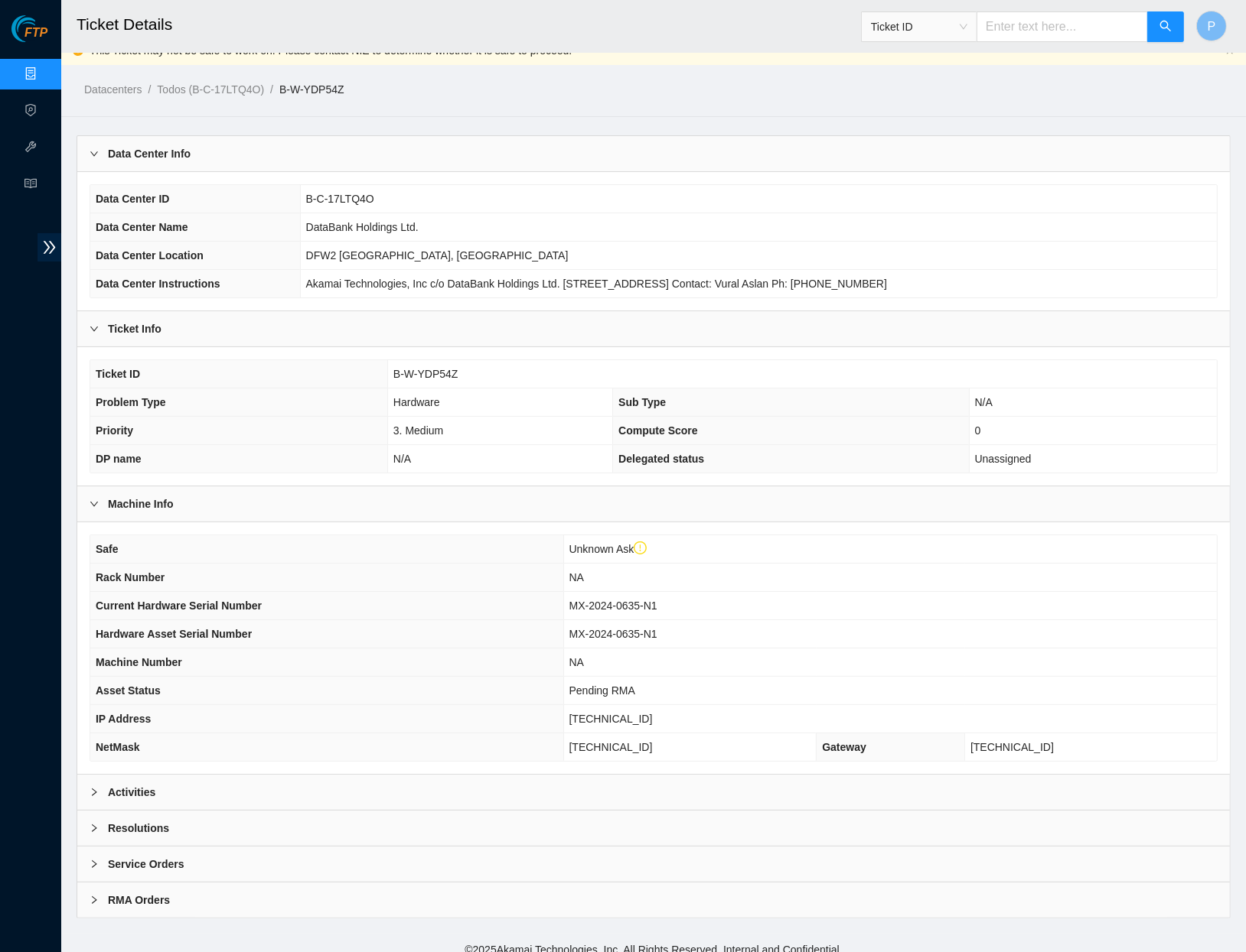
click at [252, 785] on div "Activities" at bounding box center [654, 792] width 1153 height 35
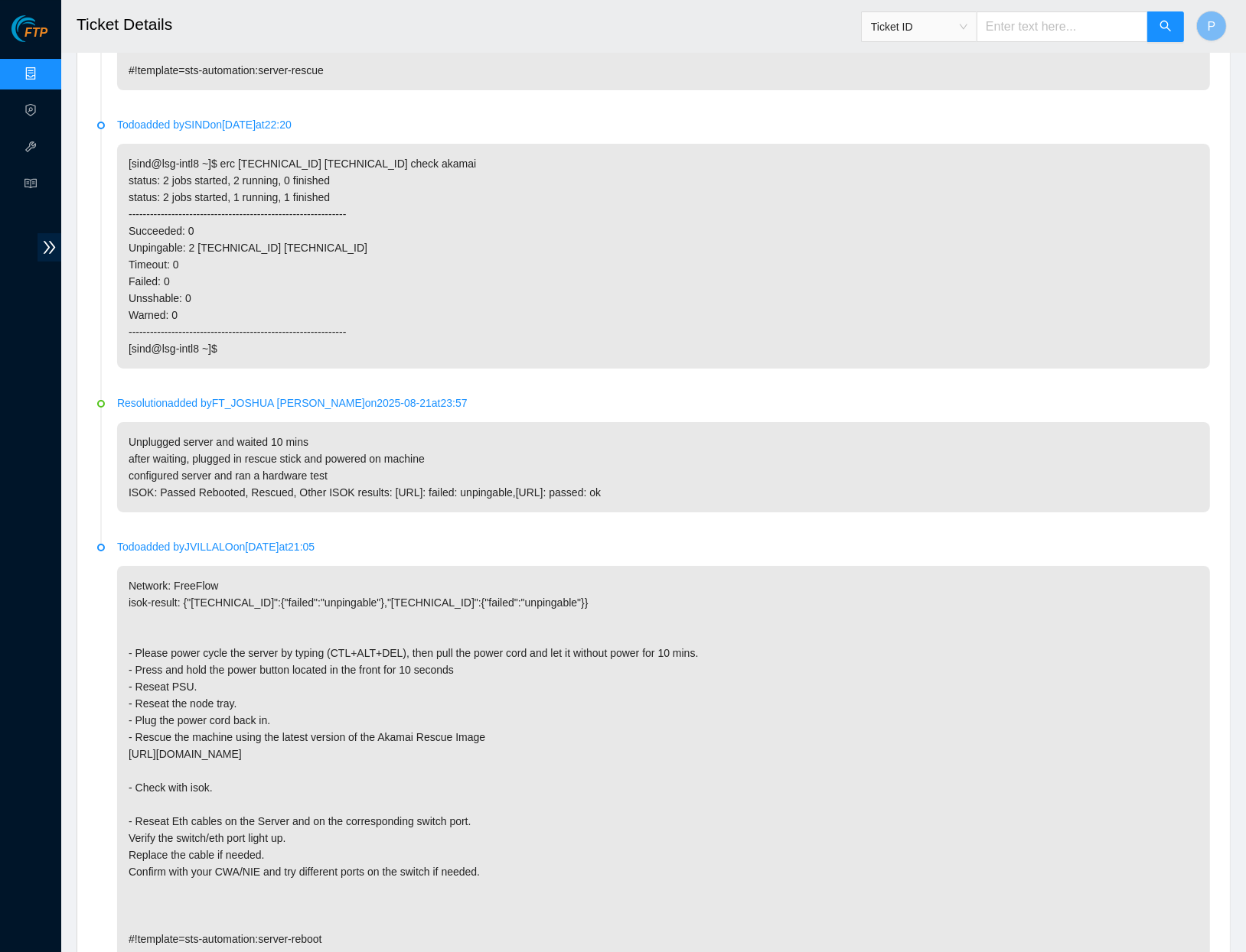
scroll to position [5101, 0]
click at [1074, 29] on input "text" at bounding box center [1063, 27] width 172 height 30
paste input "B-V-5UMLTEL"
type input "B-V-5UMLTEL"
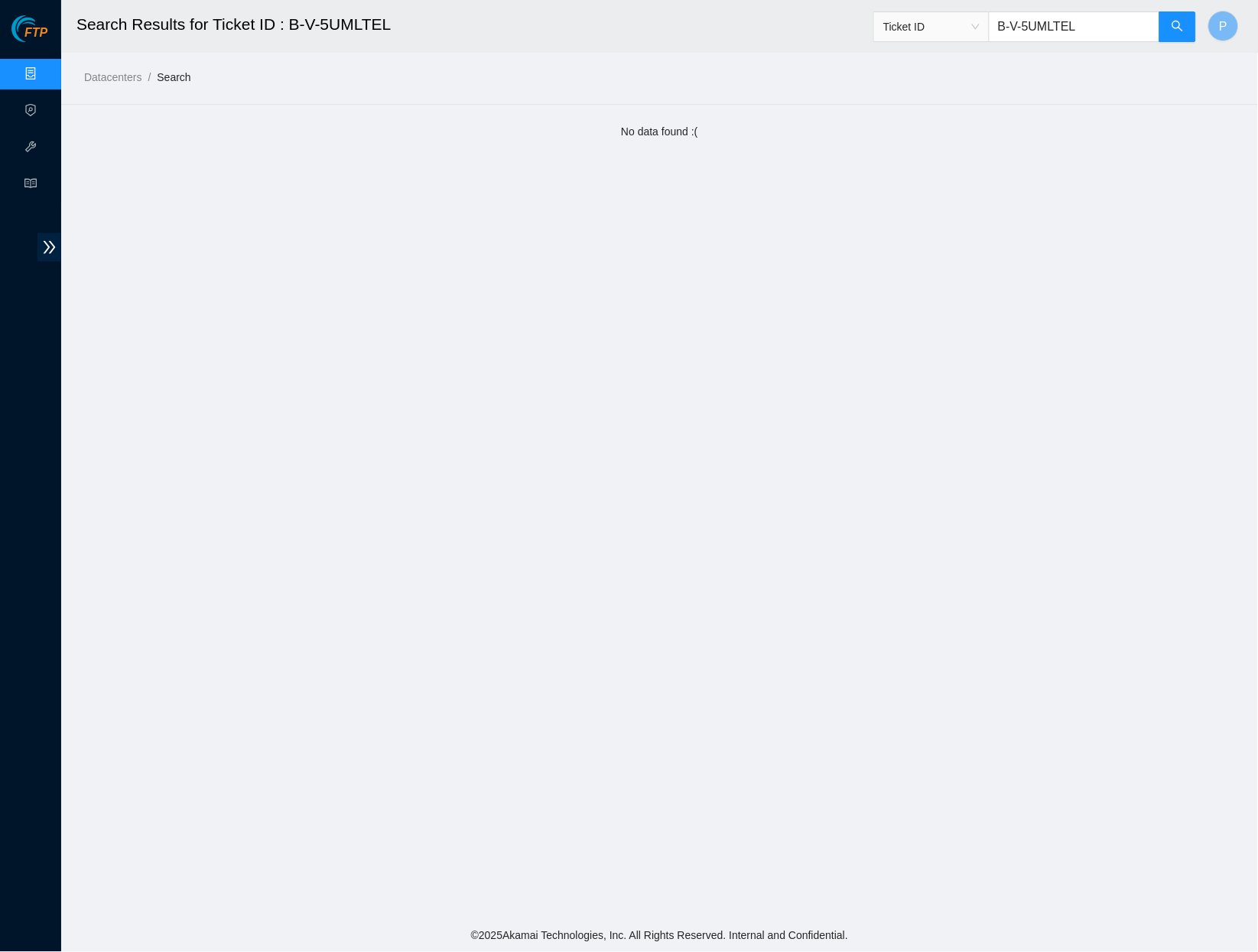
click at [1022, 26] on input "B-V-5UMLTEL" at bounding box center [1075, 27] width 172 height 30
paste input "W-14JF5AJ"
click at [1090, 26] on input "B-W-14JF5AJ" at bounding box center [1075, 27] width 172 height 30
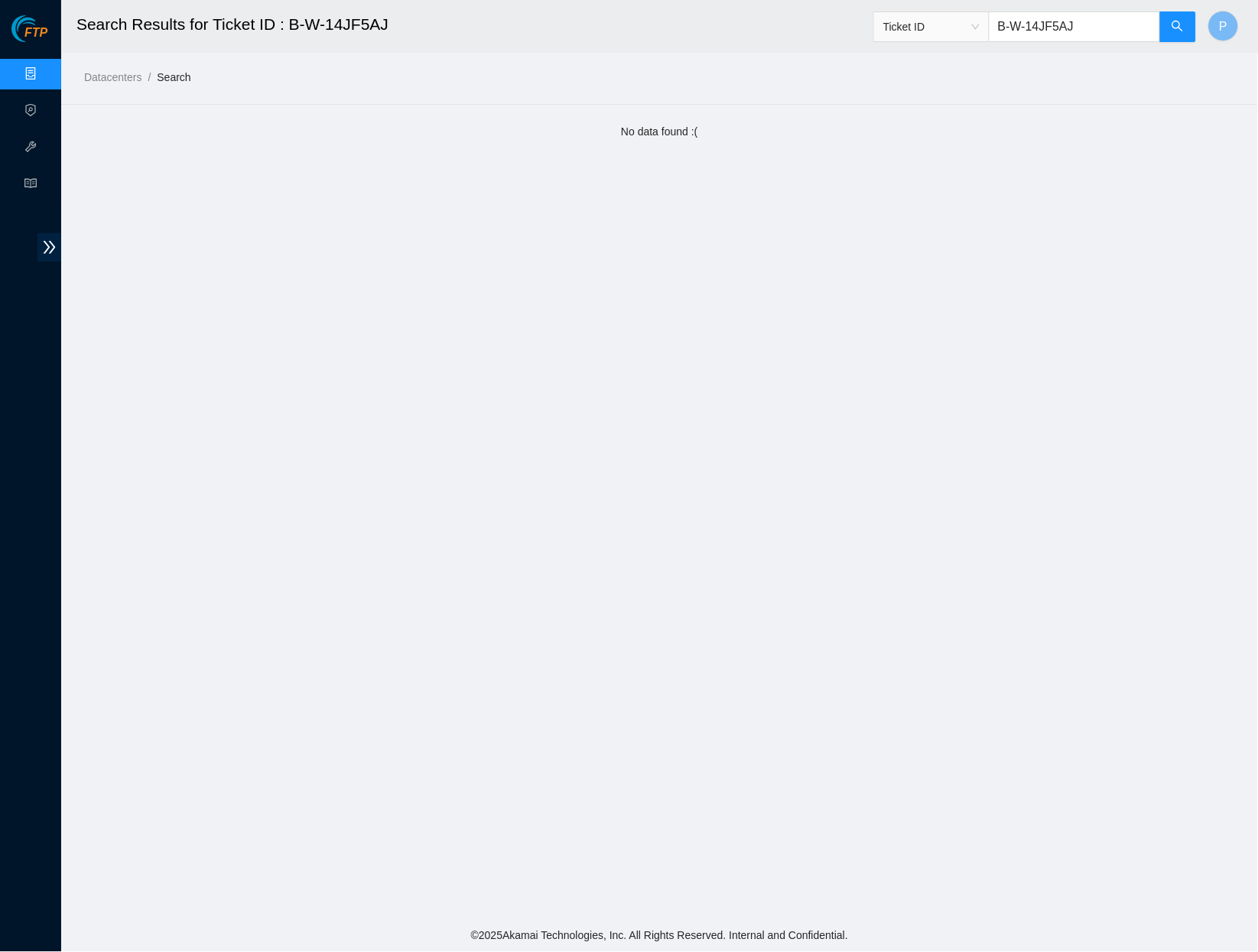
click at [1090, 26] on input "B-W-14JF5AJ" at bounding box center [1075, 27] width 172 height 30
paste input "0UPZ"
click at [1085, 29] on input "B-W-14J0UPZ" at bounding box center [1075, 27] width 172 height 30
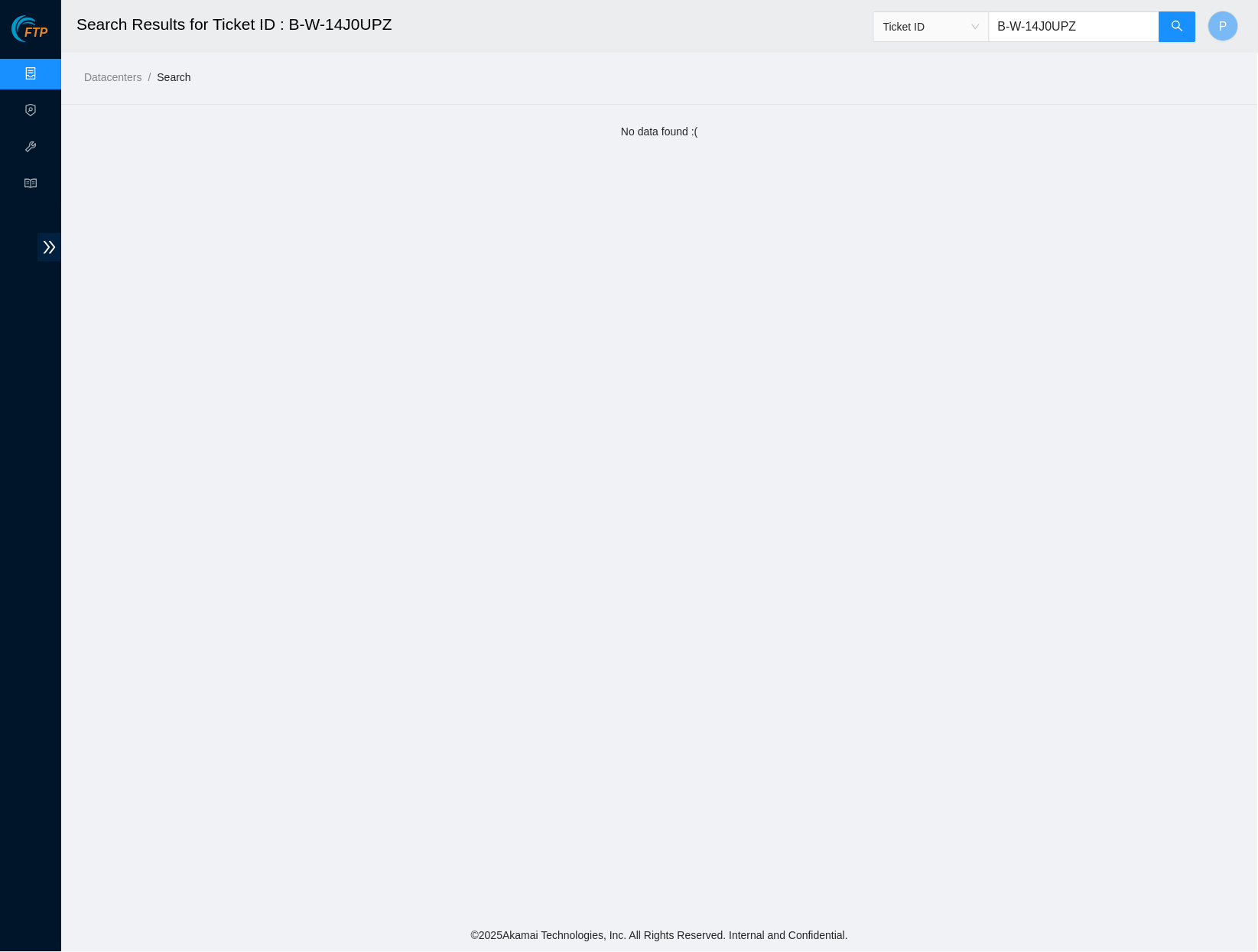
click at [1085, 29] on input "B-W-14J0UPZ" at bounding box center [1075, 27] width 172 height 30
paste input "SQ"
click at [1079, 27] on input "B-W-14J0USQ" at bounding box center [1075, 27] width 172 height 30
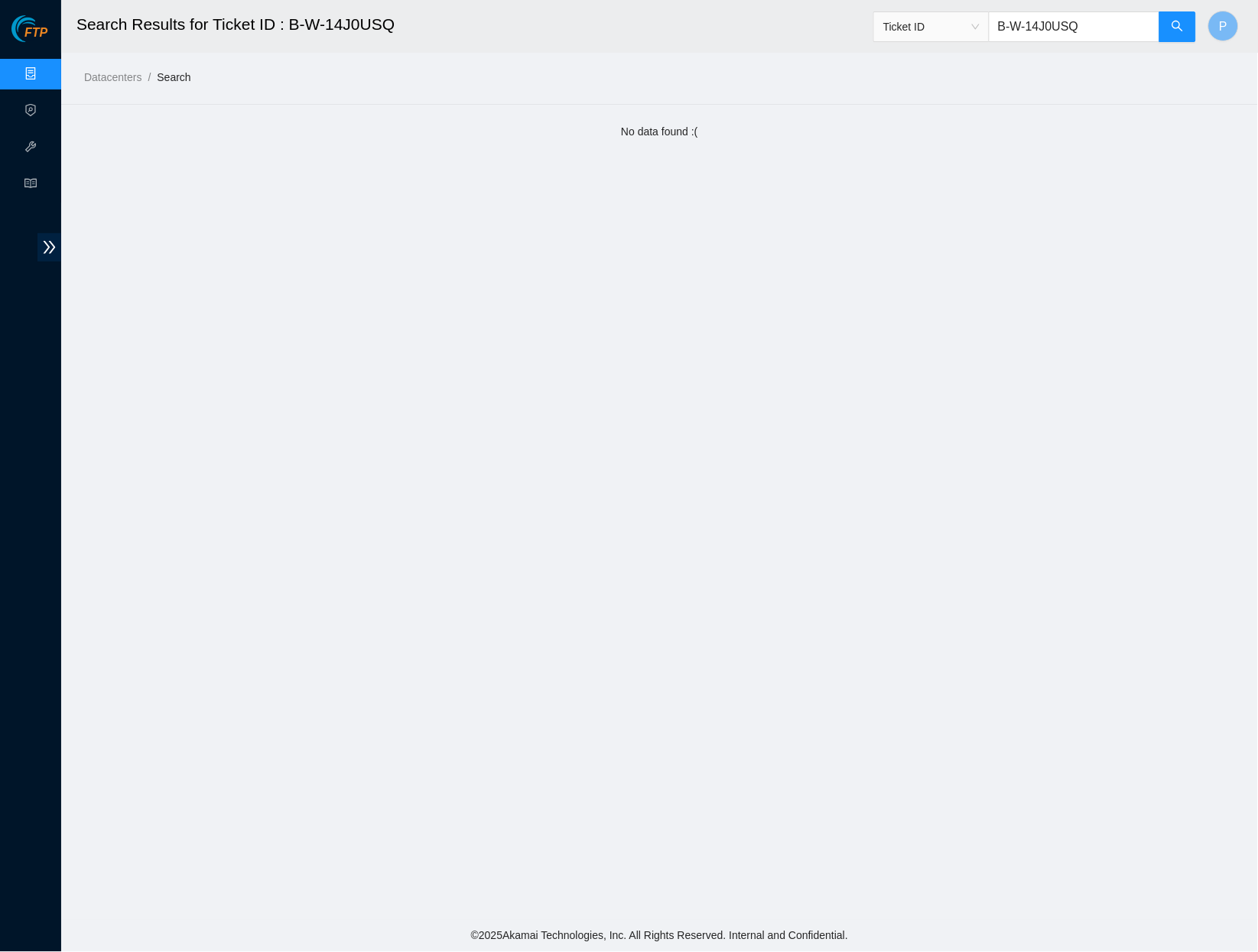
paste input "V-5TRO2OO"
click at [1097, 29] on input "B-V-5TRO2OO" at bounding box center [1075, 27] width 172 height 30
paste input "W-13U3DGZ"
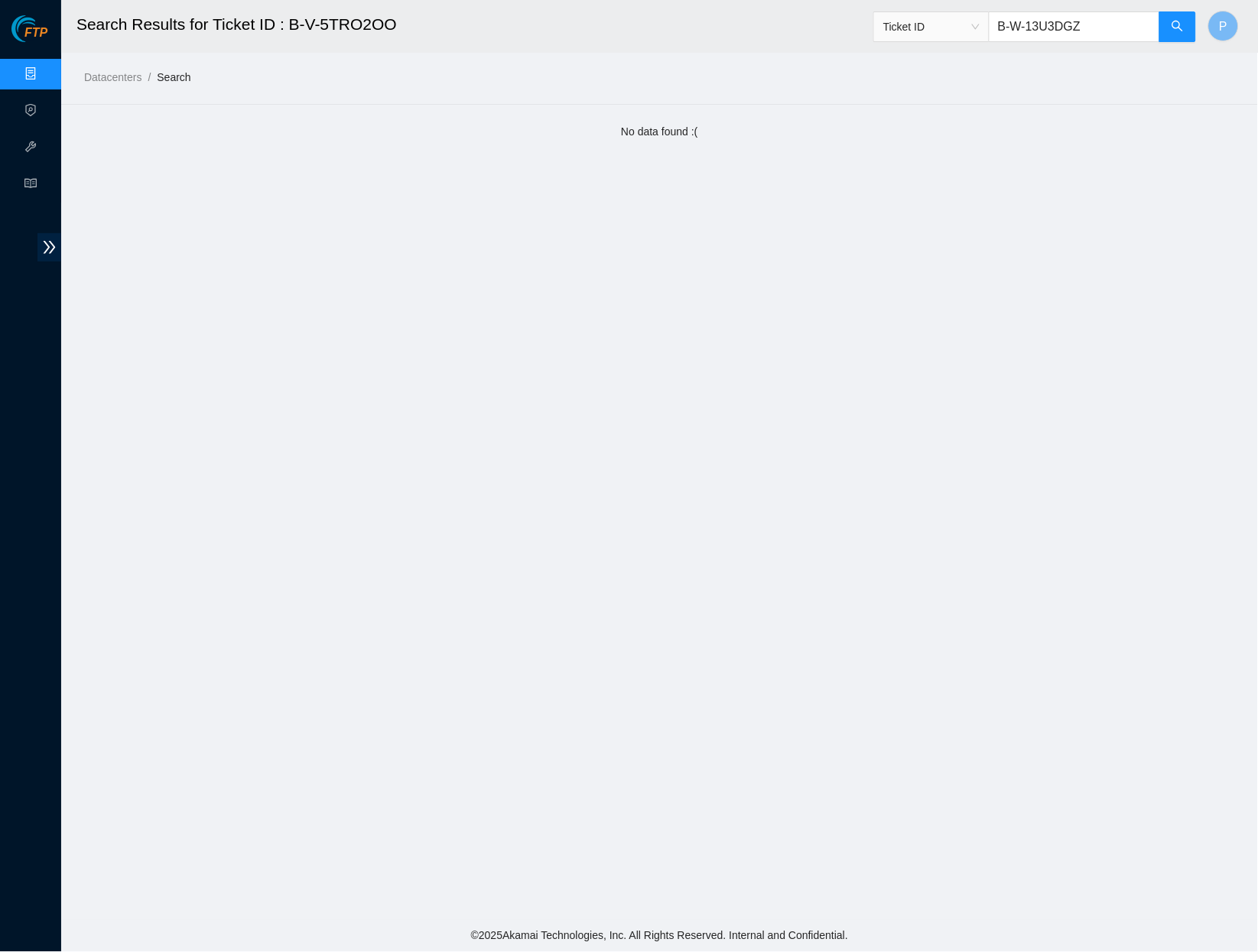
type input "B-W-13U3DGZ"
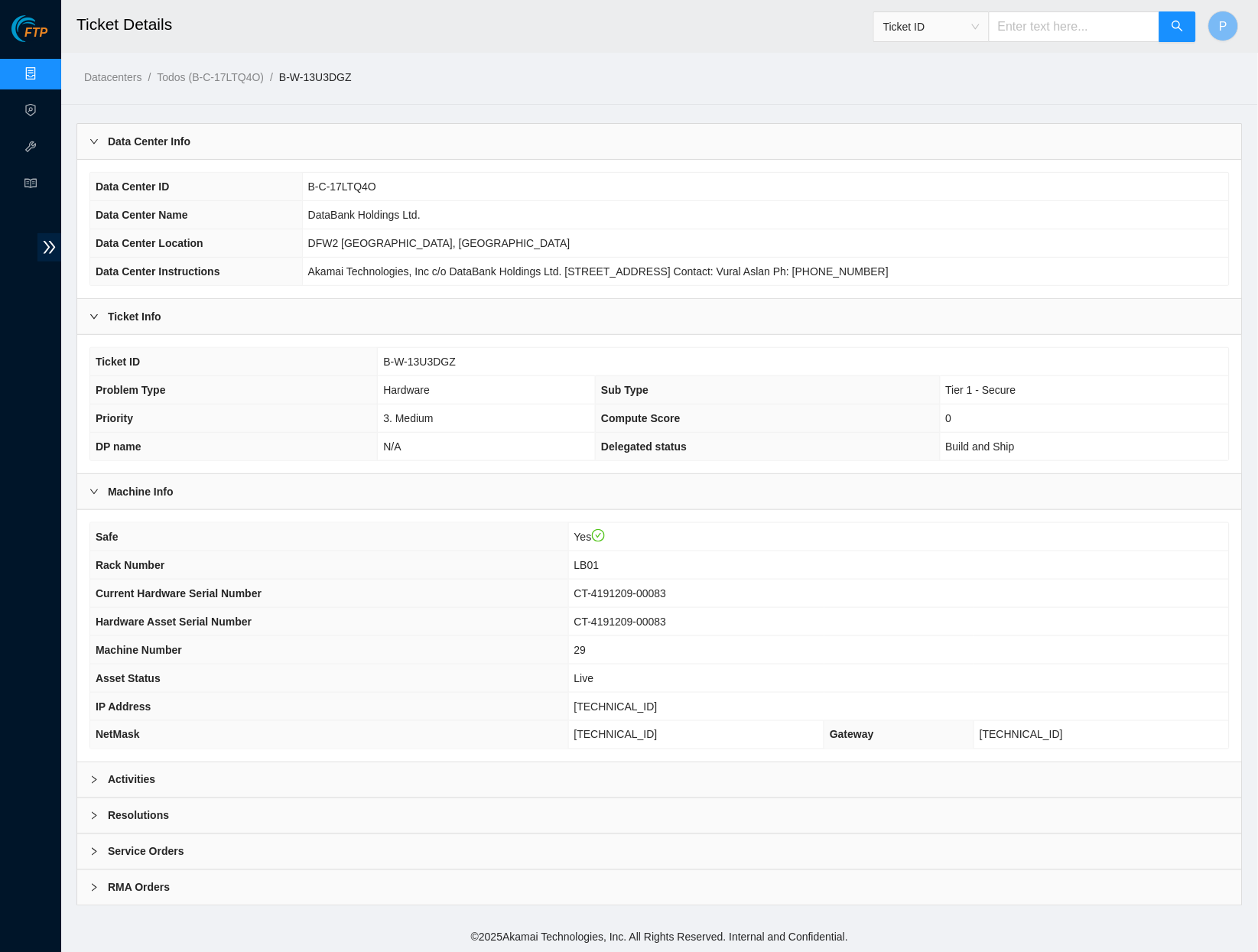
click at [465, 763] on div "Activities" at bounding box center [659, 780] width 1165 height 35
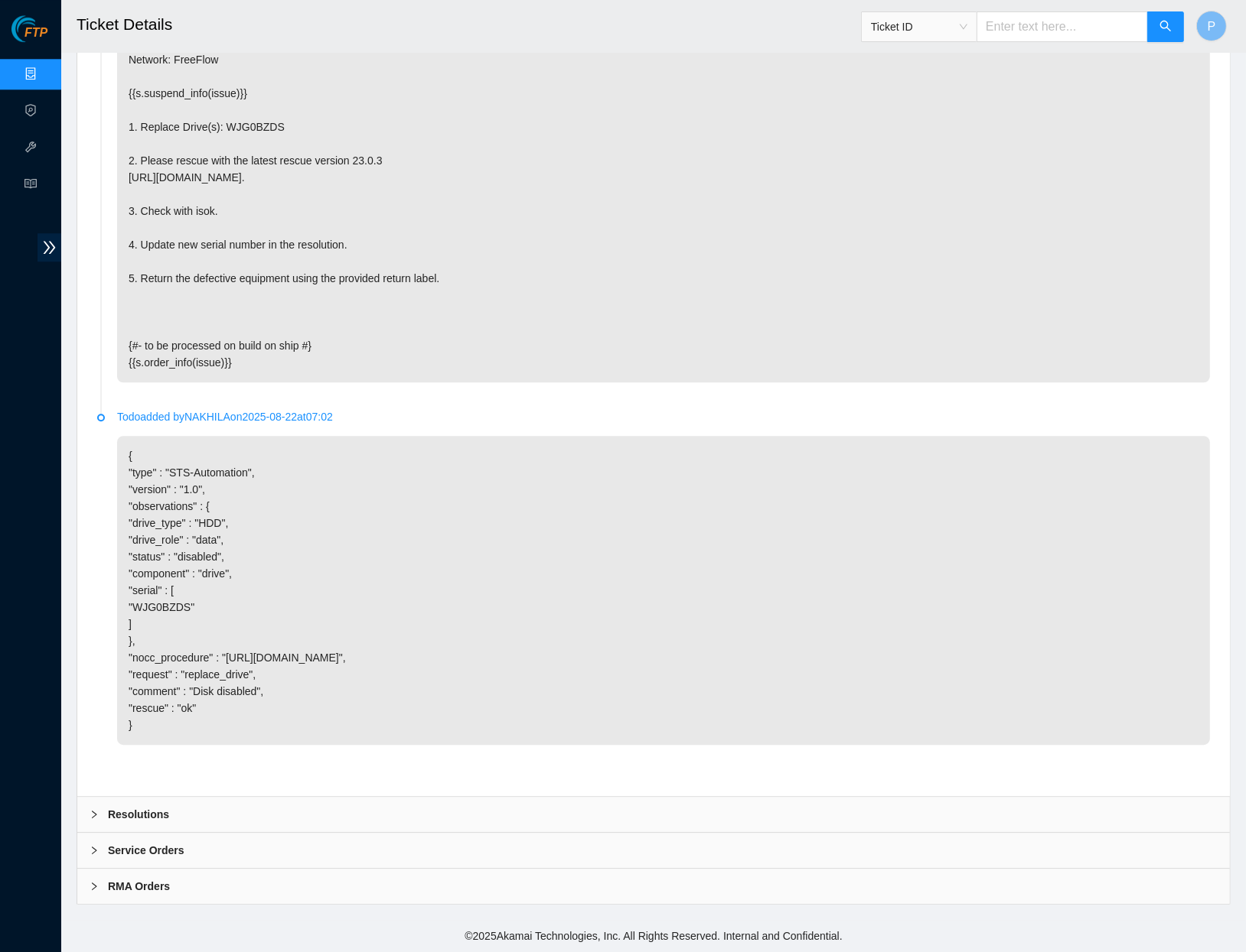
scroll to position [3665, 0]
click at [45, 68] on link "Data Centers" at bounding box center [76, 74] width 63 height 13
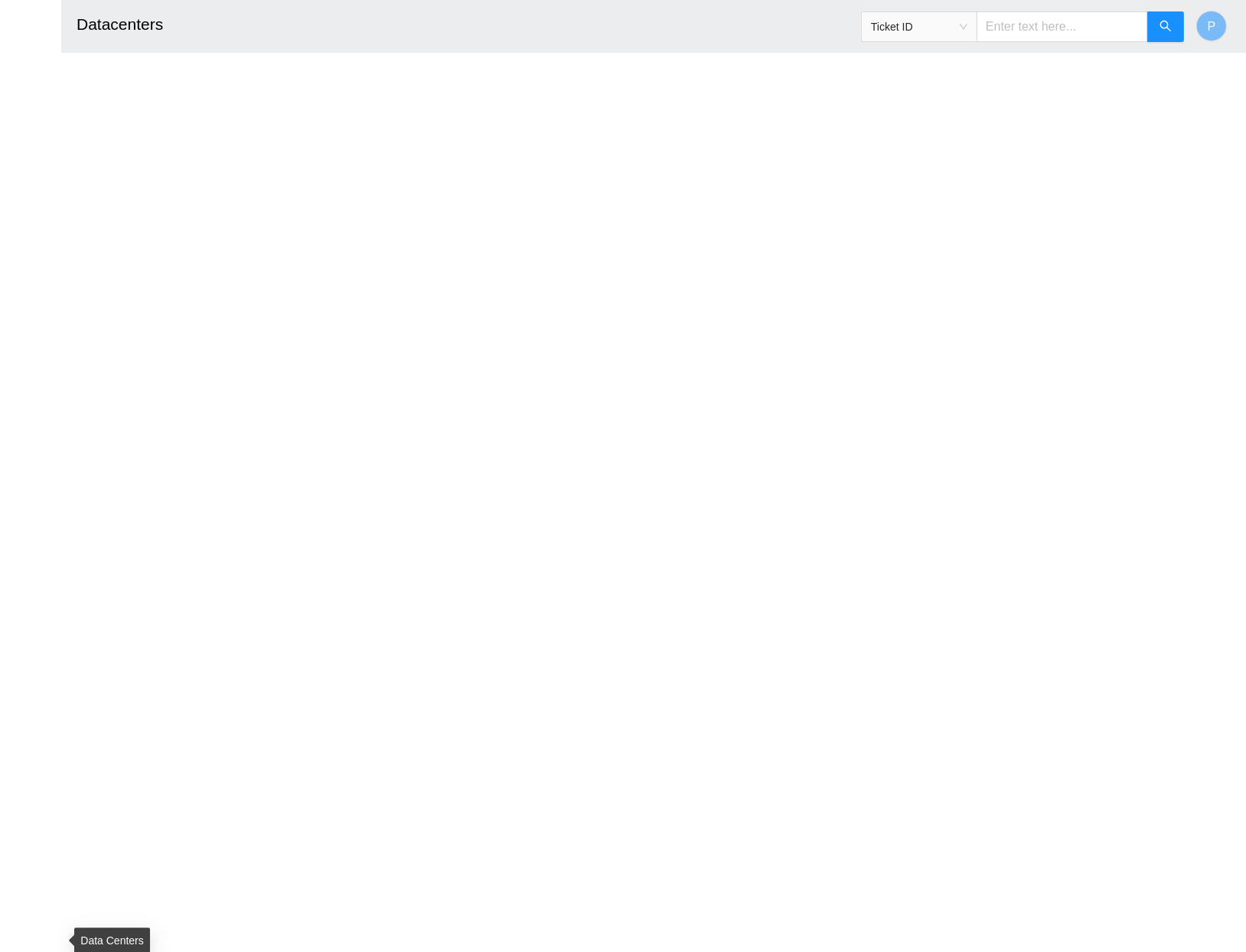
scroll to position [658, 0]
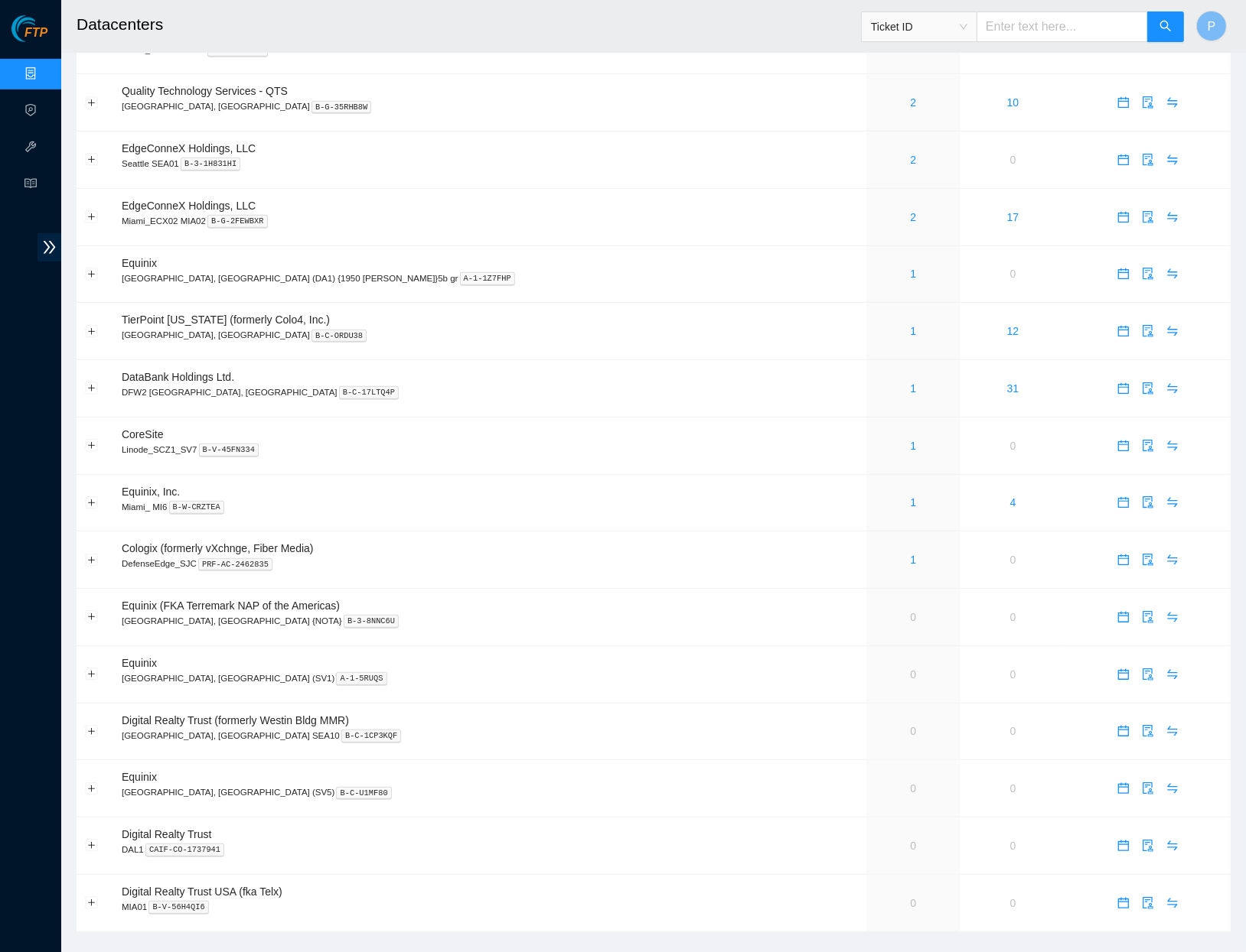
click at [1031, 34] on input "text" at bounding box center [1063, 27] width 172 height 30
paste input "B-V-5UIWXSE"
type input "B-V-5UIWXSE"
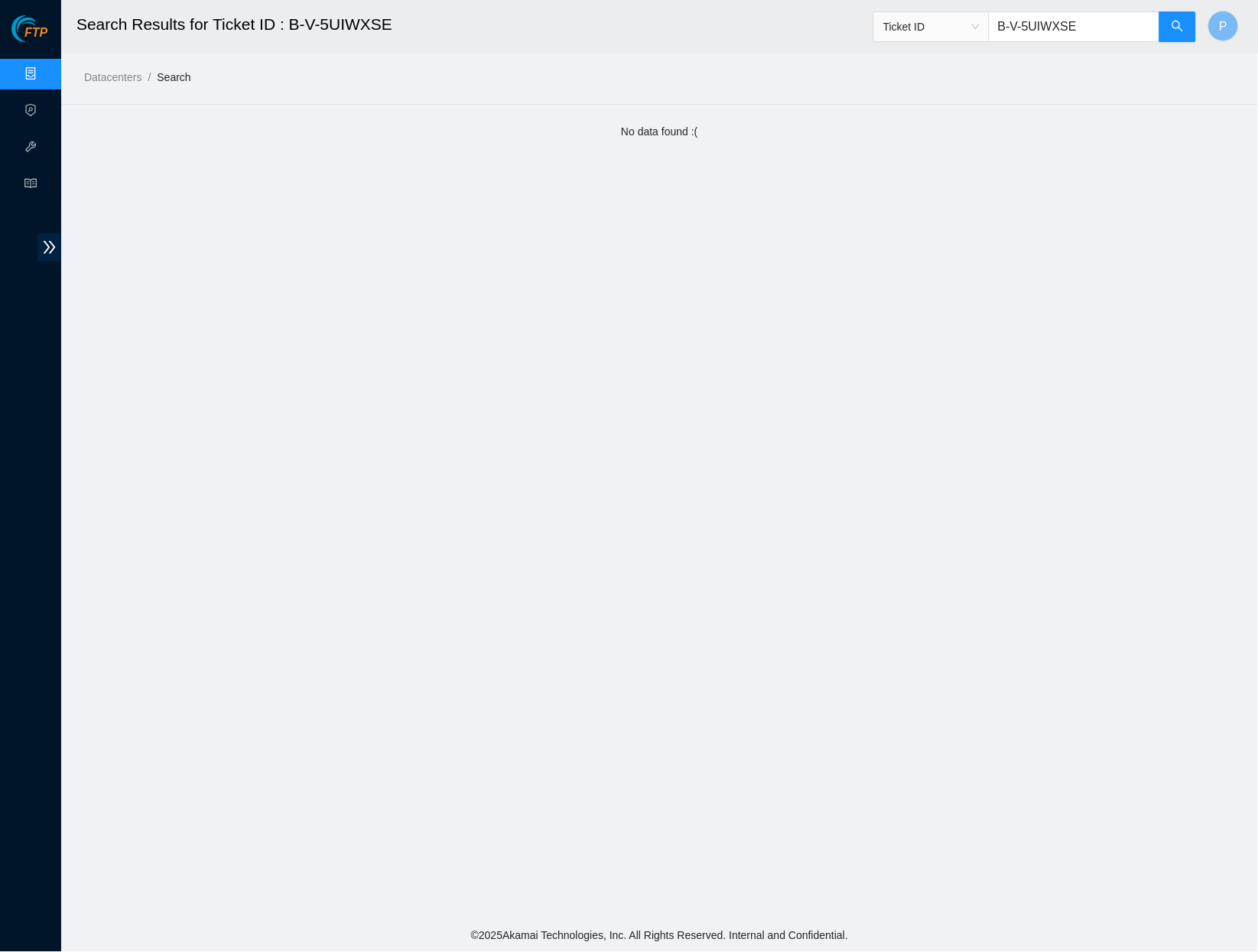
click at [1089, 19] on input "B-V-5UIWXSE" at bounding box center [1075, 27] width 172 height 30
paste input "OGVGJ"
type input "B-V-5UOGVGJ"
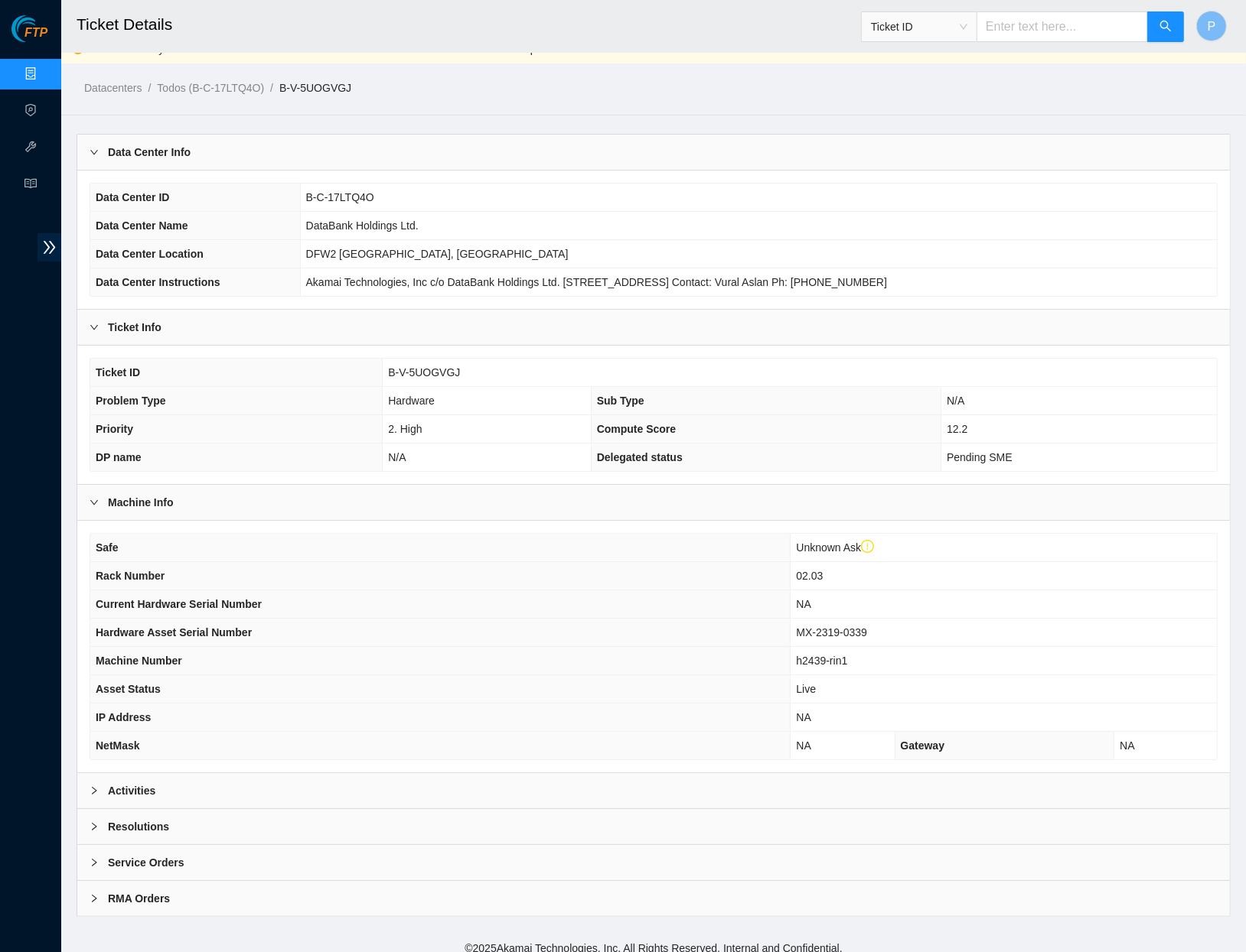
scroll to position [17, 0]
click at [351, 780] on div "Activities" at bounding box center [654, 792] width 1153 height 35
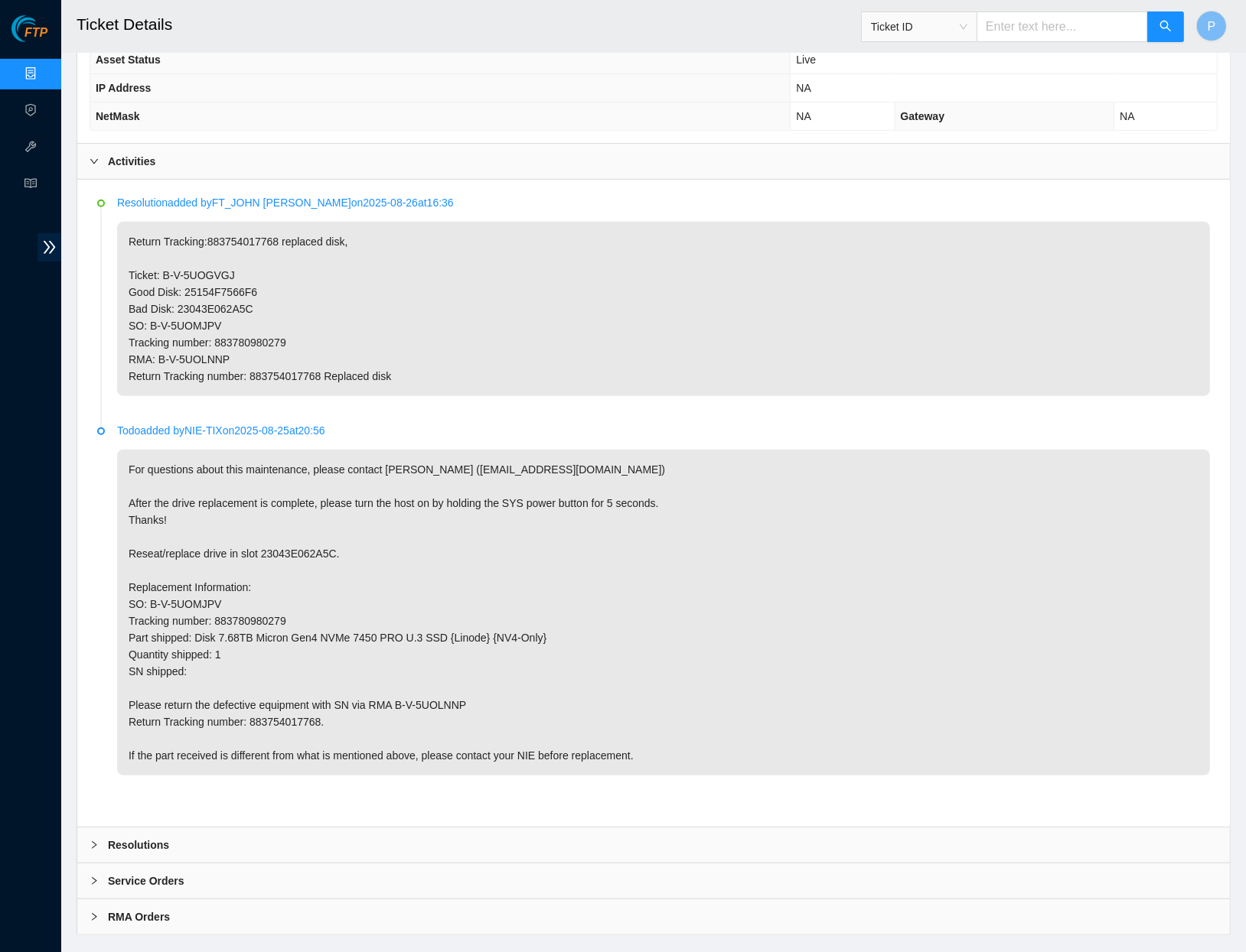
scroll to position [647, 0]
click at [1071, 29] on input "text" at bounding box center [1063, 27] width 172 height 30
paste input "B-V-5UOLZNN"
type input "B-V-5UOLZNN"
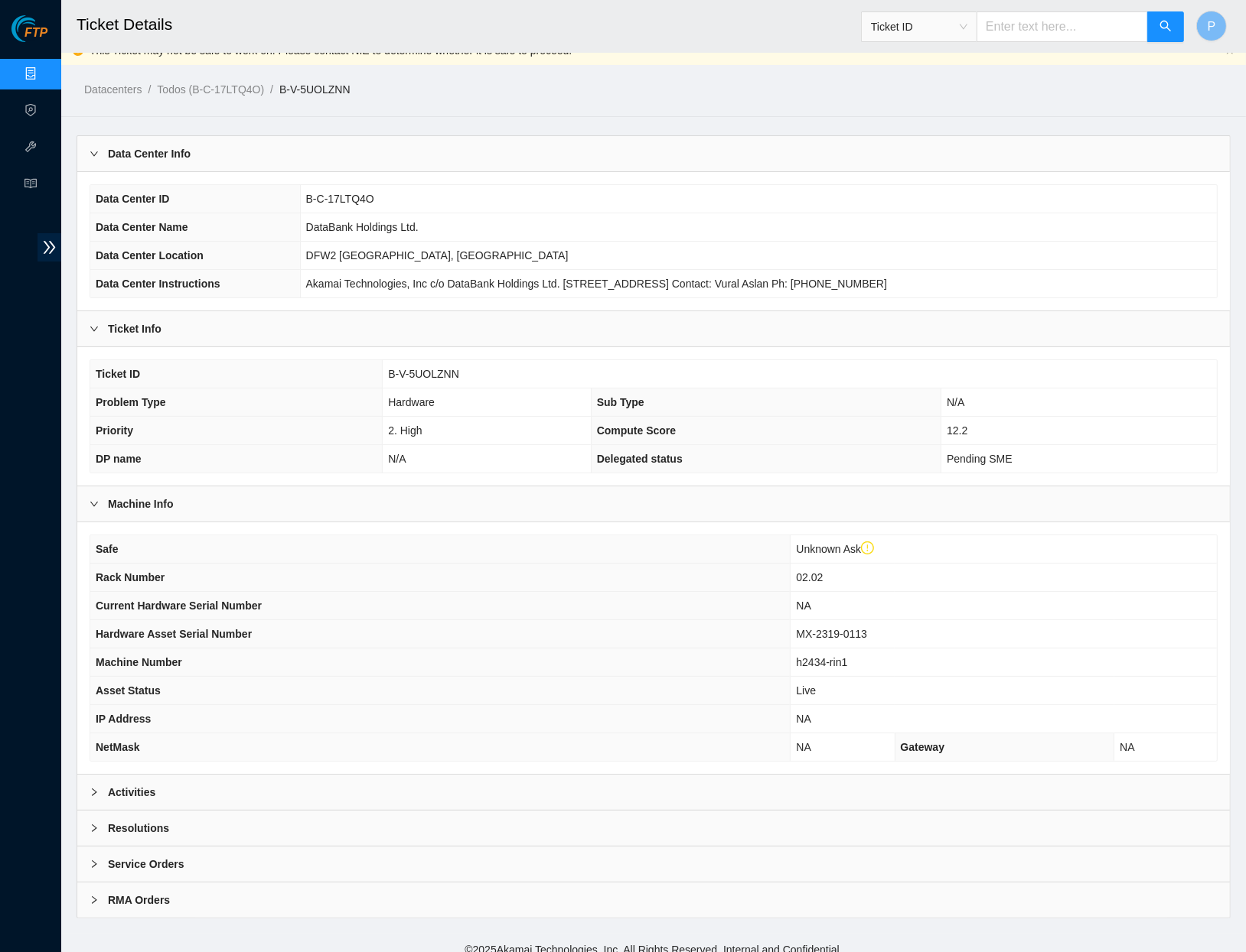
click at [308, 781] on div "Activities" at bounding box center [654, 792] width 1153 height 35
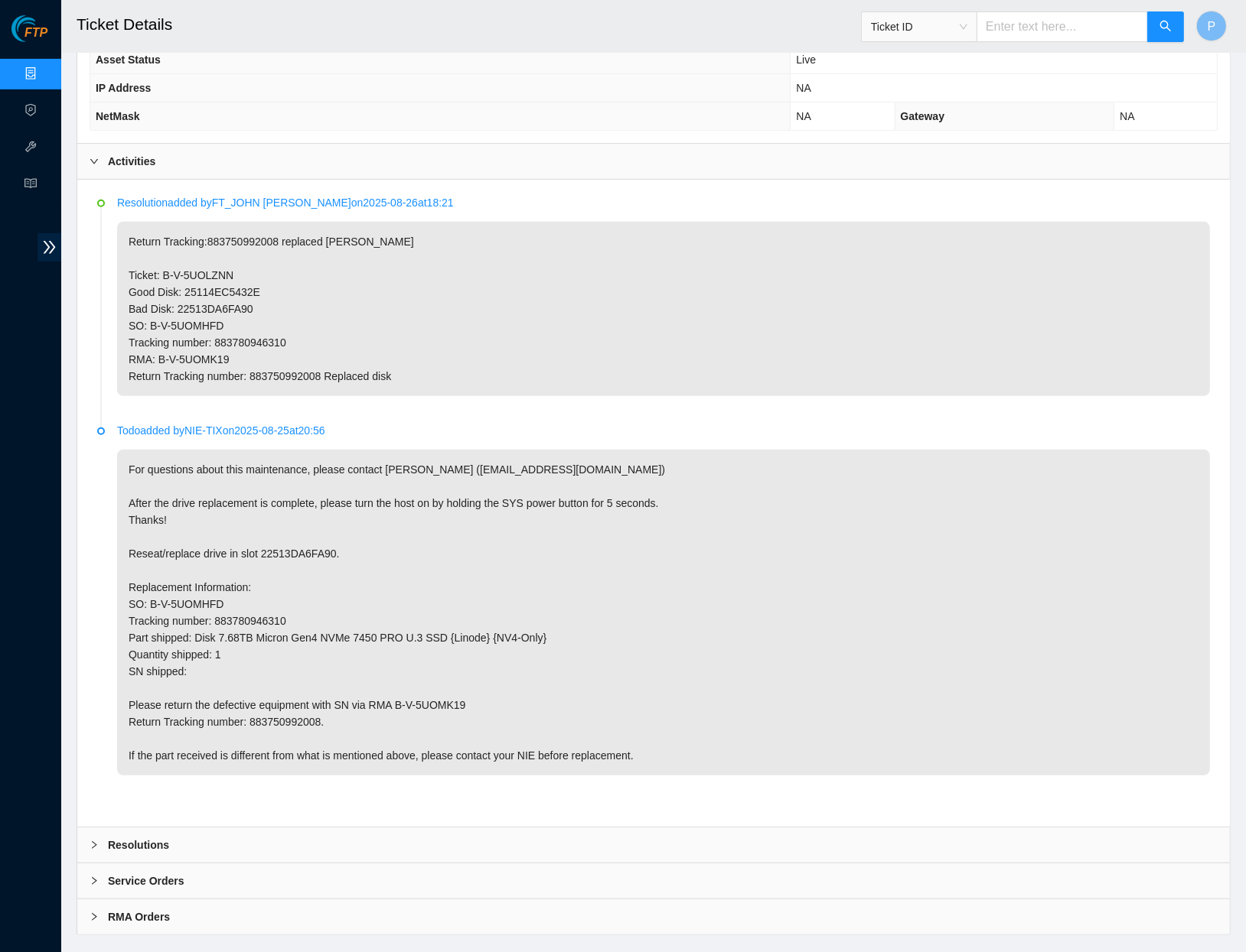
scroll to position [647, 0]
click at [1008, 31] on input "text" at bounding box center [1063, 27] width 172 height 30
paste input "B-V-5TRO2OO"
type input "B-V-5TRO2OO"
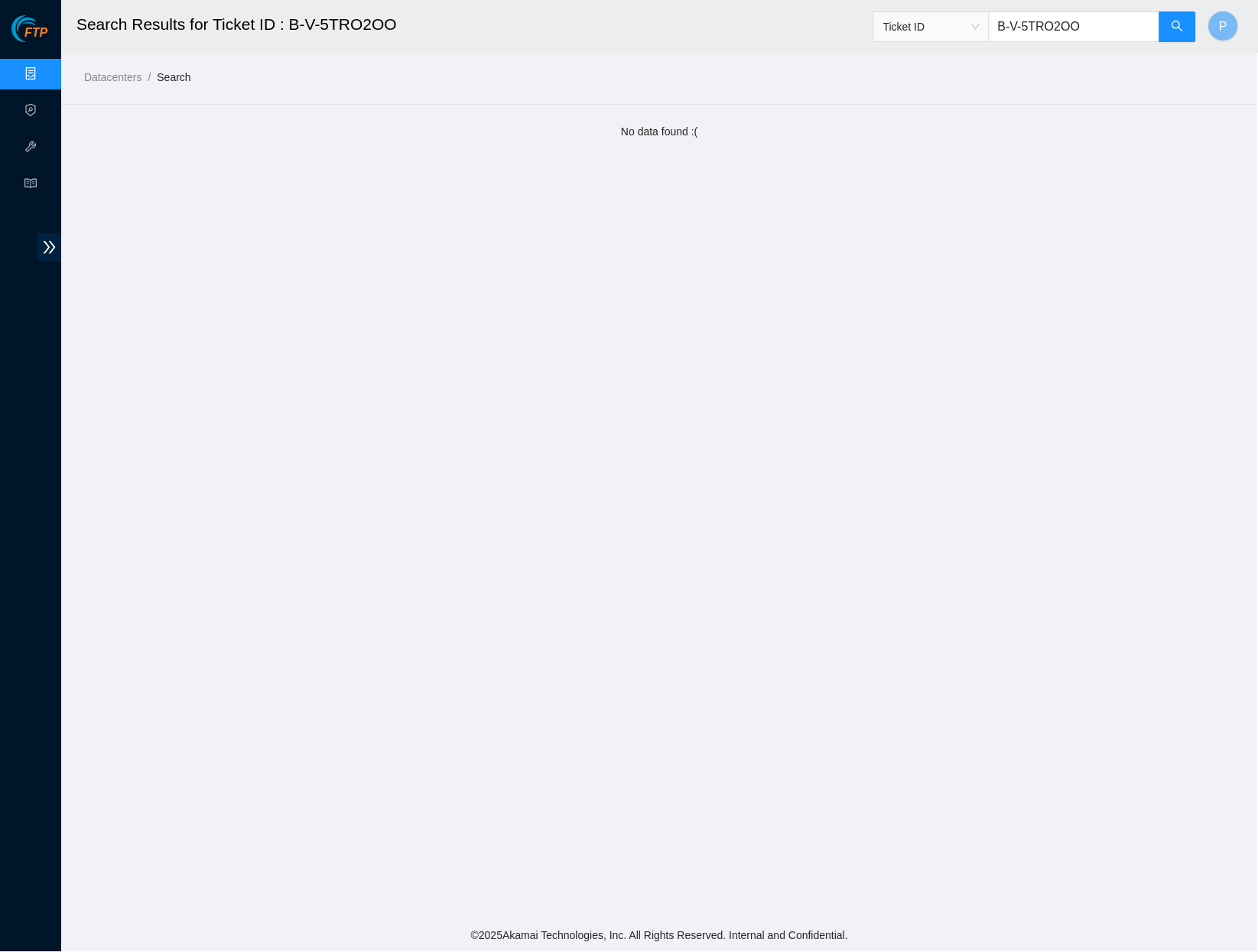
click at [1088, 24] on input "B-V-5TRO2OO" at bounding box center [1075, 27] width 172 height 30
paste input "U5H0VU"
type input "B-V-5U5H0VU"
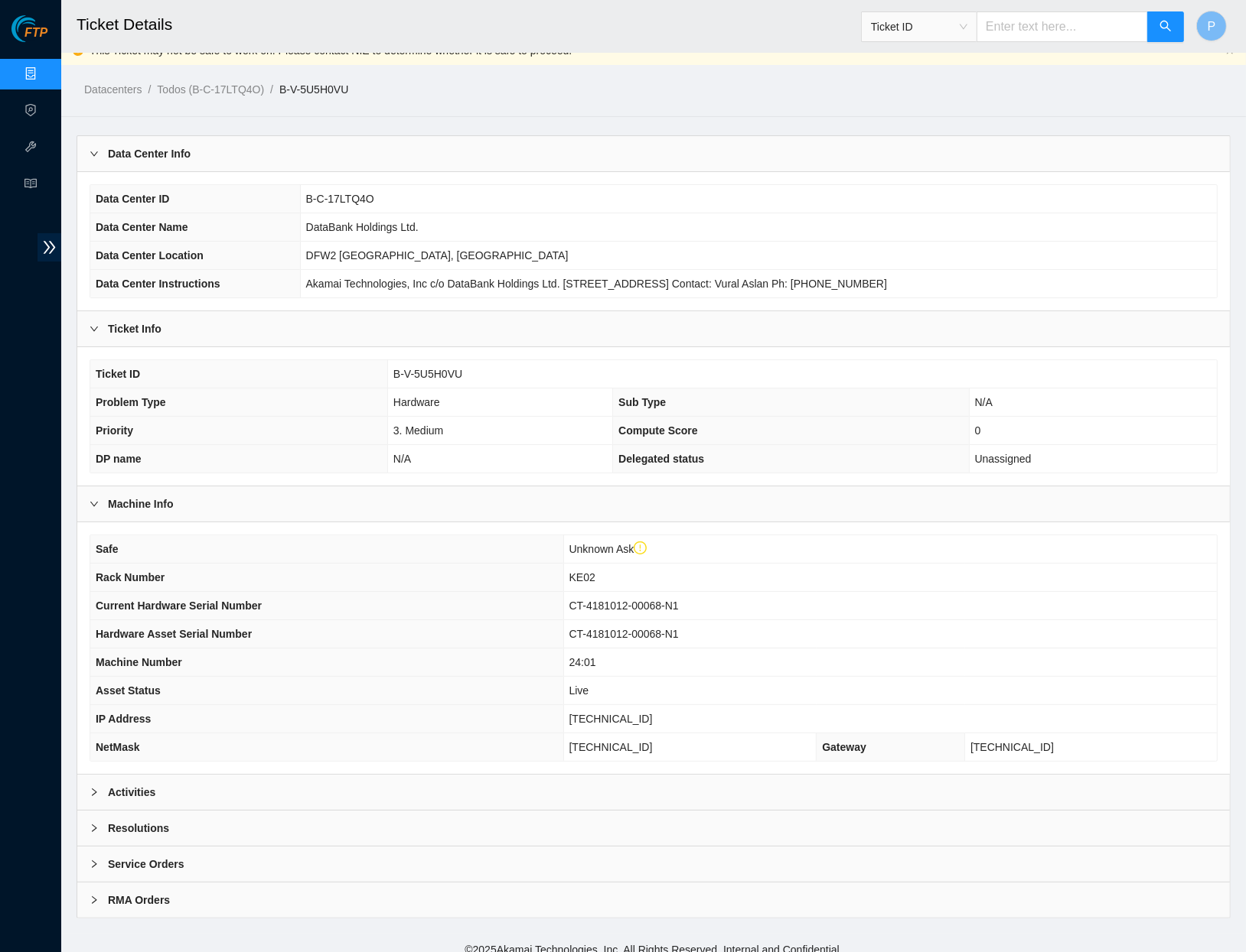
click at [482, 787] on div "Activities" at bounding box center [654, 792] width 1153 height 35
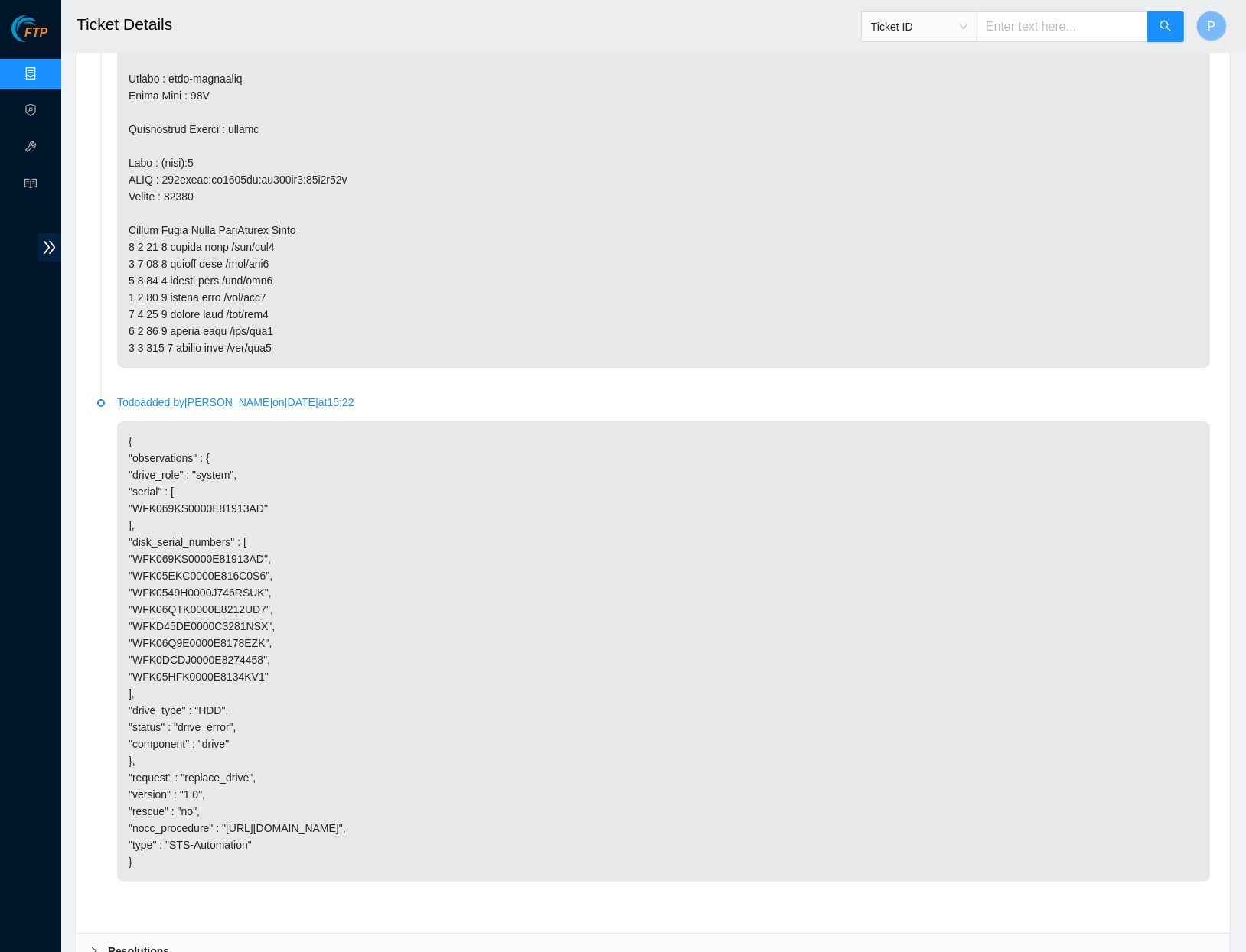
scroll to position [5460, 0]
click at [1073, 34] on input "text" at bounding box center [1063, 27] width 172 height 30
paste input "B-V-5U9JJMM"
type input "B-V-5U9JJMM"
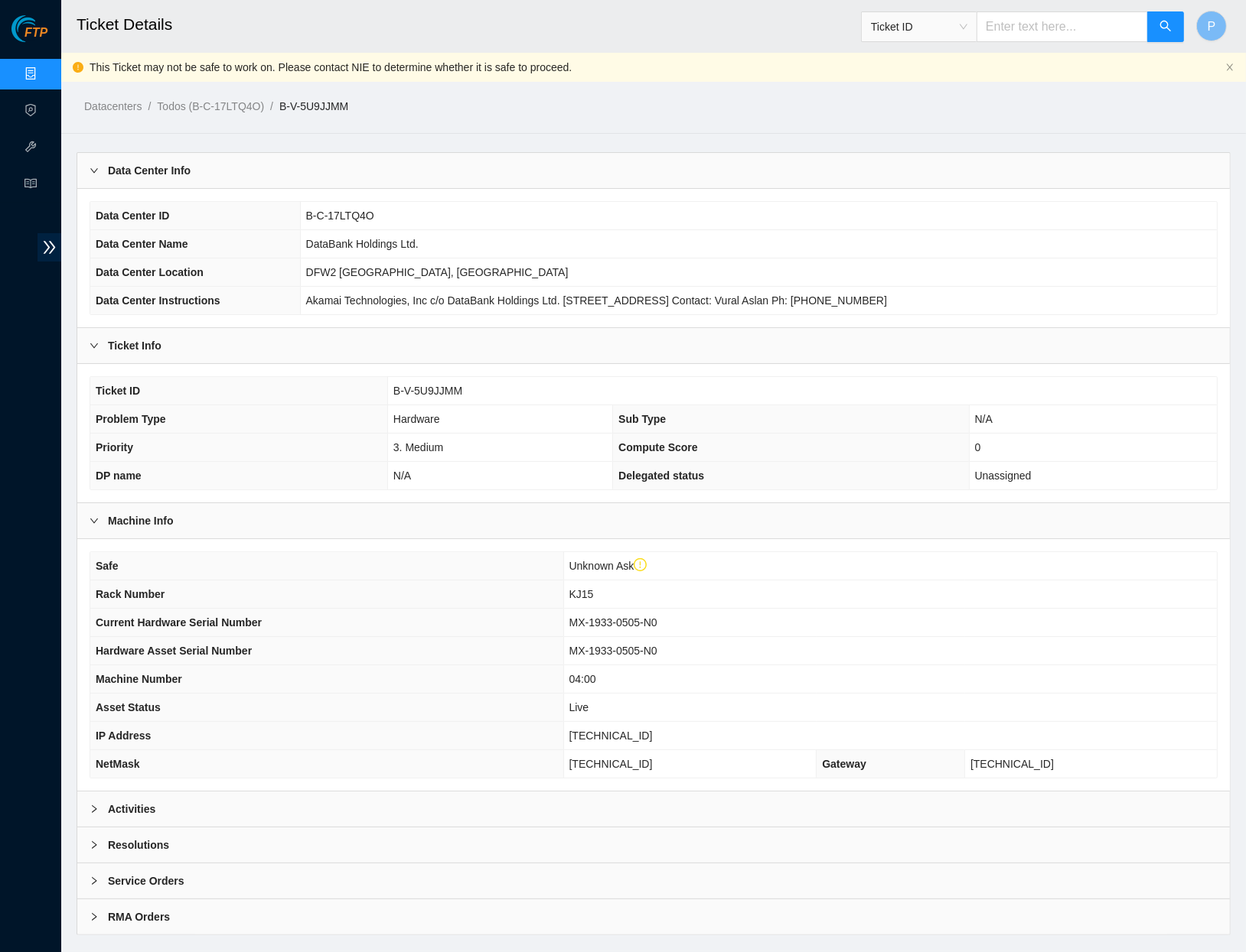
click at [1021, 24] on input "text" at bounding box center [1063, 27] width 172 height 30
paste input "B-V-5UGDJLH"
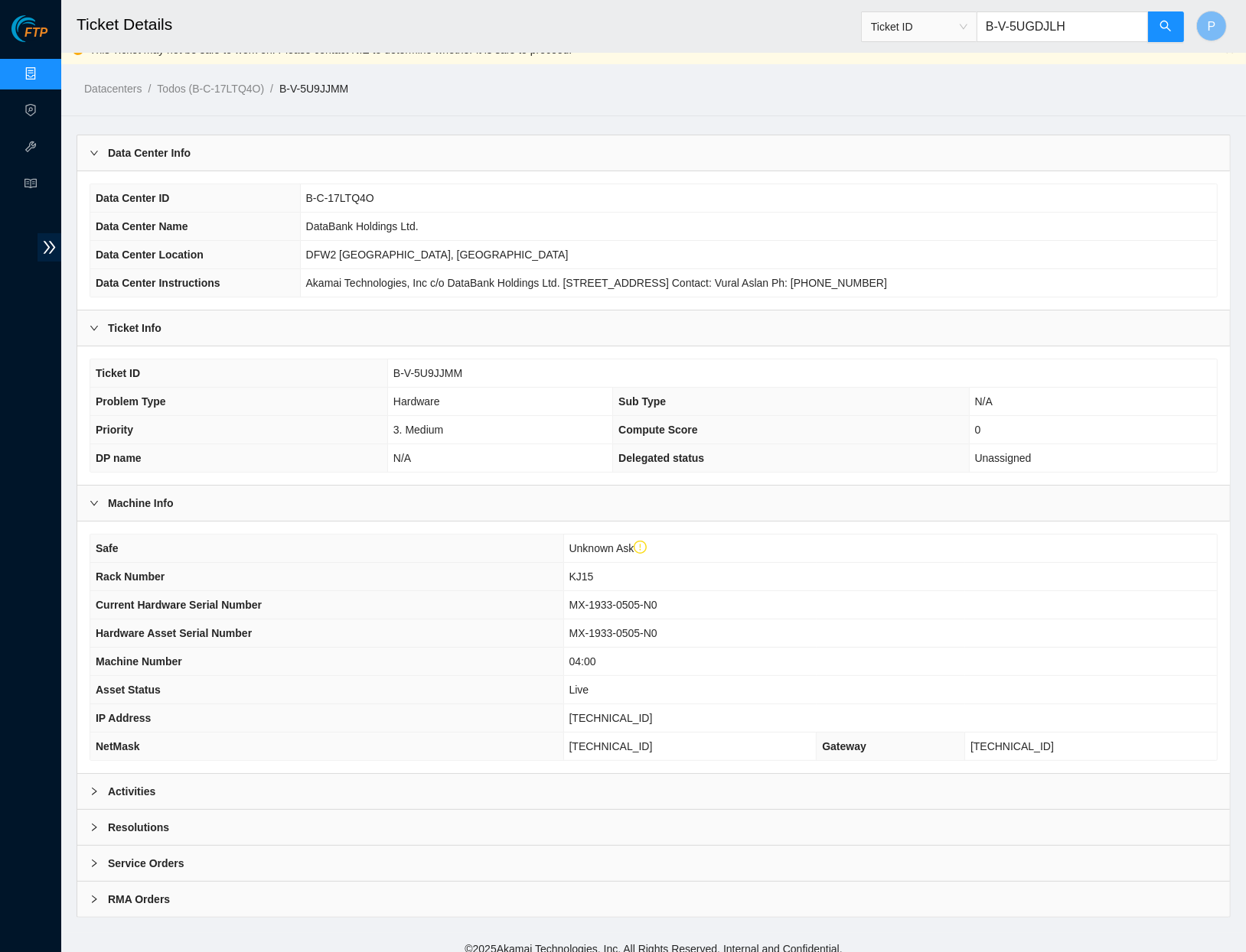
type input "B-V-5UGDJLH"
click at [430, 790] on div "Activities" at bounding box center [654, 792] width 1153 height 35
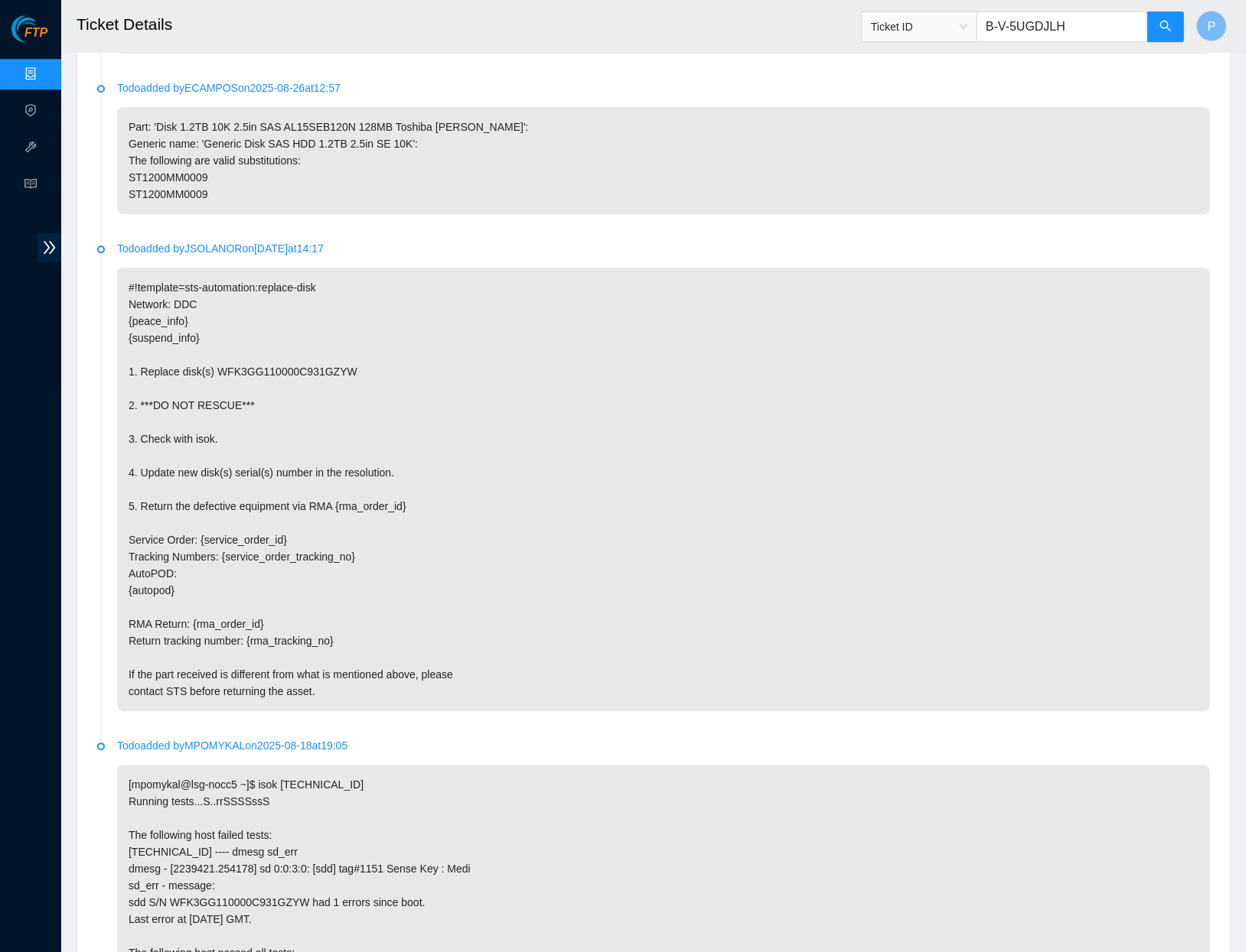
scroll to position [3769, 0]
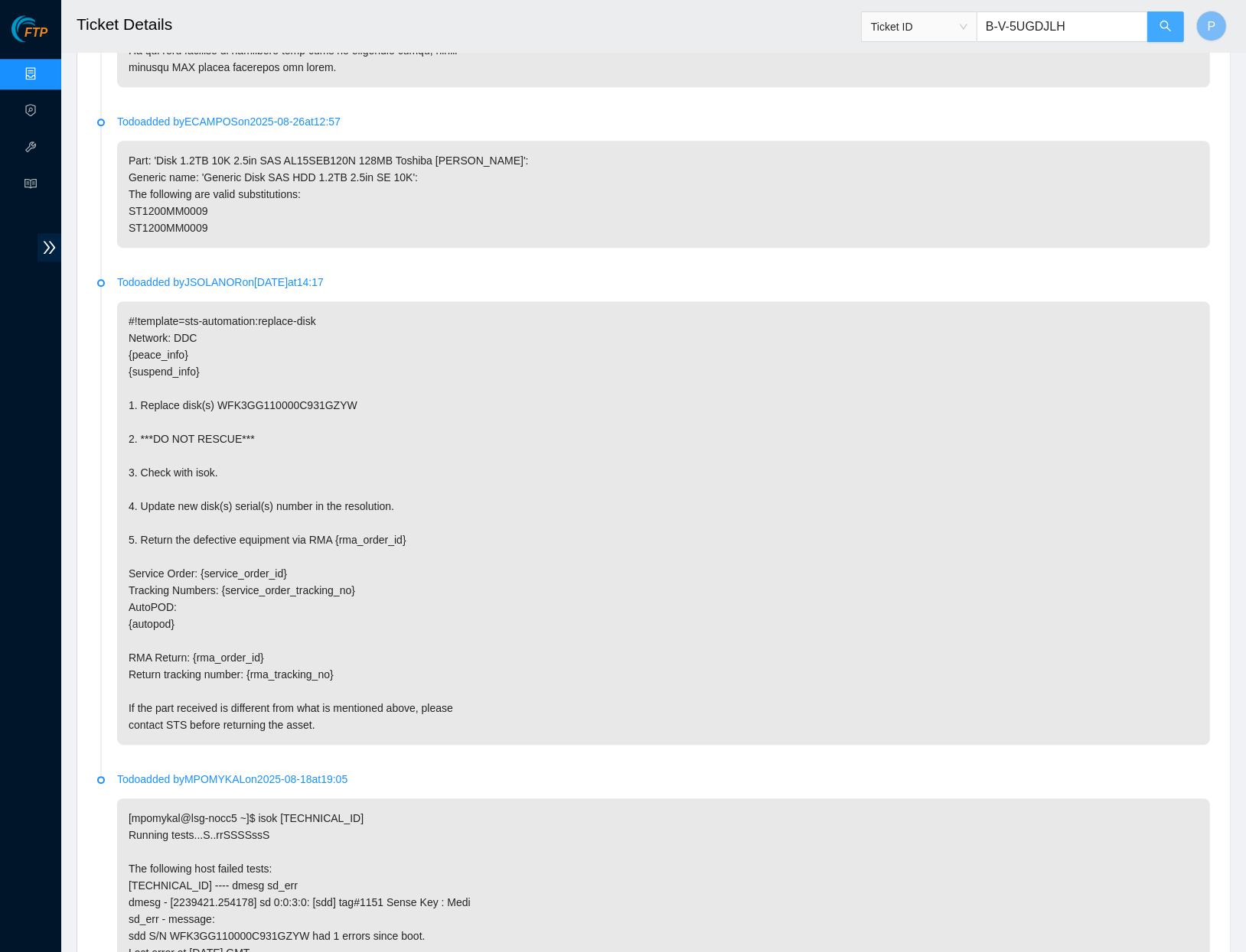
click at [1177, 28] on button "button" at bounding box center [1165, 27] width 37 height 30
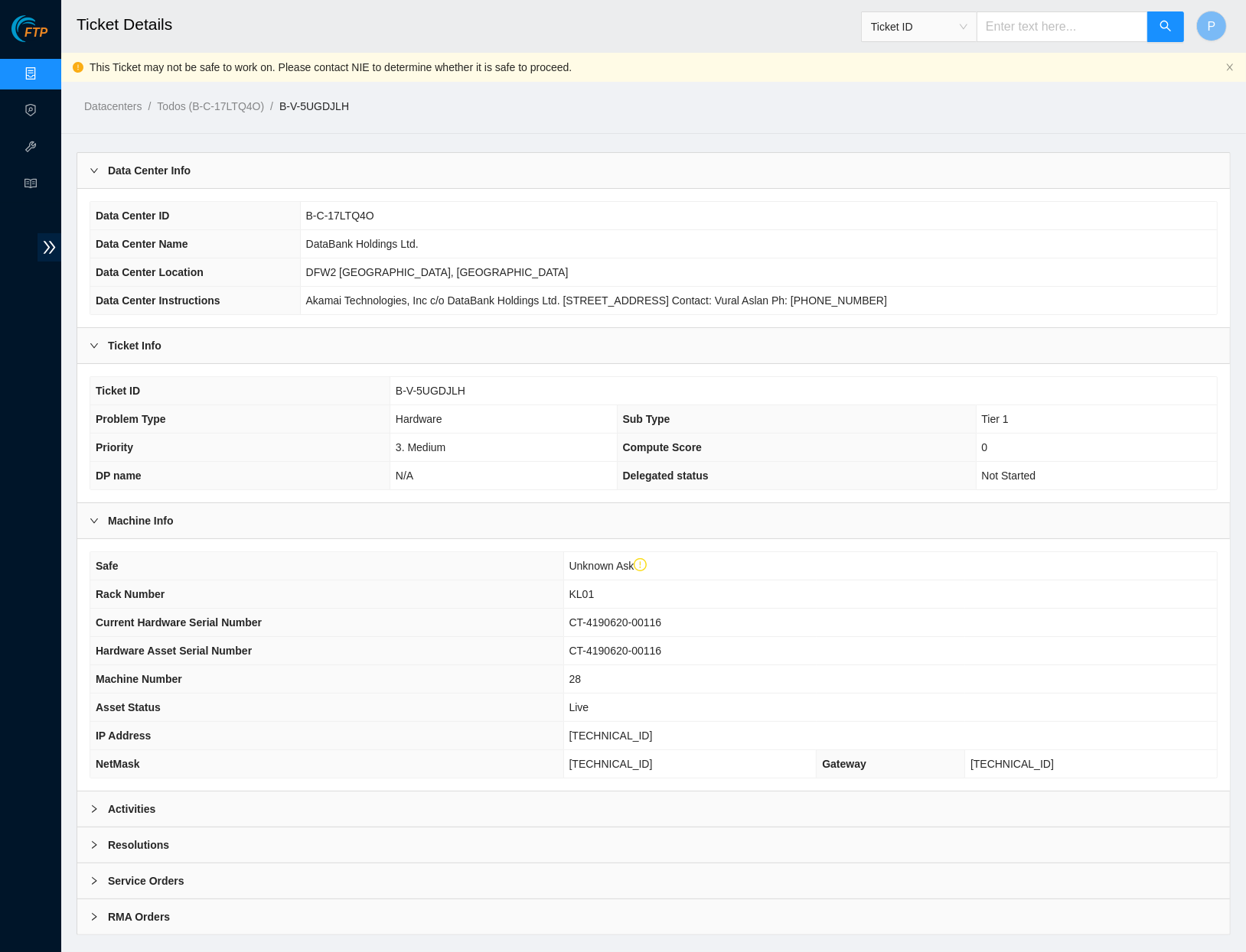
click at [1003, 23] on input "text" at bounding box center [1063, 27] width 172 height 30
paste input "B-V-5UGV2C1"
type input "B-V-5UGV2C1"
click at [257, 801] on div "Activities" at bounding box center [654, 809] width 1153 height 35
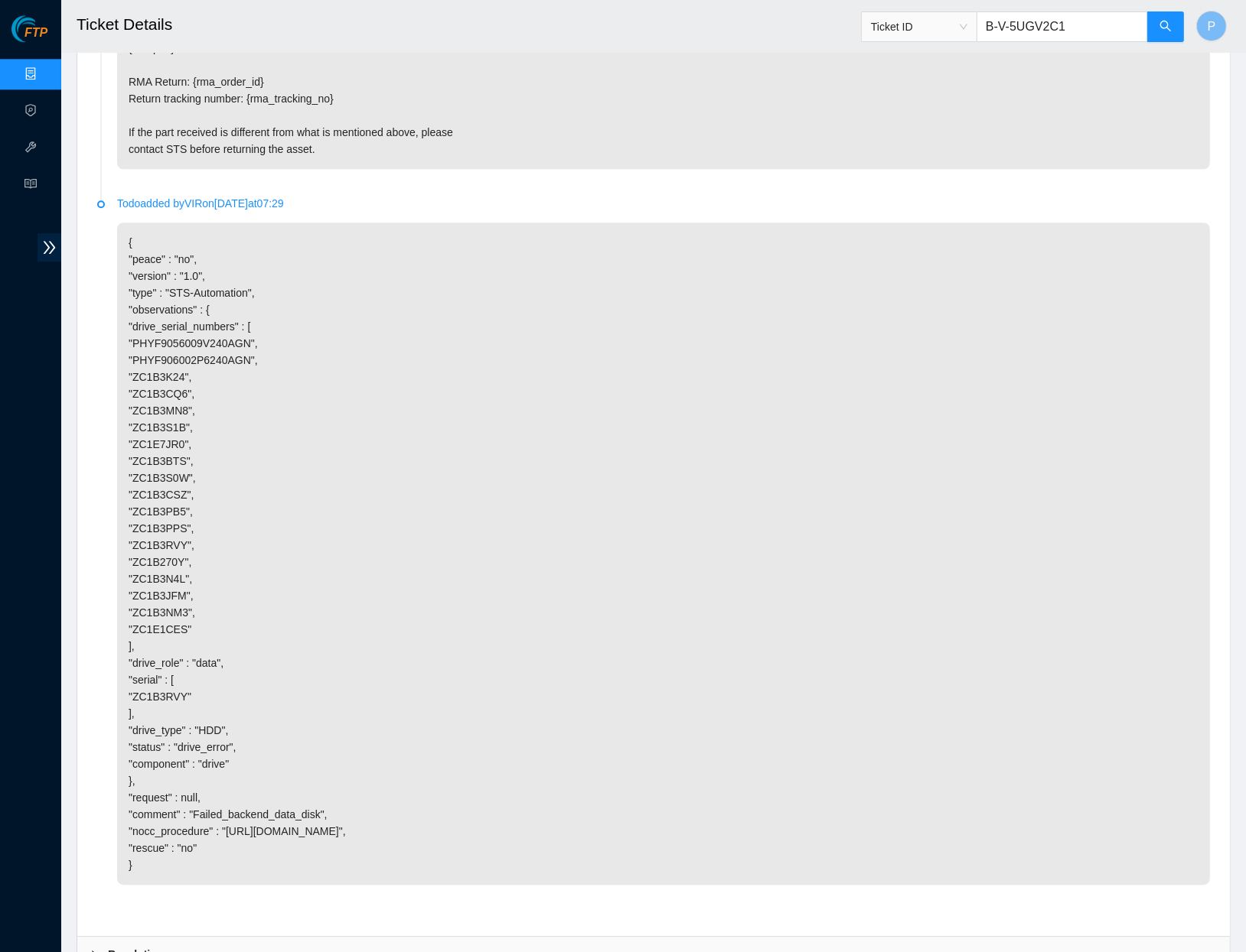
scroll to position [3688, 0]
click at [1175, 14] on button "button" at bounding box center [1165, 27] width 37 height 30
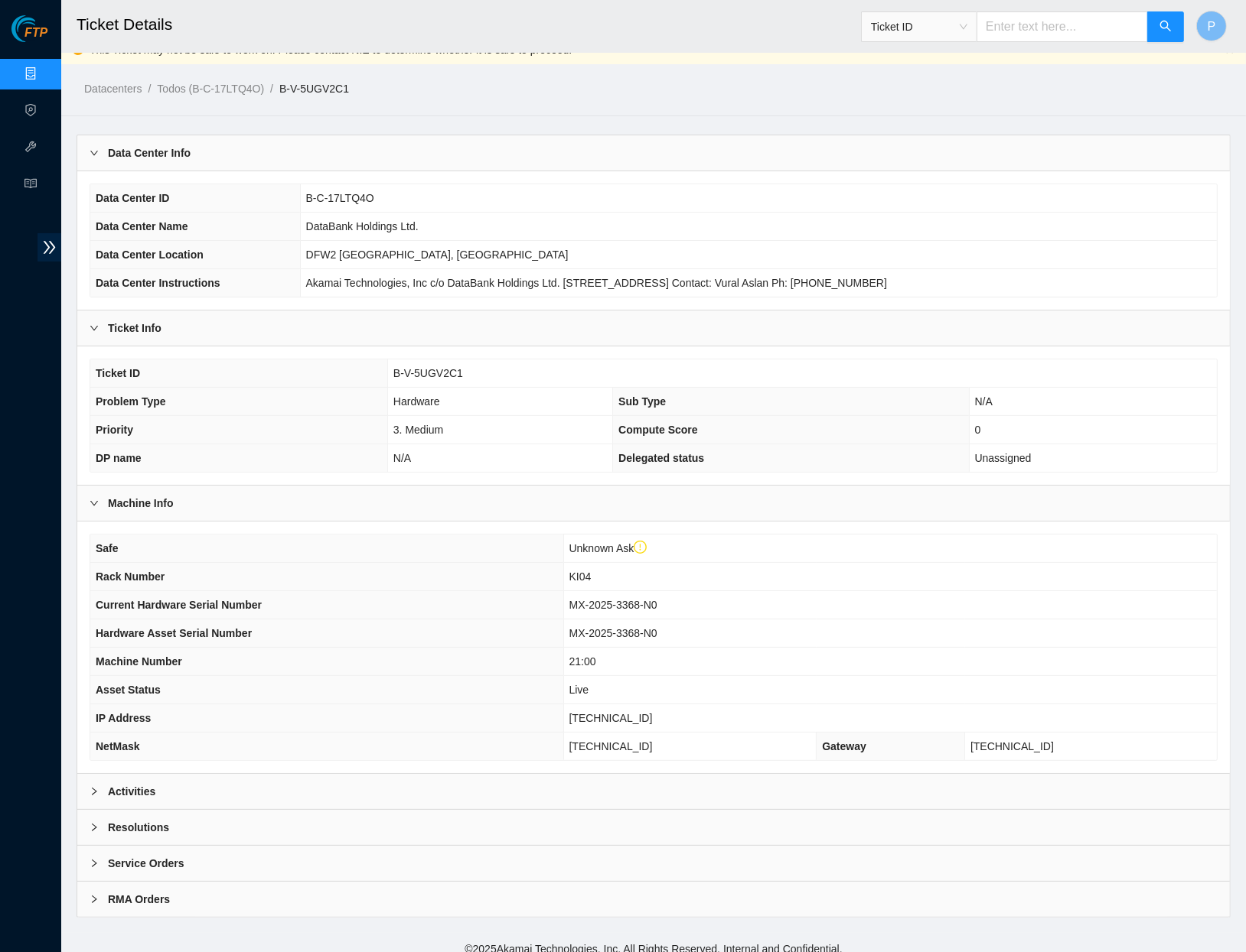
scroll to position [17, 0]
click at [609, 791] on div "Activities" at bounding box center [654, 792] width 1153 height 35
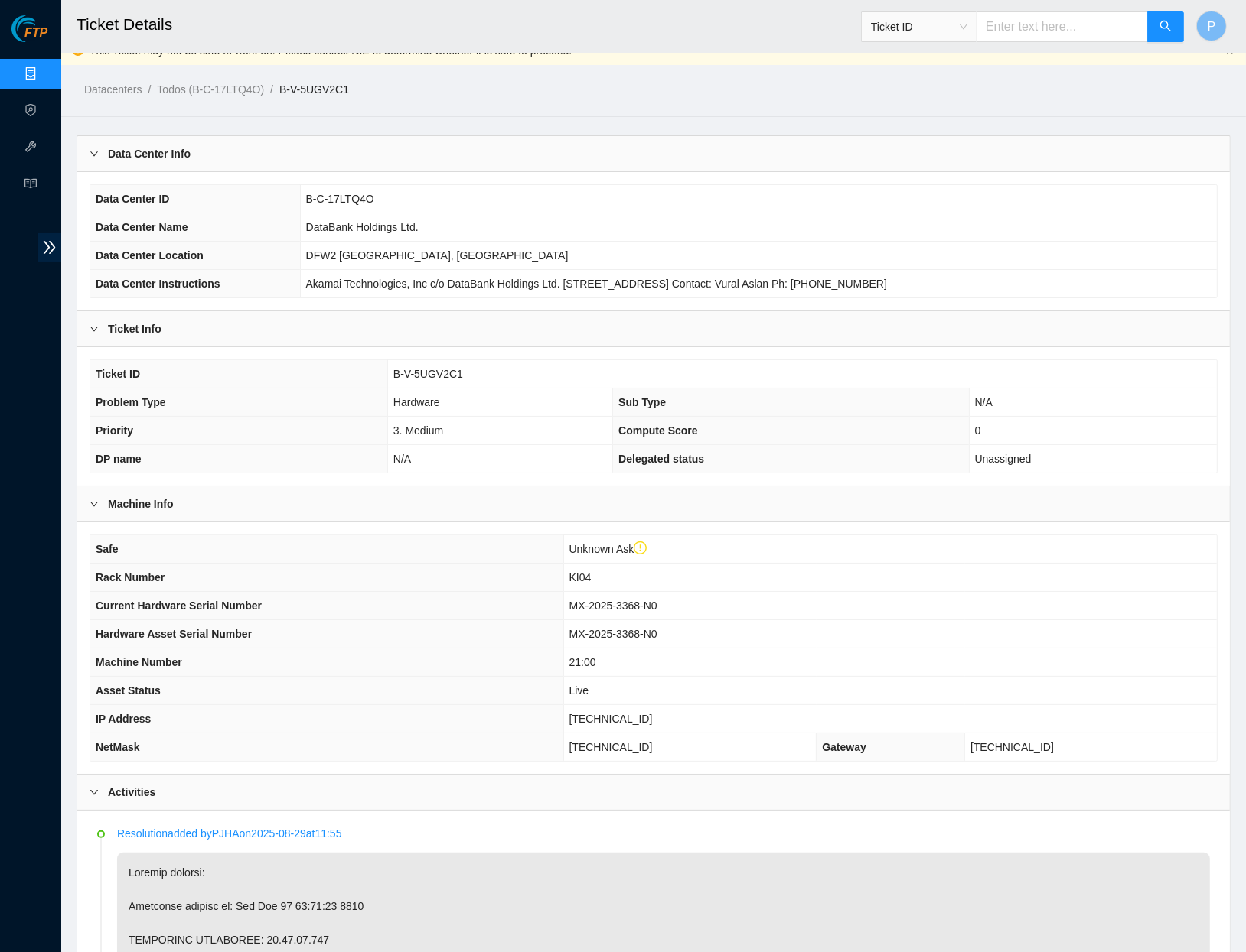
click at [1029, 12] on input "text" at bounding box center [1063, 27] width 172 height 30
paste input "B-V-5UMLTEL"
type input "B-V-5UMLTEL"
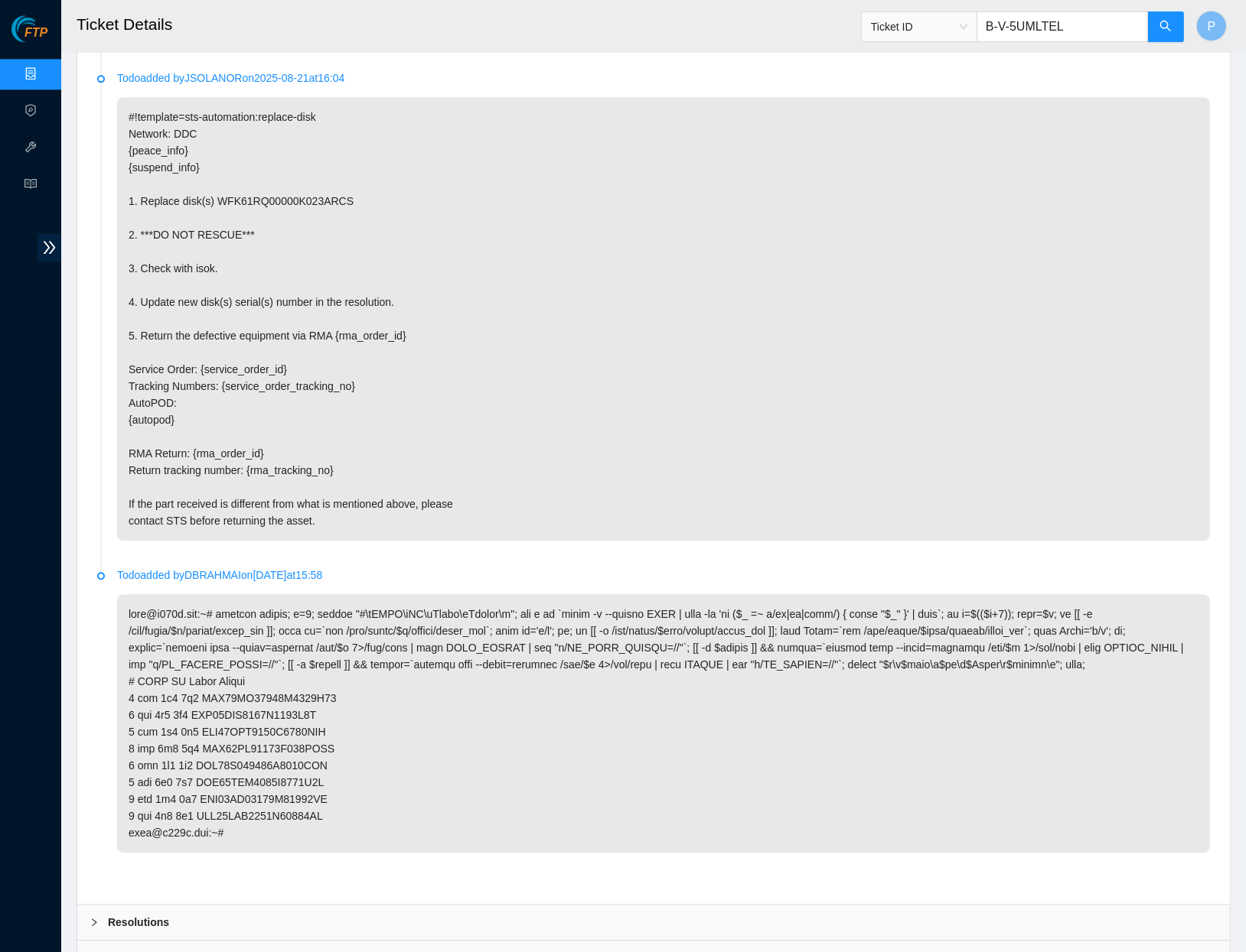
scroll to position [3315, 0]
click at [1171, 31] on icon "search" at bounding box center [1165, 26] width 13 height 13
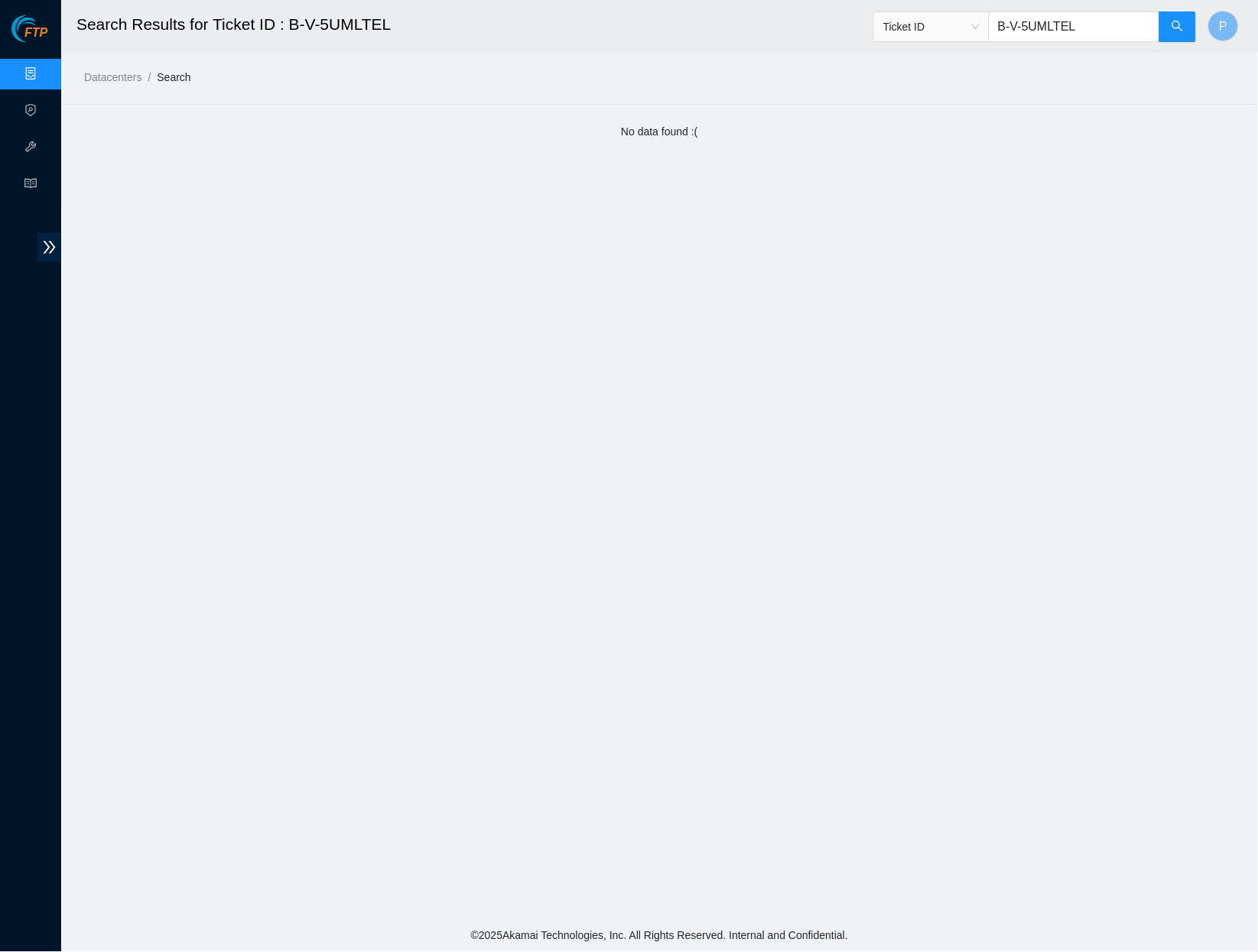
click at [1088, 34] on input "B-V-5UMLTEL" at bounding box center [1075, 27] width 172 height 30
paste input "W-11QRUDR"
type input "B-W-11QRUDR"
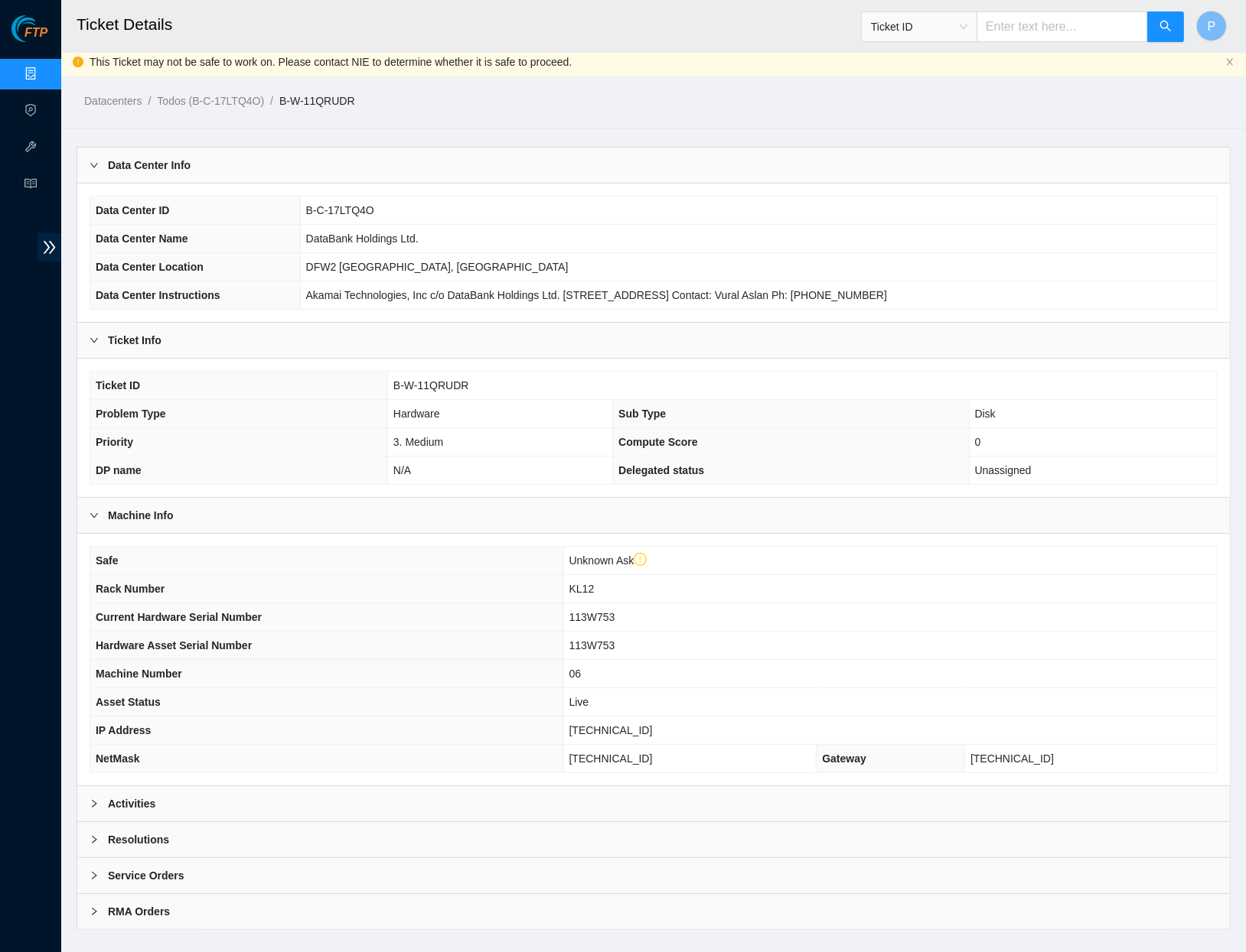
click at [422, 803] on div "Activities" at bounding box center [654, 804] width 1153 height 35
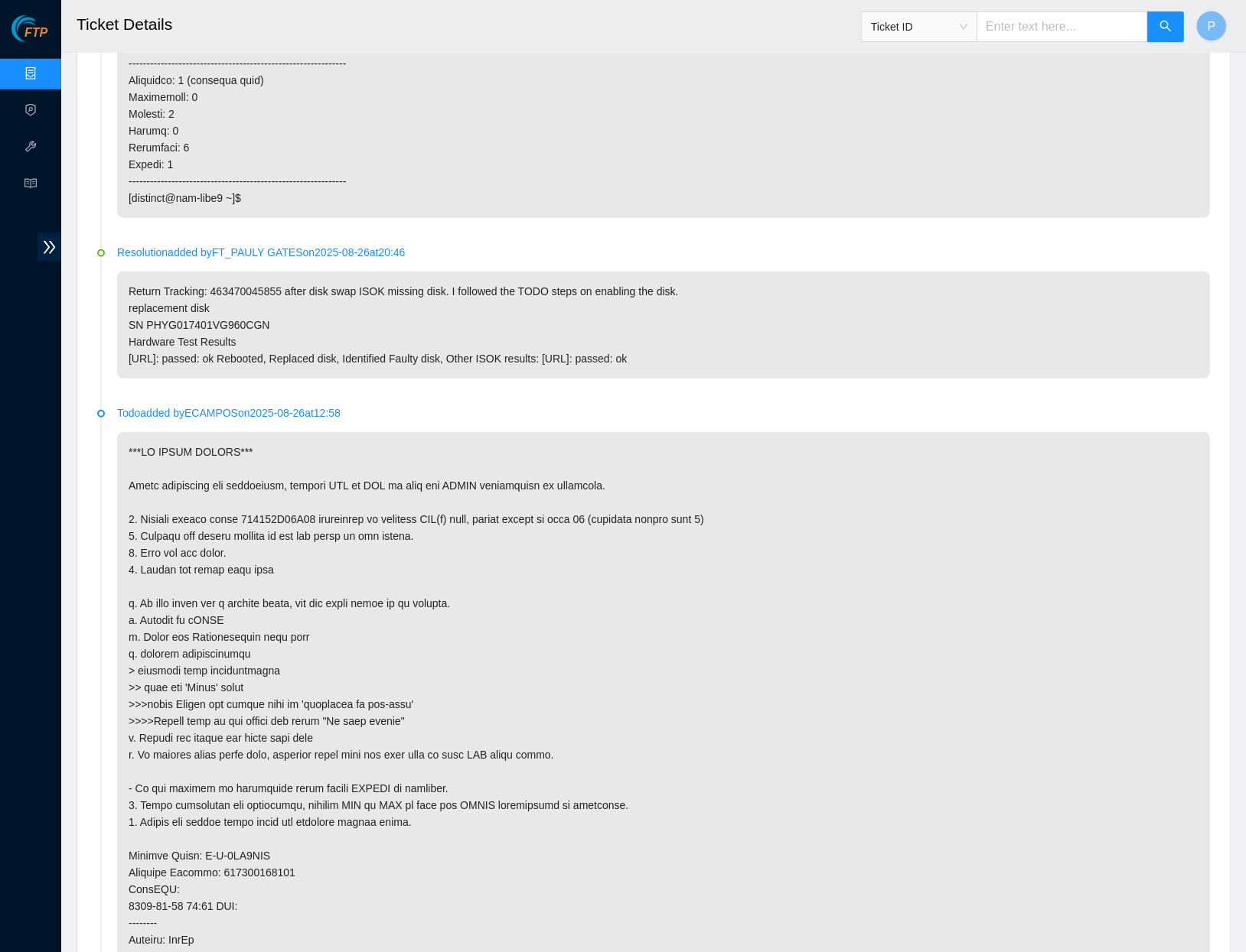
scroll to position [1367, 0]
click at [1045, 13] on input "text" at bounding box center [1063, 27] width 172 height 30
paste input "B-V-5Q4I085"
type input "B-V-5Q4I085"
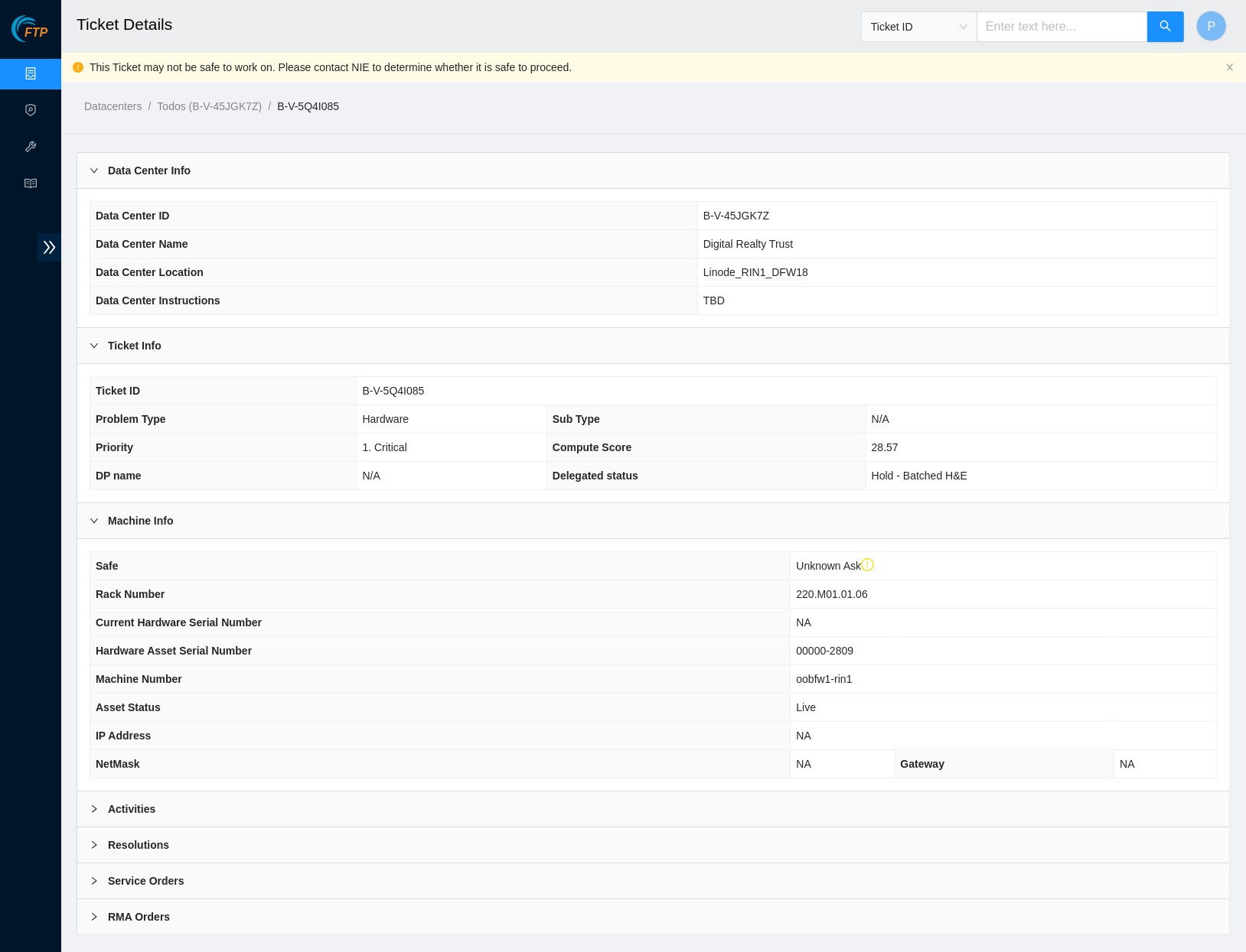
click at [416, 801] on div "Activities" at bounding box center [654, 809] width 1153 height 35
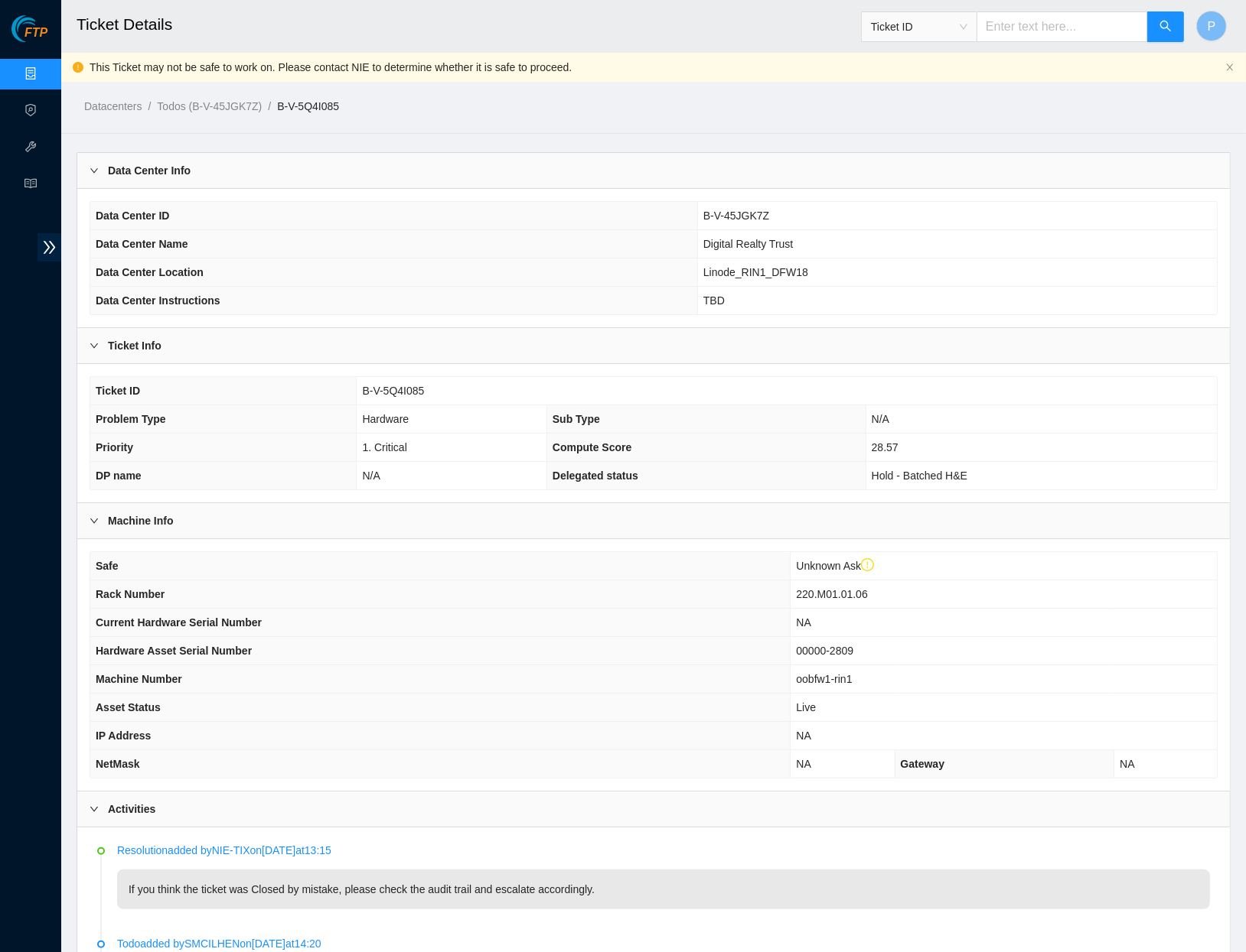
click at [1028, 29] on input "text" at bounding box center [1063, 27] width 172 height 30
paste input "B-V-5UO9WZ1"
type input "B-V-5UO9WZ1"
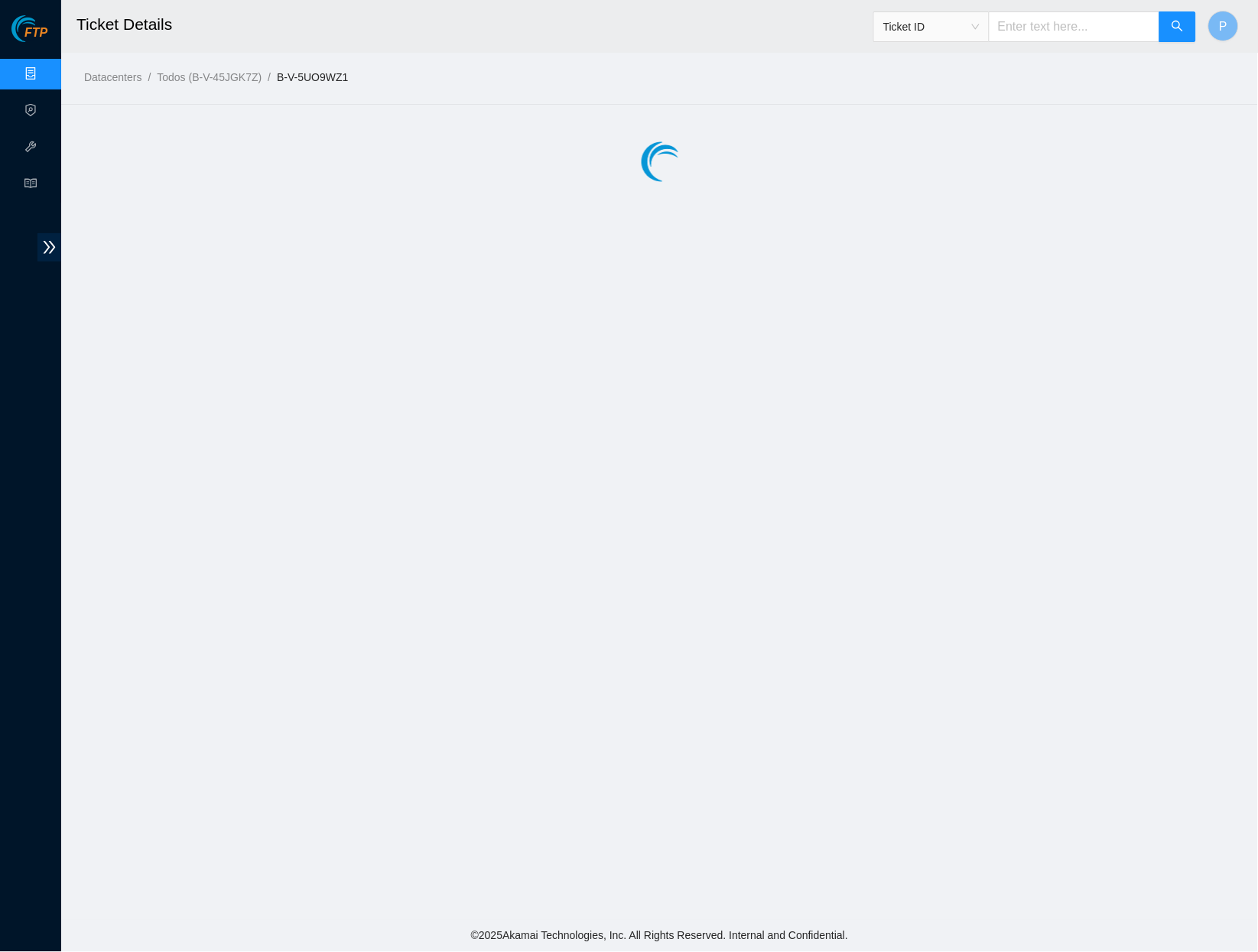
click at [1095, 34] on input "text" at bounding box center [1075, 27] width 172 height 30
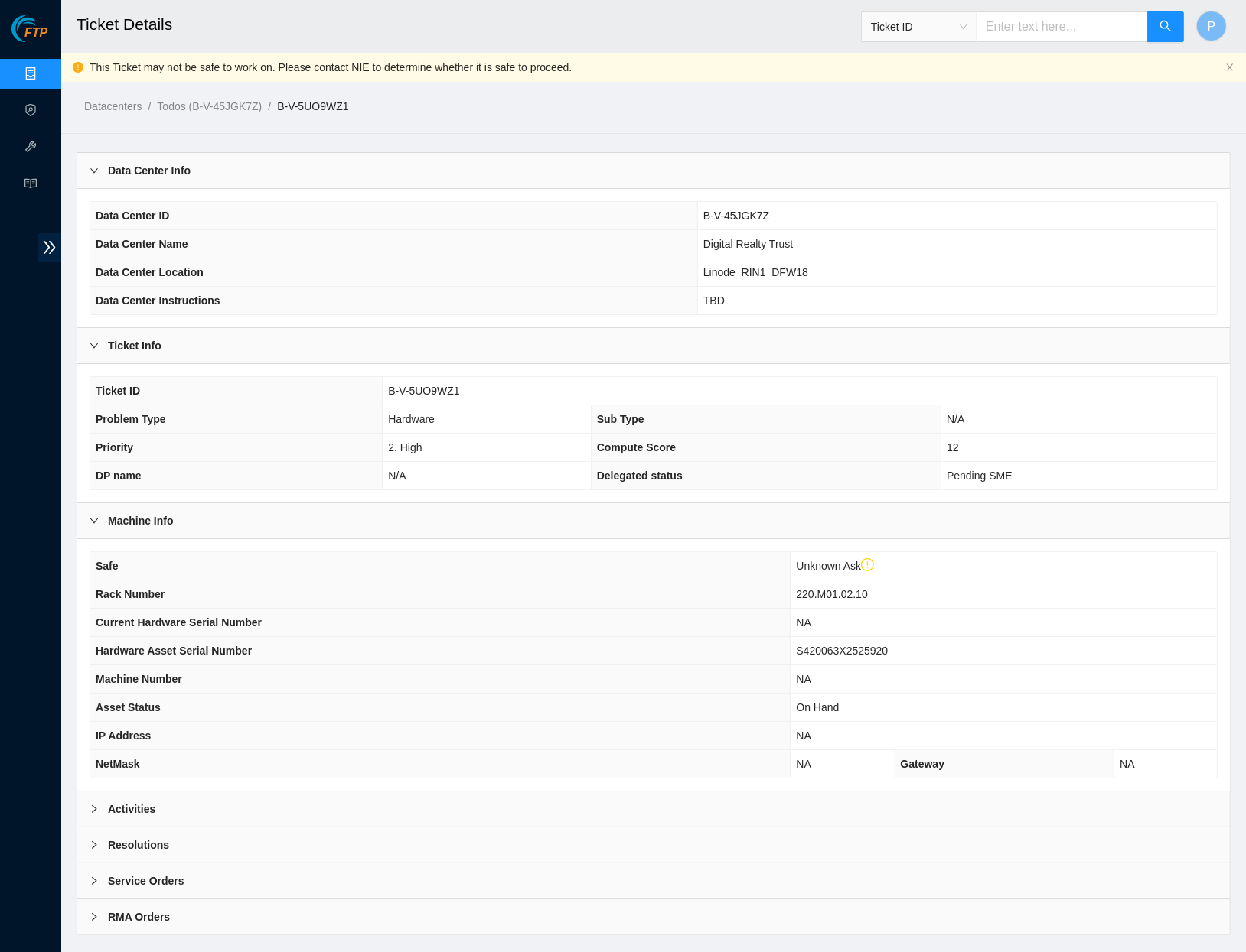
paste input "B-V-5UOOYRH"
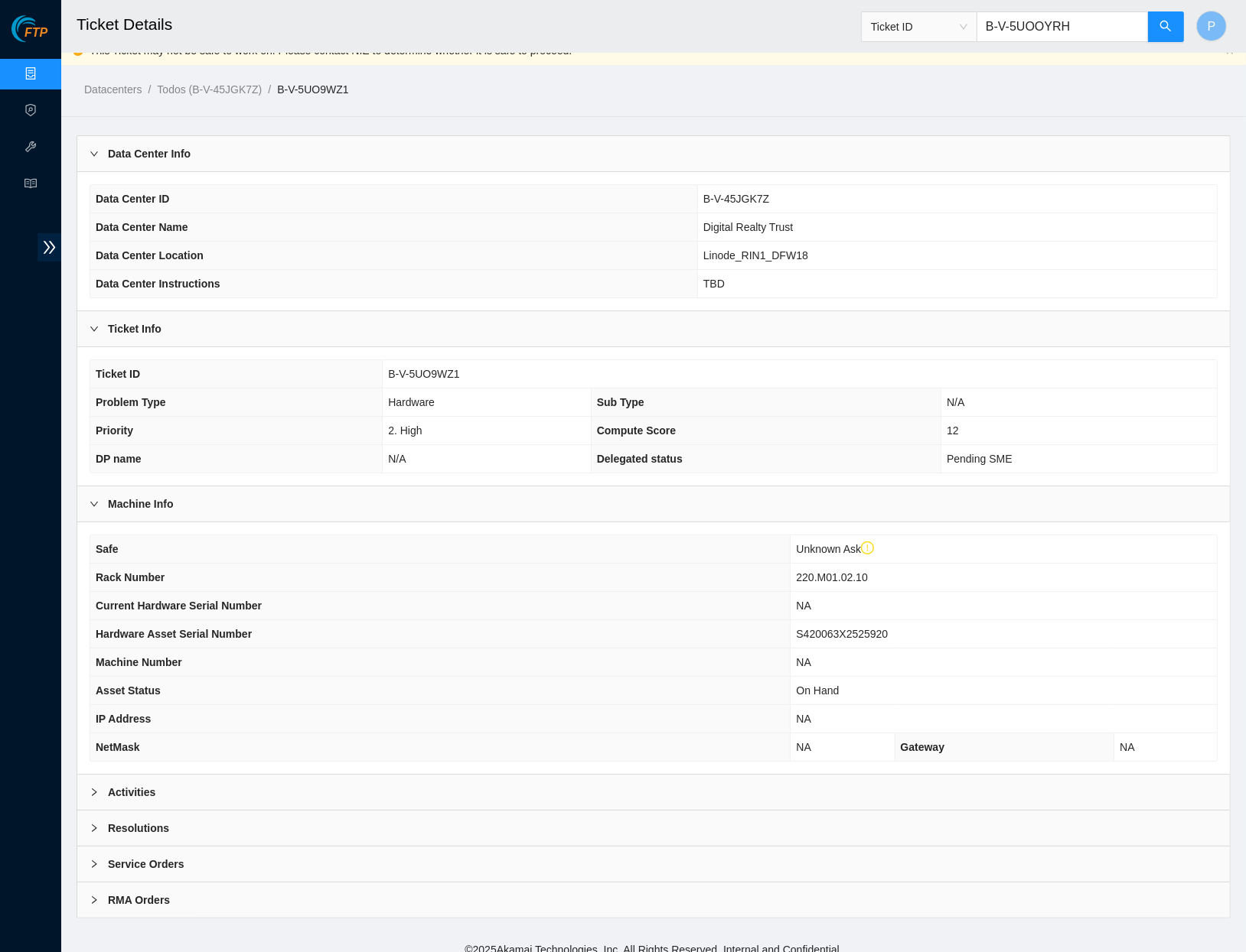
type input "B-V-5UOOYRH"
click at [327, 775] on div "Activities" at bounding box center [654, 792] width 1153 height 35
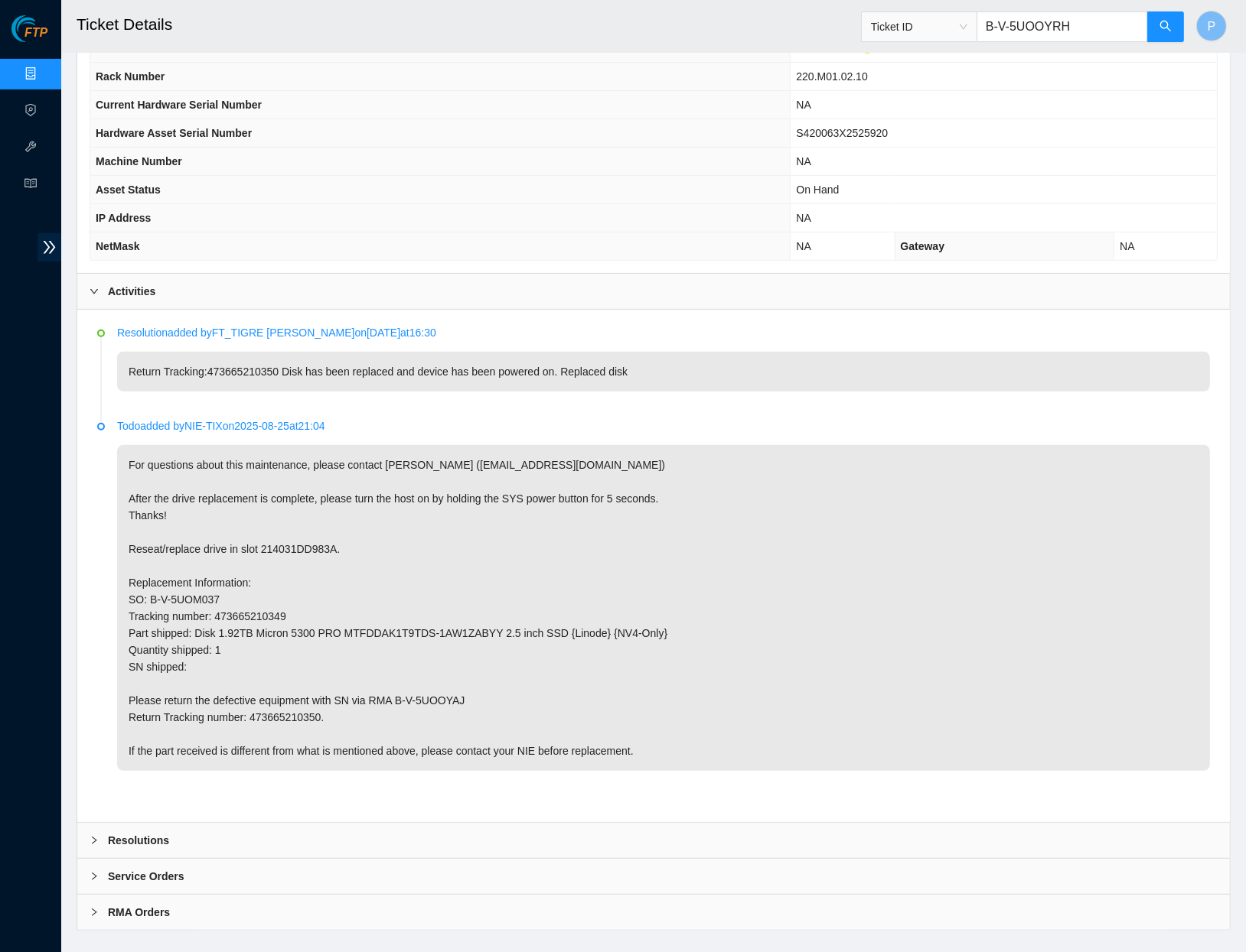
scroll to position [517, 0]
click at [1156, 28] on button "button" at bounding box center [1165, 27] width 37 height 30
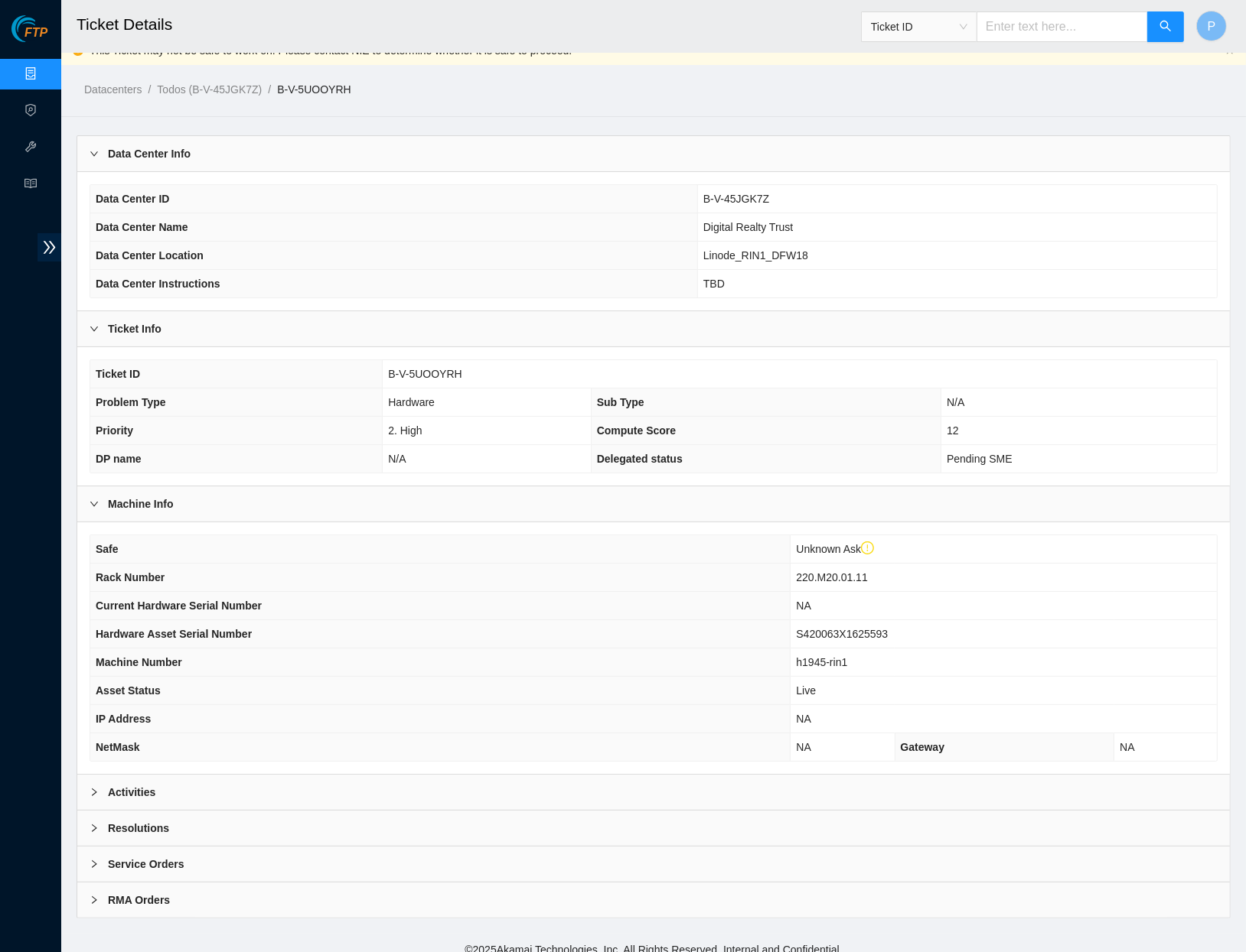
click at [334, 788] on div "Activities" at bounding box center [654, 792] width 1153 height 35
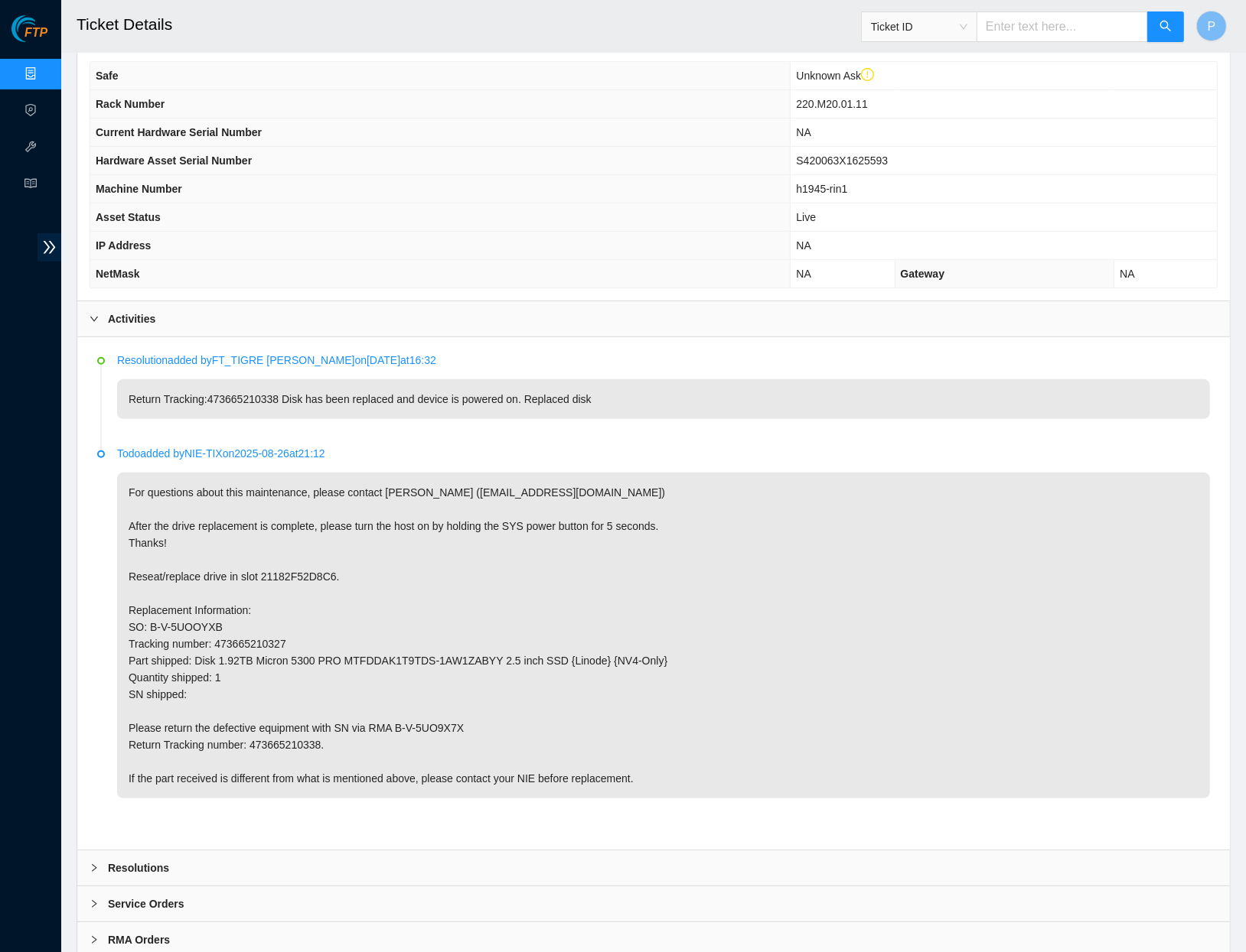
scroll to position [503, 0]
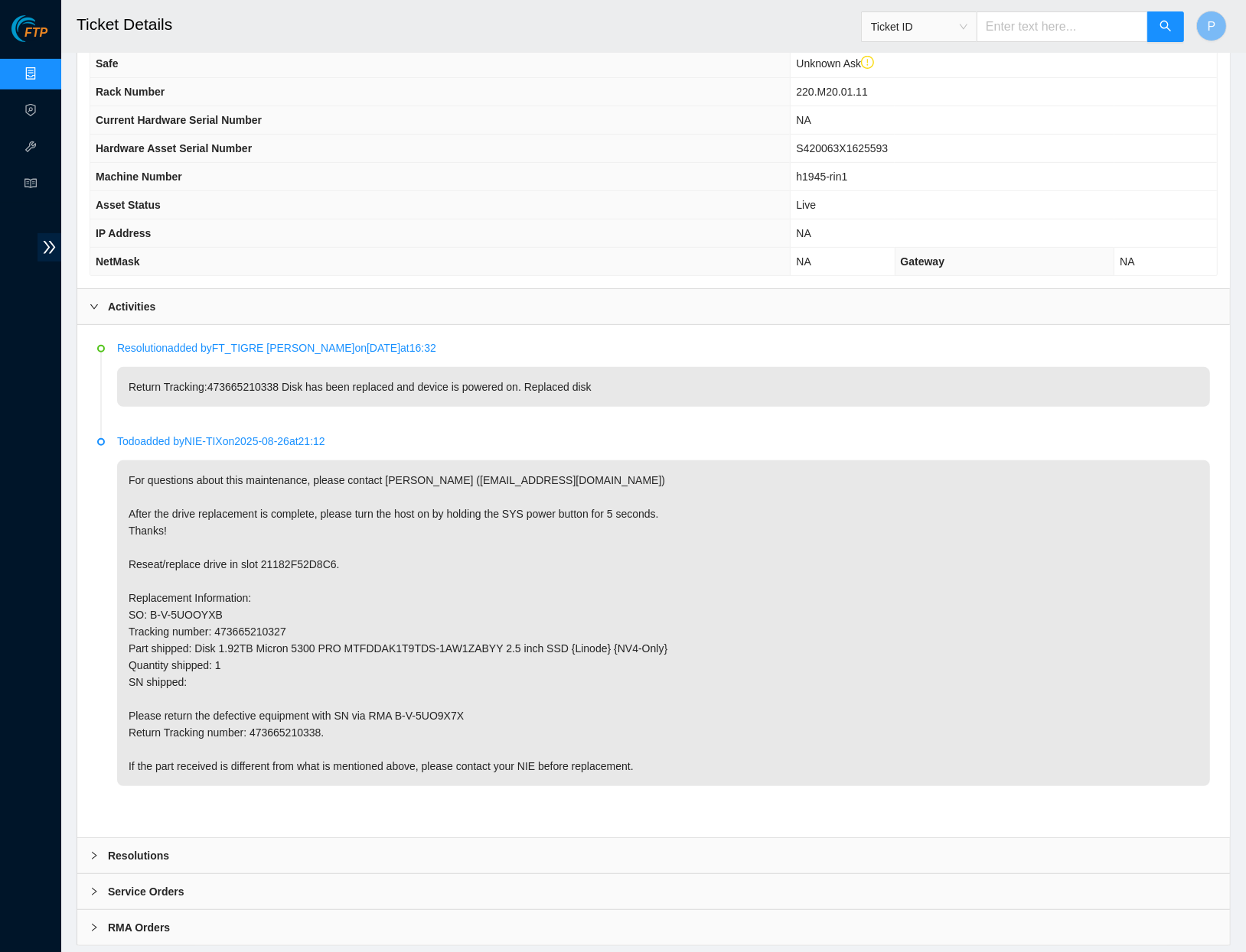
click at [45, 74] on link "Data Centers" at bounding box center [76, 74] width 63 height 13
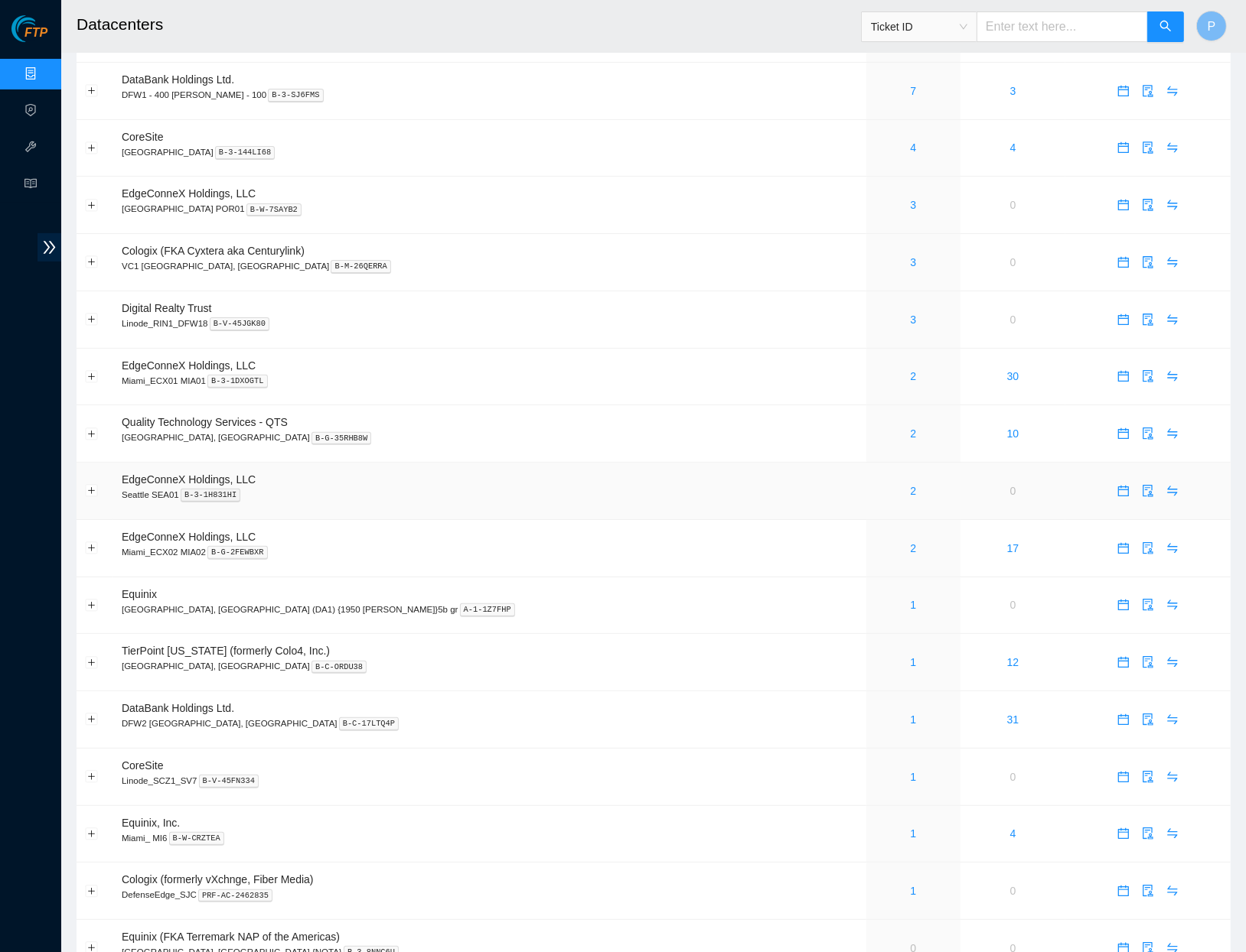
scroll to position [321, 0]
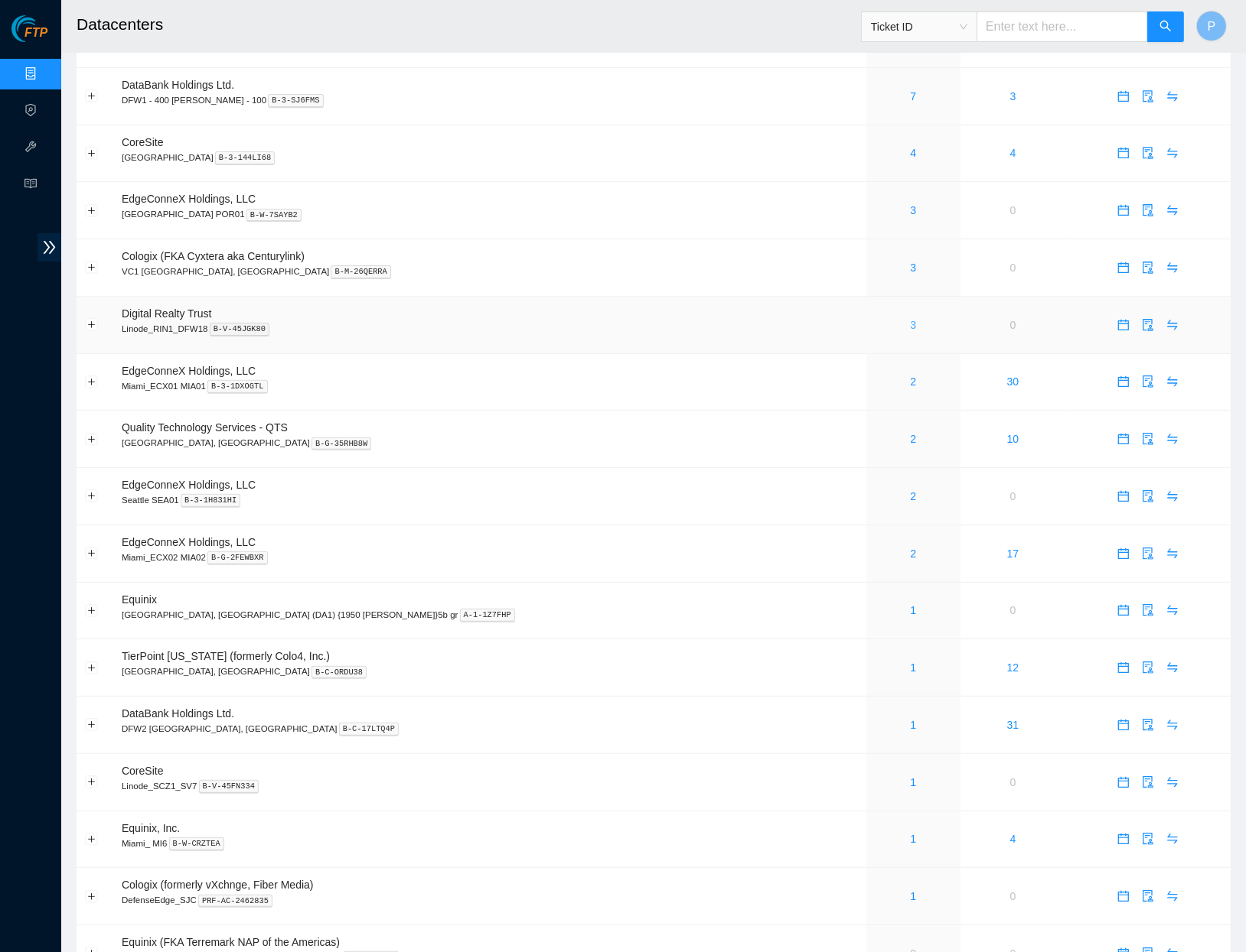
click at [910, 319] on link "3" at bounding box center [913, 325] width 6 height 13
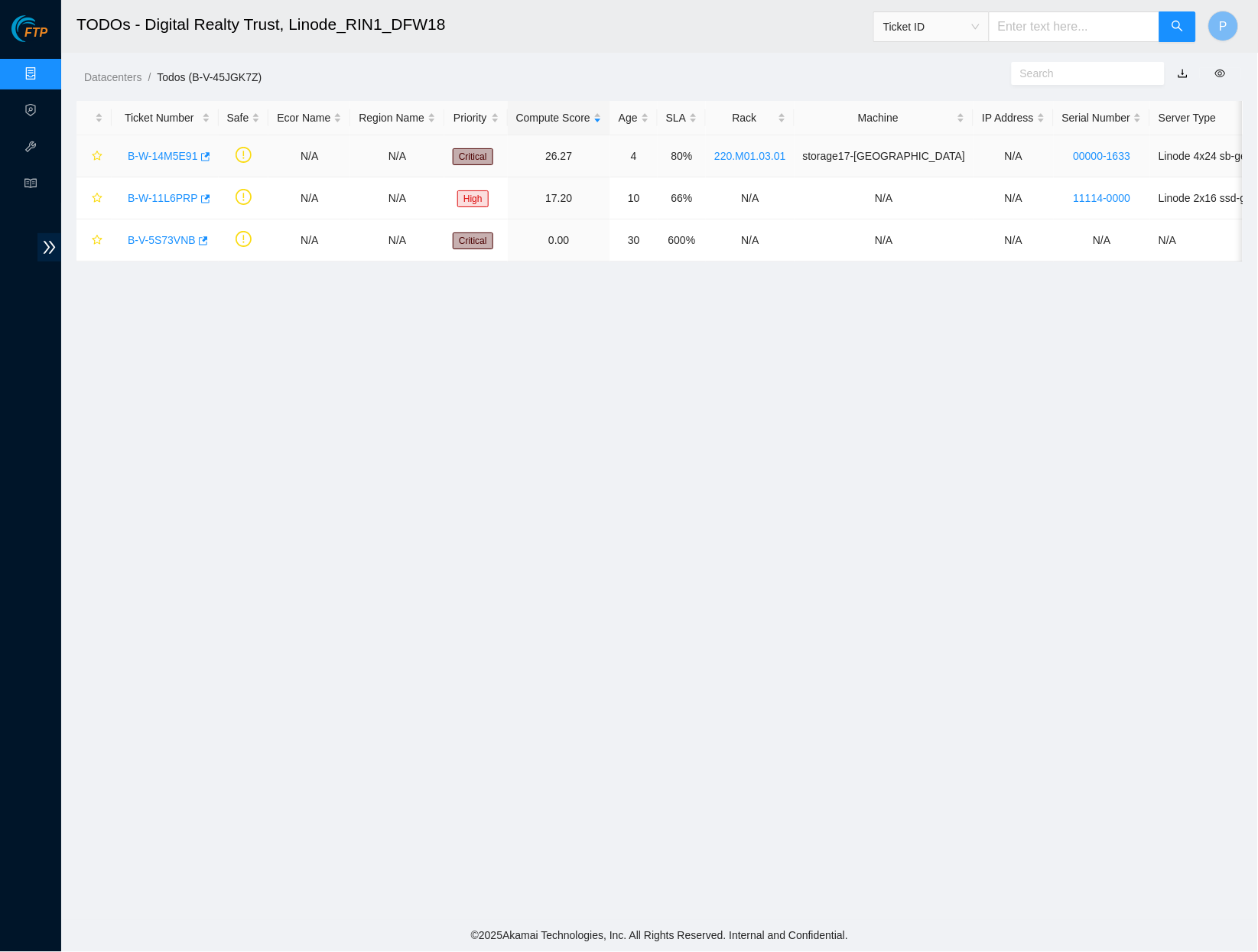
click at [151, 156] on link "B-W-14M5E91" at bounding box center [163, 156] width 71 height 13
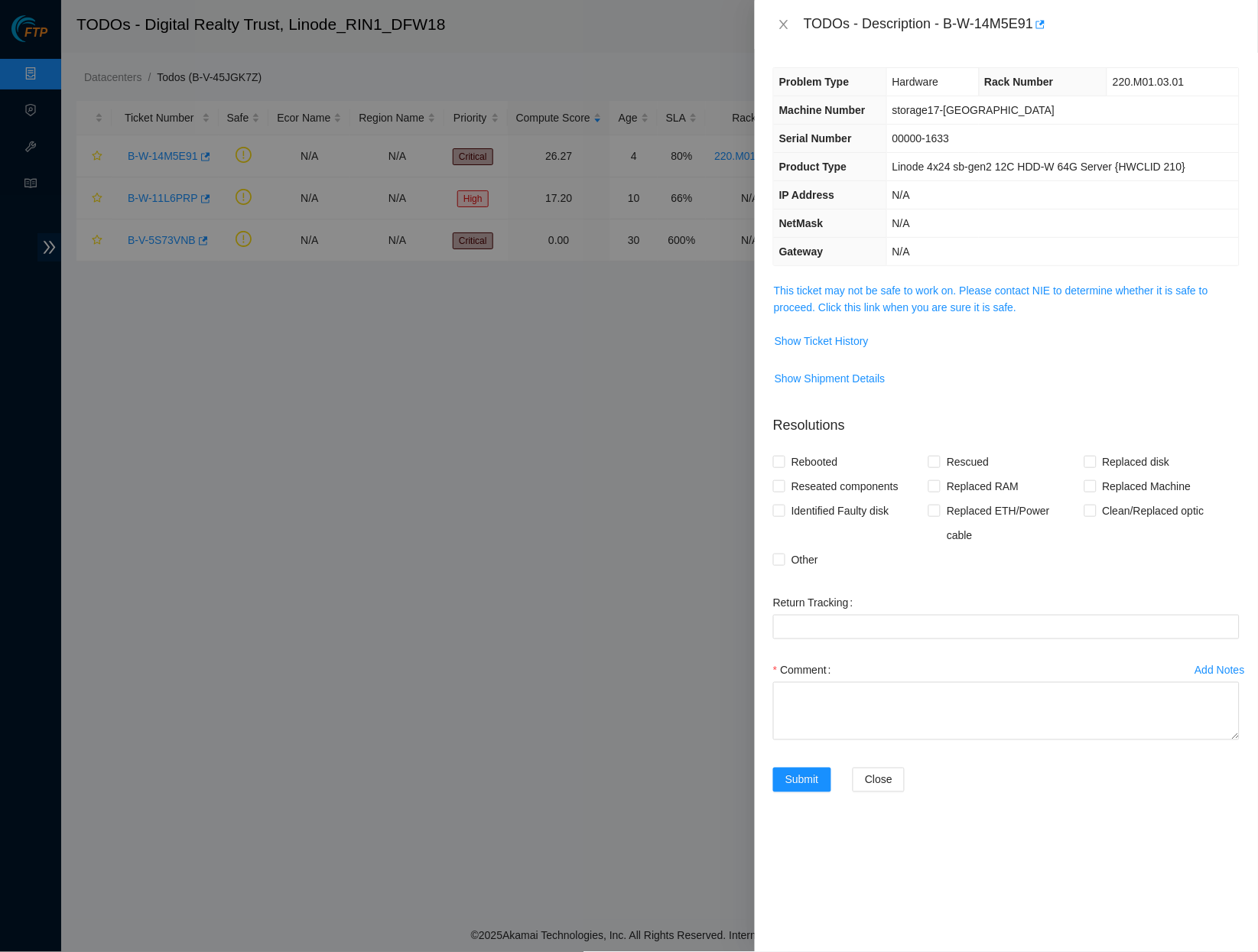
click at [936, 282] on td "This ticket may not be safe to work on. Please contact NIE to determine whether…" at bounding box center [1007, 304] width 467 height 46
click at [921, 284] on link "This ticket may not be safe to work on. Please contact NIE to determine whether…" at bounding box center [991, 299] width 435 height 29
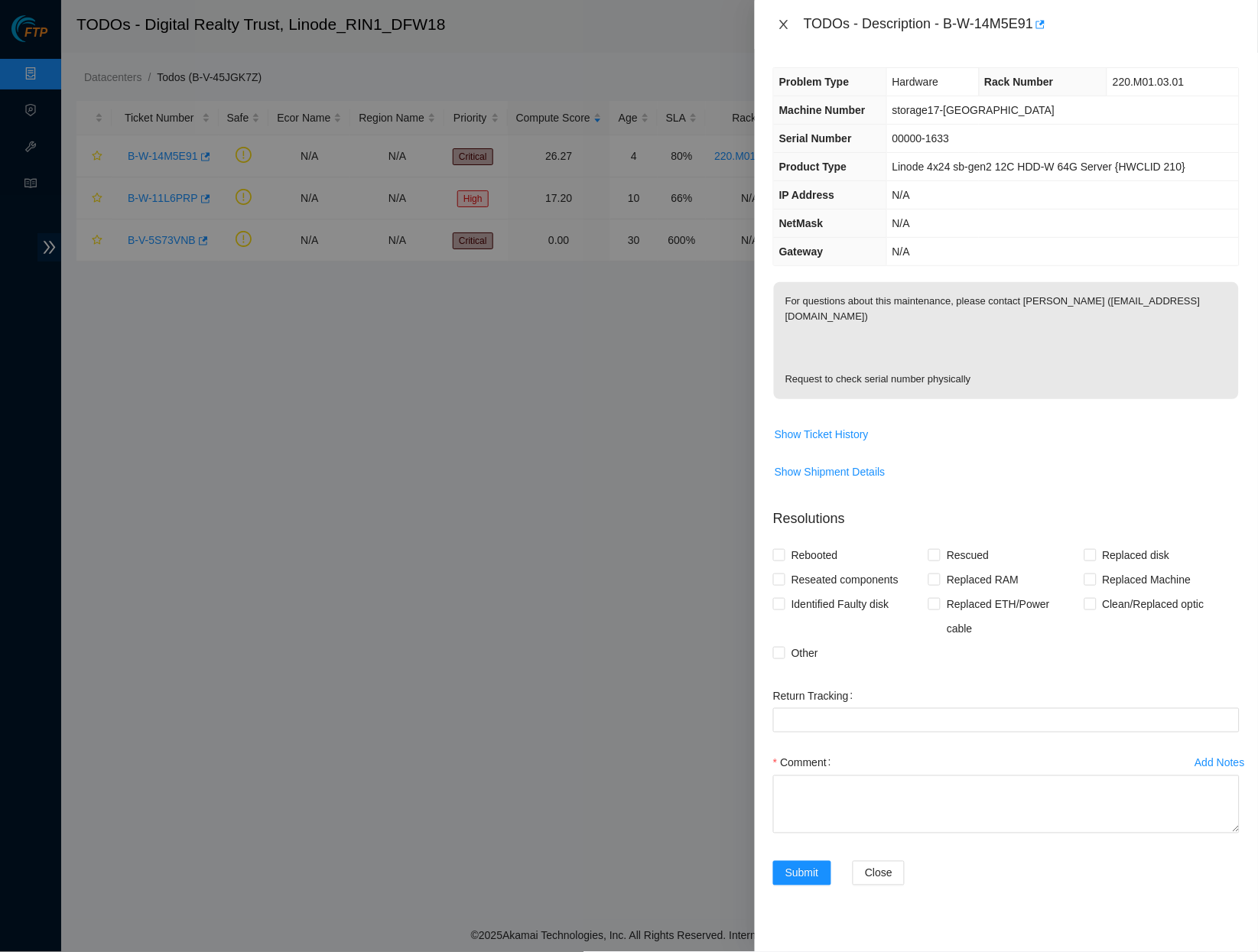
click at [782, 22] on icon "close" at bounding box center [784, 24] width 13 height 13
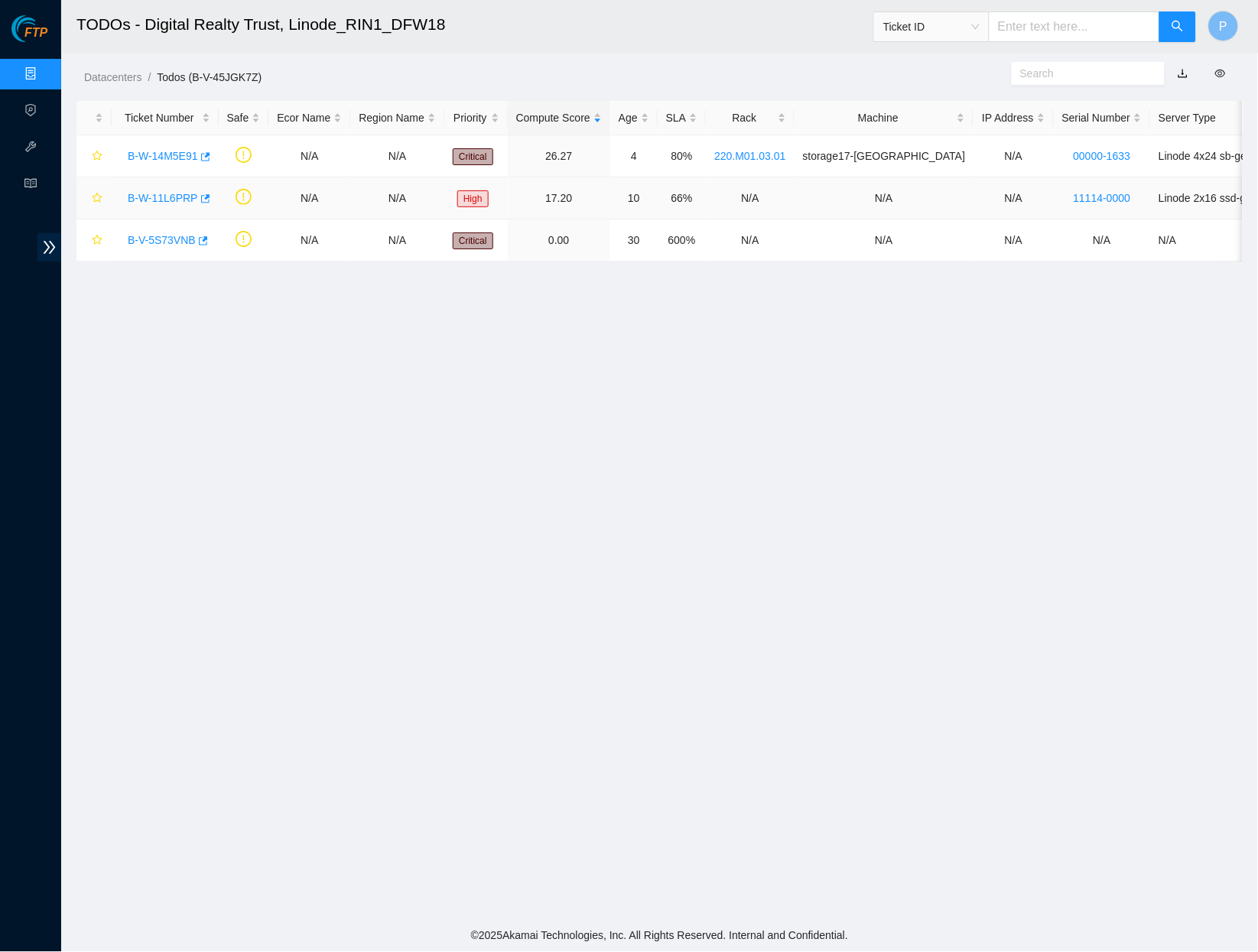
click at [147, 194] on link "B-W-11L6PRP" at bounding box center [163, 198] width 71 height 13
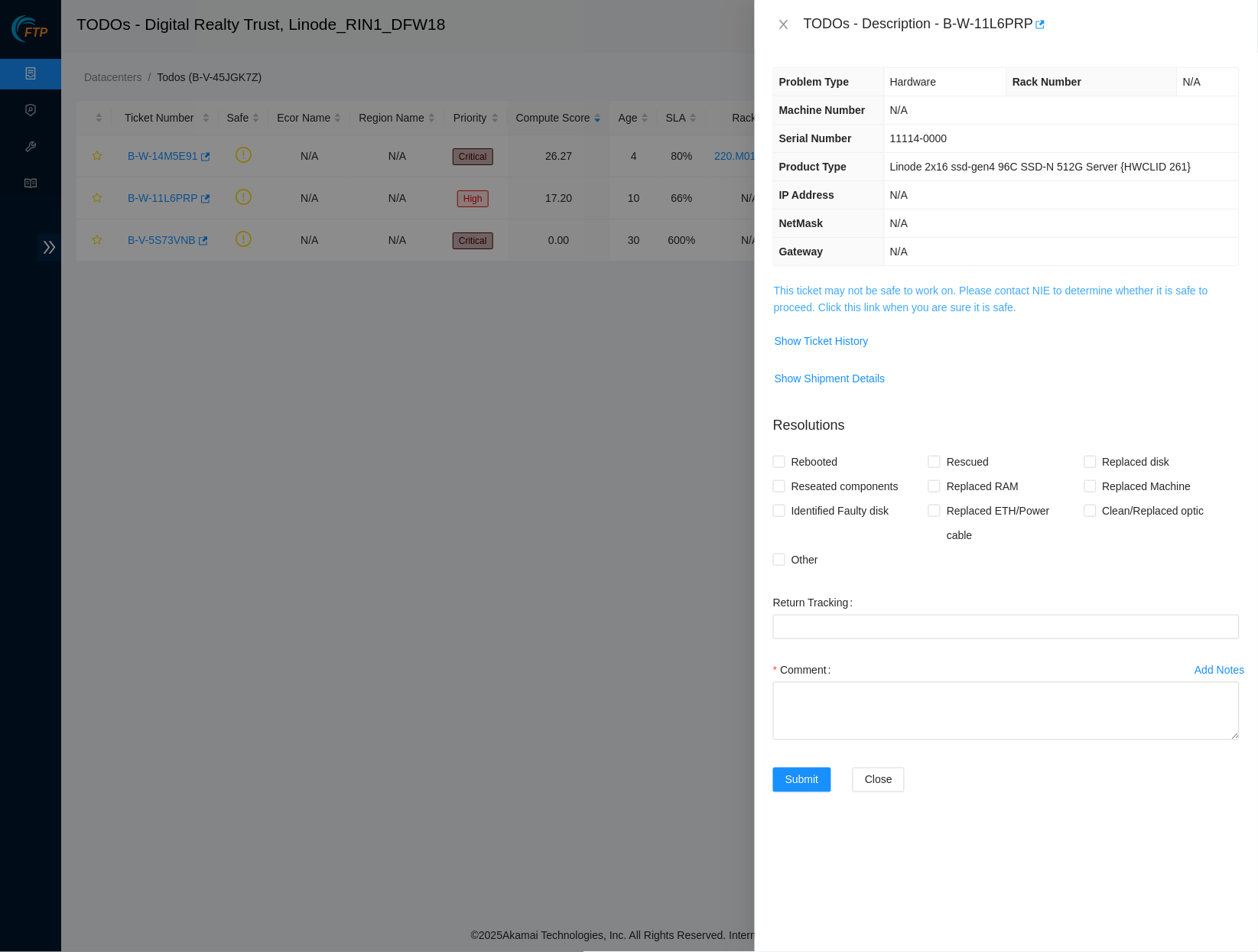
click at [916, 287] on link "This ticket may not be safe to work on. Please contact NIE to determine whether…" at bounding box center [991, 299] width 435 height 29
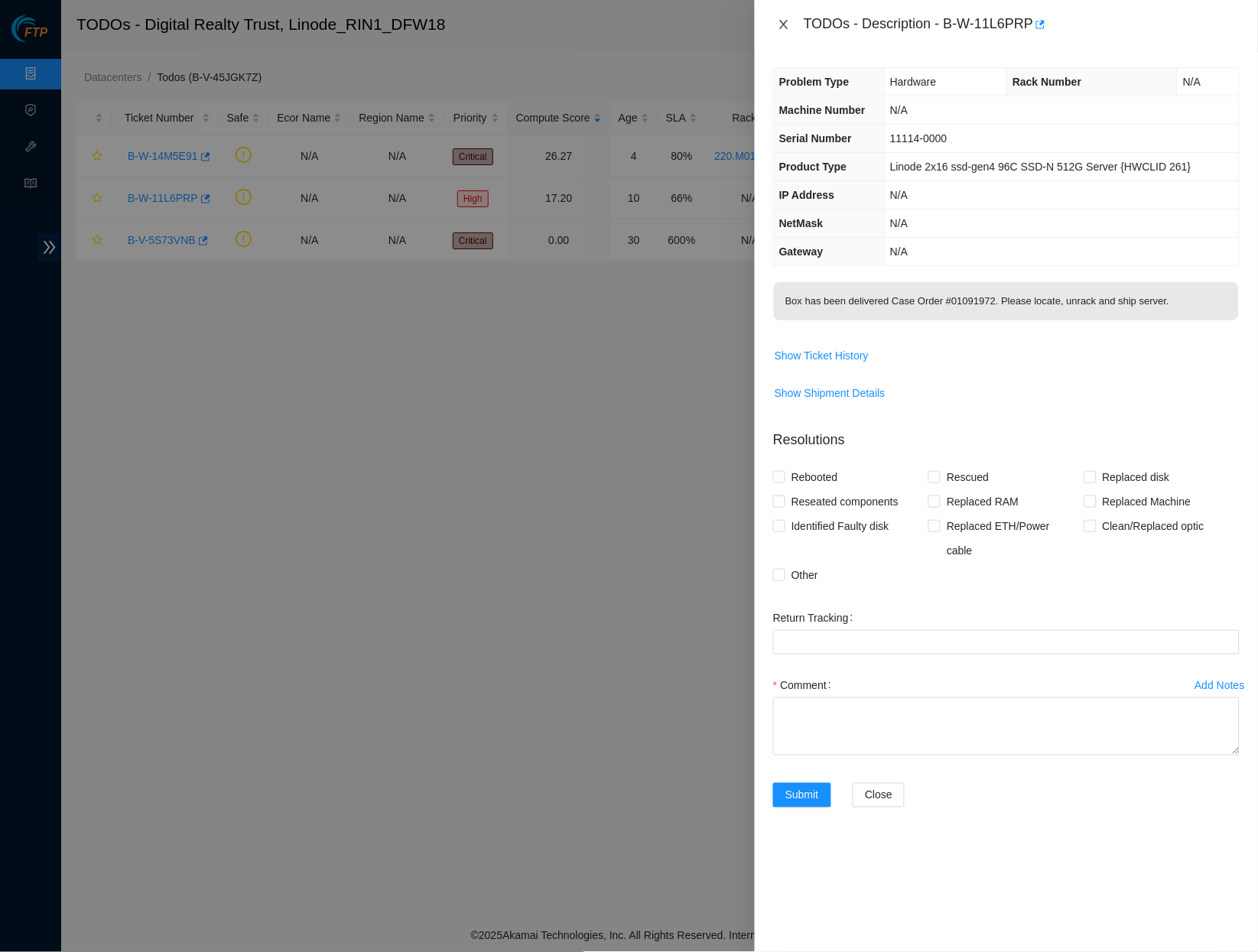
click at [785, 22] on icon "close" at bounding box center [784, 24] width 8 height 9
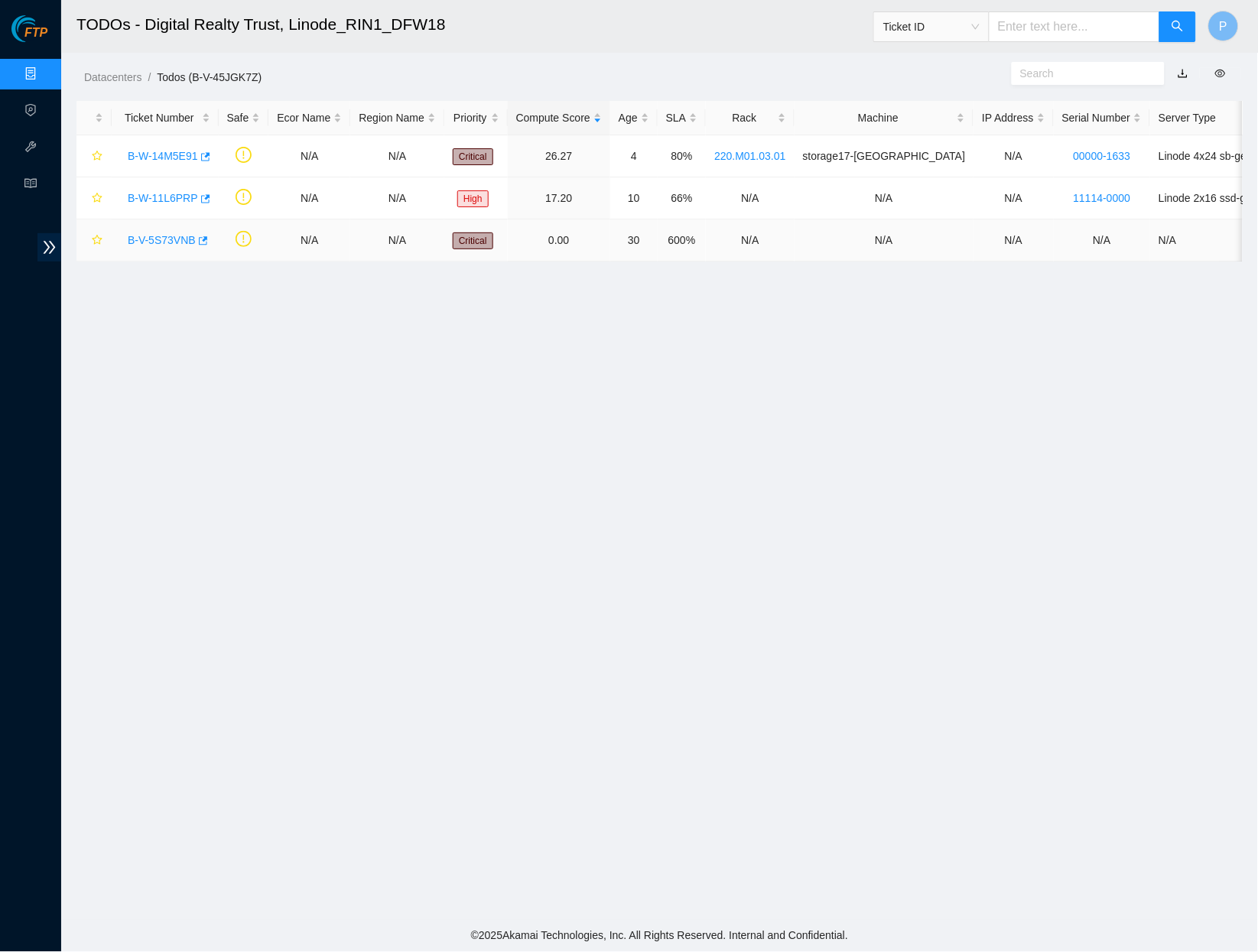
click at [159, 235] on link "B-V-5S73VNB" at bounding box center [161, 240] width 68 height 13
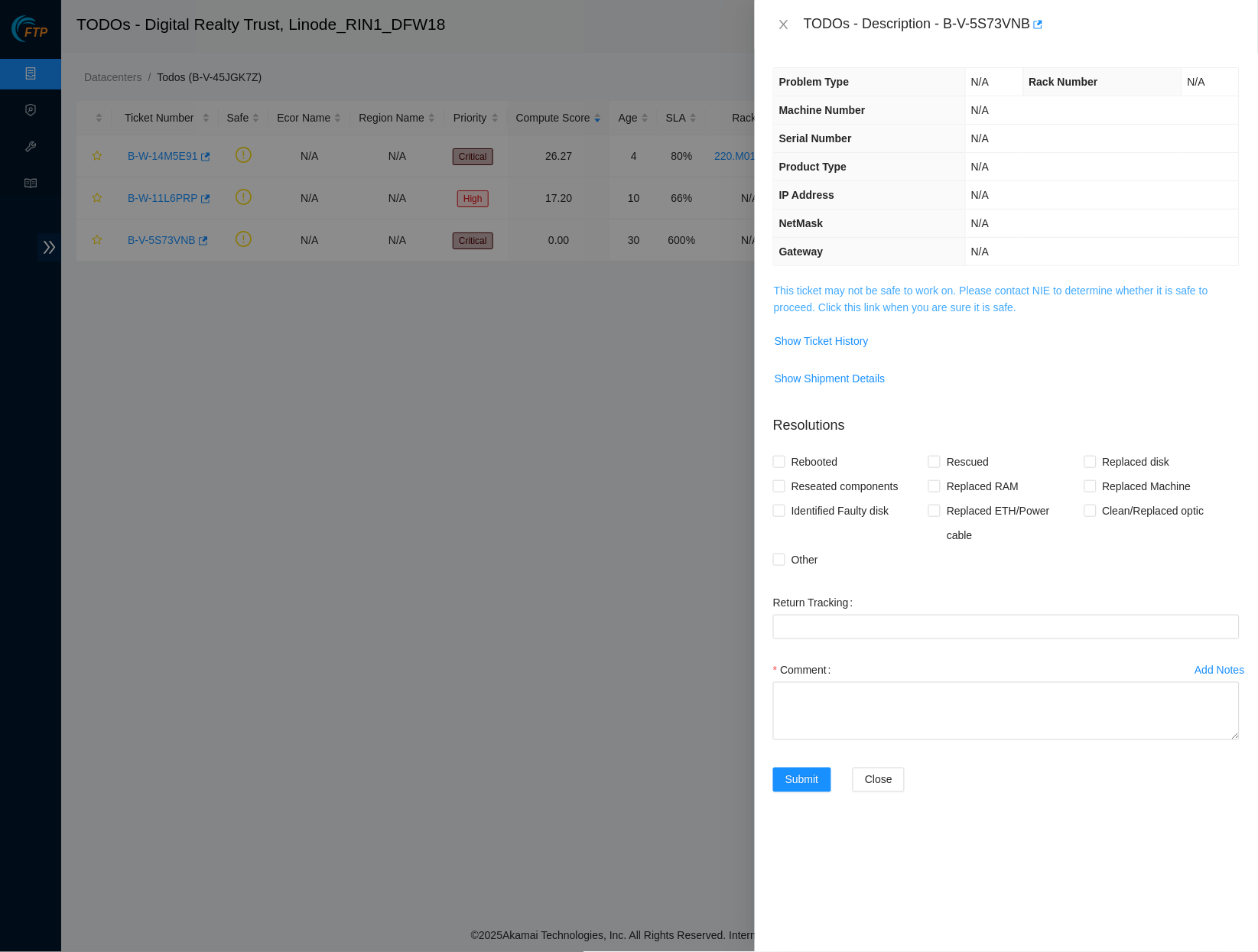
click at [894, 296] on link "This ticket may not be safe to work on. Please contact NIE to determine whether…" at bounding box center [991, 299] width 435 height 29
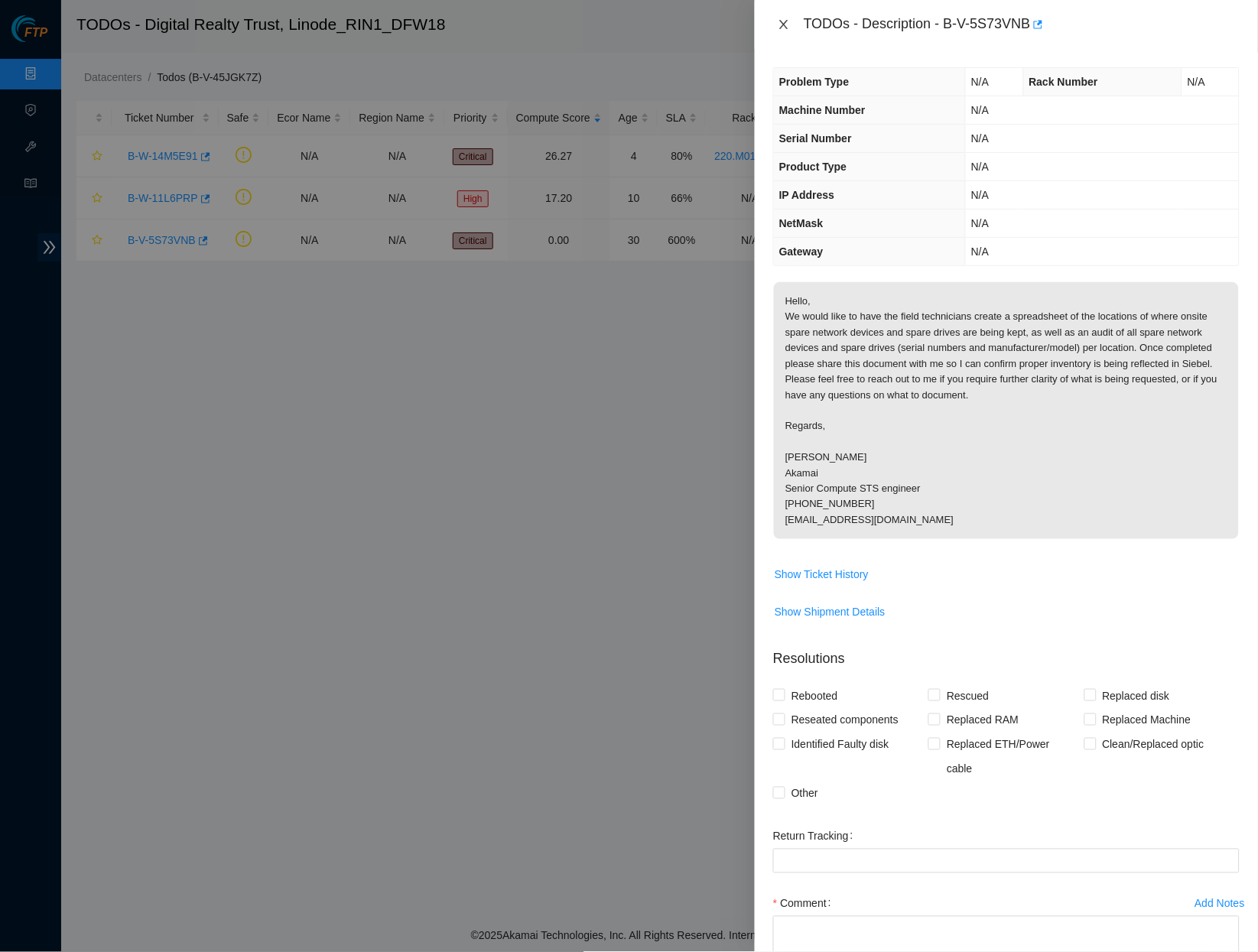
click at [782, 26] on icon "close" at bounding box center [784, 24] width 13 height 13
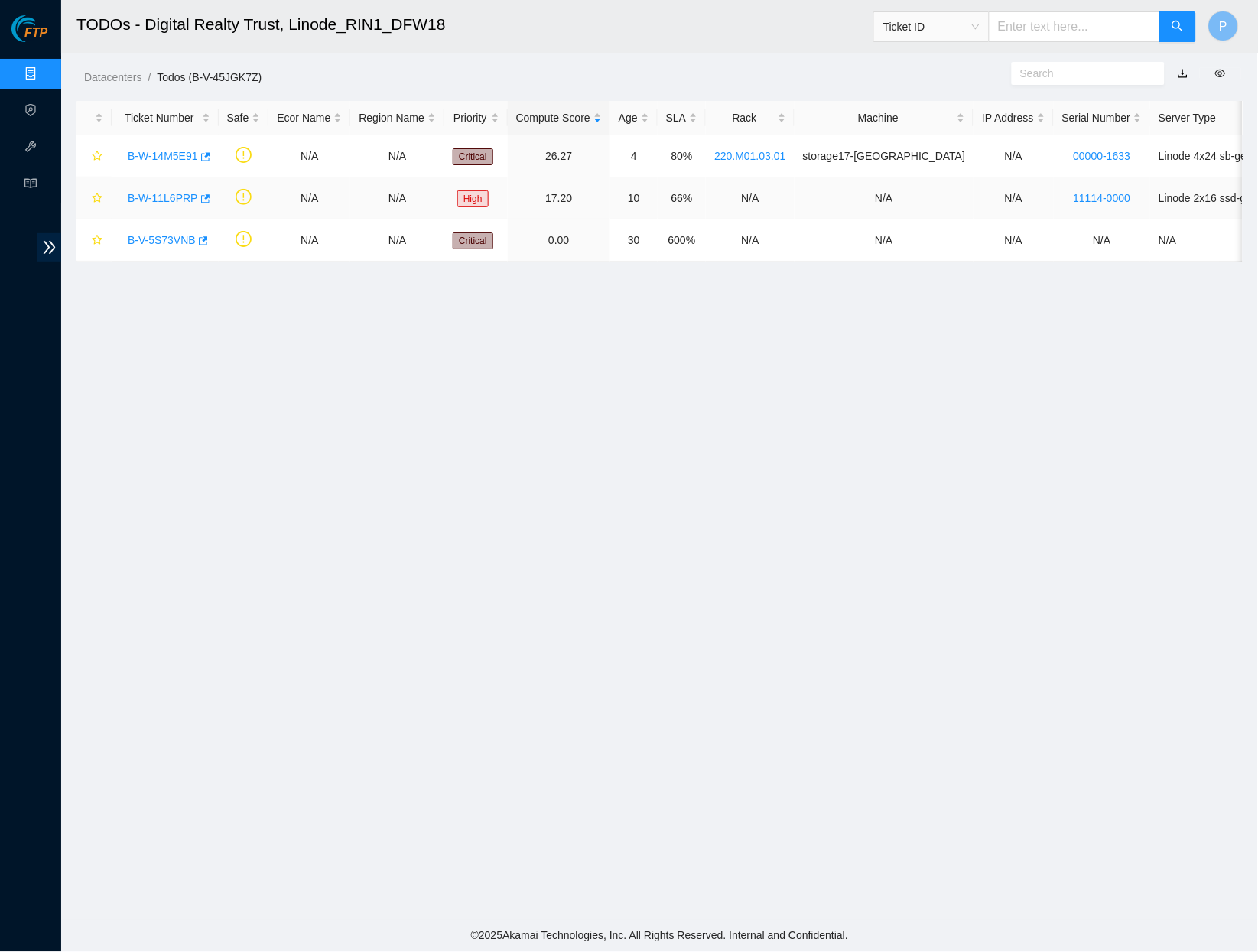
click at [161, 194] on link "B-W-11L6PRP" at bounding box center [163, 198] width 71 height 13
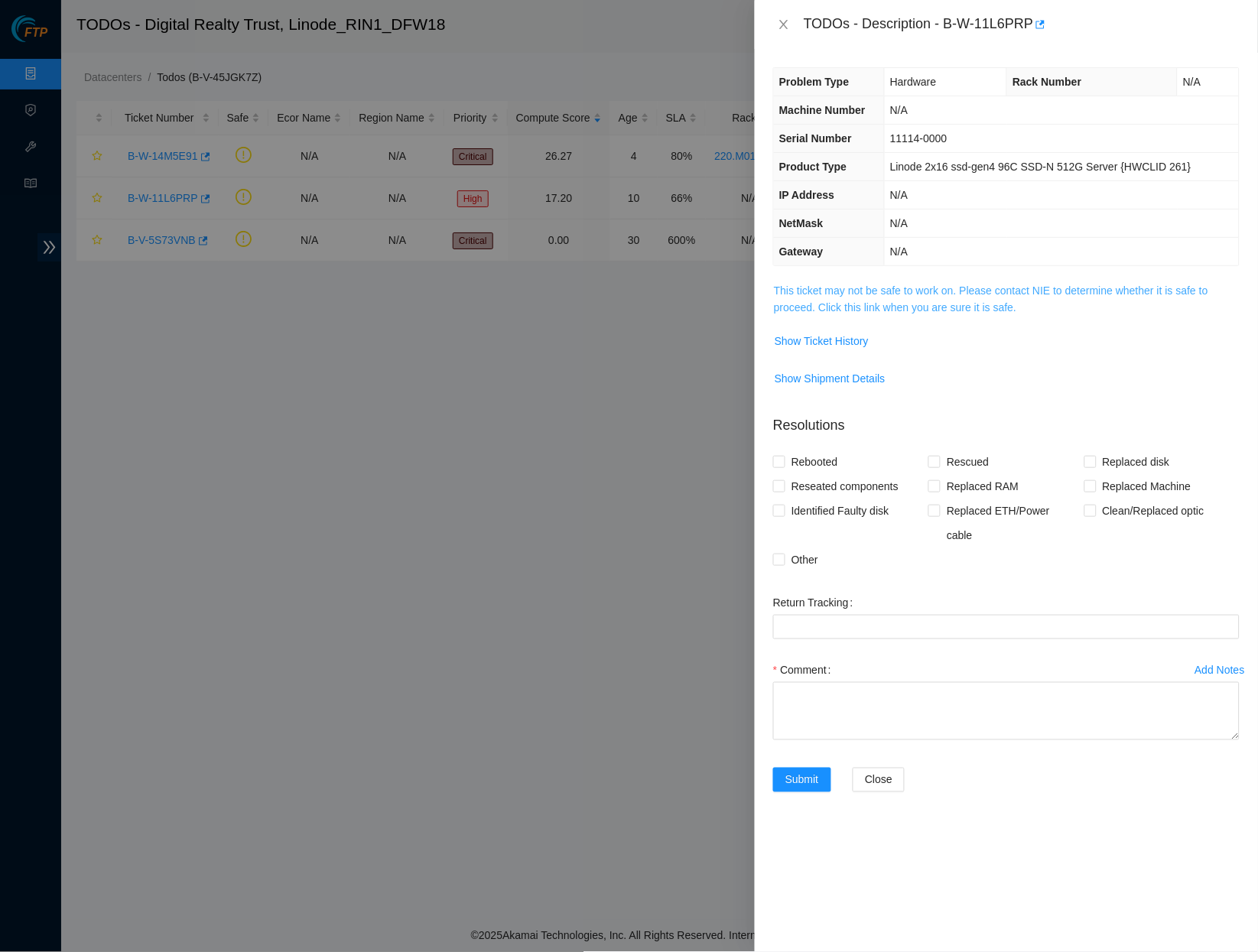
click at [886, 290] on link "This ticket may not be safe to work on. Please contact NIE to determine whether…" at bounding box center [991, 299] width 435 height 29
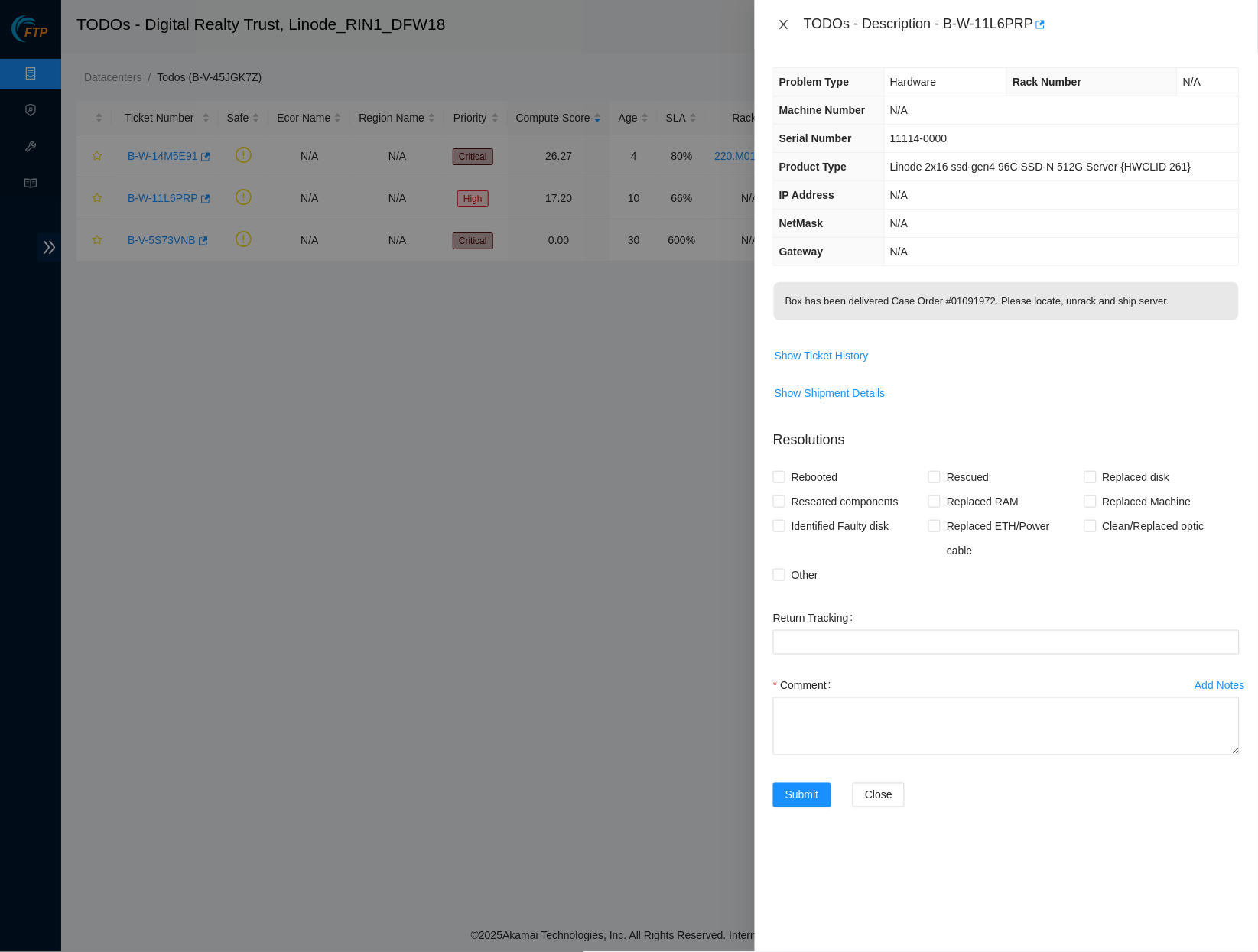
click at [787, 23] on icon "close" at bounding box center [784, 24] width 13 height 13
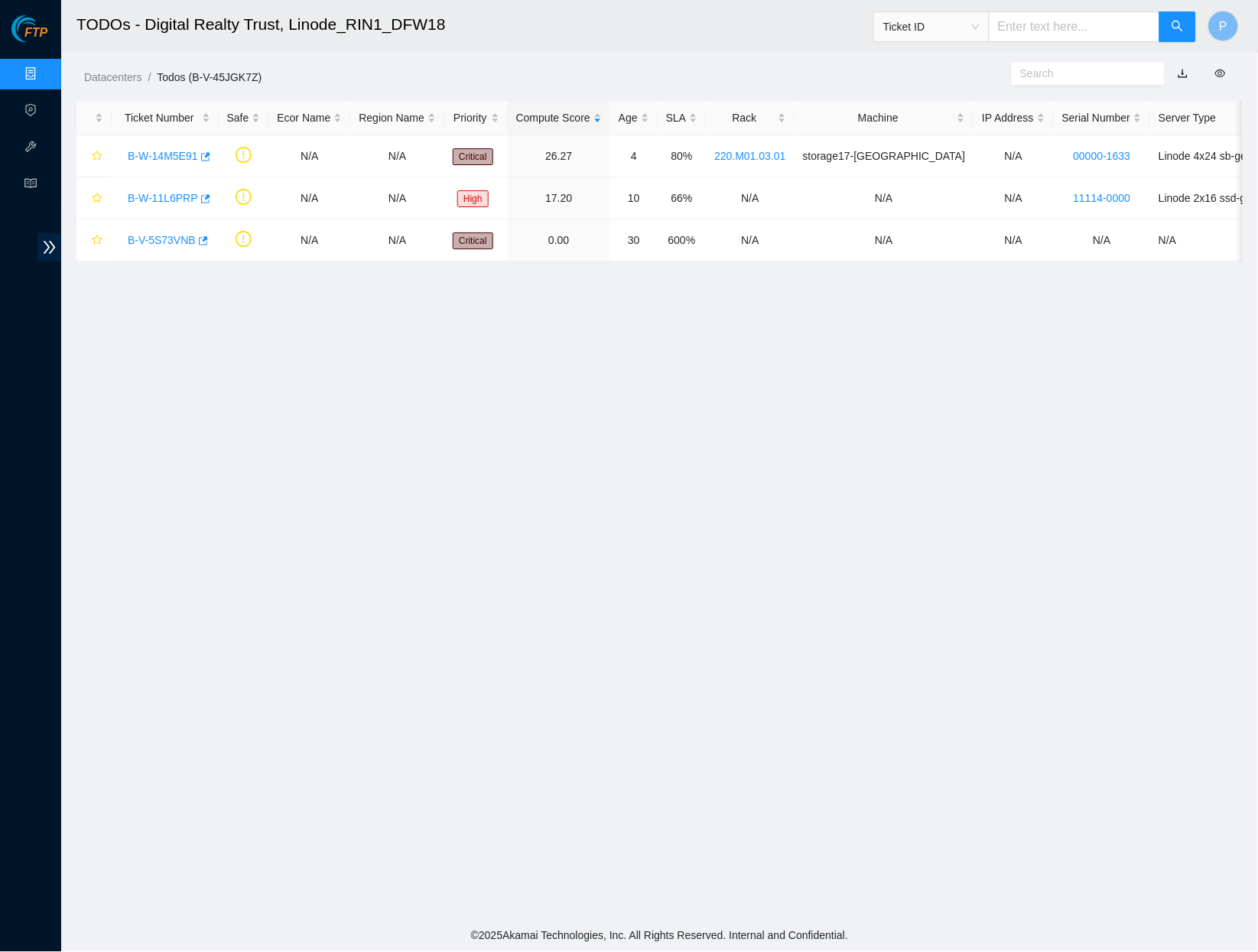
click at [1052, 36] on input "text" at bounding box center [1075, 27] width 172 height 30
paste input "B-V-5MCQMZM"
type input "B-V-5MCQMZM"
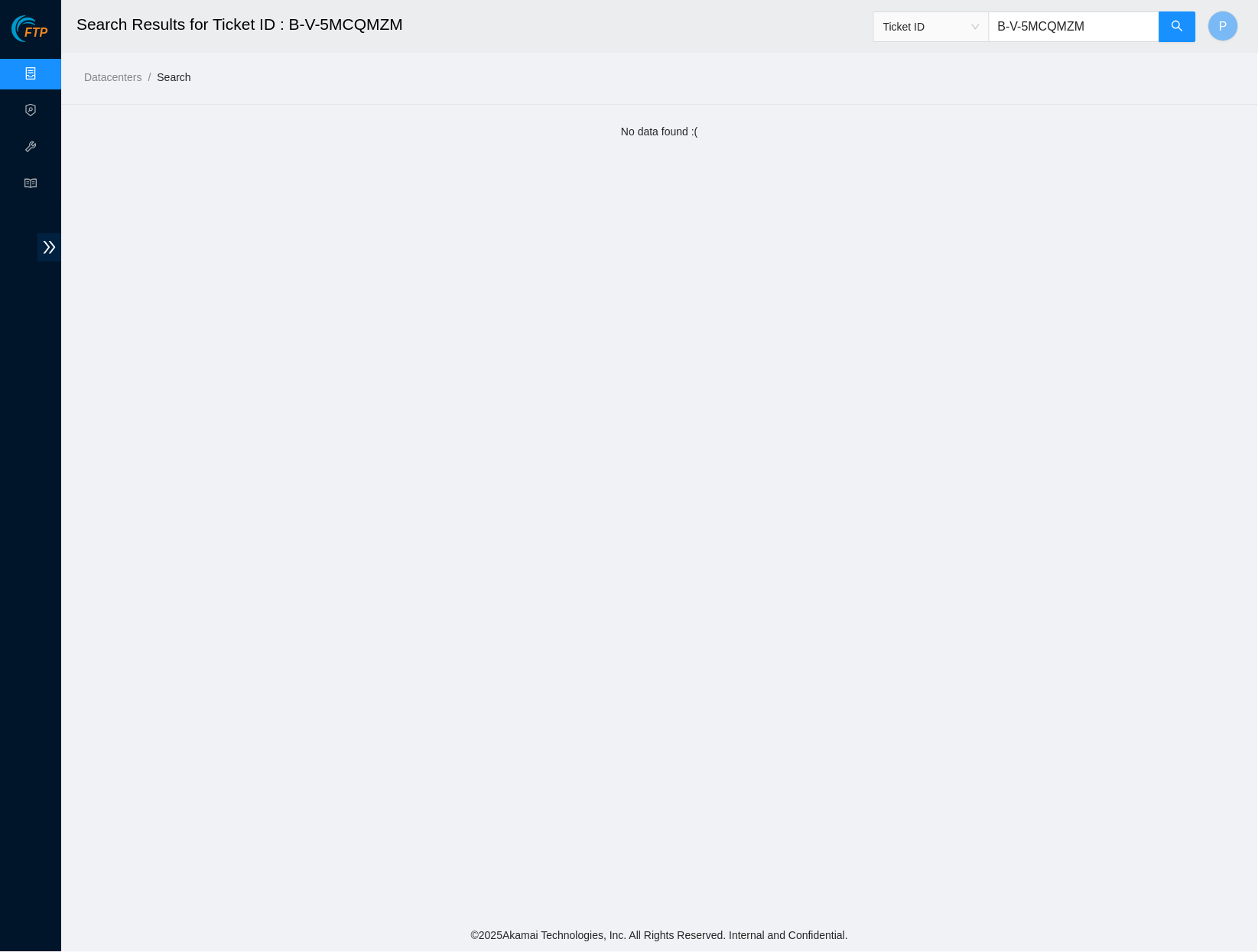
click at [1075, 12] on input "B-V-5MCQMZM" at bounding box center [1075, 27] width 172 height 30
click at [1075, 29] on input "B-V-5MCQMZM" at bounding box center [1075, 27] width 172 height 30
paste input "N8BLET"
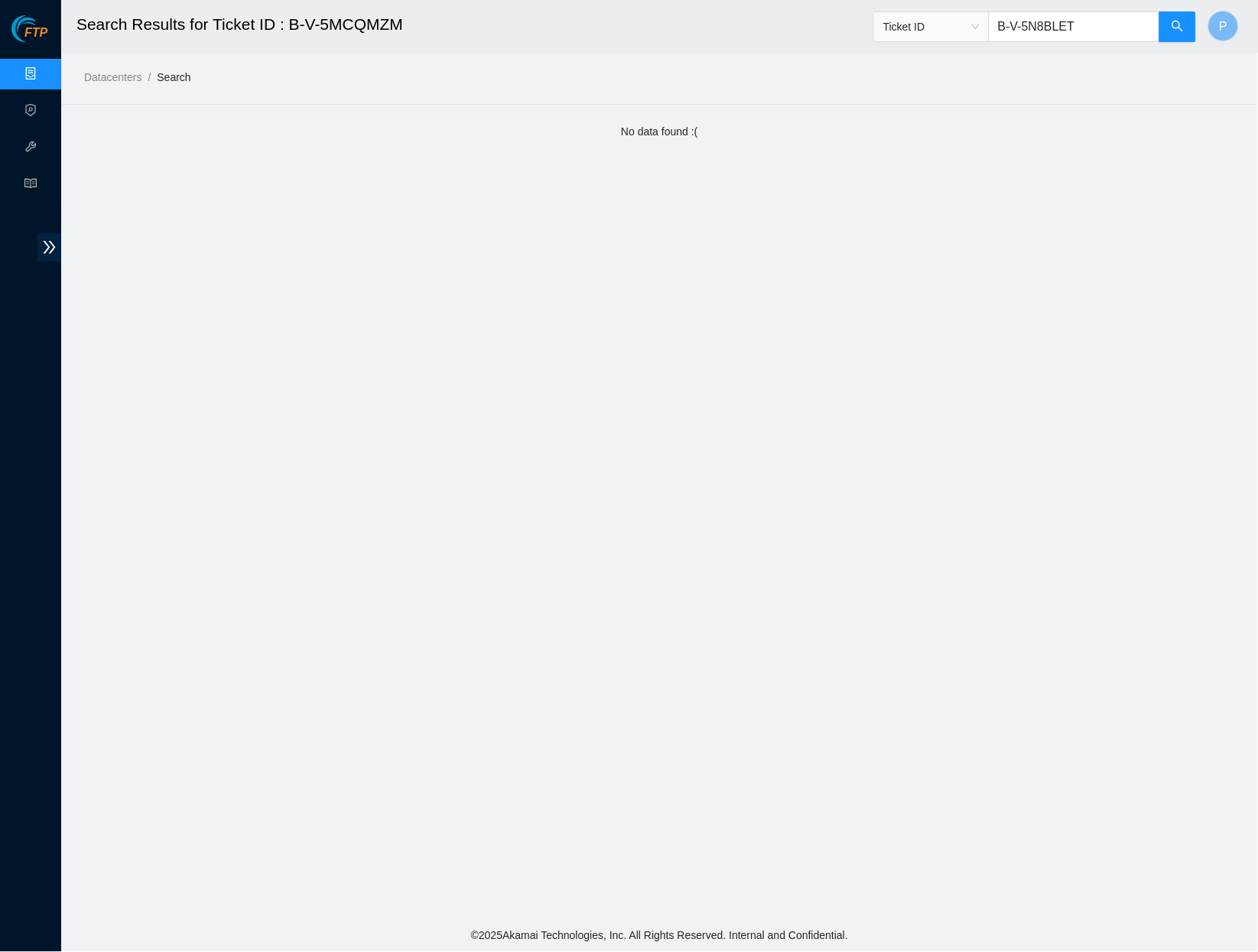
type input "B-V-5N8BLET"
click at [45, 68] on link "Data Centers" at bounding box center [76, 74] width 63 height 13
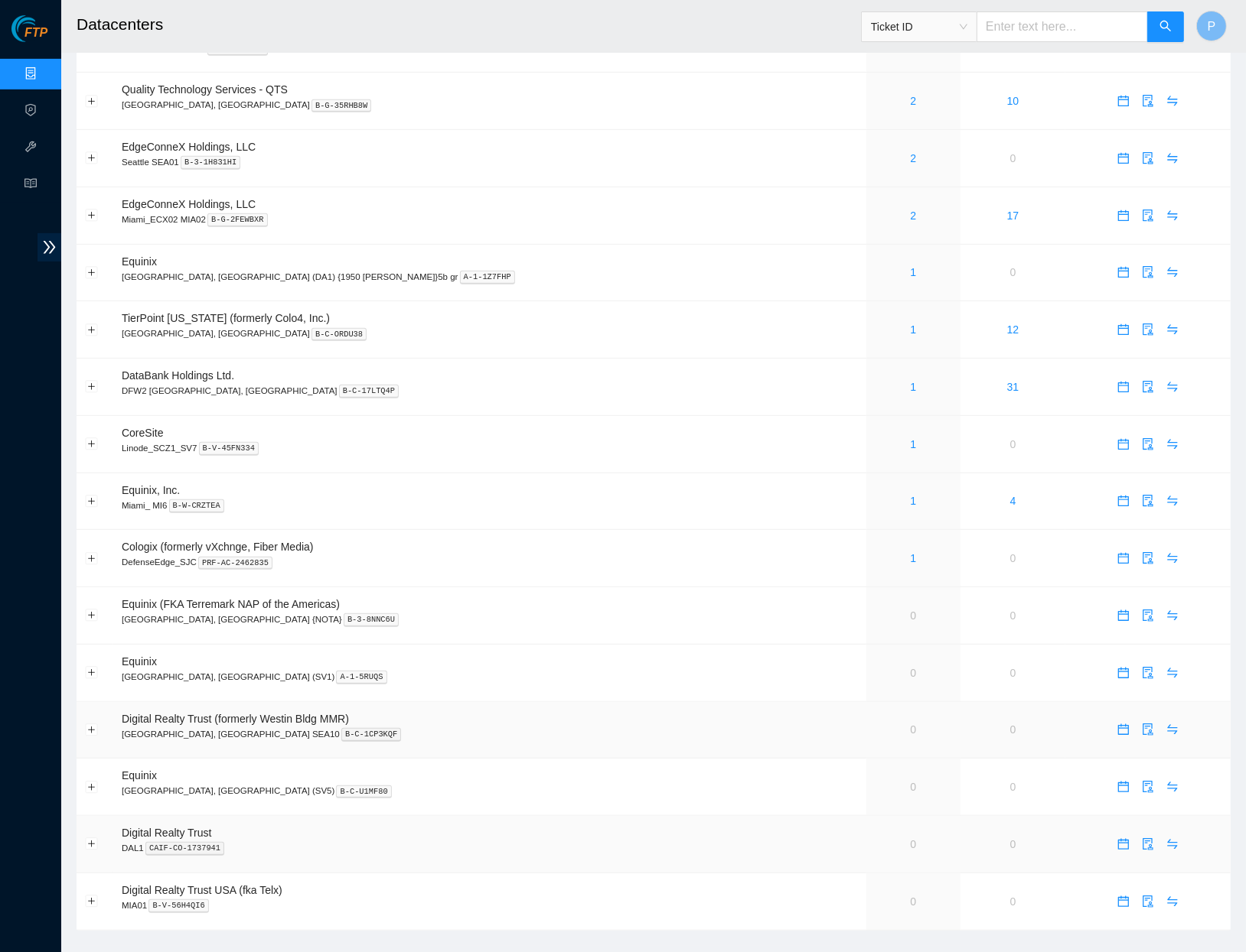
scroll to position [658, 0]
click at [1048, 31] on input "text" at bounding box center [1063, 27] width 172 height 30
paste input "B-W-13LA13B"
type input "B-W-13LA13B"
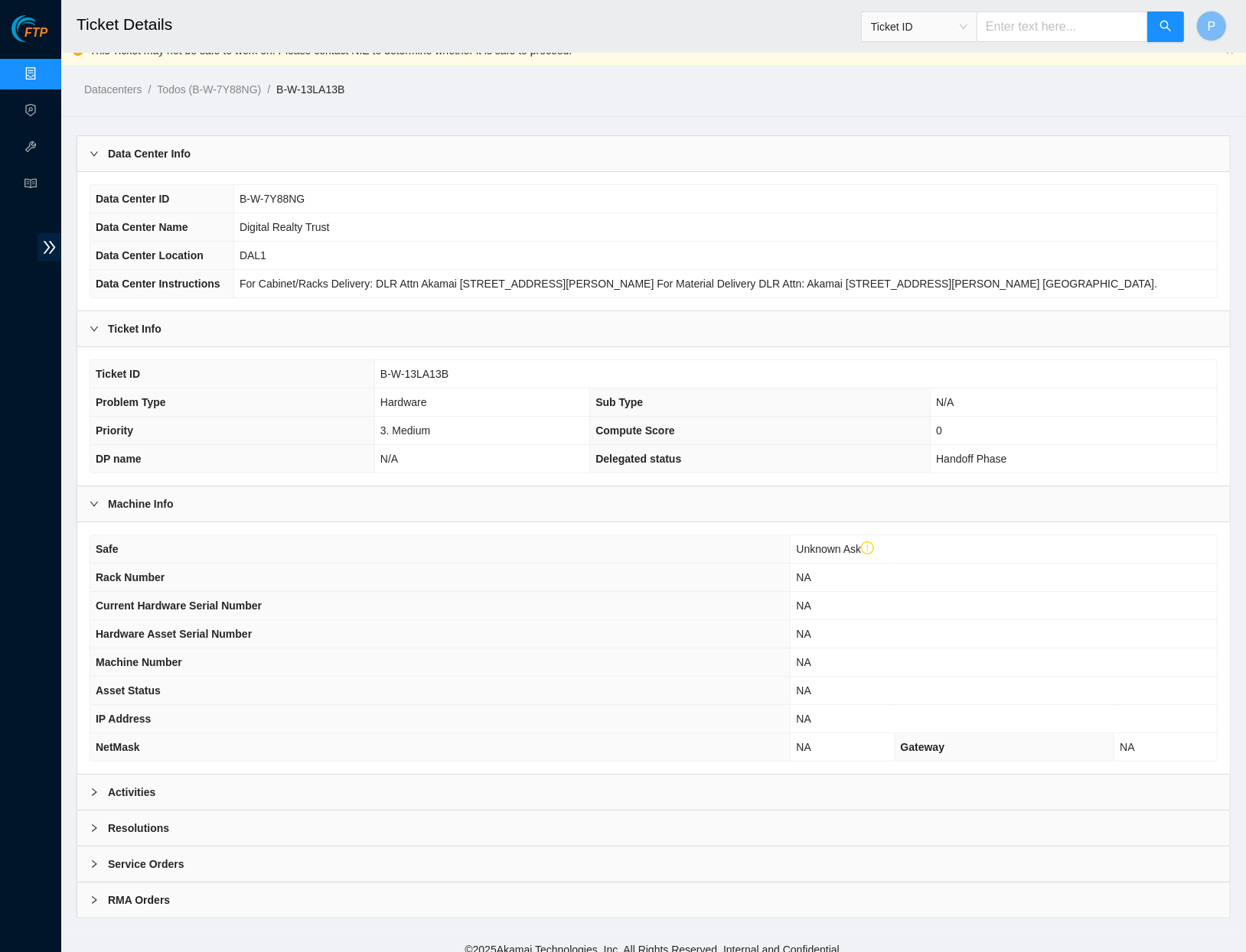
click at [481, 775] on div "Activities" at bounding box center [654, 792] width 1153 height 35
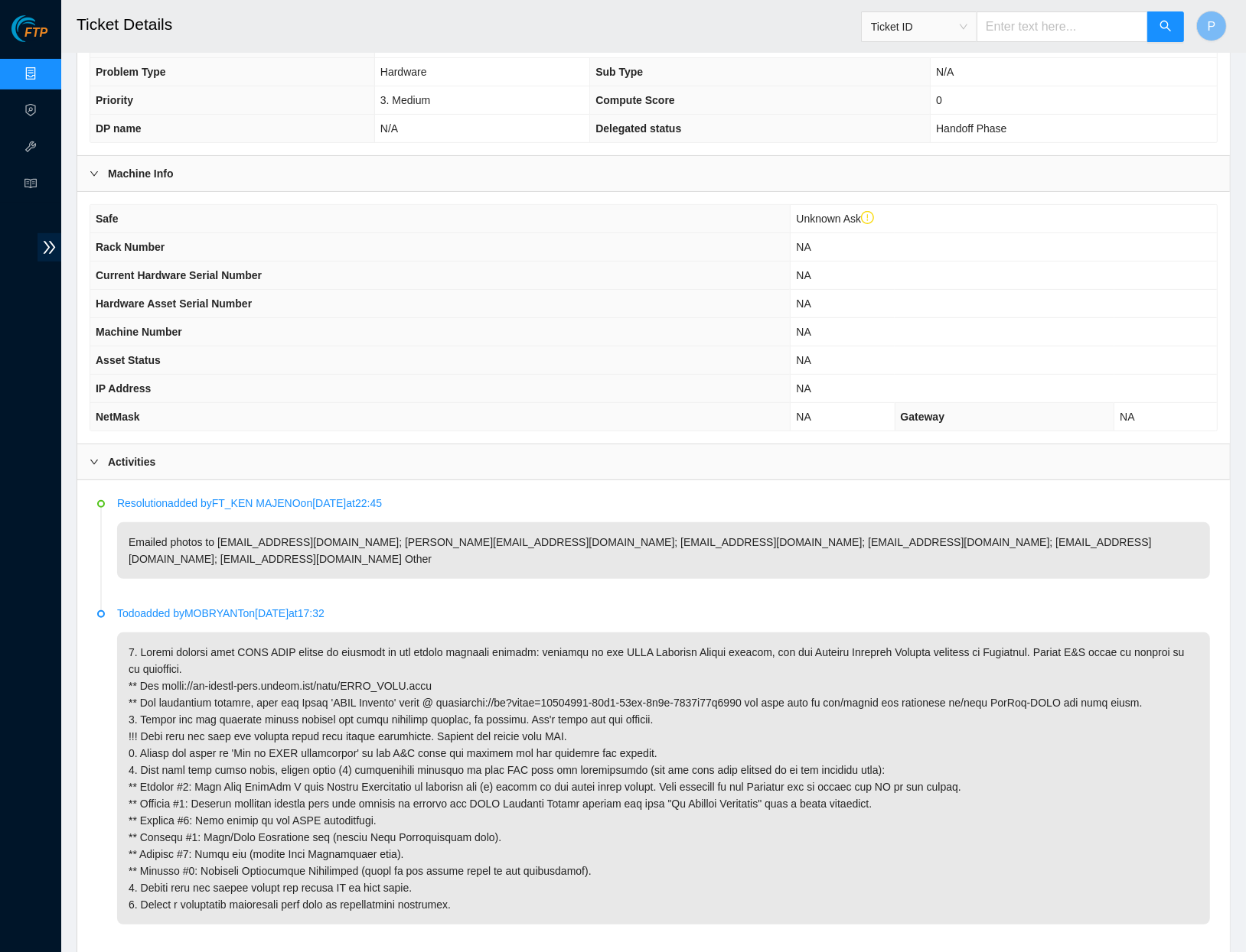
scroll to position [351, 0]
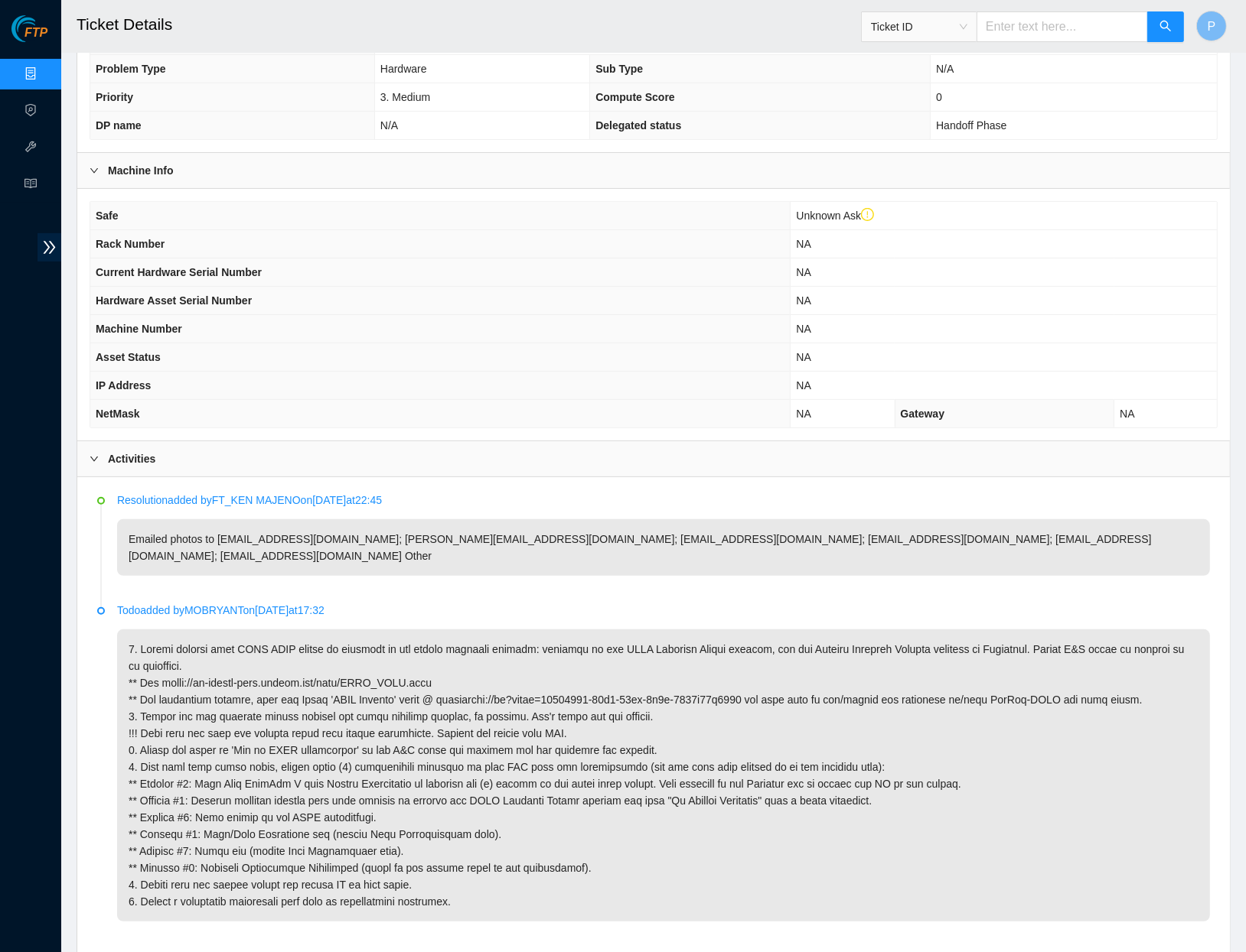
click at [412, 323] on th "Machine Number" at bounding box center [440, 330] width 700 height 29
click at [385, 276] on th "Current Hardware Serial Number" at bounding box center [440, 272] width 700 height 29
click at [45, 68] on link "Data Centers" at bounding box center [76, 74] width 63 height 13
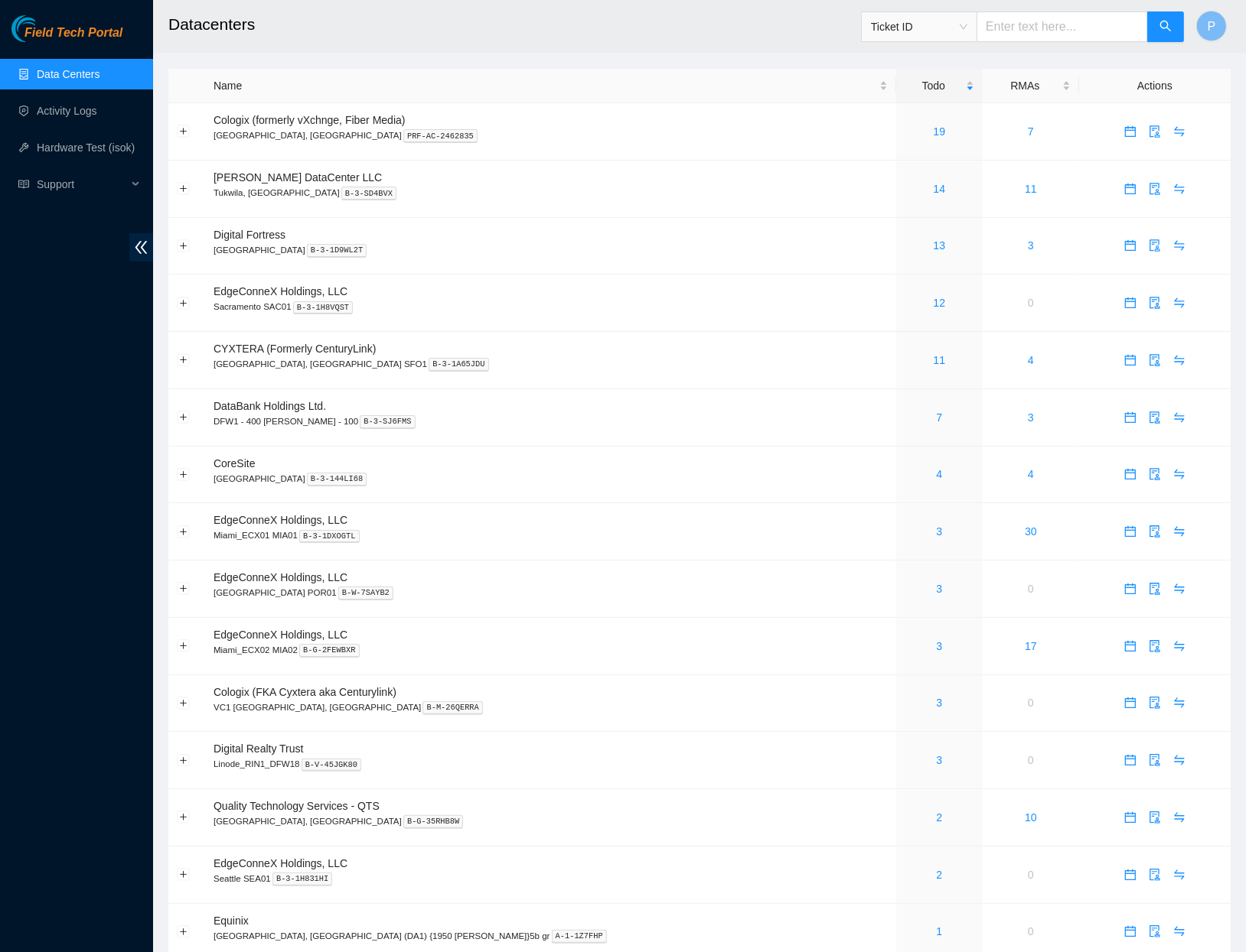
click at [995, 22] on input "text" at bounding box center [1063, 27] width 172 height 30
paste input "B-W-14A7JGT"
type input "B-W-14A7JGT"
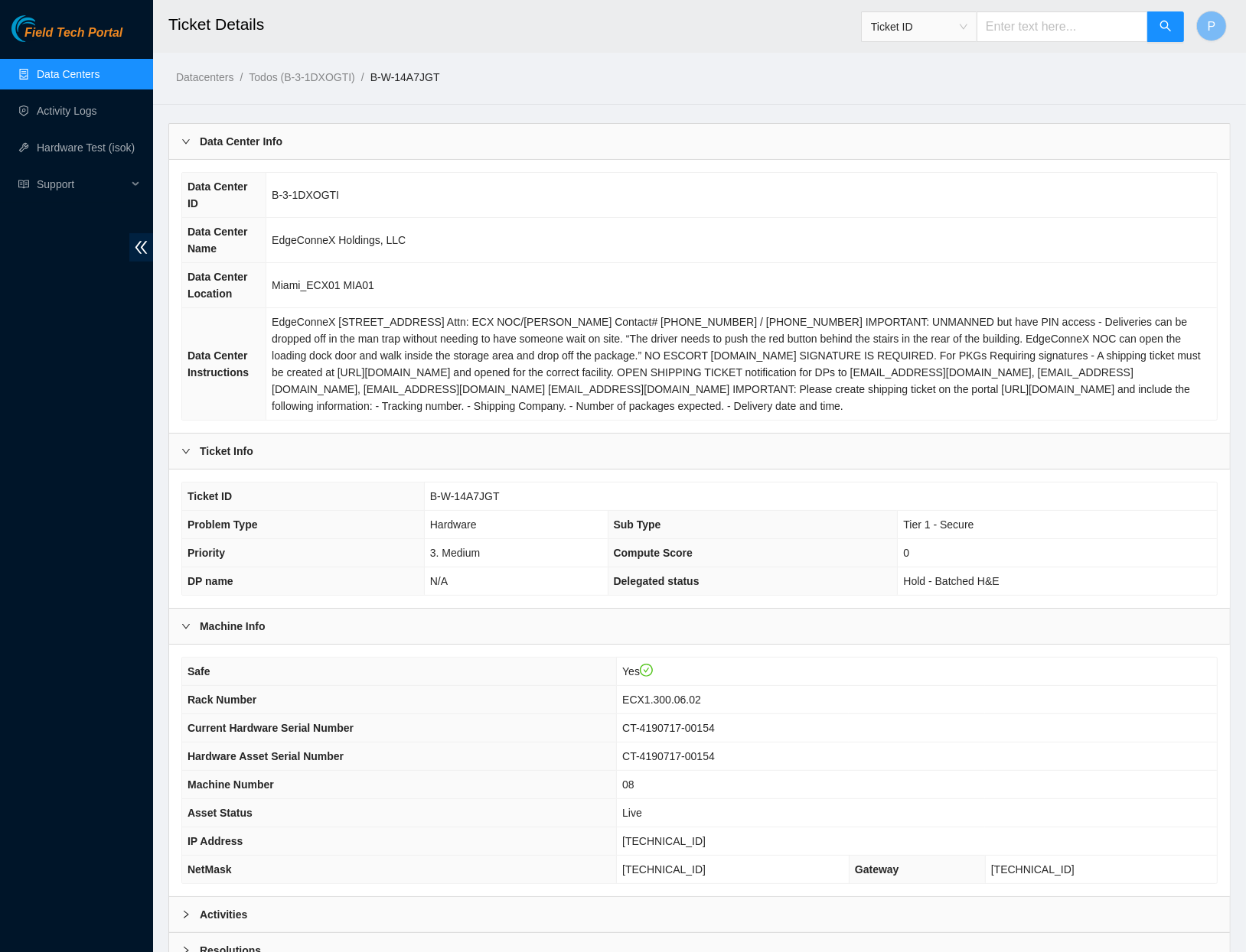
click at [999, 22] on input "text" at bounding box center [1063, 27] width 172 height 30
paste input "B-W-14BXFA1"
type input "B-W-14BXFA1"
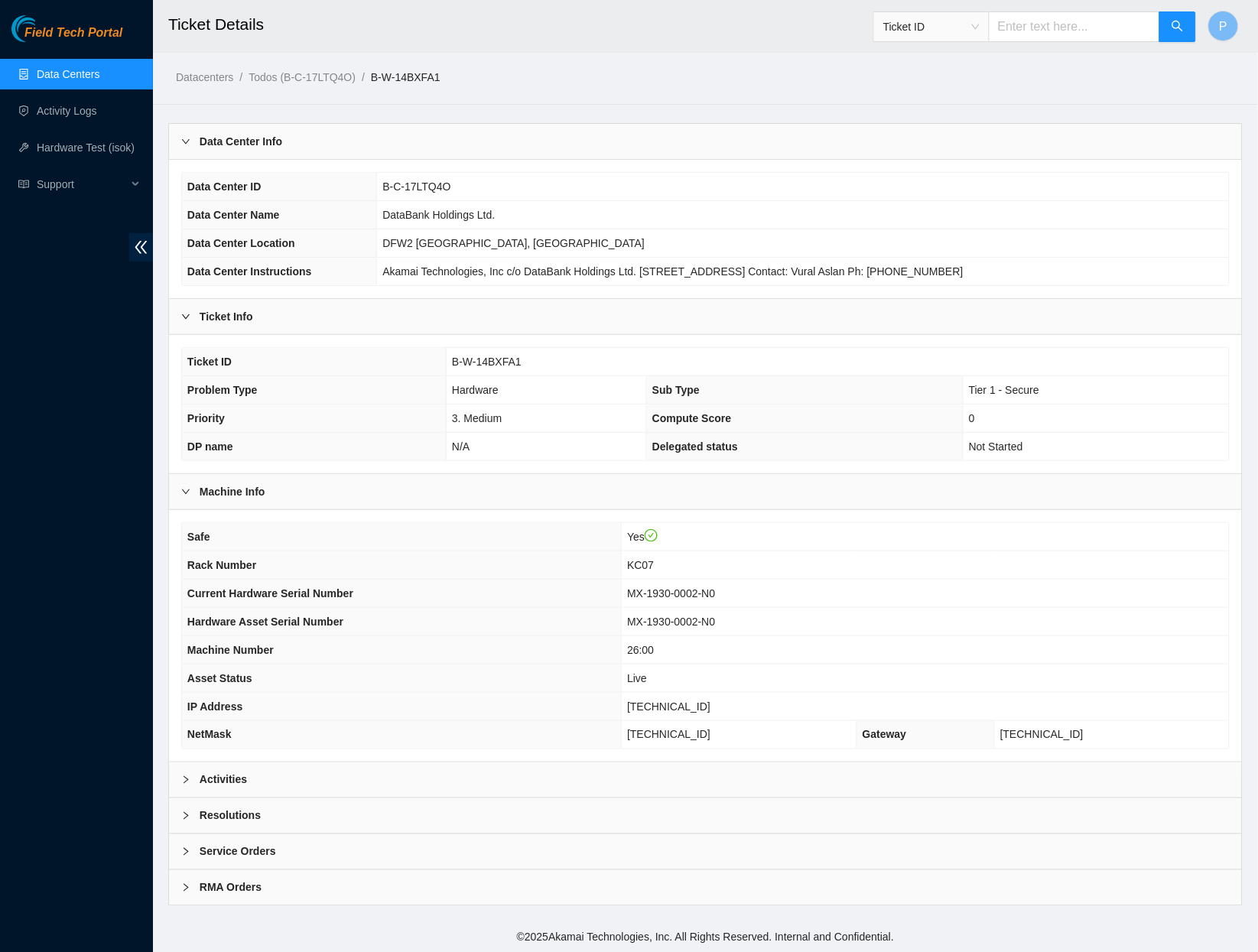
click at [397, 769] on div "Activities" at bounding box center [706, 780] width 1073 height 35
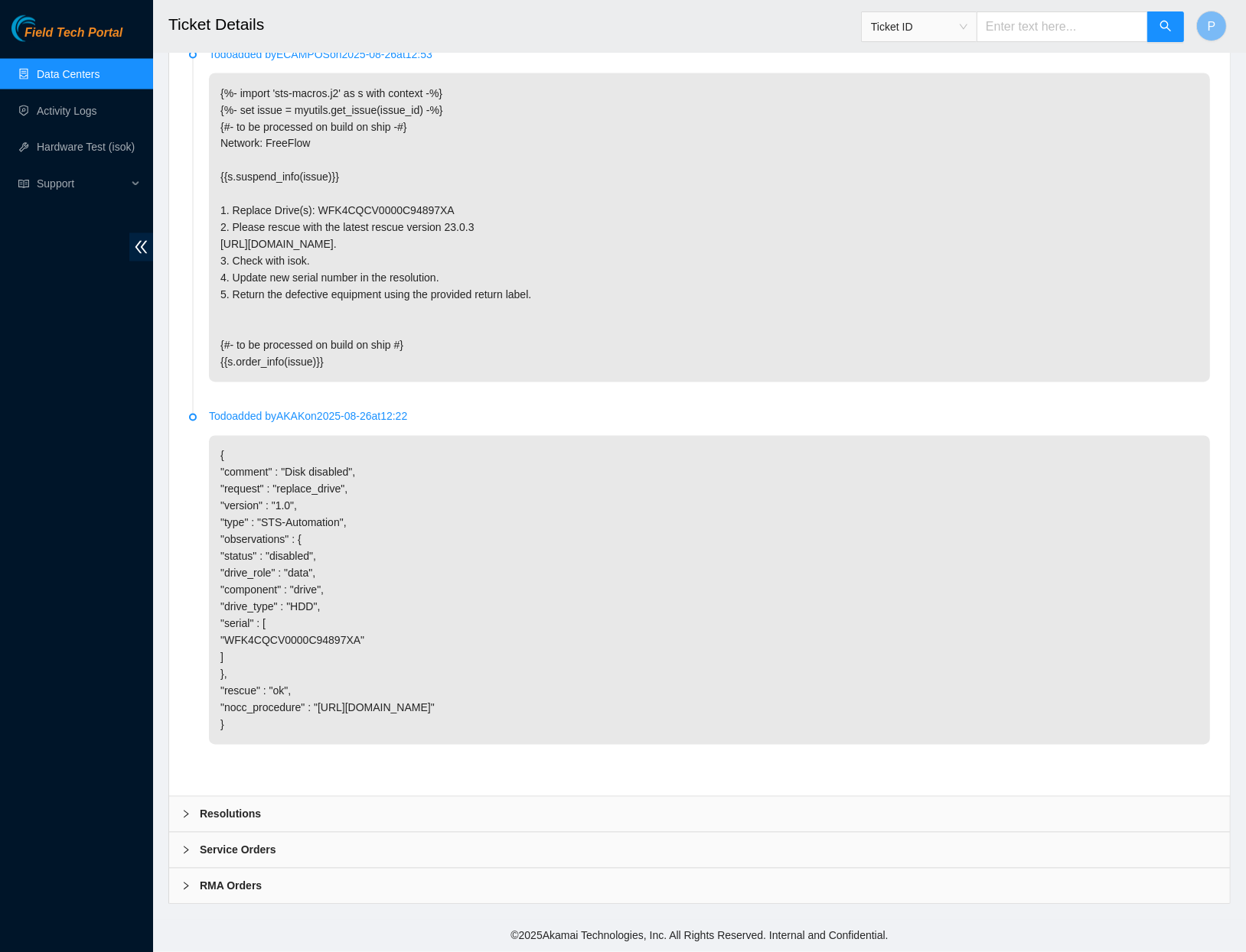
scroll to position [2578, 0]
click at [1004, 45] on div "Ticket ID" at bounding box center [1022, 27] width 324 height 49
click at [1005, 36] on input "text" at bounding box center [1063, 27] width 172 height 30
paste input "B-W-152EKEI"
type input "B-W-152EKEI"
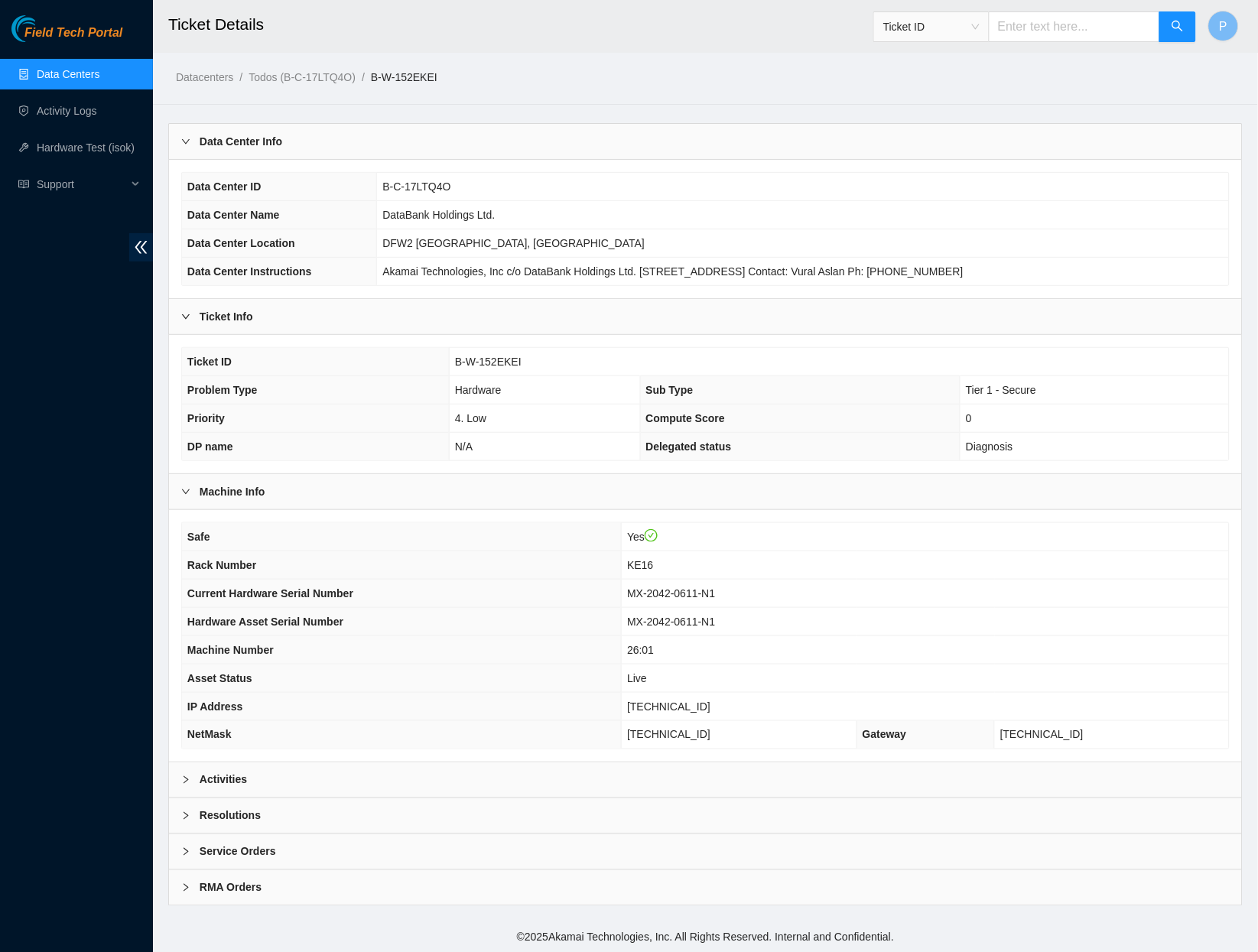
click at [422, 769] on div "Activities" at bounding box center [706, 780] width 1073 height 35
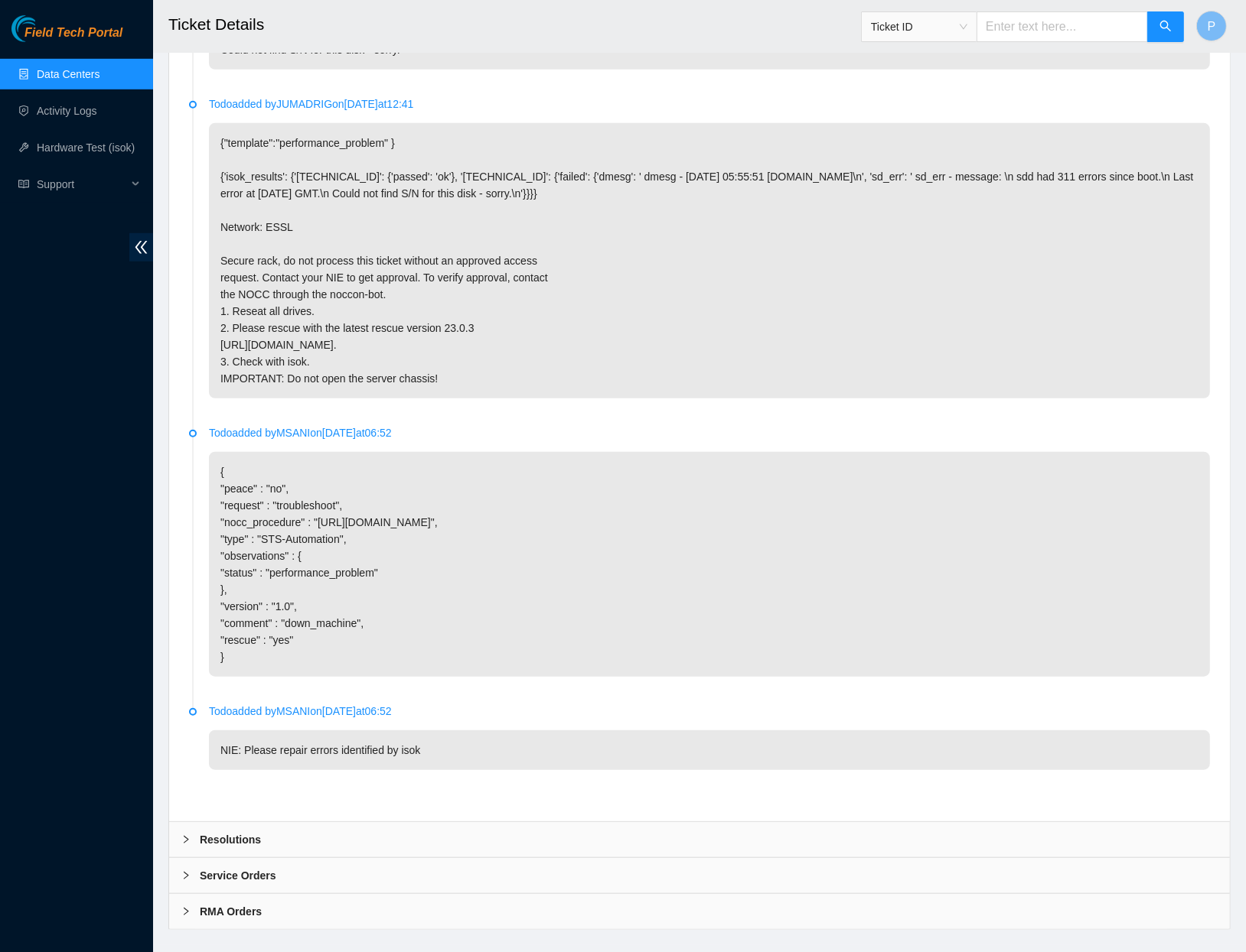
scroll to position [930, 0]
click at [1000, 29] on input "text" at bounding box center [1063, 27] width 172 height 30
paste input "B-V-5TL0JBK"
type input "B-V-5TL0JBK"
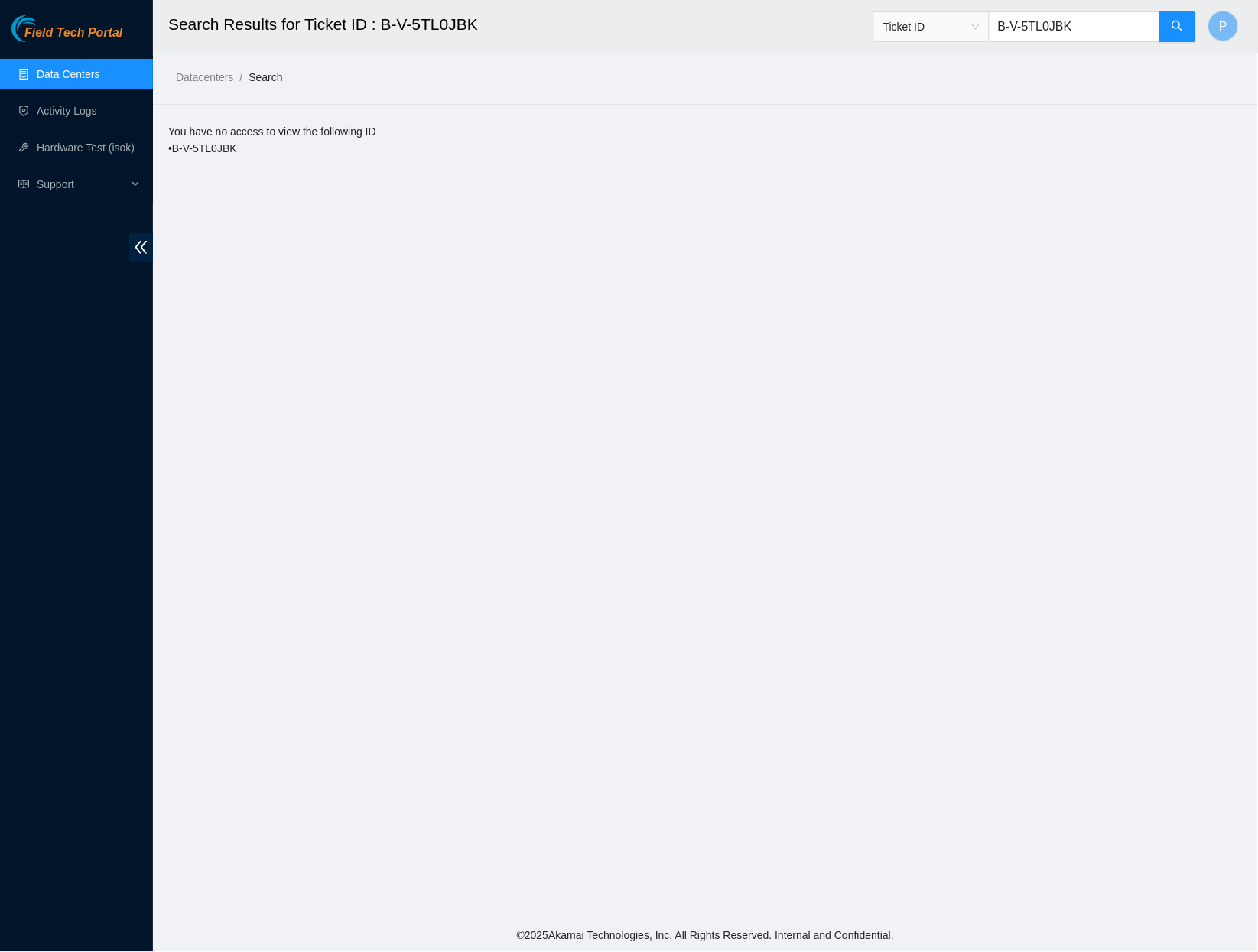
click at [73, 80] on link "Data Centers" at bounding box center [68, 74] width 63 height 13
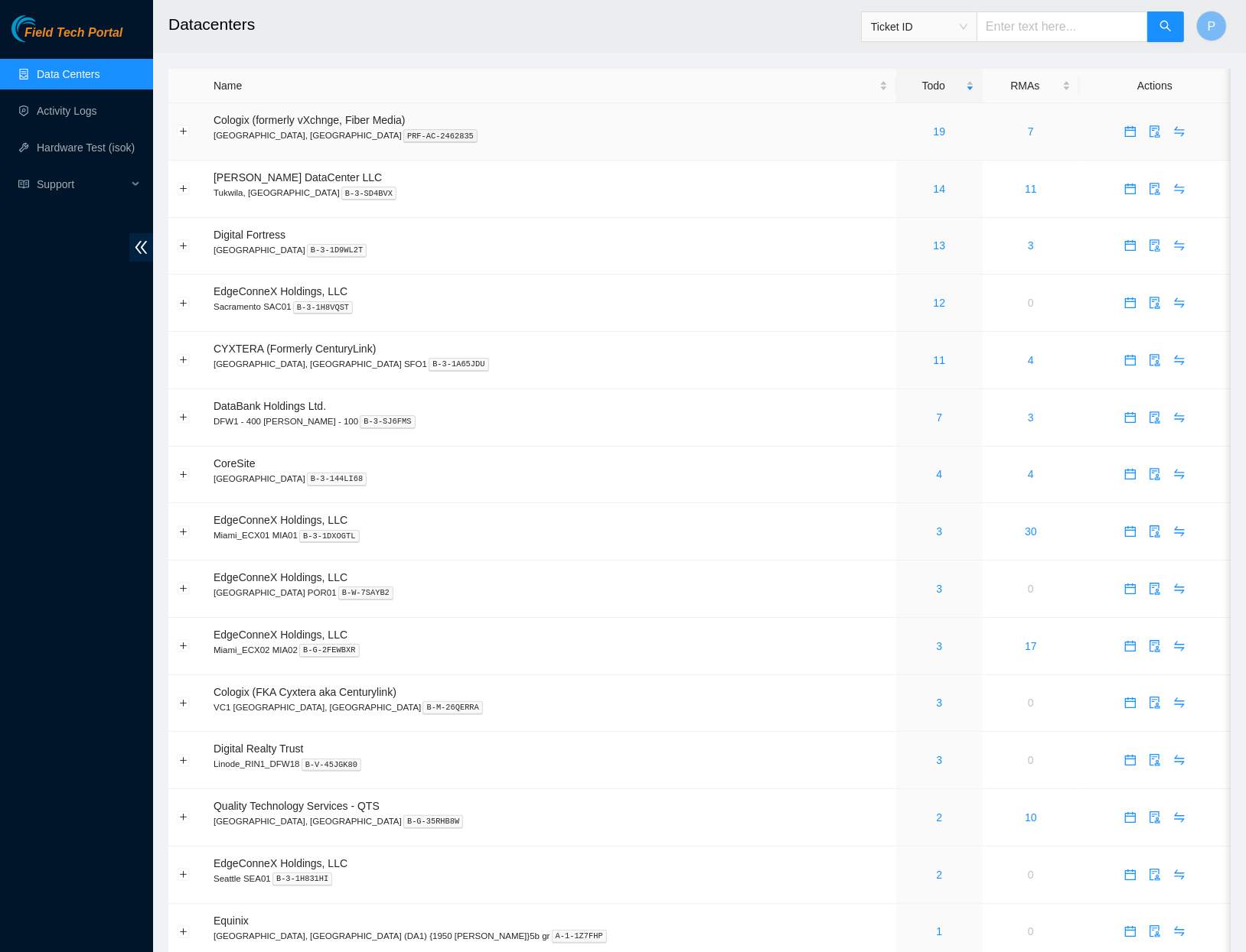
click at [896, 119] on td "19" at bounding box center [939, 132] width 87 height 57
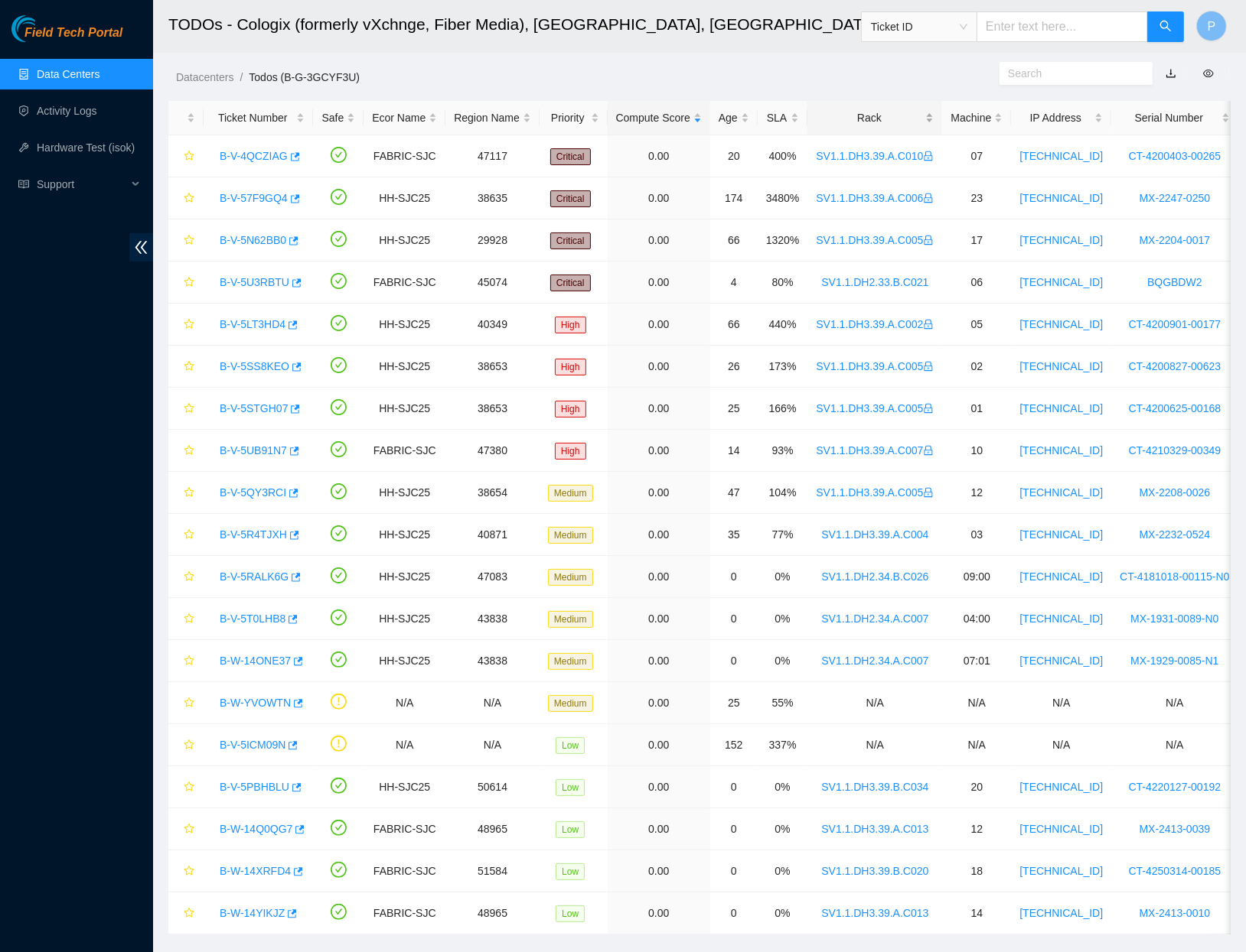
click at [902, 114] on div "Rack" at bounding box center [875, 118] width 118 height 17
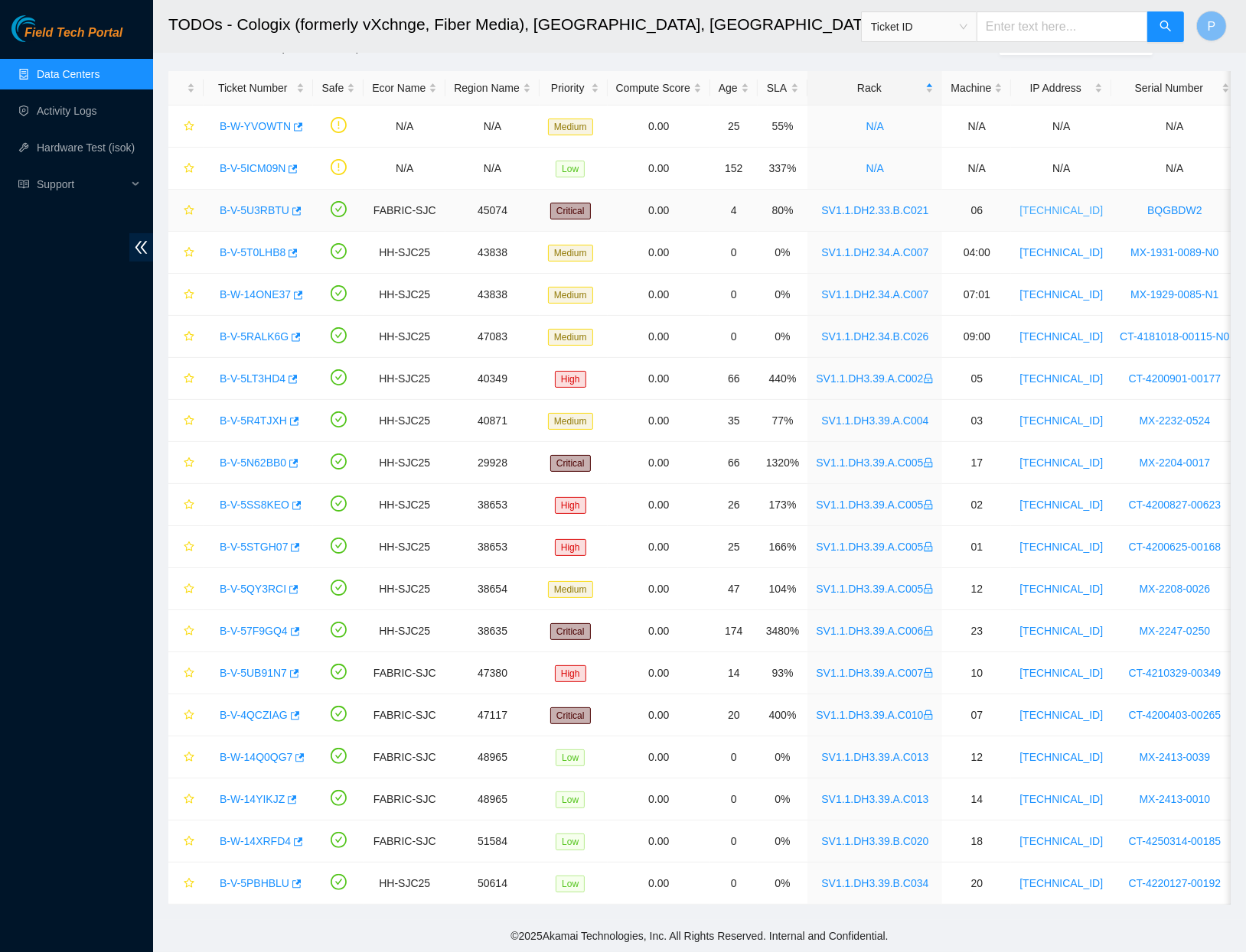
scroll to position [44, 0]
click at [262, 204] on link "B-V-5U3RBTU" at bounding box center [254, 210] width 70 height 13
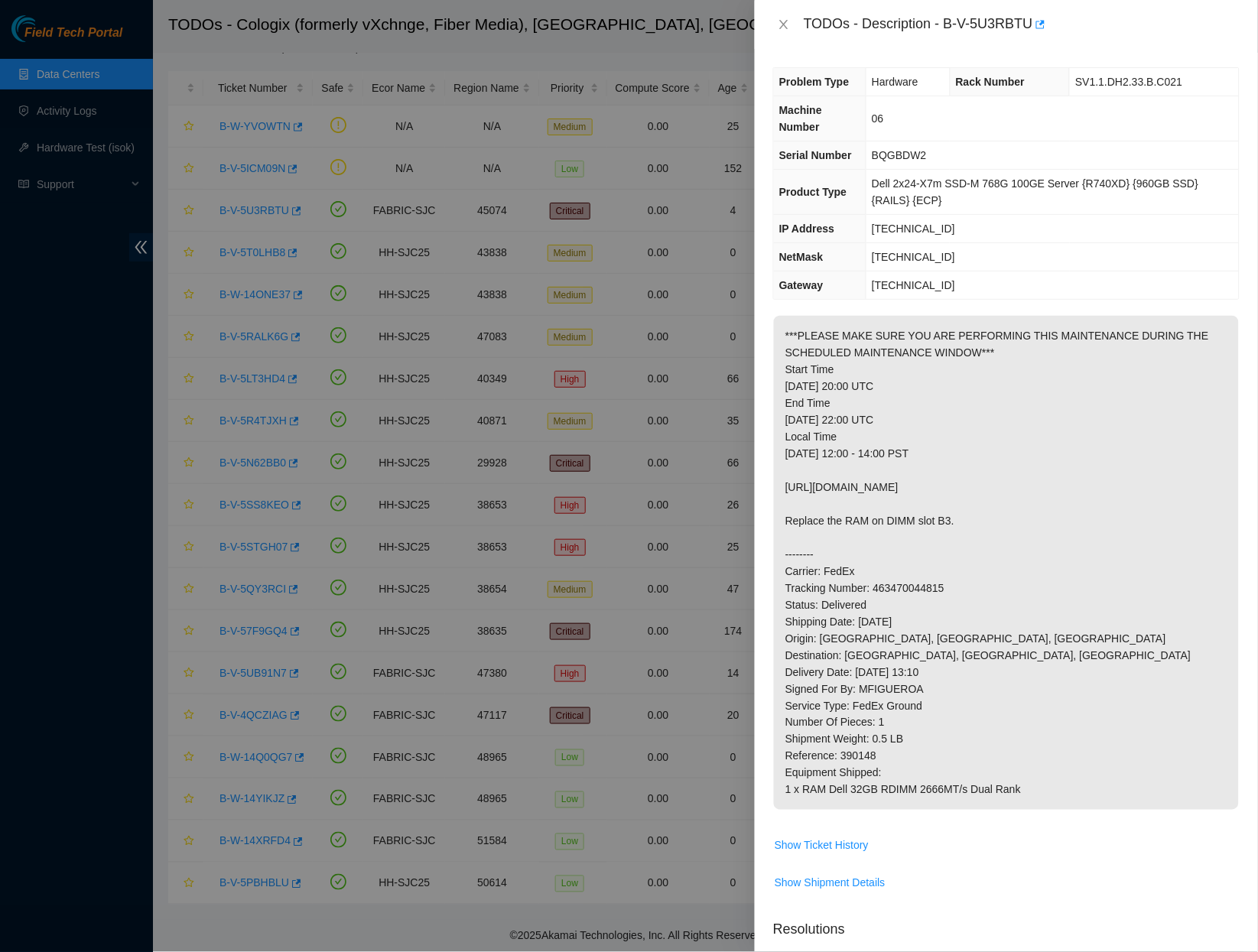
click at [783, 38] on div "TODOs - Description - B-V-5U3RBTU" at bounding box center [1007, 24] width 504 height 49
click at [785, 18] on button "Close" at bounding box center [784, 24] width 21 height 14
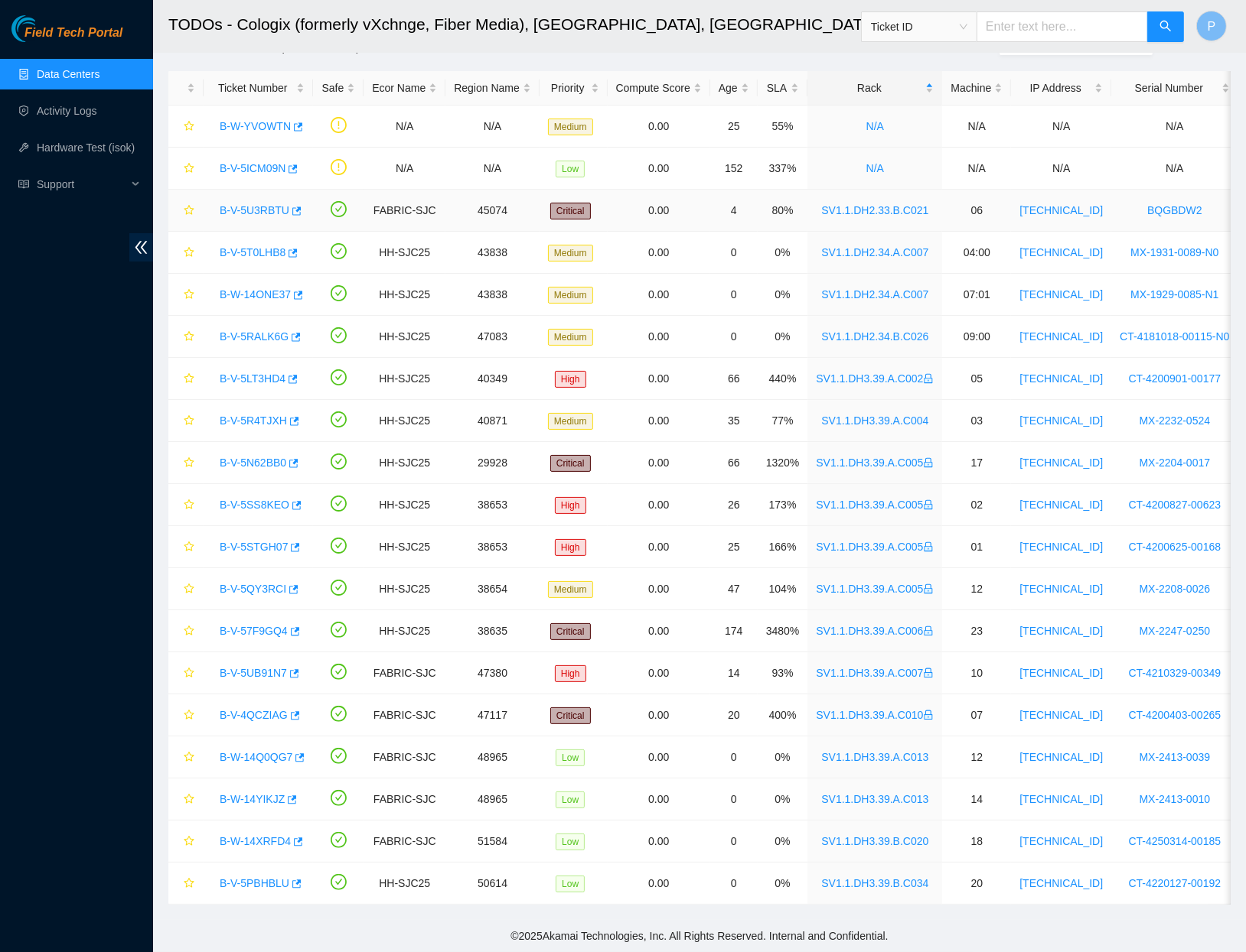
click at [249, 204] on link "B-V-5U3RBTU" at bounding box center [254, 210] width 70 height 13
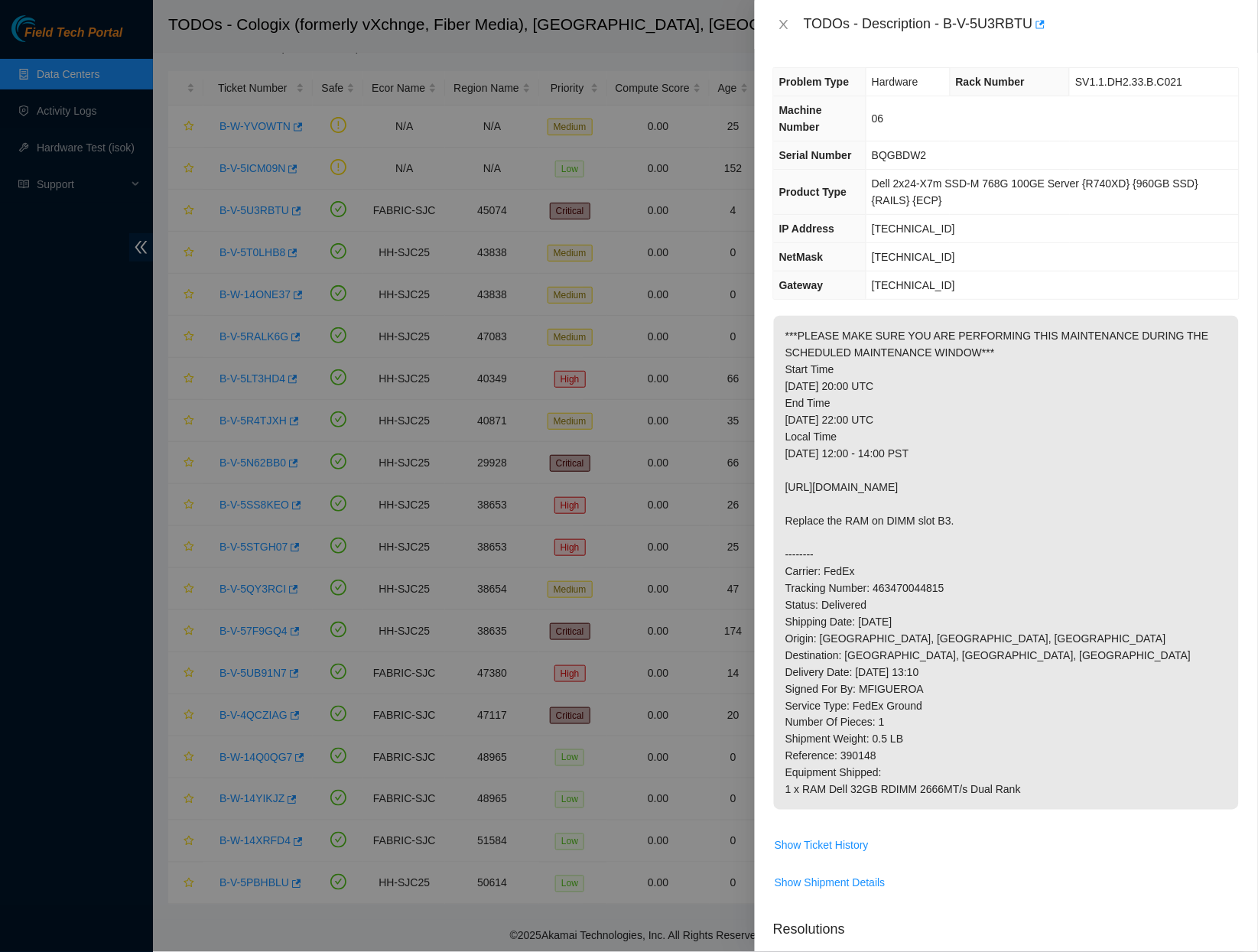
click at [789, 33] on div "TODOs - Description - B-V-5U3RBTU" at bounding box center [1007, 24] width 467 height 24
click at [786, 22] on icon "close" at bounding box center [784, 24] width 13 height 13
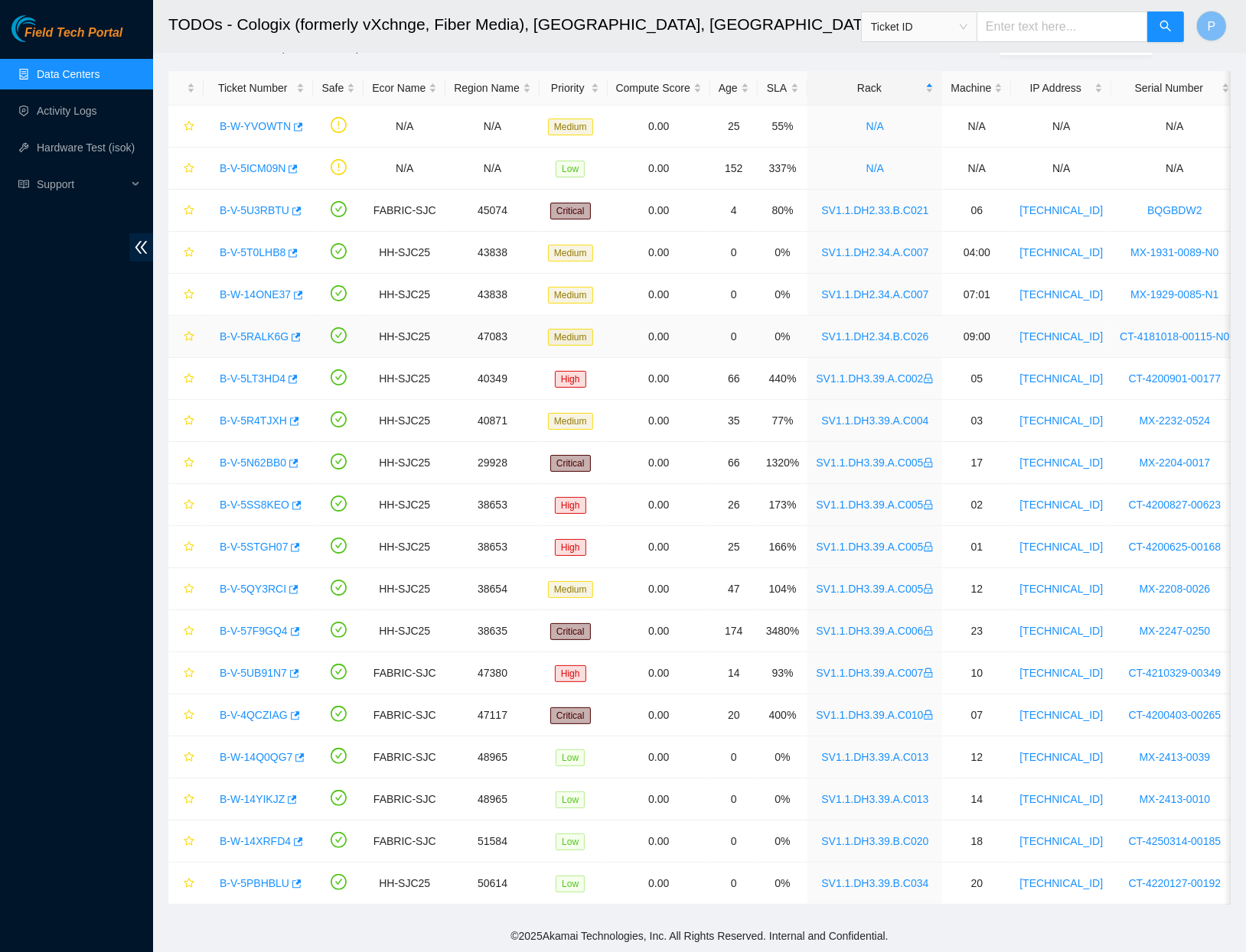
click at [243, 331] on link "B-V-5RALK6G" at bounding box center [254, 336] width 69 height 13
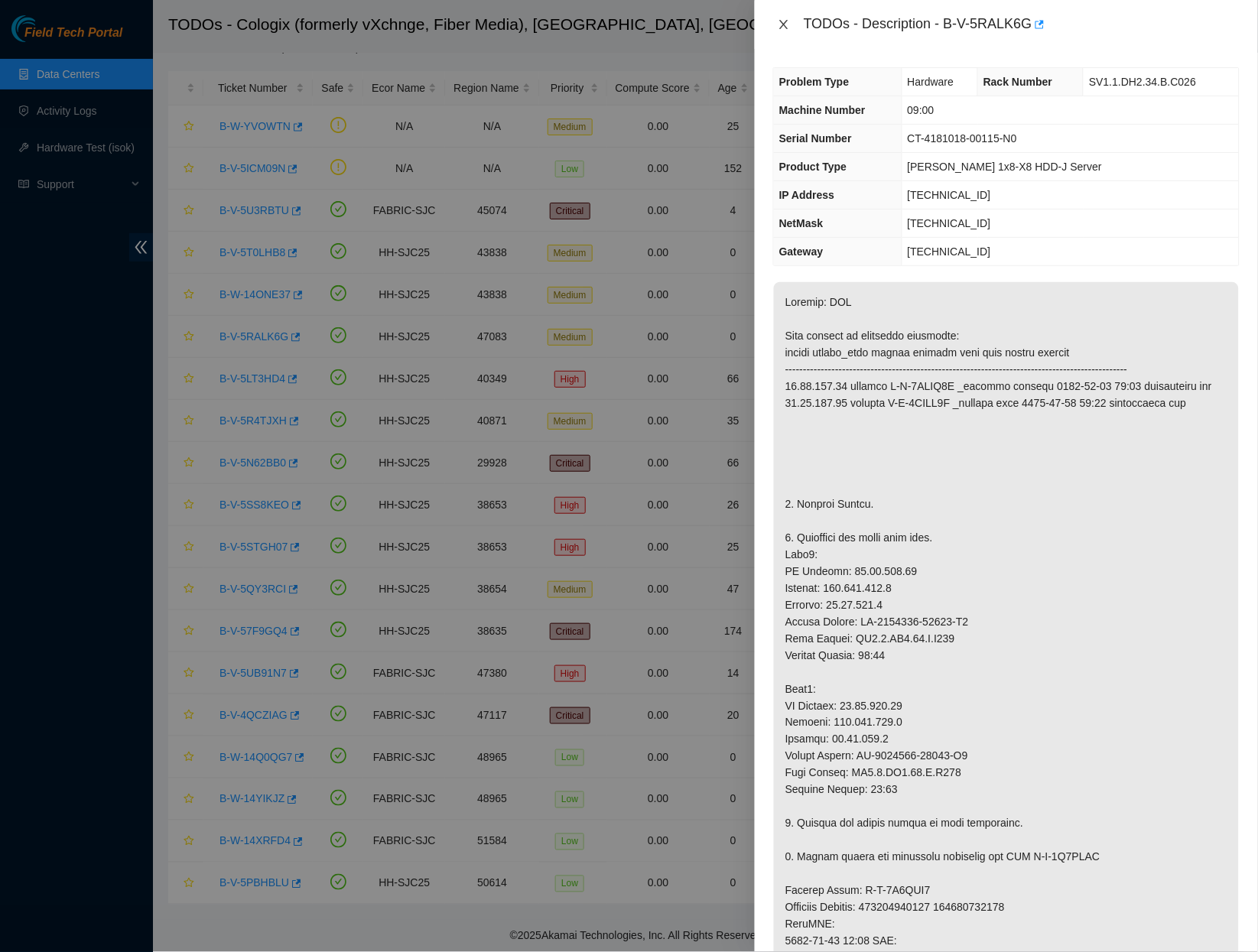
click at [775, 19] on button "Close" at bounding box center [784, 24] width 21 height 14
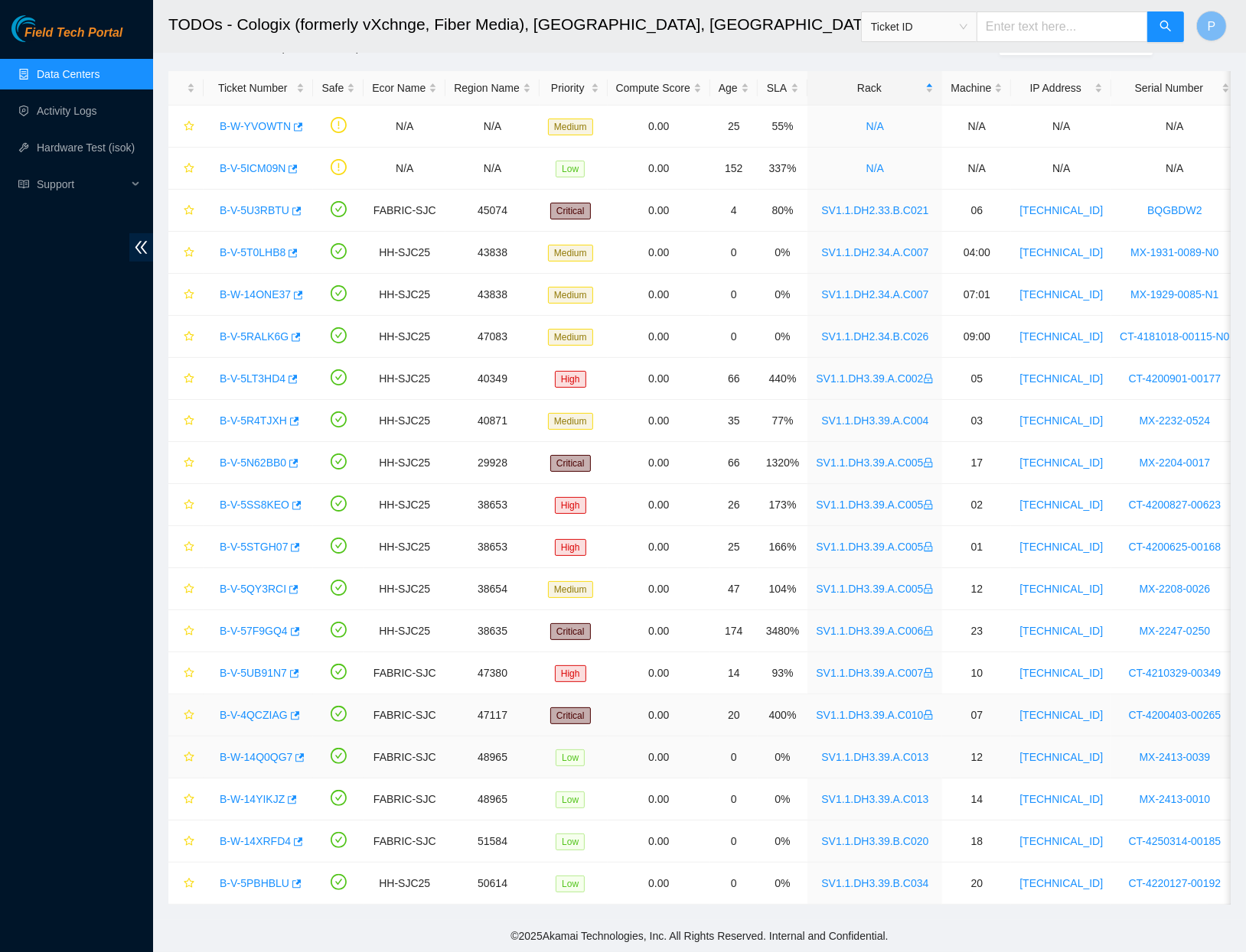
scroll to position [44, 0]
click at [253, 751] on link "B-W-14Q0QG7" at bounding box center [256, 757] width 72 height 13
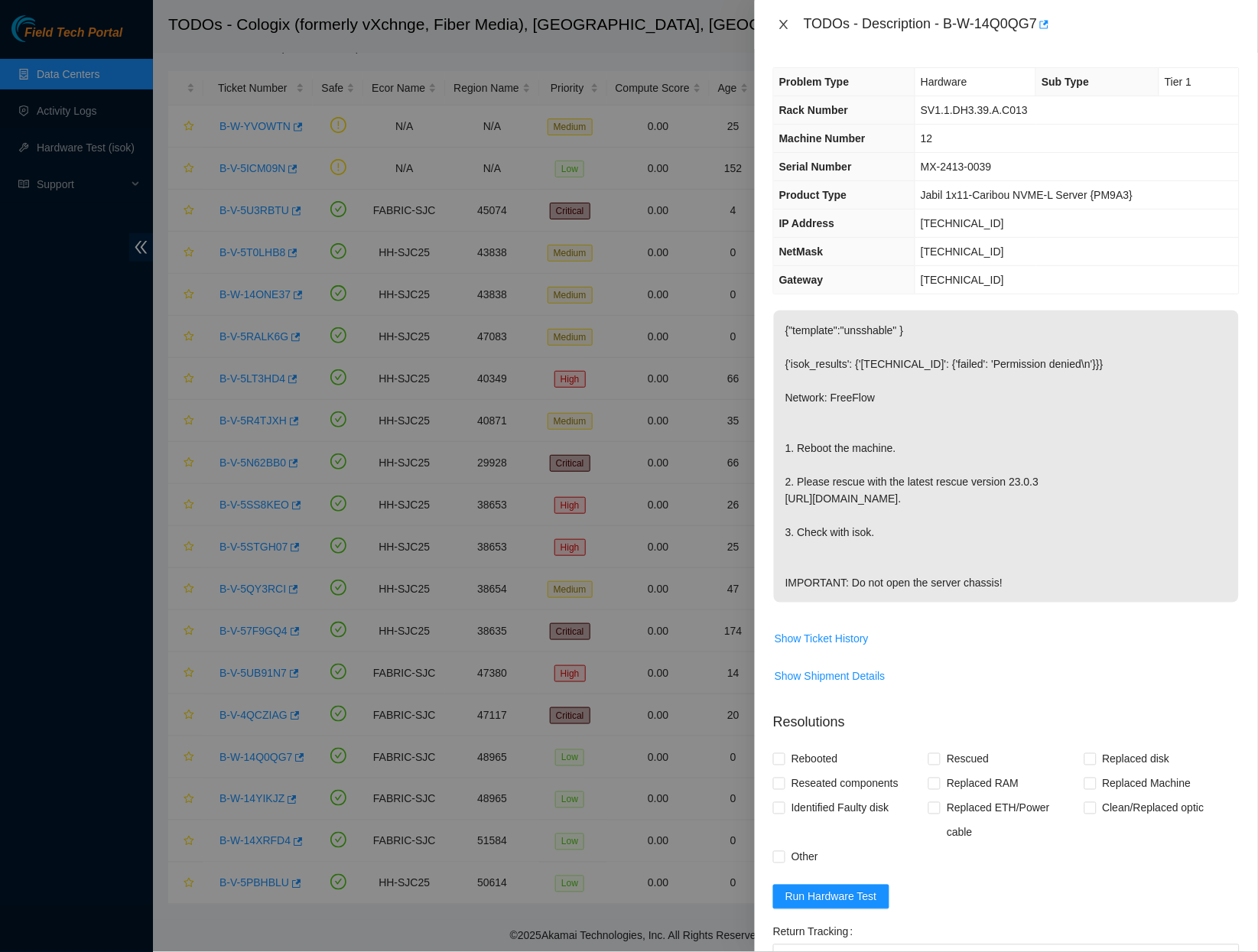
click at [783, 21] on icon "close" at bounding box center [784, 24] width 13 height 13
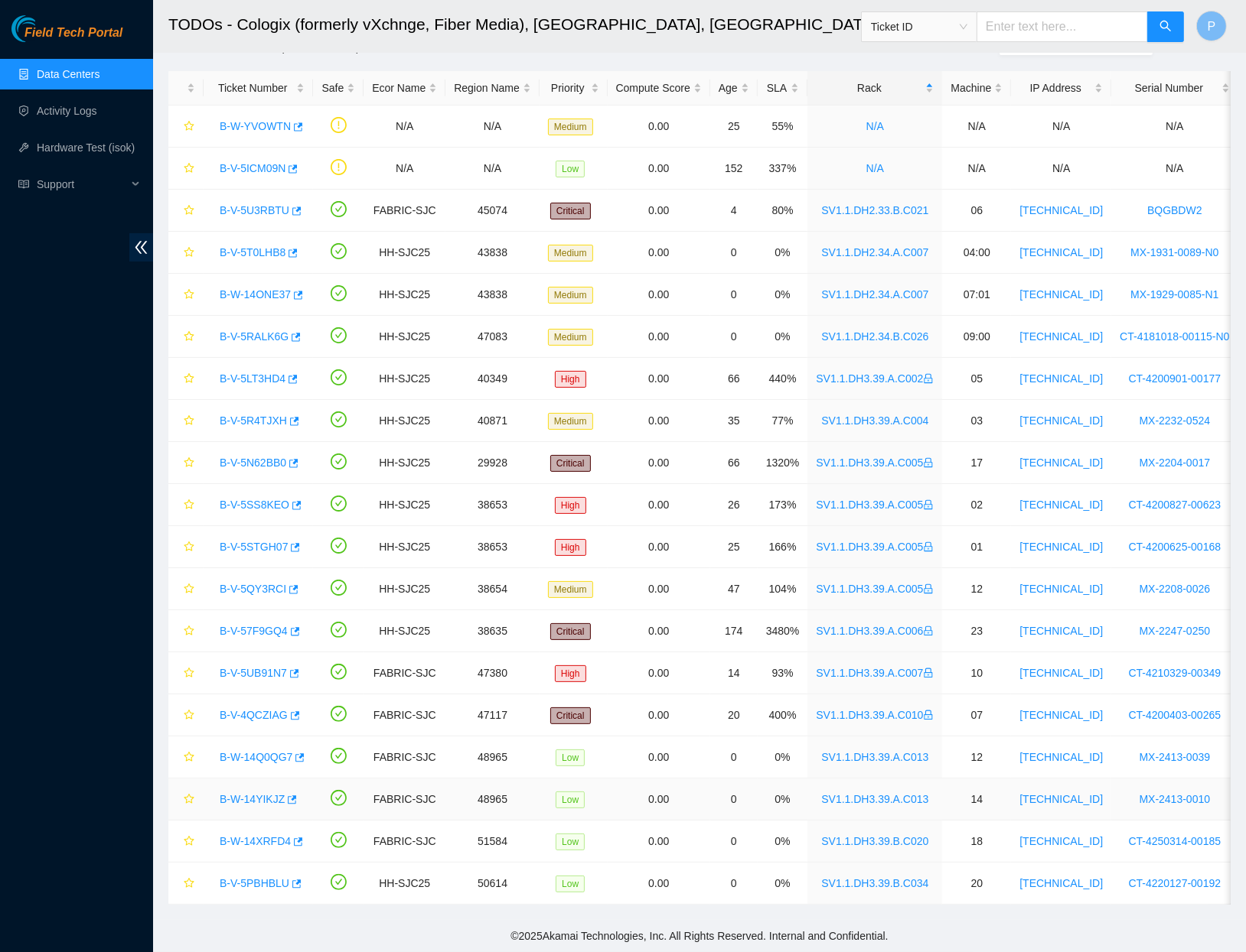
click at [261, 793] on link "B-W-14YIKJZ" at bounding box center [252, 799] width 65 height 13
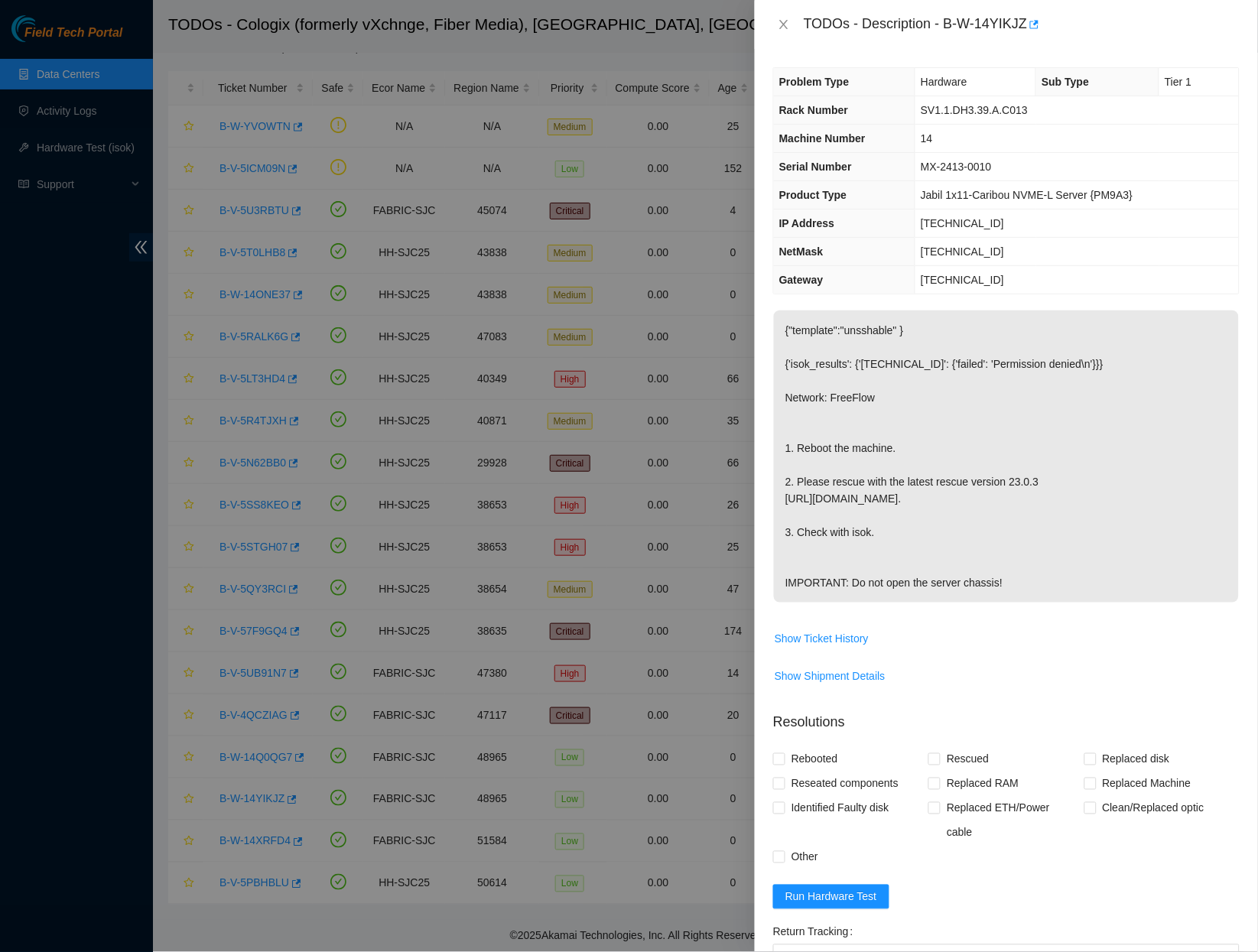
click at [783, 34] on div "TODOs - Description - B-W-14YIKJZ" at bounding box center [1007, 24] width 467 height 24
click at [783, 21] on icon "close" at bounding box center [784, 24] width 8 height 9
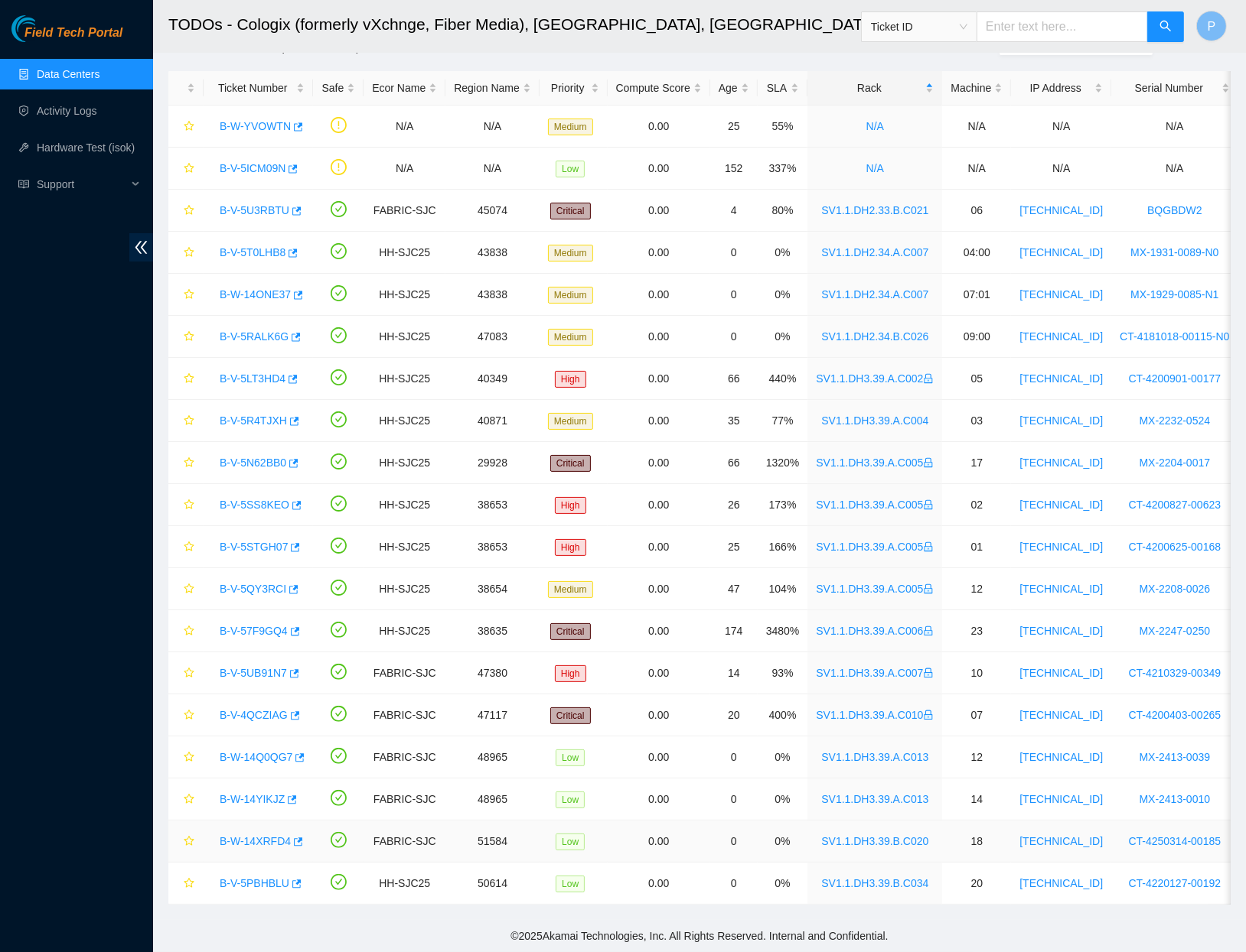
click at [258, 835] on link "B-W-14XRFD4" at bounding box center [255, 841] width 72 height 13
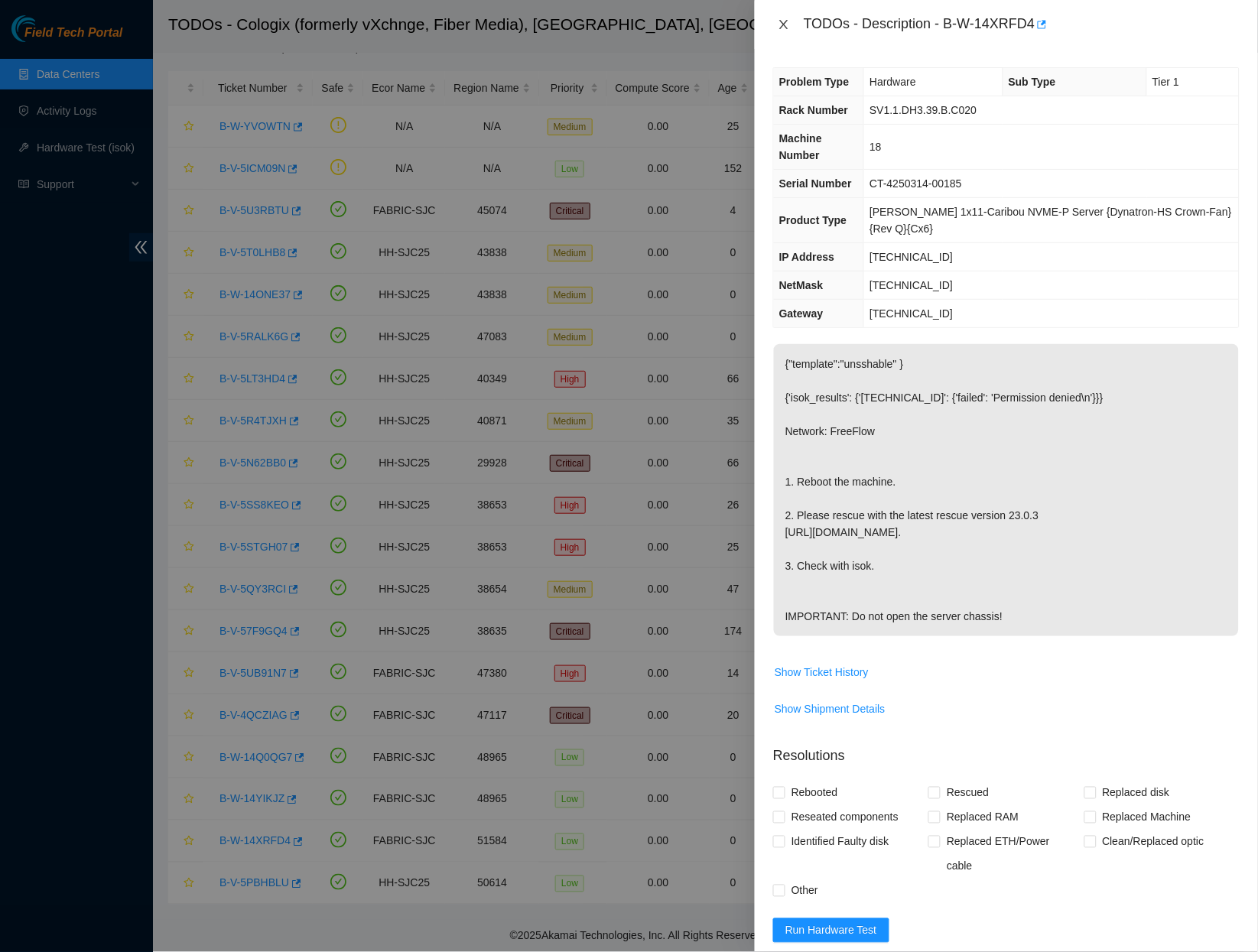
click at [784, 26] on icon "close" at bounding box center [784, 24] width 13 height 13
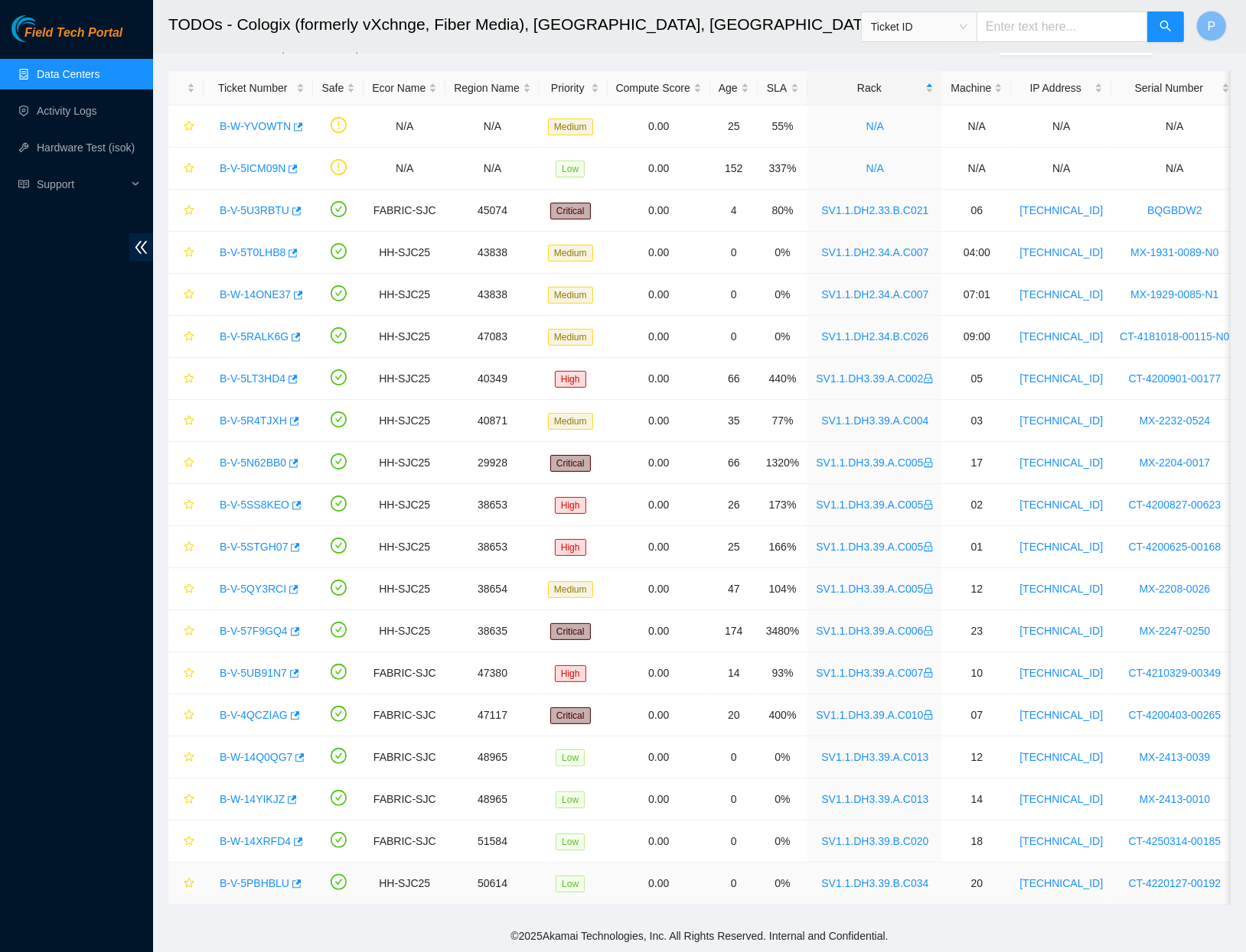
click at [247, 877] on link "B-V-5PBHBLU" at bounding box center [254, 883] width 70 height 13
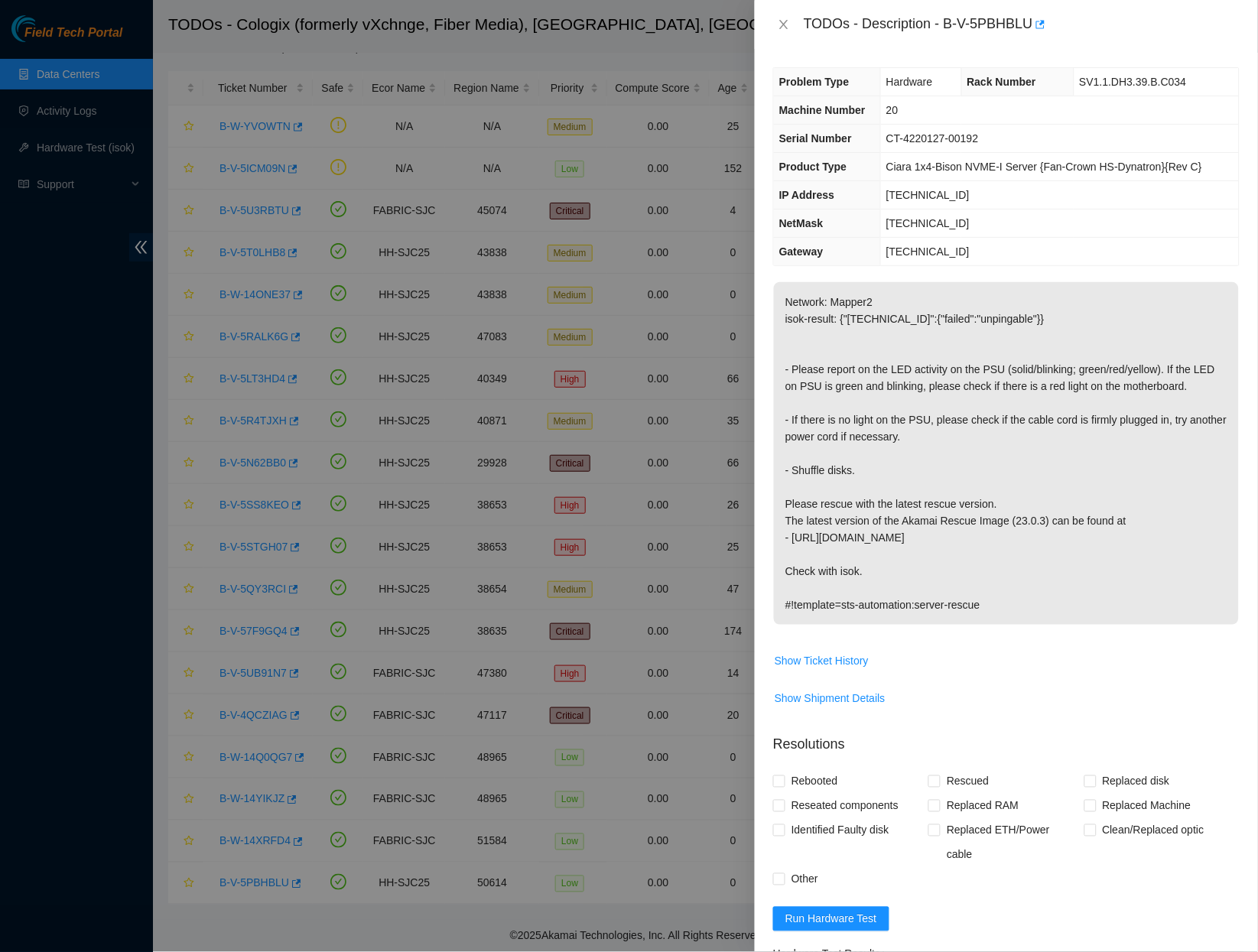
click at [1073, 60] on div "Problem Type Hardware Rack Number SV1.1.DH3.39.B.C034 Machine Number 20 Serial …" at bounding box center [1007, 500] width 504 height 903
drag, startPoint x: 954, startPoint y: 19, endPoint x: 1041, endPoint y: 21, distance: 87.0
click at [1041, 21] on div "TODOs - Description - B-V-5PBHBLU" at bounding box center [1022, 24] width 436 height 24
copy div "B-V-5PBHBLU"
click at [782, 27] on icon "close" at bounding box center [784, 24] width 8 height 9
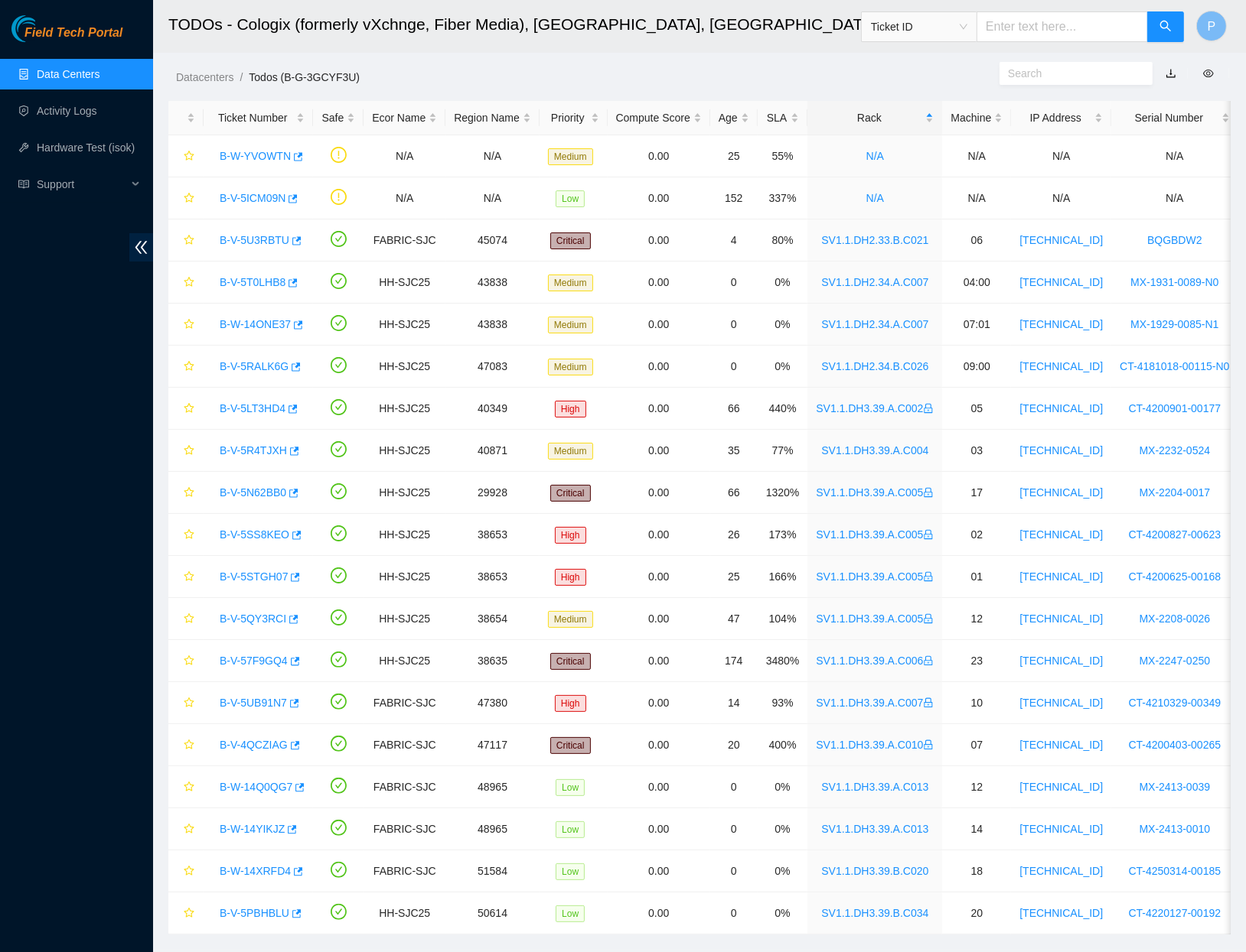
scroll to position [0, 0]
click at [1172, 75] on link "button" at bounding box center [1170, 73] width 11 height 13
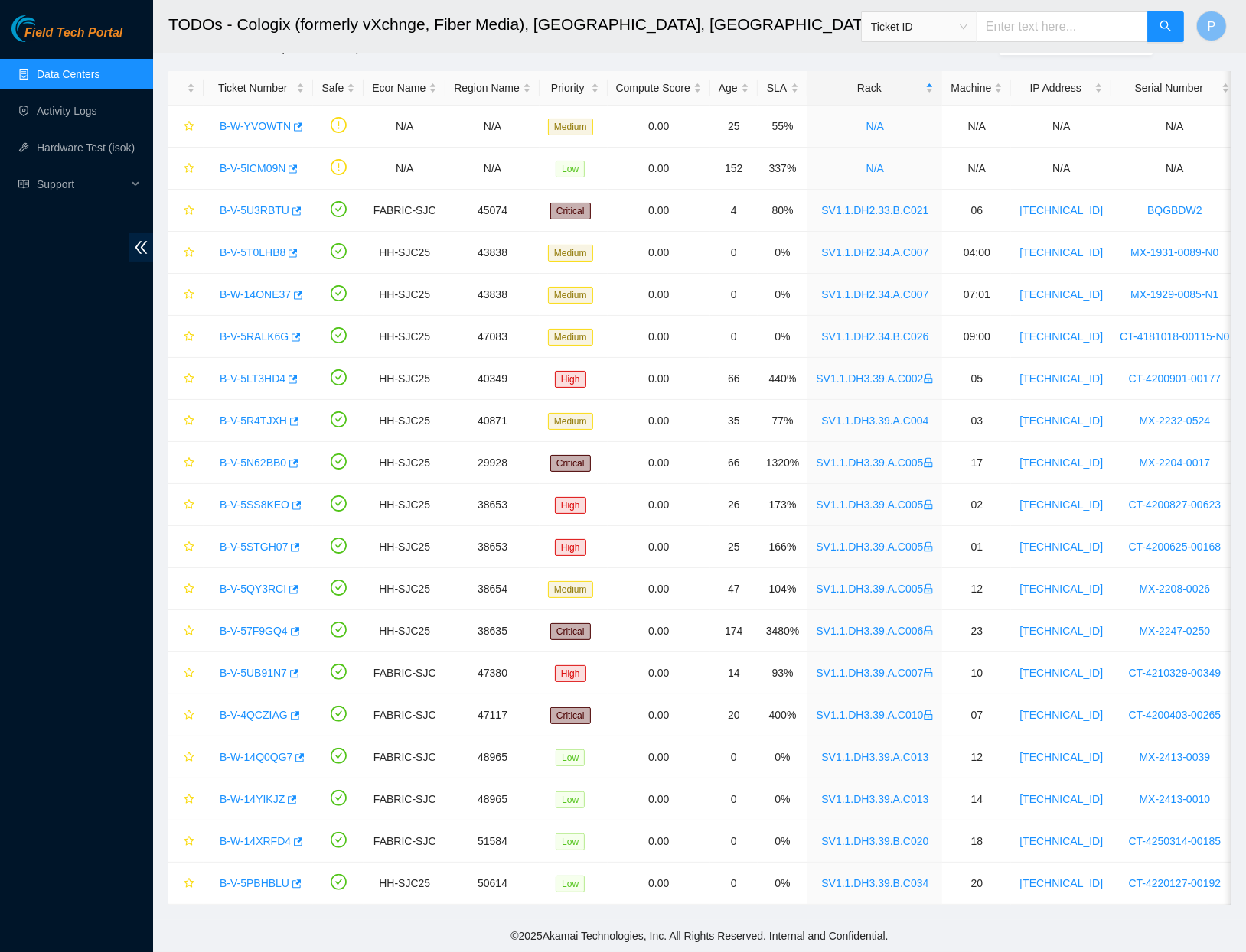
scroll to position [38, 0]
click at [639, 274] on td "0.00" at bounding box center [659, 295] width 103 height 42
click at [1047, 19] on input "text" at bounding box center [1063, 27] width 172 height 30
paste input "B-W-14KJ589"
type input "B-W-14KJ589"
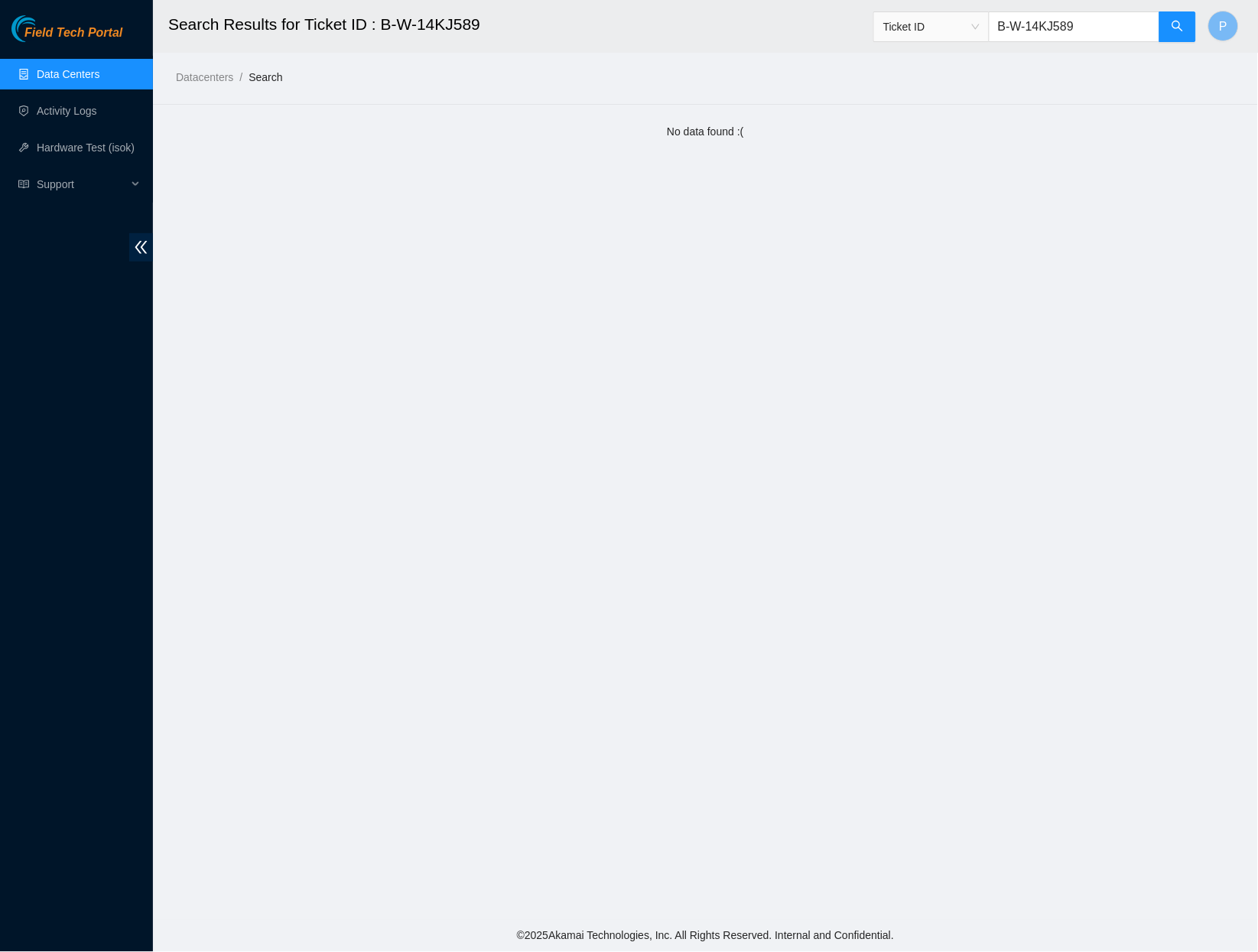
click at [1037, 33] on input "B-W-14KJ589" at bounding box center [1075, 27] width 172 height 30
paste input "V-5PBHBLU"
type input "B-V-5PBHBLU"
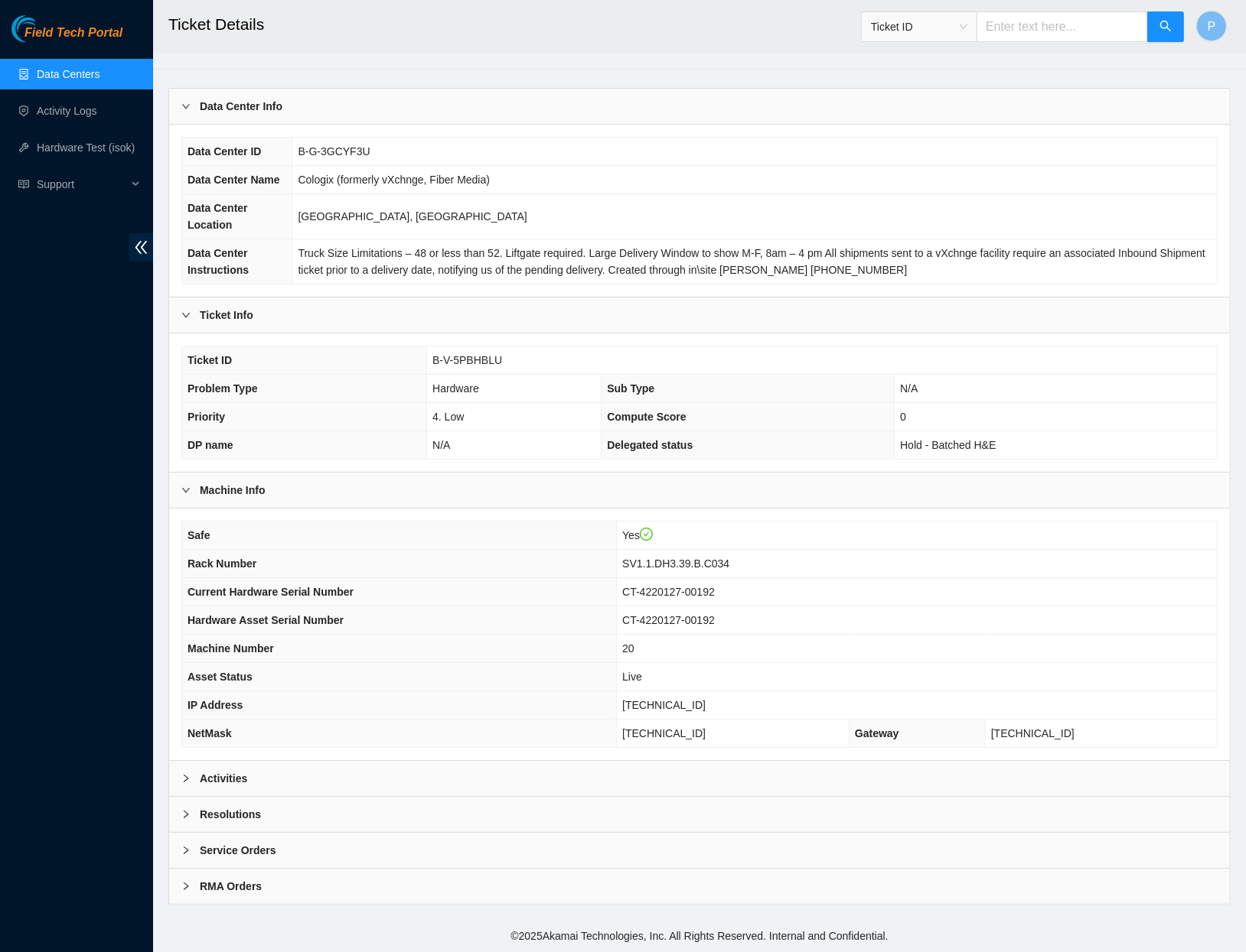
click at [379, 775] on div "Activities" at bounding box center [699, 779] width 1061 height 35
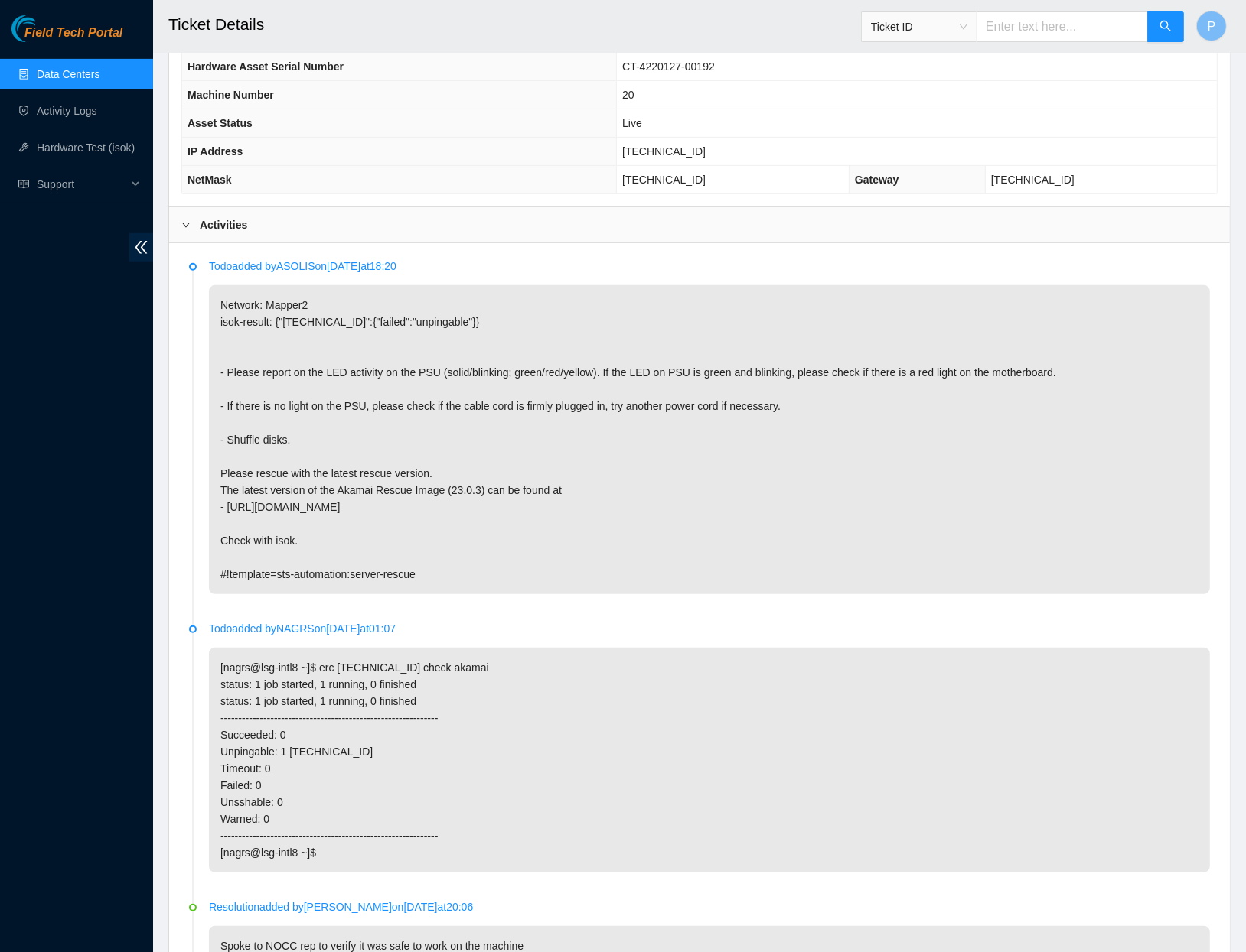
scroll to position [588, 0]
click at [1088, 29] on input "text" at bounding box center [1063, 27] width 172 height 30
paste input "B-W-14M5J8X"
type input "B-W-14M5J8X"
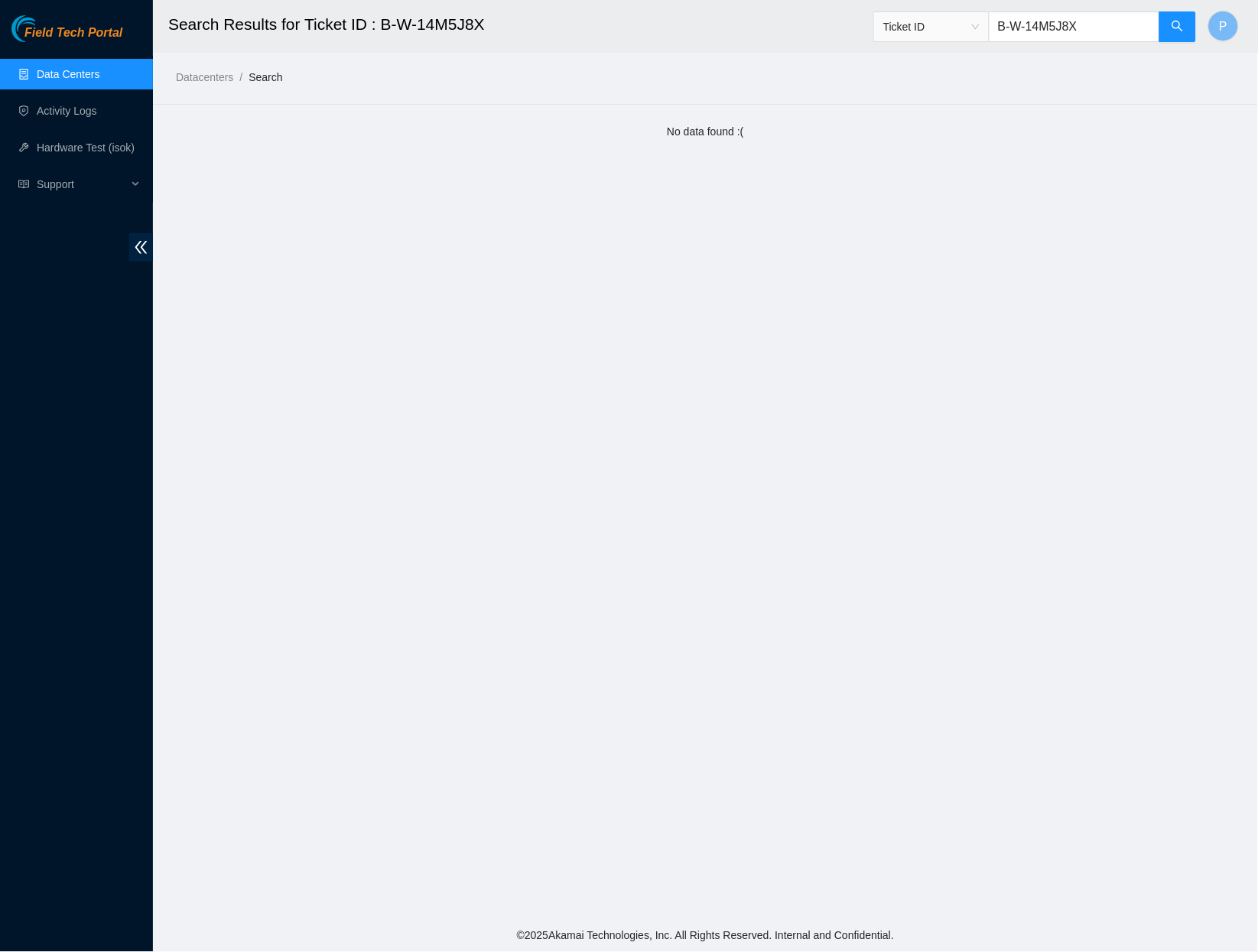
click at [1095, 24] on input "B-W-14M5J8X" at bounding box center [1075, 27] width 172 height 30
paste input "9D"
type input "B-W-14M5J9D"
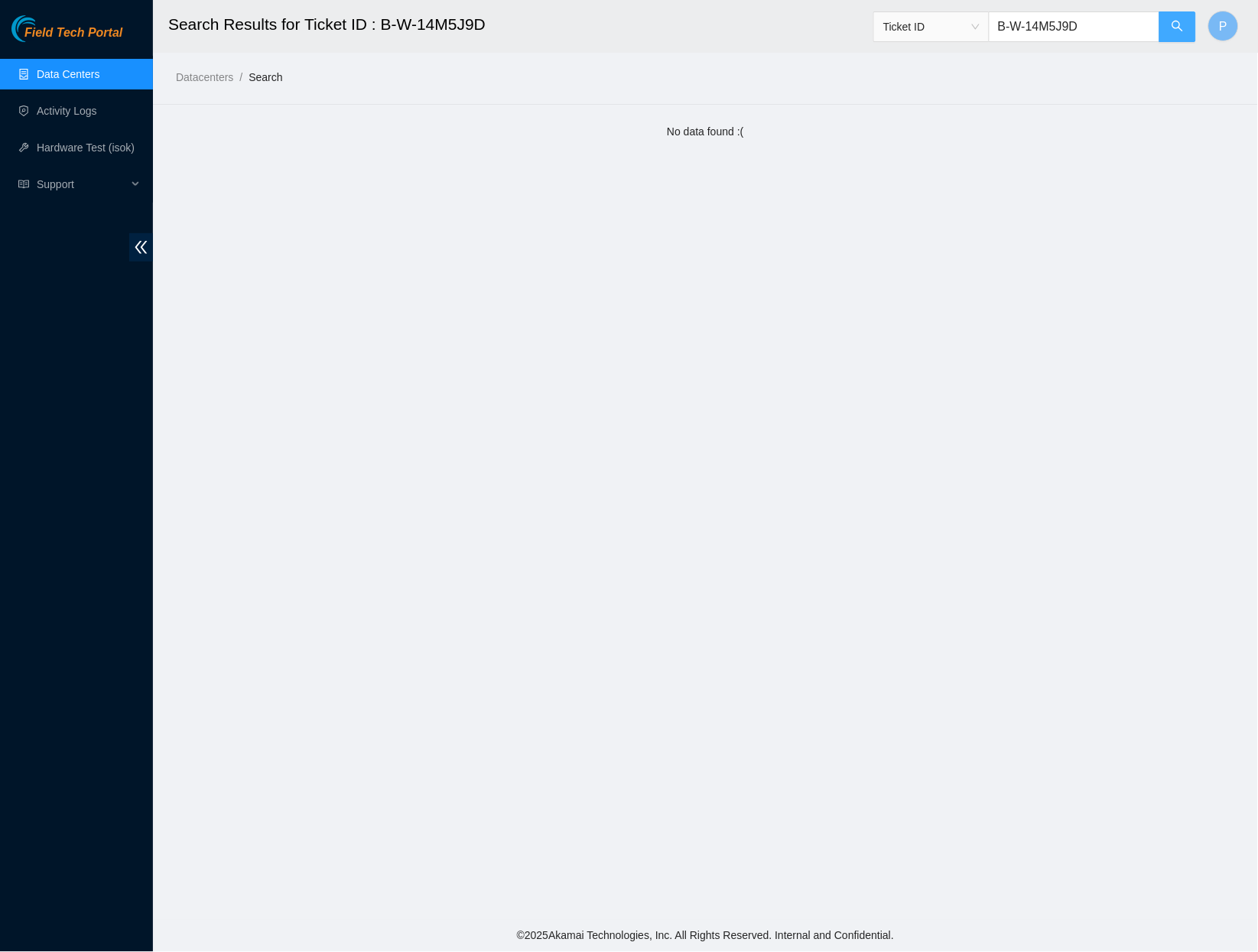
click at [1164, 29] on button "button" at bounding box center [1178, 27] width 37 height 30
drag, startPoint x: 1095, startPoint y: 26, endPoint x: 993, endPoint y: 26, distance: 102.0
click at [993, 26] on input "B-W-14M5J9D" at bounding box center [1075, 27] width 172 height 30
click at [99, 79] on link "Data Centers" at bounding box center [68, 74] width 63 height 13
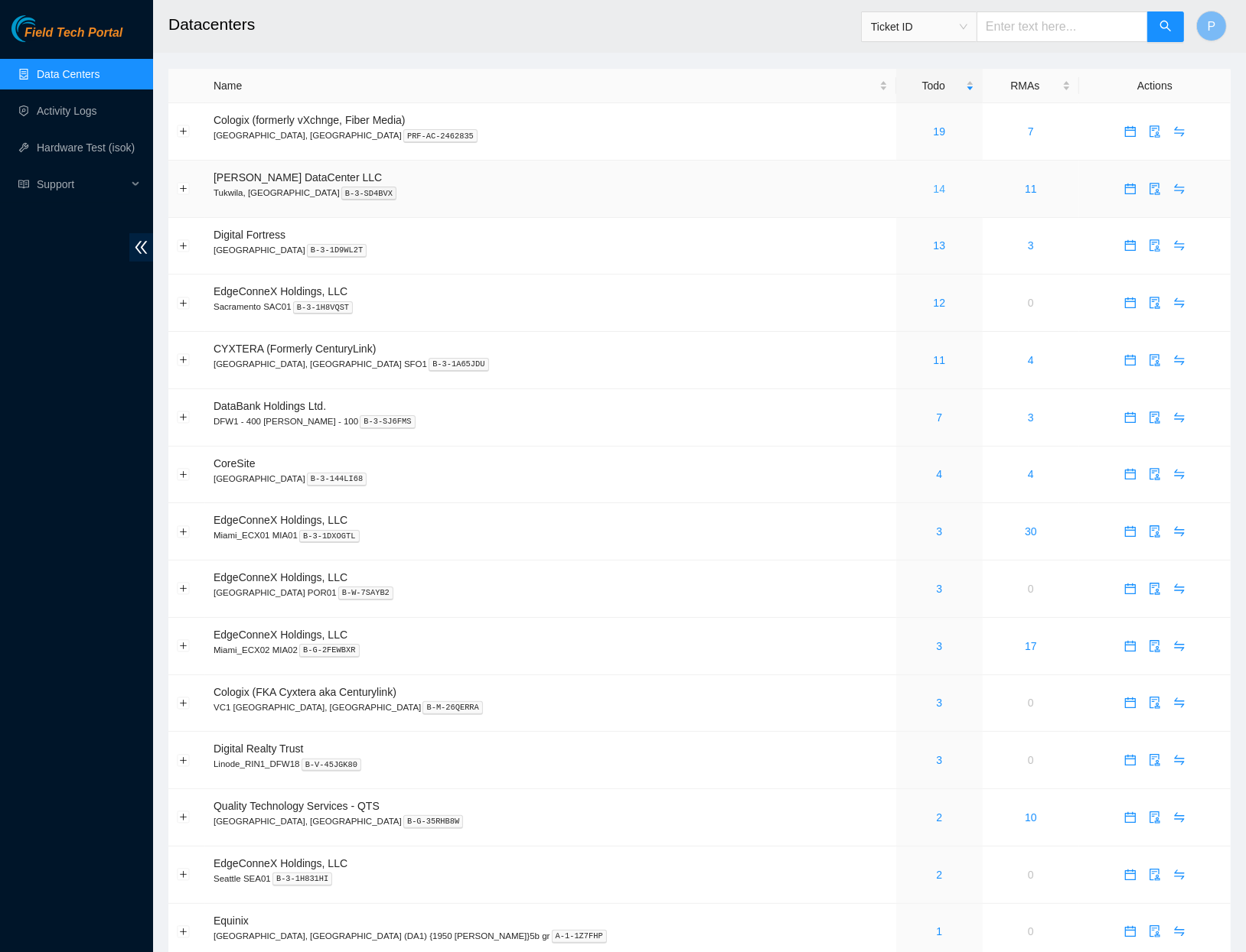
click at [934, 182] on link "14" at bounding box center [940, 188] width 13 height 13
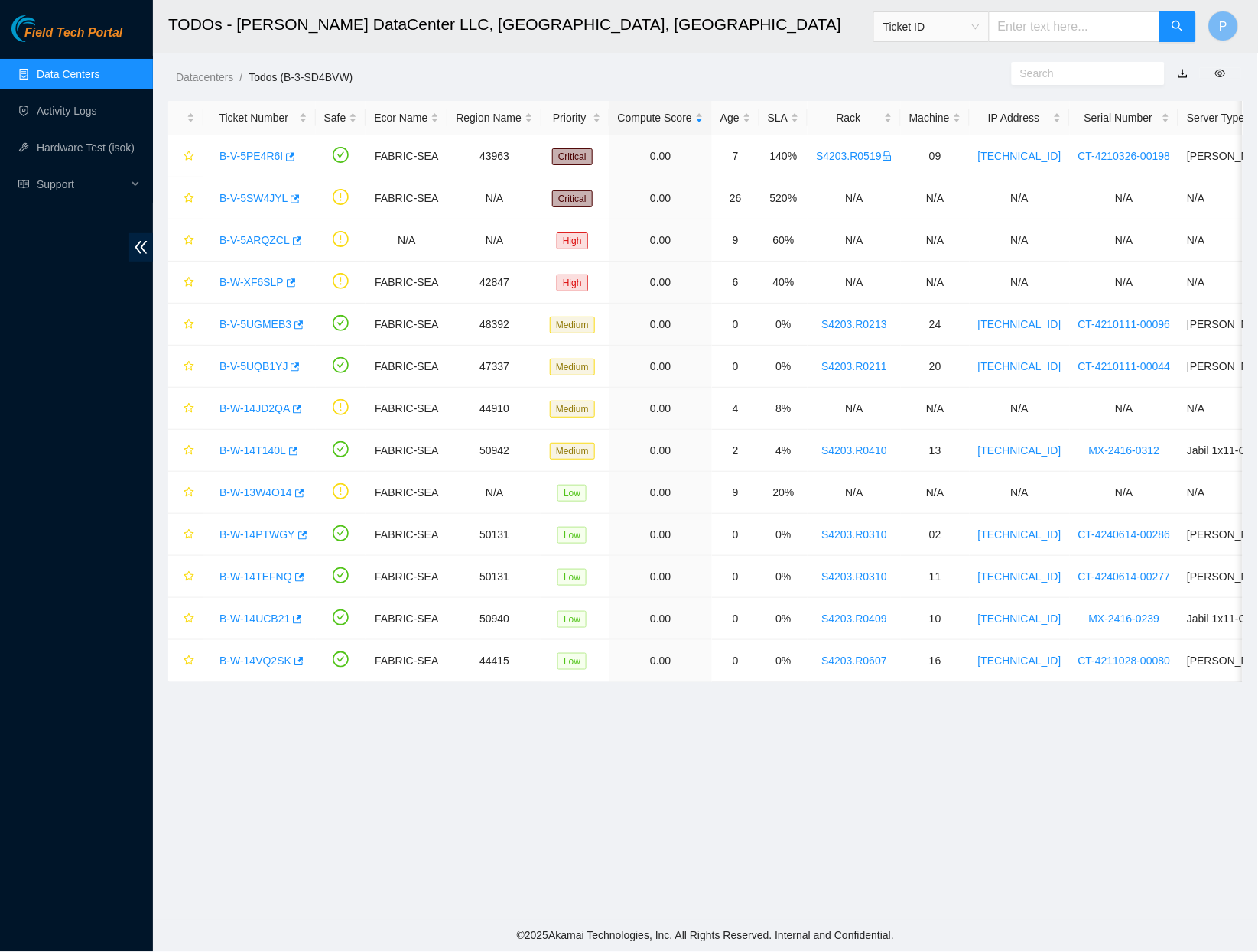
click at [1181, 69] on link "button" at bounding box center [1183, 73] width 11 height 13
click at [713, 72] on ol "Datacenters / Todos (B-3-SD4BVW) /" at bounding box center [579, 77] width 806 height 17
click at [1093, 18] on input "text" at bounding box center [1075, 27] width 172 height 30
paste input "B-W-14PTWKR"
type input "B-W-14PTWKR"
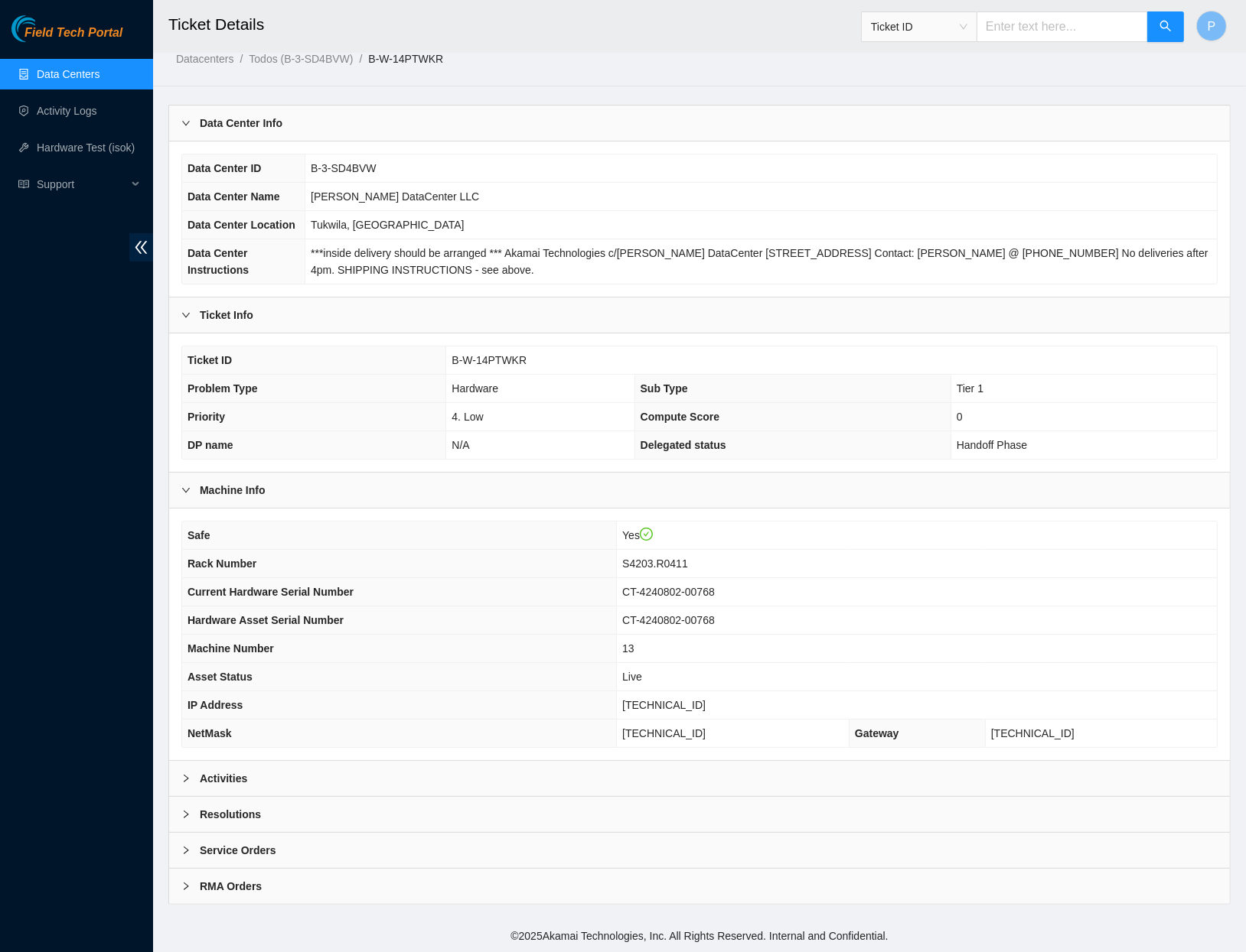
click at [374, 778] on div "Activities" at bounding box center [699, 779] width 1061 height 35
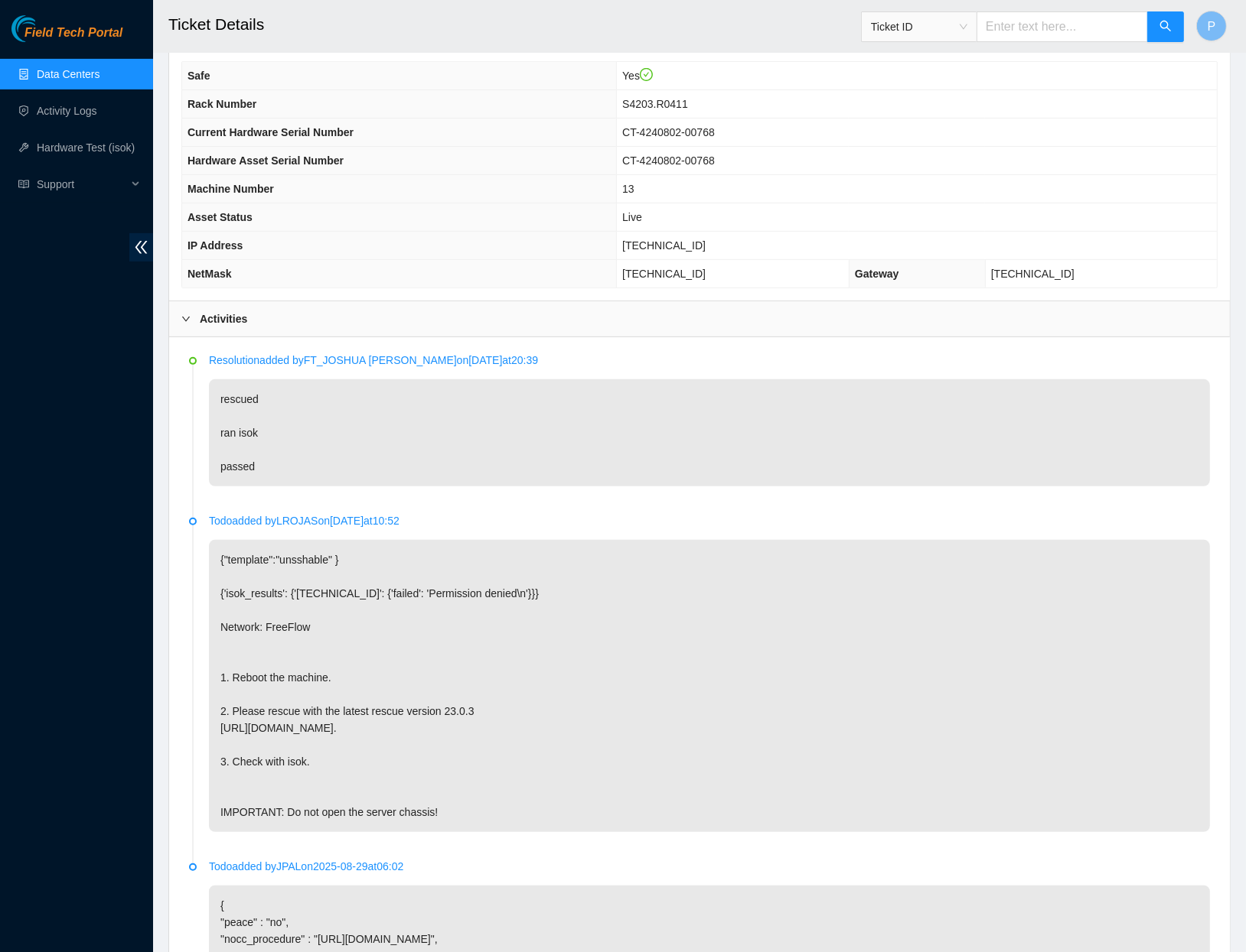
scroll to position [479, 0]
click at [996, 21] on input "text" at bounding box center [1063, 27] width 172 height 30
paste input "B-W-14PTWM3"
type input "B-W-14PTWM3"
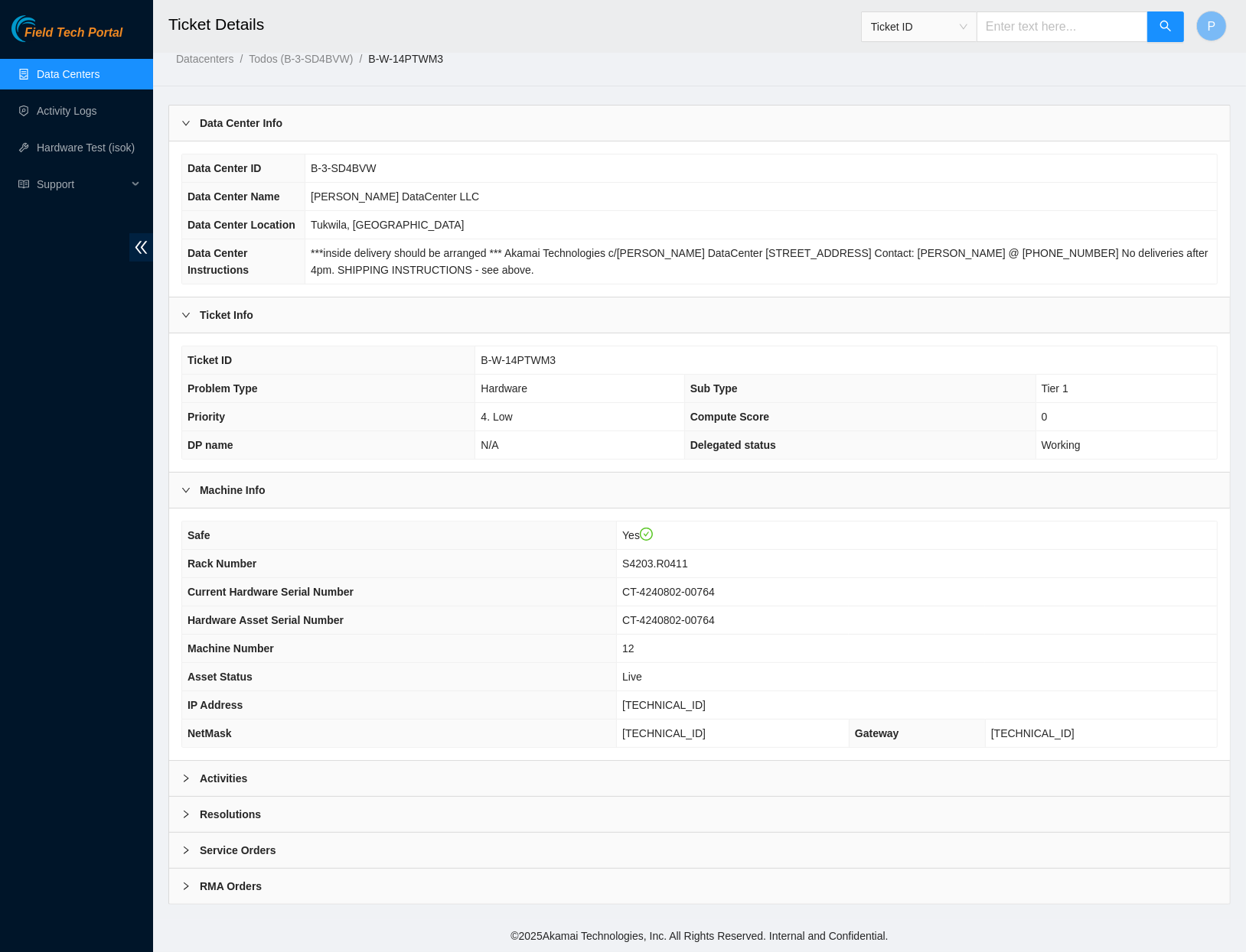
scroll to position [37, 0]
click at [317, 783] on div "Activities" at bounding box center [699, 779] width 1061 height 35
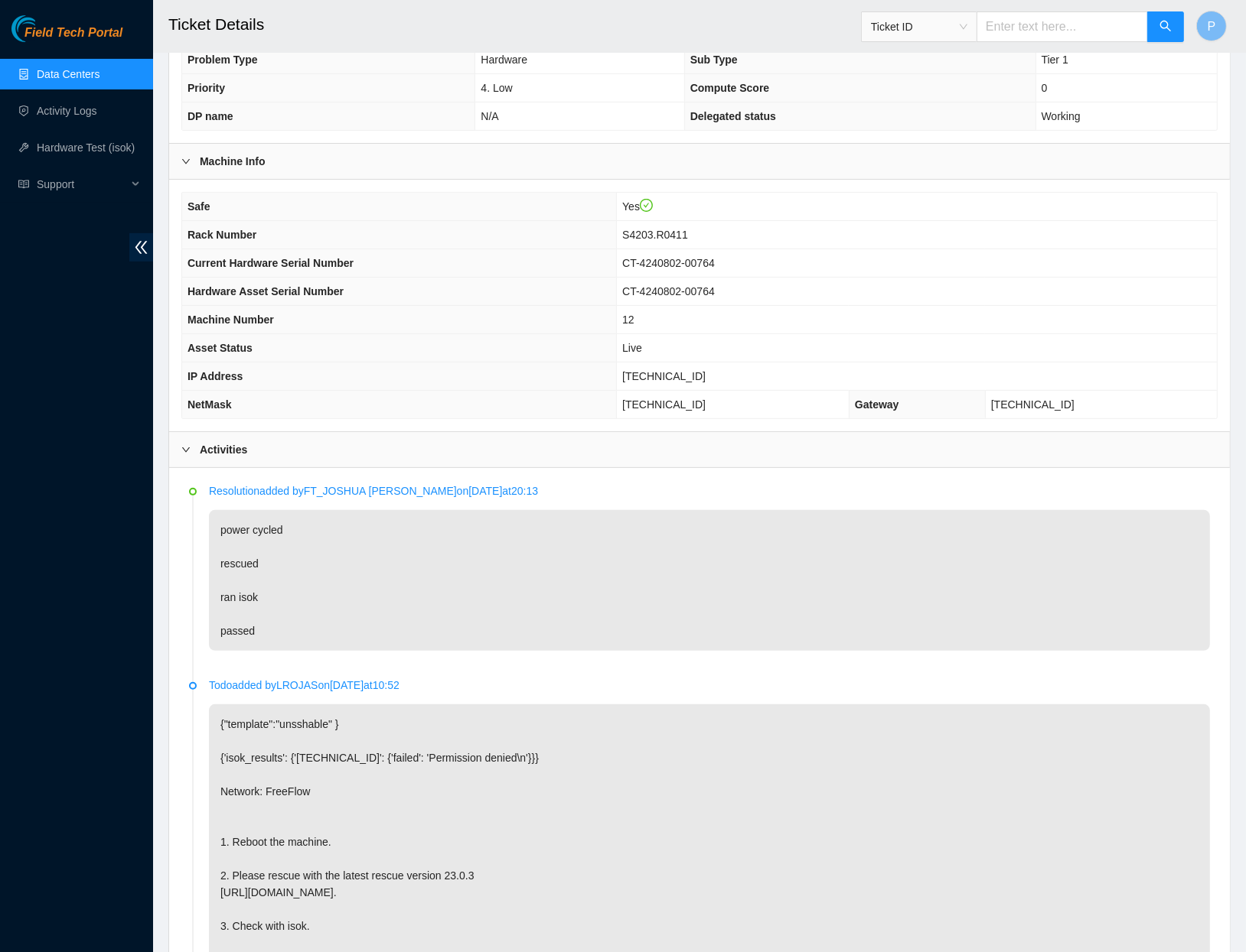
scroll to position [363, 0]
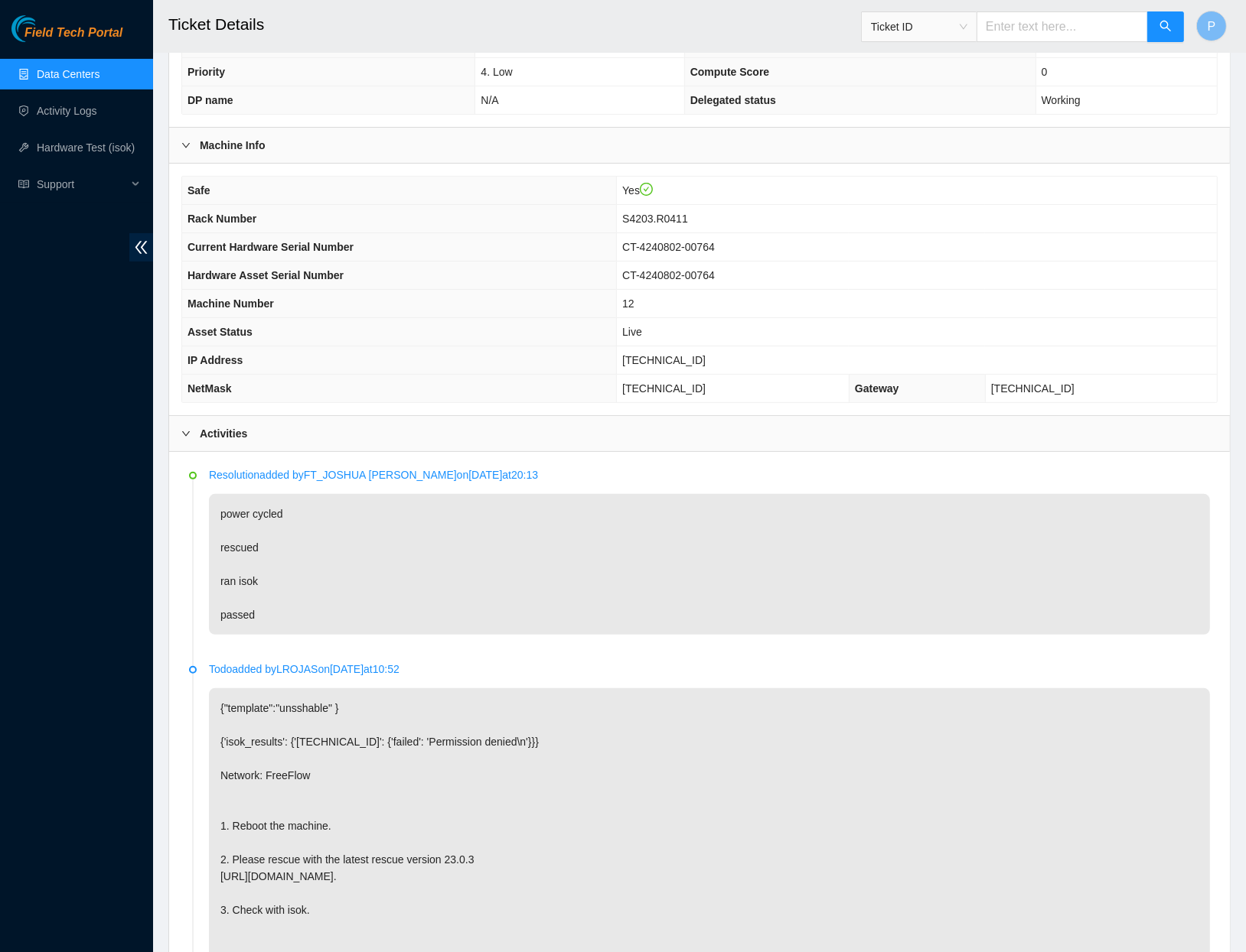
click at [1040, 26] on input "text" at bounding box center [1063, 27] width 172 height 30
paste input "B-W-14Q0QJO"
type input "B-W-14Q0QJO"
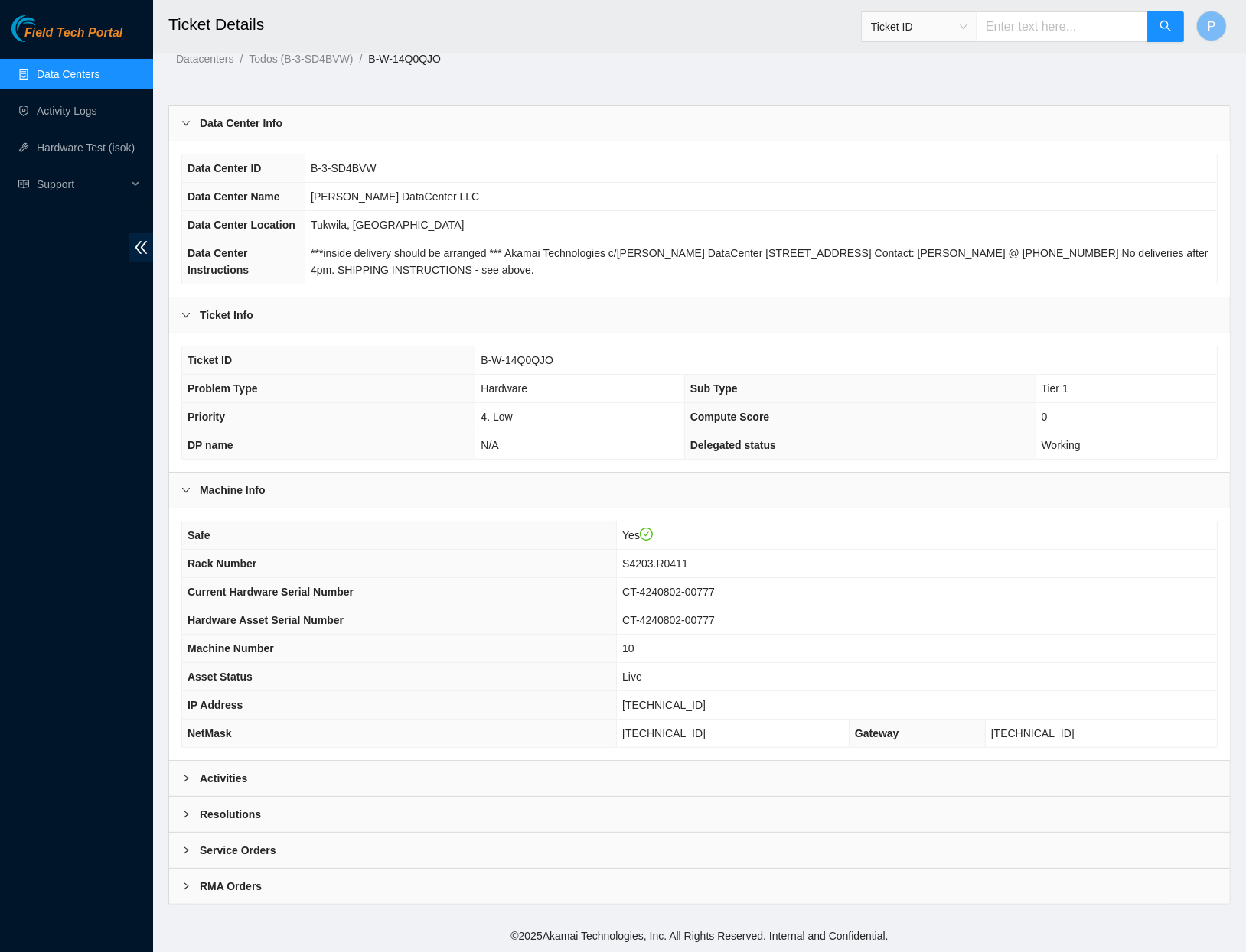
click at [478, 781] on div "Activities" at bounding box center [699, 779] width 1061 height 35
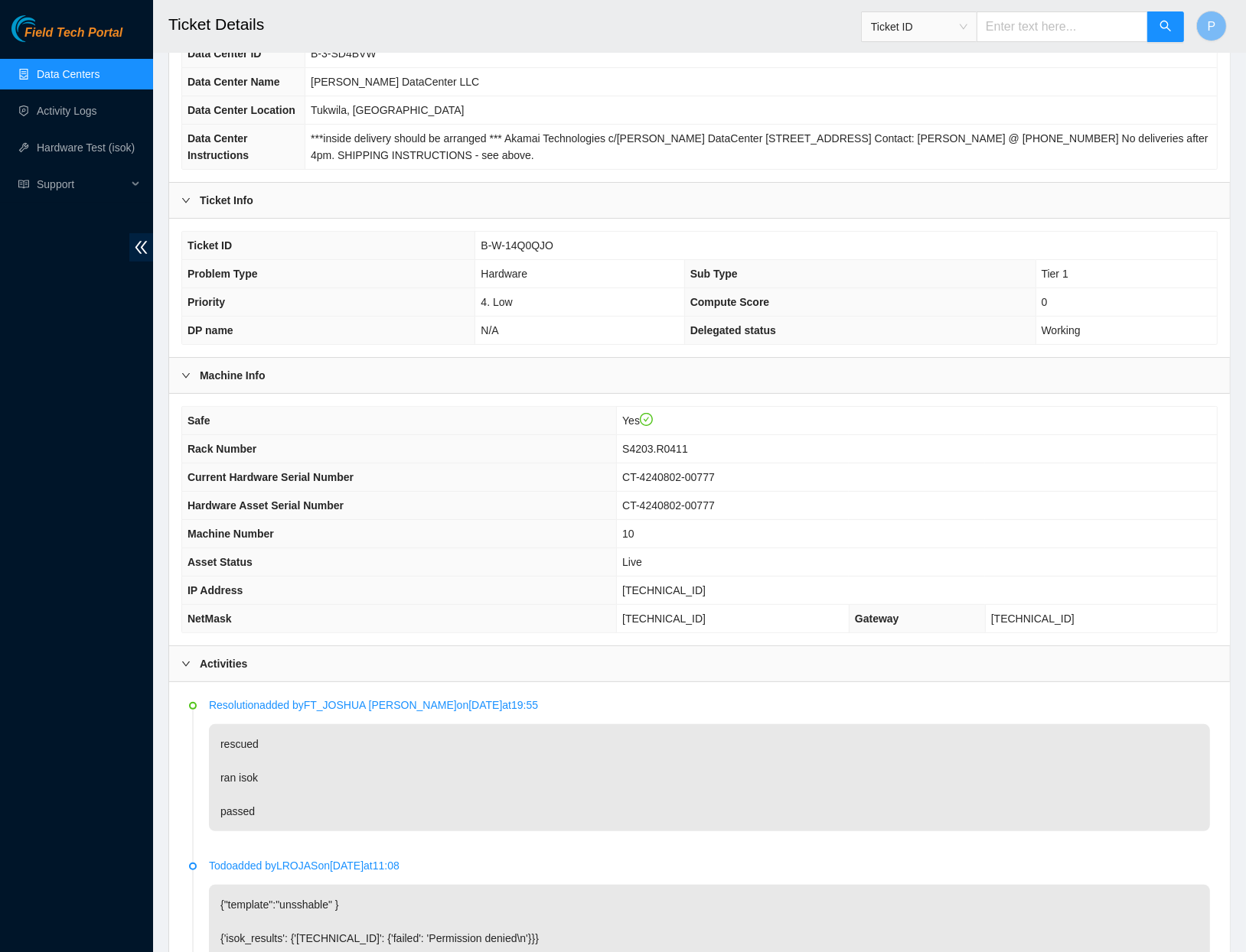
scroll to position [174, 0]
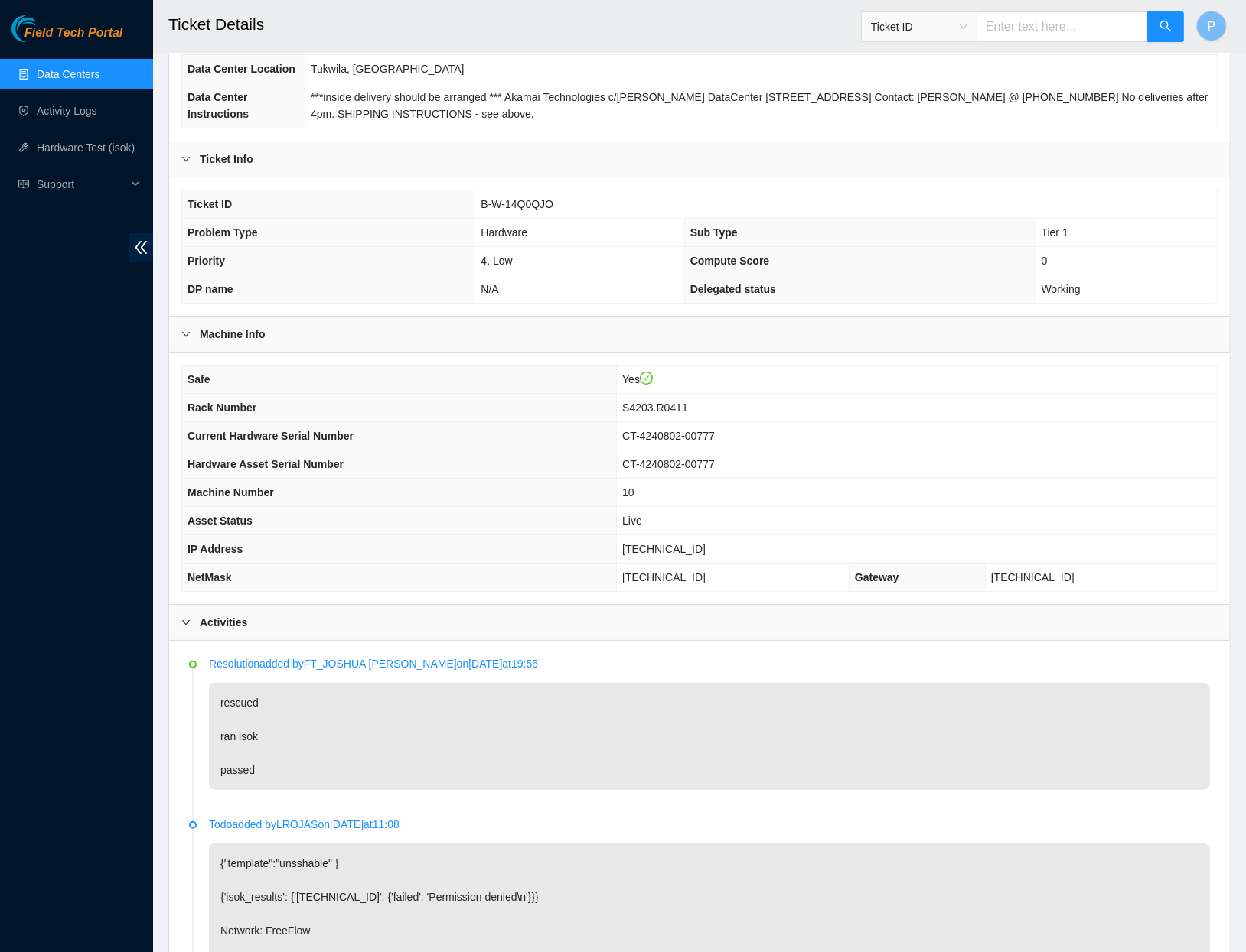
click at [1022, 29] on input "text" at bounding box center [1063, 27] width 172 height 30
paste input "B-W-14TEFNQ"
type input "B-W-14TEFNQ"
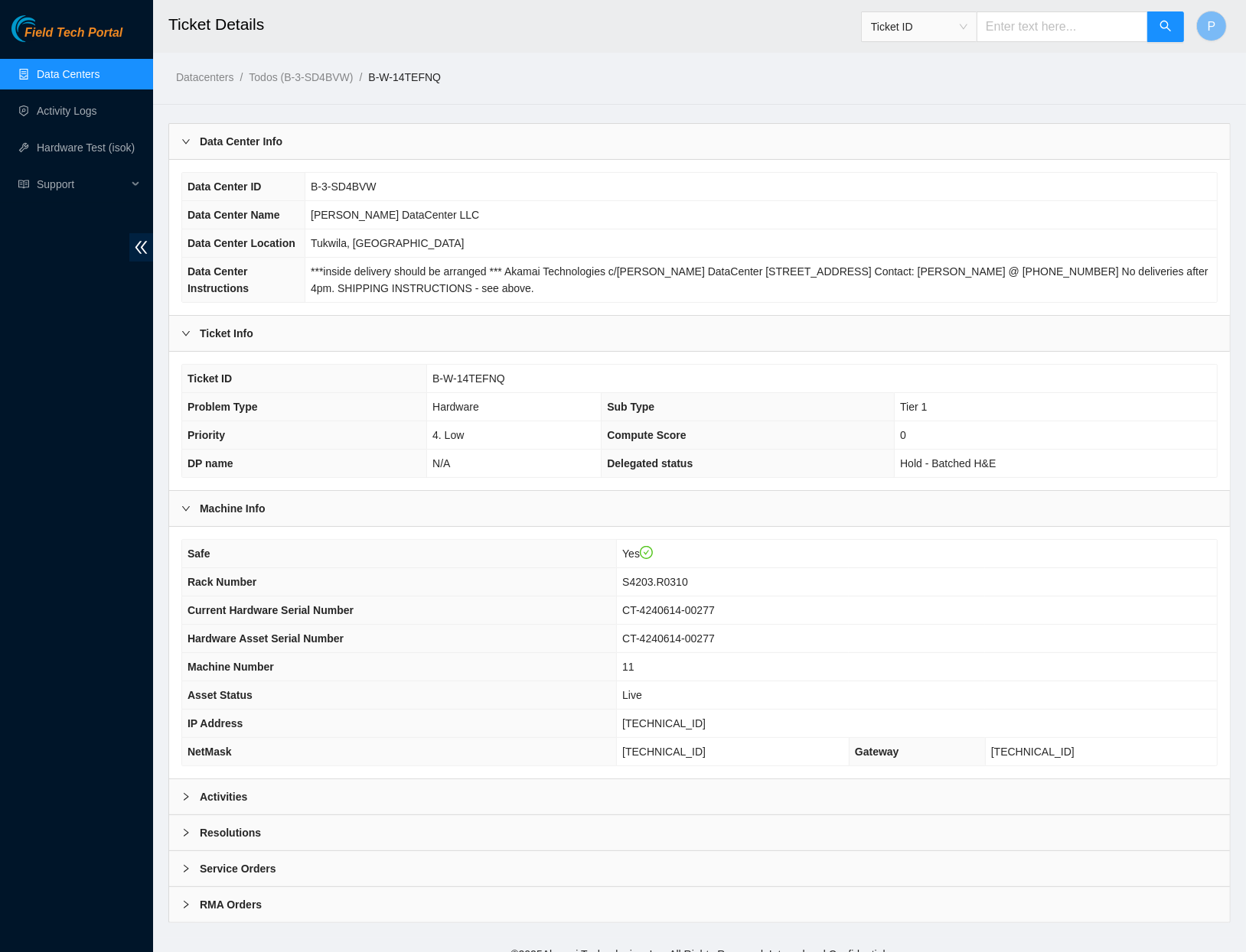
click at [400, 802] on div "Activities" at bounding box center [699, 797] width 1061 height 35
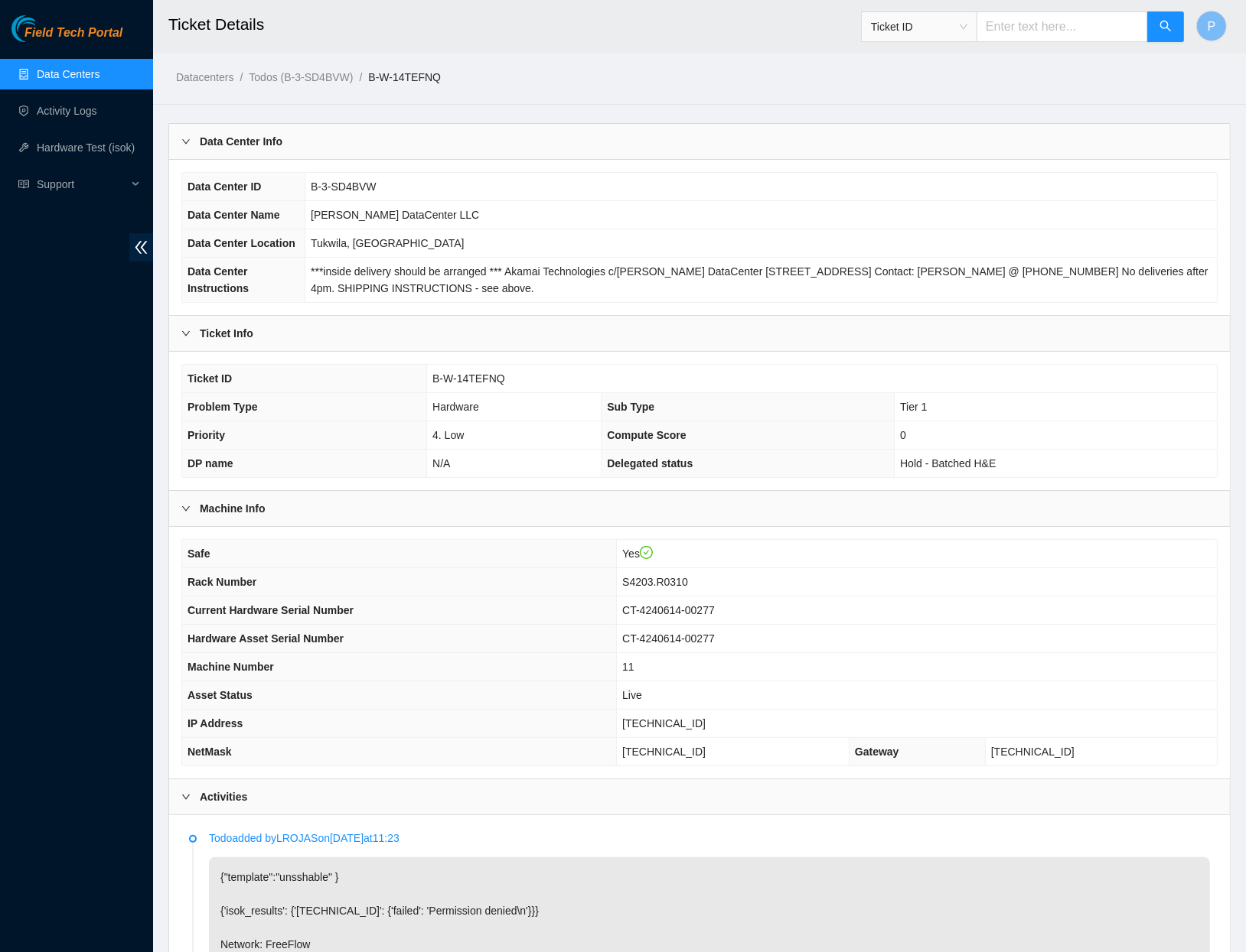
click at [48, 73] on link "Data Centers" at bounding box center [68, 74] width 63 height 13
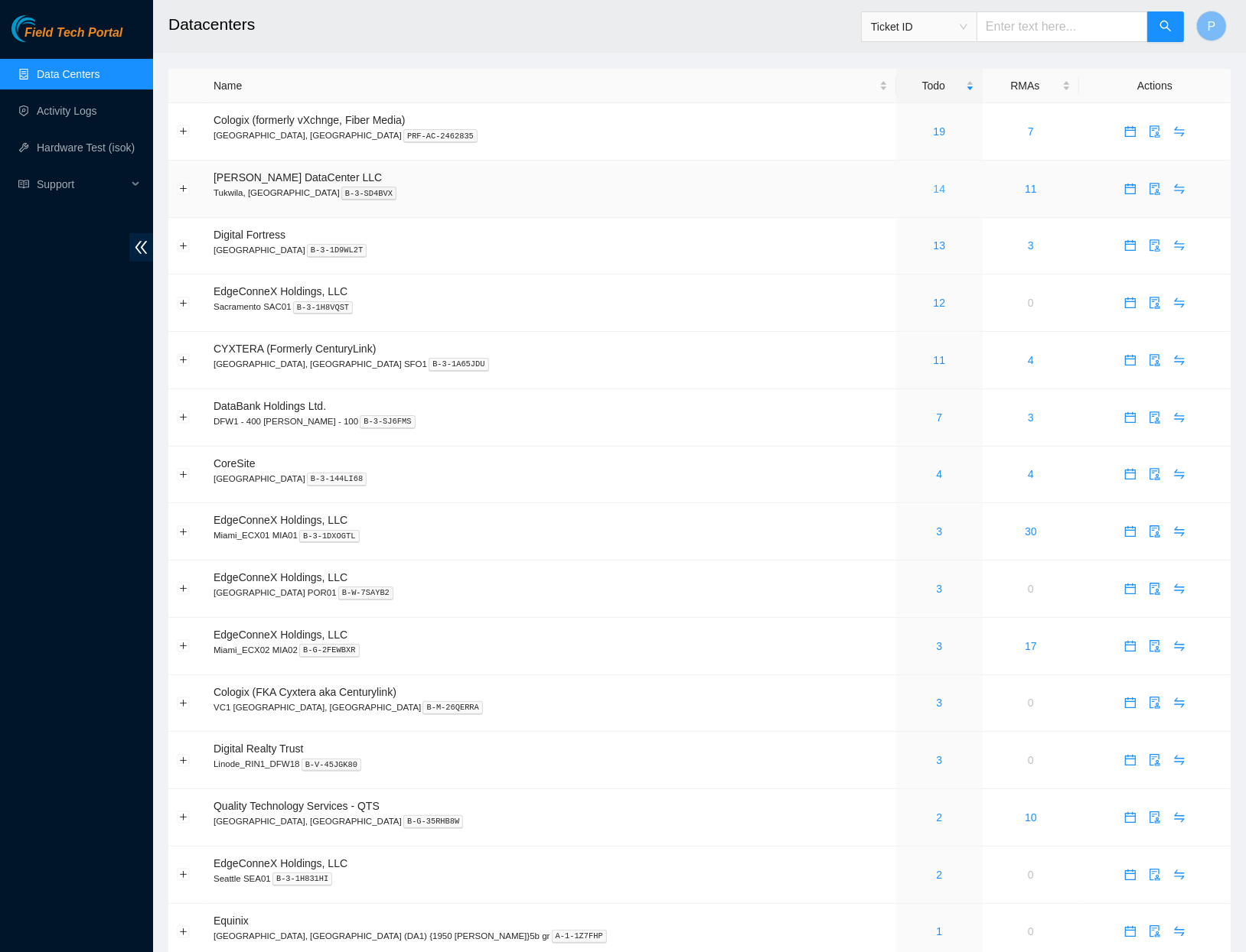
click at [934, 182] on link "14" at bounding box center [940, 188] width 13 height 13
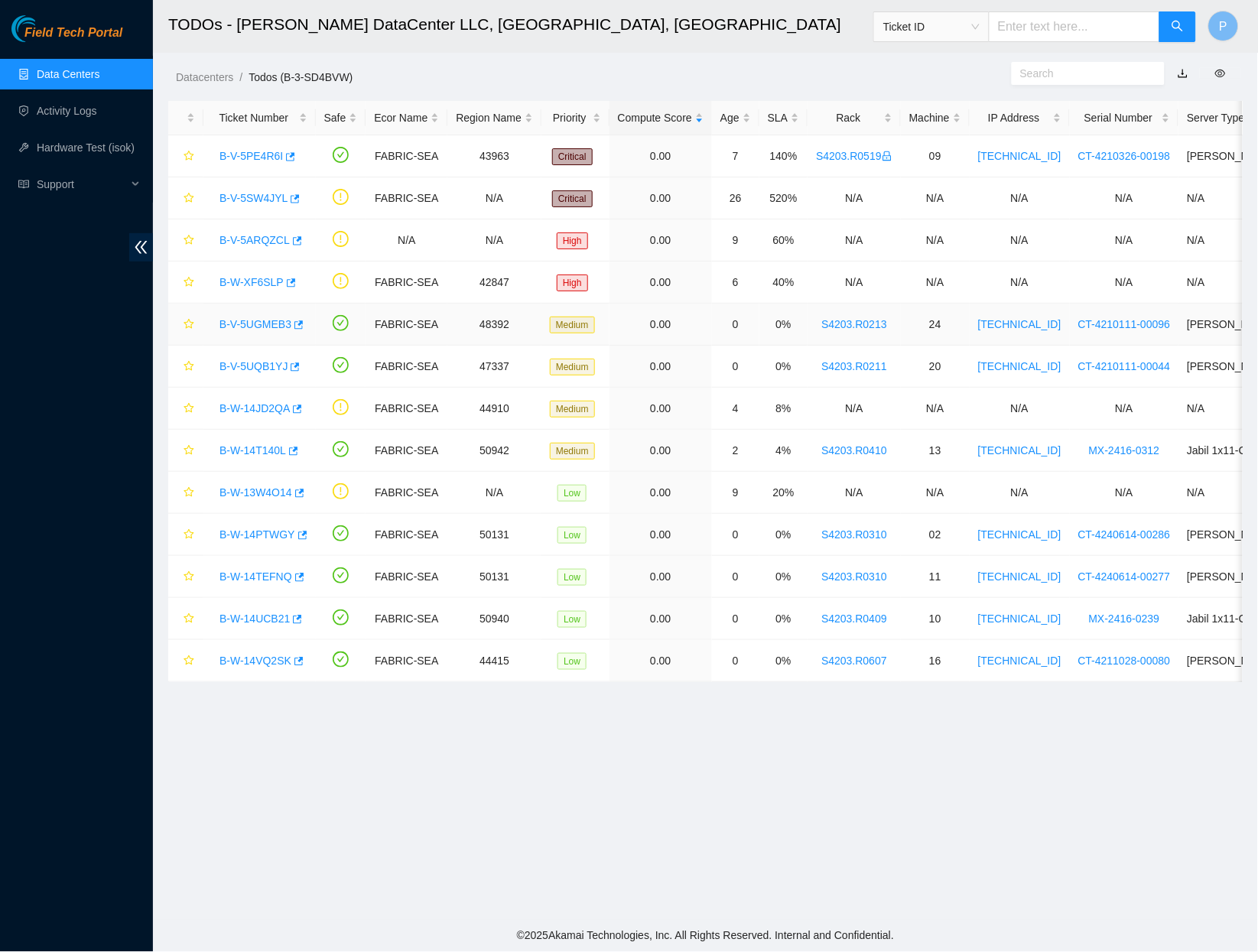
click at [248, 325] on link "B-V-5UGMEB3" at bounding box center [256, 324] width 72 height 13
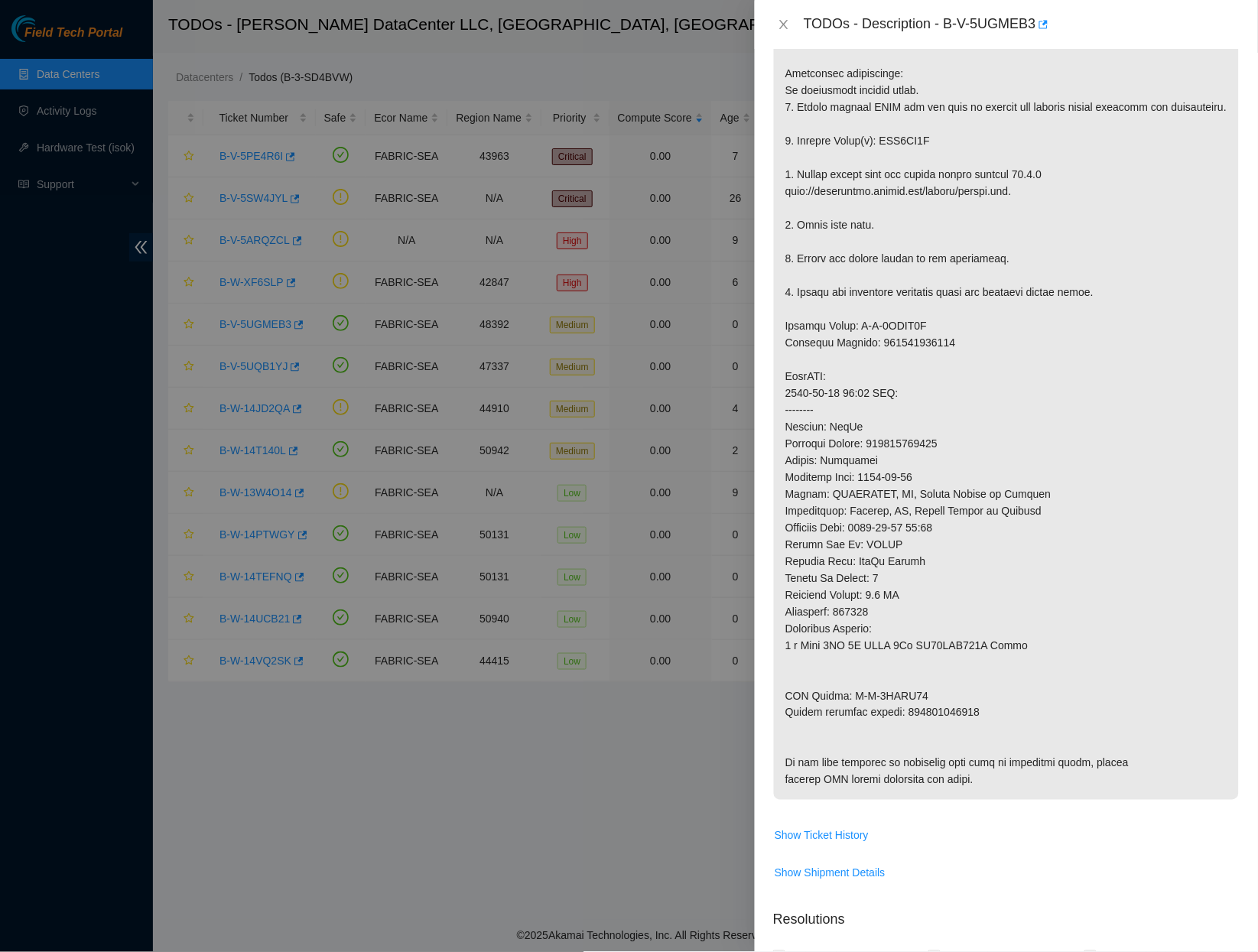
scroll to position [363, 0]
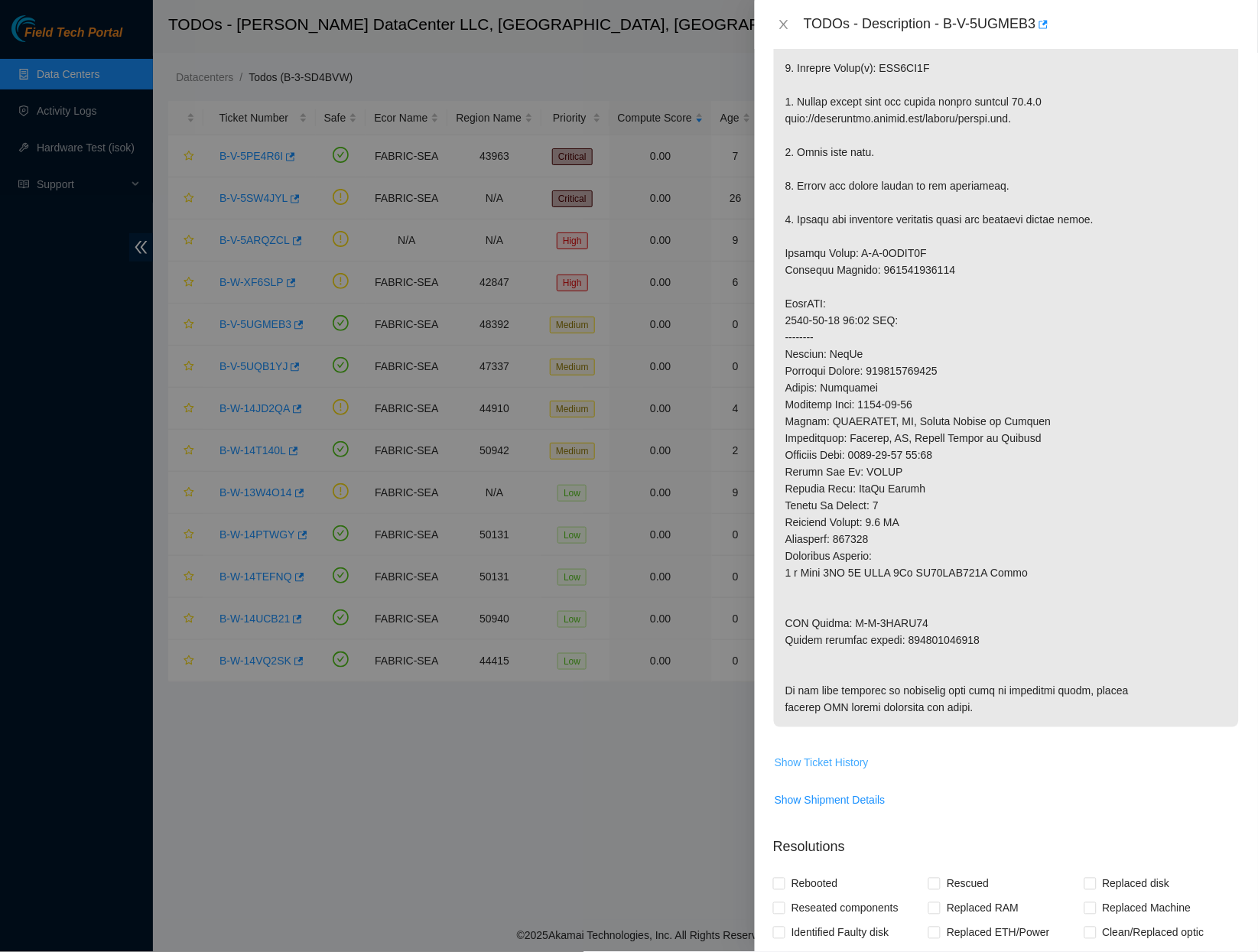
click at [810, 772] on span "Show Ticket History" at bounding box center [822, 764] width 94 height 17
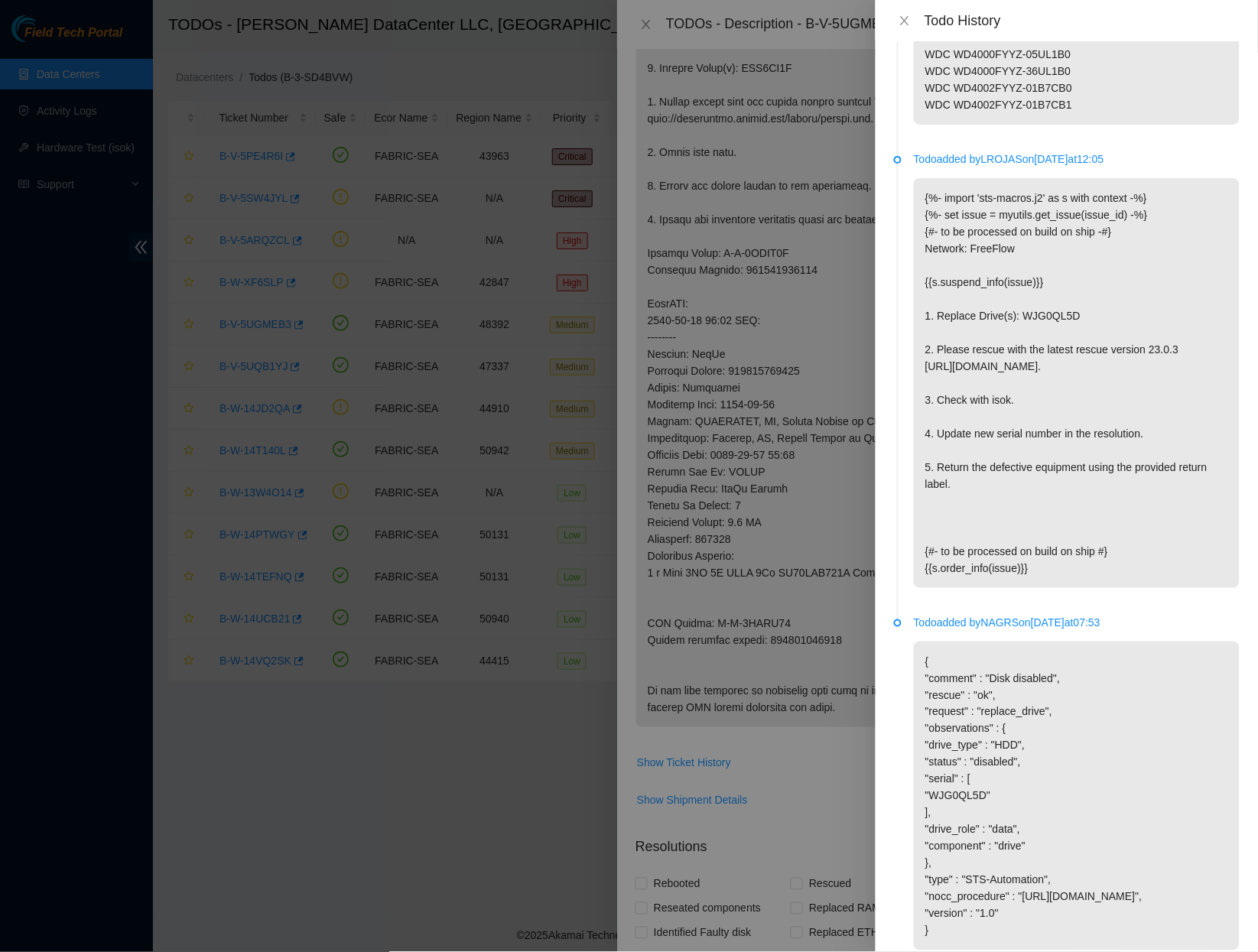
scroll to position [1436, 0]
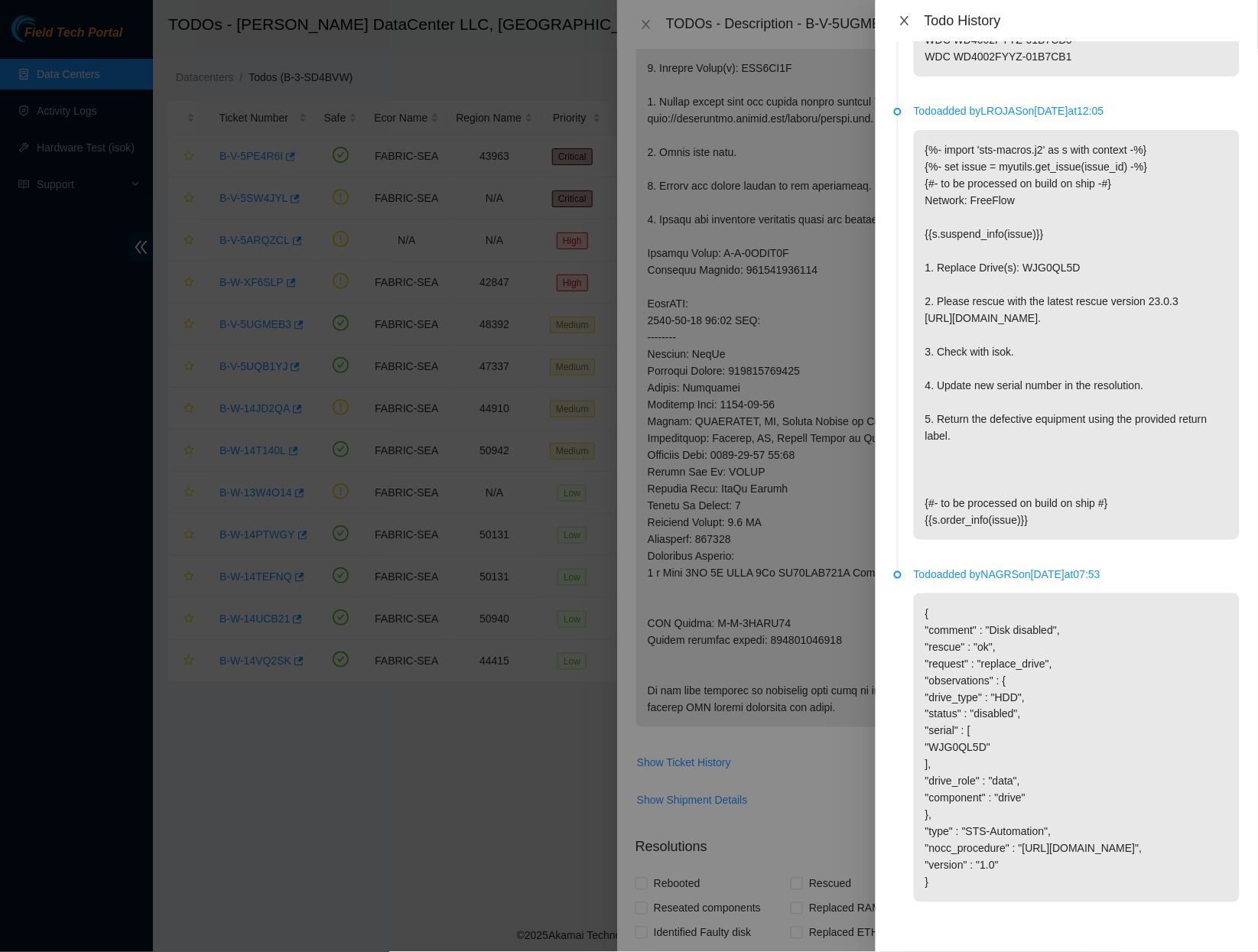
click at [901, 13] on button "Close" at bounding box center [904, 20] width 21 height 14
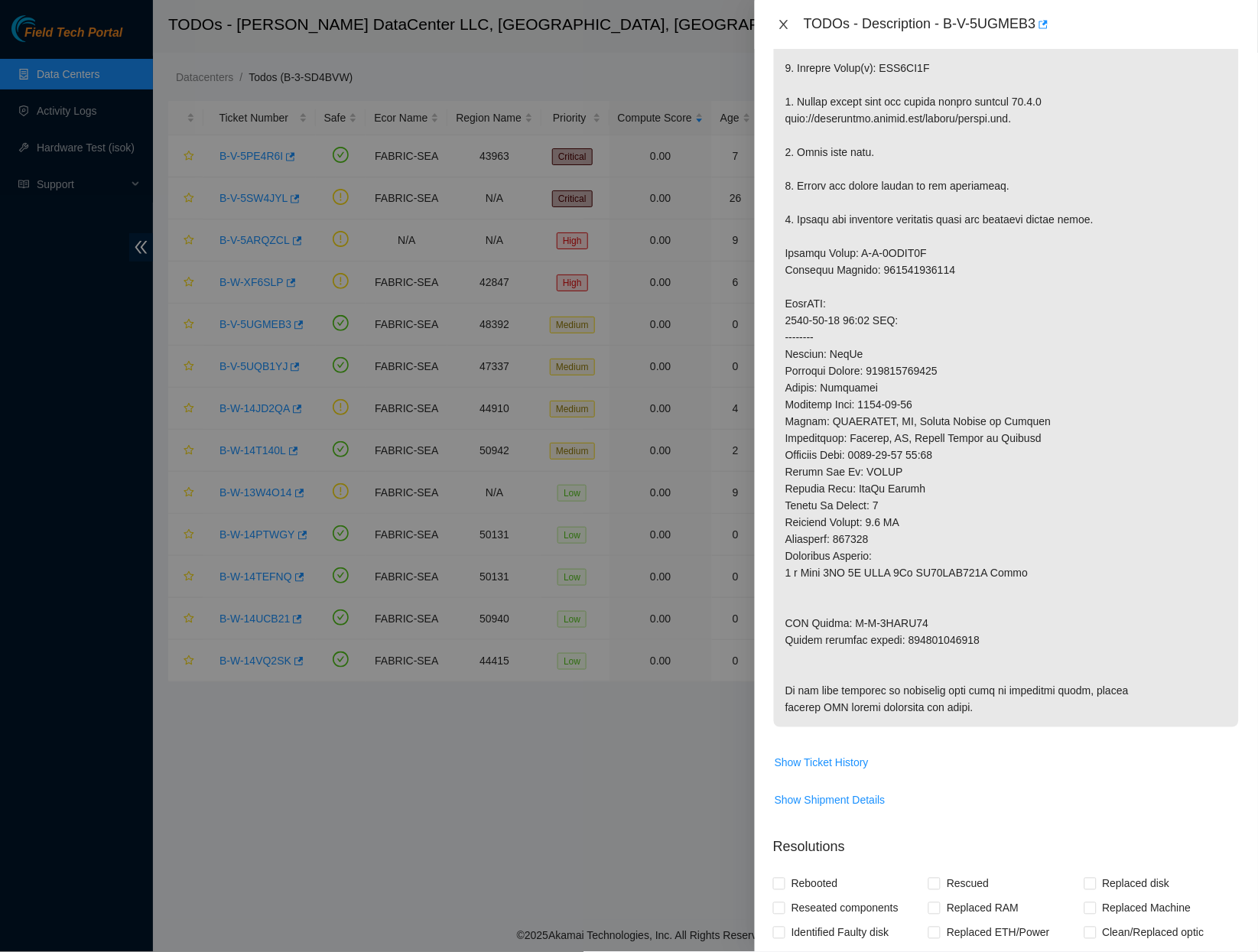
click at [774, 18] on button "Close" at bounding box center [784, 24] width 21 height 14
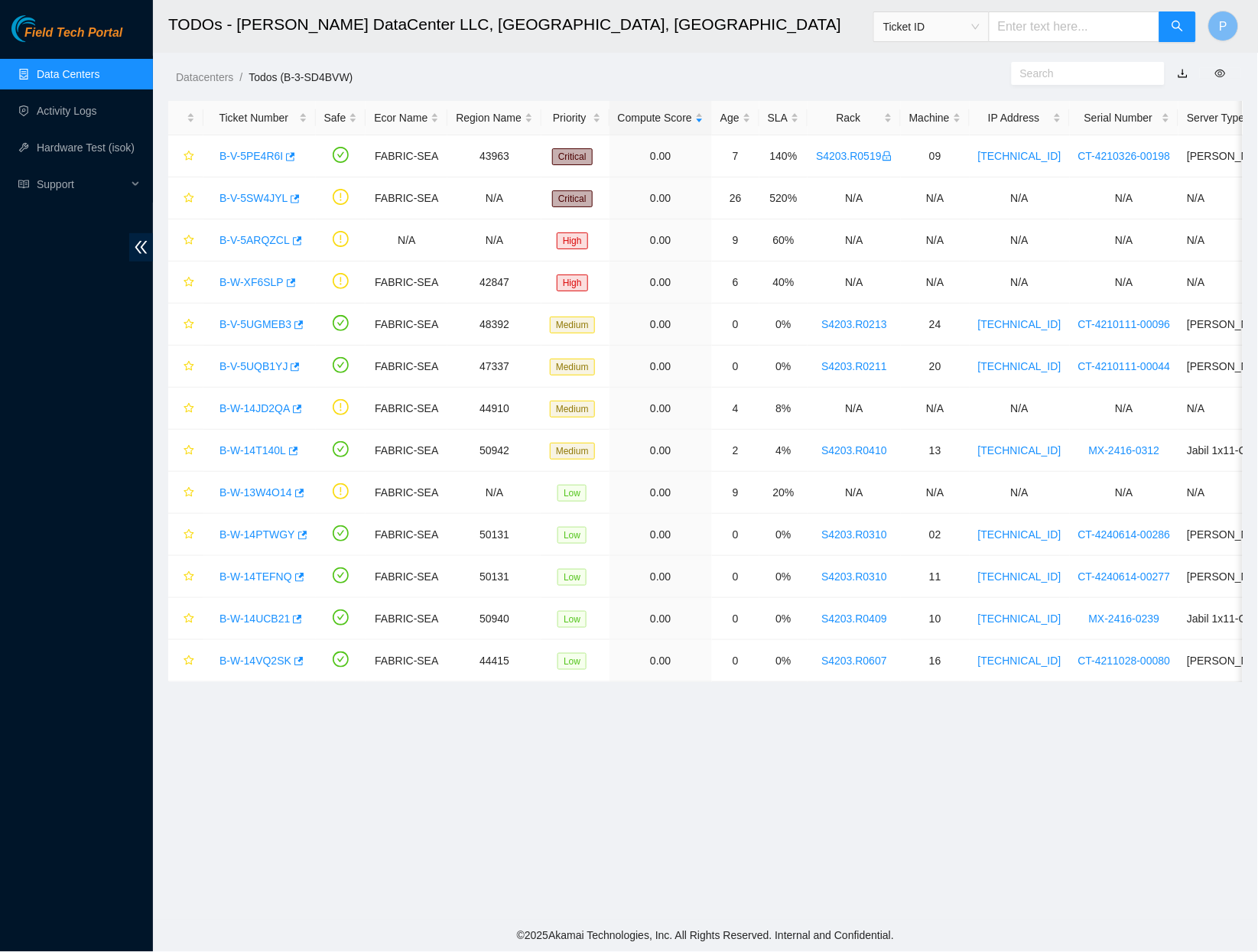
click at [619, 39] on h2 "TODOs - [PERSON_NAME] DataCenter LLC, [GEOGRAPHIC_DATA], [GEOGRAPHIC_DATA]" at bounding box center [598, 24] width 859 height 49
click at [258, 399] on div "B-W-14JD2QA" at bounding box center [260, 408] width 96 height 24
click at [247, 412] on link "B-W-14JD2QA" at bounding box center [255, 408] width 71 height 13
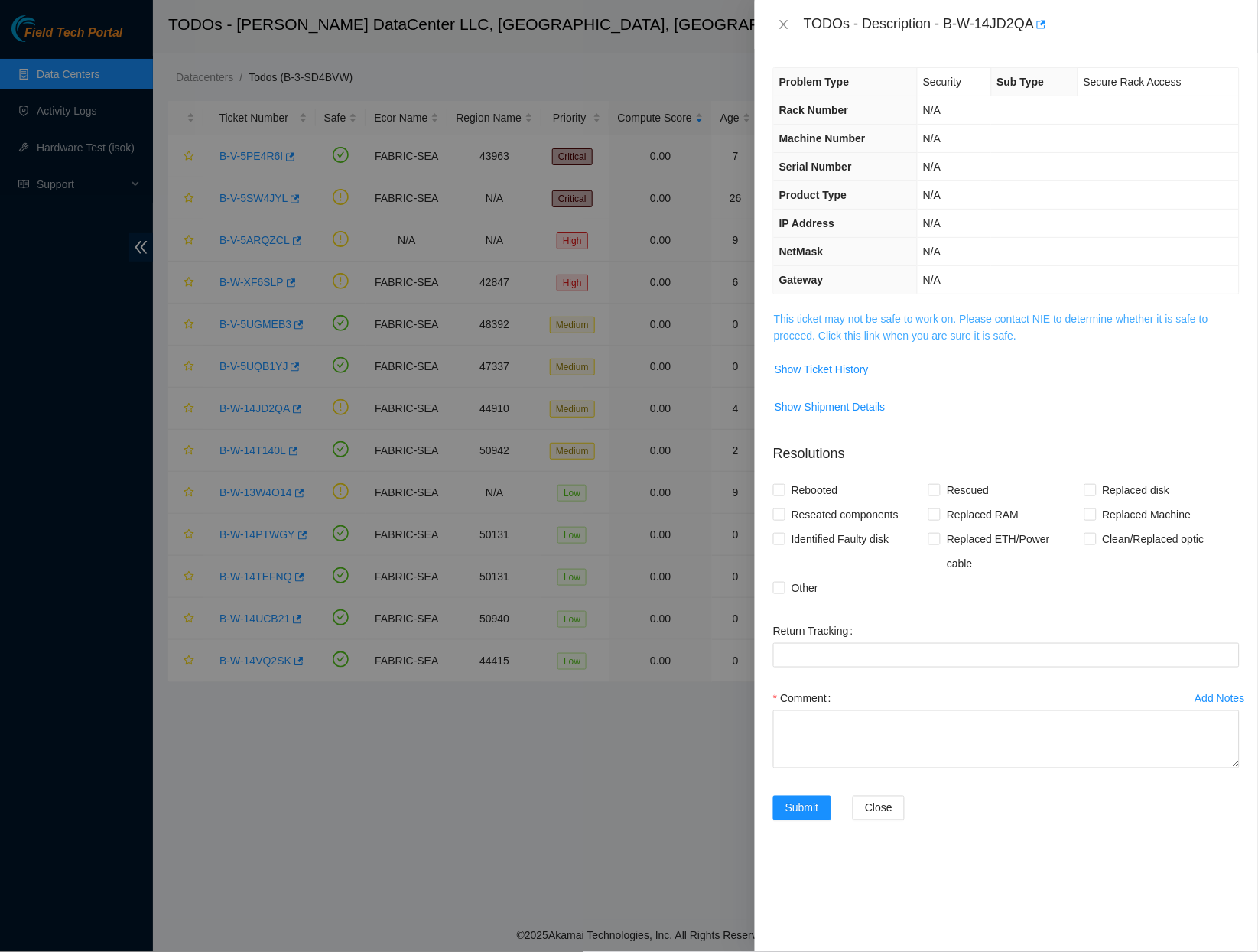
click at [927, 313] on link "This ticket may not be safe to work on. Please contact NIE to determine whether…" at bounding box center [991, 327] width 435 height 29
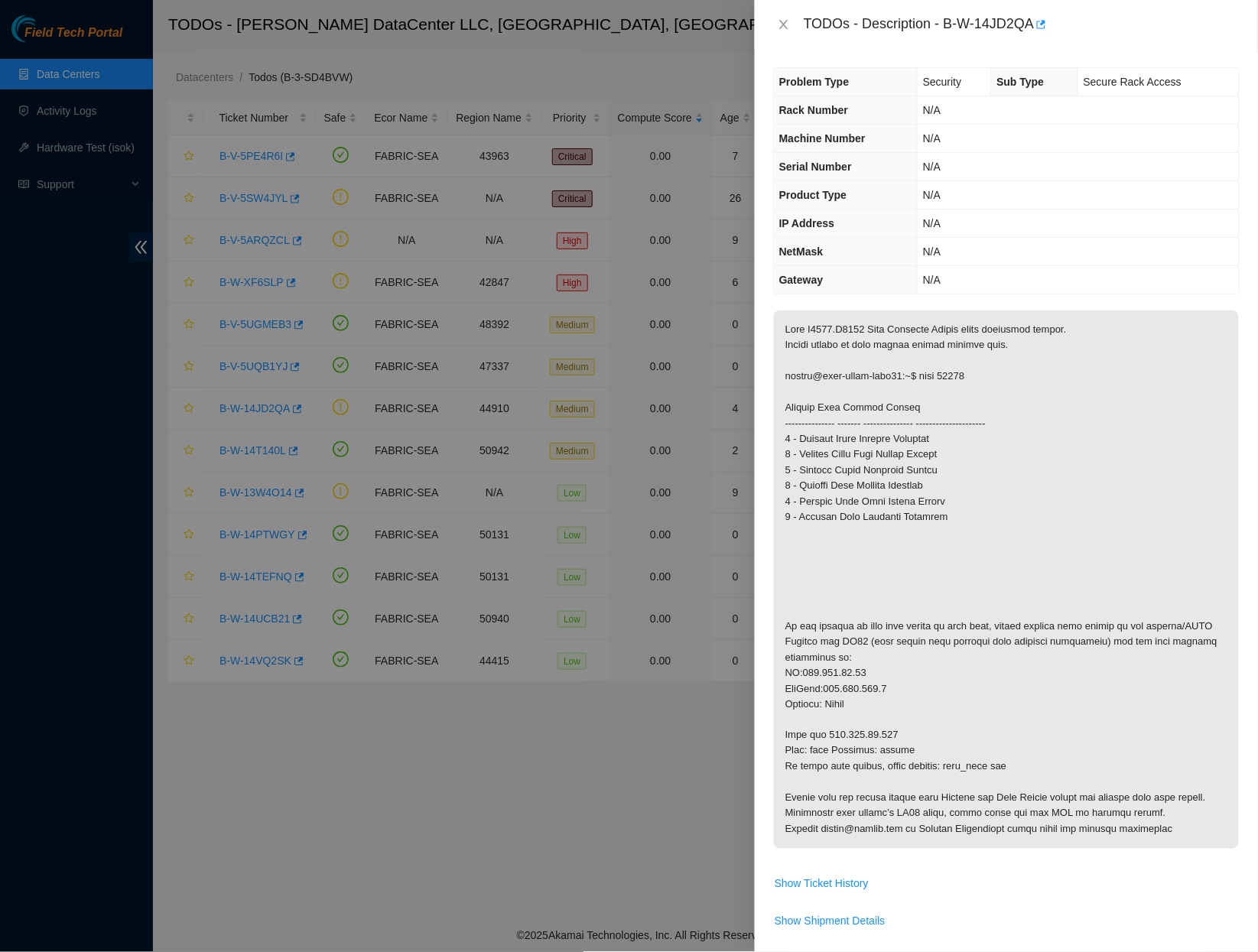
click at [954, 624] on p at bounding box center [1007, 579] width 465 height 538
click at [913, 374] on p at bounding box center [1007, 579] width 465 height 538
click at [865, 692] on p at bounding box center [1007, 579] width 465 height 538
drag, startPoint x: 866, startPoint y: 691, endPoint x: 779, endPoint y: 650, distance: 96.2
click at [779, 650] on p at bounding box center [1007, 579] width 465 height 538
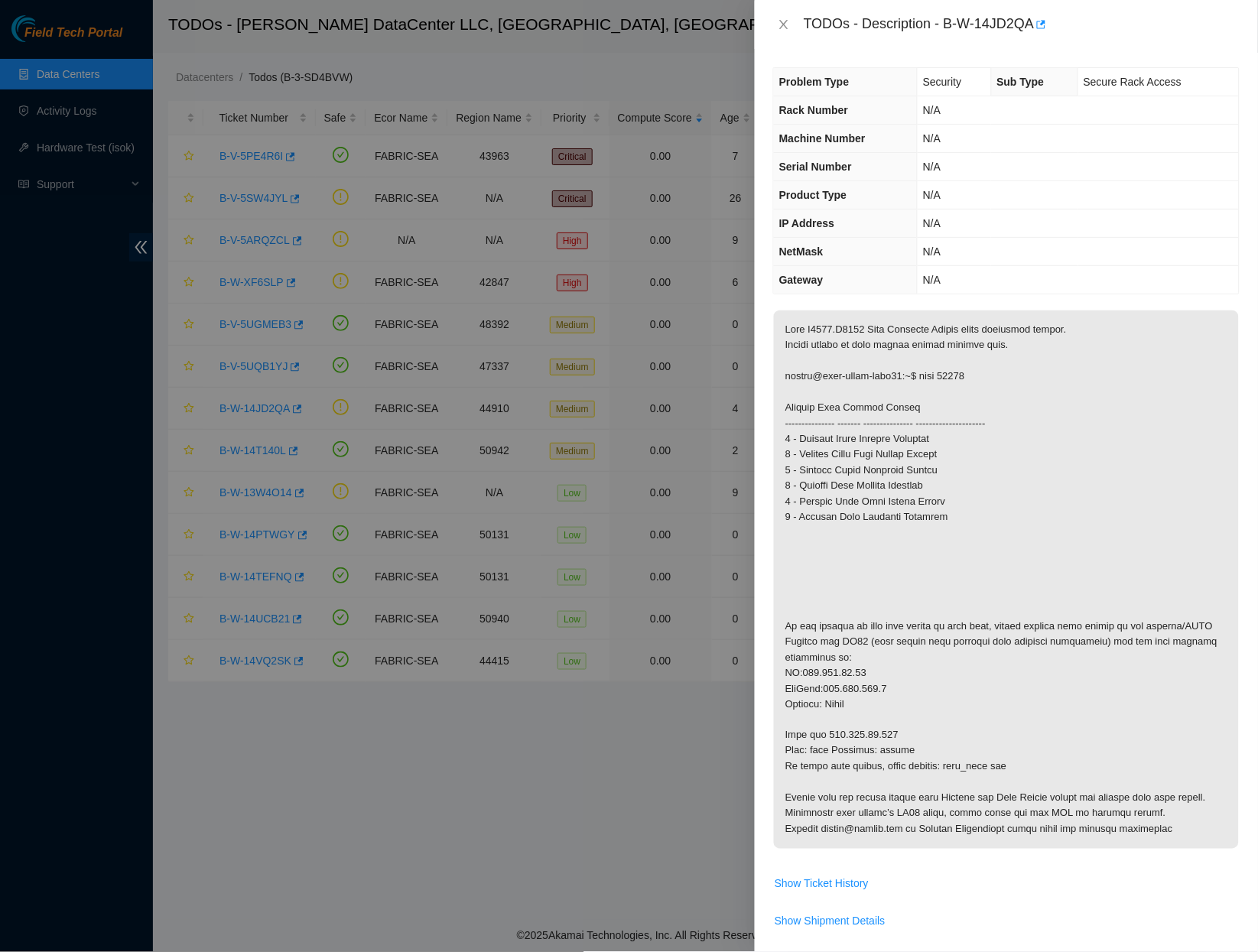
click at [811, 567] on p at bounding box center [1007, 579] width 465 height 538
click at [787, 24] on icon "close" at bounding box center [784, 24] width 13 height 13
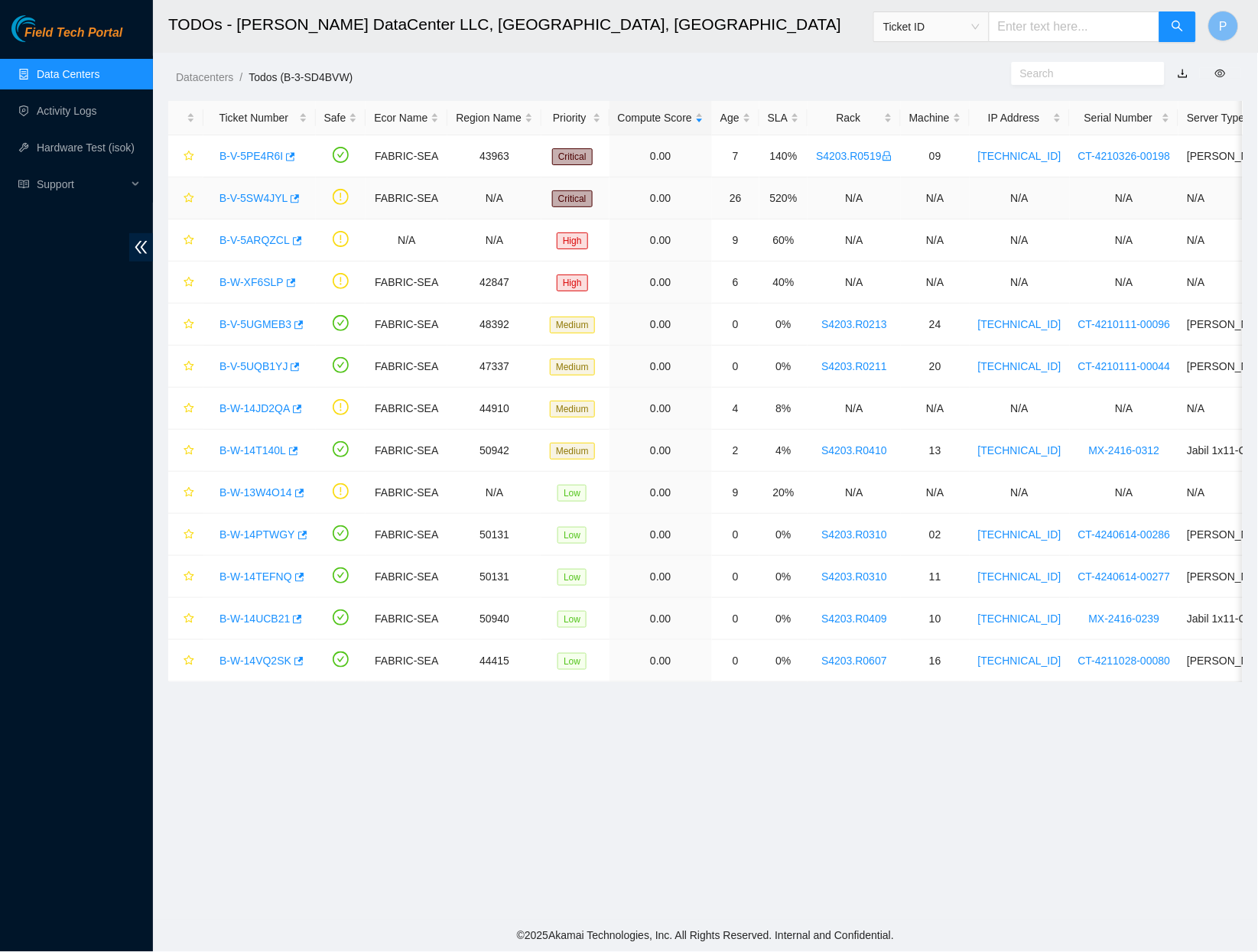
click at [263, 192] on link "B-V-5SW4JYL" at bounding box center [253, 198] width 68 height 13
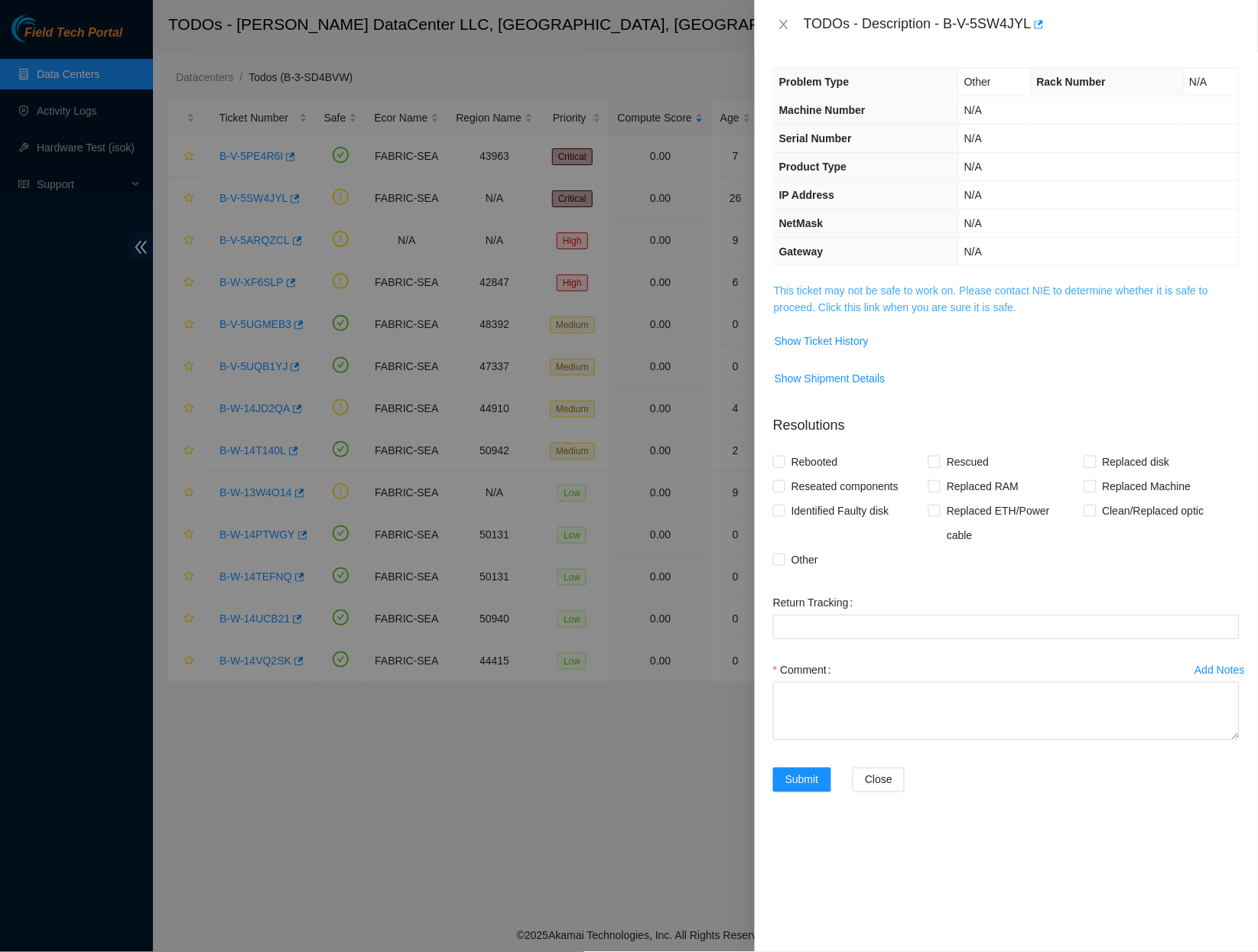
click at [914, 284] on link "This ticket may not be safe to work on. Please contact NIE to determine whether…" at bounding box center [991, 299] width 435 height 29
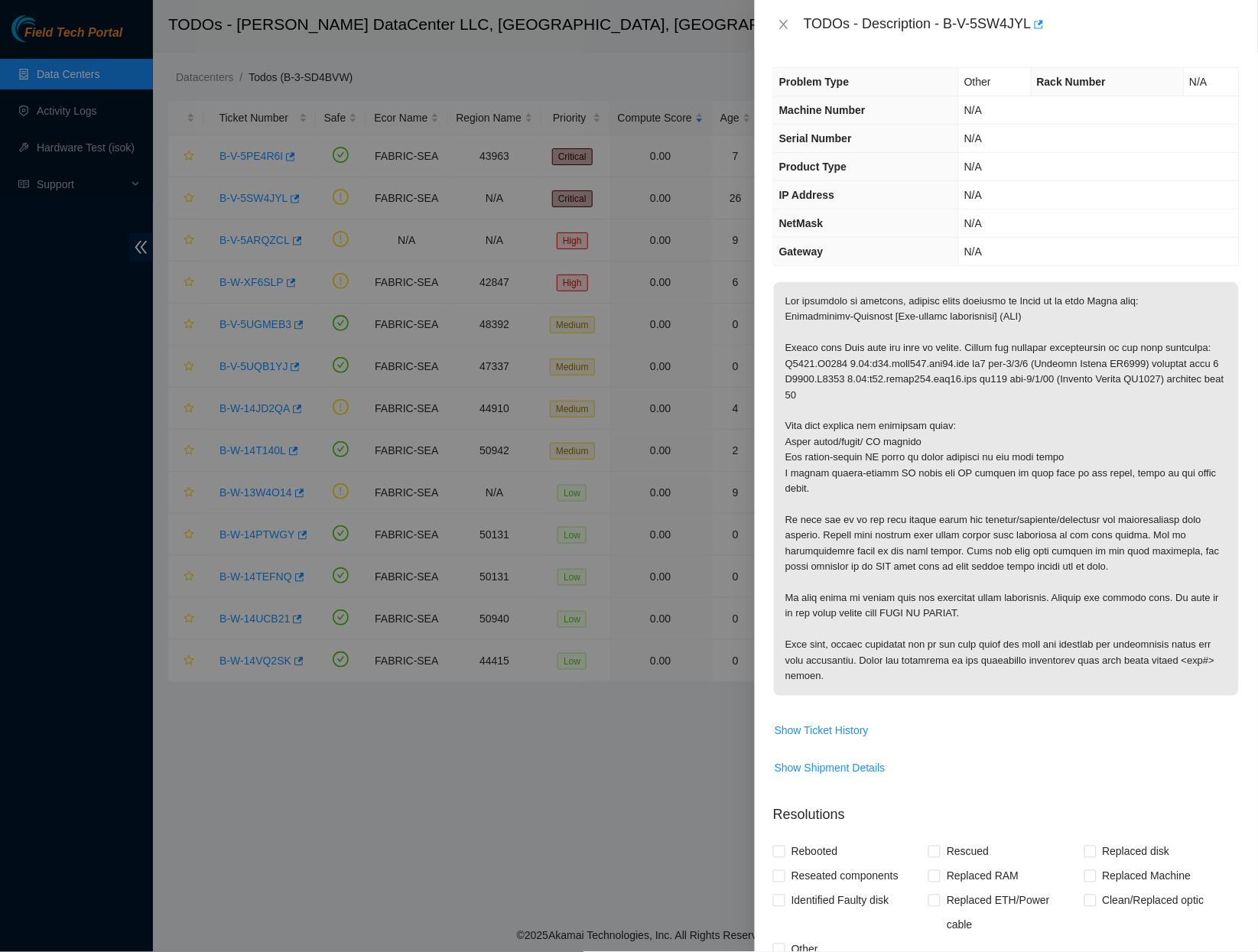
scroll to position [24, 0]
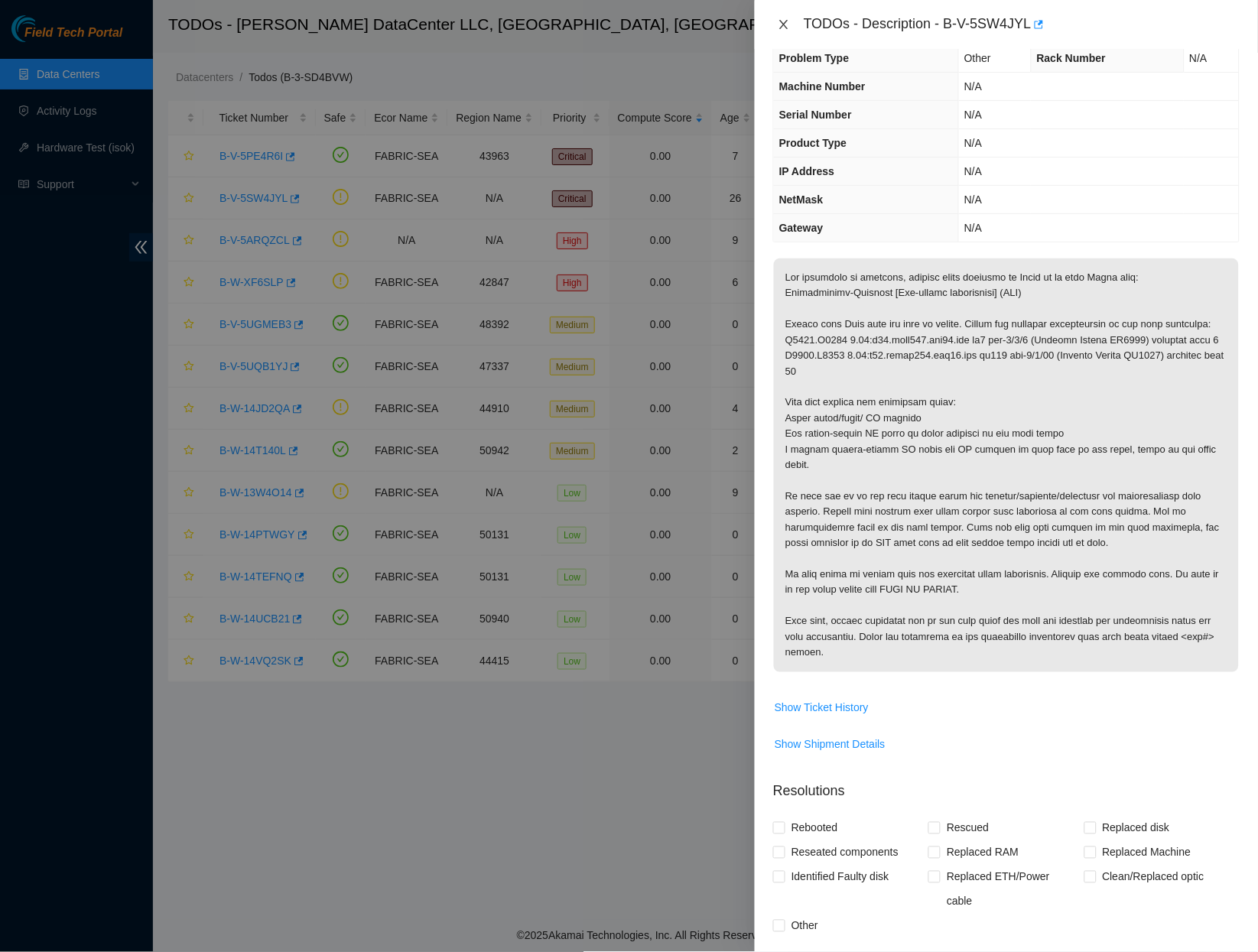
click at [777, 18] on button "Close" at bounding box center [784, 24] width 21 height 14
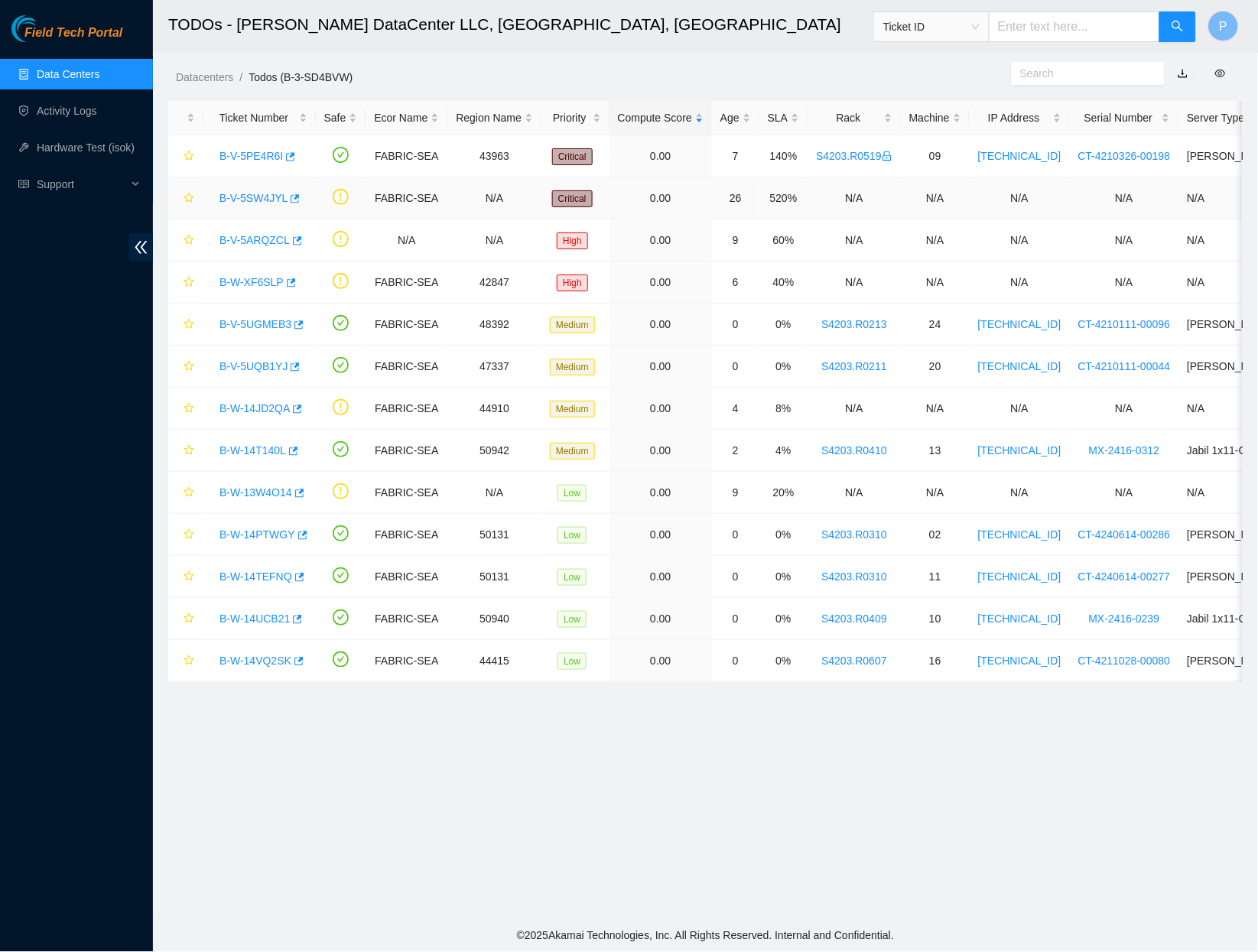
click at [251, 195] on link "B-V-5SW4JYL" at bounding box center [253, 198] width 68 height 13
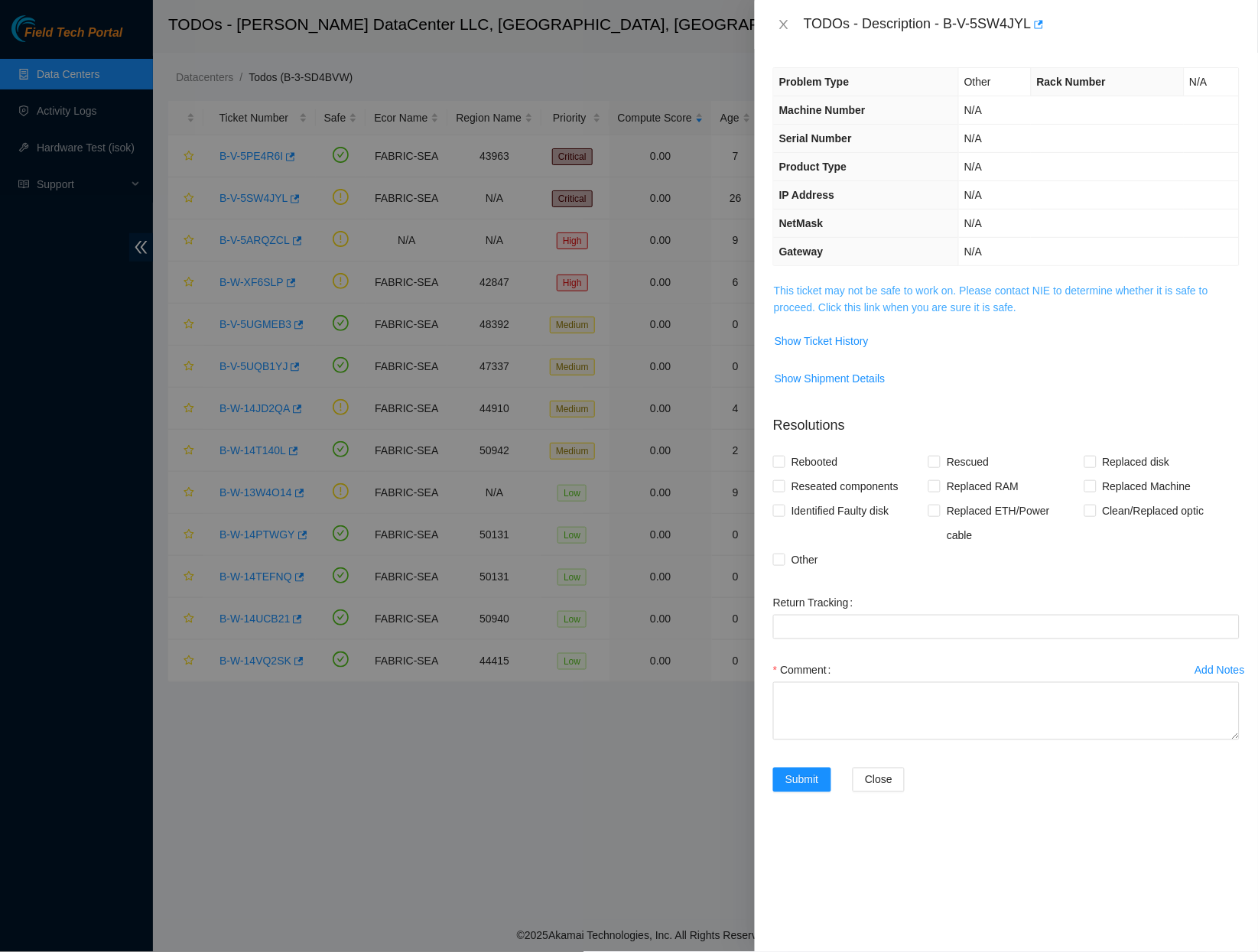
click at [825, 292] on link "This ticket may not be safe to work on. Please contact NIE to determine whether…" at bounding box center [991, 299] width 435 height 29
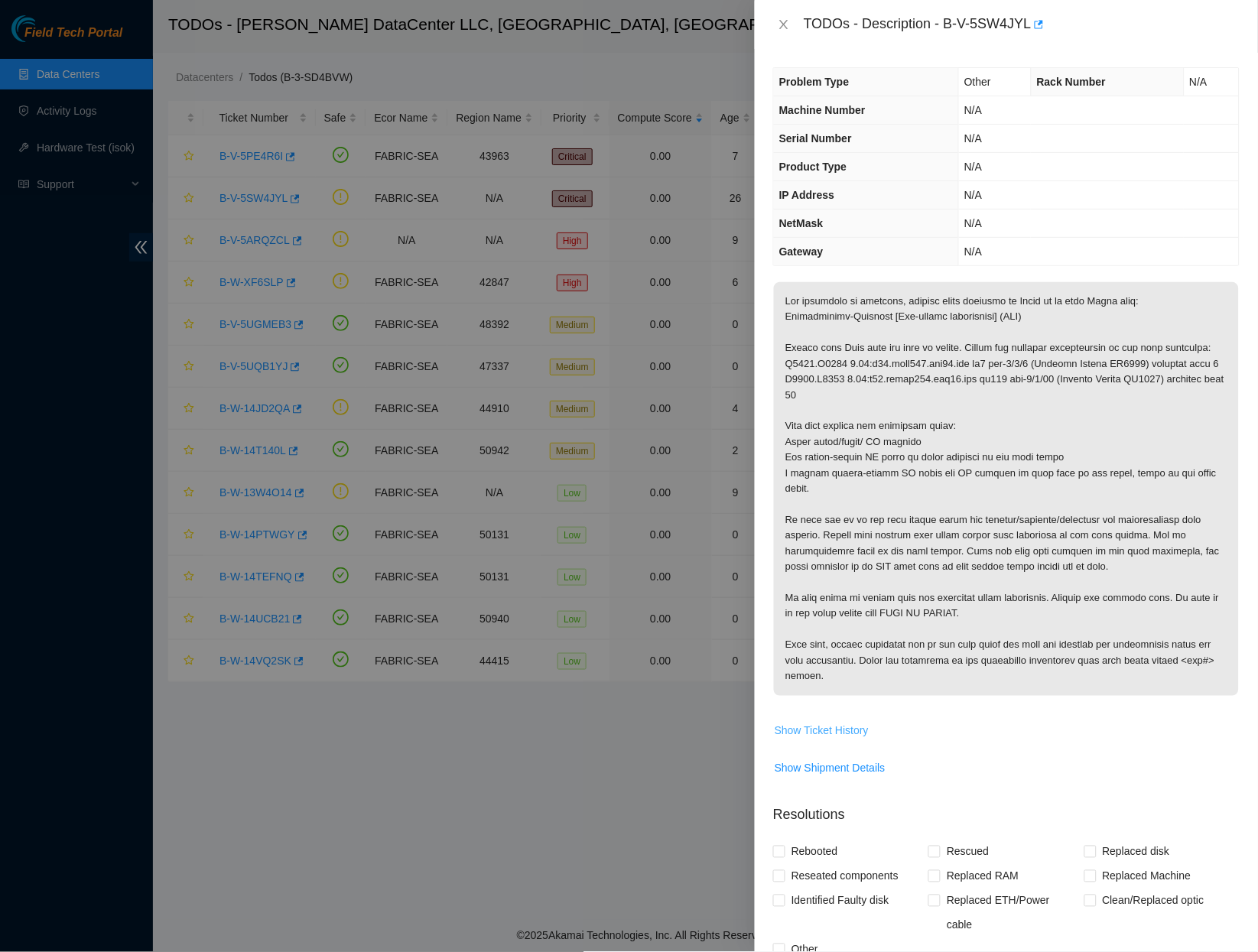
click at [810, 740] on span "Show Ticket History" at bounding box center [822, 732] width 94 height 17
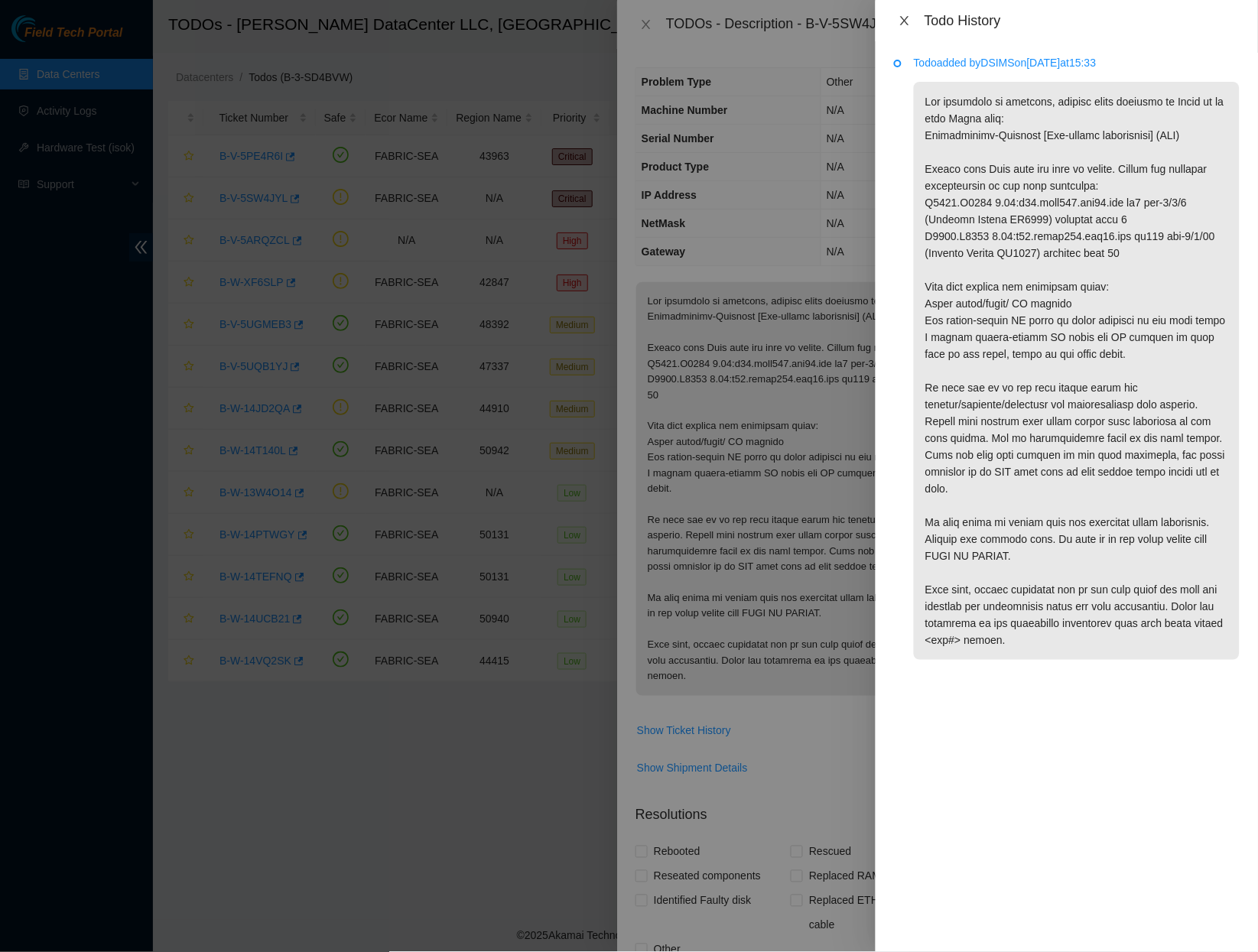
click at [904, 17] on icon "close" at bounding box center [905, 20] width 13 height 13
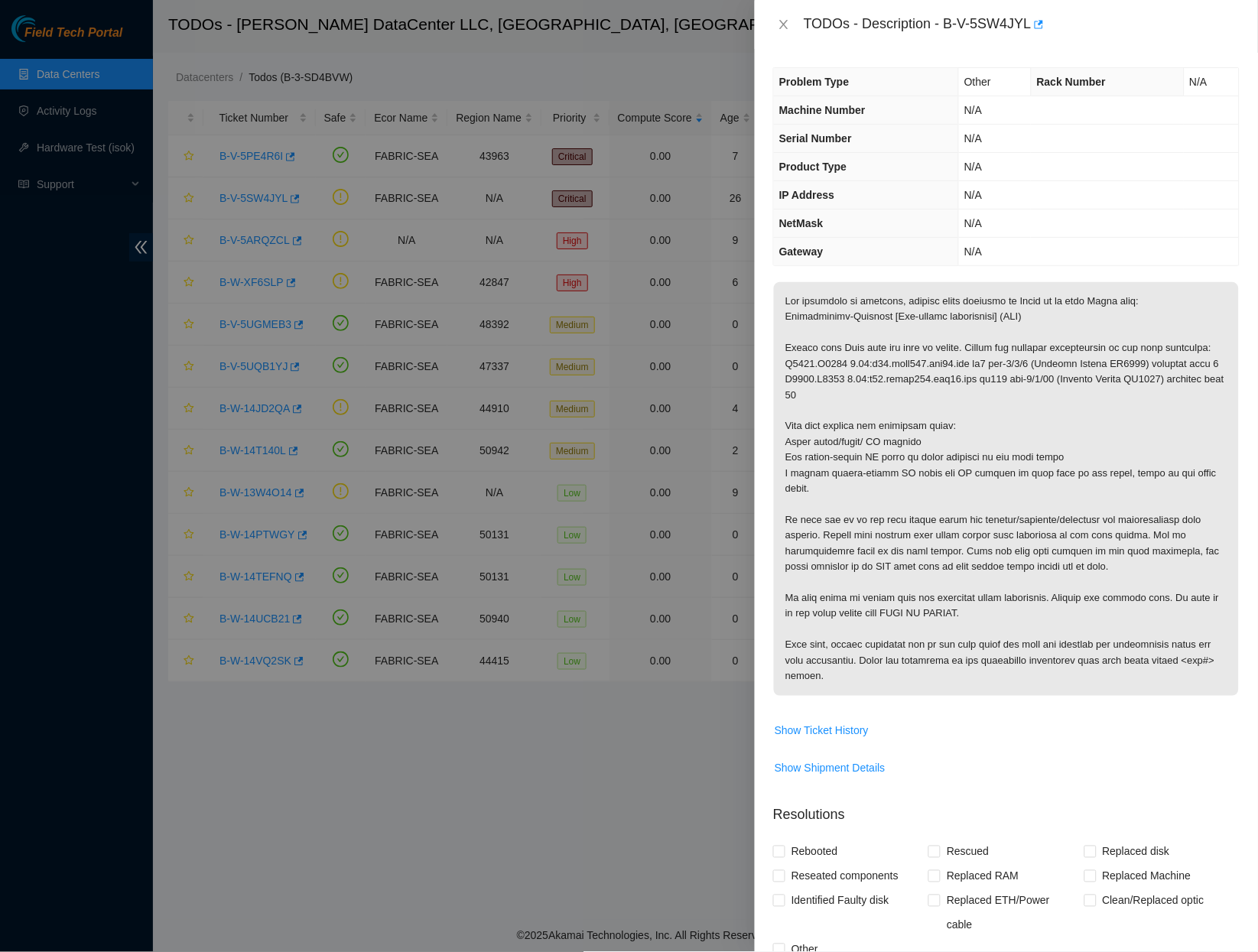
click at [1016, 382] on p at bounding box center [1007, 489] width 465 height 414
click at [791, 24] on button "Close" at bounding box center [784, 24] width 21 height 14
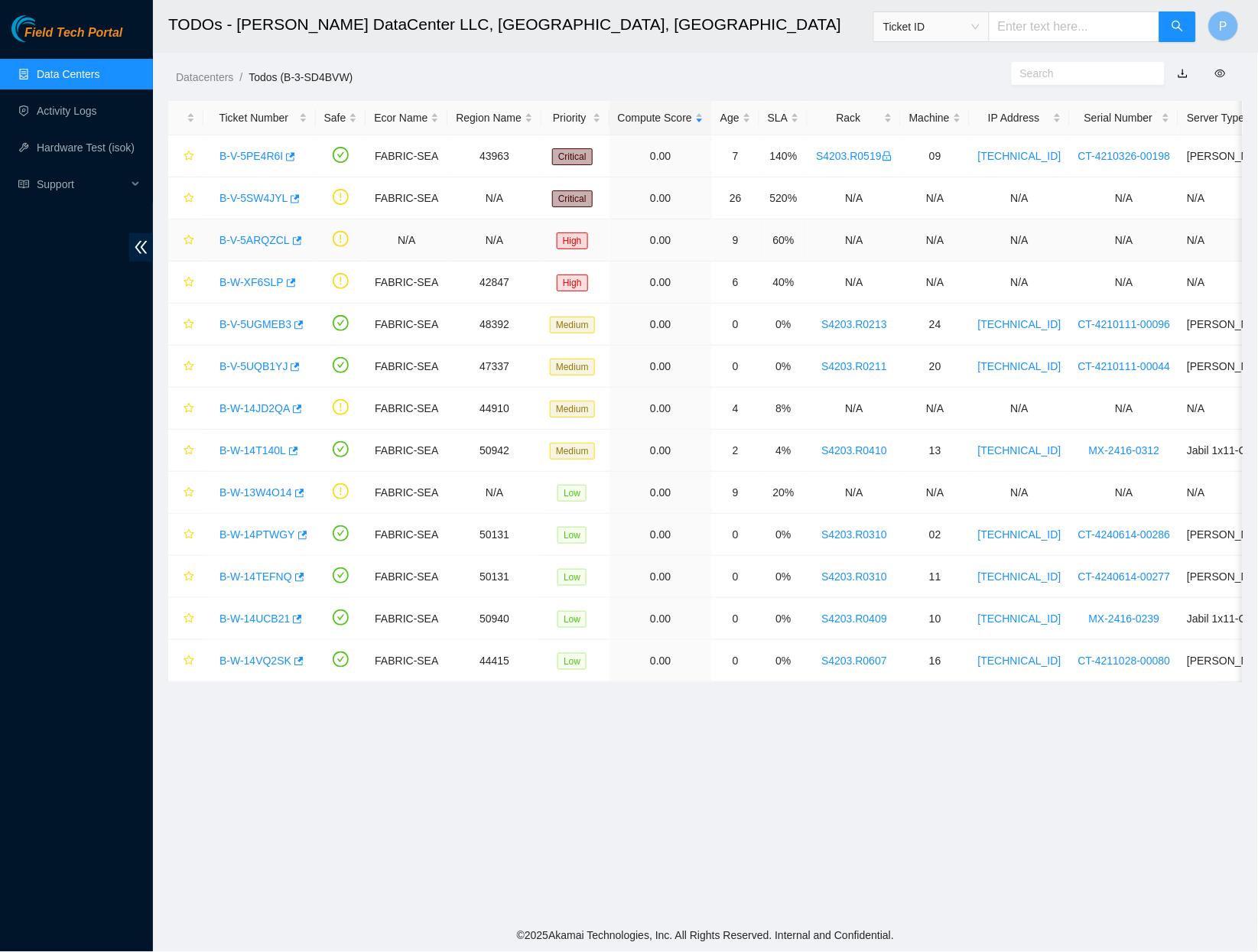
click at [258, 241] on link "B-V-5ARQZCL" at bounding box center [255, 240] width 71 height 13
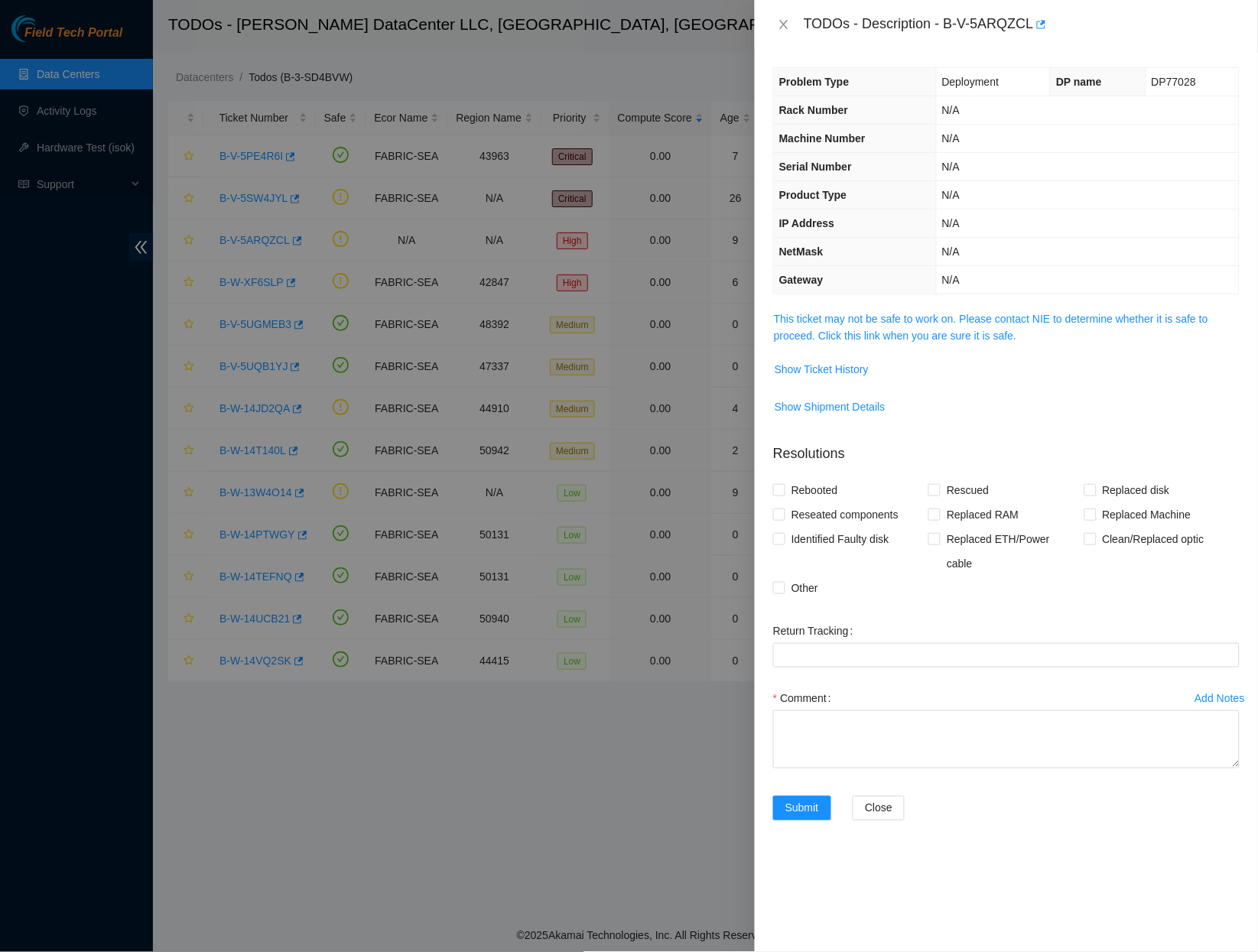
click at [905, 301] on div "Problem Type Deployment DP name DP77028 Rack Number N/A Machine Number N/A Seri…" at bounding box center [1007, 500] width 504 height 903
click at [880, 313] on link "This ticket may not be safe to work on. Please contact NIE to determine whether…" at bounding box center [991, 327] width 435 height 29
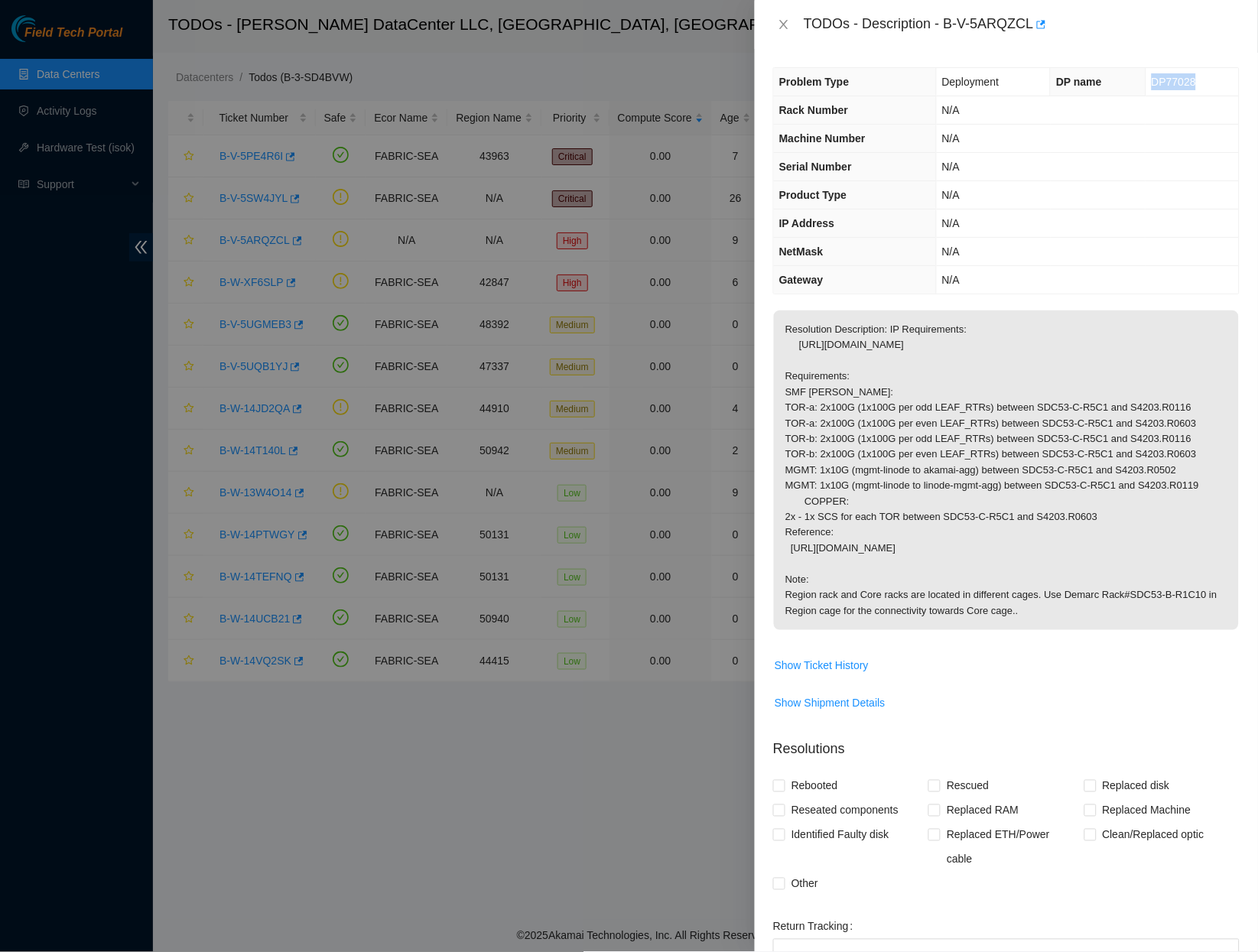
drag, startPoint x: 1206, startPoint y: 80, endPoint x: 1138, endPoint y: 78, distance: 68.0
click at [1146, 78] on td "DP77028" at bounding box center [1192, 82] width 93 height 29
copy span "DP77028"
click at [1018, 225] on td "N/A" at bounding box center [1087, 224] width 303 height 29
click at [841, 678] on button "Show Ticket History" at bounding box center [822, 665] width 96 height 24
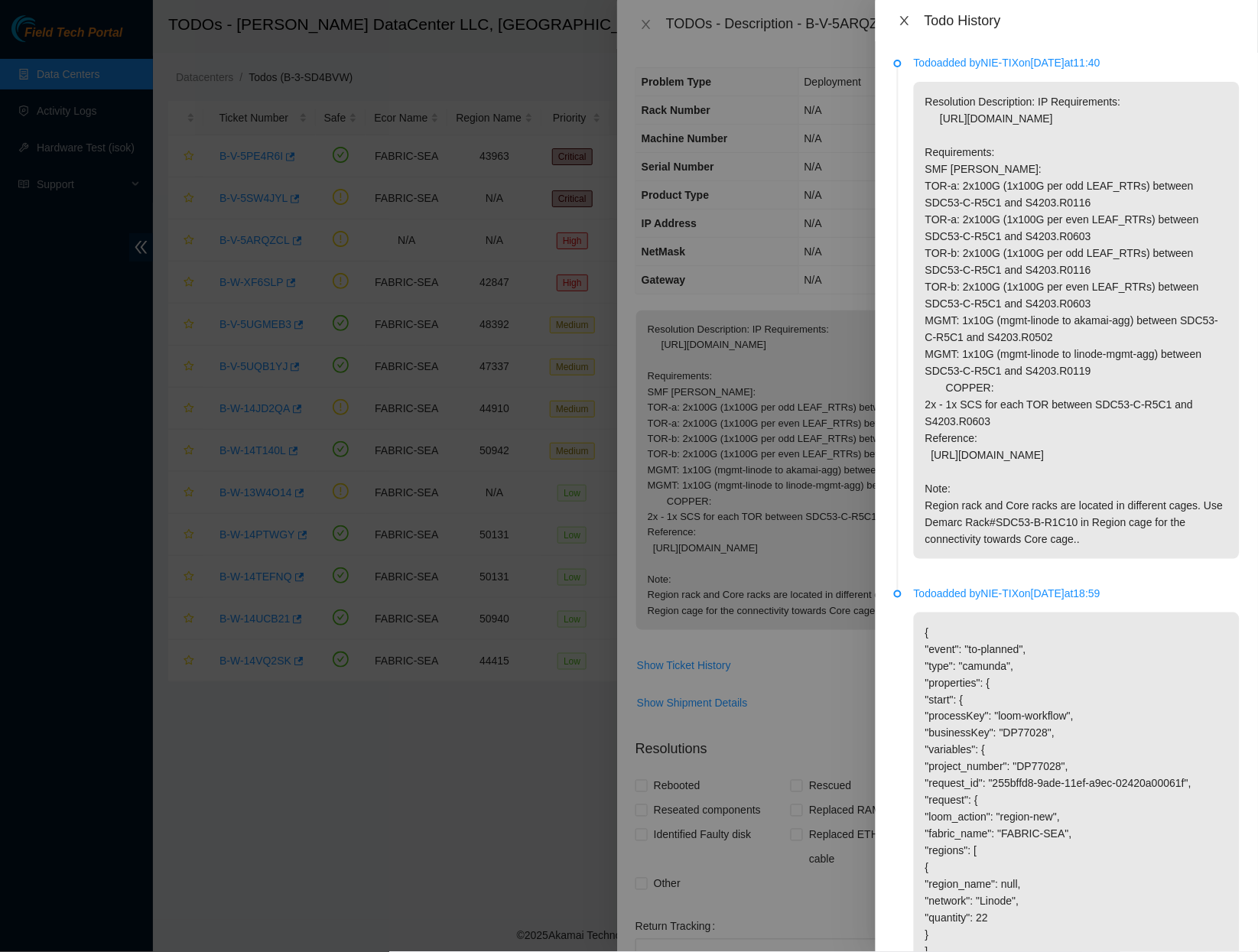
click at [899, 19] on icon "close" at bounding box center [905, 20] width 13 height 13
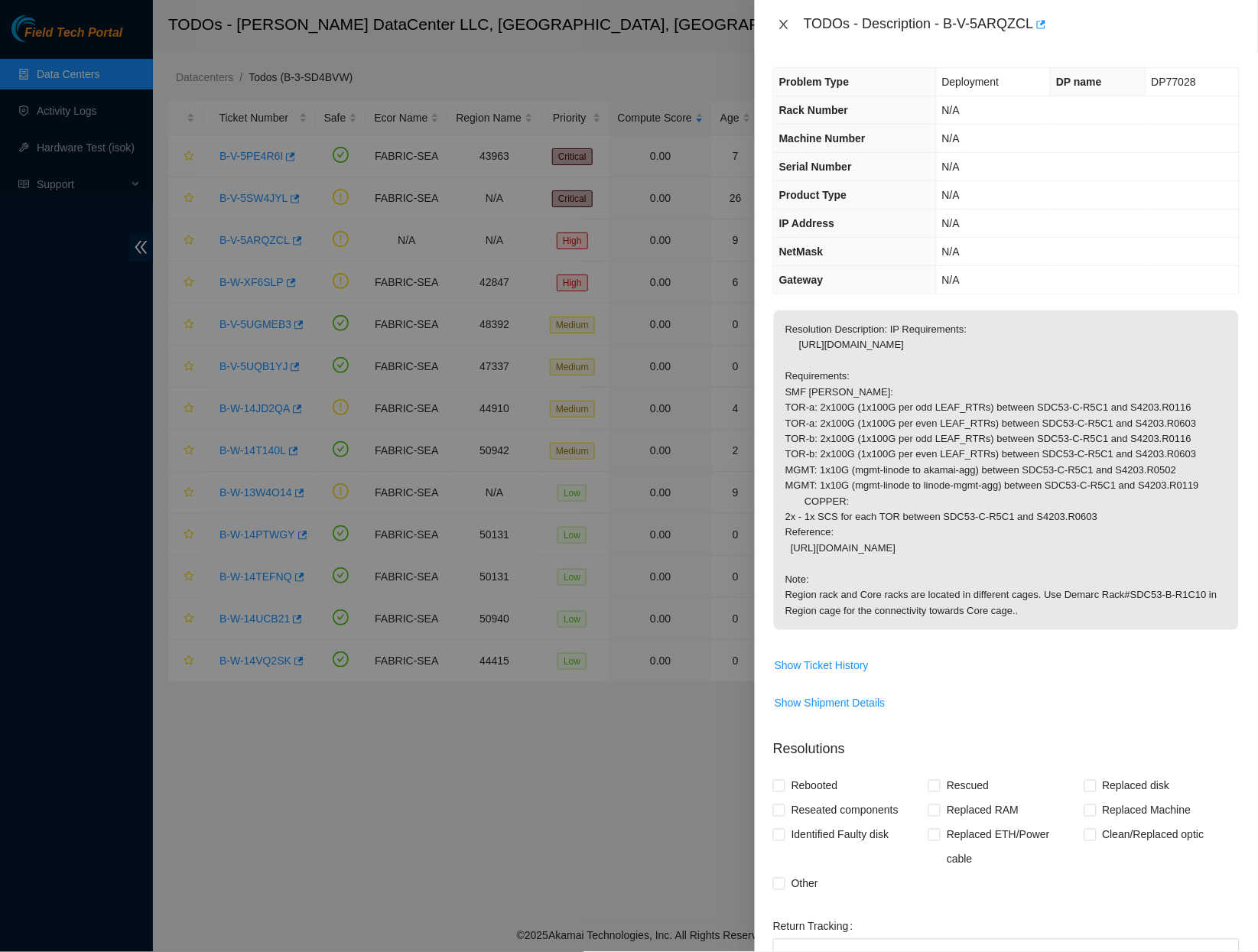
click at [788, 32] on button "Close" at bounding box center [784, 24] width 21 height 14
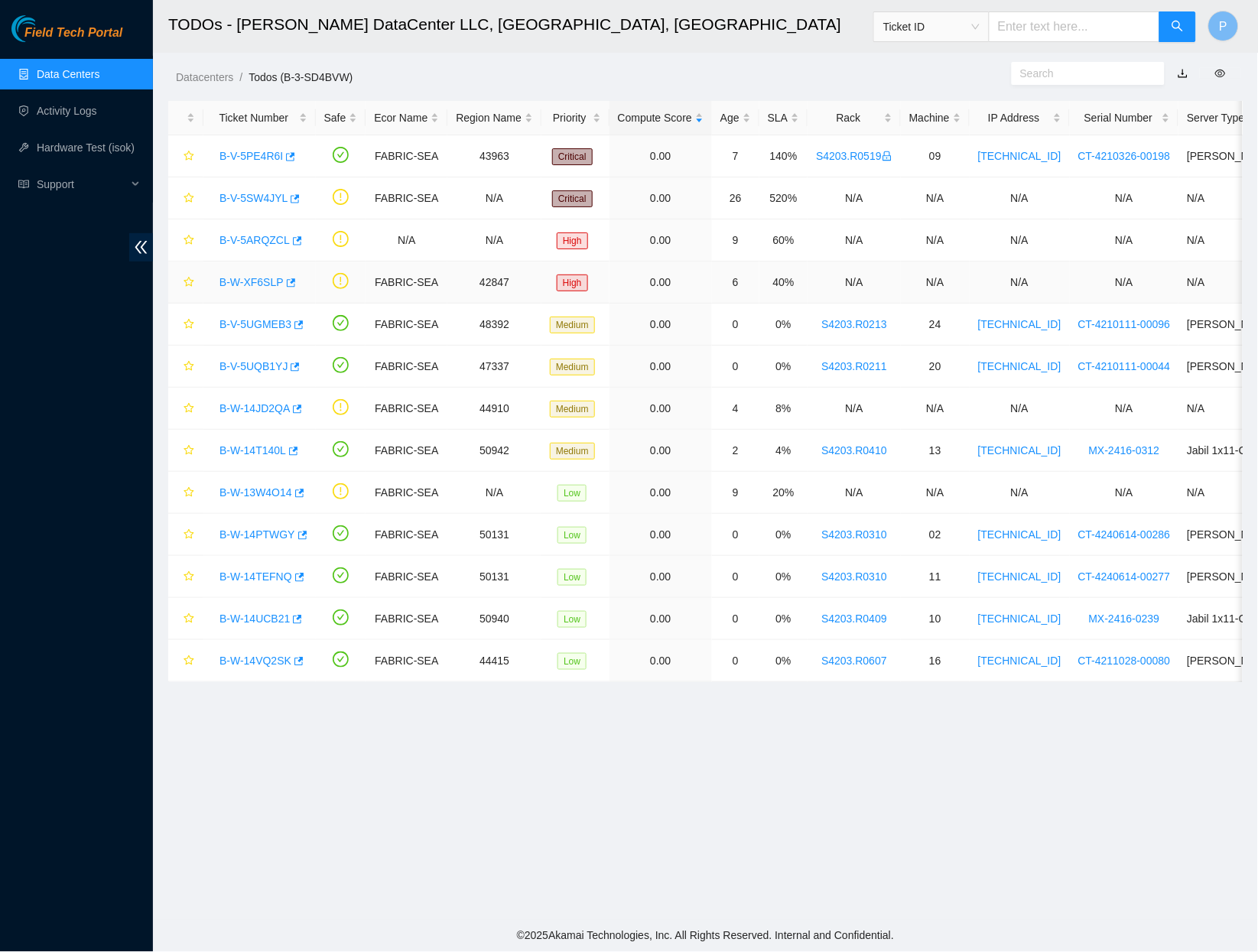
click at [224, 282] on link "B-W-XF6SLP" at bounding box center [251, 282] width 64 height 13
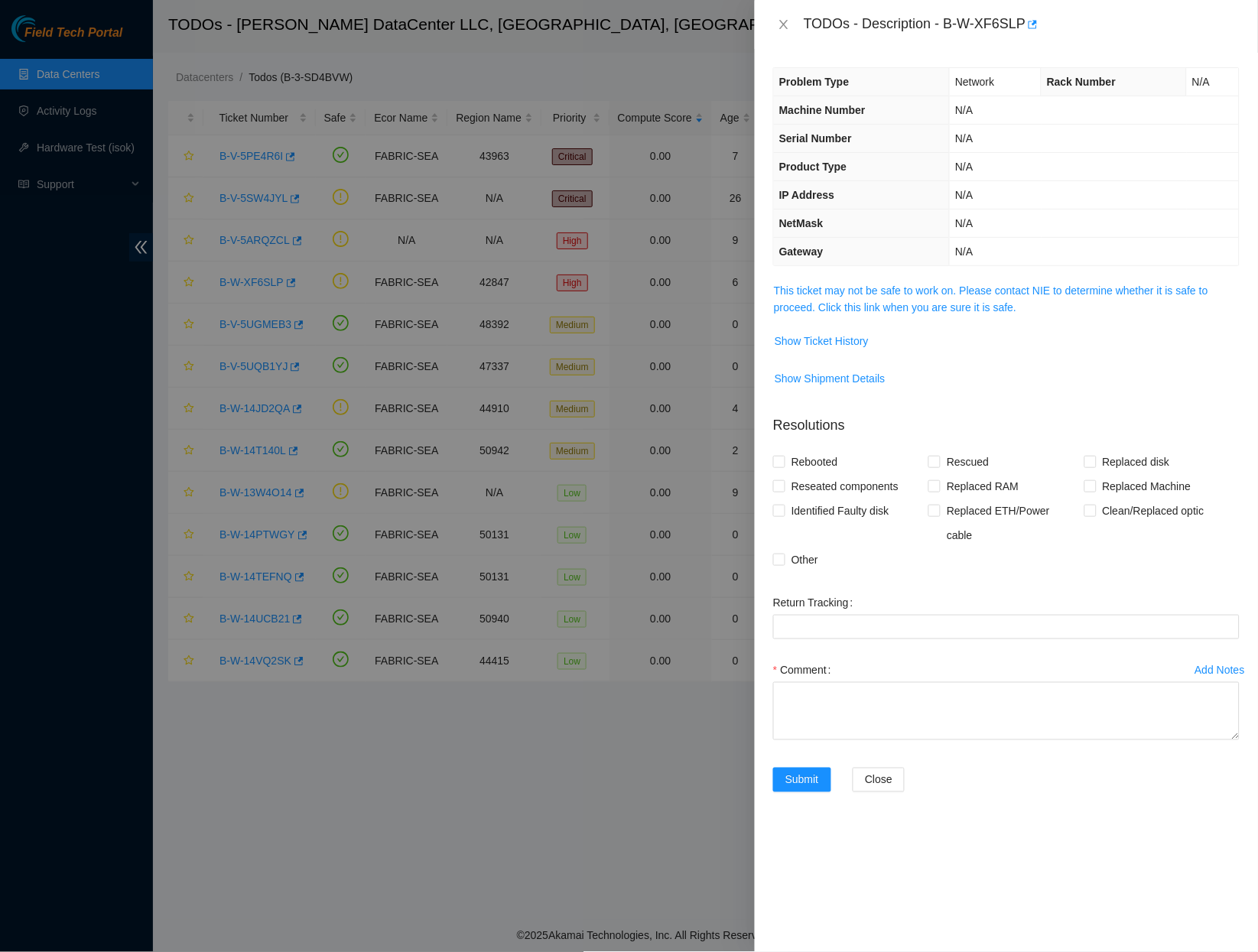
click at [885, 294] on span "This ticket may not be safe to work on. Please contact NIE to determine whether…" at bounding box center [1007, 299] width 465 height 34
click at [883, 284] on link "This ticket may not be safe to work on. Please contact NIE to determine whether…" at bounding box center [991, 299] width 435 height 29
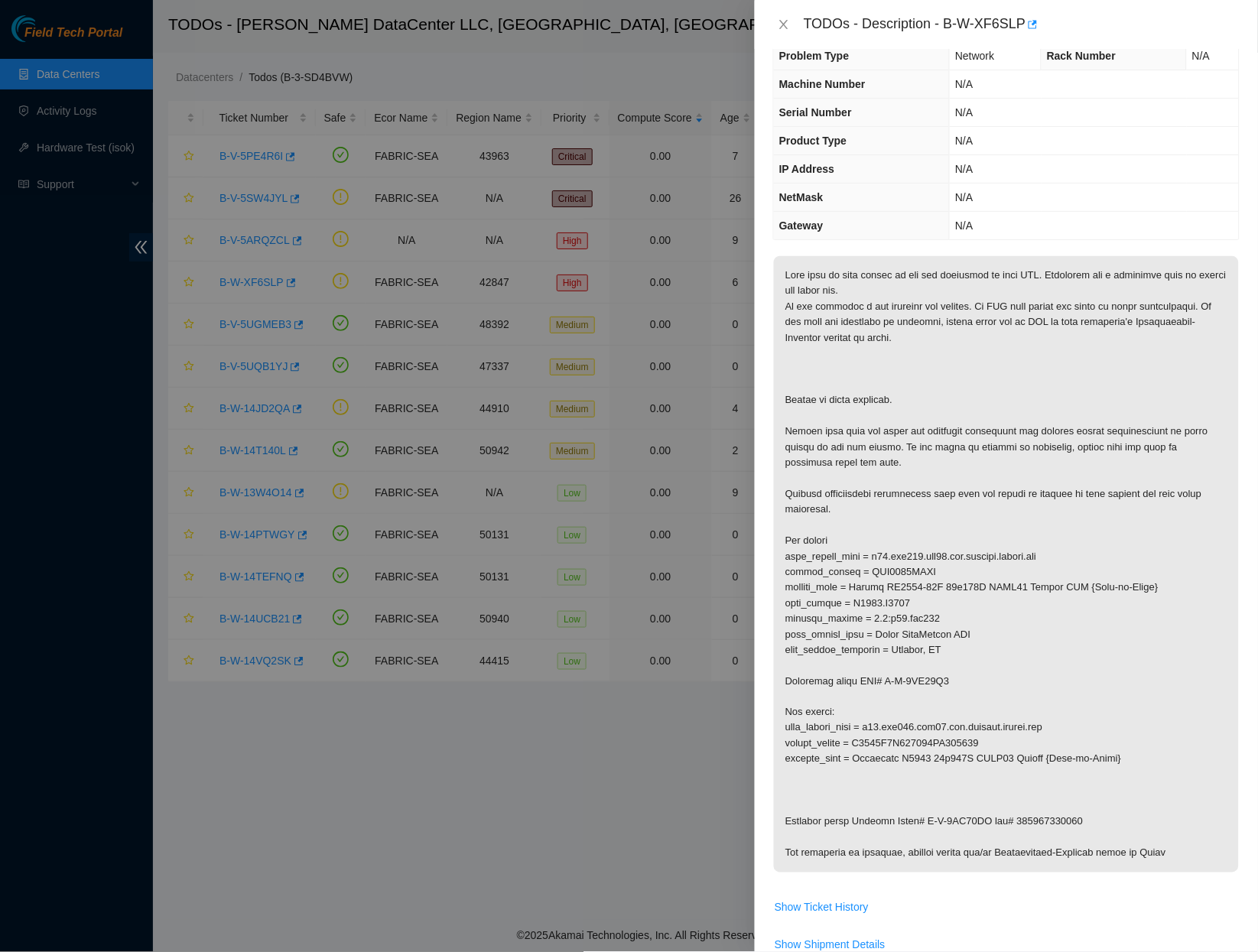
scroll to position [96, 0]
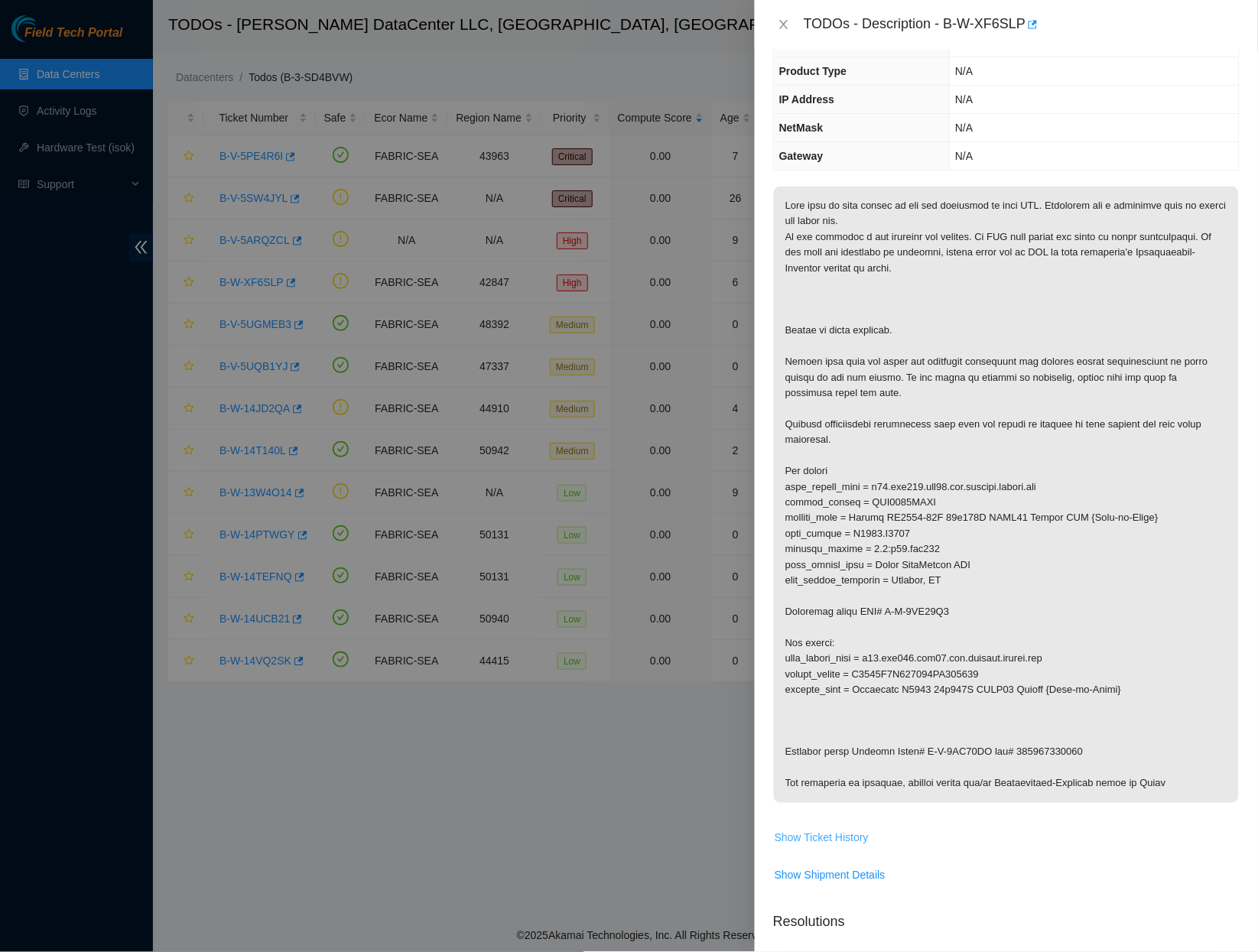
click at [810, 830] on span "Show Ticket History" at bounding box center [822, 838] width 94 height 17
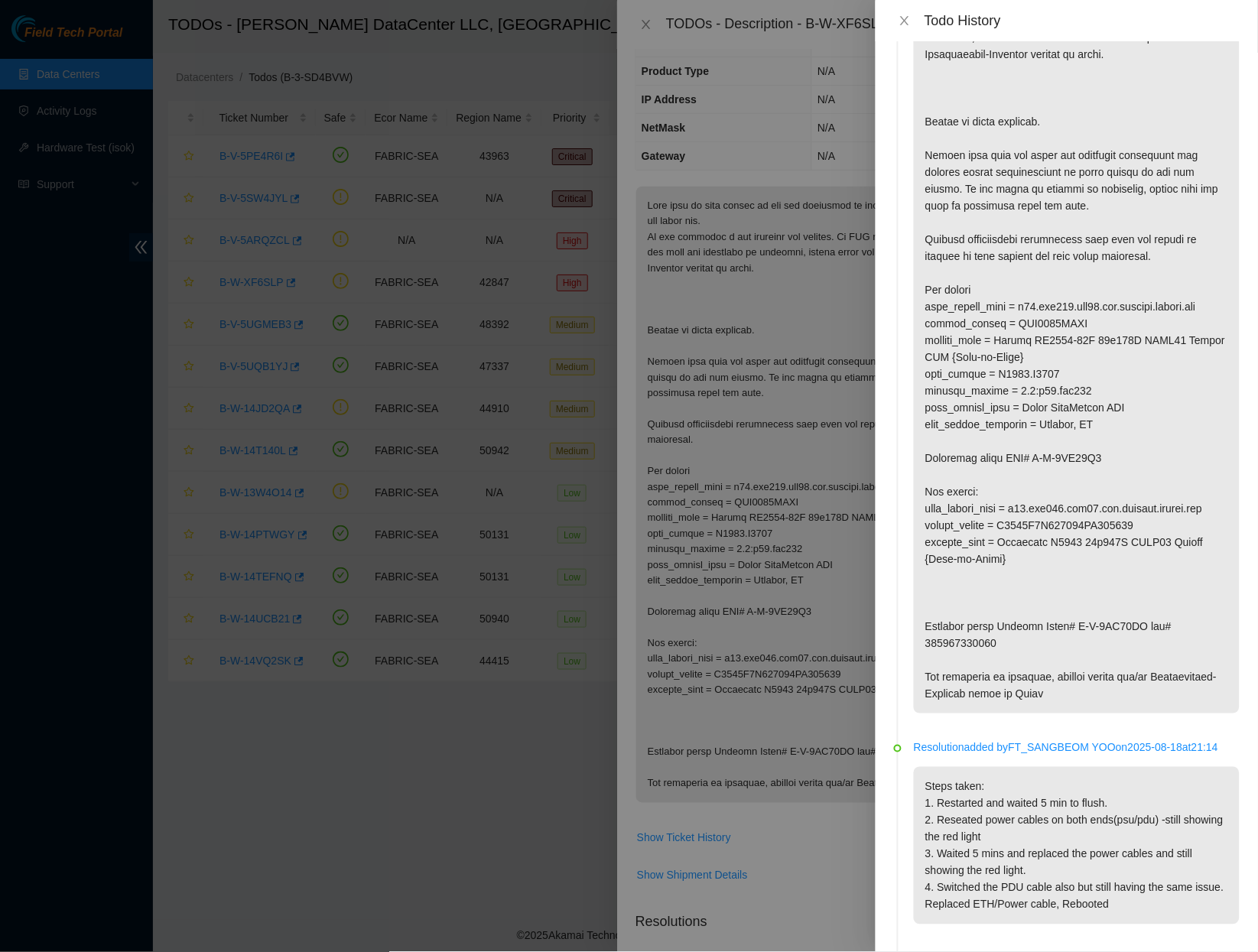
scroll to position [30, 0]
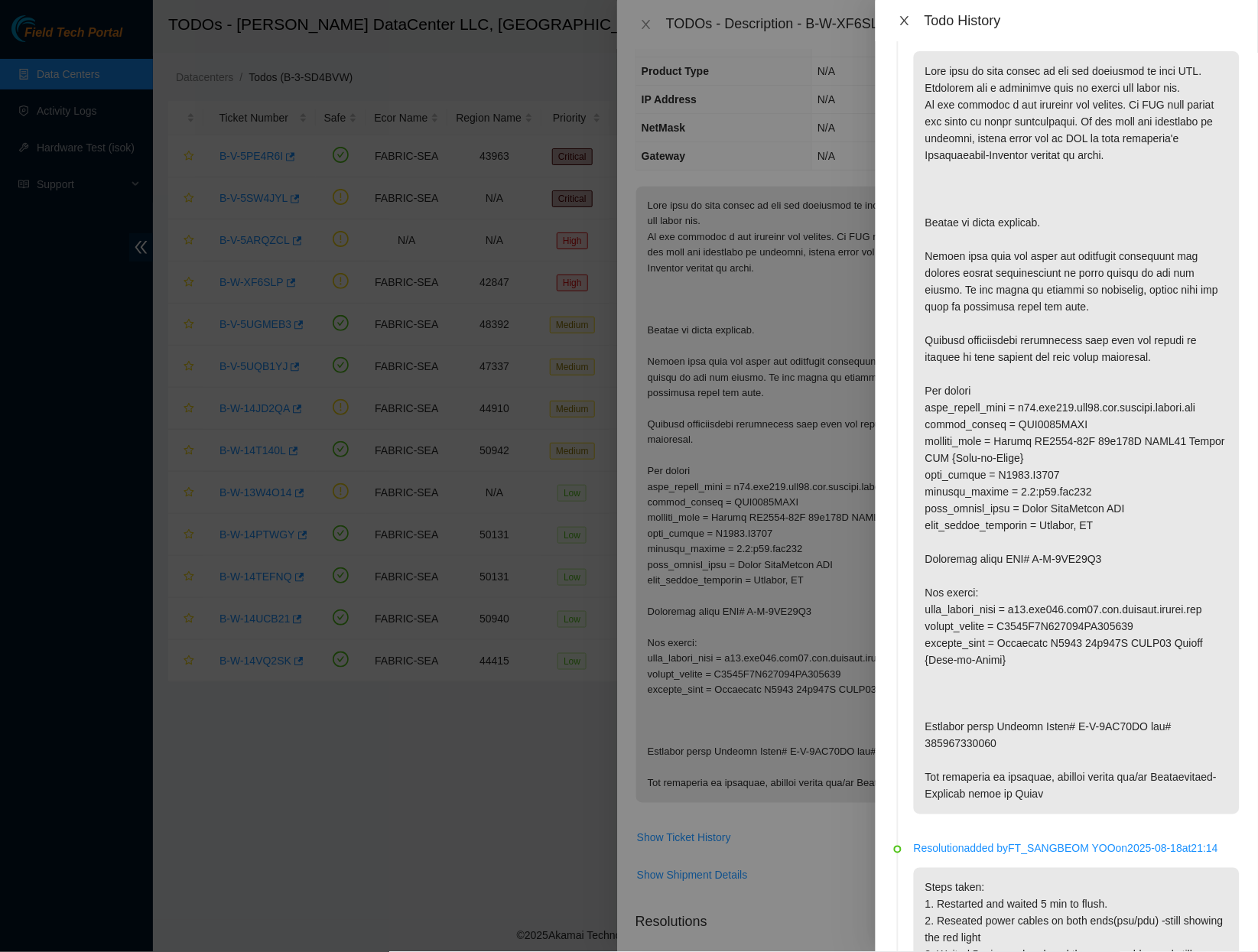
click at [910, 21] on icon "close" at bounding box center [905, 20] width 13 height 13
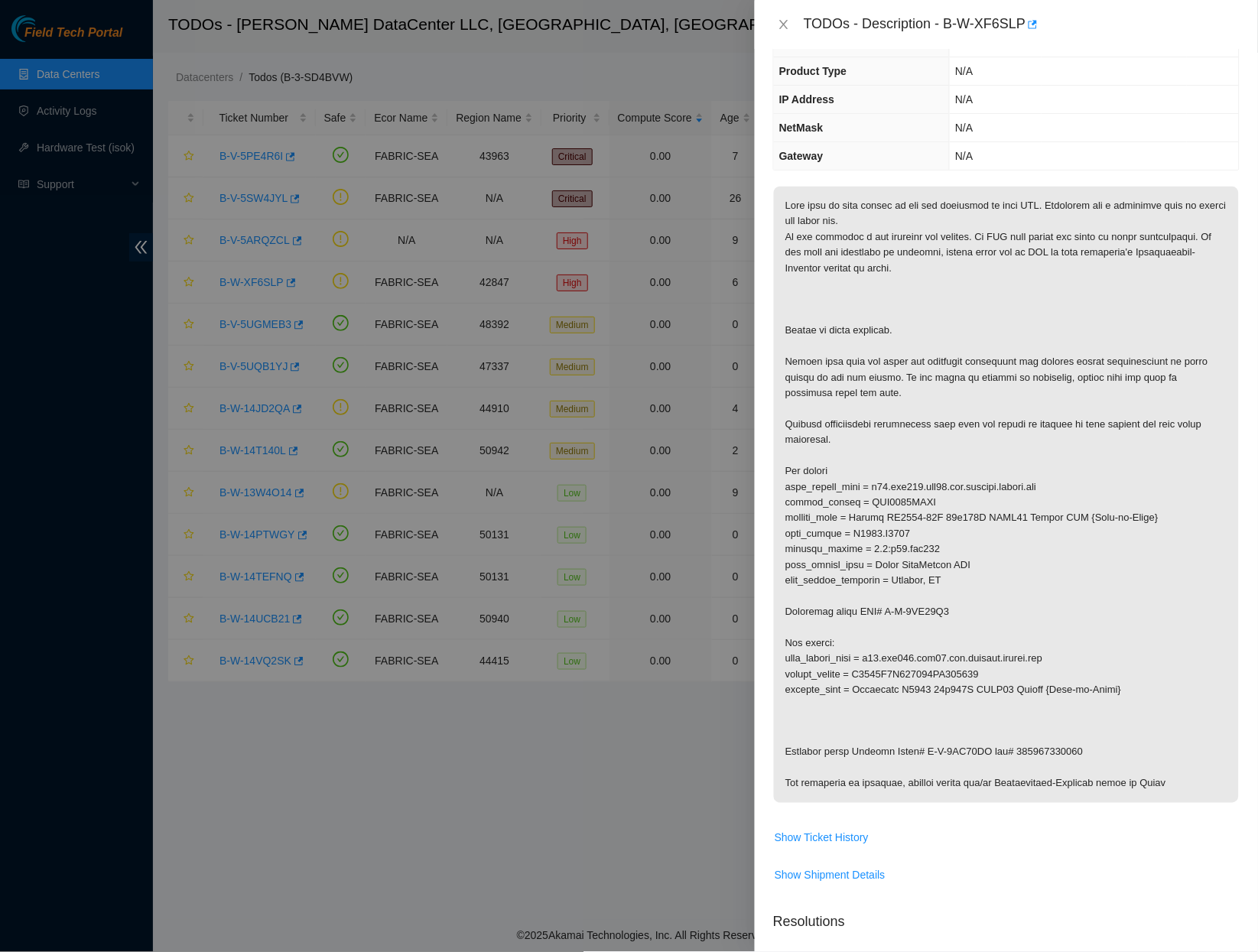
scroll to position [124, 0]
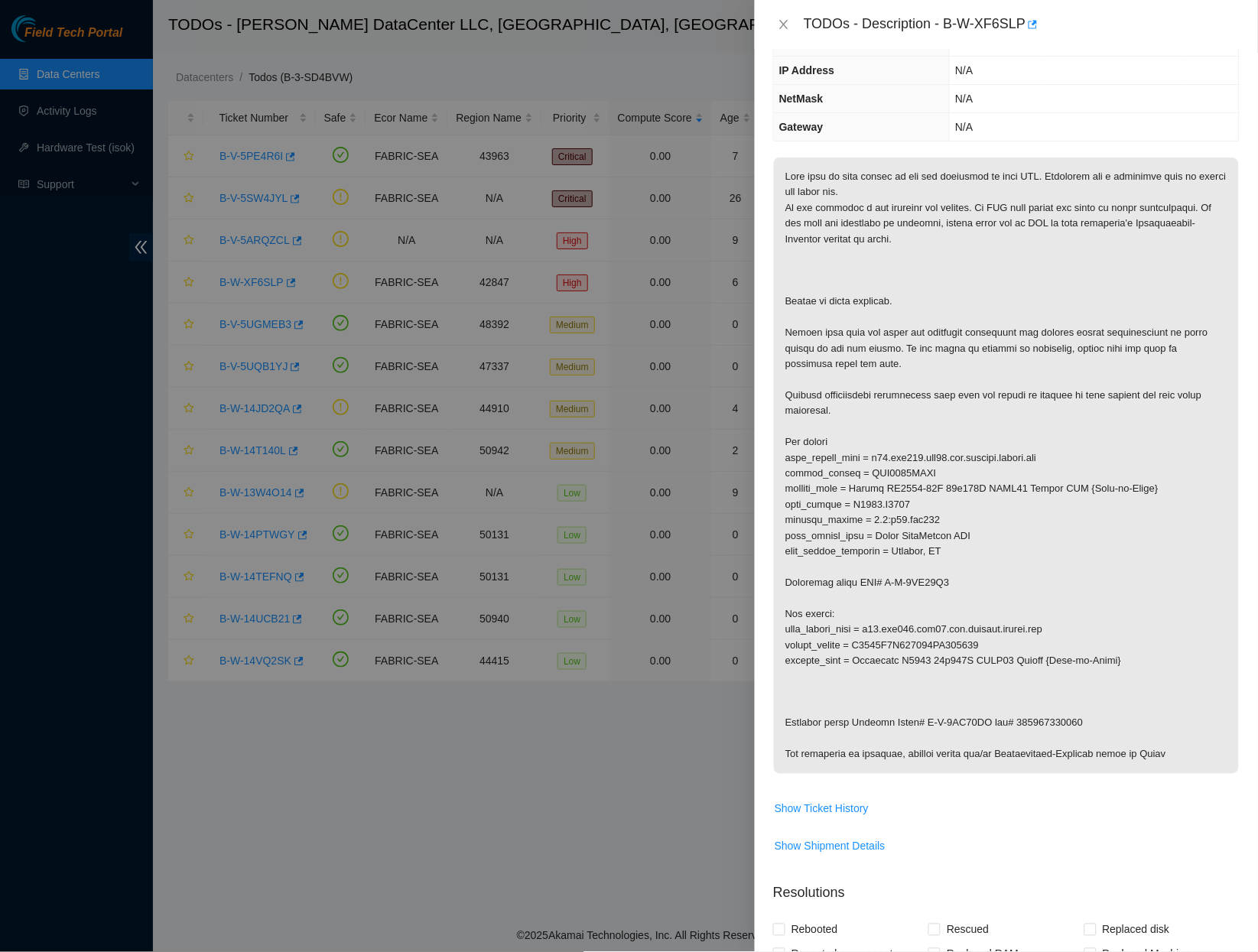
click at [803, 431] on p at bounding box center [1007, 465] width 465 height 616
drag, startPoint x: 884, startPoint y: 447, endPoint x: 937, endPoint y: 443, distance: 53.2
click at [937, 443] on p at bounding box center [1007, 465] width 465 height 616
drag, startPoint x: 884, startPoint y: 445, endPoint x: 986, endPoint y: 446, distance: 102.0
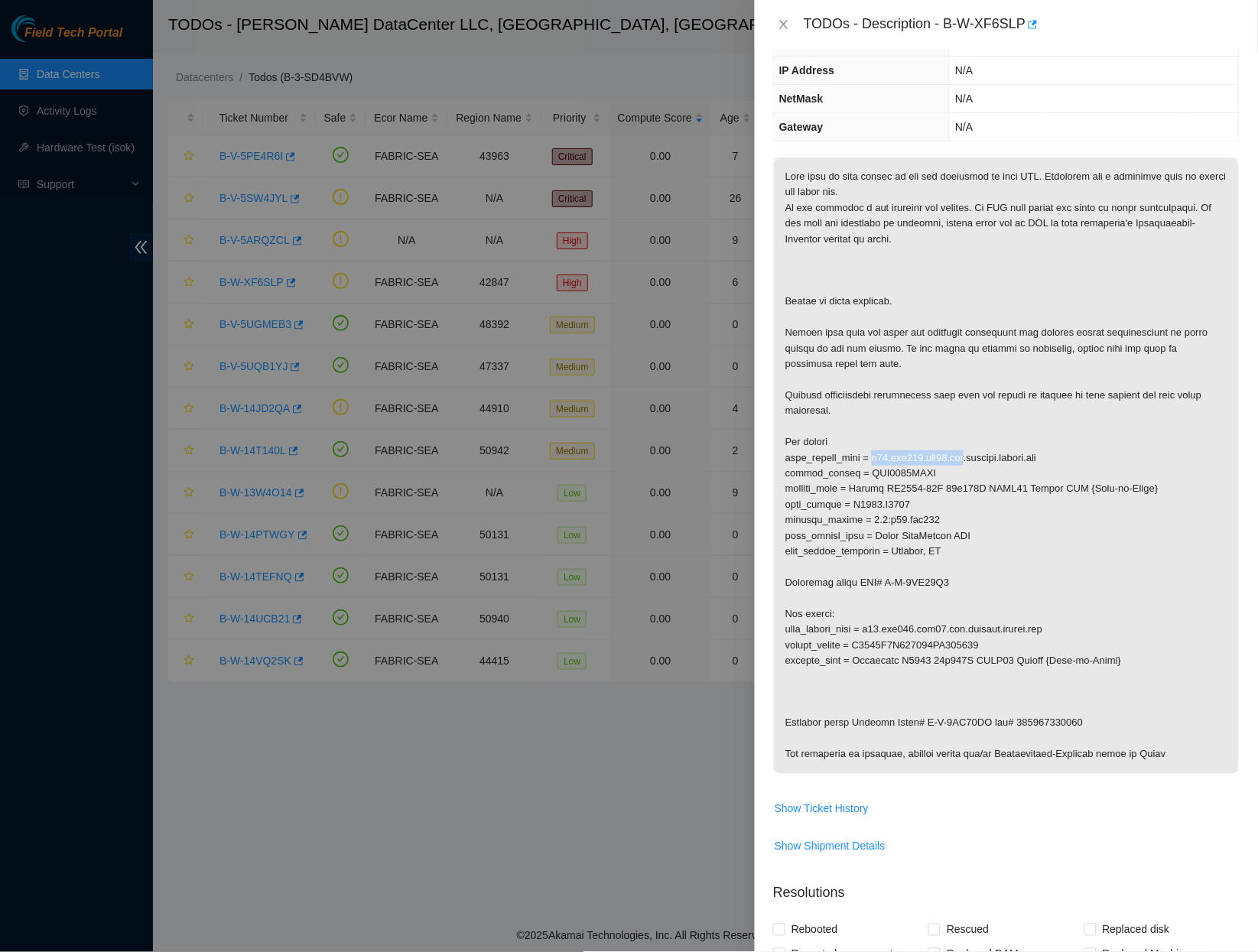
click at [986, 446] on p at bounding box center [1007, 465] width 465 height 616
copy p "r15.tor101.sea01.fab"
click at [787, 21] on icon "close" at bounding box center [784, 24] width 13 height 13
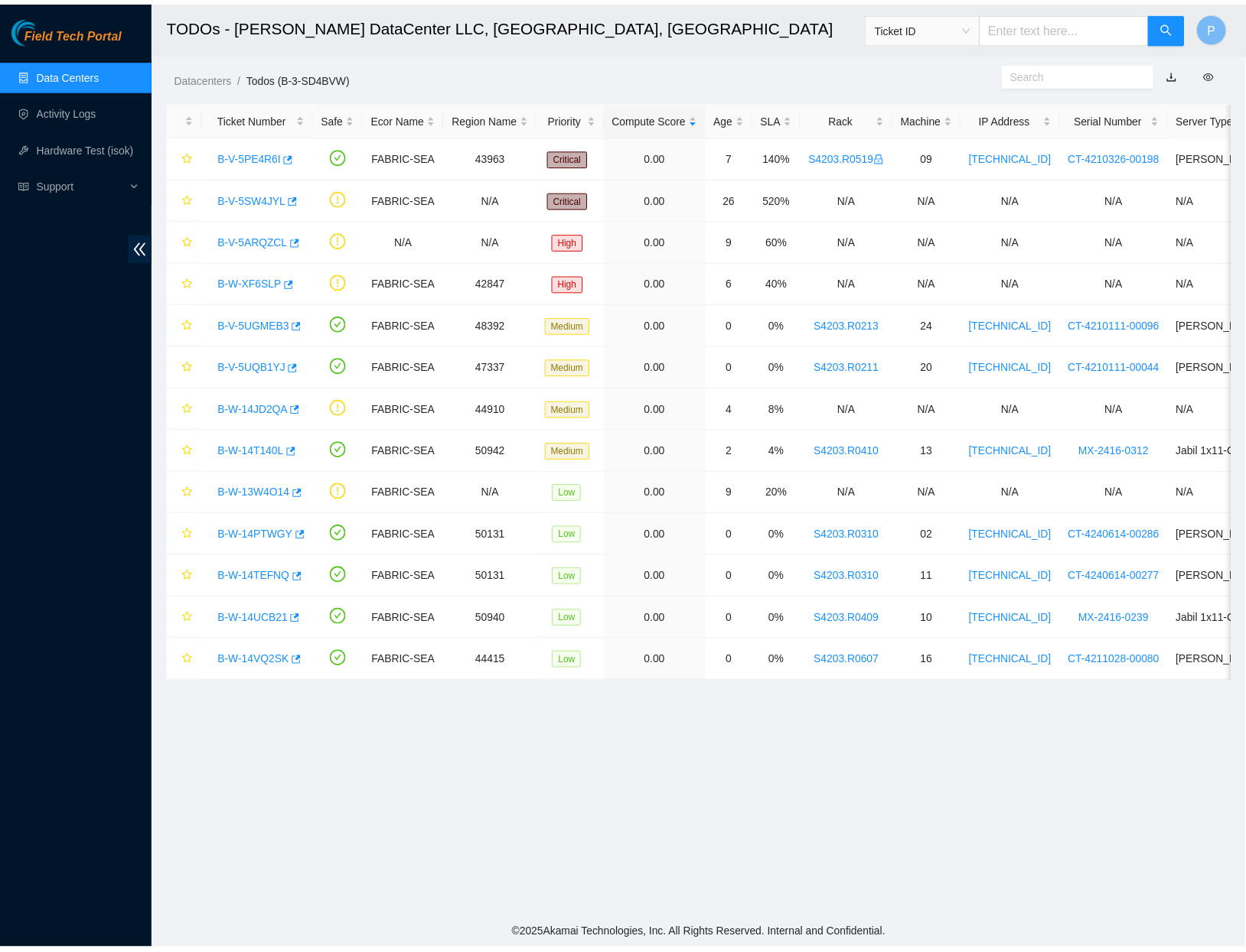
scroll to position [0, 0]
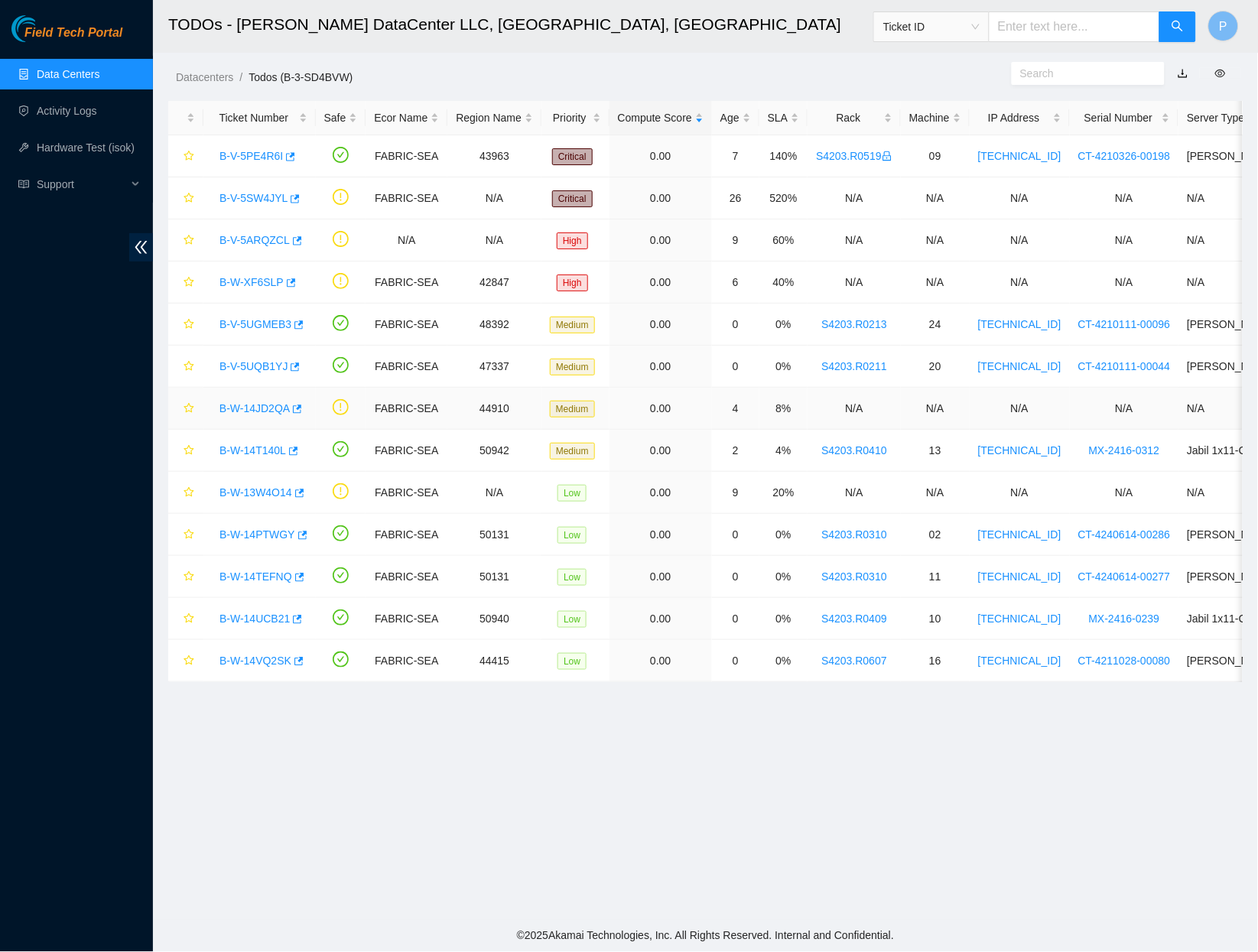
click at [267, 402] on link "B-W-14JD2QA" at bounding box center [255, 408] width 71 height 13
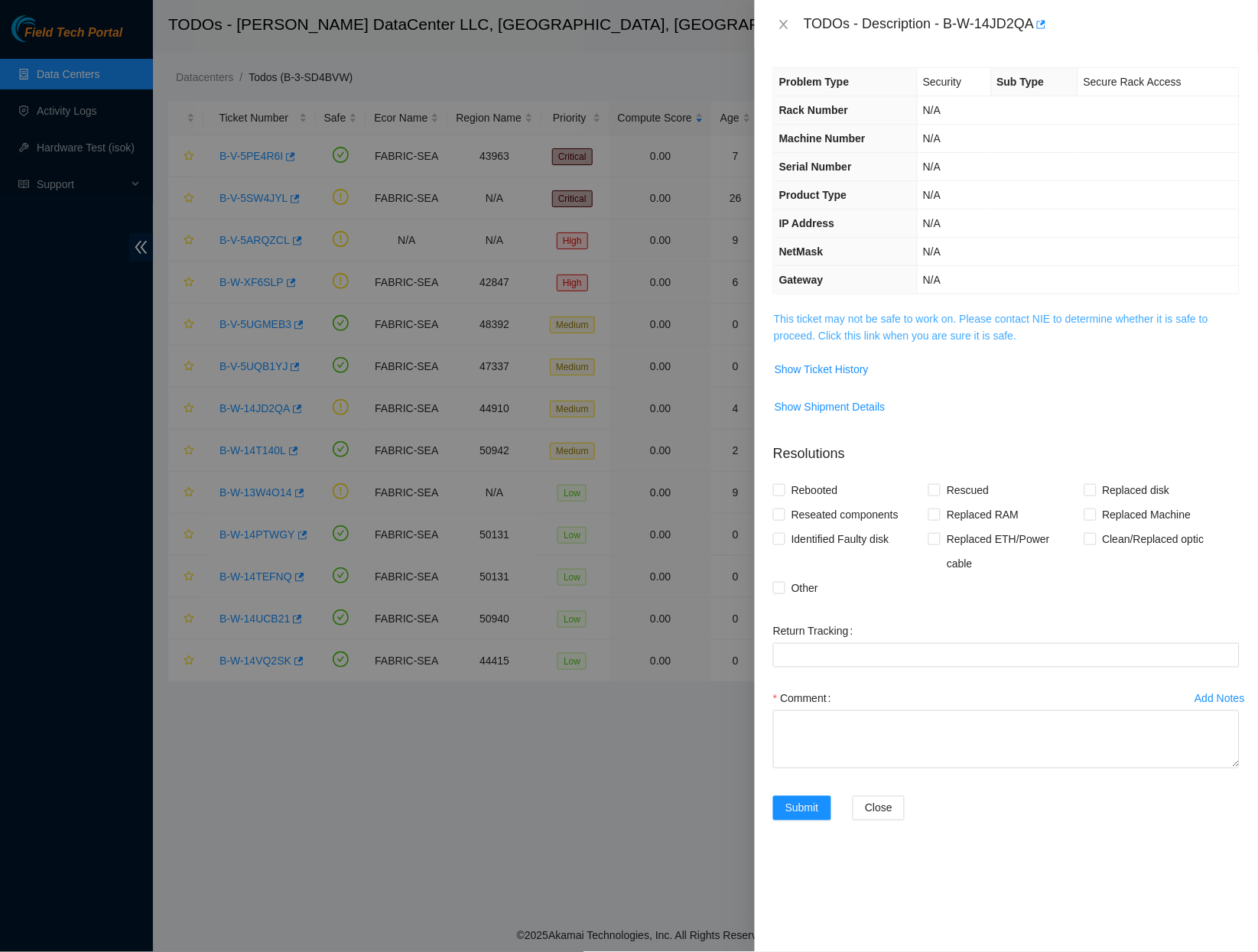
click at [856, 320] on link "This ticket may not be safe to work on. Please contact NIE to determine whether…" at bounding box center [991, 327] width 435 height 29
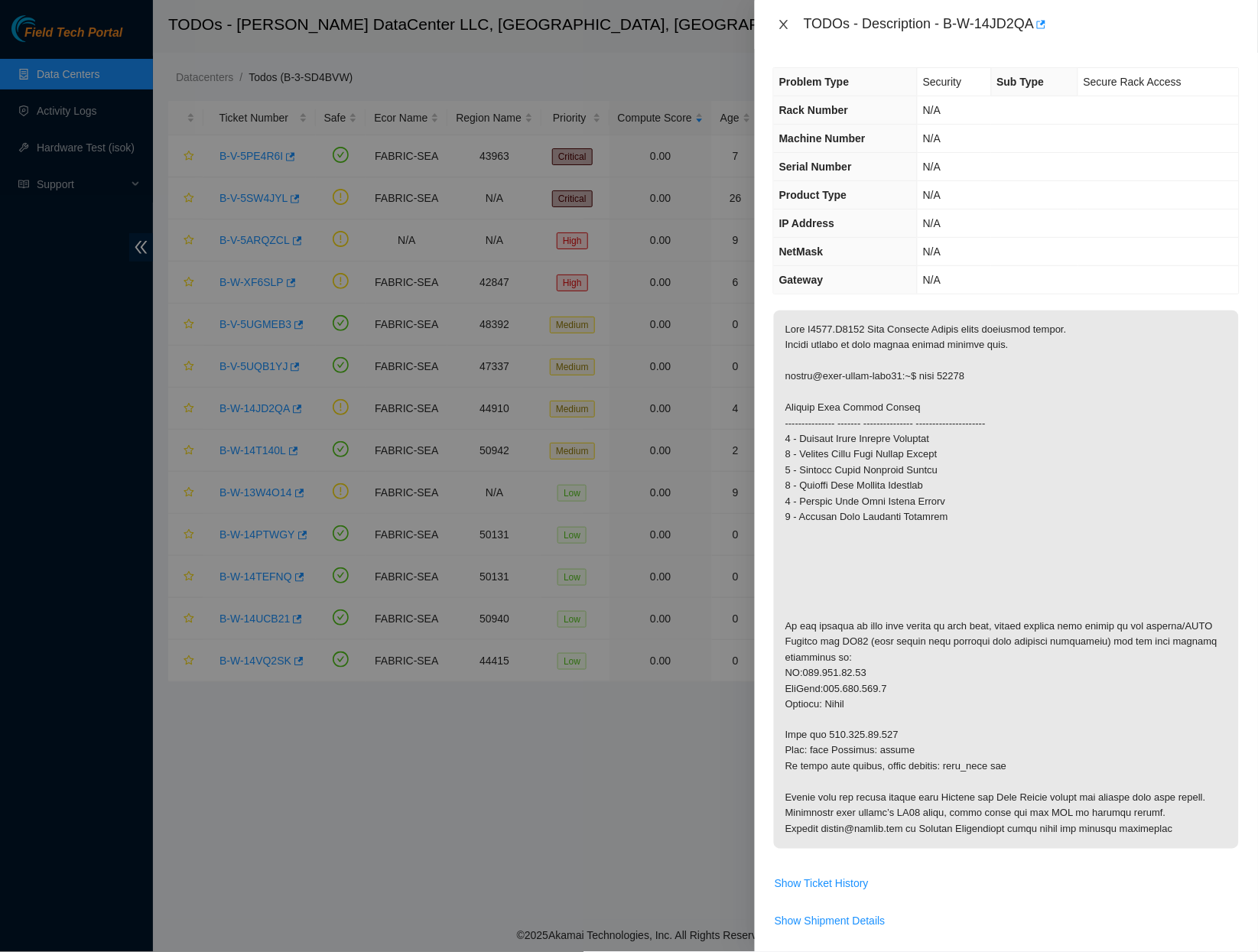
click at [776, 21] on button "Close" at bounding box center [784, 24] width 21 height 14
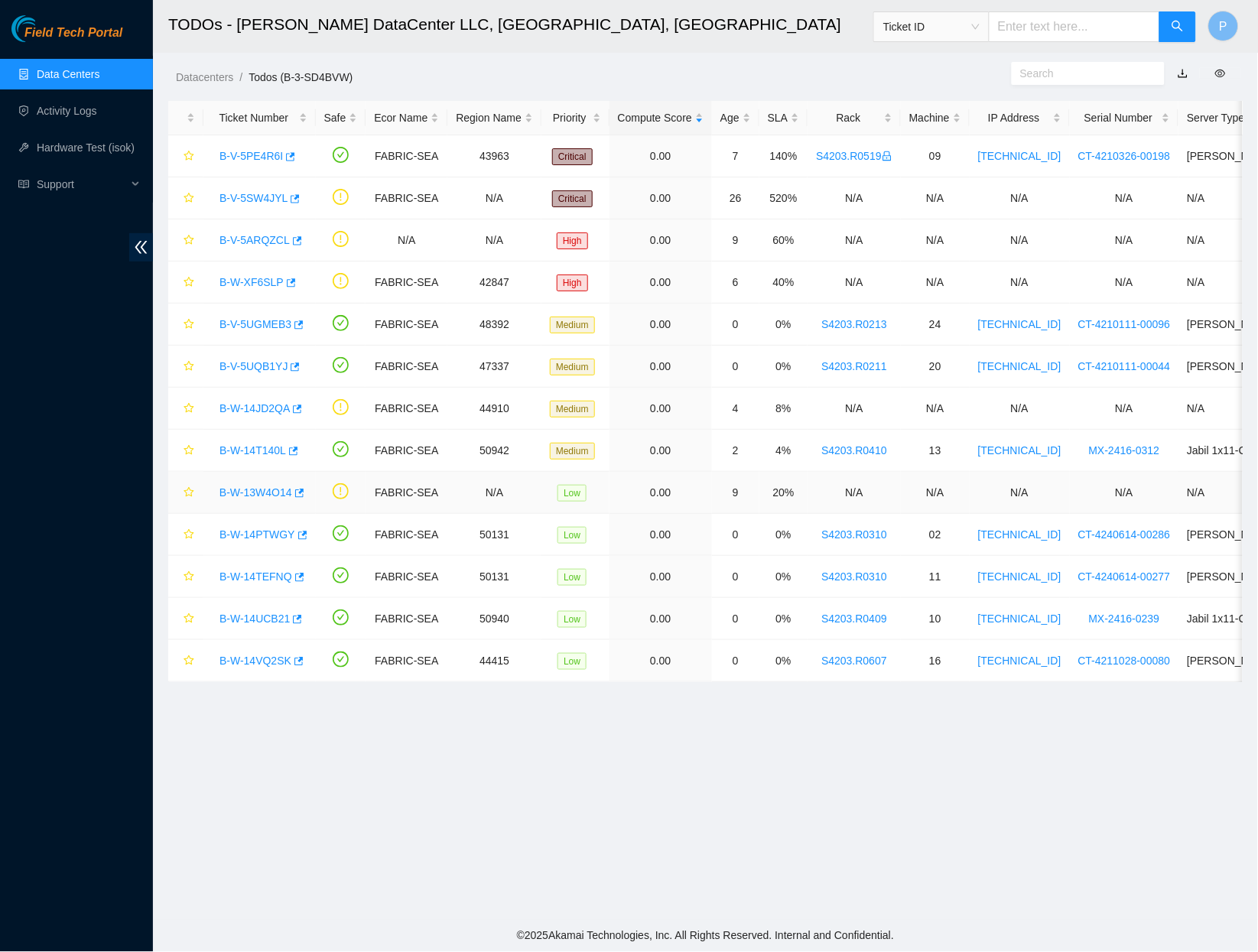
click at [246, 490] on link "B-W-13W4O14" at bounding box center [256, 493] width 72 height 13
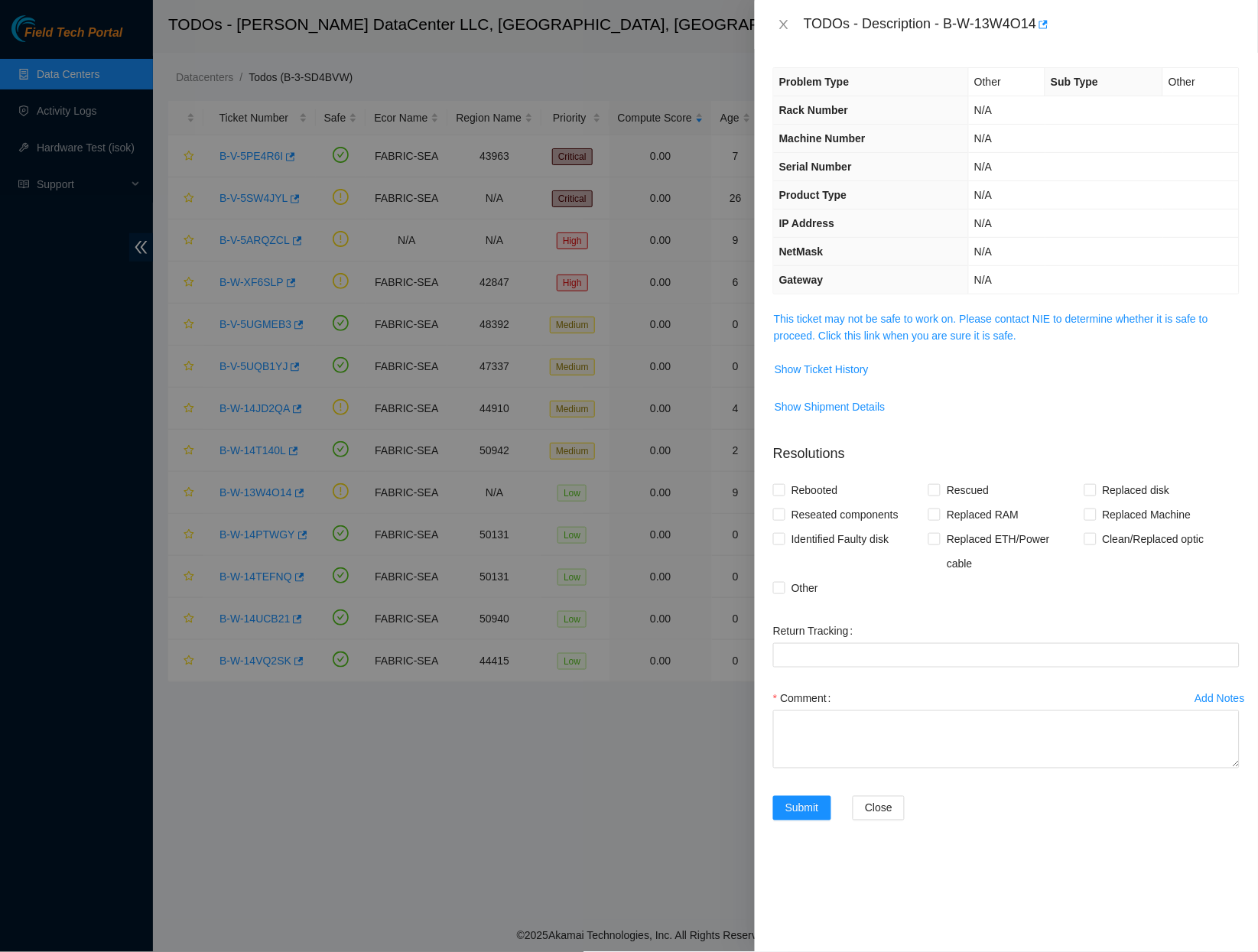
click at [910, 322] on span "This ticket may not be safe to work on. Please contact NIE to determine whether…" at bounding box center [1007, 327] width 465 height 34
click at [898, 317] on link "This ticket may not be safe to work on. Please contact NIE to determine whether…" at bounding box center [991, 327] width 435 height 29
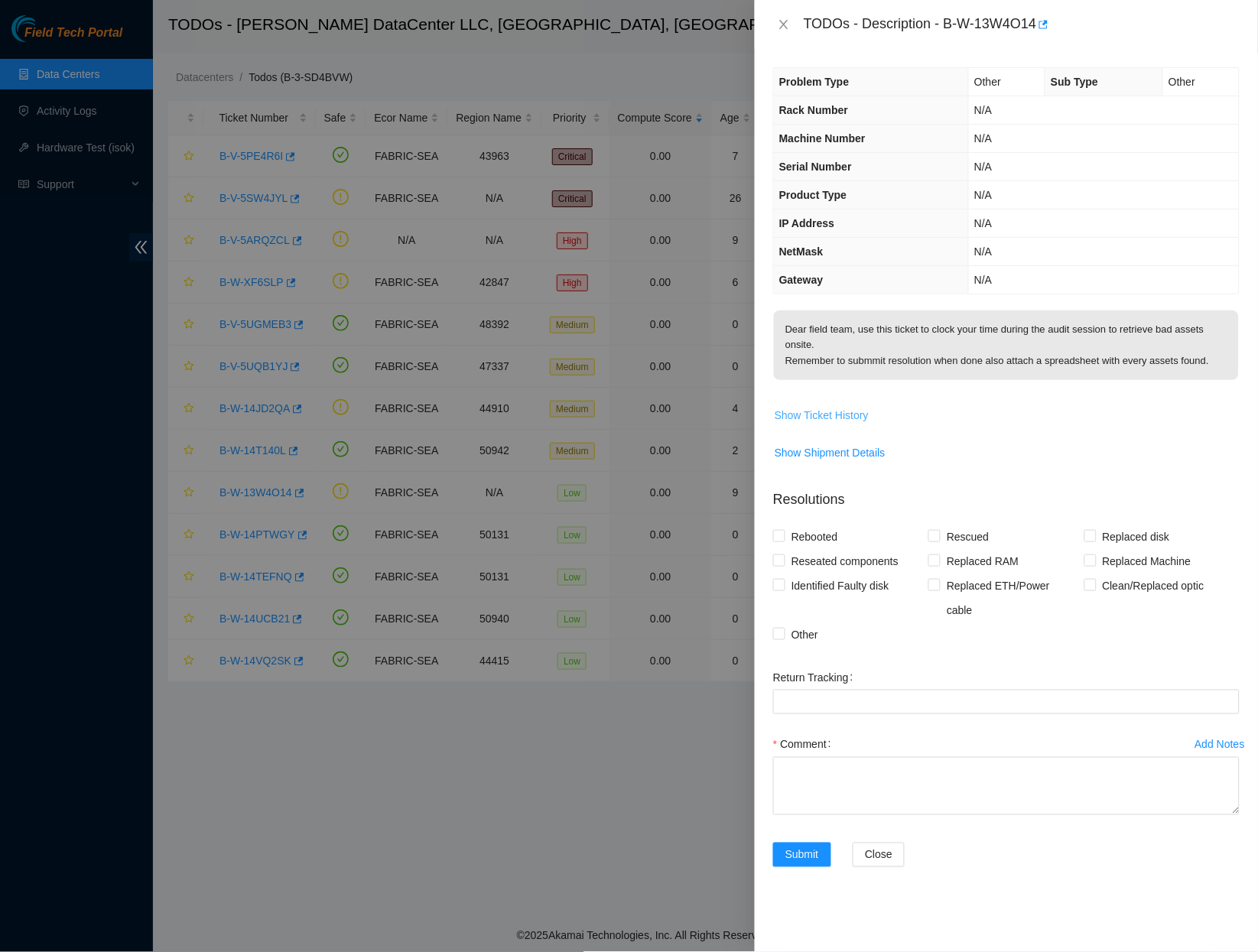
click at [825, 424] on span "Show Ticket History" at bounding box center [822, 415] width 94 height 17
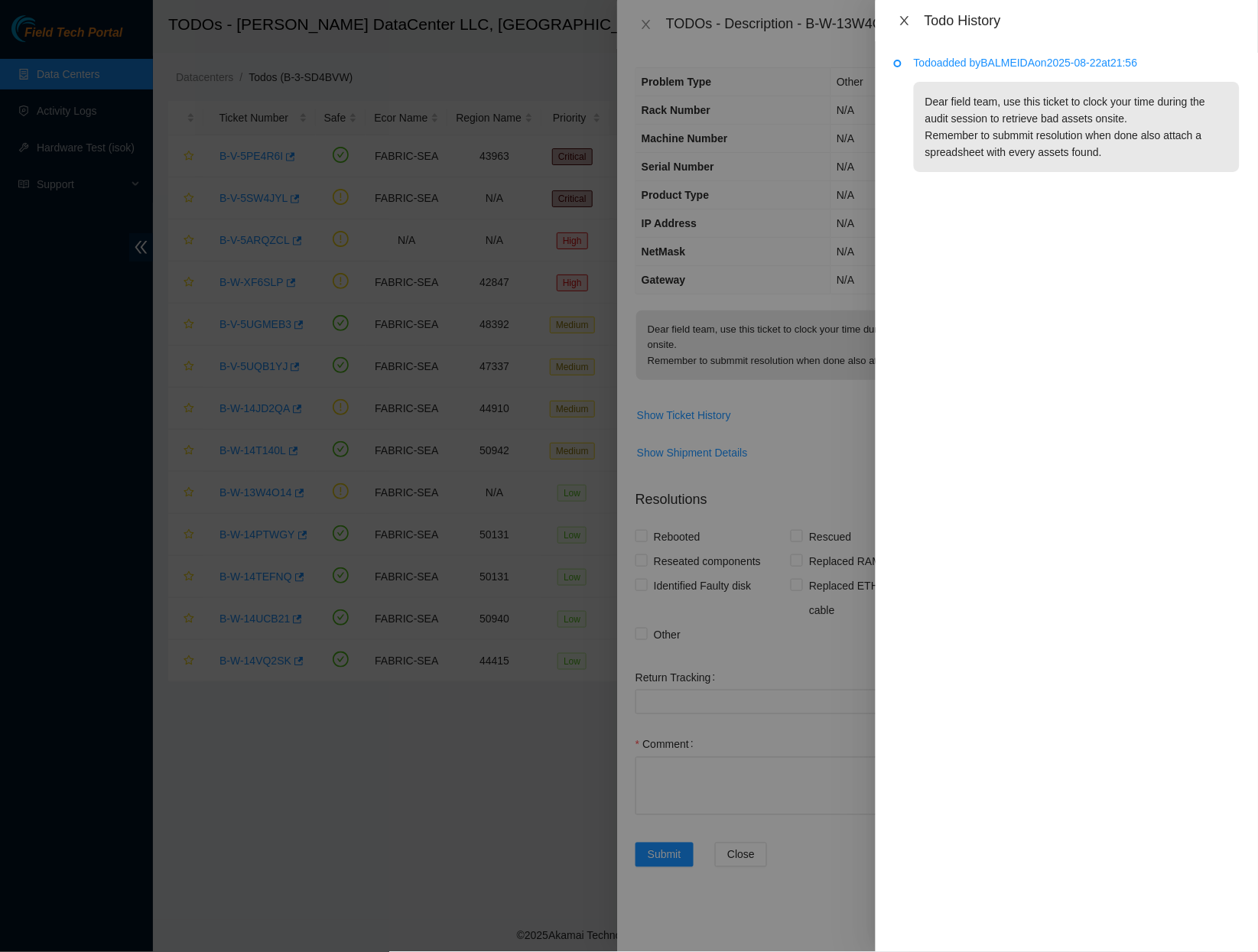
click at [906, 16] on icon "close" at bounding box center [905, 20] width 13 height 13
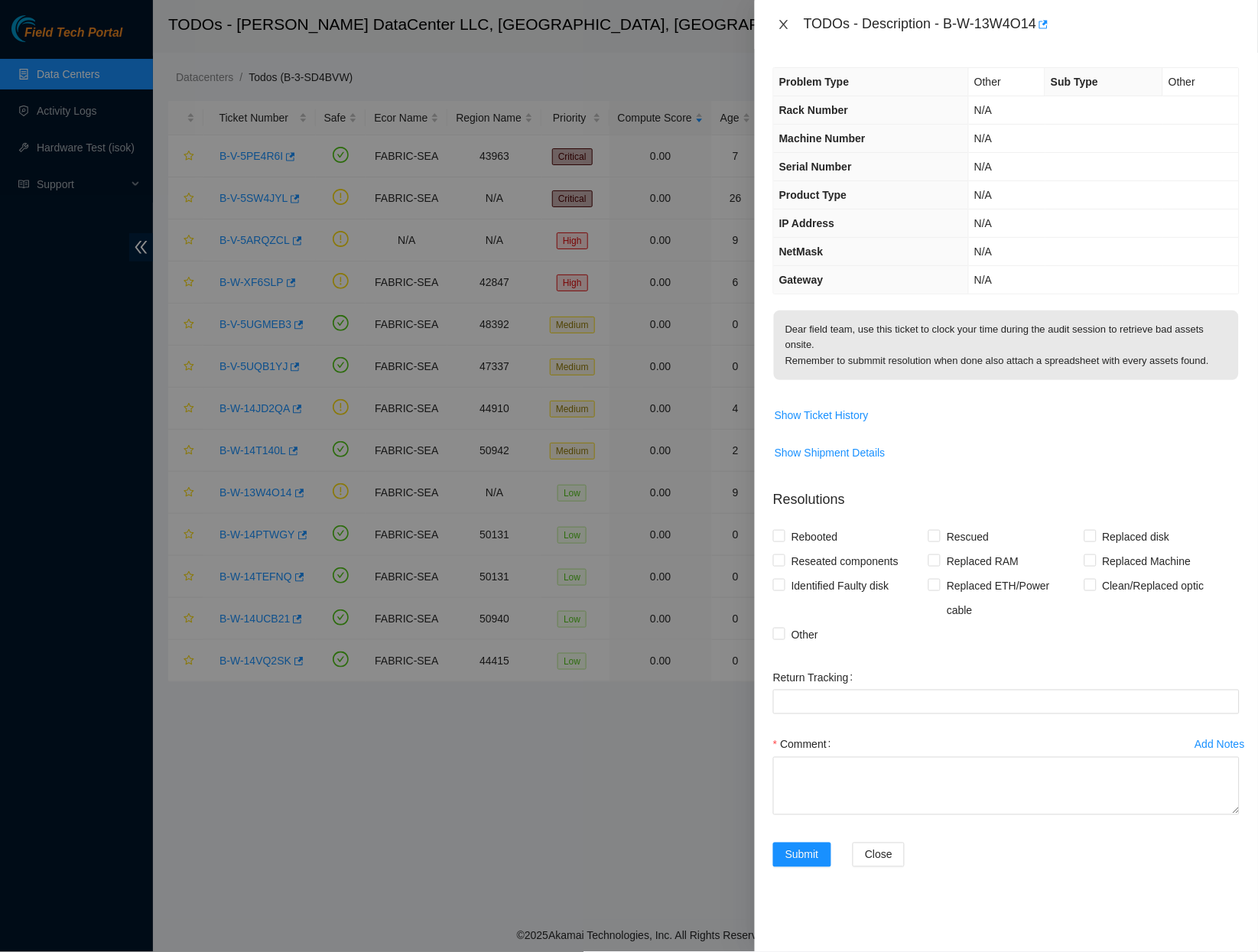
click at [780, 29] on button "Close" at bounding box center [784, 24] width 21 height 14
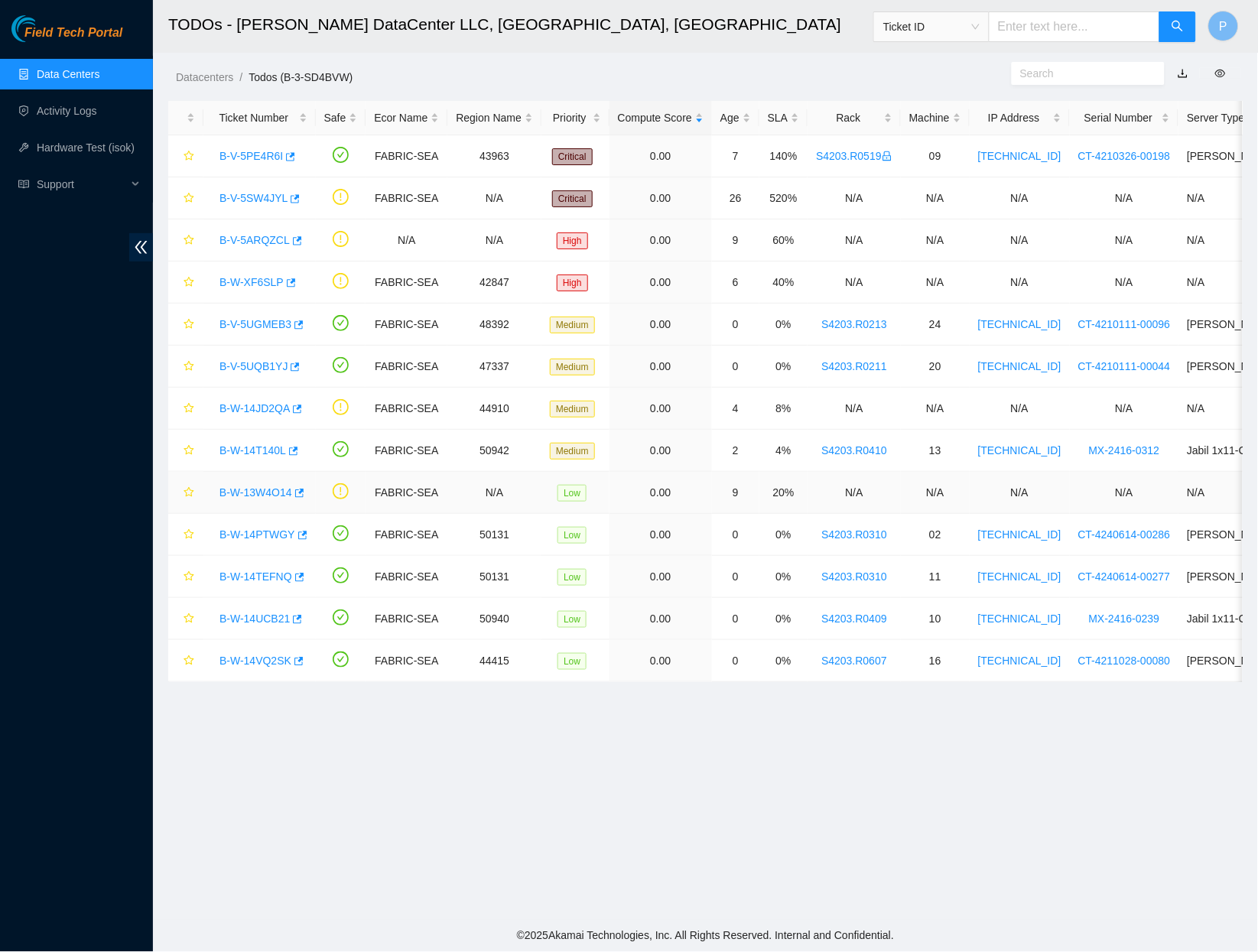
click at [251, 490] on link "B-W-13W4O14" at bounding box center [256, 493] width 72 height 13
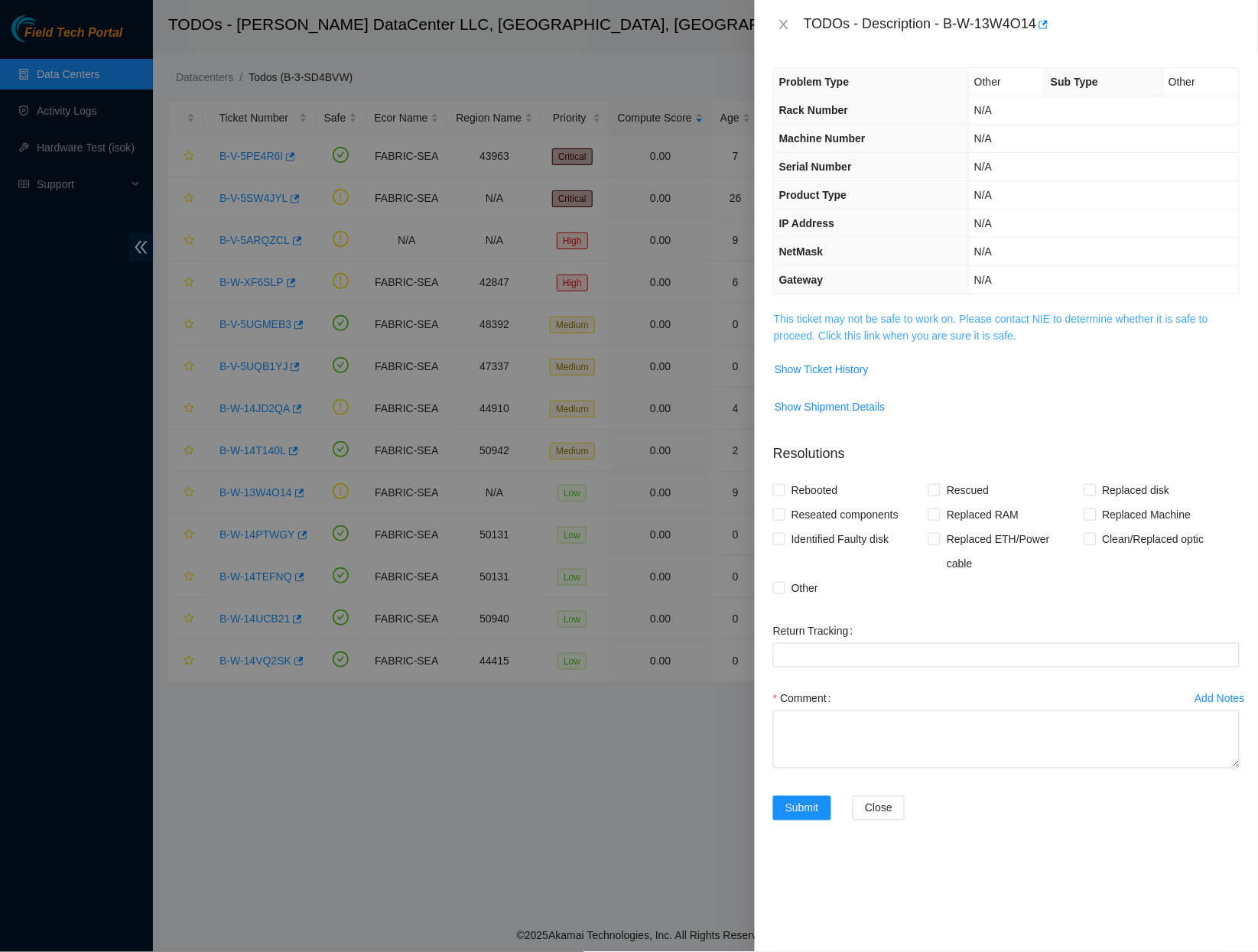
click at [924, 320] on link "This ticket may not be safe to work on. Please contact NIE to determine whether…" at bounding box center [991, 327] width 435 height 29
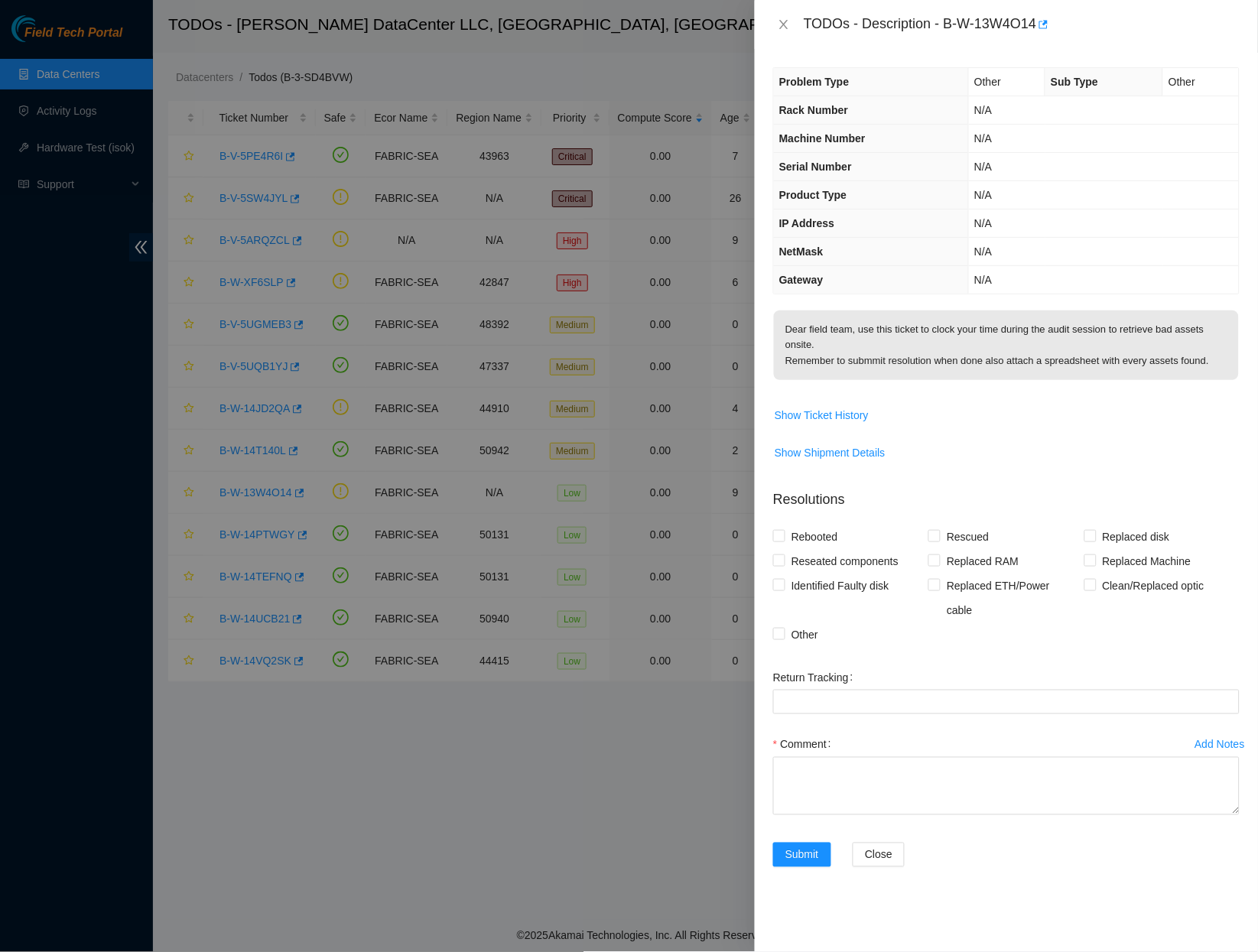
click at [1046, 232] on td "N/A" at bounding box center [1103, 224] width 270 height 29
click at [789, 29] on icon "close" at bounding box center [784, 24] width 13 height 13
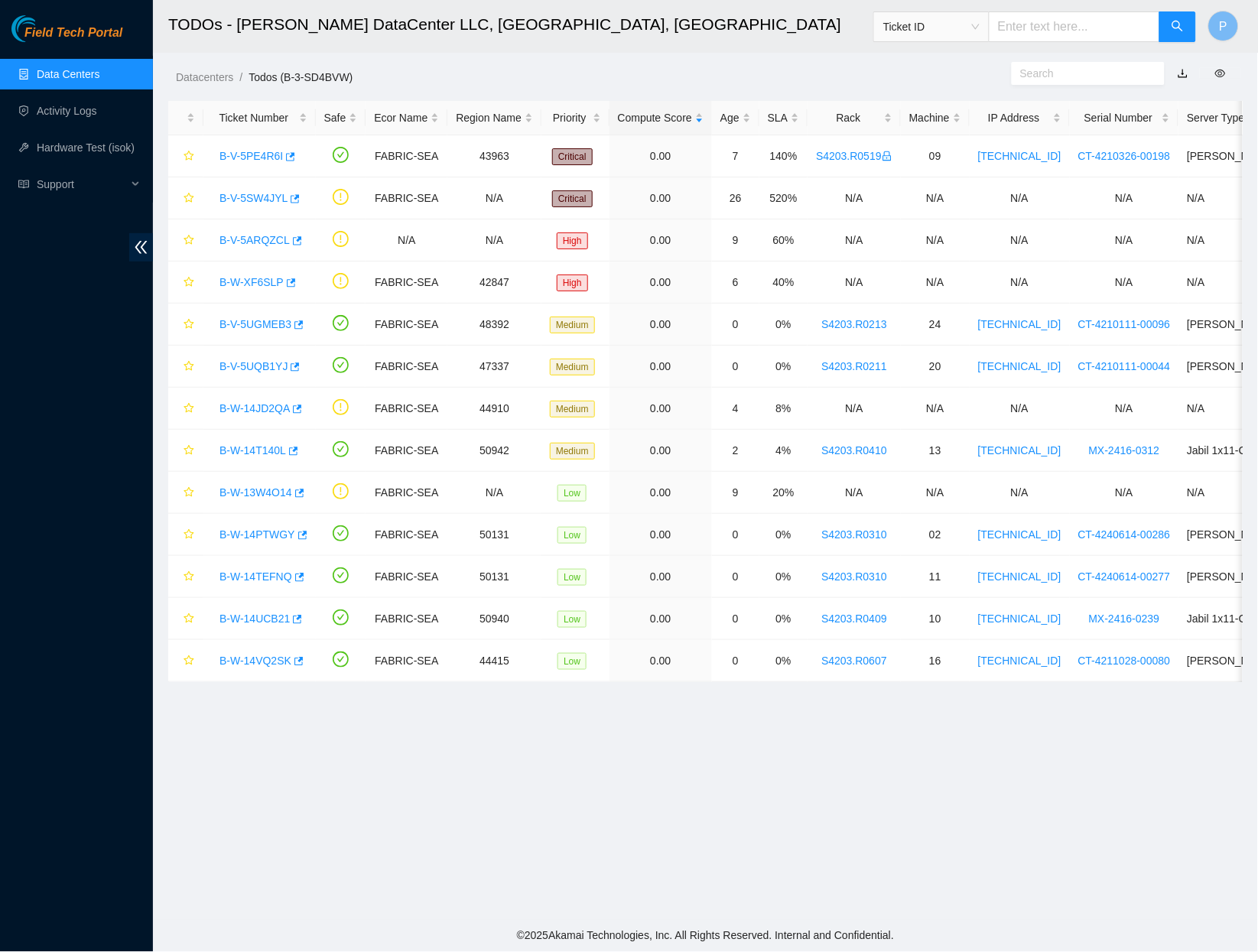
click at [71, 70] on link "Data Centers" at bounding box center [68, 74] width 63 height 13
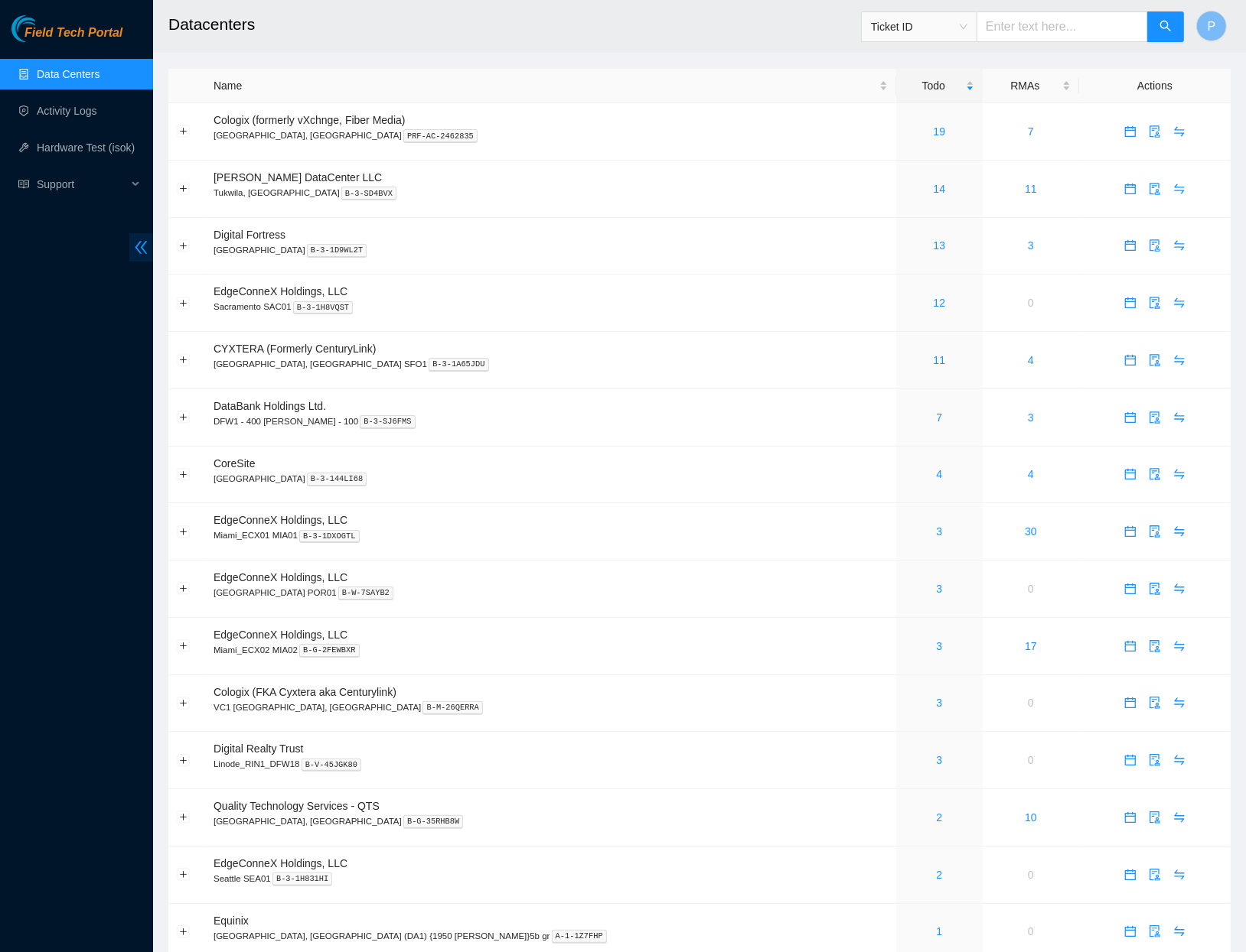
click at [141, 252] on icon "double-left" at bounding box center [141, 247] width 16 height 16
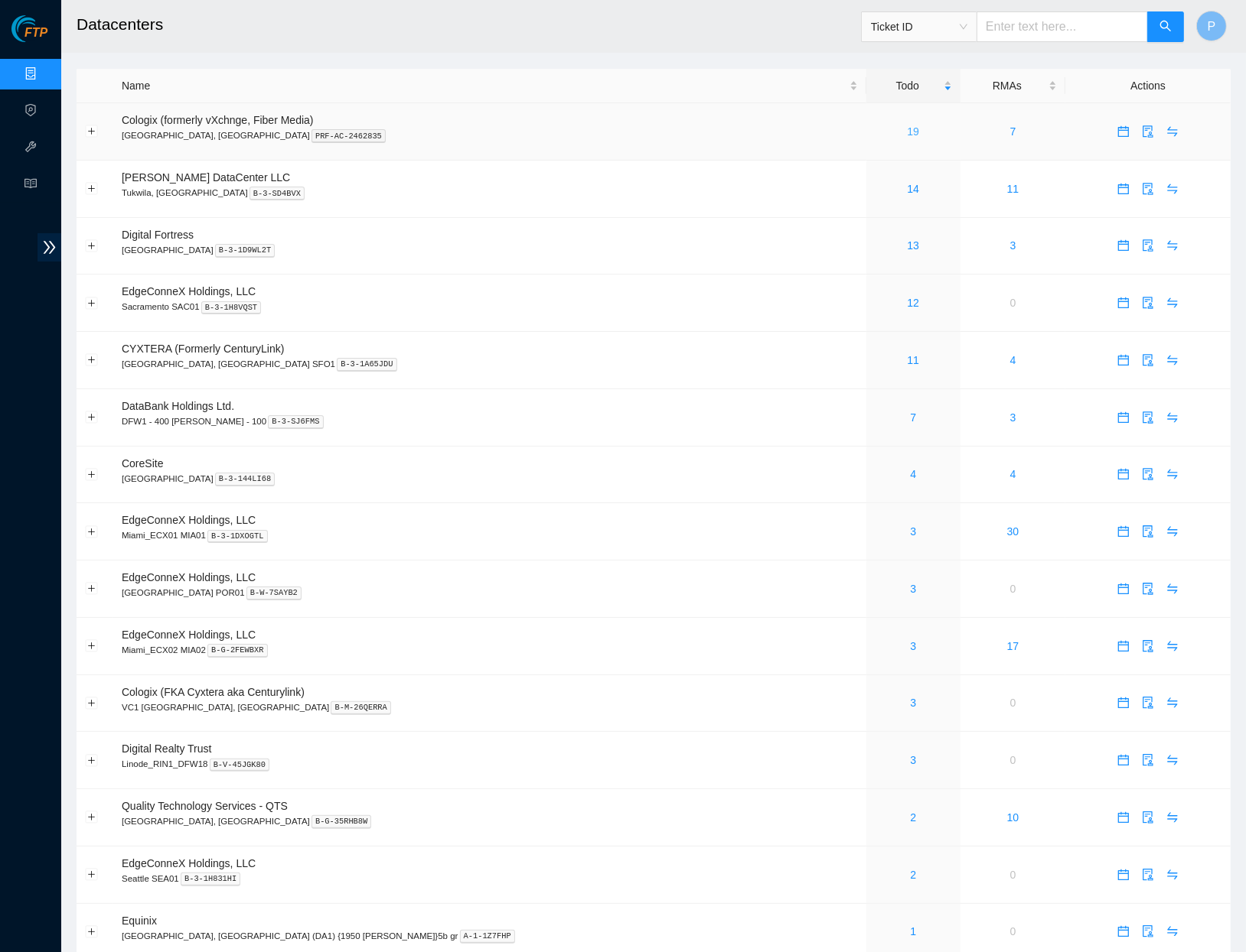
click at [907, 128] on link "19" at bounding box center [913, 131] width 13 height 13
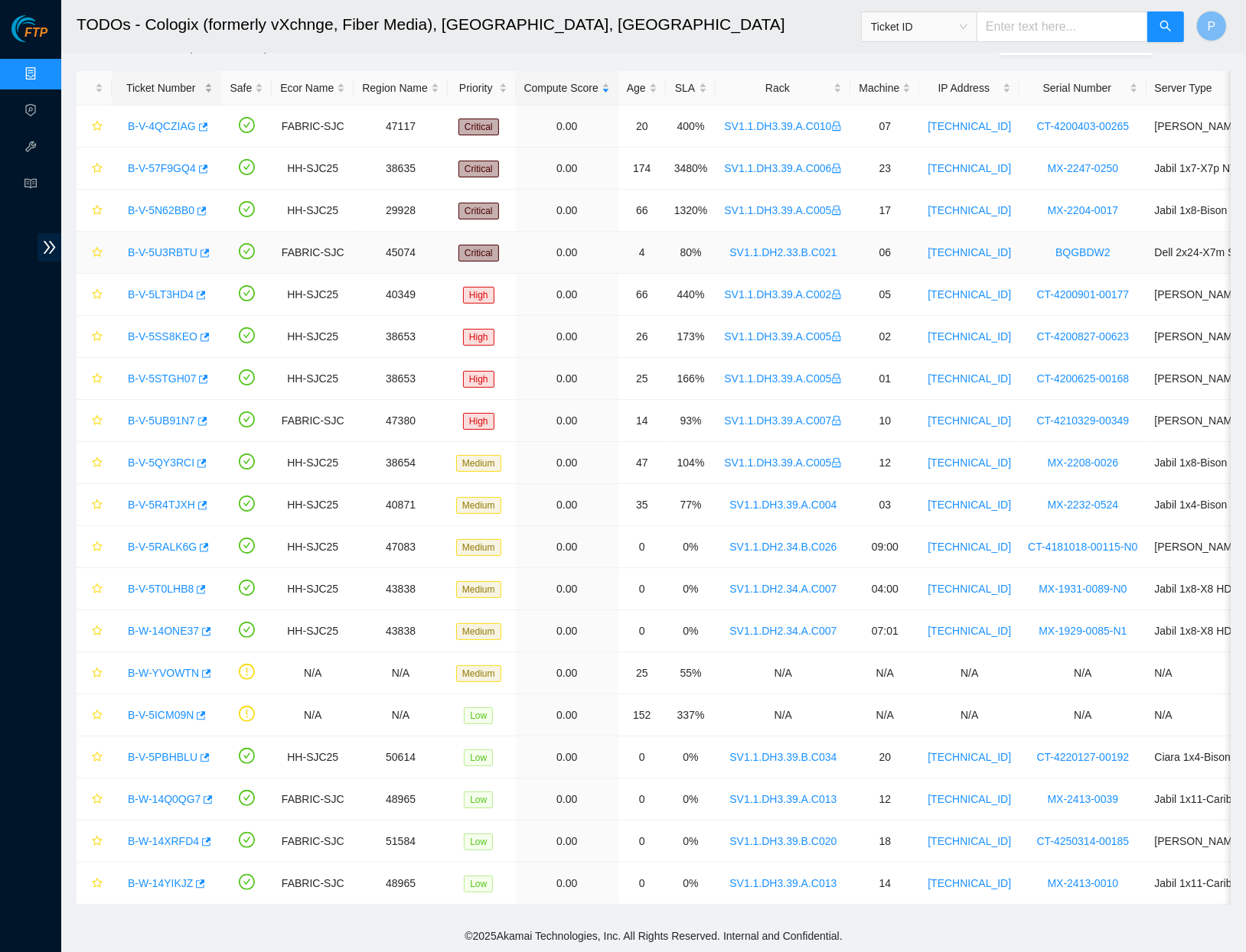
scroll to position [44, 0]
click at [45, 68] on link "Data Centers" at bounding box center [76, 74] width 63 height 13
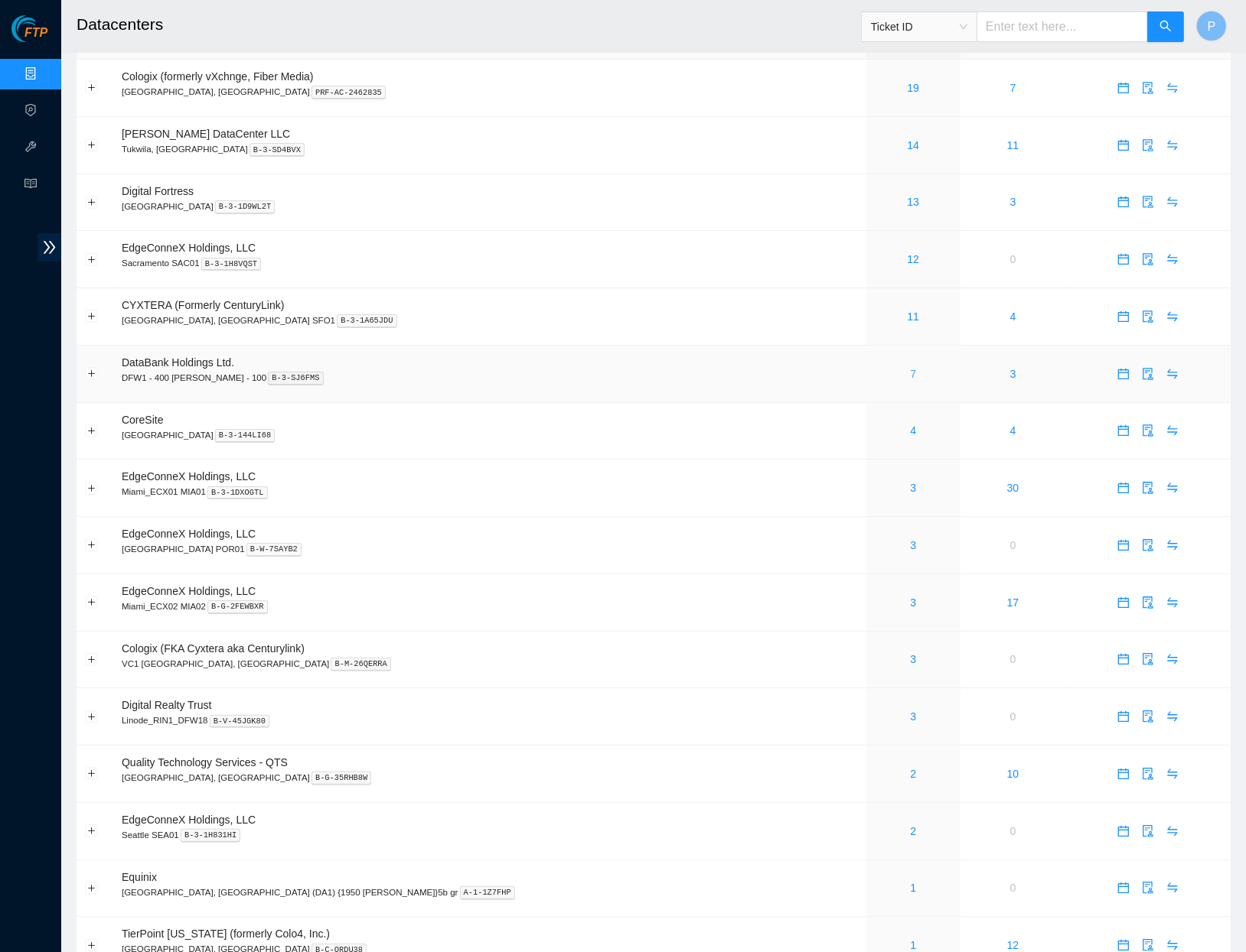
click at [910, 368] on link "7" at bounding box center [913, 374] width 6 height 13
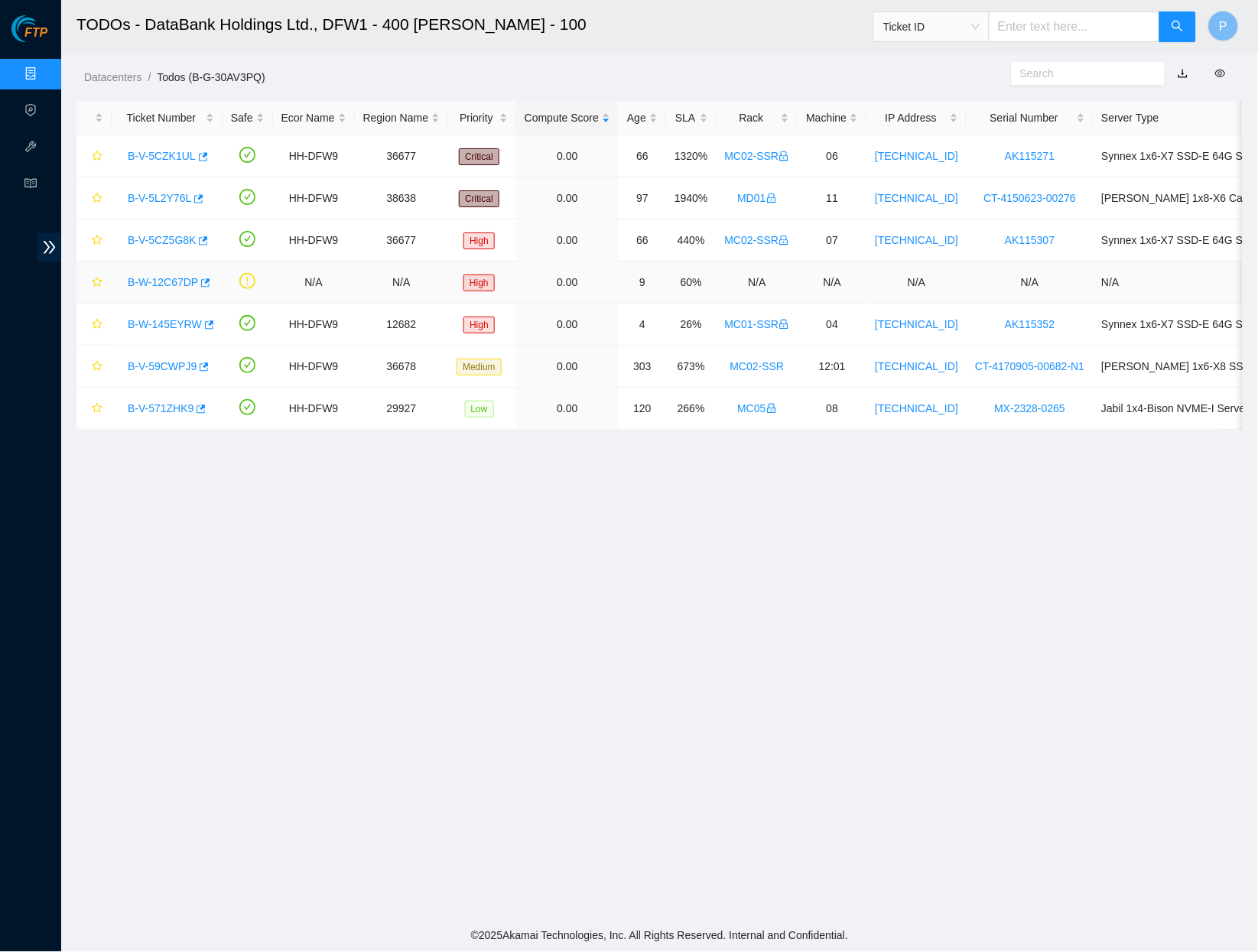
click at [144, 282] on link "B-W-12C67DP" at bounding box center [163, 282] width 71 height 13
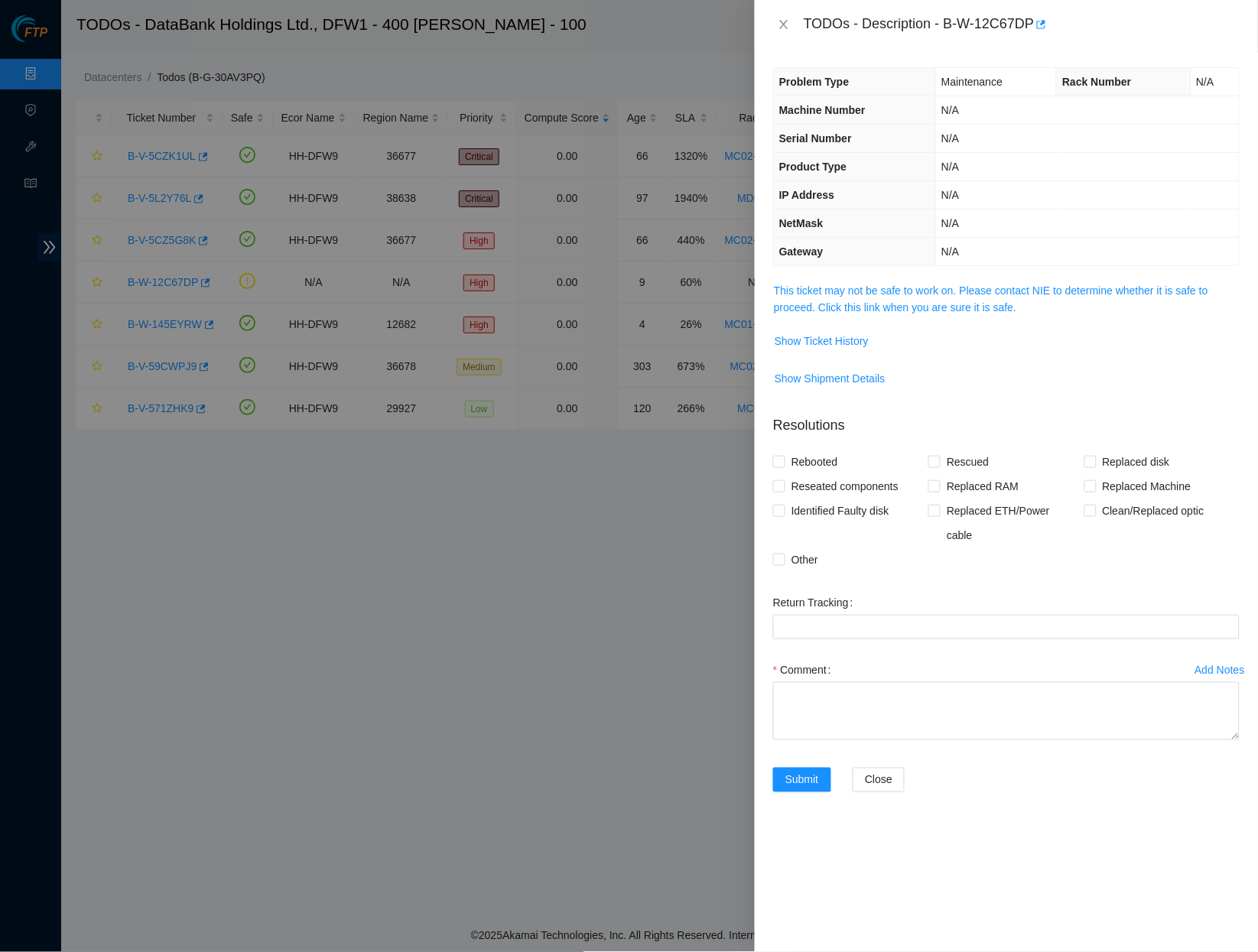
click at [881, 272] on div "Problem Type Maintenance Rack Number N/A Machine Number N/A Serial Number N/A P…" at bounding box center [1007, 500] width 504 height 903
click at [875, 284] on link "This ticket may not be safe to work on. Please contact NIE to determine whether…" at bounding box center [991, 299] width 435 height 29
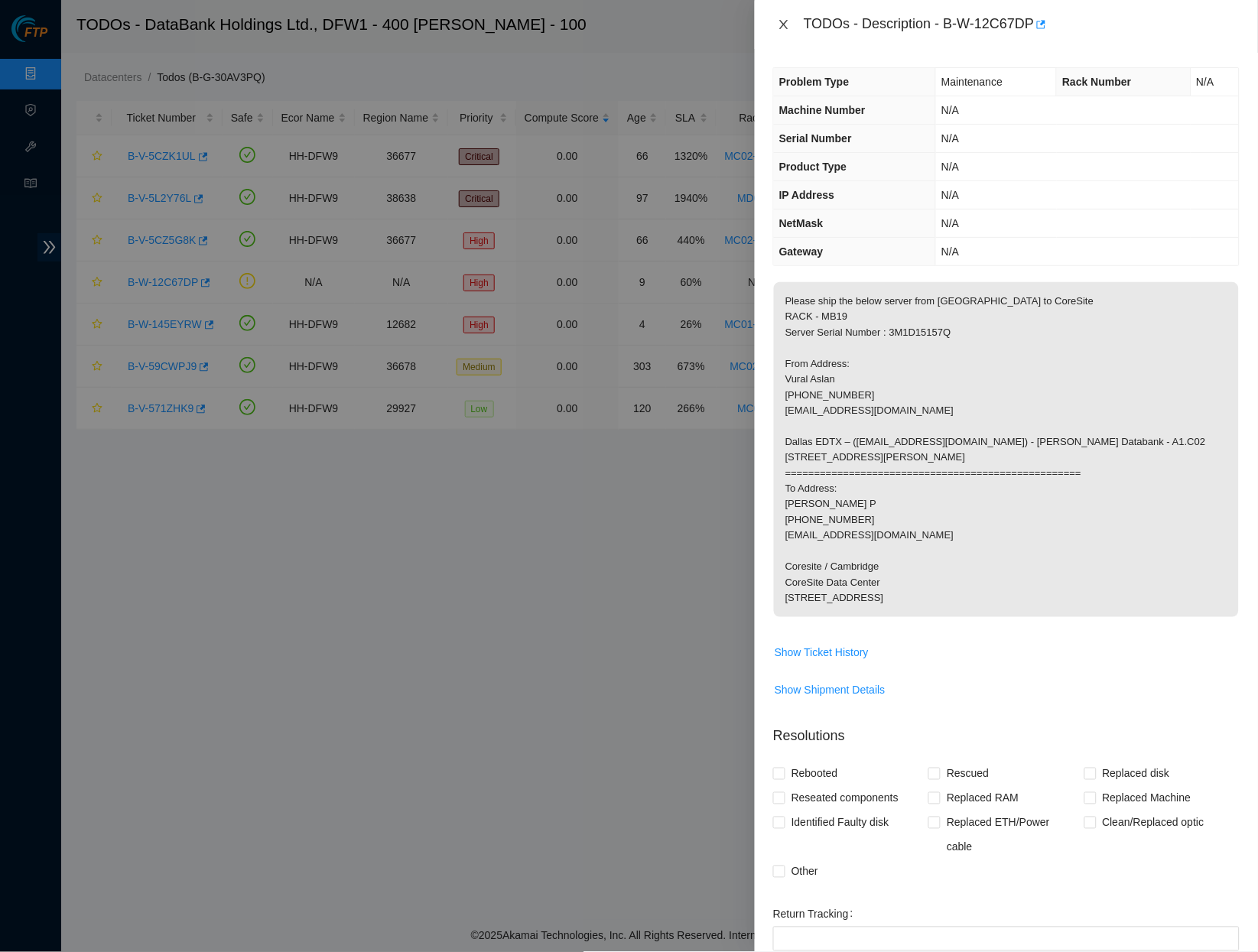
click at [783, 23] on icon "close" at bounding box center [784, 24] width 8 height 9
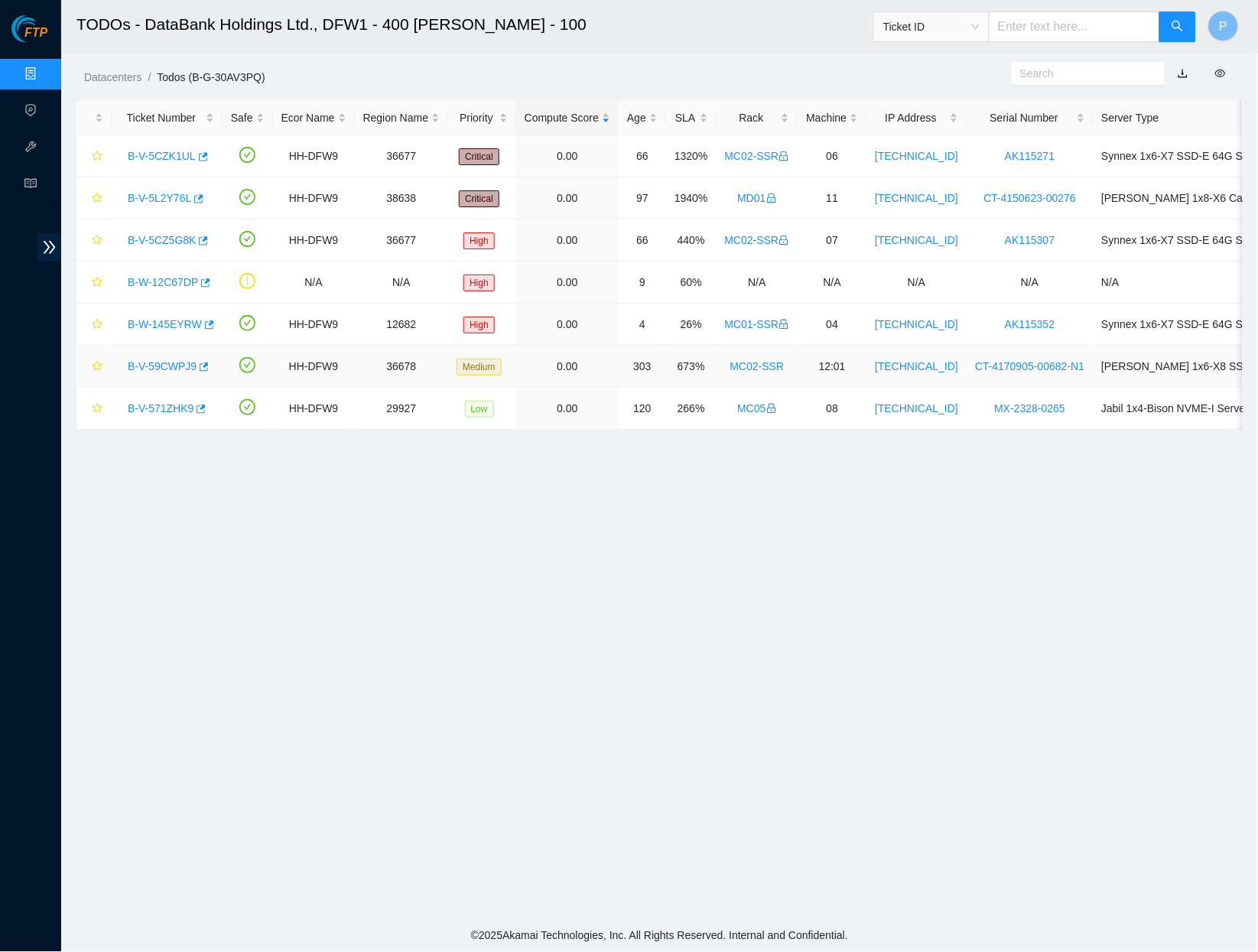
click at [936, 373] on td "[TECHNICAL_ID]" at bounding box center [917, 367] width 100 height 42
click at [1126, 23] on input "text" at bounding box center [1075, 27] width 172 height 30
paste input "B-V-5SYJSB6"
type input "B-V-5SYJSB6"
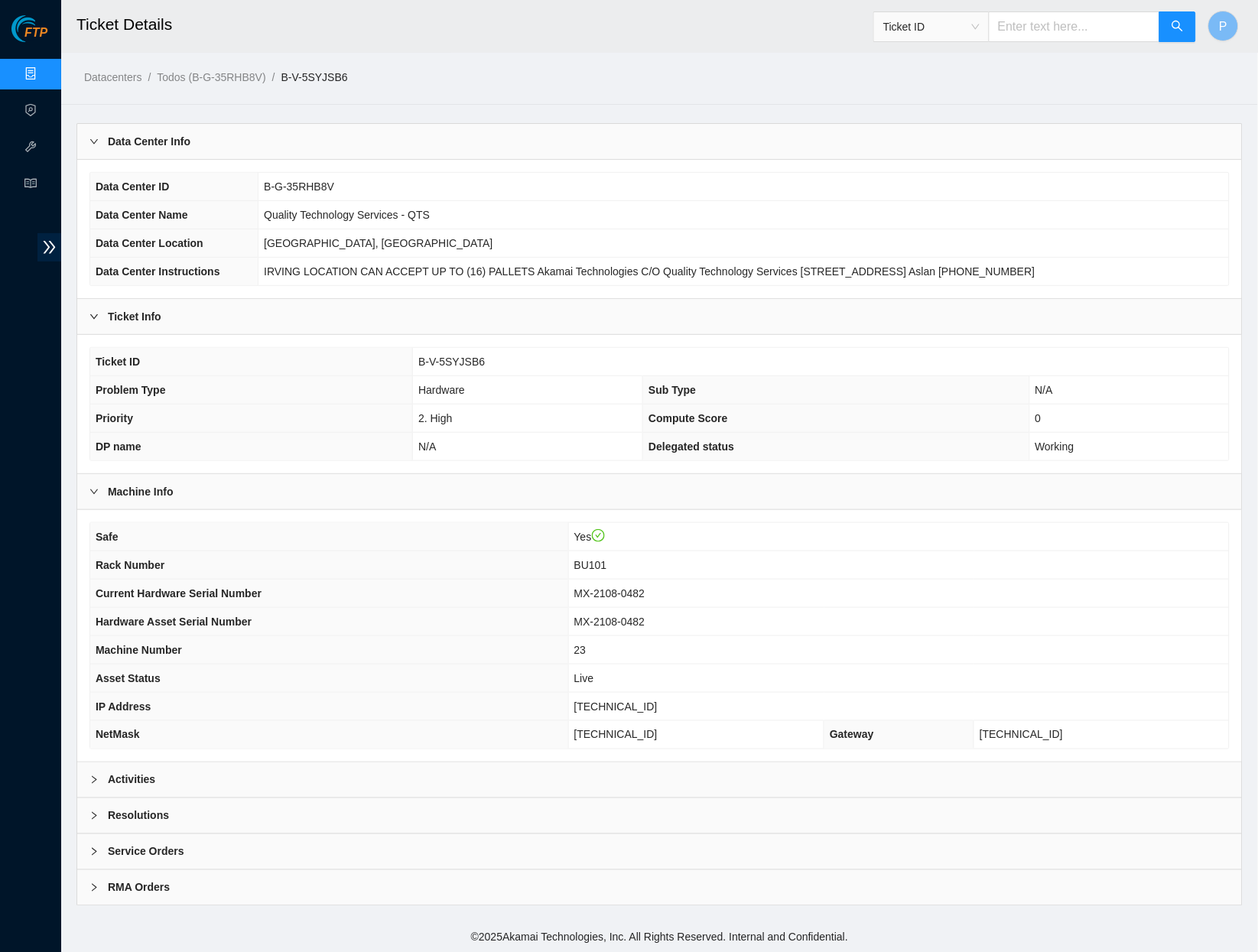
click at [279, 766] on div "Activities" at bounding box center [659, 780] width 1165 height 35
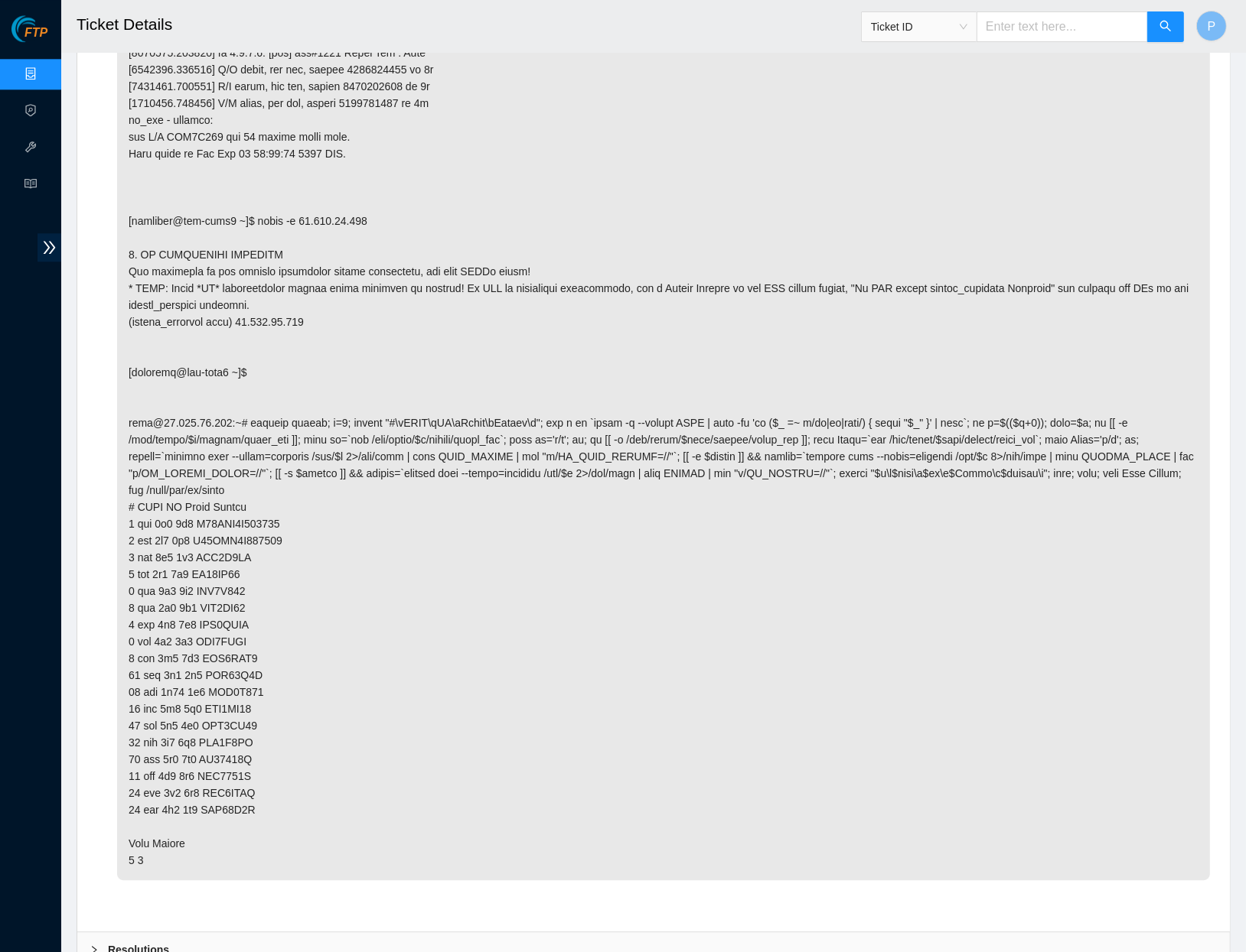
scroll to position [3486, 0]
click at [45, 74] on link "Data Centers" at bounding box center [76, 74] width 63 height 13
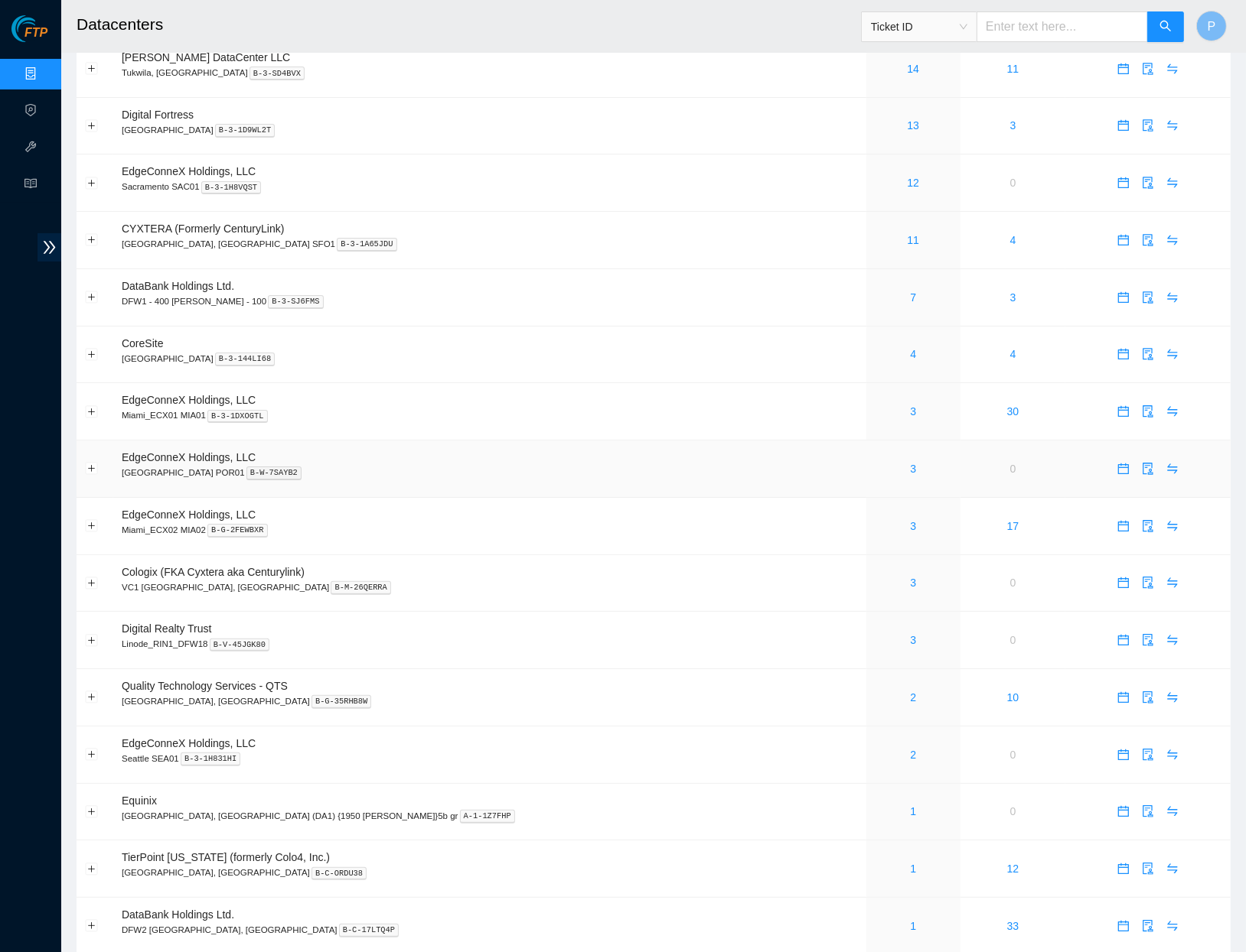
scroll to position [119, 0]
click at [875, 690] on div "2" at bounding box center [914, 698] width 77 height 17
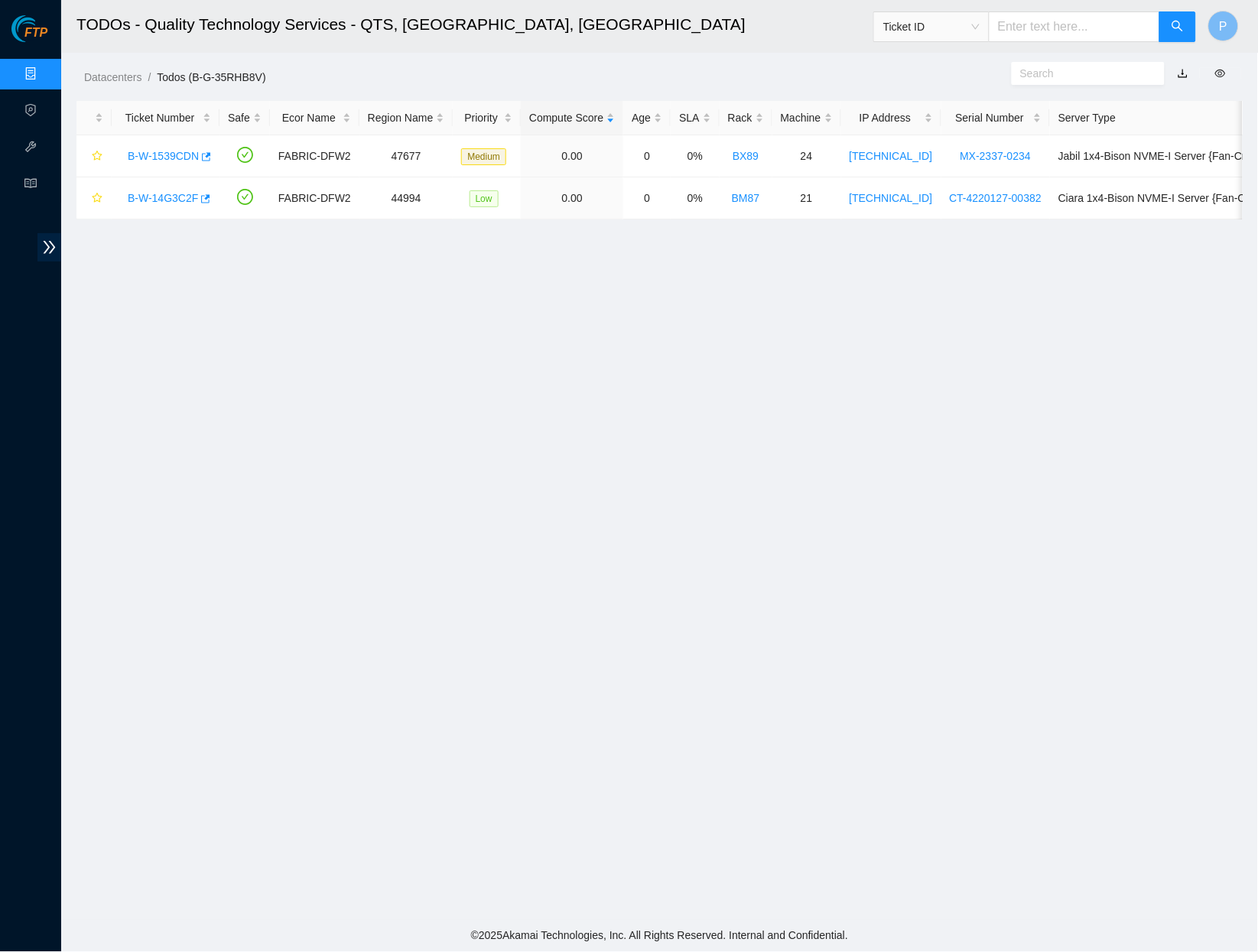
click at [1187, 70] on link "button" at bounding box center [1183, 73] width 11 height 13
click at [954, 326] on main "TODOs - Quality Technology Services - QTS, [GEOGRAPHIC_DATA], [GEOGRAPHIC_DATA]…" at bounding box center [660, 460] width 1197 height 920
click at [45, 68] on link "Data Centers" at bounding box center [76, 74] width 63 height 13
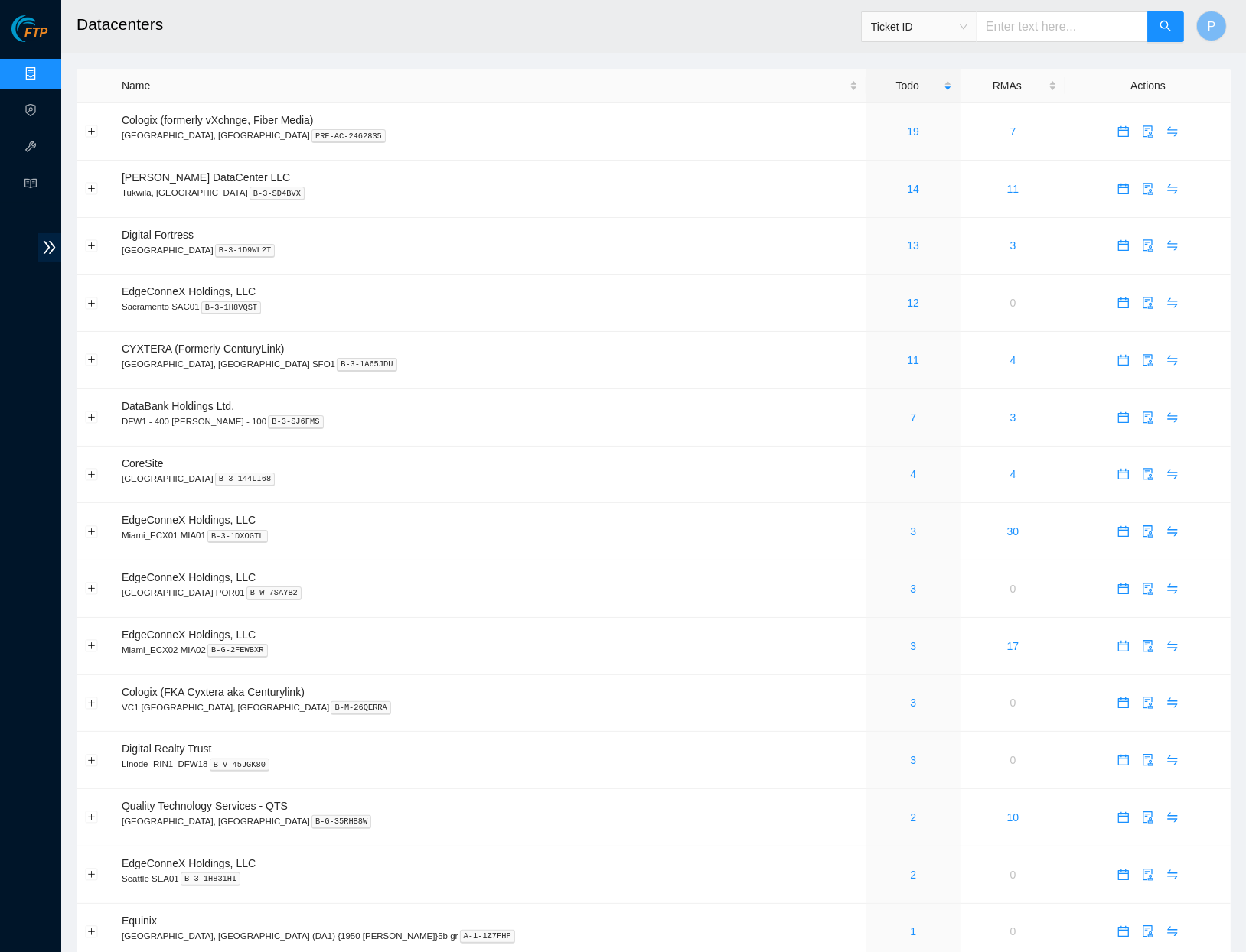
click at [45, 70] on link "Data Centers" at bounding box center [76, 74] width 63 height 13
click at [45, 68] on link "Data Centers" at bounding box center [76, 74] width 63 height 13
